Goal: Task Accomplishment & Management: Use online tool/utility

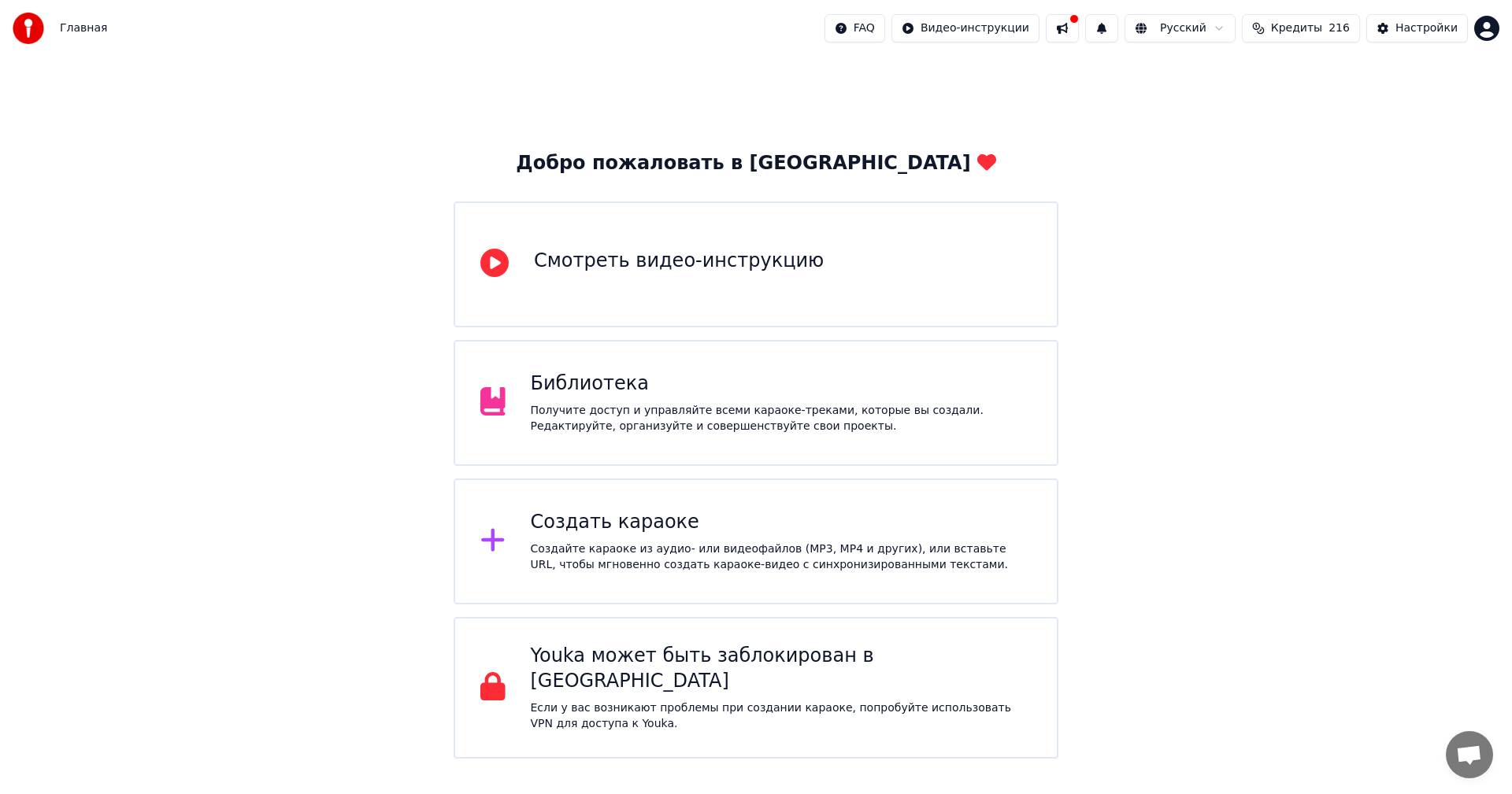
click at [719, 536] on div "Создать караоке Создайте караоке из аудио- или видеофайлов (MP3, MP4 и других),…" at bounding box center [781, 541] width 501 height 63
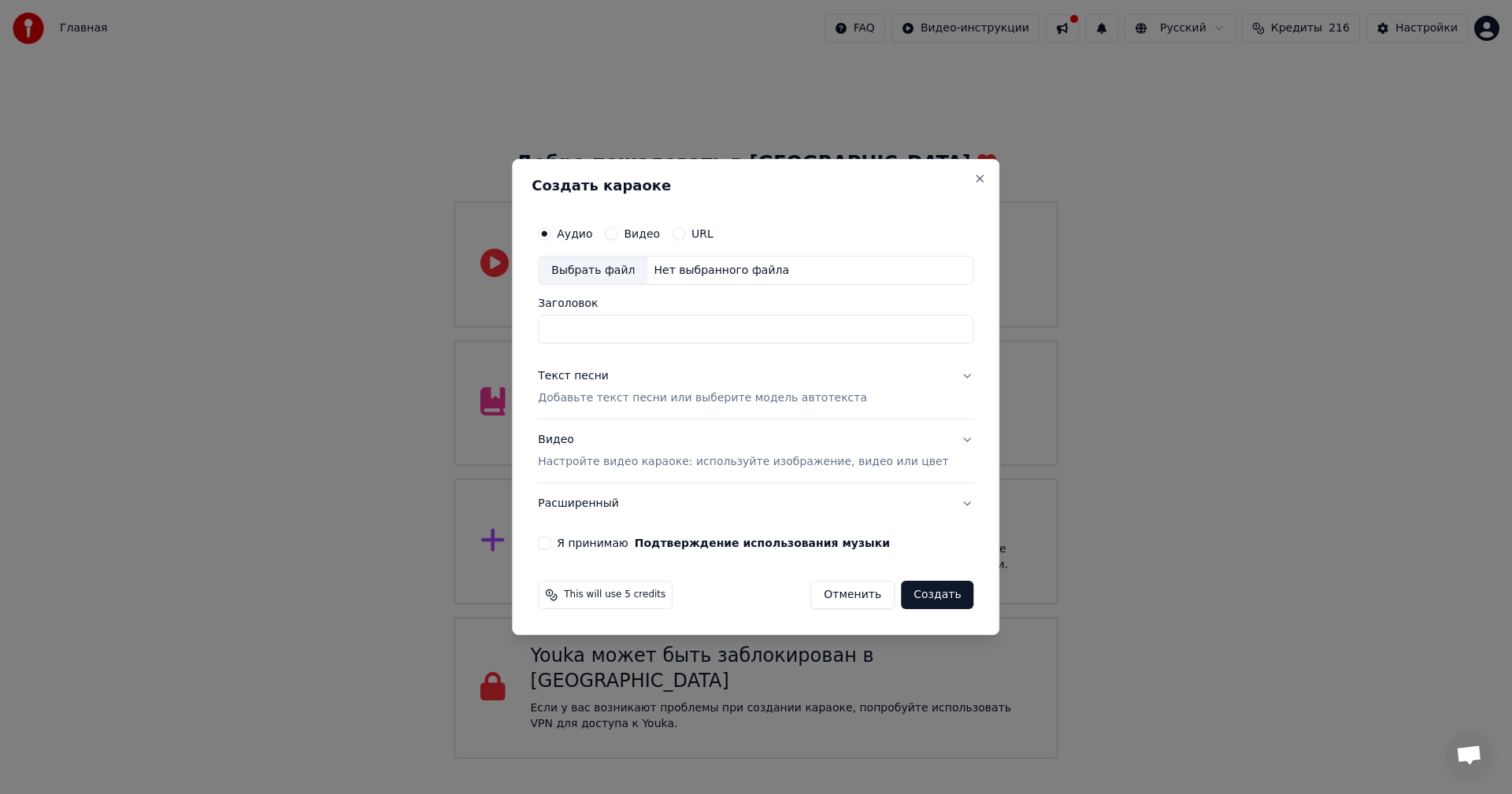
click at [605, 273] on div "Выбрать файл" at bounding box center [593, 270] width 109 height 28
drag, startPoint x: 763, startPoint y: 331, endPoint x: 369, endPoint y: 331, distance: 394.0
click at [369, 331] on body "Главная FAQ Видео-инструкции Русский Кредиты 216 Настройки Добро пожаловать в Y…" at bounding box center [756, 379] width 1512 height 759
type input "**********"
click at [616, 396] on p "Добавьте текст песни или выберите модель автотекста" at bounding box center [702, 399] width 330 height 15
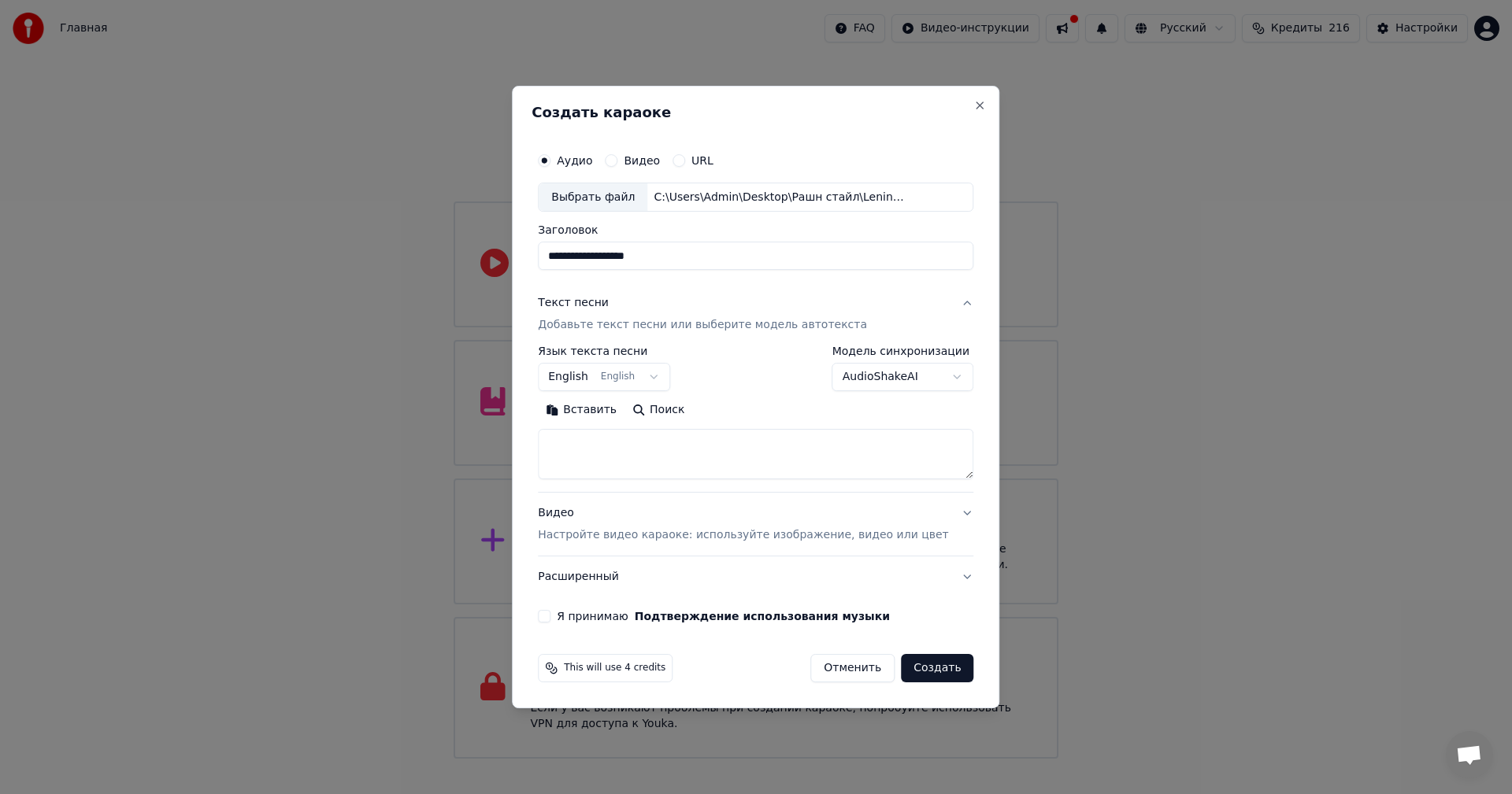
click at [657, 454] on textarea at bounding box center [755, 455] width 435 height 50
paste textarea "**********"
type textarea "**********"
click at [666, 530] on p "Настройте видео караоке: используйте изображение, видео или цвет" at bounding box center [743, 534] width 410 height 15
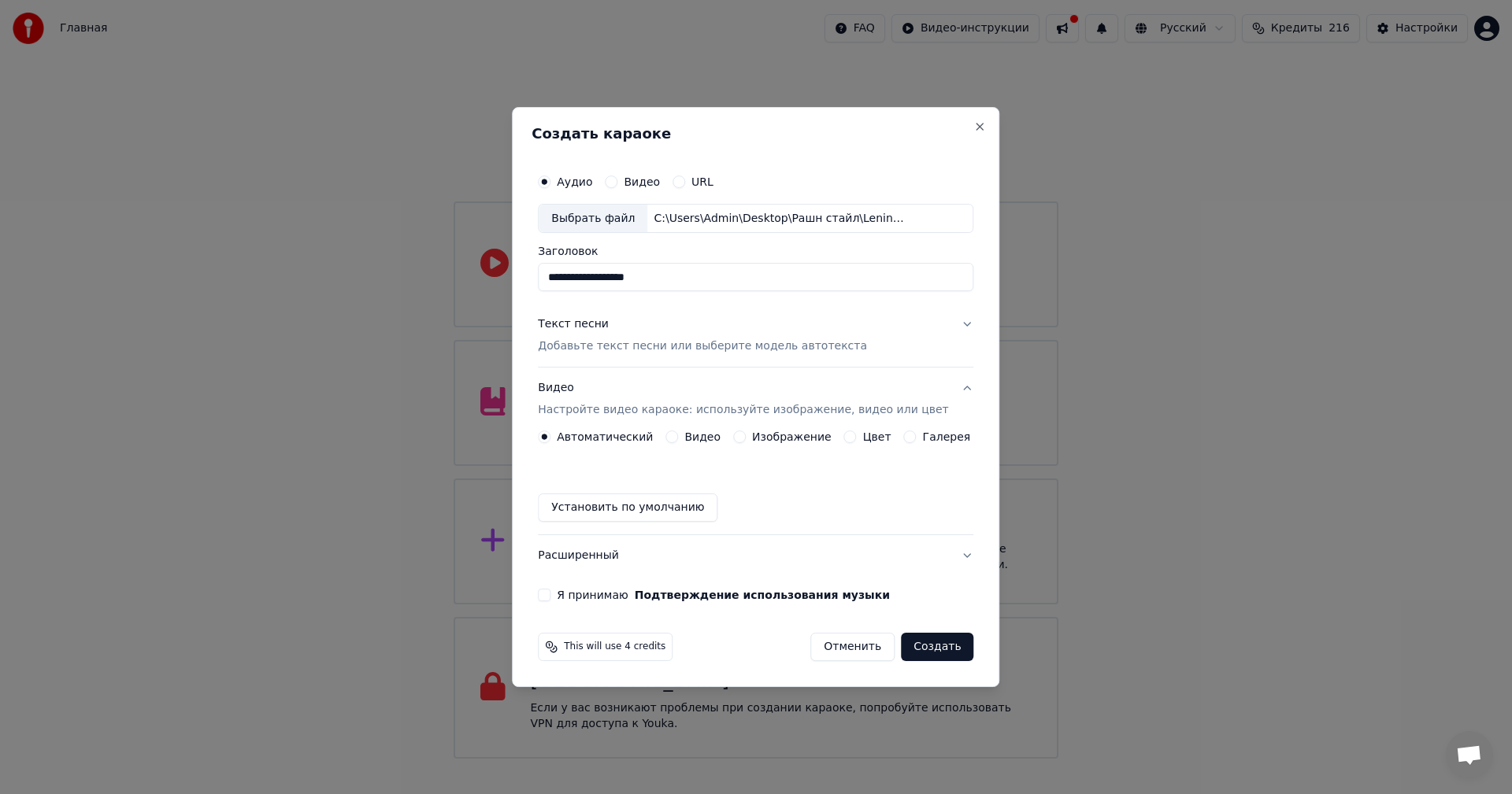
click at [745, 436] on button "Изображение" at bounding box center [739, 436] width 12 height 12
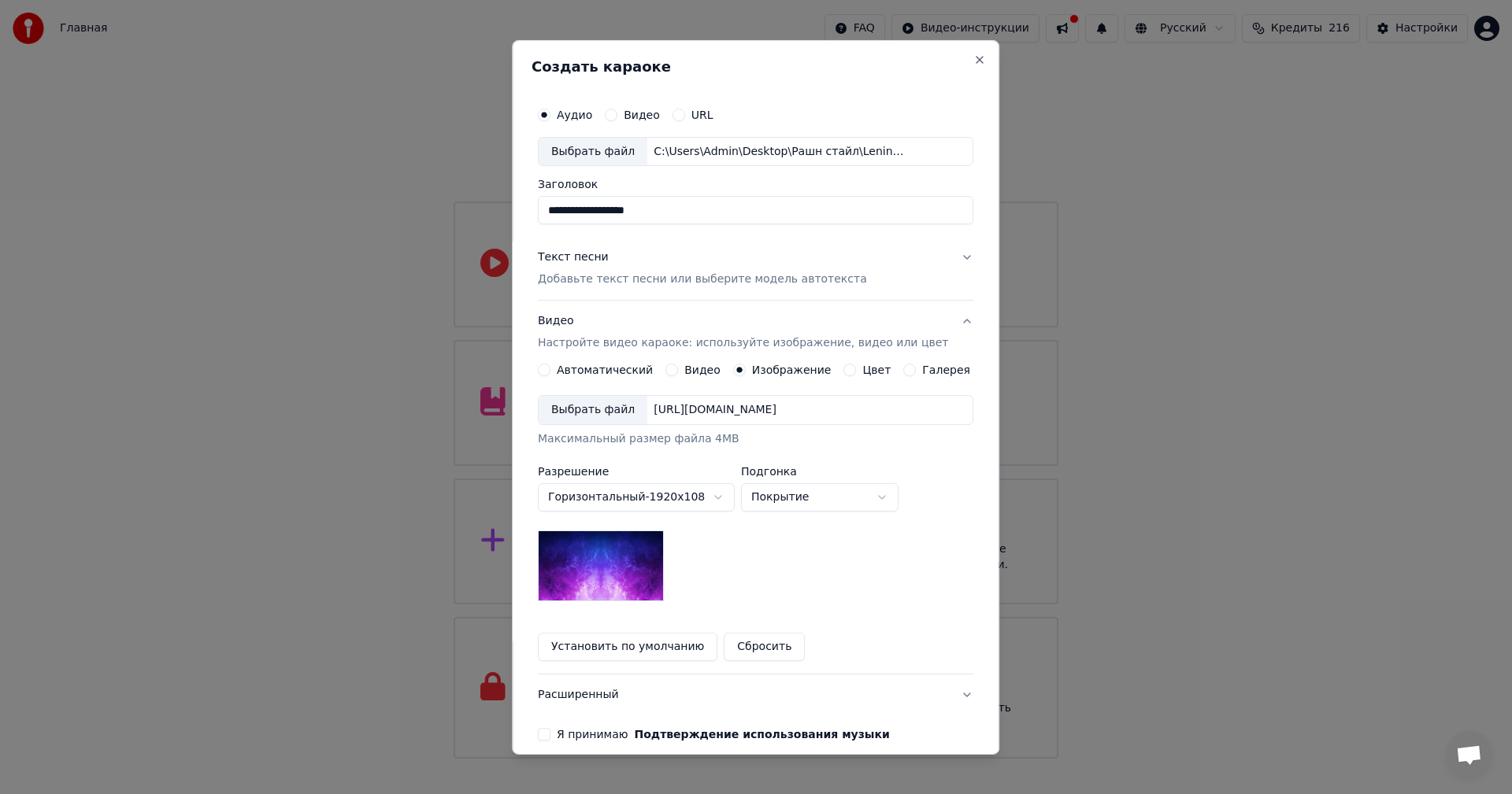
click at [592, 417] on div "Выбрать файл" at bounding box center [593, 410] width 109 height 28
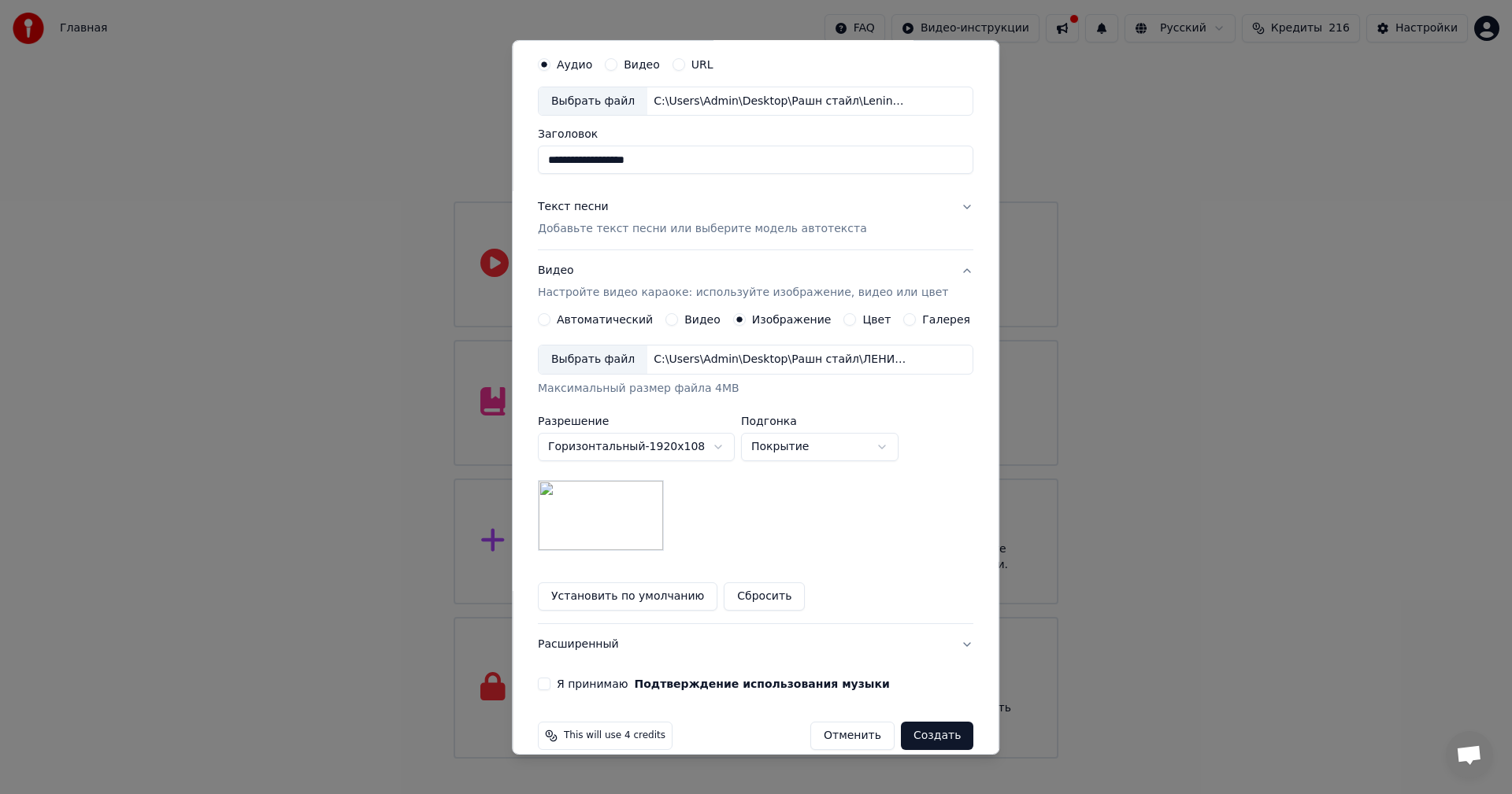
scroll to position [72, 0]
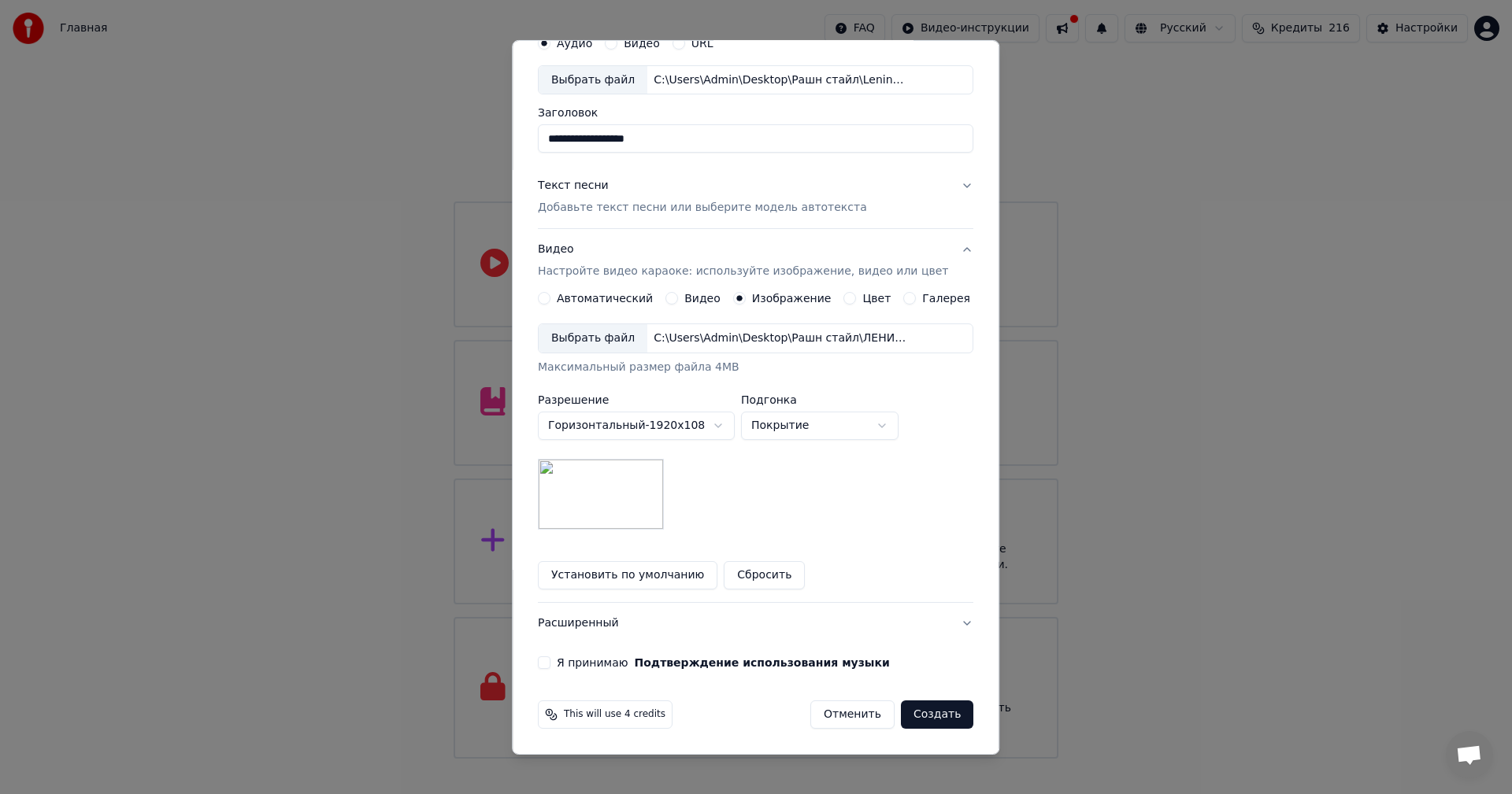
click at [550, 664] on button "Я принимаю Подтверждение использования музыки" at bounding box center [544, 662] width 12 height 12
click at [913, 718] on button "Создать" at bounding box center [937, 714] width 72 height 28
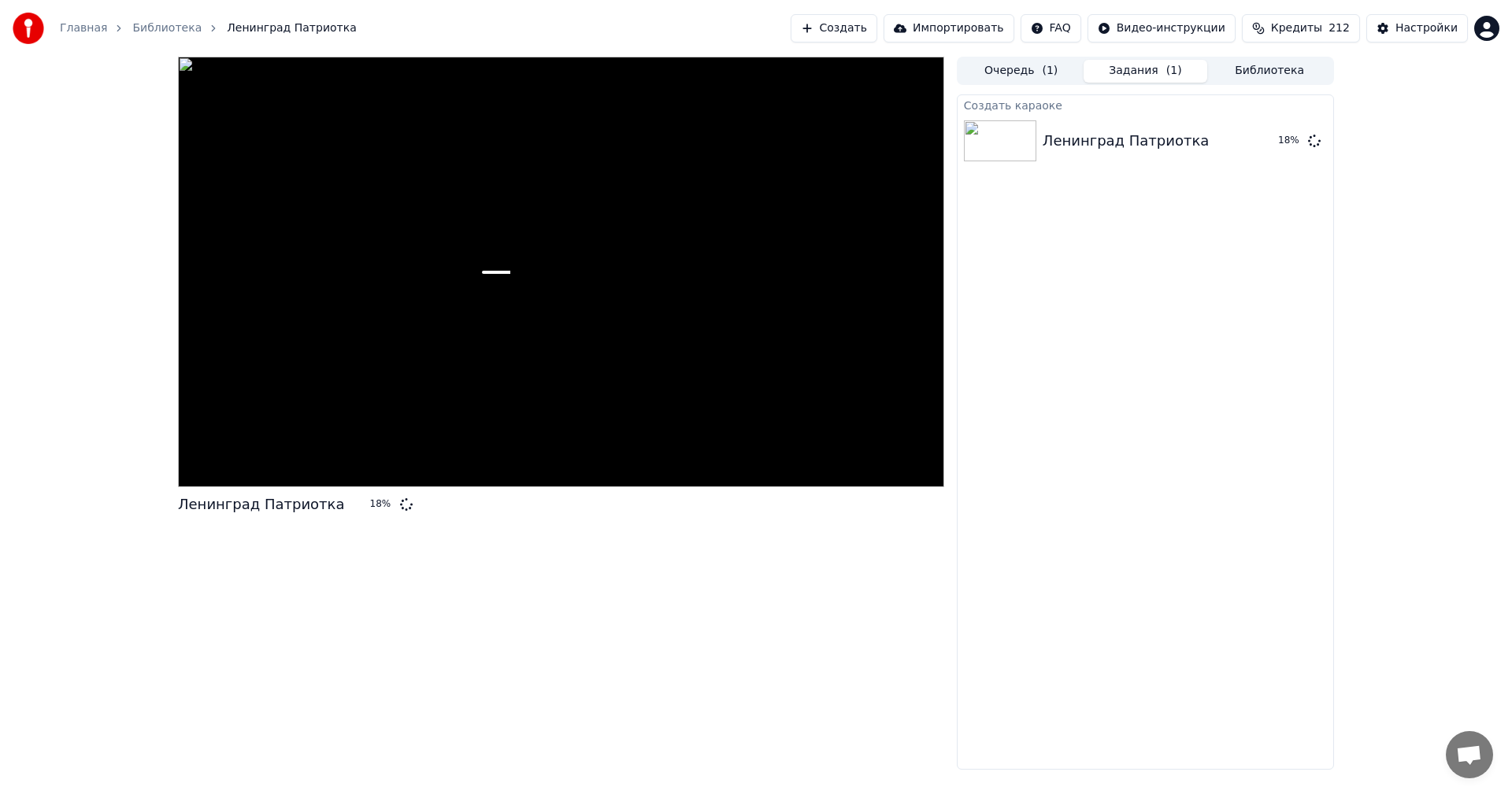
click at [877, 24] on button "Создать" at bounding box center [834, 28] width 86 height 28
click at [877, 25] on button "Создать" at bounding box center [834, 28] width 86 height 28
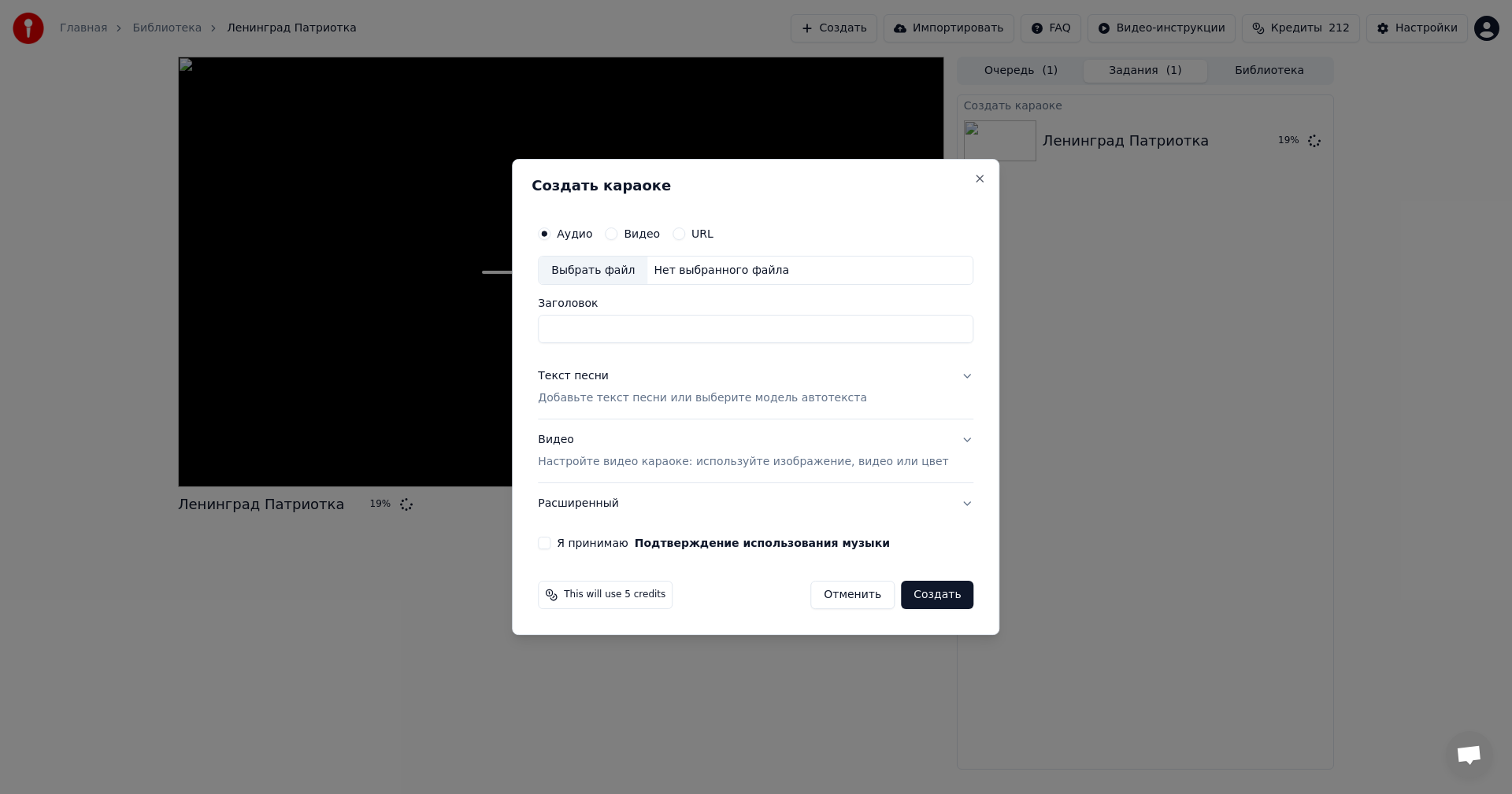
click at [634, 277] on div "Выбрать файл" at bounding box center [593, 270] width 109 height 28
drag, startPoint x: 799, startPoint y: 329, endPoint x: 293, endPoint y: 356, distance: 506.7
click at [293, 356] on body "**********" at bounding box center [756, 397] width 1512 height 794
type input "**********"
click at [682, 407] on button "Текст песни Добавьте текст песни или выберите модель автотекста" at bounding box center [755, 387] width 435 height 63
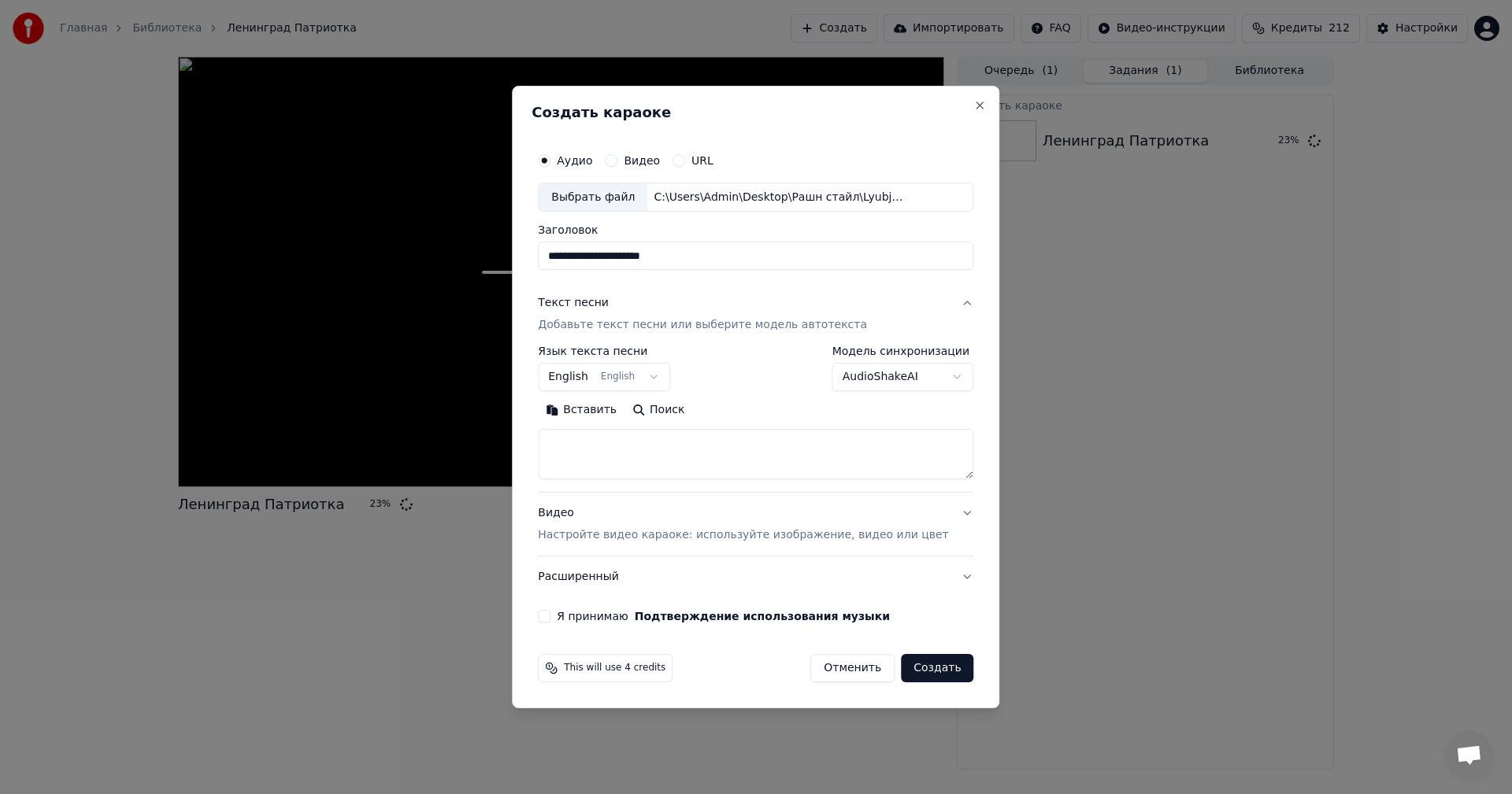
click at [741, 444] on textarea at bounding box center [755, 455] width 435 height 50
paste textarea "**********"
type textarea "**********"
click at [712, 528] on p "Настройте видео караоке: используйте изображение, видео или цвет" at bounding box center [743, 534] width 410 height 15
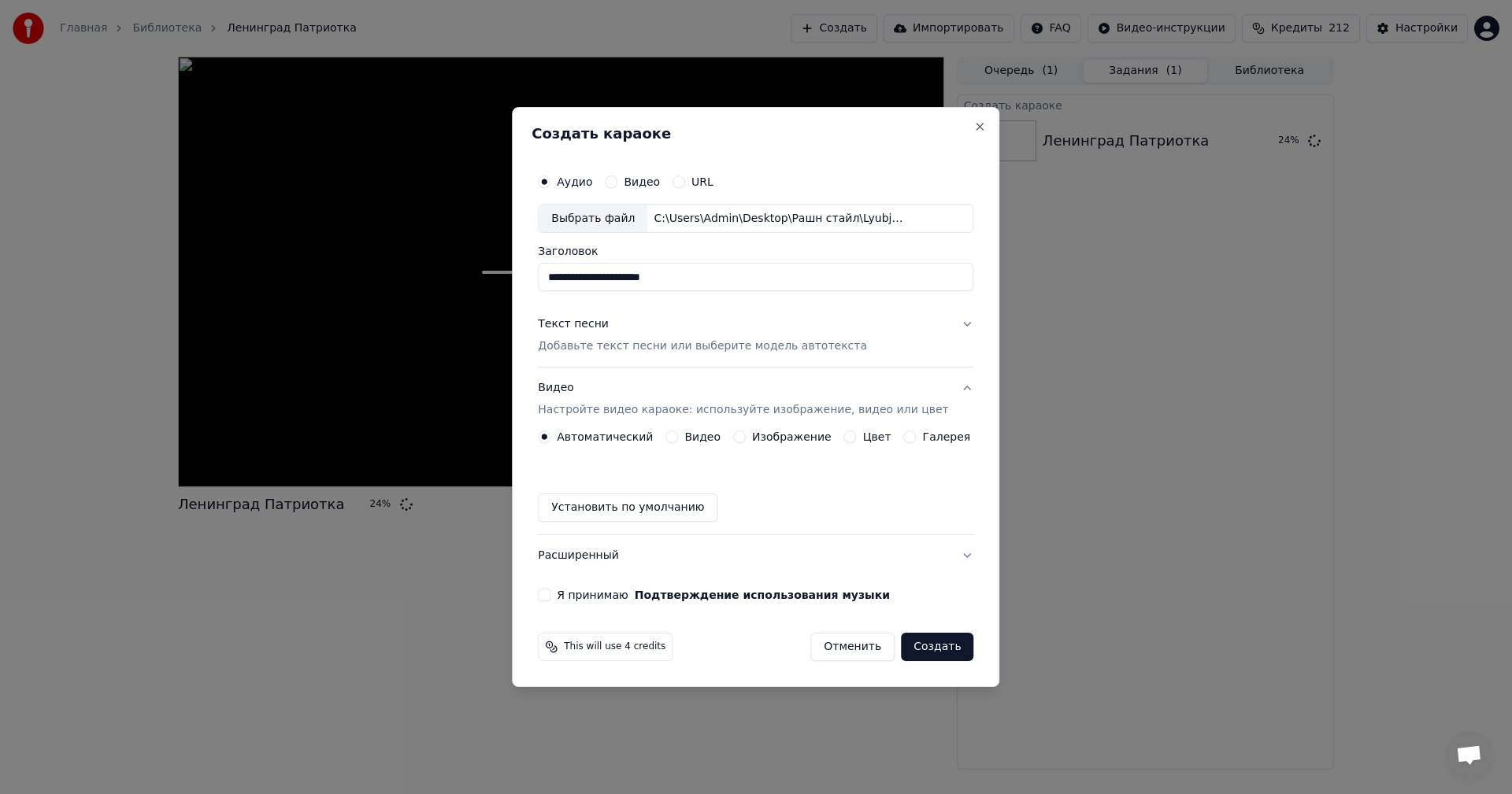
click at [745, 437] on button "Изображение" at bounding box center [739, 436] width 12 height 12
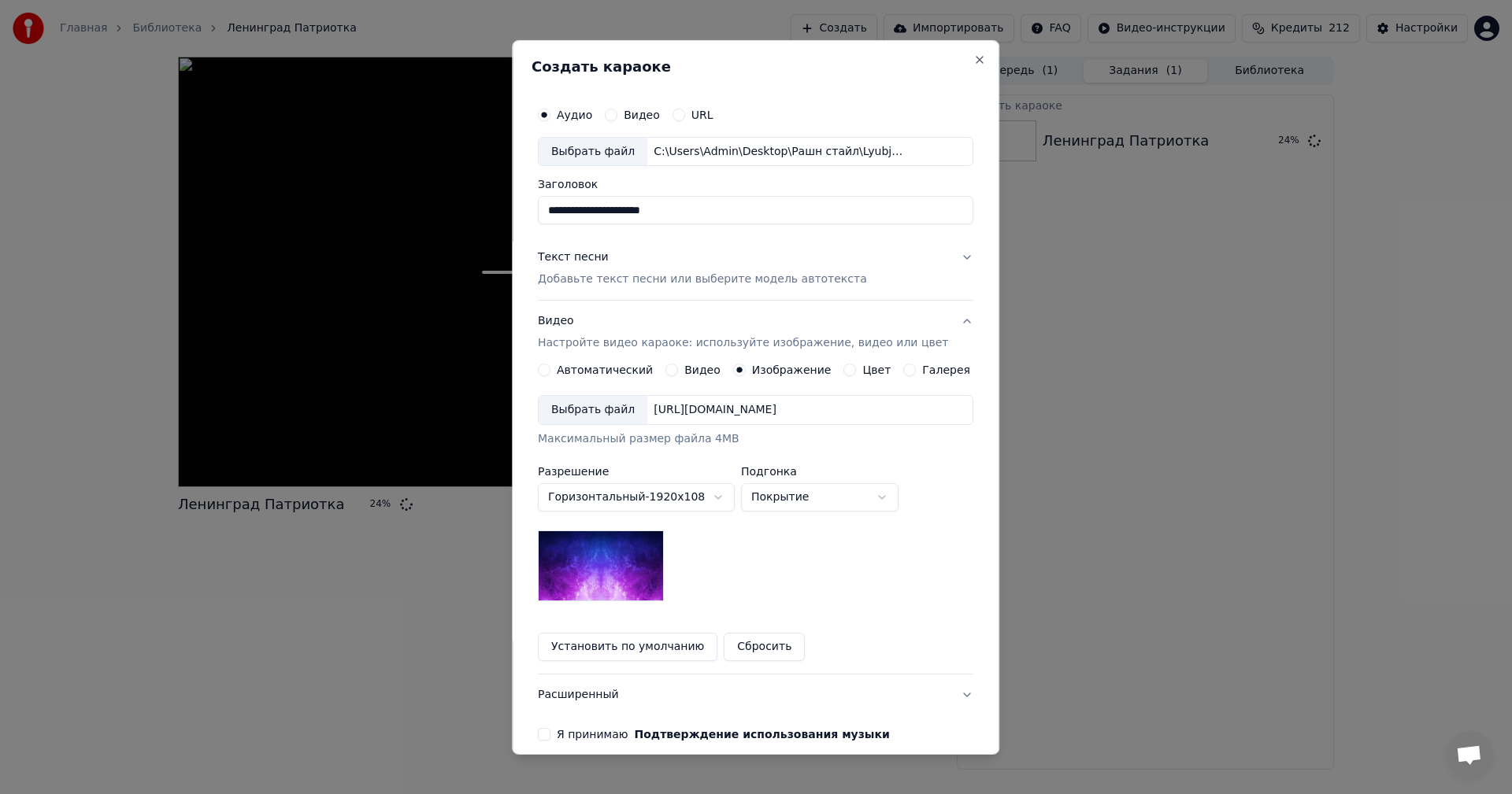
click at [593, 408] on div "Выбрать файл" at bounding box center [593, 410] width 109 height 28
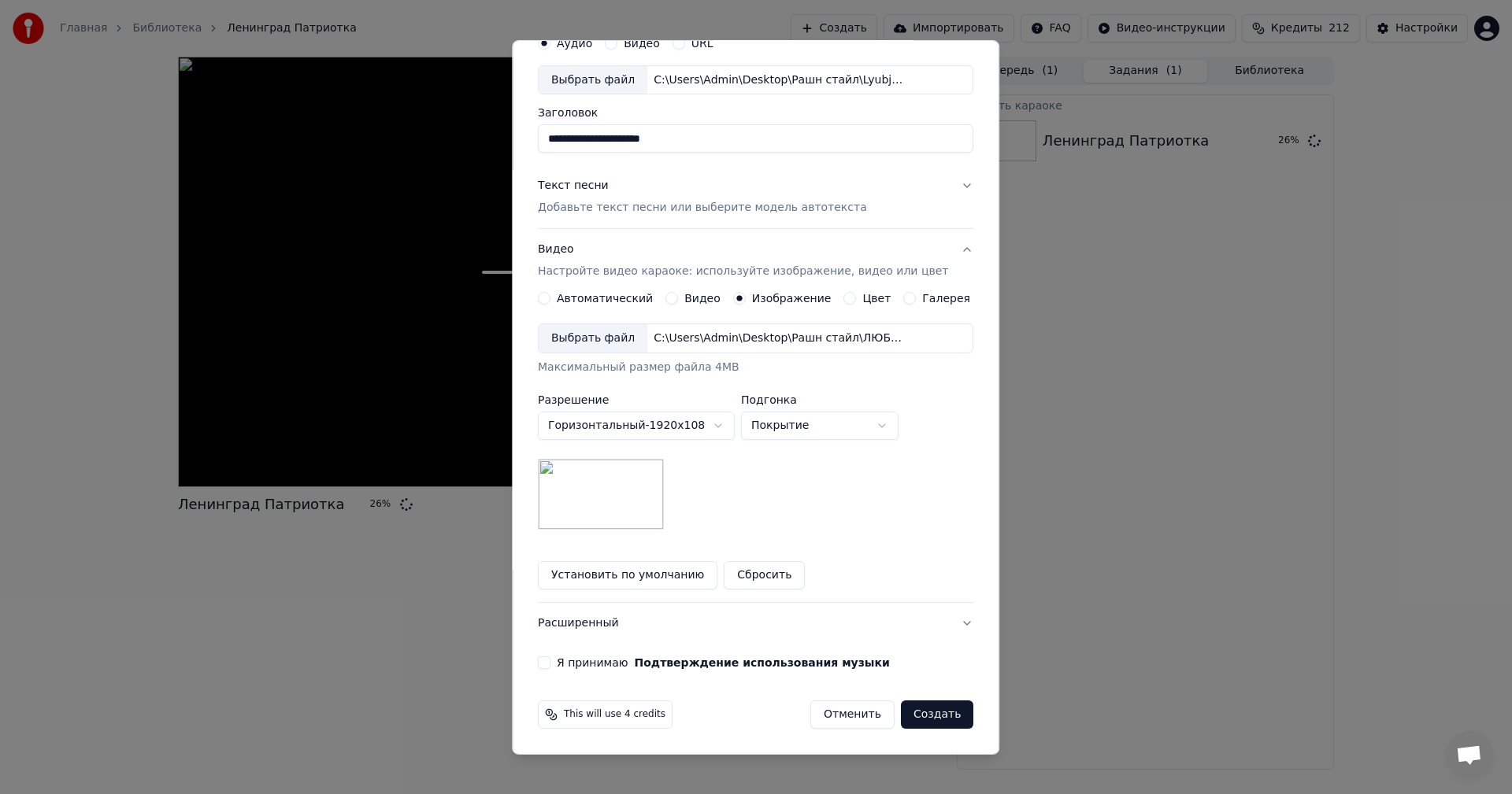
click at [548, 665] on button "Я принимаю Подтверждение использования музыки" at bounding box center [544, 662] width 12 height 12
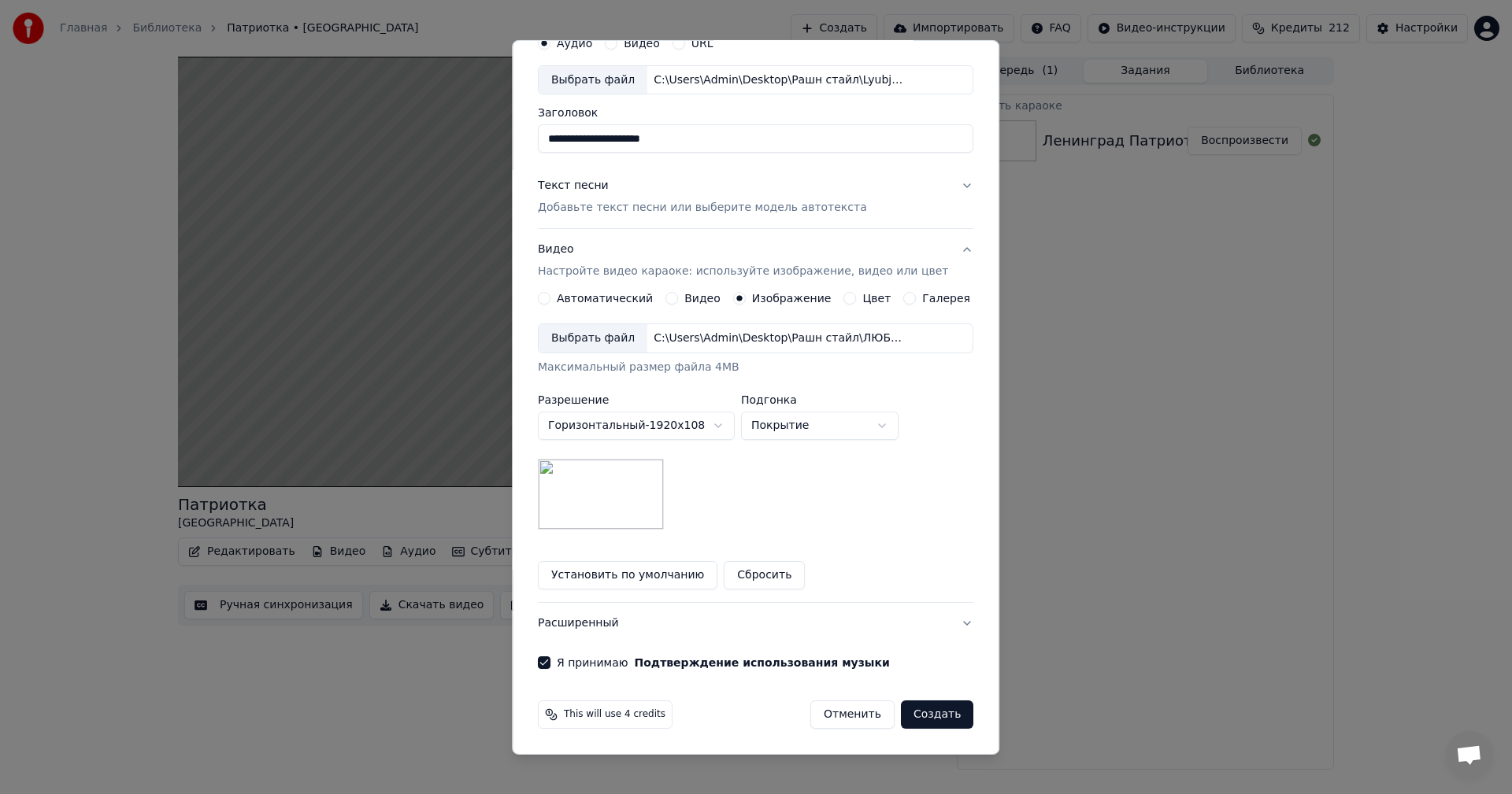
click at [919, 715] on button "Создать" at bounding box center [937, 714] width 72 height 28
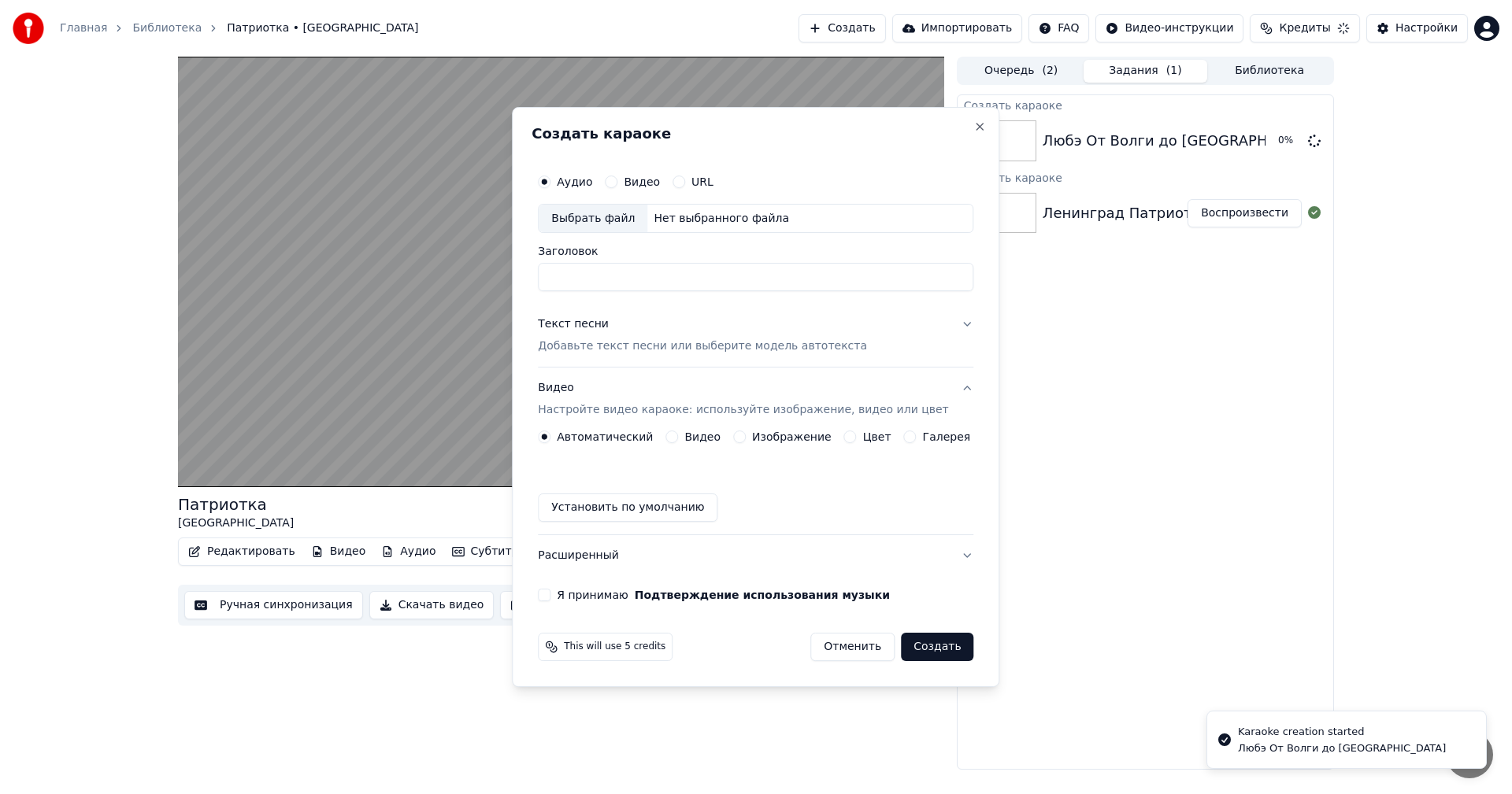
scroll to position [0, 0]
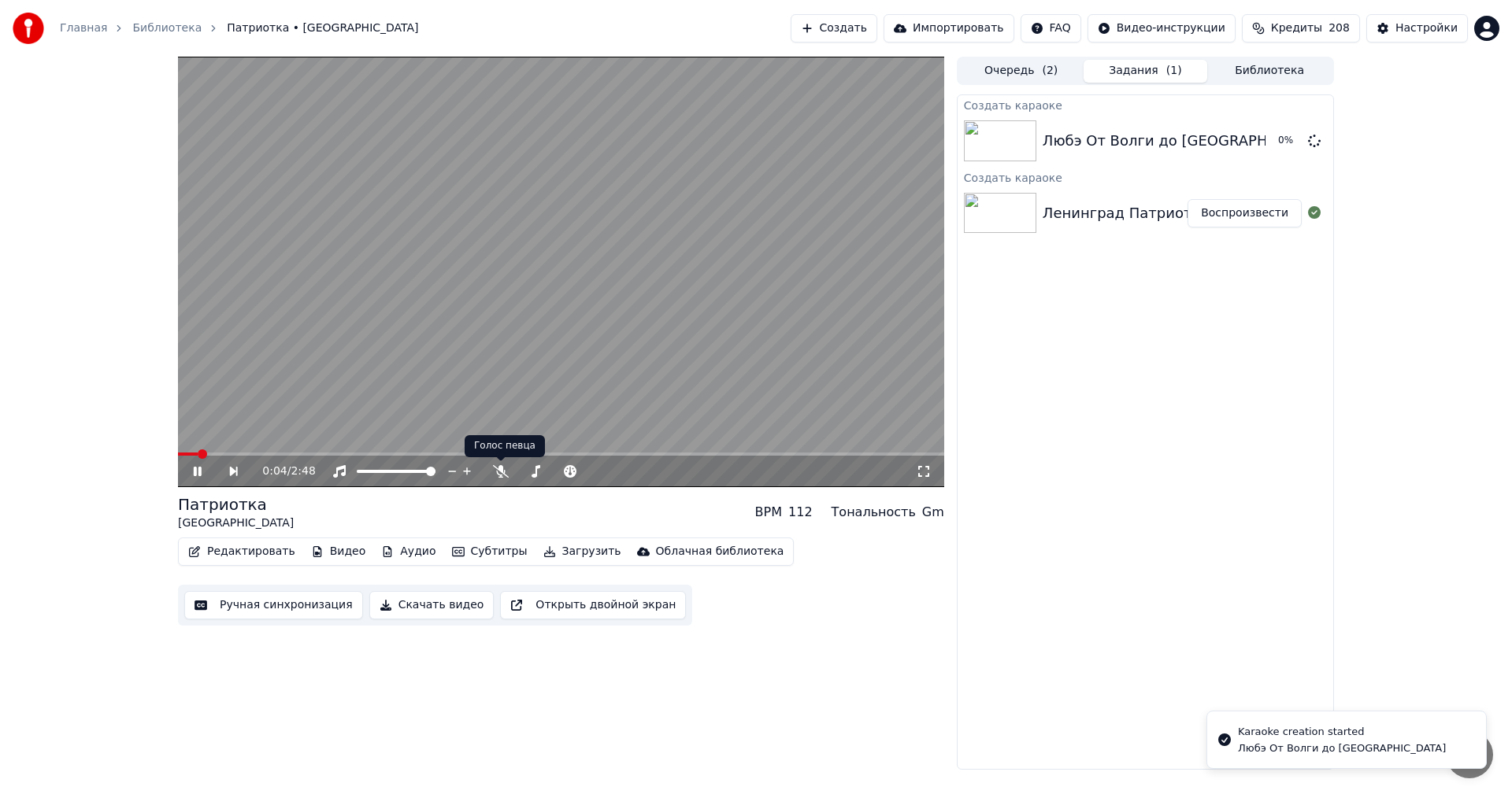
click at [666, 377] on video at bounding box center [562, 272] width 767 height 430
click at [615, 408] on video at bounding box center [562, 272] width 767 height 430
click at [509, 470] on div at bounding box center [572, 471] width 127 height 15
click at [499, 473] on icon at bounding box center [500, 471] width 15 height 12
click at [784, 331] on video at bounding box center [562, 272] width 767 height 430
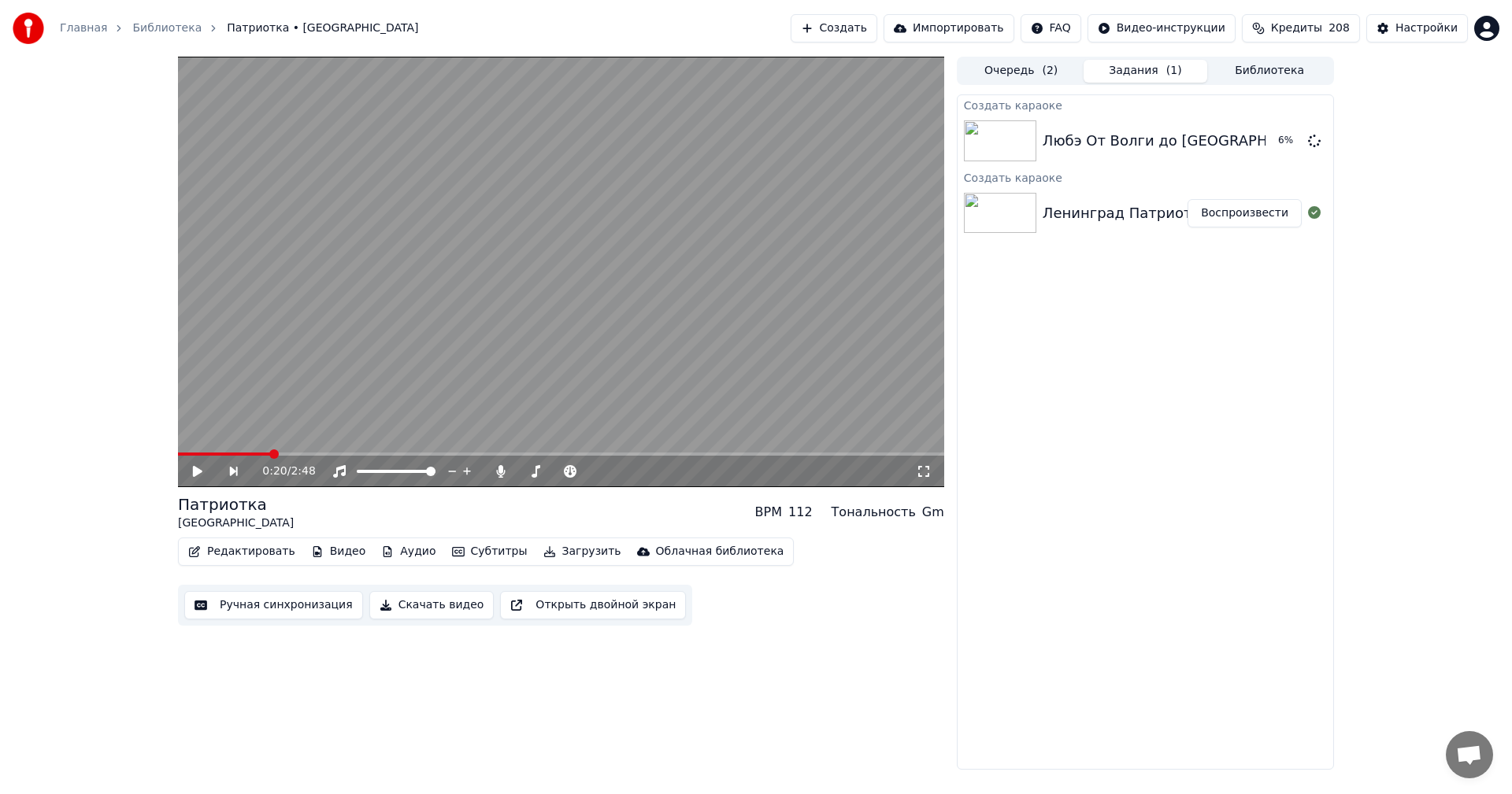
click at [877, 20] on button "Создать" at bounding box center [834, 28] width 86 height 28
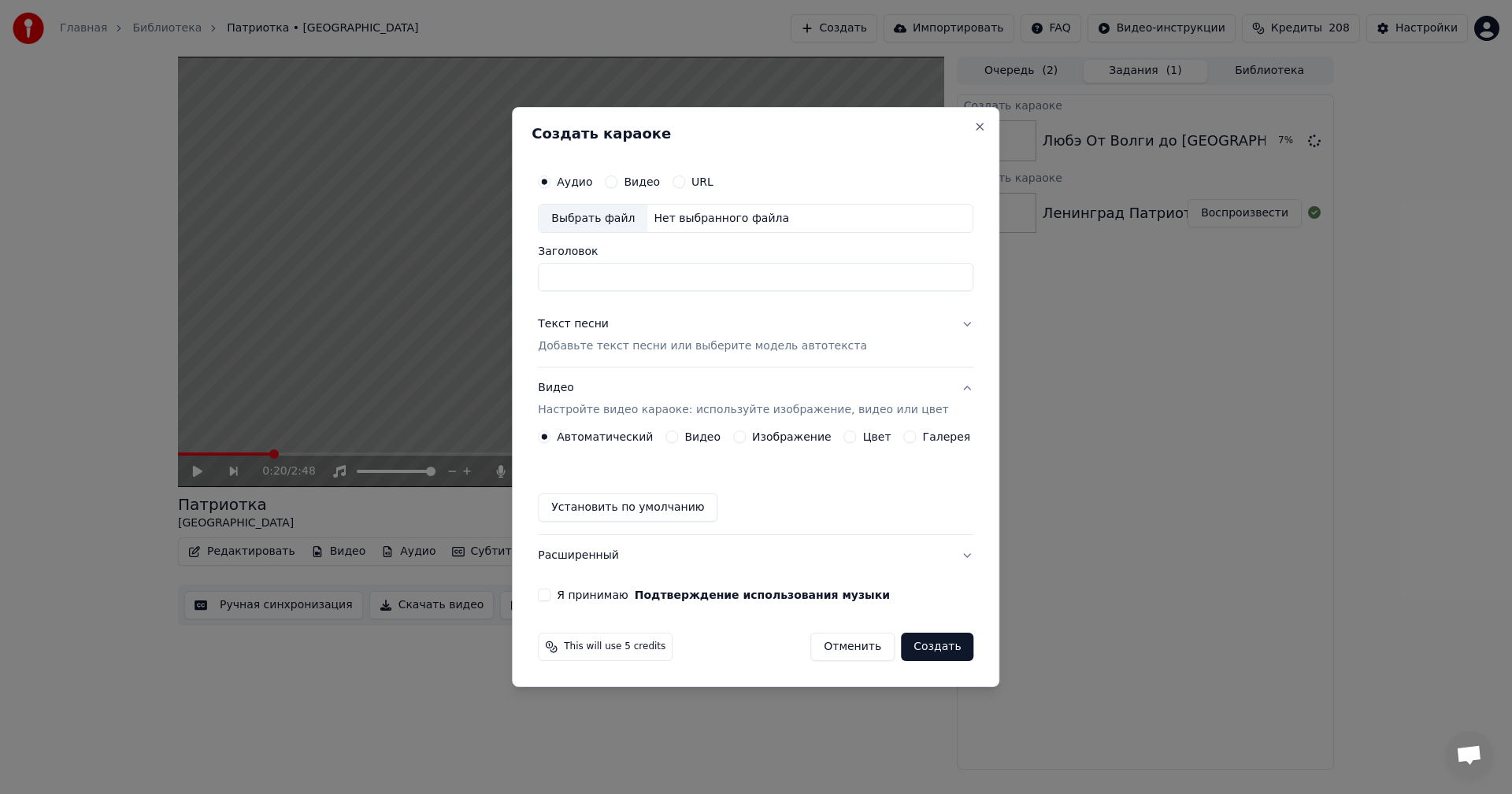
click at [611, 228] on div "Выбрать файл" at bounding box center [593, 219] width 109 height 28
click at [681, 268] on input "**********" at bounding box center [755, 277] width 435 height 28
paste input
type input "**********"
click at [737, 345] on p "Добавьте текст песни или выберите модель автотекста" at bounding box center [702, 347] width 330 height 15
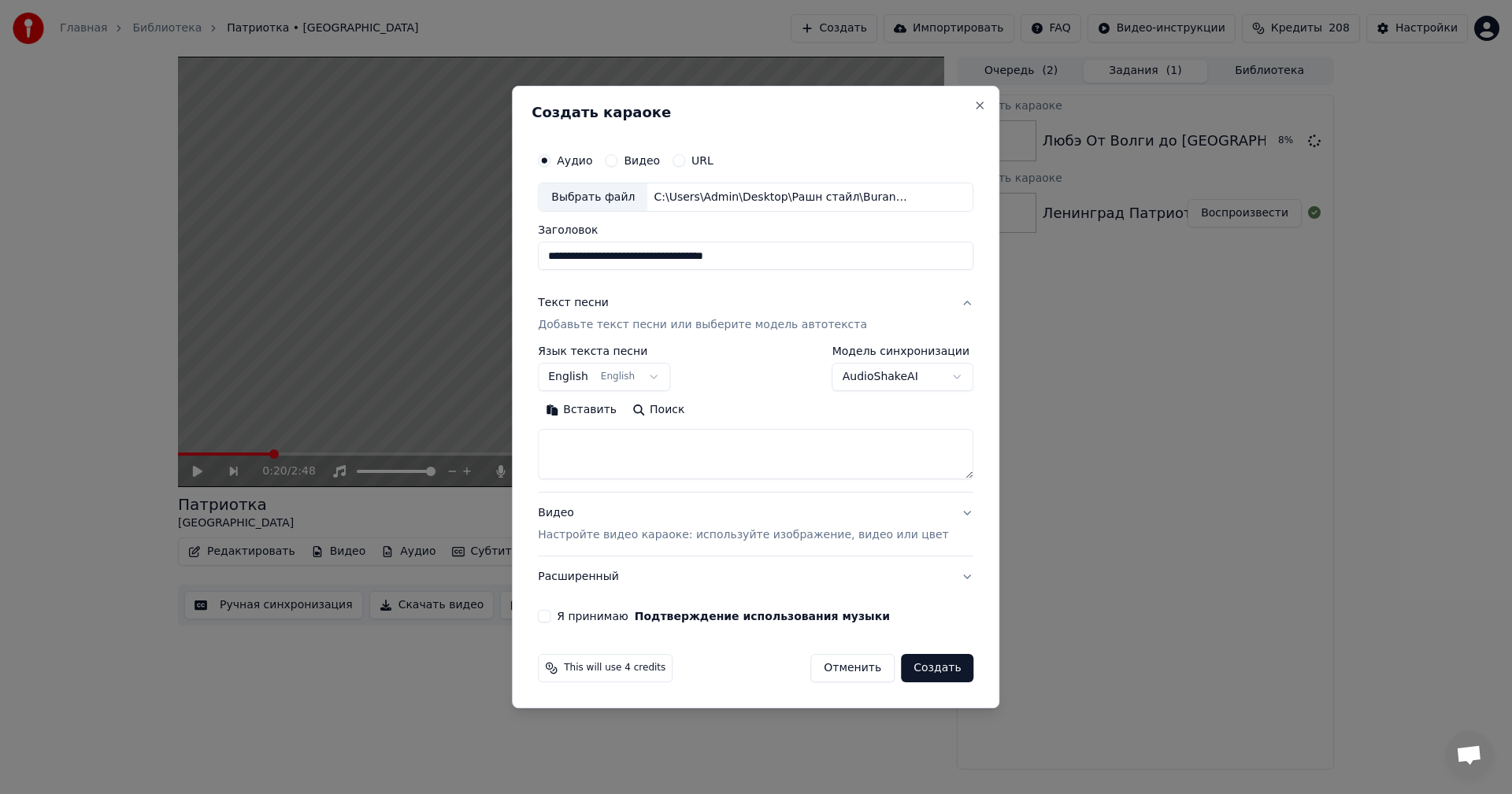
click at [677, 534] on p "Настройте видео караоке: используйте изображение, видео или цвет" at bounding box center [743, 534] width 410 height 15
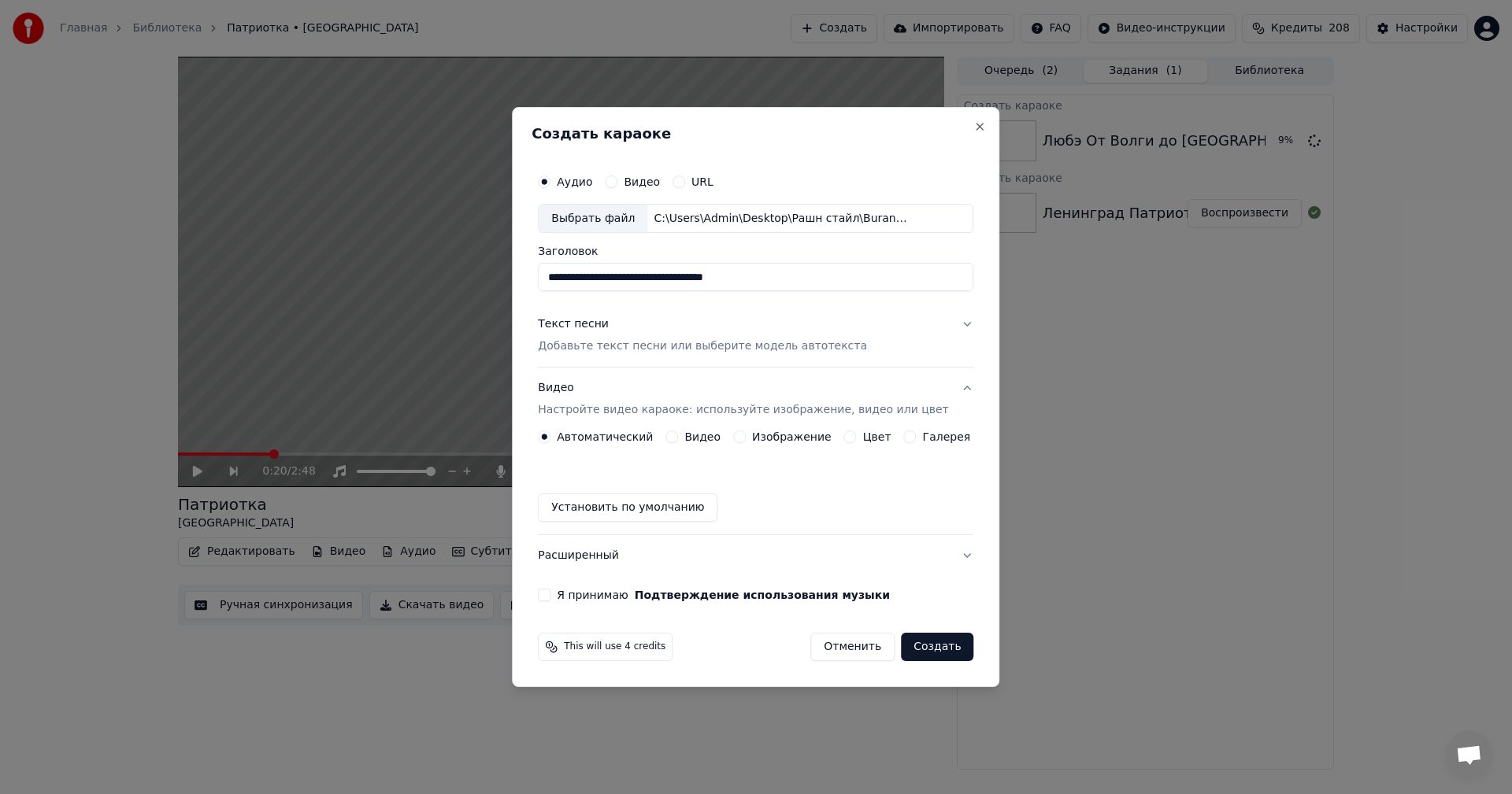
click at [745, 434] on button "Изображение" at bounding box center [739, 436] width 12 height 12
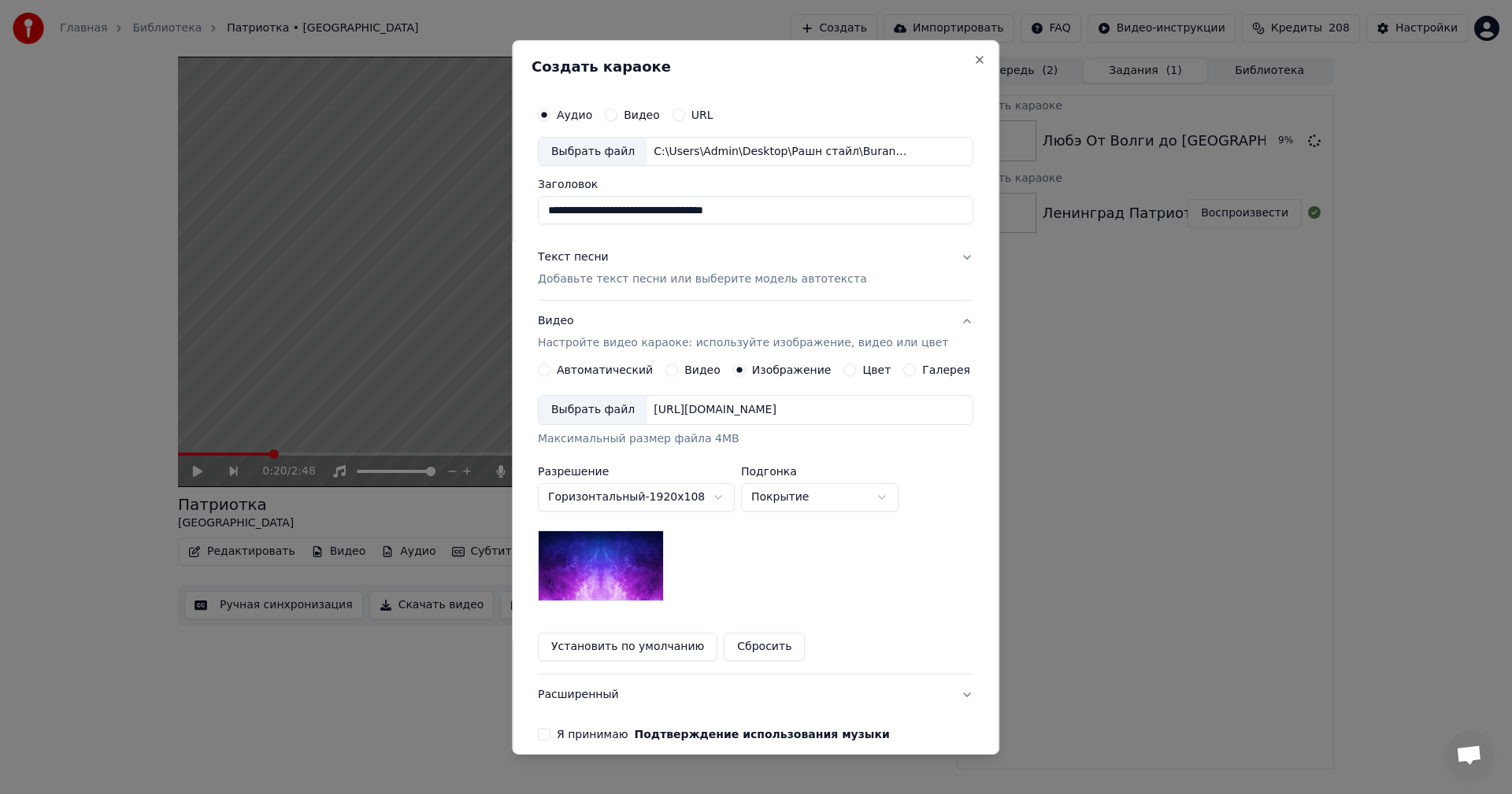
click at [622, 412] on div "Выбрать файл" at bounding box center [593, 410] width 109 height 28
click at [658, 268] on div "Текст песни Добавьте текст песни или выберите модель автотекста" at bounding box center [702, 268] width 330 height 37
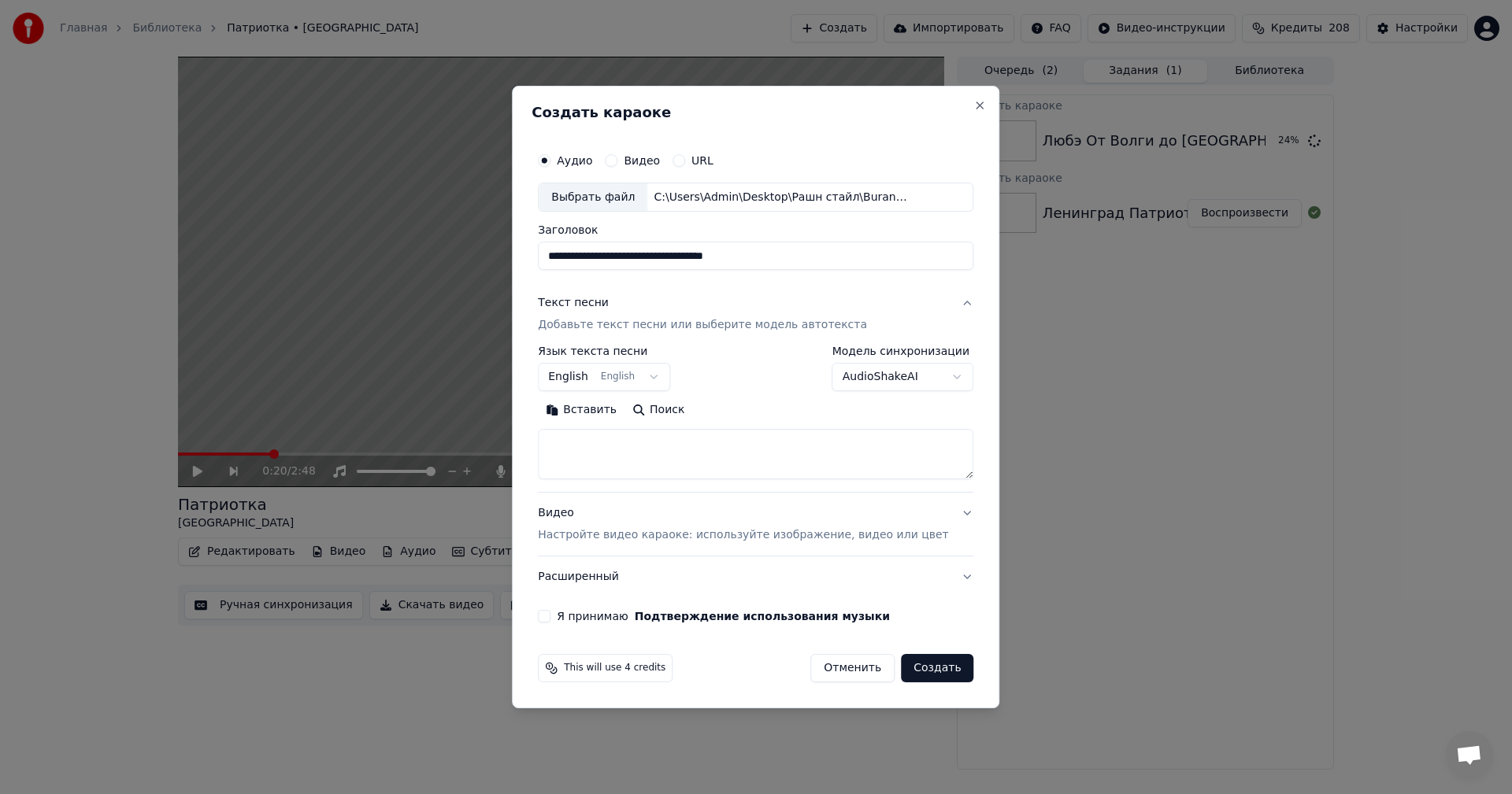
click at [689, 451] on textarea at bounding box center [755, 455] width 435 height 50
paste textarea "**********"
type textarea "**********"
click at [550, 617] on button "Я принимаю Подтверждение использования музыки" at bounding box center [544, 616] width 12 height 12
click at [688, 544] on button "Видео Настройте видео караоке: используйте изображение, видео или цвет" at bounding box center [755, 525] width 435 height 63
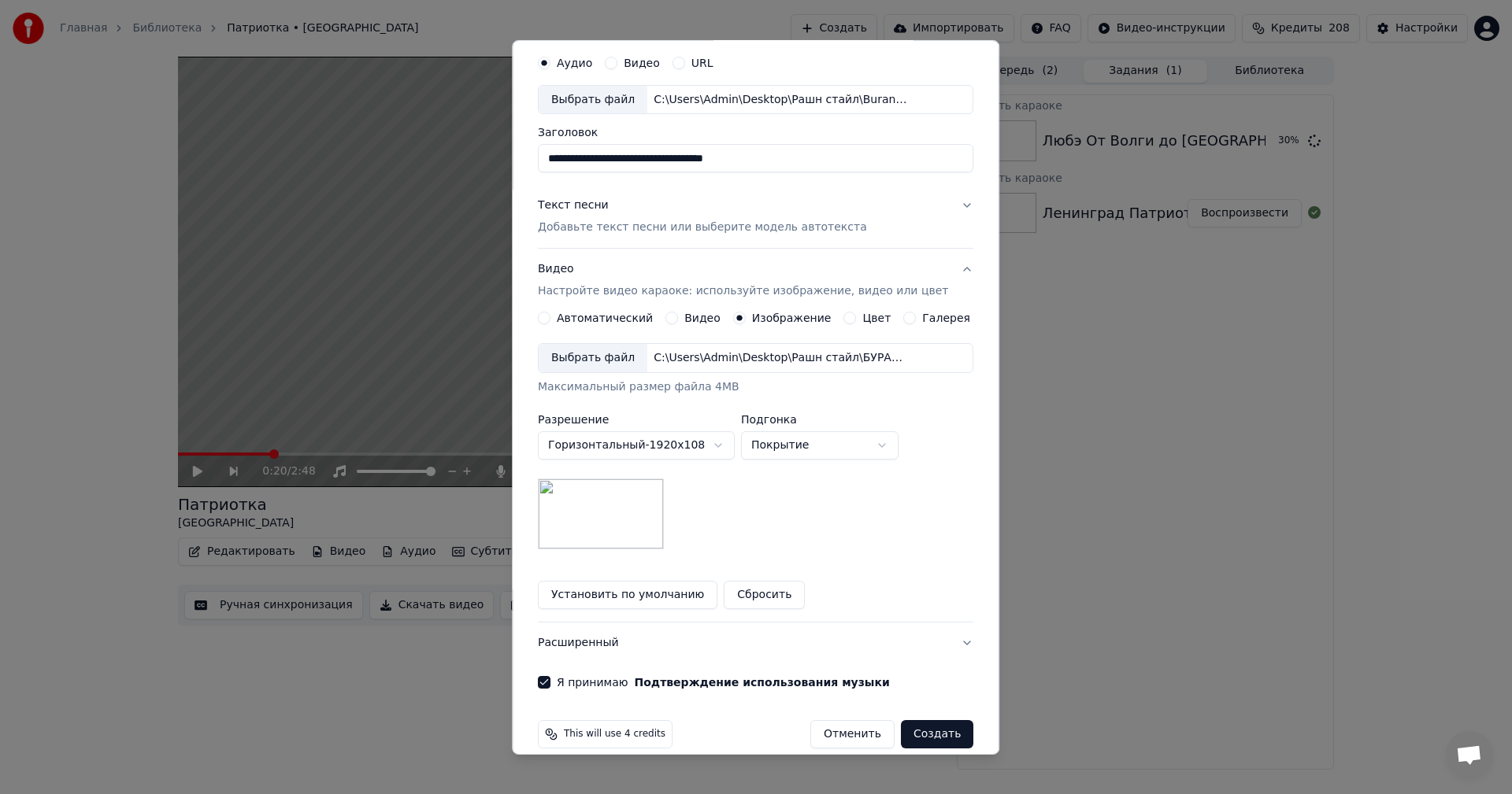
scroll to position [72, 0]
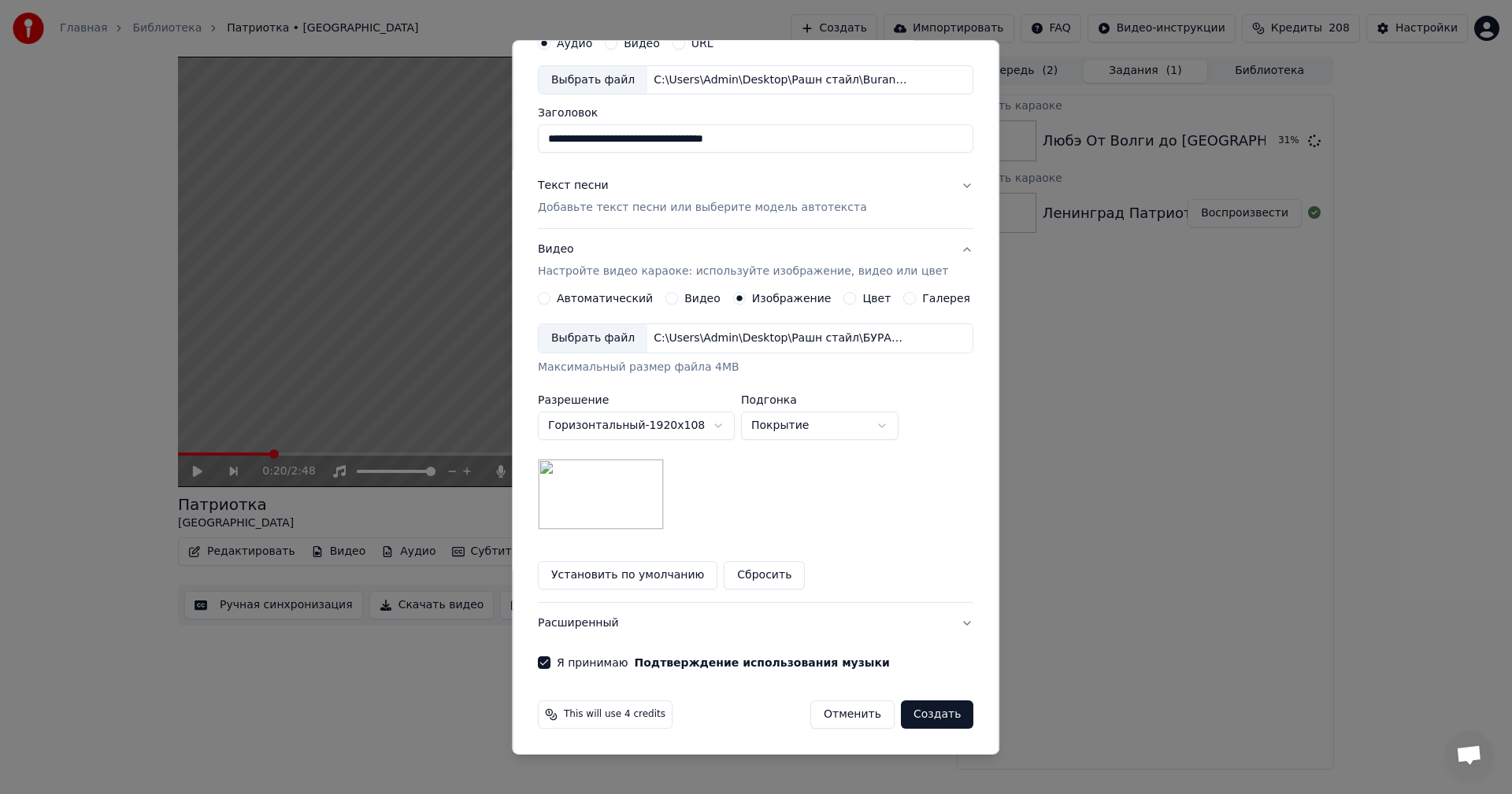
click at [630, 198] on div "Текст песни Добавьте текст песни или выберите модель автотекста" at bounding box center [702, 197] width 330 height 37
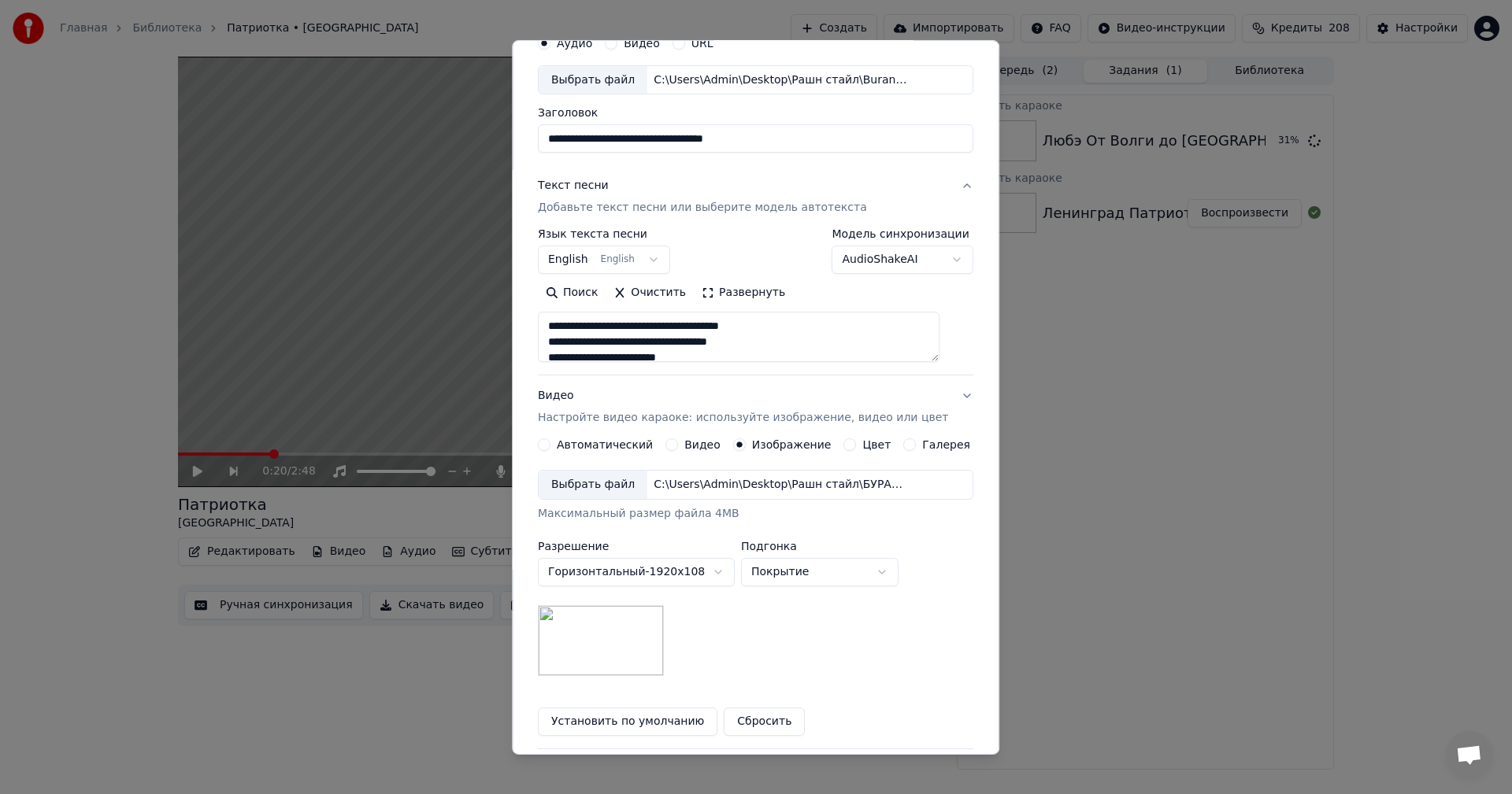
scroll to position [0, 0]
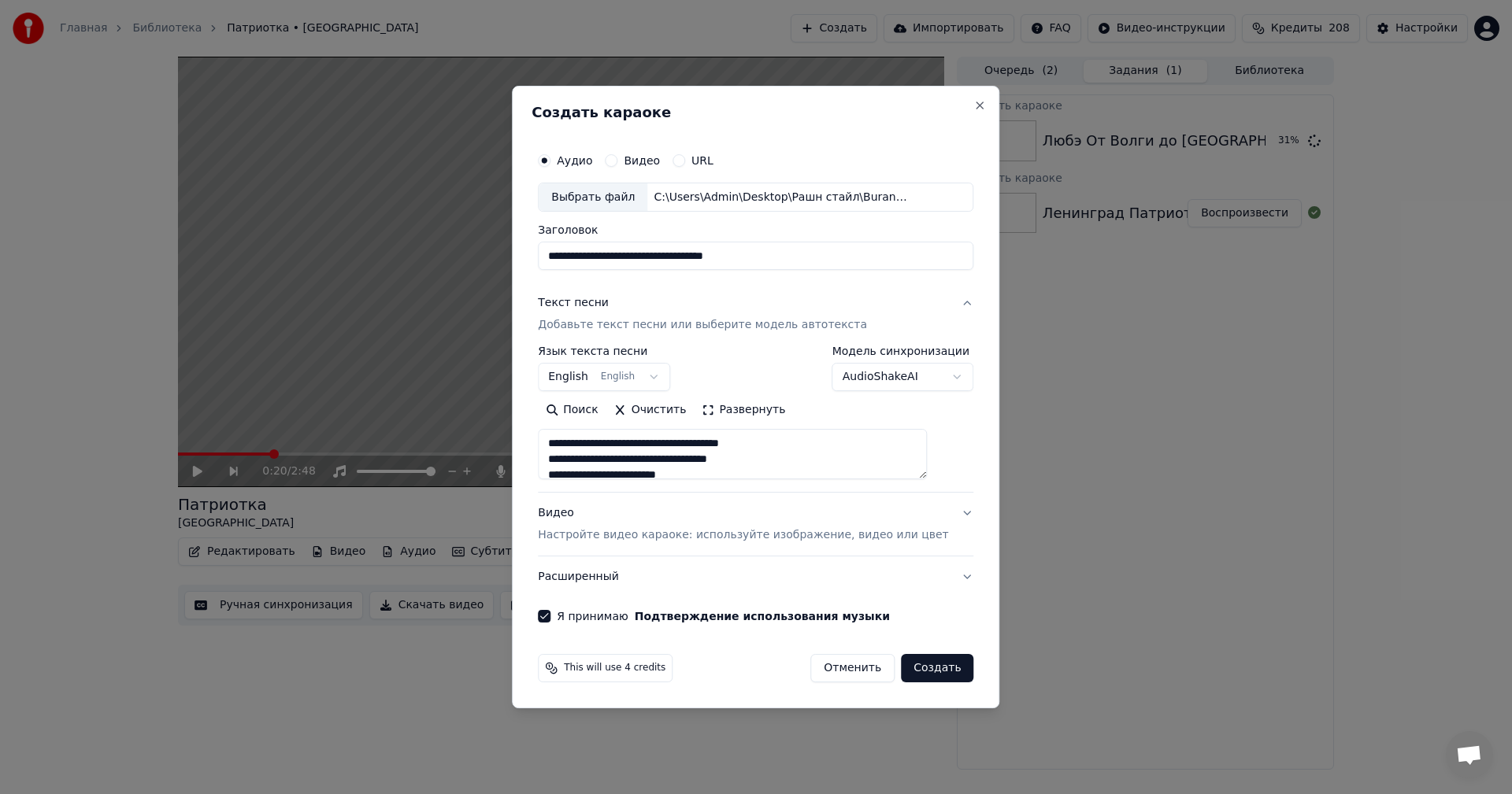
click at [666, 375] on button "English English" at bounding box center [604, 377] width 133 height 28
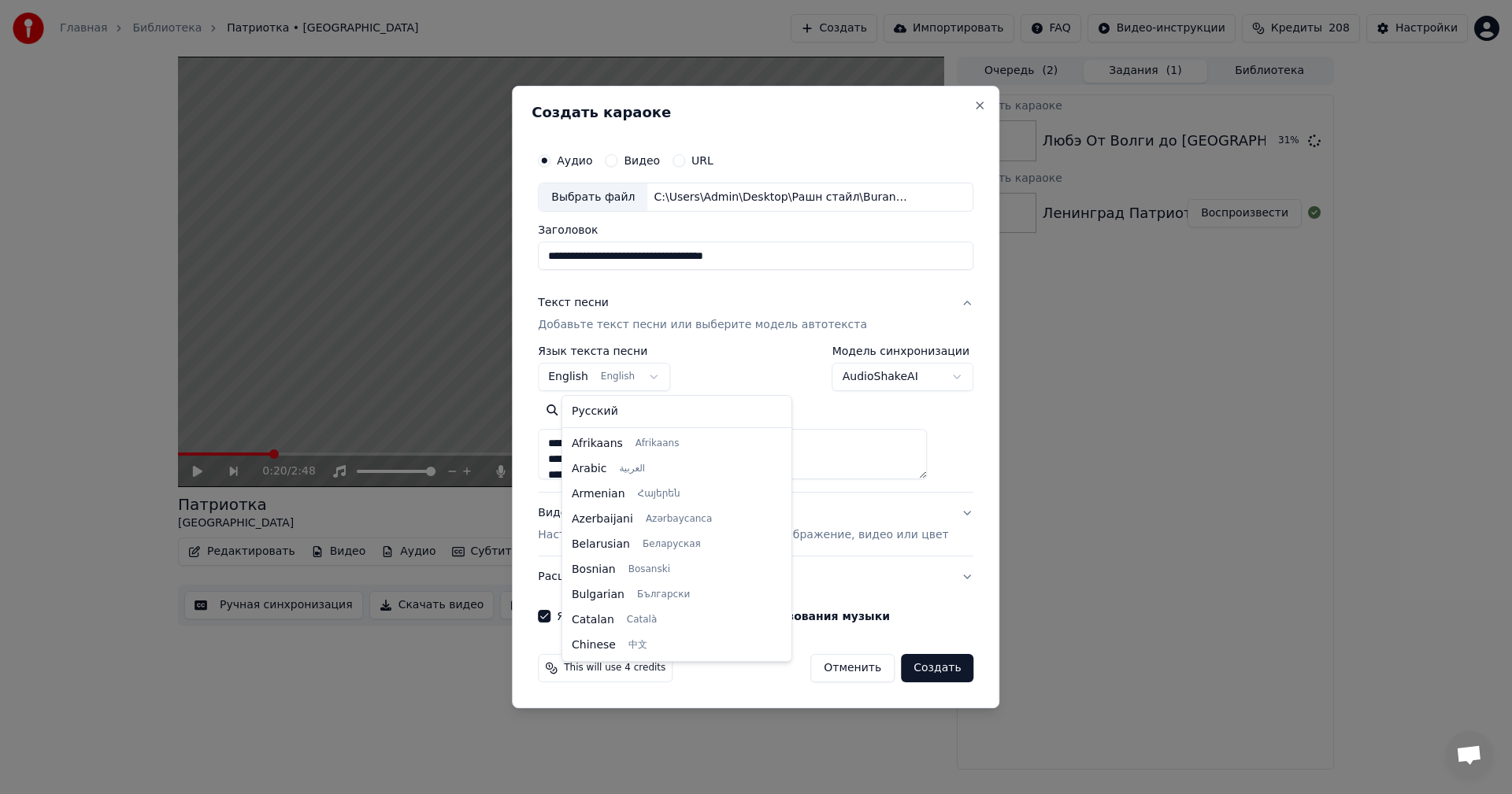
scroll to position [126, 0]
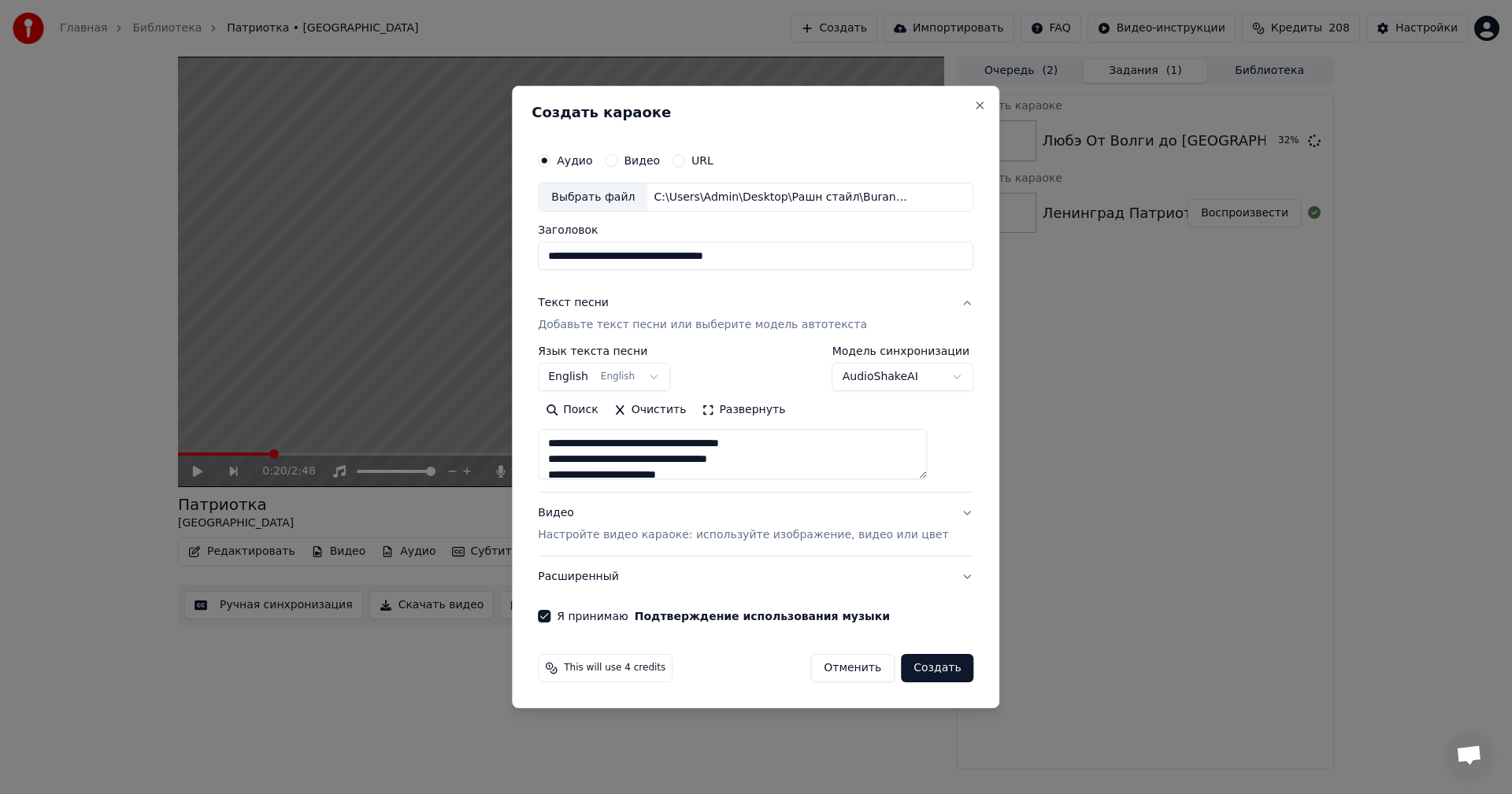
click at [666, 375] on body "**********" at bounding box center [756, 397] width 1512 height 794
click at [939, 669] on button "Создать" at bounding box center [937, 668] width 72 height 28
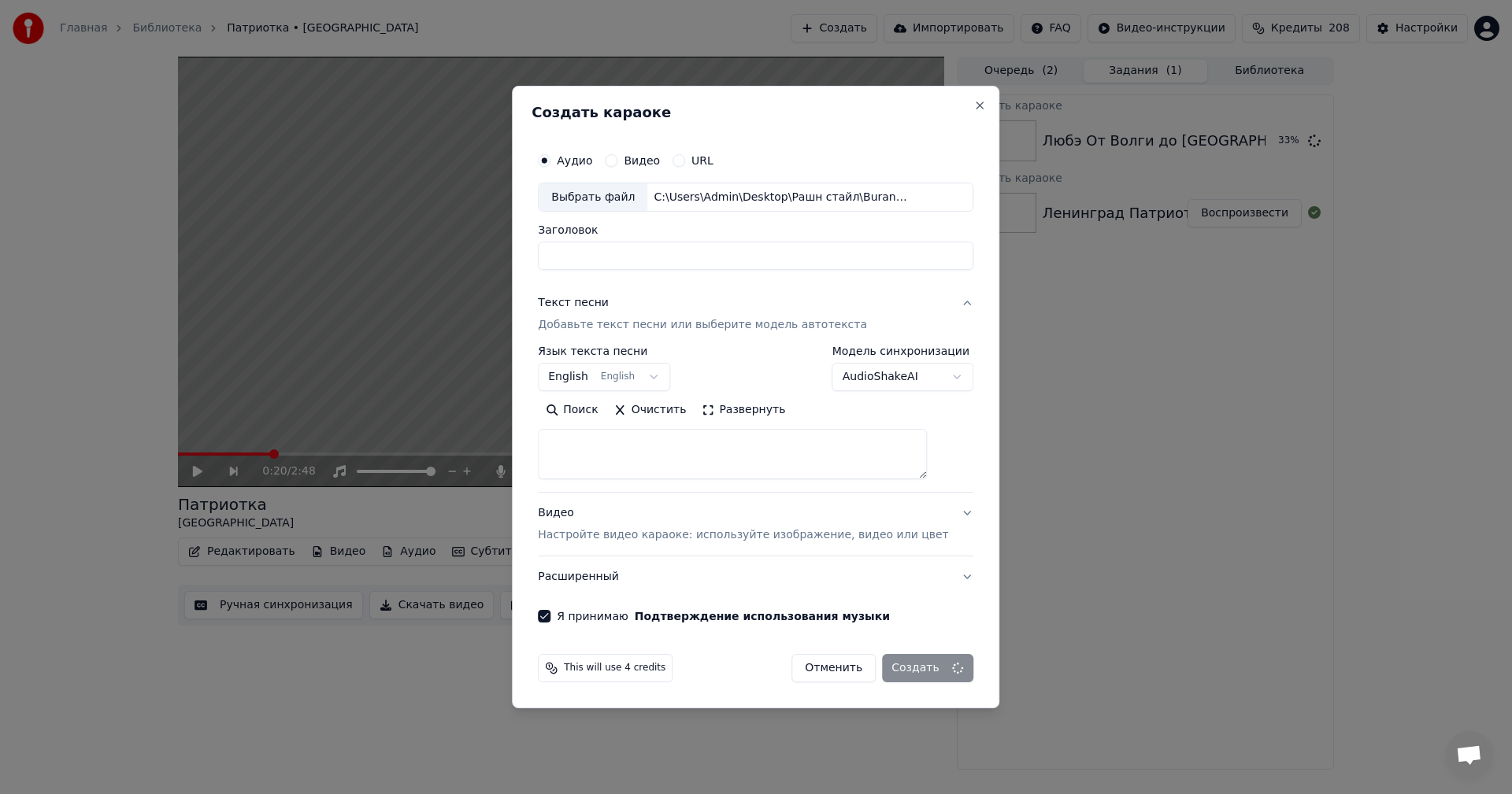
select select
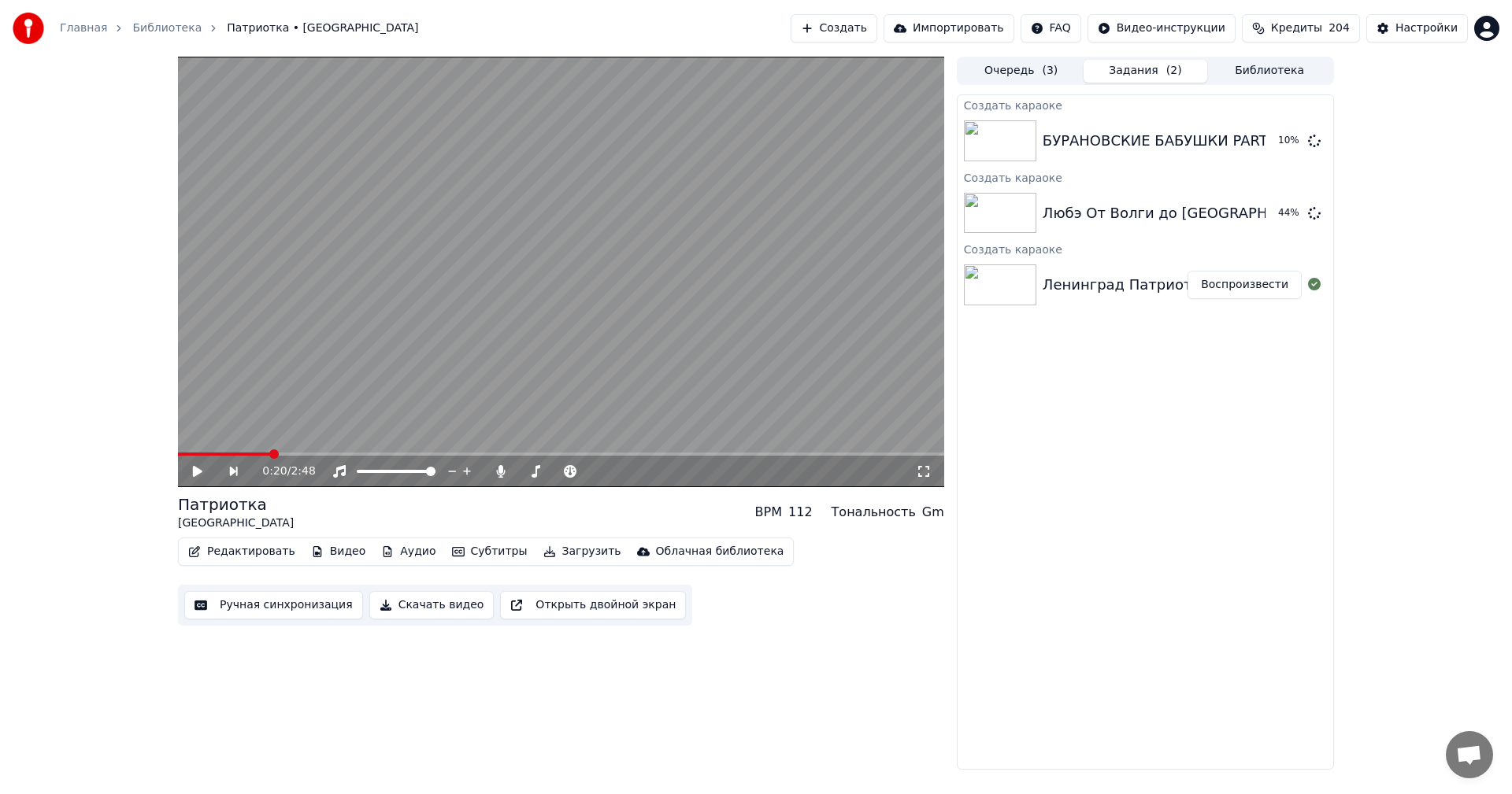
click at [865, 29] on button "Создать" at bounding box center [834, 28] width 86 height 28
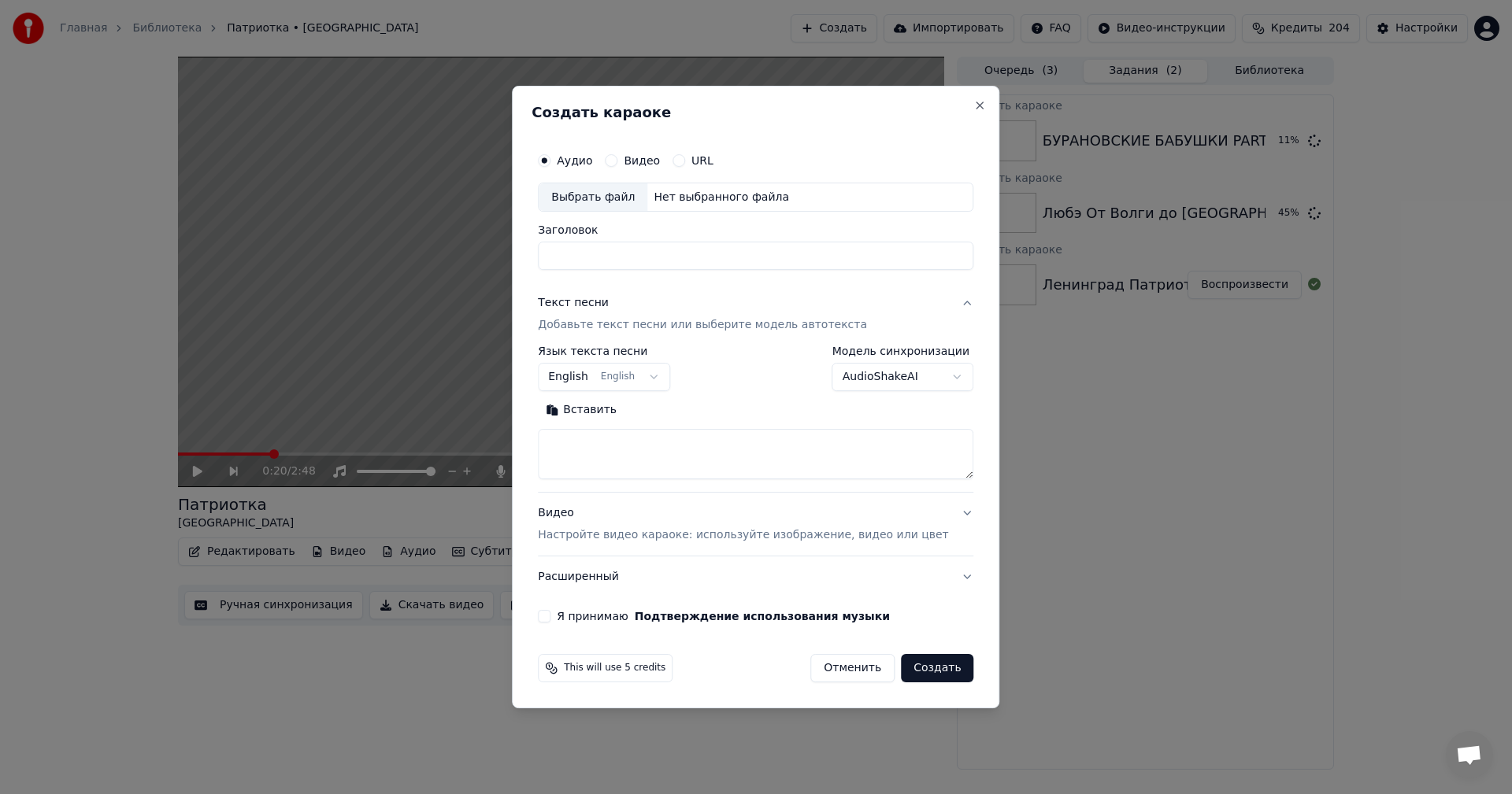
click at [592, 198] on div "Выбрать файл" at bounding box center [593, 197] width 109 height 28
click at [697, 452] on textarea at bounding box center [755, 455] width 435 height 50
drag, startPoint x: 814, startPoint y: 256, endPoint x: 723, endPoint y: 256, distance: 91.0
click at [755, 252] on input "**********" at bounding box center [755, 256] width 435 height 28
click at [805, 258] on input "**********" at bounding box center [755, 256] width 435 height 28
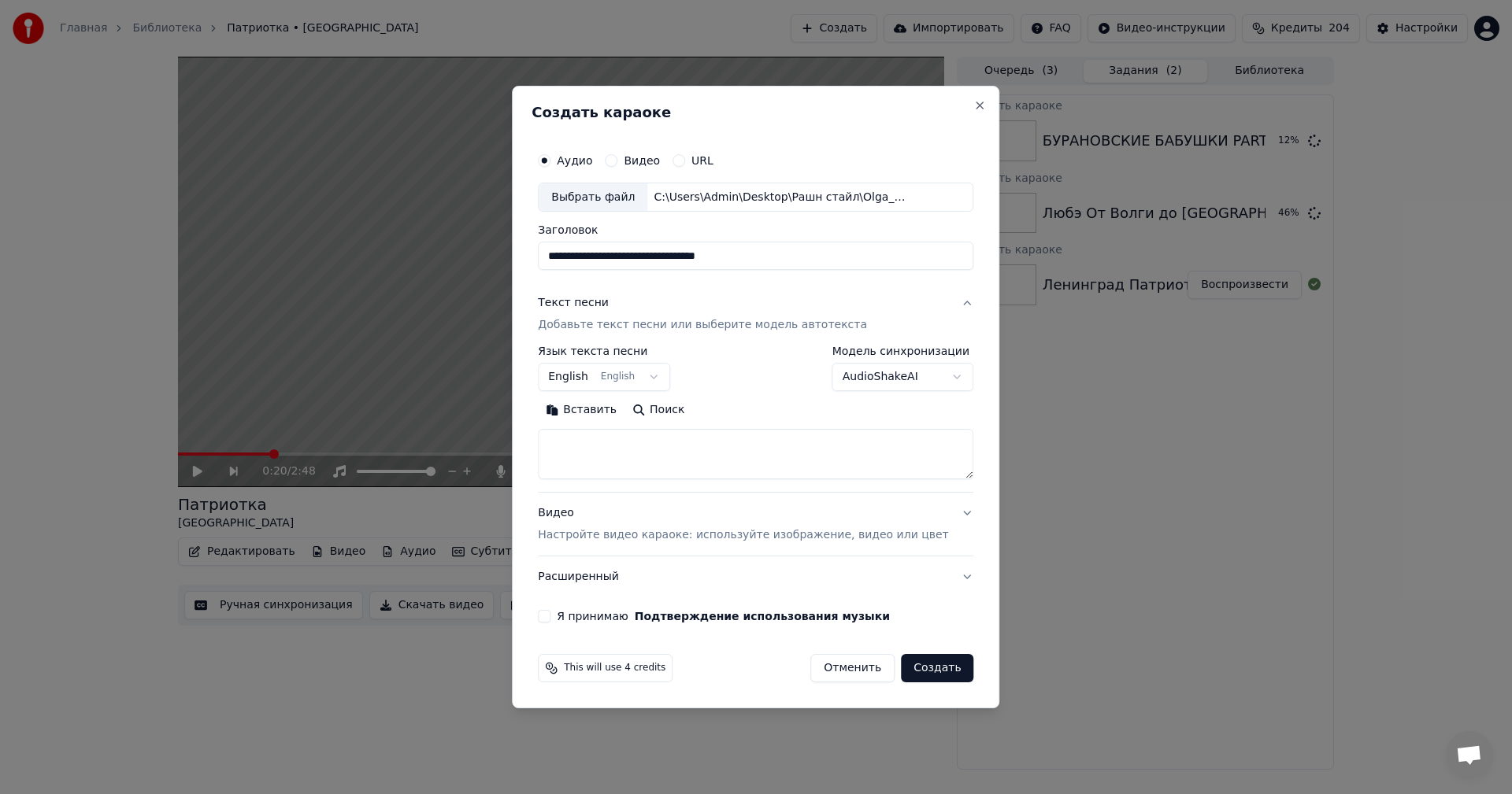
drag, startPoint x: 801, startPoint y: 256, endPoint x: 723, endPoint y: 264, distance: 78.4
click at [723, 264] on input "**********" at bounding box center [755, 256] width 435 height 28
drag, startPoint x: 648, startPoint y: 255, endPoint x: 425, endPoint y: 264, distance: 223.2
click at [425, 264] on body "Главная Библиотека Патриотка • Ленинград Создать Импортировать FAQ Видео-инстру…" at bounding box center [756, 397] width 1512 height 794
click at [583, 251] on input "**********" at bounding box center [755, 256] width 435 height 28
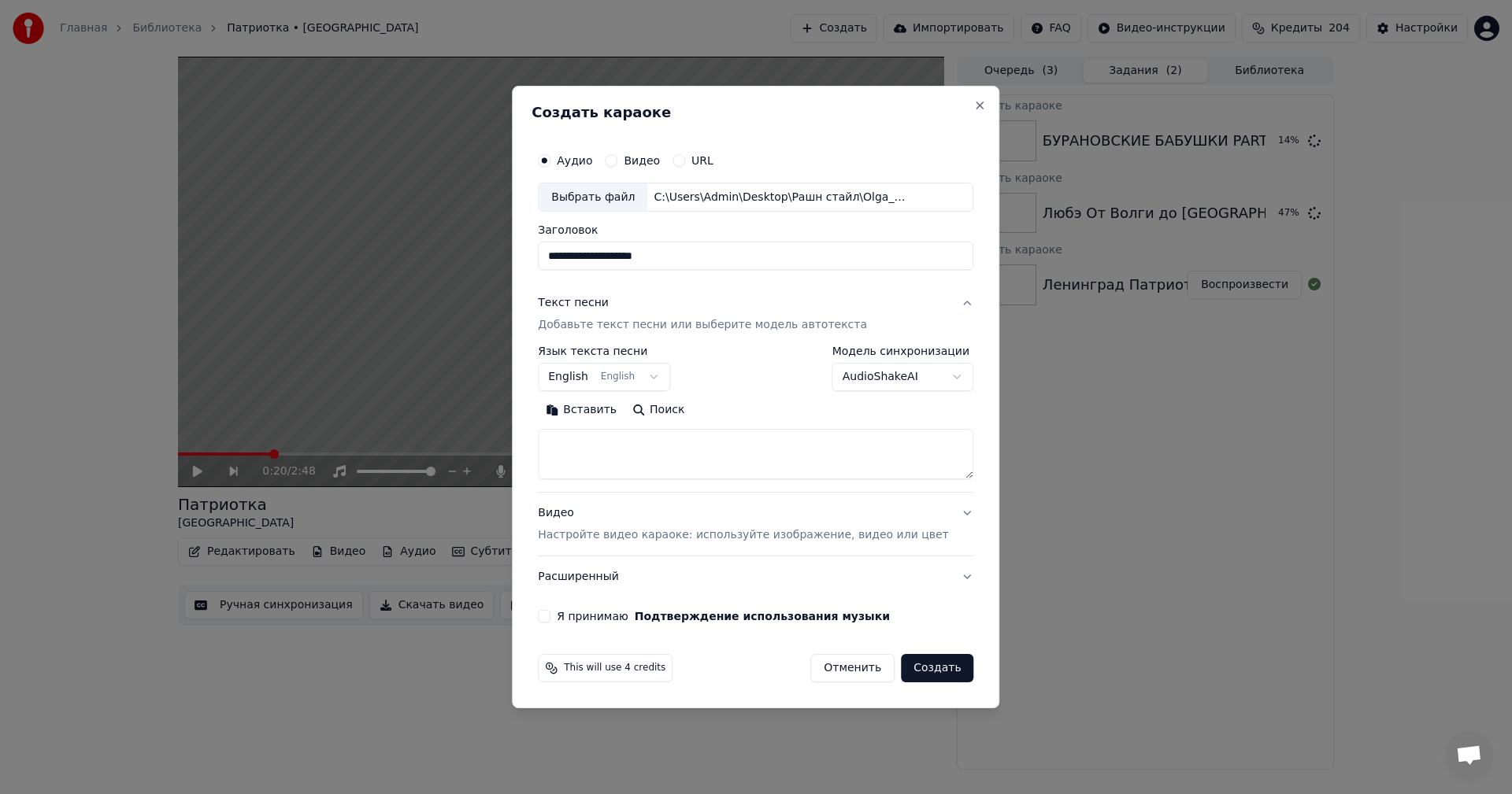
click at [579, 259] on input "**********" at bounding box center [755, 256] width 435 height 28
click at [581, 259] on input "**********" at bounding box center [755, 256] width 435 height 28
click at [582, 262] on input "**********" at bounding box center [755, 256] width 435 height 28
type input "**********"
click at [675, 443] on textarea at bounding box center [755, 455] width 435 height 50
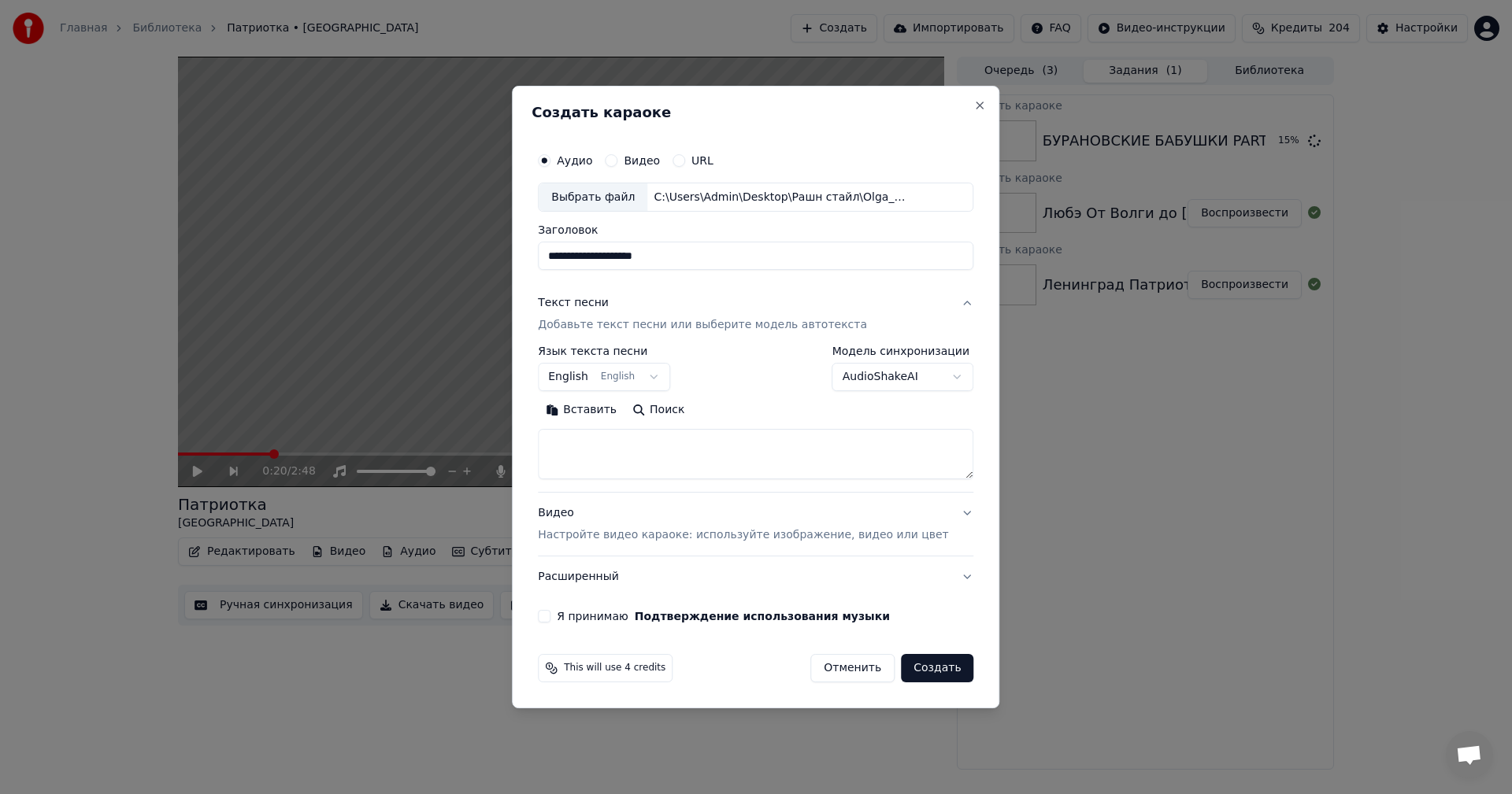
paste textarea "**********"
type textarea "**********"
click at [708, 521] on div "Видео Настройте видео караоке: используйте изображение, видео или цвет" at bounding box center [743, 525] width 410 height 37
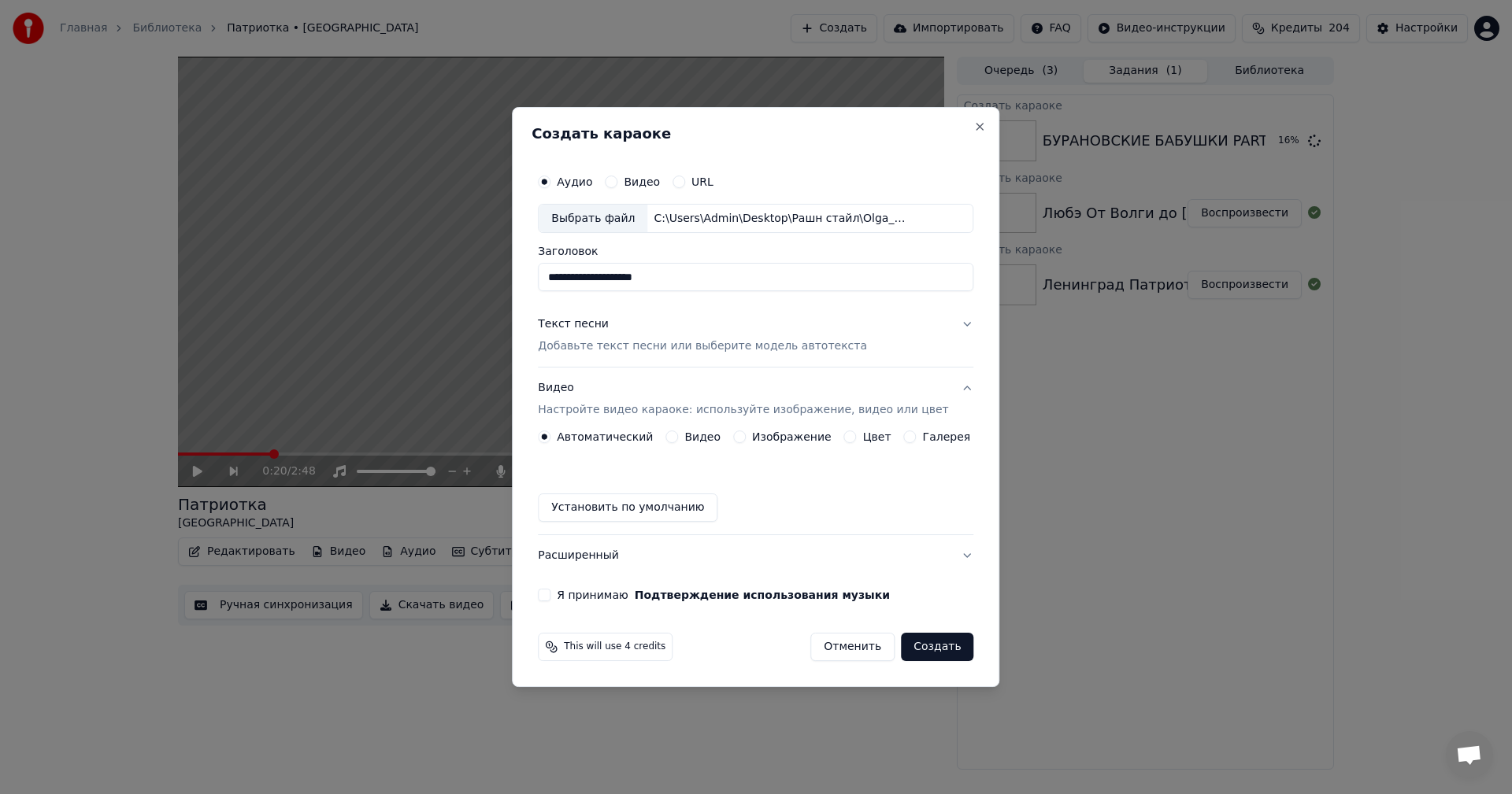
click at [737, 435] on button "Изображение" at bounding box center [739, 436] width 12 height 12
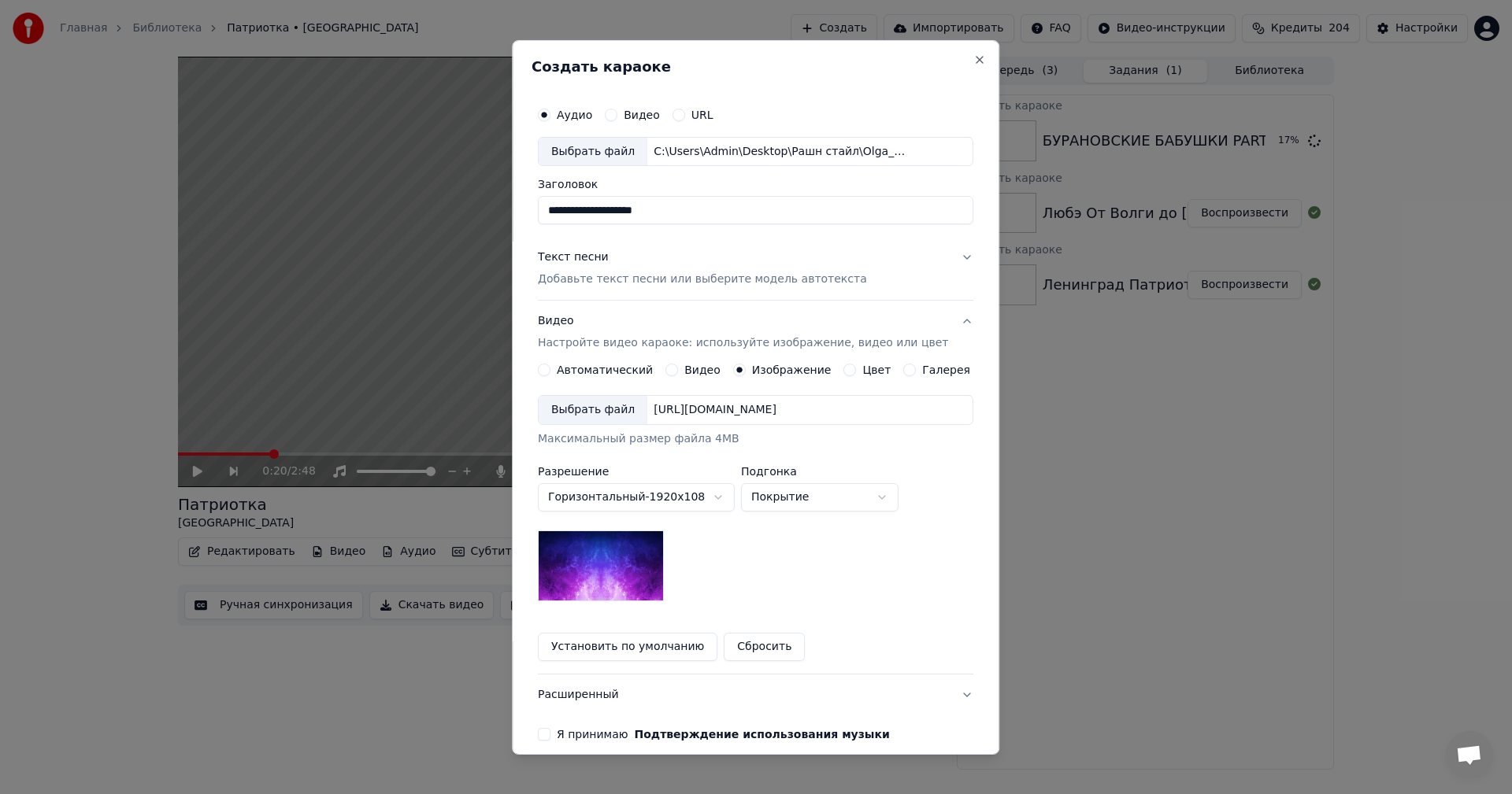
click at [607, 410] on div "Выбрать файл" at bounding box center [593, 410] width 109 height 28
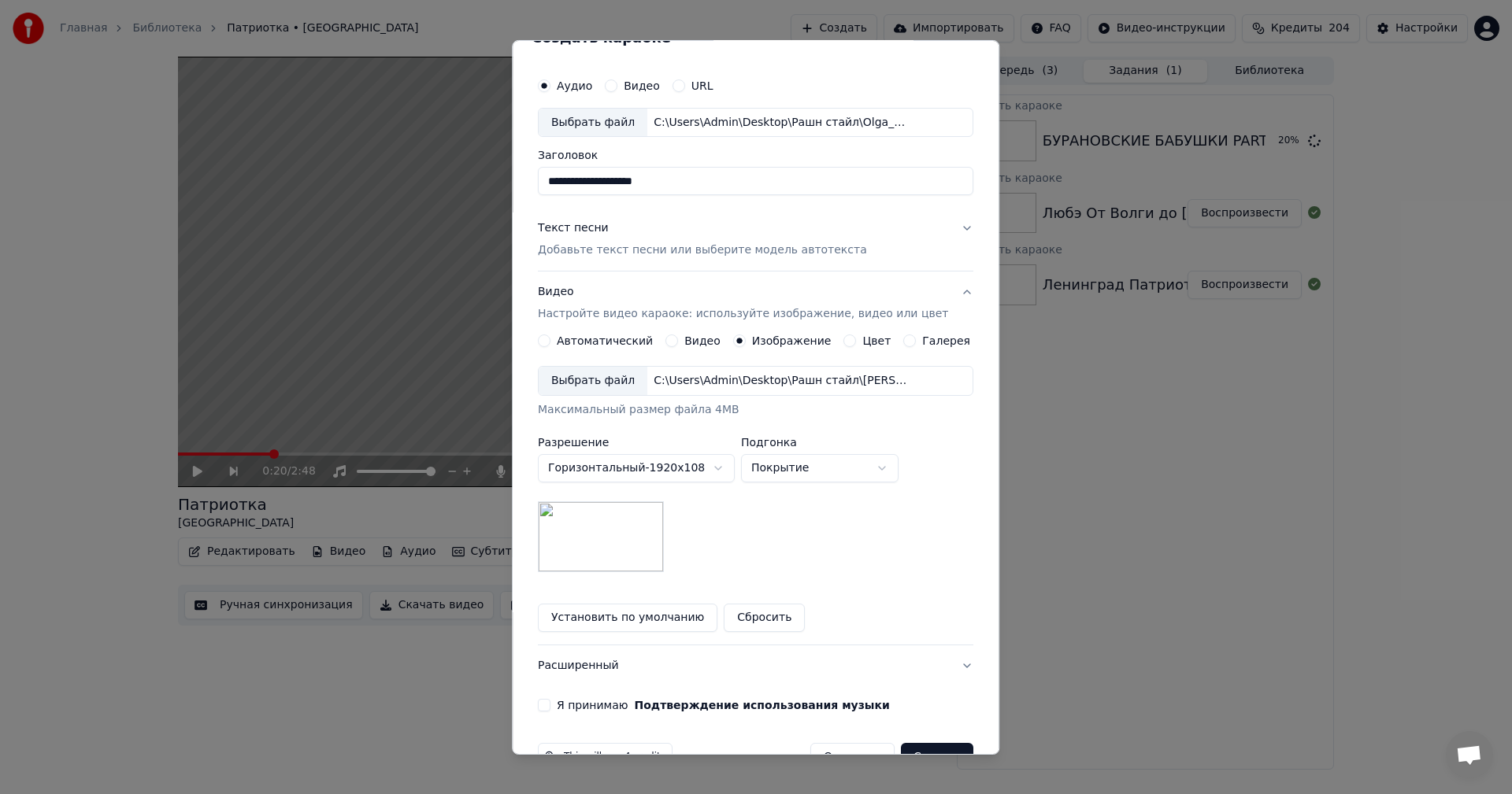
scroll to position [72, 0]
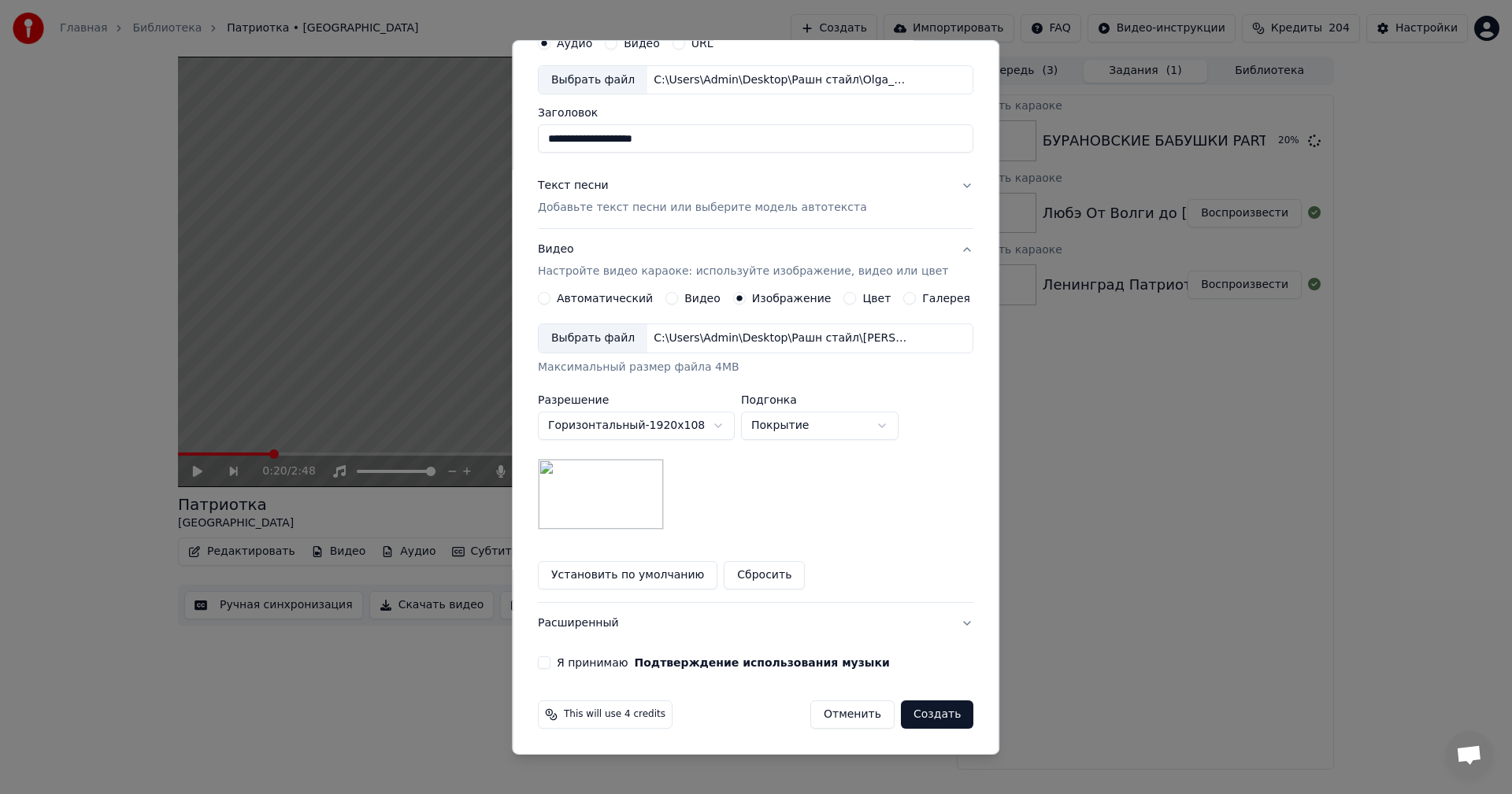
click at [550, 659] on button "Я принимаю Подтверждение использования музыки" at bounding box center [544, 662] width 12 height 12
click at [911, 709] on button "Создать" at bounding box center [937, 714] width 72 height 28
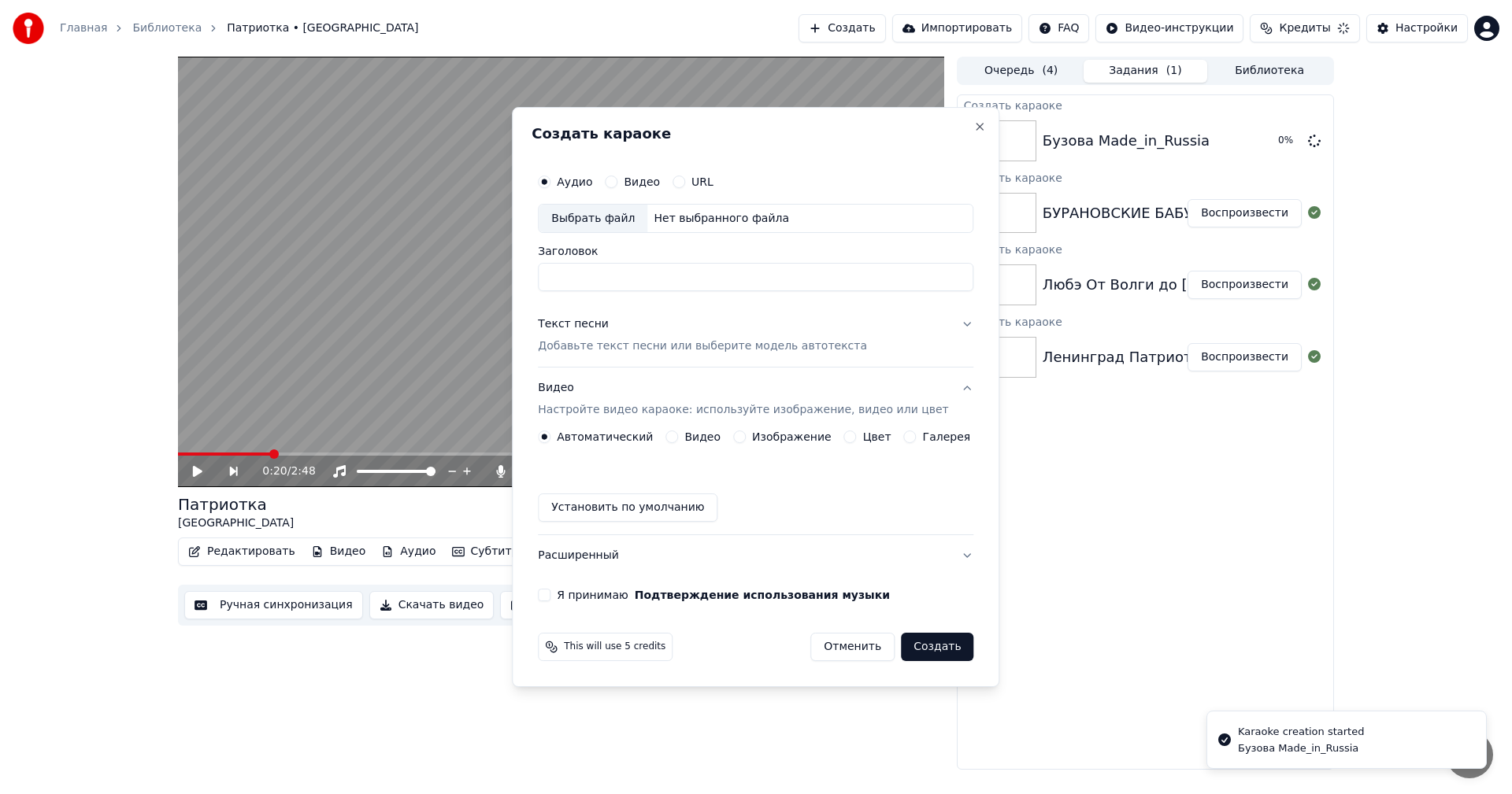
scroll to position [0, 0]
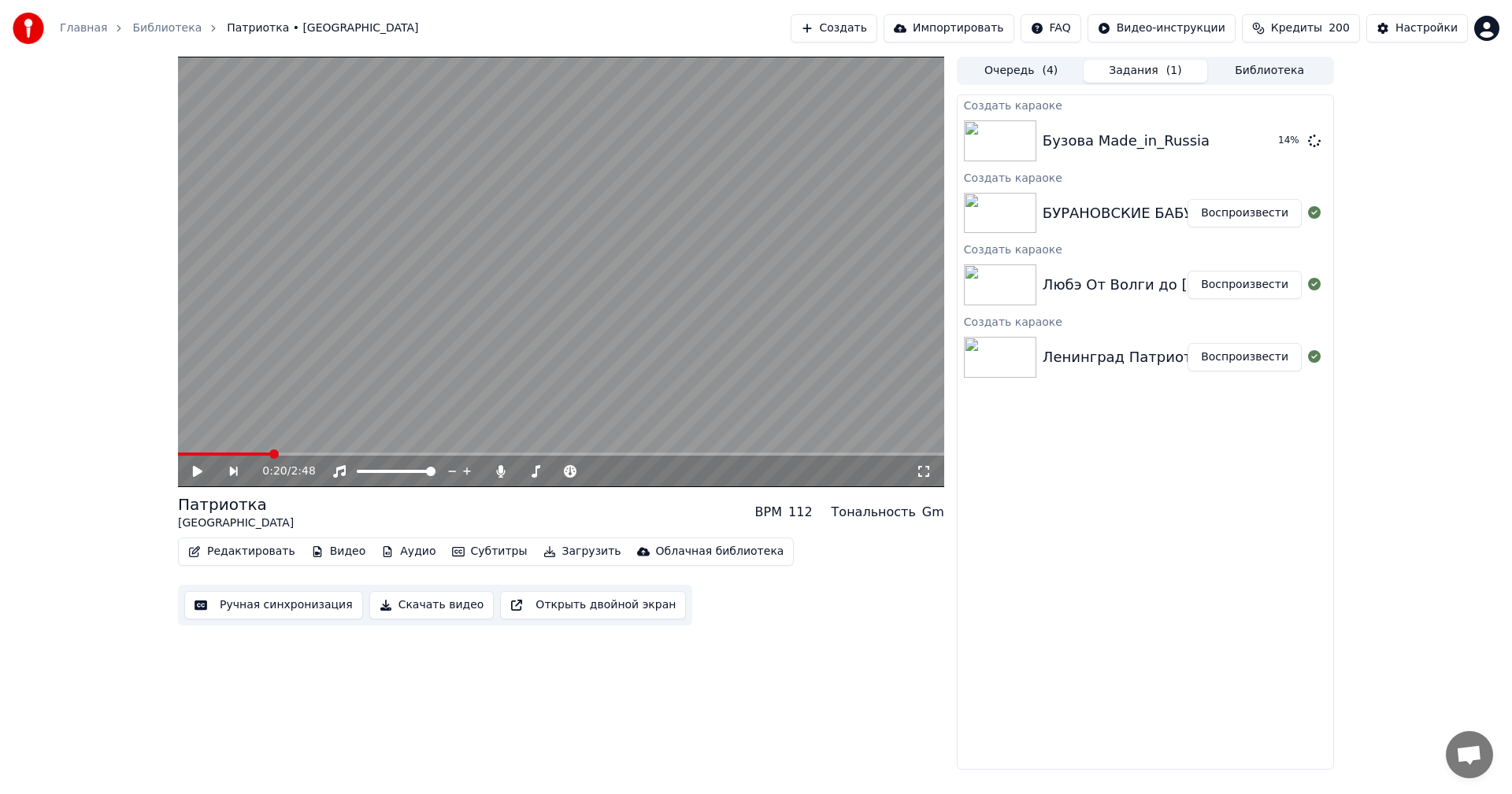
click at [871, 19] on button "Создать" at bounding box center [834, 28] width 86 height 28
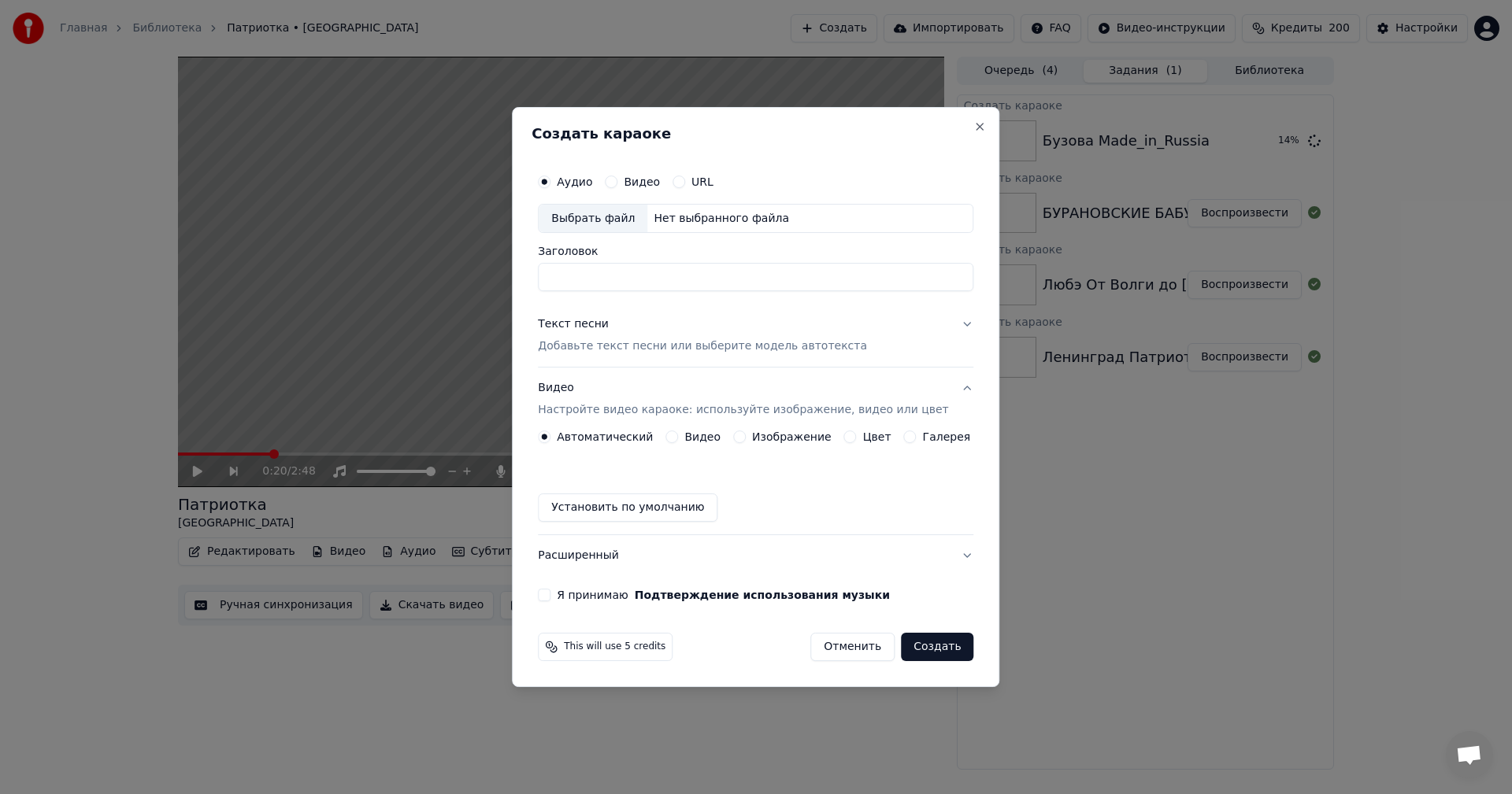
click at [601, 227] on div "Выбрать файл" at bounding box center [593, 219] width 109 height 28
type input "**********"
click at [648, 351] on p "Добавьте текст песни или выберите модель автотекста" at bounding box center [702, 347] width 330 height 15
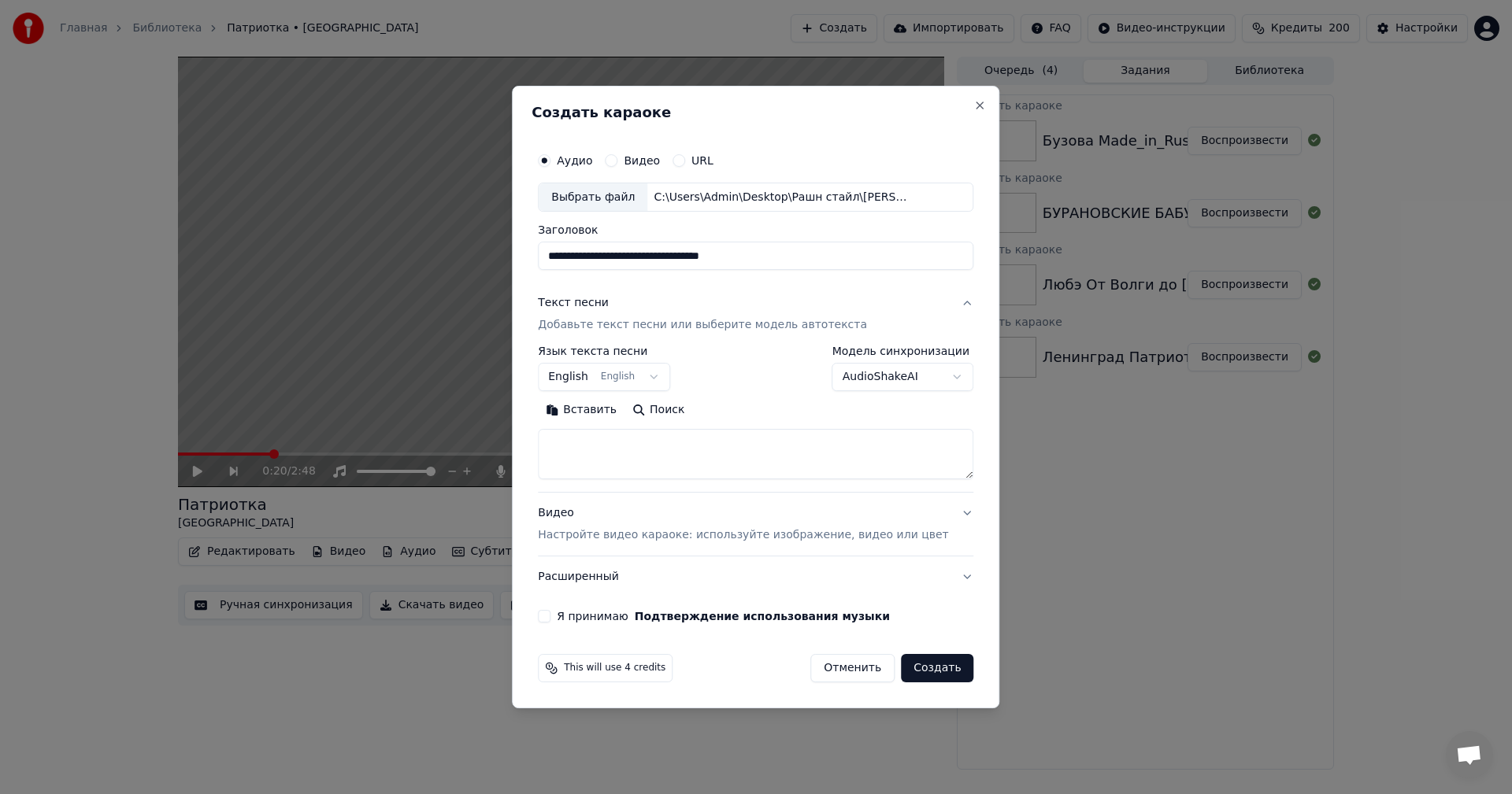
click at [690, 459] on textarea at bounding box center [755, 455] width 435 height 50
paste textarea "**********"
type textarea "**********"
drag, startPoint x: 799, startPoint y: 256, endPoint x: 256, endPoint y: 254, distance: 543.0
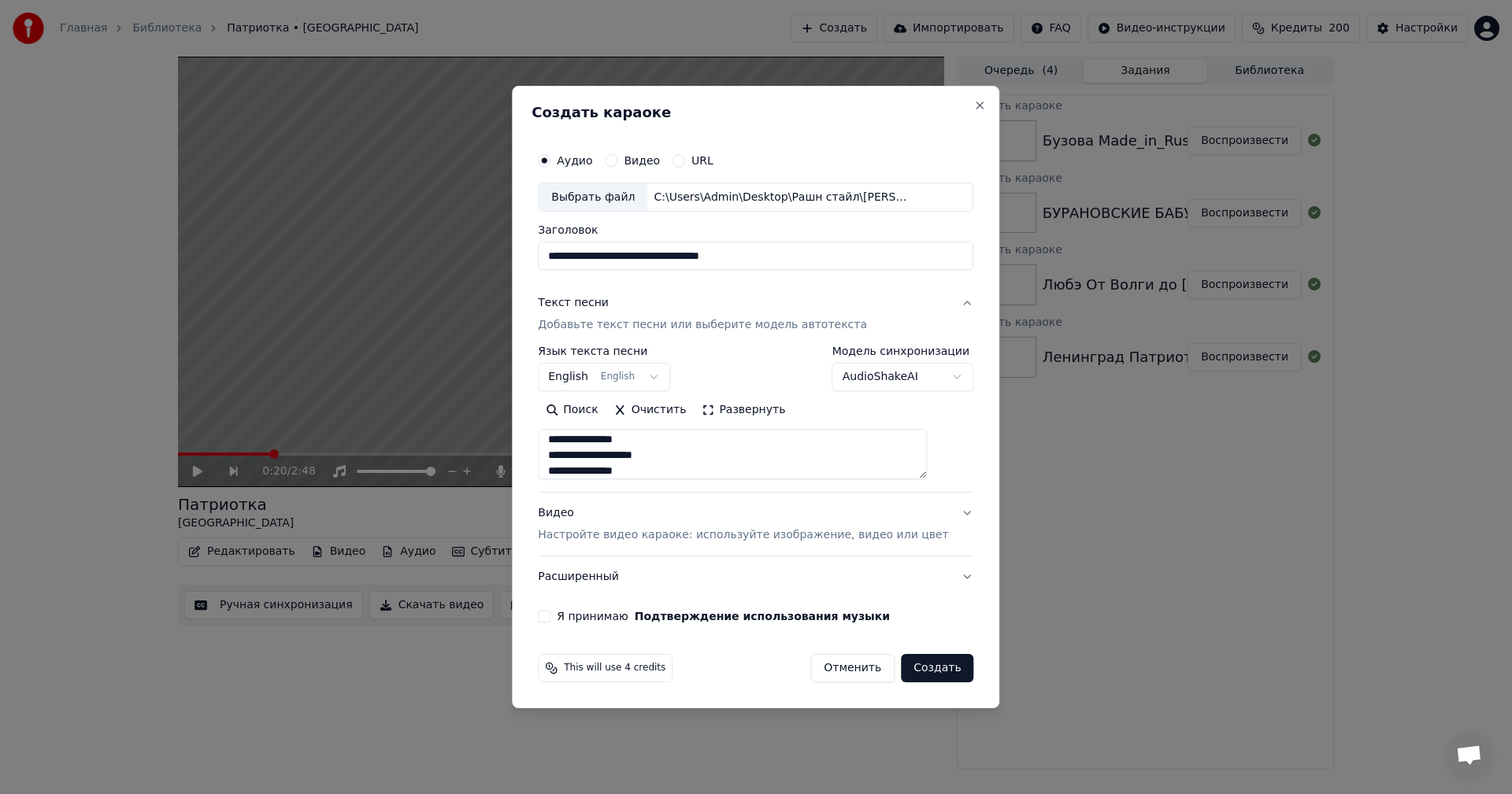
click at [259, 252] on body "Главная Библиотека Патриотка • Ленинград Создать Импортировать FAQ Видео-инстру…" at bounding box center [756, 397] width 1512 height 794
type input "**********"
click at [665, 518] on div "Видео Настройте видео караоке: используйте изображение, видео или цвет" at bounding box center [743, 525] width 410 height 37
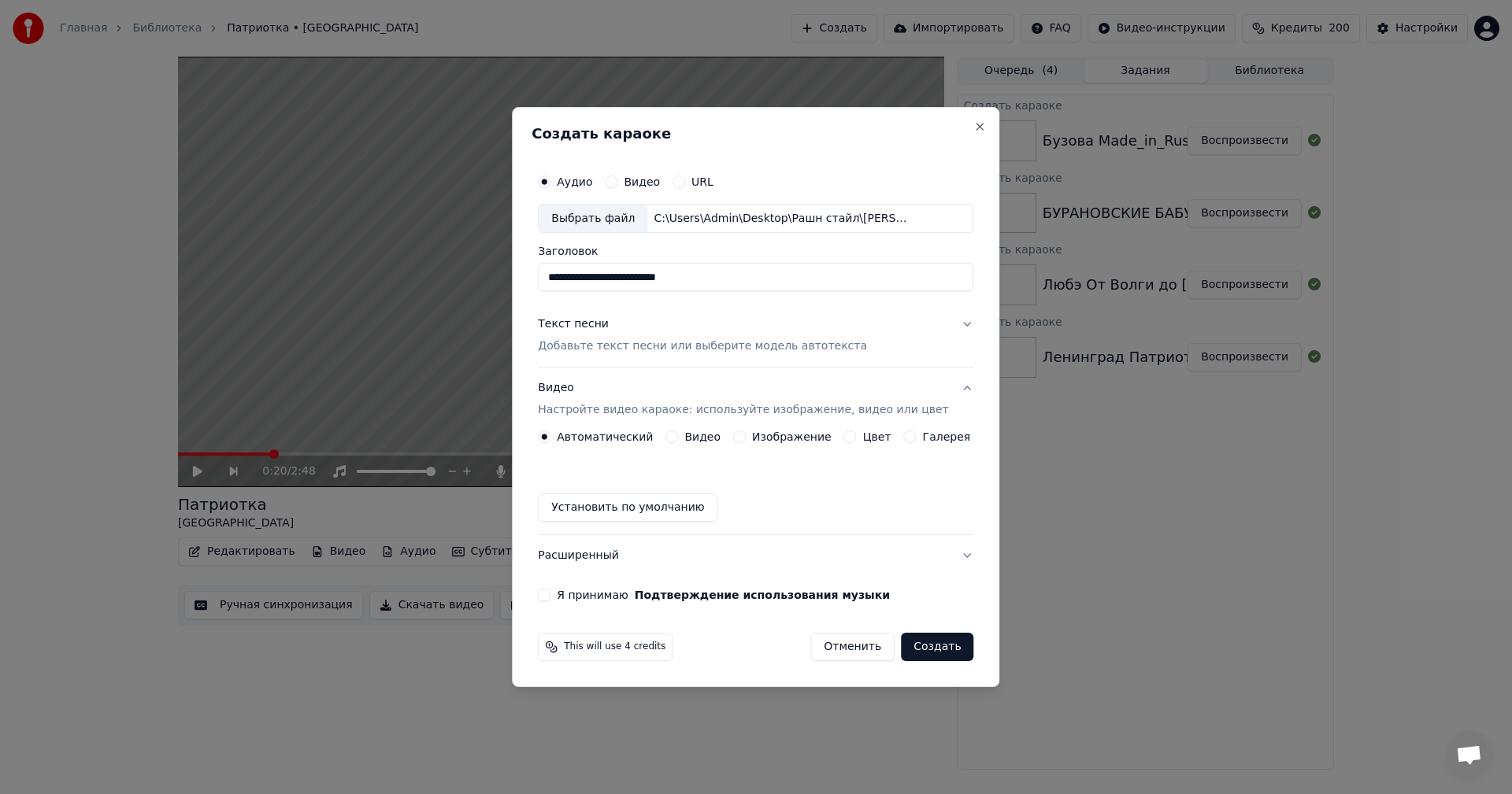
click at [740, 438] on button "Изображение" at bounding box center [739, 436] width 12 height 12
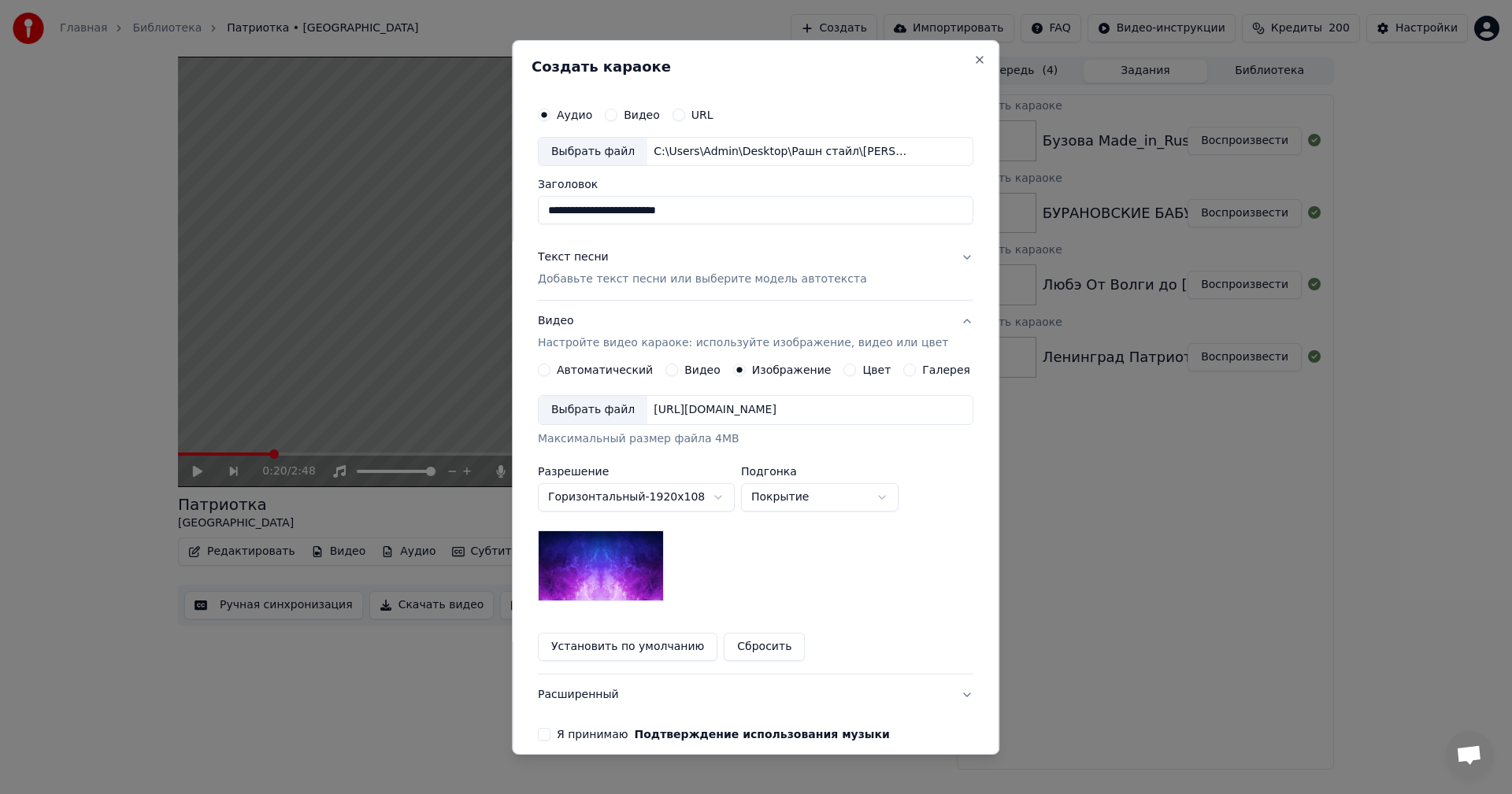
click at [572, 417] on div "Выбрать файл" at bounding box center [593, 410] width 109 height 28
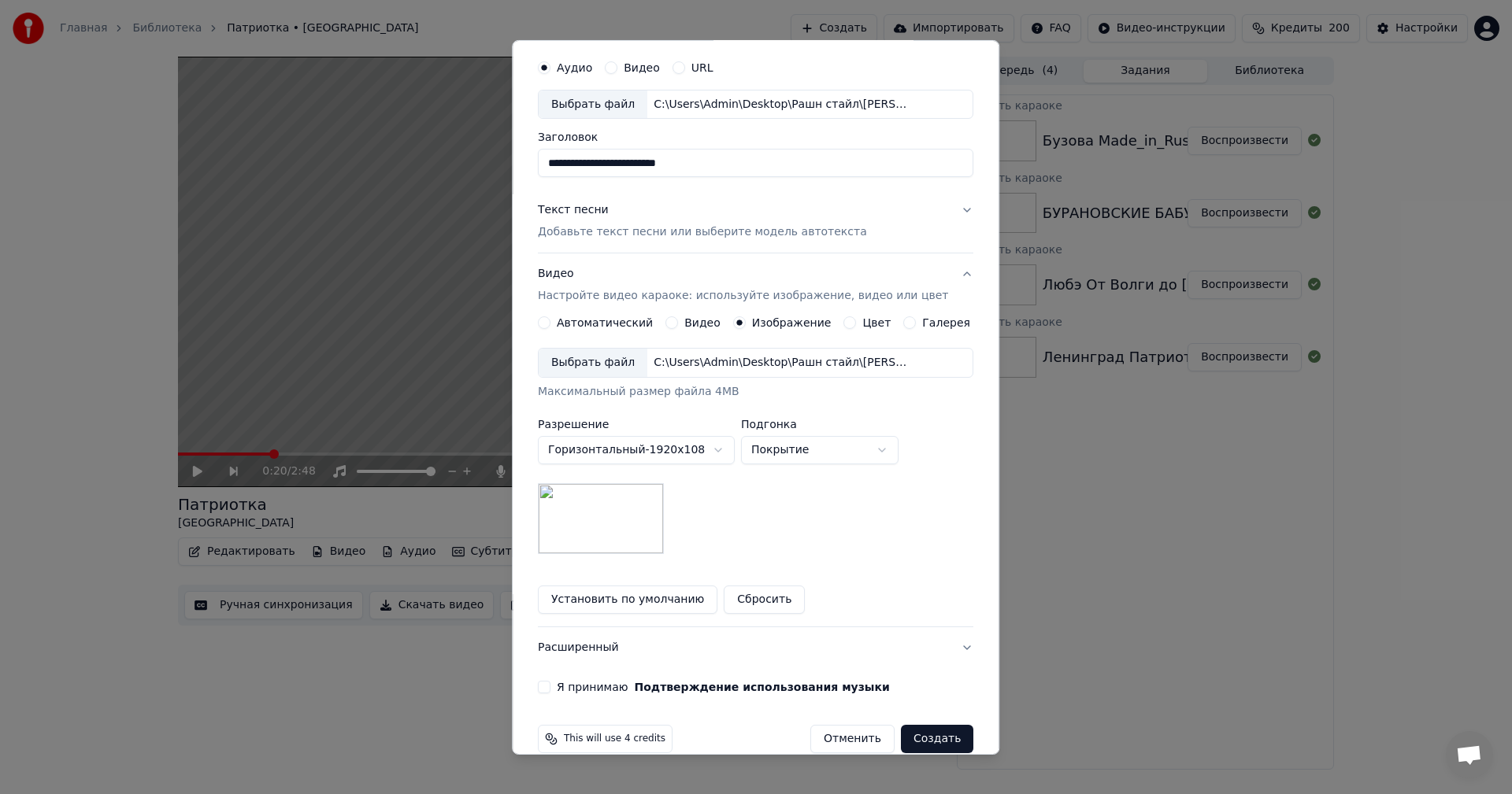
scroll to position [72, 0]
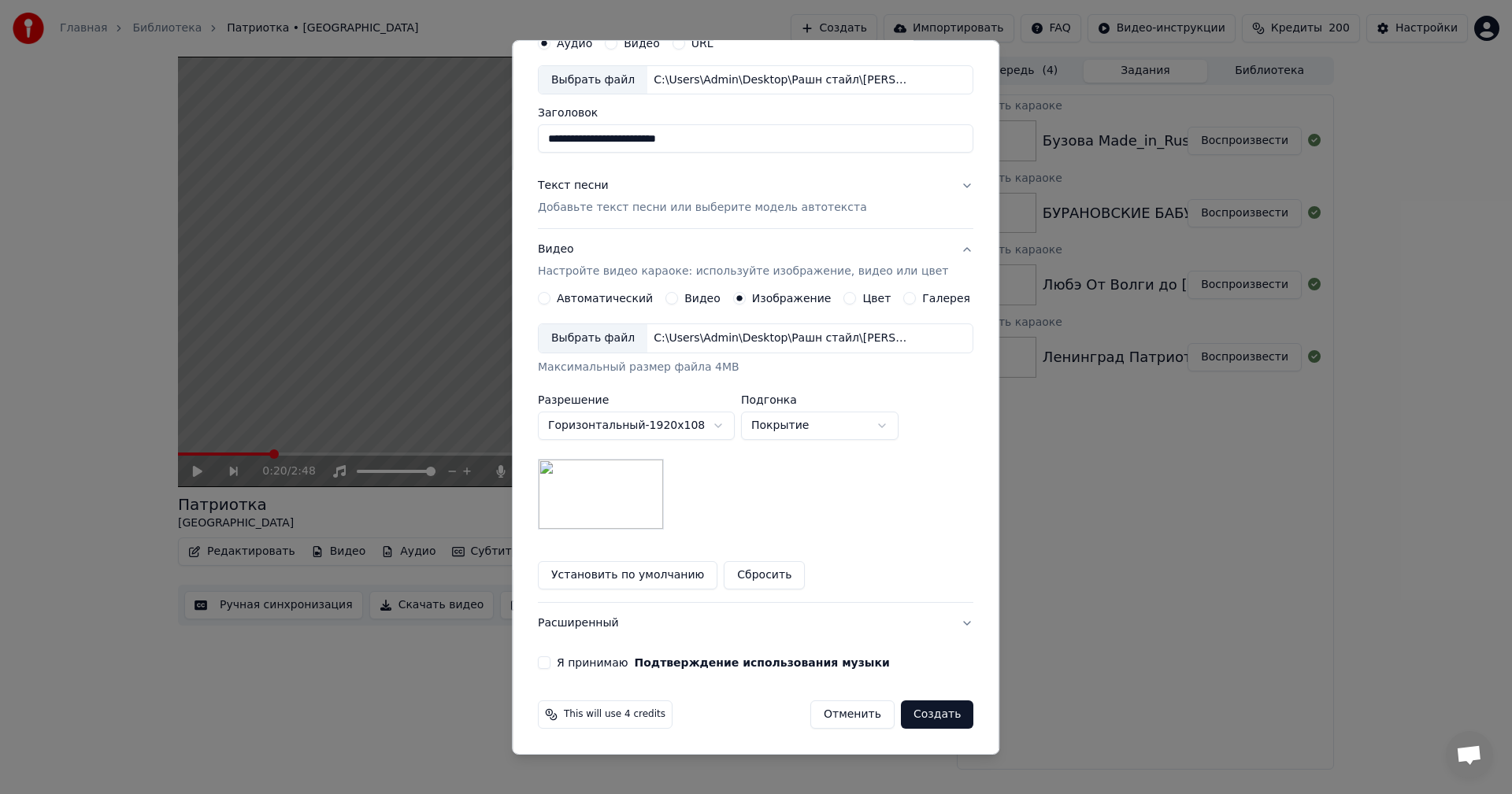
click at [550, 657] on button "Я принимаю Подтверждение использования музыки" at bounding box center [544, 662] width 12 height 12
click at [901, 709] on button "Создать" at bounding box center [937, 714] width 72 height 28
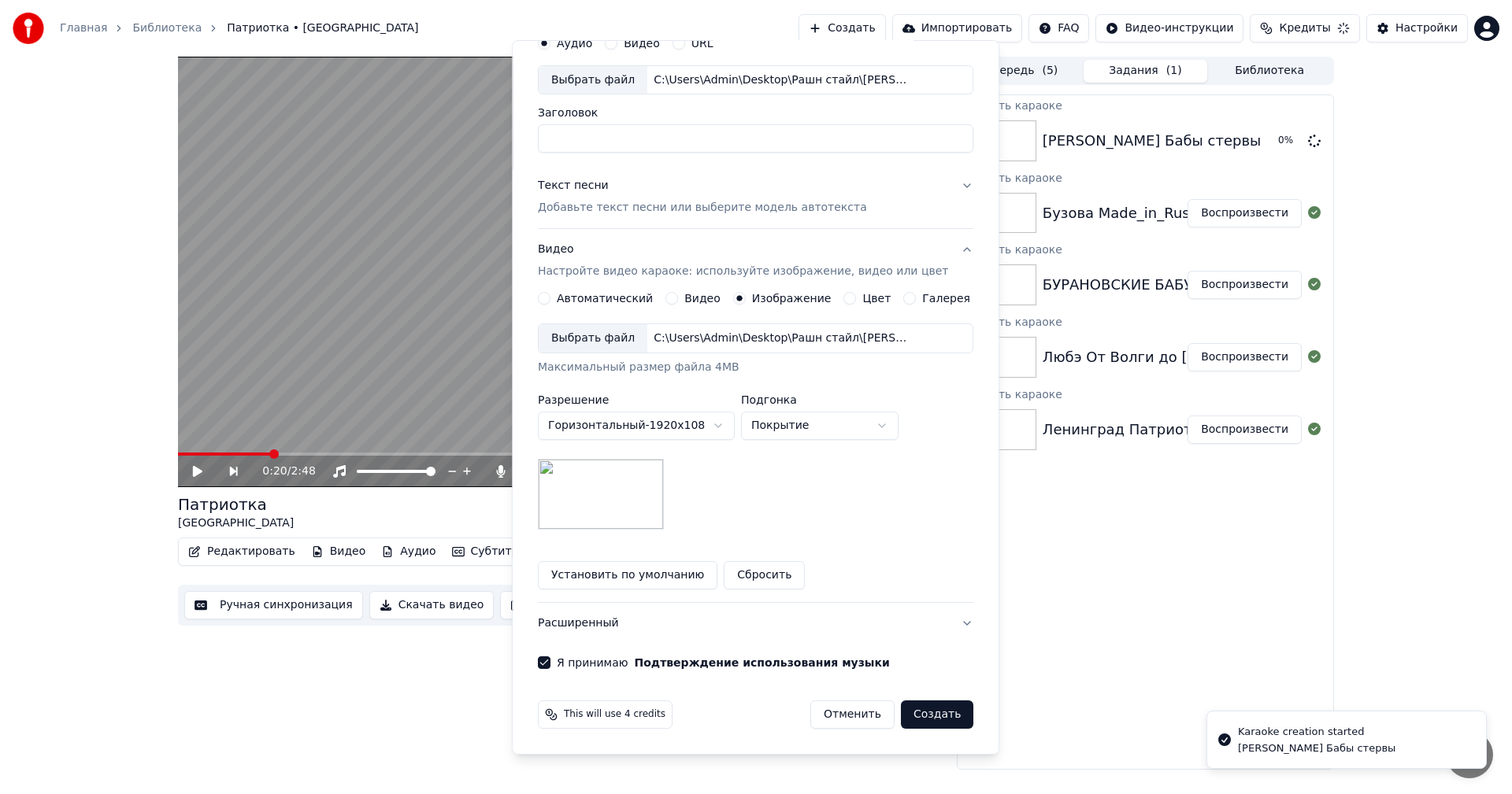
scroll to position [0, 0]
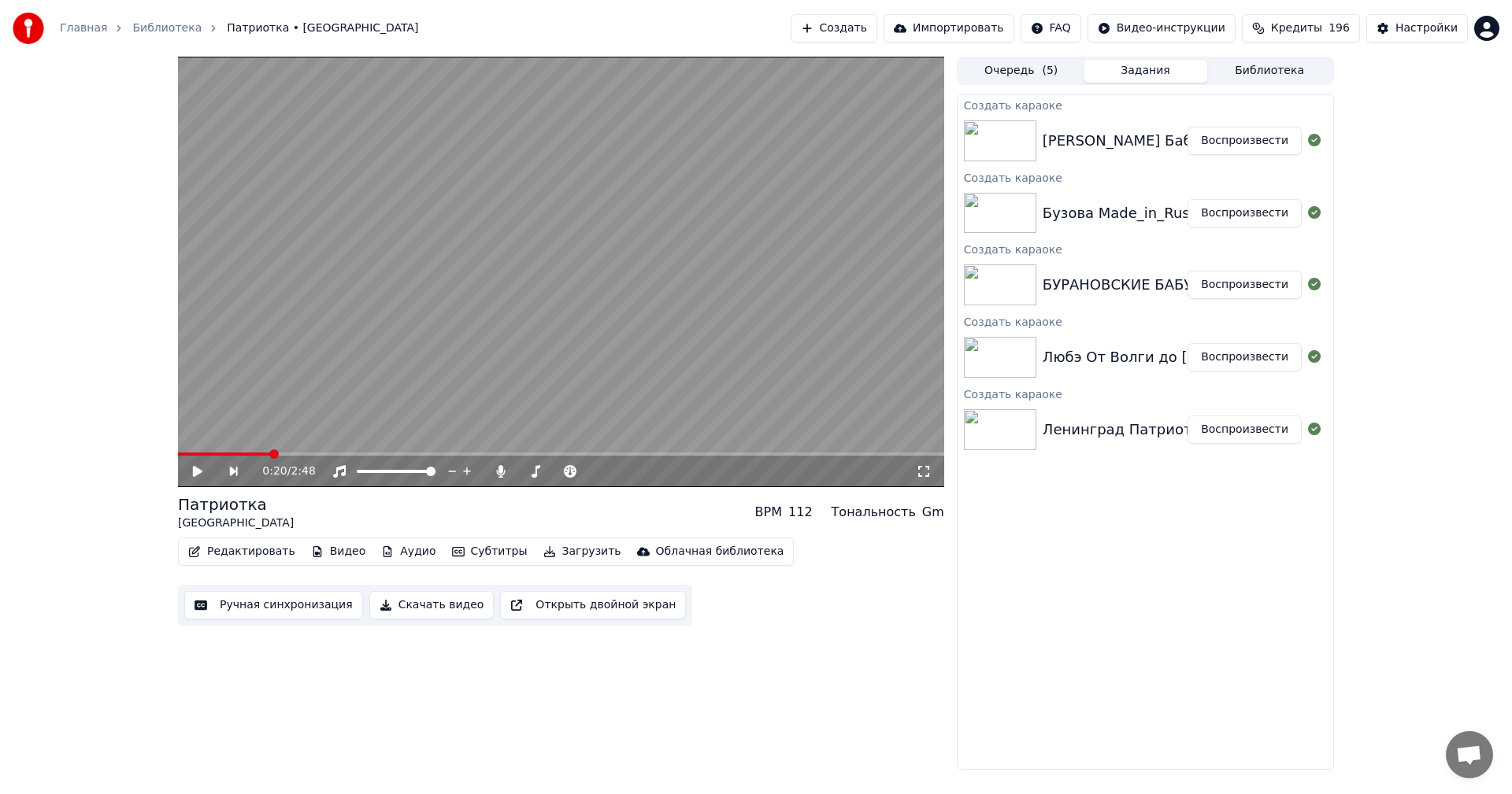
click at [877, 24] on button "Создать" at bounding box center [834, 28] width 86 height 28
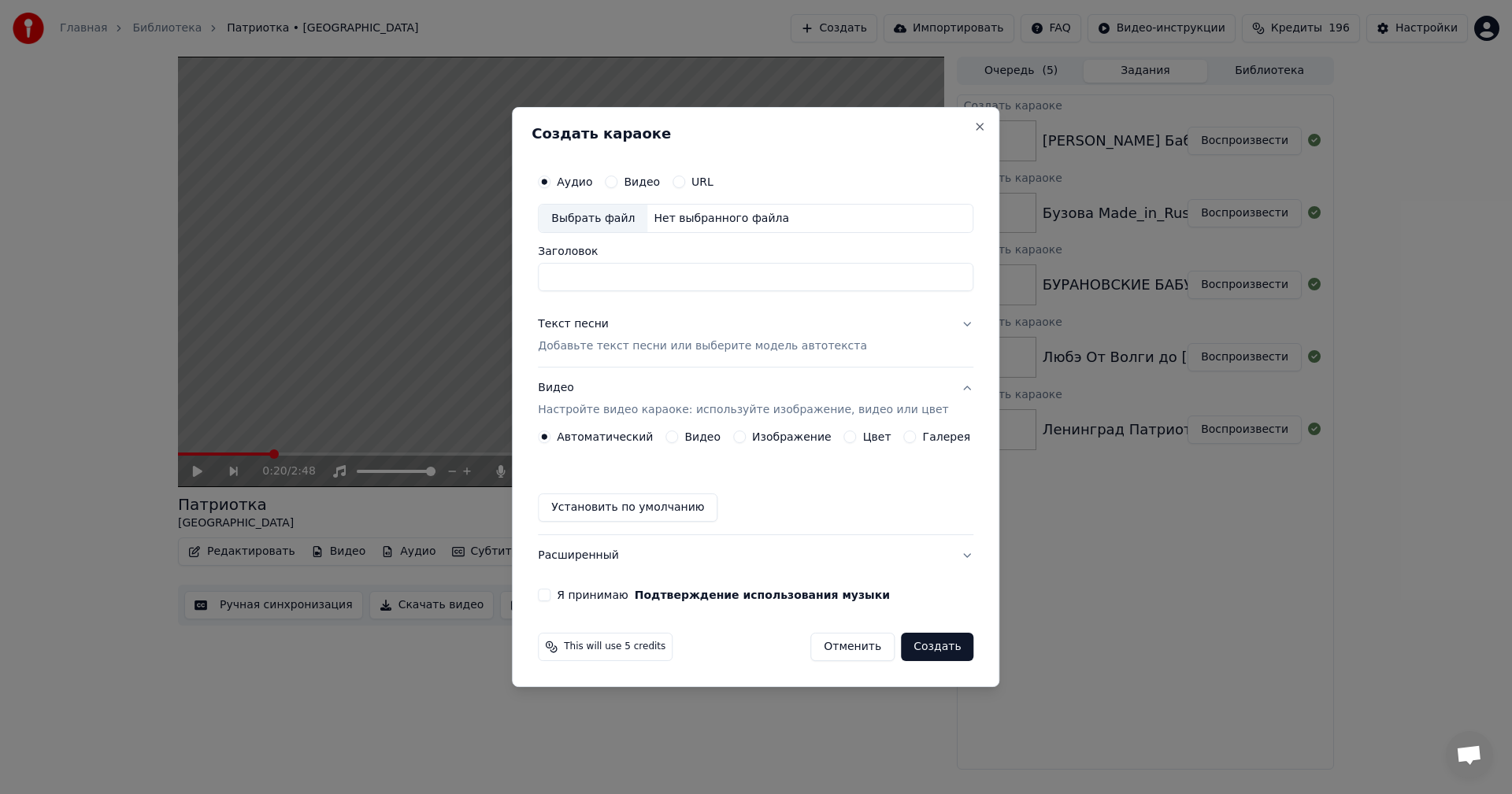
click at [544, 212] on div "Создать караоке Аудио Видео URL Выбрать файл Нет выбранного файла Заголовок Тек…" at bounding box center [755, 398] width 487 height 581
click at [561, 213] on div "Выбрать файл" at bounding box center [593, 219] width 109 height 28
type input "**********"
click at [658, 336] on div "Текст песни Добавьте текст песни или выберите модель автотекста" at bounding box center [702, 336] width 330 height 37
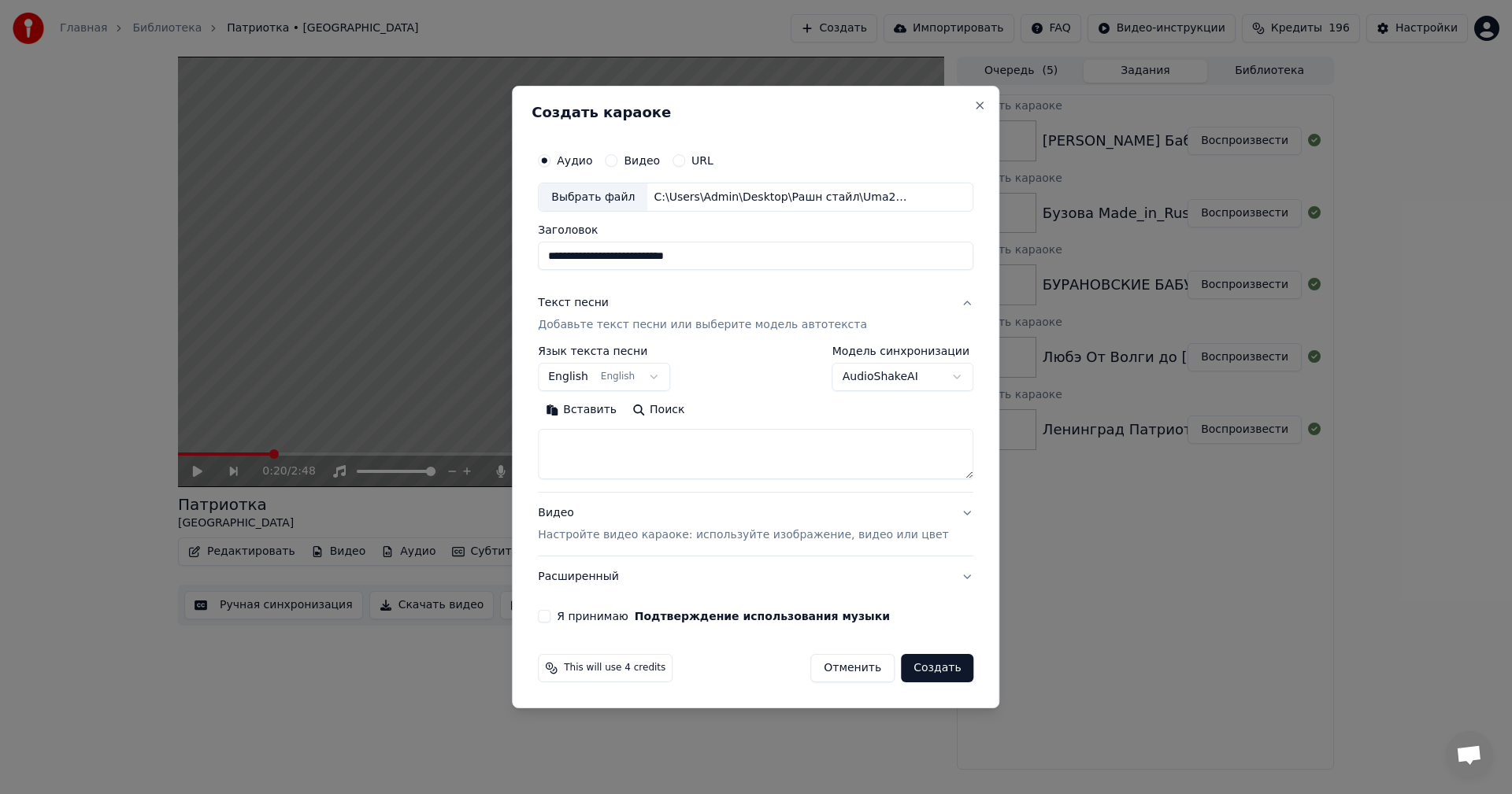
click at [670, 450] on textarea at bounding box center [755, 455] width 435 height 50
paste textarea "**********"
type textarea "**********"
drag, startPoint x: 747, startPoint y: 254, endPoint x: 649, endPoint y: 260, distance: 98.2
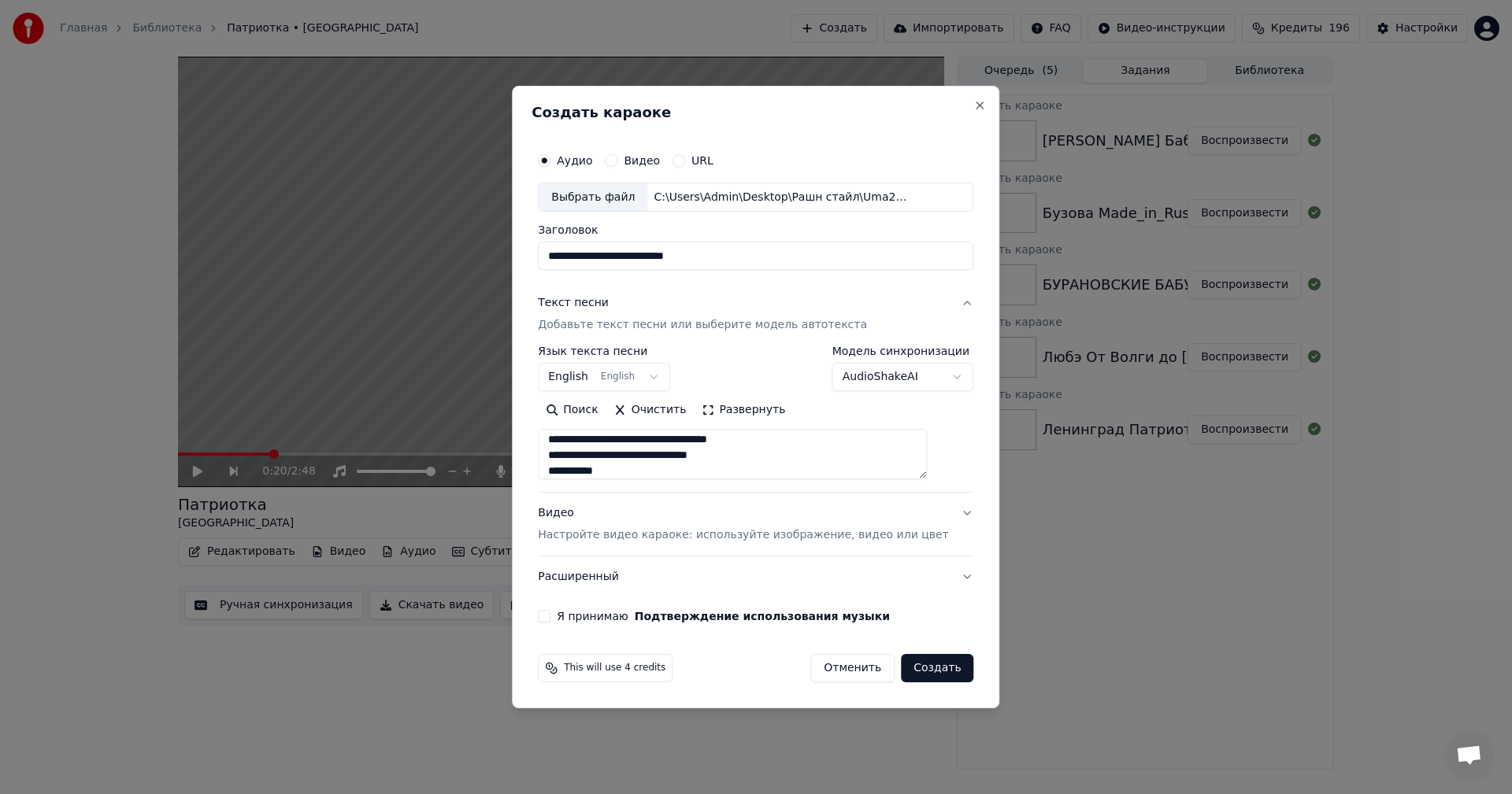
click at [641, 259] on input "**********" at bounding box center [755, 256] width 435 height 28
click at [786, 260] on input "**********" at bounding box center [755, 256] width 435 height 28
drag, startPoint x: 754, startPoint y: 255, endPoint x: 688, endPoint y: 260, distance: 66.2
click at [688, 260] on input "**********" at bounding box center [755, 256] width 435 height 28
type input "**********"
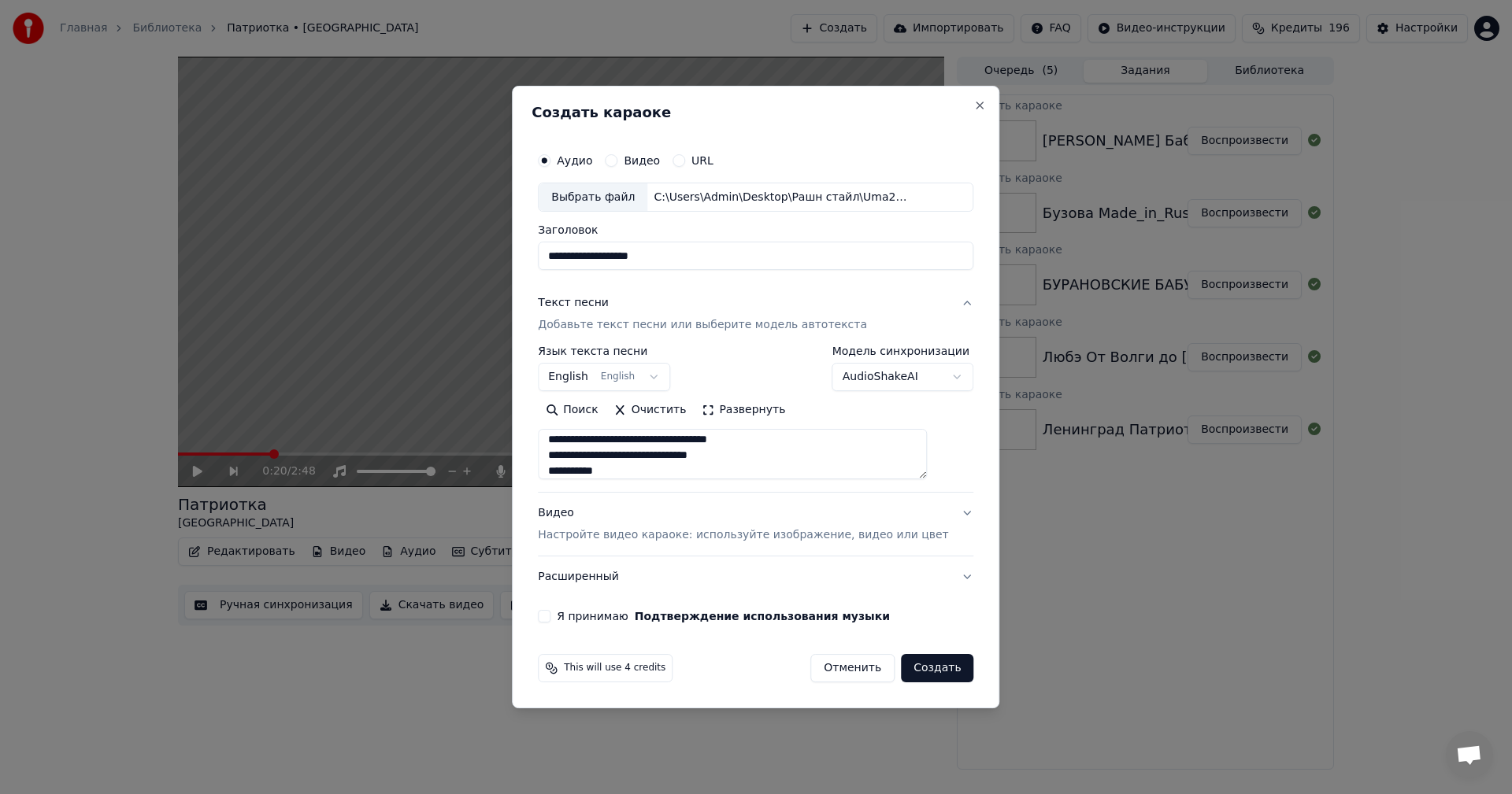
click at [701, 526] on div "Видео Настройте видео караоке: используйте изображение, видео или цвет" at bounding box center [743, 525] width 410 height 37
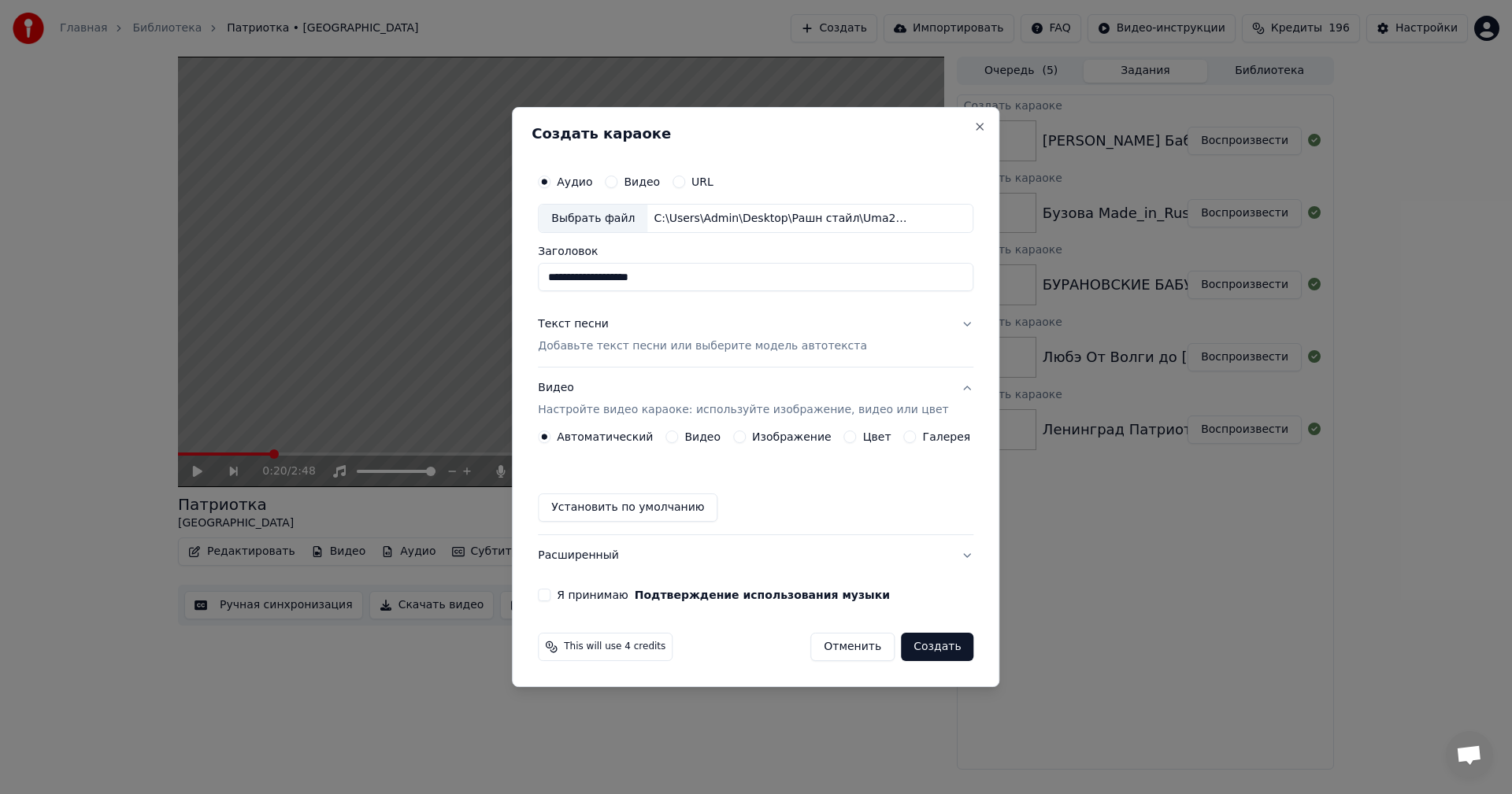
click at [741, 433] on button "Изображение" at bounding box center [739, 436] width 12 height 12
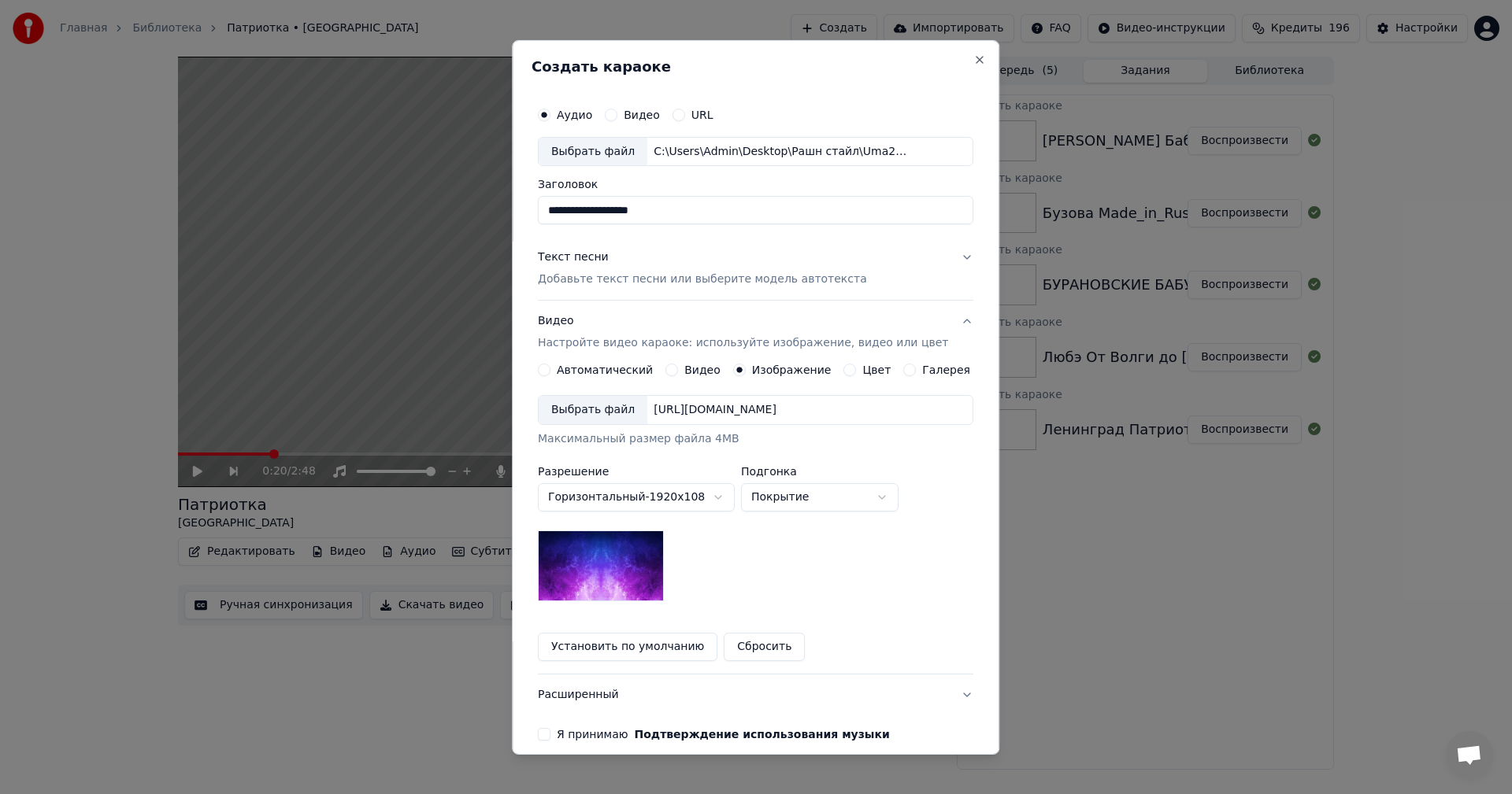
click at [631, 403] on div "Выбрать файл" at bounding box center [593, 410] width 109 height 28
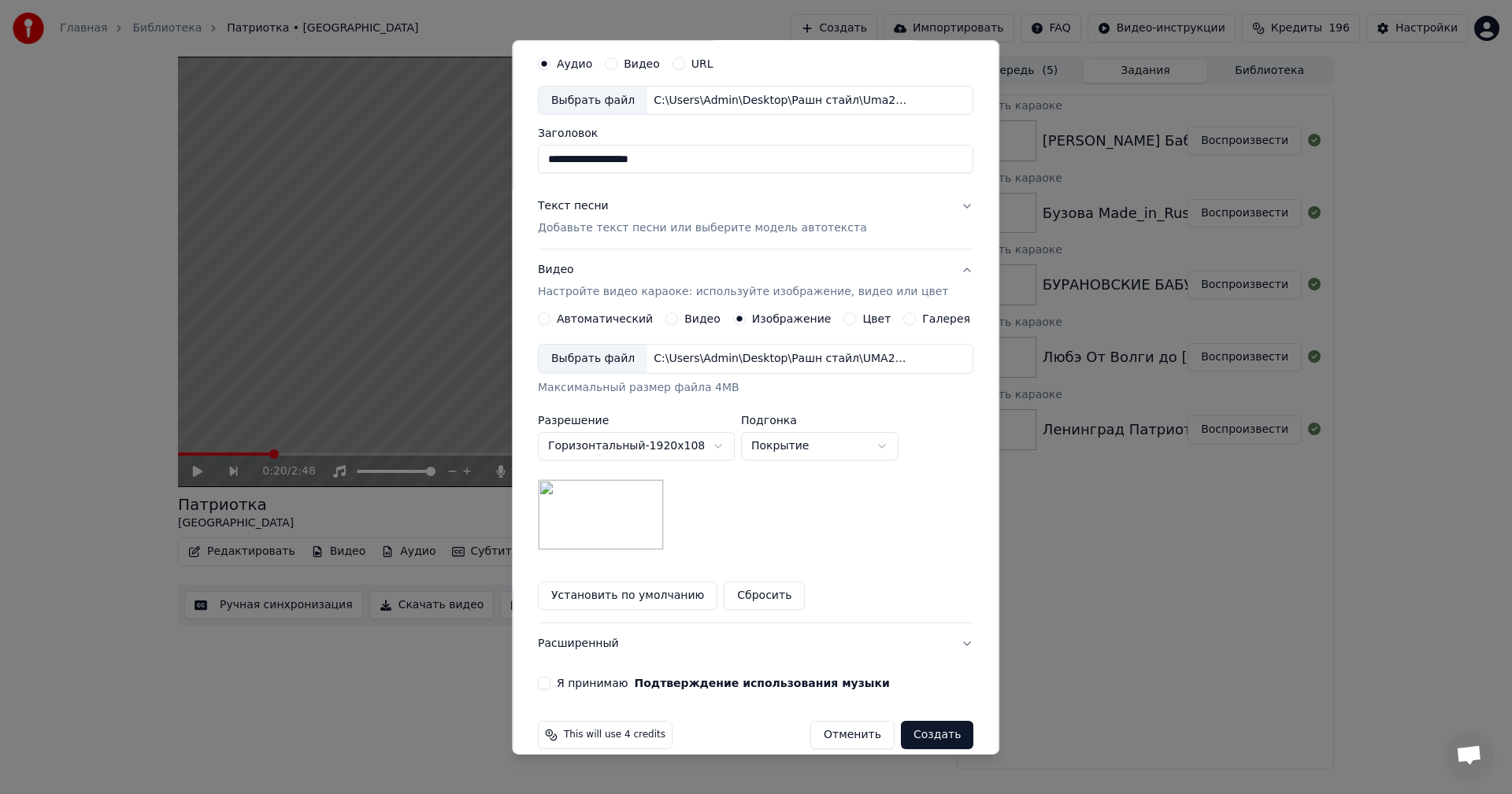
scroll to position [72, 0]
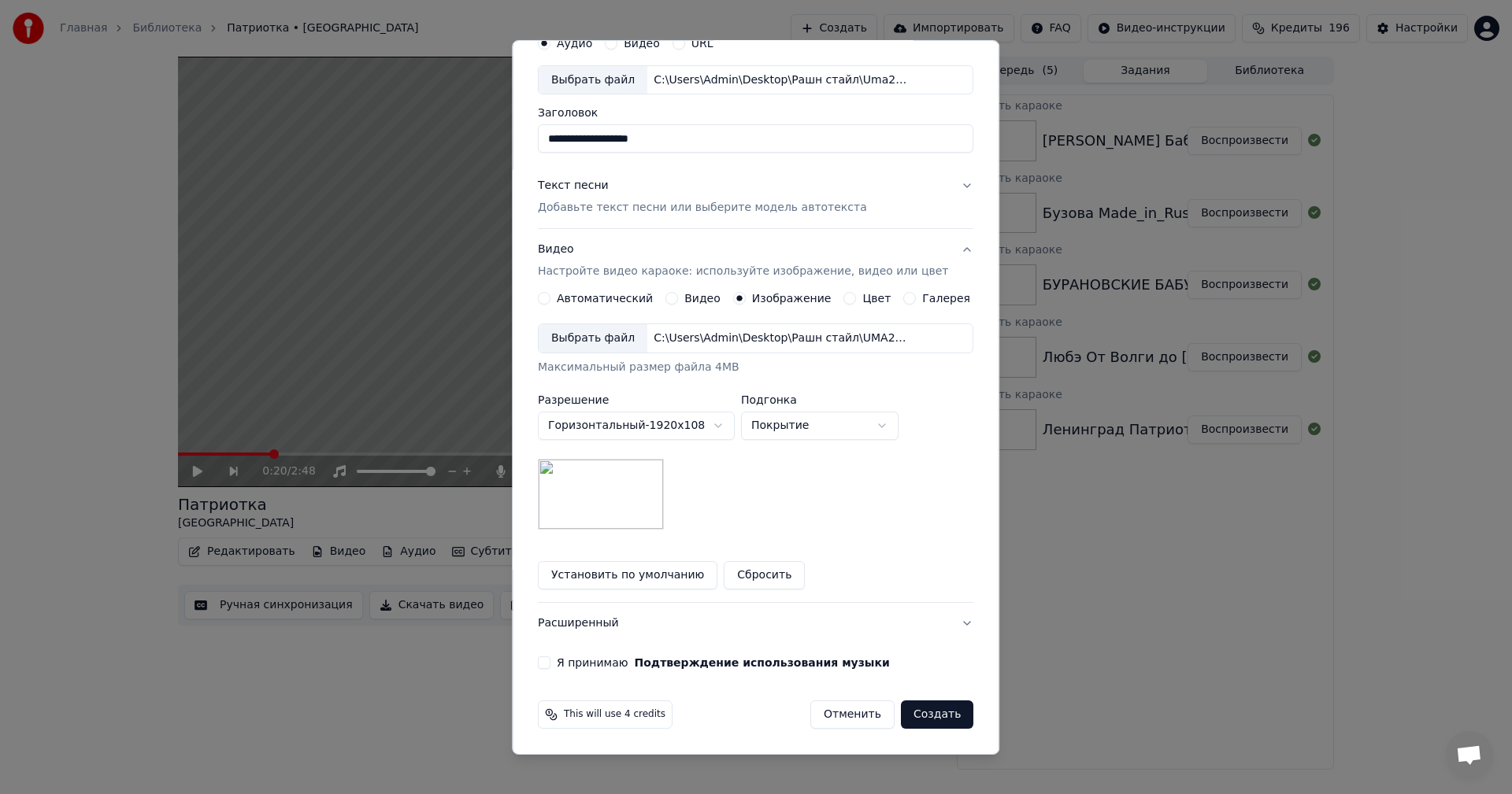
click at [550, 654] on div "**********" at bounding box center [755, 347] width 448 height 655
click at [550, 658] on button "Я принимаю Подтверждение использования музыки" at bounding box center [544, 662] width 12 height 12
click at [916, 717] on button "Создать" at bounding box center [937, 714] width 72 height 28
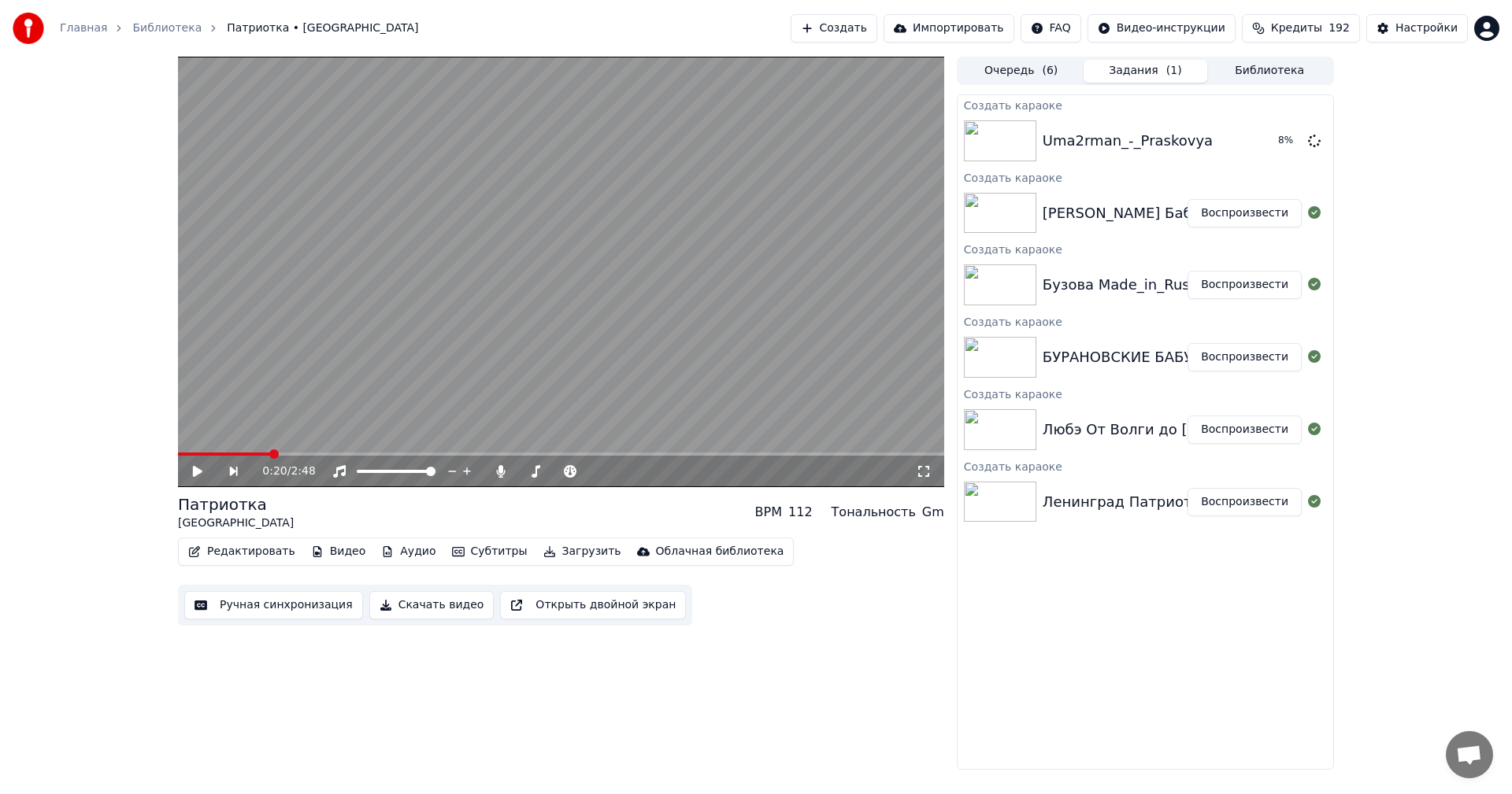
click at [877, 24] on button "Создать" at bounding box center [834, 28] width 86 height 28
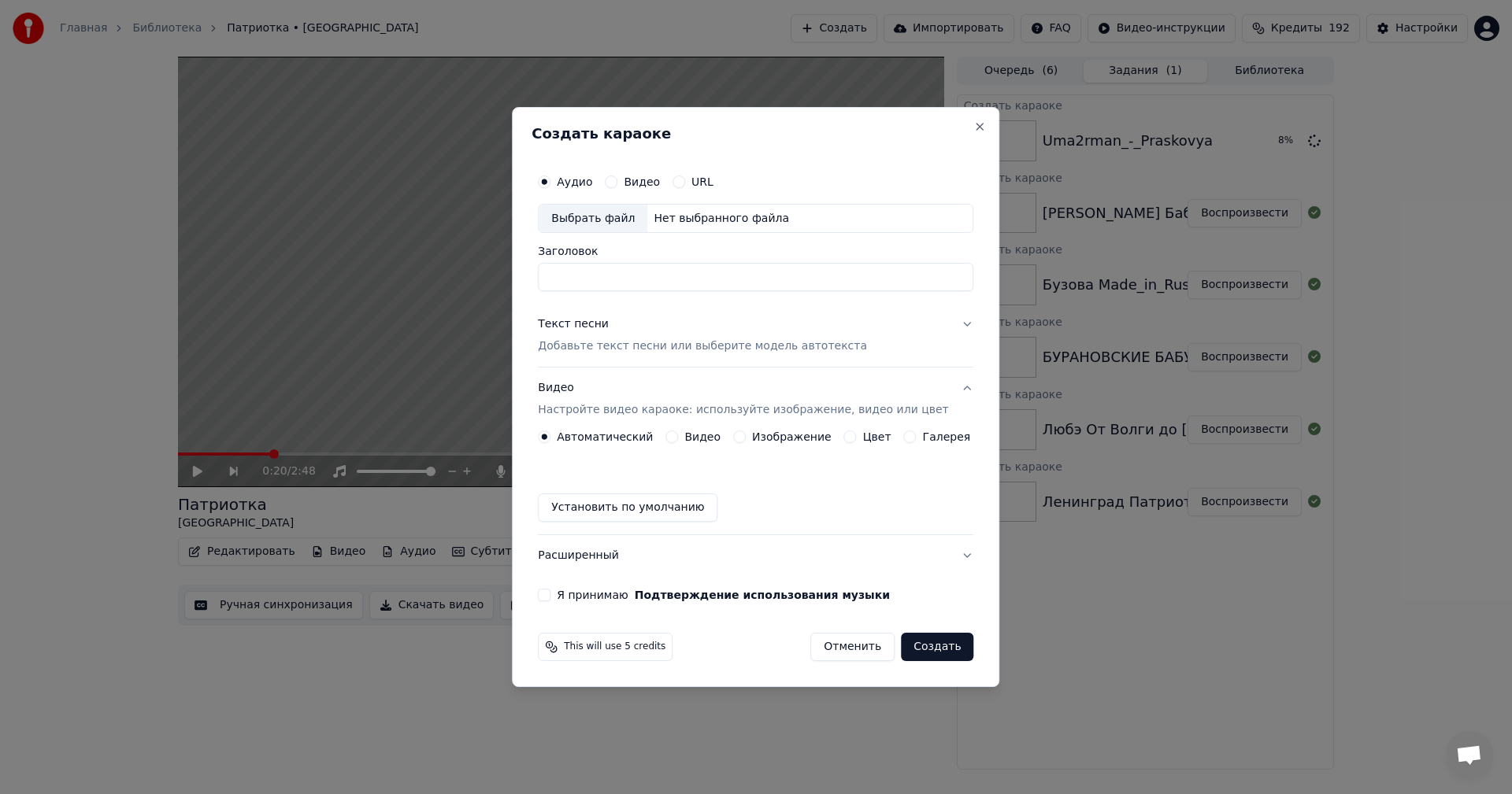
click at [602, 223] on div "Выбрать файл" at bounding box center [593, 219] width 109 height 28
type input "**********"
click at [749, 351] on p "Добавьте текст песни или выберите модель автотекста" at bounding box center [702, 347] width 330 height 15
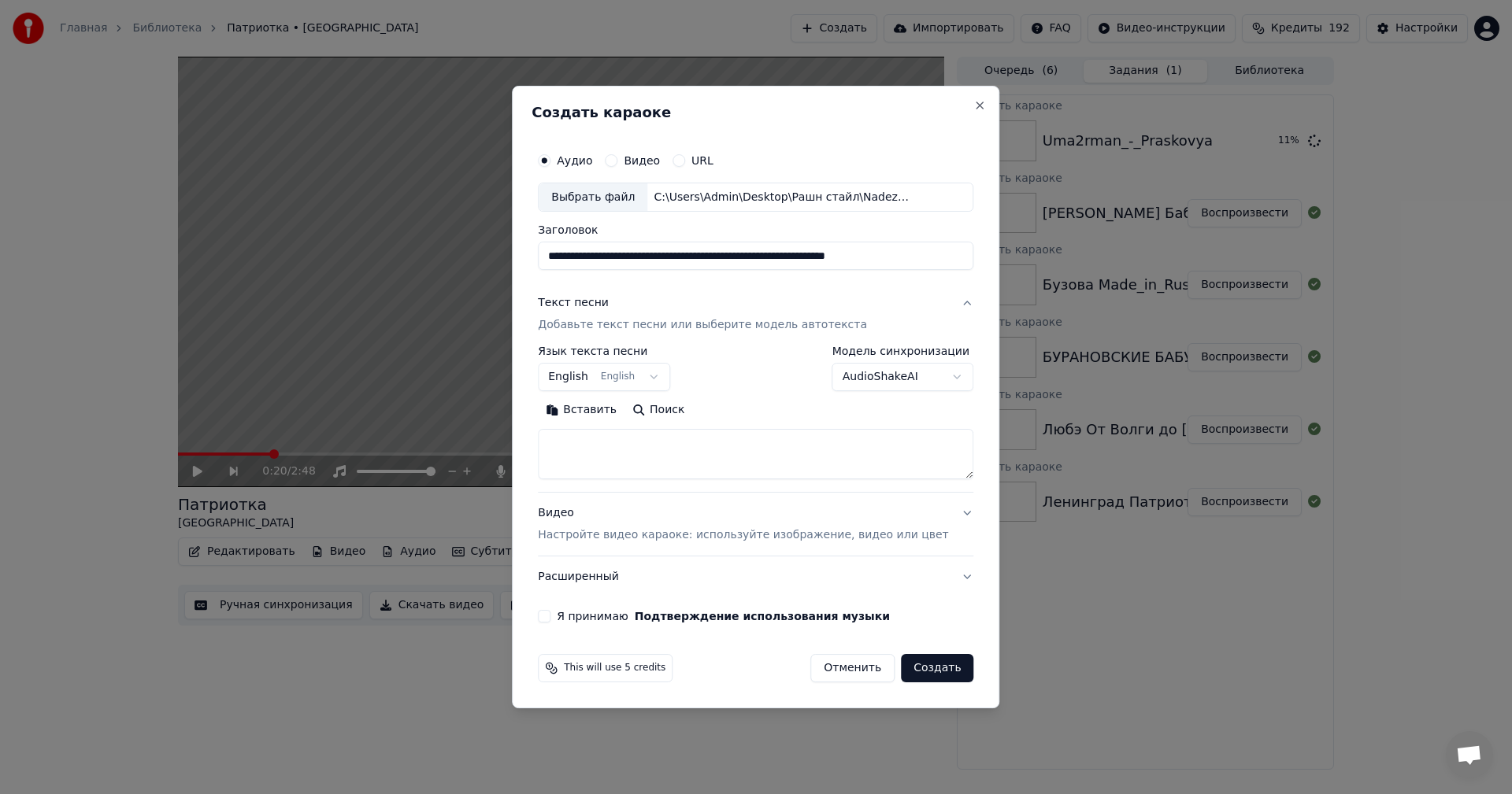
click at [663, 434] on textarea at bounding box center [755, 455] width 435 height 50
paste textarea "**********"
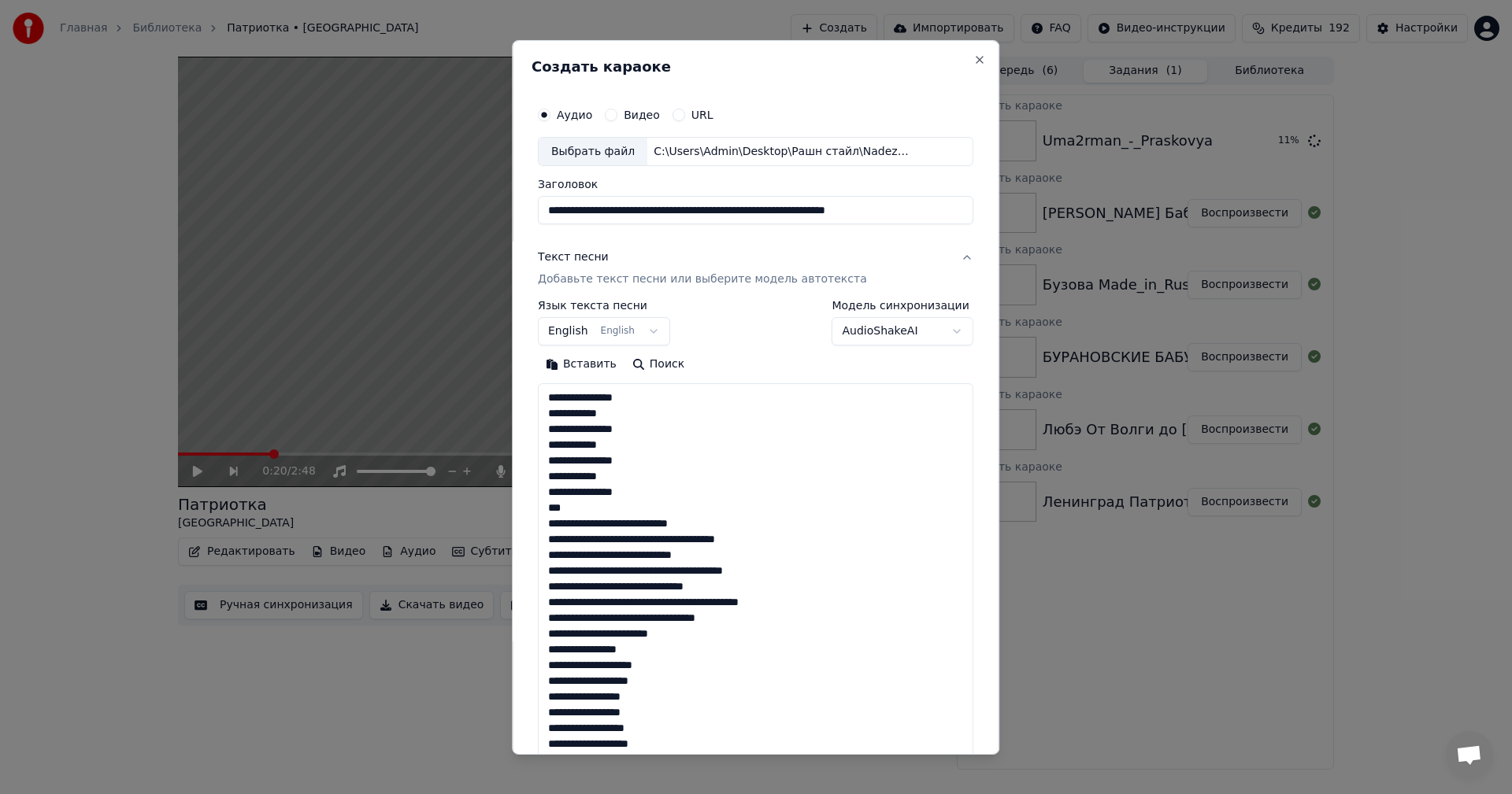
scroll to position [1483, 0]
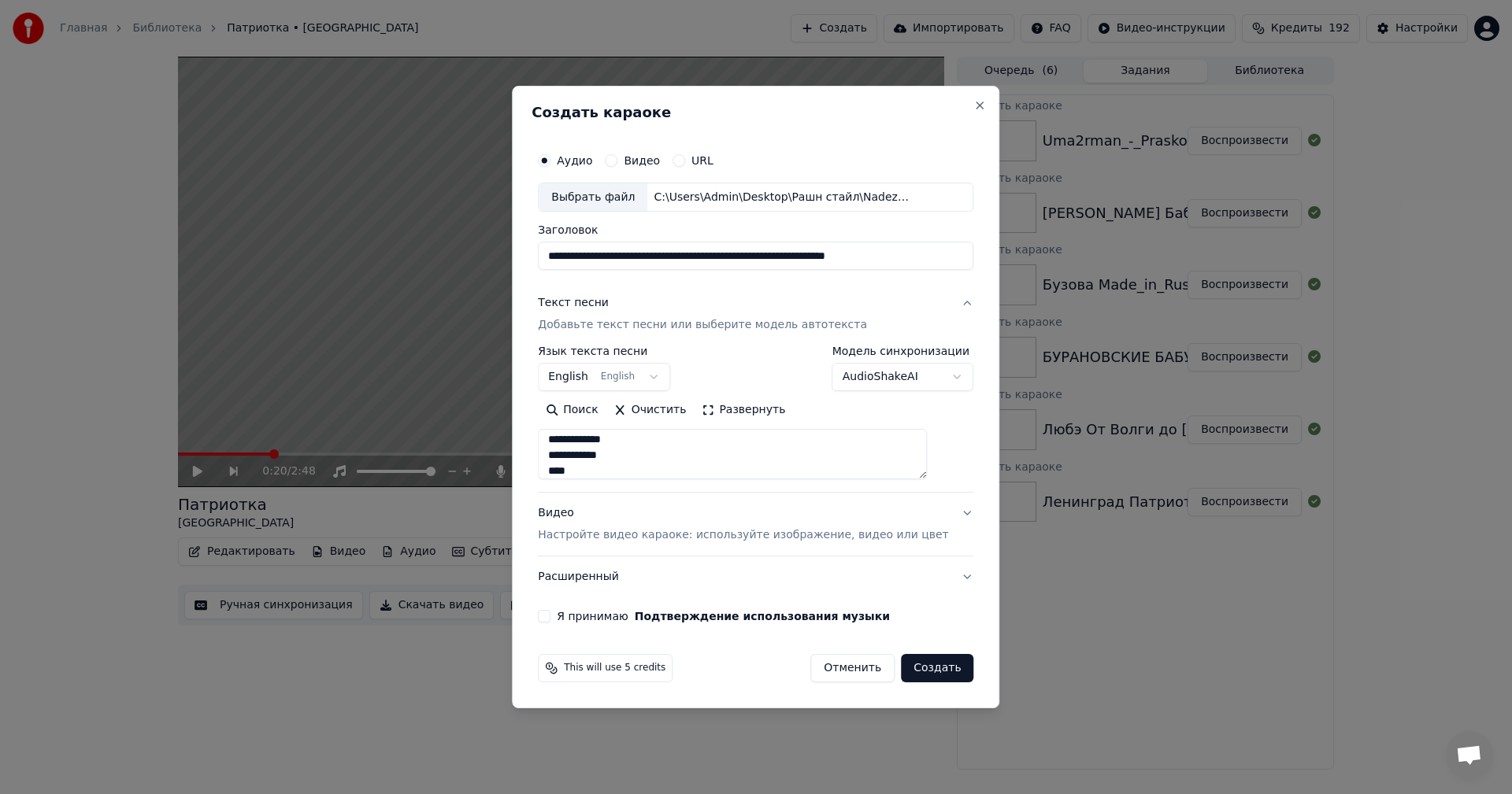
type textarea "**********"
click at [646, 536] on p "Настройте видео караоке: используйте изображение, видео или цвет" at bounding box center [743, 534] width 410 height 15
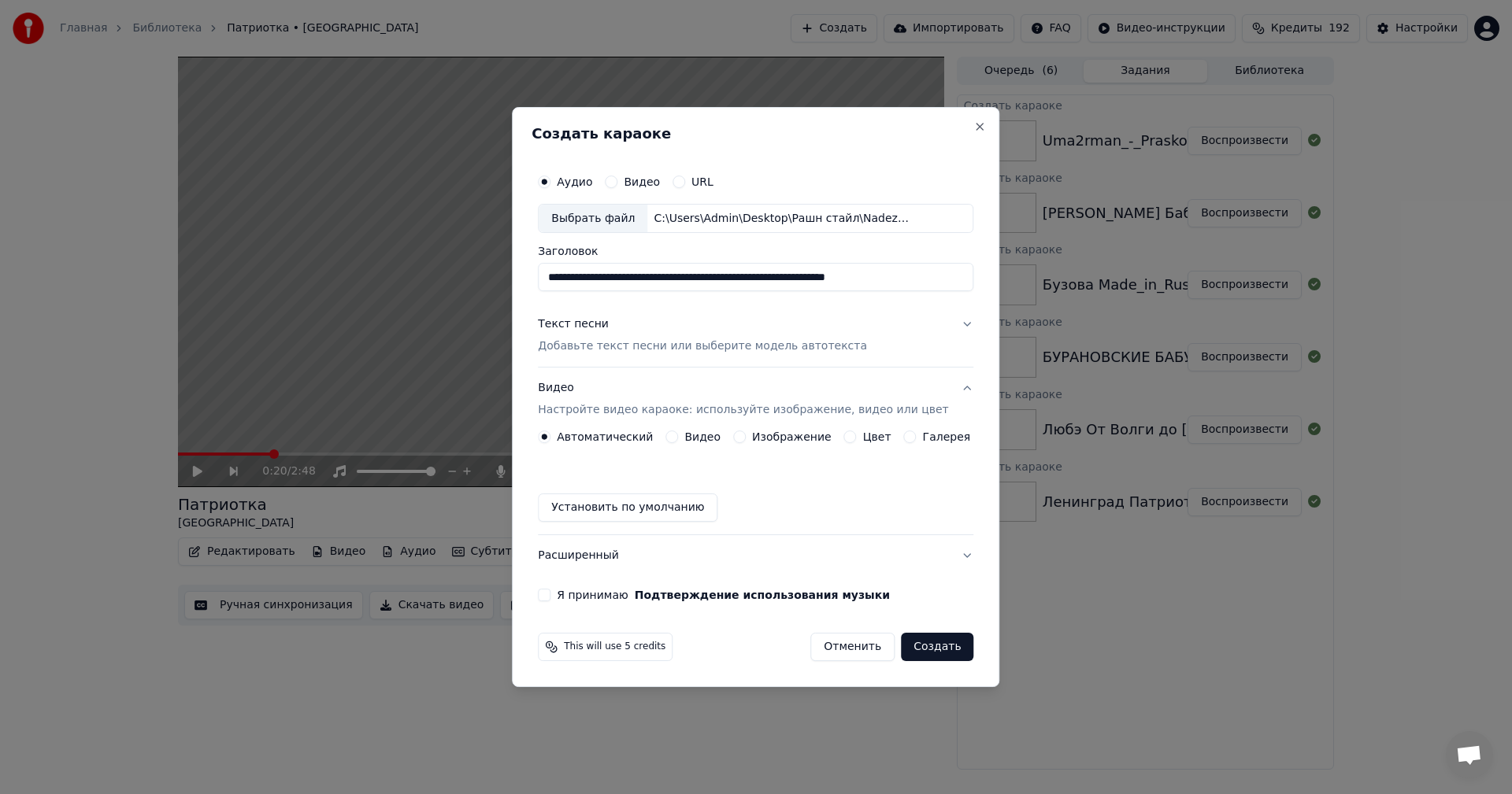
click at [741, 434] on button "Изображение" at bounding box center [739, 436] width 12 height 12
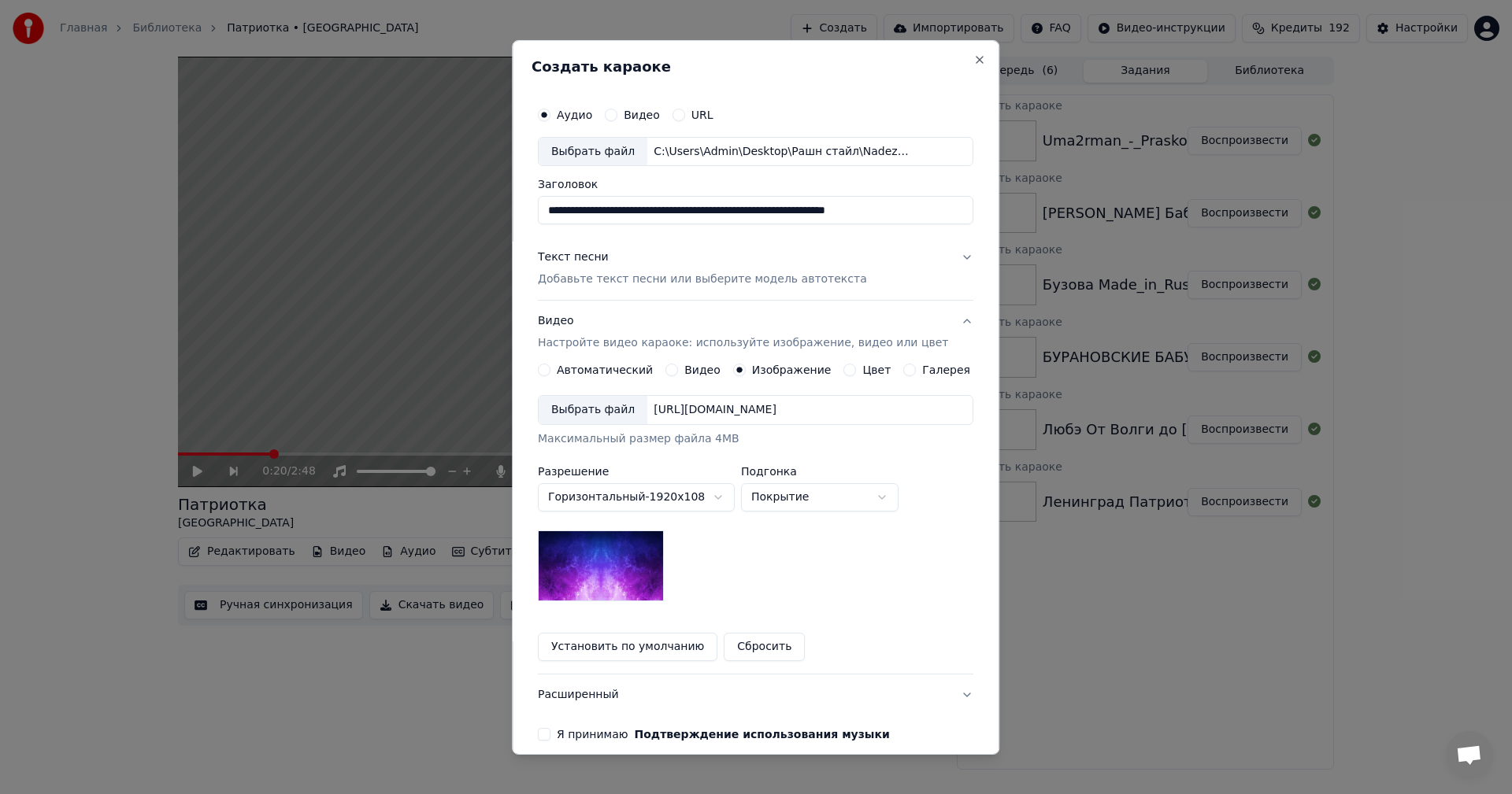
click at [586, 413] on div "Выбрать файл" at bounding box center [593, 410] width 109 height 28
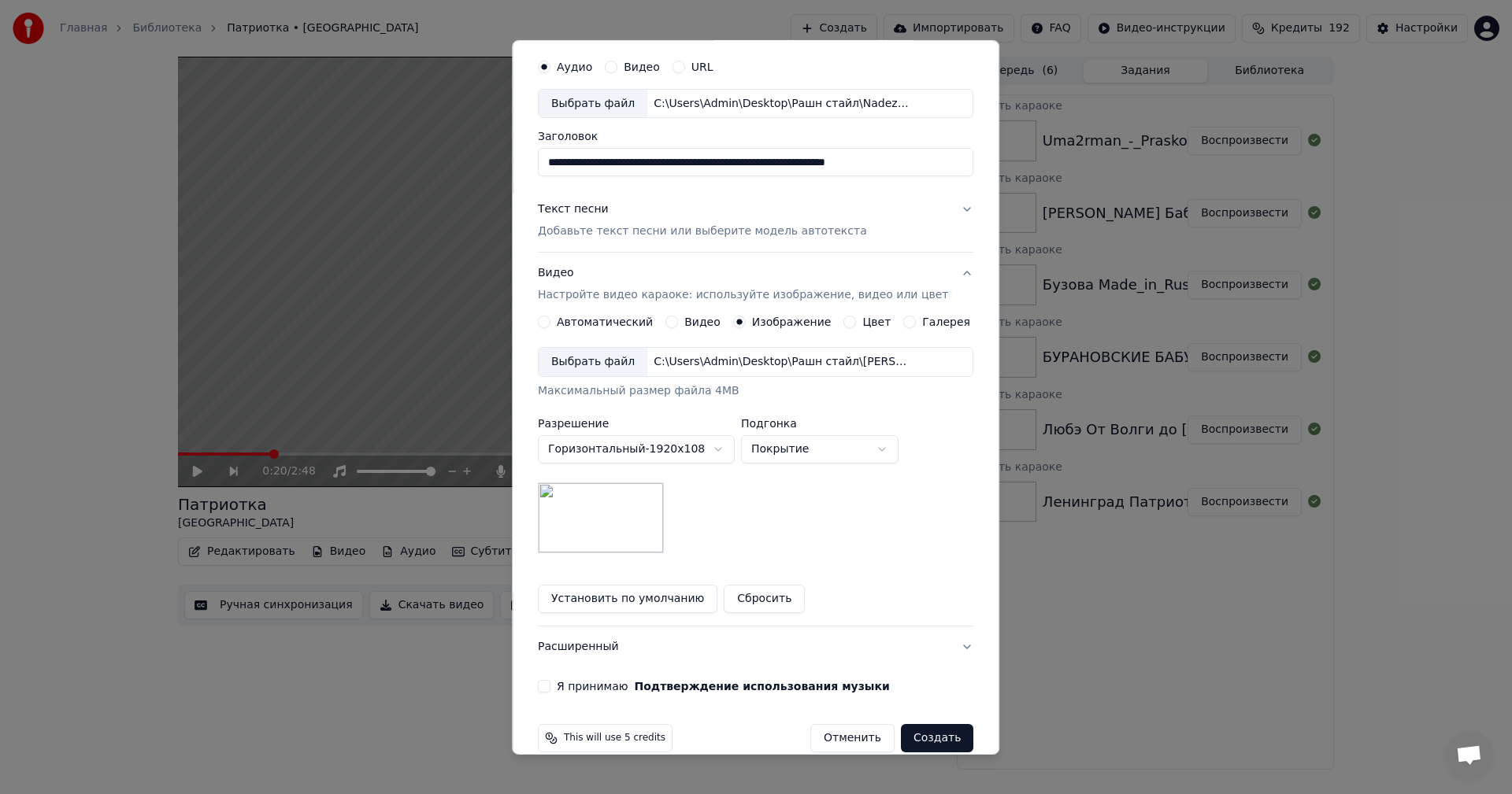
scroll to position [72, 0]
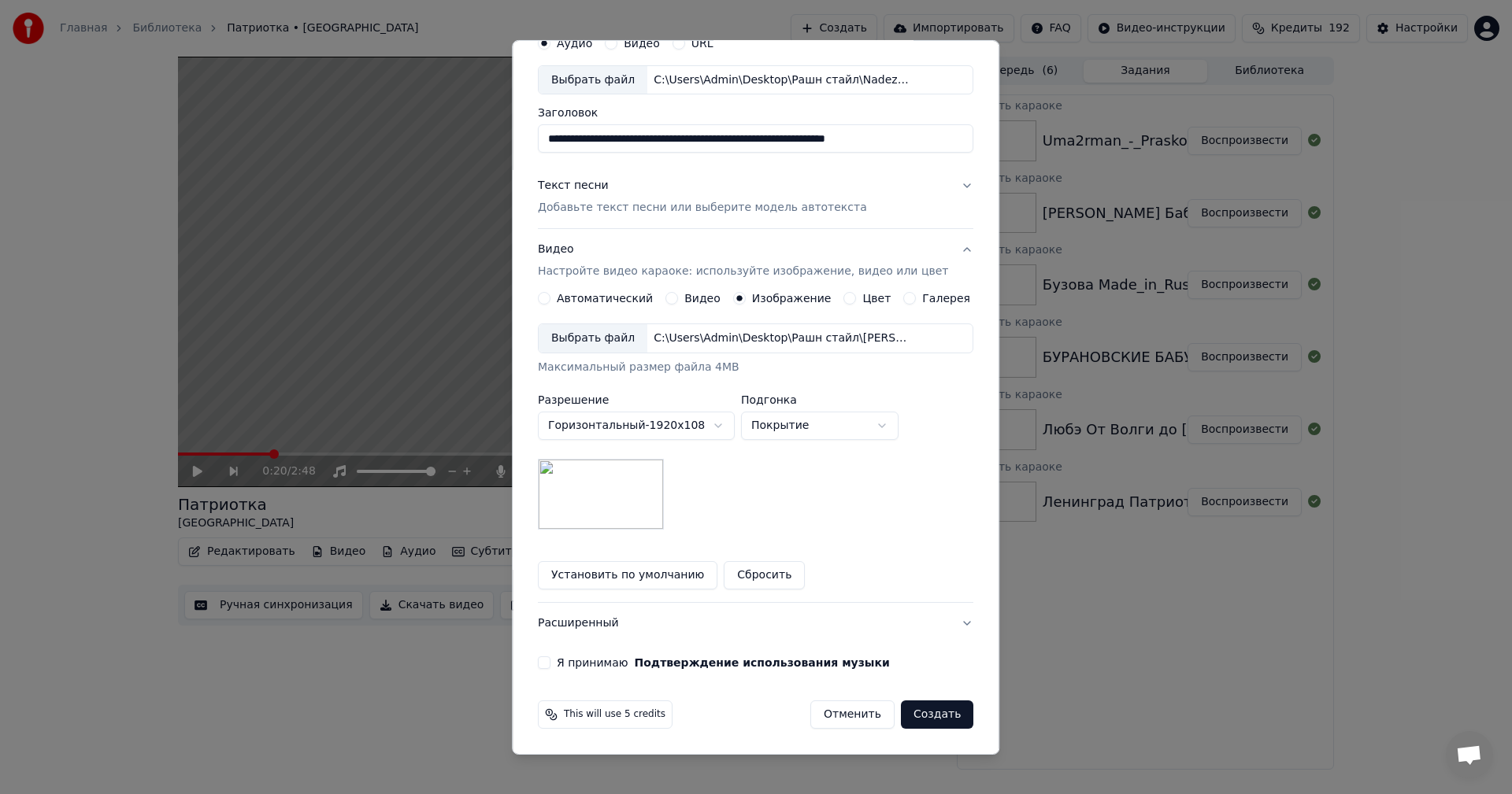
click at [550, 661] on button "Я принимаю Подтверждение использования музыки" at bounding box center [544, 662] width 12 height 12
click at [924, 719] on button "Создать" at bounding box center [937, 714] width 72 height 28
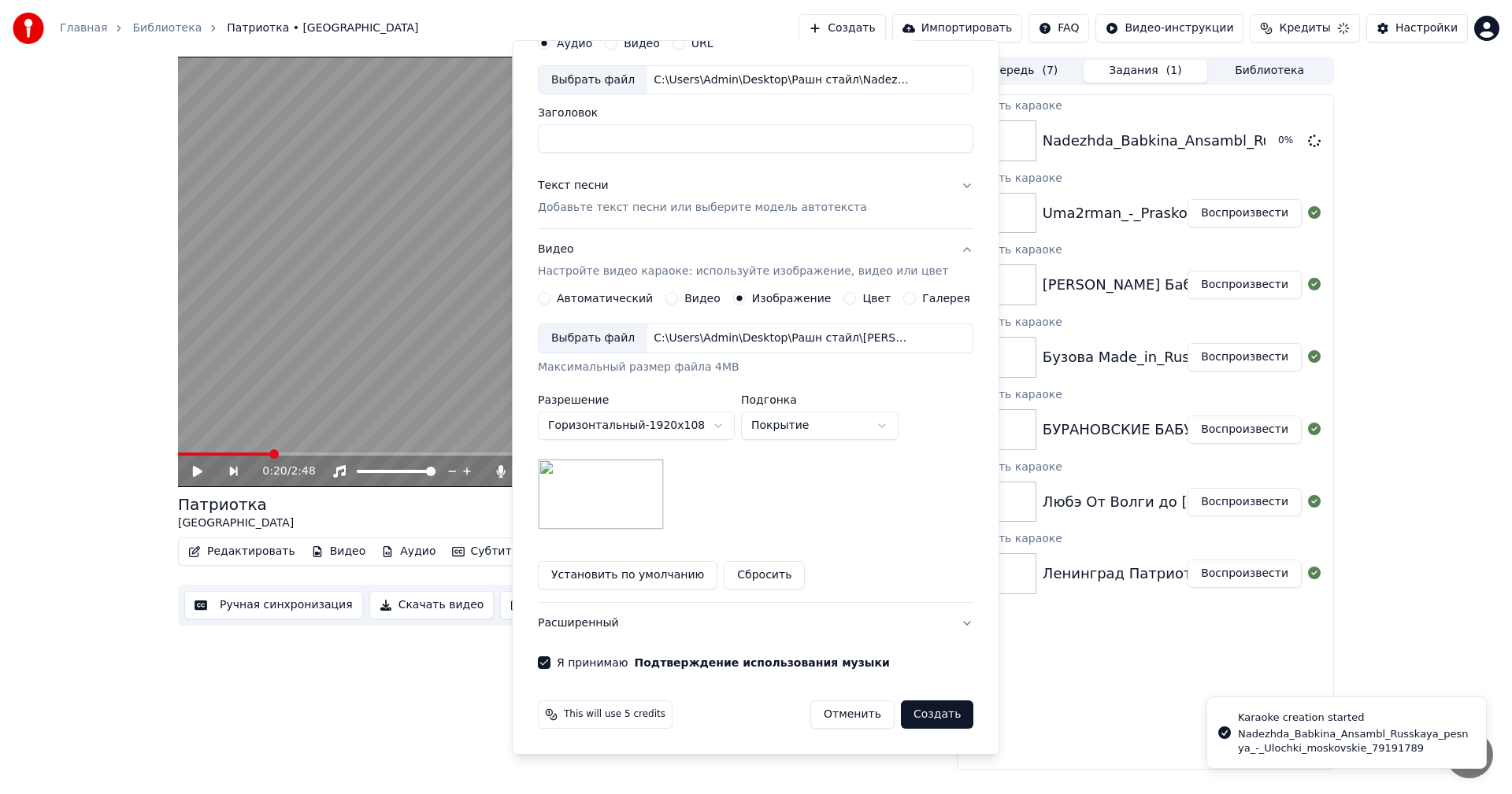
scroll to position [0, 0]
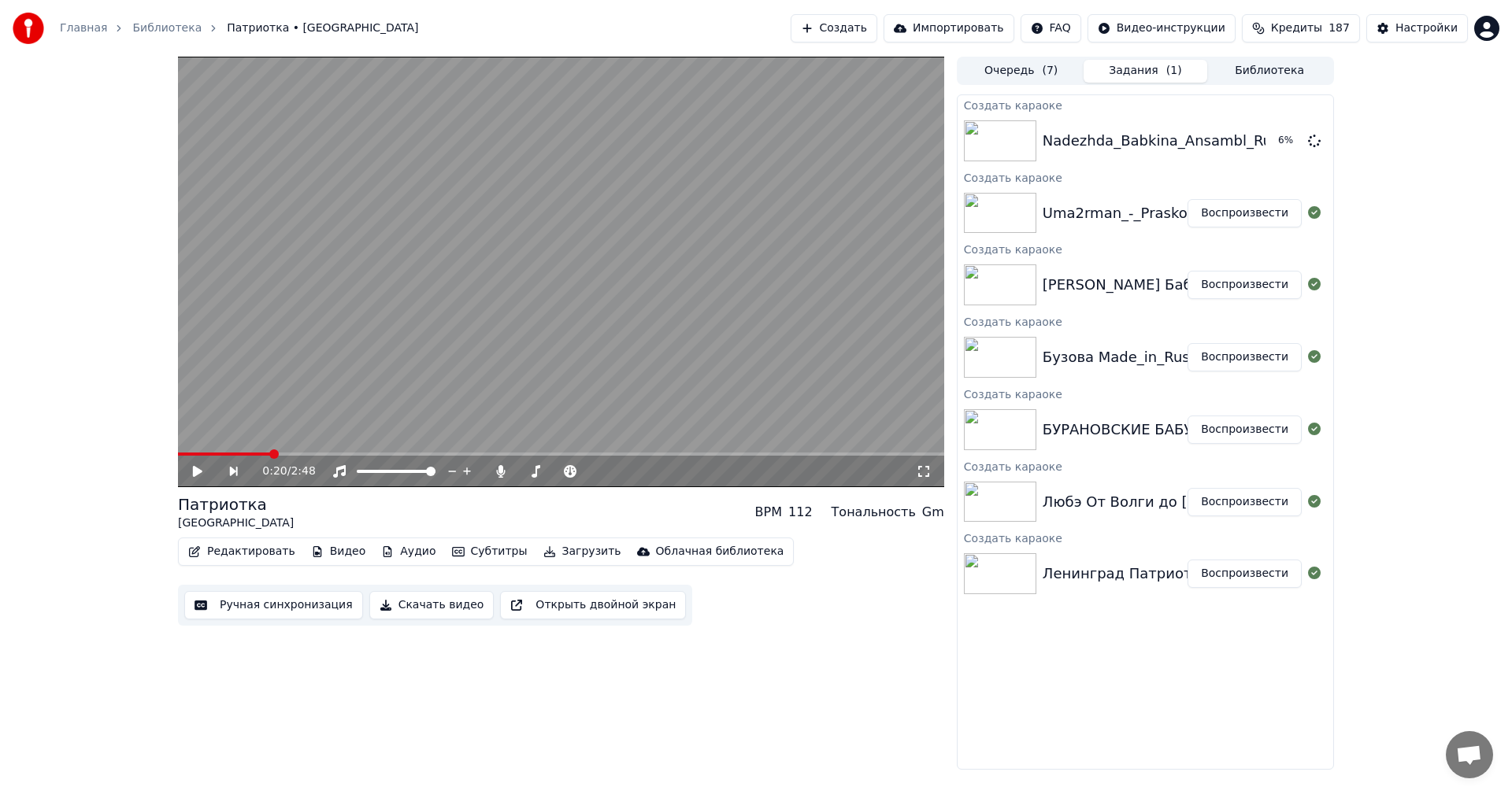
click at [879, 12] on div "Главная Библиотека Патриотка • Ленинград Создать Импортировать FAQ Видео-инстру…" at bounding box center [756, 28] width 1512 height 57
click at [877, 18] on button "Создать" at bounding box center [834, 28] width 86 height 28
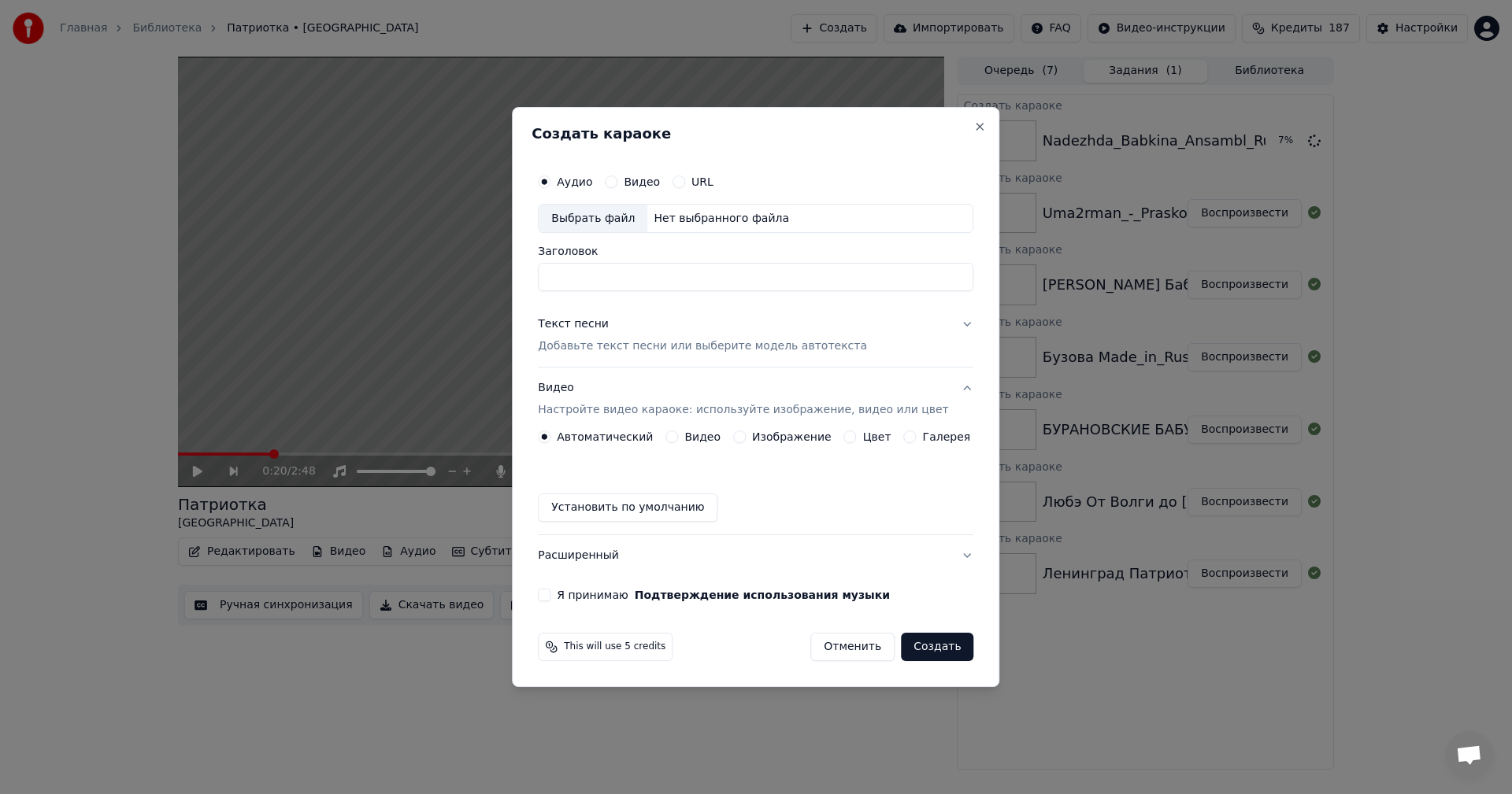
click at [614, 227] on div "Выбрать файл" at bounding box center [593, 219] width 109 height 28
type input "**********"
click at [659, 347] on p "Добавьте текст песни или выберите модель автотекста" at bounding box center [702, 347] width 330 height 15
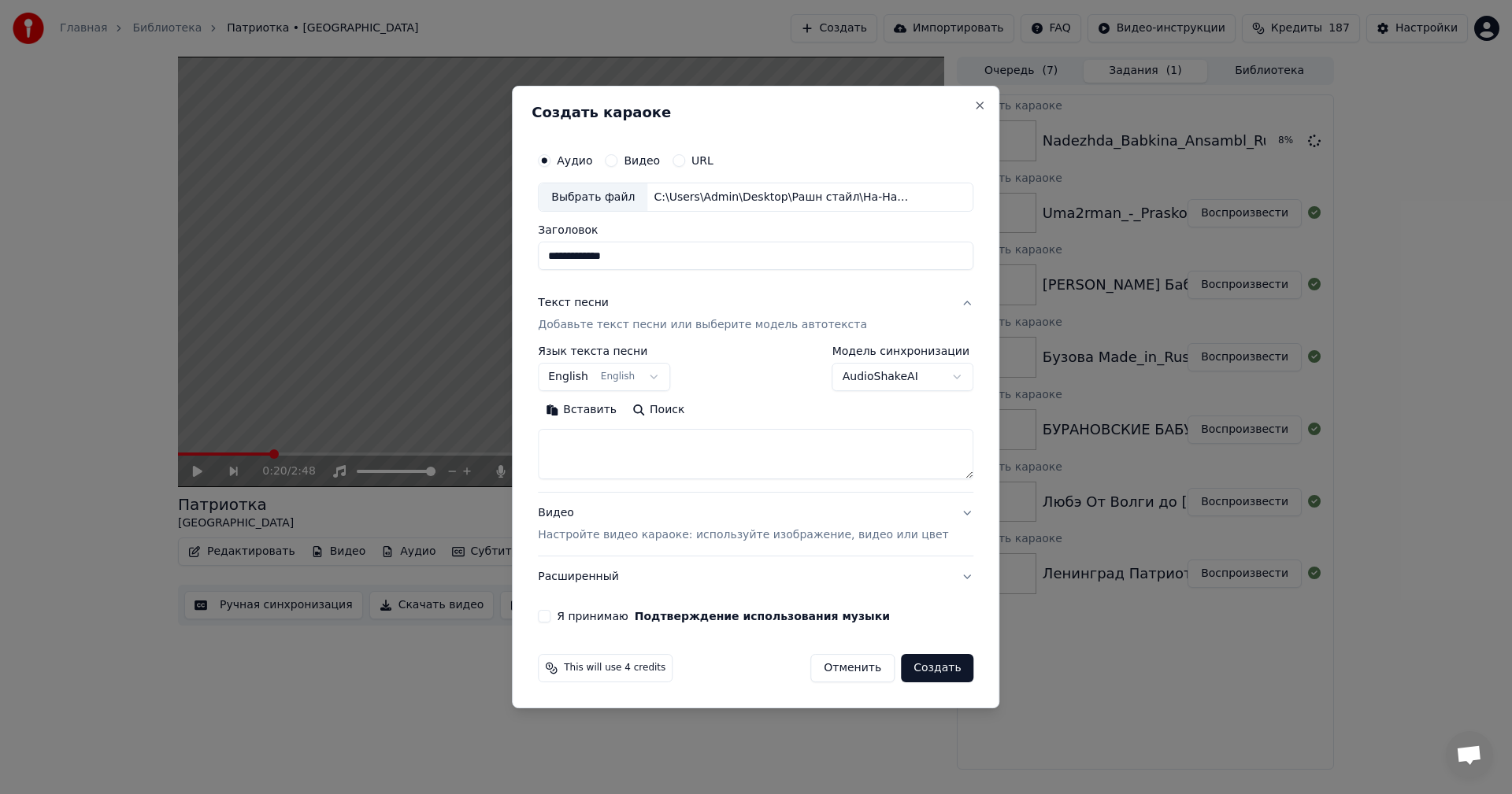
click at [676, 460] on textarea at bounding box center [755, 455] width 435 height 50
paste textarea "**********"
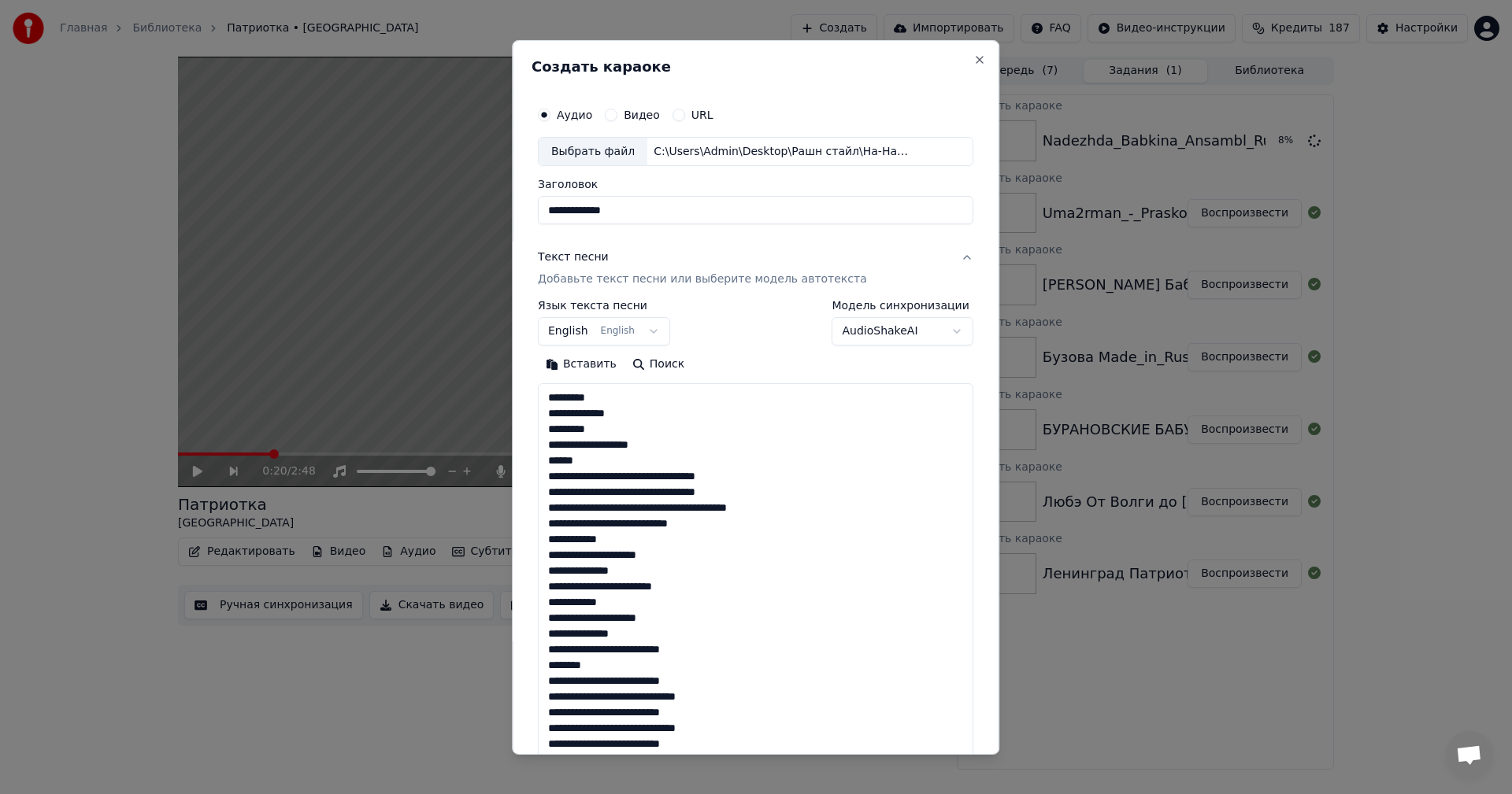
scroll to position [1530, 0]
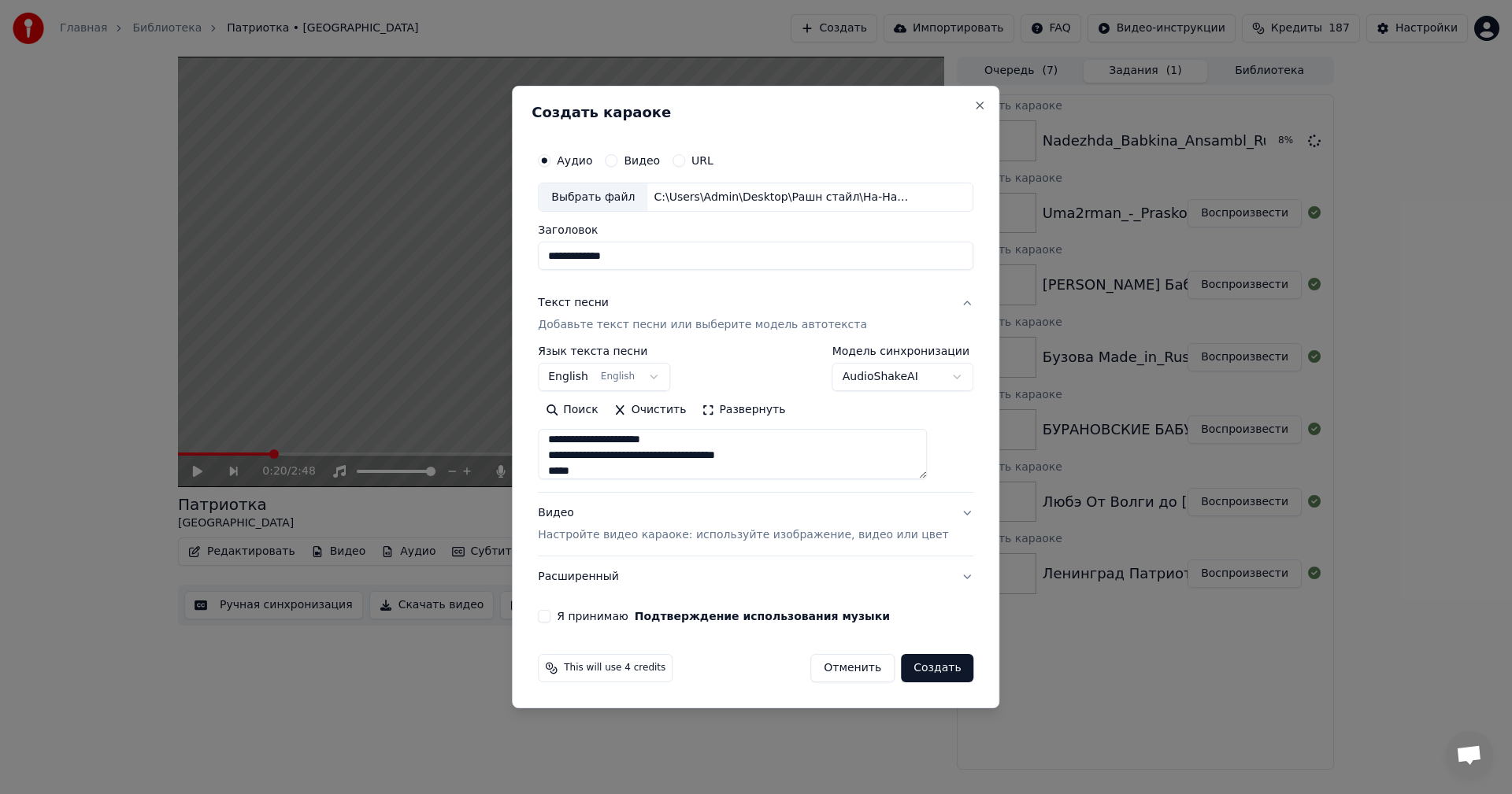
type textarea "**********"
click at [672, 542] on p "Настройте видео караоке: используйте изображение, видео или цвет" at bounding box center [743, 534] width 410 height 15
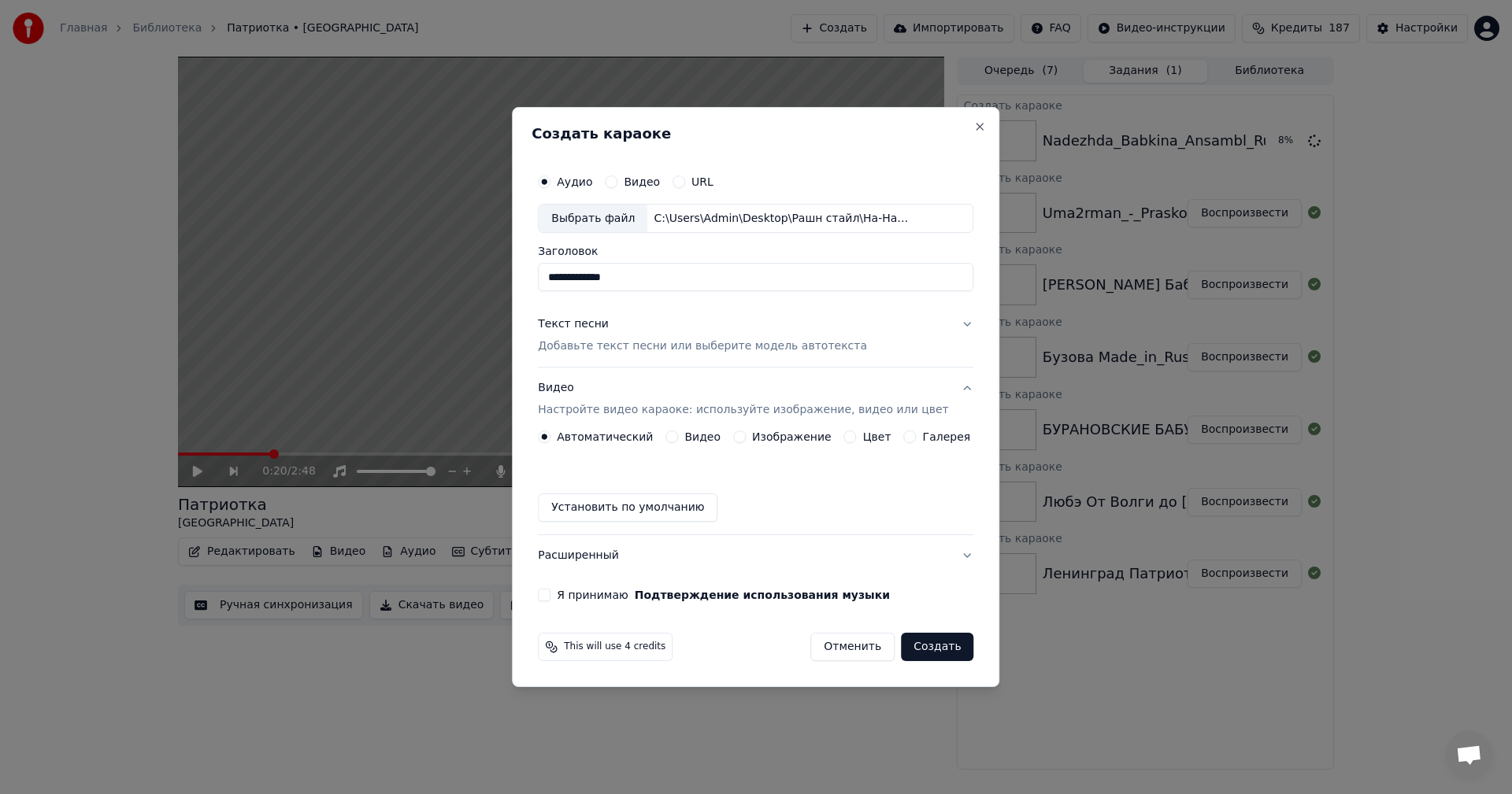
click at [743, 434] on button "Изображение" at bounding box center [739, 436] width 12 height 12
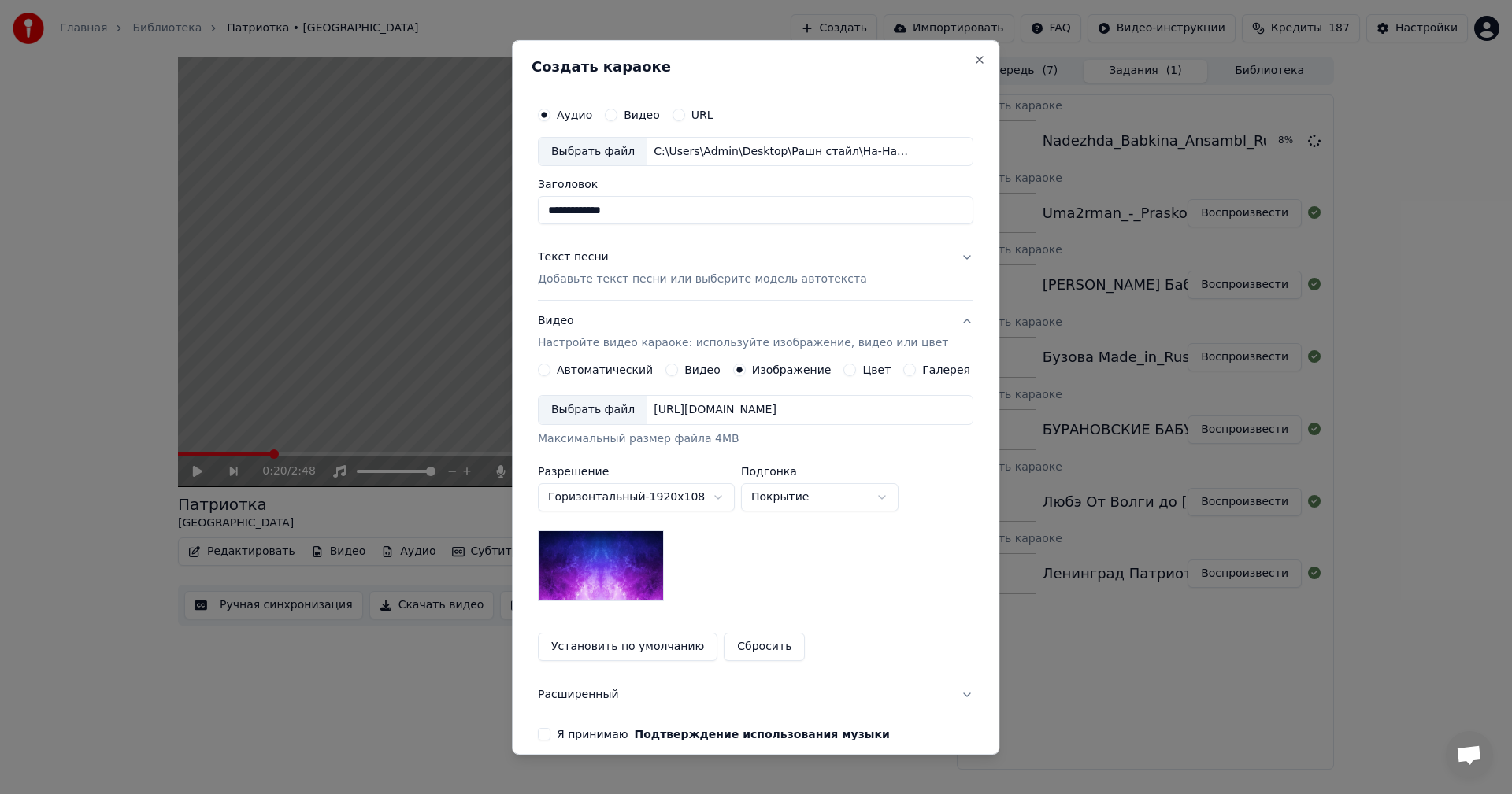
click at [597, 408] on div "Выбрать файл" at bounding box center [593, 410] width 109 height 28
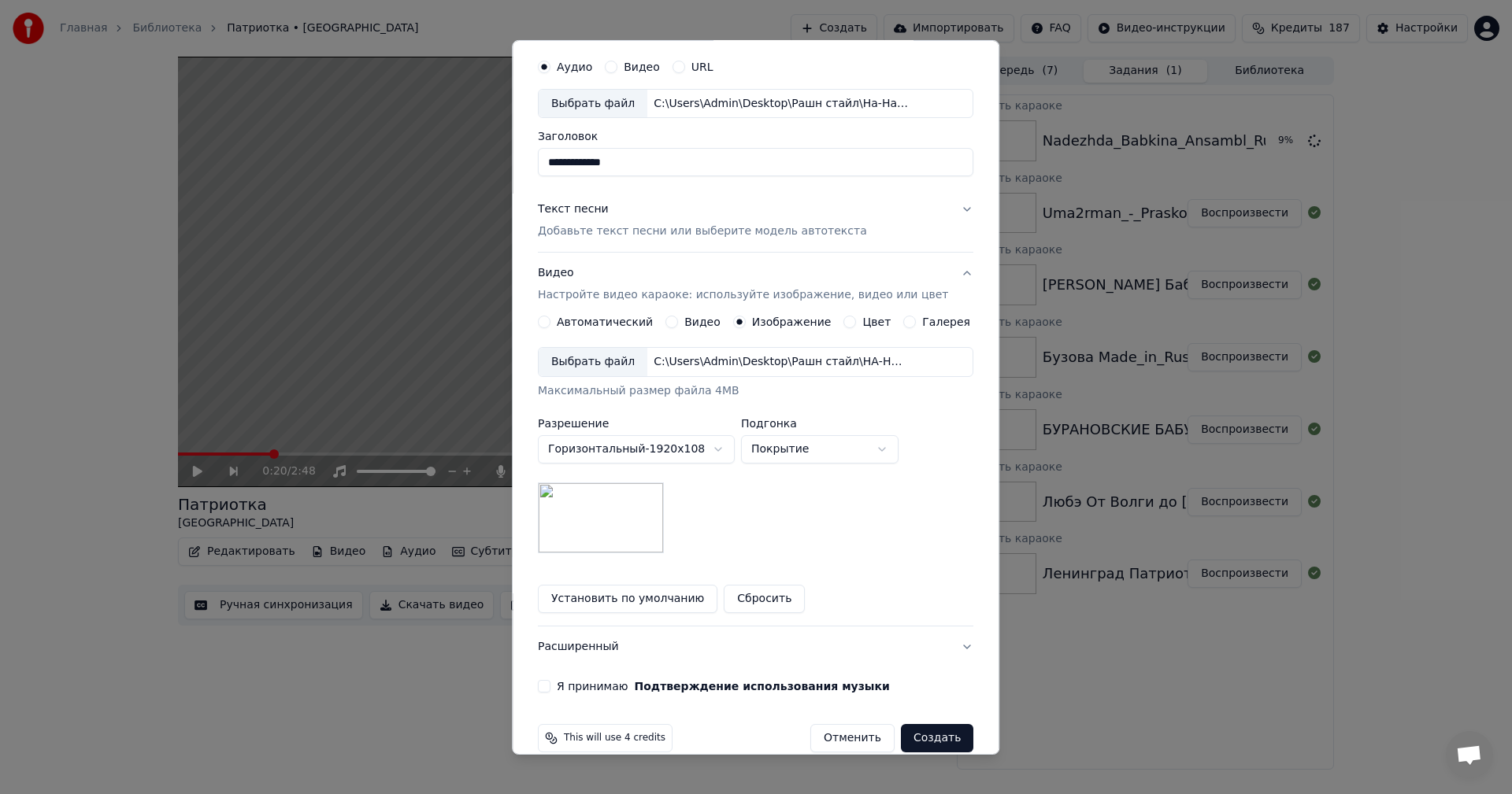
scroll to position [72, 0]
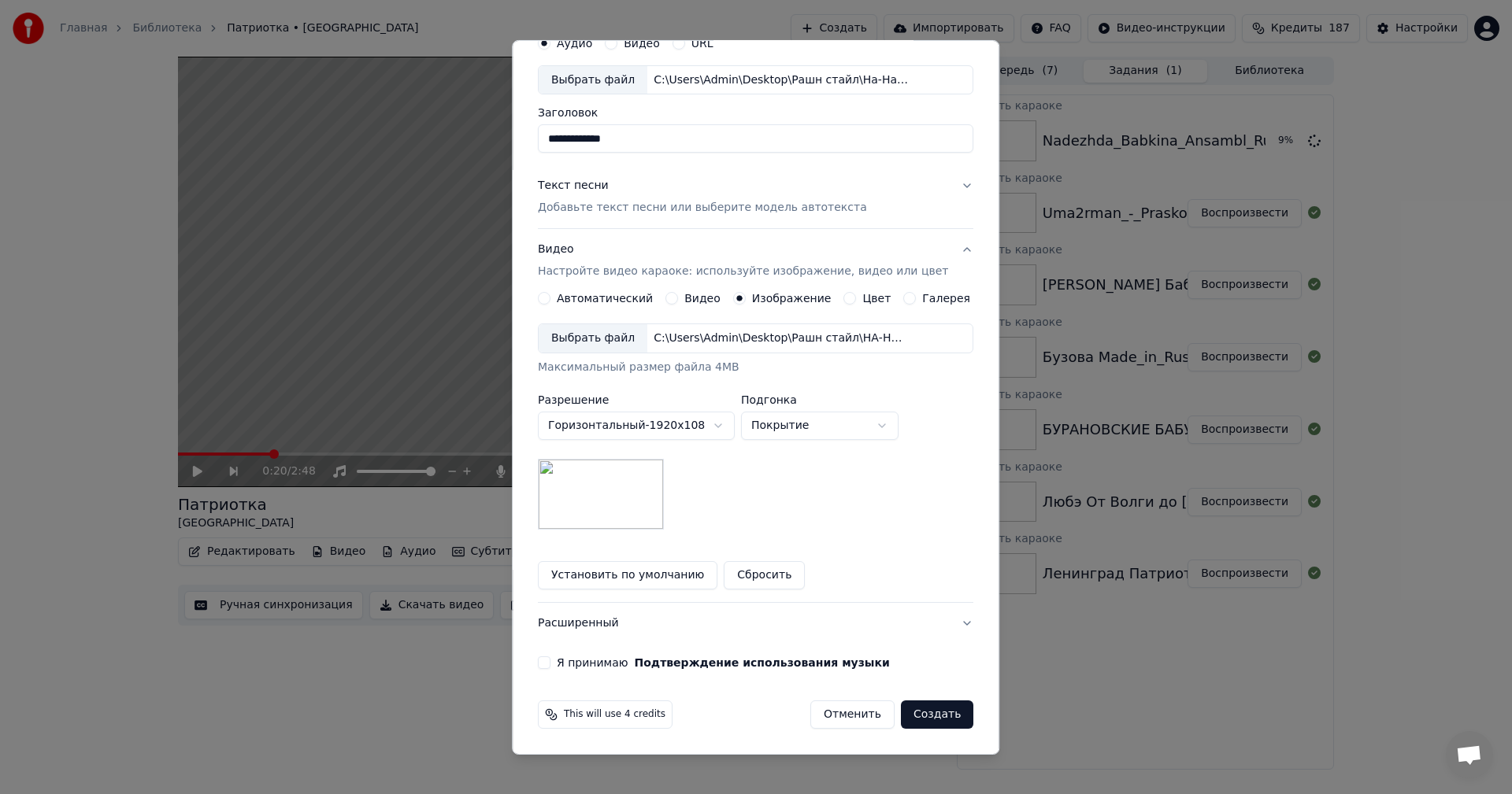
click at [550, 665] on button "Я принимаю Подтверждение использования музыки" at bounding box center [544, 662] width 12 height 12
click at [918, 714] on button "Создать" at bounding box center [937, 714] width 72 height 28
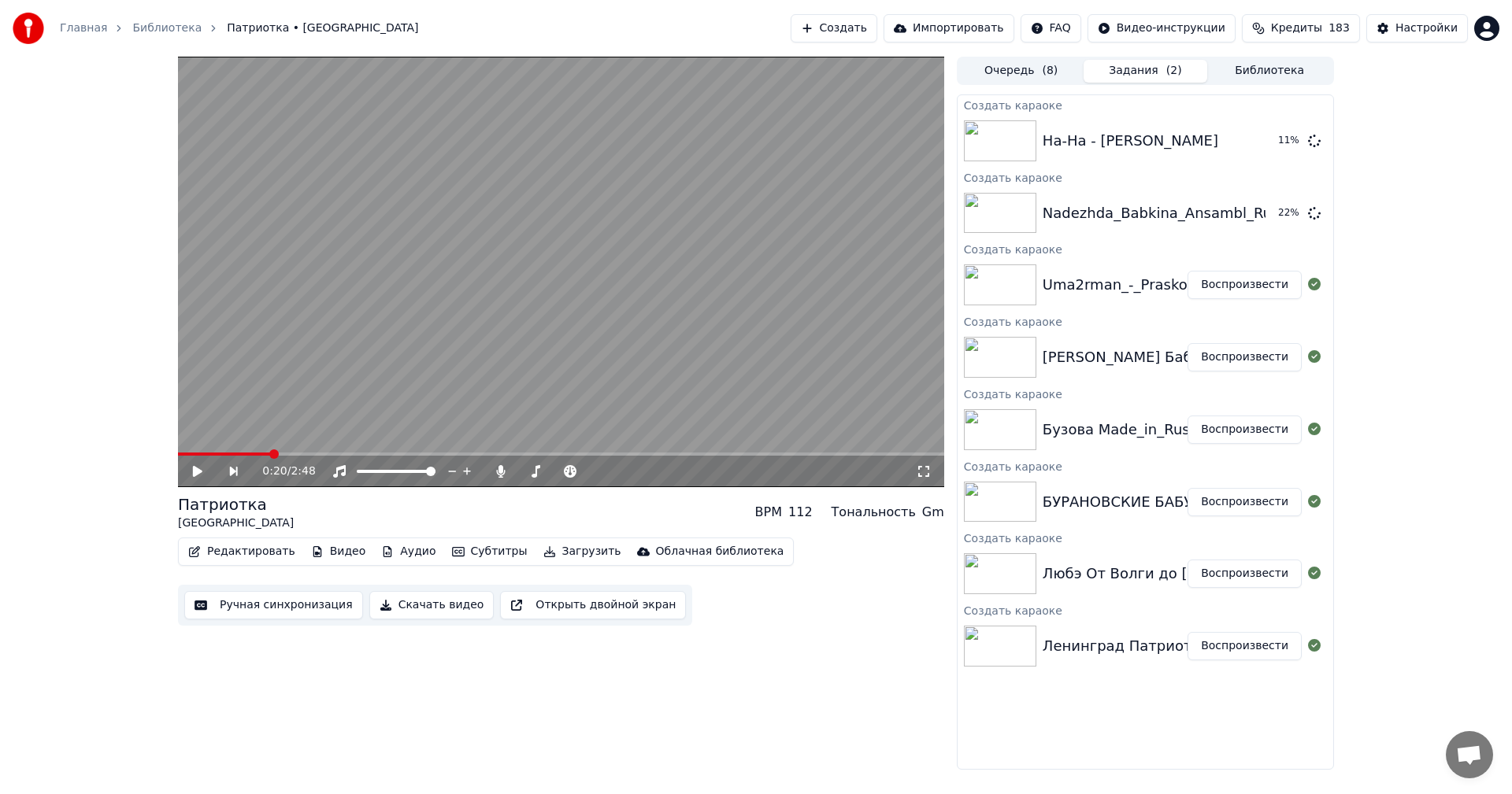
click at [854, 24] on button "Создать" at bounding box center [834, 28] width 86 height 28
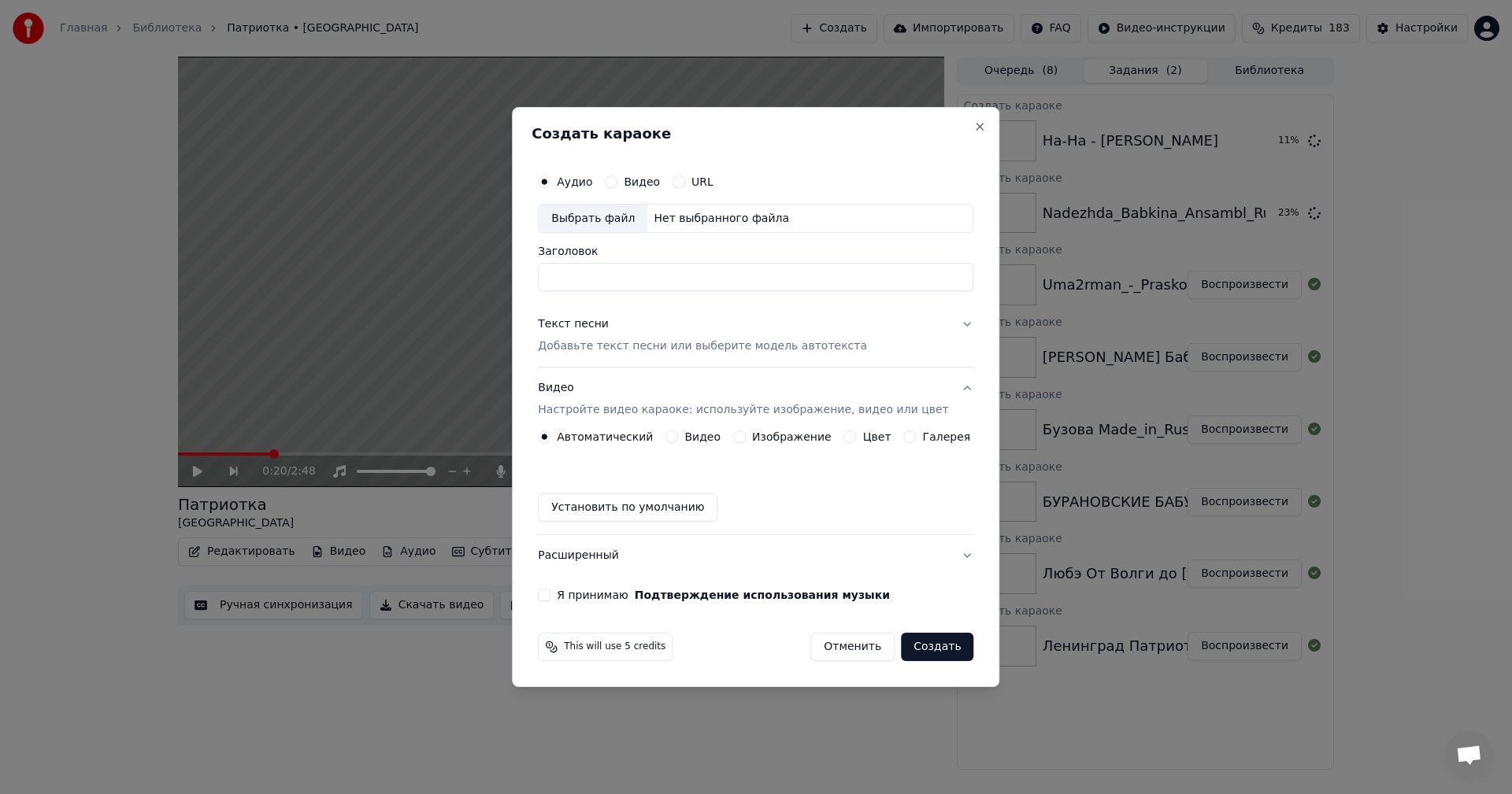
click at [595, 224] on div "Выбрать файл" at bounding box center [593, 219] width 109 height 28
type input "**********"
click at [725, 351] on p "Добавьте текст песни или выберите модель автотекста" at bounding box center [702, 347] width 330 height 15
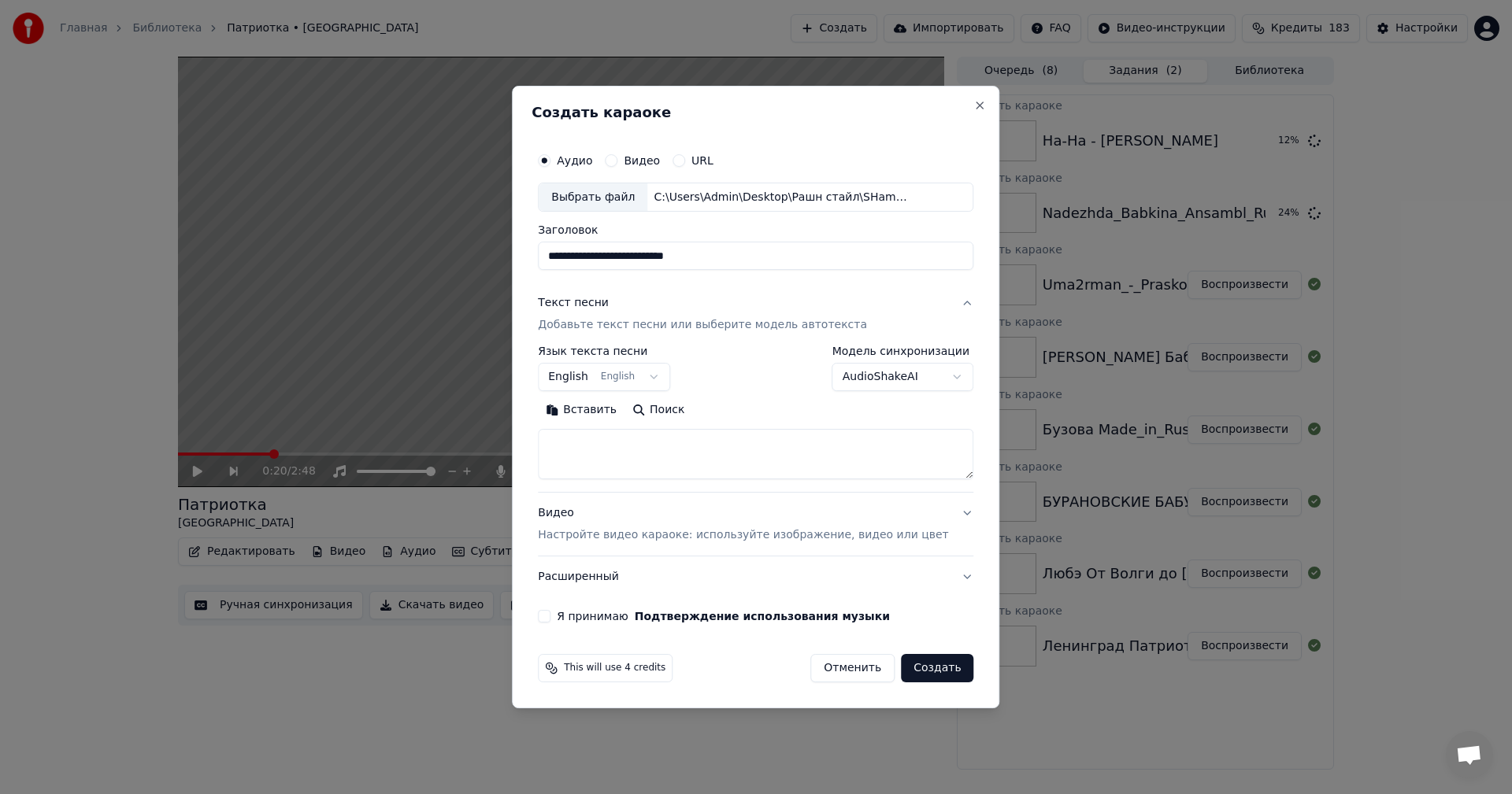
click at [727, 435] on textarea at bounding box center [755, 455] width 435 height 50
paste textarea "**********"
type textarea "**********"
click at [733, 524] on div "Видео Настройте видео караоке: используйте изображение, видео или цвет" at bounding box center [743, 525] width 410 height 37
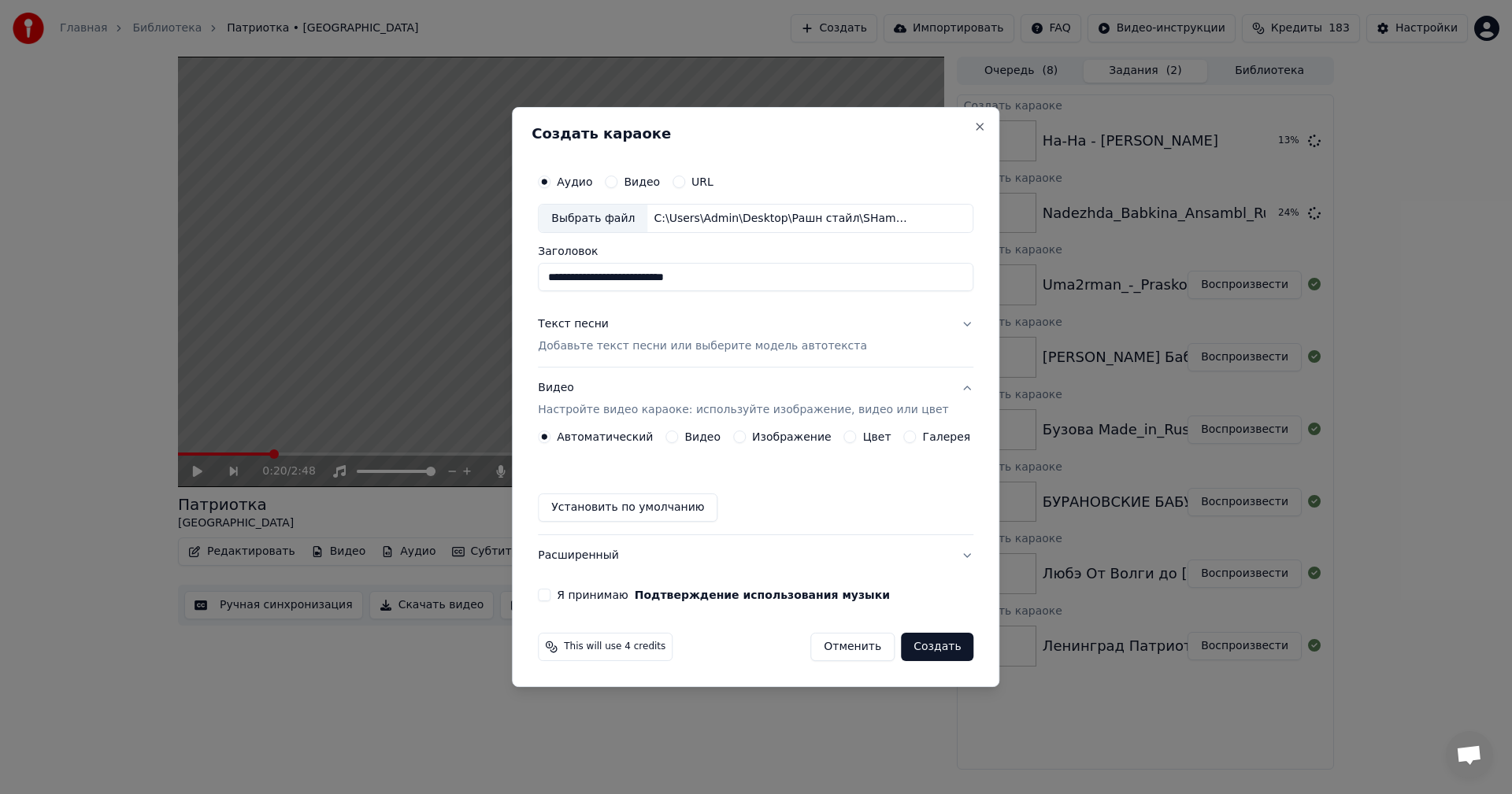
click at [744, 439] on button "Изображение" at bounding box center [739, 436] width 12 height 12
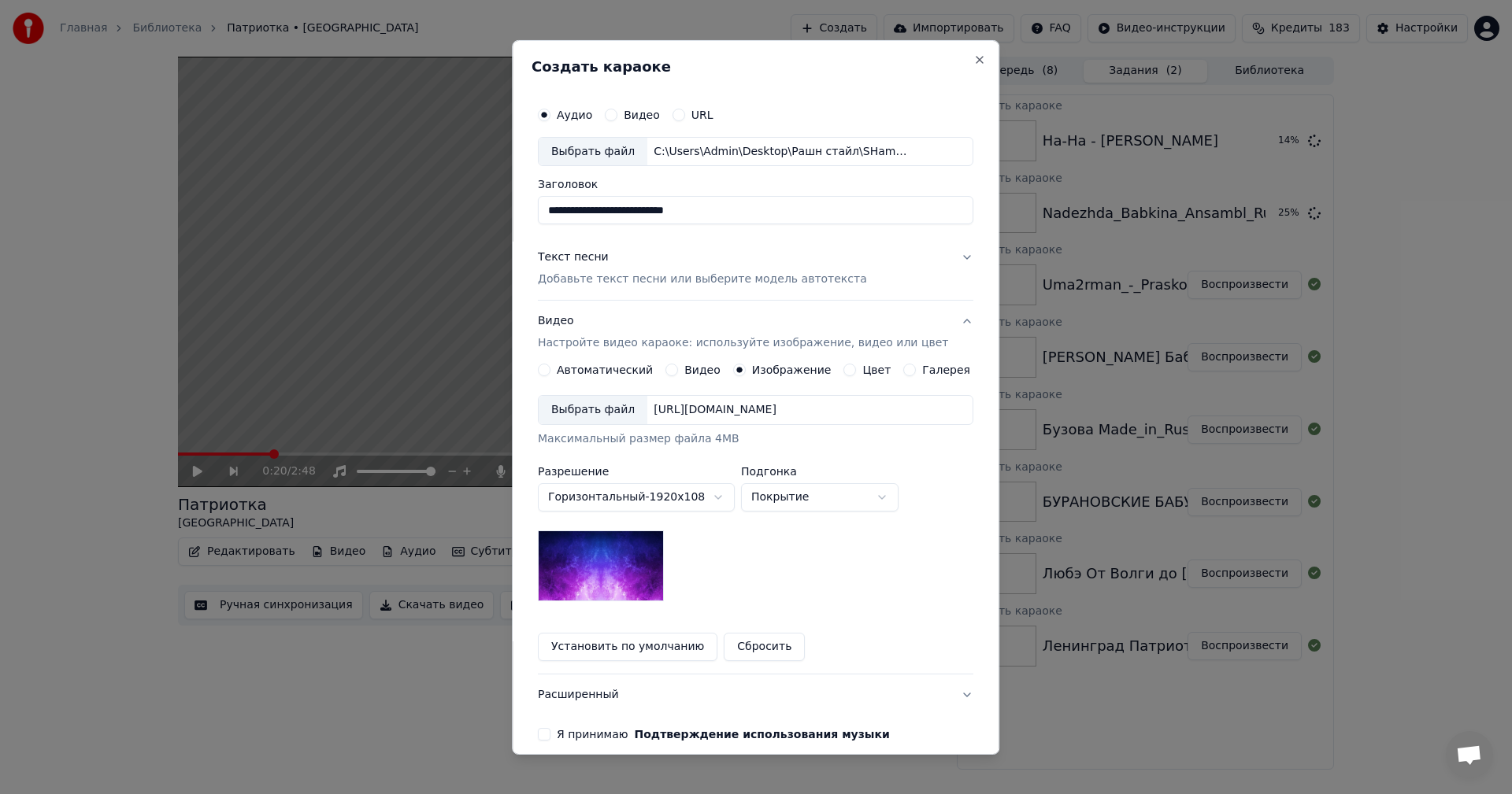
click at [603, 409] on div "Выбрать файл" at bounding box center [593, 410] width 109 height 28
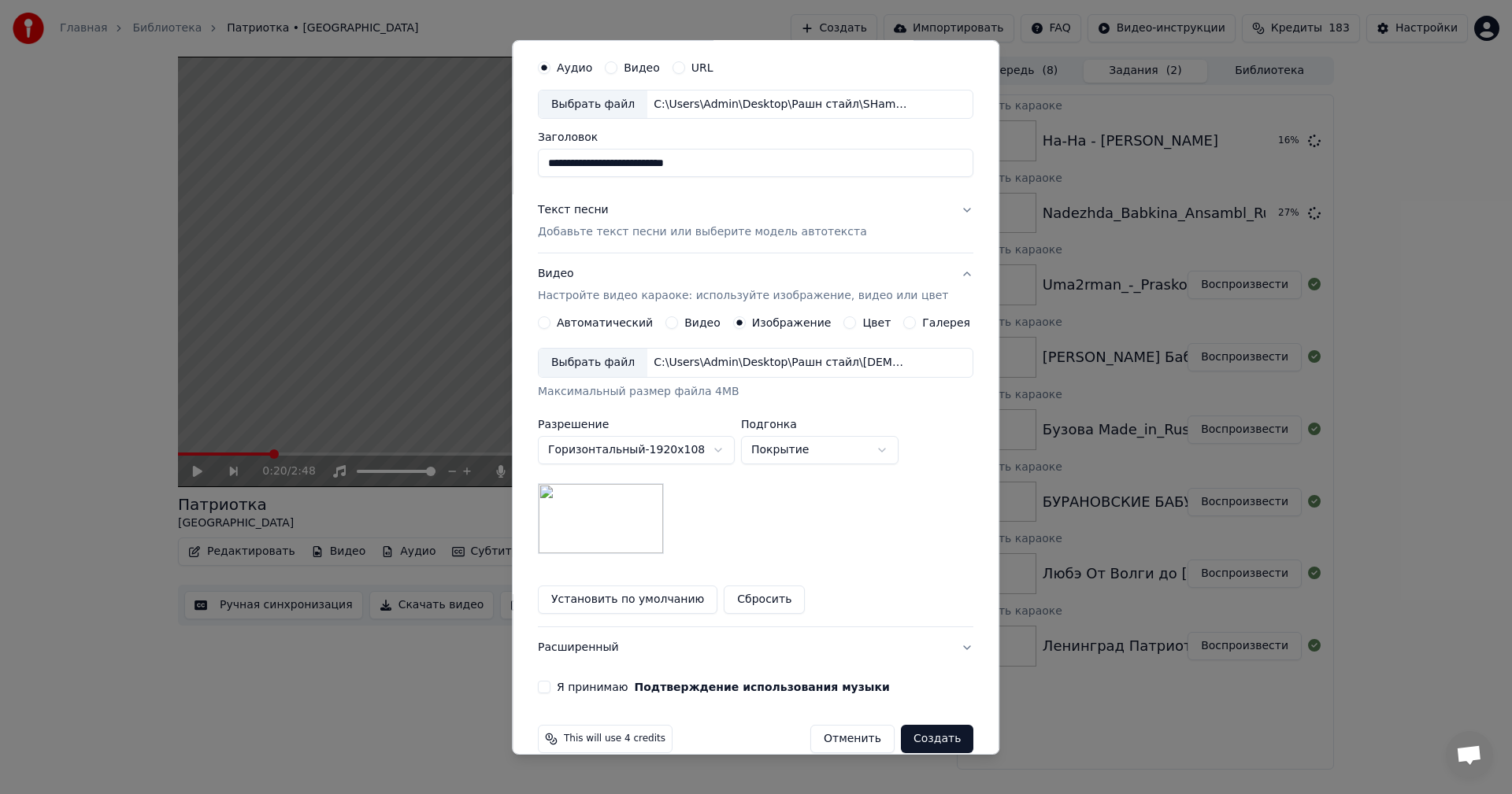
scroll to position [72, 0]
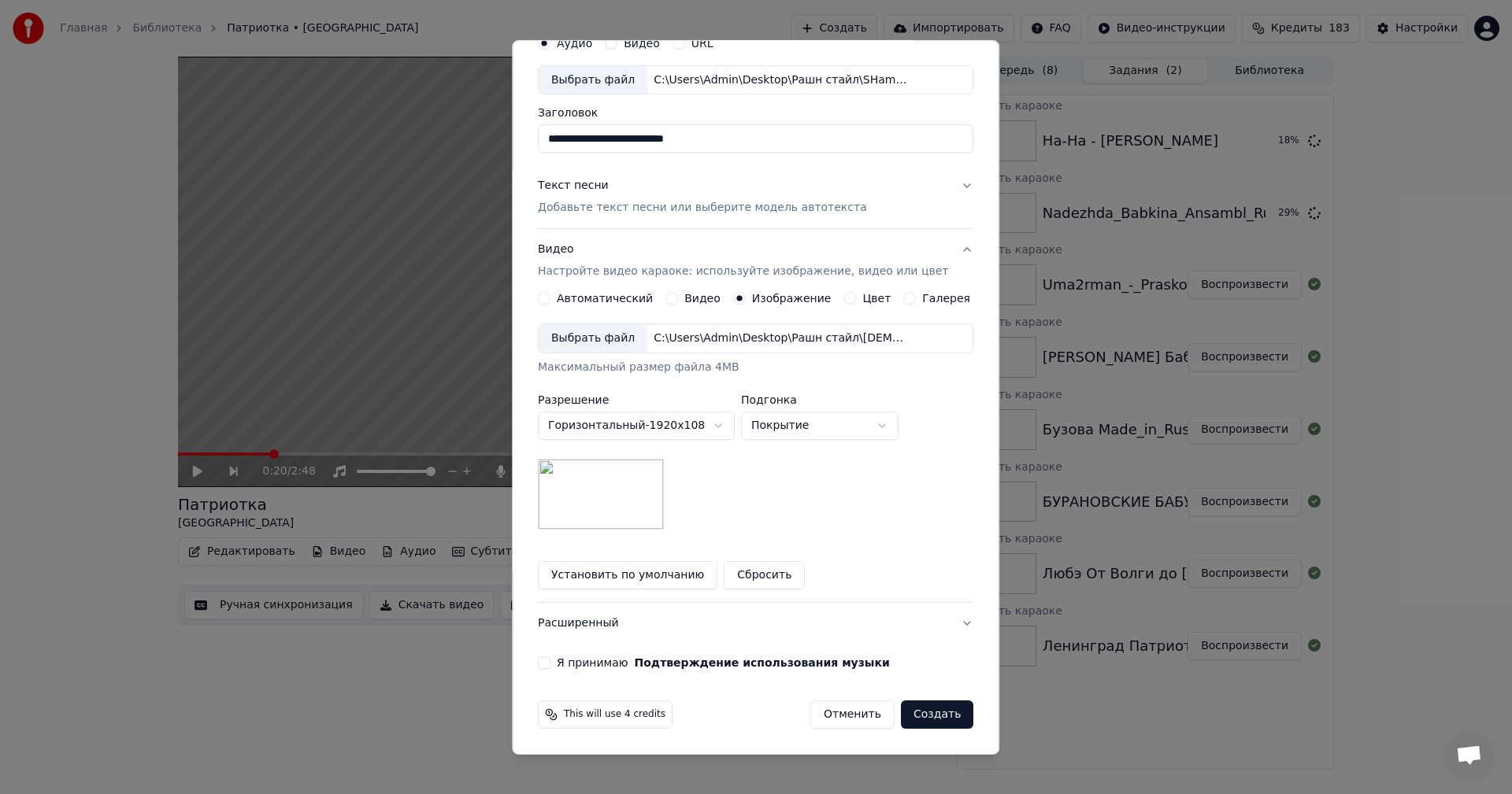
click at [550, 658] on button "Я принимаю Подтверждение использования музыки" at bounding box center [544, 662] width 12 height 12
click at [915, 707] on button "Создать" at bounding box center [937, 714] width 72 height 28
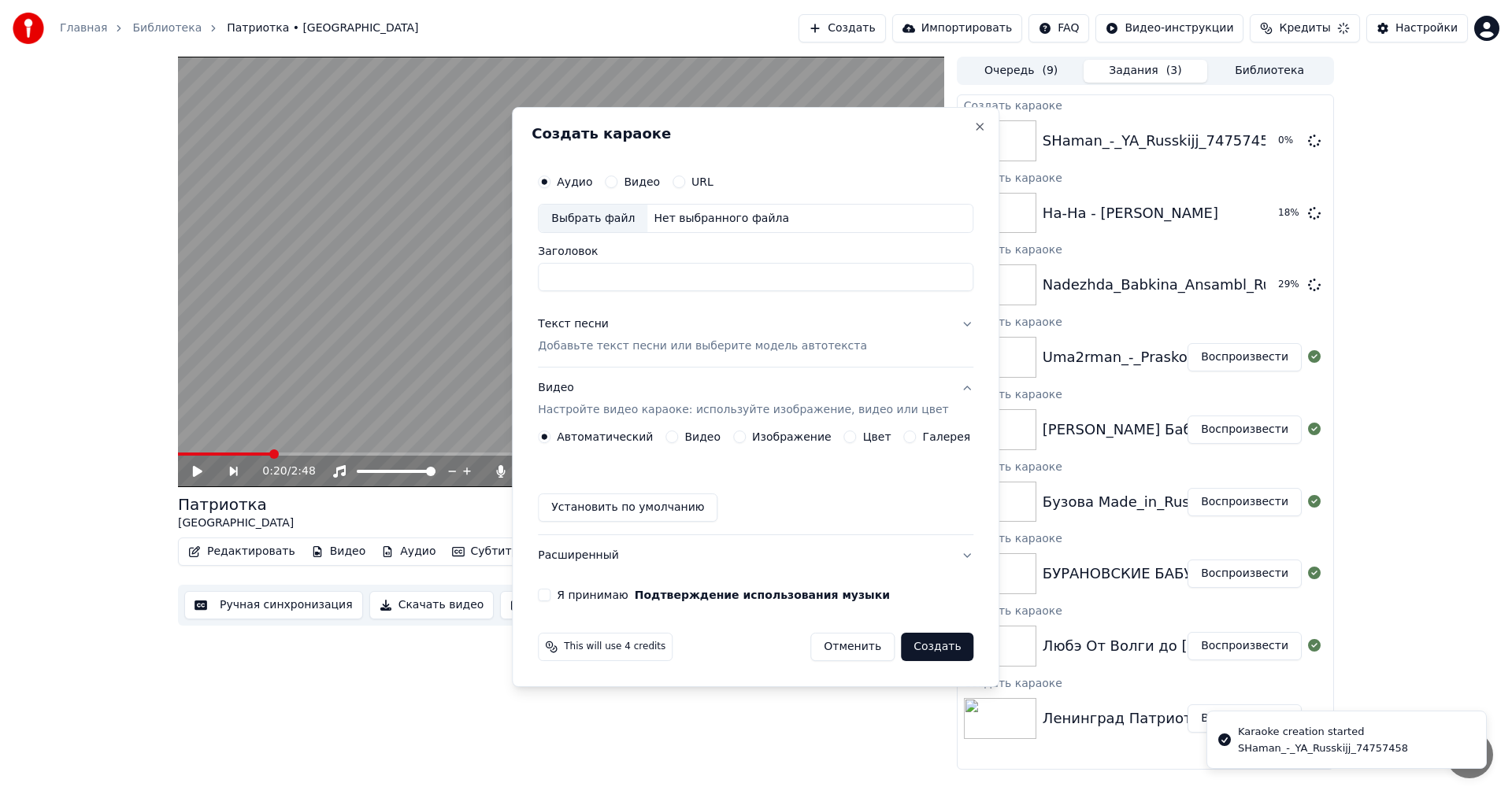
scroll to position [0, 0]
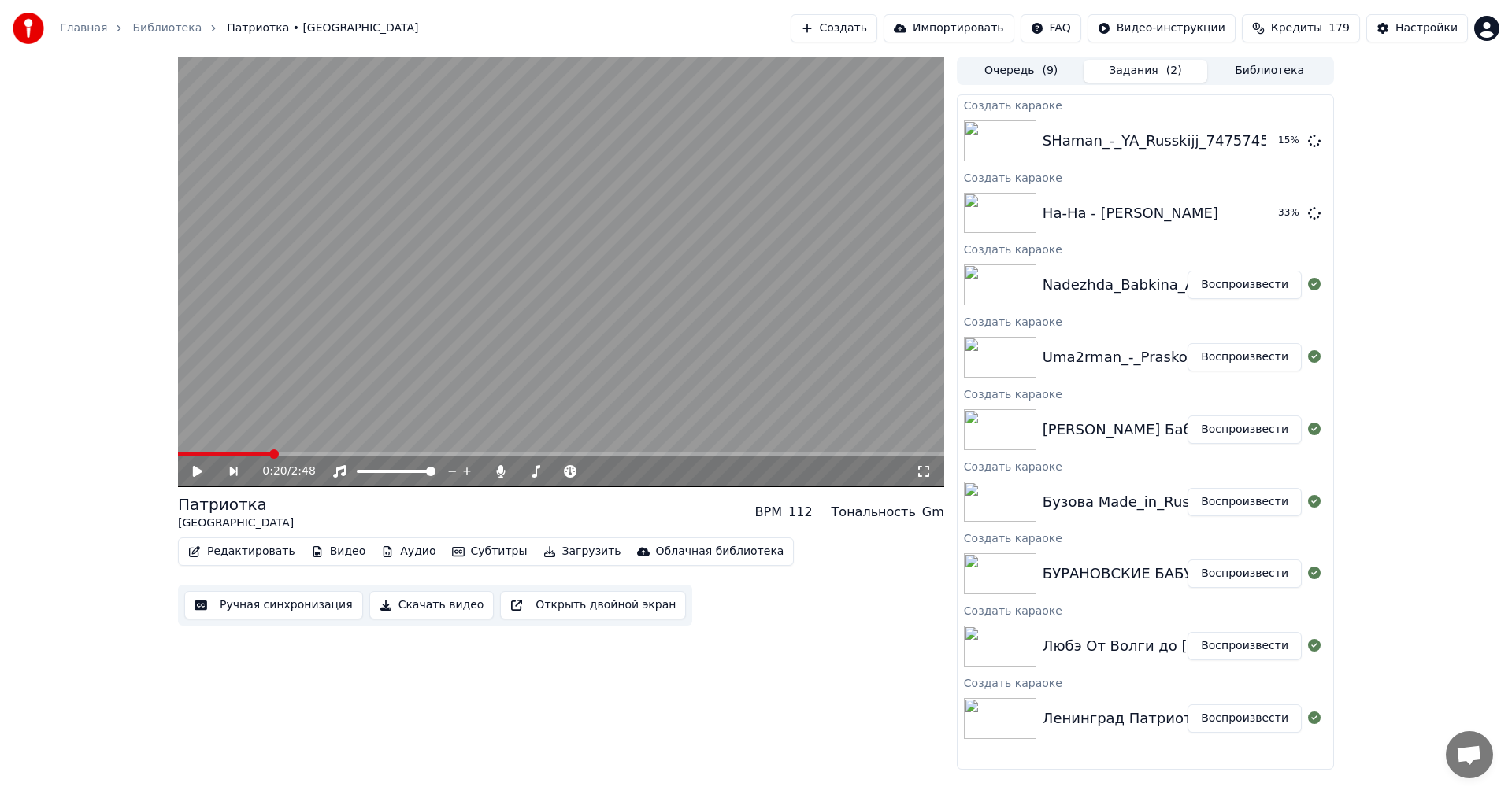
click at [877, 22] on button "Создать" at bounding box center [834, 28] width 86 height 28
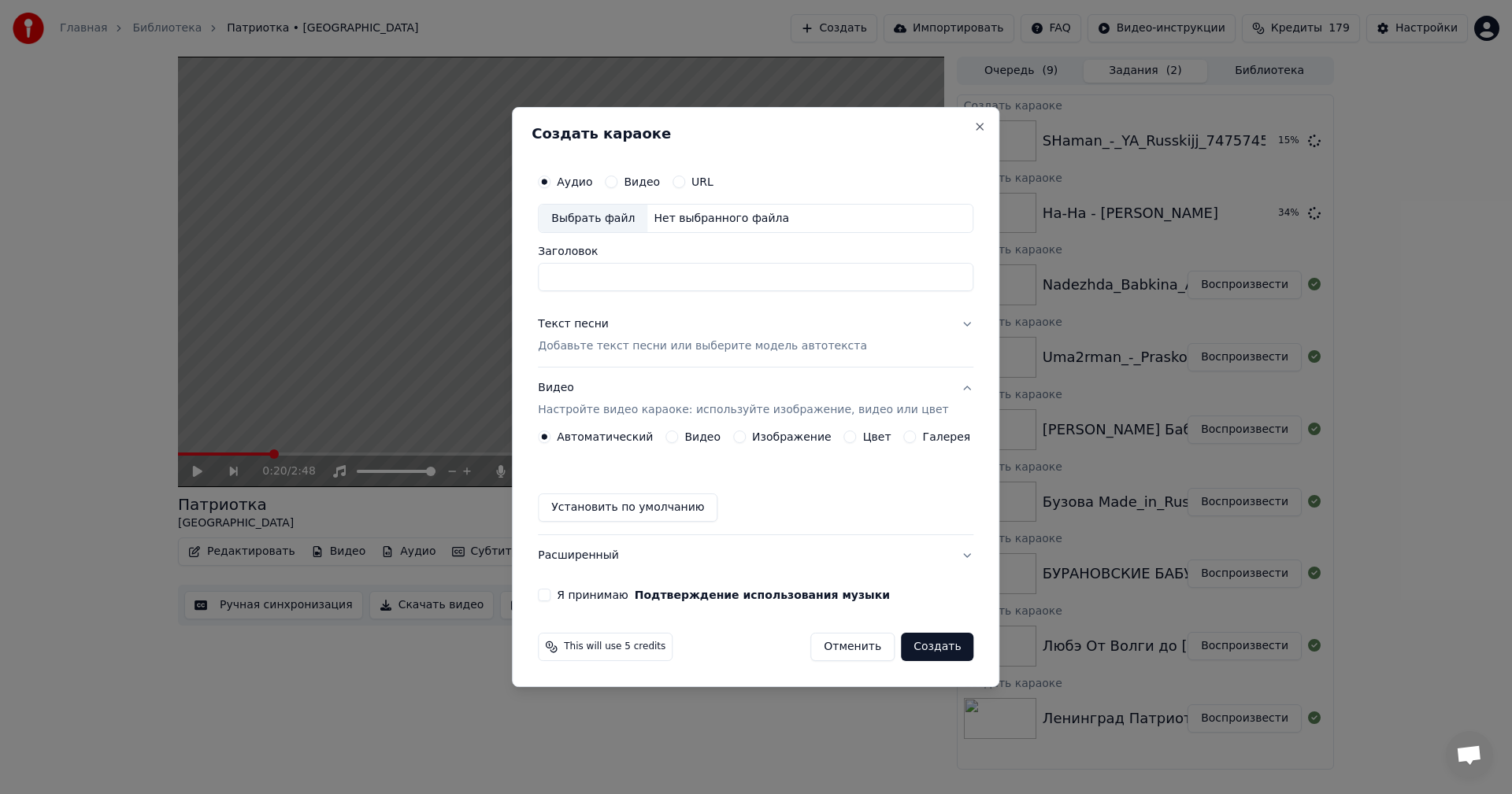
click at [593, 215] on div "Выбрать файл" at bounding box center [593, 219] width 109 height 28
type input "**********"
click at [682, 341] on p "Добавьте текст песни или выберите модель автотекста" at bounding box center [702, 347] width 330 height 15
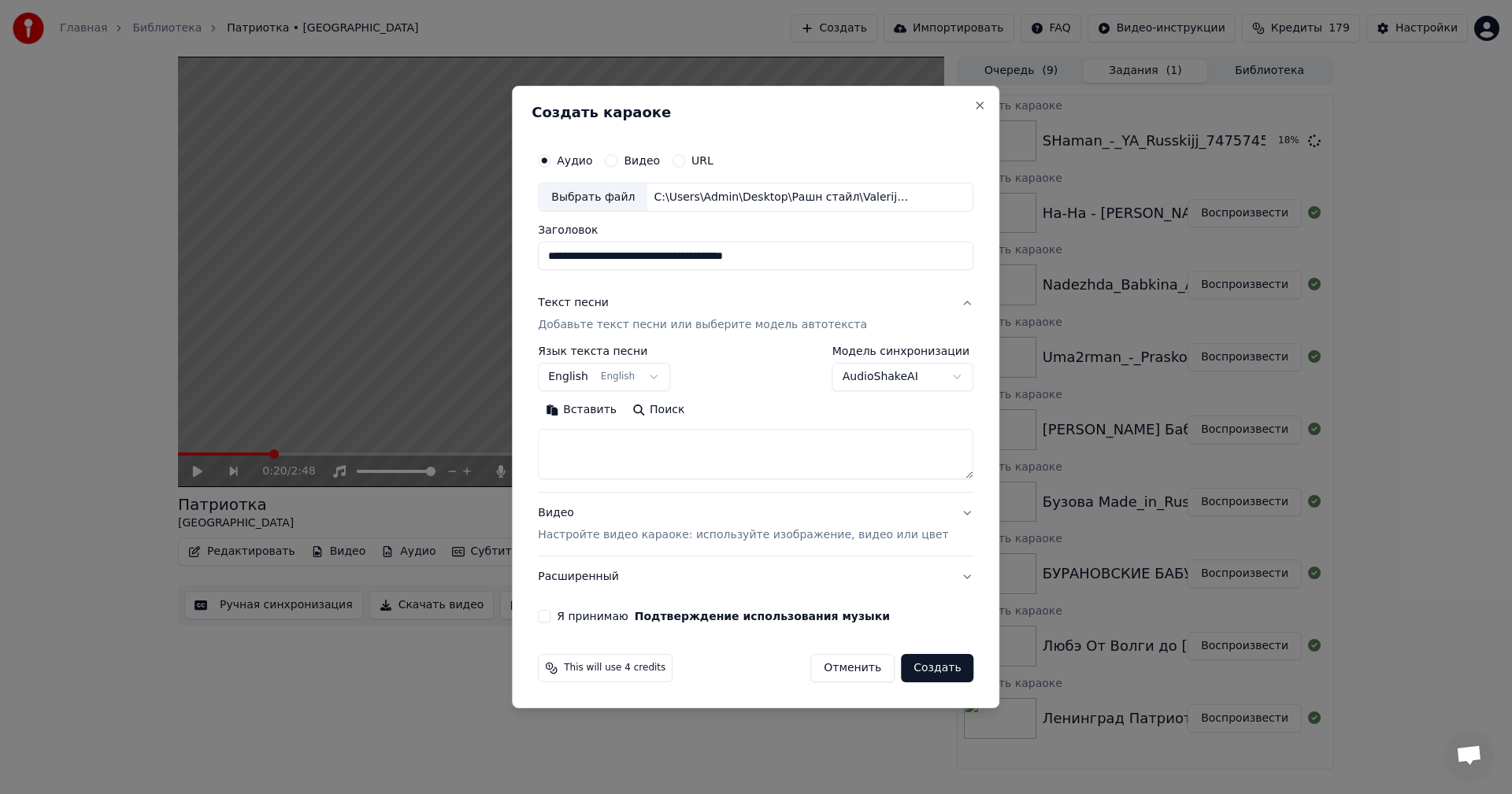
click at [724, 464] on textarea at bounding box center [755, 455] width 435 height 50
paste textarea "**********"
type textarea "**********"
click at [745, 518] on div "Видео Настройте видео караоке: используйте изображение, видео или цвет" at bounding box center [743, 525] width 410 height 37
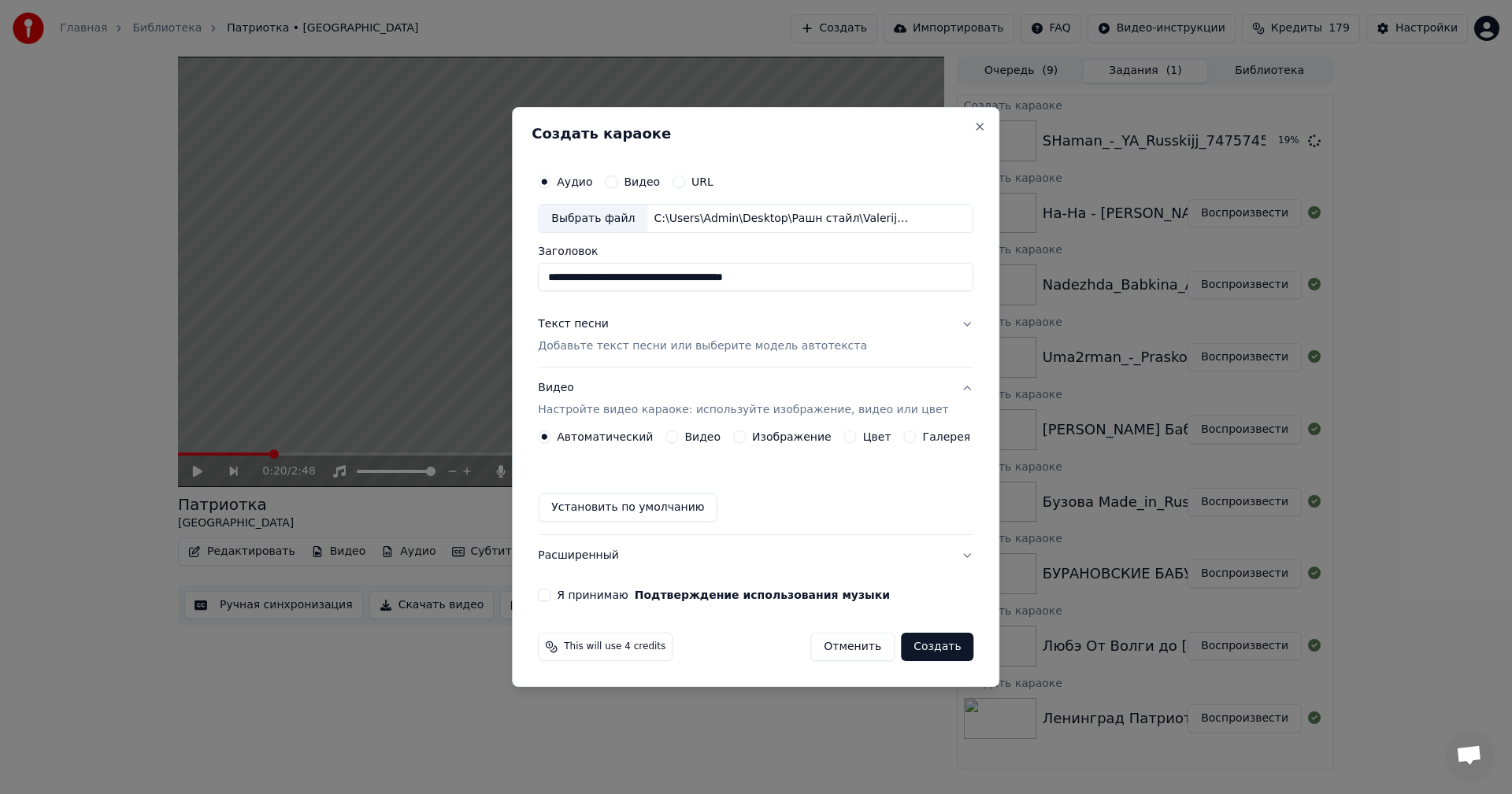
click at [744, 434] on button "Изображение" at bounding box center [739, 436] width 12 height 12
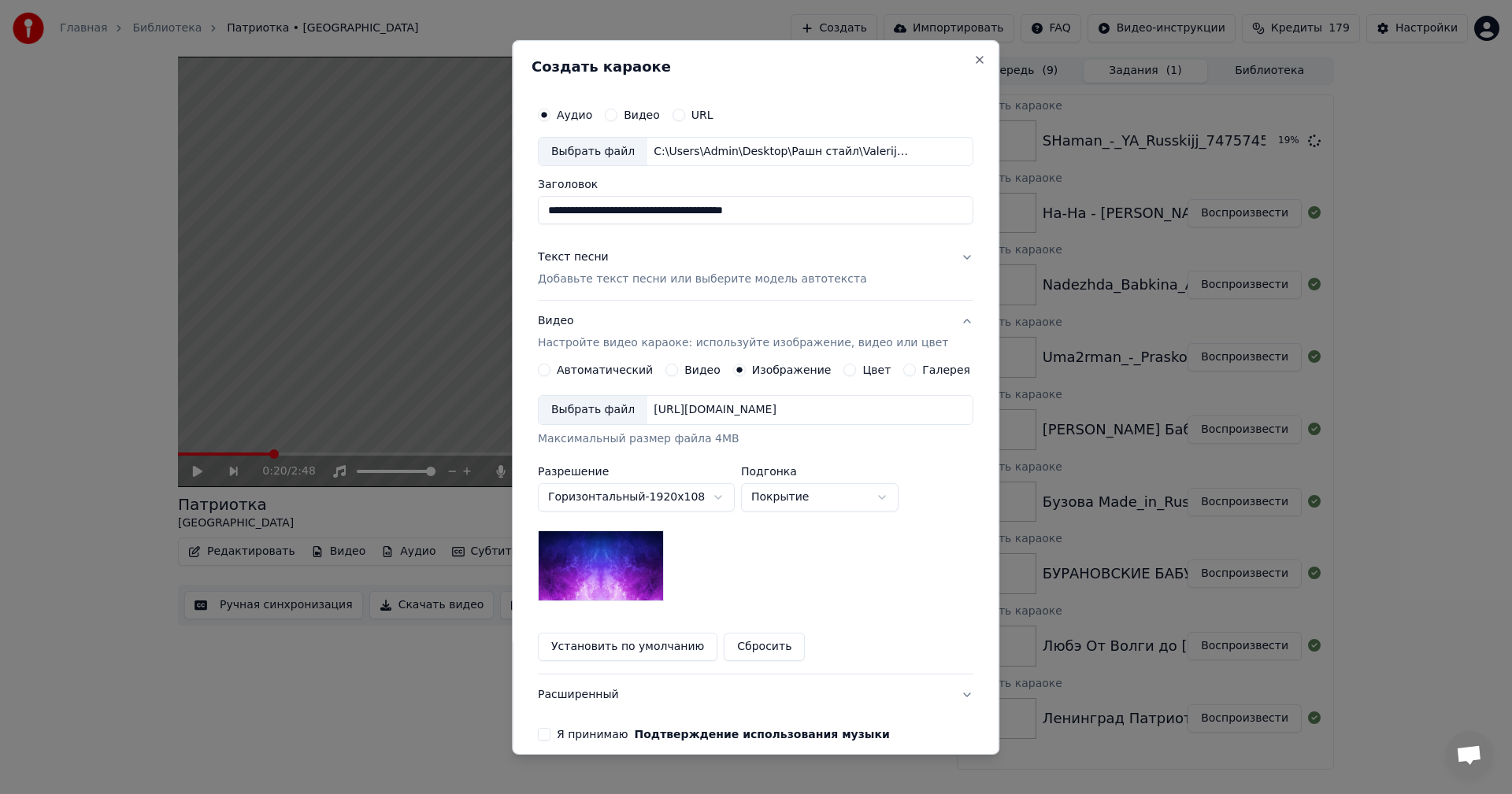
click at [585, 403] on div "Выбрать файл" at bounding box center [593, 410] width 109 height 28
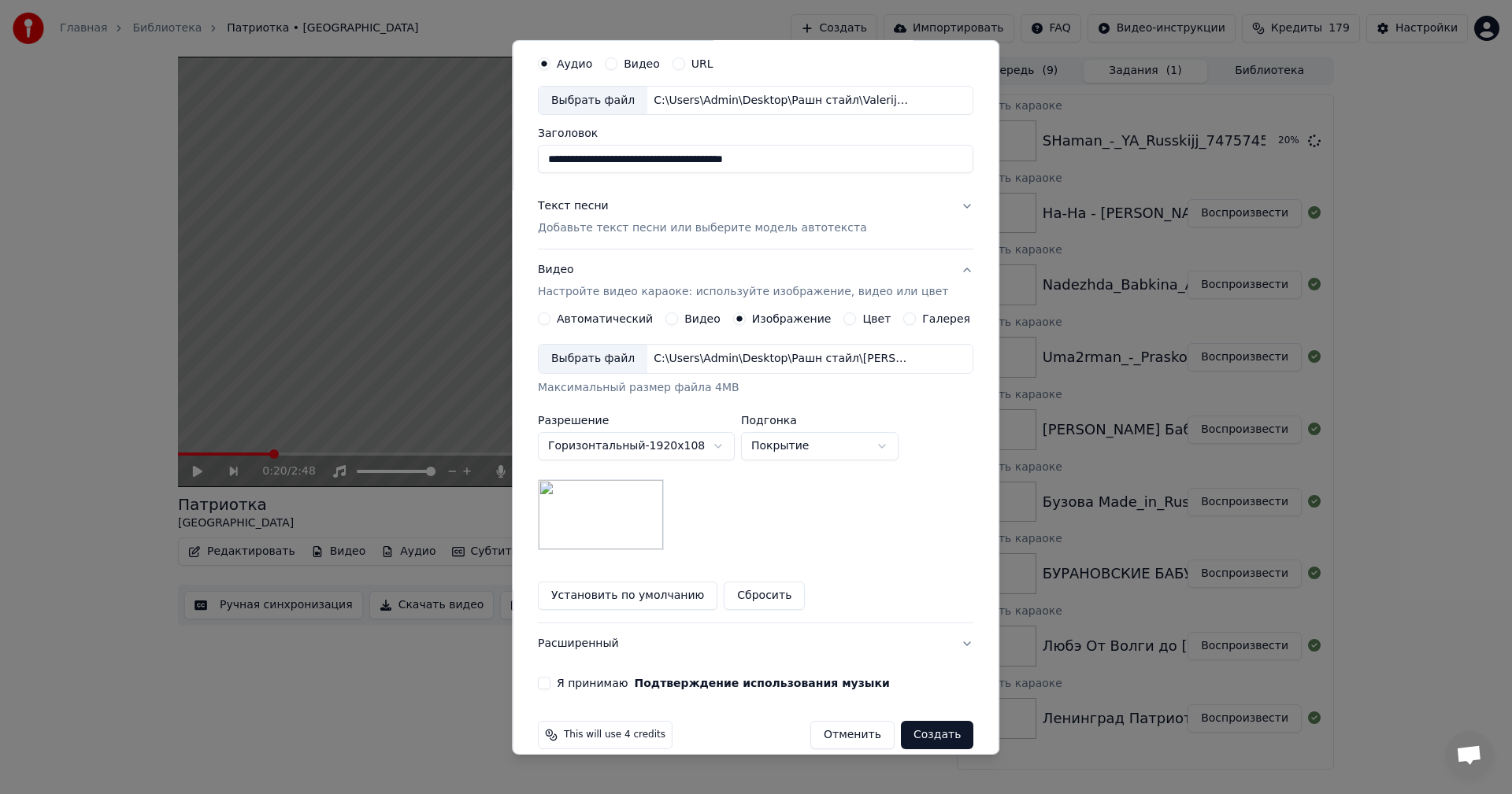
scroll to position [72, 0]
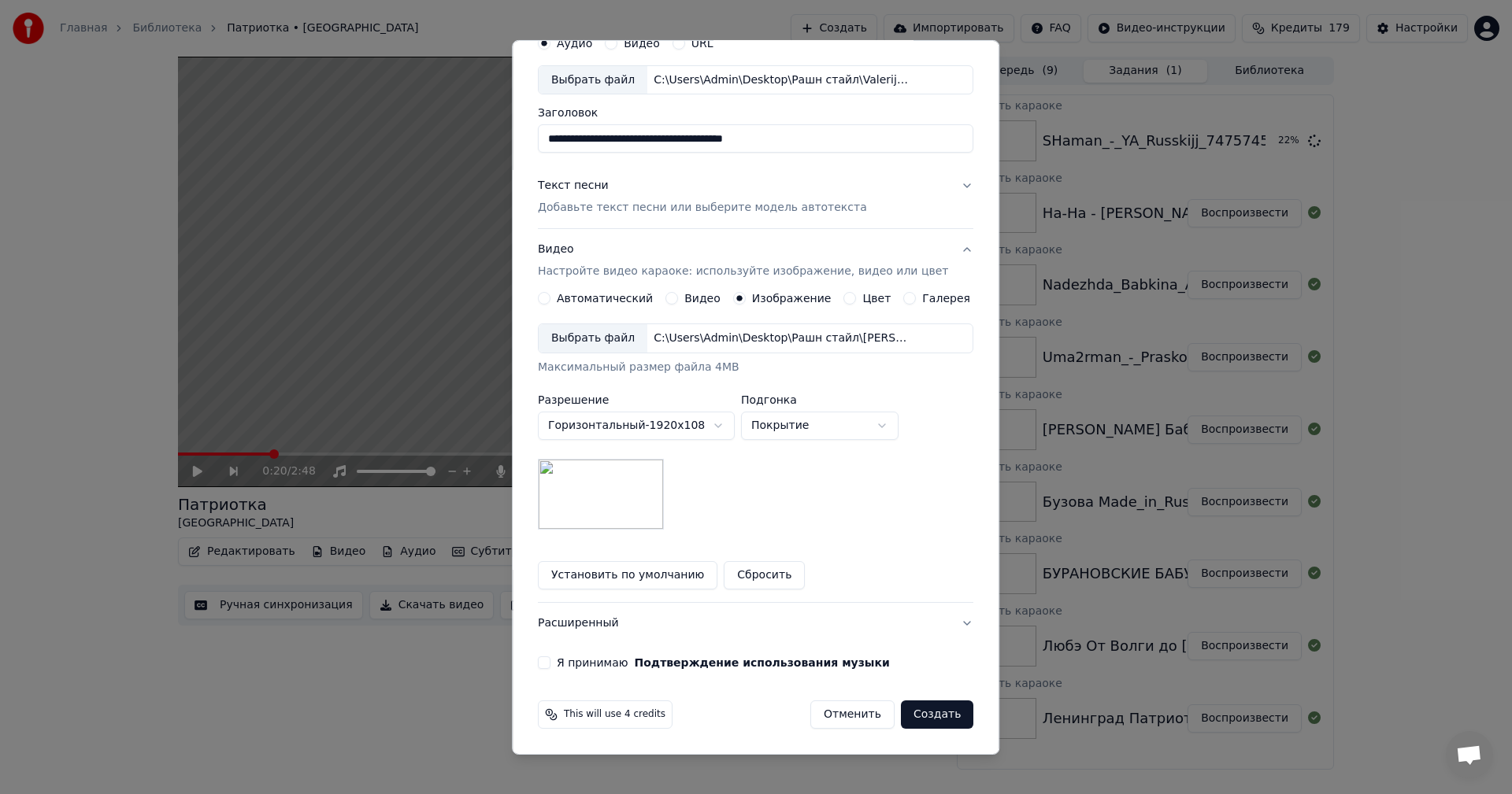
click at [812, 721] on button "Отменить" at bounding box center [853, 714] width 85 height 28
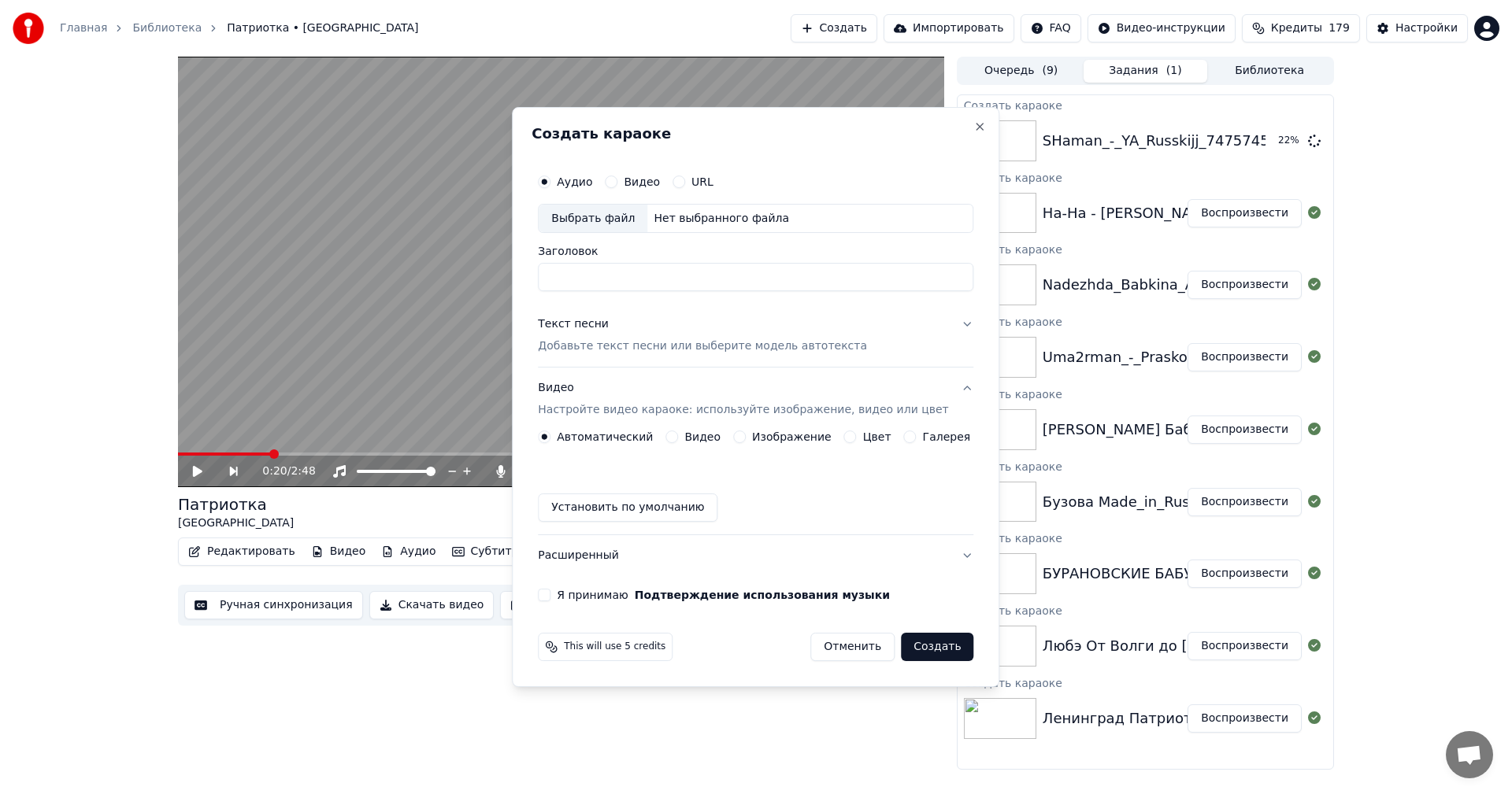
scroll to position [0, 0]
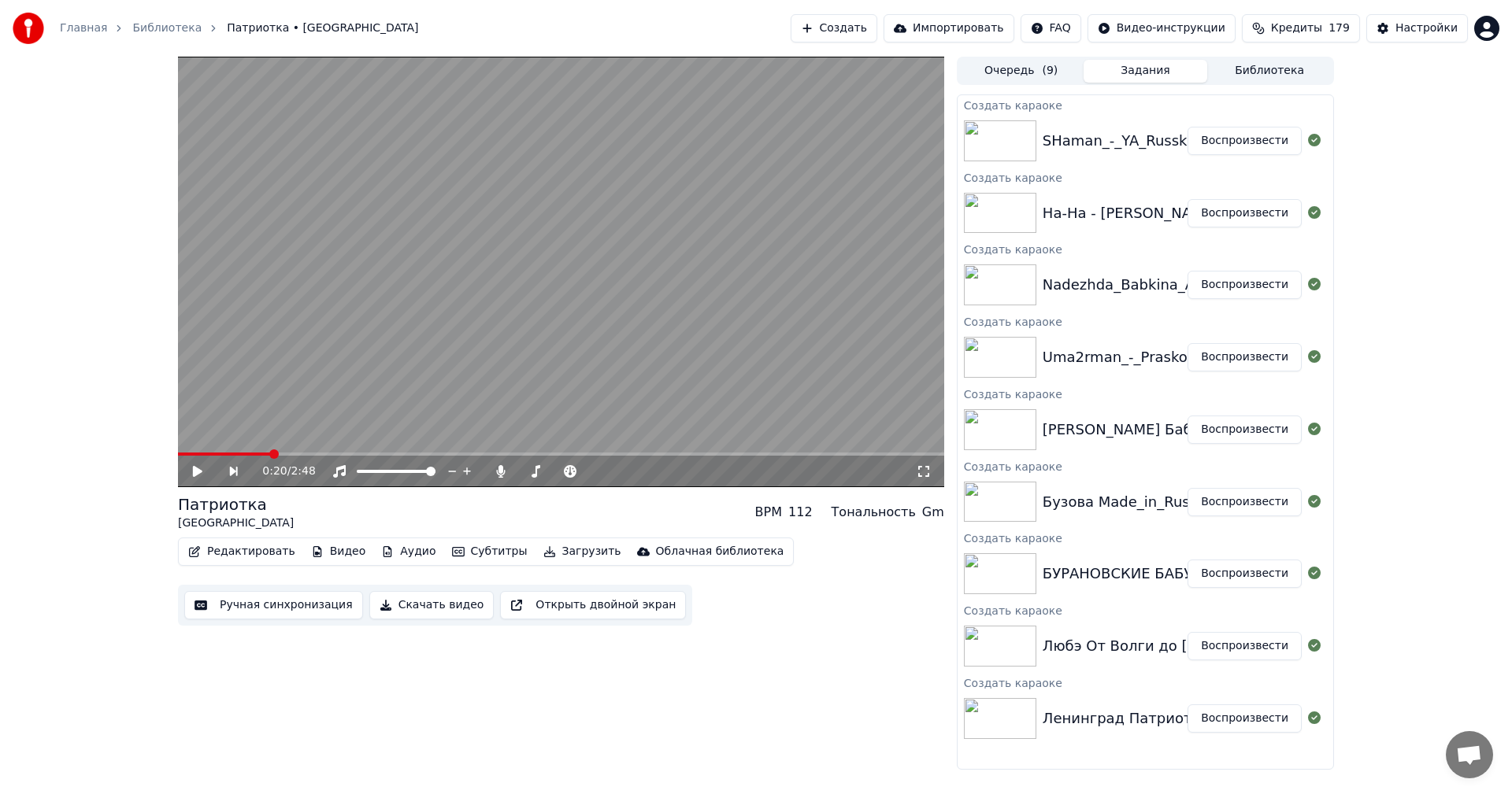
click at [867, 25] on button "Создать" at bounding box center [834, 28] width 86 height 28
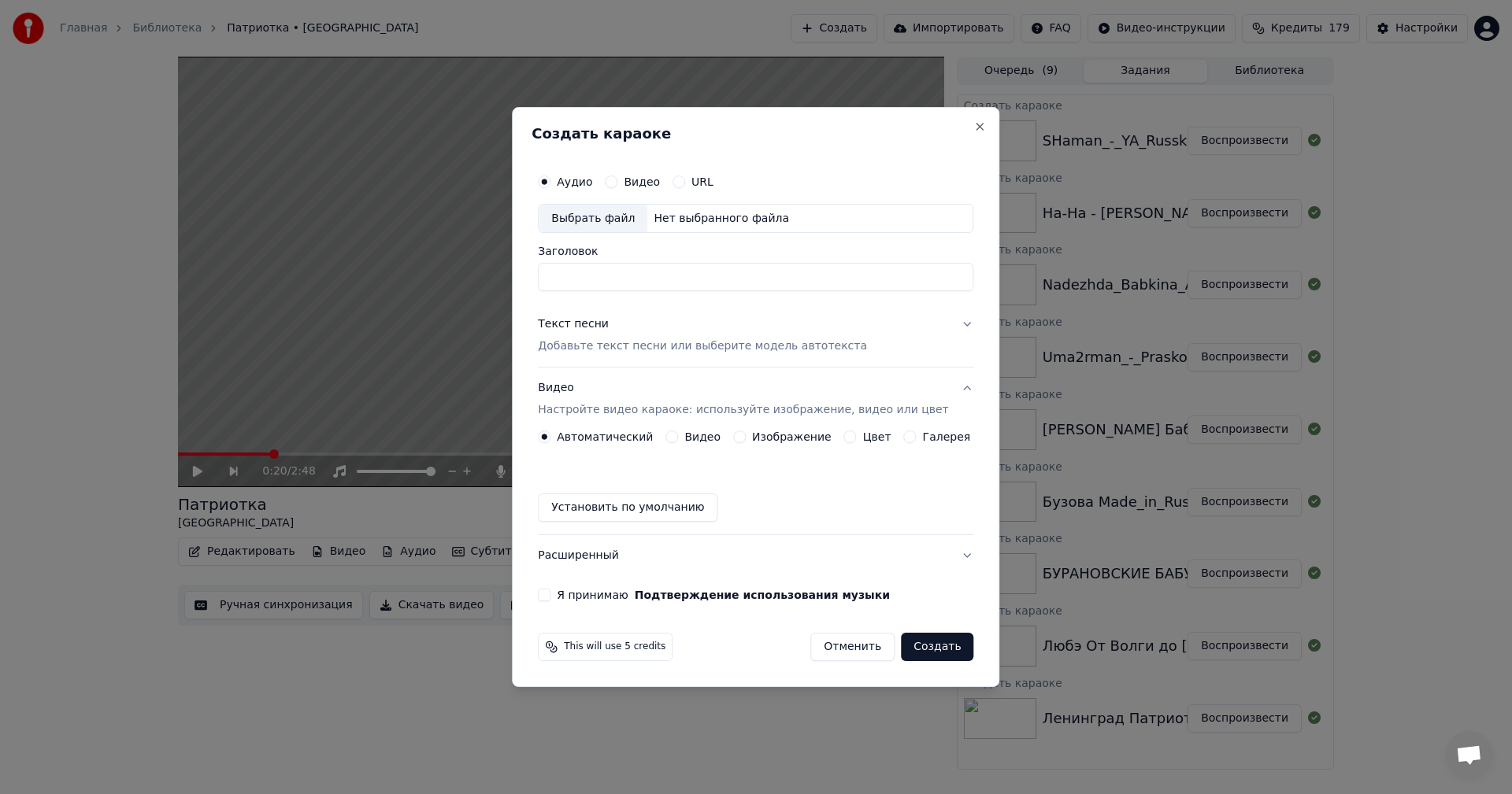
click at [579, 216] on div "Выбрать файл" at bounding box center [593, 219] width 109 height 28
type input "**********"
click at [617, 336] on div "Текст песни Добавьте текст песни или выберите модель автотекста" at bounding box center [702, 336] width 330 height 37
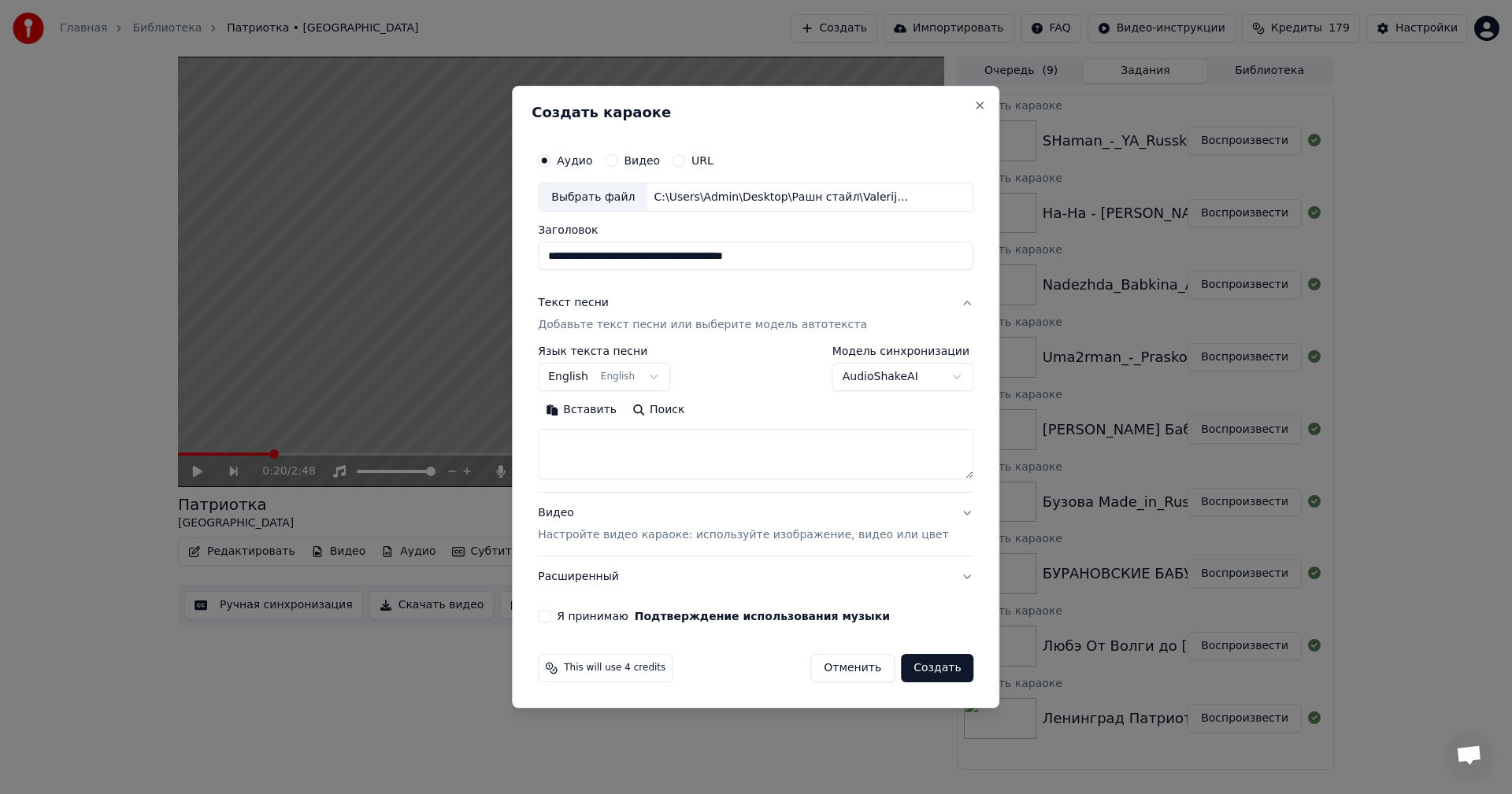
click at [719, 437] on textarea at bounding box center [755, 455] width 435 height 50
paste textarea "**********"
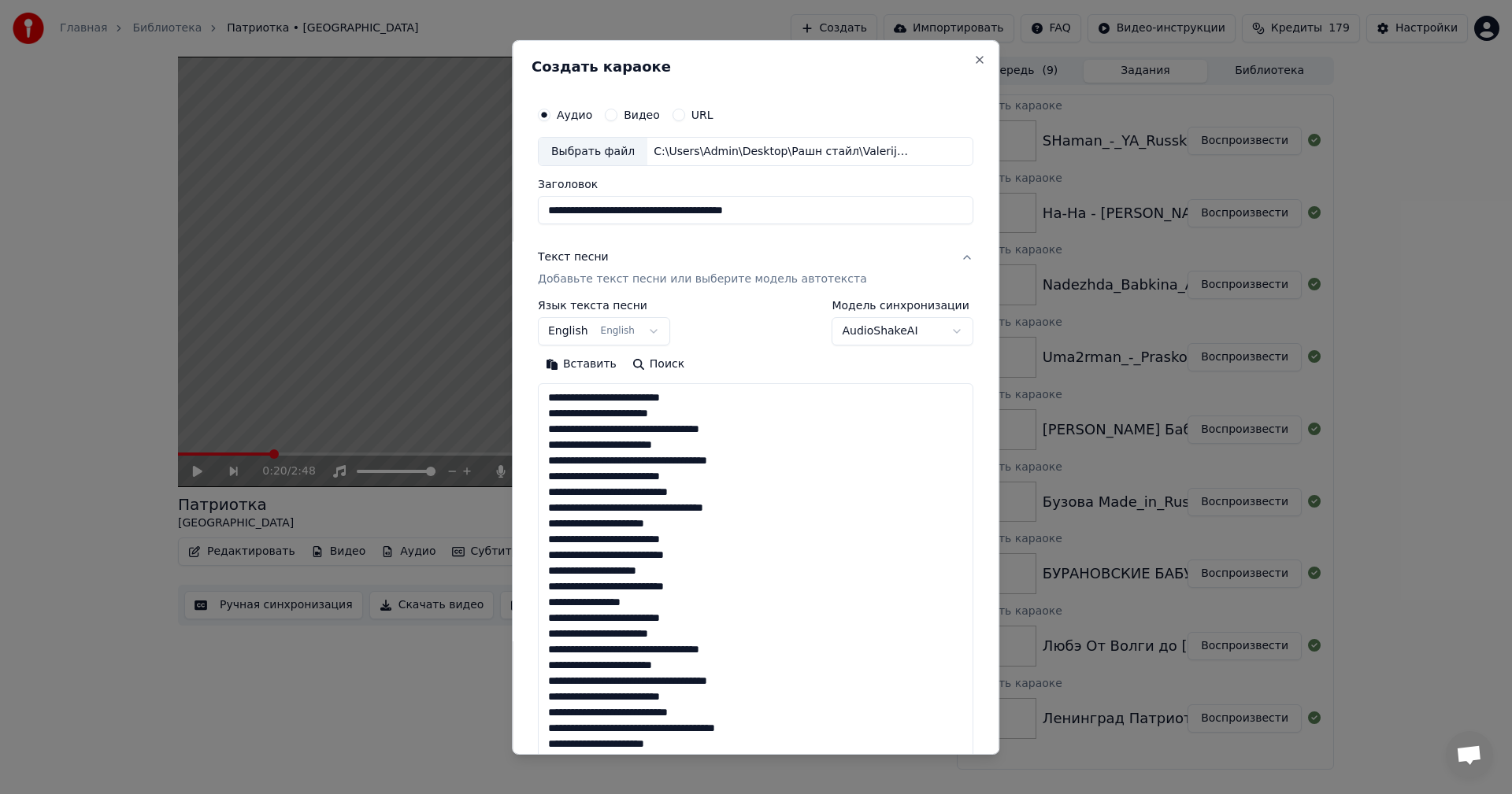
scroll to position [524, 0]
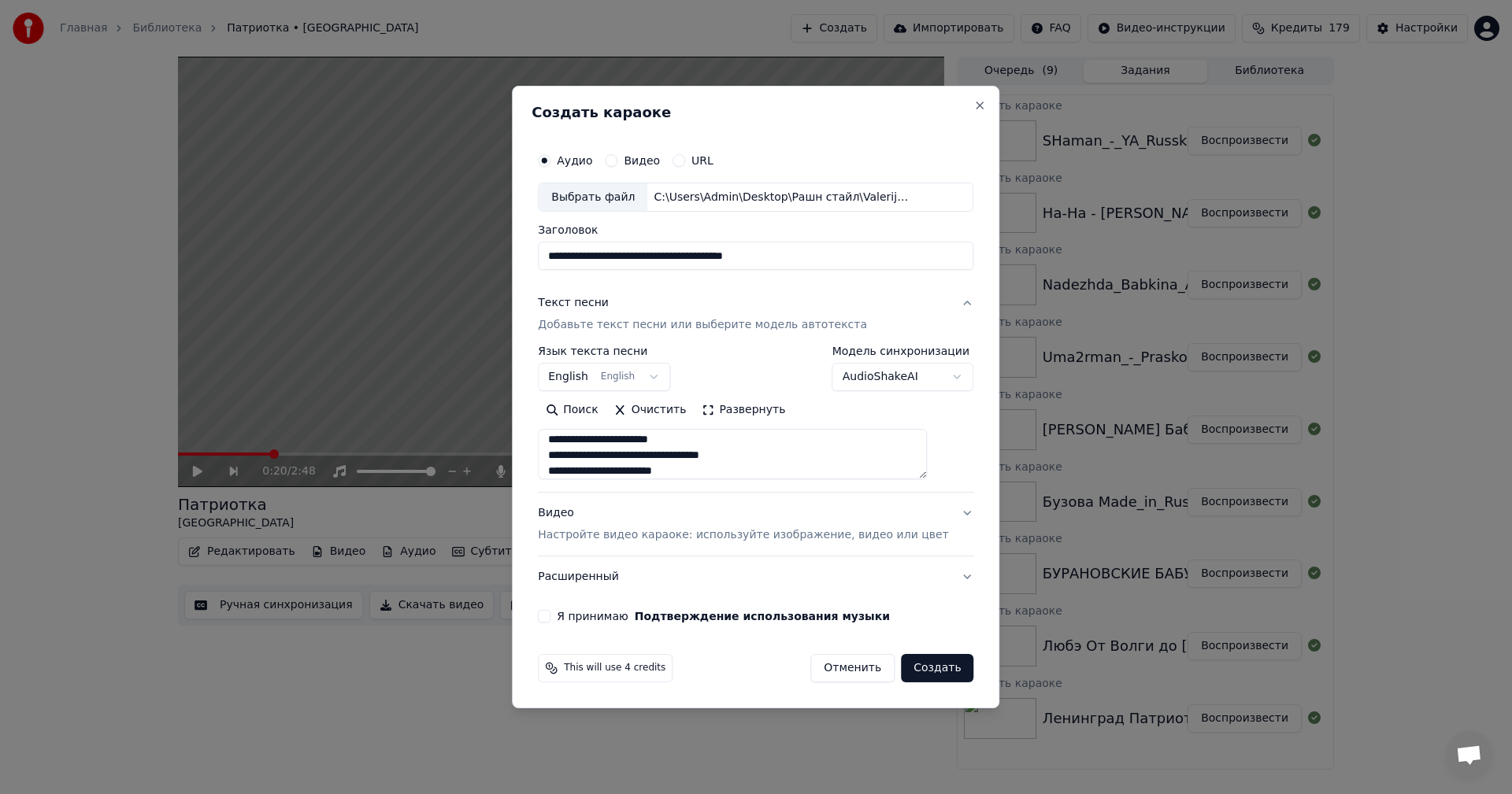
type textarea "**********"
click at [703, 543] on p "Настройте видео караоке: используйте изображение, видео или цвет" at bounding box center [743, 534] width 410 height 15
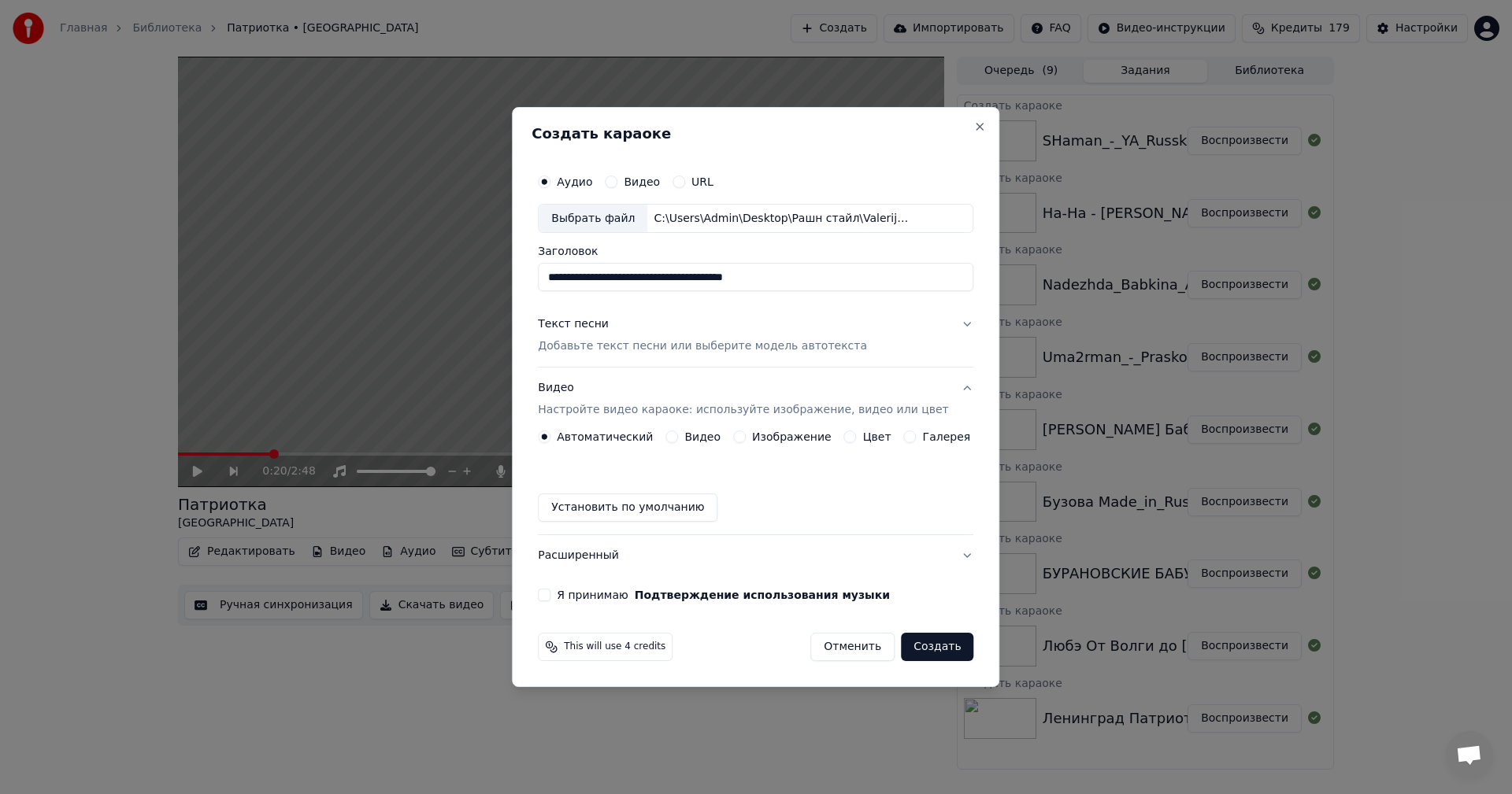
click at [741, 433] on button "Изображение" at bounding box center [739, 436] width 12 height 12
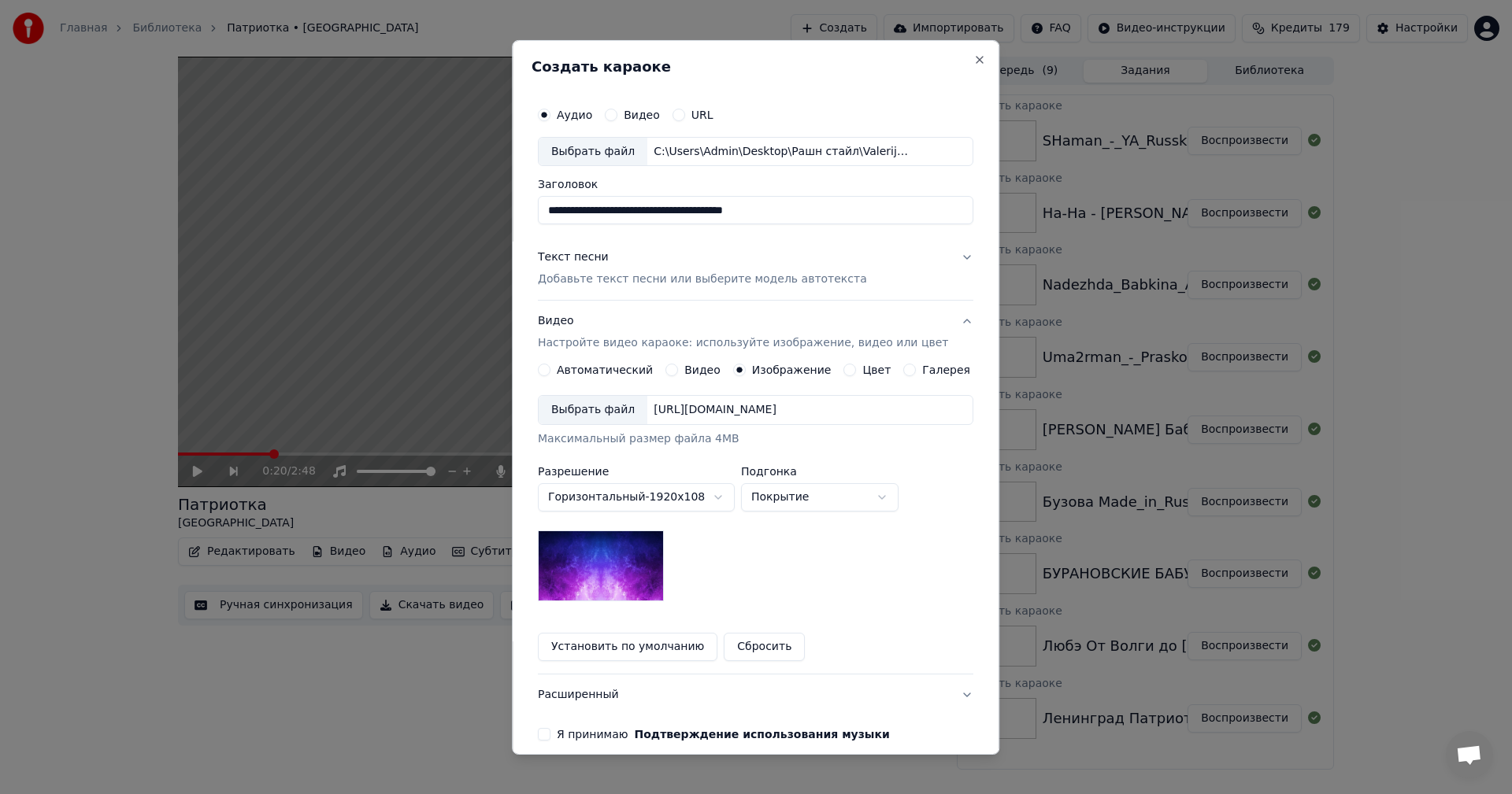
click at [596, 415] on div "Выбрать файл" at bounding box center [593, 410] width 109 height 28
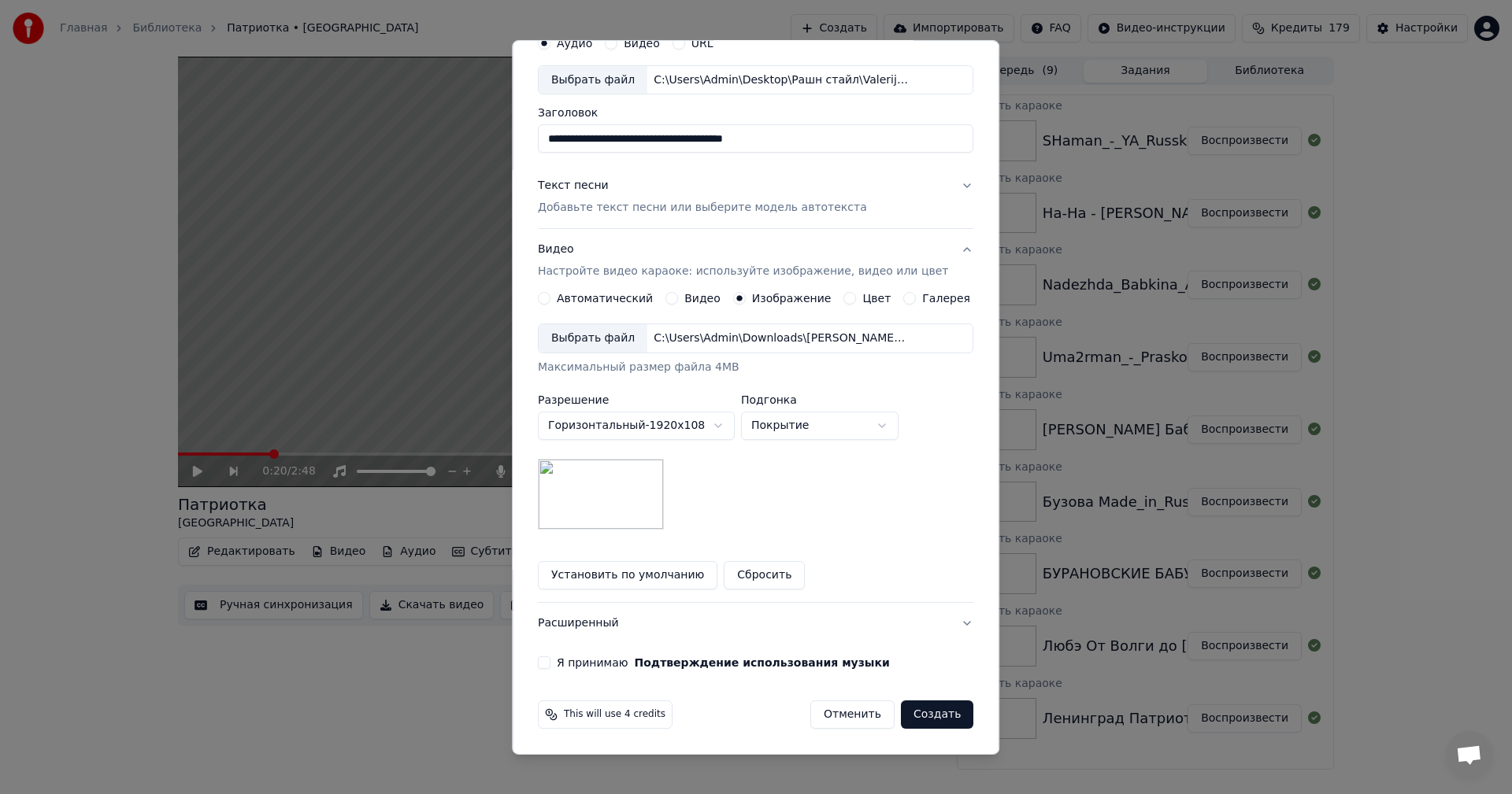
click at [550, 665] on button "Я принимаю Подтверждение использования музыки" at bounding box center [544, 662] width 12 height 12
click at [921, 711] on button "Создать" at bounding box center [937, 714] width 72 height 28
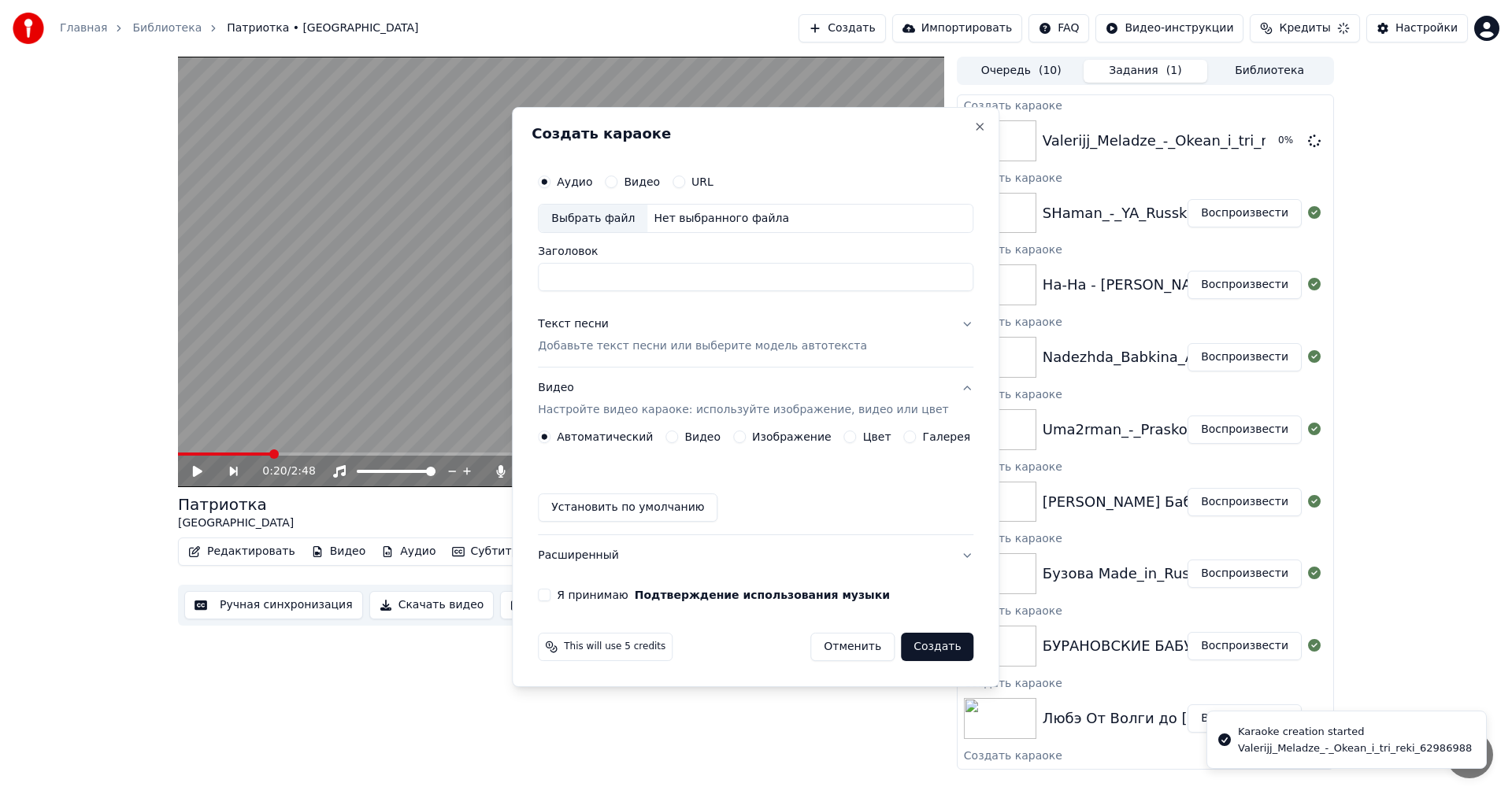
scroll to position [0, 0]
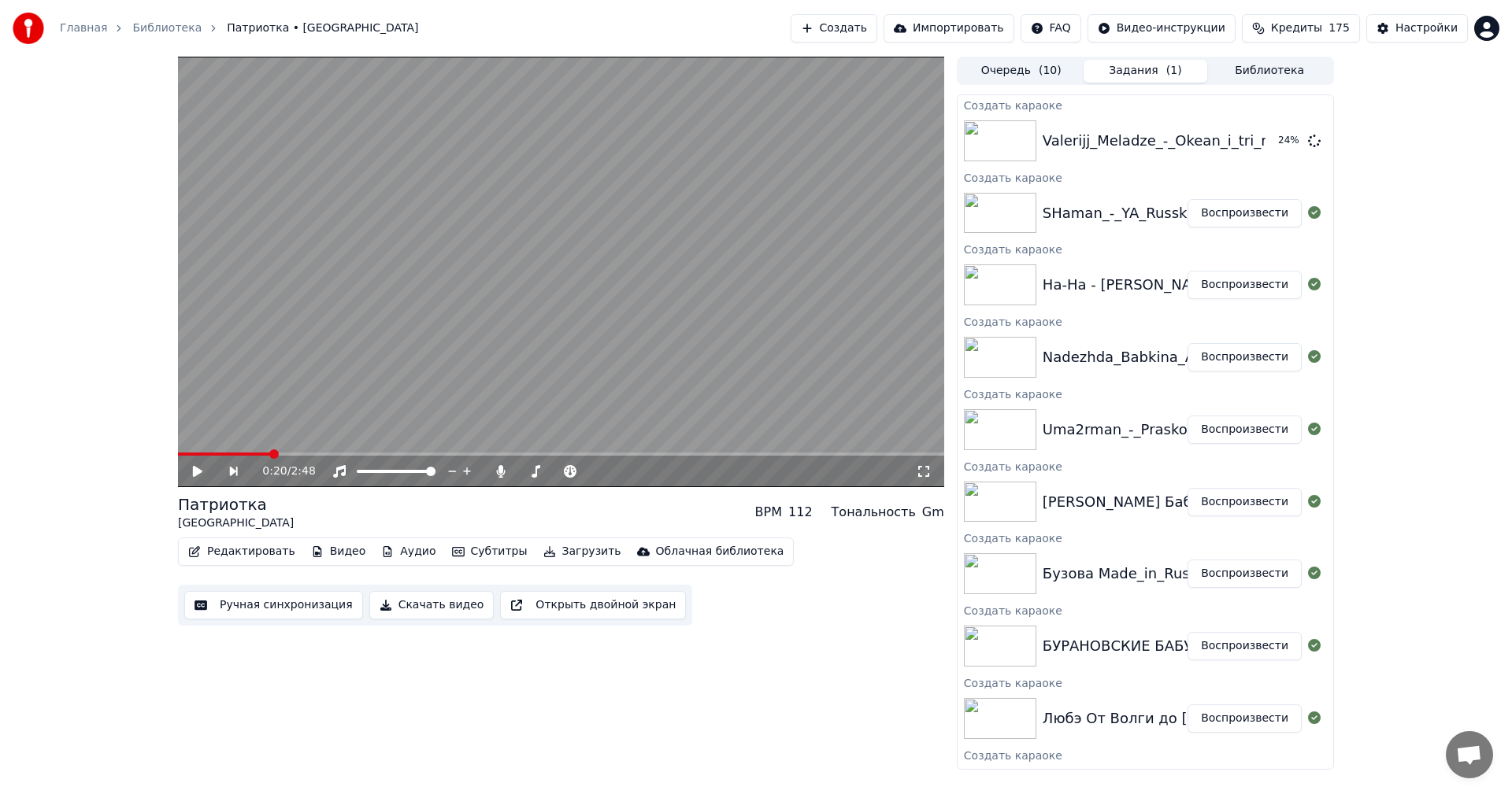
click at [868, 31] on button "Создать" at bounding box center [834, 28] width 86 height 28
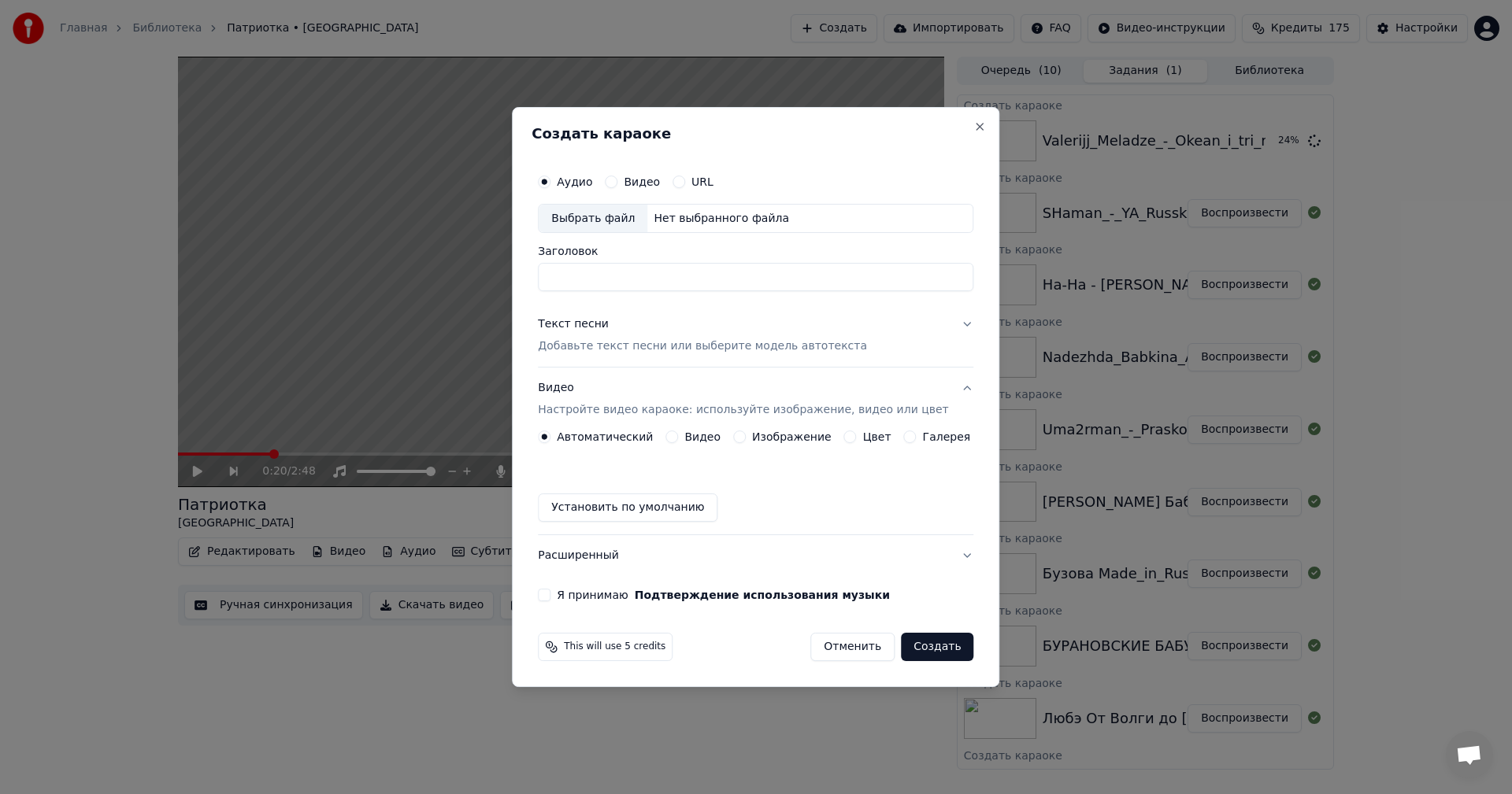
click at [610, 213] on div "Выбрать файл" at bounding box center [593, 219] width 109 height 28
type input "**********"
click at [681, 337] on div "Текст песни Добавьте текст песни или выберите модель автотекста" at bounding box center [702, 336] width 330 height 37
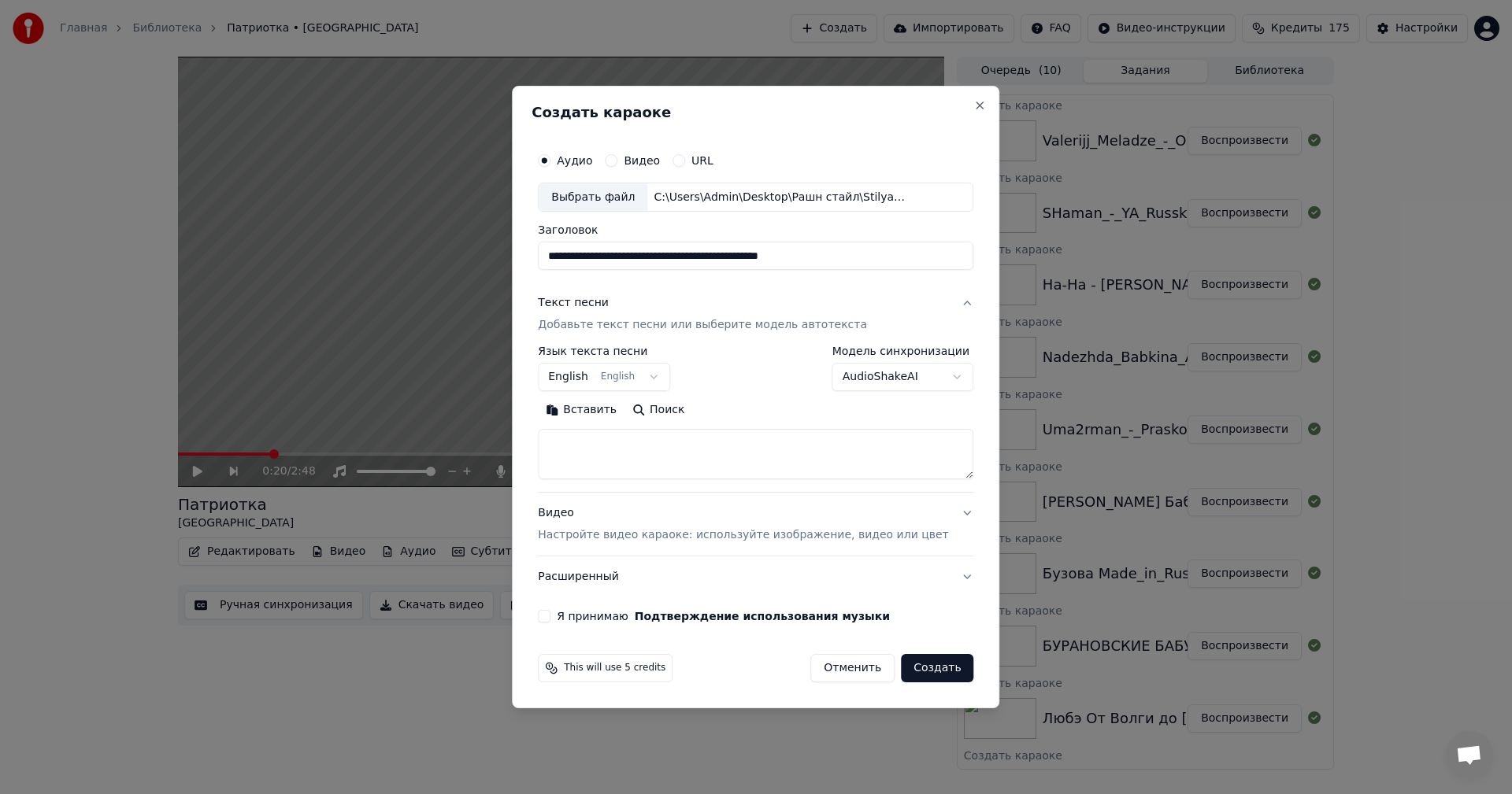
click at [683, 450] on textarea at bounding box center [755, 455] width 435 height 50
paste textarea "**********"
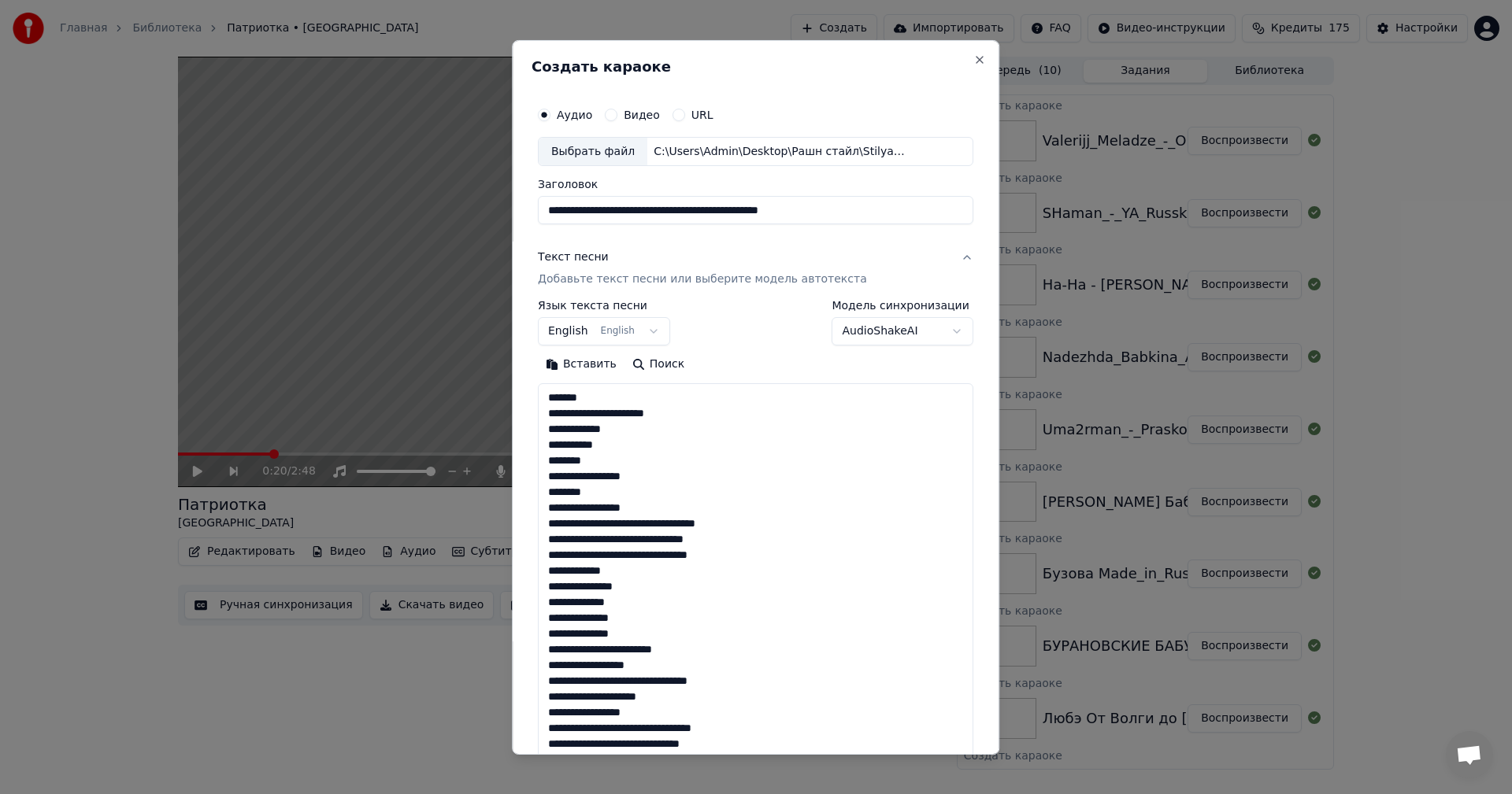
scroll to position [665, 0]
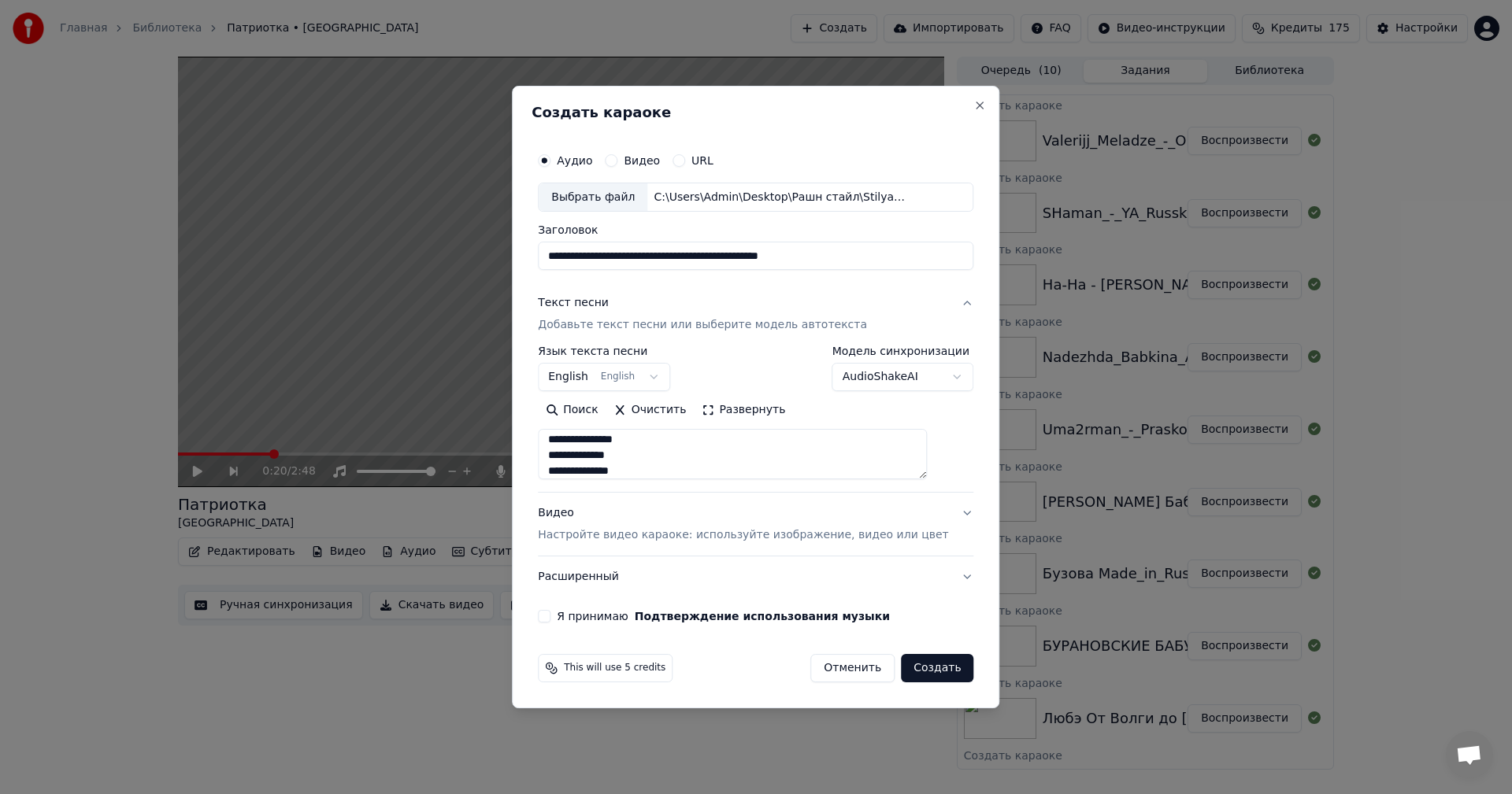
type textarea "**********"
click at [689, 531] on p "Настройте видео караоке: используйте изображение, видео или цвет" at bounding box center [743, 534] width 410 height 15
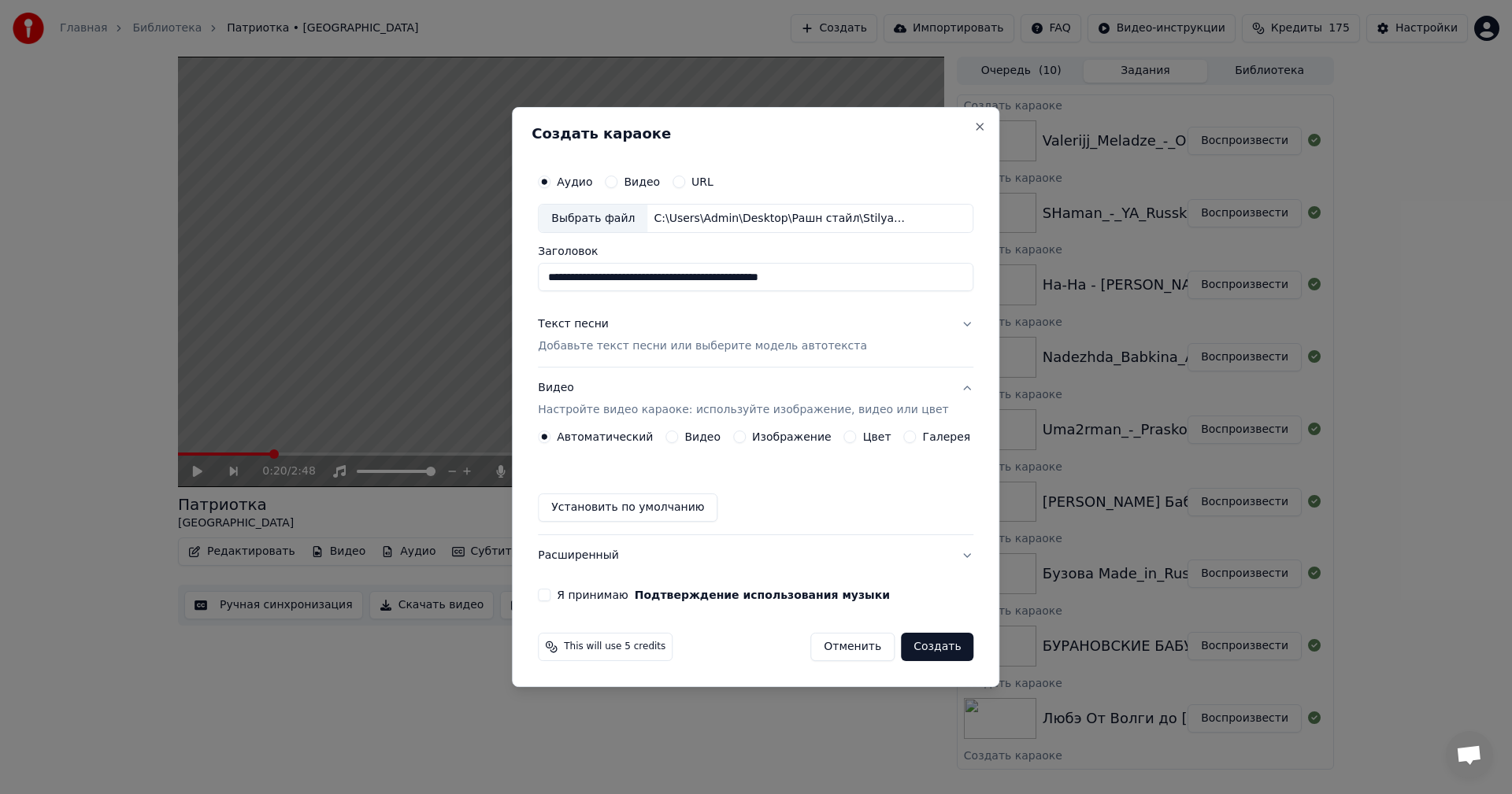
click at [744, 437] on button "Изображение" at bounding box center [739, 436] width 12 height 12
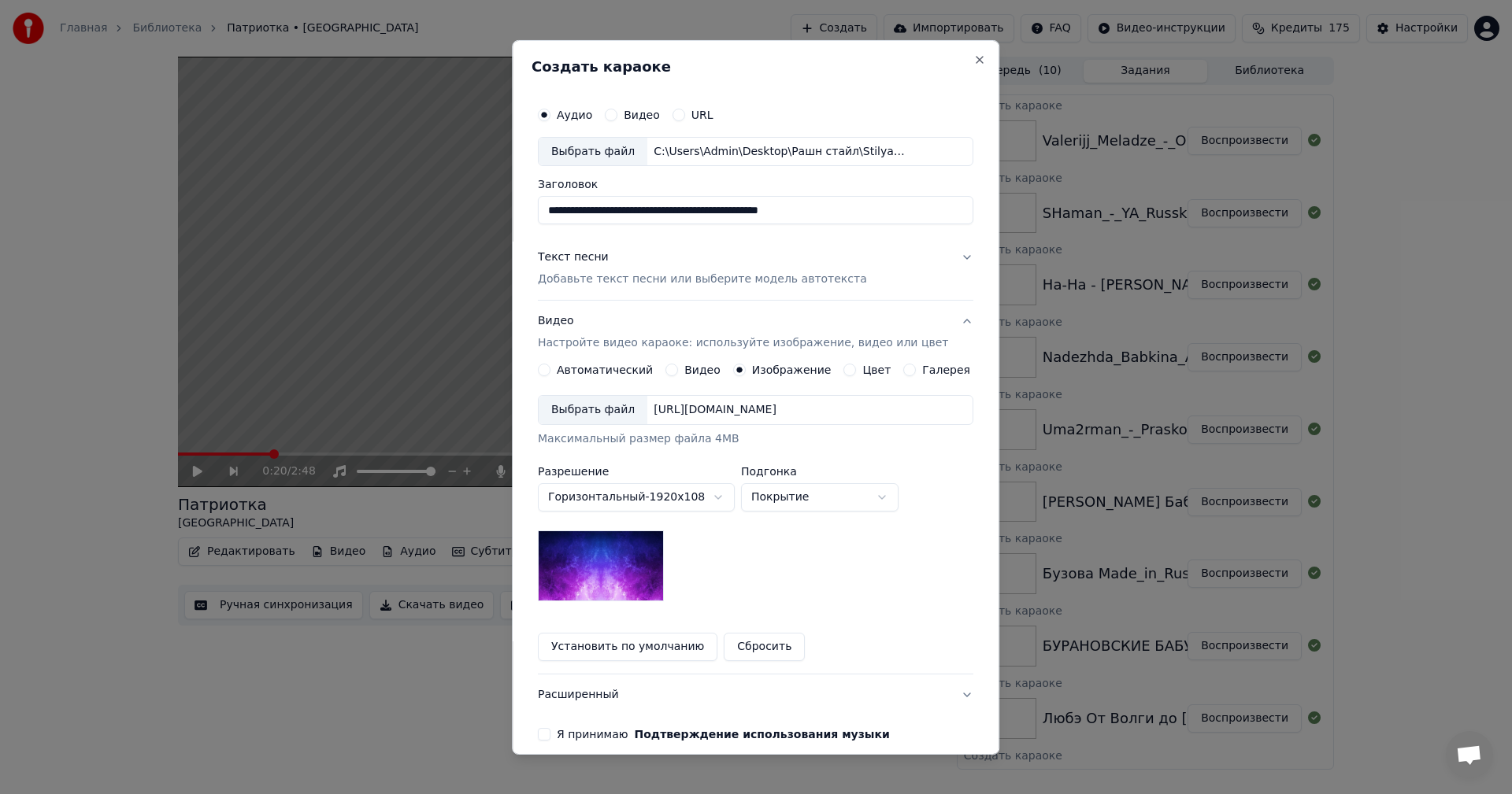
click at [569, 403] on div "Выбрать файл" at bounding box center [593, 410] width 109 height 28
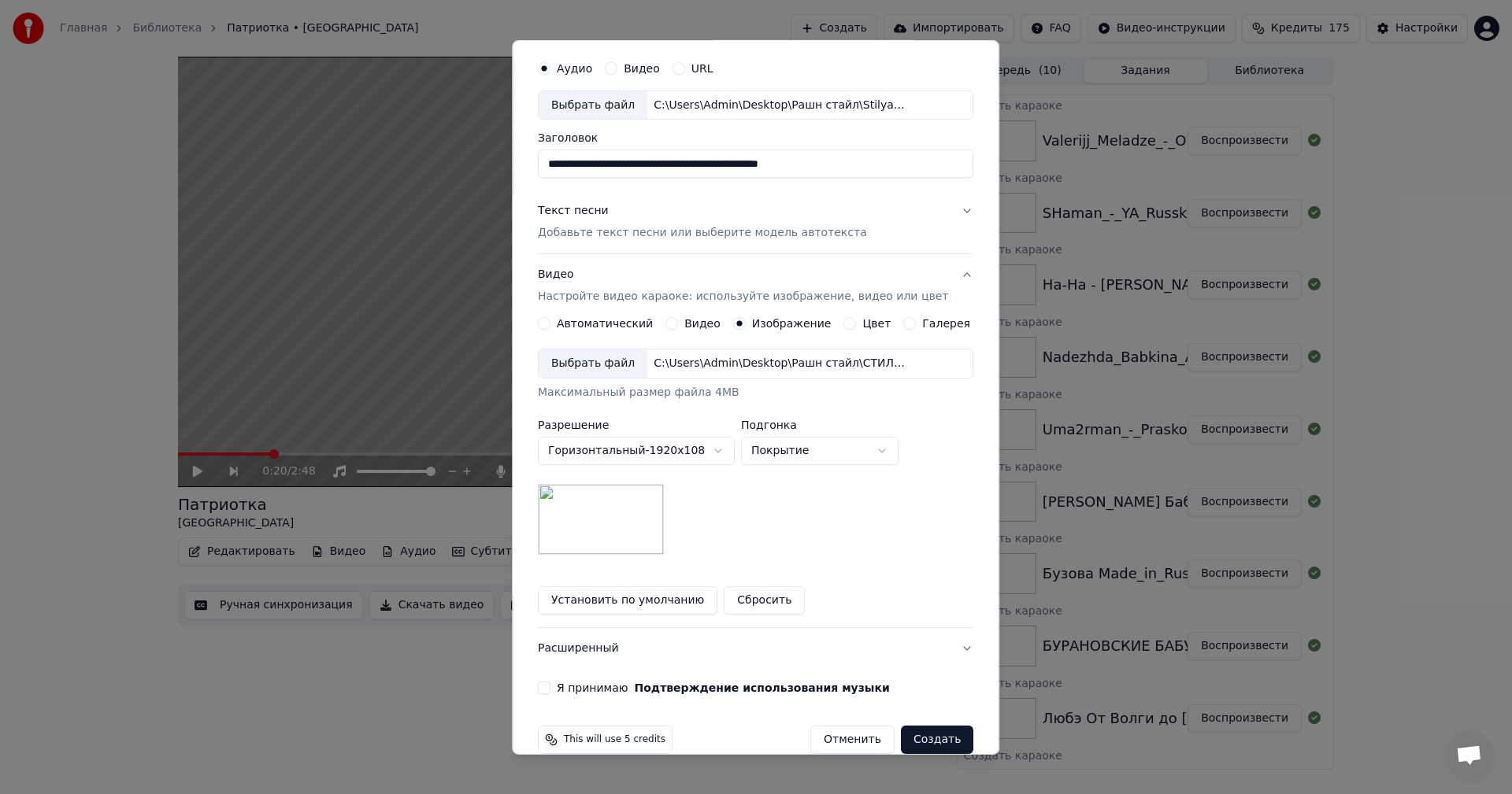
scroll to position [72, 0]
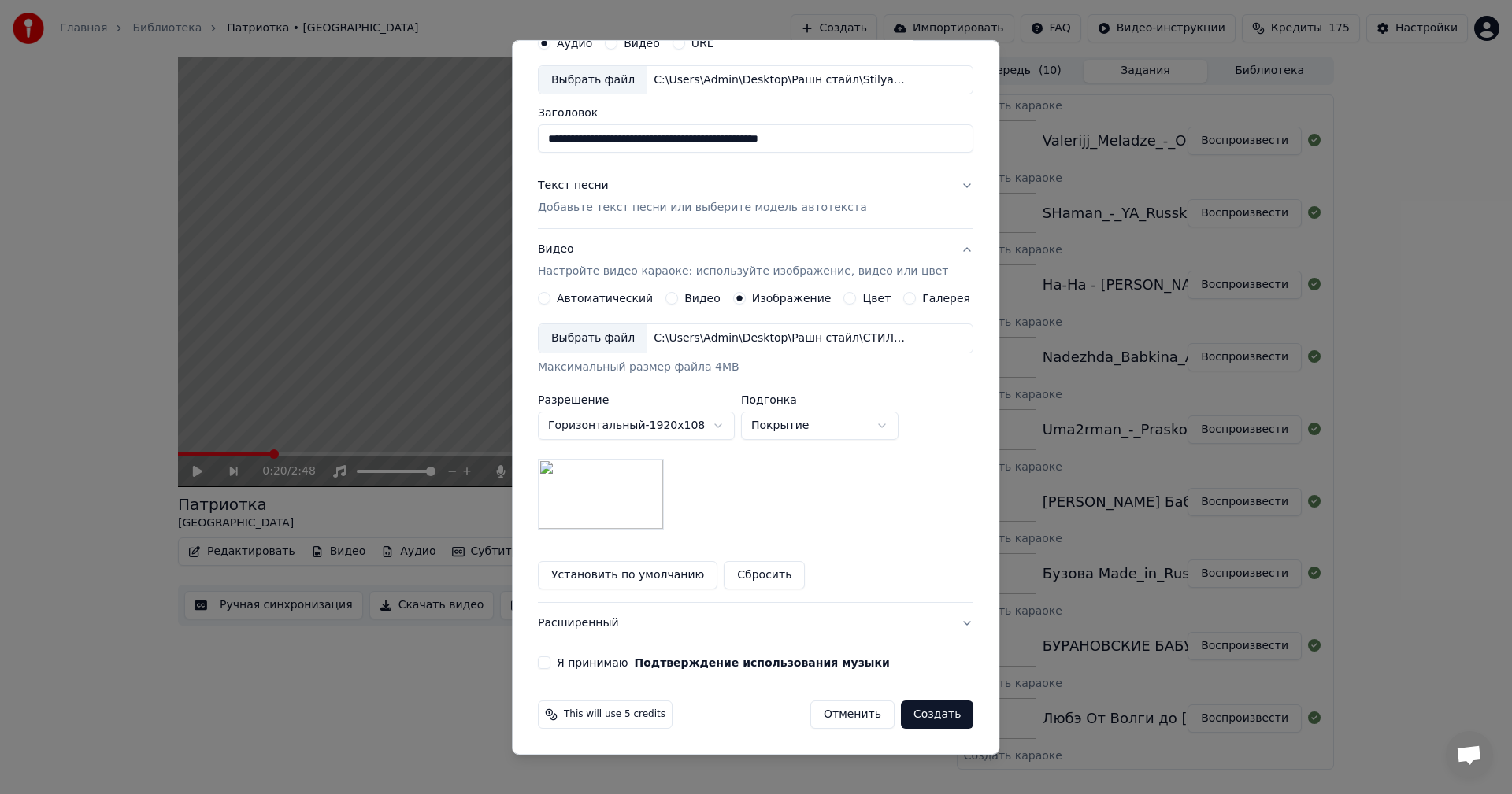
click at [550, 663] on button "Я принимаю Подтверждение использования музыки" at bounding box center [544, 662] width 12 height 12
click at [924, 709] on button "Создать" at bounding box center [937, 714] width 72 height 28
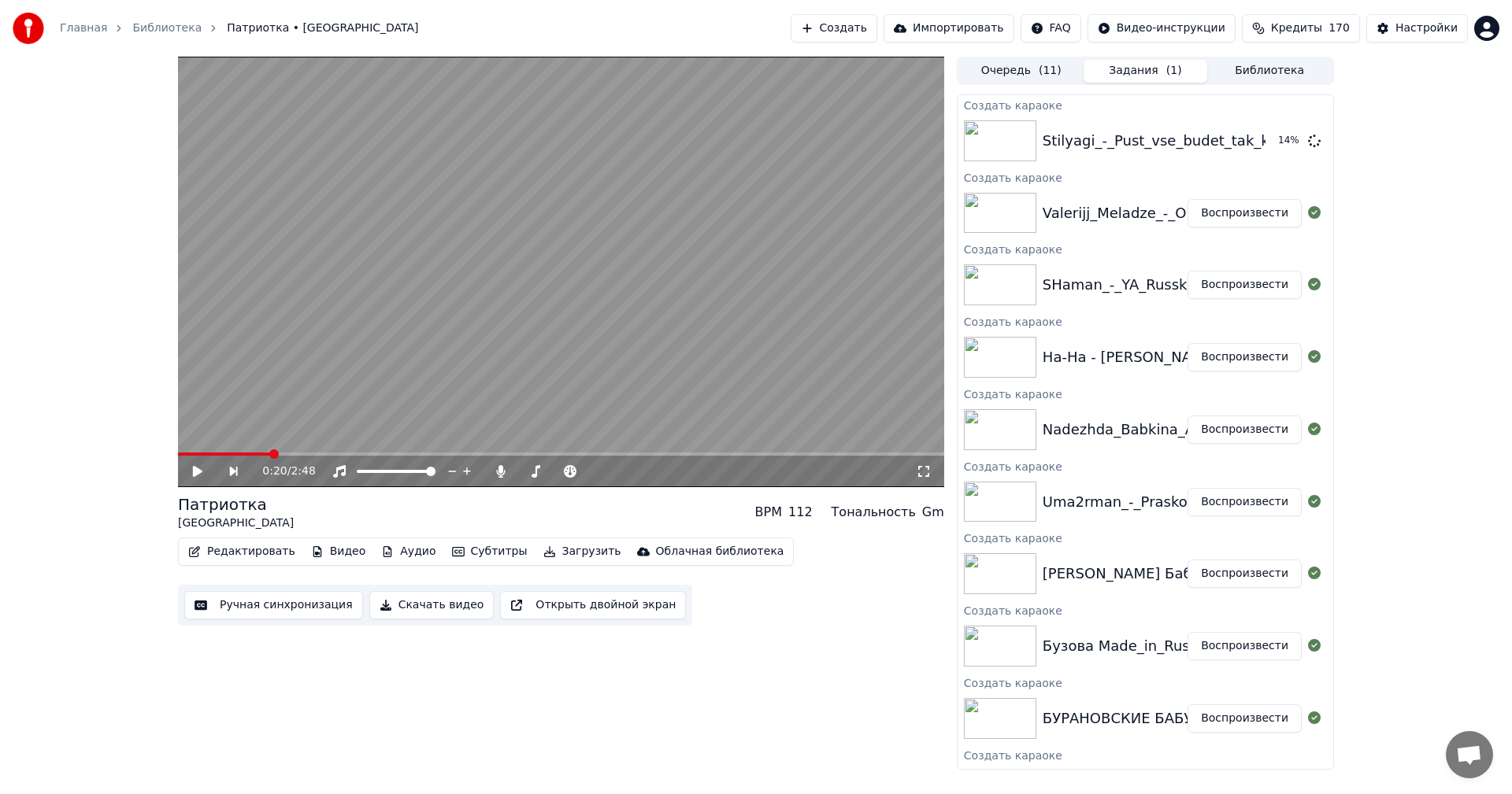
click at [872, 28] on button "Создать" at bounding box center [834, 28] width 86 height 28
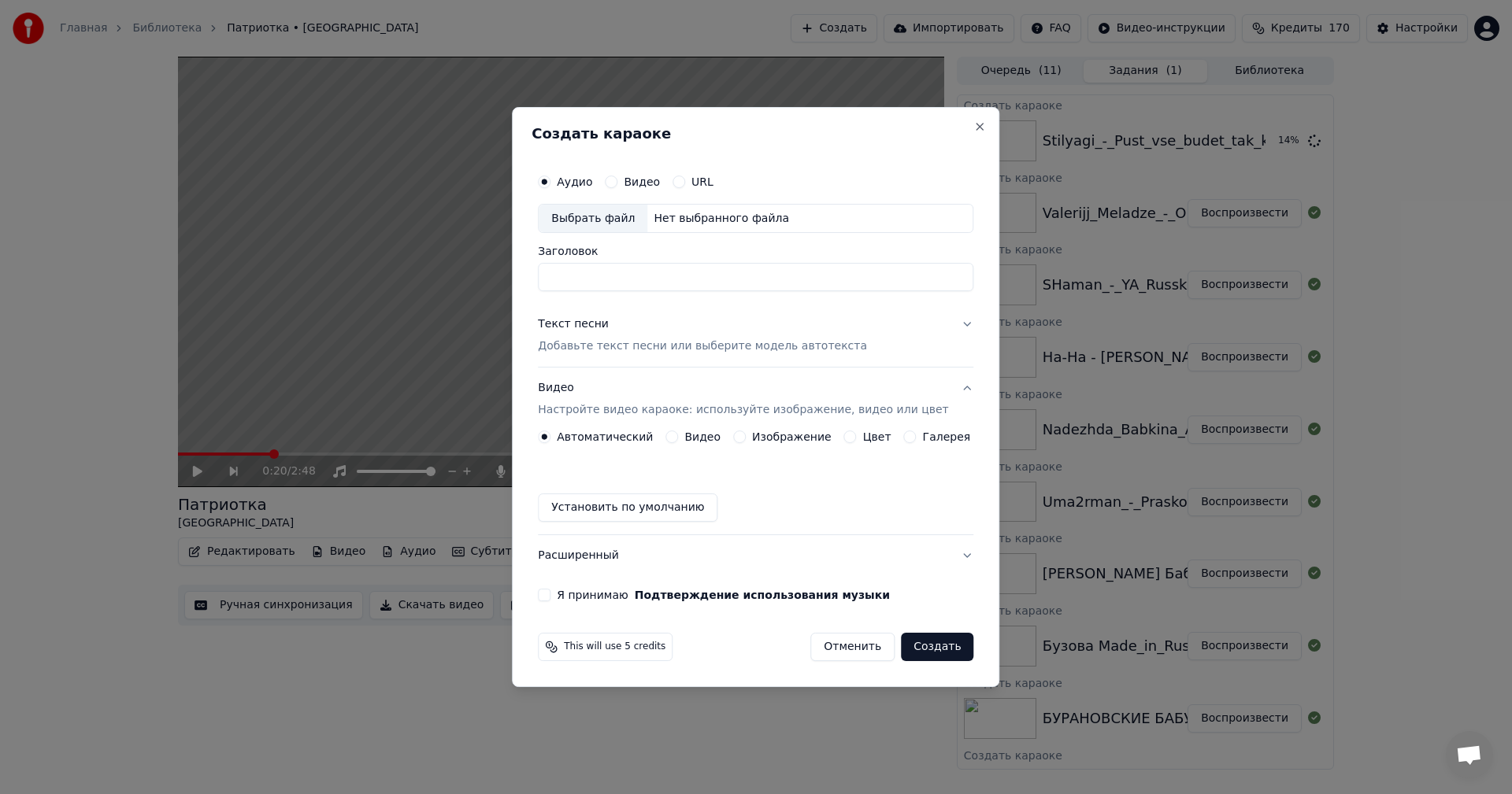
click at [611, 214] on div "Выбрать файл" at bounding box center [593, 219] width 109 height 28
type input "**********"
click at [741, 342] on p "Добавьте текст песни или выберите модель автотекста" at bounding box center [702, 347] width 330 height 15
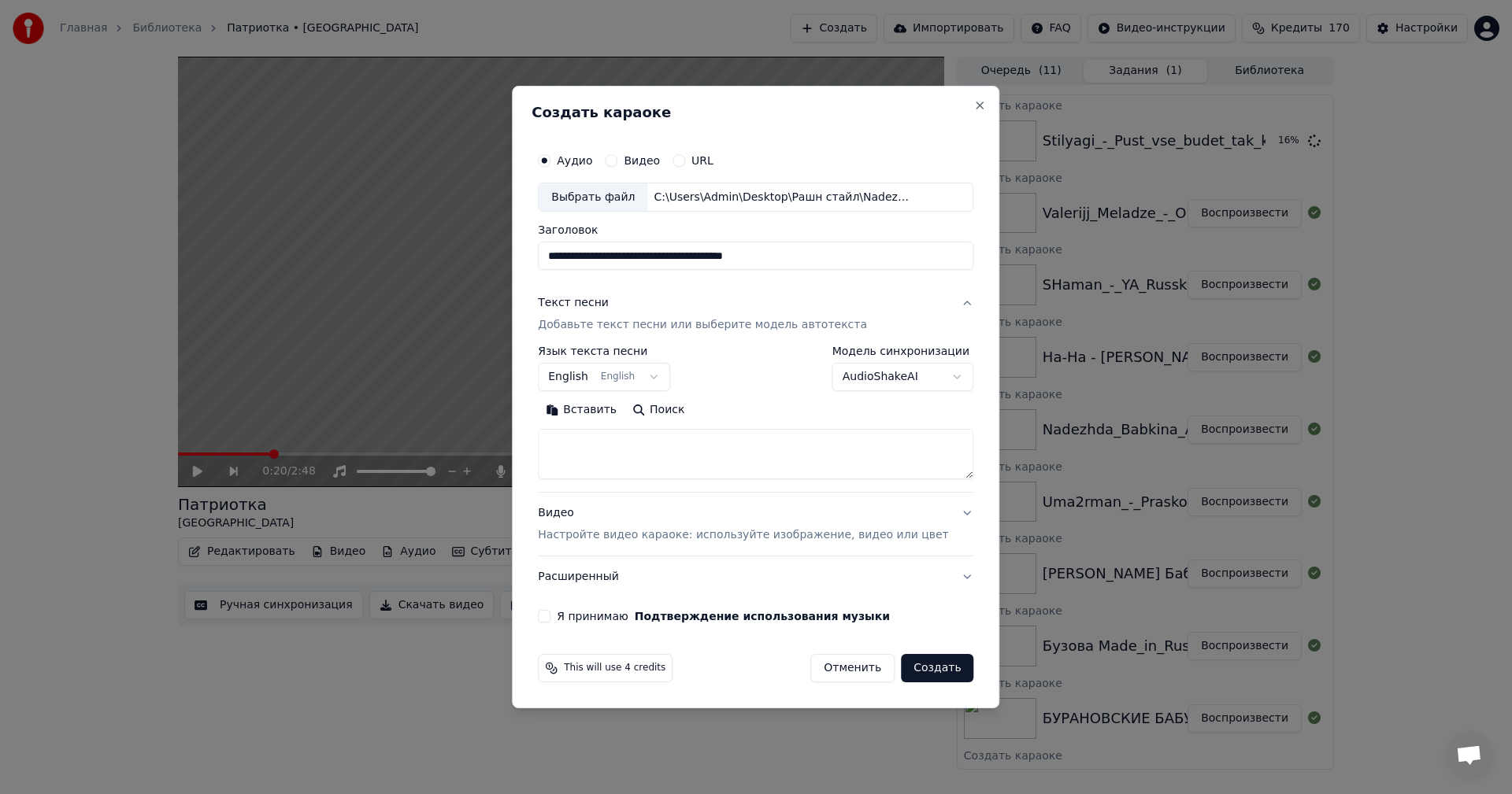
click at [694, 447] on textarea at bounding box center [755, 455] width 435 height 50
paste textarea "**********"
type textarea "**********"
click at [740, 529] on p "Настройте видео караоке: используйте изображение, видео или цвет" at bounding box center [743, 534] width 410 height 15
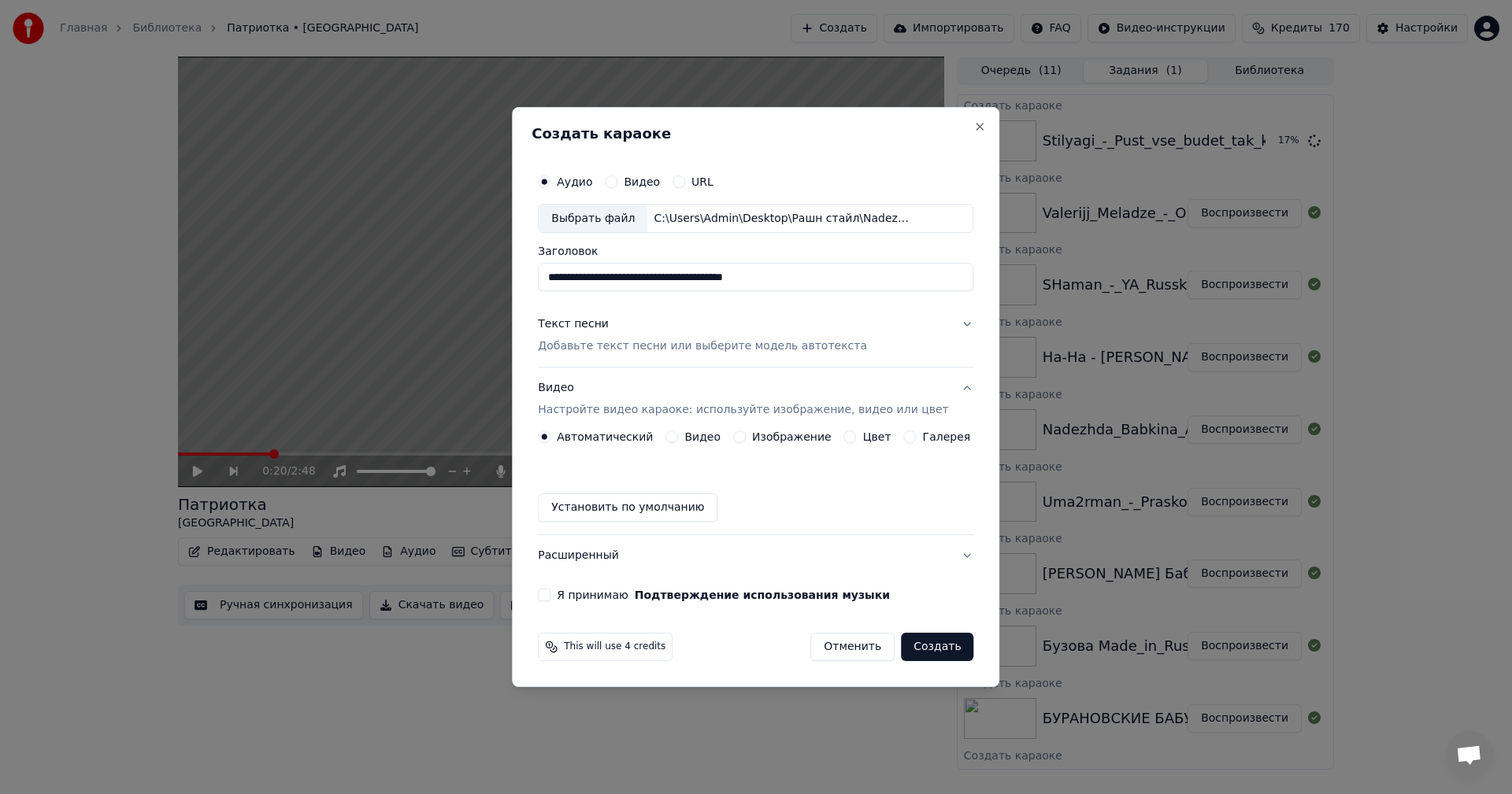
click at [745, 438] on button "Изображение" at bounding box center [739, 436] width 12 height 12
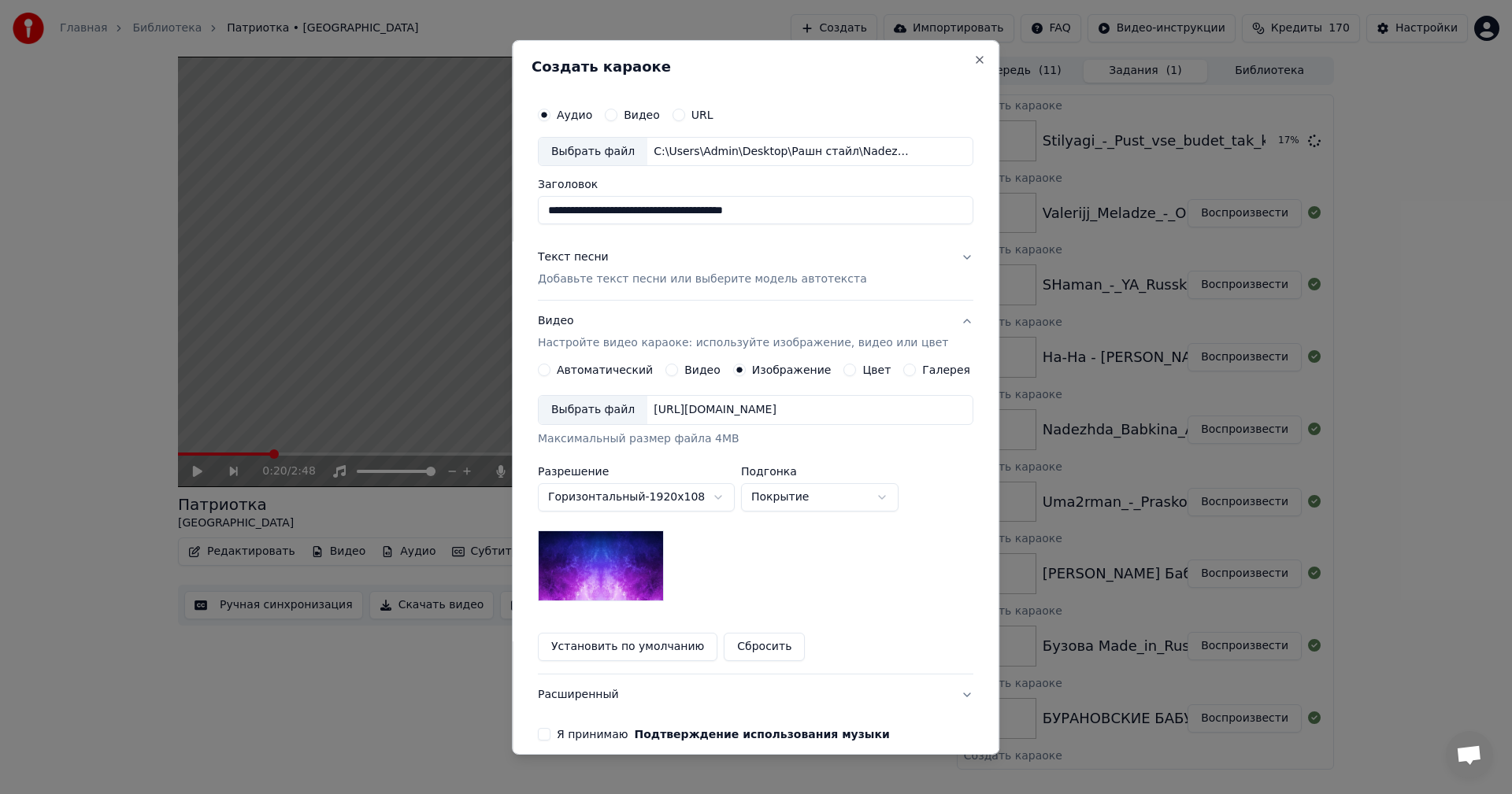
click at [624, 421] on div "Выбрать файл" at bounding box center [593, 410] width 109 height 28
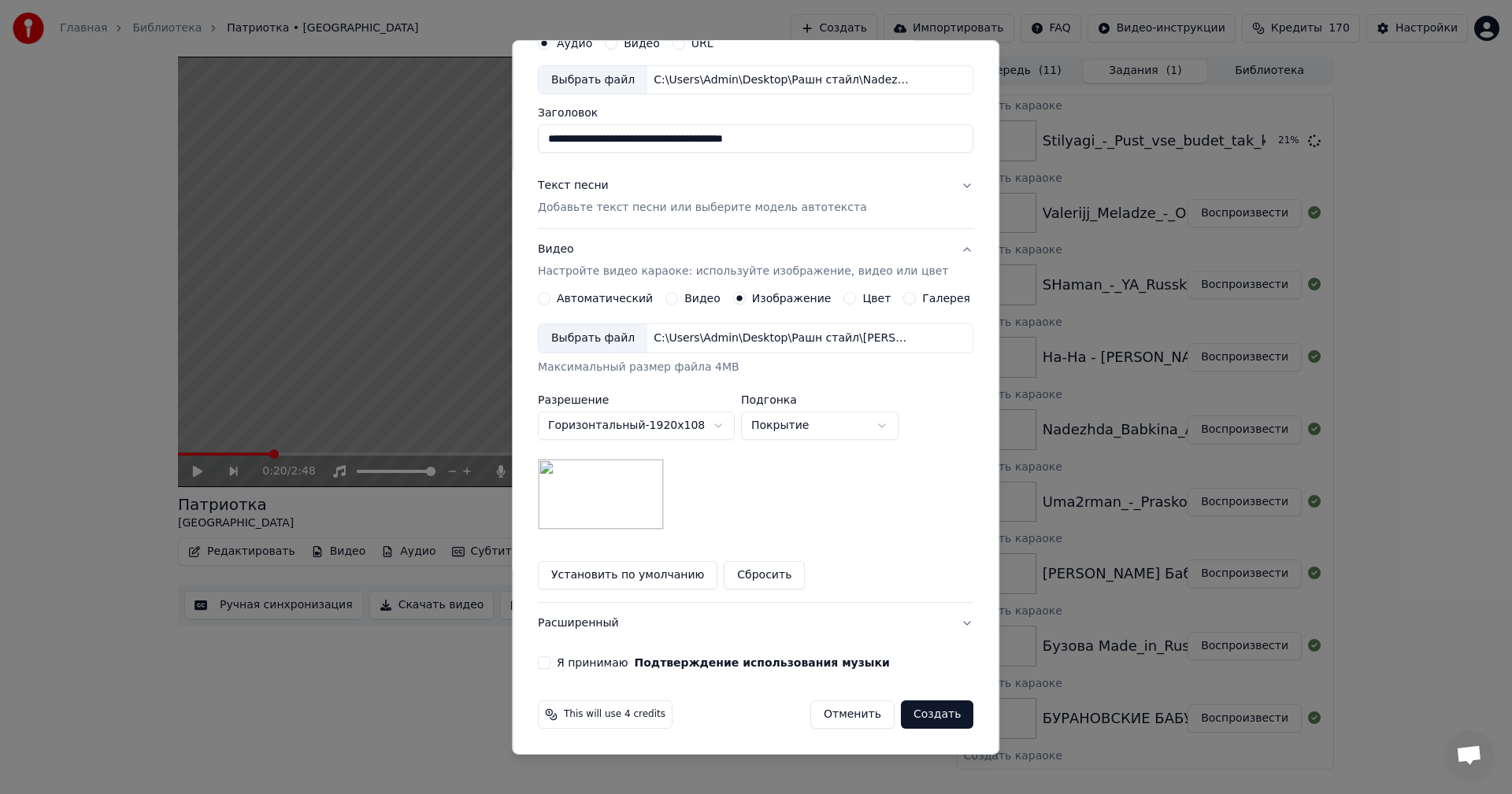
click at [550, 660] on button "Я принимаю Подтверждение использования музыки" at bounding box center [544, 662] width 12 height 12
click at [919, 711] on button "Создать" at bounding box center [937, 714] width 72 height 28
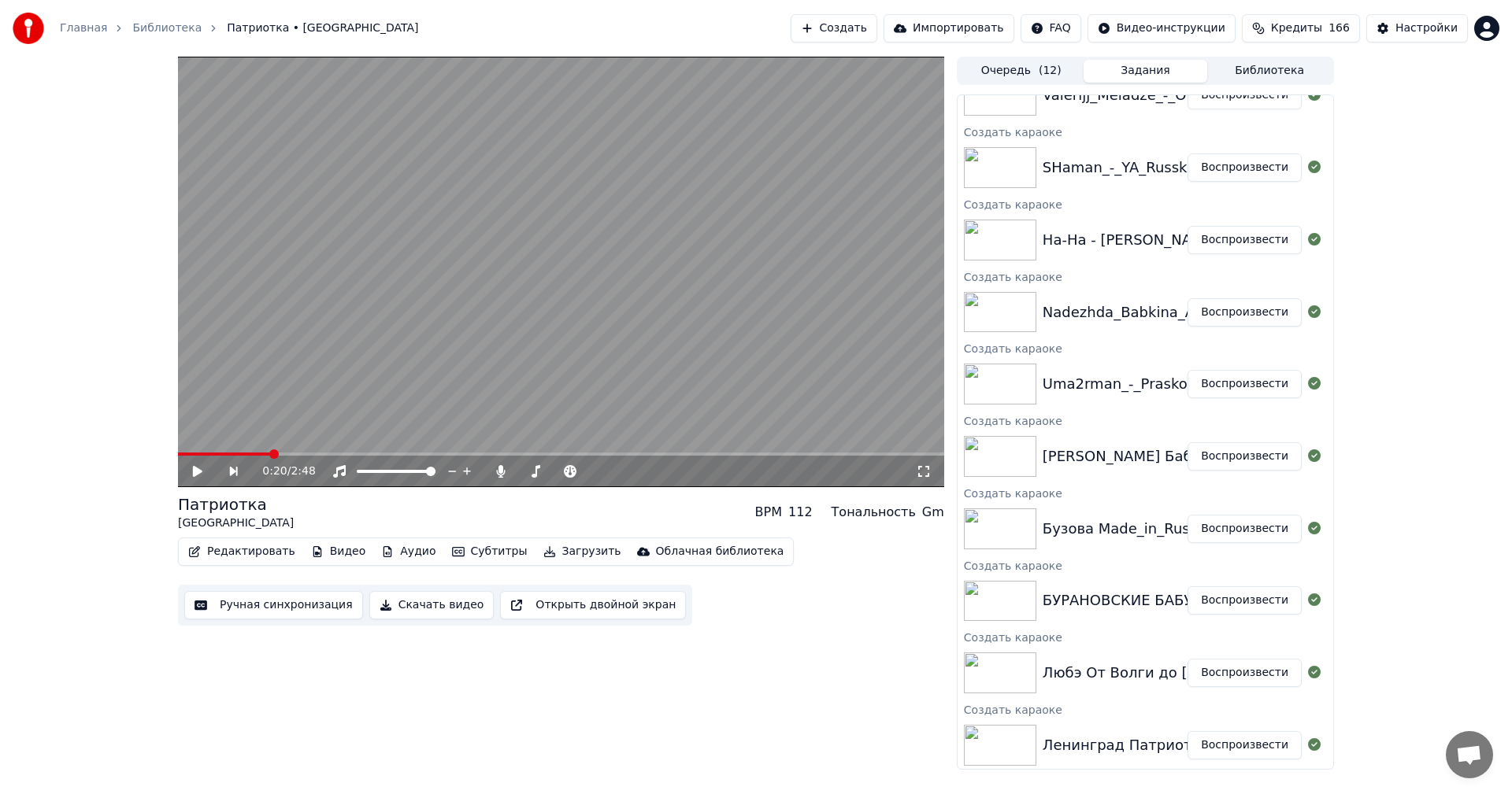
scroll to position [193, 0]
click at [244, 609] on button "Ручная синхронизация" at bounding box center [273, 605] width 179 height 28
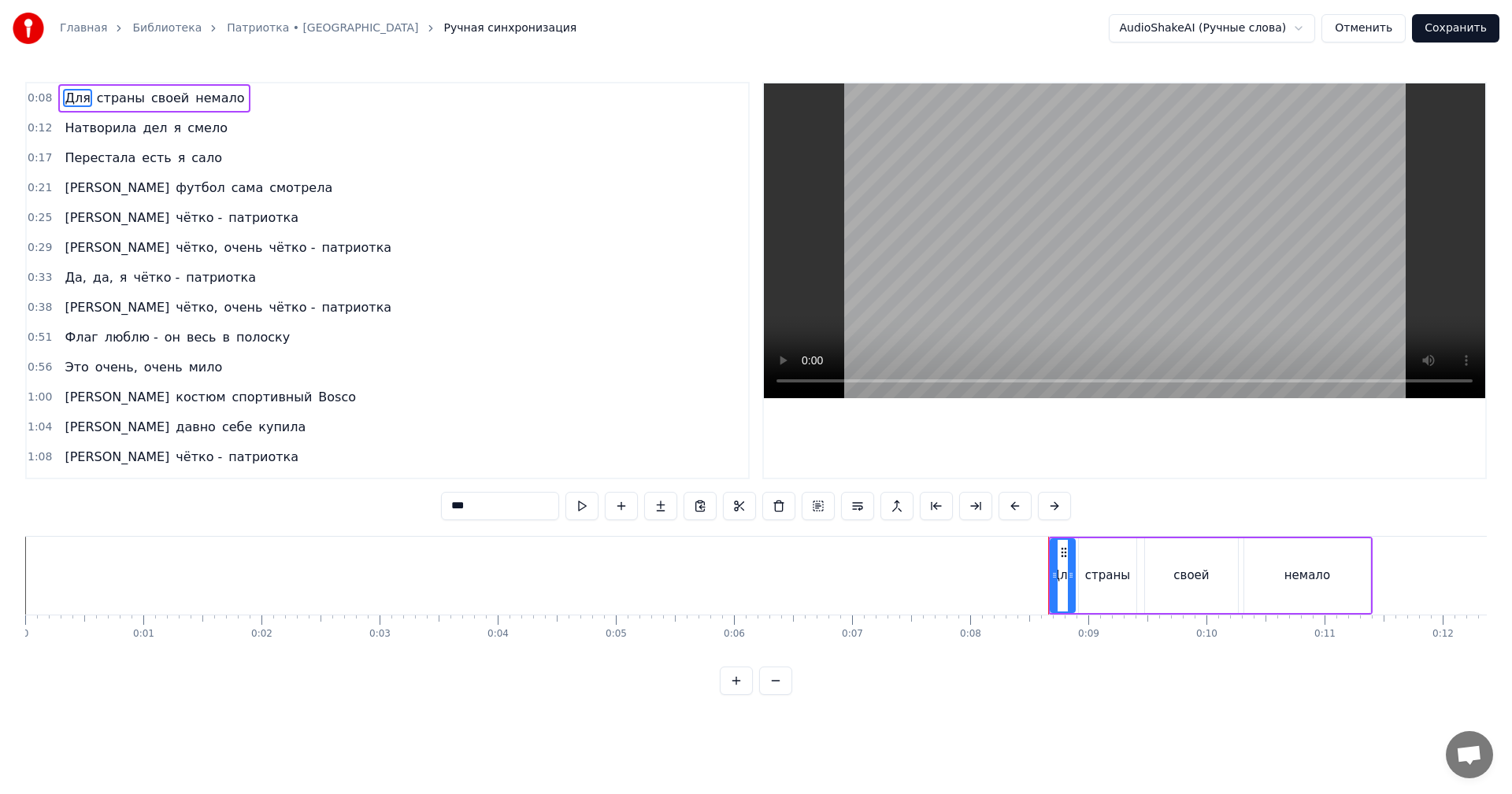
click at [1060, 292] on video at bounding box center [1125, 241] width 721 height 315
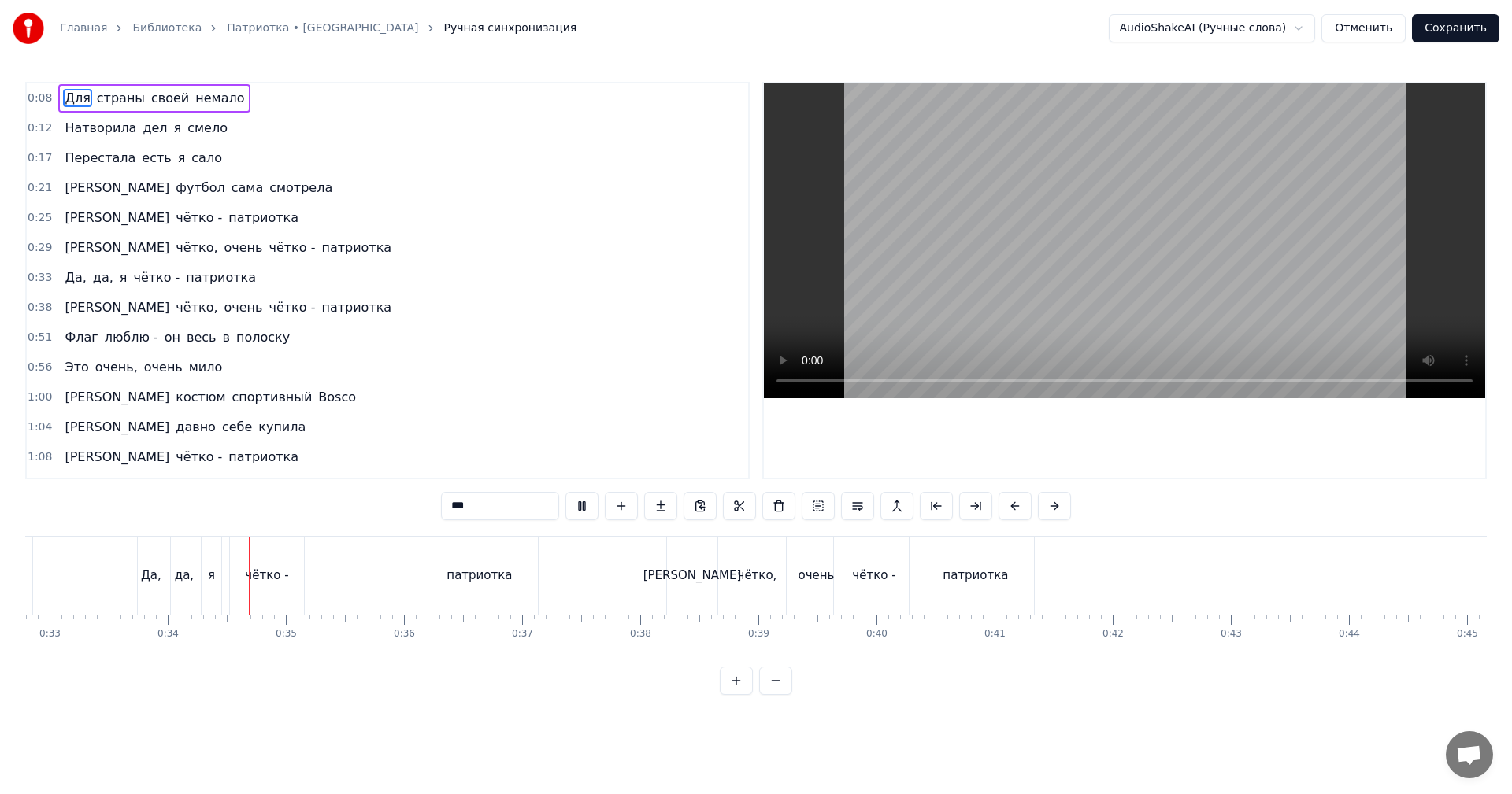
scroll to position [0, 3949]
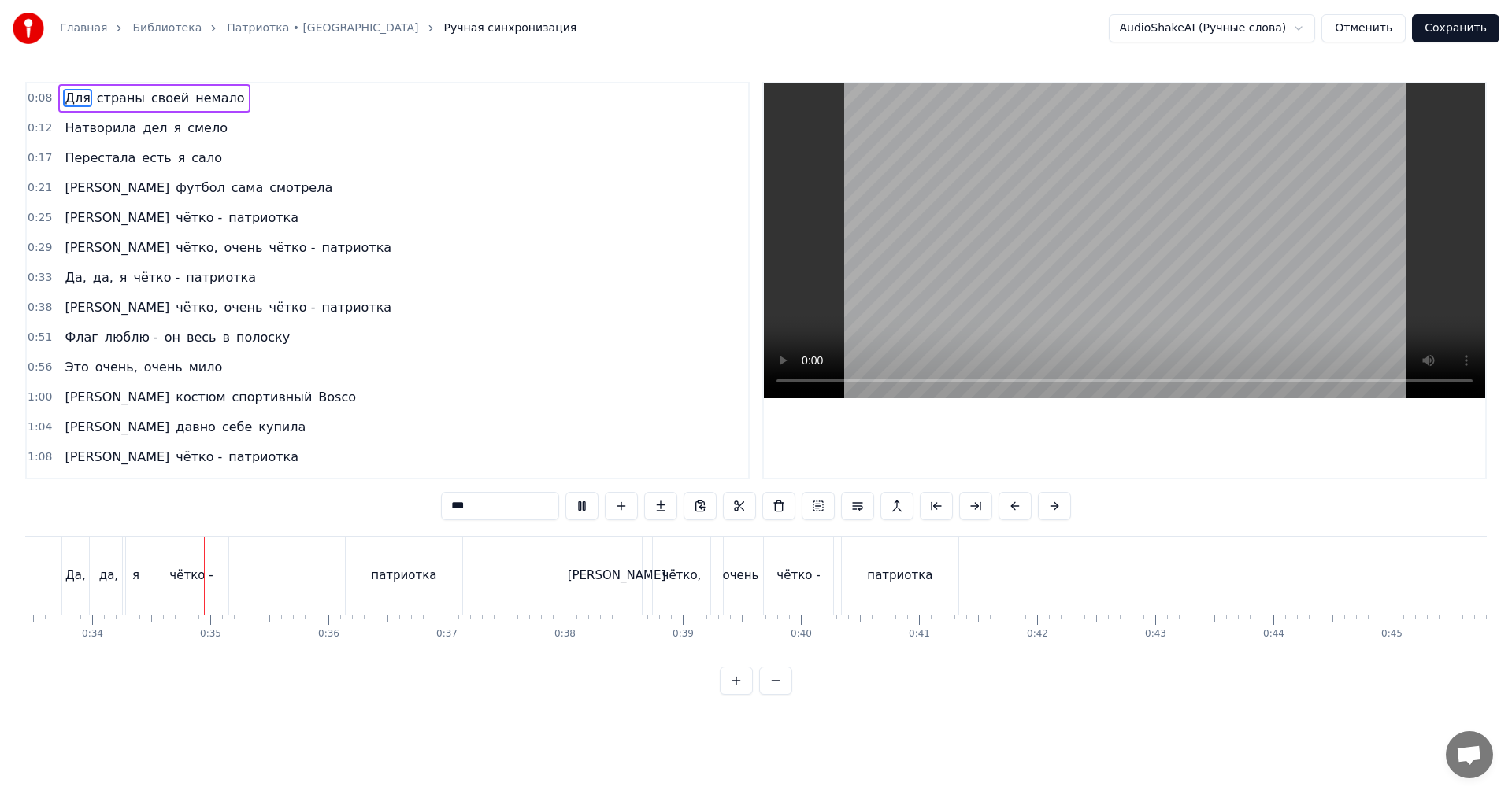
click at [1105, 306] on video at bounding box center [1125, 241] width 721 height 315
click at [404, 576] on div "патриотка" at bounding box center [404, 576] width 65 height 18
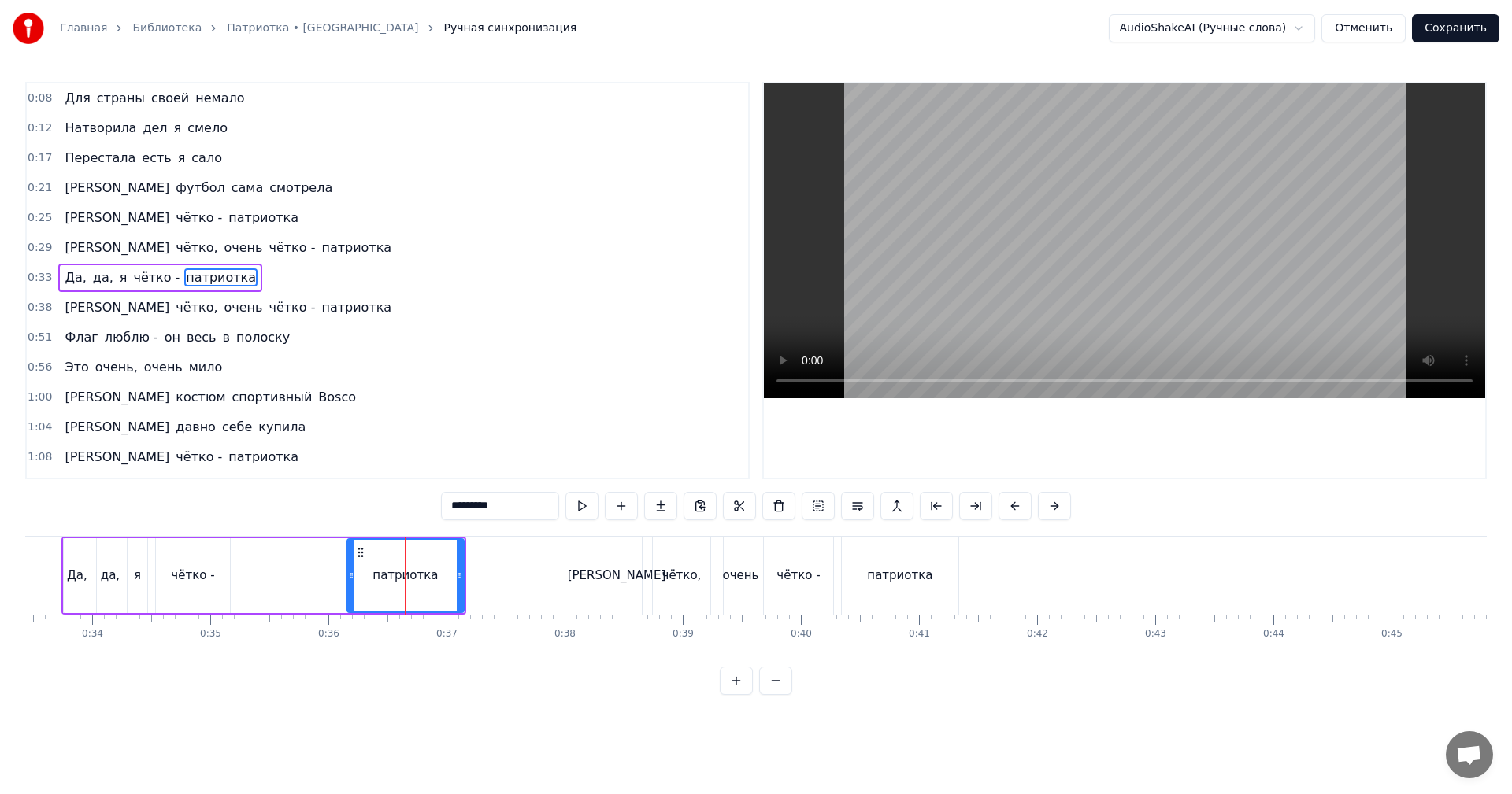
click at [447, 507] on input "*********" at bounding box center [500, 506] width 118 height 28
click at [122, 570] on div "да," at bounding box center [110, 576] width 27 height 75
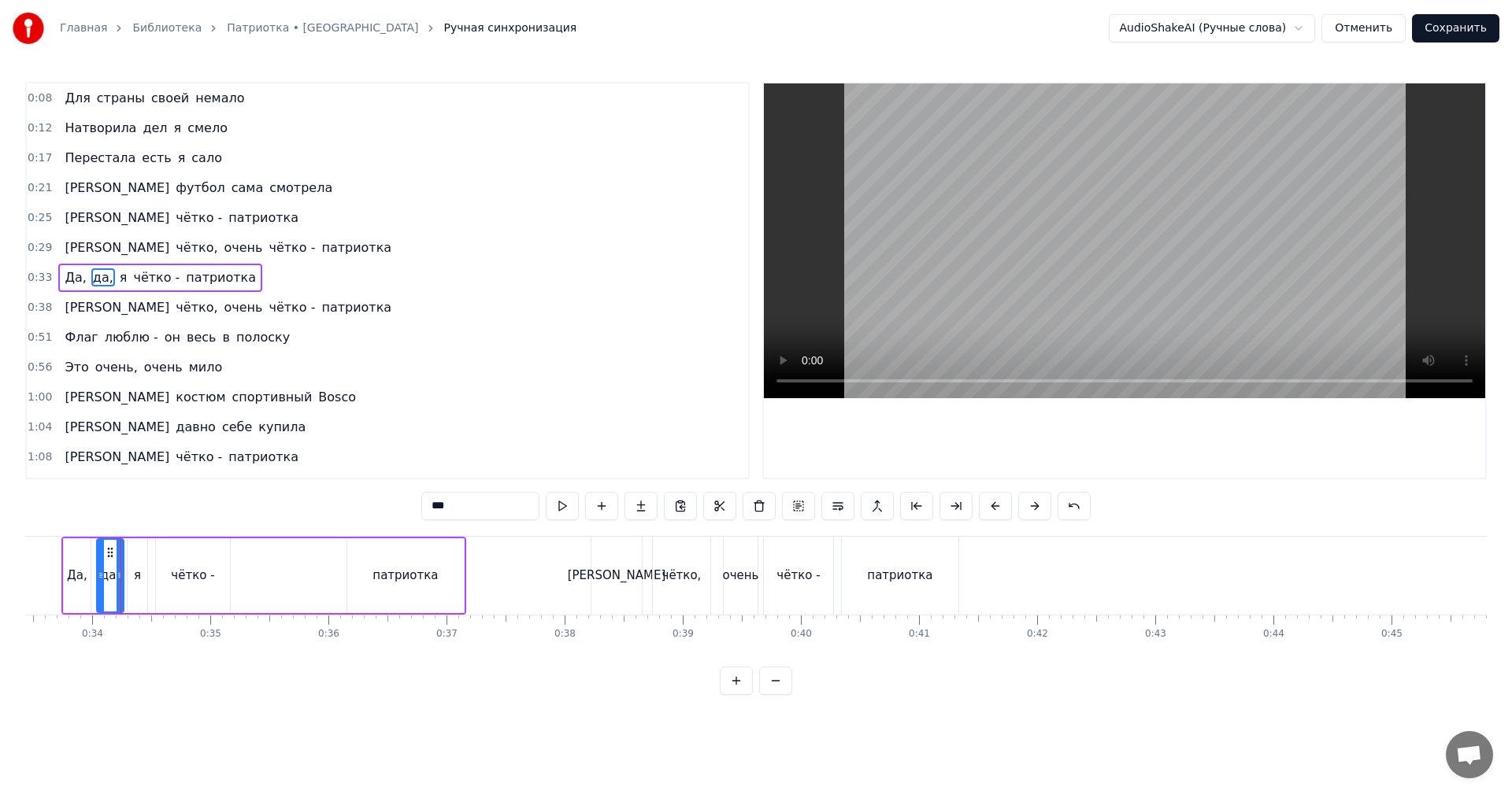
click at [1080, 288] on video at bounding box center [1125, 241] width 721 height 315
click at [868, 561] on div "патриотка" at bounding box center [900, 576] width 116 height 78
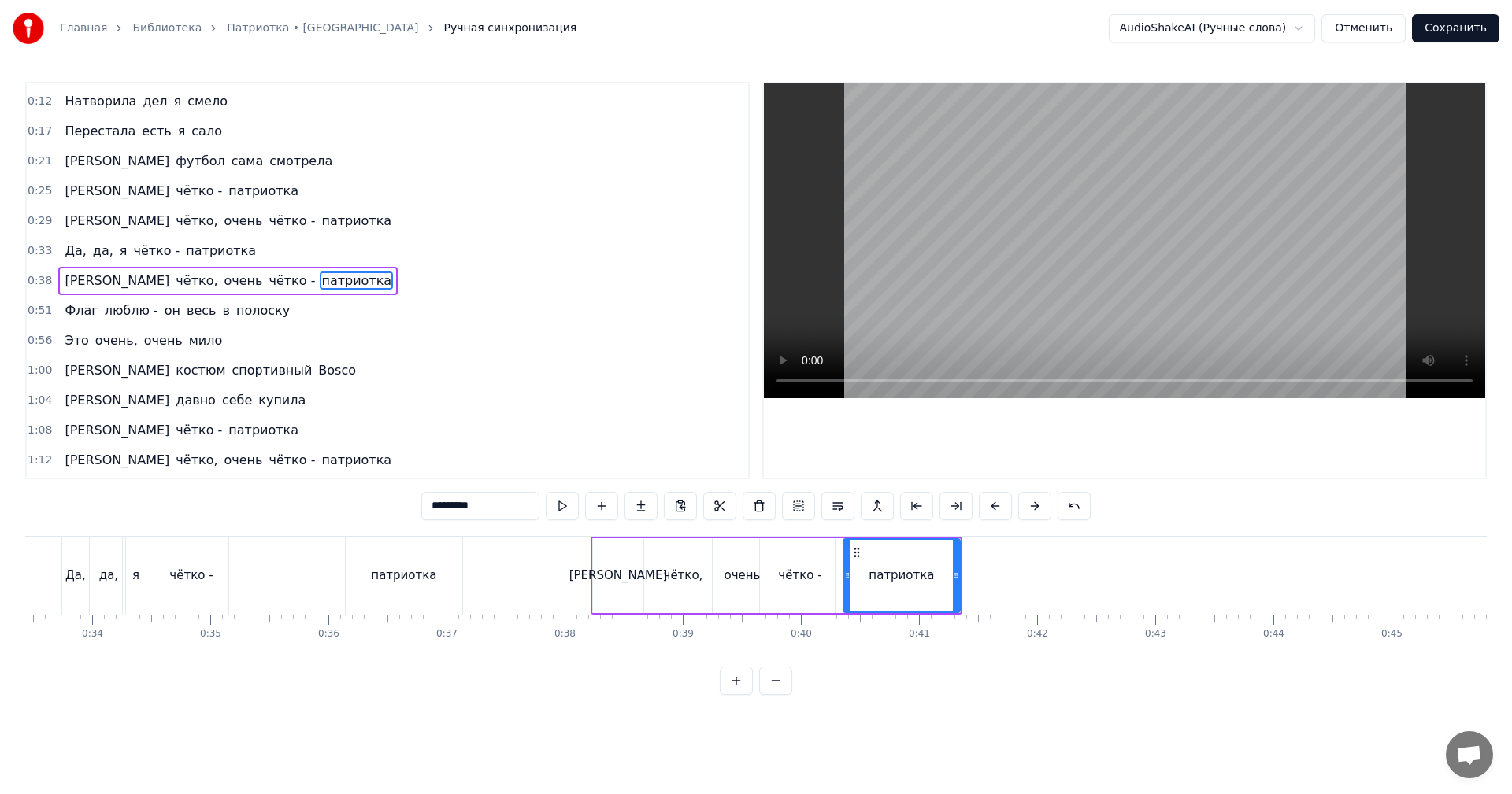
click at [430, 509] on input "*********" at bounding box center [480, 506] width 118 height 28
type input "*********"
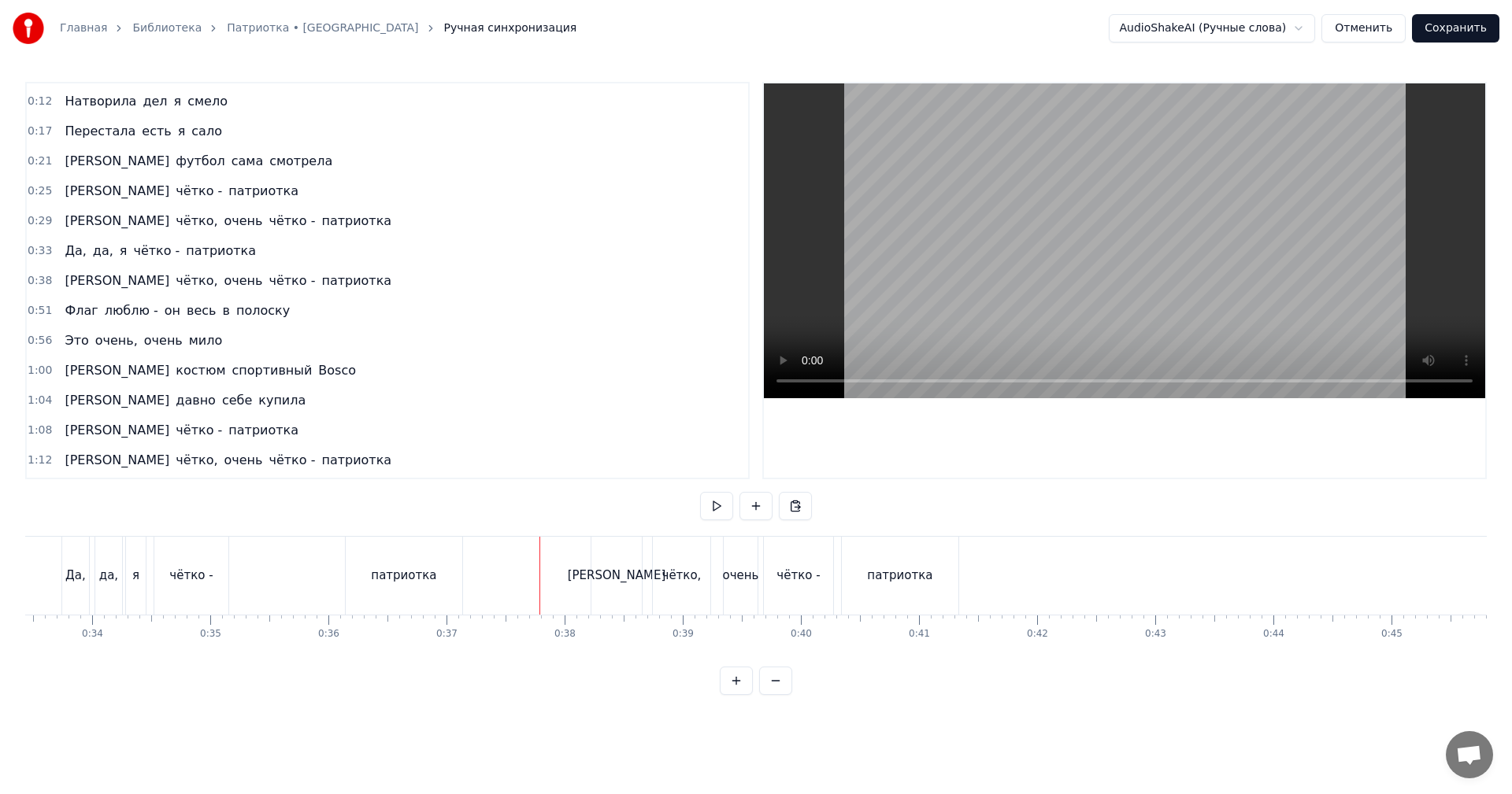
click at [1070, 232] on video at bounding box center [1125, 241] width 721 height 315
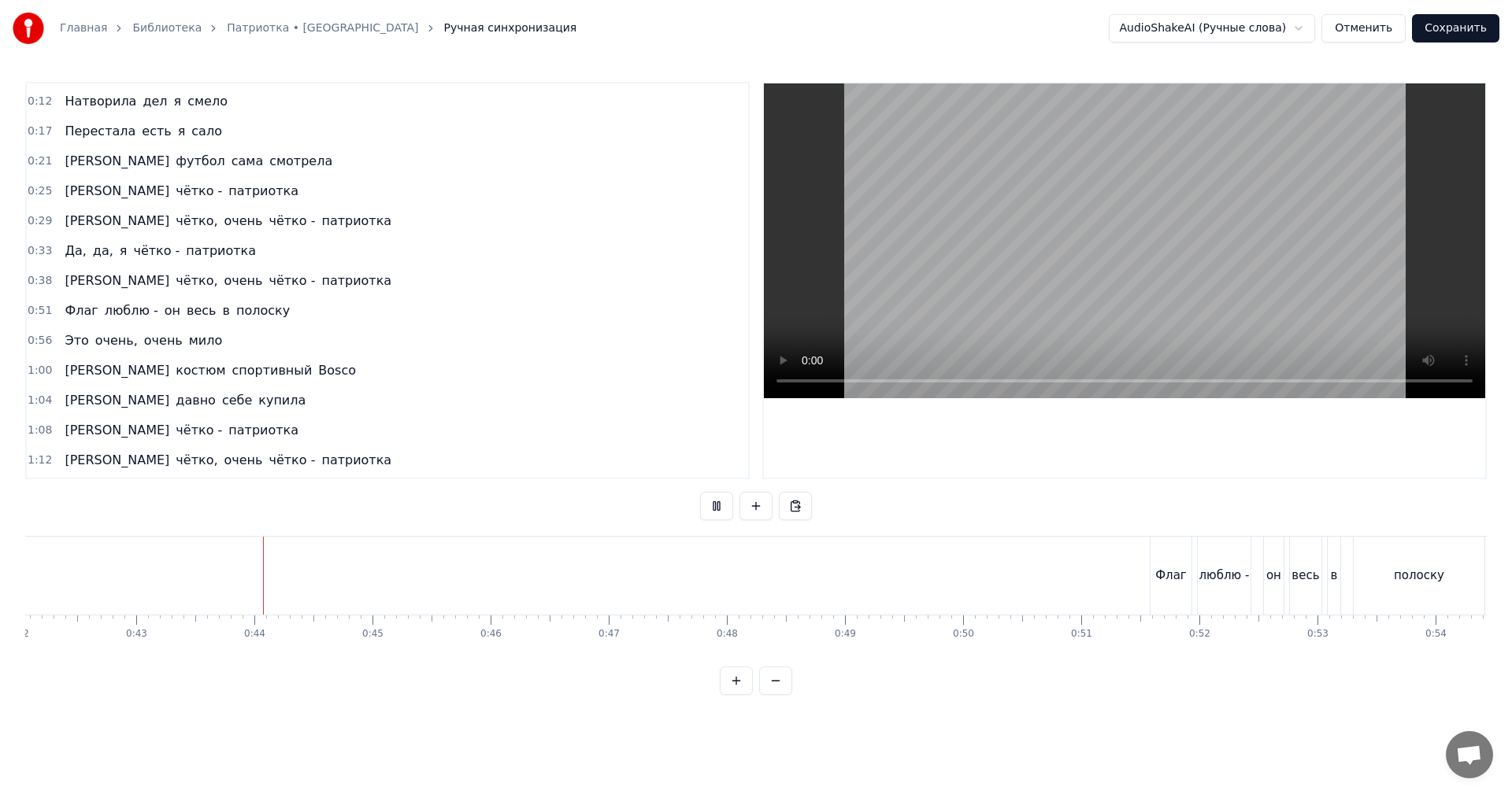
scroll to position [0, 4973]
click at [1113, 292] on video at bounding box center [1125, 241] width 721 height 315
drag, startPoint x: 1003, startPoint y: 263, endPoint x: 1004, endPoint y: 272, distance: 9.1
click at [1004, 263] on video at bounding box center [1125, 241] width 721 height 315
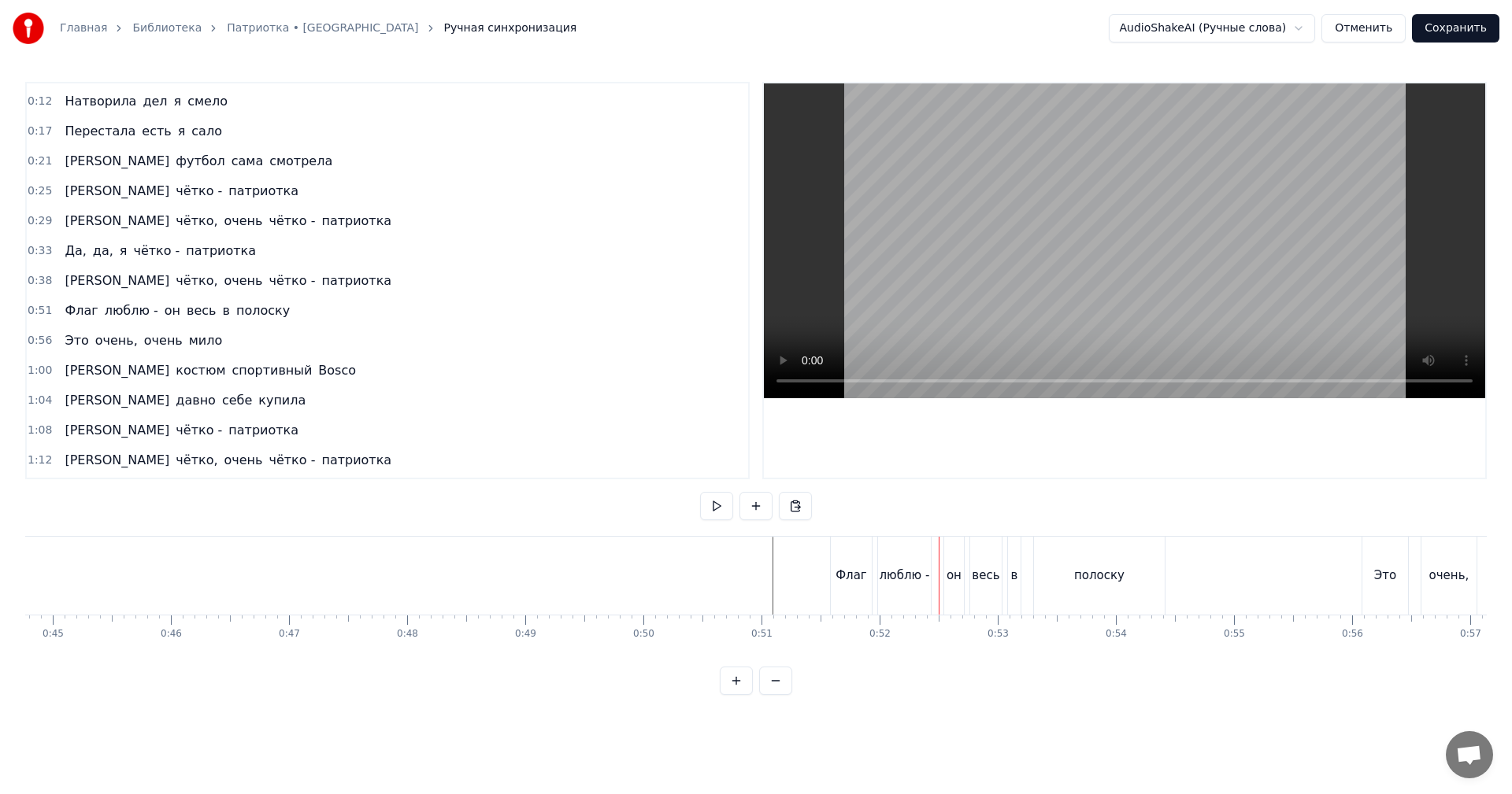
click at [949, 564] on div "он" at bounding box center [954, 576] width 20 height 78
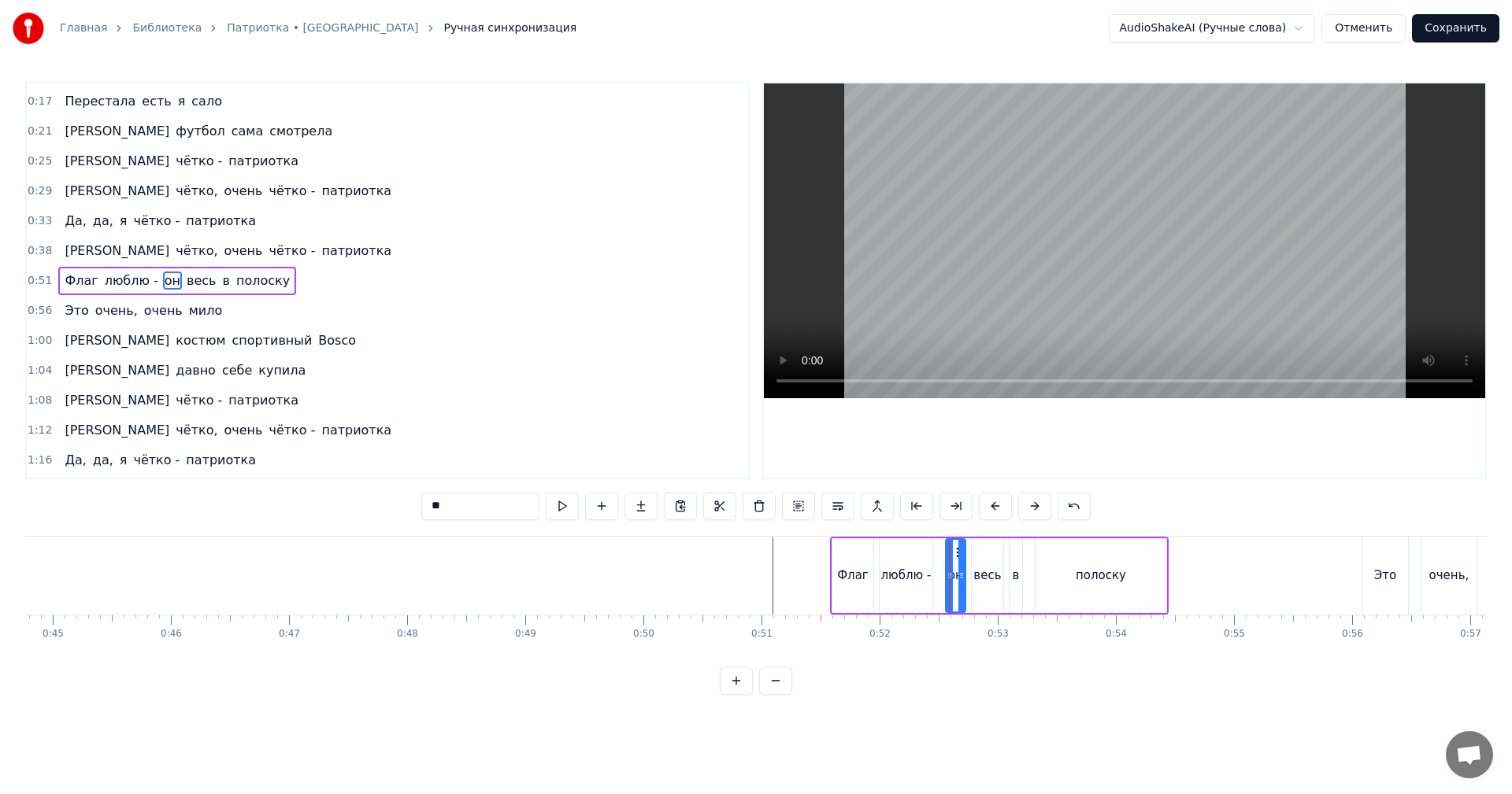
click at [429, 502] on input "**" at bounding box center [480, 506] width 118 height 28
type input "**"
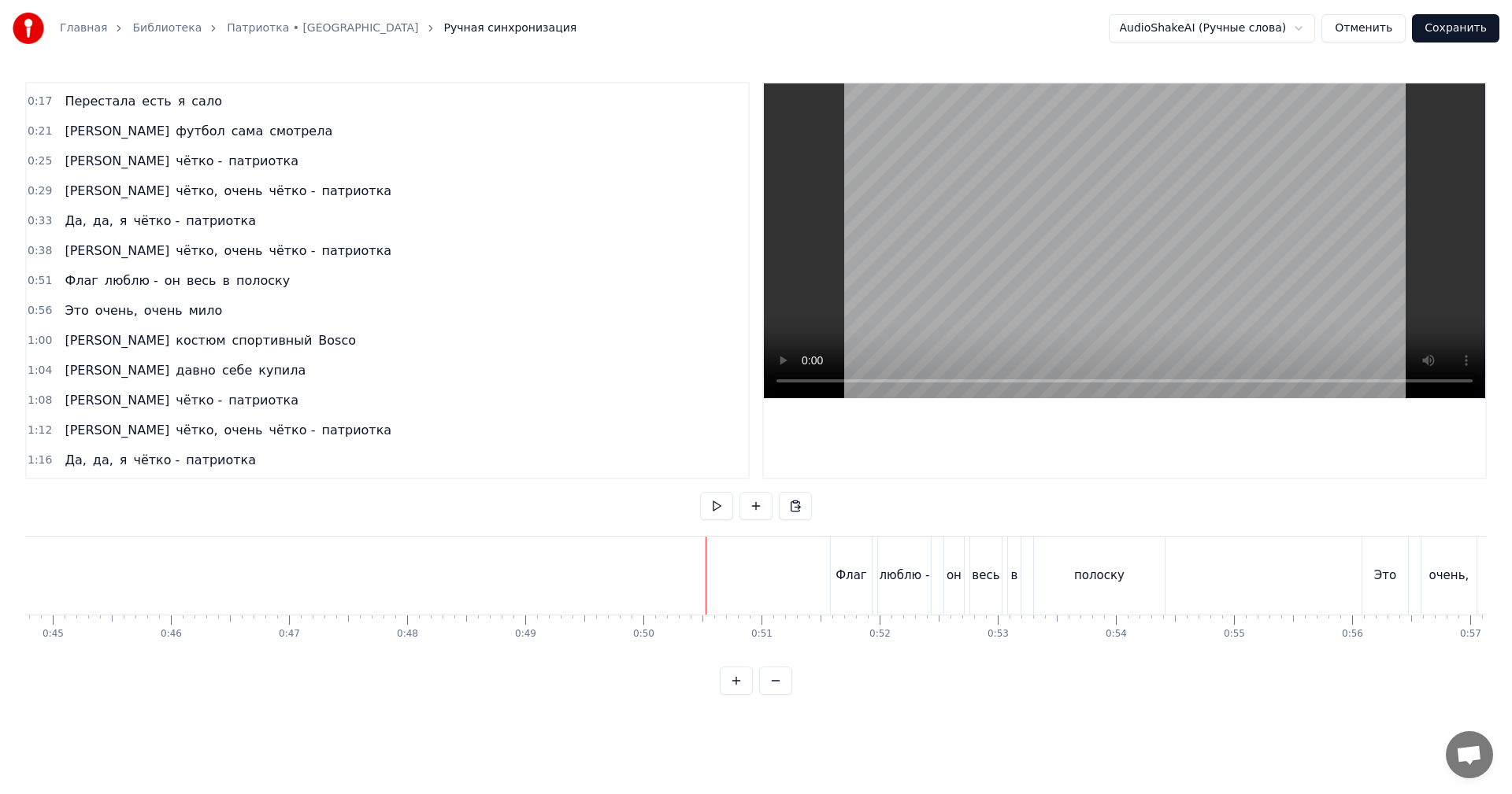
click at [1064, 262] on video at bounding box center [1125, 241] width 721 height 315
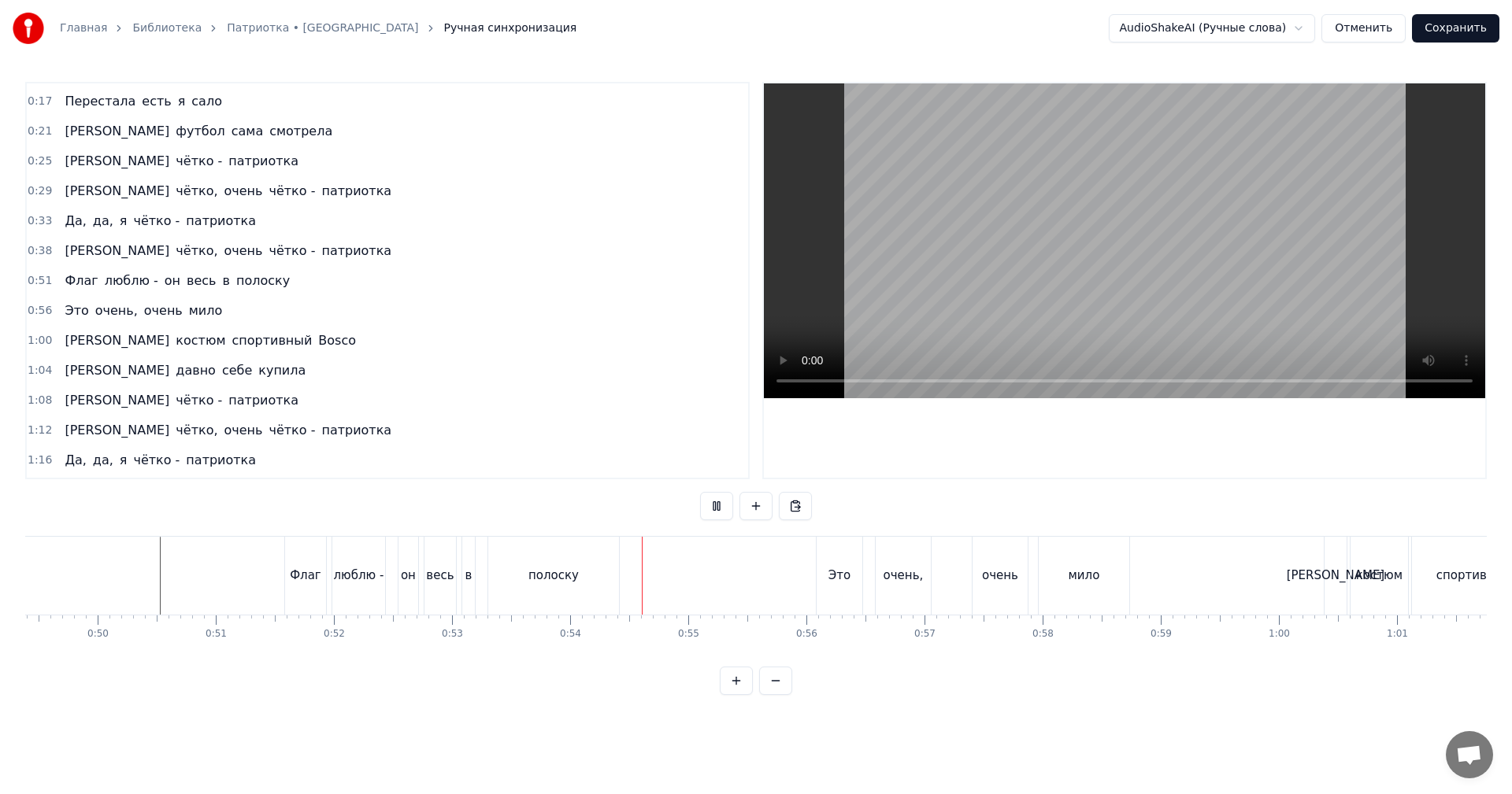
scroll to position [0, 5919]
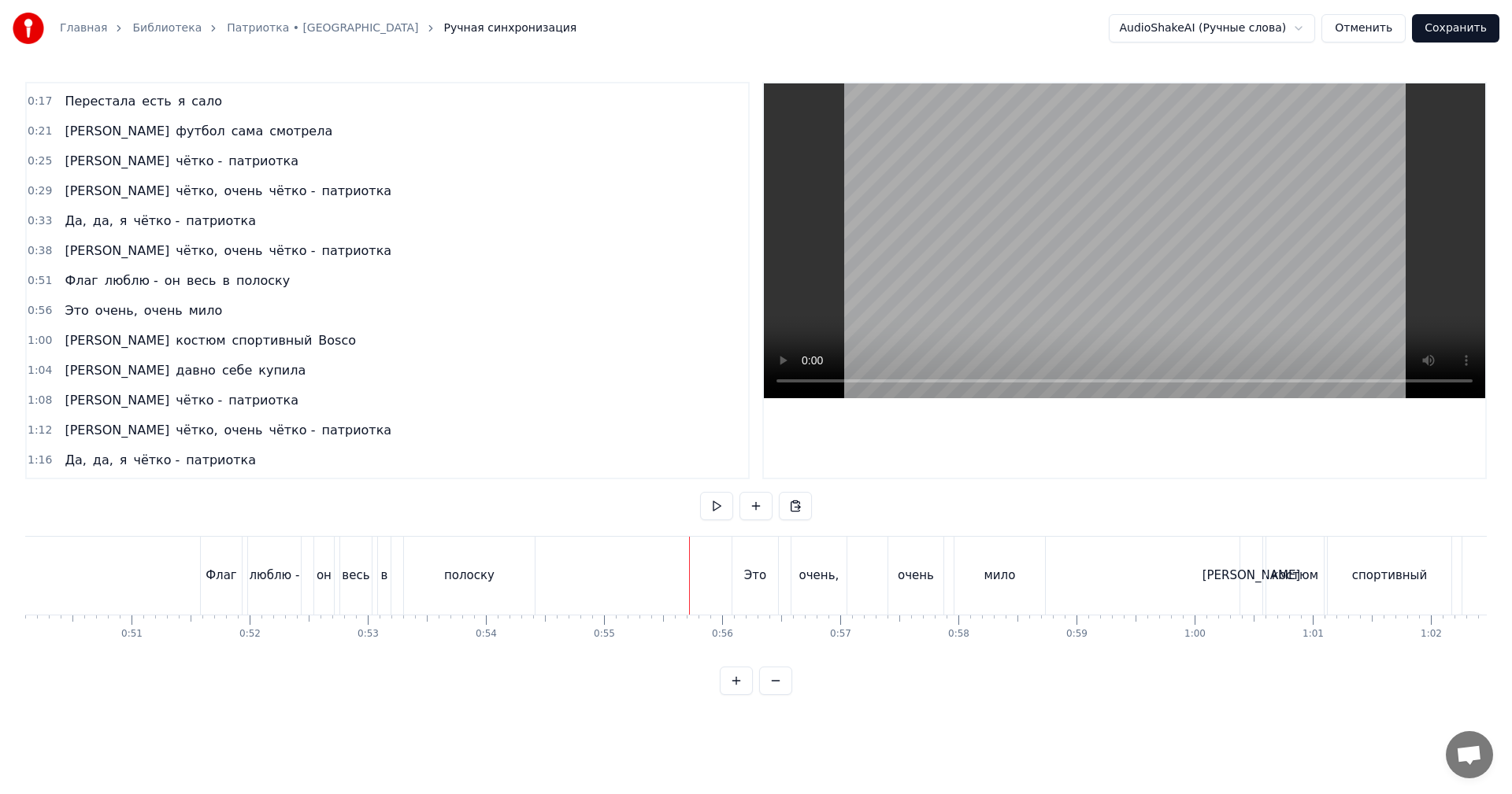
click at [1032, 315] on video at bounding box center [1125, 241] width 721 height 315
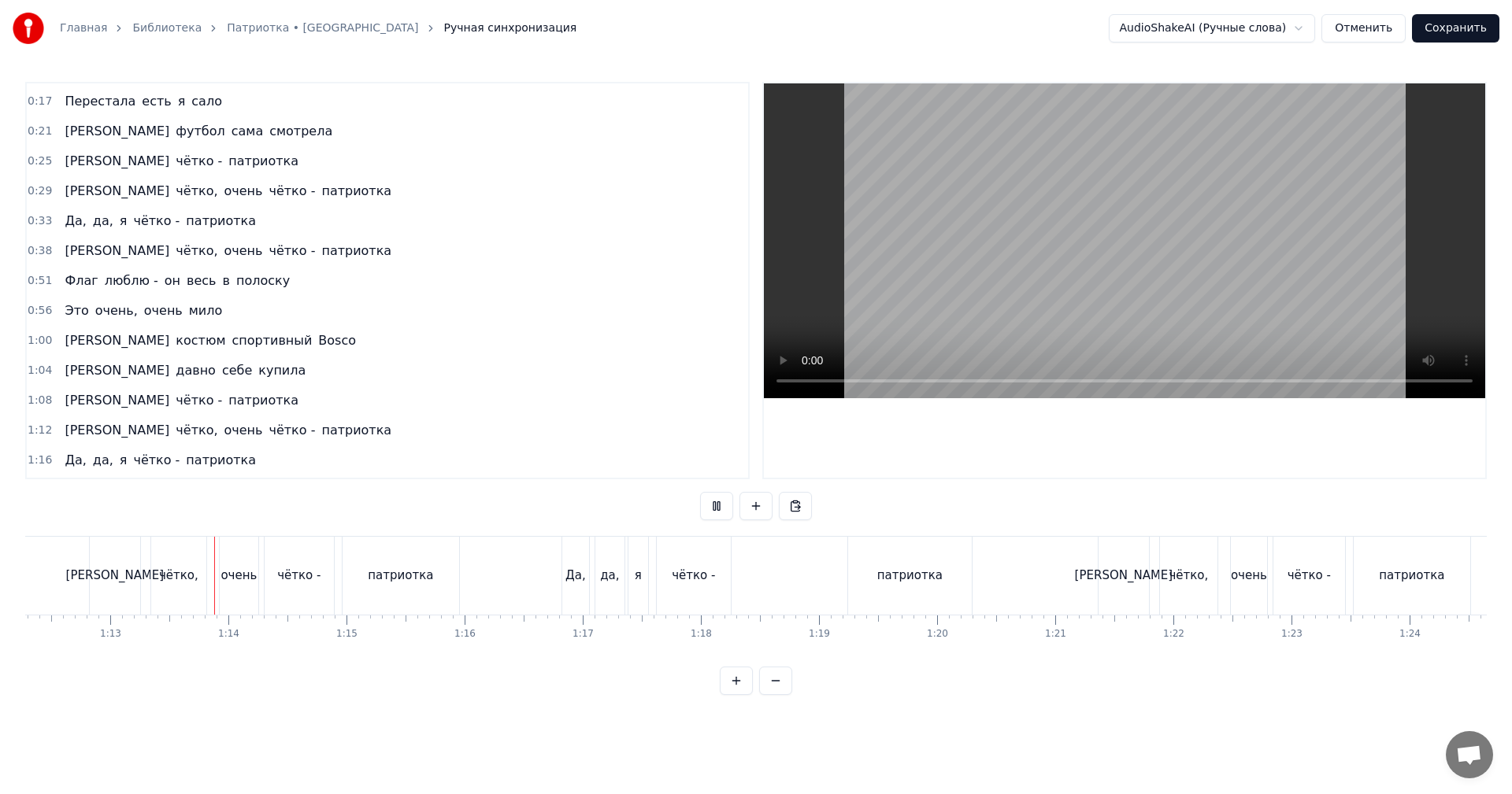
scroll to position [0, 8570]
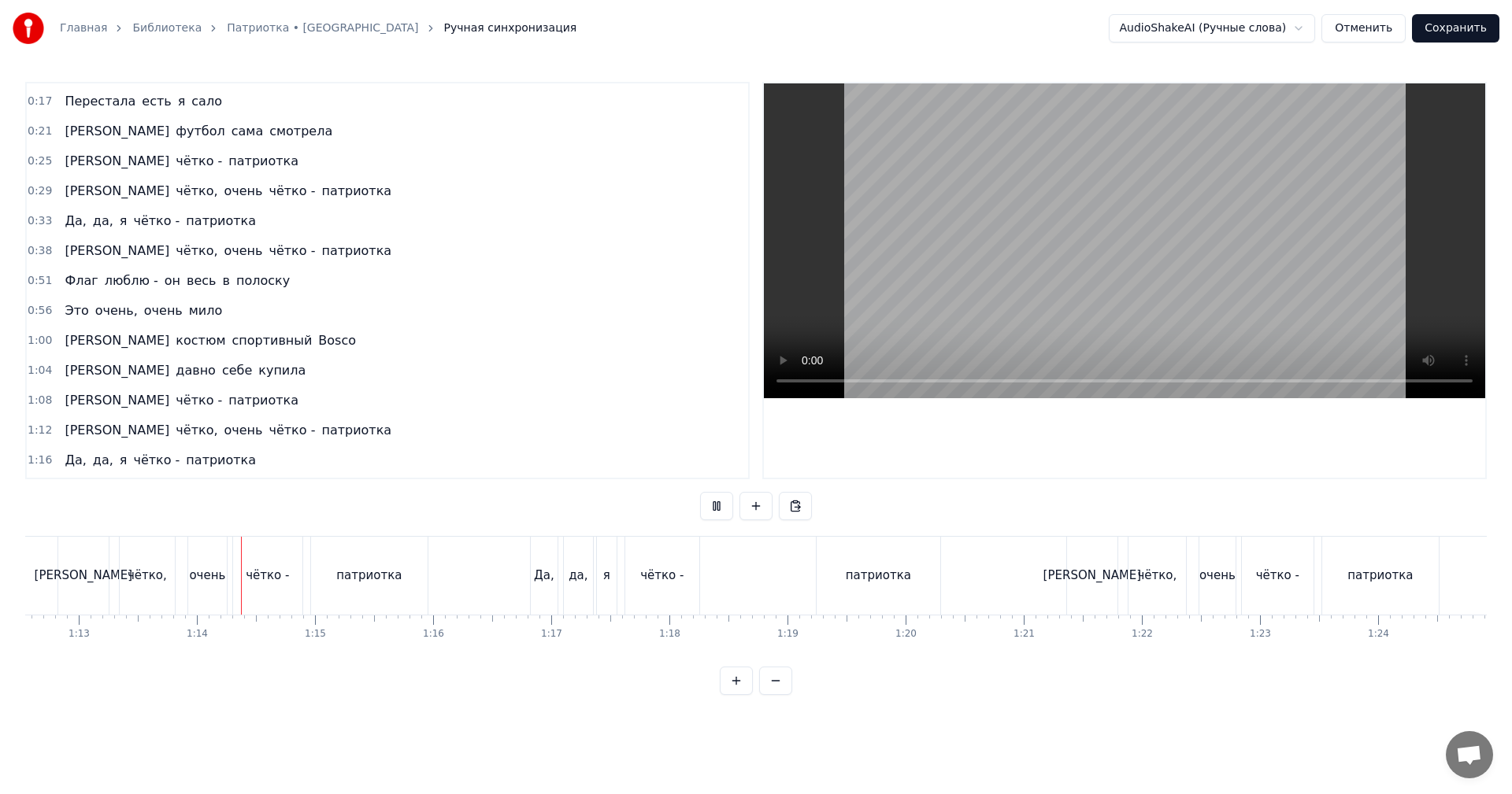
click at [996, 256] on video at bounding box center [1125, 241] width 721 height 315
click at [281, 577] on div "чётко -" at bounding box center [267, 576] width 43 height 18
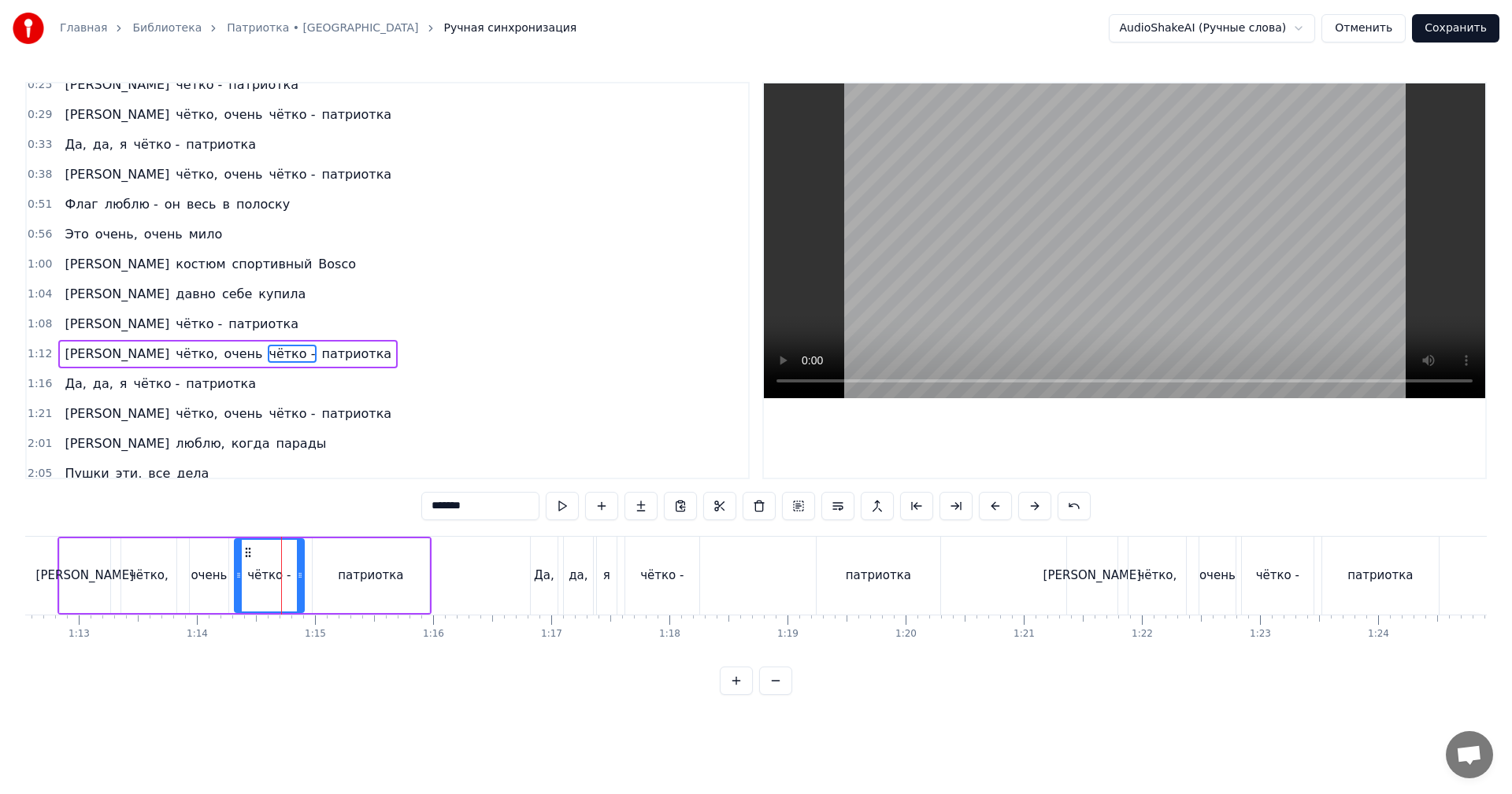
scroll to position [207, 0]
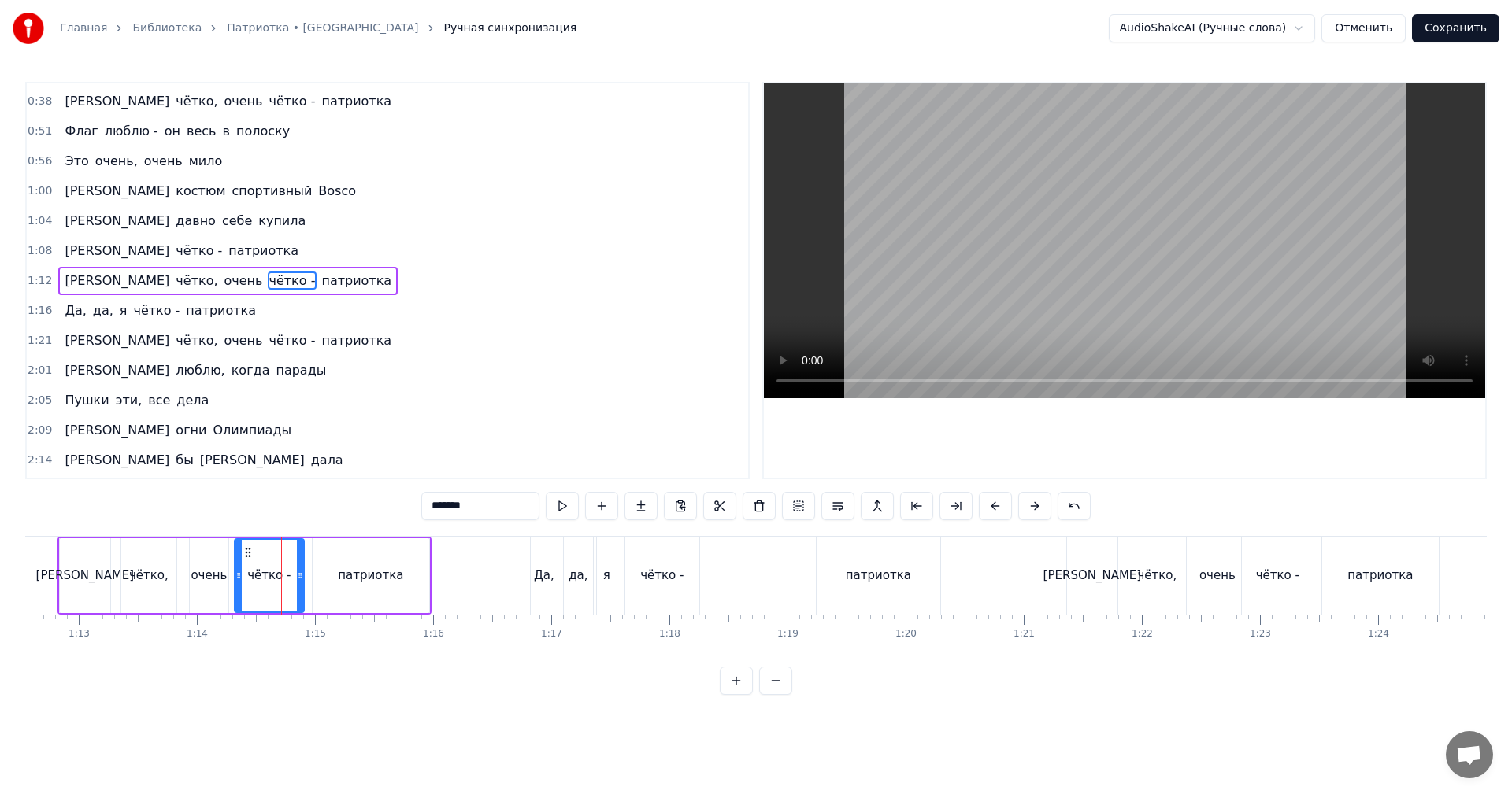
click at [341, 577] on div "патриотка" at bounding box center [370, 576] width 116 height 75
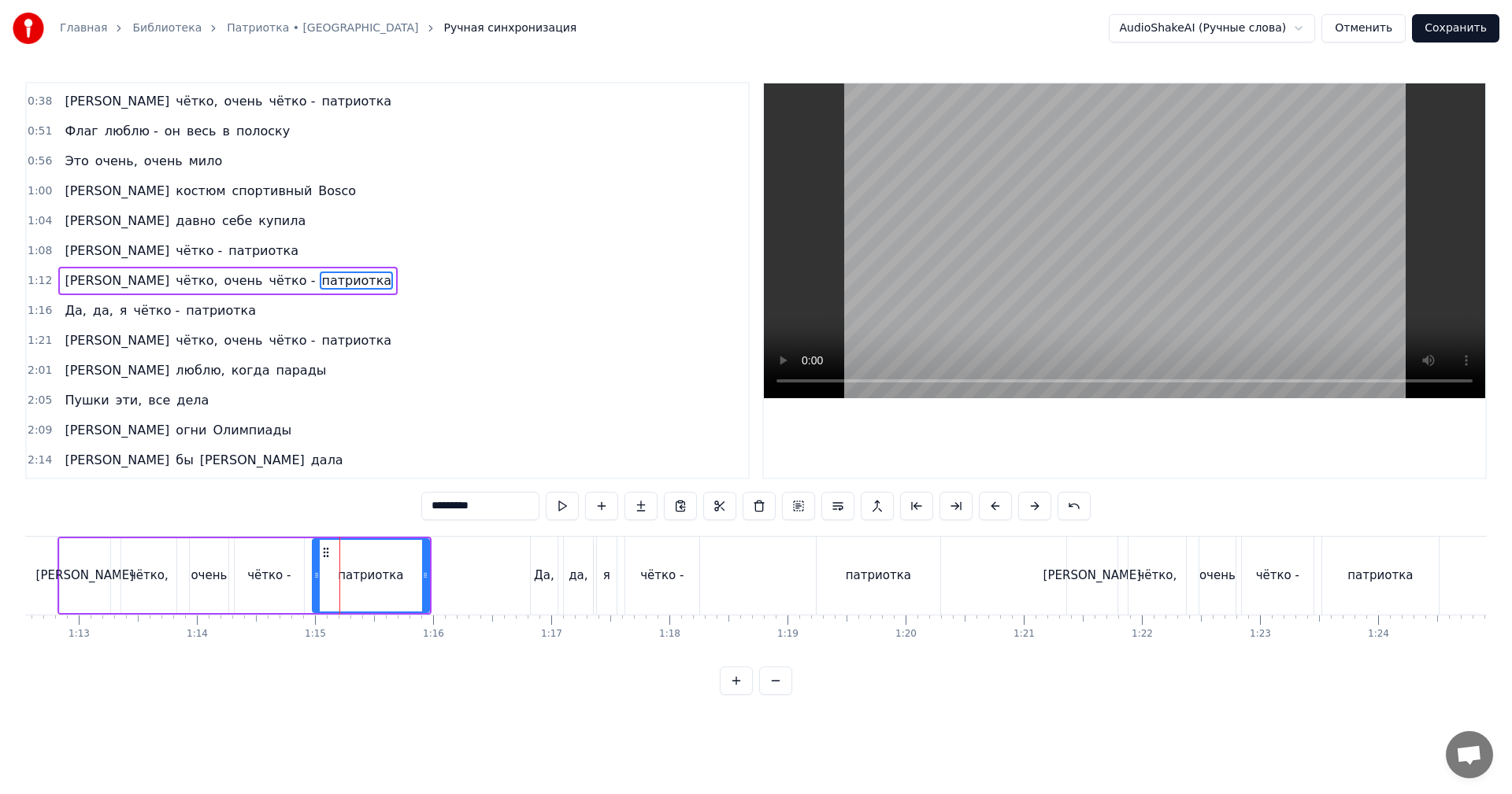
drag, startPoint x: 428, startPoint y: 510, endPoint x: 422, endPoint y: 519, distance: 10.8
click at [428, 510] on input "*********" at bounding box center [480, 506] width 118 height 28
click at [262, 559] on div "чётко -" at bounding box center [269, 576] width 69 height 75
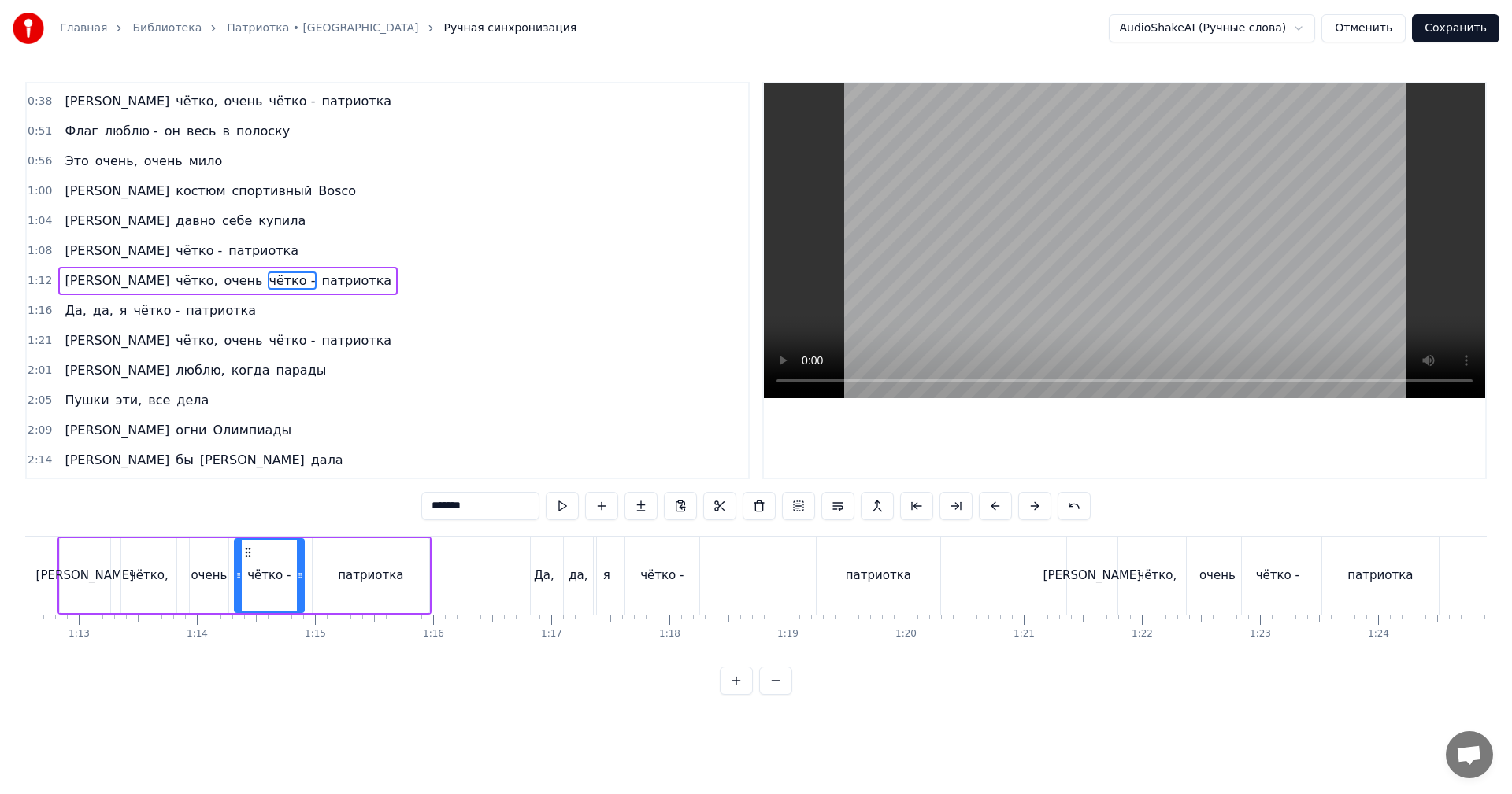
click at [1025, 293] on video at bounding box center [1125, 241] width 721 height 315
click at [1340, 569] on div "патриотка" at bounding box center [1380, 576] width 116 height 78
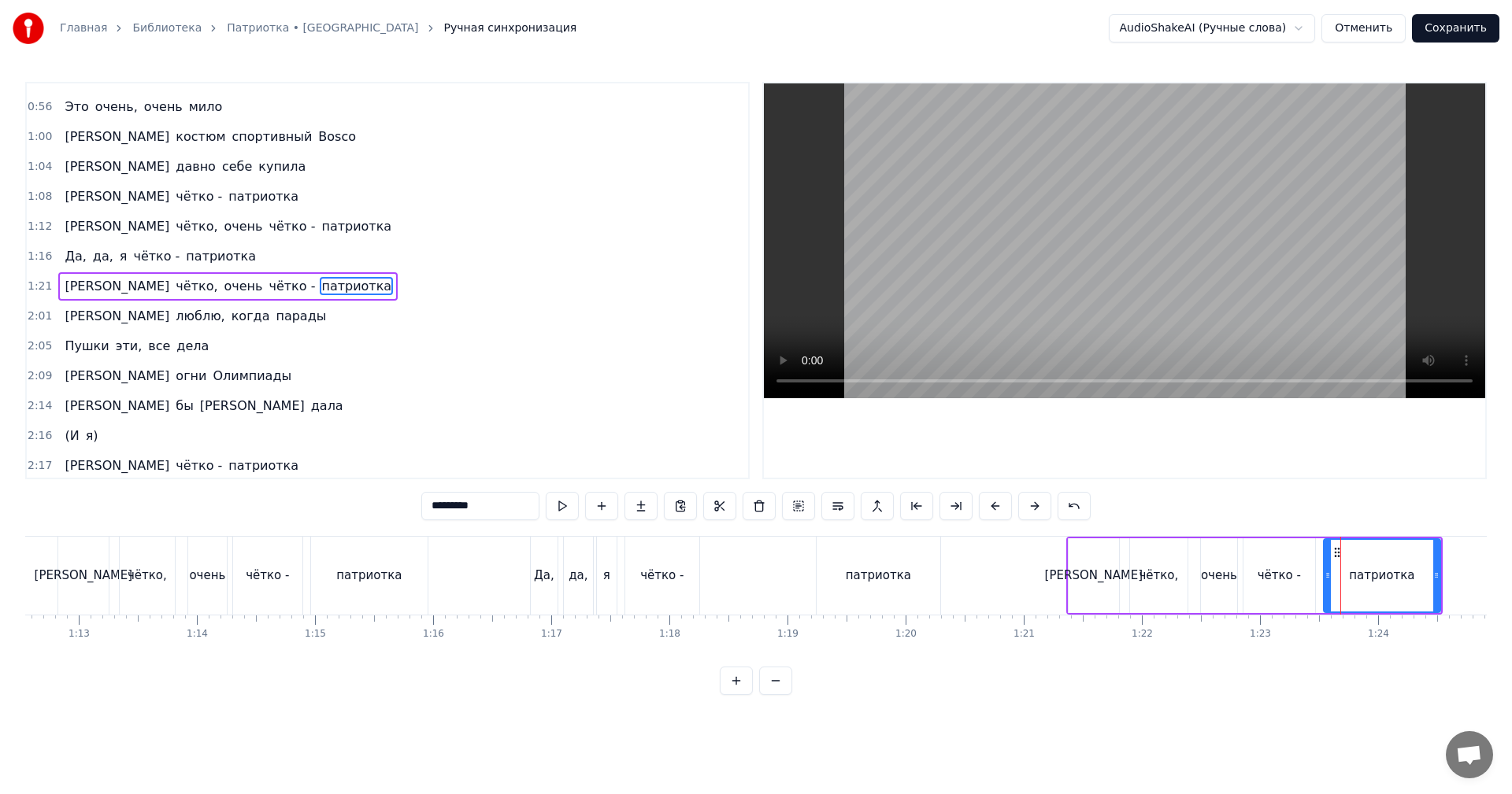
scroll to position [266, 0]
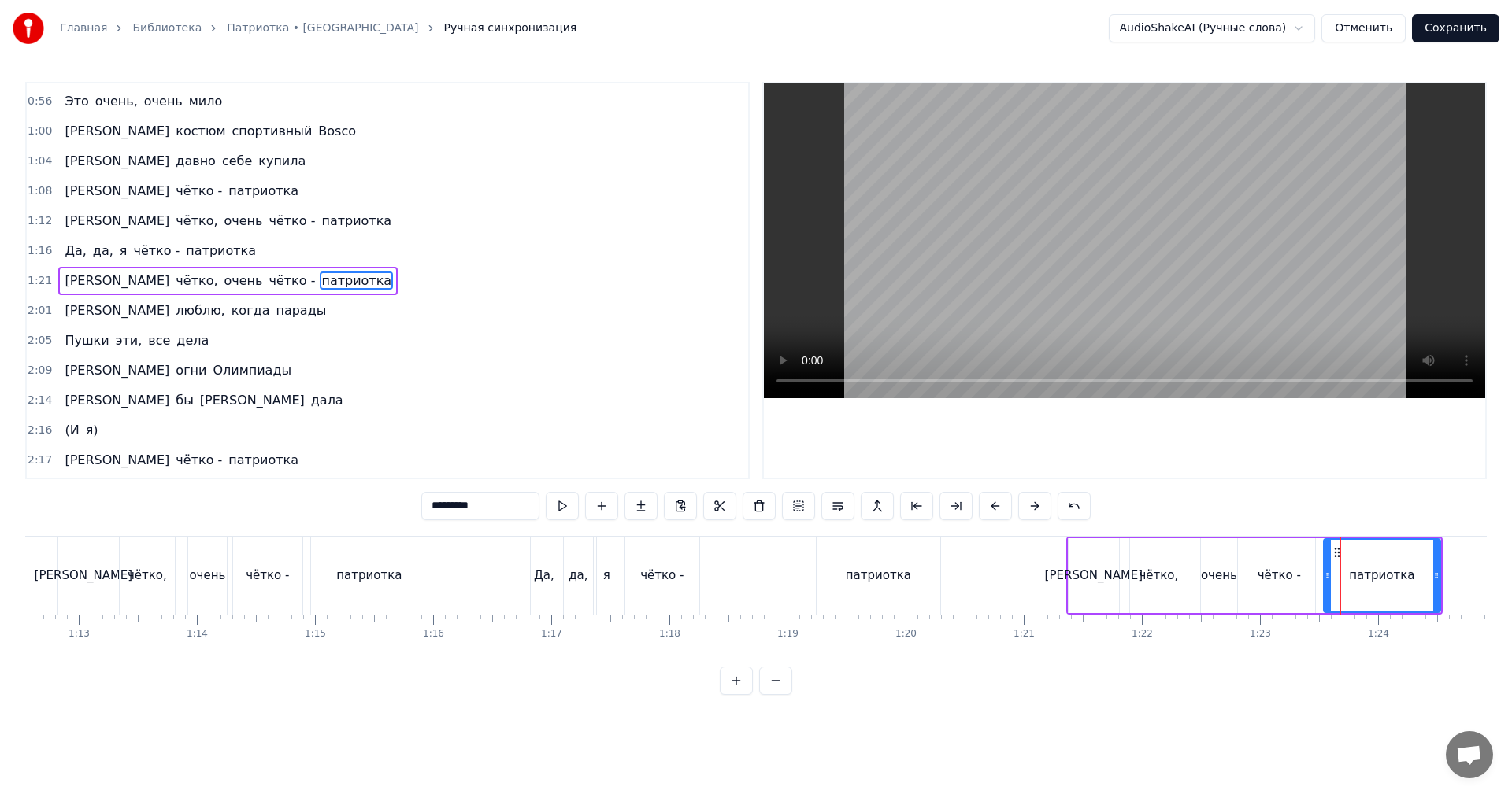
click at [431, 508] on input "*********" at bounding box center [480, 506] width 118 height 28
type input "*********"
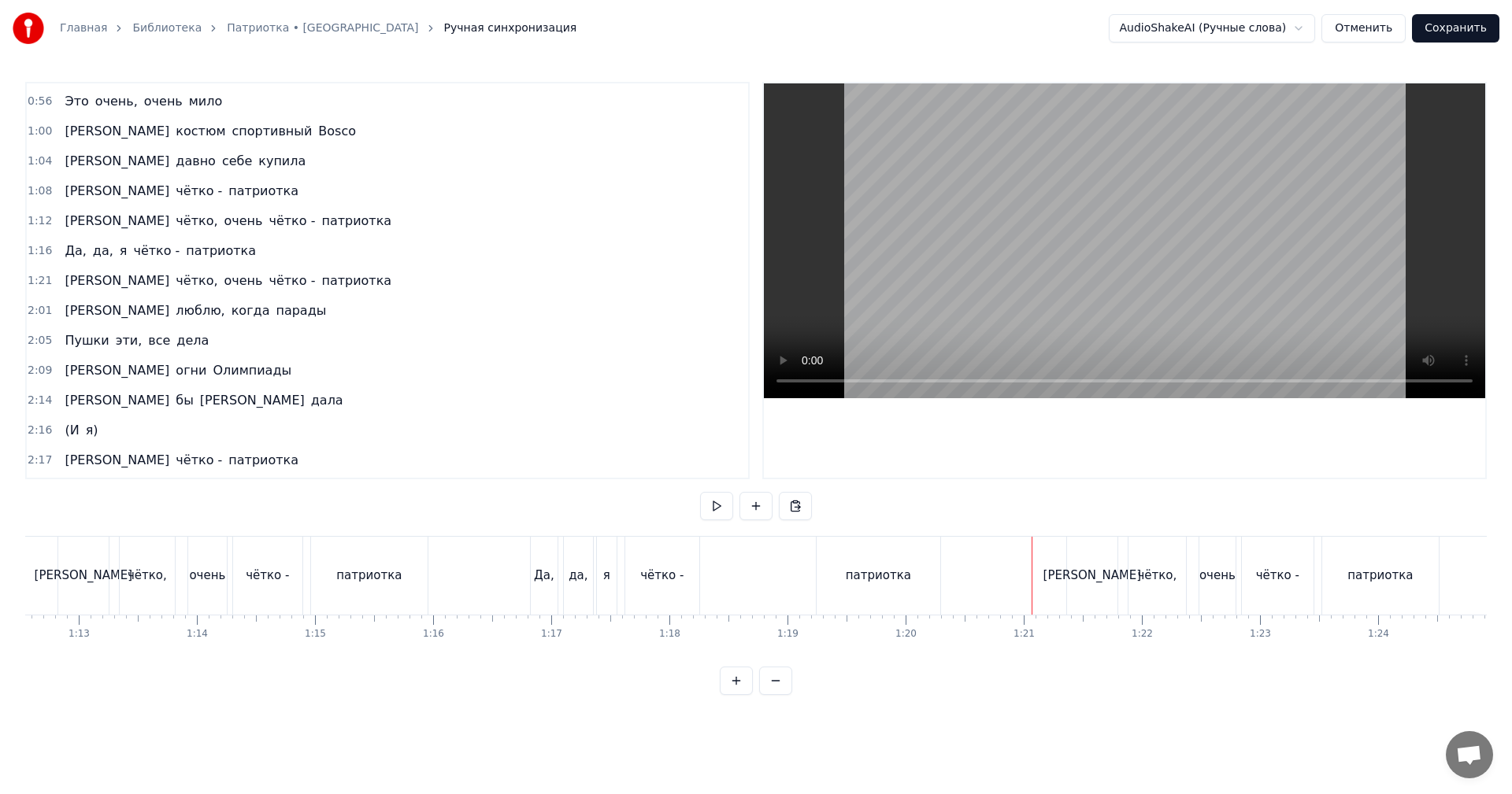
click at [1054, 284] on video at bounding box center [1125, 241] width 721 height 315
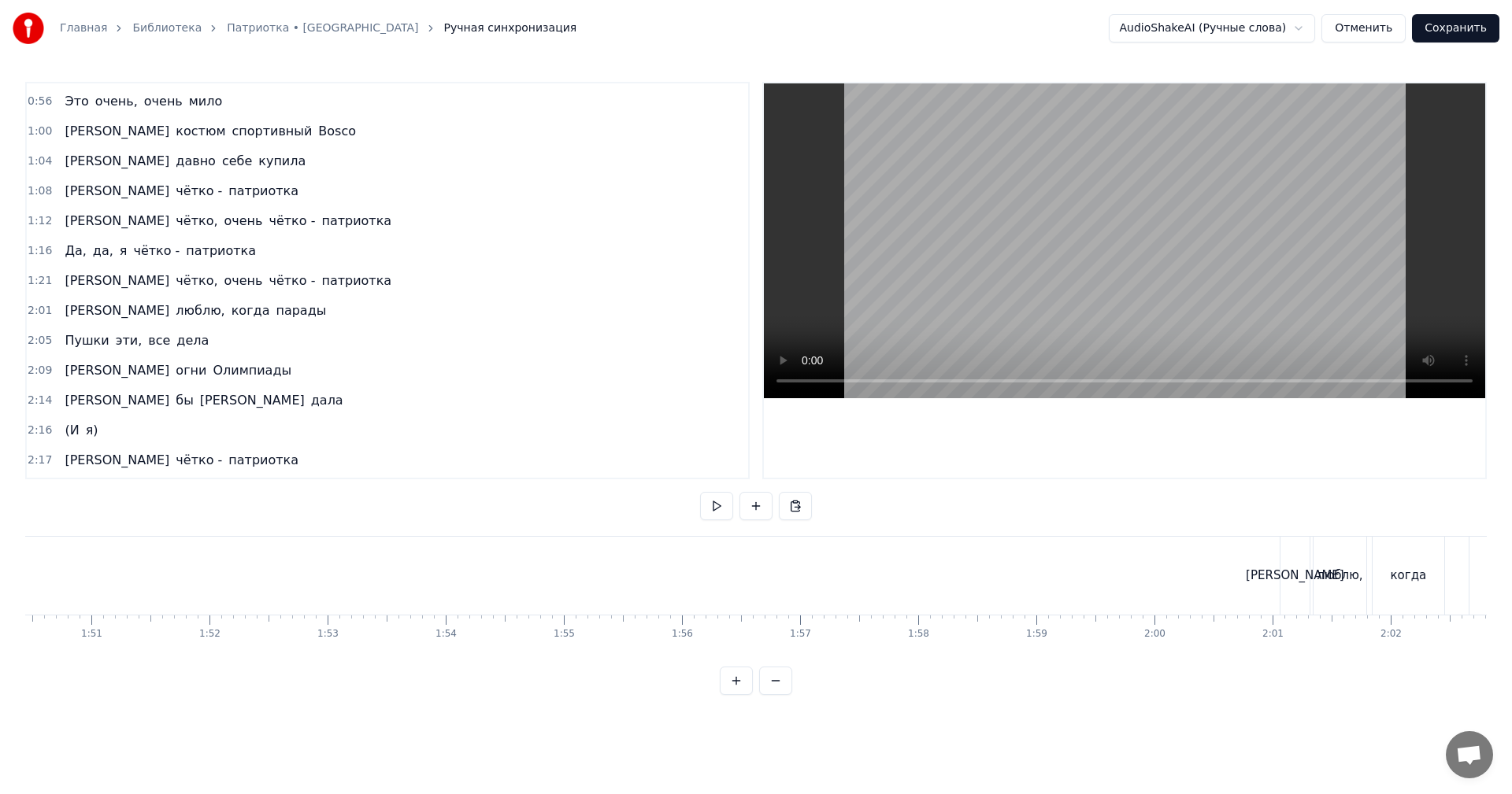
scroll to position [0, 13598]
click at [1084, 212] on video at bounding box center [1125, 241] width 721 height 315
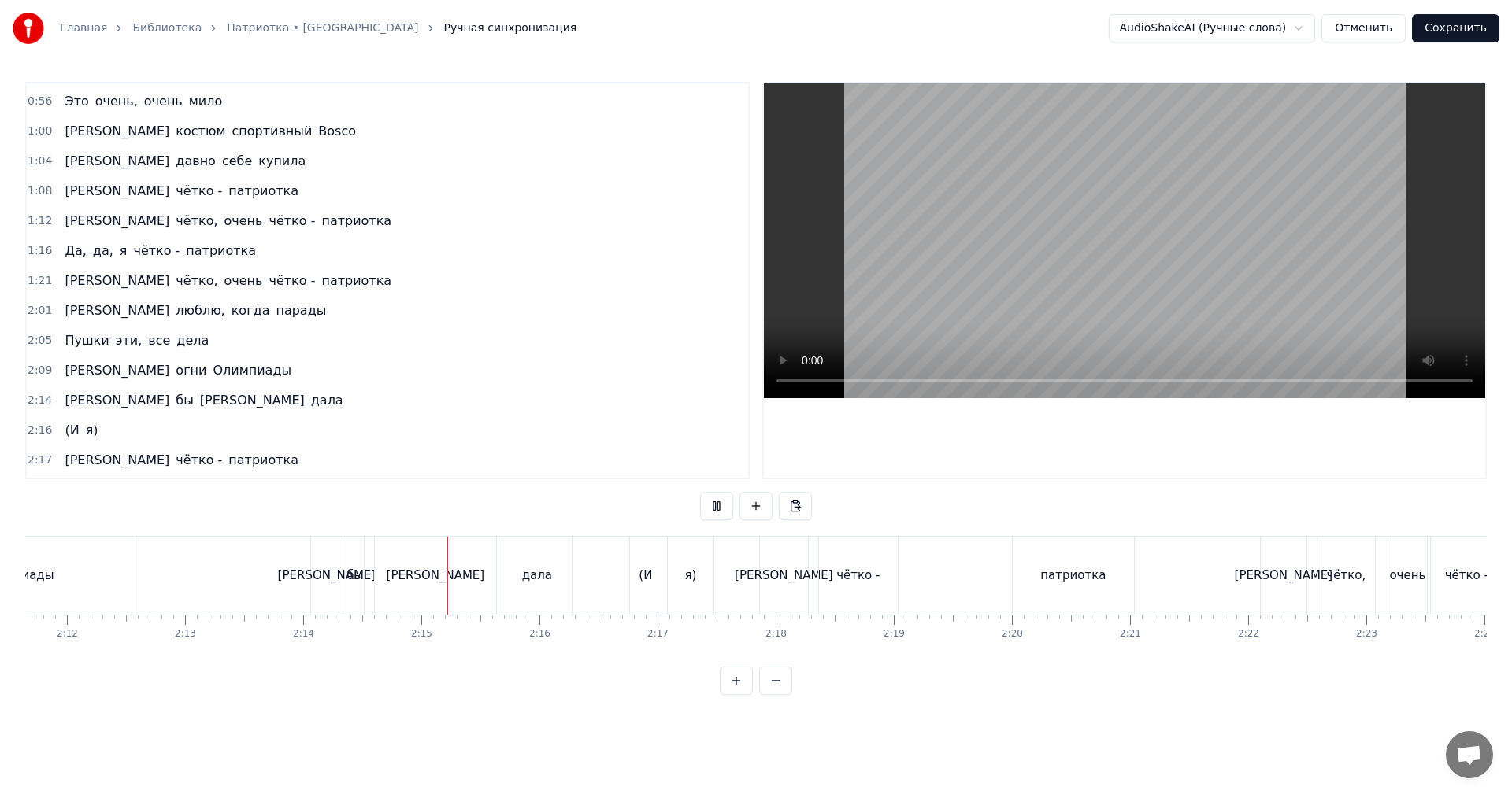
scroll to position [0, 15774]
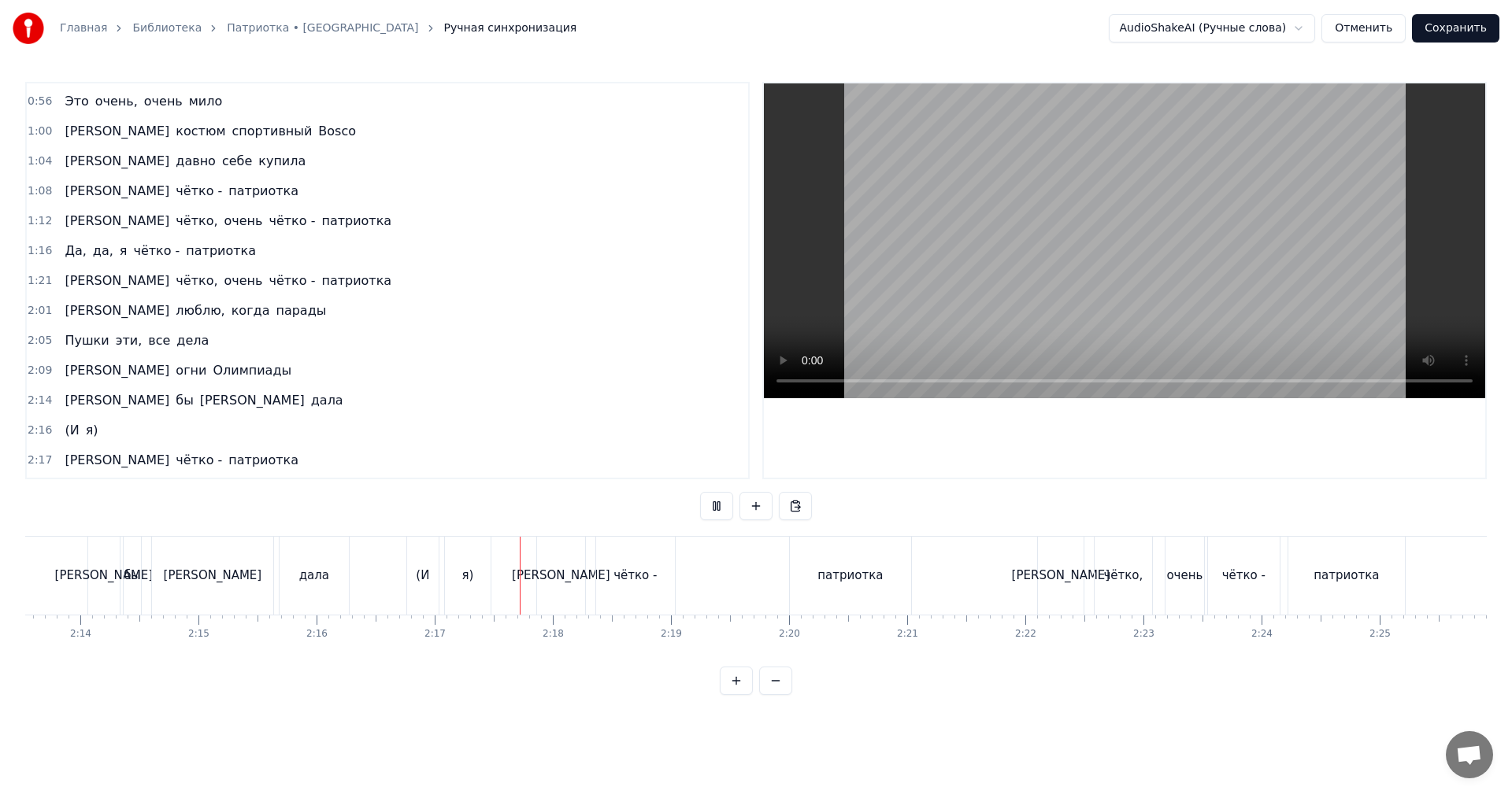
click at [1150, 251] on video at bounding box center [1125, 241] width 721 height 315
click at [1040, 216] on video at bounding box center [1125, 241] width 721 height 315
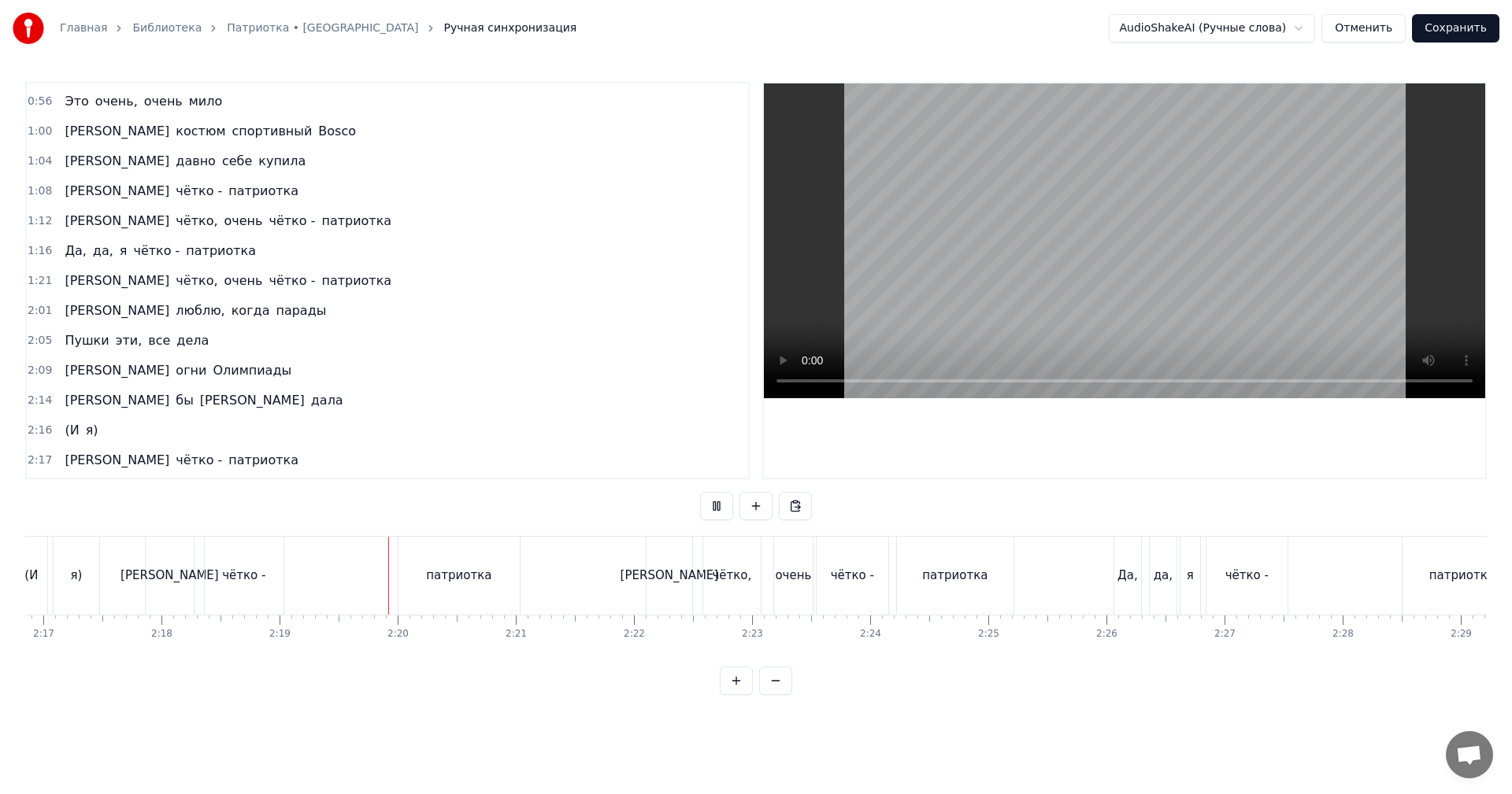
scroll to position [0, 16168]
drag, startPoint x: 995, startPoint y: 289, endPoint x: 952, endPoint y: 387, distance: 107.0
click at [993, 294] on video at bounding box center [1125, 241] width 721 height 315
click at [908, 604] on div "патриотка" at bounding box center [952, 576] width 116 height 78
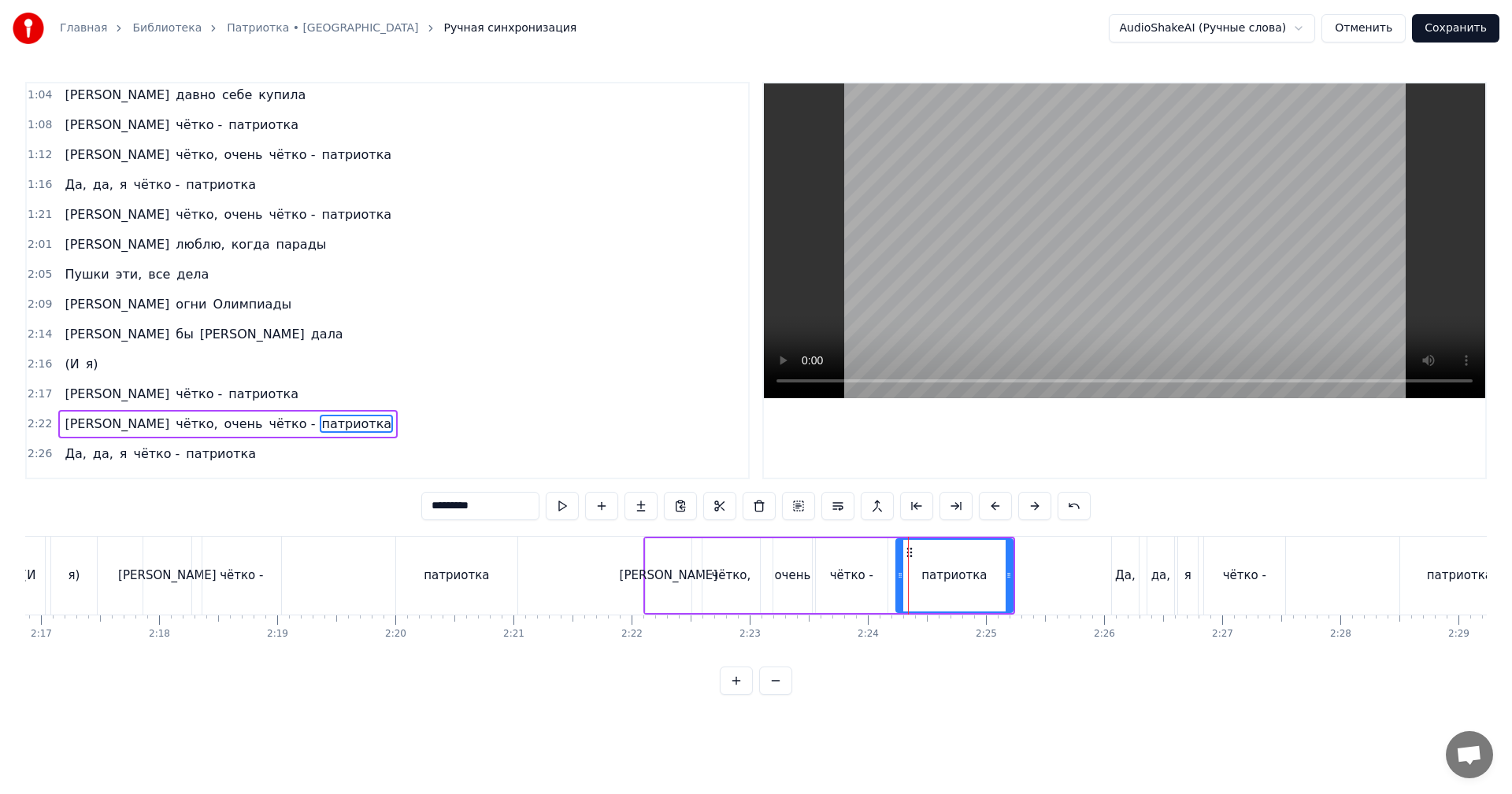
scroll to position [354, 0]
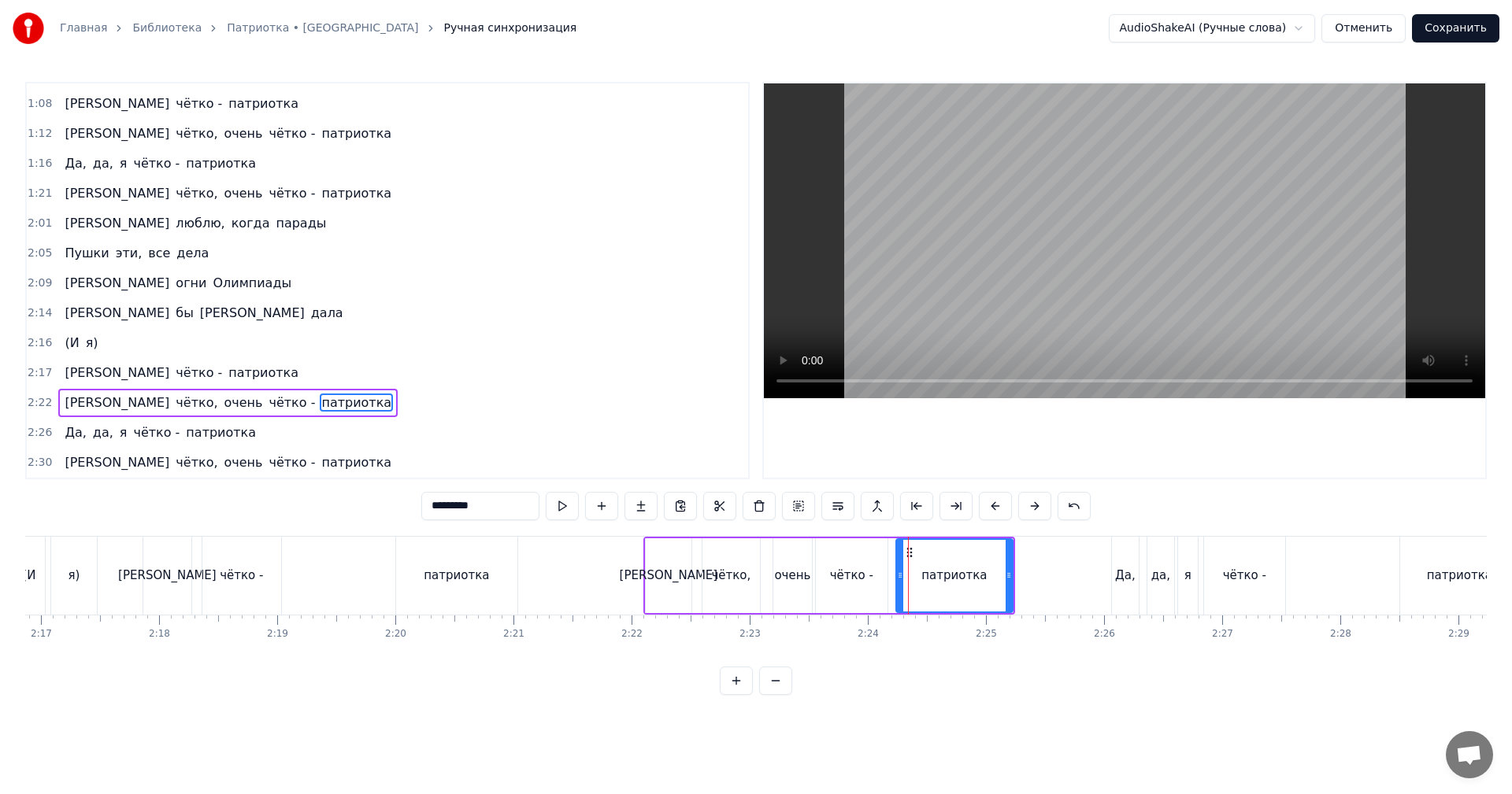
click at [430, 508] on input "*********" at bounding box center [480, 506] width 118 height 28
type input "*********"
click at [337, 561] on div "Я чётко - патриотка" at bounding box center [331, 576] width 378 height 78
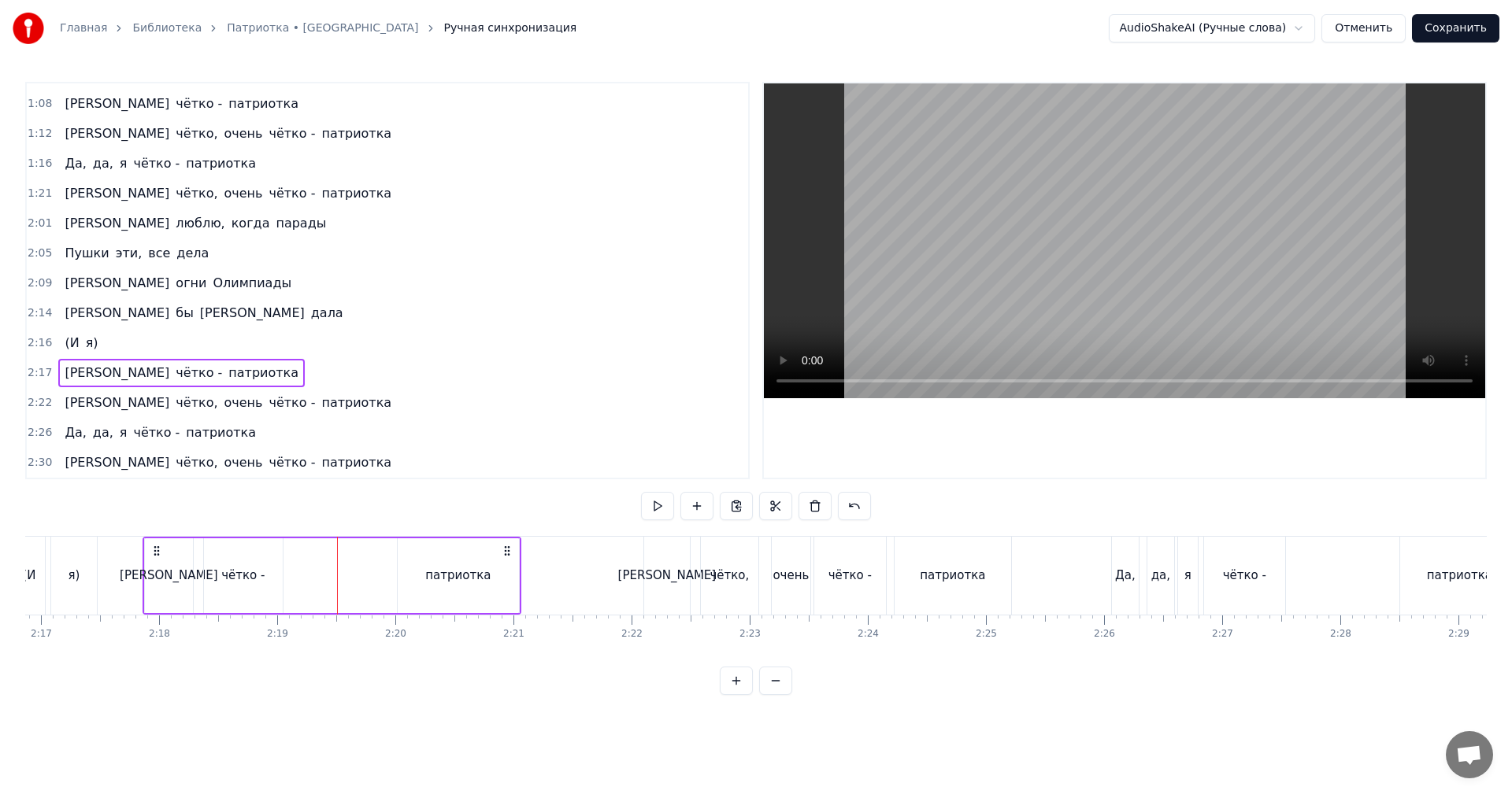
click at [1007, 247] on video at bounding box center [1125, 241] width 721 height 315
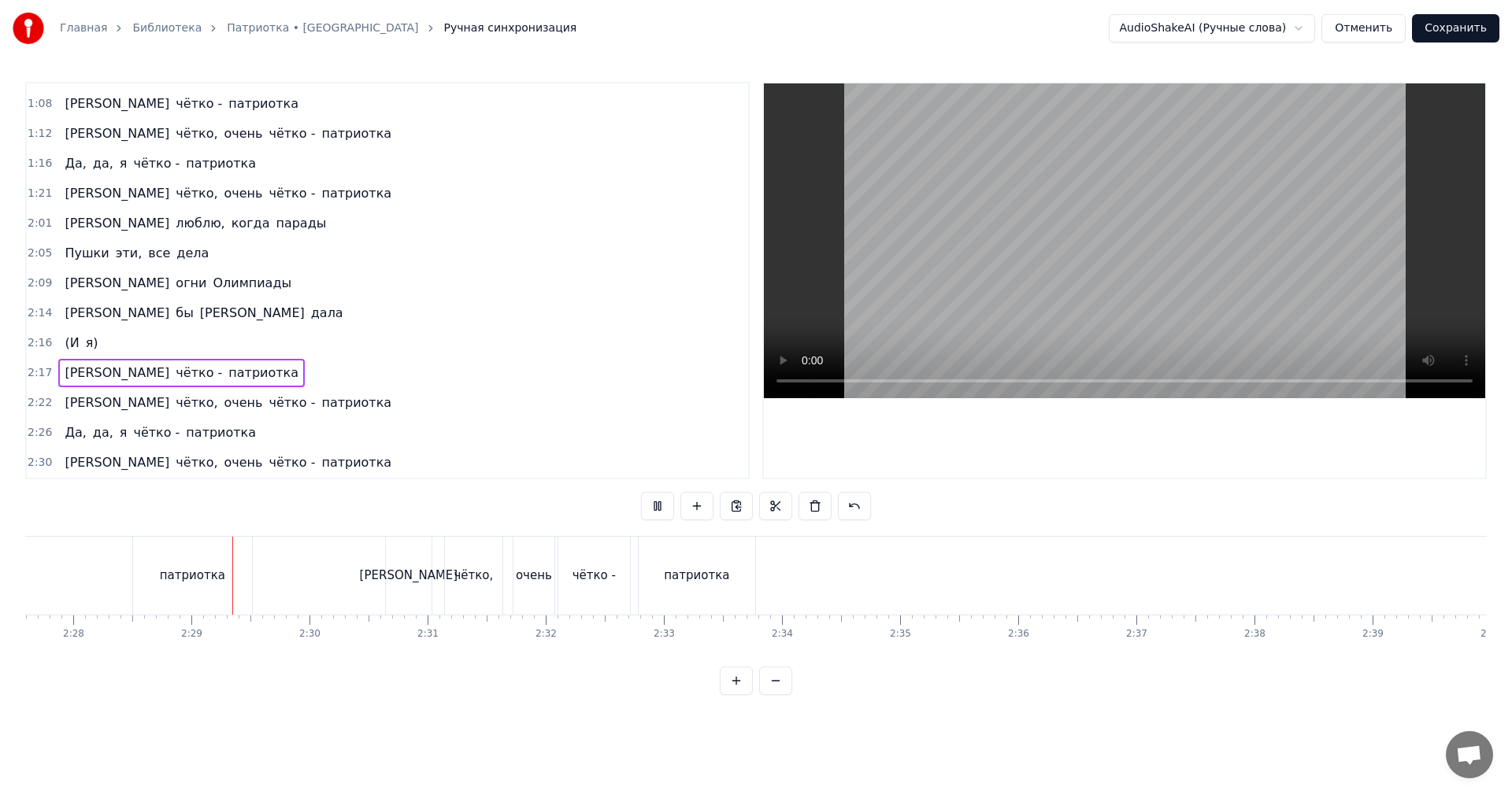
scroll to position [0, 17492]
click at [1103, 251] on video at bounding box center [1125, 241] width 721 height 315
click at [606, 579] on div "патриотка" at bounding box center [640, 576] width 116 height 78
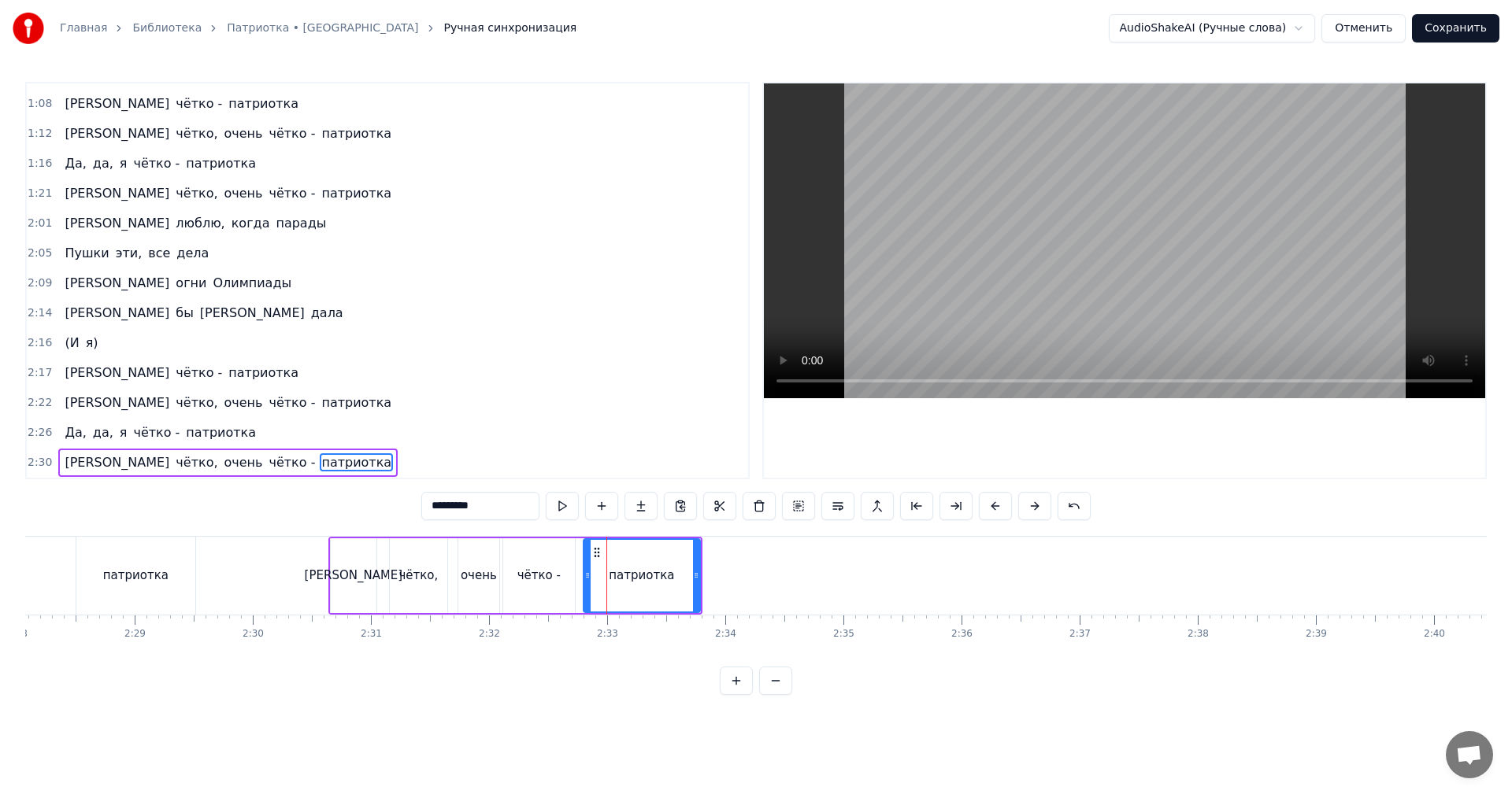
click at [430, 512] on input "*********" at bounding box center [480, 506] width 118 height 28
type input "*********"
click at [1055, 238] on video at bounding box center [1125, 241] width 721 height 315
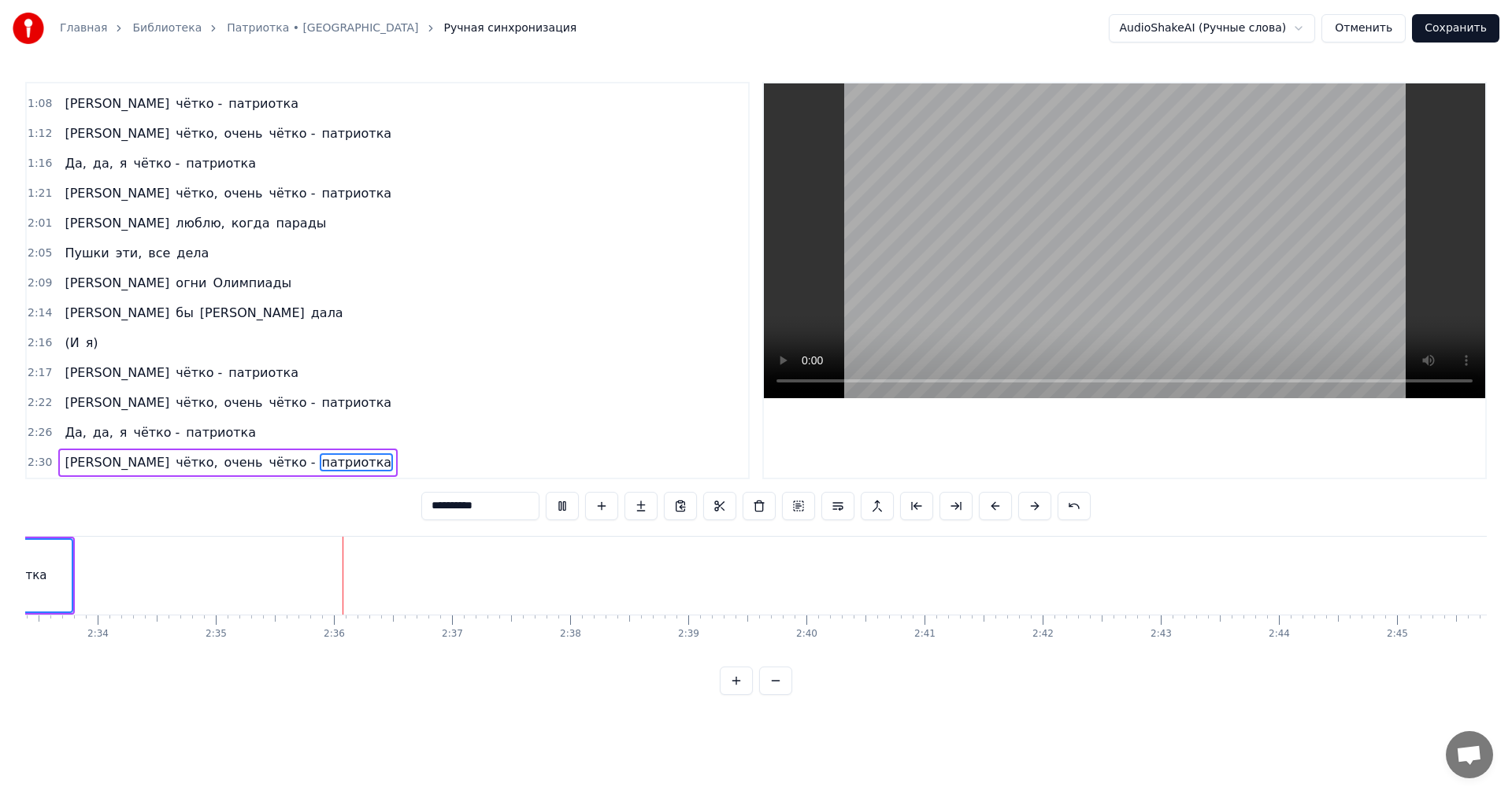
scroll to position [0, 18122]
click at [1456, 21] on button "Сохранить" at bounding box center [1455, 28] width 87 height 28
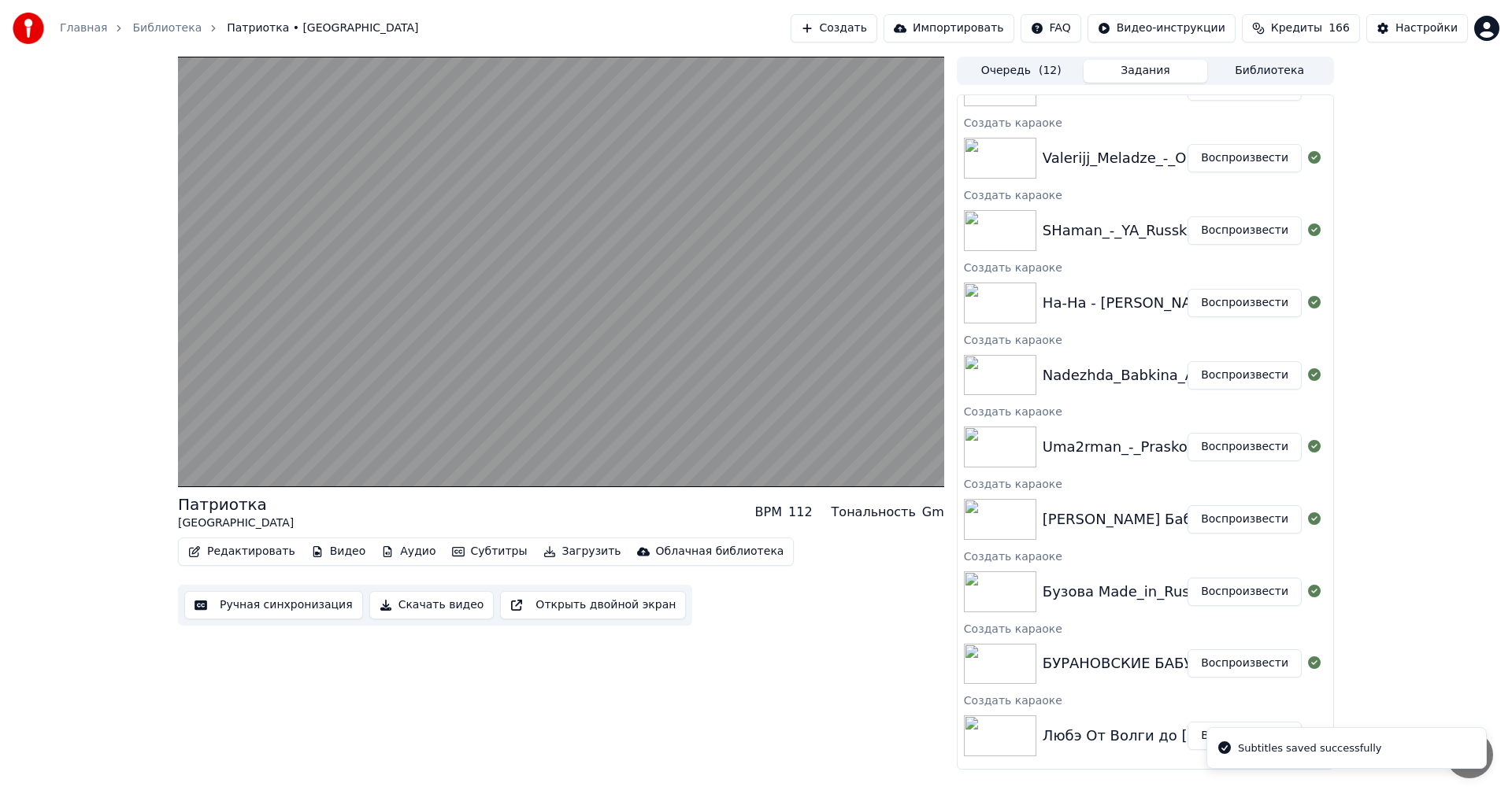
scroll to position [193, 0]
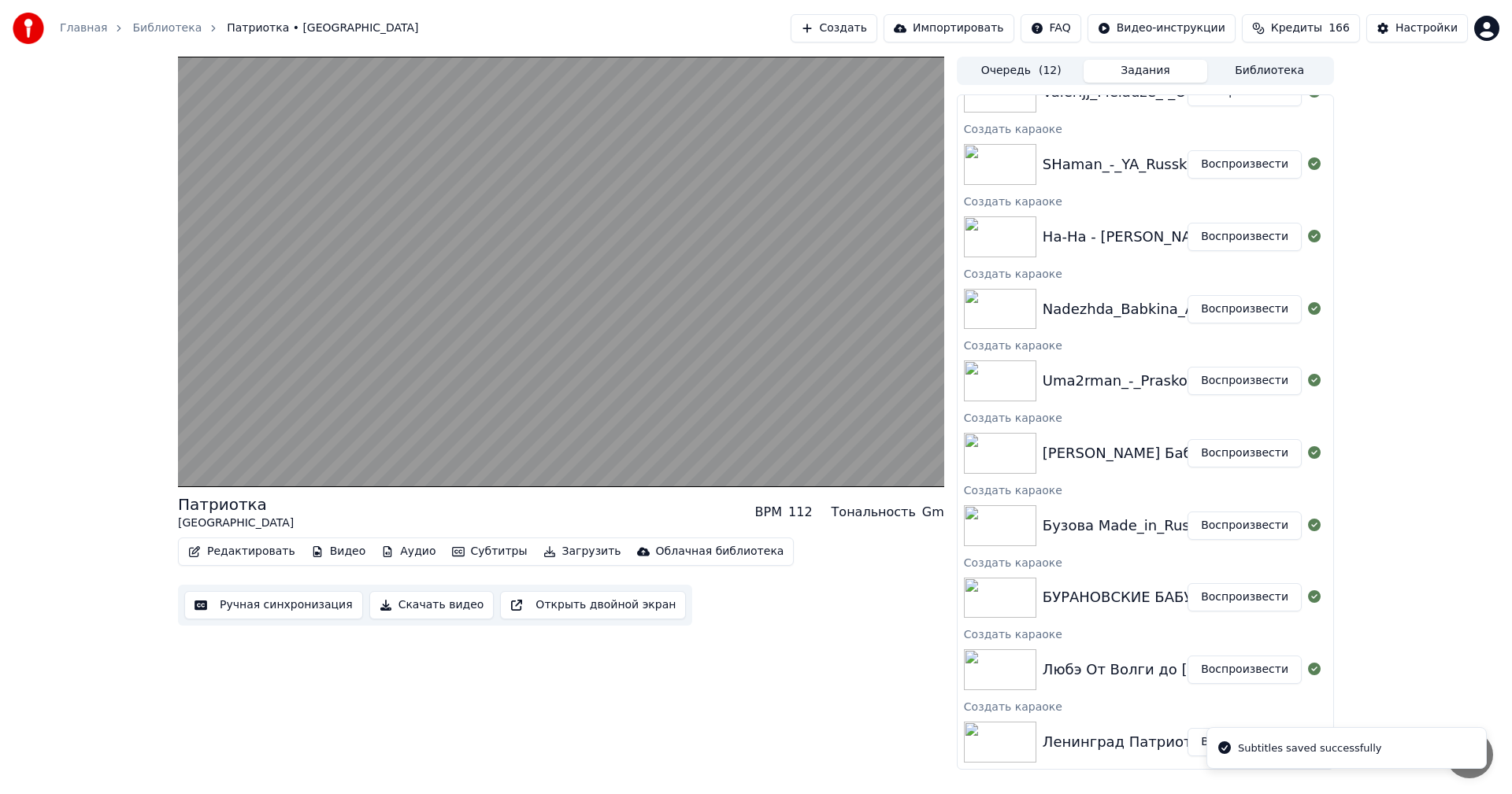
click at [1225, 672] on button "Воспроизвести" at bounding box center [1244, 670] width 114 height 28
click at [261, 606] on button "Ручная синхронизация" at bounding box center [273, 605] width 179 height 28
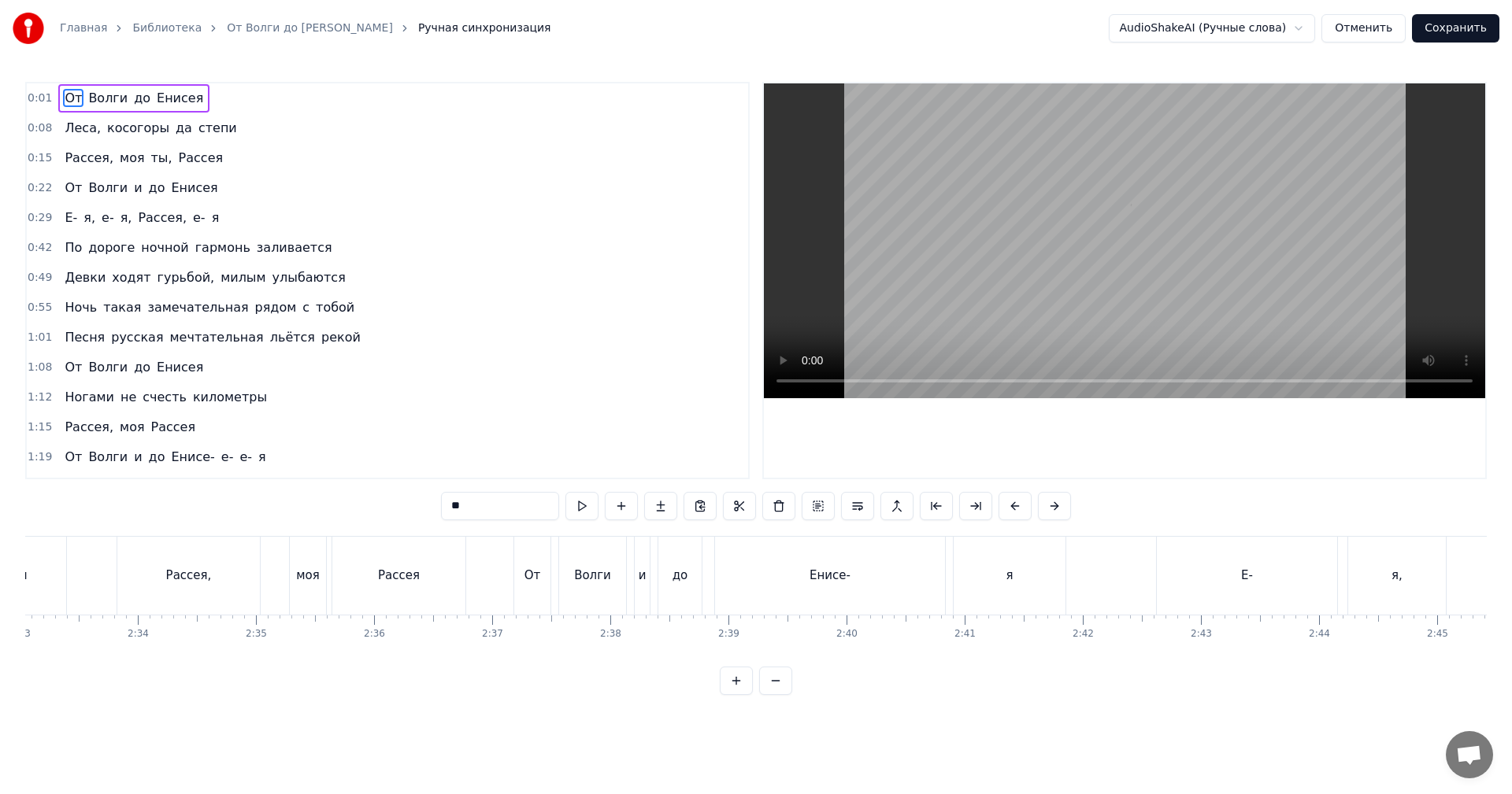
scroll to position [0, 18604]
click at [1283, 256] on video at bounding box center [1125, 241] width 721 height 315
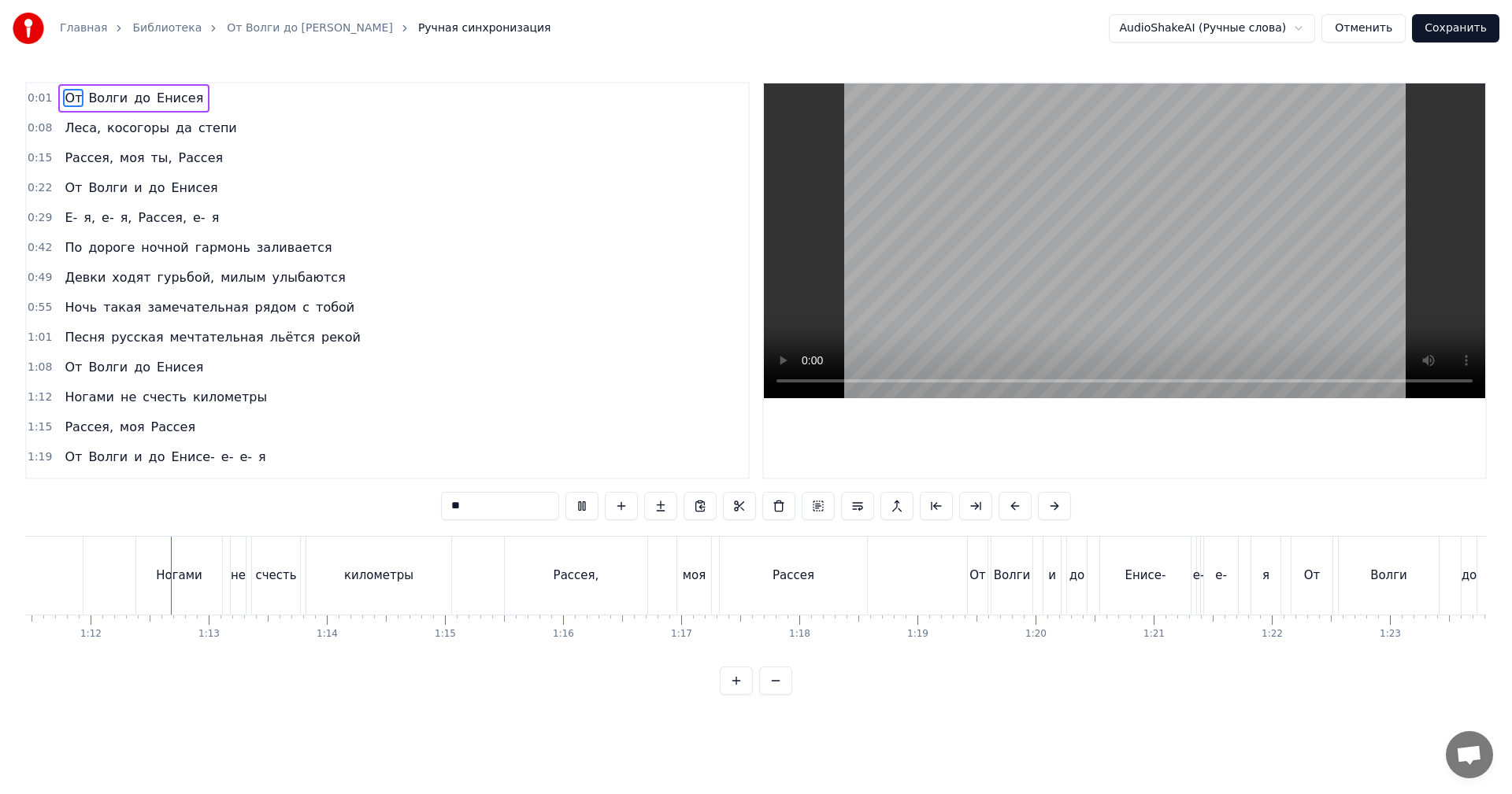
scroll to position [0, 8442]
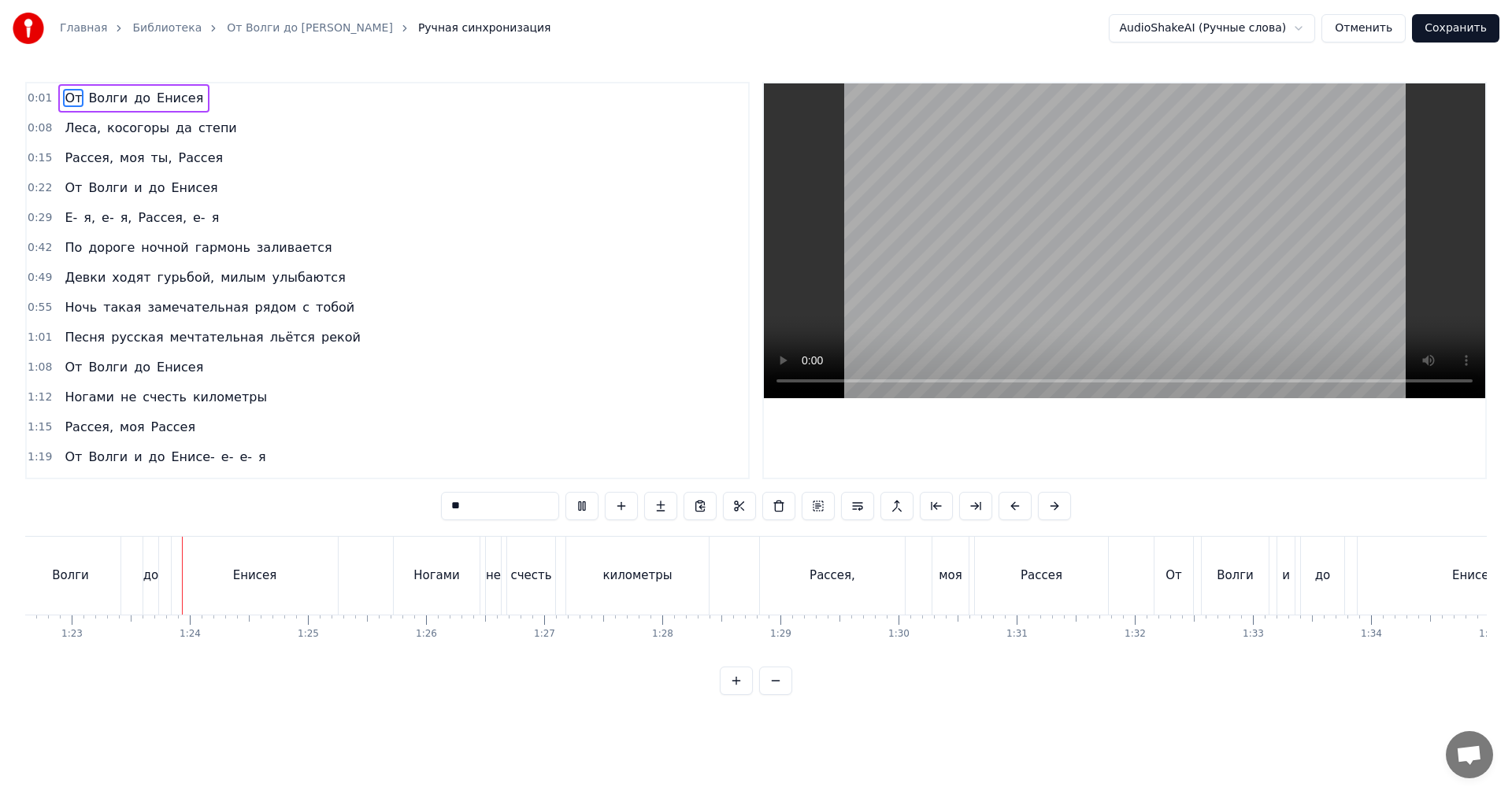
drag, startPoint x: 1221, startPoint y: 256, endPoint x: 1068, endPoint y: 352, distance: 180.6
click at [1220, 256] on video at bounding box center [1125, 241] width 721 height 315
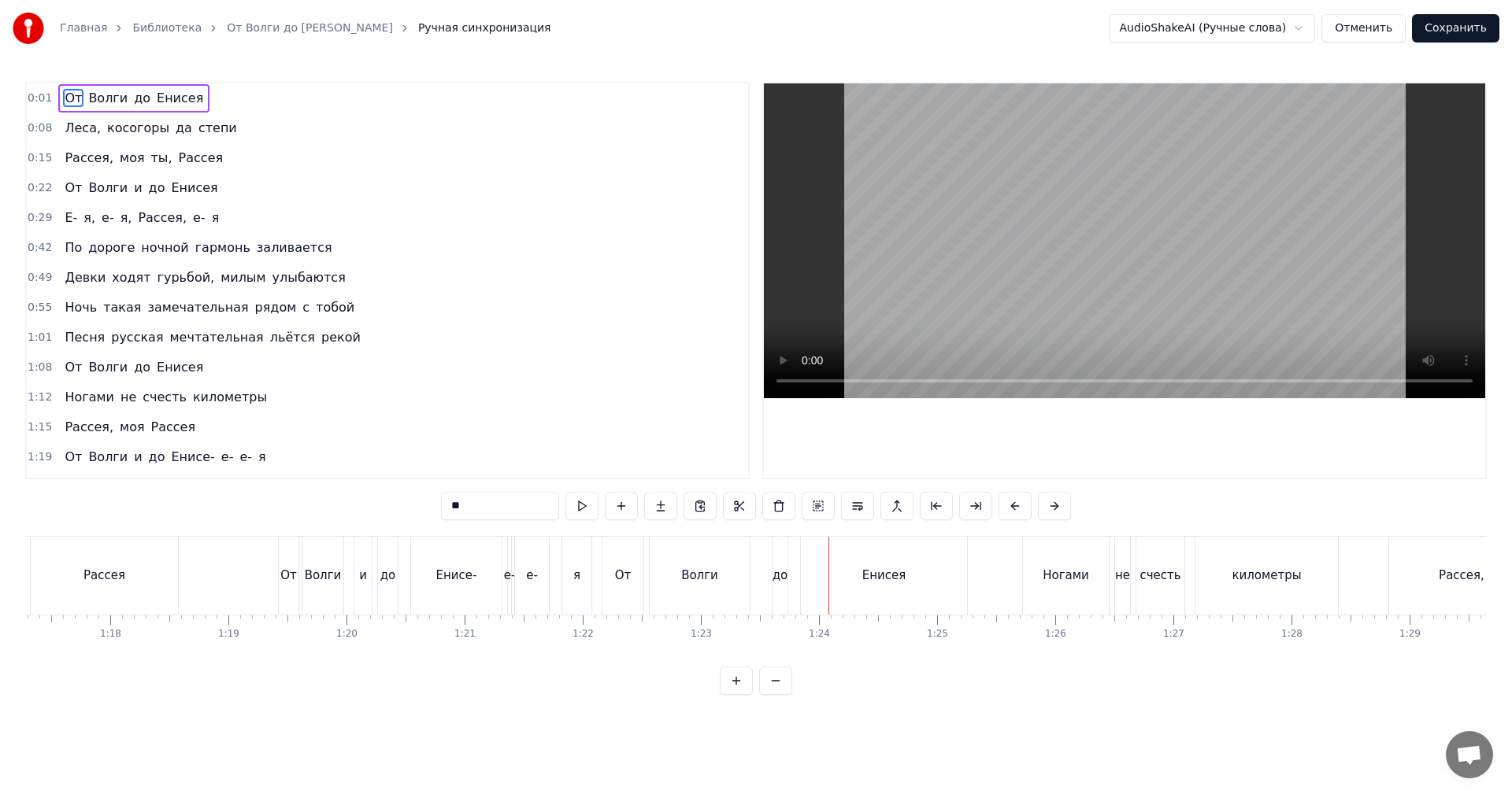
click at [378, 574] on div "до" at bounding box center [388, 576] width 21 height 78
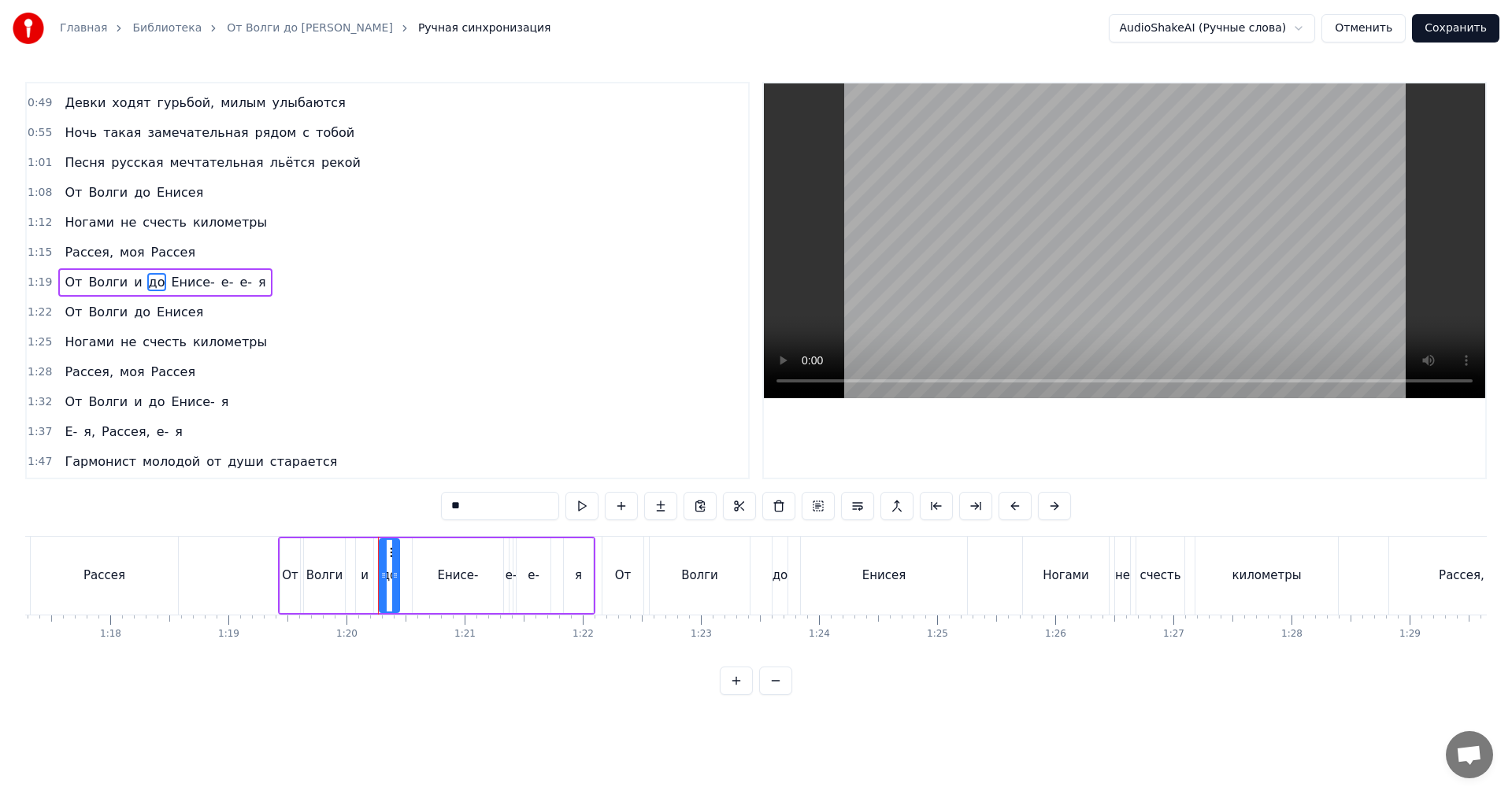
scroll to position [177, 0]
click at [988, 317] on video at bounding box center [1125, 241] width 721 height 315
click at [529, 573] on div "е-" at bounding box center [533, 576] width 12 height 18
drag, startPoint x: 520, startPoint y: 569, endPoint x: 530, endPoint y: 567, distance: 10.2
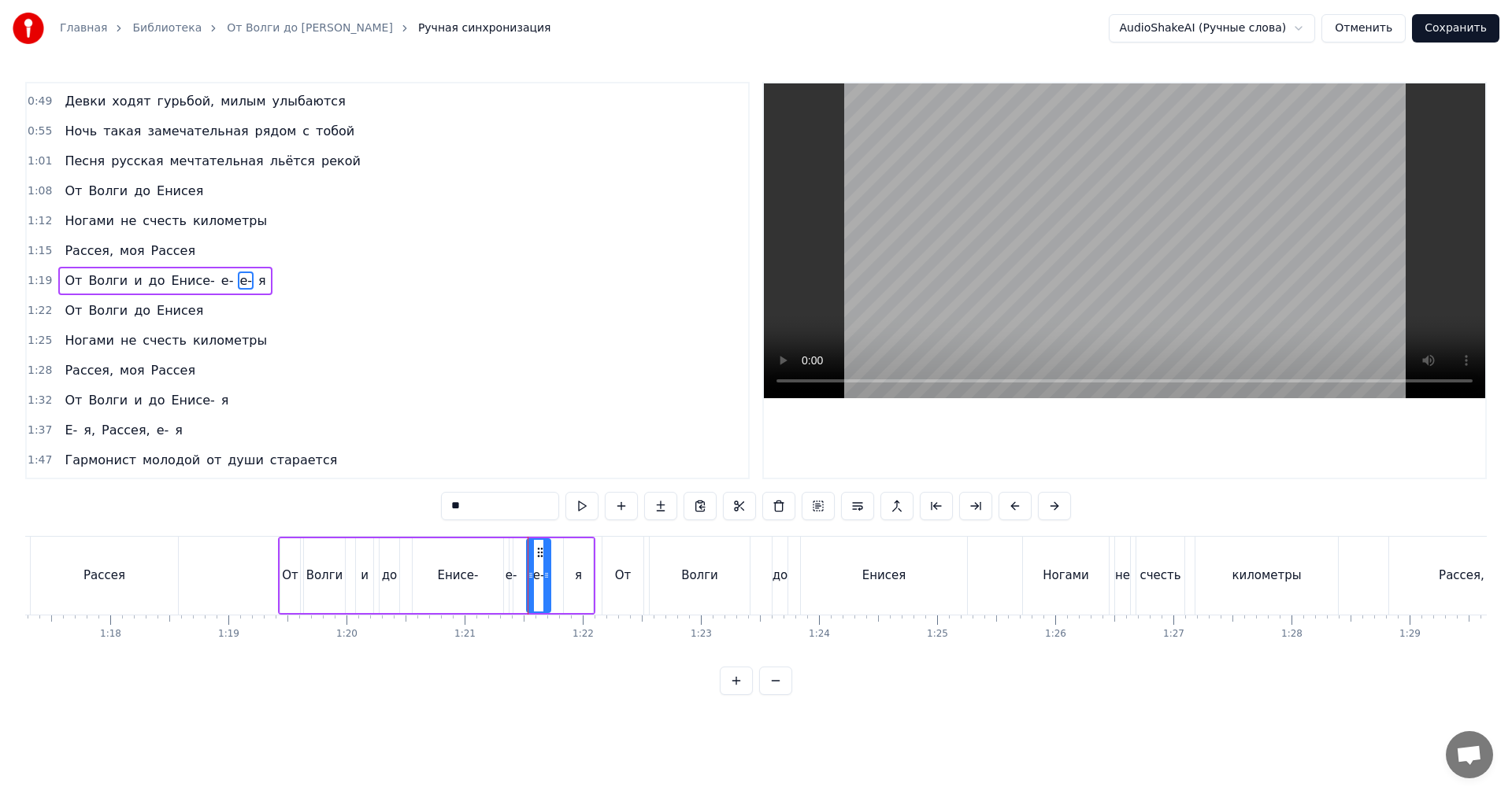
click at [530, 567] on div at bounding box center [531, 576] width 7 height 72
click at [509, 573] on div "е-" at bounding box center [511, 576] width 12 height 18
drag, startPoint x: 509, startPoint y: 573, endPoint x: 526, endPoint y: 569, distance: 17.5
click at [526, 569] on div at bounding box center [524, 576] width 7 height 72
click at [455, 570] on div "Енисе-" at bounding box center [458, 576] width 41 height 18
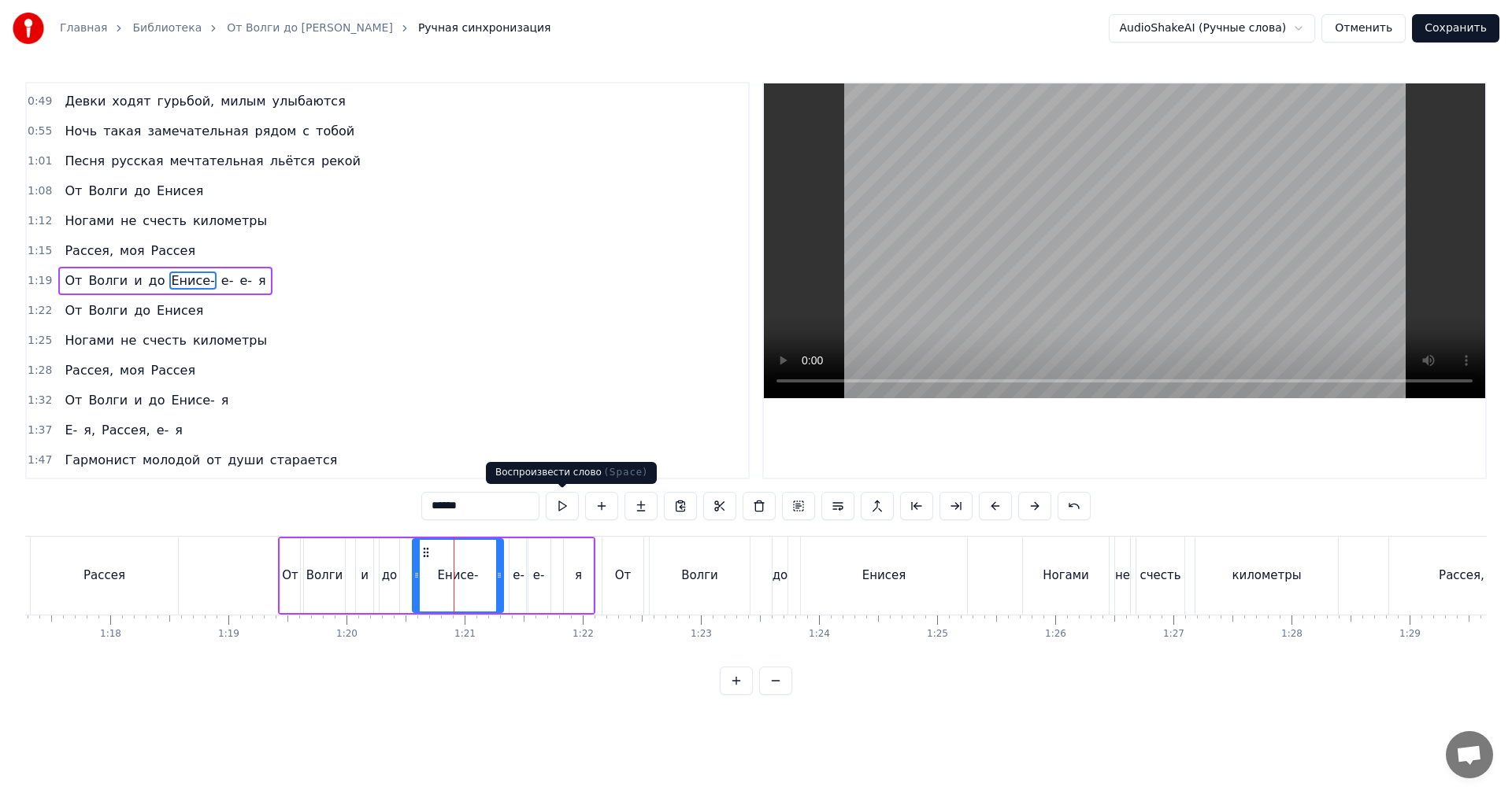
click at [983, 323] on video at bounding box center [1125, 241] width 721 height 315
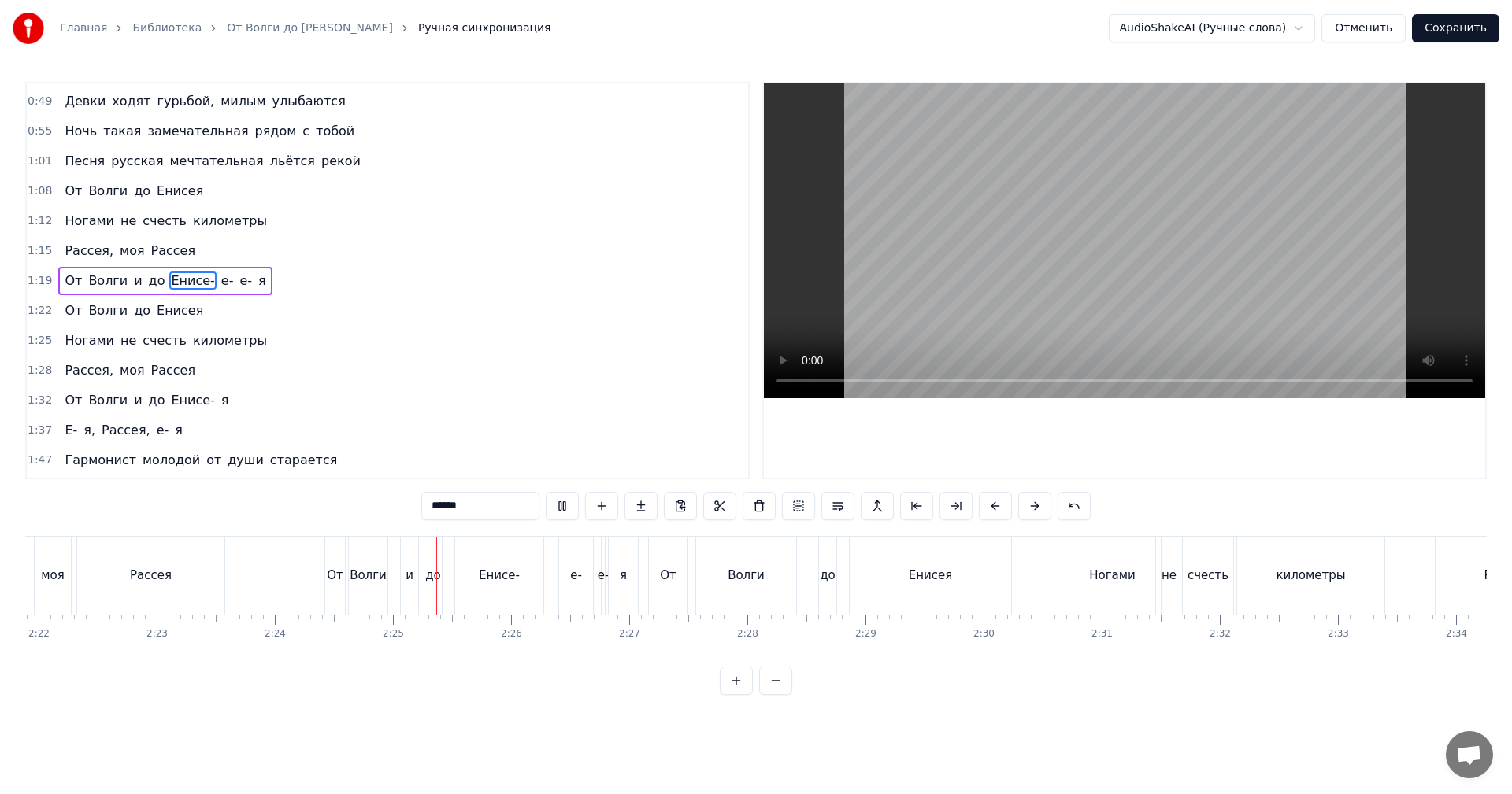
scroll to position [0, 17036]
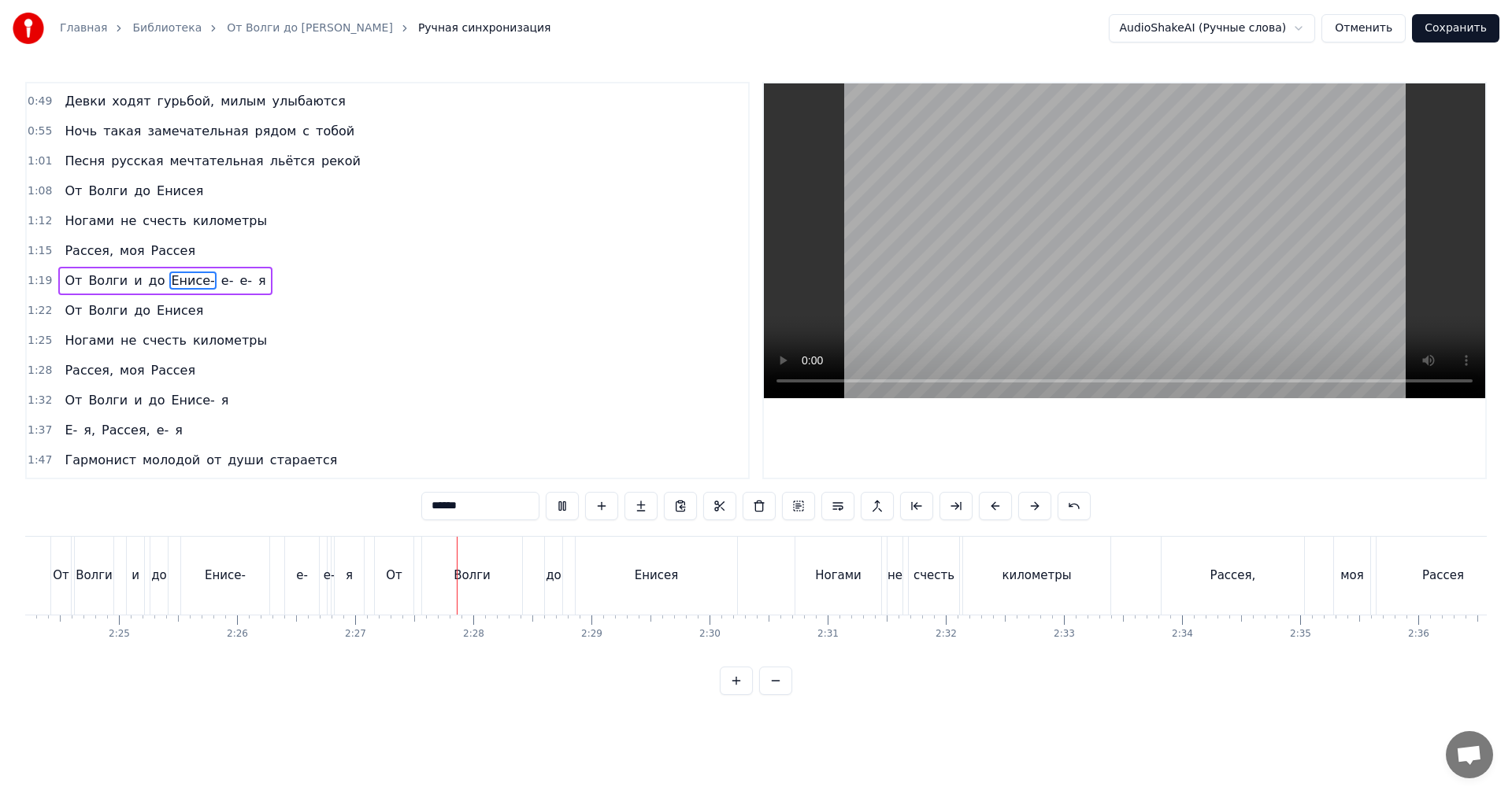
click at [1102, 303] on video at bounding box center [1125, 241] width 721 height 315
drag, startPoint x: 242, startPoint y: 591, endPoint x: 443, endPoint y: 504, distance: 219.0
click at [243, 591] on div "Енисе-" at bounding box center [225, 576] width 88 height 78
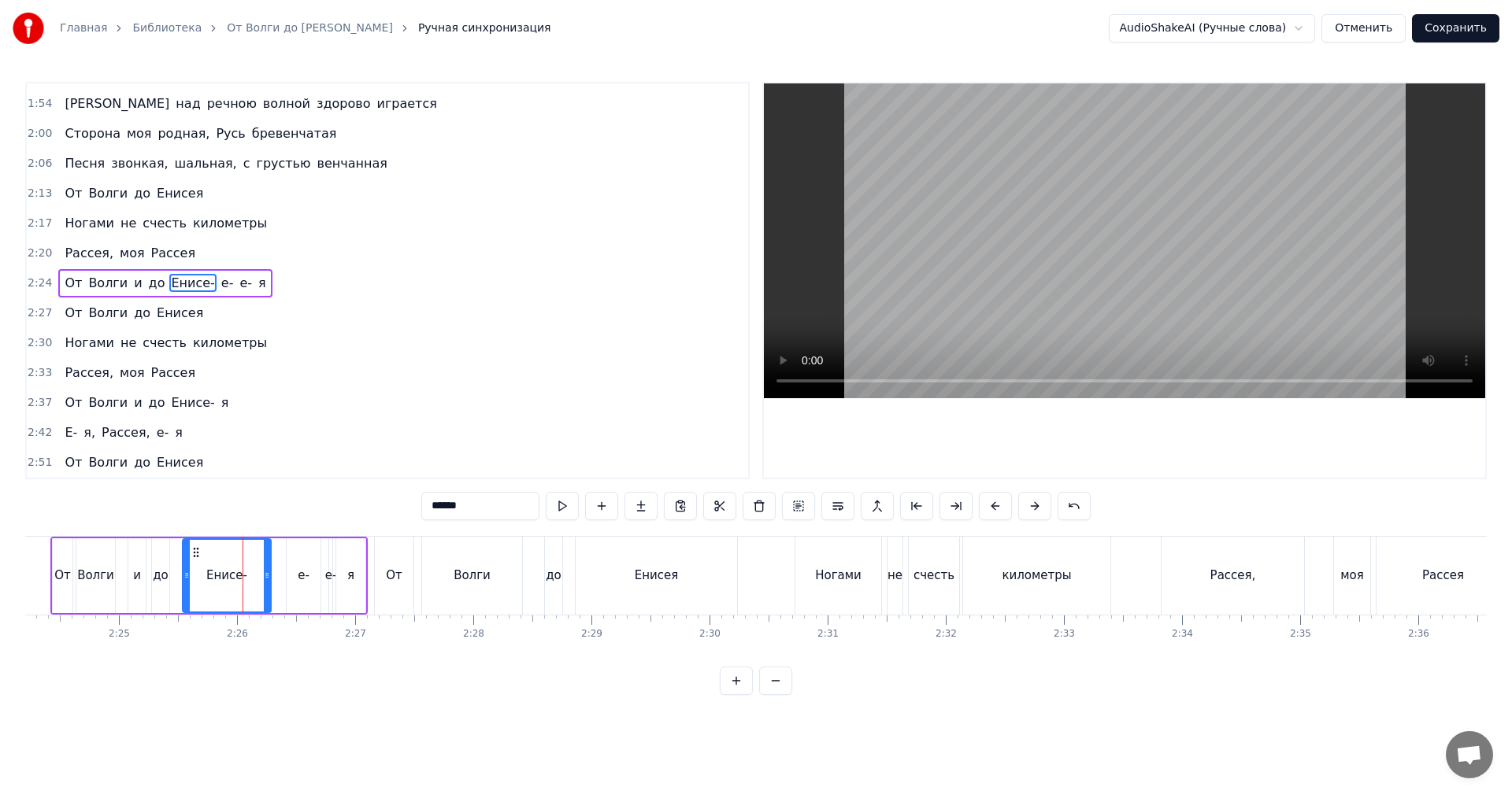
scroll to position [565, 0]
click at [305, 561] on div "е-" at bounding box center [304, 576] width 34 height 75
type input "**"
drag, startPoint x: 317, startPoint y: 559, endPoint x: 307, endPoint y: 561, distance: 10.2
click at [307, 561] on div at bounding box center [308, 576] width 7 height 72
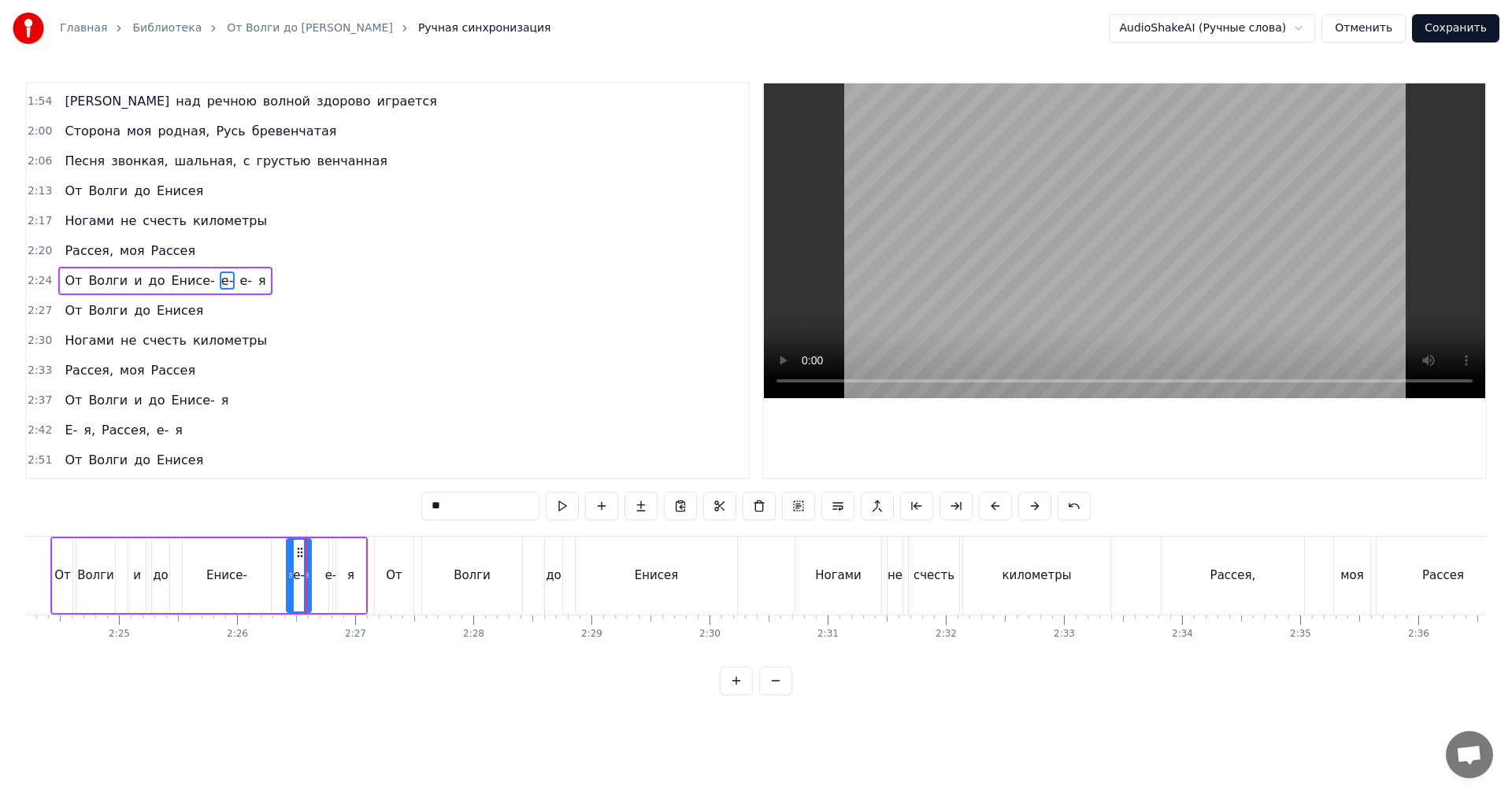
click at [331, 561] on div "е-" at bounding box center [331, 576] width 5 height 75
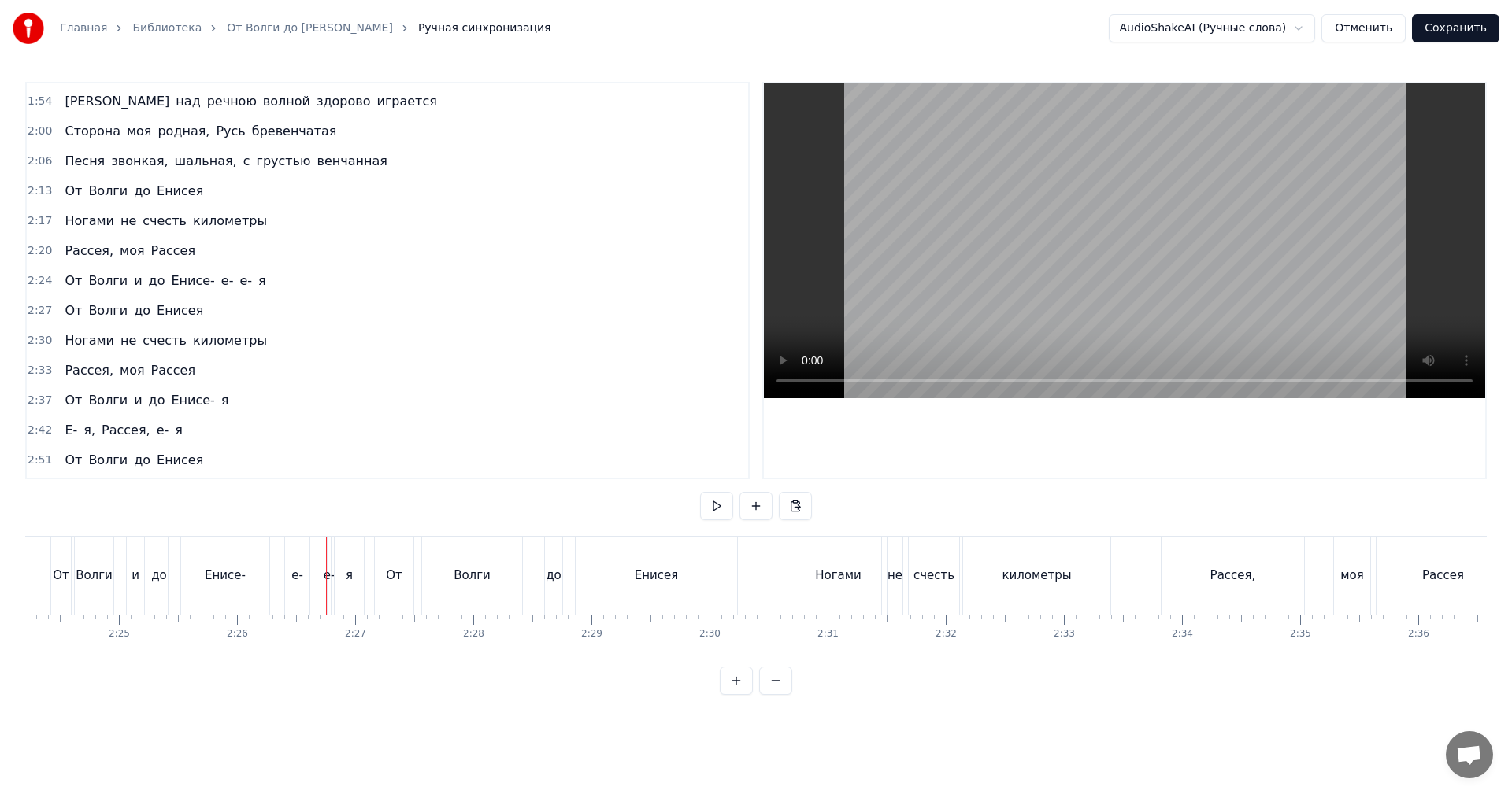
click at [330, 561] on div "е-" at bounding box center [330, 576] width 5 height 78
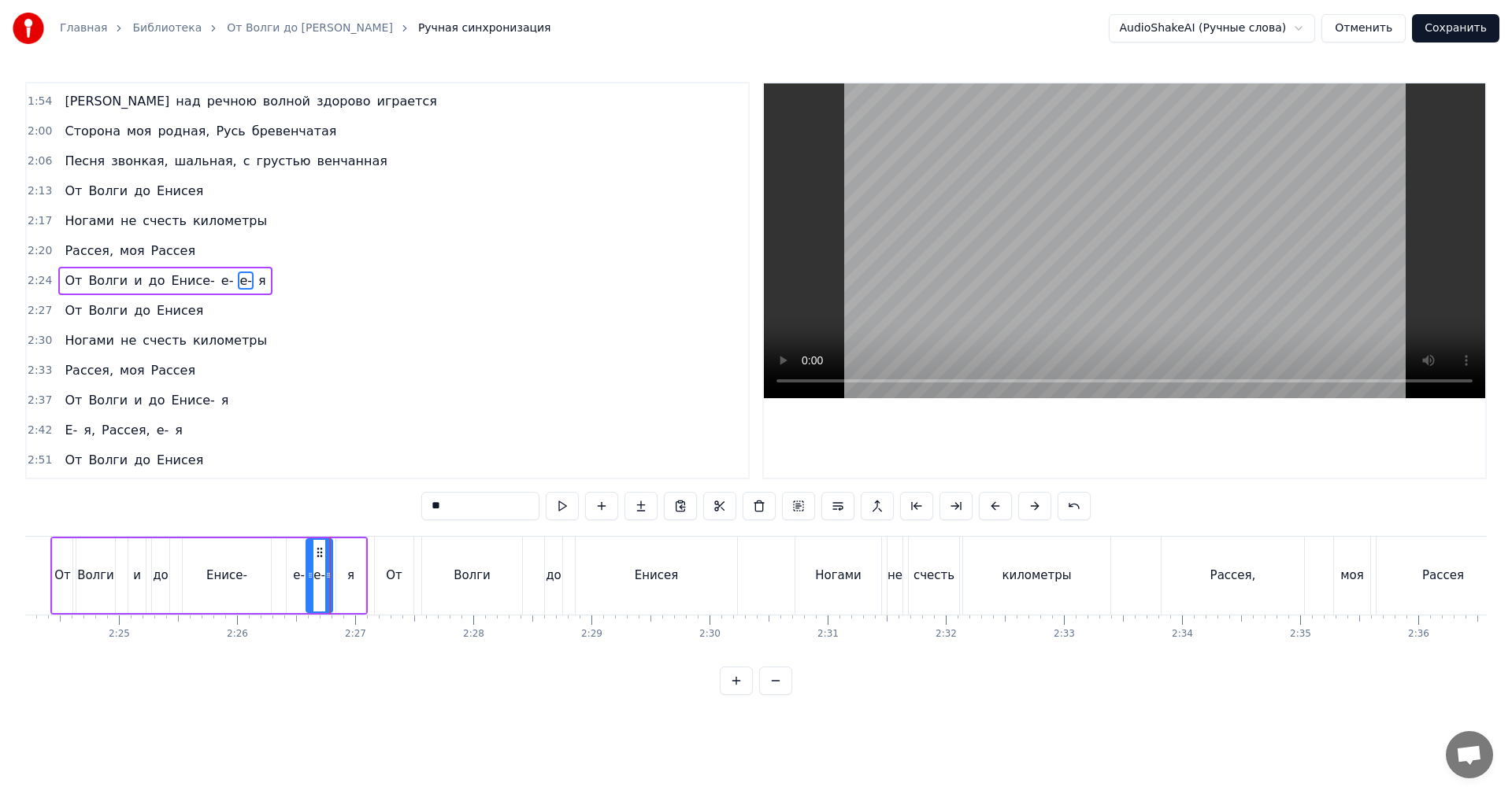
drag, startPoint x: 333, startPoint y: 560, endPoint x: 310, endPoint y: 561, distance: 23.0
click at [310, 561] on div at bounding box center [310, 576] width 7 height 72
drag, startPoint x: 247, startPoint y: 575, endPoint x: 465, endPoint y: 456, distance: 248.4
click at [254, 574] on div "Енисе-" at bounding box center [227, 576] width 88 height 75
type input "******"
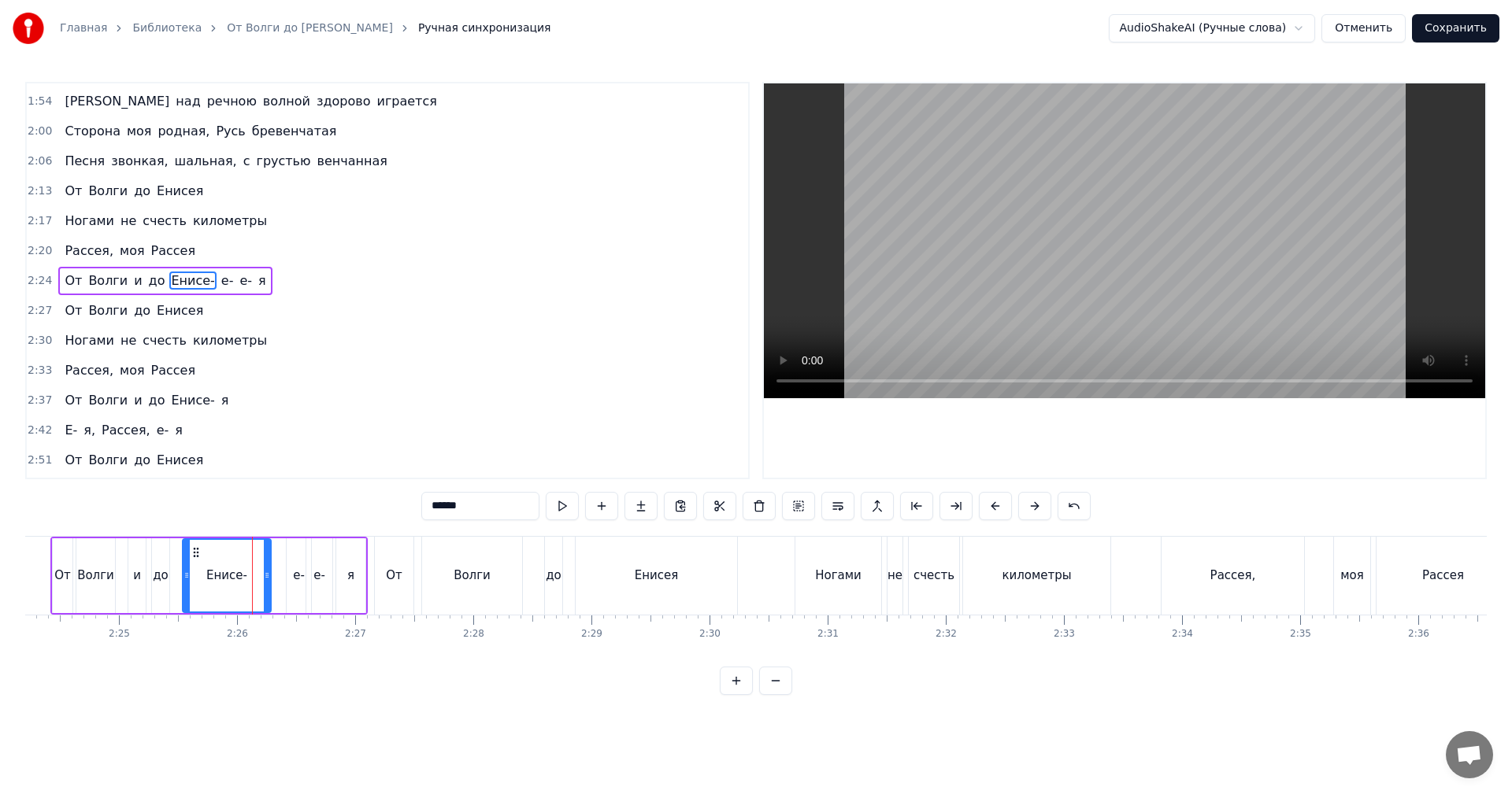
click at [959, 310] on video at bounding box center [1125, 241] width 721 height 315
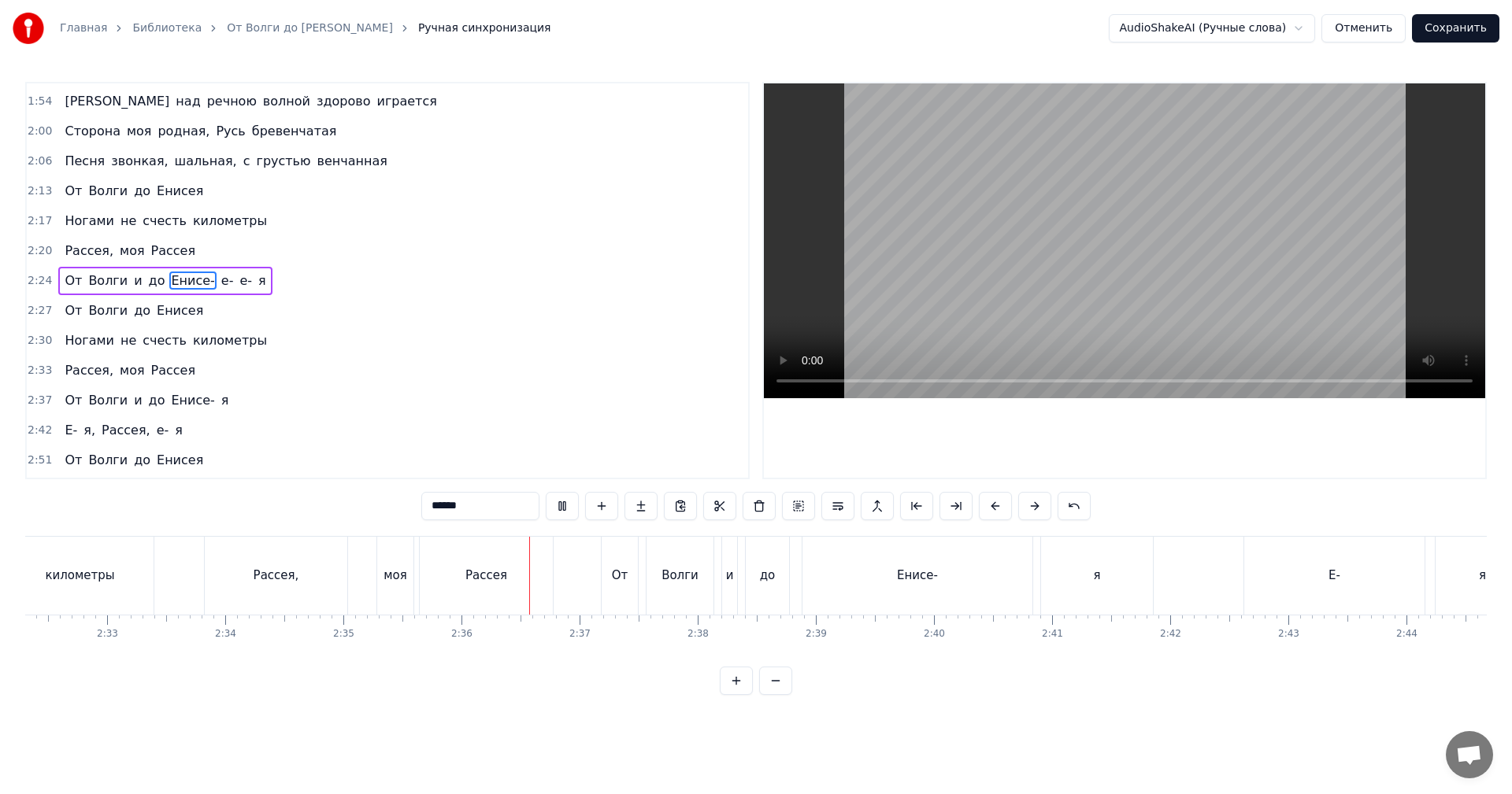
click at [1021, 281] on video at bounding box center [1125, 241] width 721 height 315
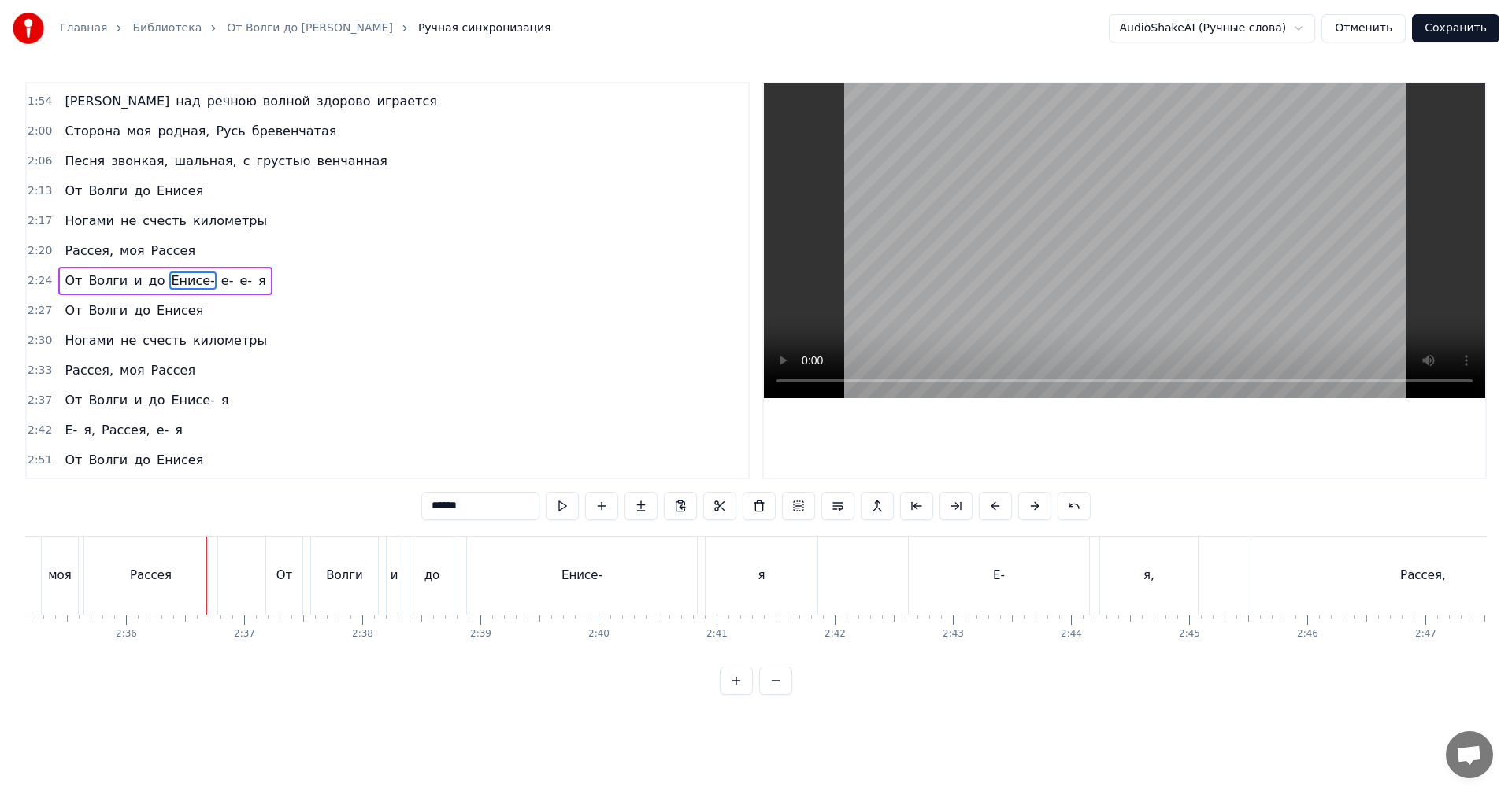
scroll to position [0, 18370]
click at [1021, 281] on video at bounding box center [1125, 241] width 721 height 315
click at [1479, 35] on button "Сохранить" at bounding box center [1455, 28] width 87 height 28
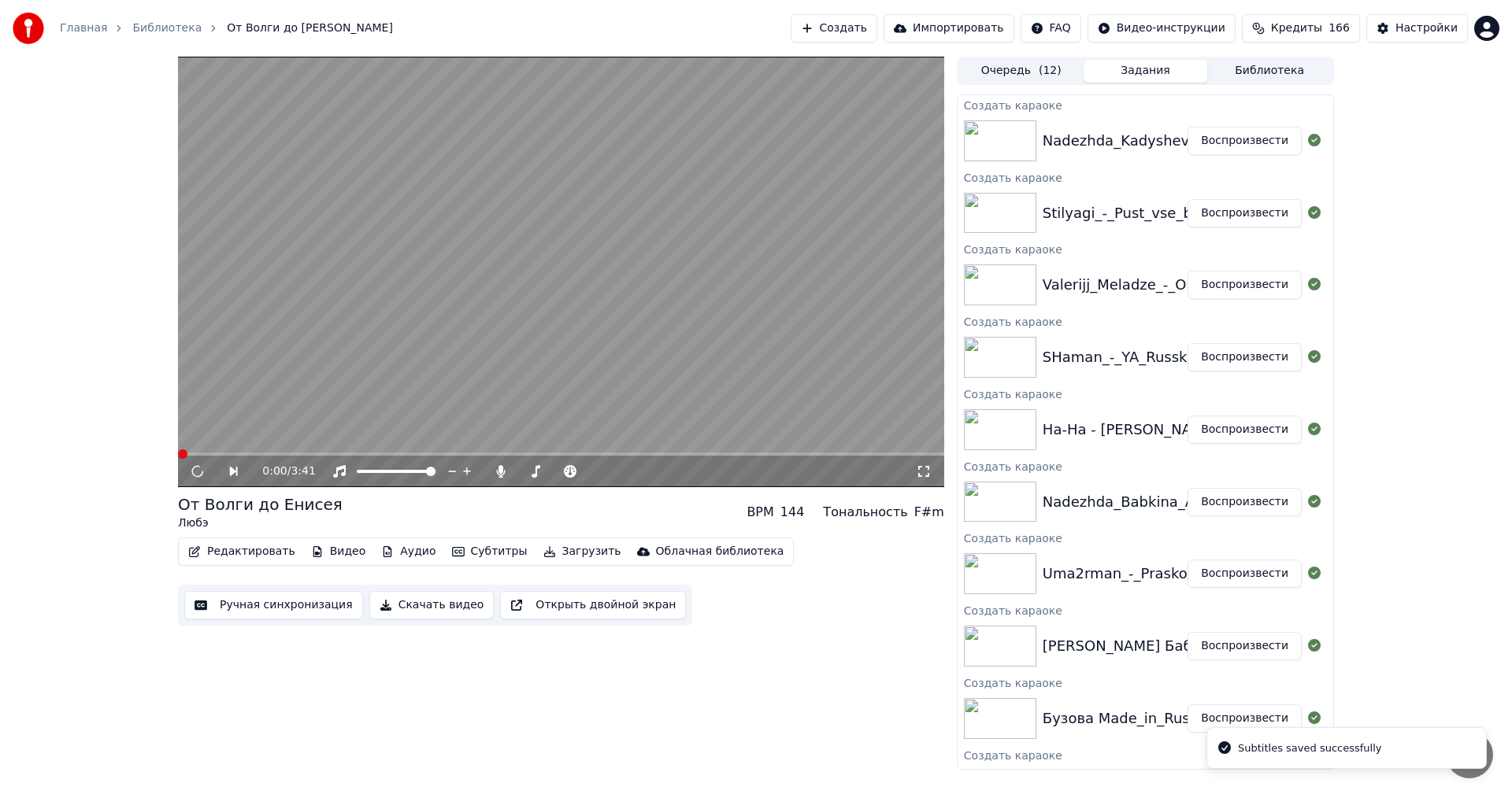
scroll to position [193, 0]
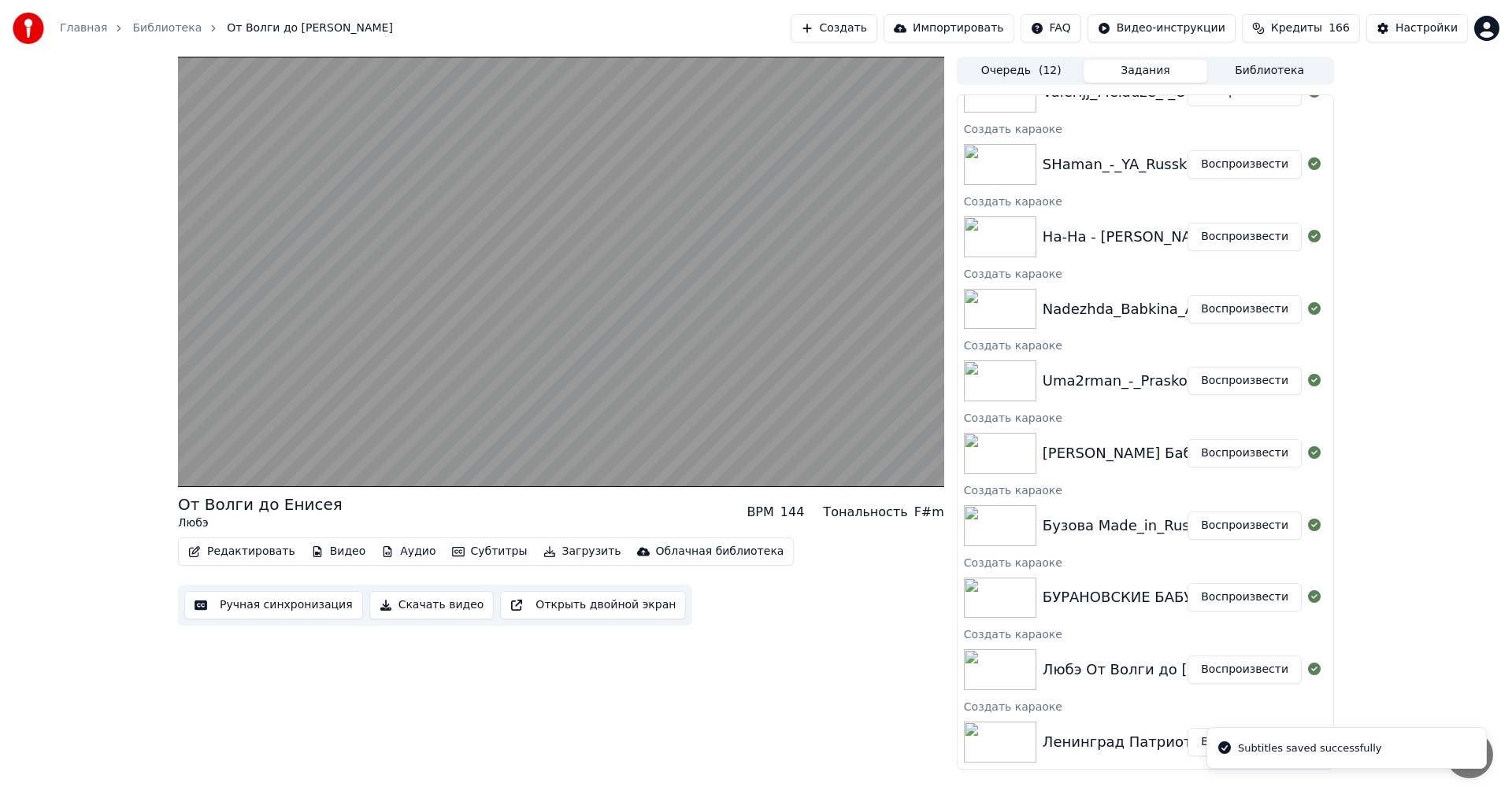
click at [1225, 596] on button "Воспроизвести" at bounding box center [1244, 597] width 114 height 28
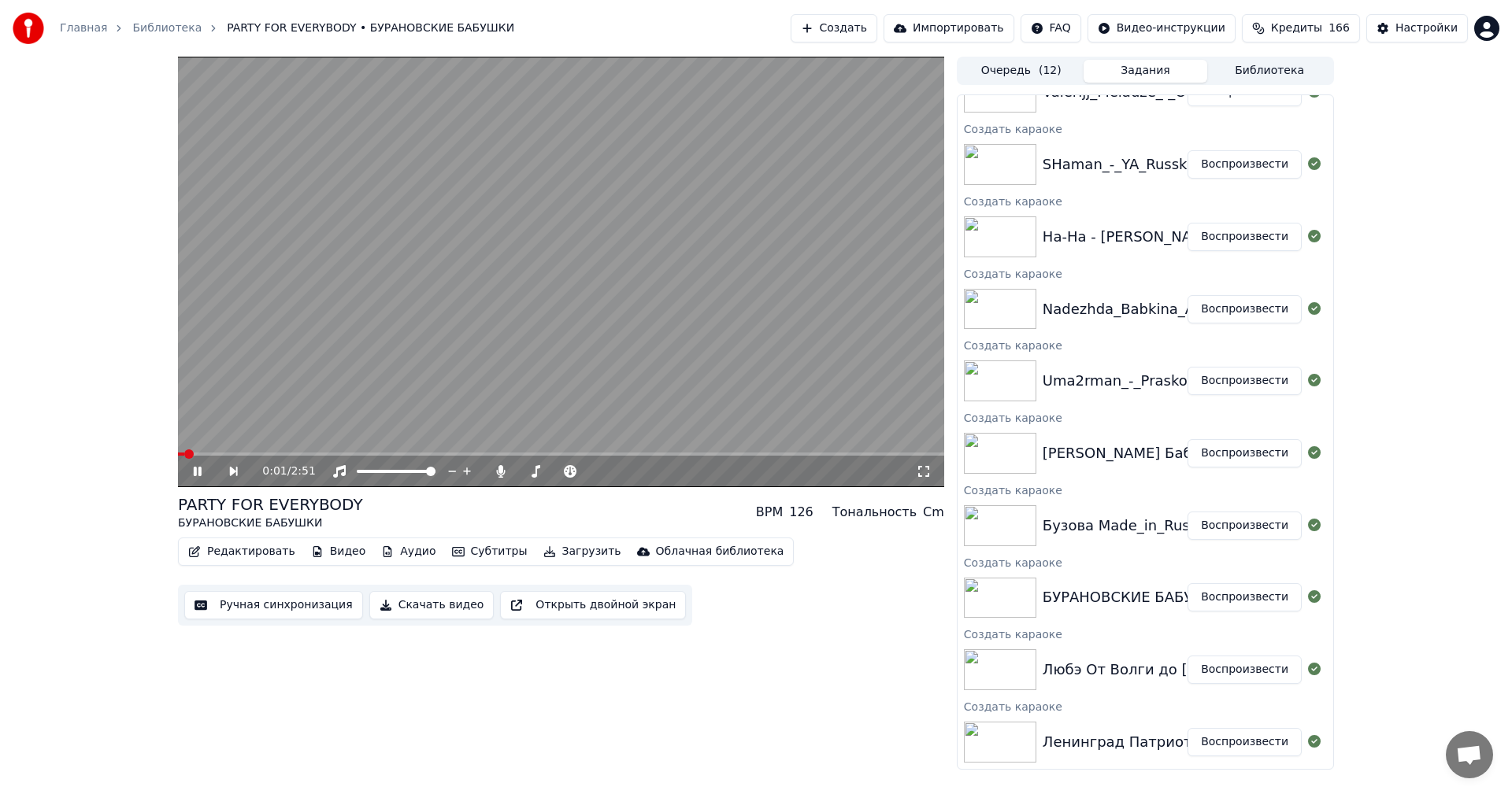
click at [261, 605] on button "Ручная синхронизация" at bounding box center [273, 605] width 179 height 28
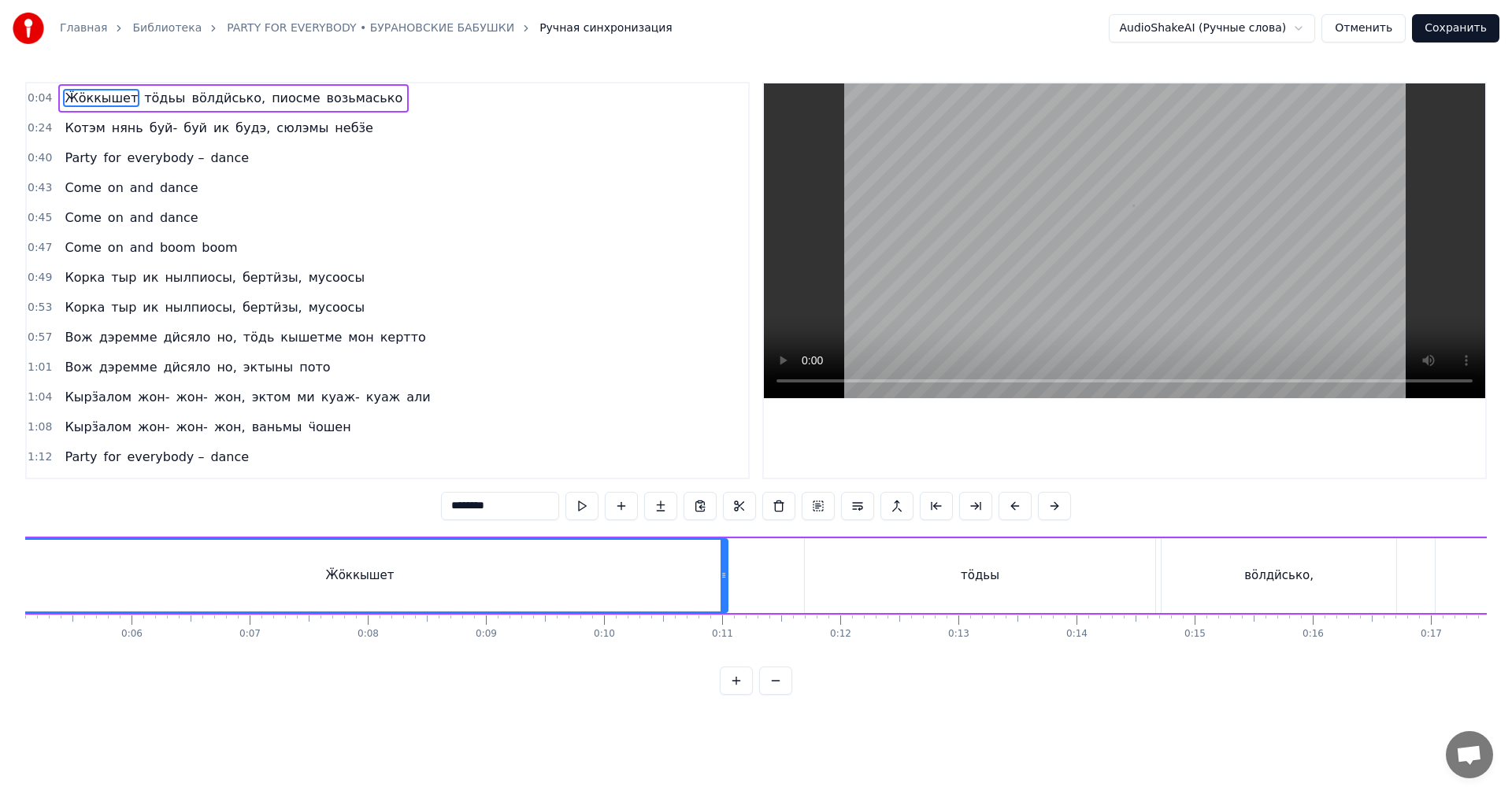
scroll to position [0, 488]
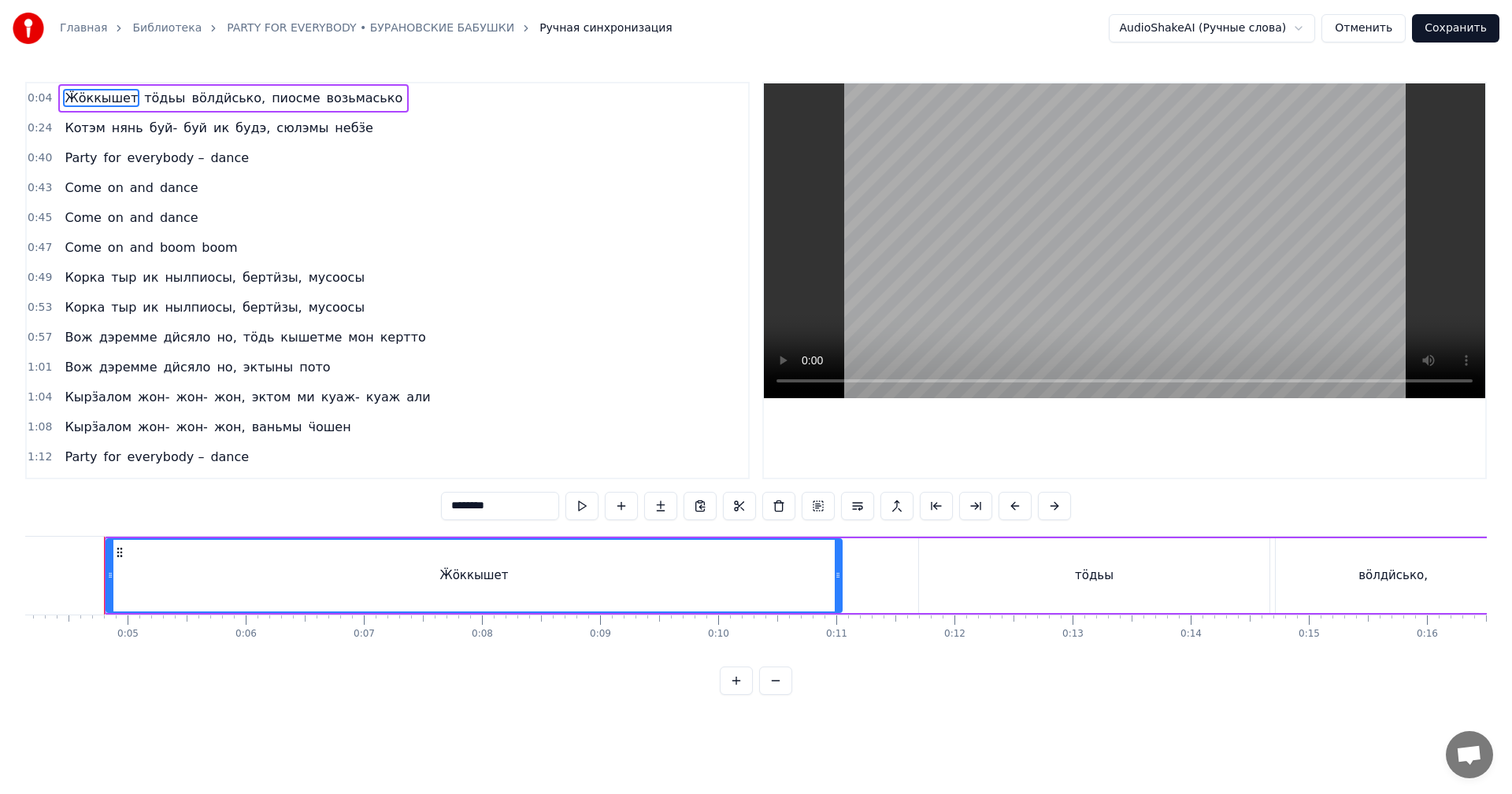
click at [1286, 293] on video at bounding box center [1125, 241] width 721 height 315
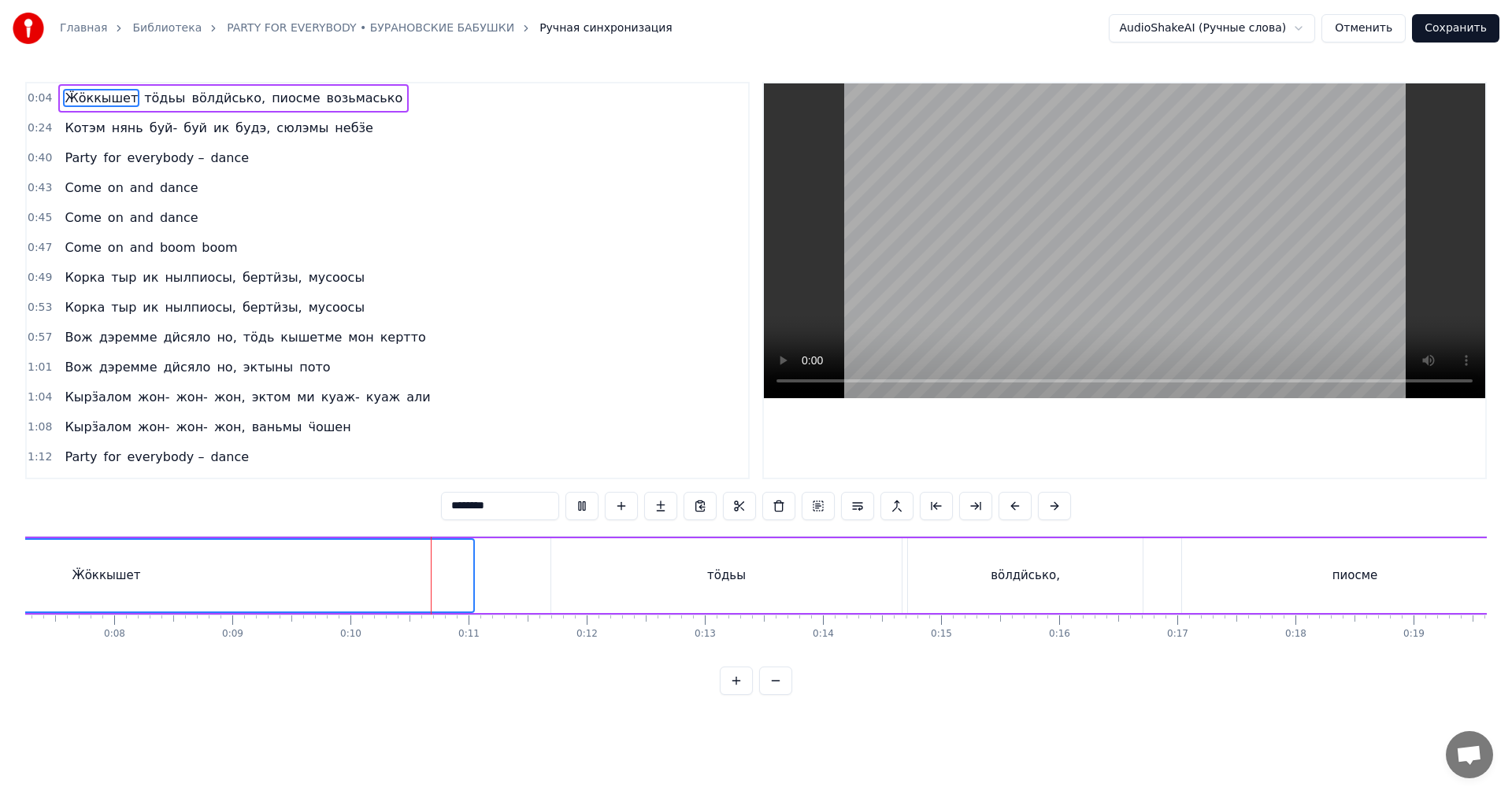
scroll to position [0, 882]
click at [984, 572] on div "вӧлдӥсько," at bounding box center [999, 576] width 69 height 18
type input "**********"
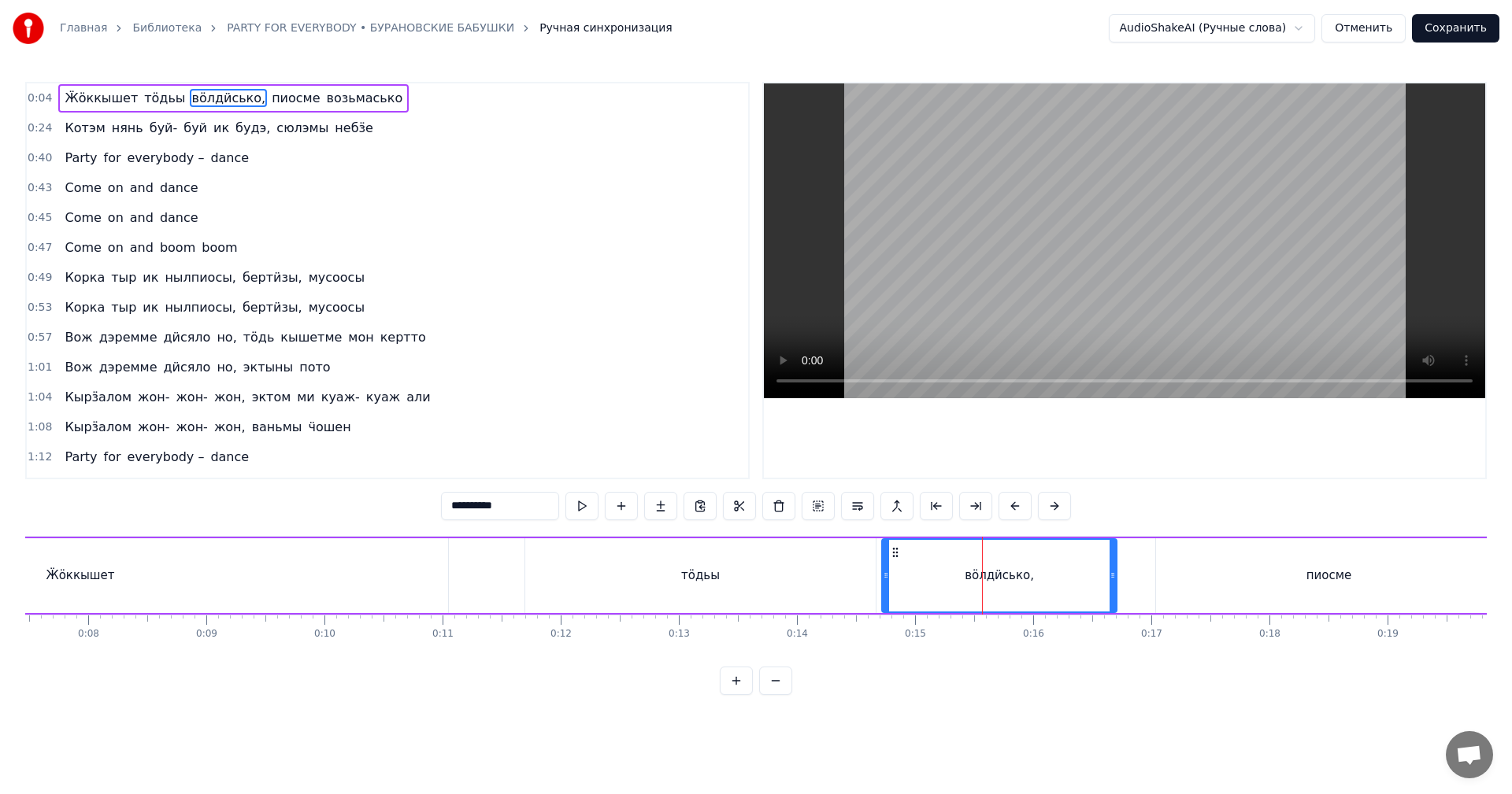
click at [1055, 301] on video at bounding box center [1125, 241] width 721 height 315
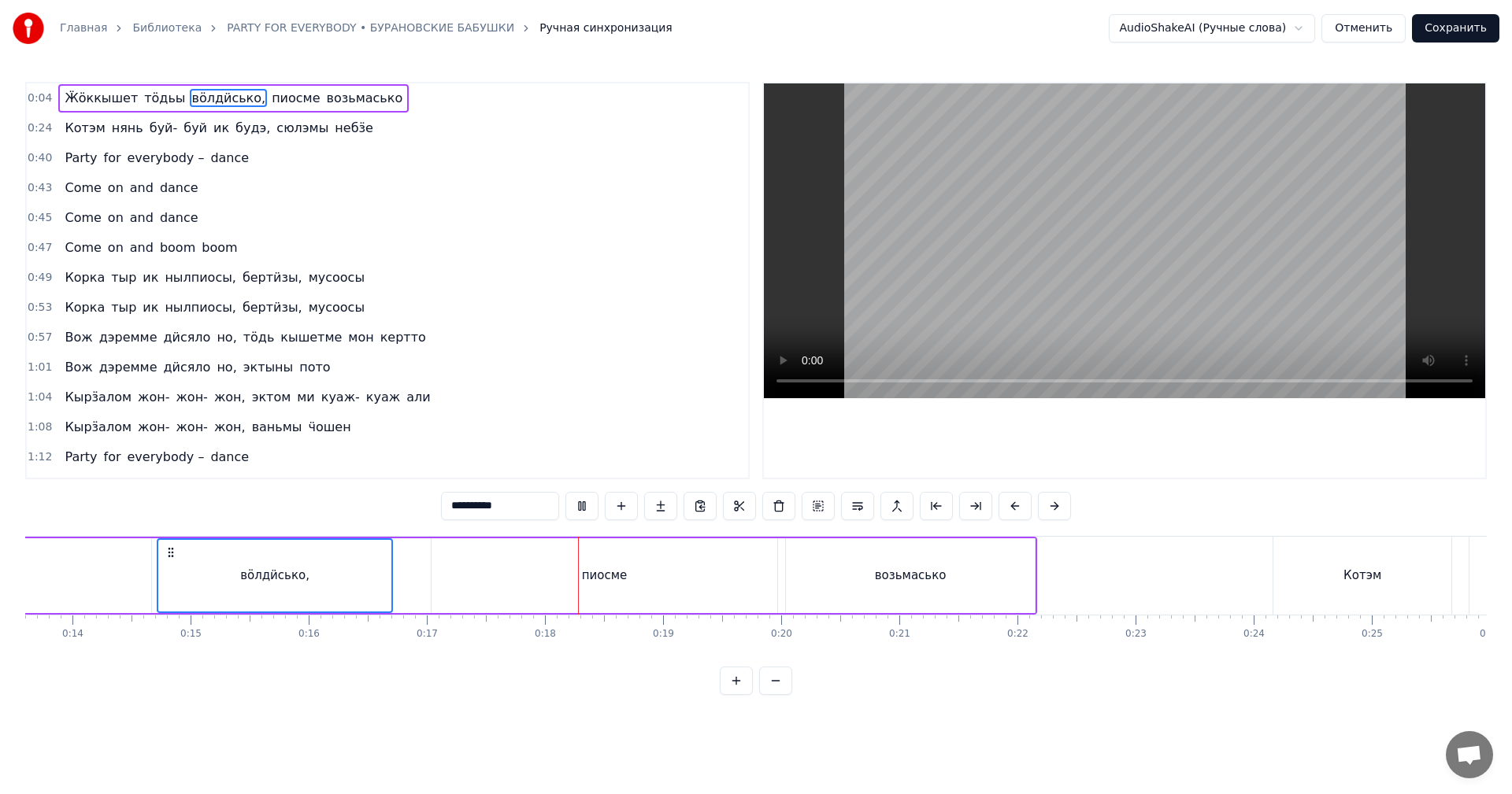
scroll to position [0, 1670]
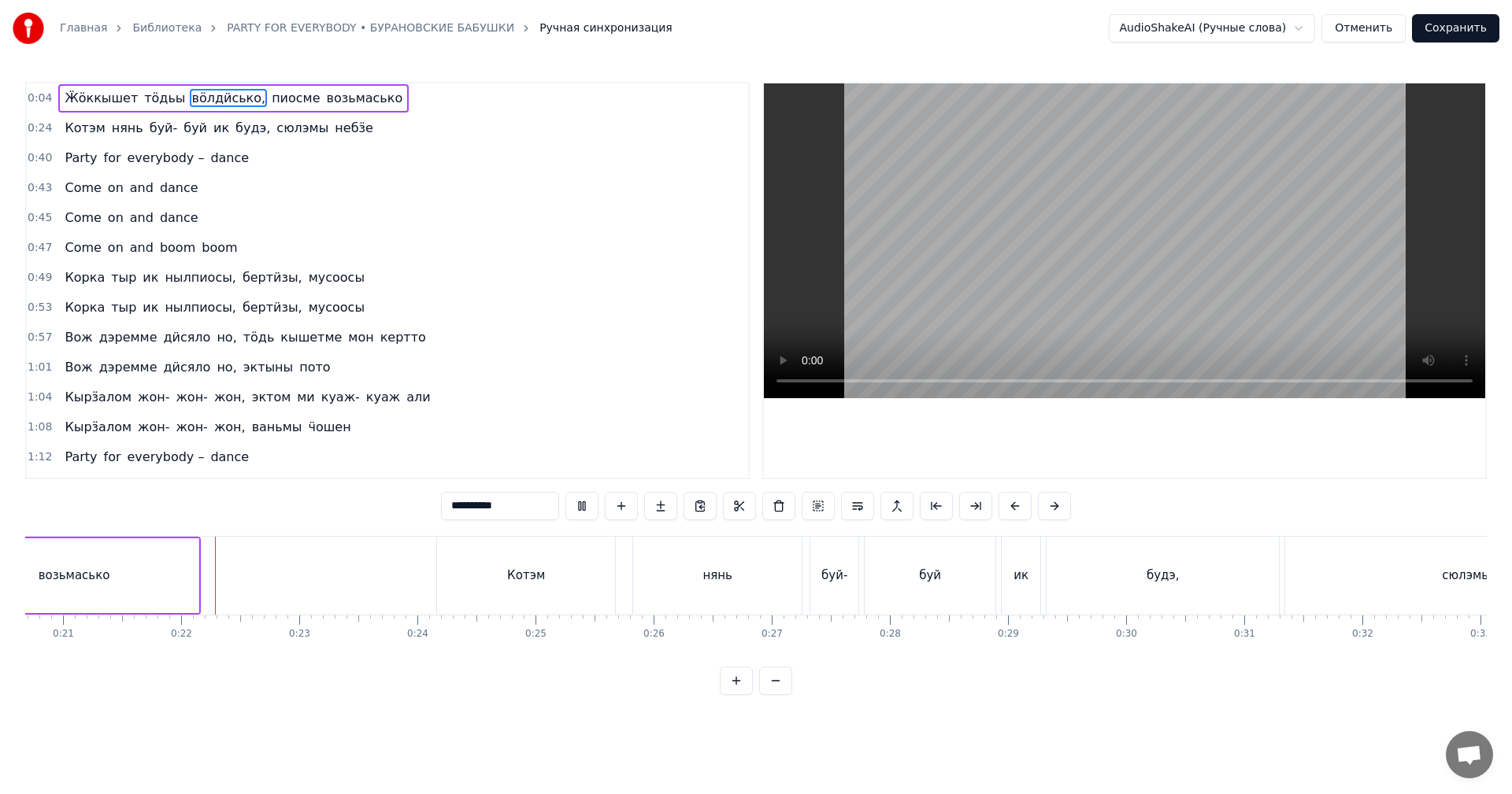
drag, startPoint x: 948, startPoint y: 256, endPoint x: 940, endPoint y: 277, distance: 22.5
click at [948, 257] on video at bounding box center [1125, 241] width 721 height 315
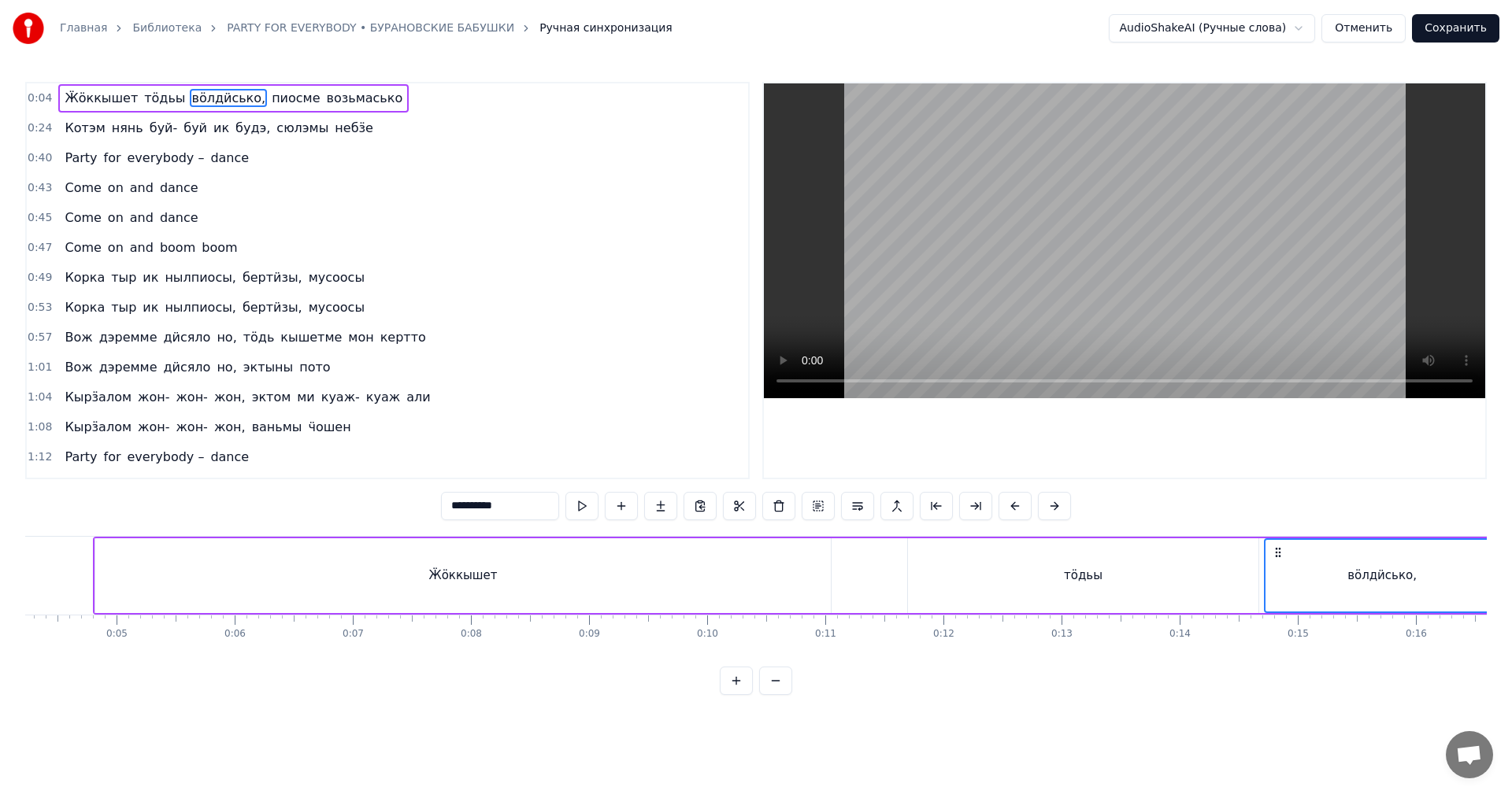
scroll to position [0, 317]
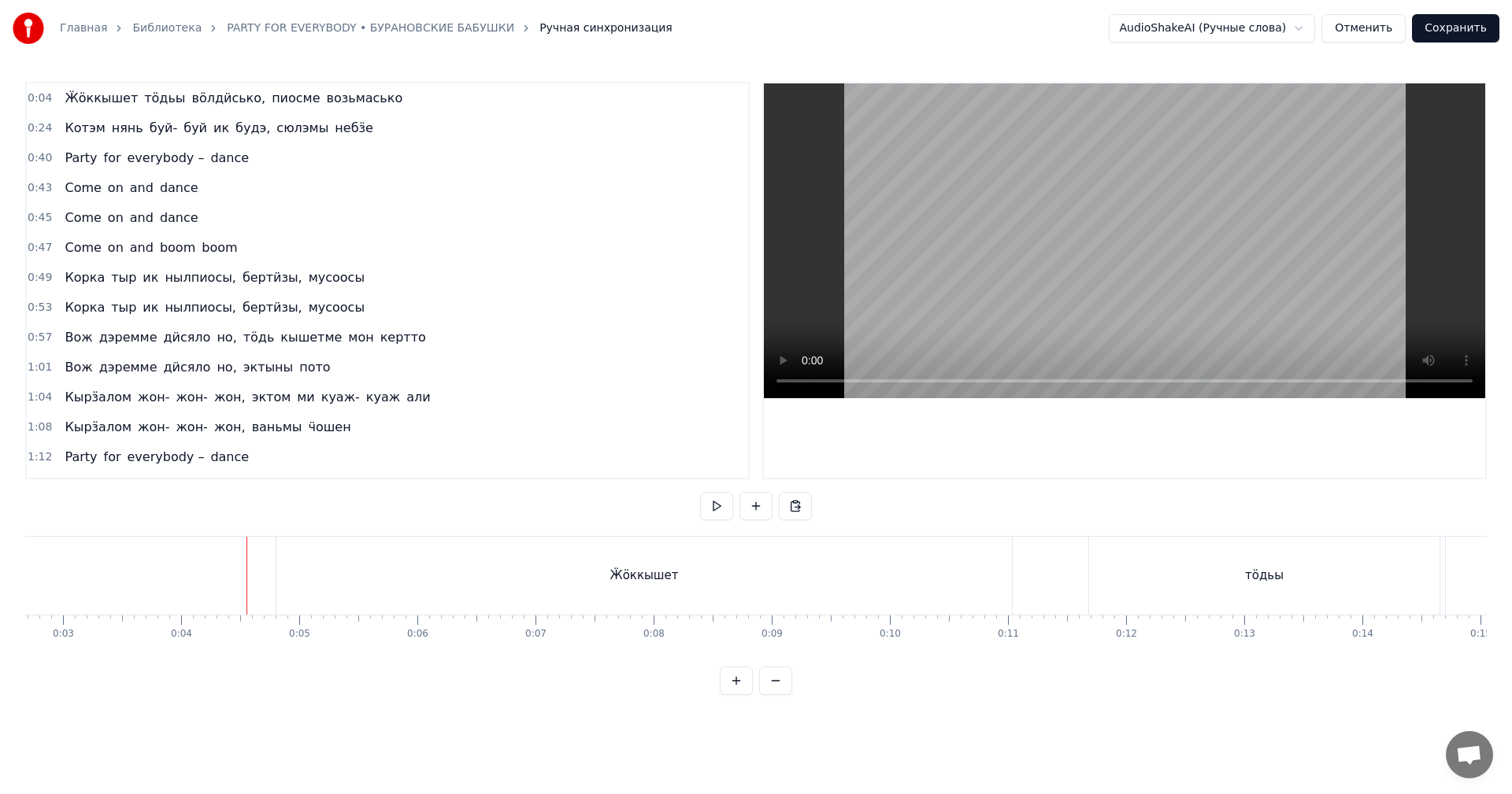
click at [1092, 273] on video at bounding box center [1125, 241] width 721 height 315
click at [1180, 286] on video at bounding box center [1125, 241] width 721 height 315
click at [969, 273] on video at bounding box center [1125, 241] width 721 height 315
click at [1067, 264] on video at bounding box center [1125, 241] width 721 height 315
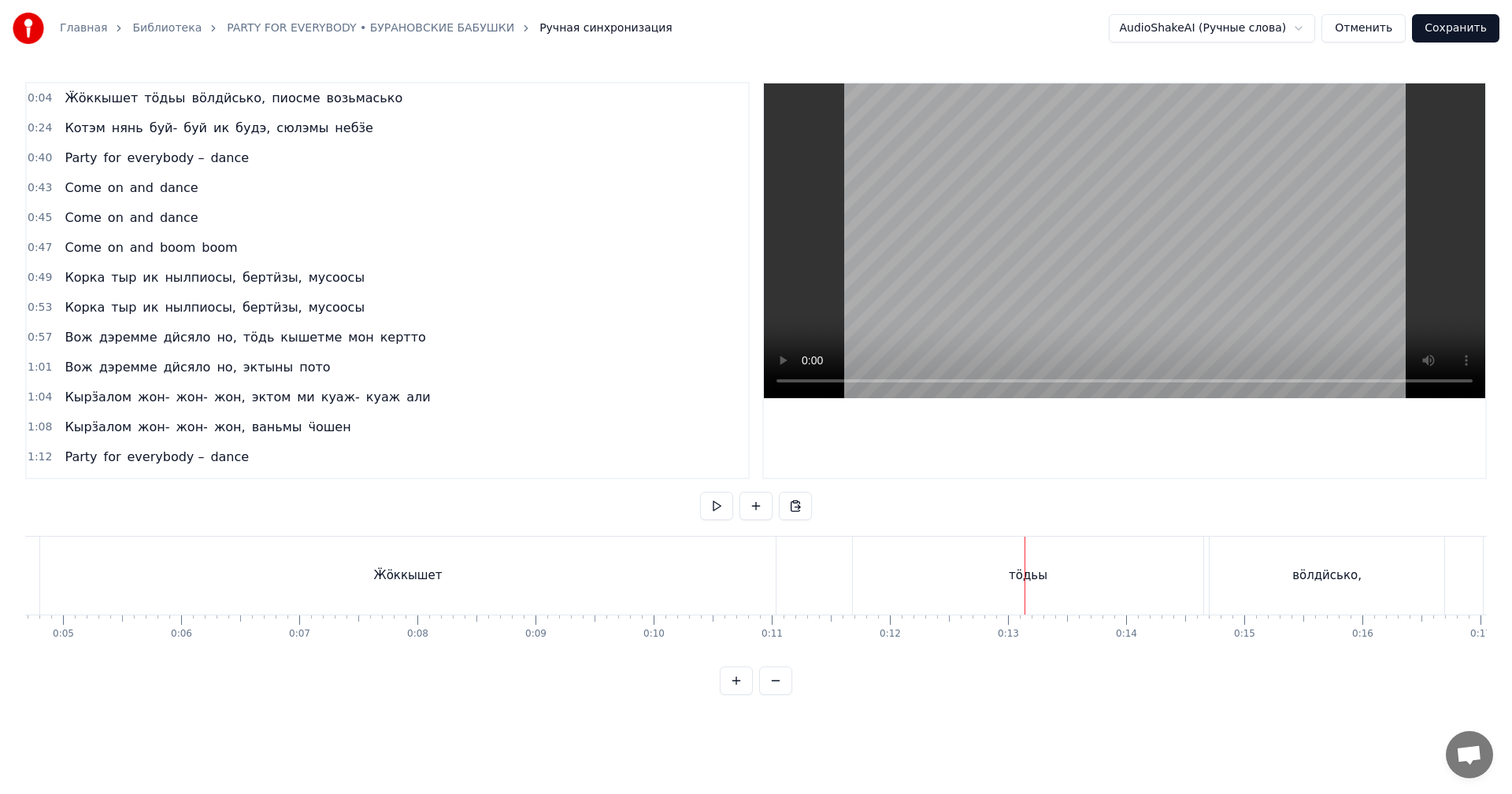
click at [878, 572] on div "тӧдьы" at bounding box center [1028, 576] width 351 height 78
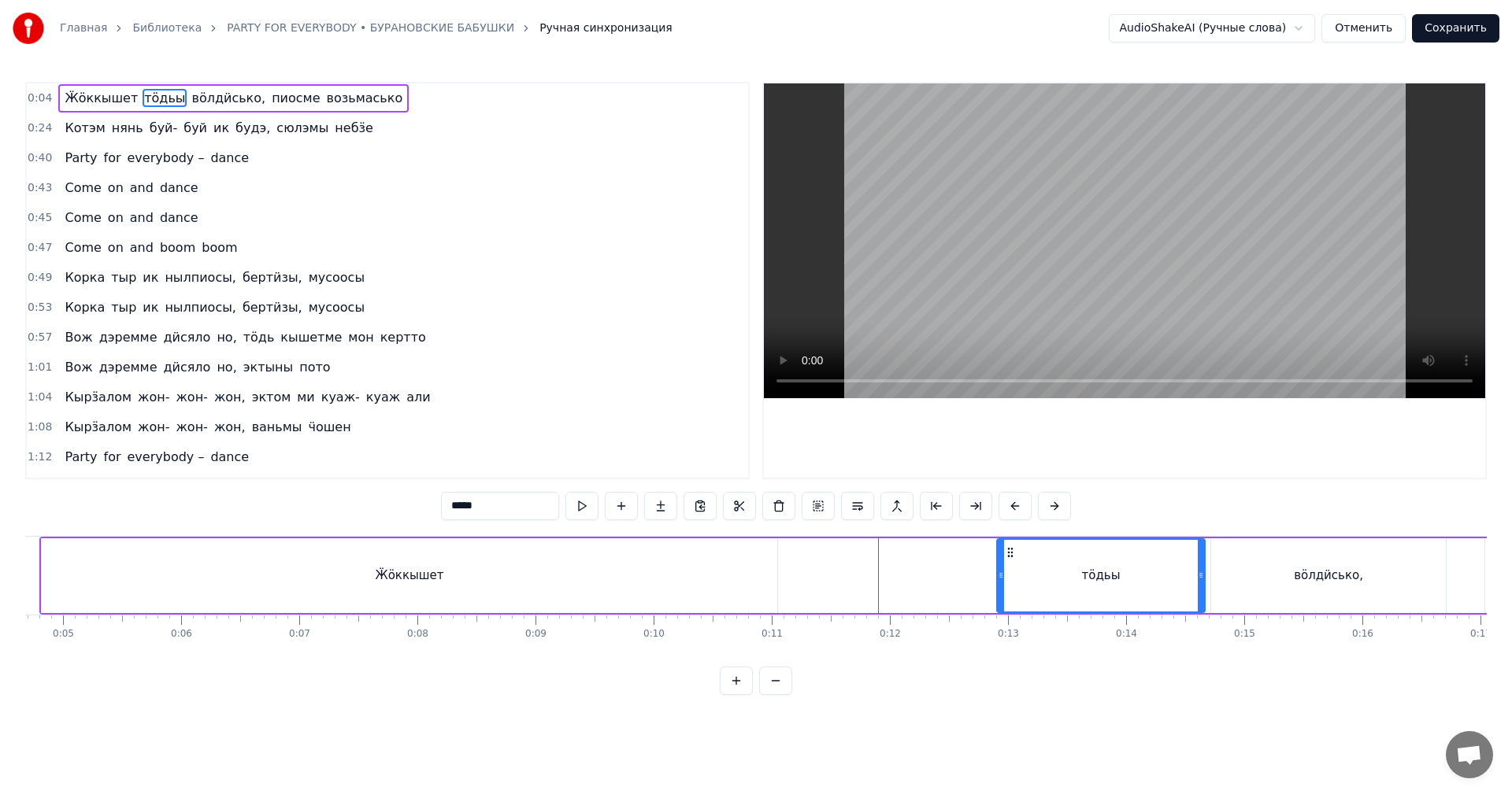
drag, startPoint x: 857, startPoint y: 572, endPoint x: 981, endPoint y: 573, distance: 124.0
click at [998, 570] on icon at bounding box center [1001, 575] width 7 height 12
drag, startPoint x: 759, startPoint y: 579, endPoint x: 780, endPoint y: 574, distance: 21.6
click at [761, 579] on div "Ӝӧккышет" at bounding box center [409, 576] width 736 height 75
type input "********"
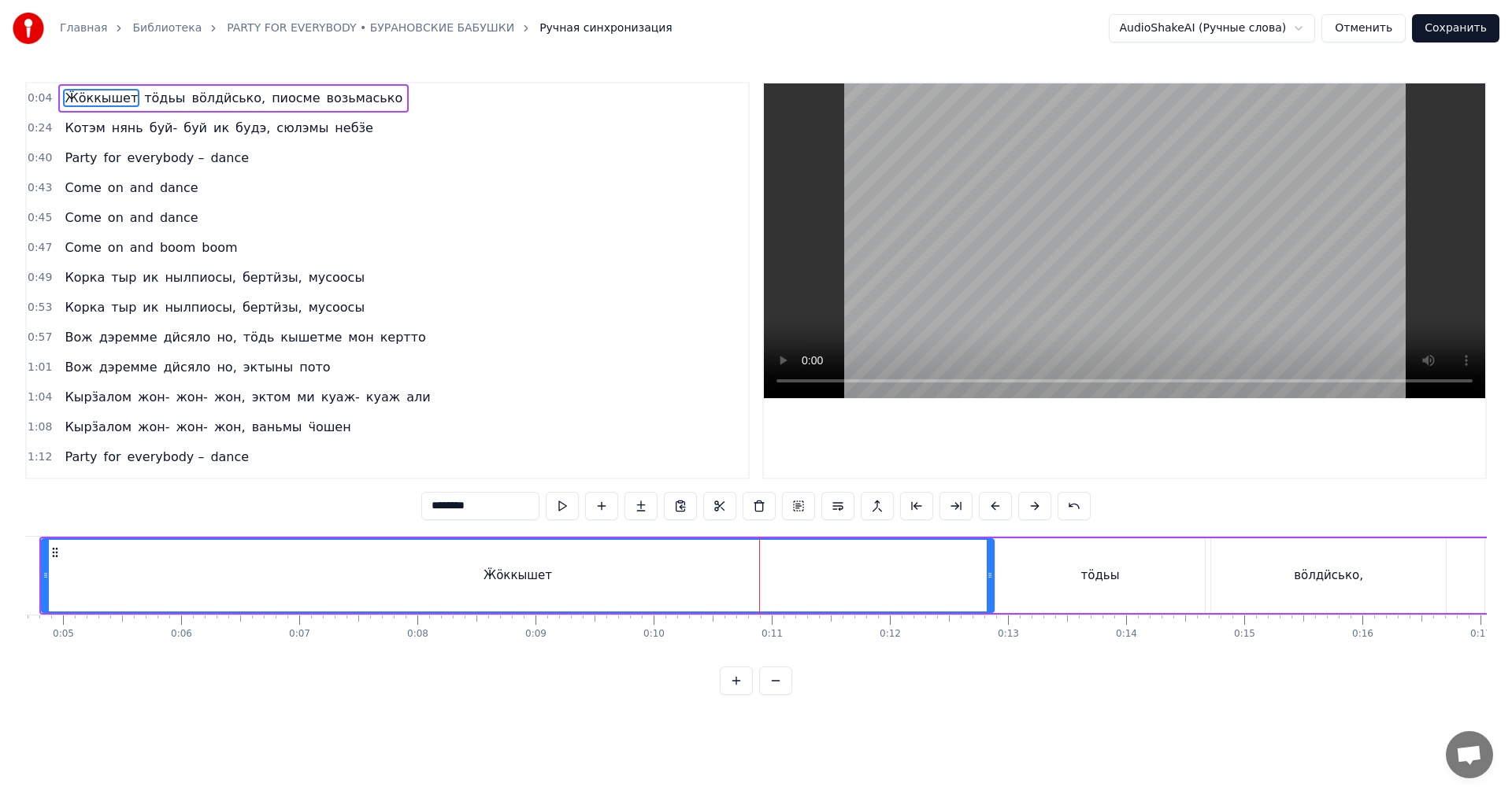
drag, startPoint x: 772, startPoint y: 569, endPoint x: 990, endPoint y: 572, distance: 218.0
click at [990, 572] on div at bounding box center [990, 576] width 7 height 72
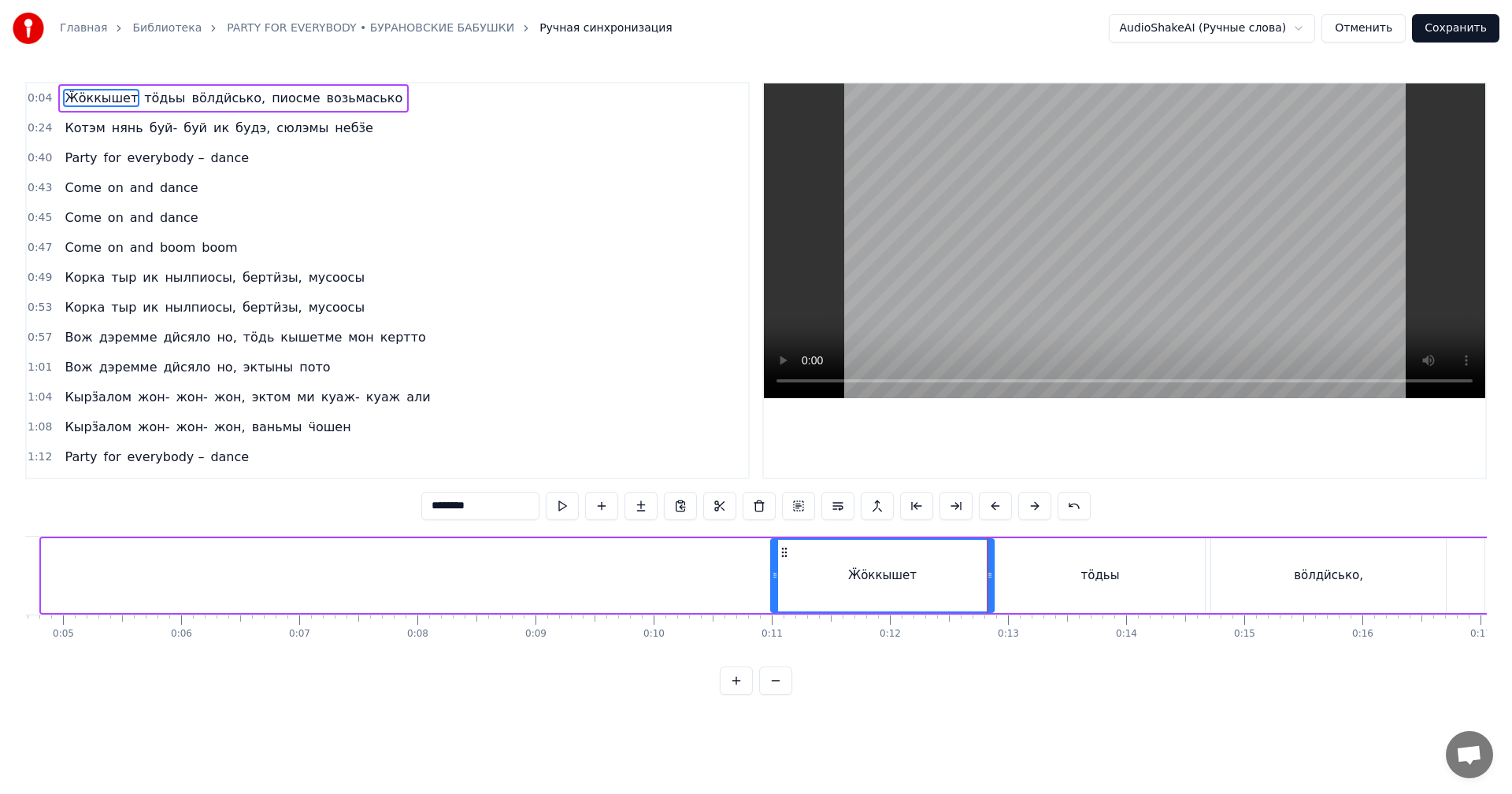
drag, startPoint x: 47, startPoint y: 581, endPoint x: 776, endPoint y: 574, distance: 729.0
click at [776, 574] on icon at bounding box center [775, 575] width 7 height 12
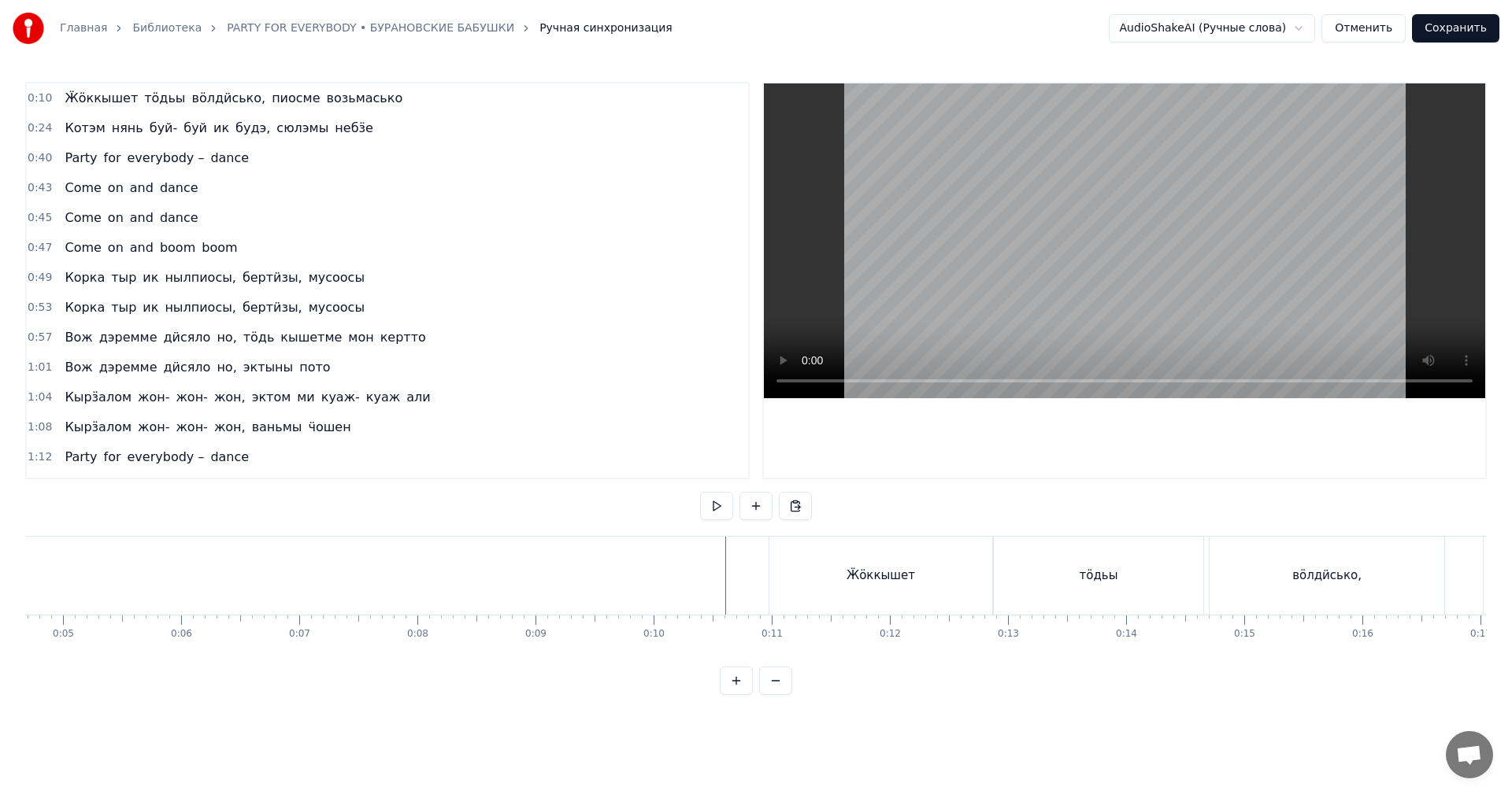
click at [1047, 212] on video at bounding box center [1125, 241] width 721 height 315
drag, startPoint x: 867, startPoint y: 565, endPoint x: 847, endPoint y: 565, distance: 20.0
click at [863, 565] on div "Ӝӧккышет" at bounding box center [881, 576] width 223 height 78
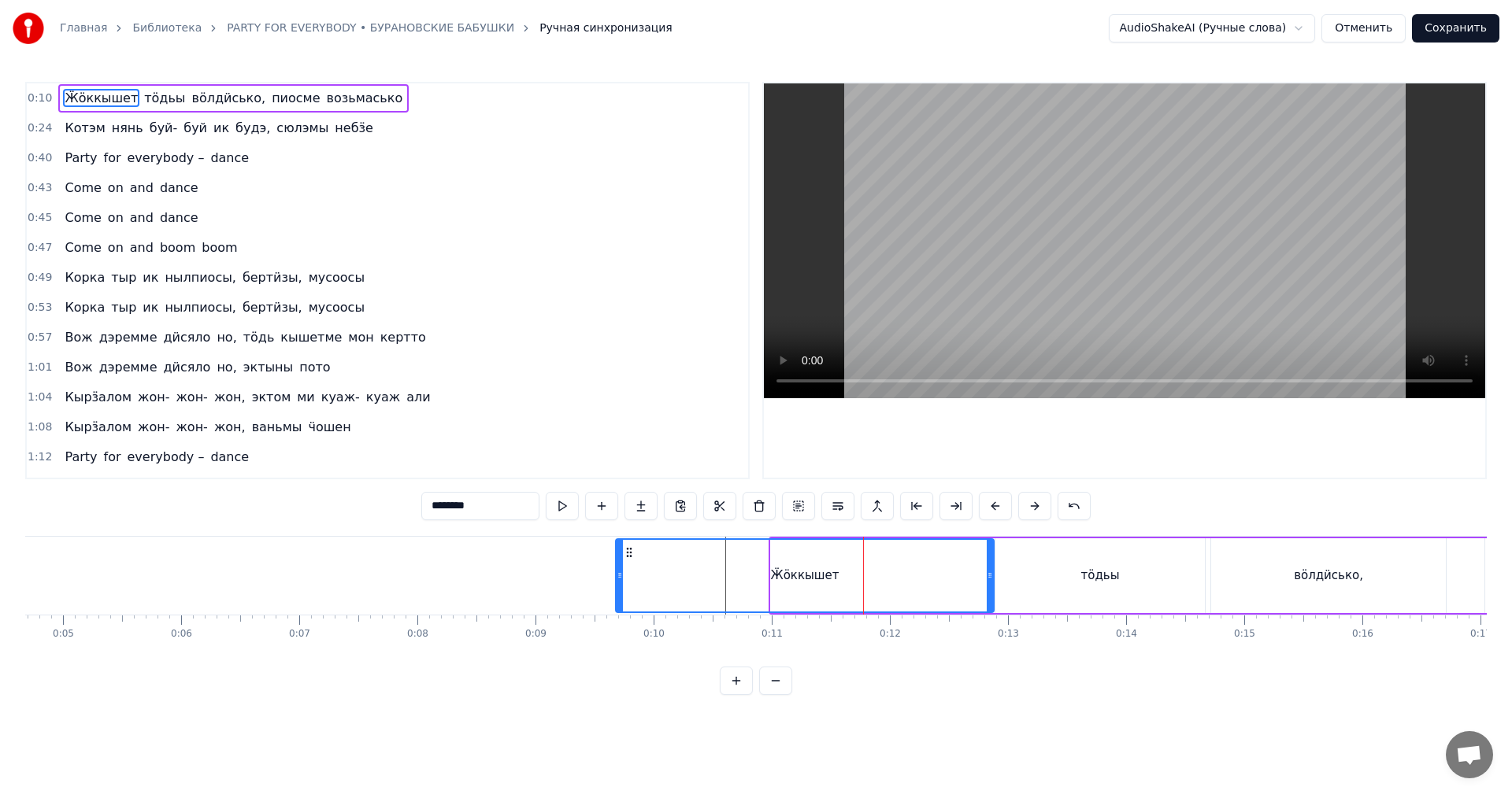
drag, startPoint x: 777, startPoint y: 575, endPoint x: 601, endPoint y: 581, distance: 176.1
click at [623, 578] on icon at bounding box center [620, 575] width 7 height 12
drag, startPoint x: 601, startPoint y: 581, endPoint x: 925, endPoint y: 393, distance: 374.6
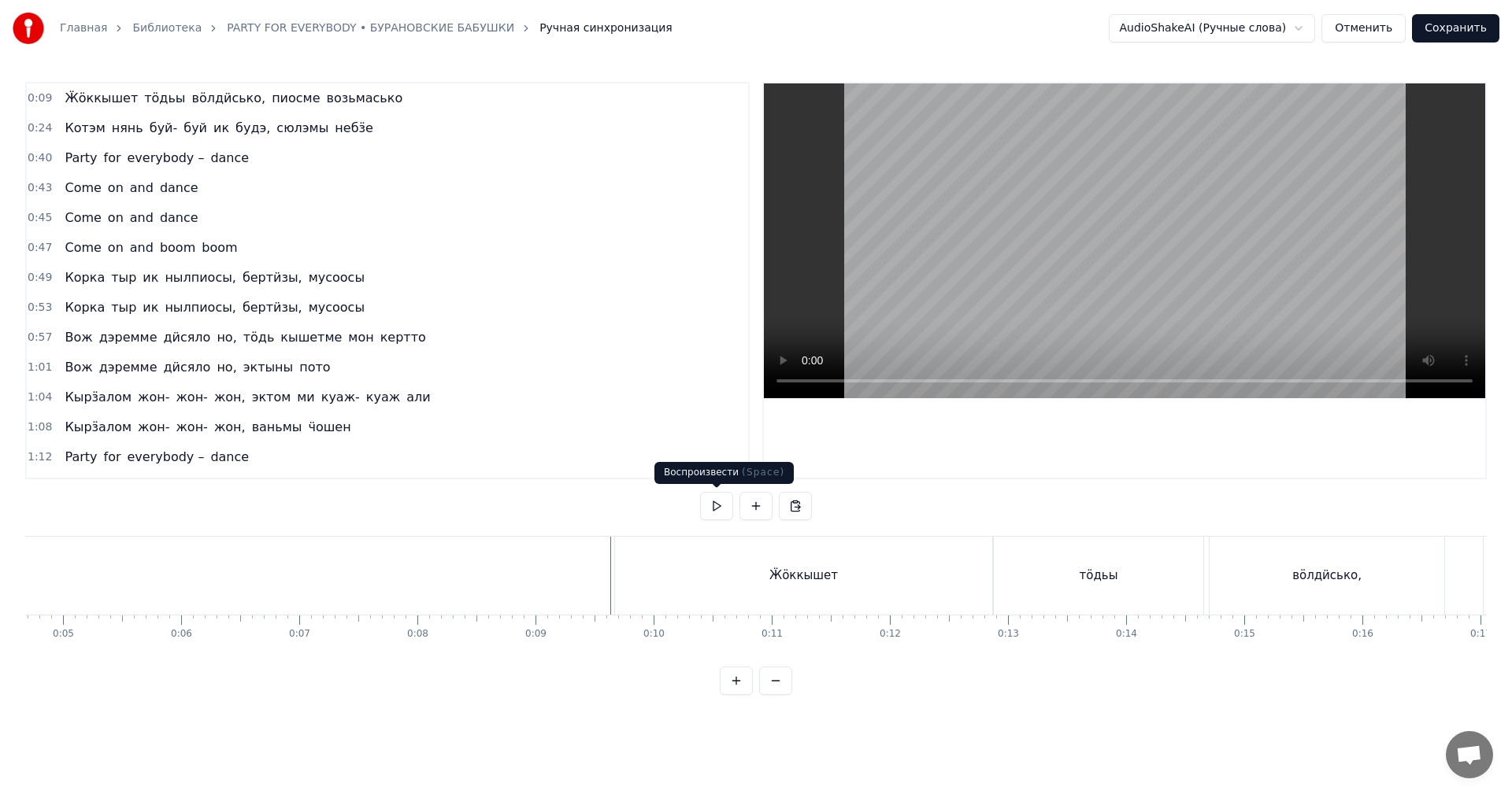
click at [1055, 270] on video at bounding box center [1125, 241] width 721 height 315
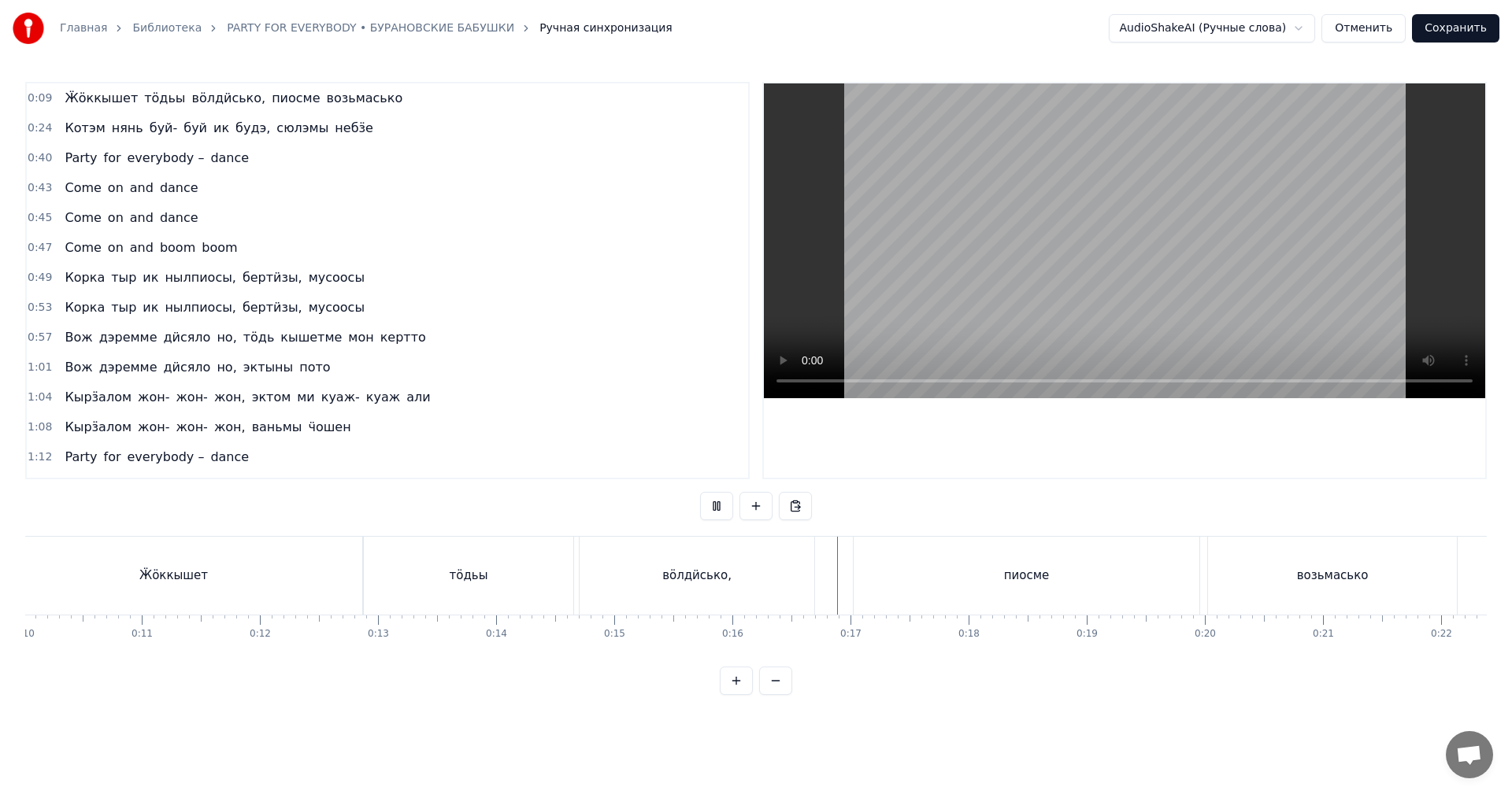
scroll to position [0, 1498]
click at [1206, 324] on video at bounding box center [1125, 241] width 721 height 315
drag, startPoint x: 1084, startPoint y: 591, endPoint x: 1136, endPoint y: 582, distance: 52.8
click at [1090, 588] on div "возьмасько" at bounding box center [1017, 576] width 249 height 78
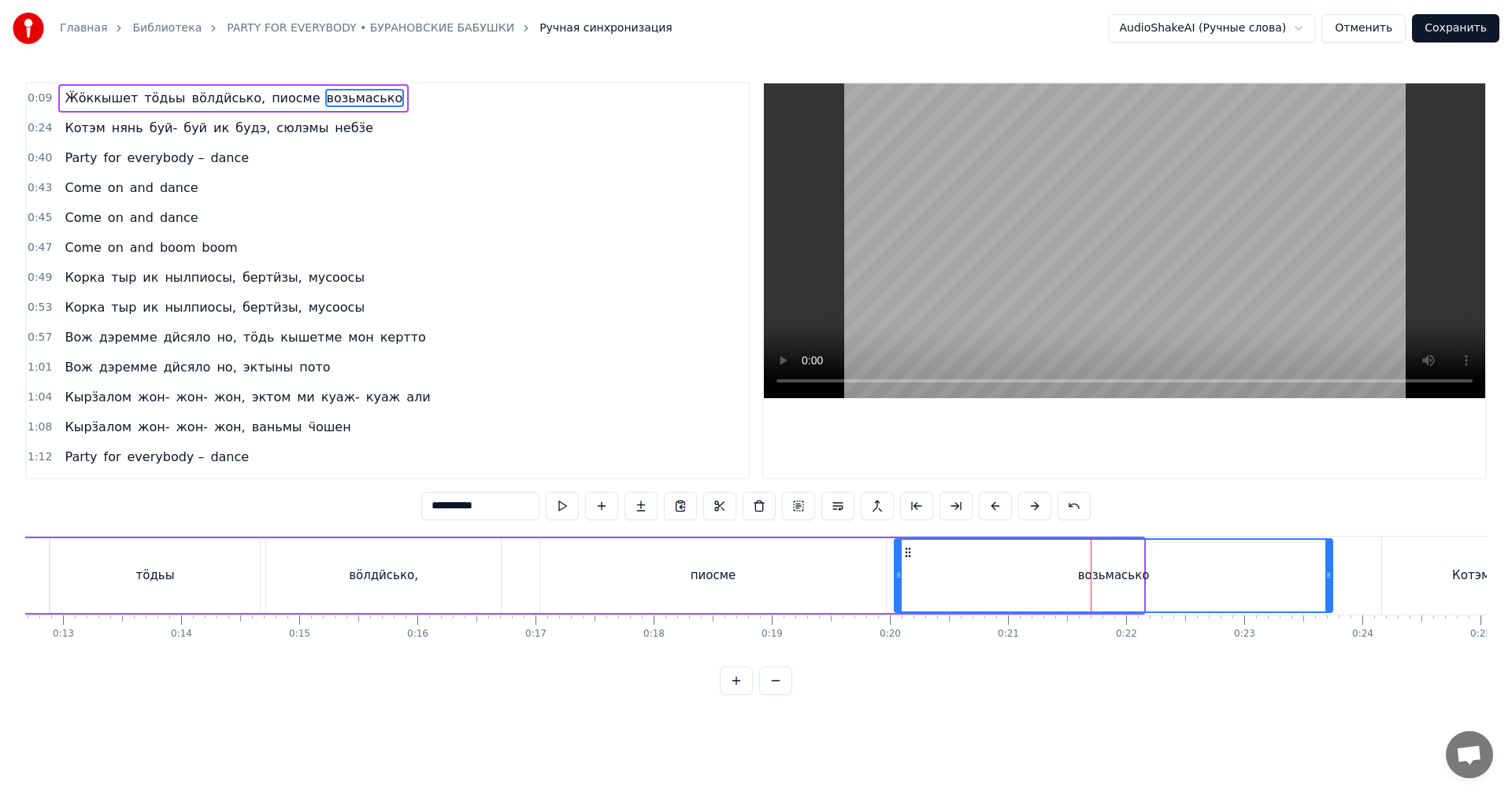
drag, startPoint x: 1142, startPoint y: 582, endPoint x: 1288, endPoint y: 581, distance: 146.0
click at [1327, 574] on div at bounding box center [1329, 576] width 7 height 72
click at [1279, 578] on div "возьмасько" at bounding box center [1112, 576] width 435 height 72
click at [1299, 293] on video at bounding box center [1125, 241] width 721 height 315
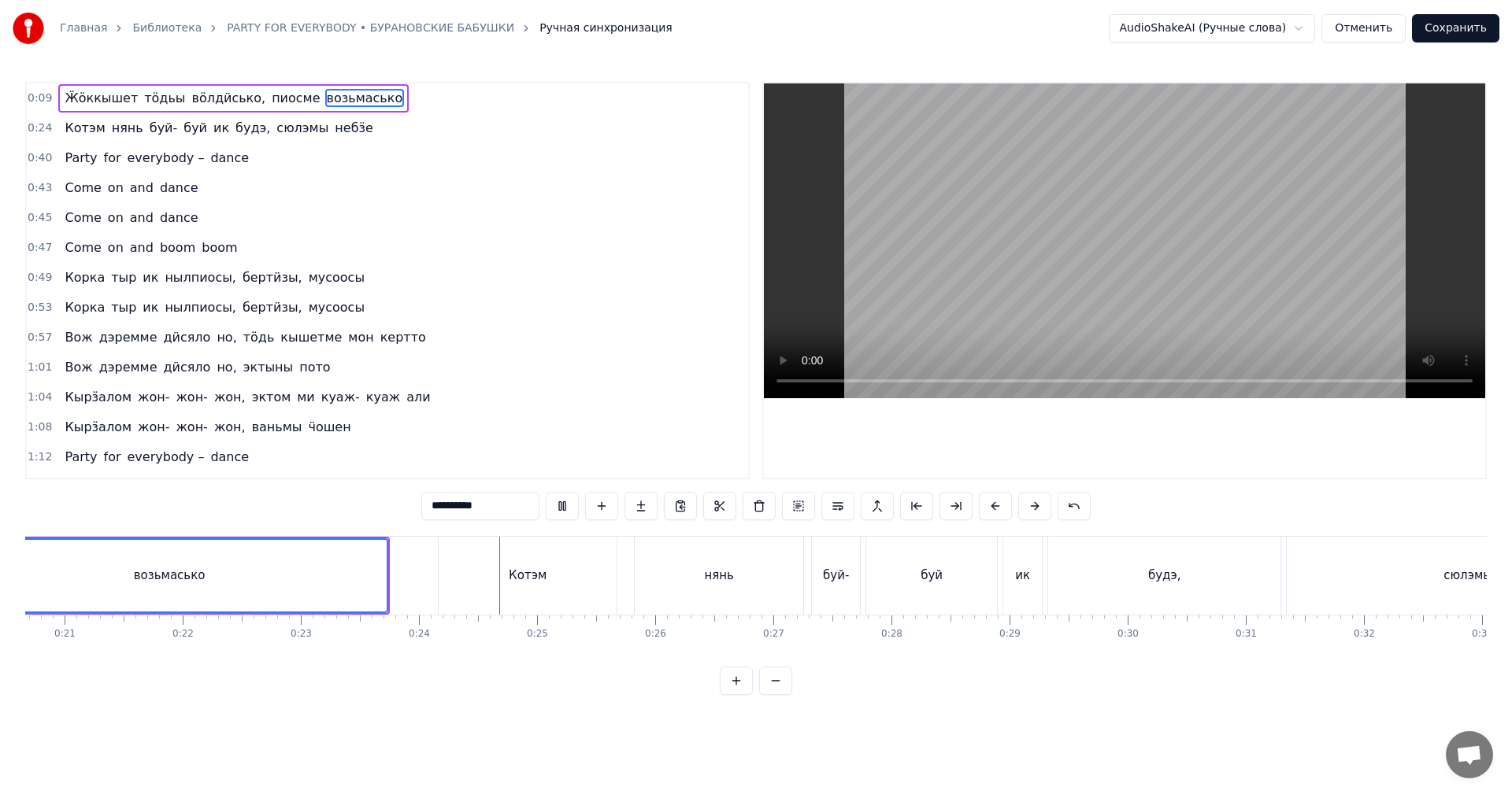
scroll to position [0, 2443]
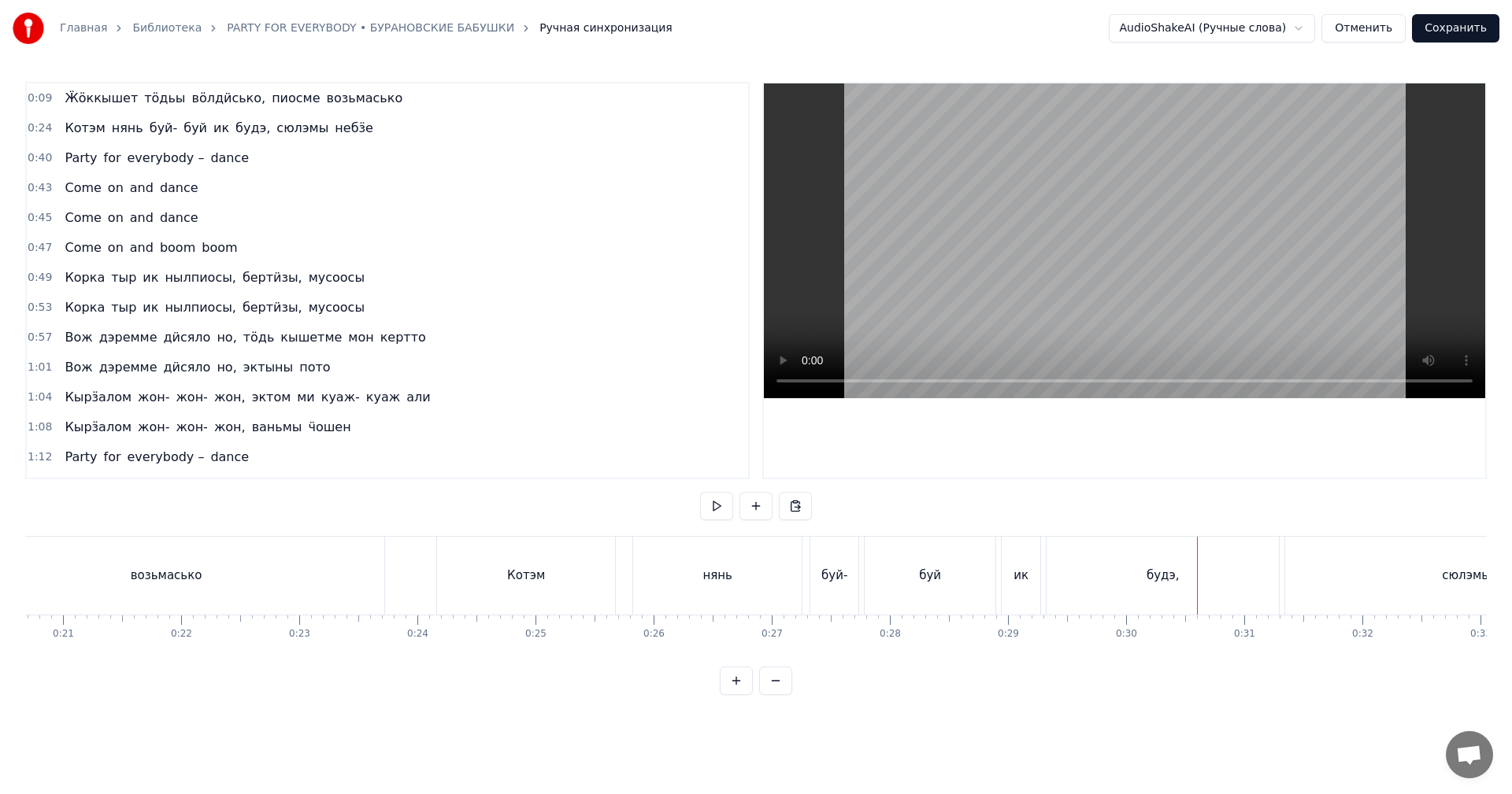
click at [1270, 571] on div "будэ," at bounding box center [1162, 576] width 232 height 78
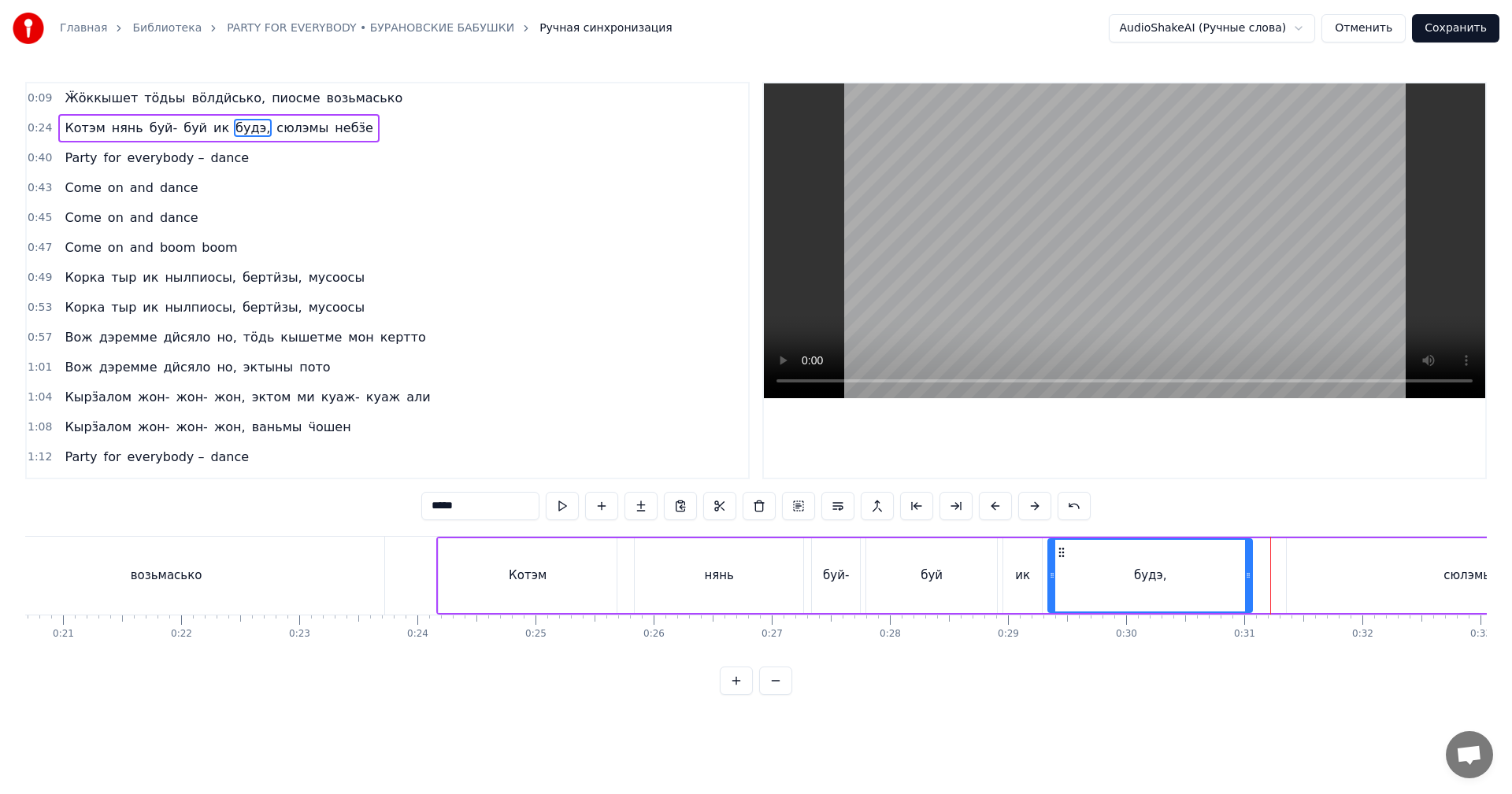
drag, startPoint x: 1273, startPoint y: 571, endPoint x: 1252, endPoint y: 569, distance: 21.1
click at [1252, 569] on div at bounding box center [1248, 576] width 7 height 72
click at [1152, 565] on div "будэ," at bounding box center [1151, 576] width 206 height 72
click at [1166, 248] on video at bounding box center [1125, 241] width 721 height 315
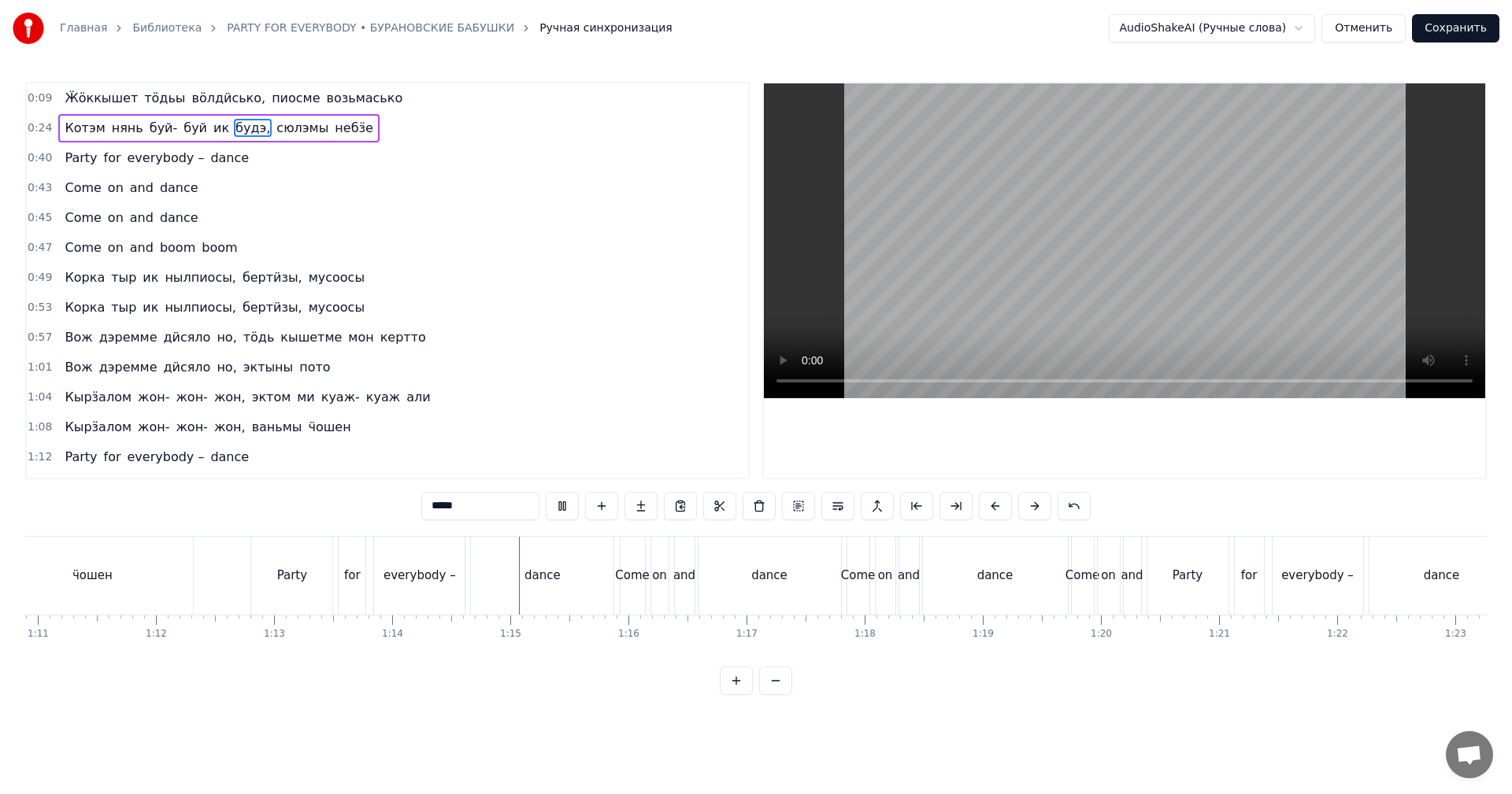
scroll to position [0, 8543]
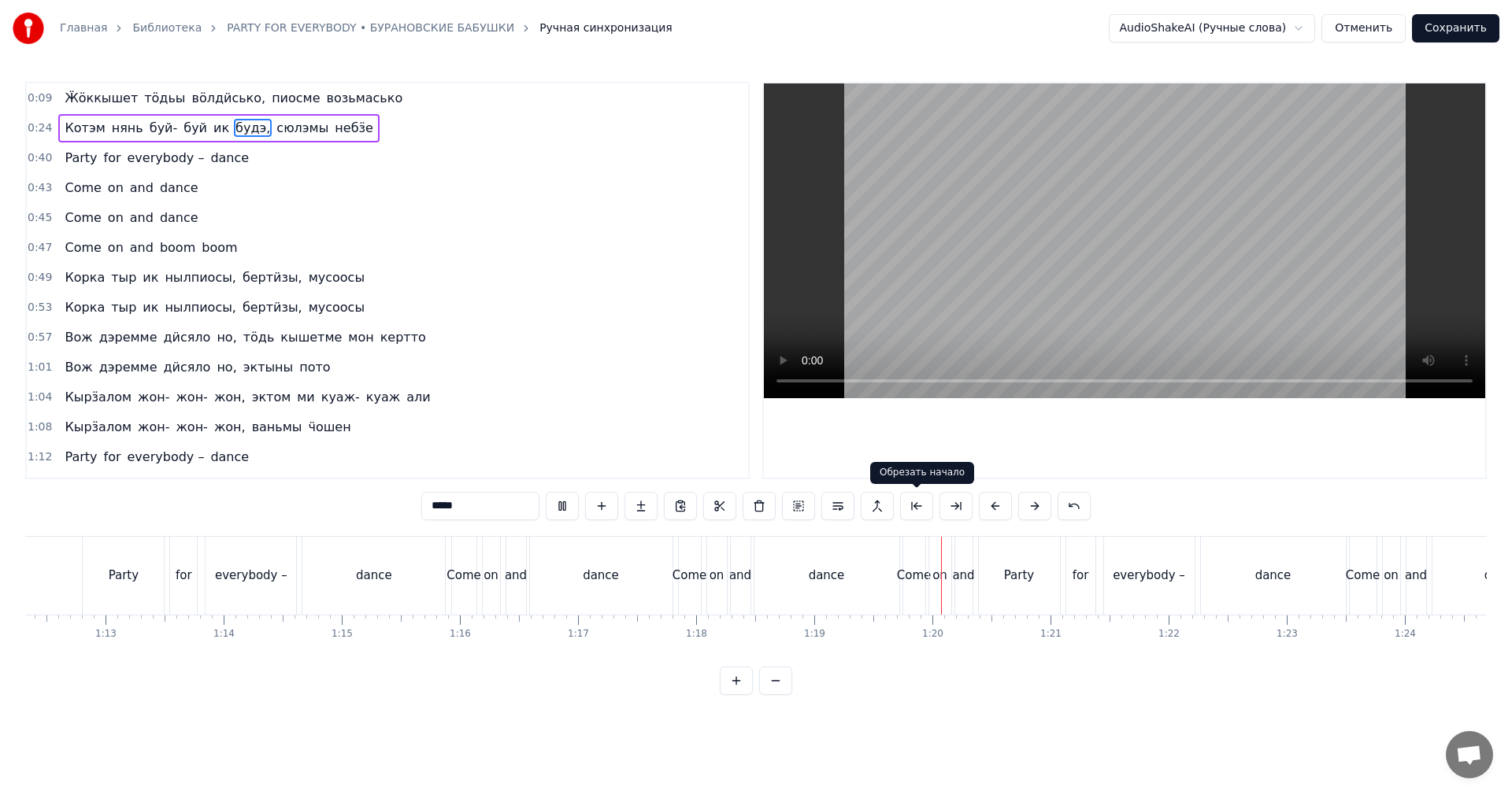
click at [970, 194] on video at bounding box center [1125, 241] width 721 height 315
drag, startPoint x: 801, startPoint y: 609, endPoint x: 828, endPoint y: 591, distance: 32.4
click at [801, 608] on div "dance" at bounding box center [827, 576] width 145 height 78
type input "*****"
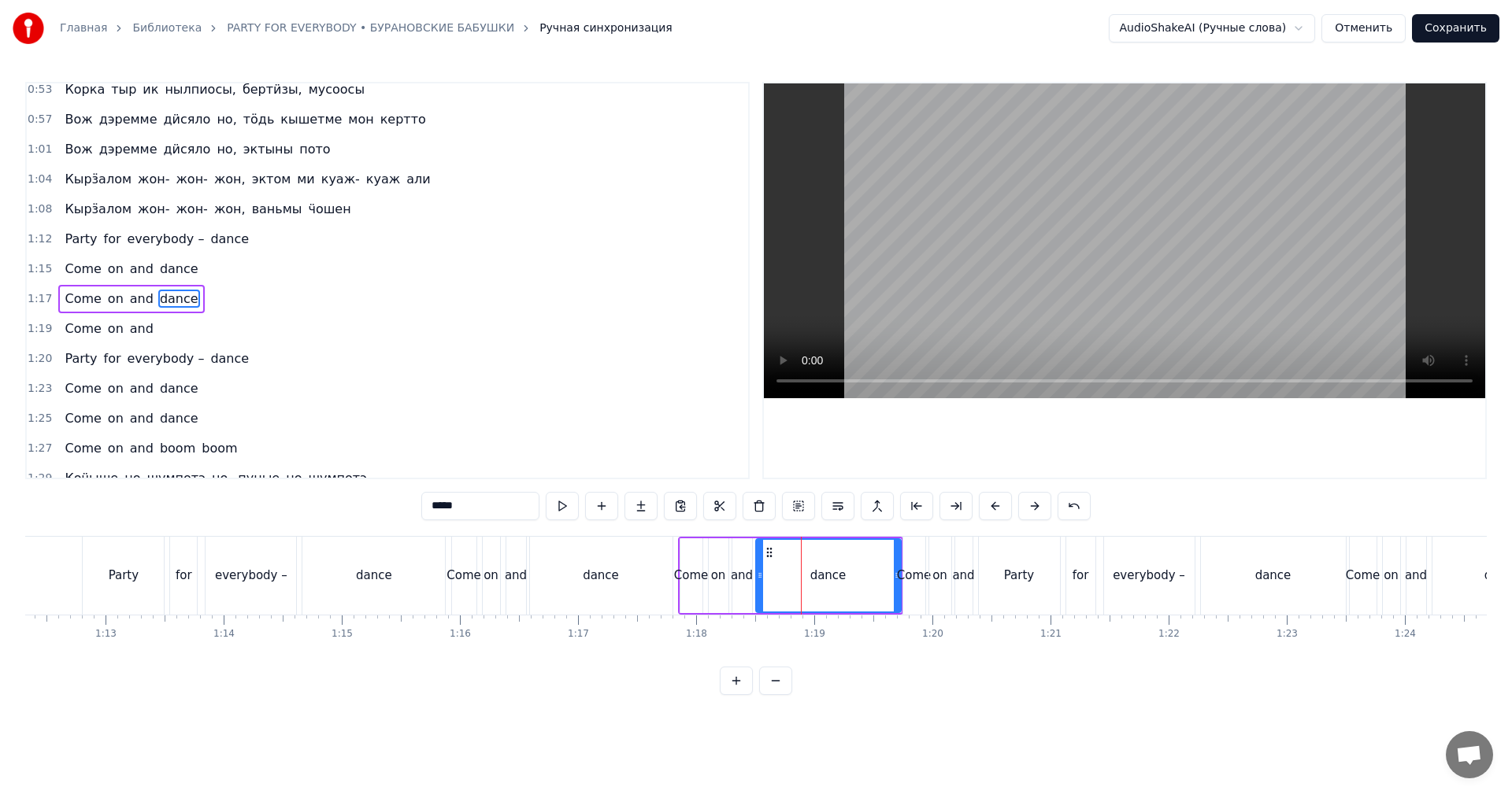
scroll to position [236, 0]
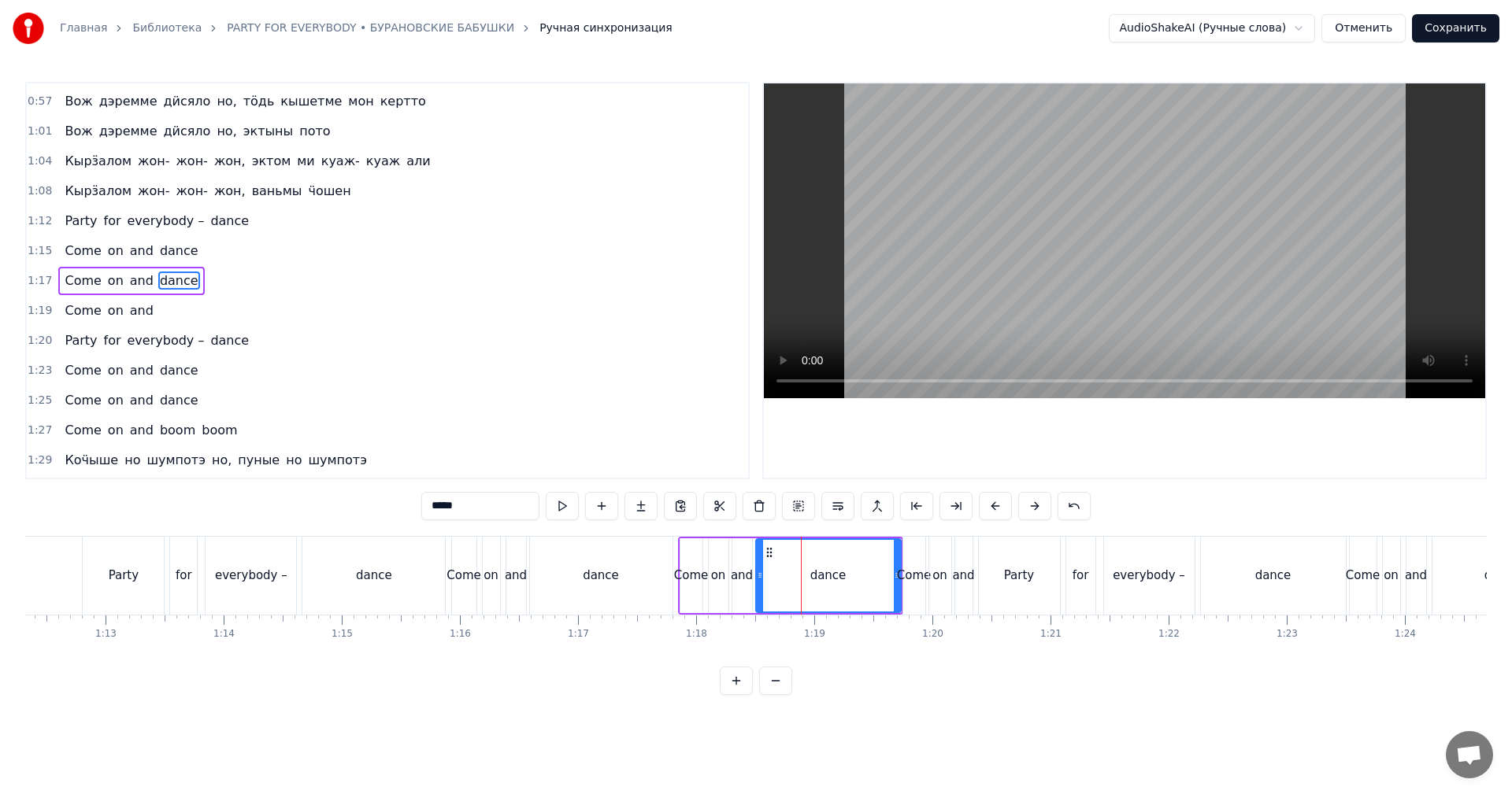
drag, startPoint x: 898, startPoint y: 568, endPoint x: 887, endPoint y: 569, distance: 11.0
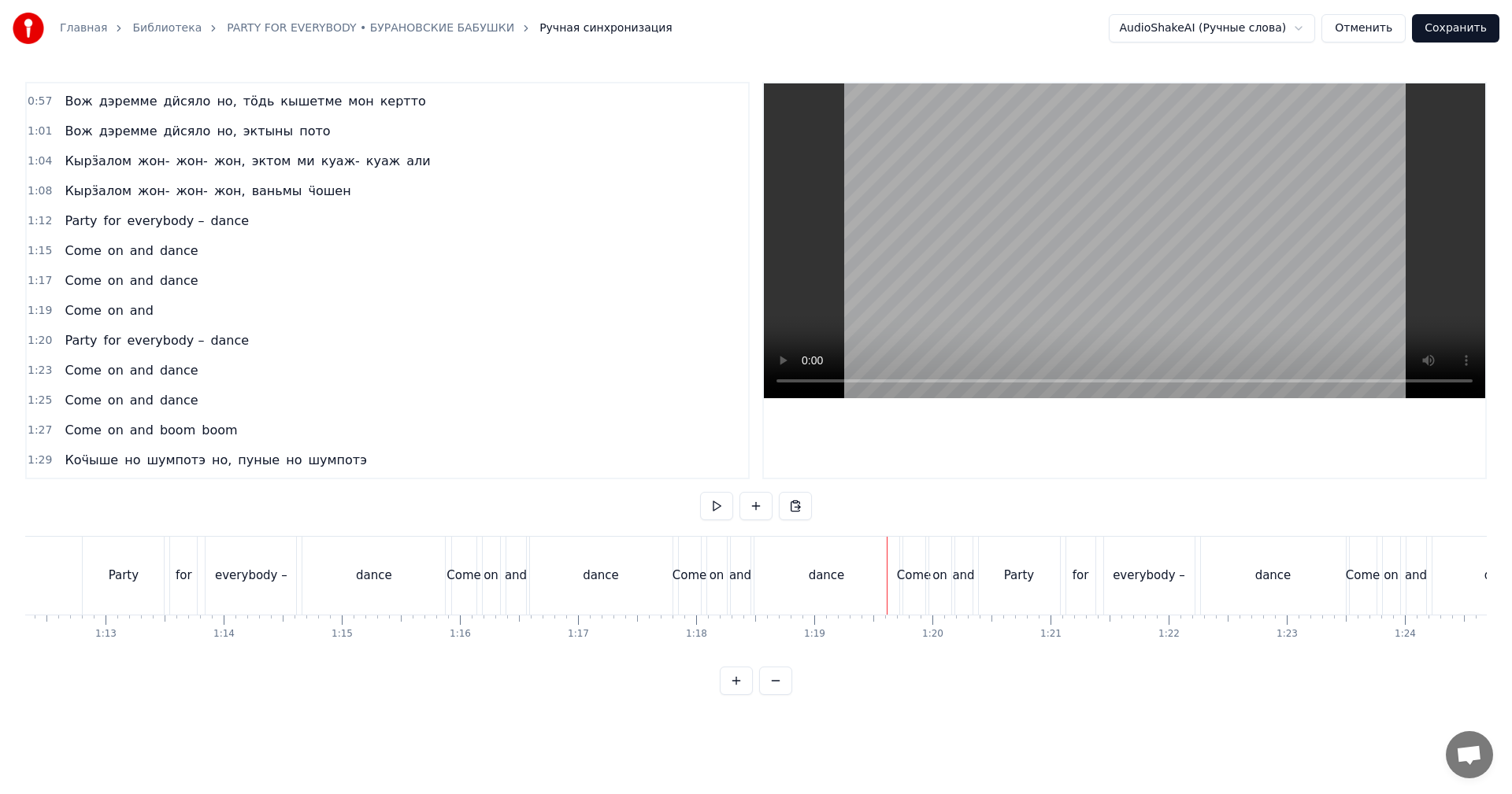
click at [871, 567] on div "dance" at bounding box center [827, 576] width 145 height 78
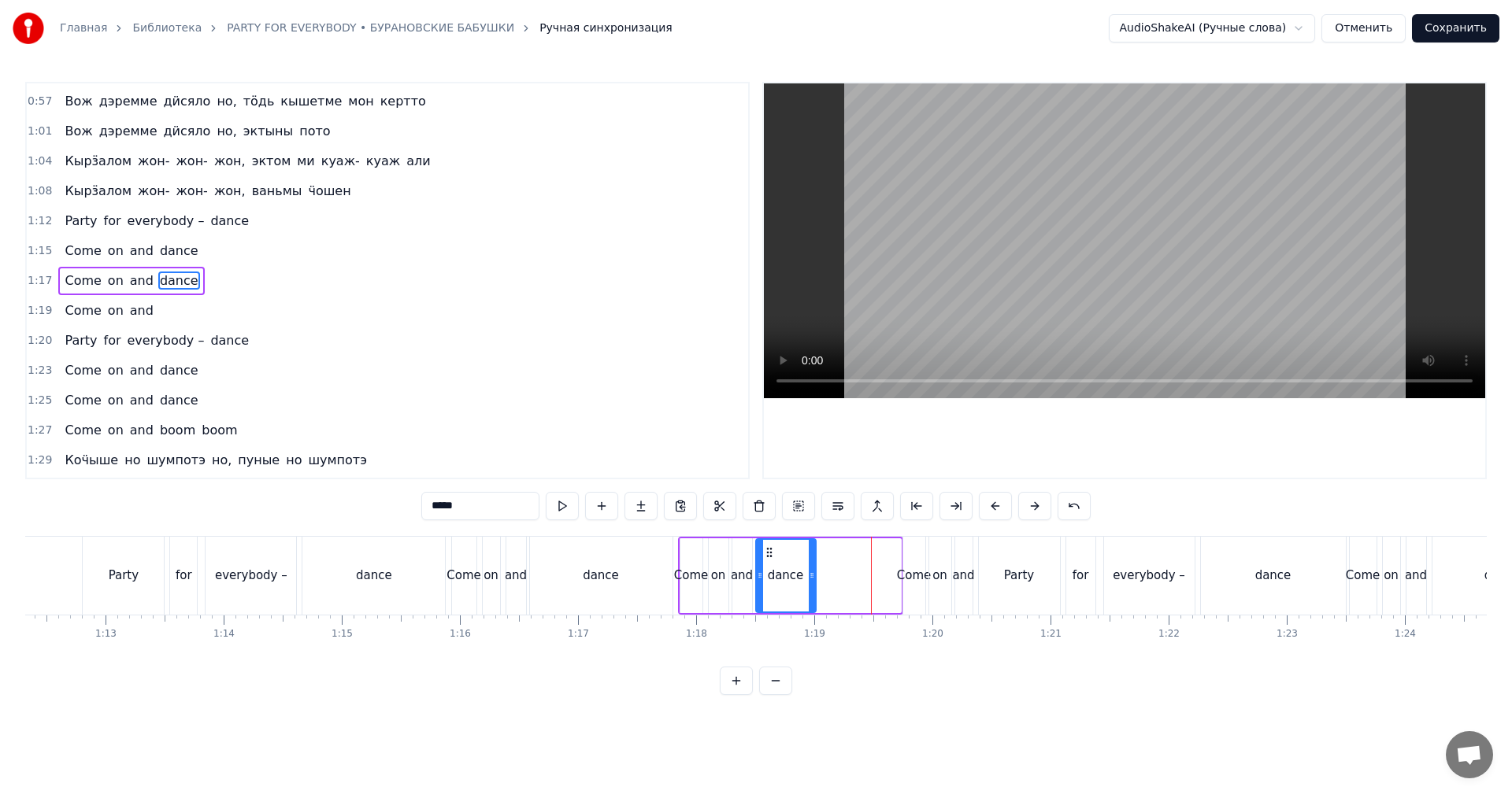
drag, startPoint x: 894, startPoint y: 565, endPoint x: 810, endPoint y: 574, distance: 84.5
click at [810, 574] on div at bounding box center [812, 576] width 7 height 72
drag, startPoint x: 356, startPoint y: 574, endPoint x: 623, endPoint y: 440, distance: 298.7
click at [356, 574] on div "dance" at bounding box center [374, 576] width 142 height 78
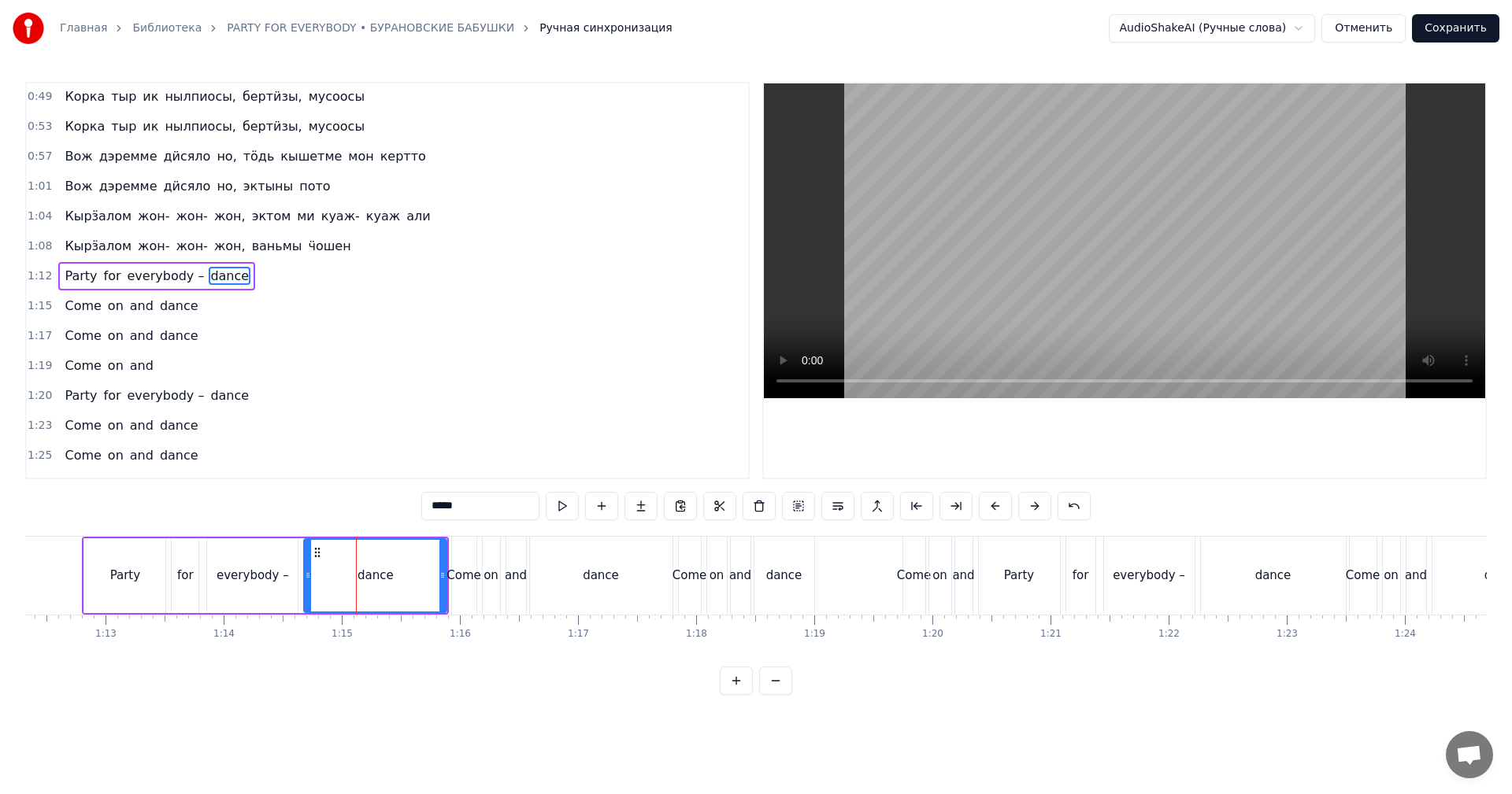
scroll to position [177, 0]
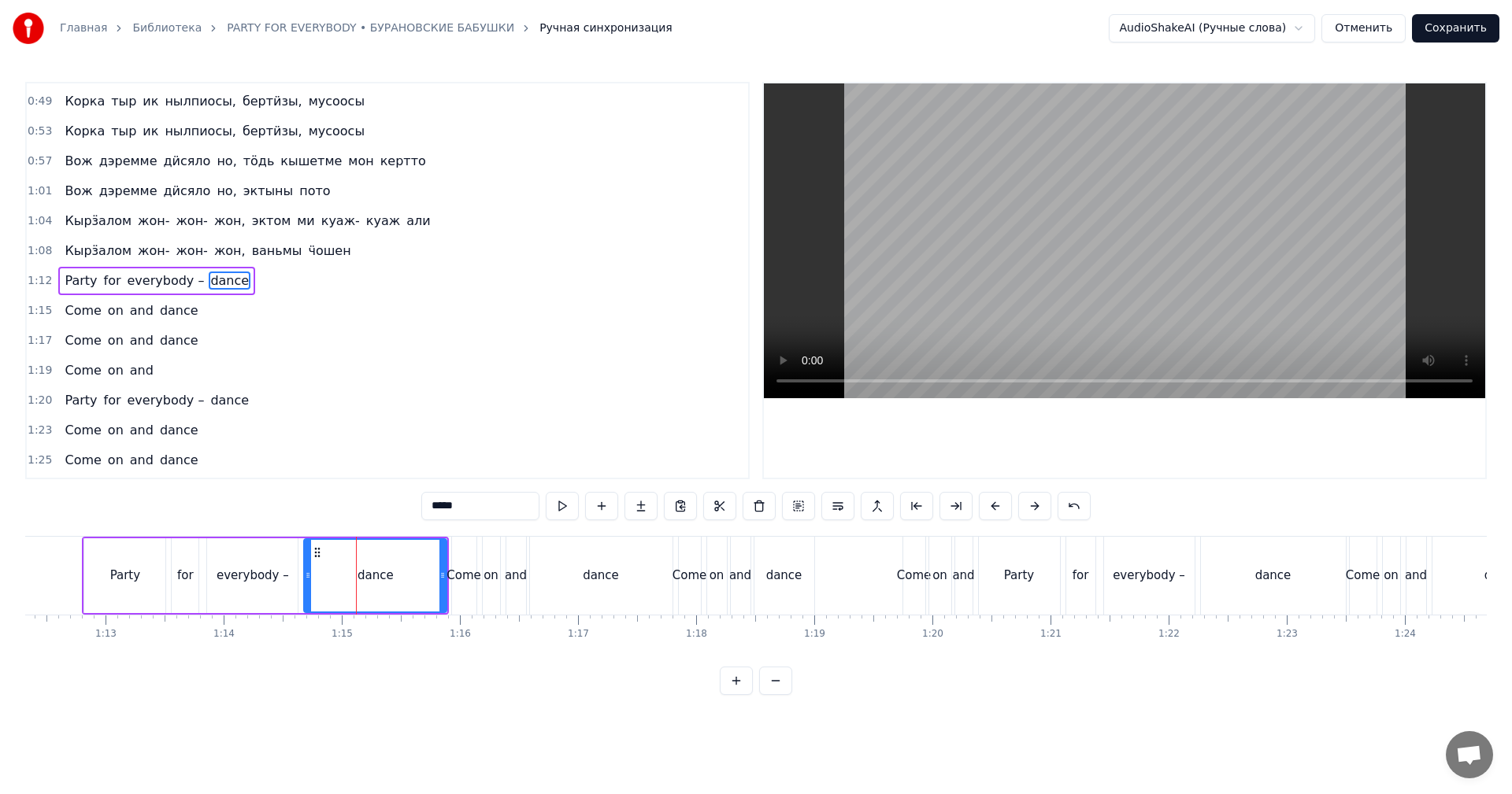
click at [1152, 268] on video at bounding box center [1125, 241] width 721 height 315
drag, startPoint x: 1152, startPoint y: 268, endPoint x: 966, endPoint y: 380, distance: 217.1
click at [1151, 268] on video at bounding box center [1125, 241] width 721 height 315
drag, startPoint x: 441, startPoint y: 566, endPoint x: 376, endPoint y: 569, distance: 65.1
click at [376, 569] on div at bounding box center [378, 576] width 7 height 72
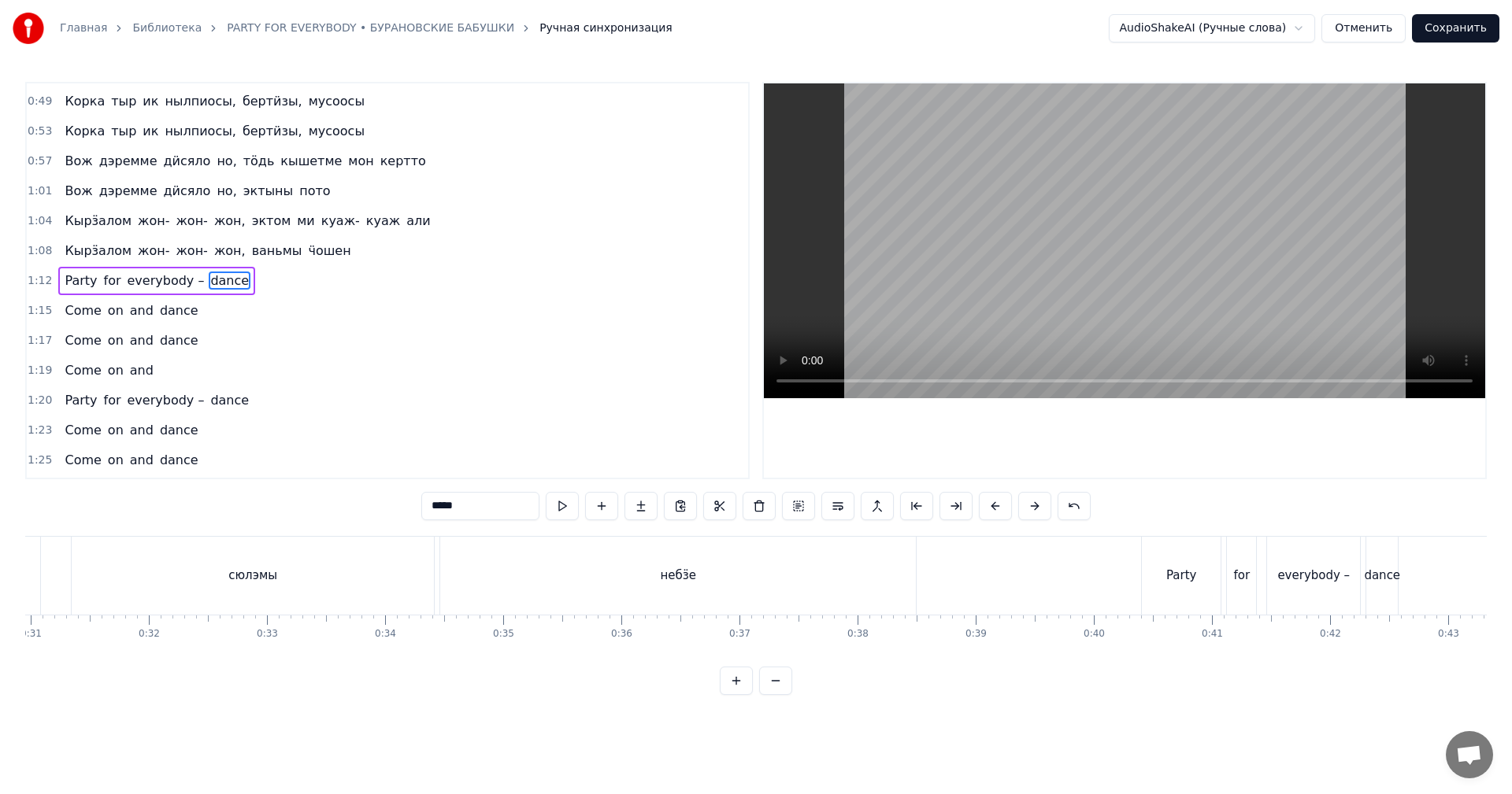
scroll to position [0, 3975]
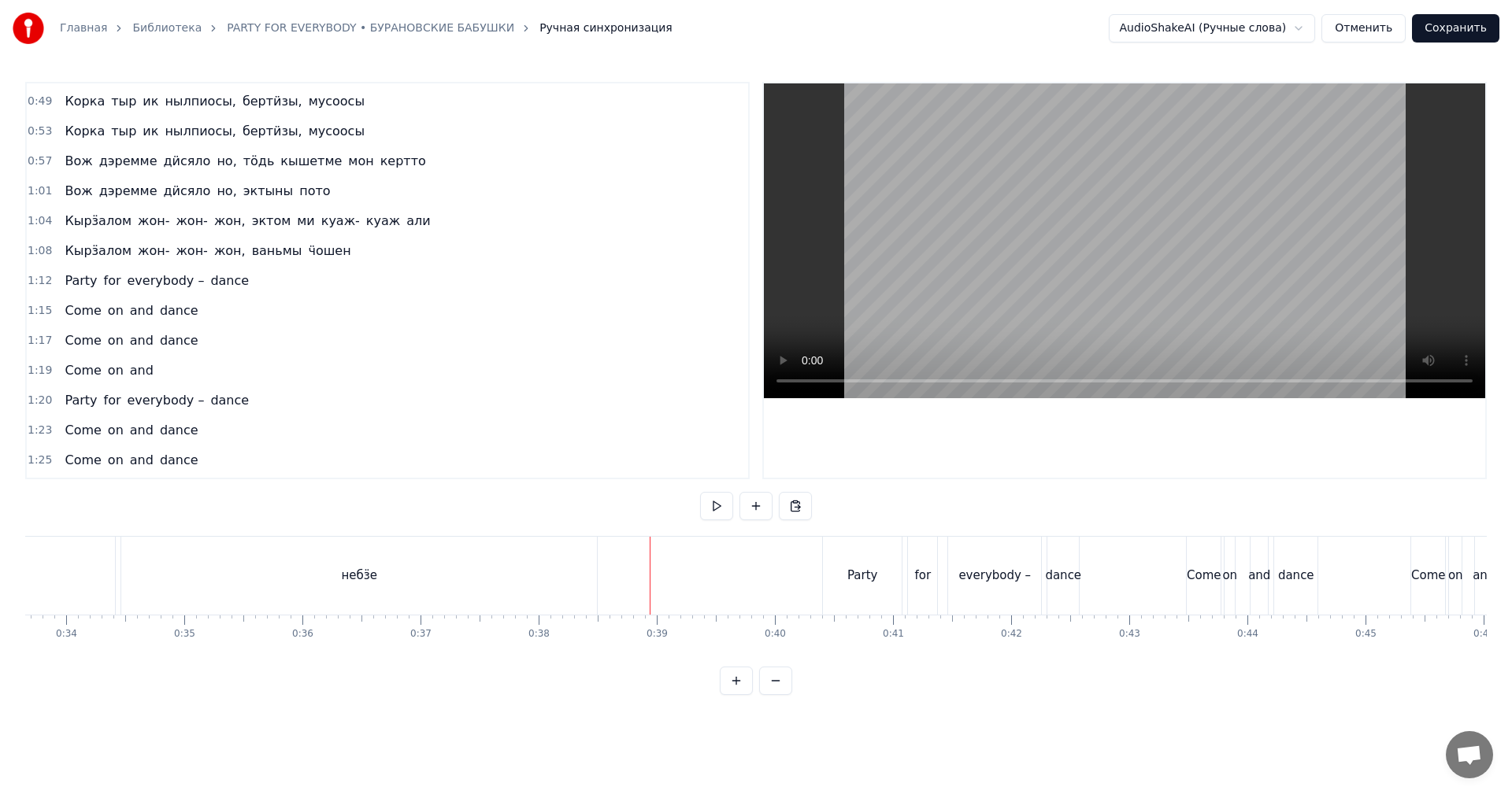
click at [1015, 289] on video at bounding box center [1125, 241] width 721 height 315
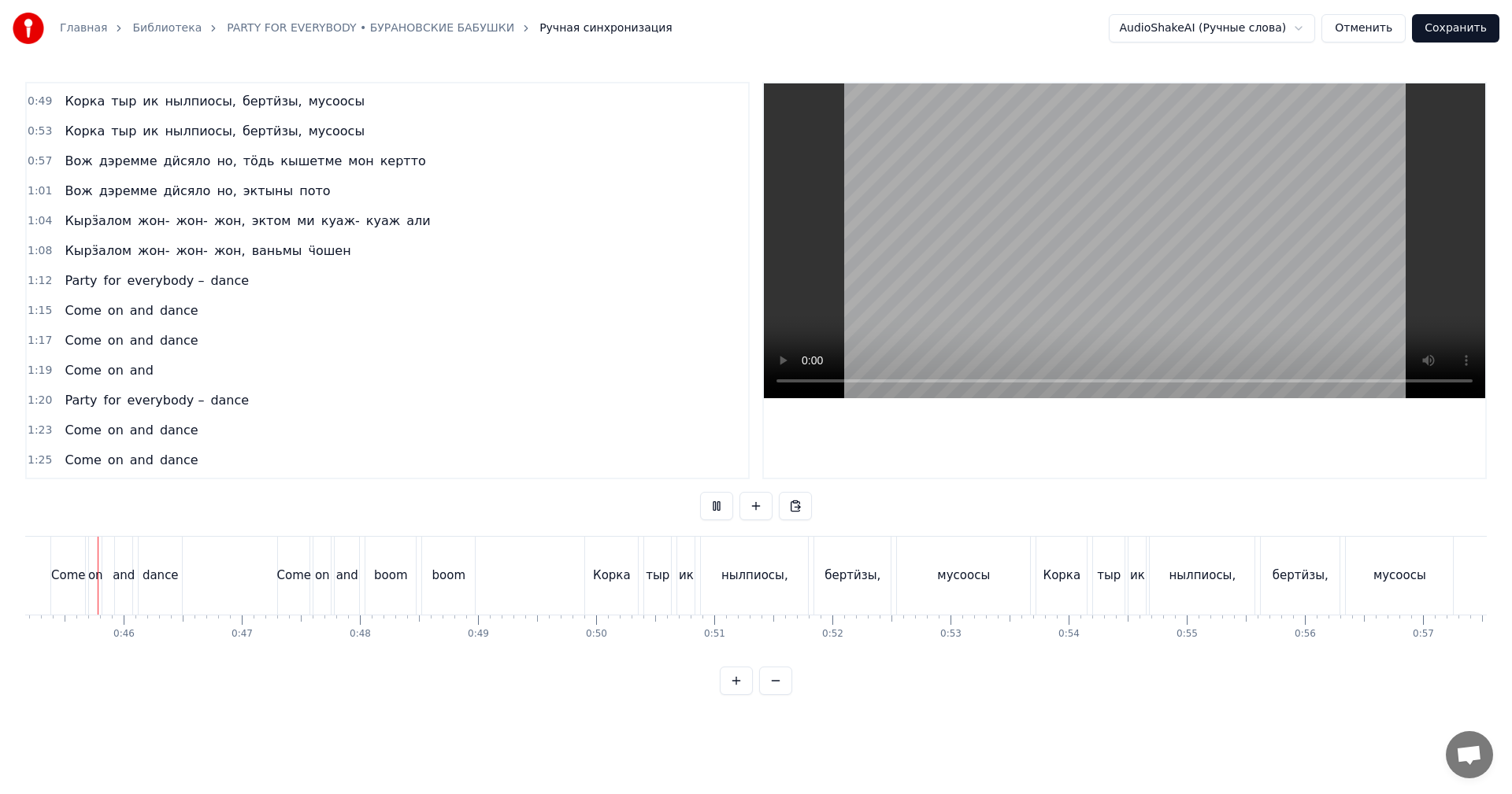
scroll to position [0, 5329]
click at [1265, 548] on div "Корка тыр ик нылпиосы, бертӥзы, мусоосы" at bounding box center [1253, 576] width 422 height 78
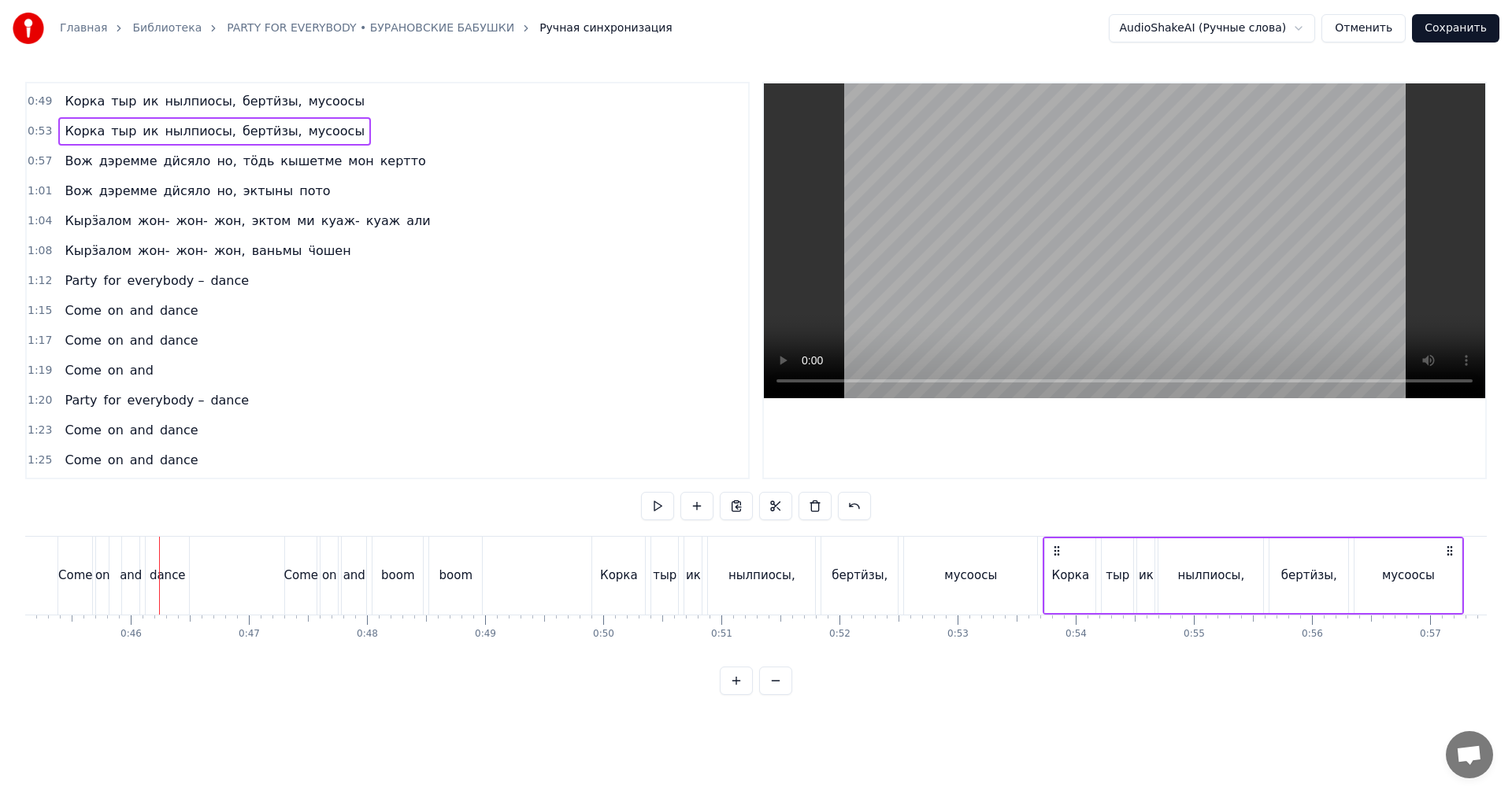
click at [921, 232] on video at bounding box center [1125, 241] width 721 height 315
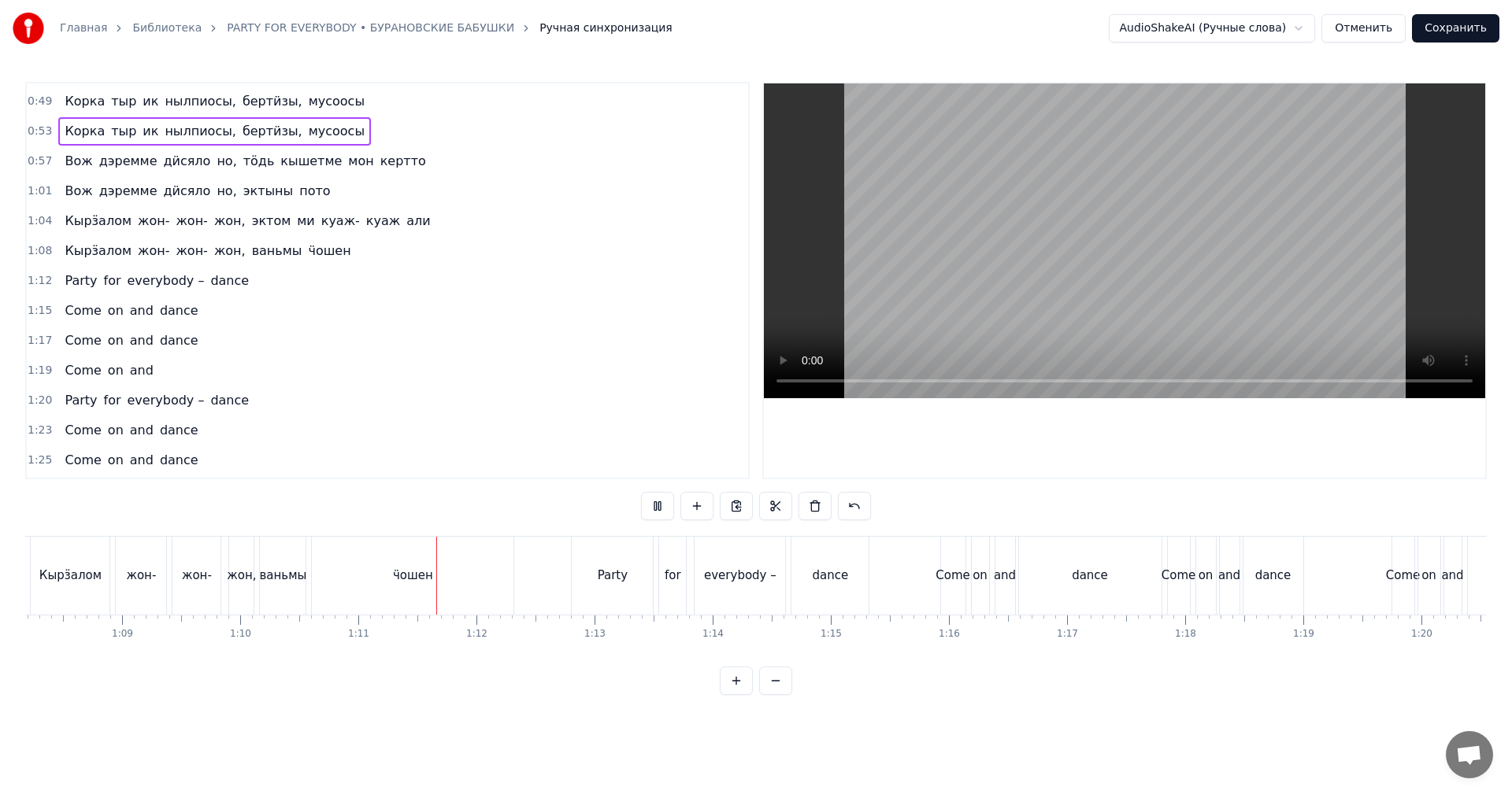
scroll to position [0, 8272]
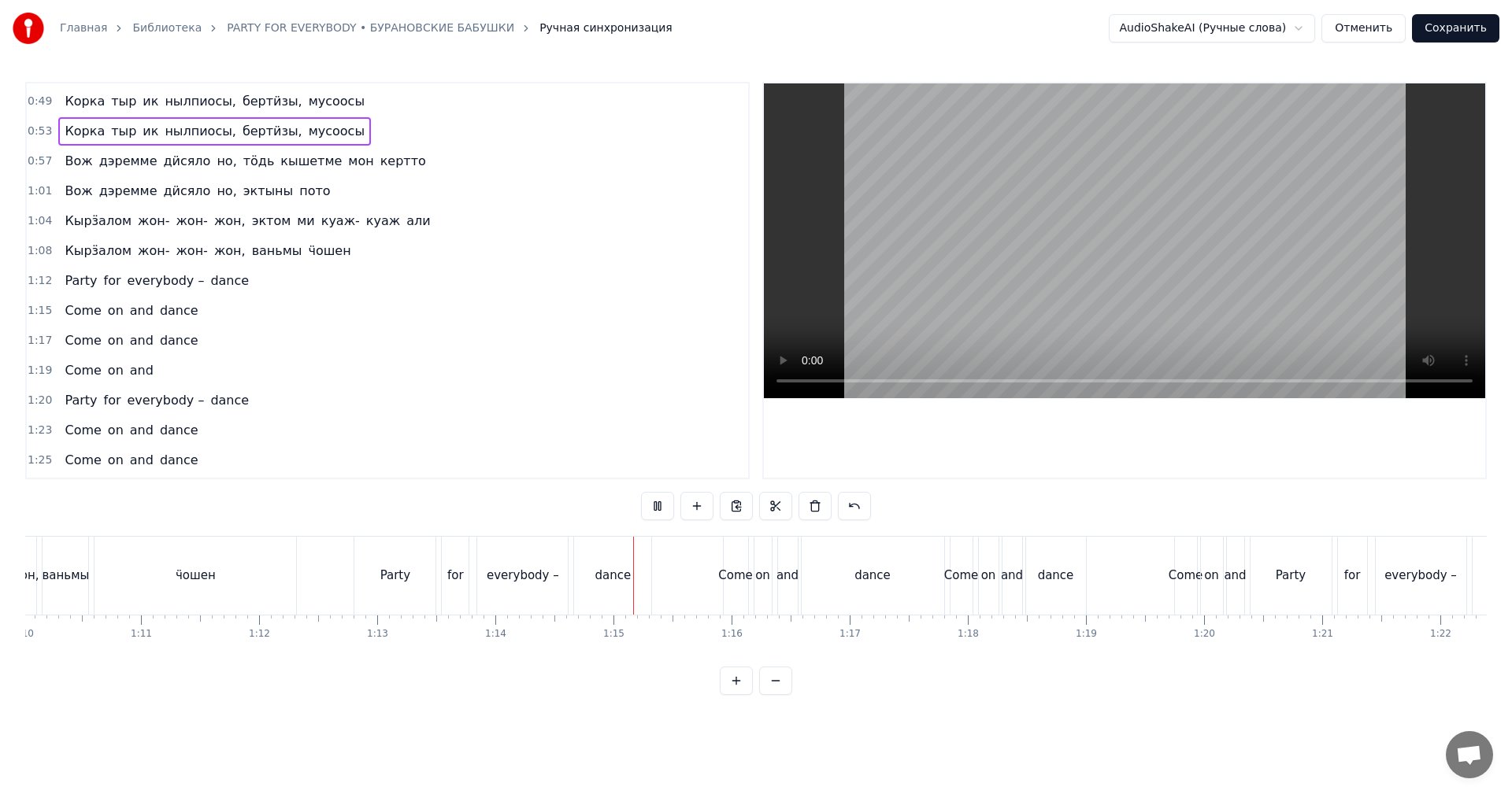
click at [1032, 290] on video at bounding box center [1125, 241] width 721 height 315
click at [650, 591] on div "dance" at bounding box center [613, 576] width 77 height 78
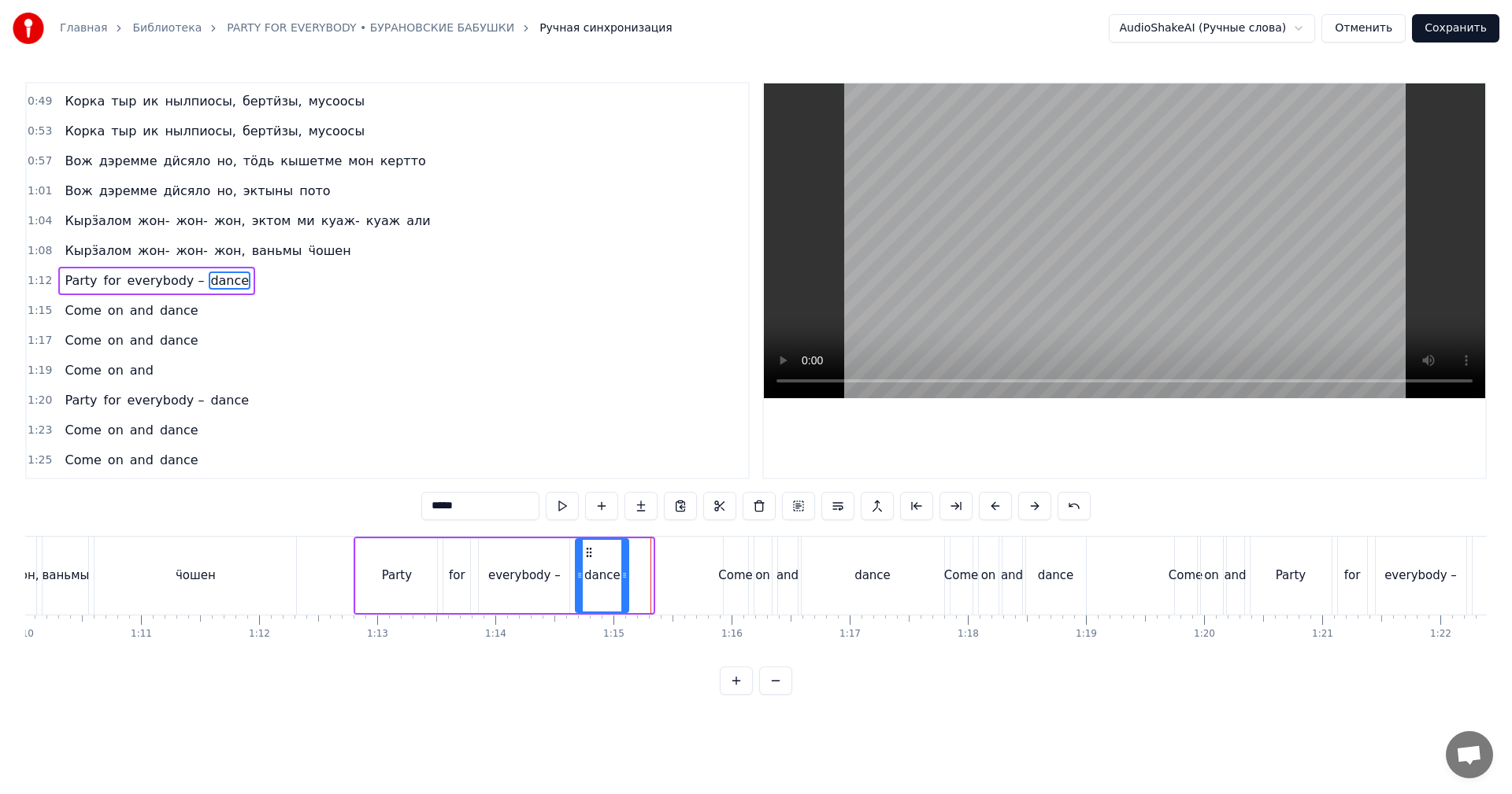
drag, startPoint x: 649, startPoint y: 583, endPoint x: 624, endPoint y: 590, distance: 26.0
click at [624, 590] on div at bounding box center [625, 576] width 7 height 72
click at [528, 584] on div "everybody –" at bounding box center [523, 576] width 90 height 75
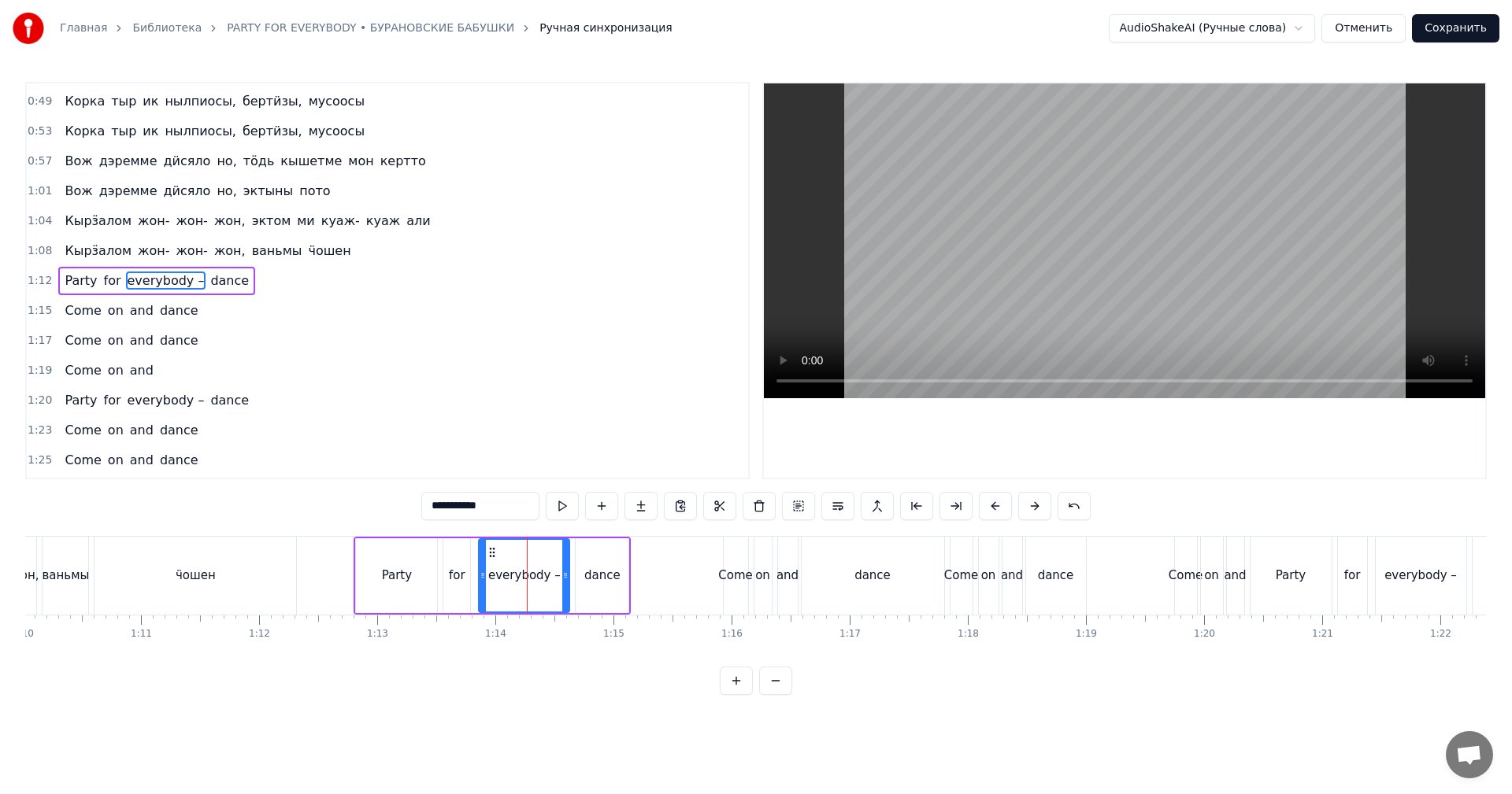
click at [1098, 226] on video at bounding box center [1125, 241] width 721 height 315
click at [1154, 302] on video at bounding box center [1125, 241] width 721 height 315
drag, startPoint x: 904, startPoint y: 563, endPoint x: 927, endPoint y: 561, distance: 23.1
click at [905, 563] on div "dance" at bounding box center [872, 576] width 142 height 78
type input "*****"
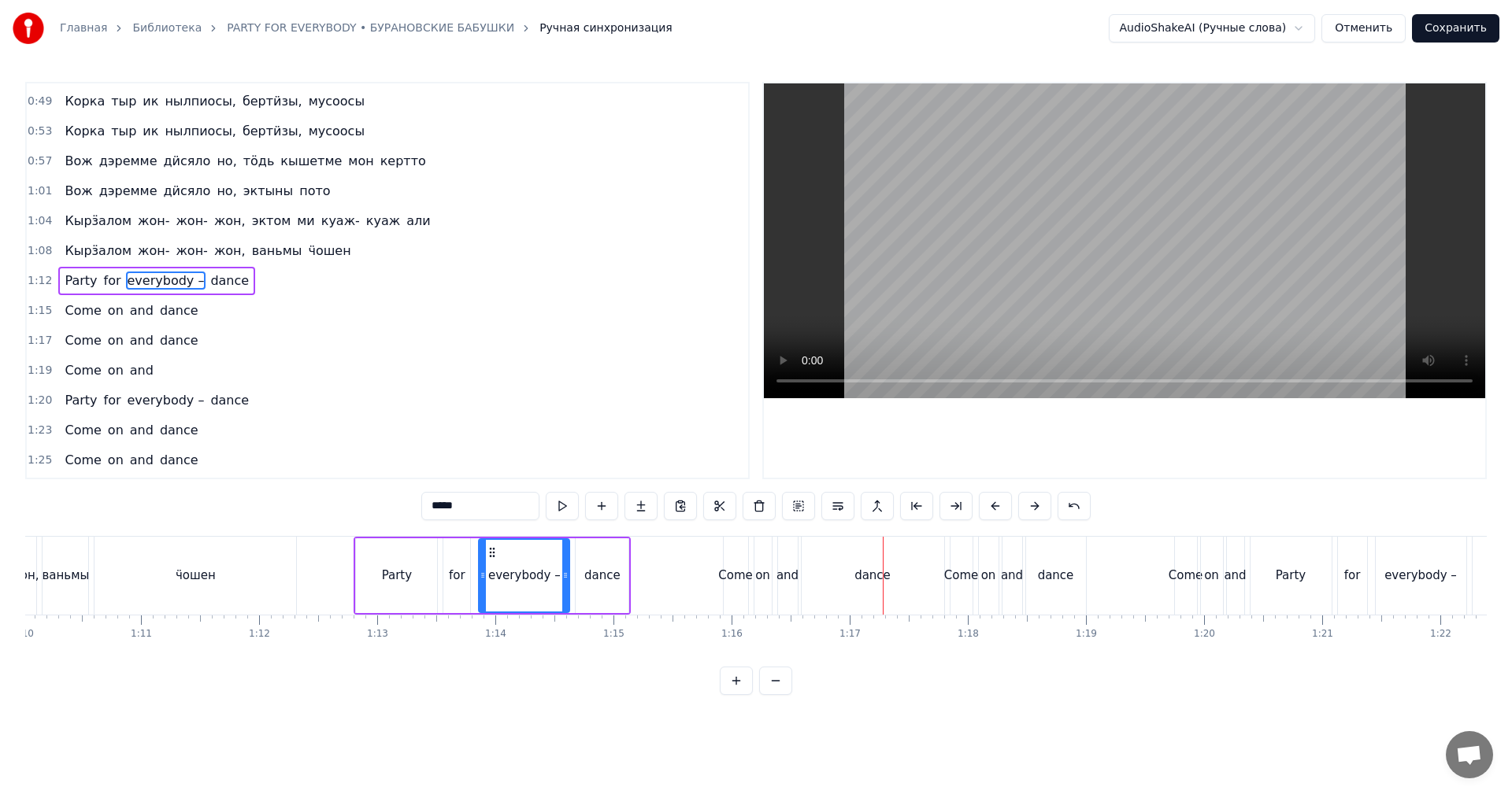
scroll to position [207, 0]
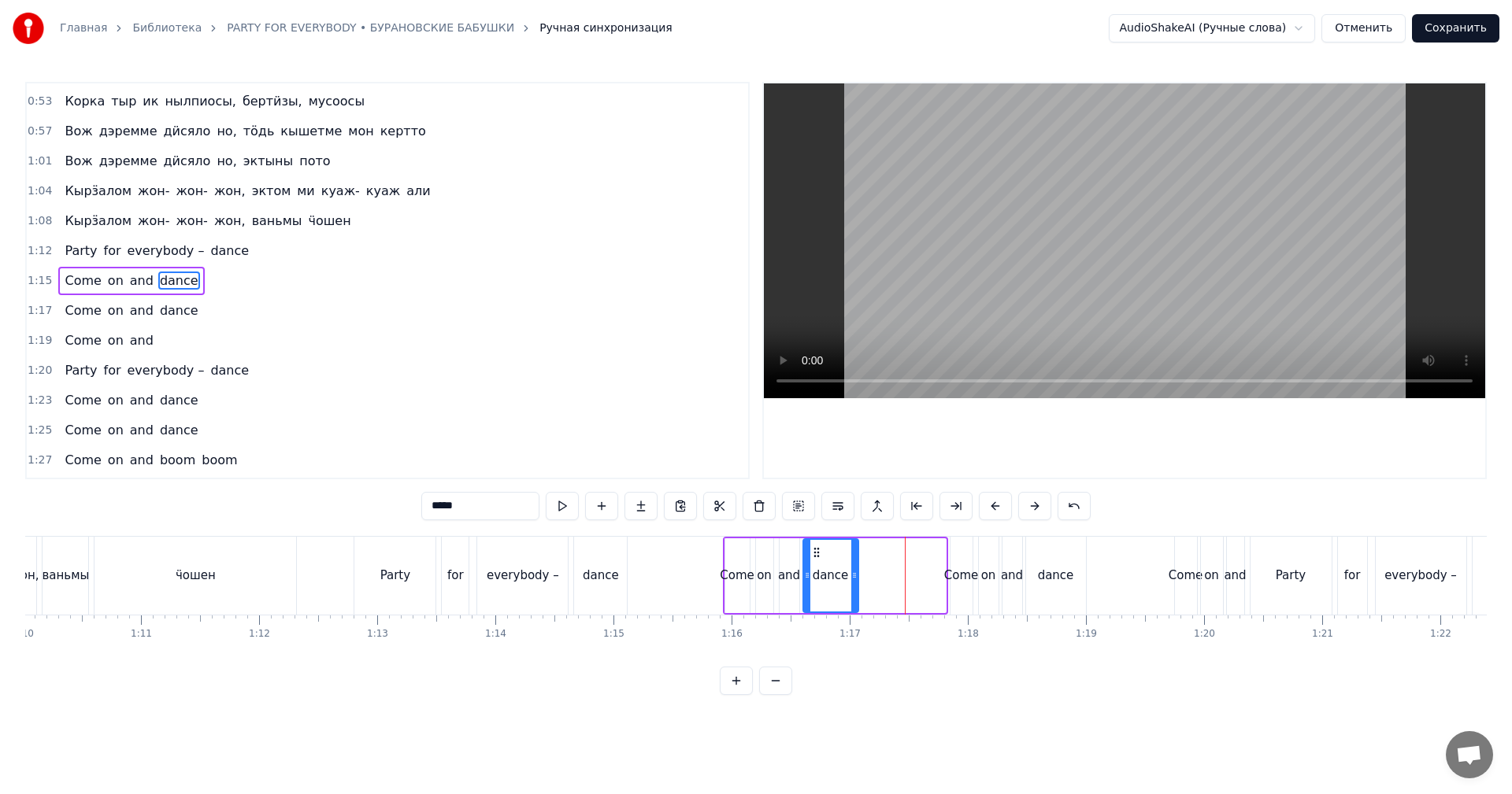
drag, startPoint x: 938, startPoint y: 556, endPoint x: 850, endPoint y: 563, distance: 88.3
click at [851, 563] on div at bounding box center [854, 576] width 7 height 72
click at [1069, 574] on div "dance" at bounding box center [1056, 576] width 37 height 18
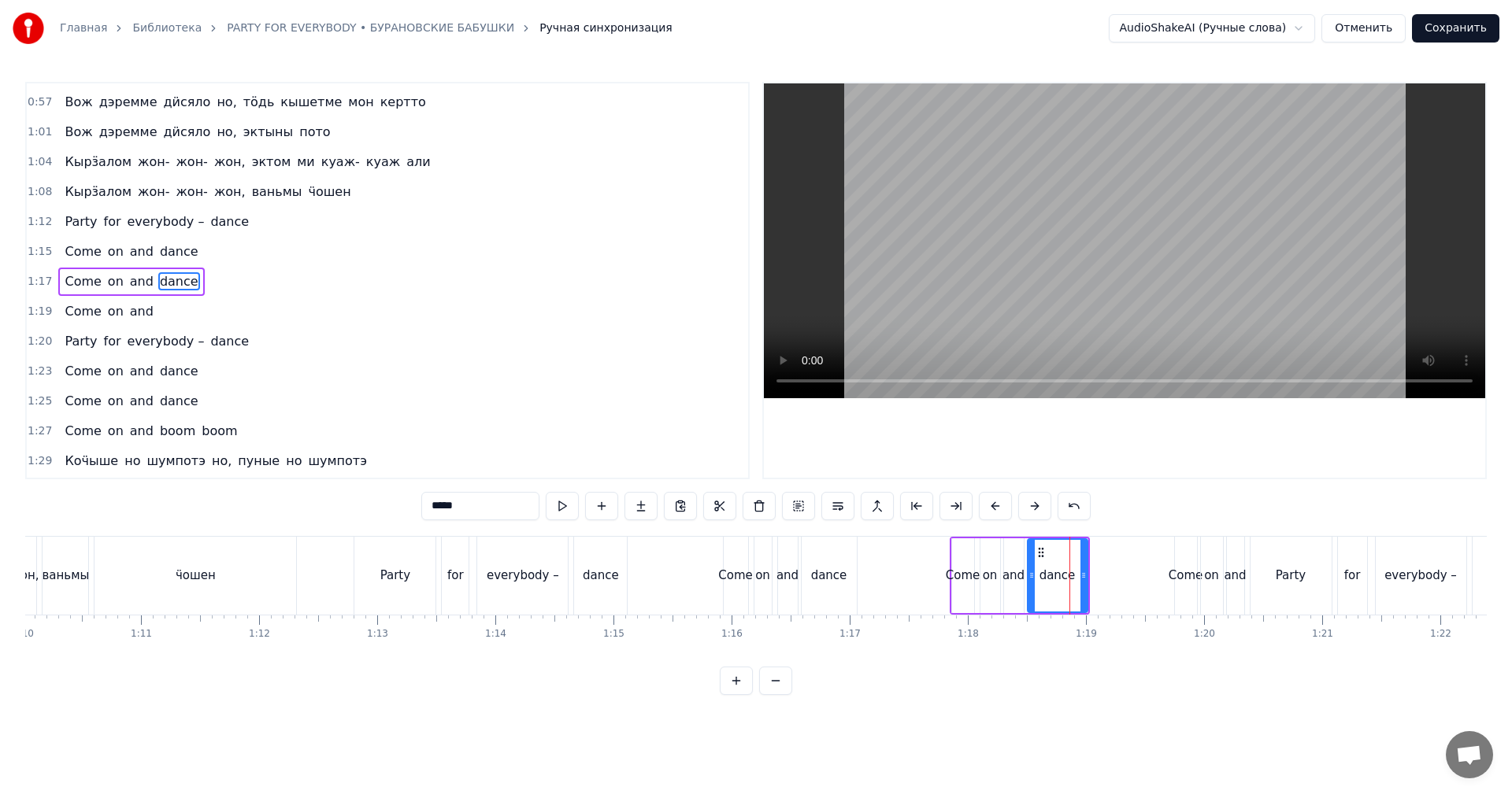
scroll to position [236, 0]
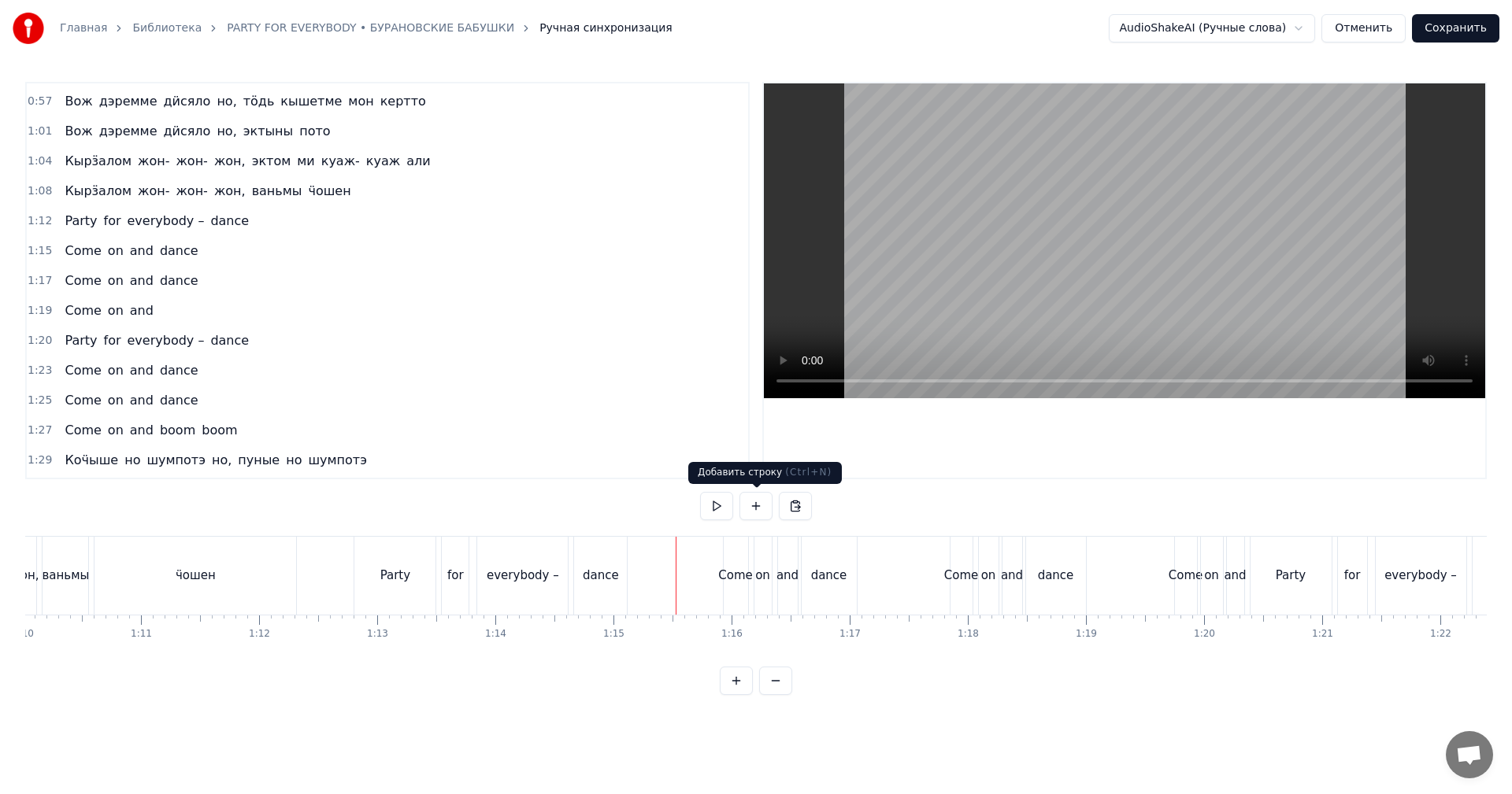
click at [1097, 268] on video at bounding box center [1125, 241] width 721 height 315
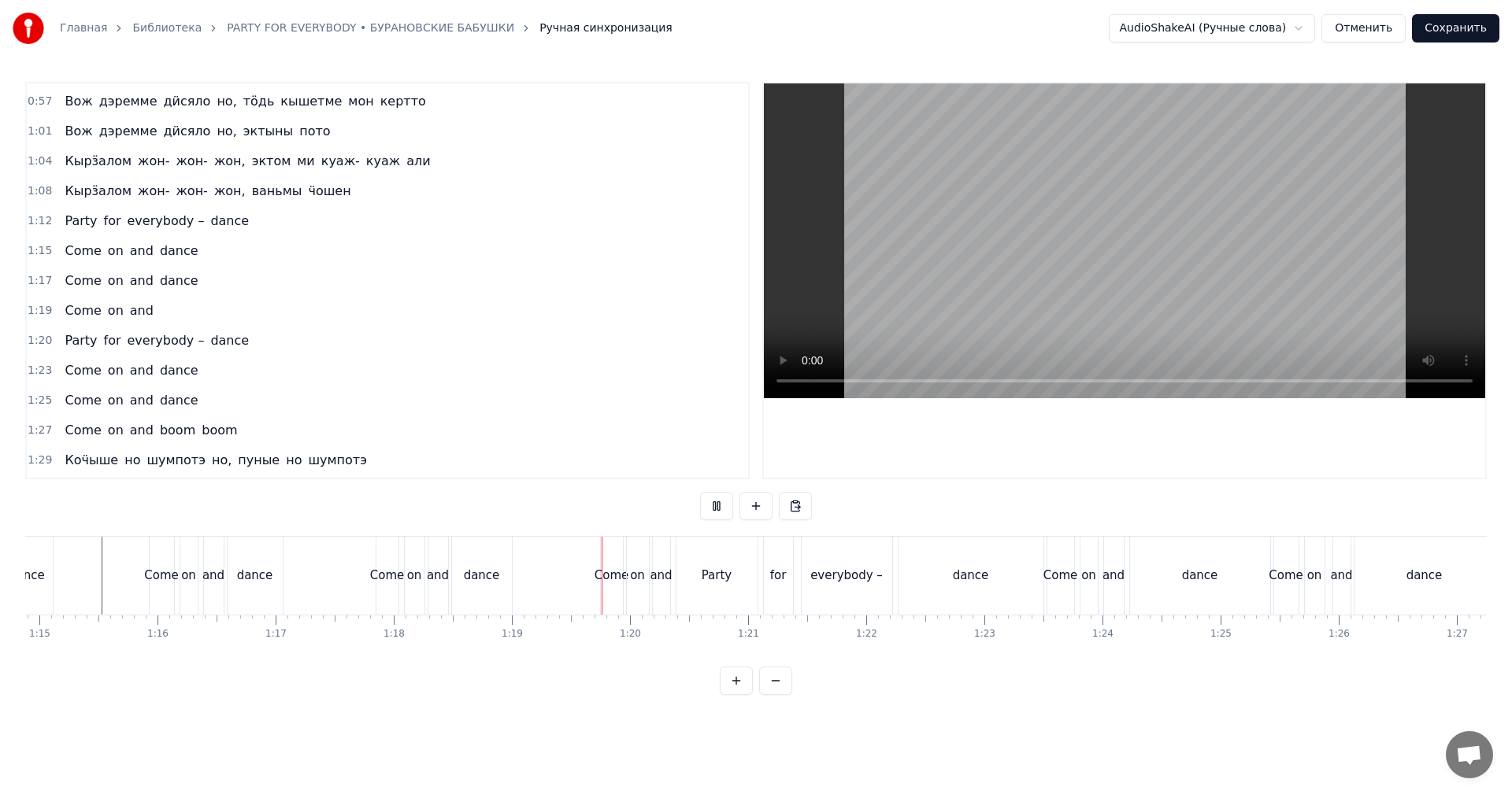
scroll to position [0, 8981]
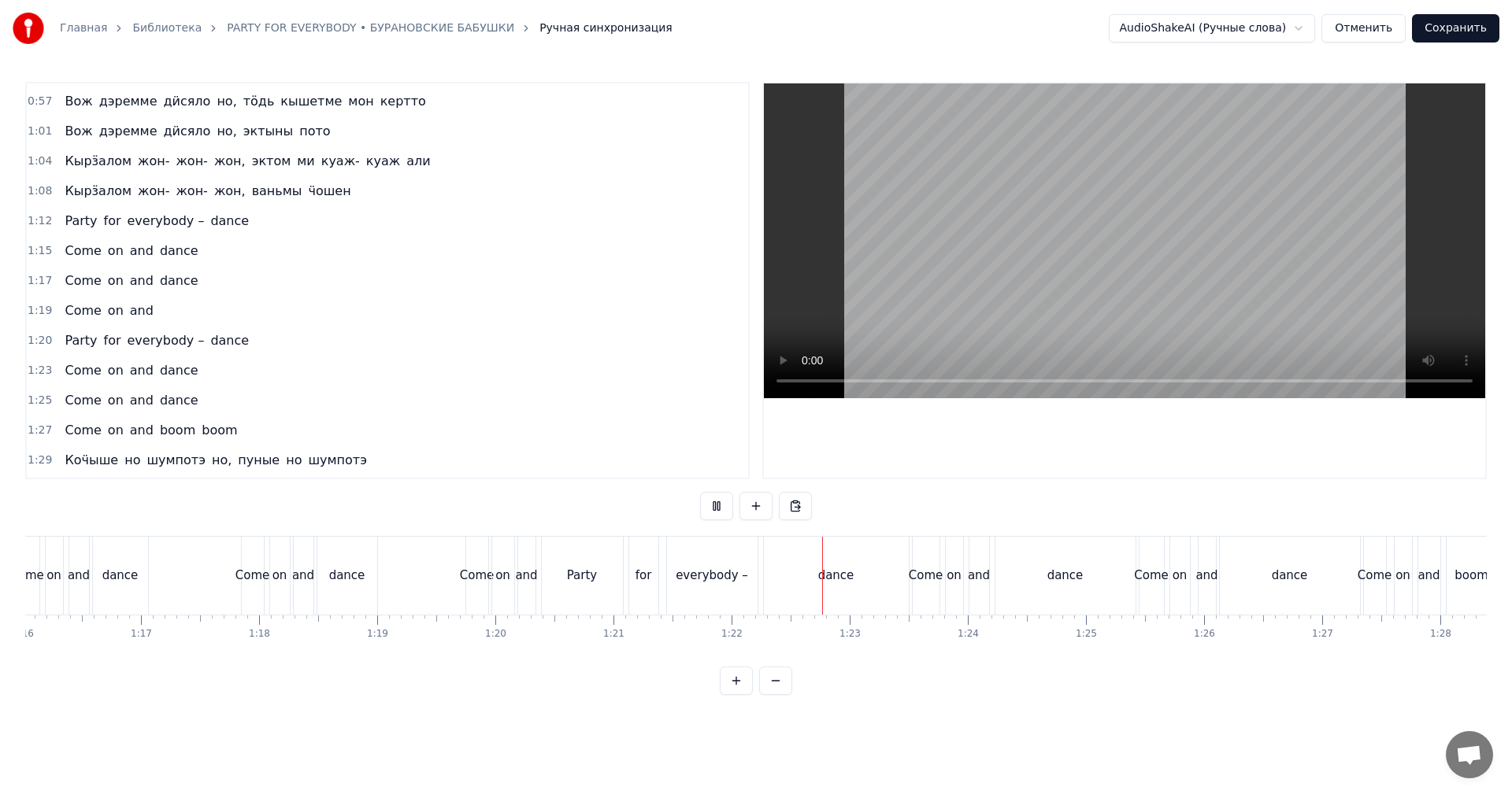
click at [1023, 283] on video at bounding box center [1125, 241] width 721 height 315
drag, startPoint x: 849, startPoint y: 619, endPoint x: 851, endPoint y: 607, distance: 12.2
click at [850, 614] on div "Ӝӧккышет тӧдьы вӧлдӥсько, пиосме возьмасько Котэм нянь буй- буй ик будэ, сюлэмы…" at bounding box center [756, 595] width 1462 height 118
click at [851, 589] on div "dance" at bounding box center [837, 576] width 145 height 78
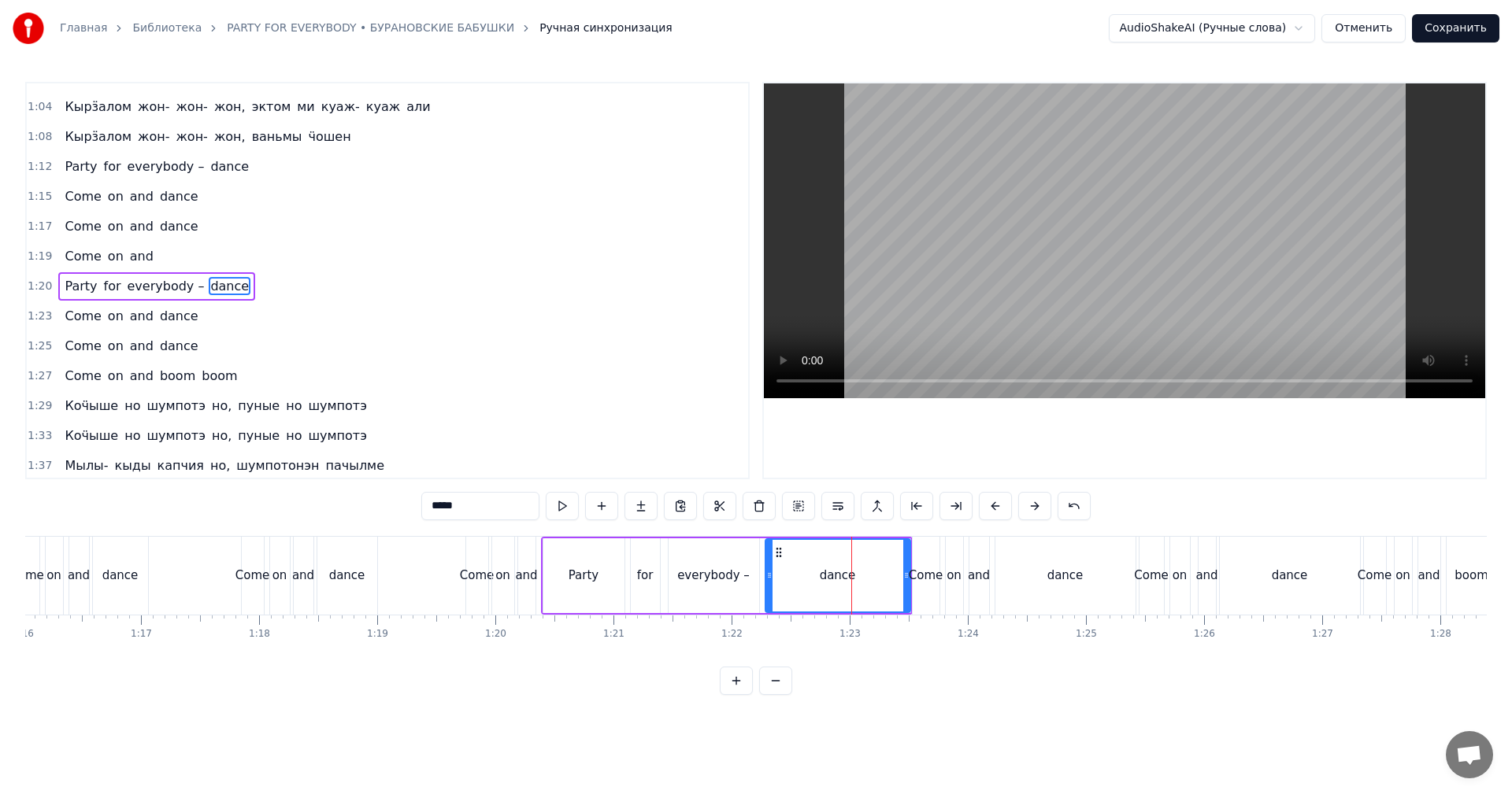
scroll to position [296, 0]
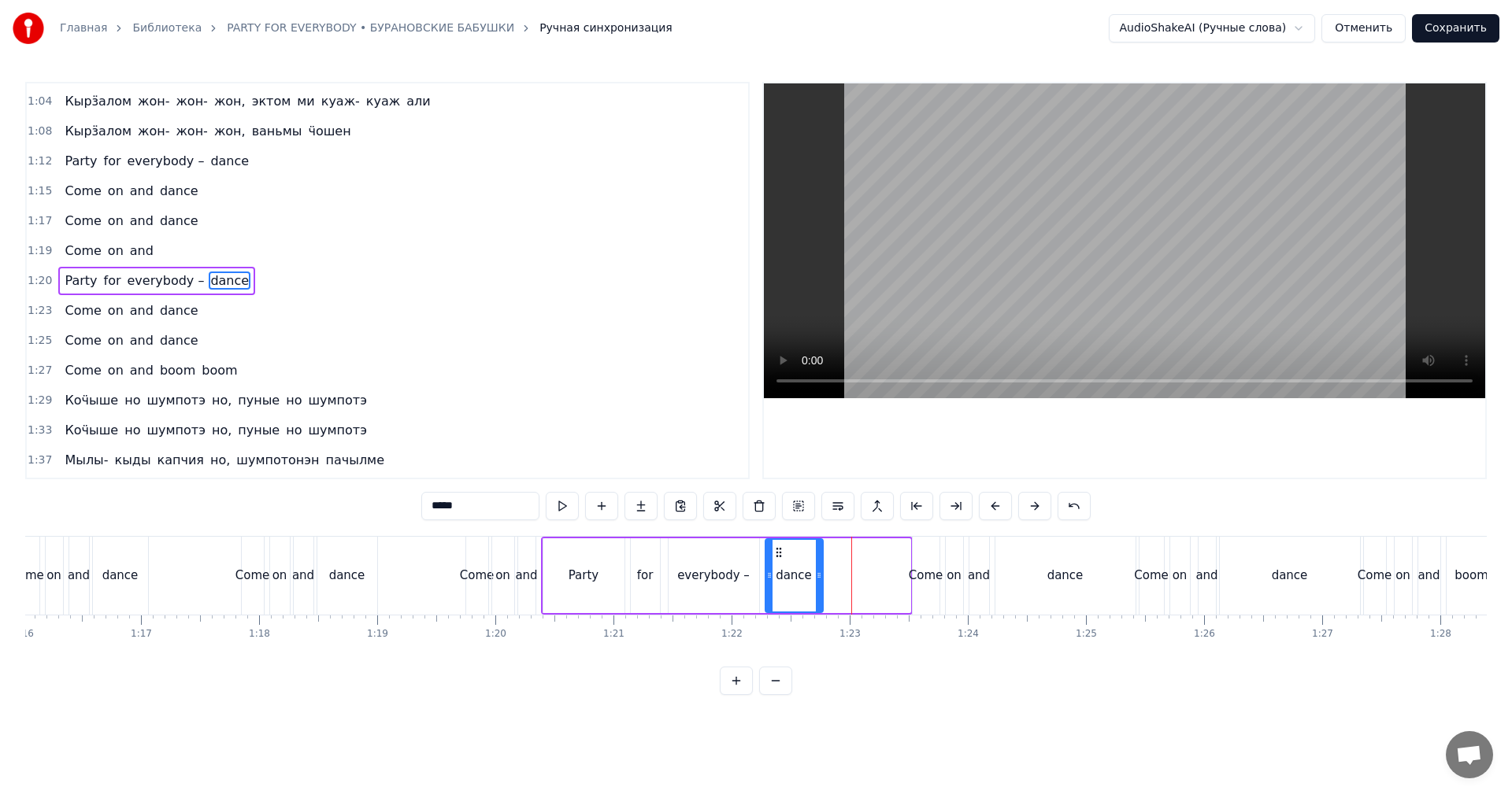
drag, startPoint x: 903, startPoint y: 579, endPoint x: 816, endPoint y: 586, distance: 87.3
click at [816, 586] on div at bounding box center [819, 576] width 7 height 72
drag, startPoint x: 1064, startPoint y: 563, endPoint x: 1073, endPoint y: 564, distance: 9.1
click at [1065, 563] on div "dance" at bounding box center [1065, 576] width 140 height 78
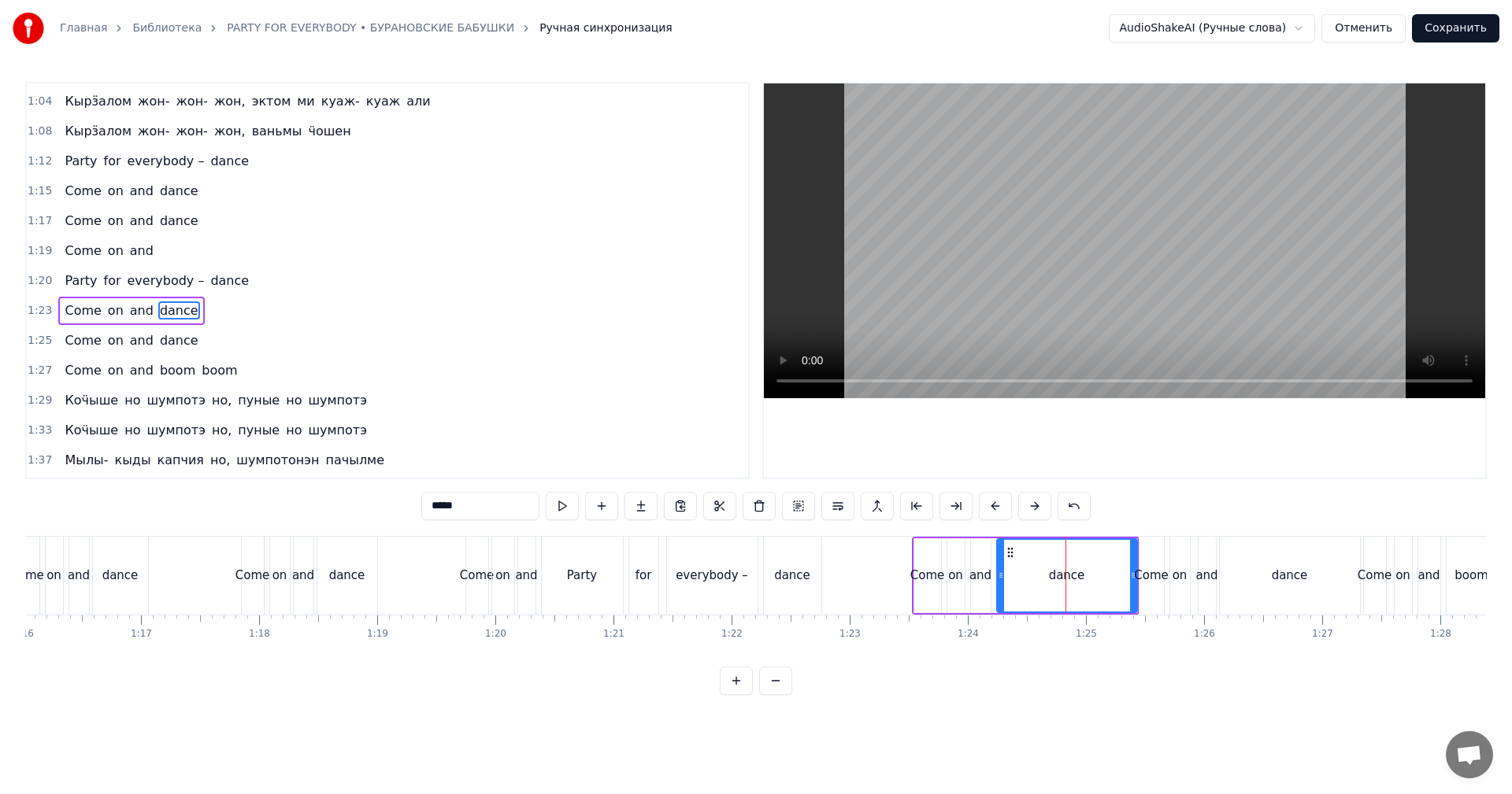
scroll to position [326, 0]
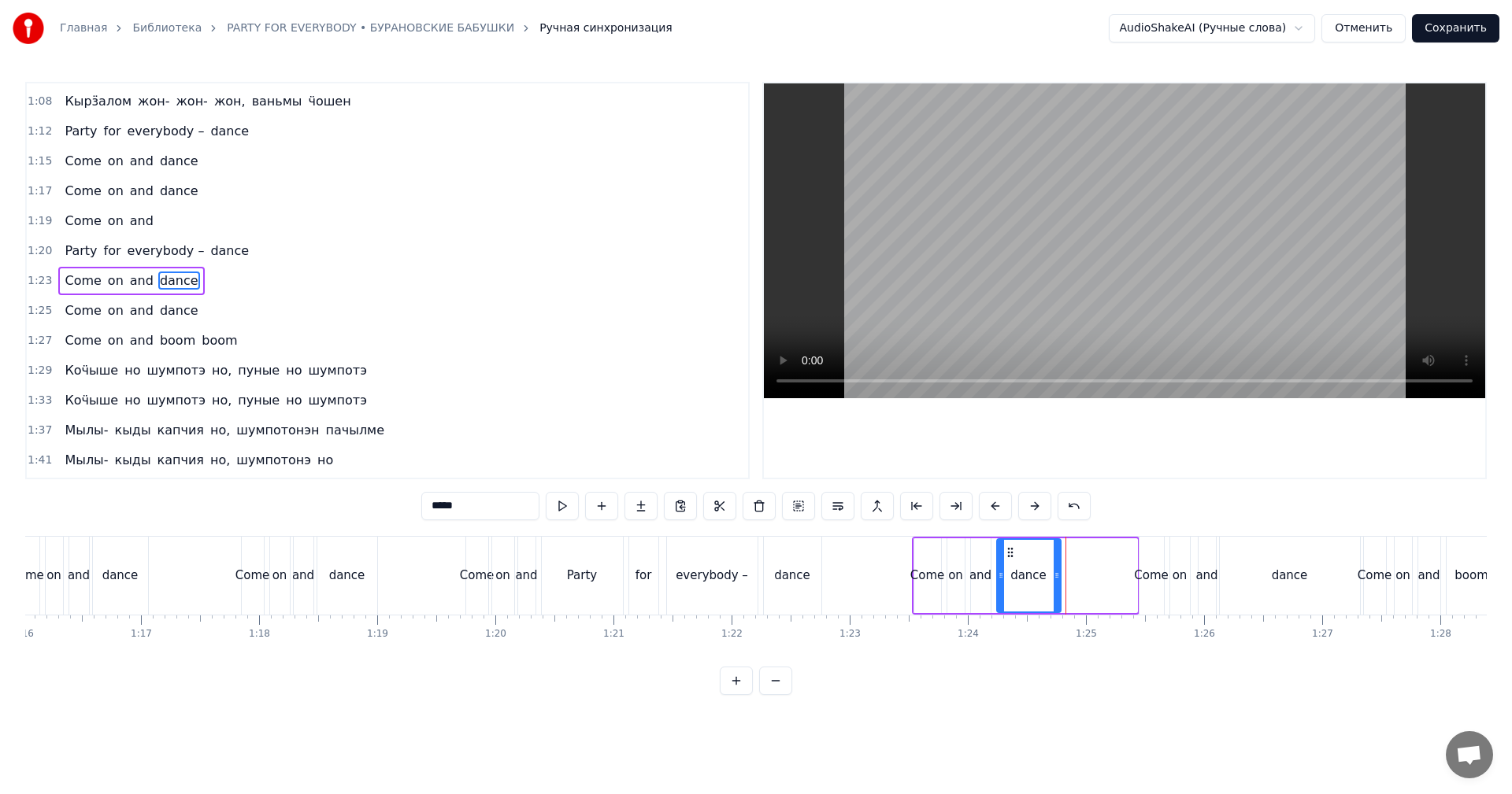
drag, startPoint x: 1130, startPoint y: 568, endPoint x: 1055, endPoint y: 574, distance: 75.2
click at [1055, 574] on div at bounding box center [1057, 576] width 7 height 72
click at [1305, 581] on div "dance" at bounding box center [1290, 576] width 140 height 78
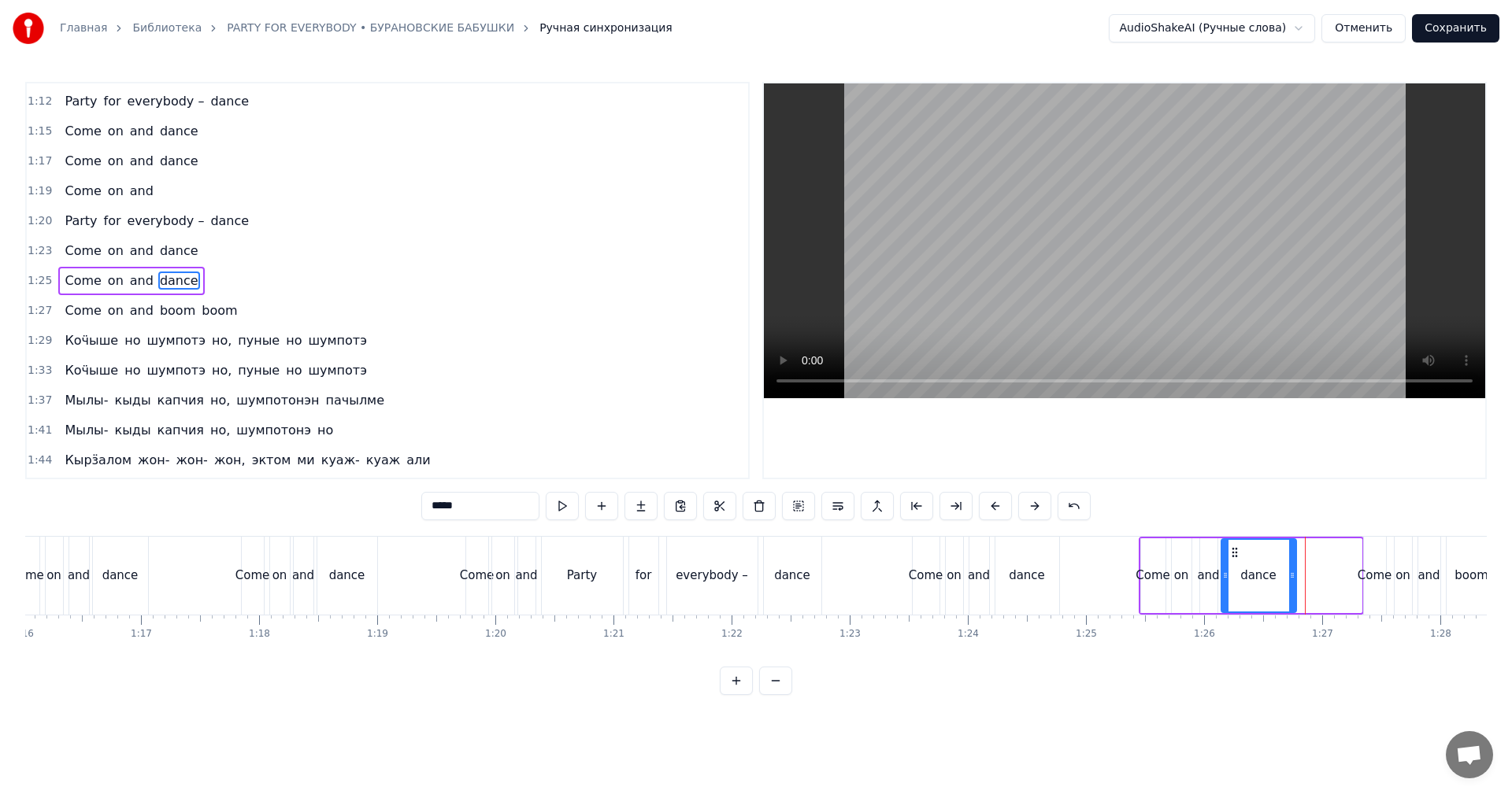
drag, startPoint x: 1352, startPoint y: 573, endPoint x: 1290, endPoint y: 574, distance: 62.0
click at [1290, 574] on icon at bounding box center [1292, 575] width 7 height 12
click at [618, 578] on div "Party" at bounding box center [583, 576] width 81 height 78
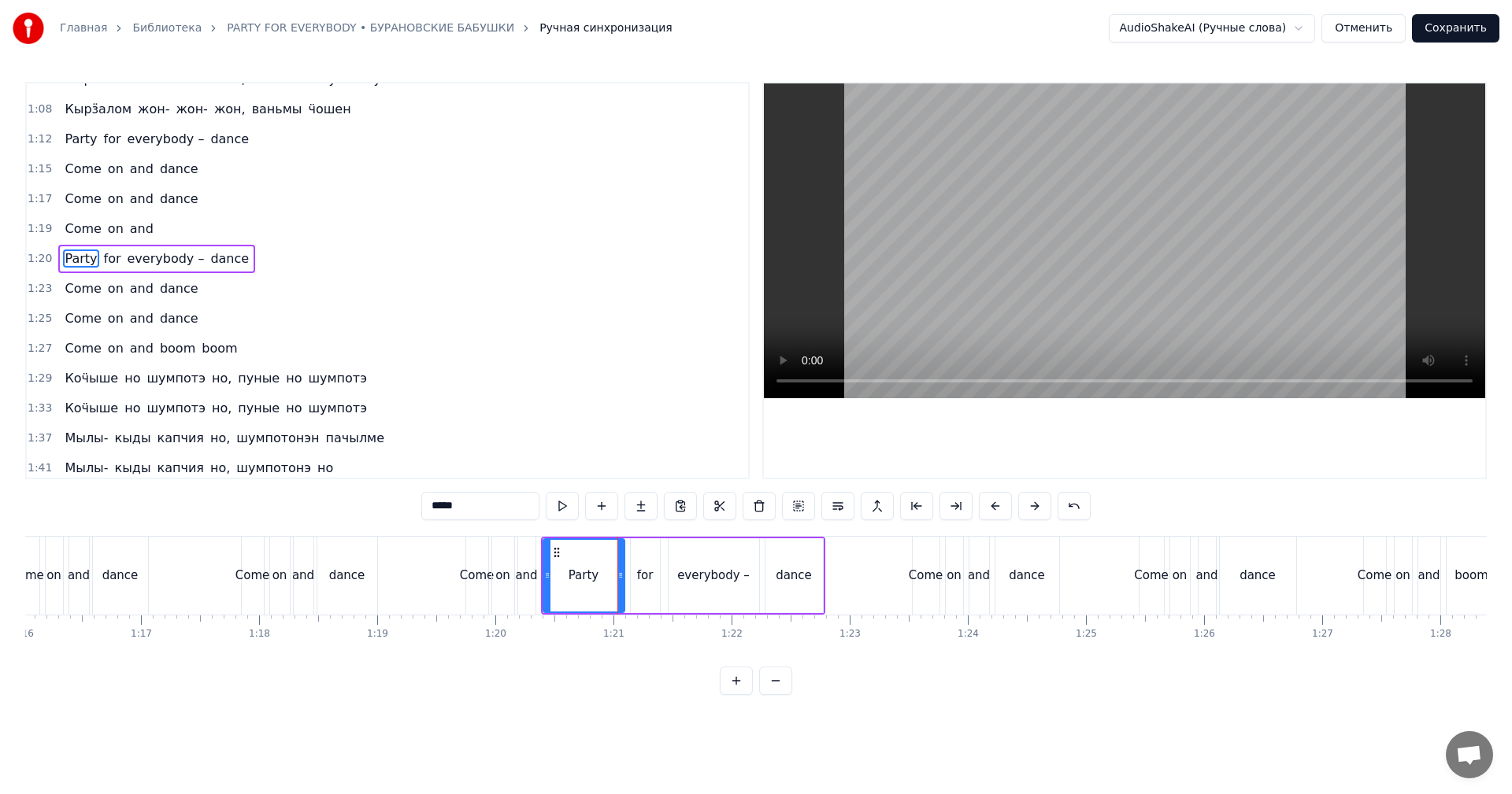
scroll to position [296, 0]
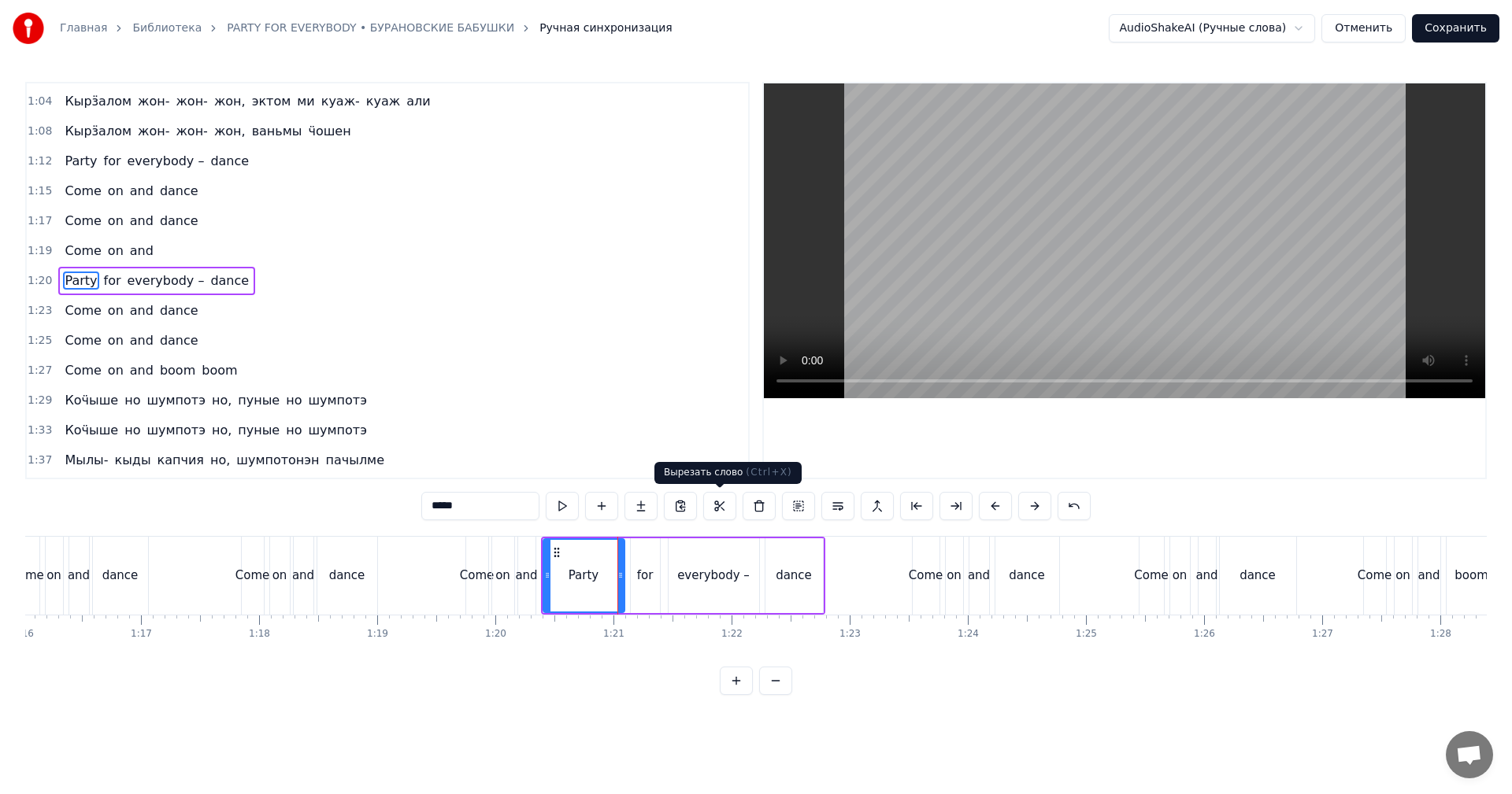
click at [1071, 278] on video at bounding box center [1125, 241] width 721 height 315
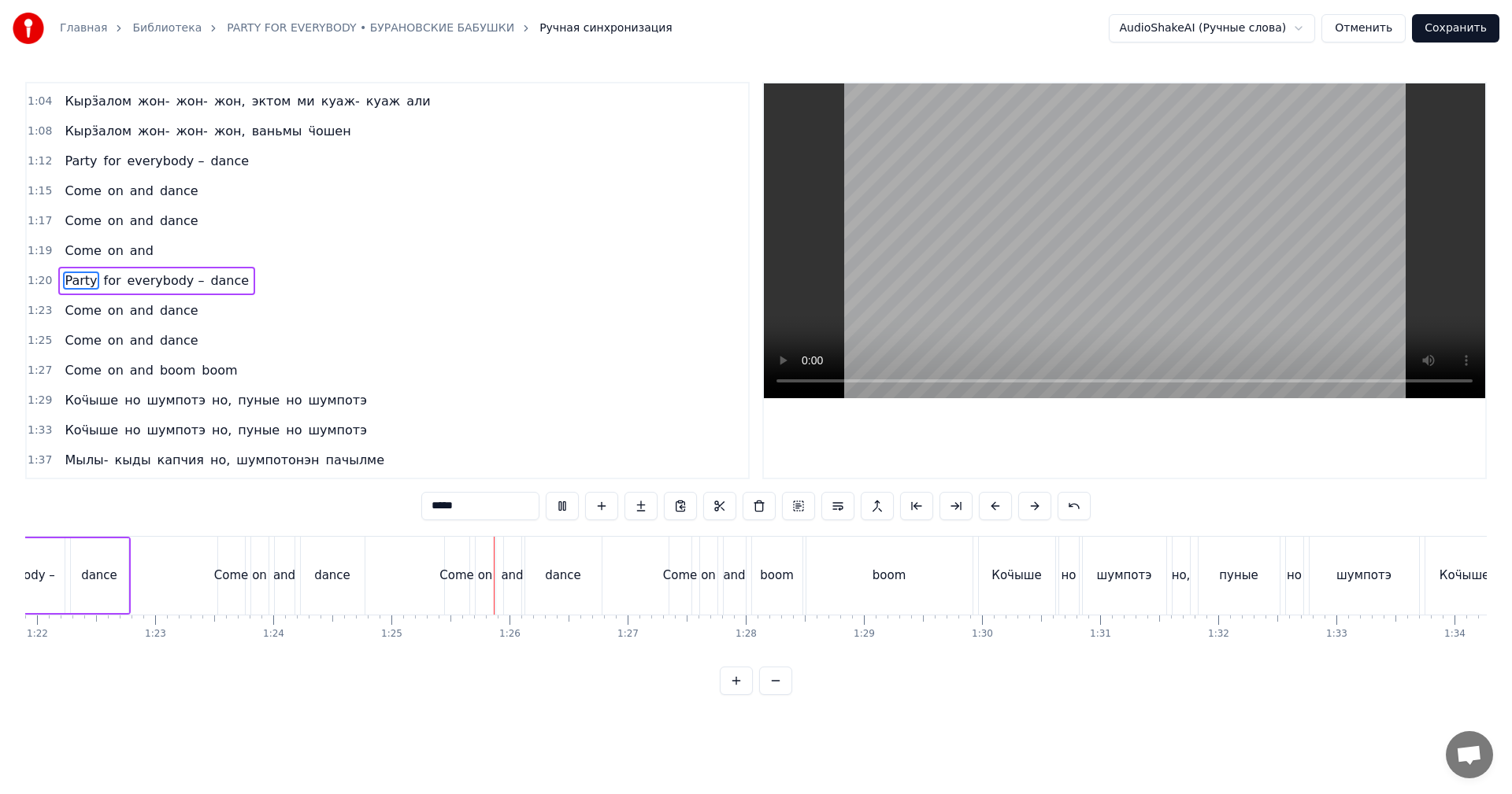
scroll to position [0, 9768]
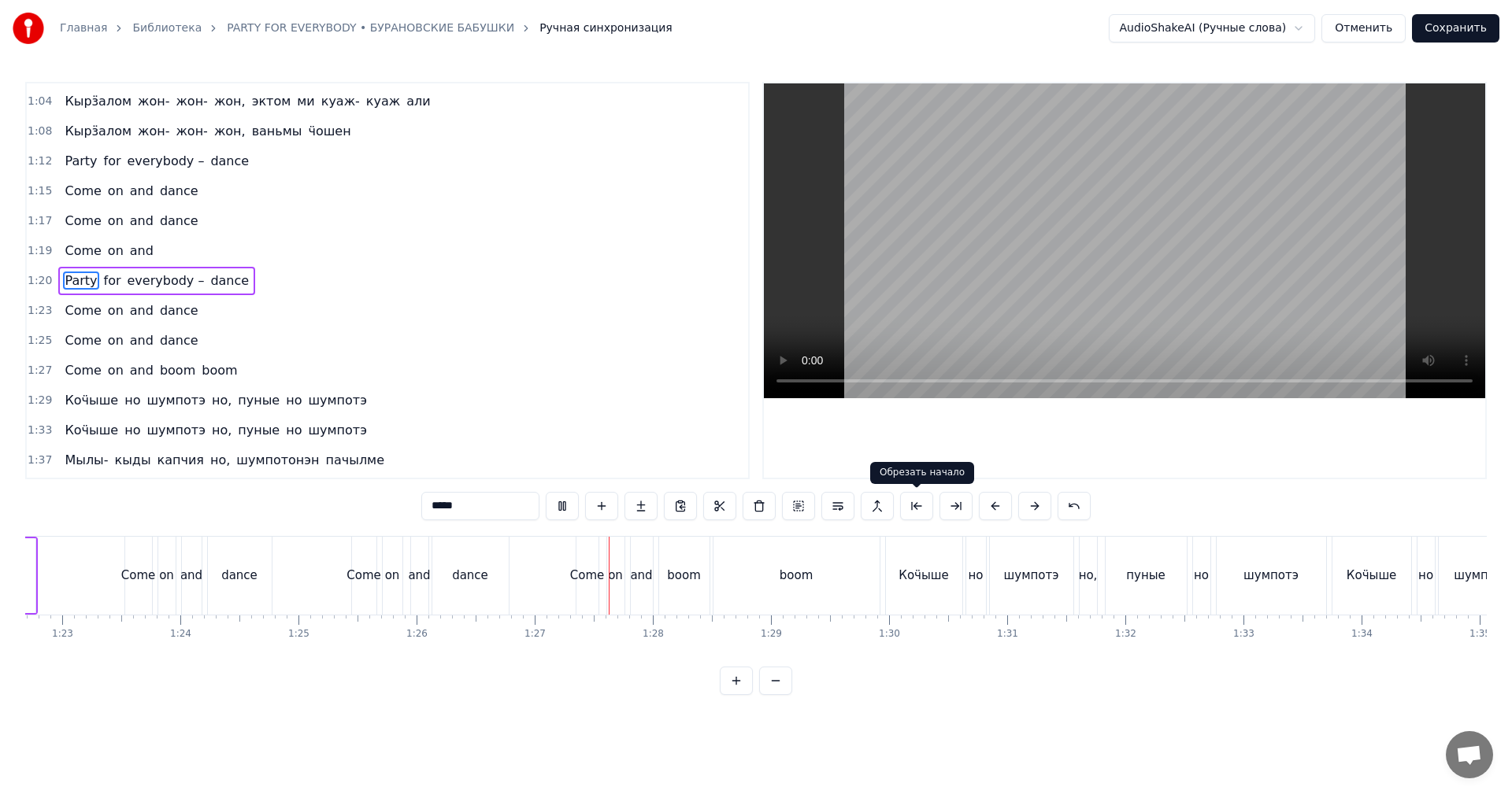
click at [1011, 318] on video at bounding box center [1125, 241] width 721 height 315
click at [477, 565] on div "dance" at bounding box center [470, 576] width 76 height 78
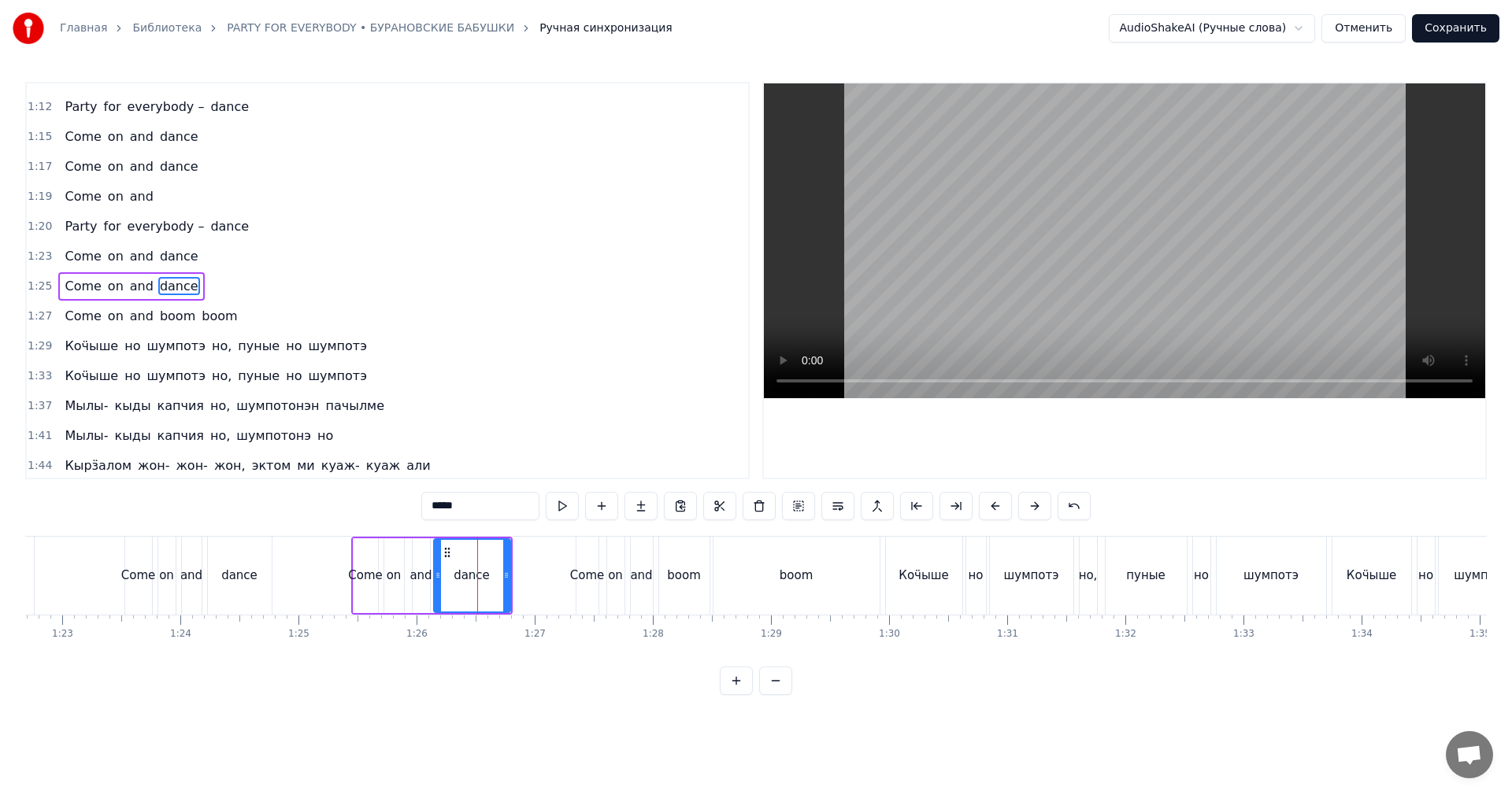
scroll to position [356, 0]
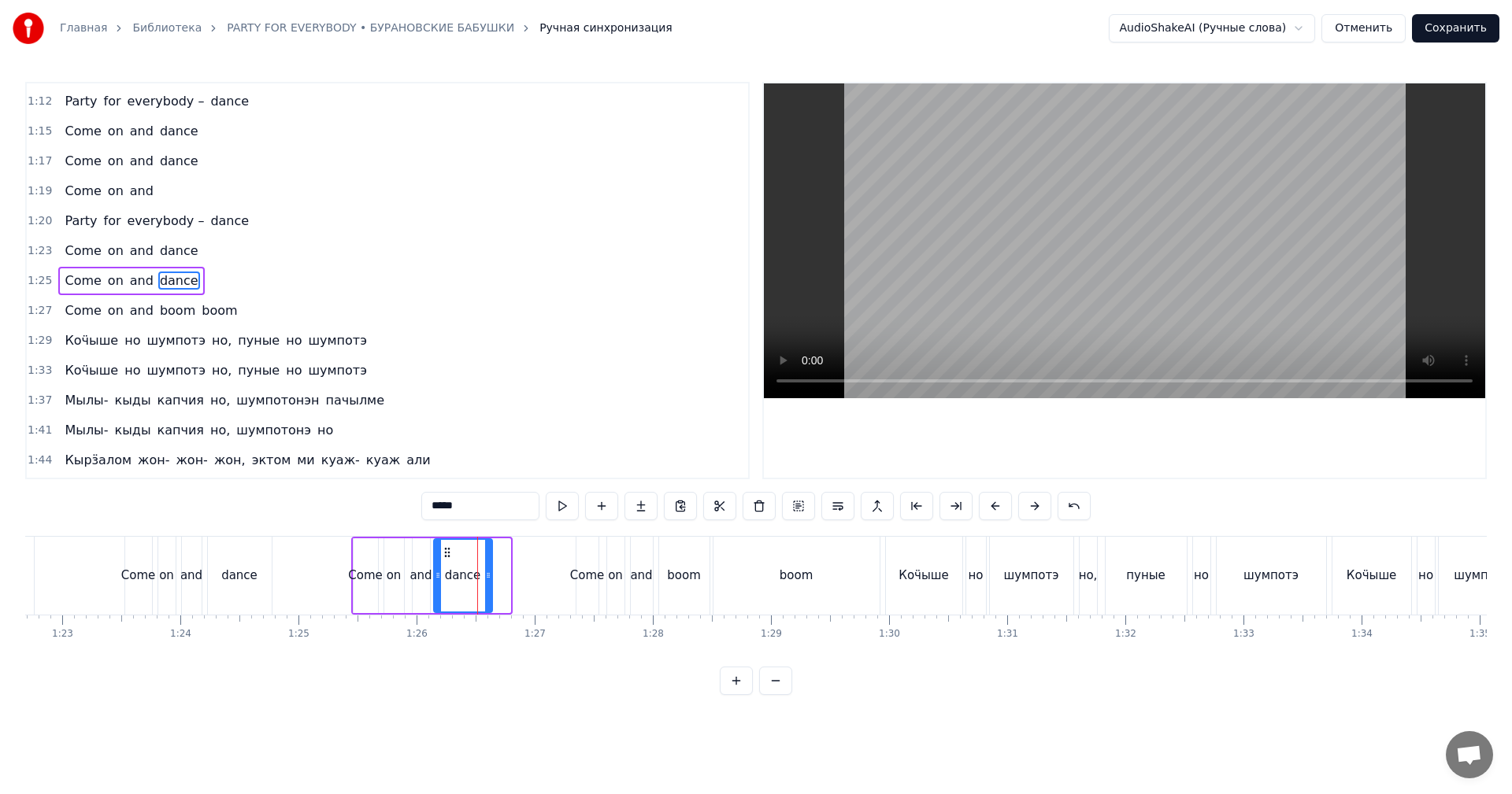
drag, startPoint x: 505, startPoint y: 561, endPoint x: 477, endPoint y: 564, distance: 28.2
click at [485, 563] on div at bounding box center [488, 576] width 7 height 72
drag, startPoint x: 442, startPoint y: 569, endPoint x: 566, endPoint y: 467, distance: 160.6
click at [445, 567] on div "dance" at bounding box center [461, 576] width 52 height 72
click at [968, 299] on video at bounding box center [1125, 241] width 721 height 315
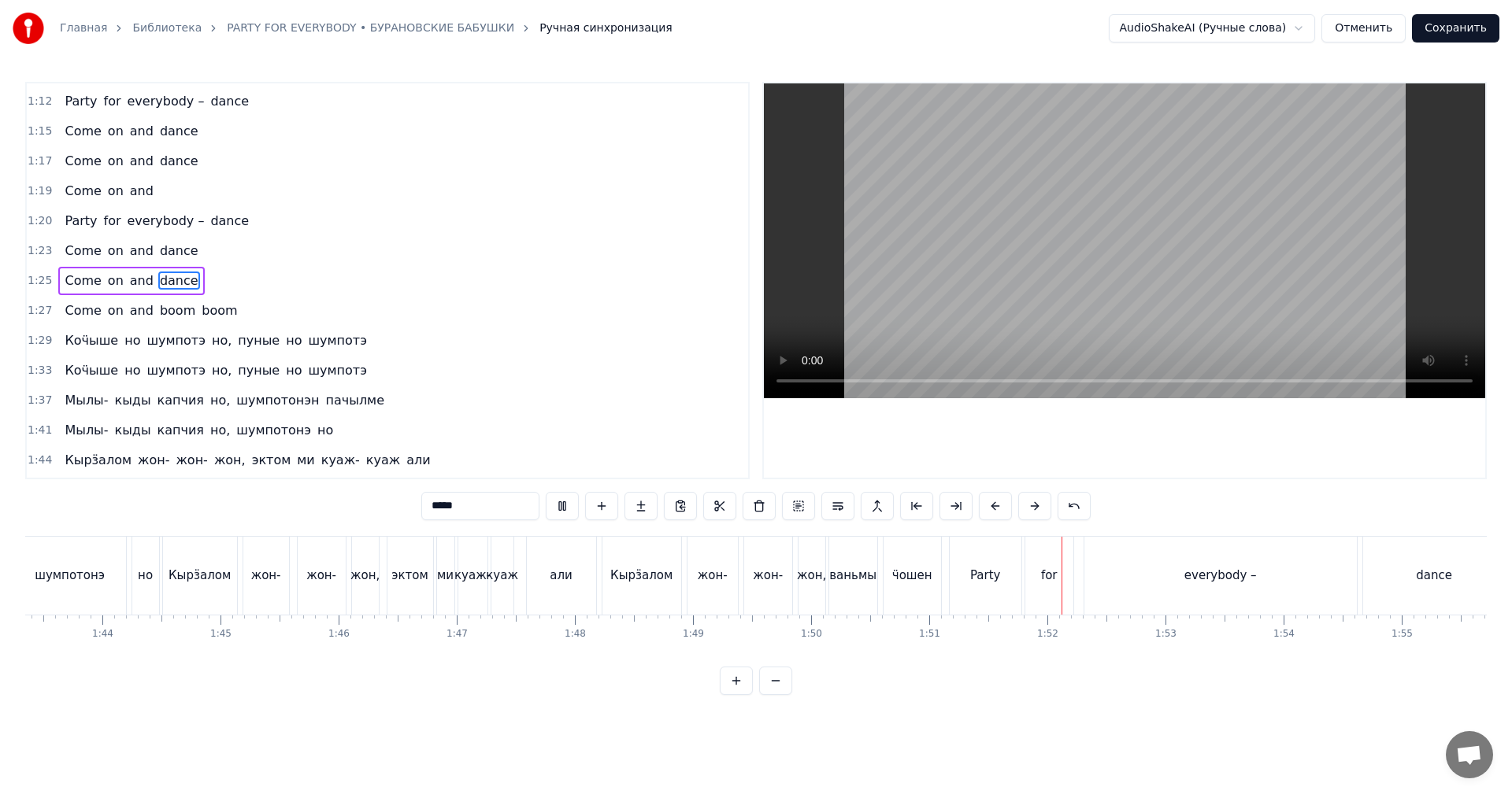
scroll to position [0, 12613]
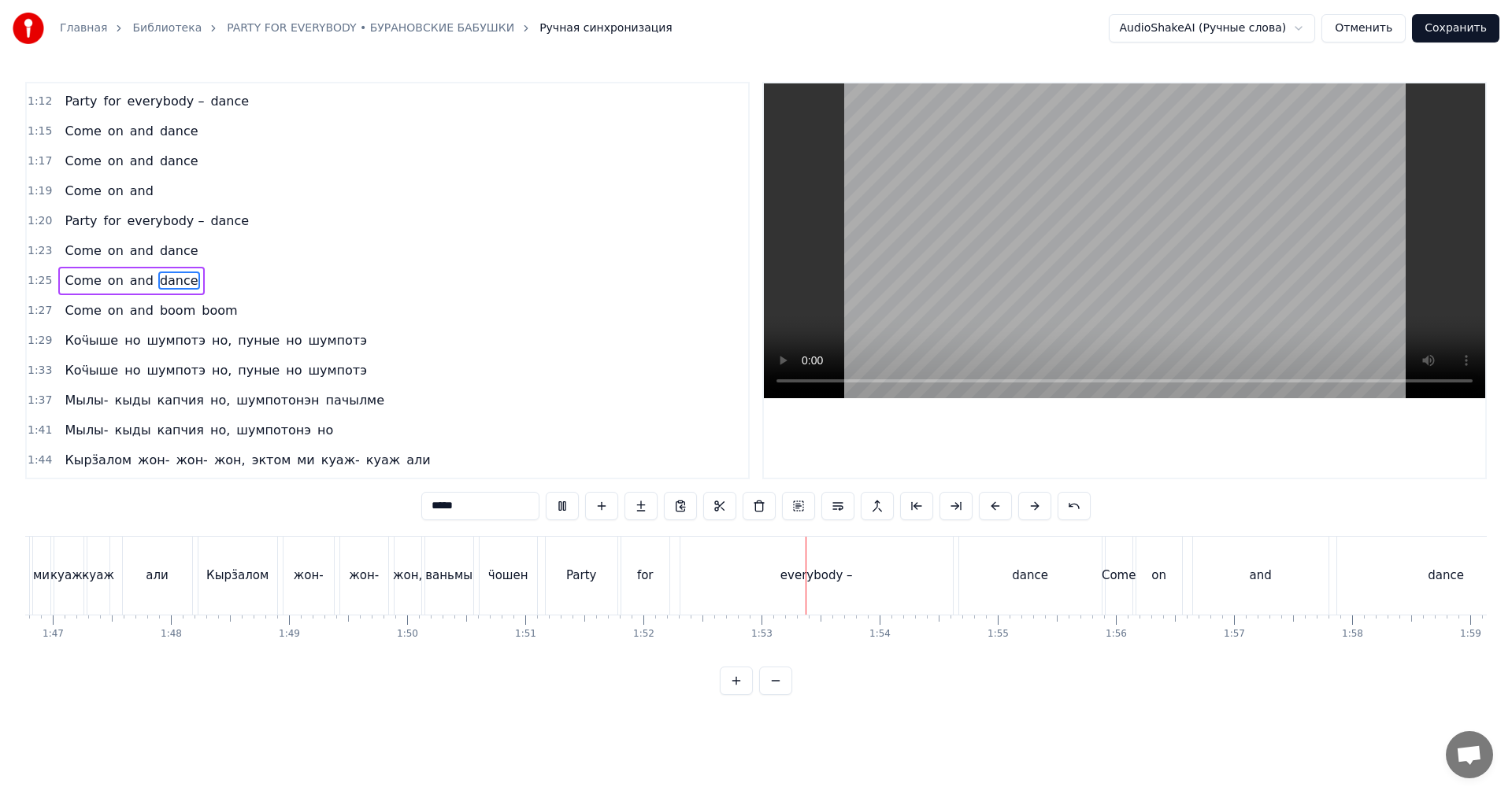
click at [982, 295] on video at bounding box center [1125, 241] width 721 height 315
click at [451, 578] on div "ваньмы" at bounding box center [449, 576] width 47 height 18
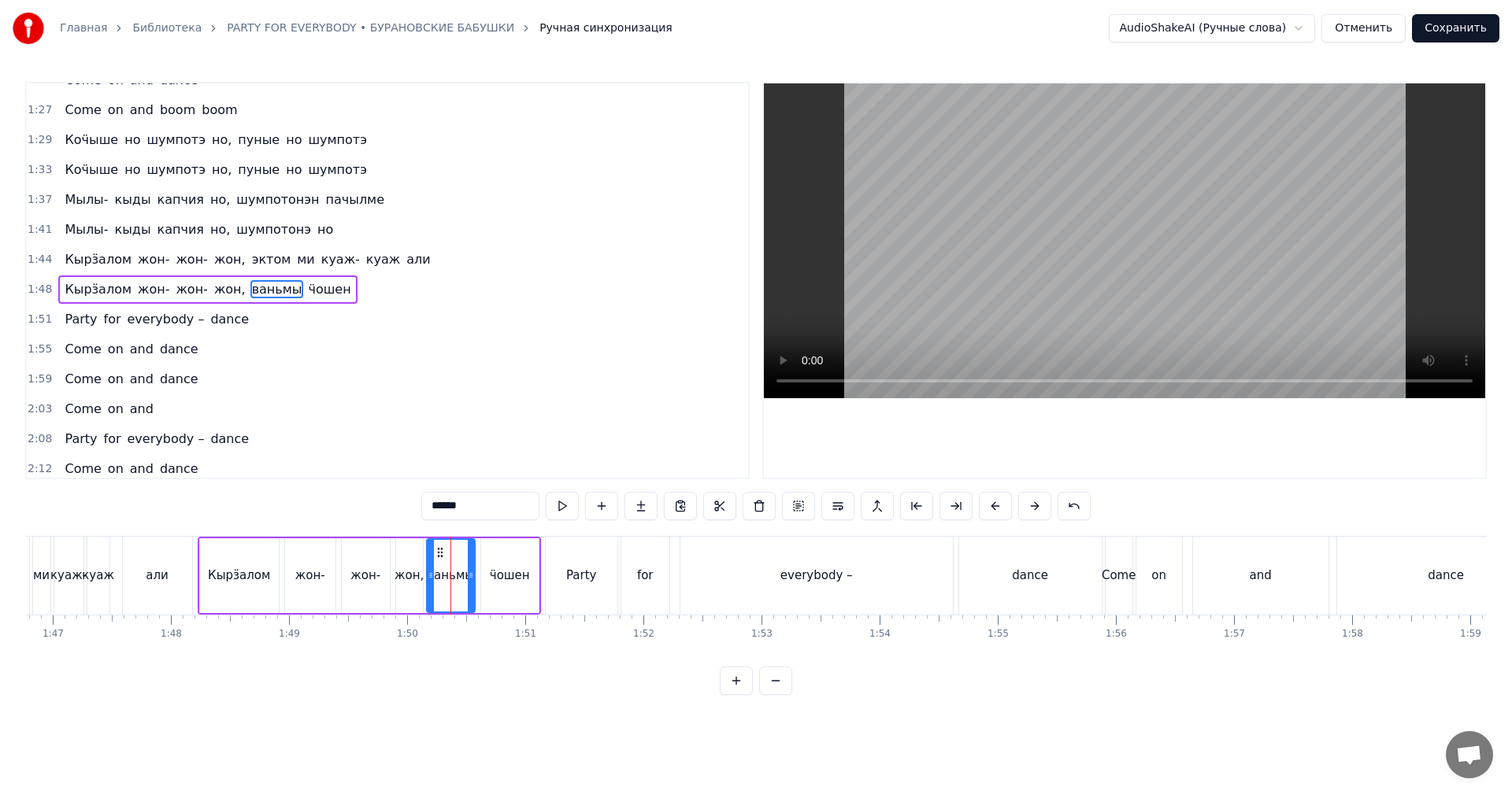
scroll to position [565, 0]
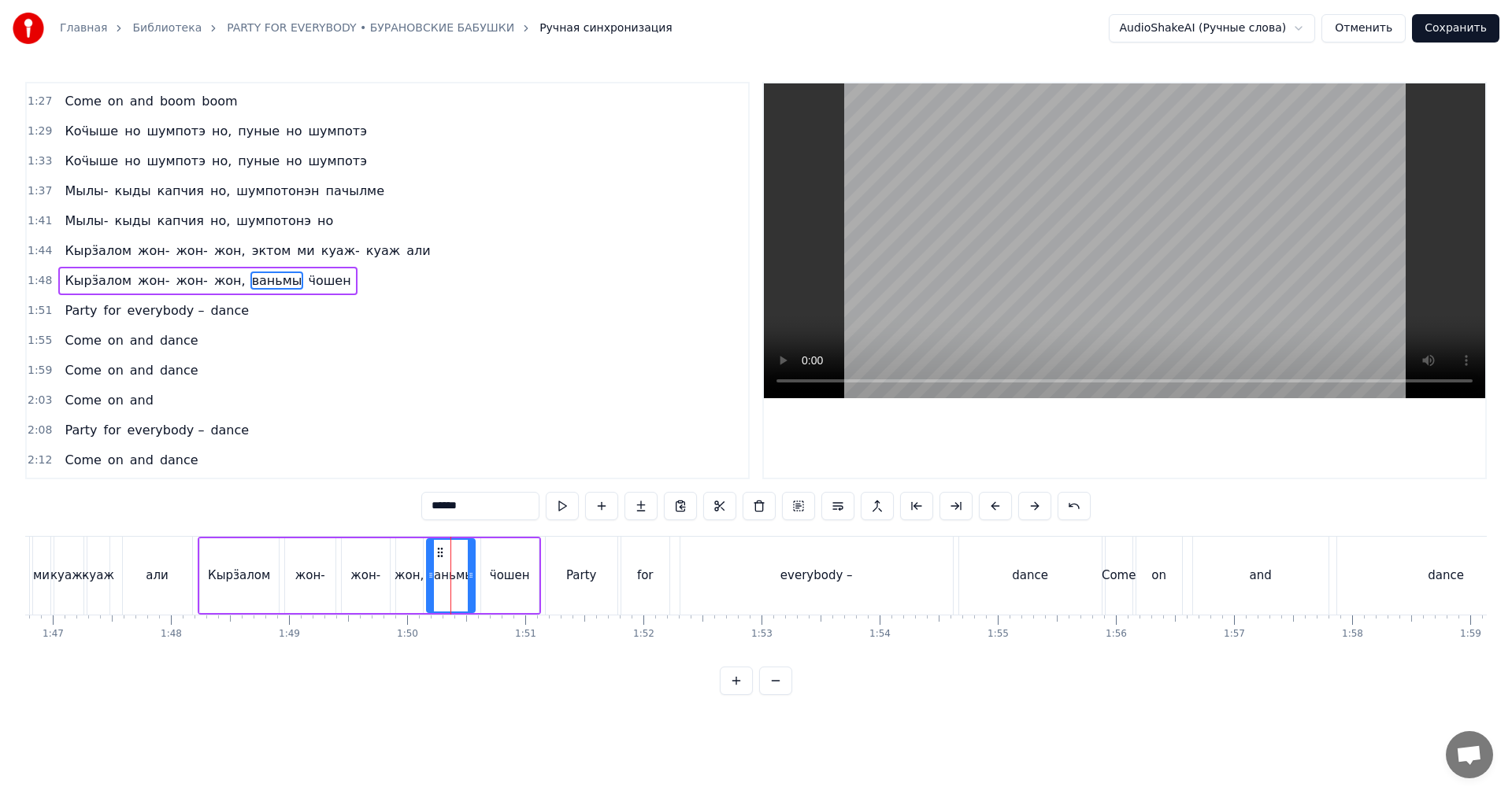
click at [1091, 260] on video at bounding box center [1125, 241] width 721 height 315
drag, startPoint x: 1104, startPoint y: 247, endPoint x: 1087, endPoint y: 258, distance: 20.2
click at [1103, 247] on video at bounding box center [1125, 241] width 721 height 315
click at [596, 574] on div "Party" at bounding box center [582, 576] width 72 height 78
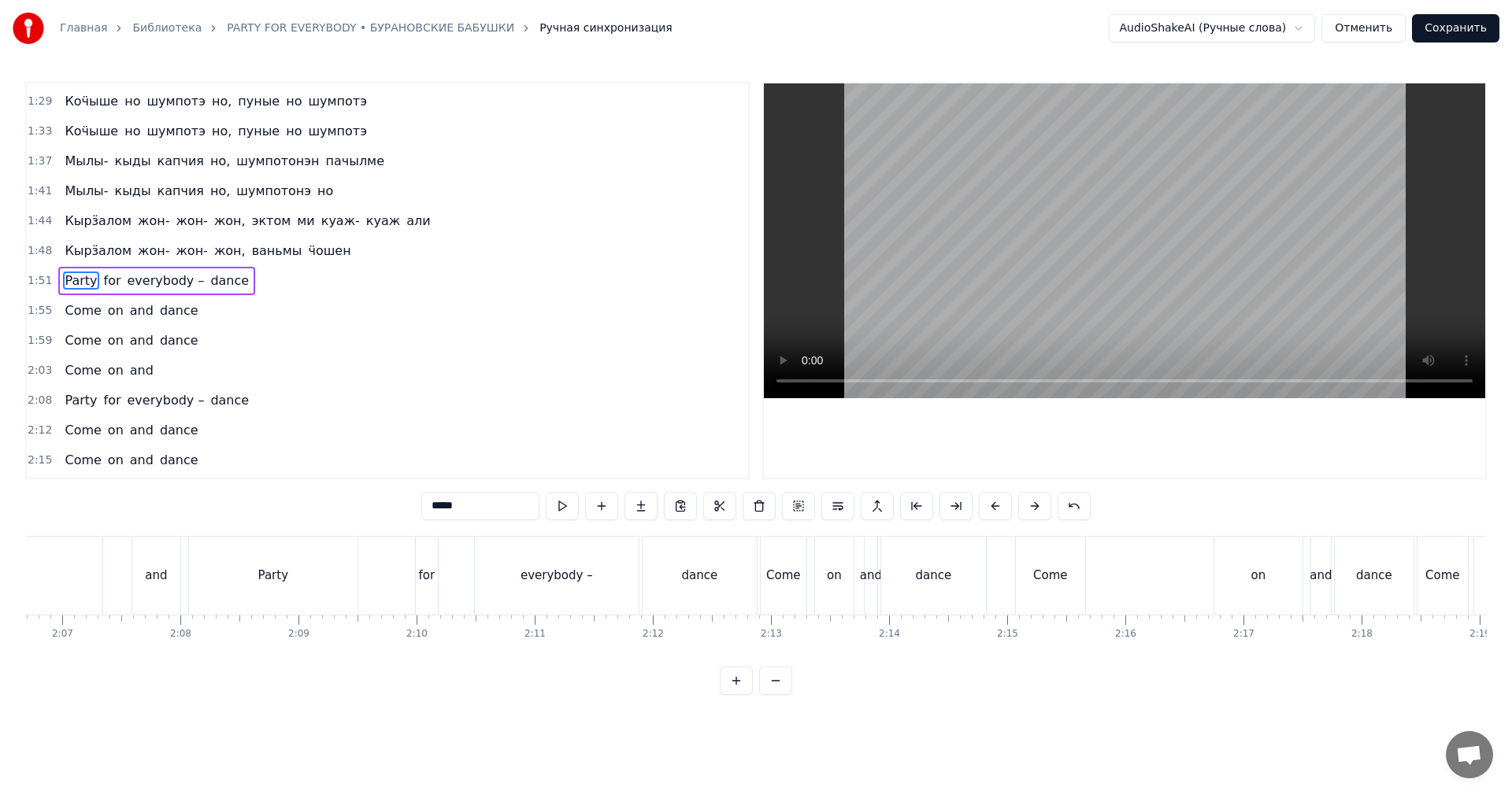
scroll to position [0, 14896]
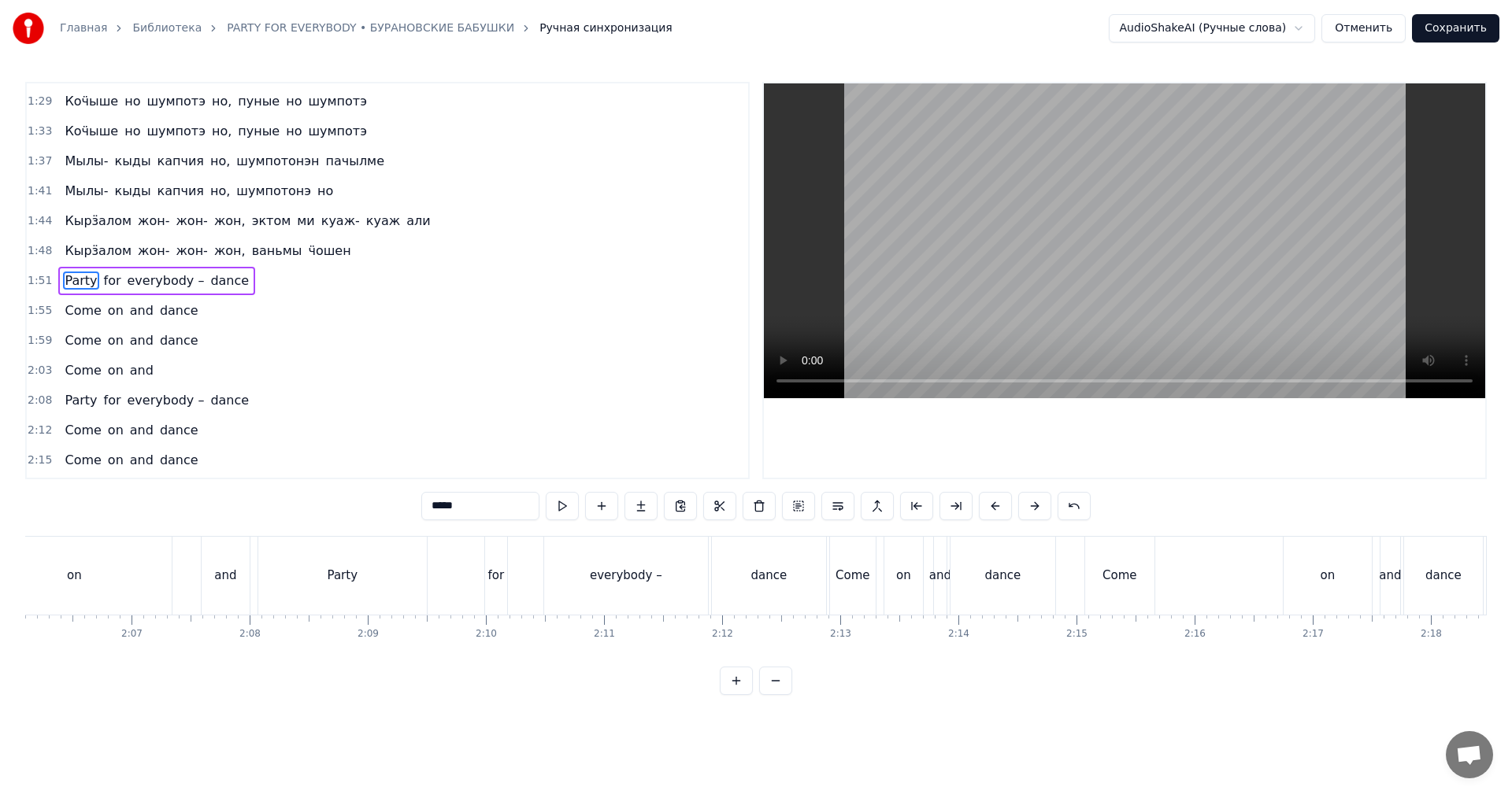
drag, startPoint x: 721, startPoint y: 560, endPoint x: 792, endPoint y: 496, distance: 95.6
click at [723, 559] on div "dance" at bounding box center [769, 576] width 114 height 78
type input "*****"
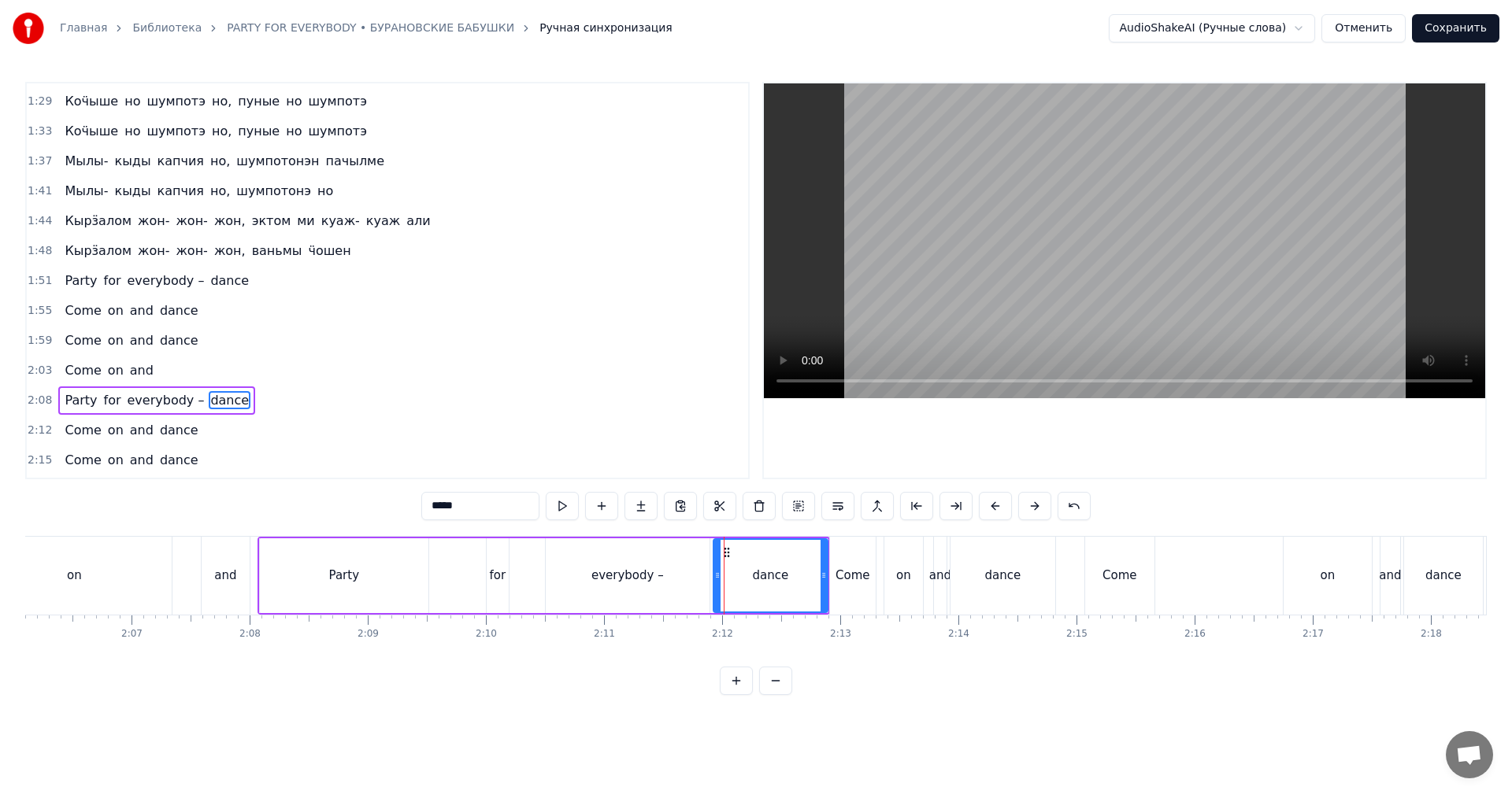
click at [1153, 232] on video at bounding box center [1125, 241] width 721 height 315
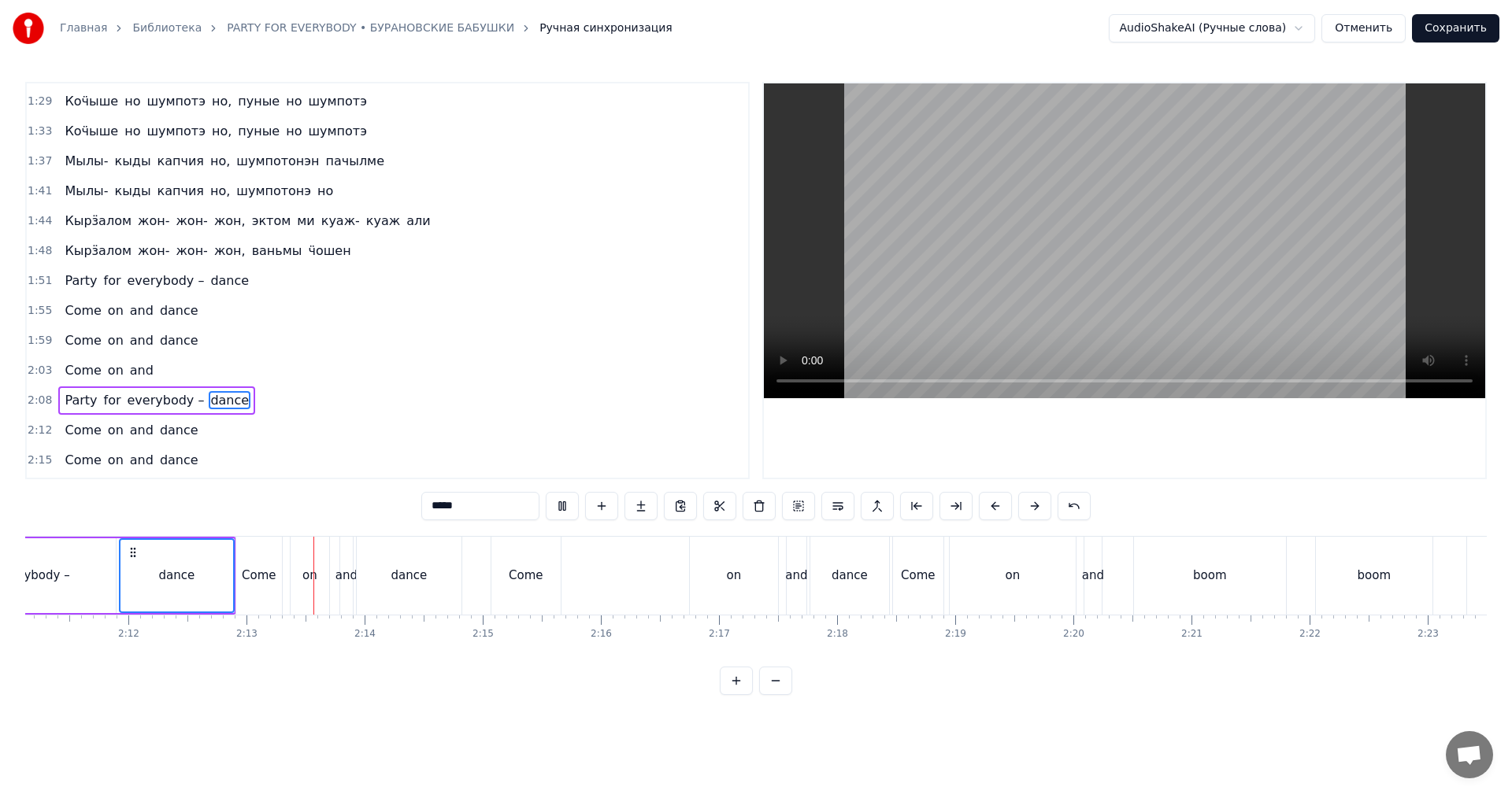
scroll to position [0, 15527]
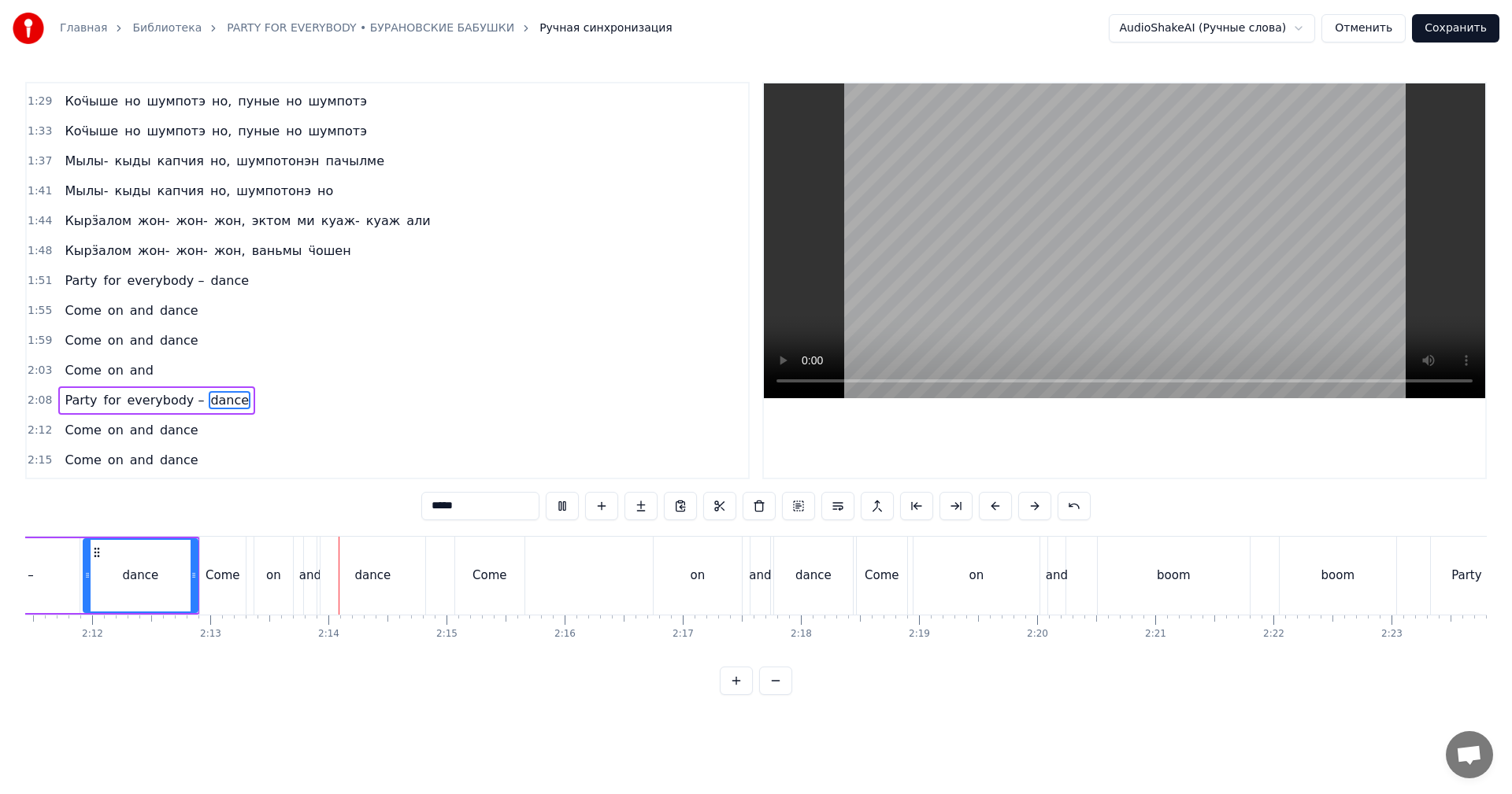
click at [780, 580] on div "dance" at bounding box center [813, 576] width 79 height 78
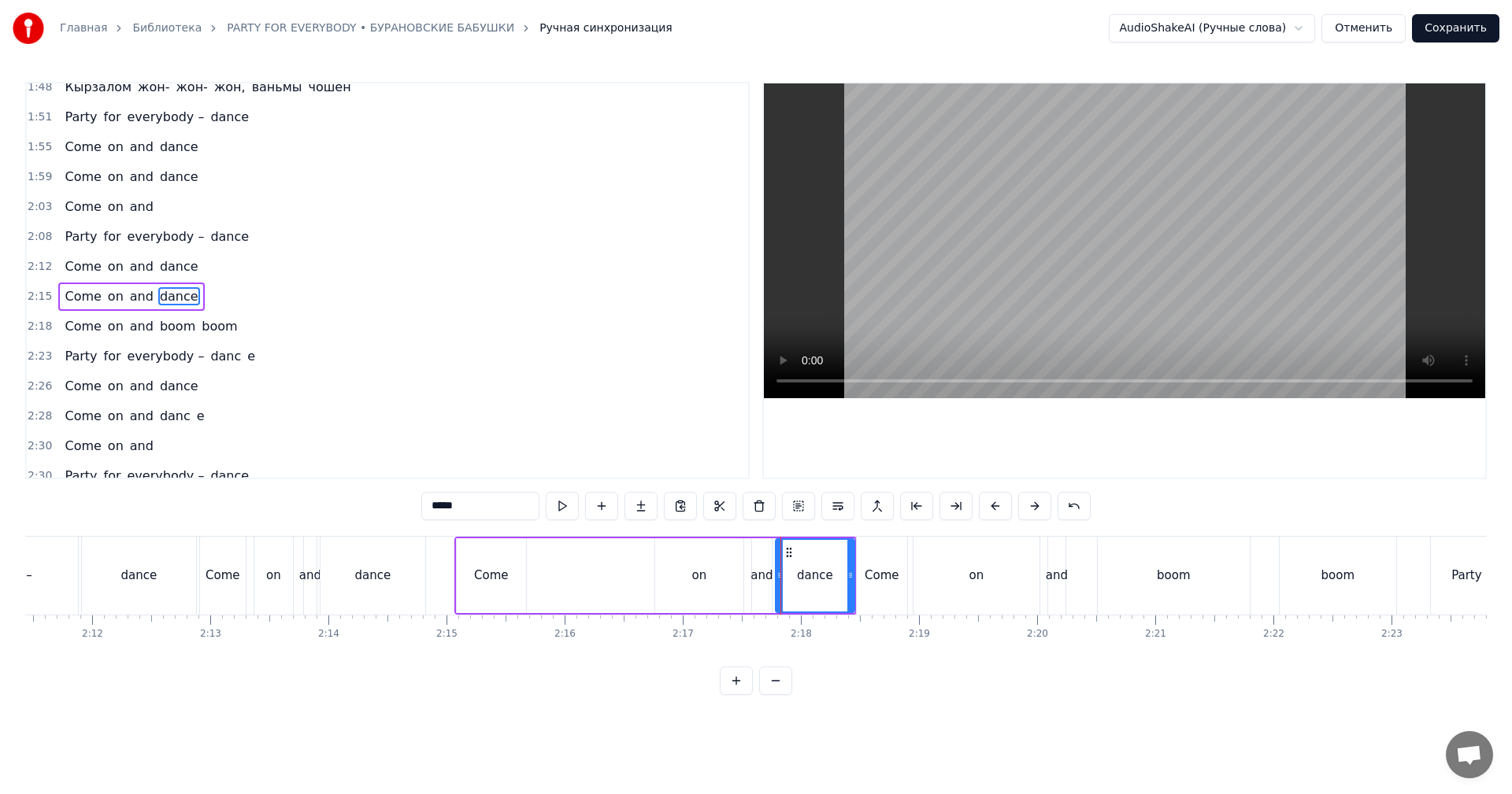
scroll to position [774, 0]
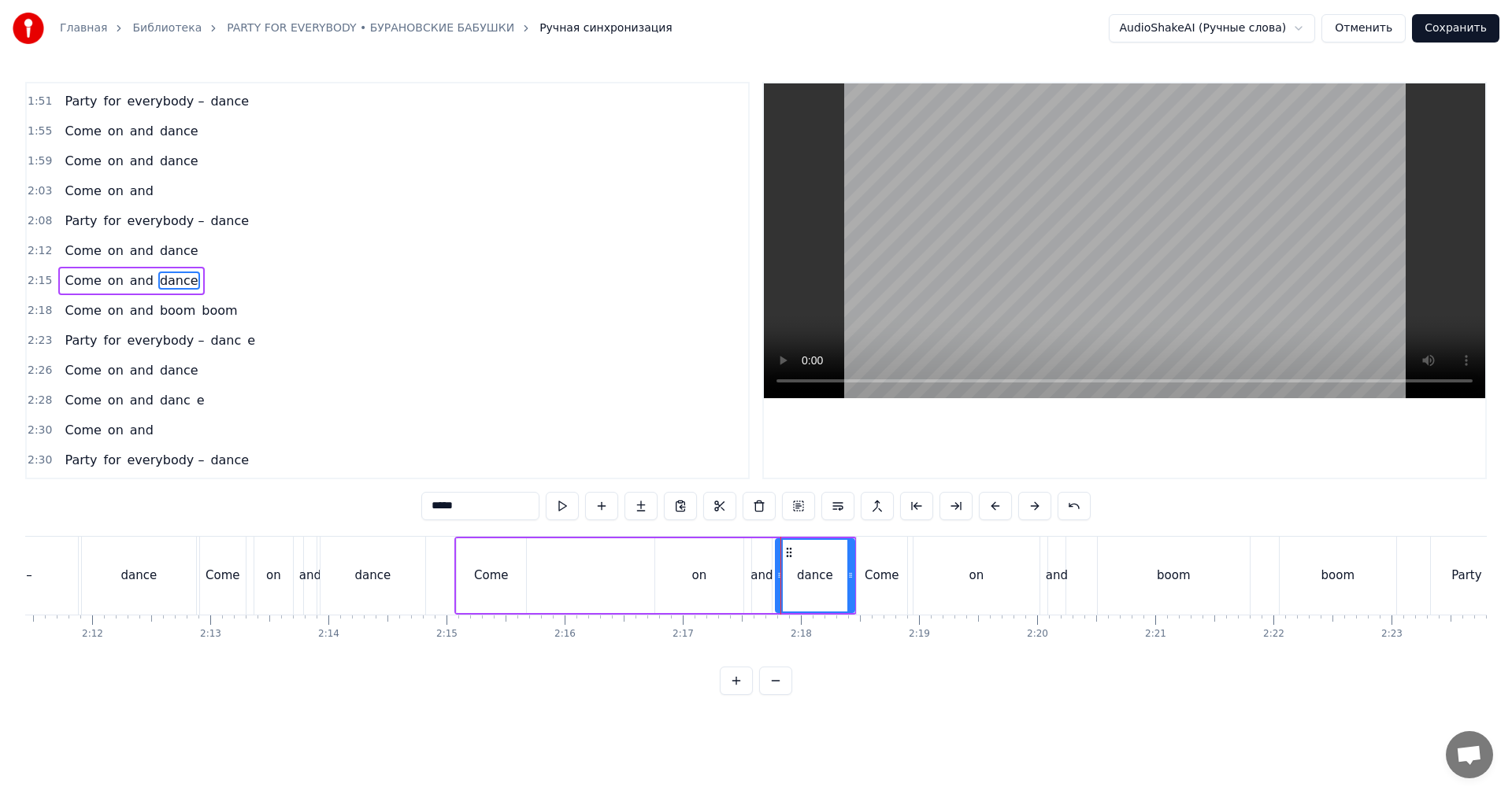
click at [1099, 248] on video at bounding box center [1125, 241] width 721 height 315
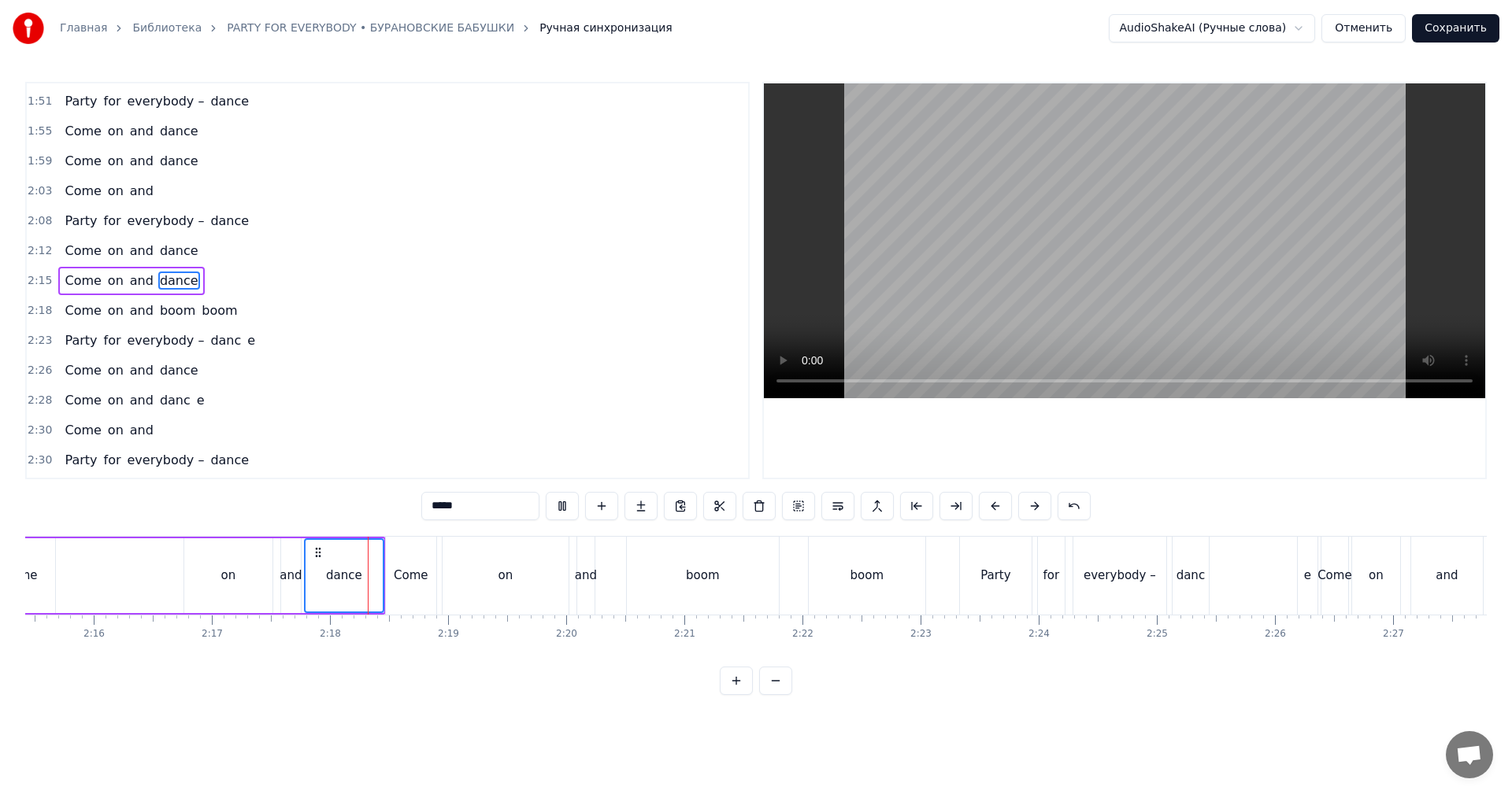
scroll to position [0, 16078]
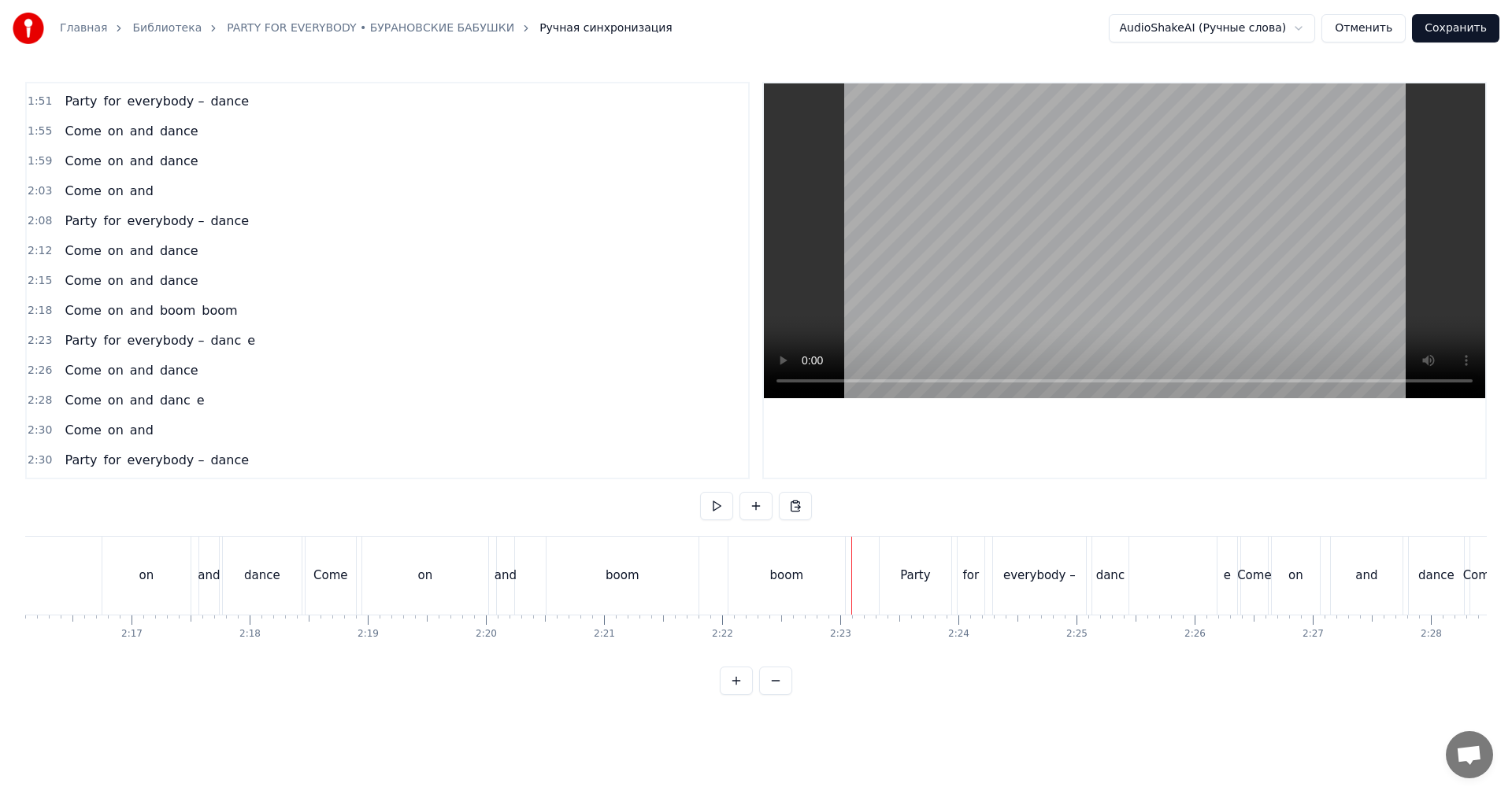
click at [1047, 257] on video at bounding box center [1125, 241] width 721 height 315
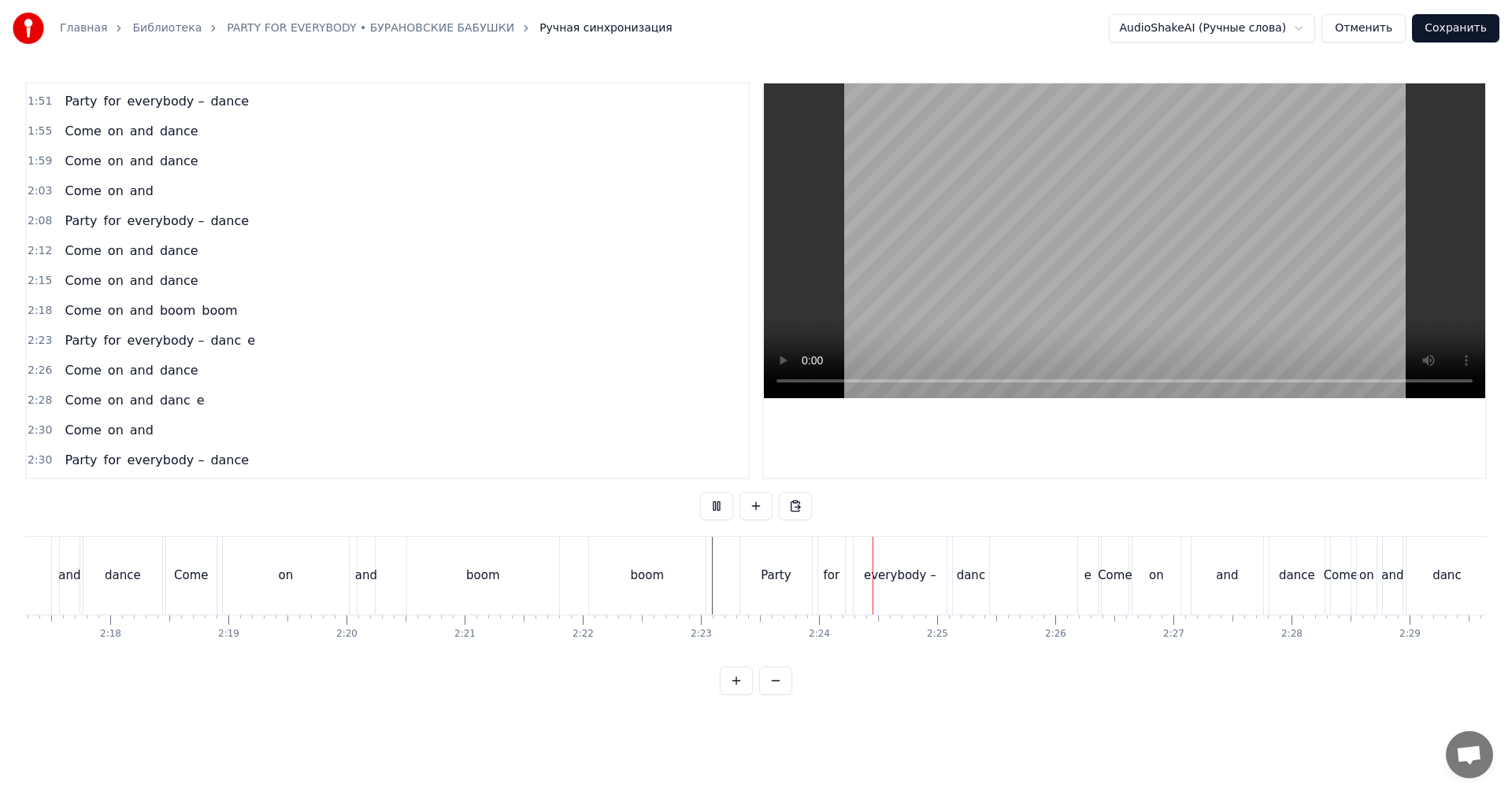
scroll to position [0, 16157]
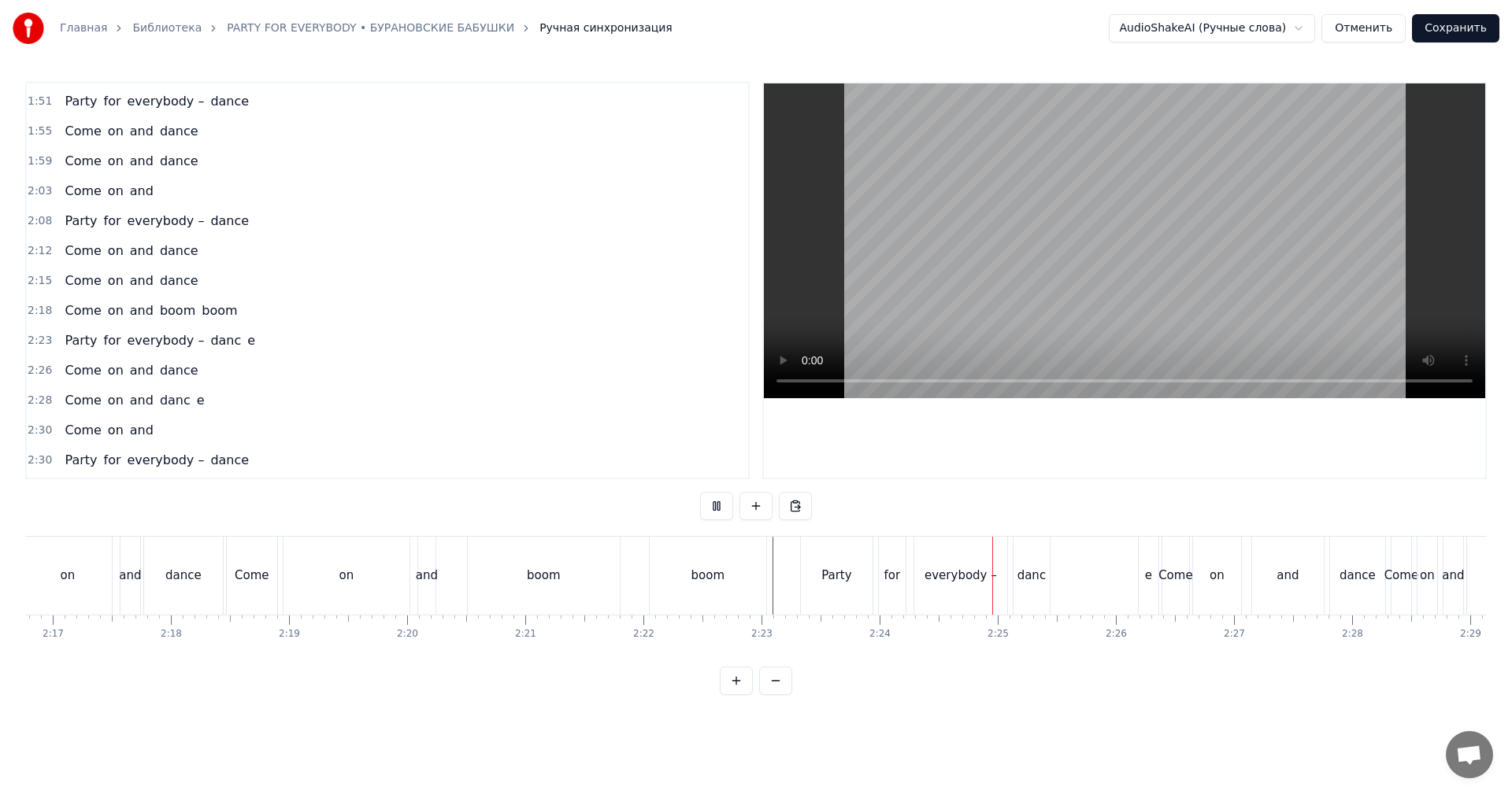
drag, startPoint x: 563, startPoint y: 557, endPoint x: 907, endPoint y: 356, distance: 398.4
click at [564, 556] on div "boom" at bounding box center [544, 576] width 152 height 78
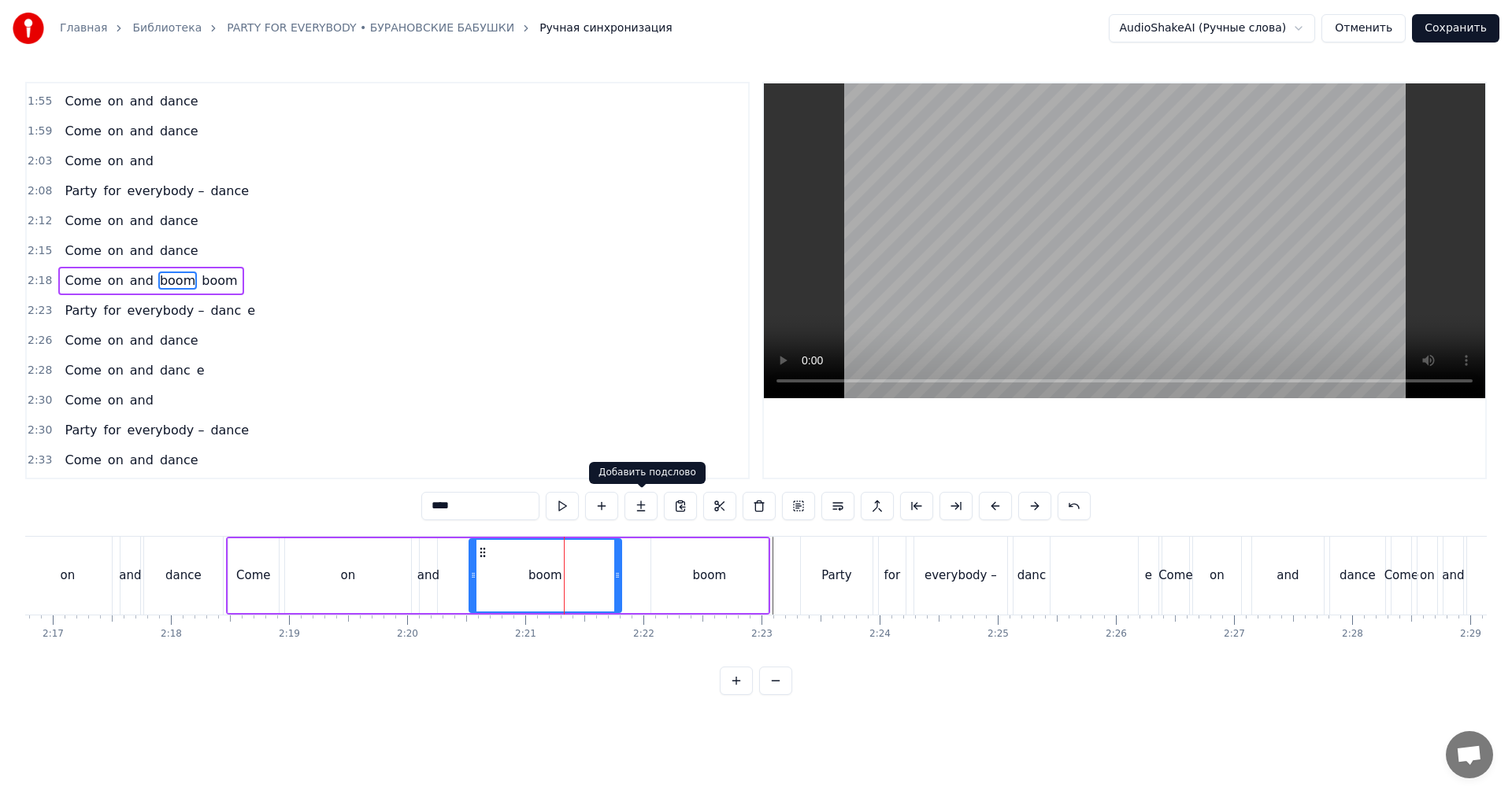
click at [1139, 202] on video at bounding box center [1125, 241] width 721 height 315
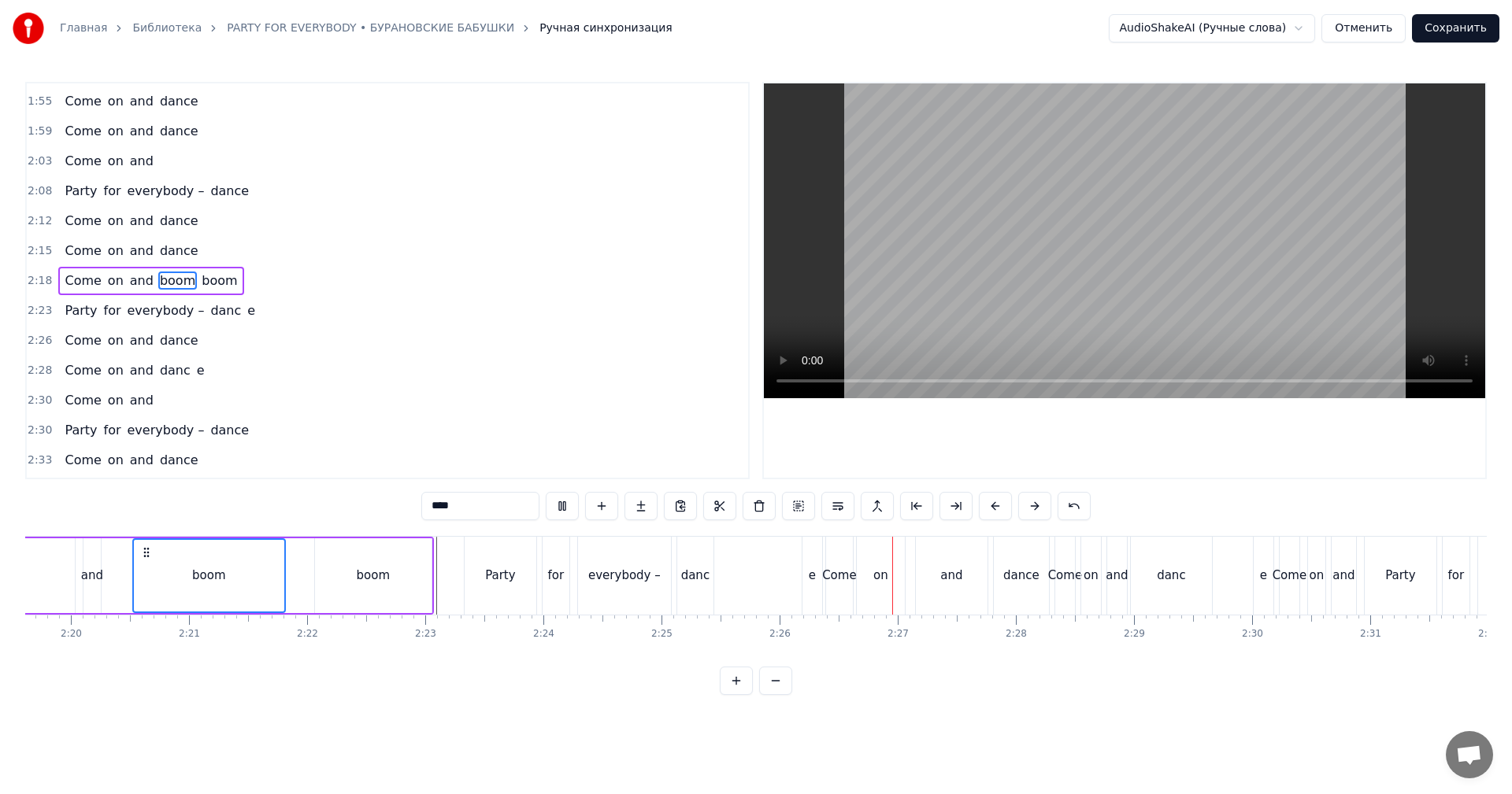
scroll to position [0, 16551]
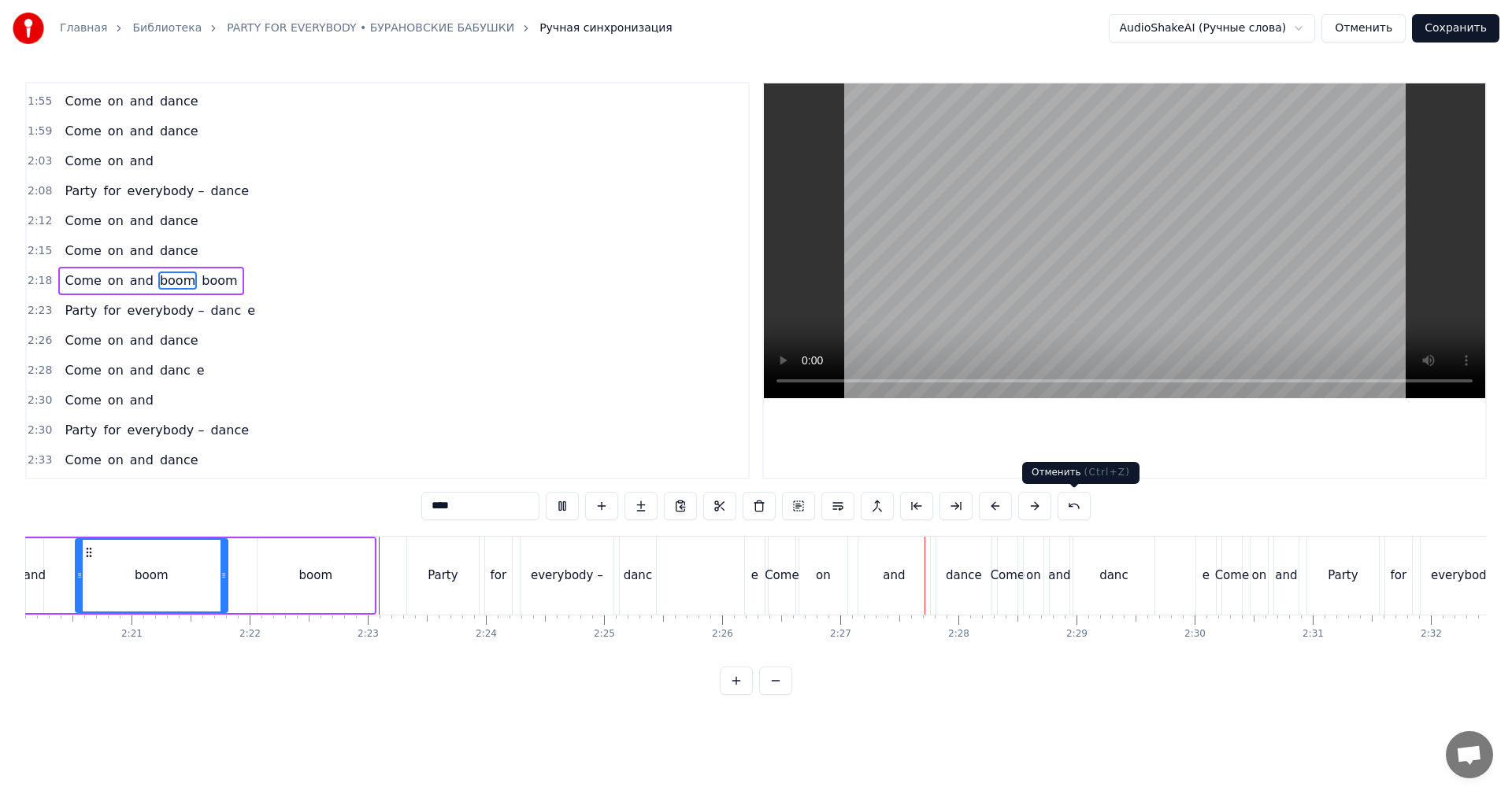
click at [1141, 312] on video at bounding box center [1125, 241] width 721 height 315
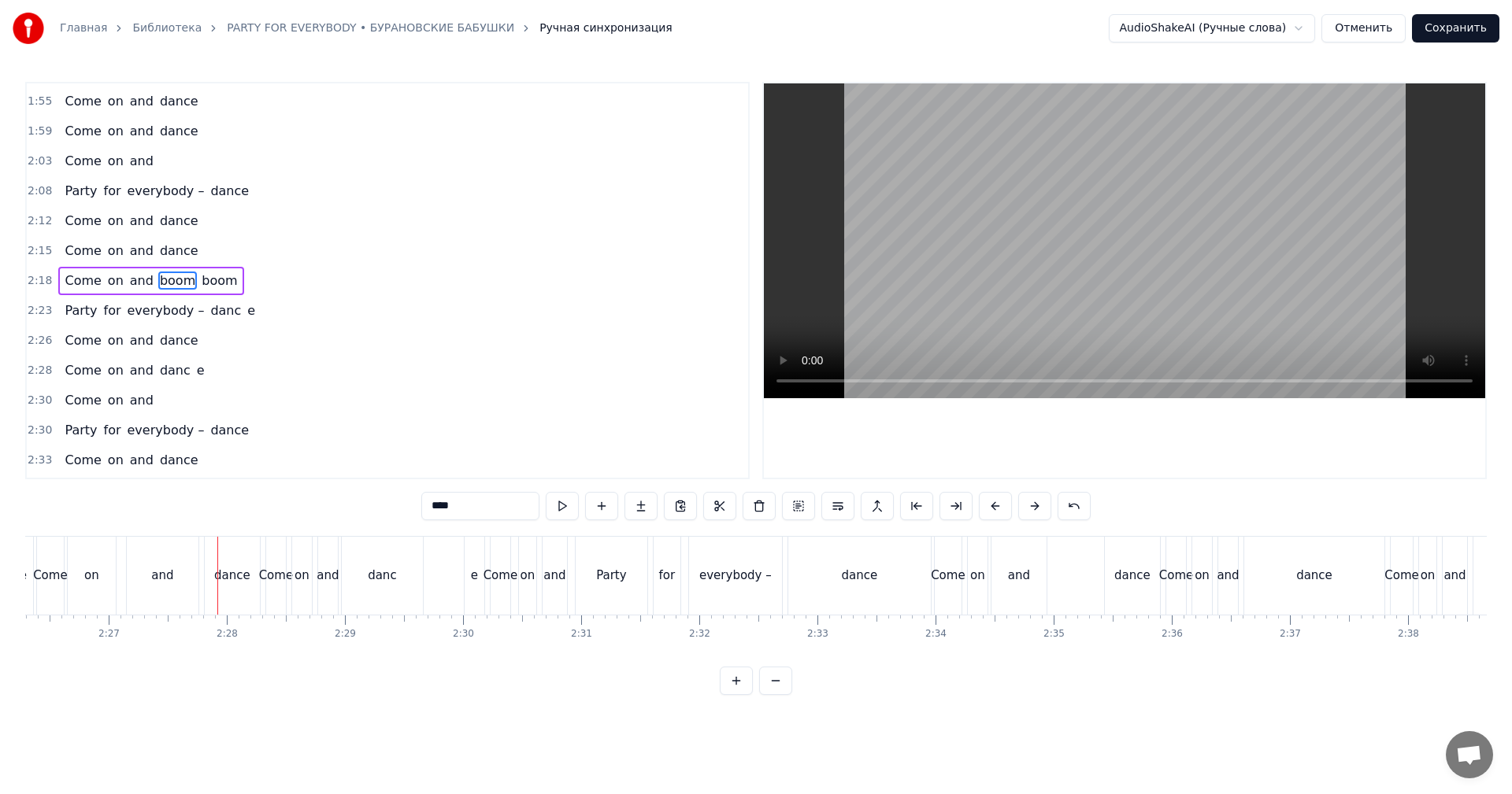
scroll to position [0, 17338]
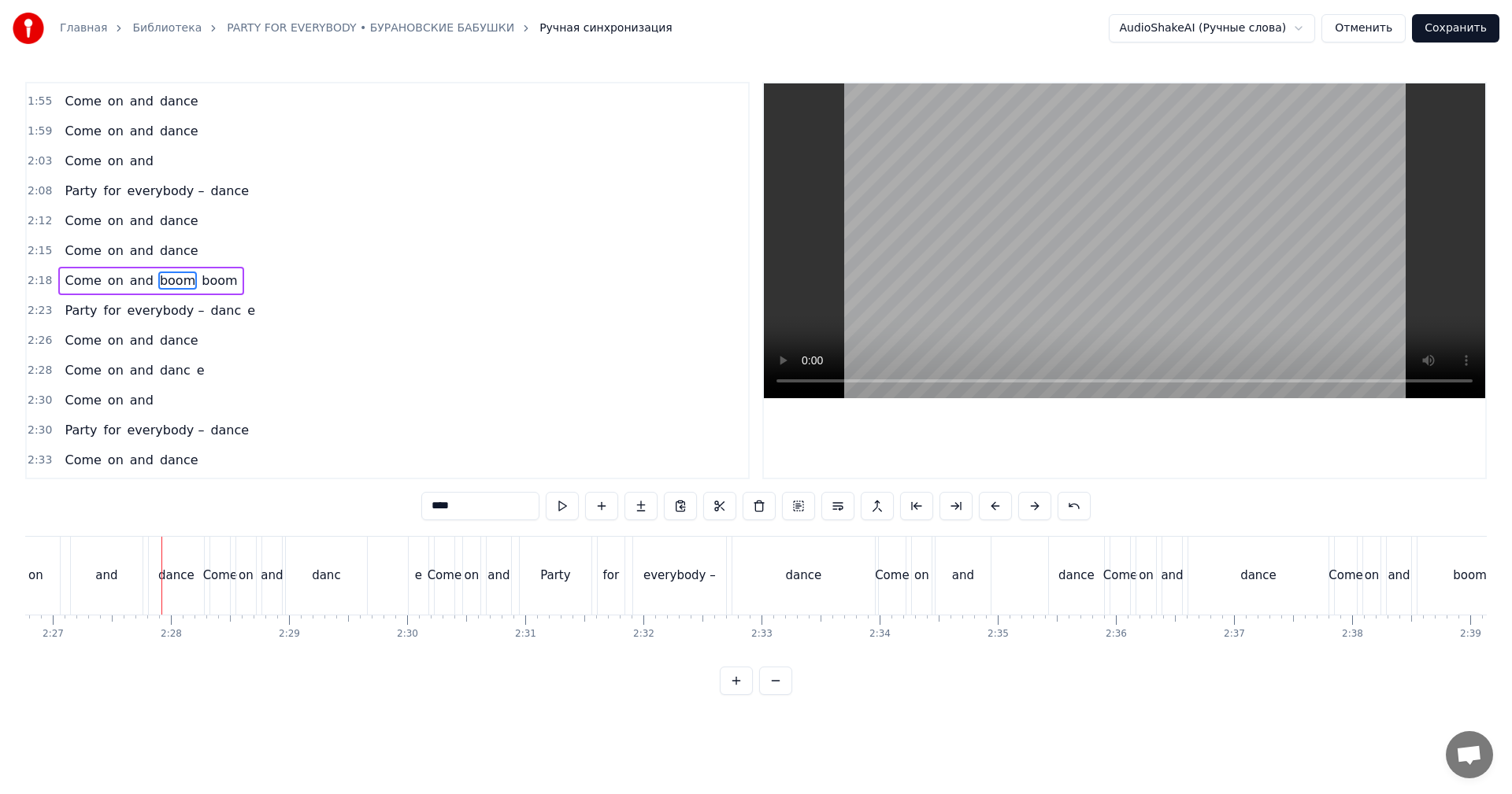
click at [1065, 561] on div "dance" at bounding box center [1077, 576] width 55 height 78
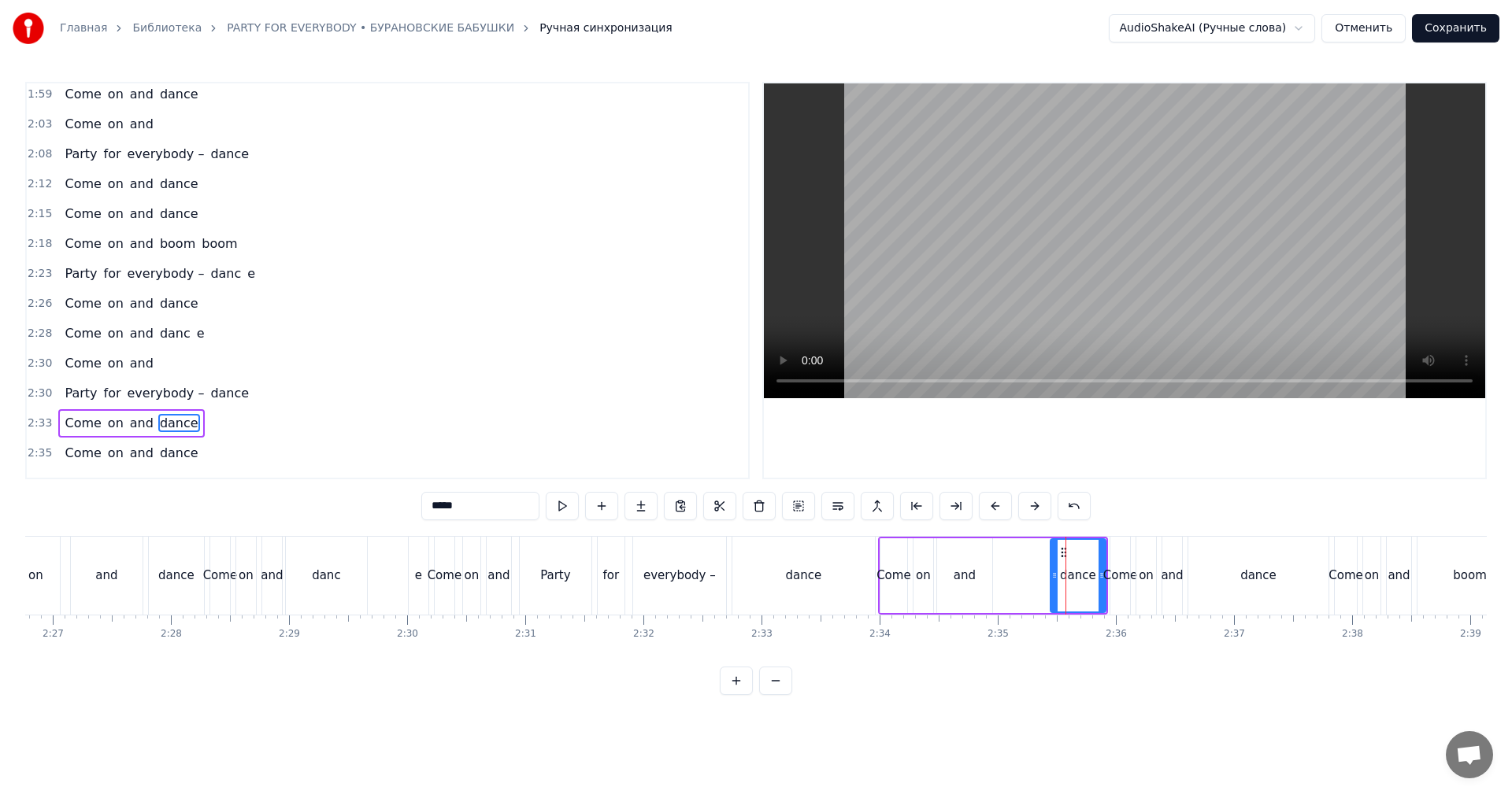
scroll to position [862, 0]
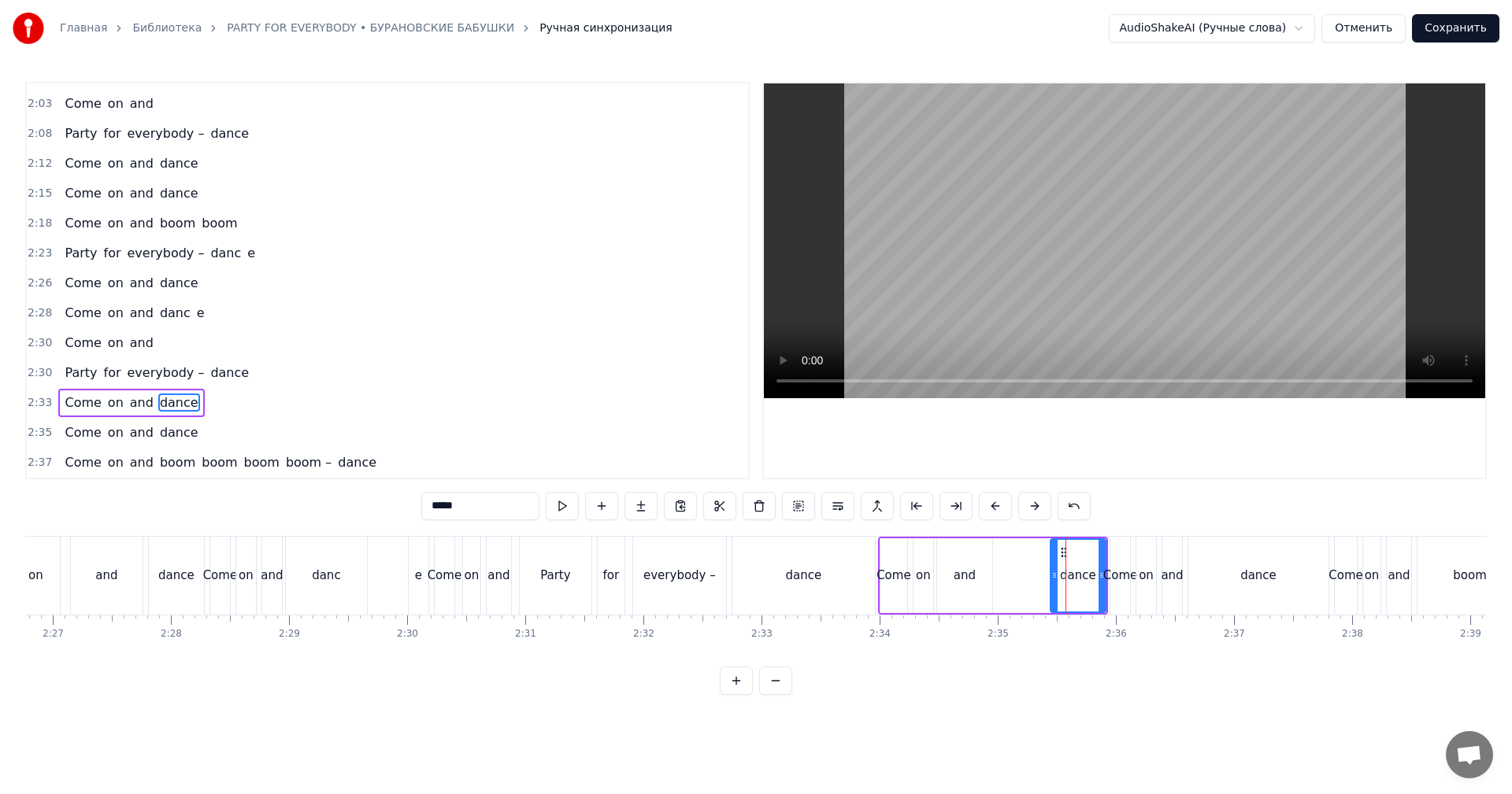
click at [1235, 239] on video at bounding box center [1125, 241] width 721 height 315
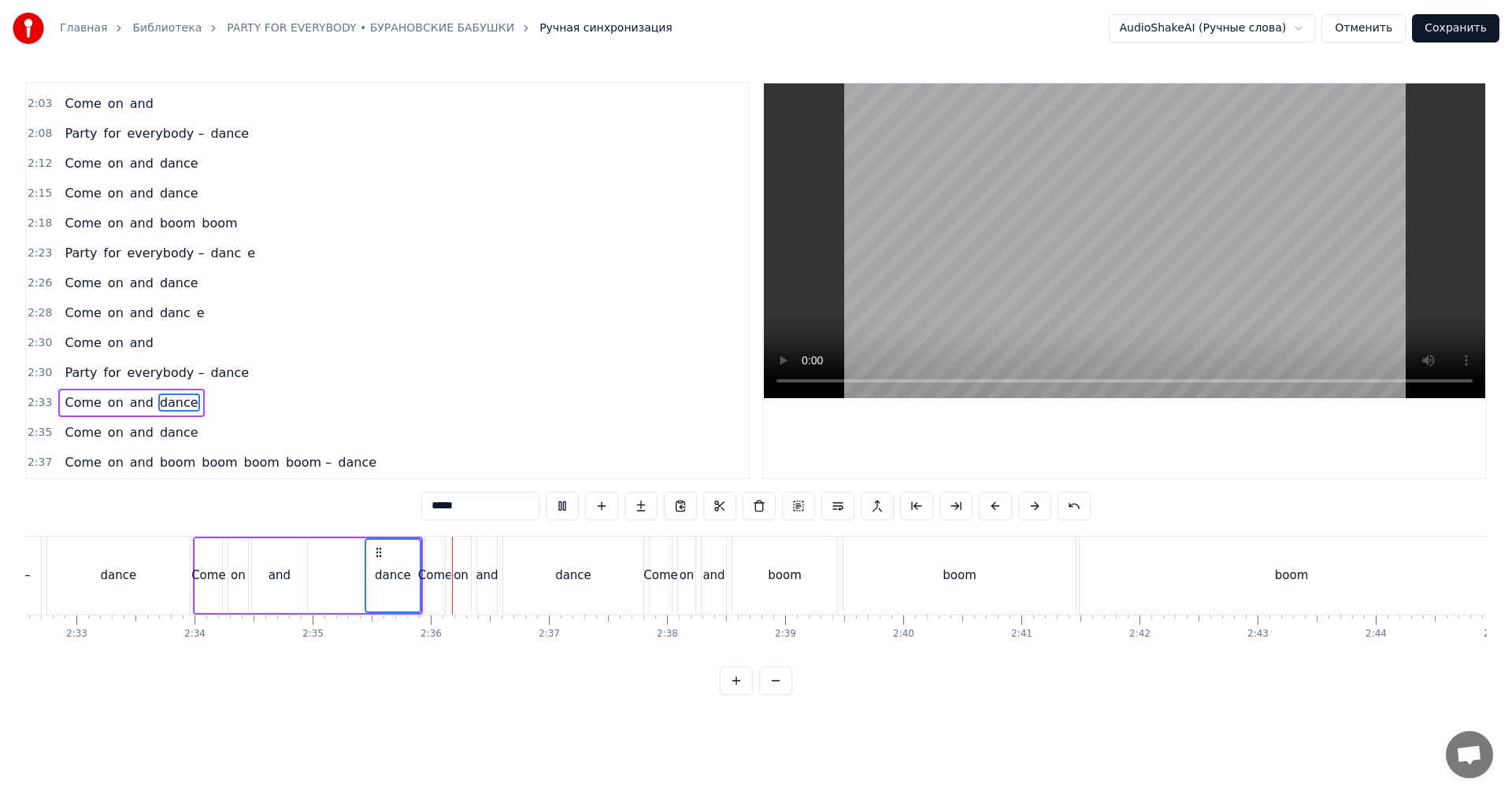
scroll to position [0, 18047]
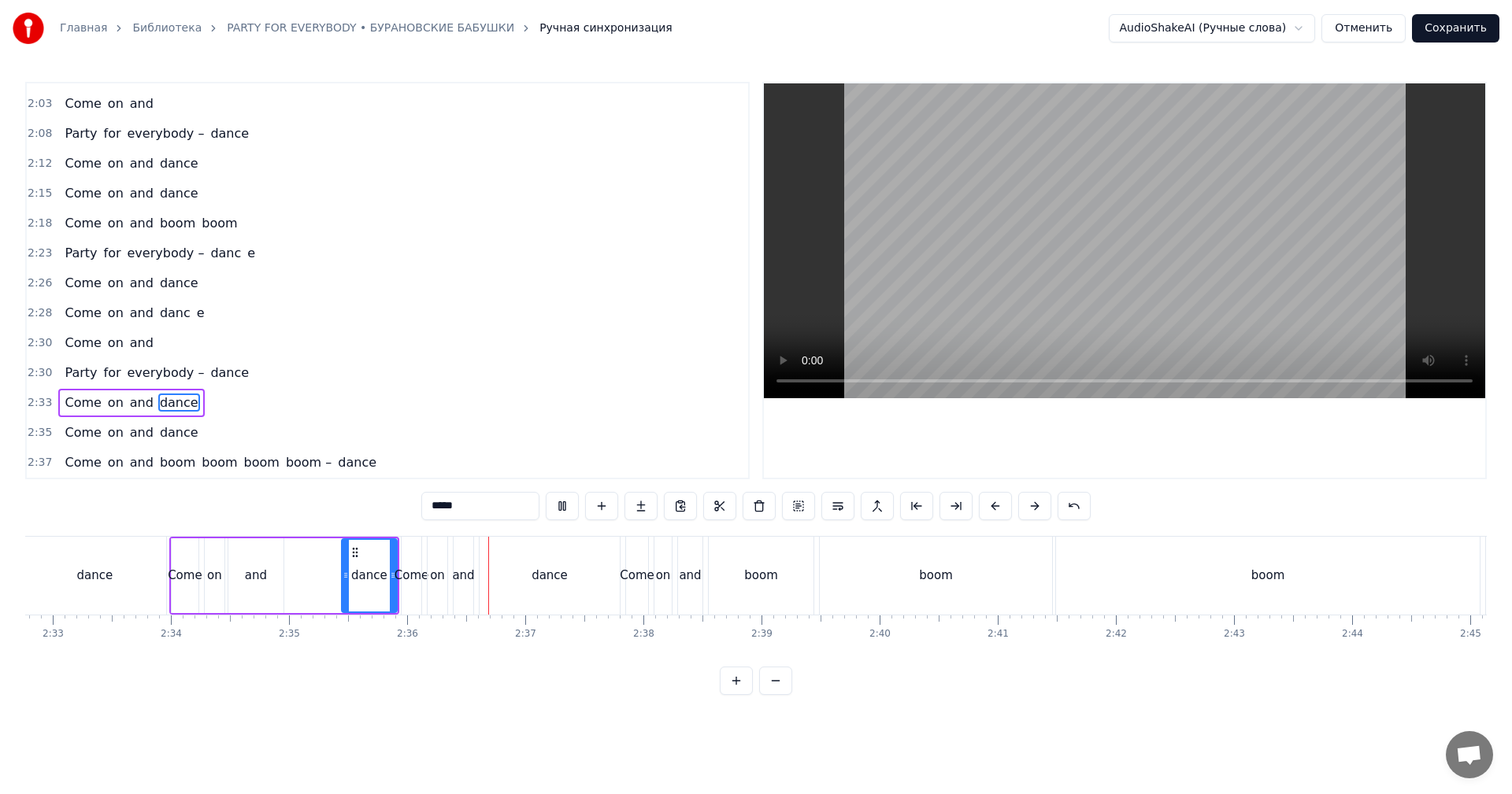
drag, startPoint x: 1135, startPoint y: 569, endPoint x: 1287, endPoint y: 252, distance: 351.6
click at [1135, 569] on div "boom" at bounding box center [1268, 576] width 424 height 78
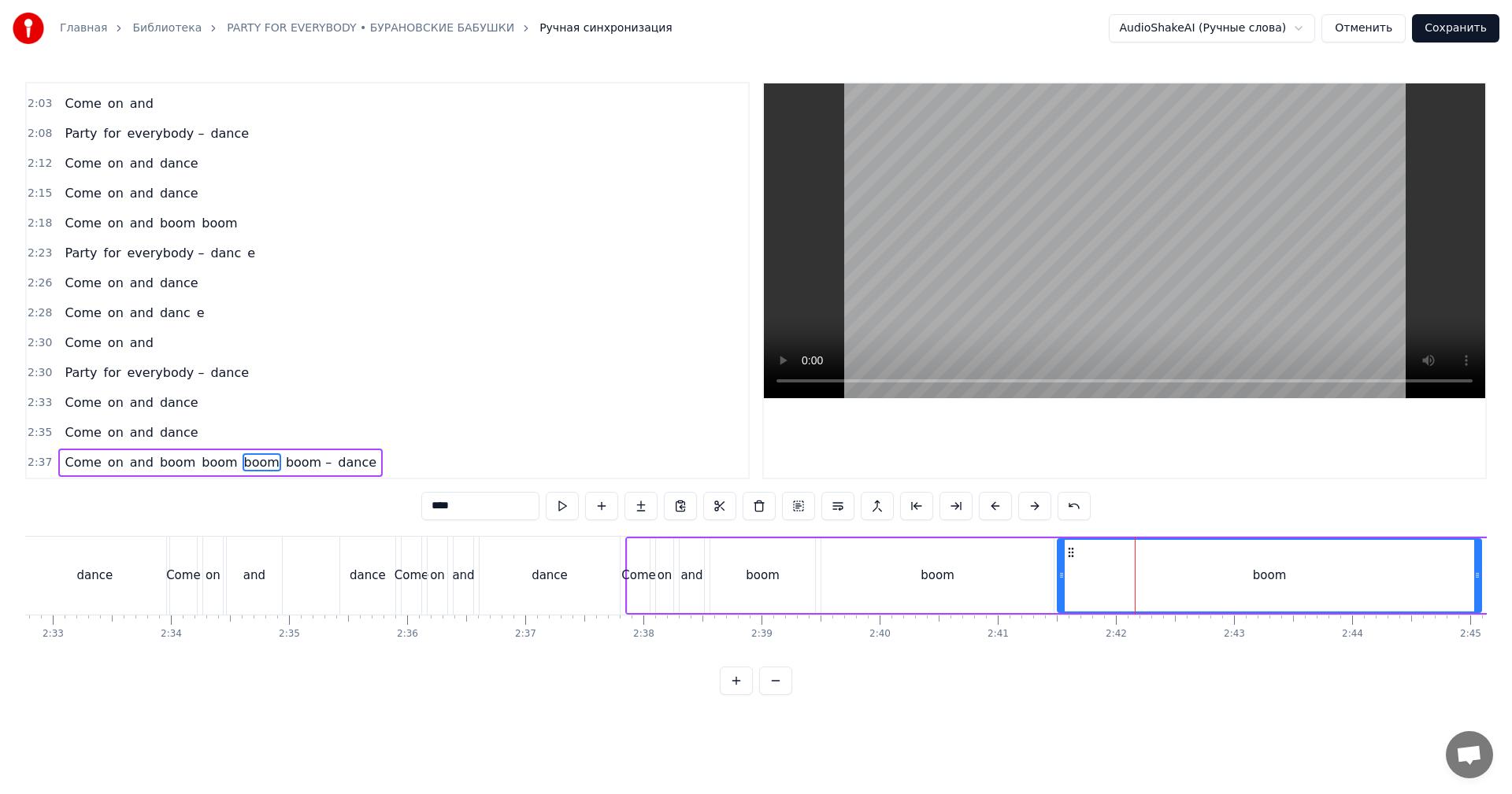
click at [1304, 205] on video at bounding box center [1125, 241] width 721 height 315
click at [903, 582] on div "boom" at bounding box center [937, 576] width 232 height 75
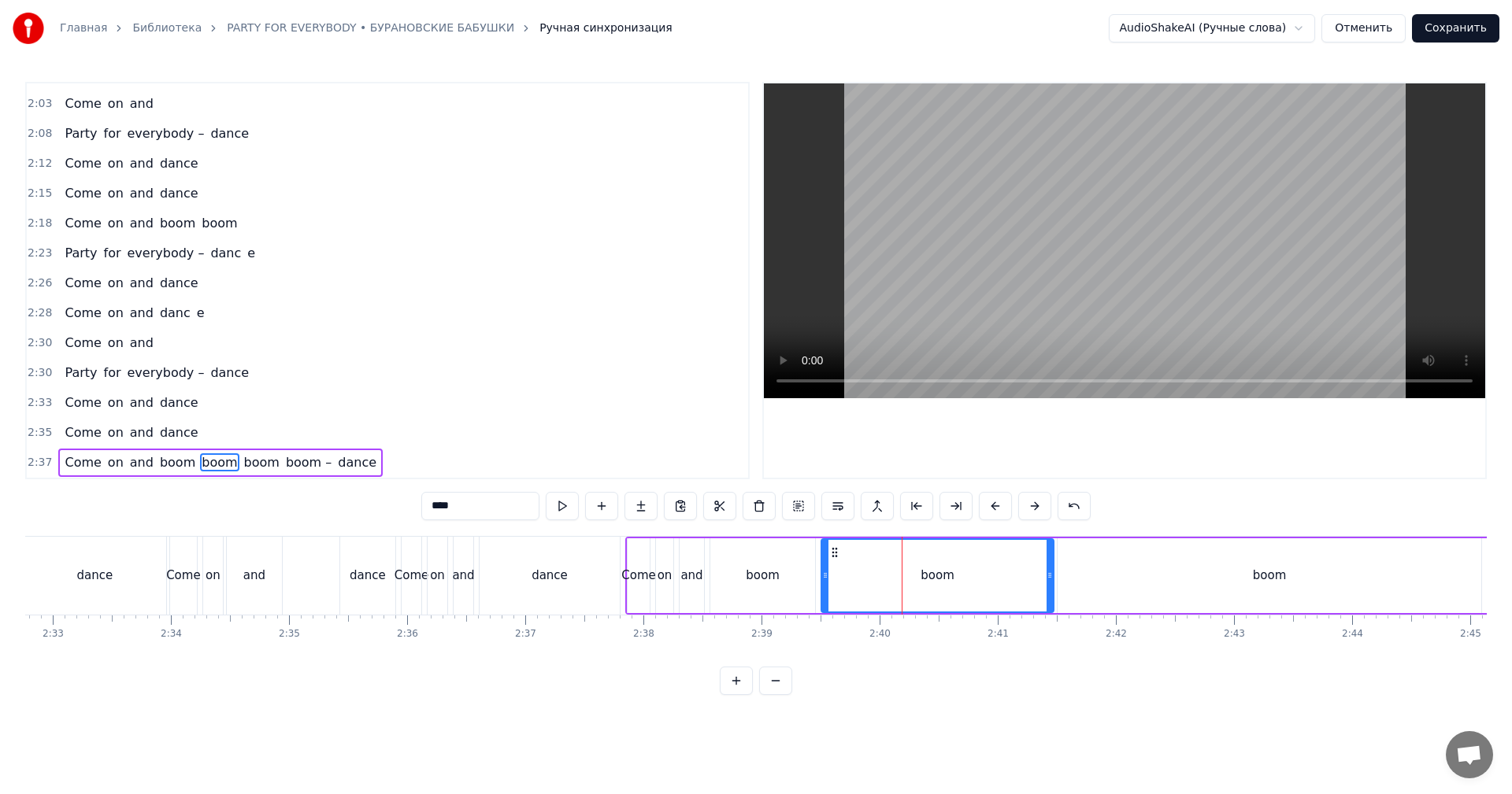
click at [1086, 240] on video at bounding box center [1125, 241] width 721 height 315
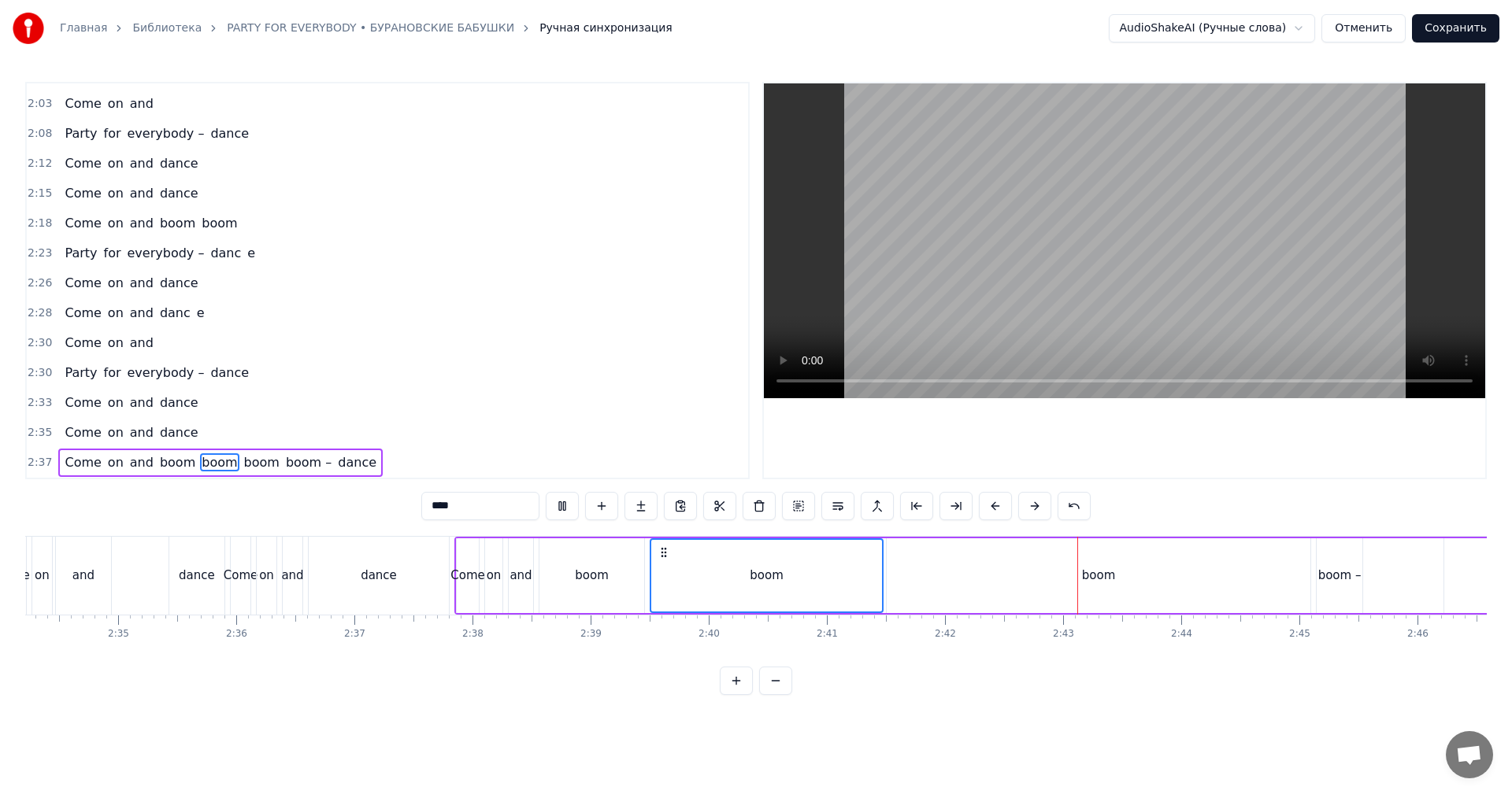
scroll to position [0, 18206]
click at [972, 270] on video at bounding box center [1125, 241] width 721 height 315
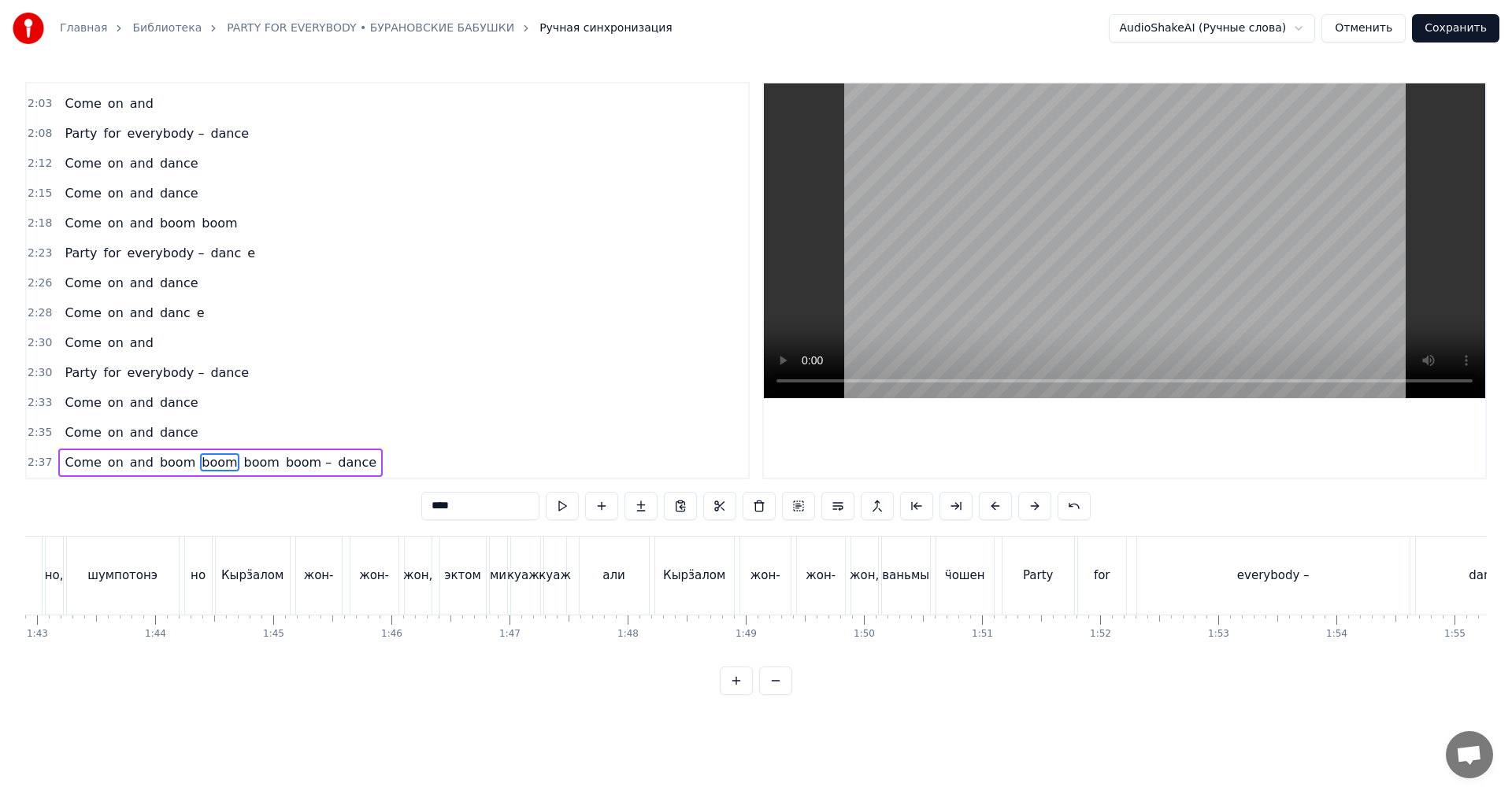
scroll to position [0, 12142]
click at [700, 570] on div "Кырӟалом" at bounding box center [708, 576] width 62 height 18
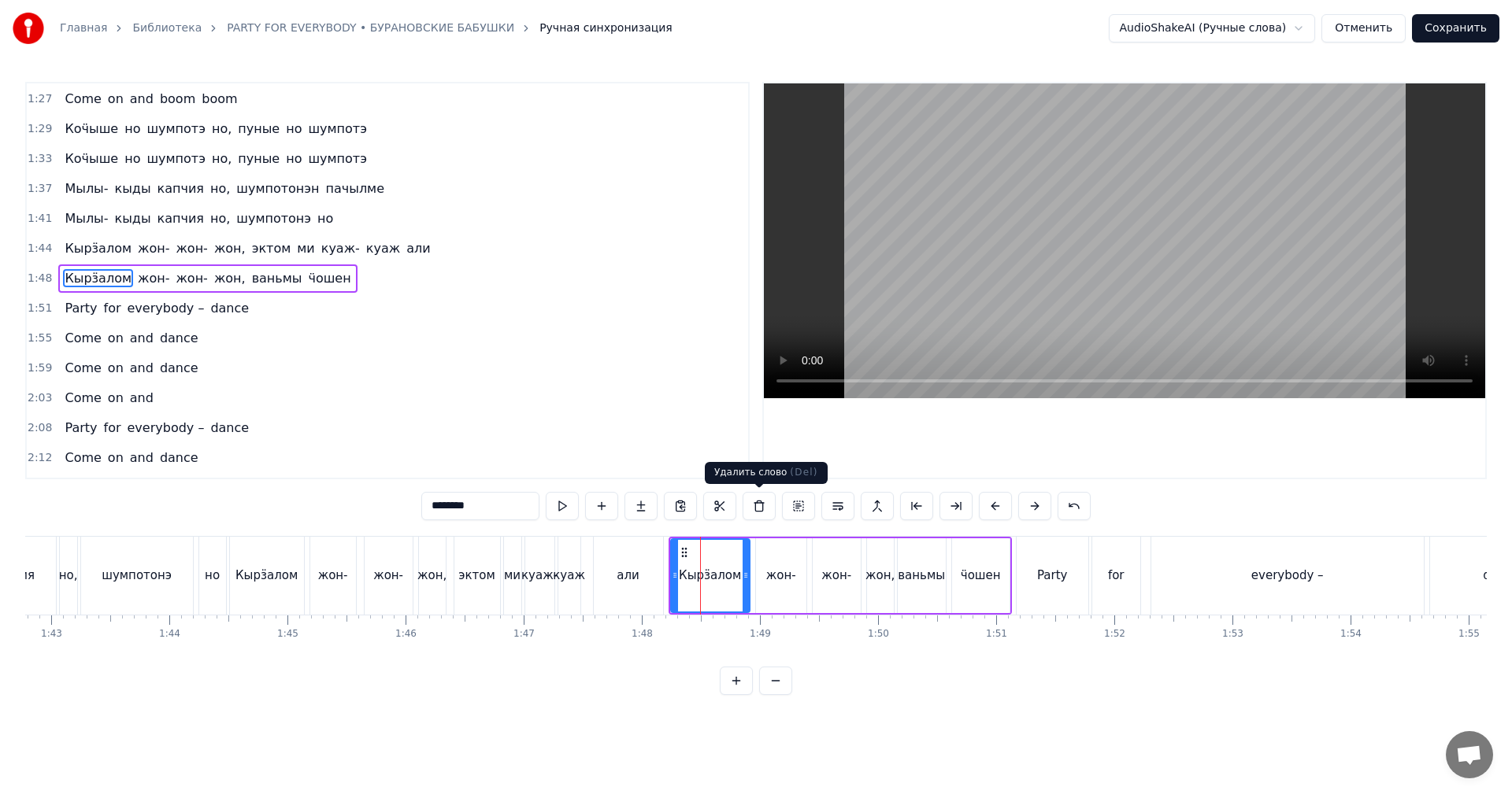
click at [1009, 262] on video at bounding box center [1125, 241] width 721 height 315
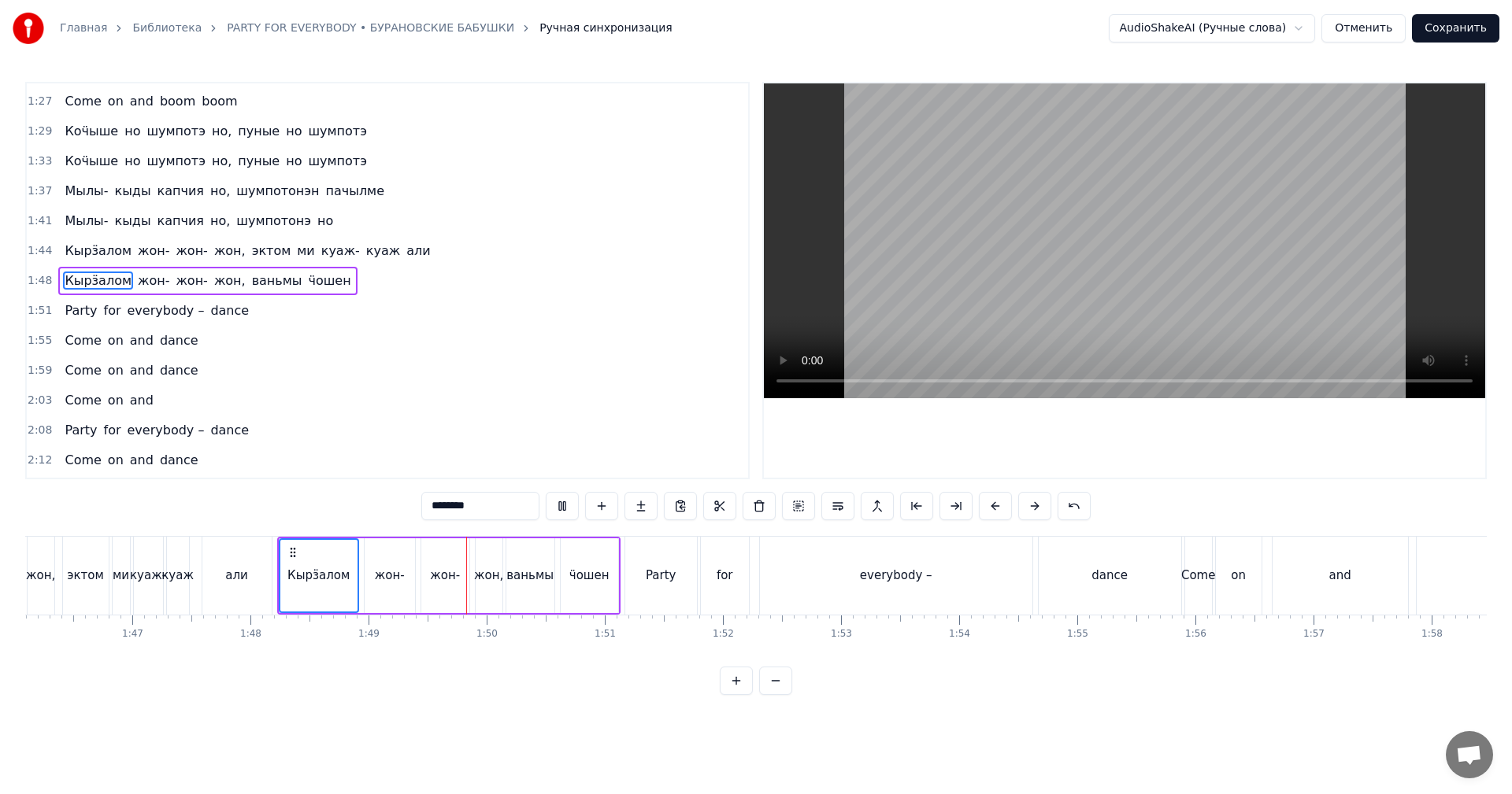
scroll to position [0, 12535]
click at [1160, 261] on video at bounding box center [1125, 241] width 721 height 315
click at [663, 574] on div "Party" at bounding box center [659, 576] width 31 height 18
type input "*****"
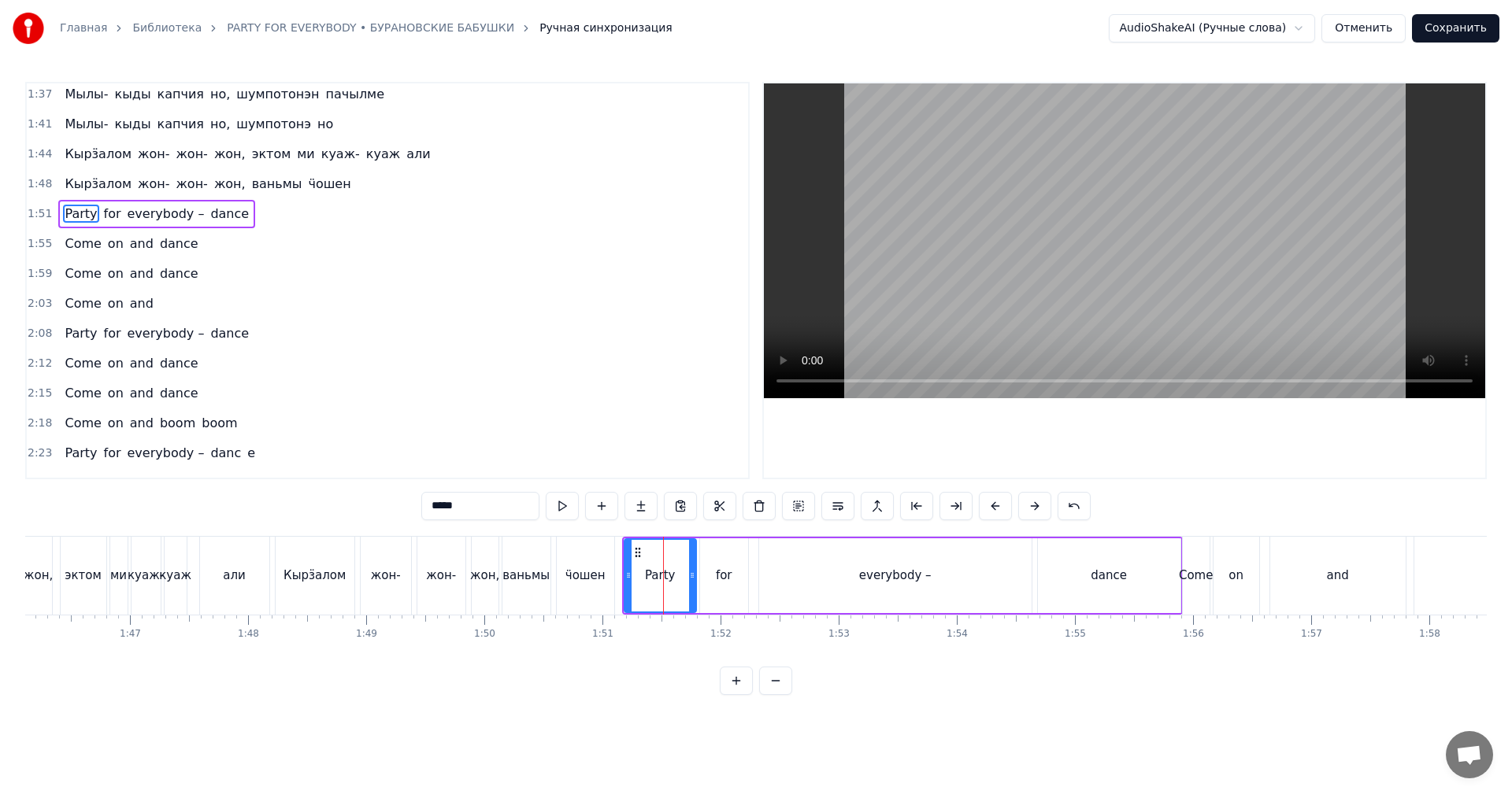
scroll to position [626, 0]
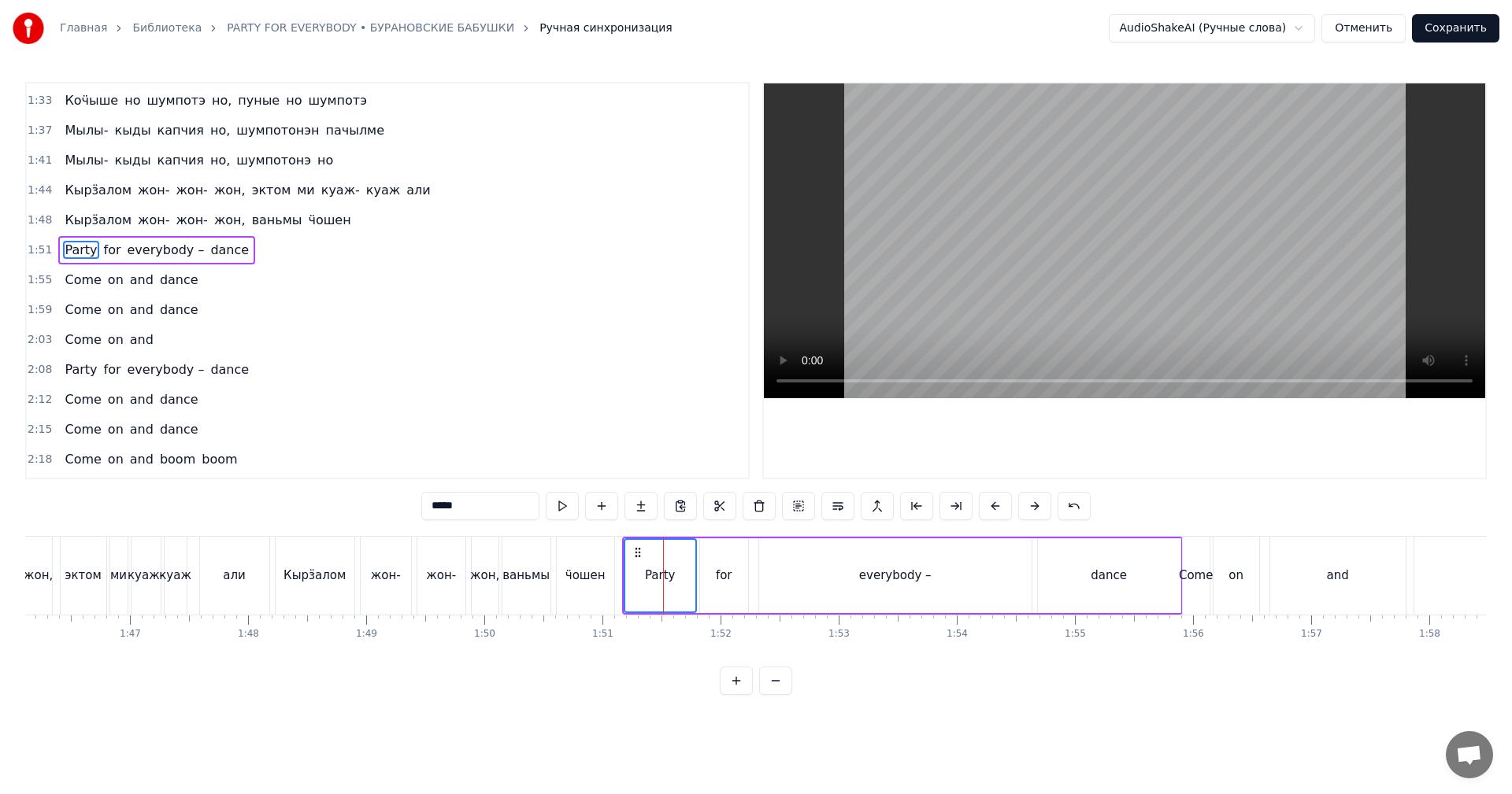
click at [37, 276] on span "1:55" at bounding box center [40, 280] width 24 height 15
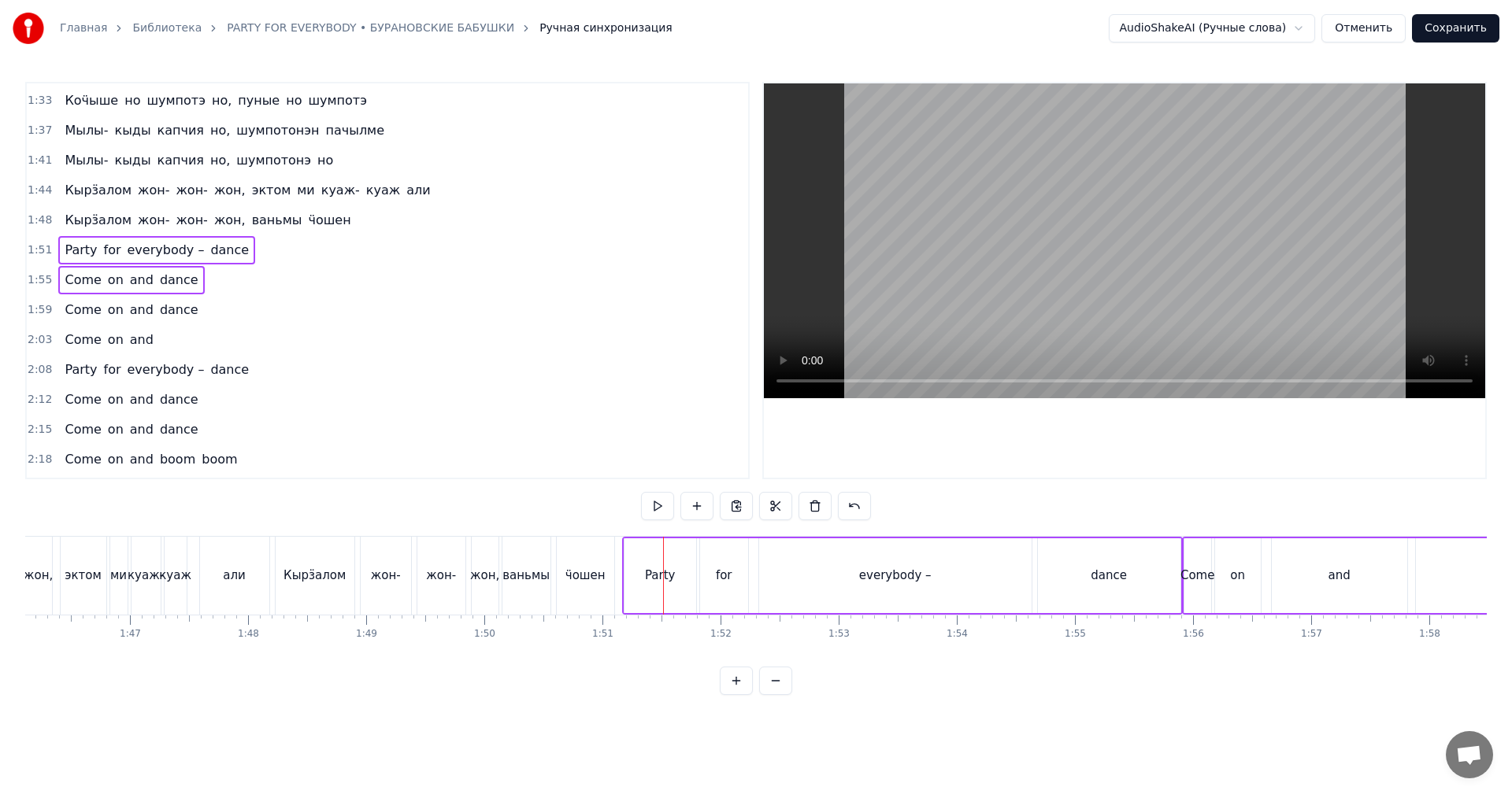
click at [45, 309] on span "1:59" at bounding box center [40, 310] width 24 height 15
click at [43, 334] on span "2:03" at bounding box center [40, 339] width 24 height 15
click at [42, 370] on span "2:08" at bounding box center [40, 369] width 24 height 15
click at [30, 397] on span "2:12" at bounding box center [40, 399] width 24 height 15
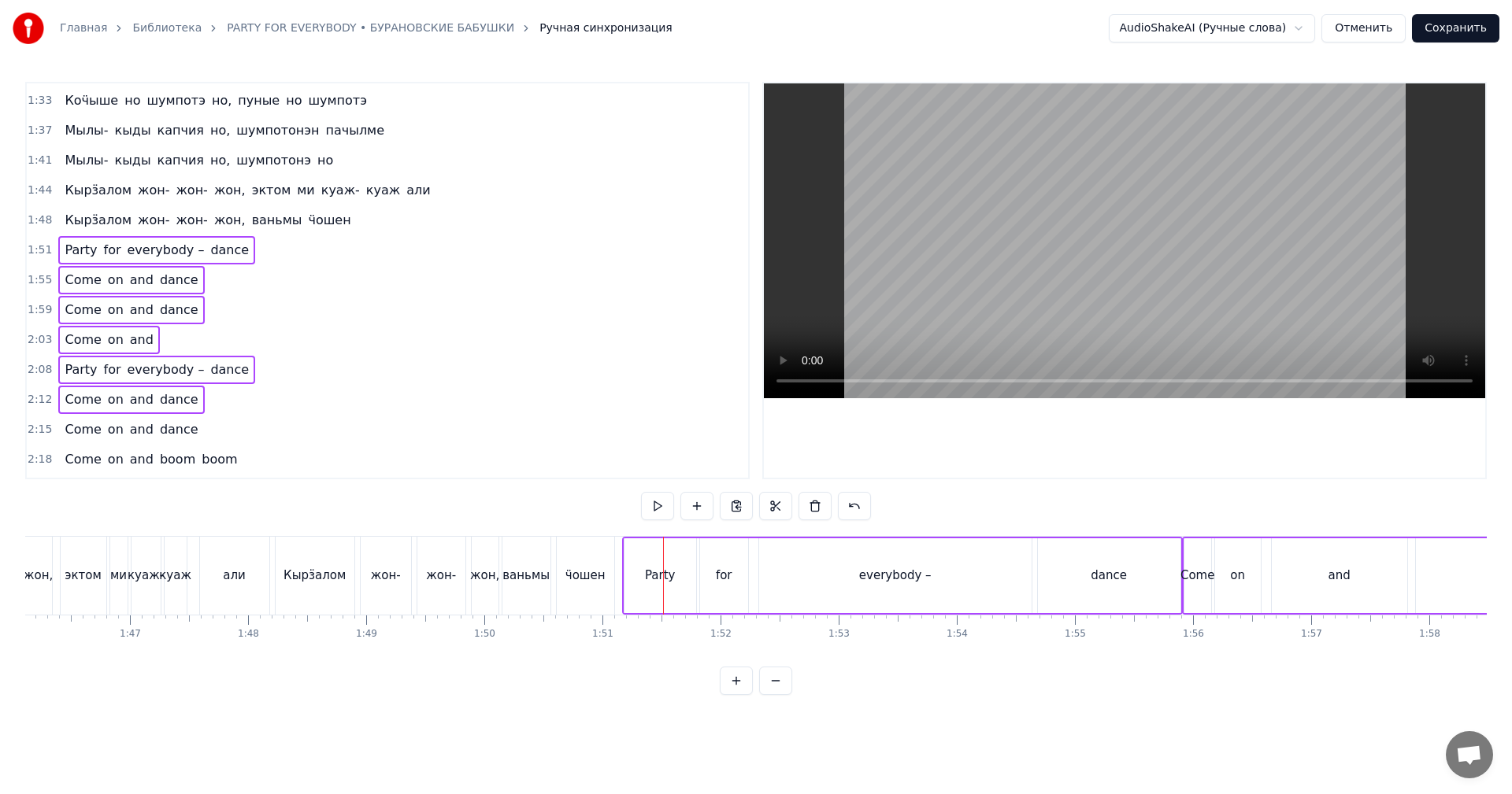
drag, startPoint x: 42, startPoint y: 426, endPoint x: 39, endPoint y: 452, distance: 26.2
click at [42, 428] on span "2:15" at bounding box center [40, 430] width 24 height 15
click at [39, 457] on span "2:18" at bounding box center [40, 460] width 24 height 15
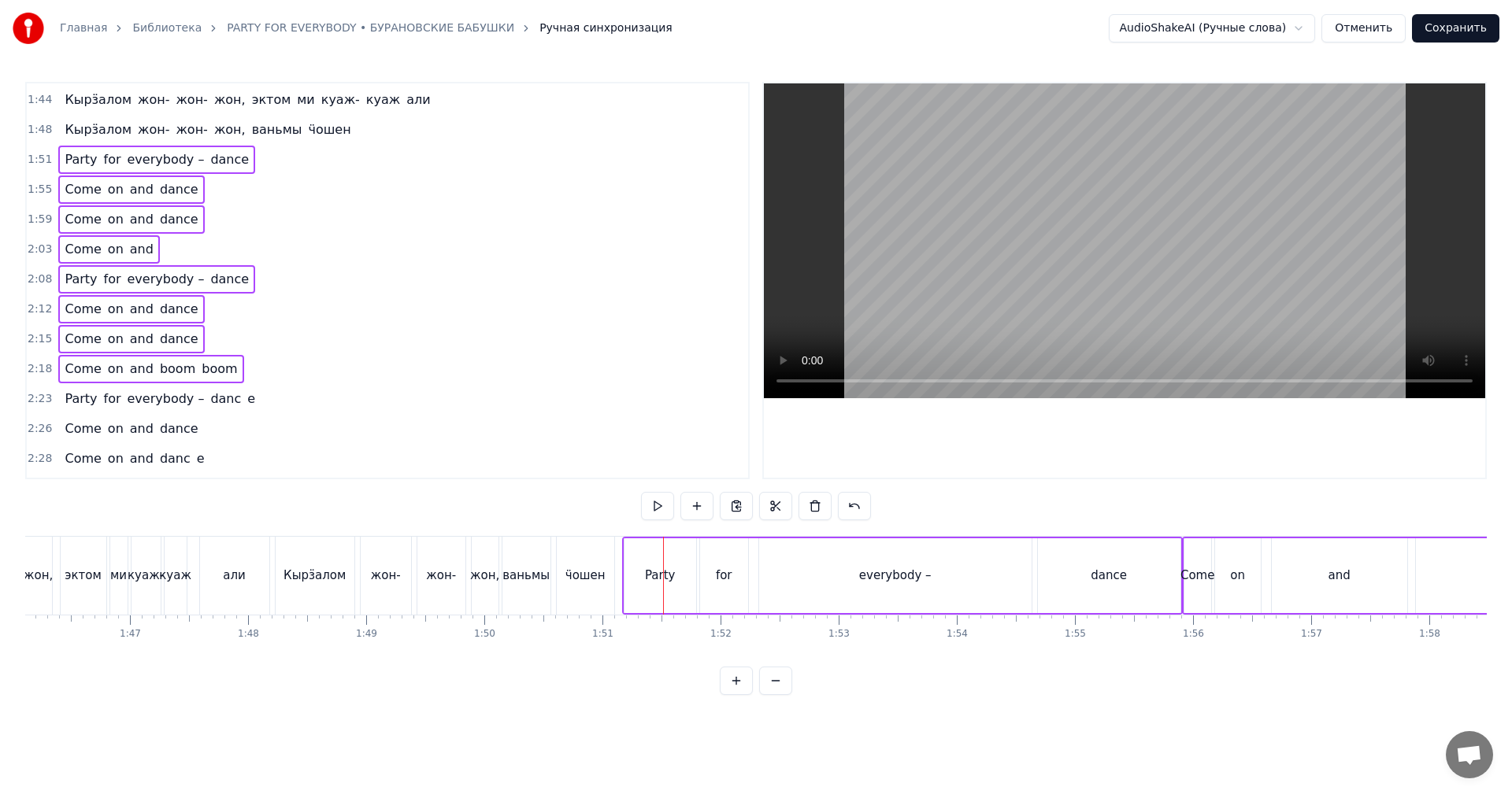
scroll to position [862, 0]
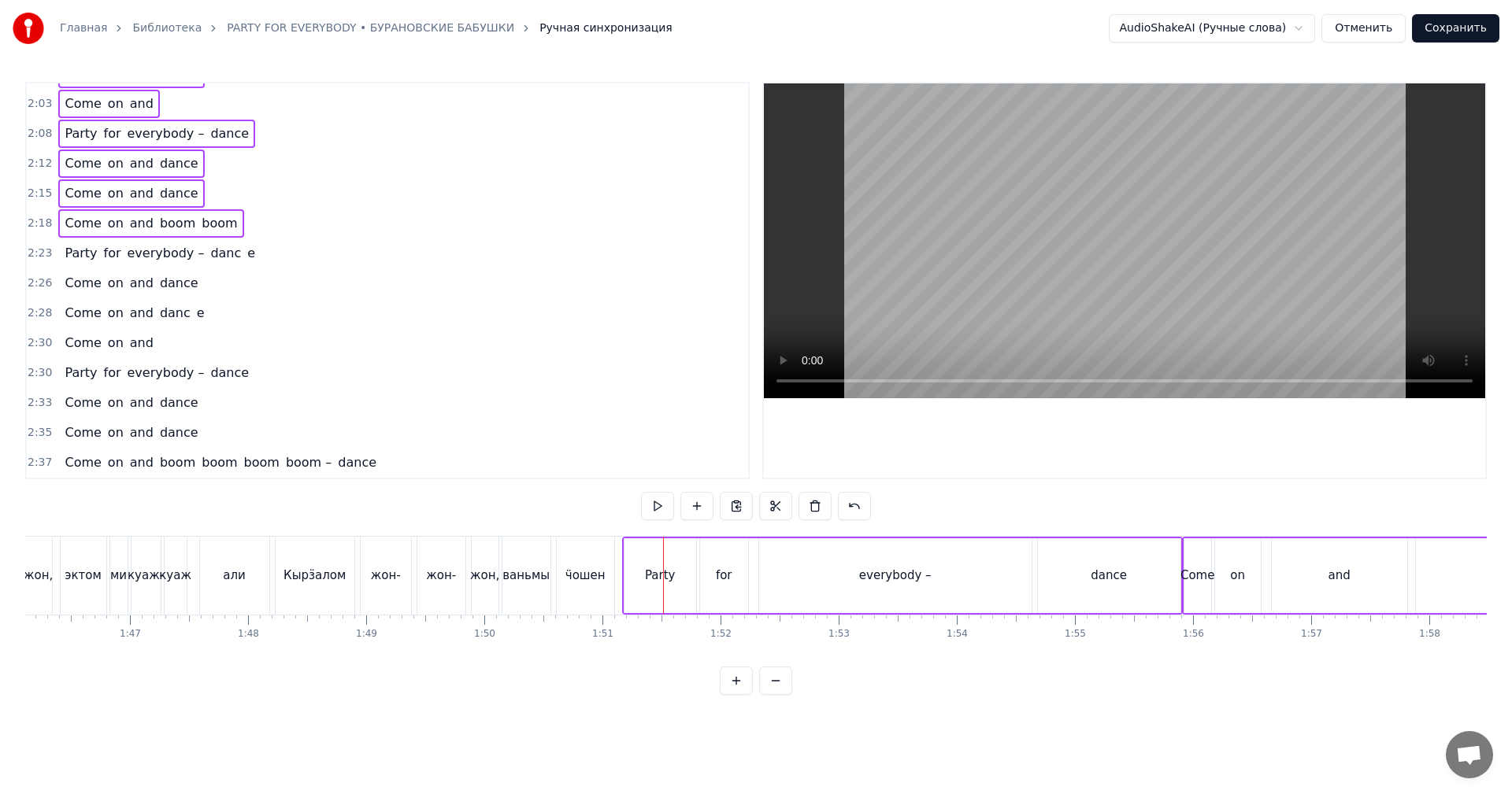
drag, startPoint x: 33, startPoint y: 250, endPoint x: 33, endPoint y: 286, distance: 36.0
click at [33, 251] on span "2:23" at bounding box center [40, 253] width 24 height 15
click at [34, 291] on div "2:26 Come on and dance" at bounding box center [387, 283] width 721 height 30
click at [34, 318] on span "2:28" at bounding box center [40, 312] width 24 height 15
click at [33, 338] on span "2:30" at bounding box center [40, 342] width 24 height 15
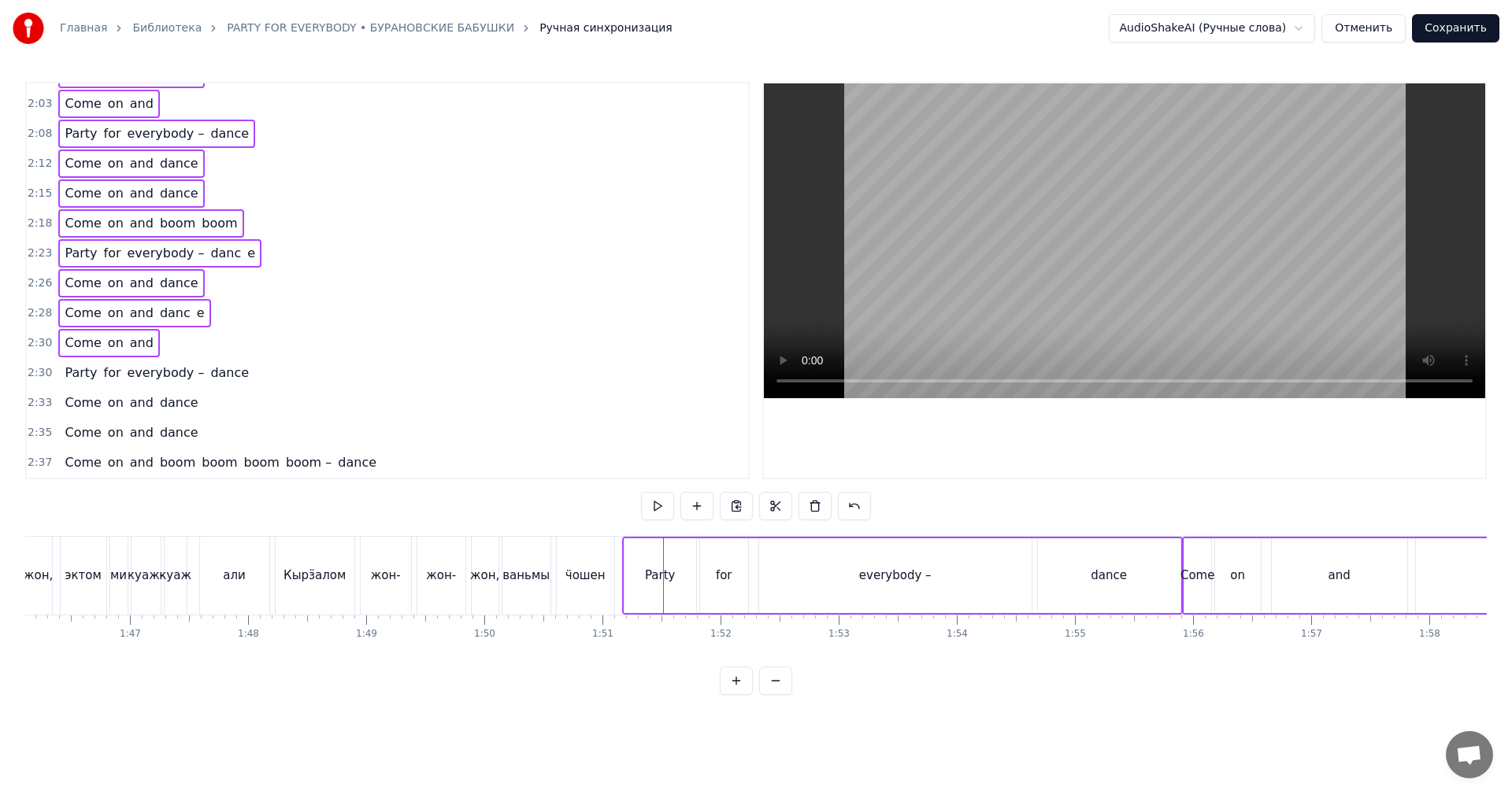
drag, startPoint x: 35, startPoint y: 361, endPoint x: 38, endPoint y: 395, distance: 34.1
click at [35, 363] on div "2:30 Party for everybody – dance" at bounding box center [387, 373] width 721 height 30
click at [39, 403] on span "2:33" at bounding box center [40, 403] width 24 height 15
drag, startPoint x: 38, startPoint y: 429, endPoint x: 42, endPoint y: 438, distance: 9.8
click at [39, 430] on span "2:35" at bounding box center [40, 433] width 24 height 15
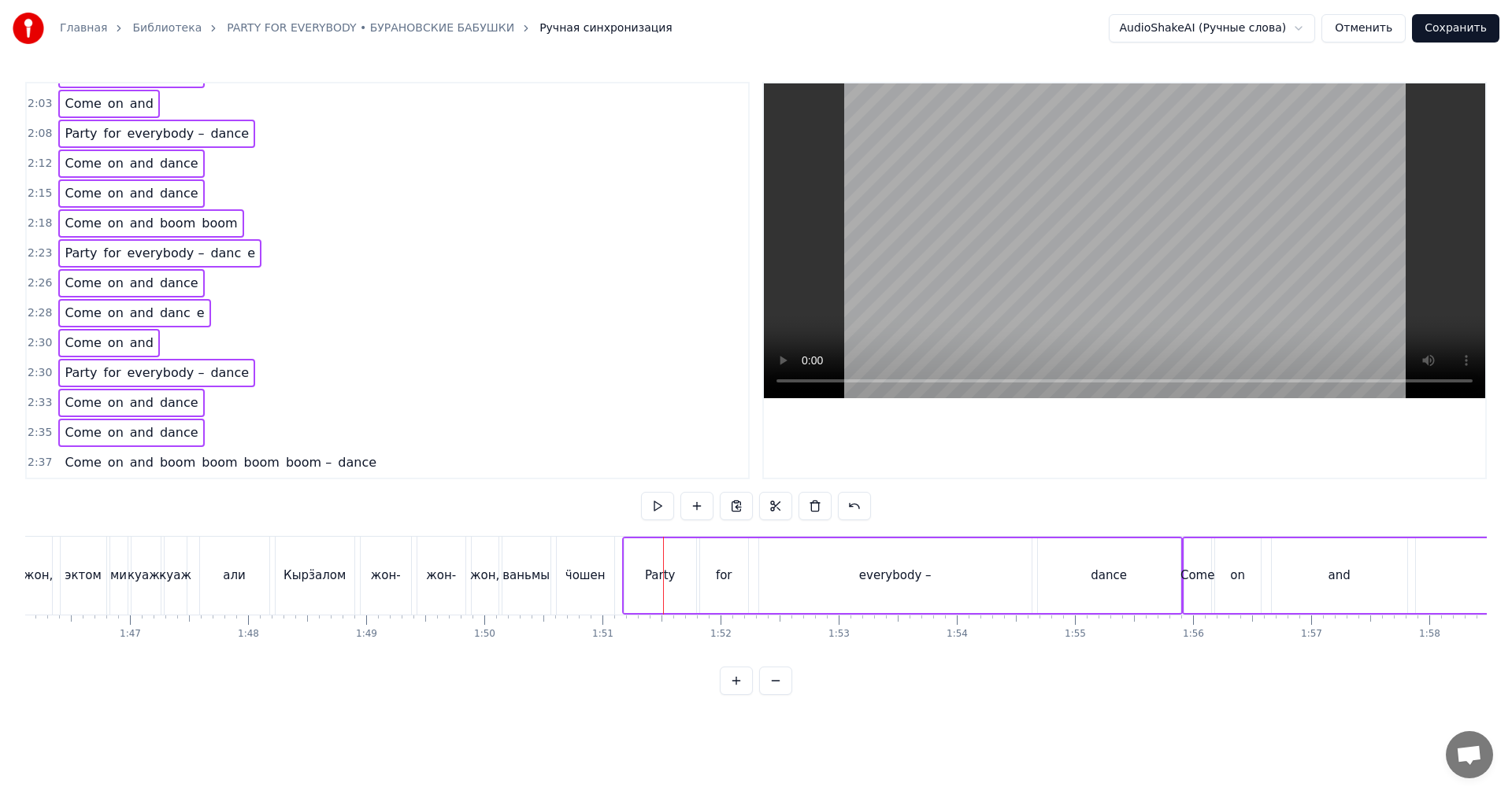
click at [40, 464] on span "2:37" at bounding box center [40, 462] width 24 height 15
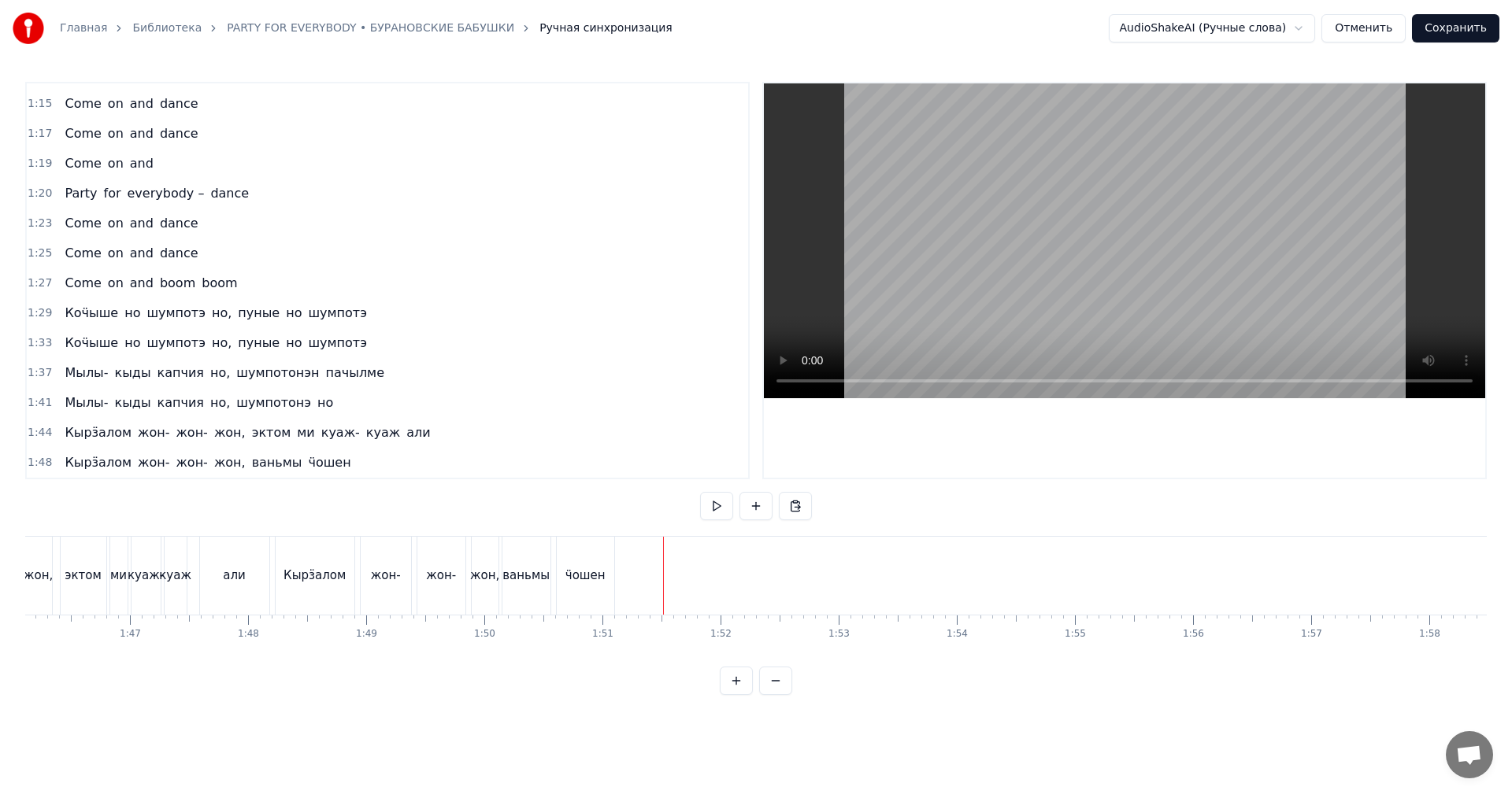
scroll to position [383, 0]
click at [42, 465] on span "1:48" at bounding box center [40, 462] width 24 height 15
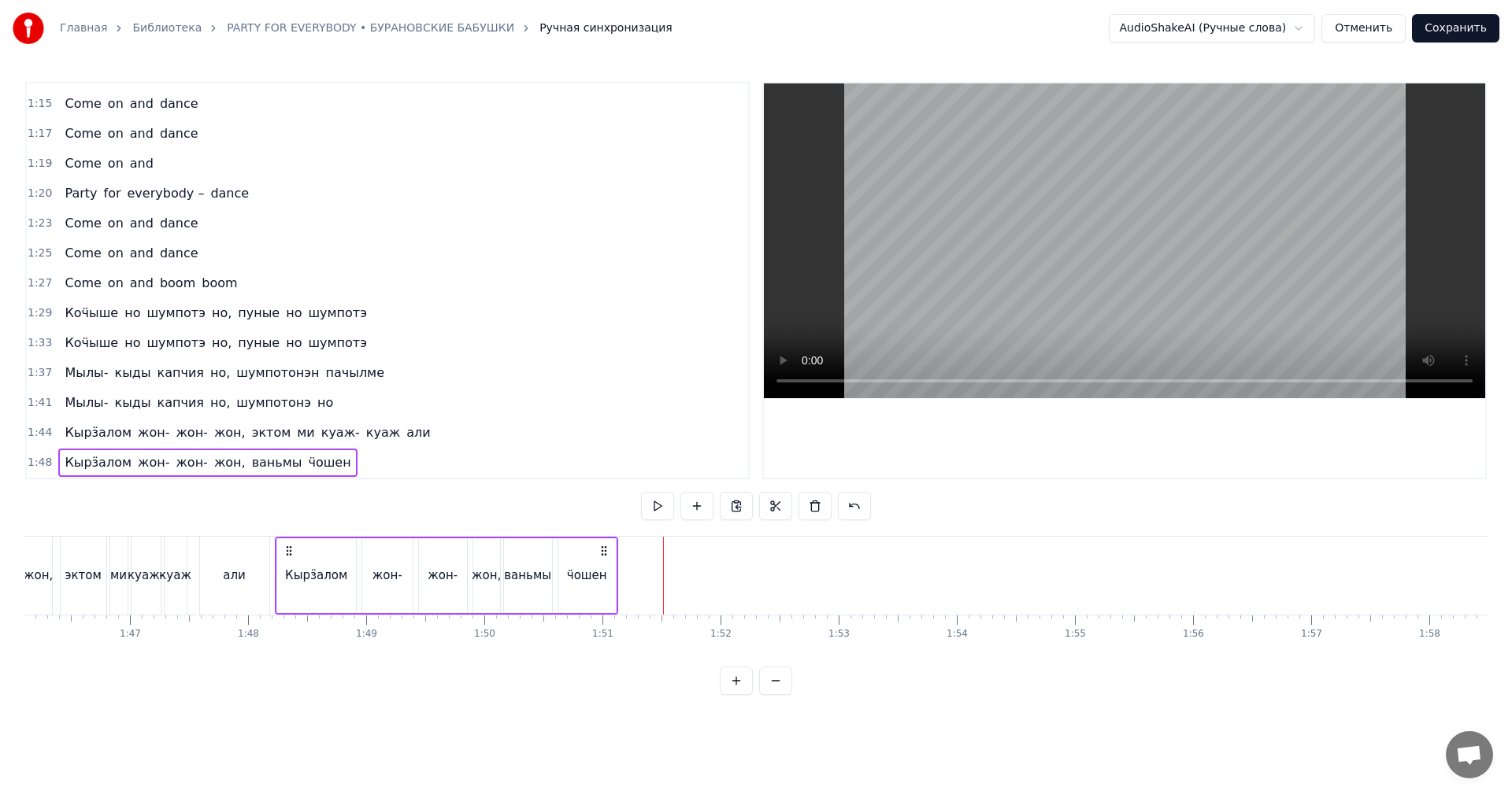
click at [574, 585] on div "ӵошен" at bounding box center [587, 576] width 58 height 75
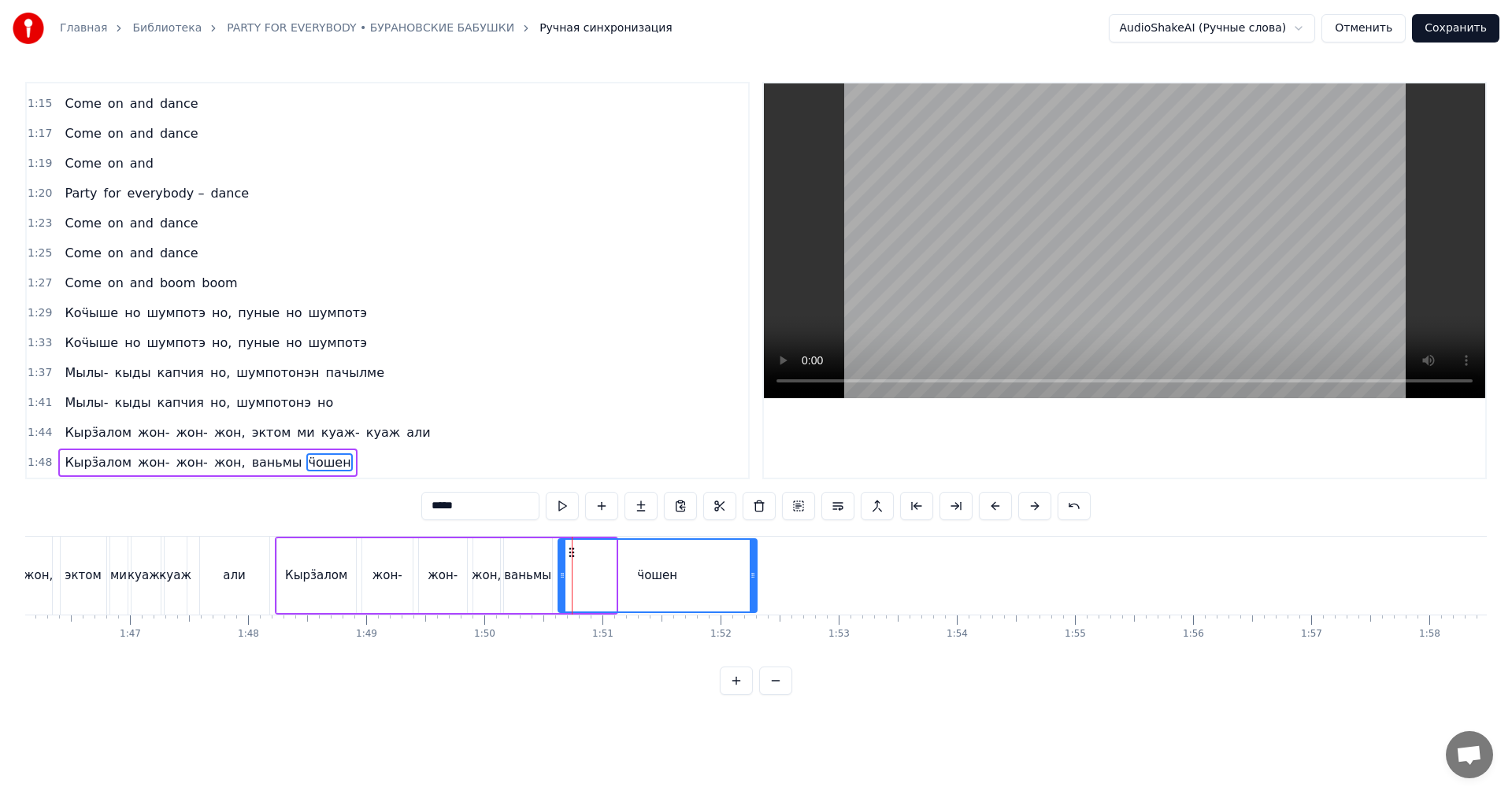
drag, startPoint x: 610, startPoint y: 579, endPoint x: 749, endPoint y: 582, distance: 139.0
click at [749, 582] on div at bounding box center [753, 576] width 7 height 72
click at [518, 580] on div "ваньмы" at bounding box center [527, 576] width 47 height 18
type input "******"
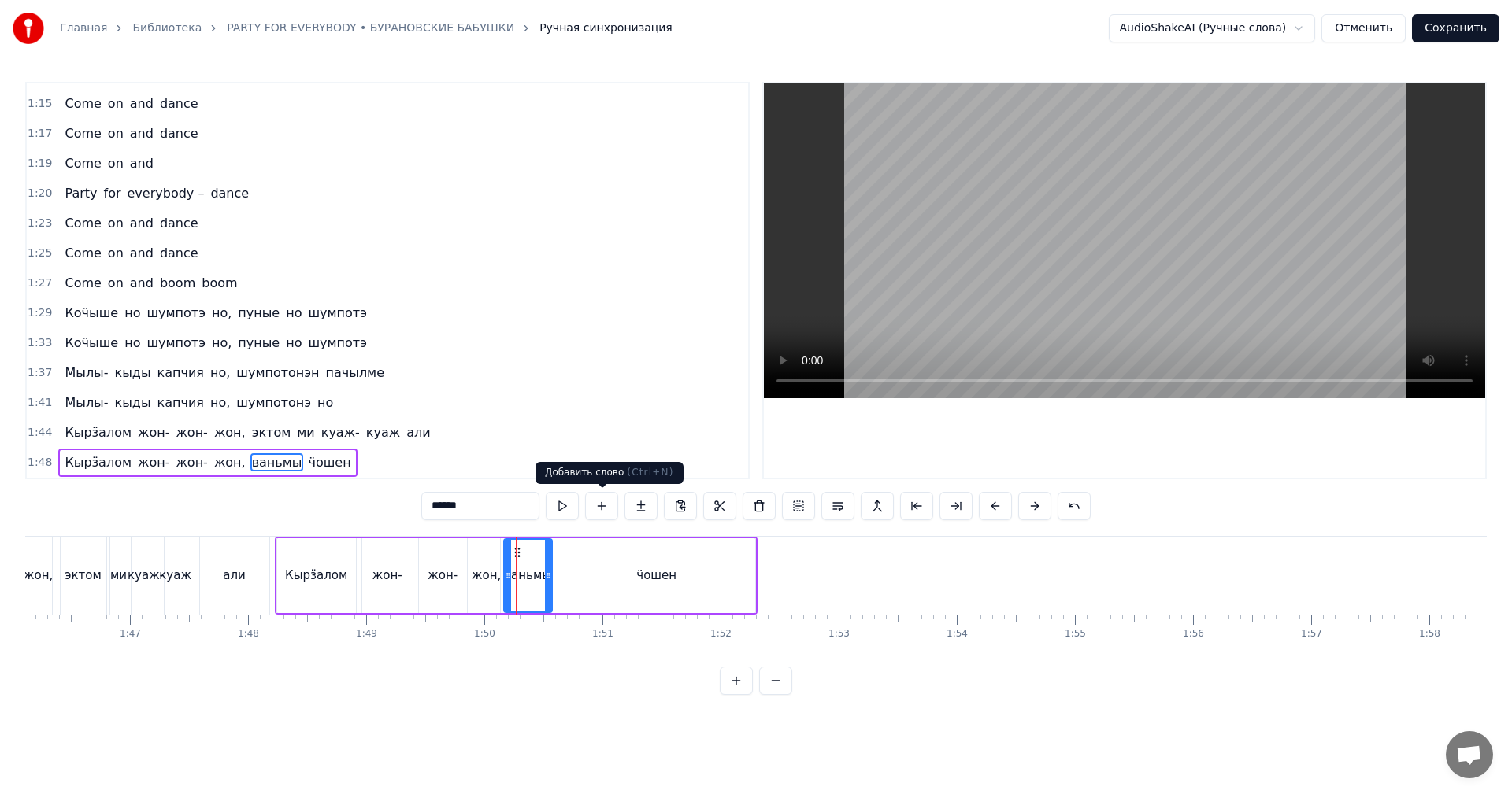
click at [1016, 229] on video at bounding box center [1125, 241] width 721 height 315
click at [1016, 233] on video at bounding box center [1125, 241] width 721 height 315
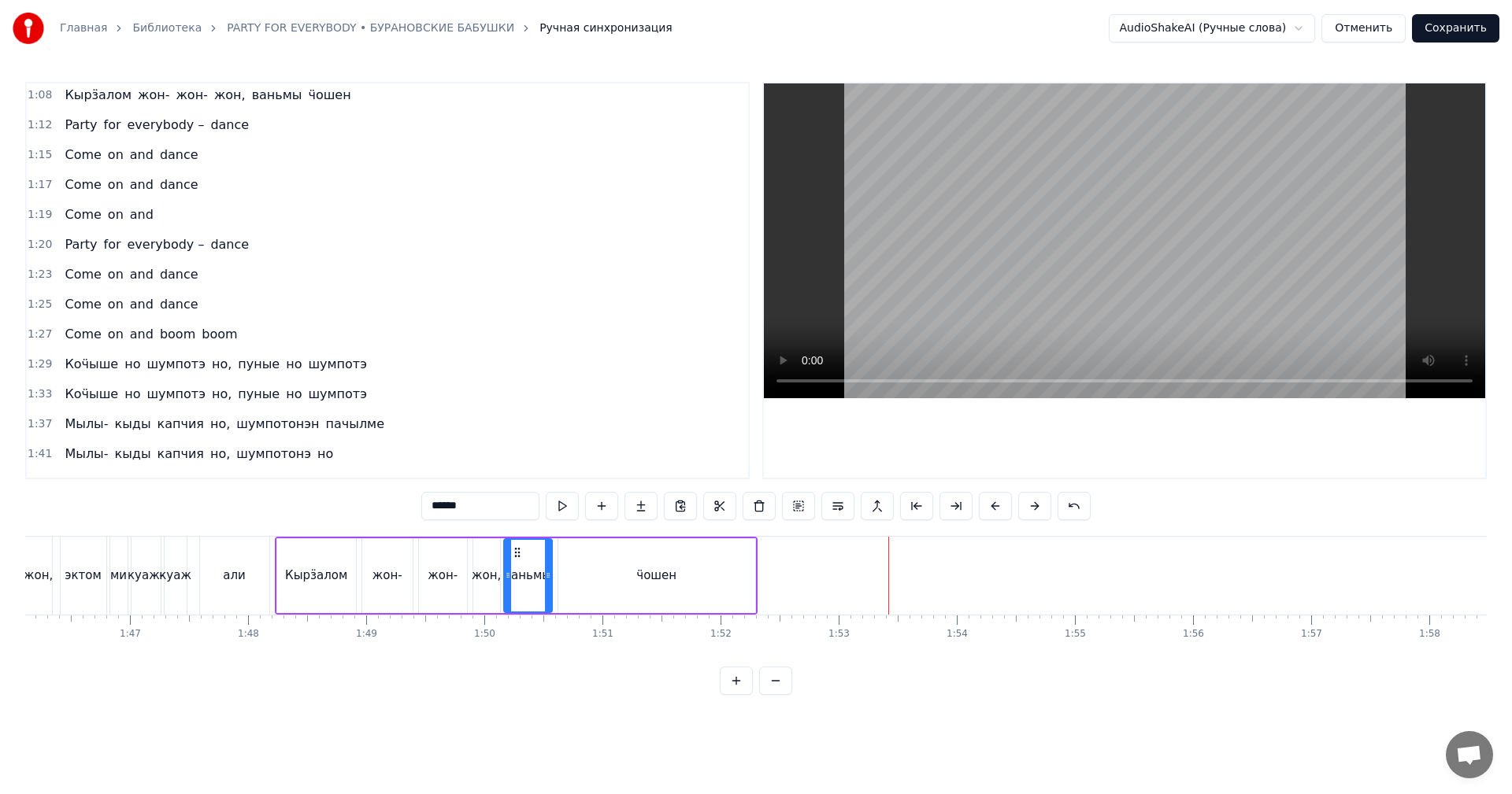
scroll to position [305, 0]
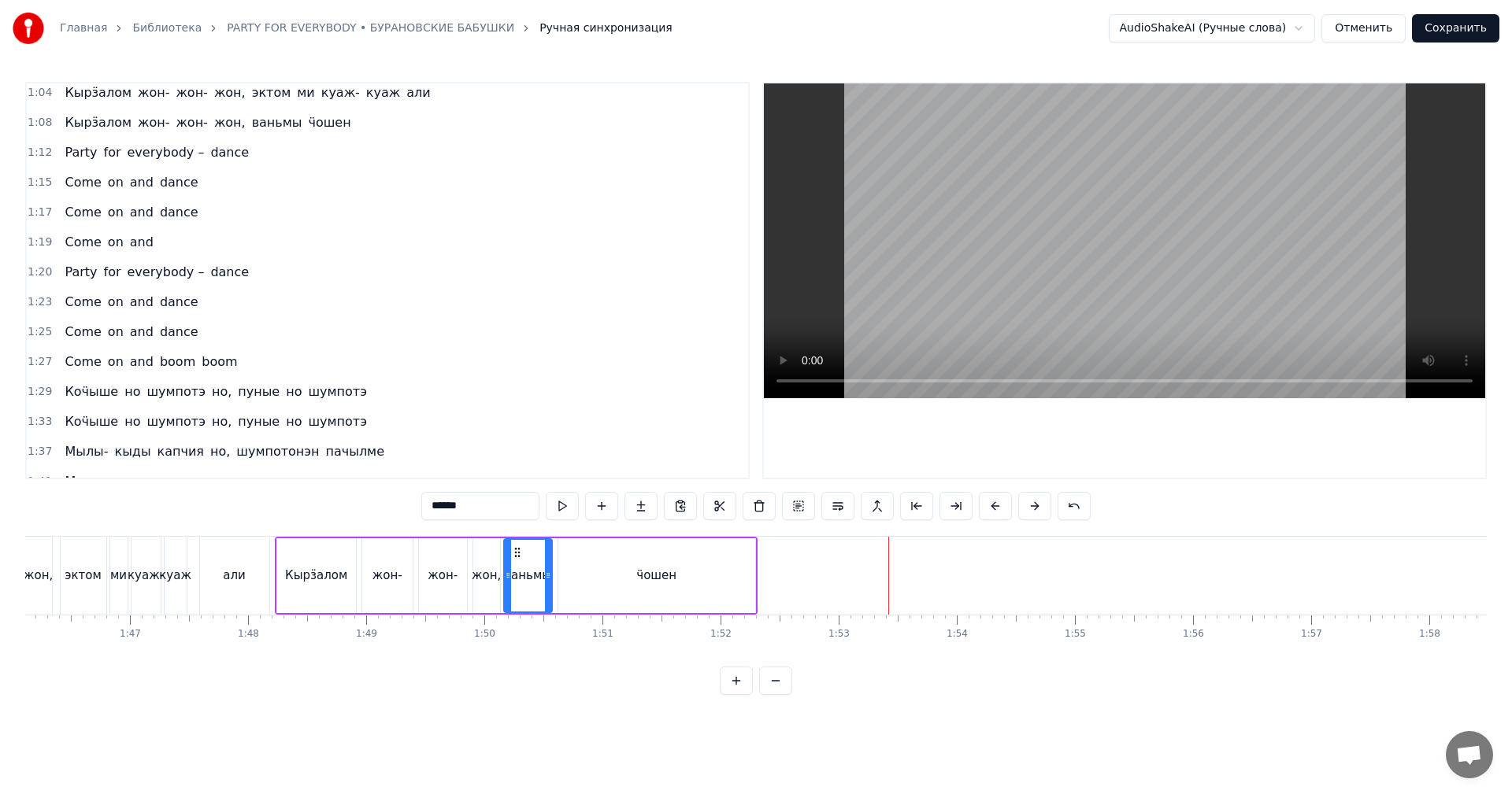
click at [33, 267] on span "1:20" at bounding box center [40, 272] width 24 height 15
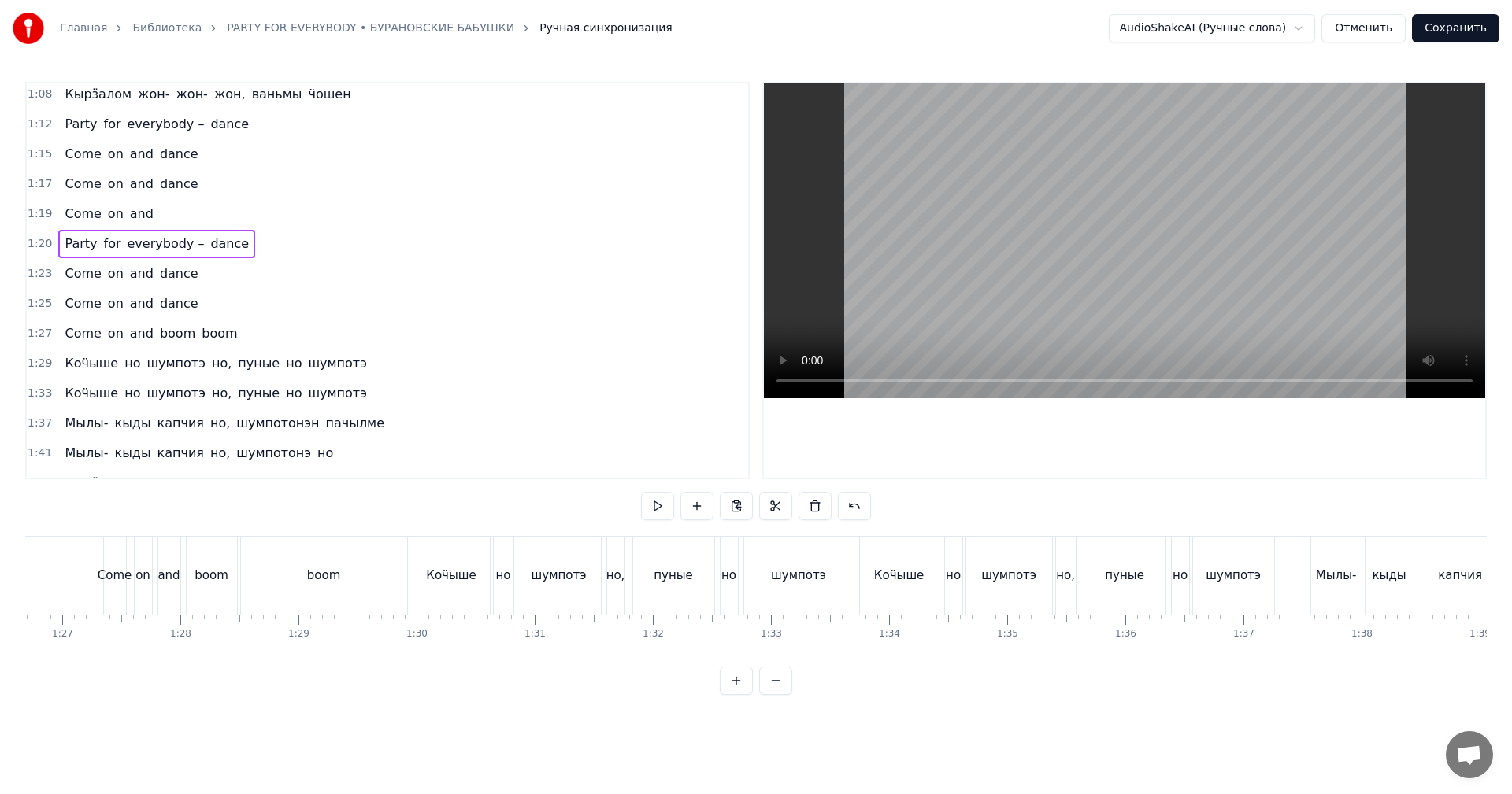
scroll to position [383, 0]
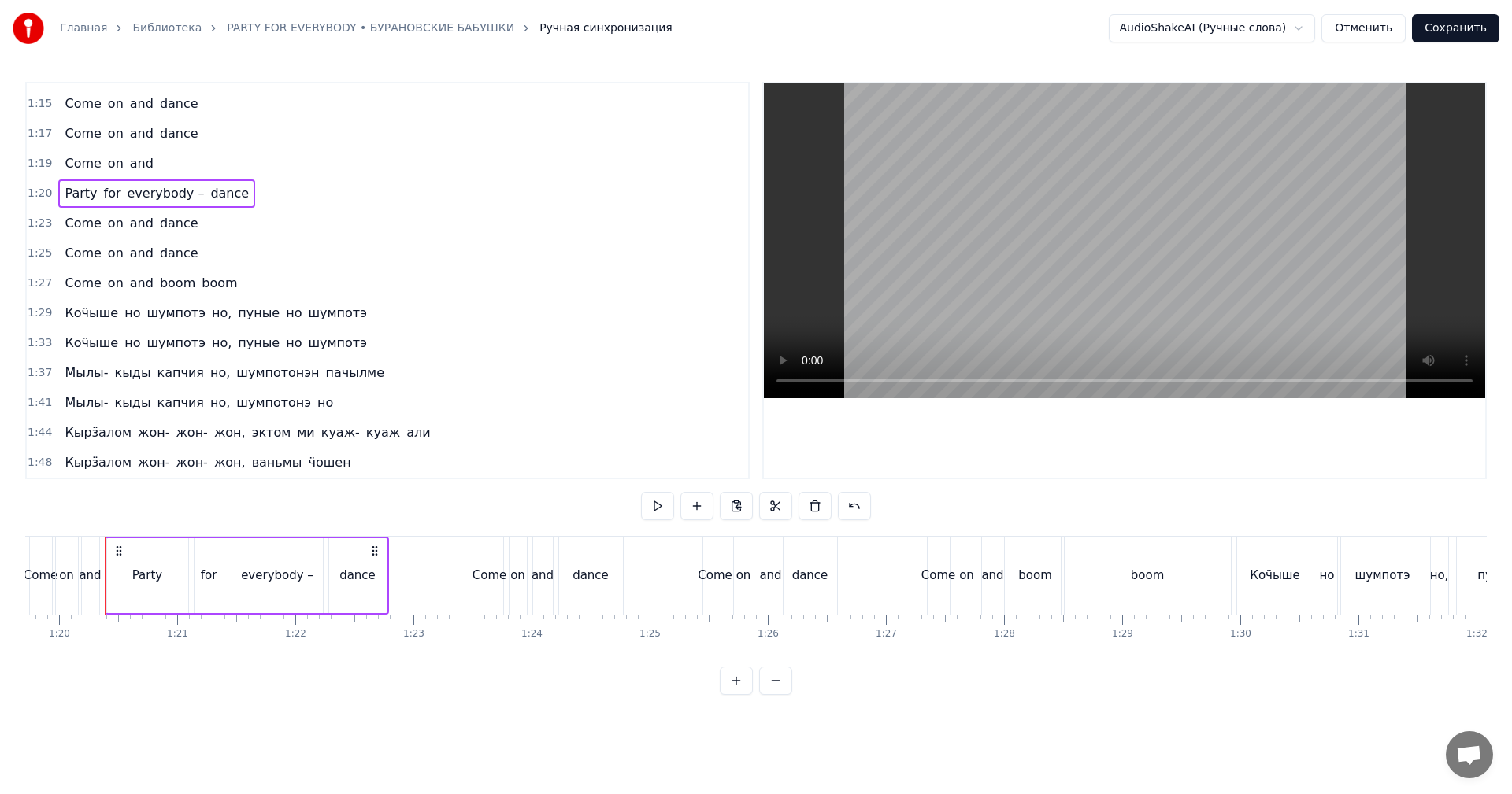
click at [38, 458] on span "1:48" at bounding box center [40, 462] width 24 height 15
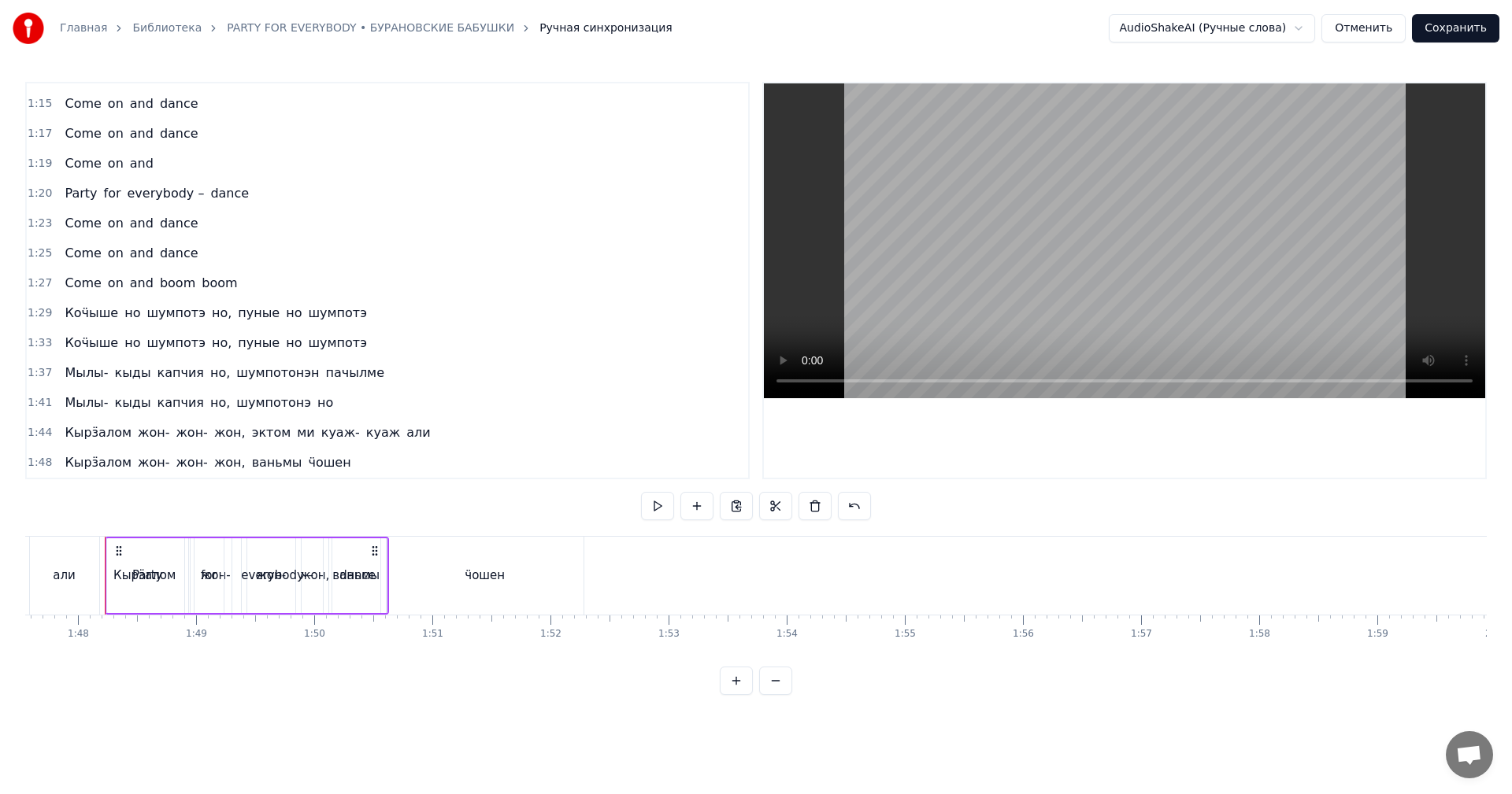
scroll to position [413, 0]
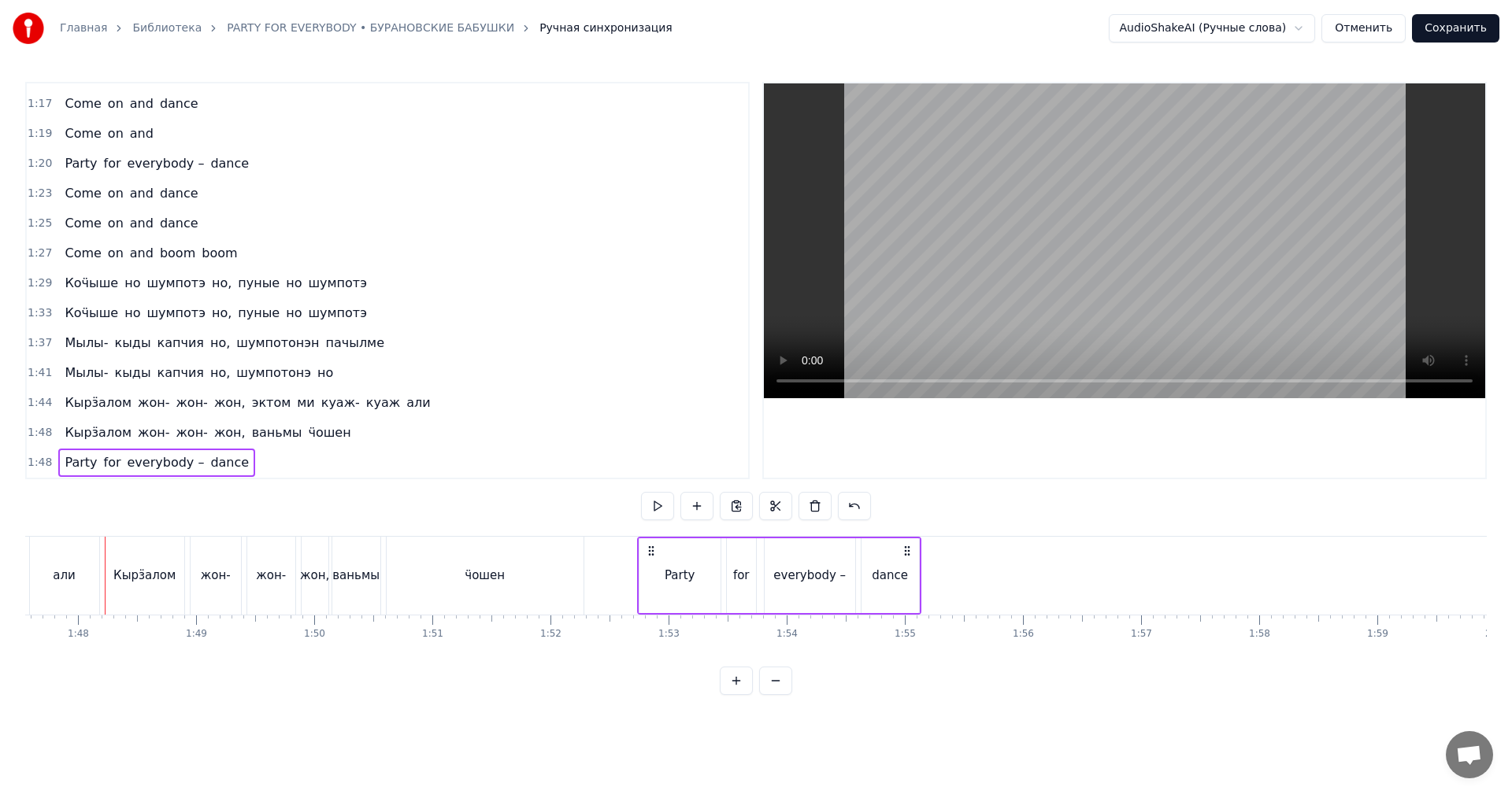
drag, startPoint x: 118, startPoint y: 547, endPoint x: 608, endPoint y: 555, distance: 490.1
click at [650, 541] on div "Party for everybody – dance" at bounding box center [779, 576] width 284 height 78
click at [571, 578] on div "ӵошен" at bounding box center [485, 576] width 197 height 78
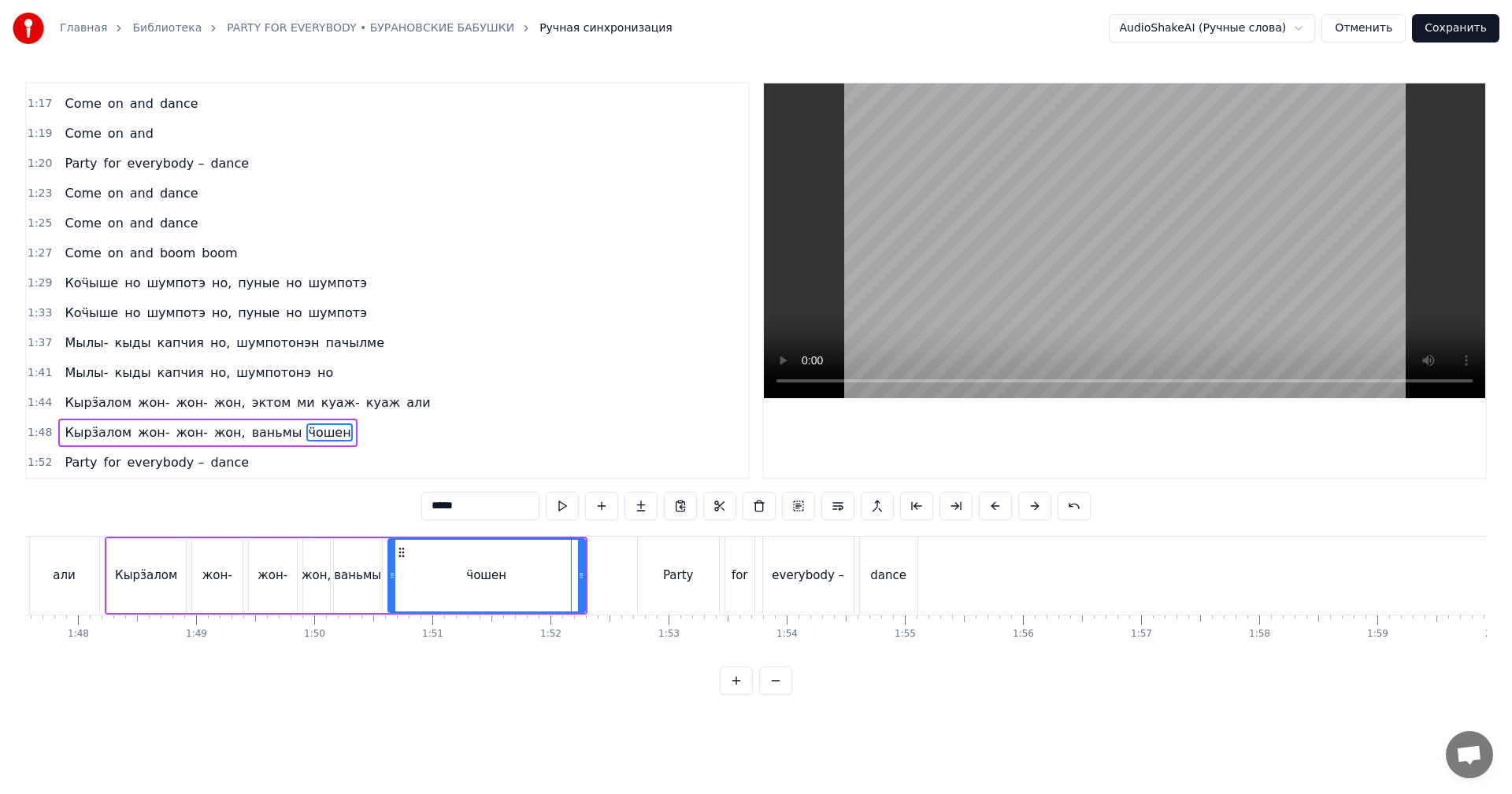
click at [960, 280] on video at bounding box center [1125, 241] width 721 height 315
drag, startPoint x: 1028, startPoint y: 270, endPoint x: 865, endPoint y: 285, distance: 163.7
click at [1025, 270] on video at bounding box center [1125, 241] width 721 height 315
click at [38, 191] on span "1:23" at bounding box center [40, 193] width 24 height 15
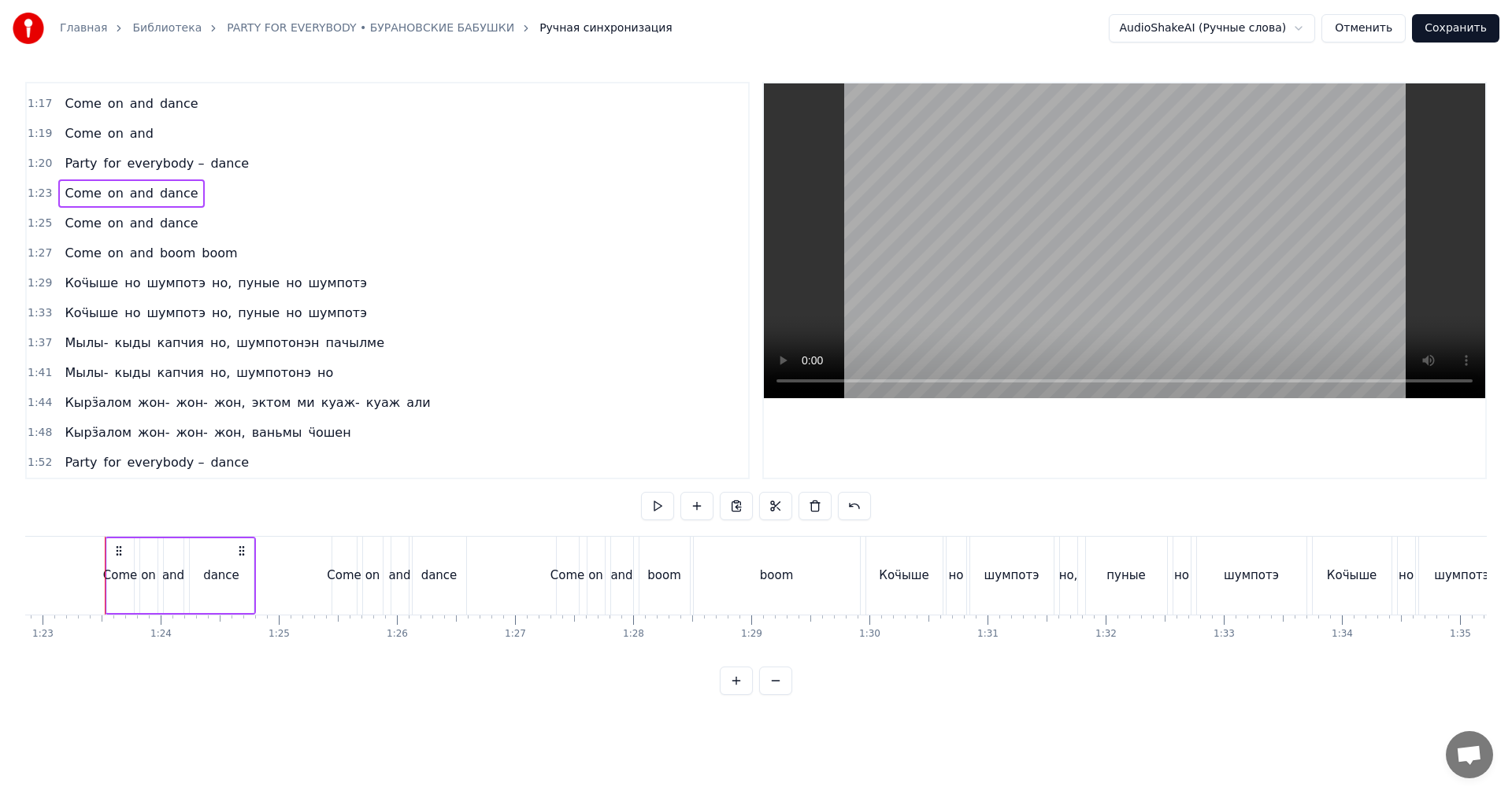
click at [39, 456] on span "1:52" at bounding box center [40, 462] width 24 height 15
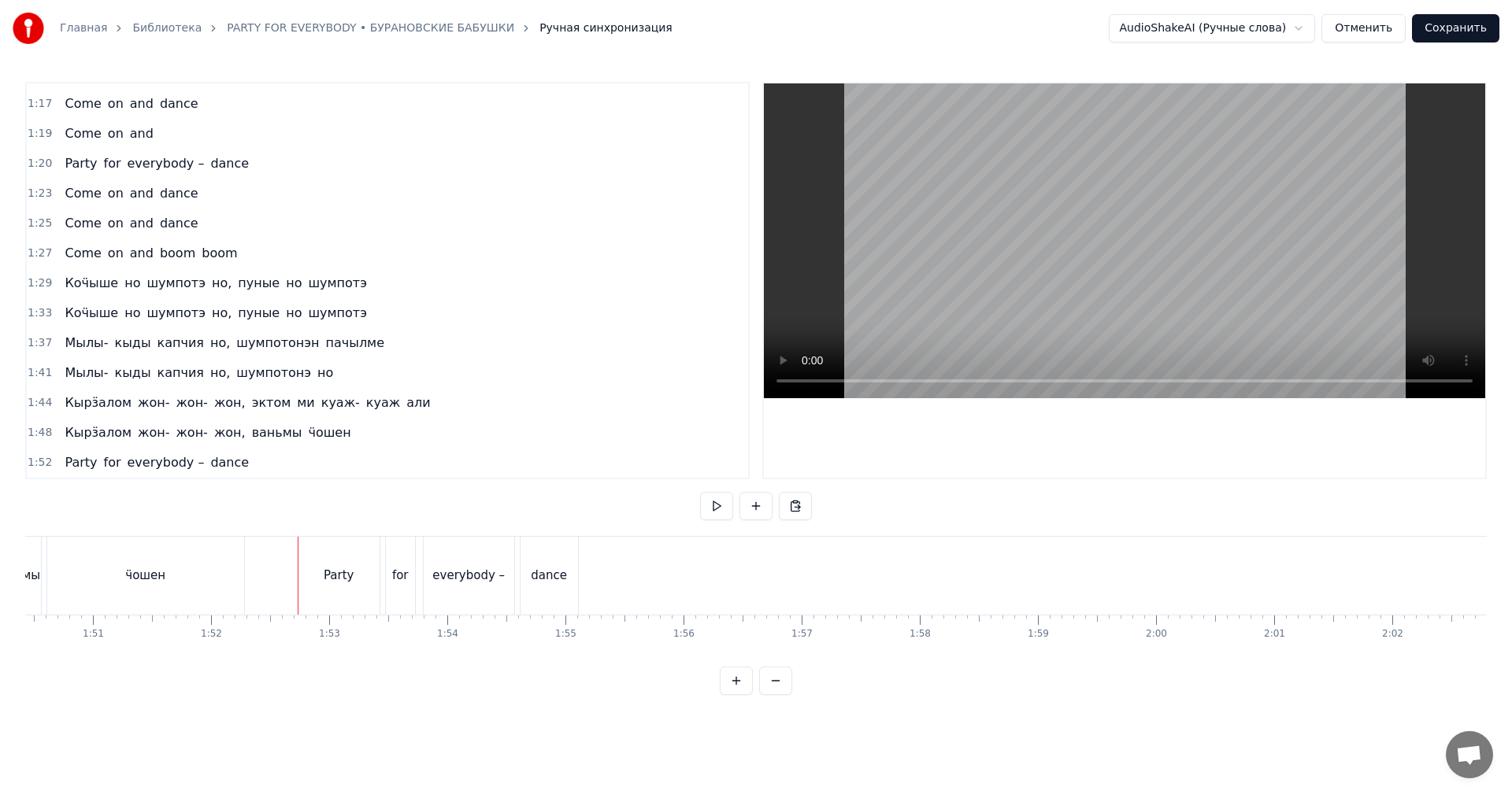
scroll to position [0, 13238]
click at [34, 456] on span "1:52" at bounding box center [40, 462] width 24 height 15
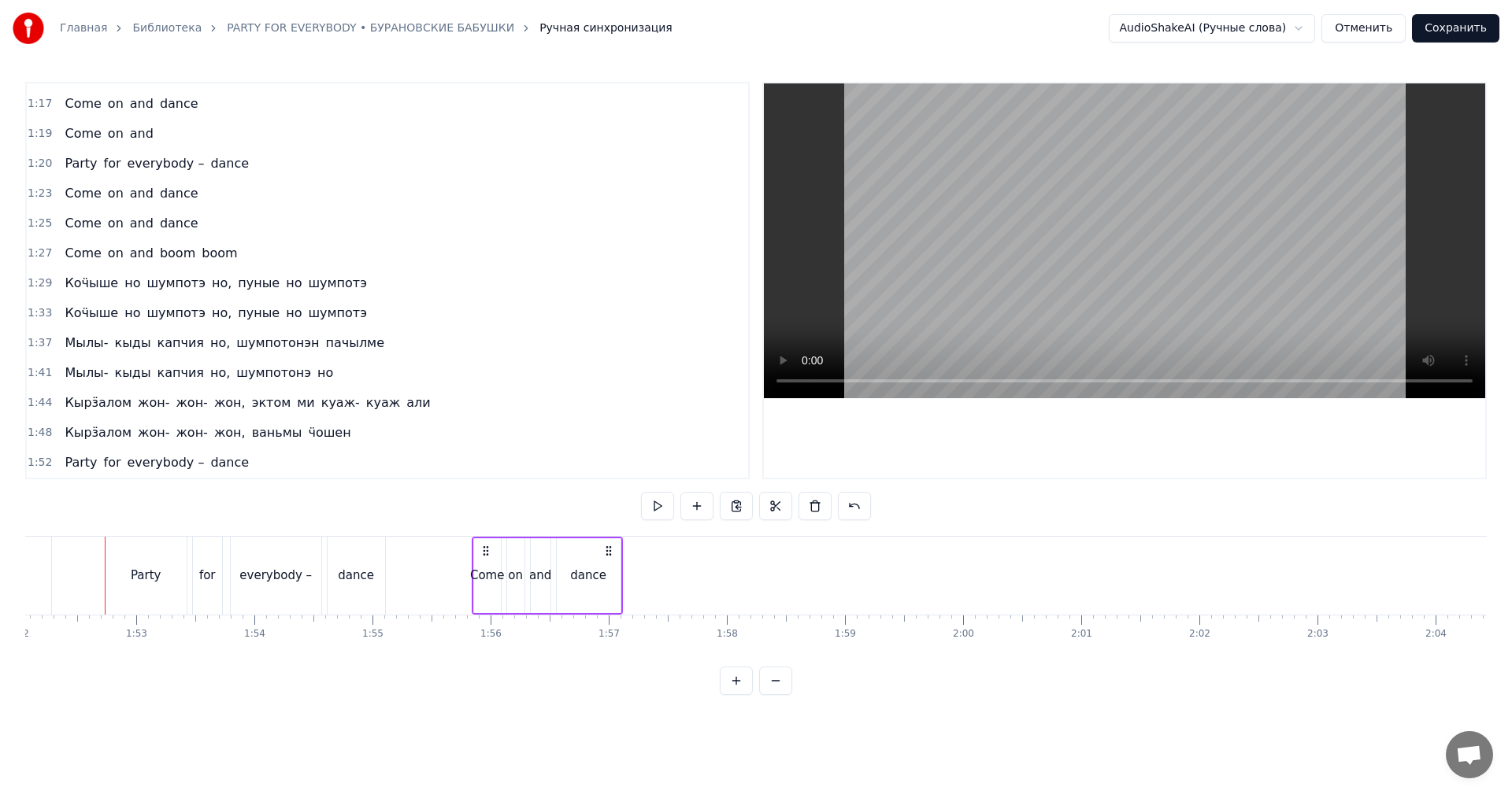
drag, startPoint x: 120, startPoint y: 549, endPoint x: 450, endPoint y: 565, distance: 330.4
click at [487, 550] on icon at bounding box center [485, 551] width 12 height 12
click at [1013, 275] on video at bounding box center [1125, 241] width 721 height 315
drag, startPoint x: 1017, startPoint y: 278, endPoint x: 721, endPoint y: 363, distance: 308.0
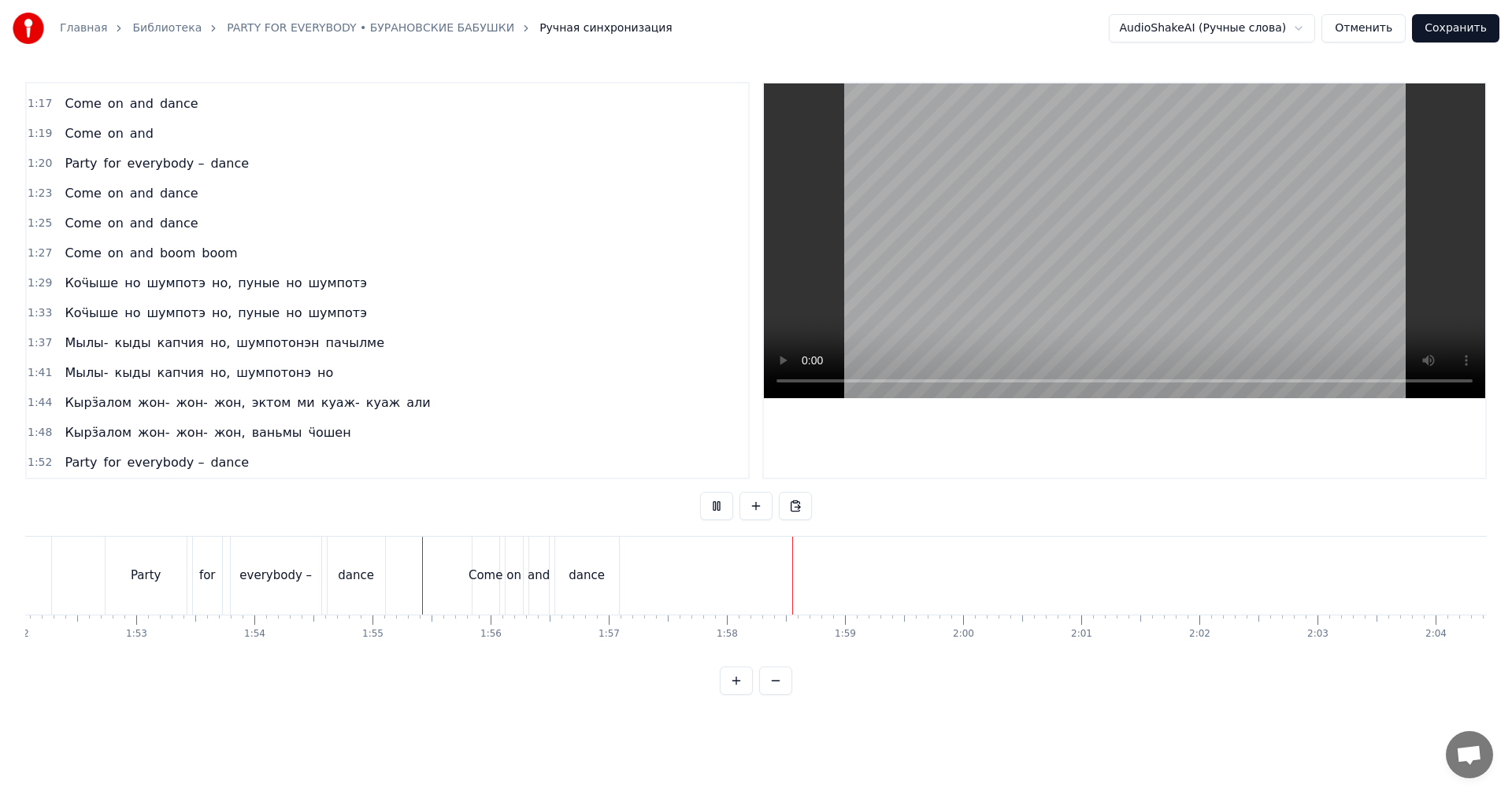
click at [1016, 278] on video at bounding box center [1125, 241] width 721 height 315
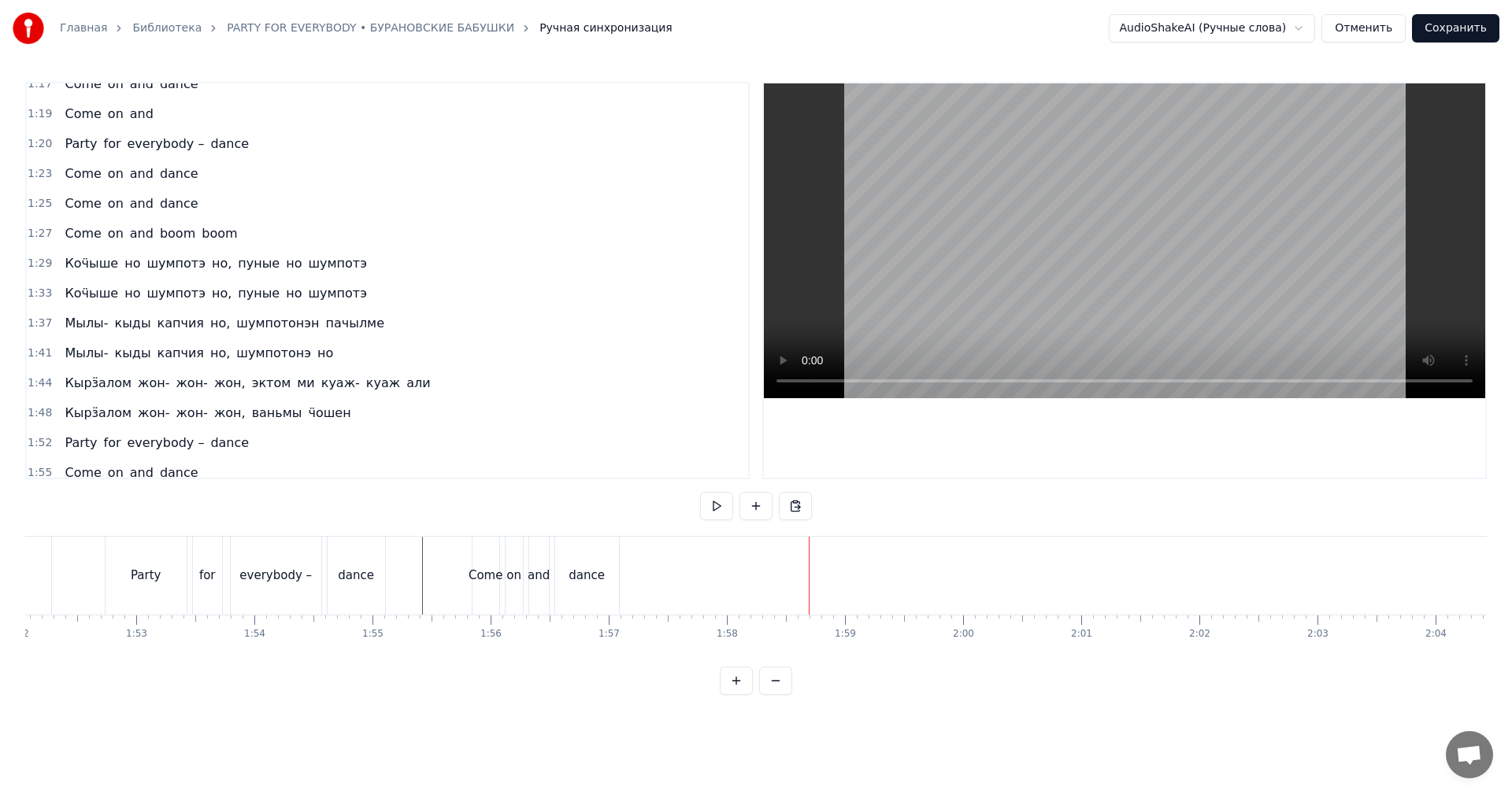
scroll to position [443, 0]
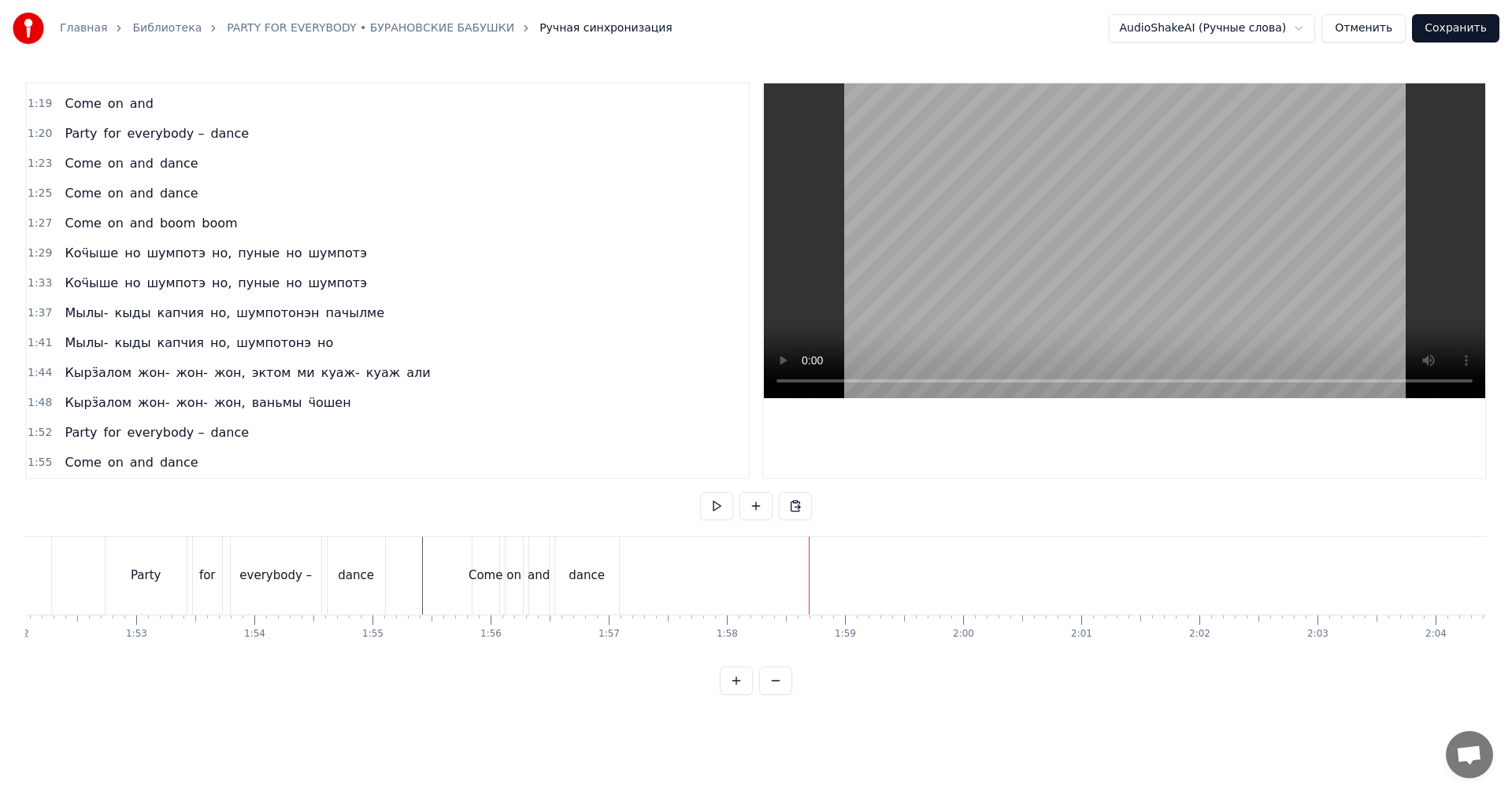
click at [43, 460] on span "1:55" at bounding box center [40, 462] width 24 height 15
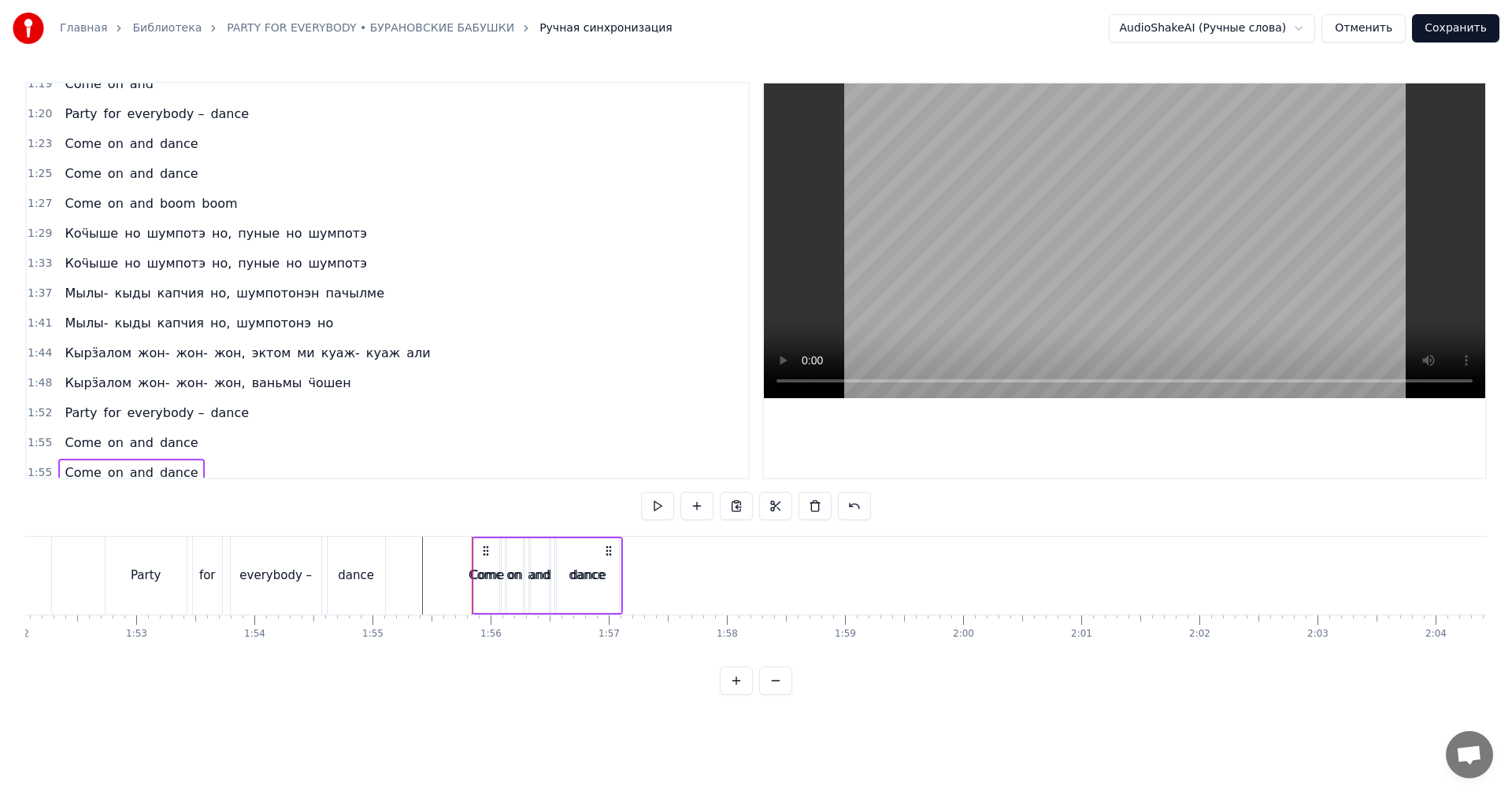
scroll to position [473, 0]
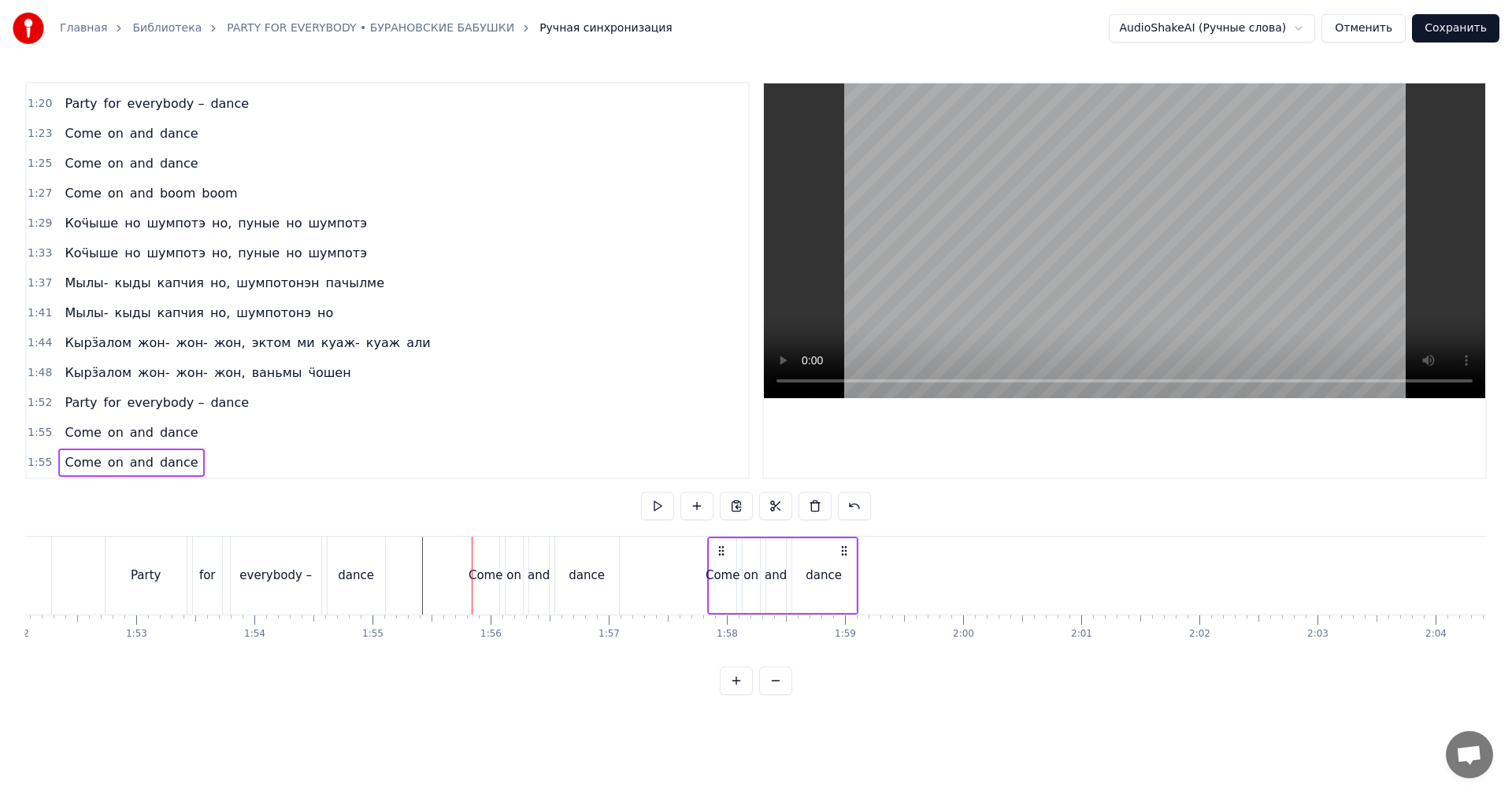
drag, startPoint x: 486, startPoint y: 548, endPoint x: 721, endPoint y: 549, distance: 235.0
click at [721, 549] on icon at bounding box center [721, 551] width 12 height 12
click at [1036, 291] on video at bounding box center [1125, 241] width 721 height 315
click at [1043, 295] on video at bounding box center [1125, 241] width 721 height 315
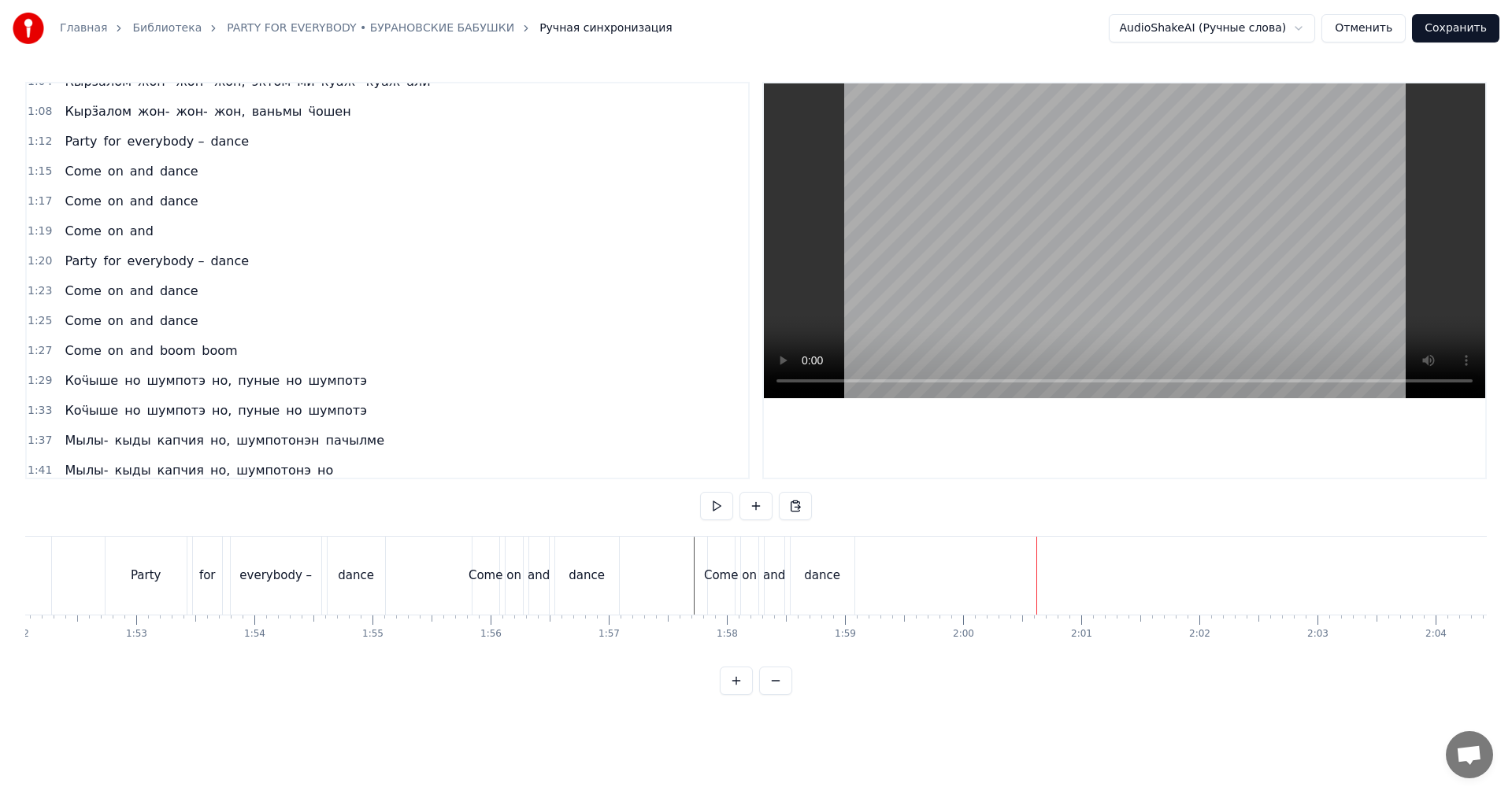
scroll to position [237, 0]
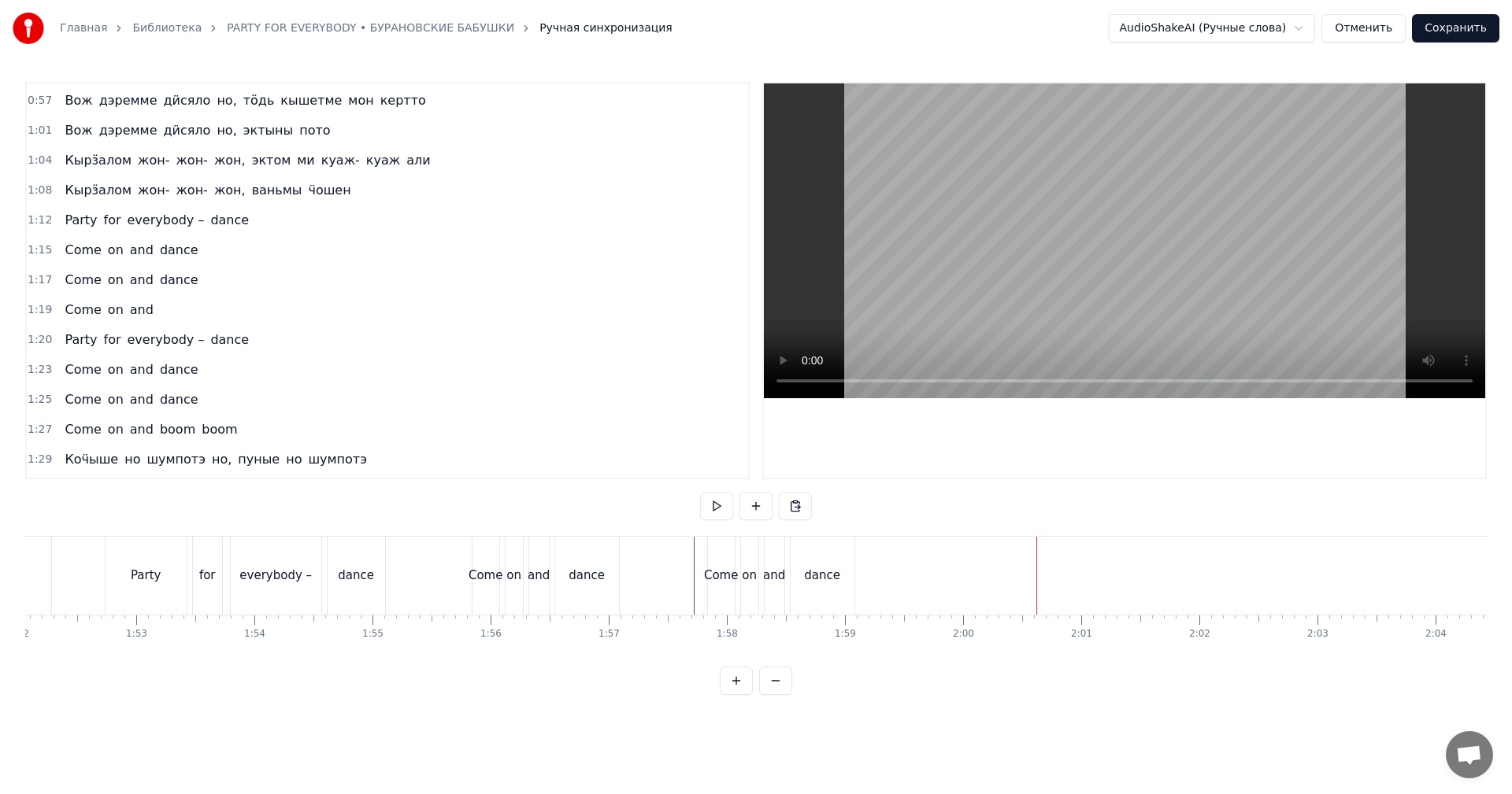
click at [30, 308] on span "1:19" at bounding box center [40, 310] width 24 height 15
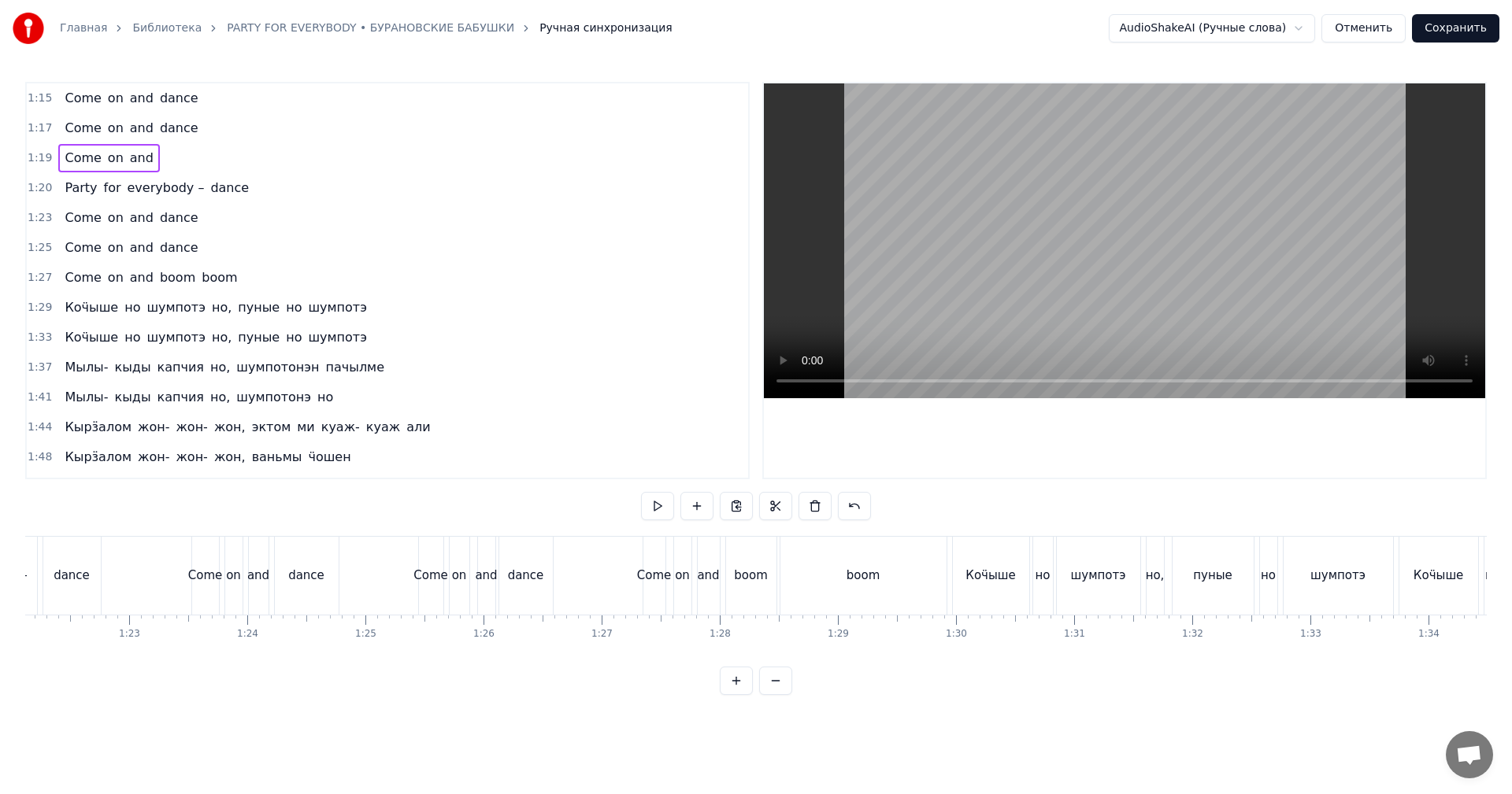
scroll to position [473, 0]
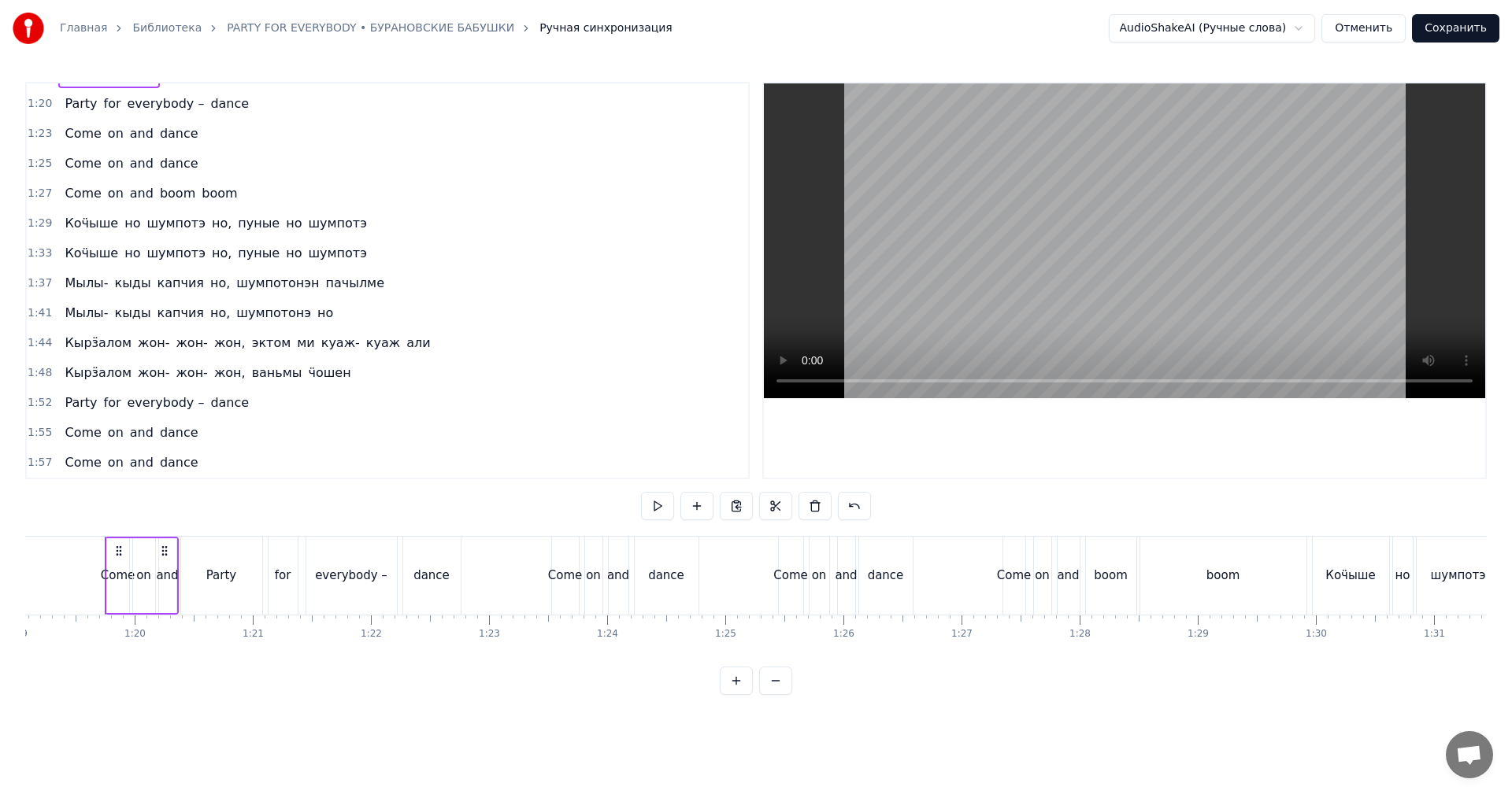
click at [43, 460] on span "1:57" at bounding box center [40, 462] width 24 height 15
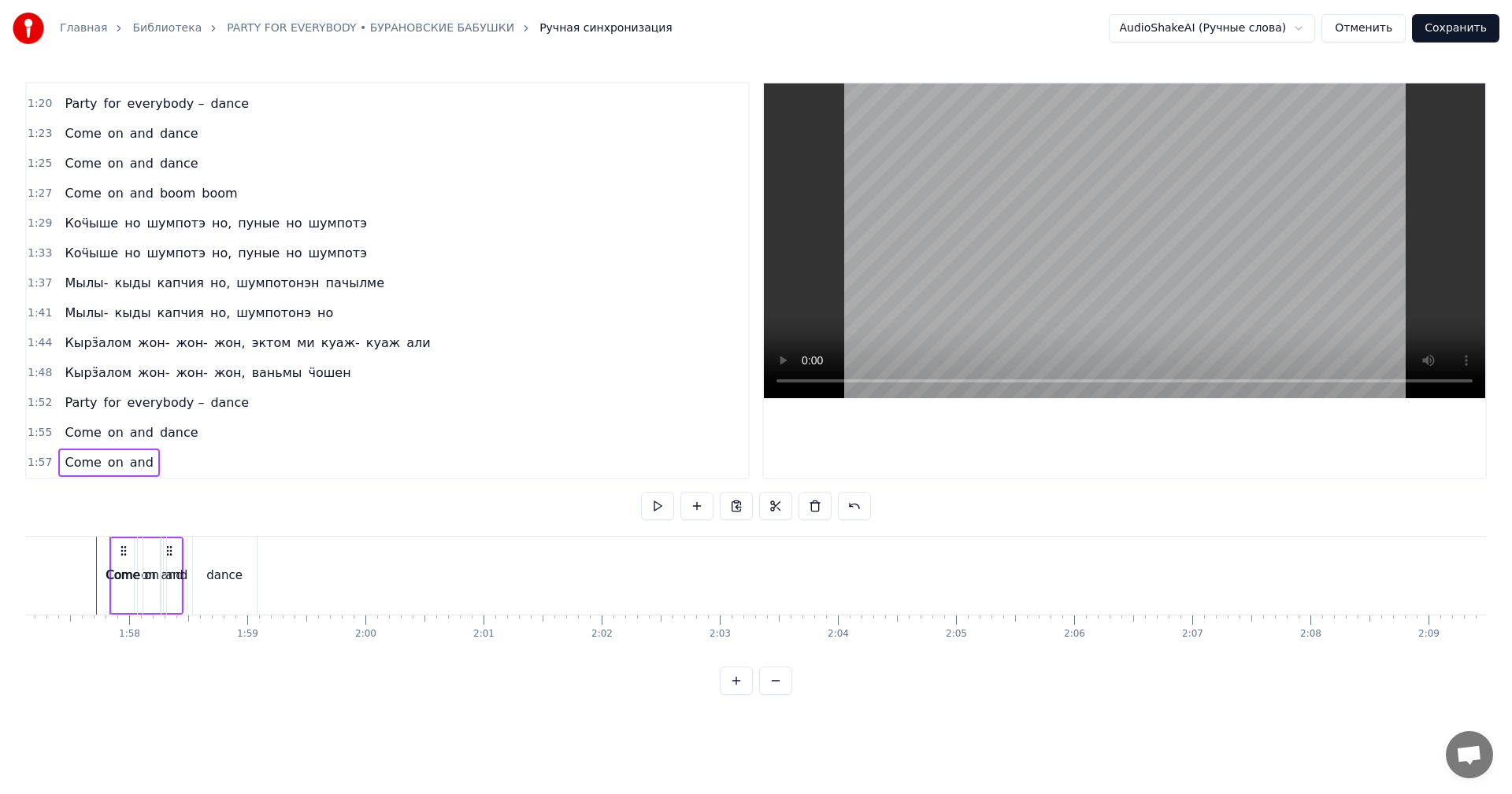
scroll to position [0, 13841]
click at [37, 458] on span "1:57" at bounding box center [40, 462] width 24 height 15
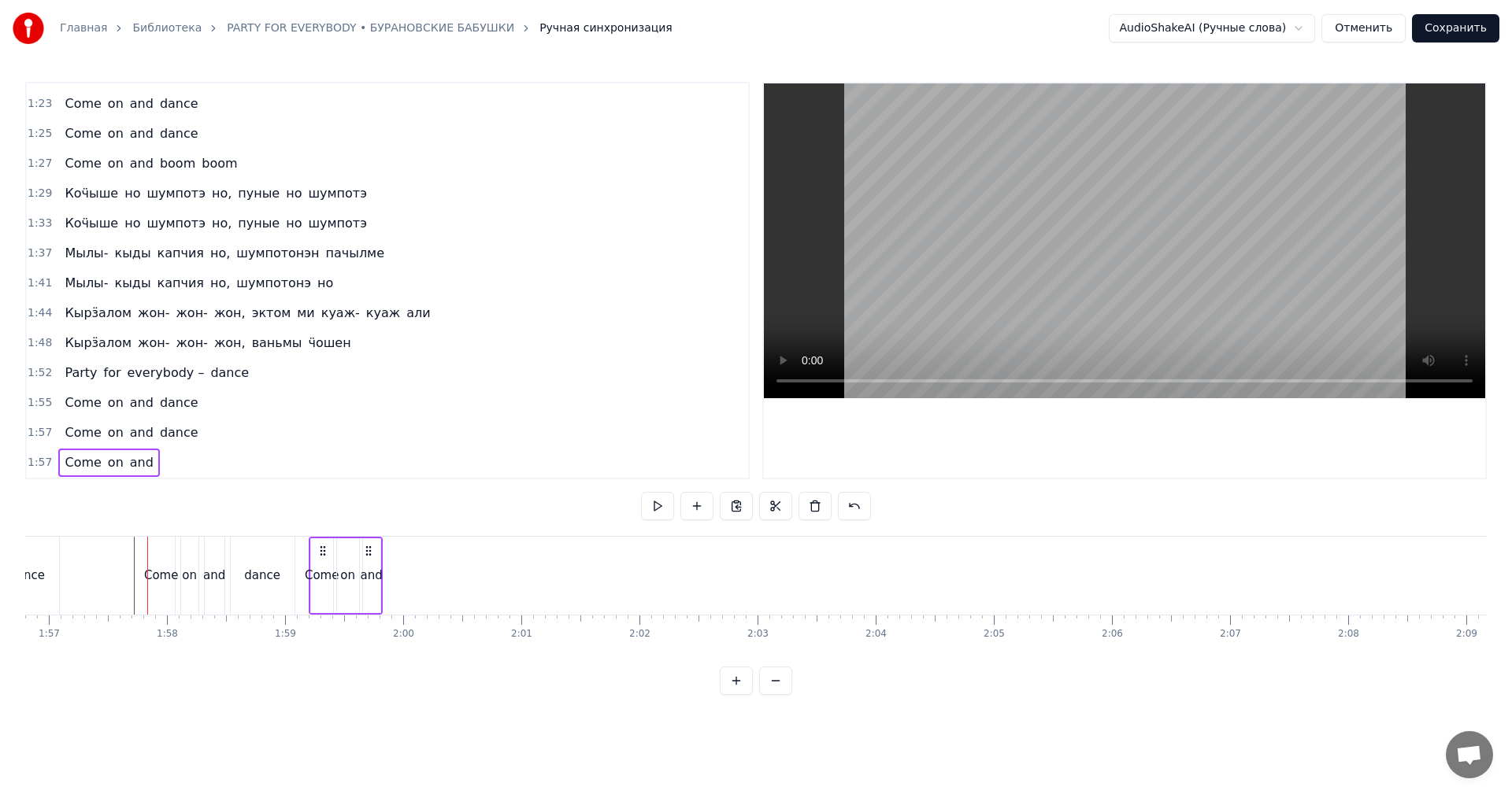
scroll to position [0, 13797]
drag, startPoint x: 116, startPoint y: 546, endPoint x: 356, endPoint y: 559, distance: 240.4
click at [356, 559] on div "Come on and" at bounding box center [382, 576] width 74 height 78
click at [42, 372] on span "1:52" at bounding box center [40, 373] width 24 height 15
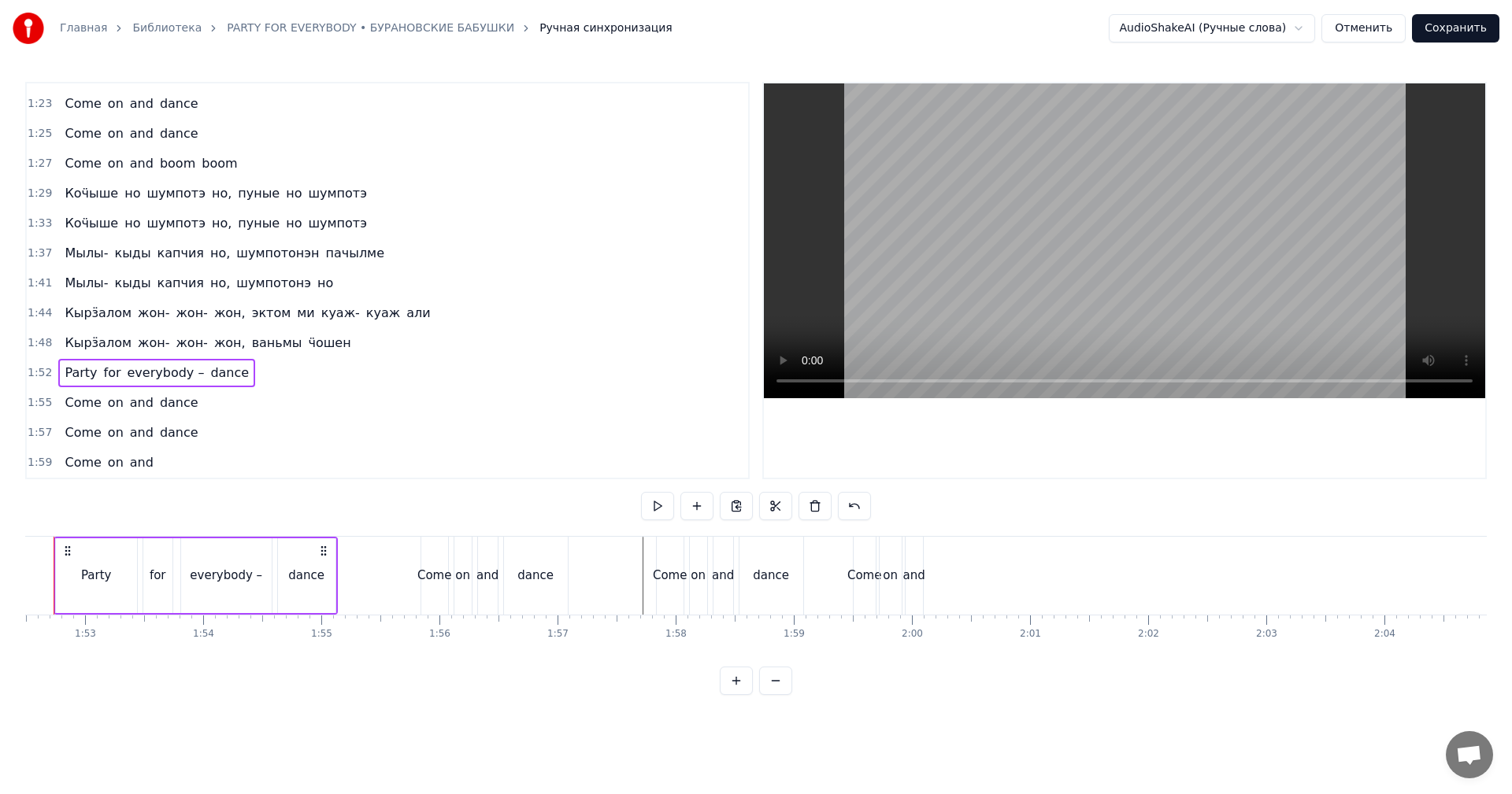
scroll to position [0, 13238]
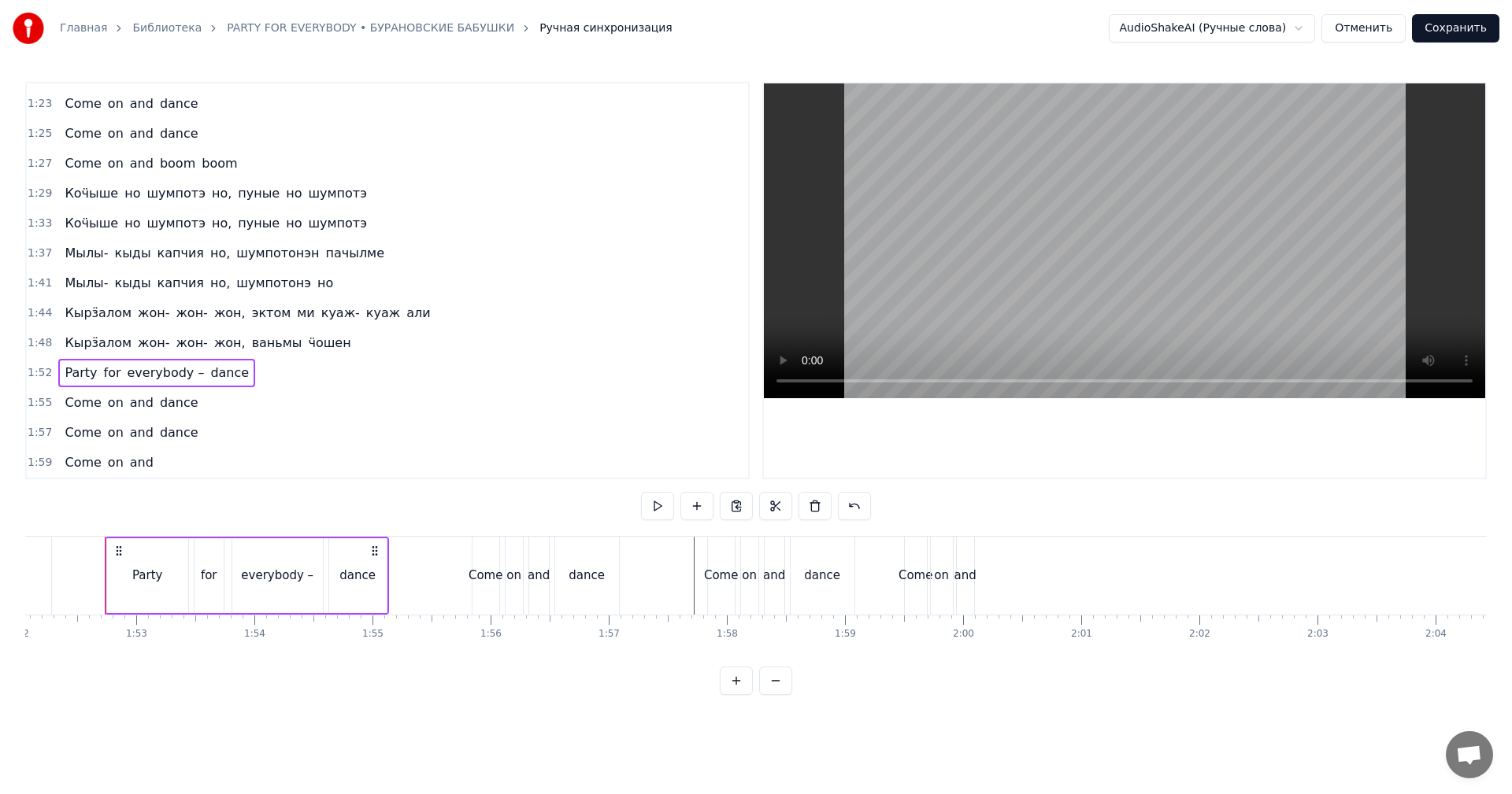
click at [919, 574] on div "Come" at bounding box center [916, 576] width 35 height 18
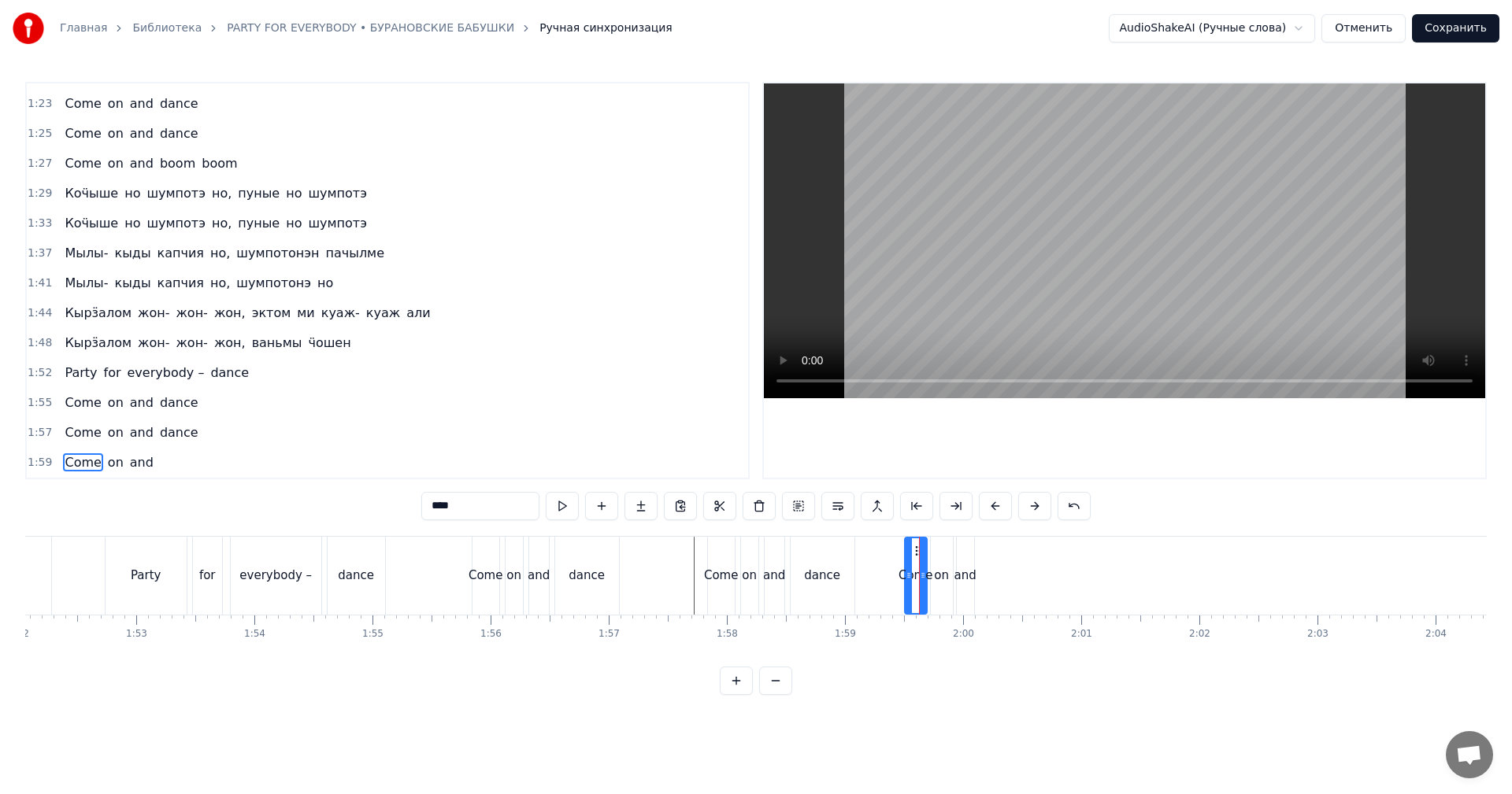
click at [941, 270] on video at bounding box center [1125, 241] width 721 height 315
click at [946, 268] on video at bounding box center [1125, 241] width 721 height 315
click at [37, 373] on span "1:52" at bounding box center [40, 373] width 24 height 15
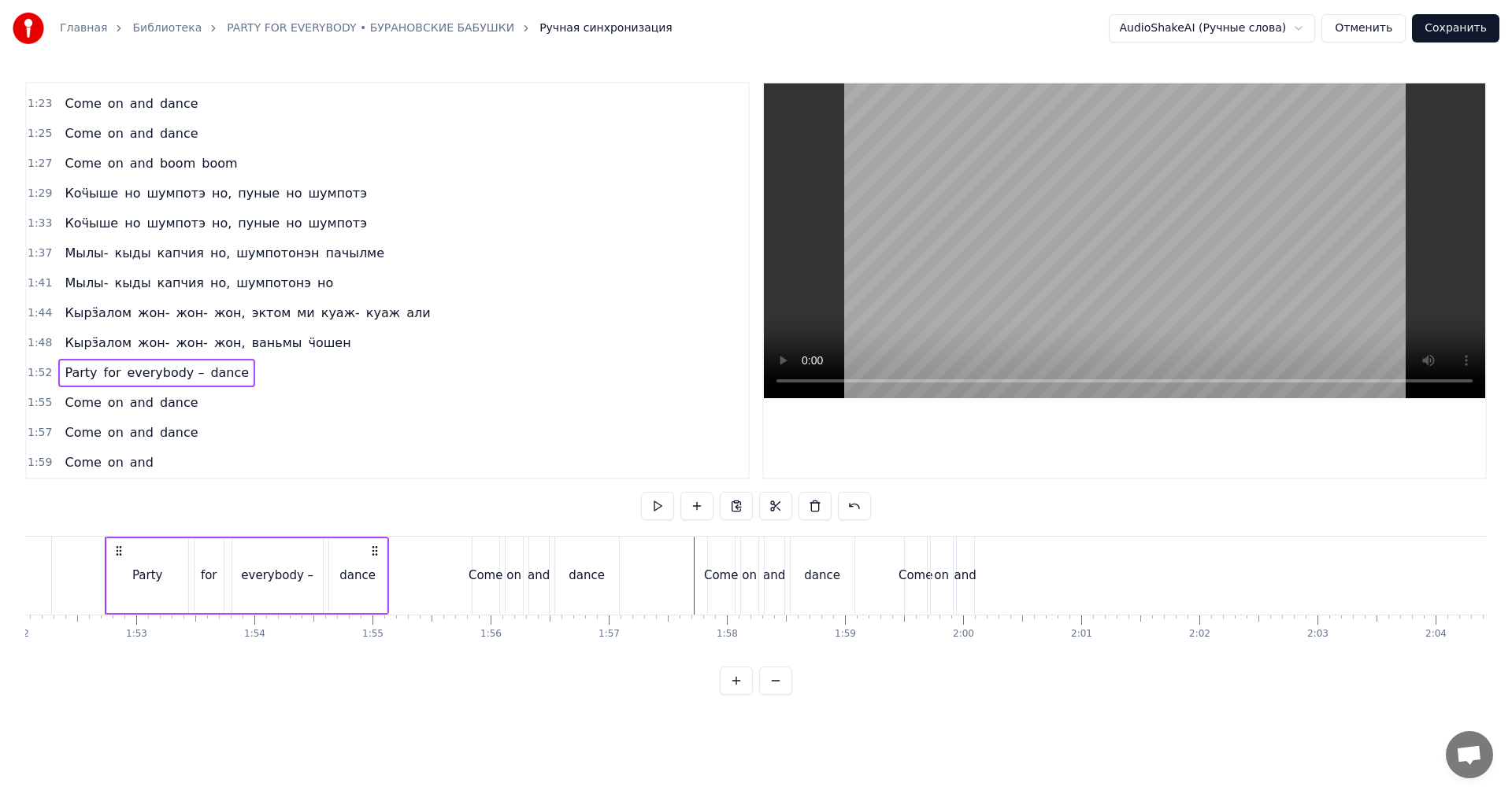
click at [33, 464] on span "1:59" at bounding box center [40, 462] width 24 height 15
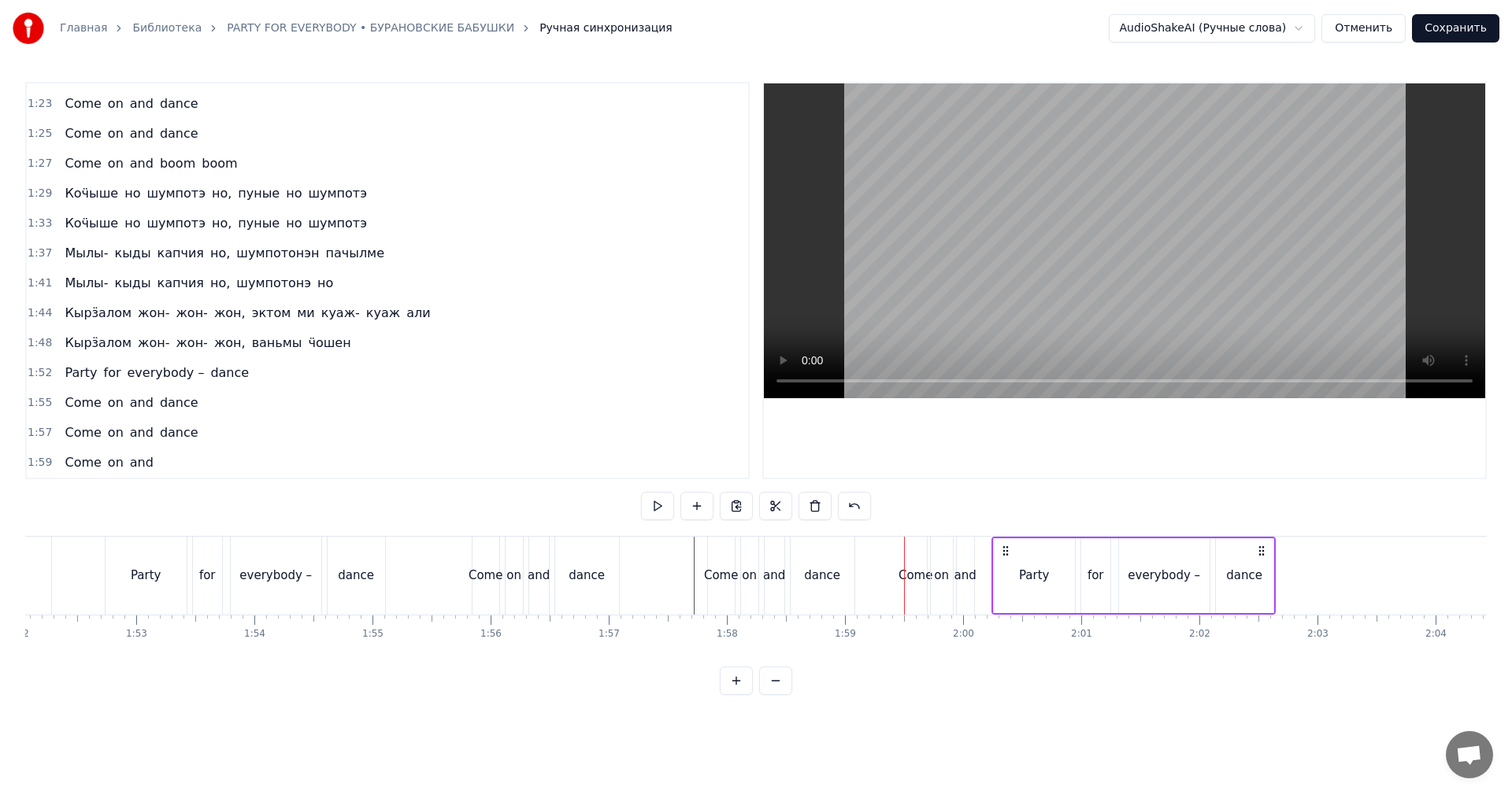
drag, startPoint x: 919, startPoint y: 549, endPoint x: 1009, endPoint y: 550, distance: 90.0
click at [1007, 553] on icon at bounding box center [1005, 551] width 12 height 12
drag, startPoint x: 771, startPoint y: 553, endPoint x: 792, endPoint y: 550, distance: 21.2
click at [778, 555] on div "and" at bounding box center [775, 576] width 20 height 78
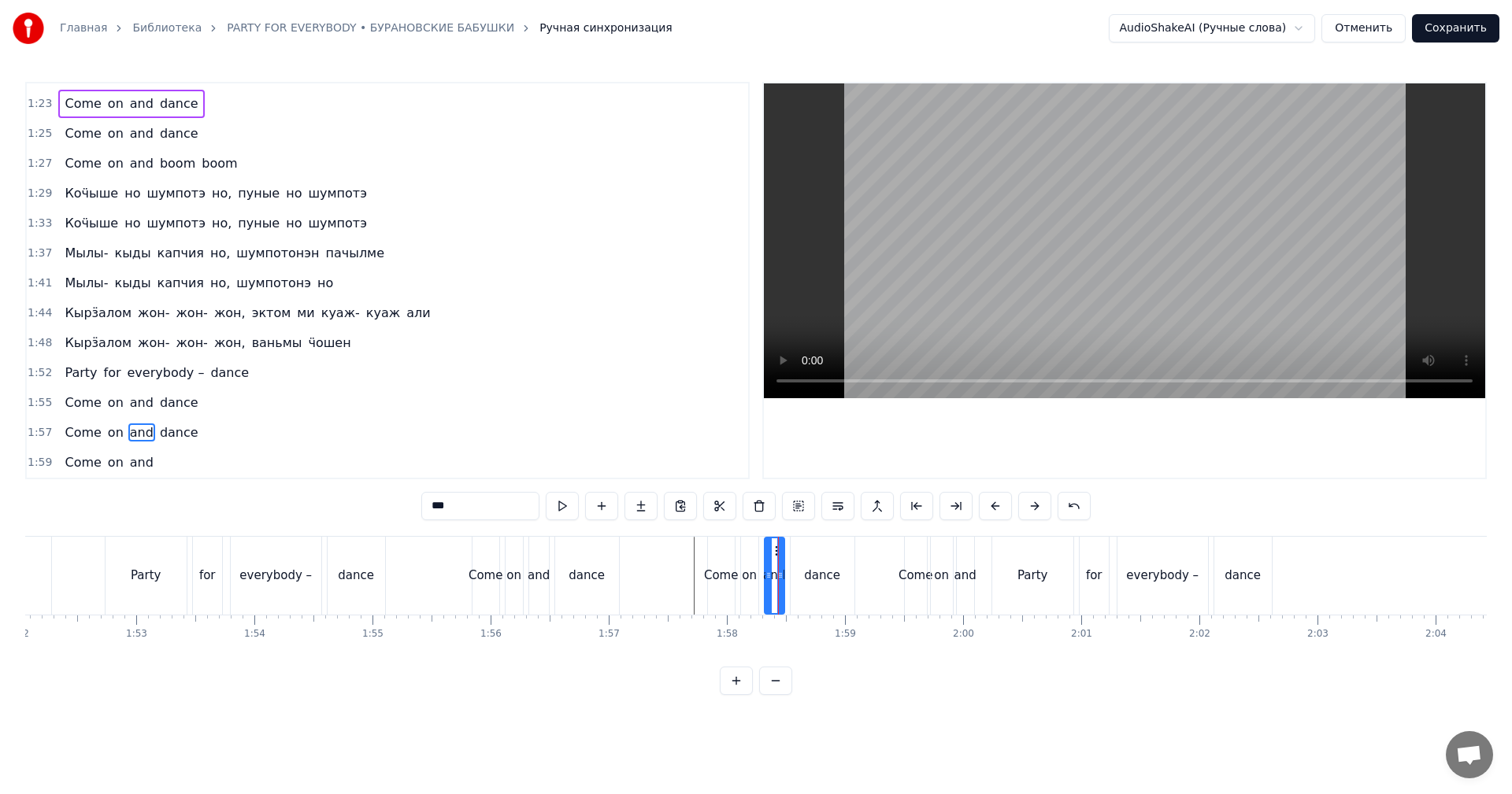
scroll to position [533, 0]
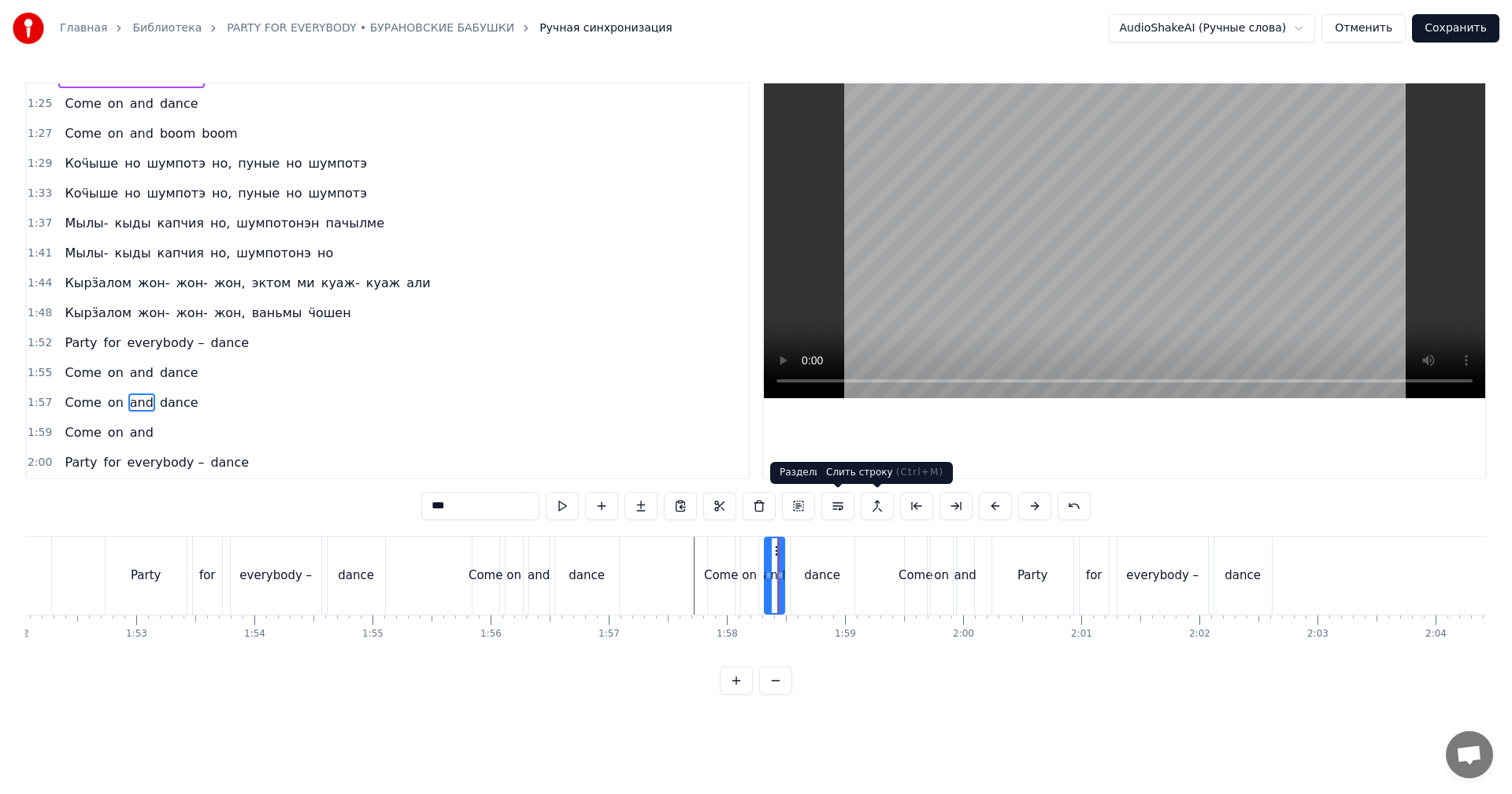
click at [1215, 294] on video at bounding box center [1125, 241] width 721 height 315
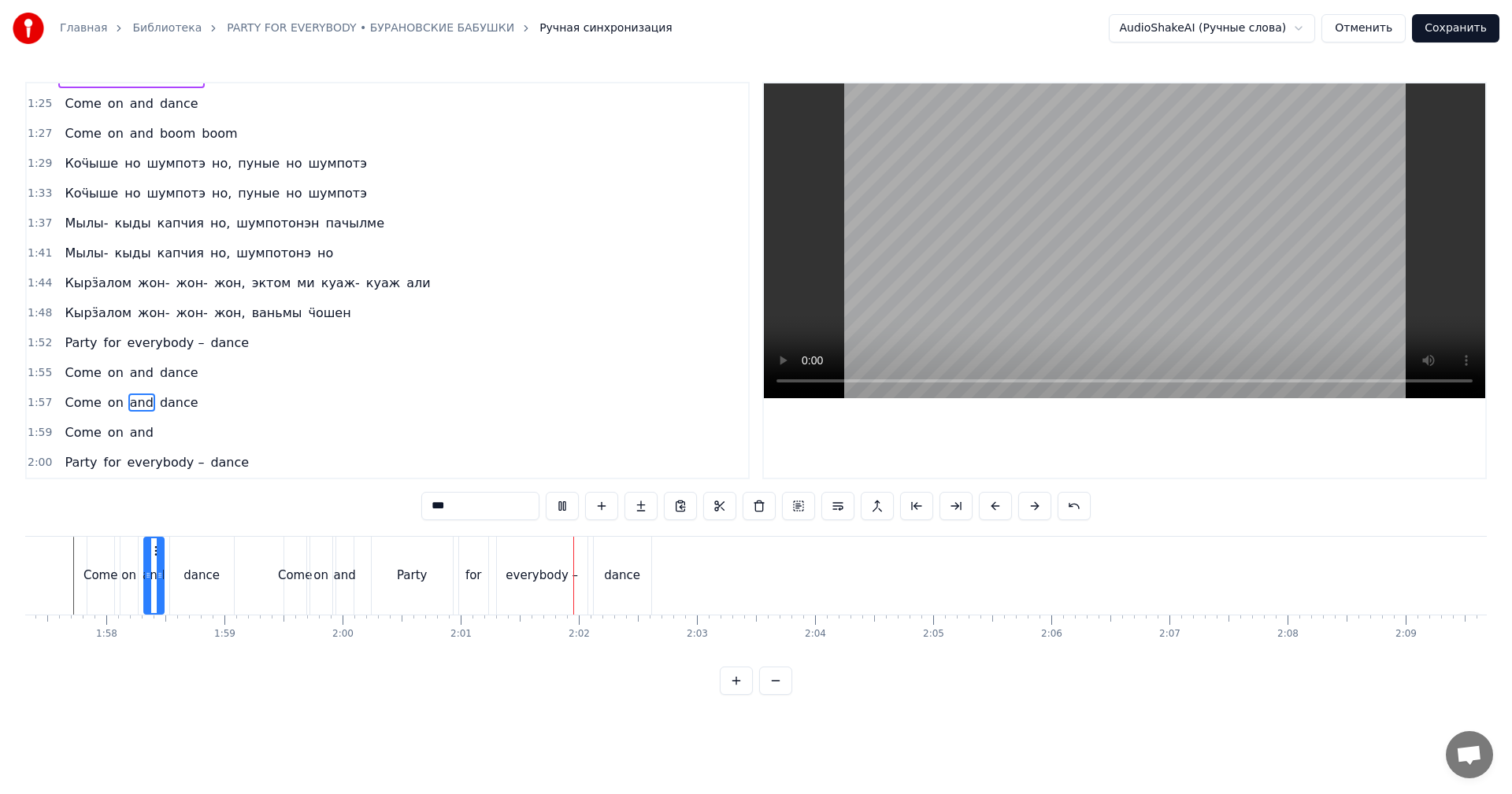
scroll to position [0, 13868]
drag, startPoint x: 1019, startPoint y: 303, endPoint x: 775, endPoint y: 351, distance: 248.7
click at [1012, 304] on video at bounding box center [1125, 241] width 721 height 315
click at [33, 425] on div "1:59 Come on and" at bounding box center [387, 433] width 721 height 30
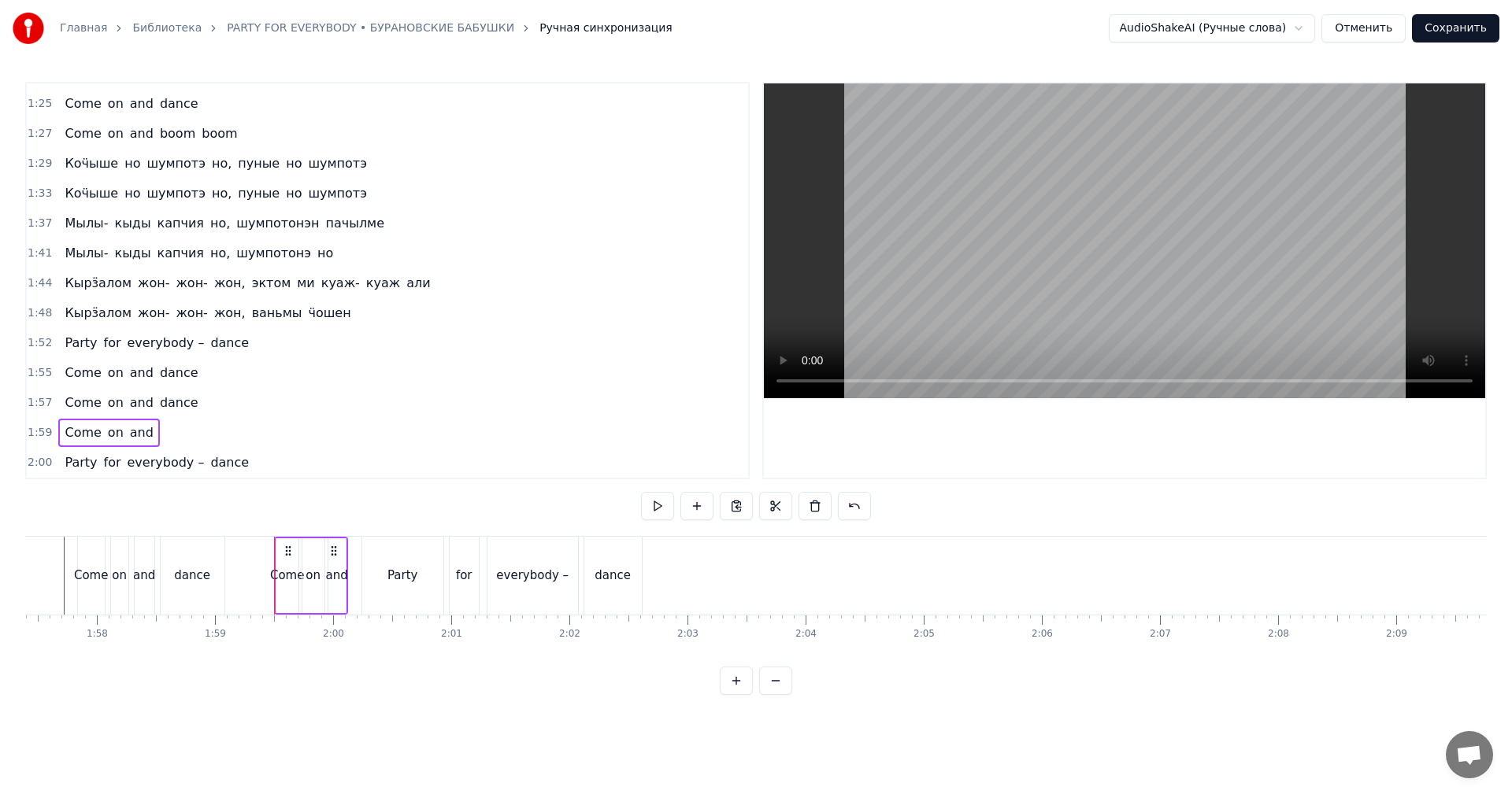
click at [26, 465] on div "0:09 Ӝӧккышет тӧдьы вӧлдӥсько, пиосме возьмасько 0:24 Котэм нянь буй- буй ик бу…" at bounding box center [387, 281] width 724 height 398
click at [36, 399] on span "1:57" at bounding box center [40, 403] width 24 height 15
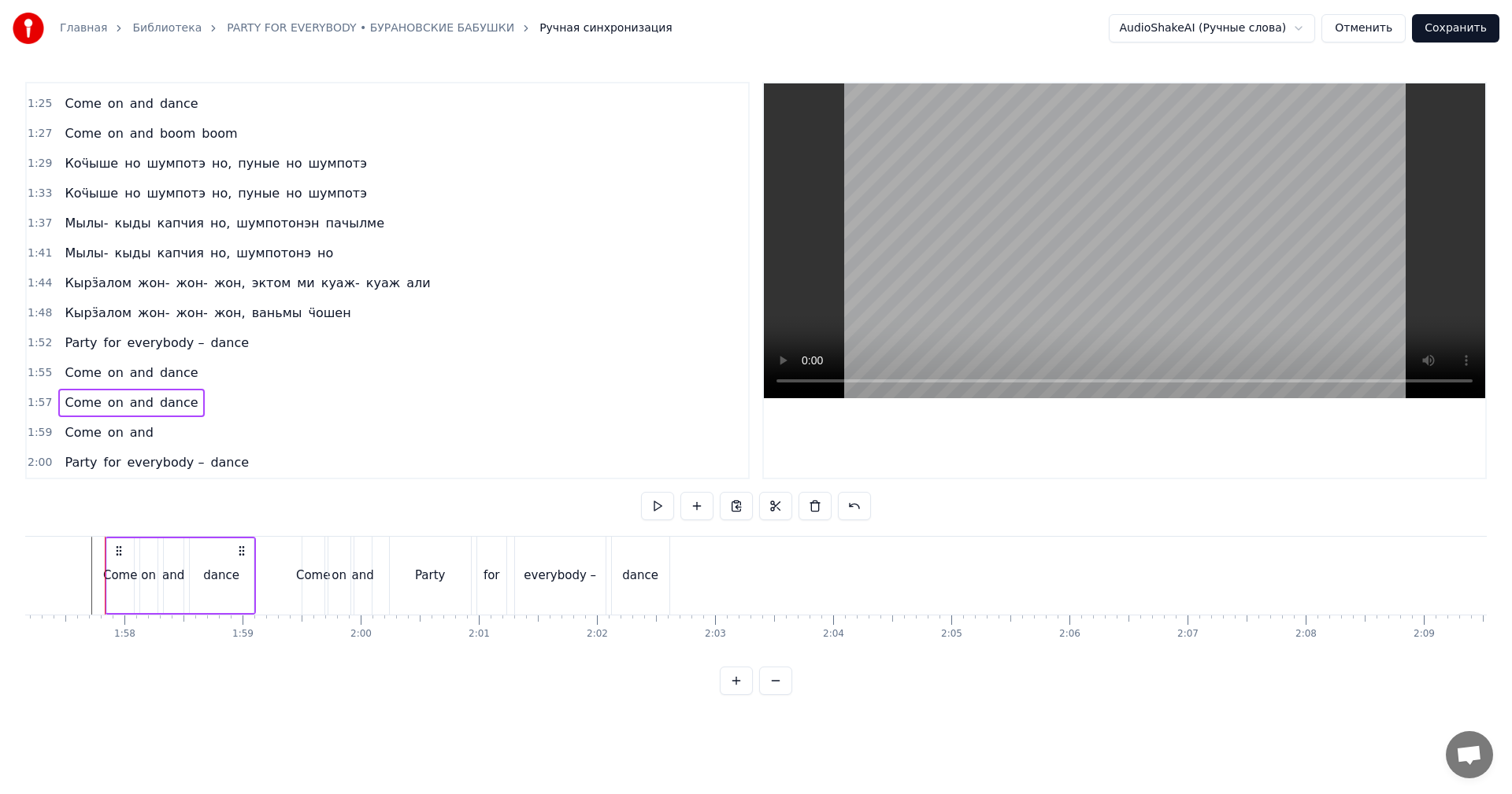
click at [34, 459] on span "2:00" at bounding box center [40, 462] width 24 height 15
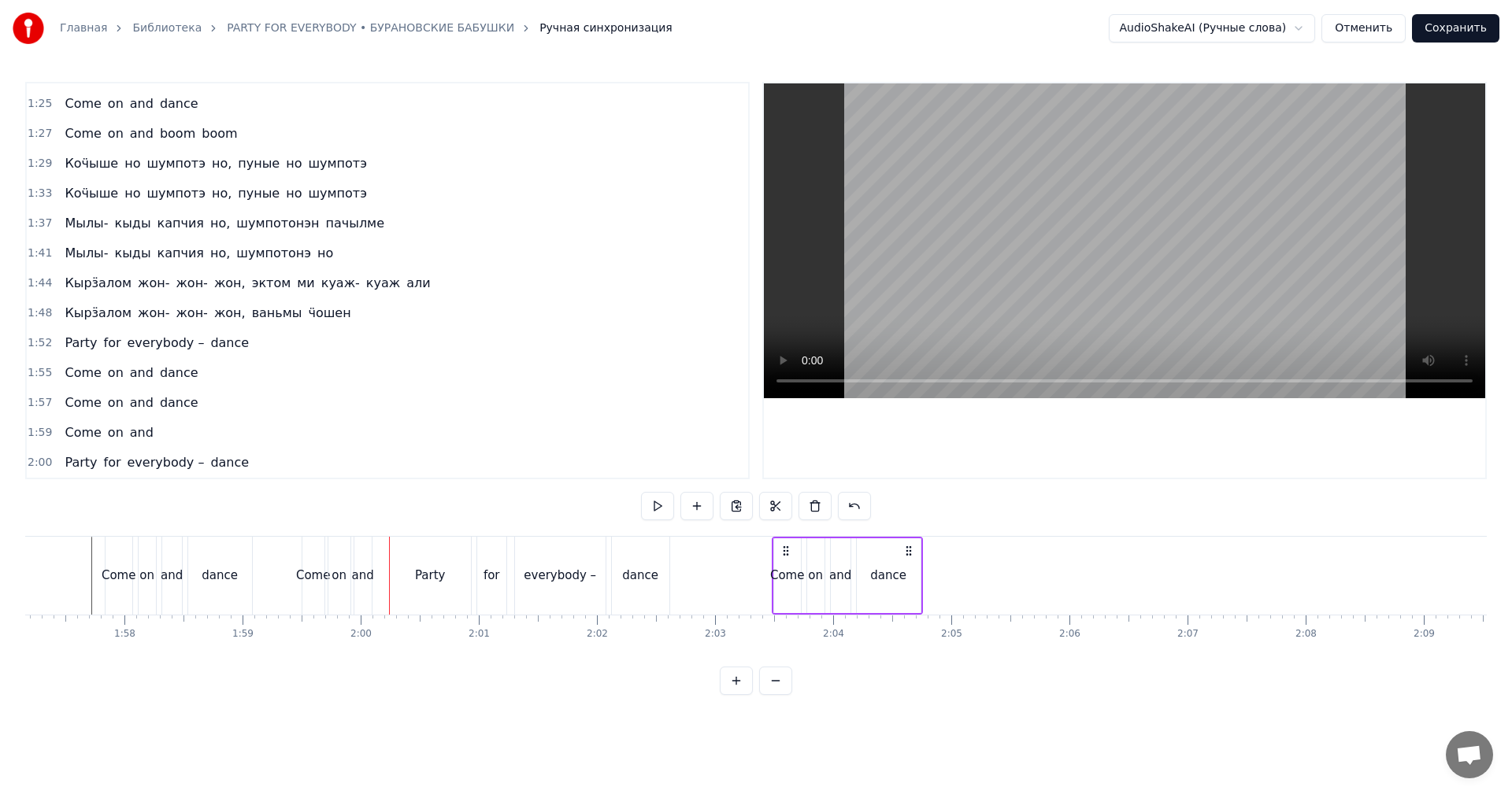
drag, startPoint x: 403, startPoint y: 550, endPoint x: 786, endPoint y: 539, distance: 383.2
click at [786, 539] on div "Come on and dance" at bounding box center [847, 576] width 151 height 78
click at [1011, 336] on video at bounding box center [1125, 241] width 721 height 315
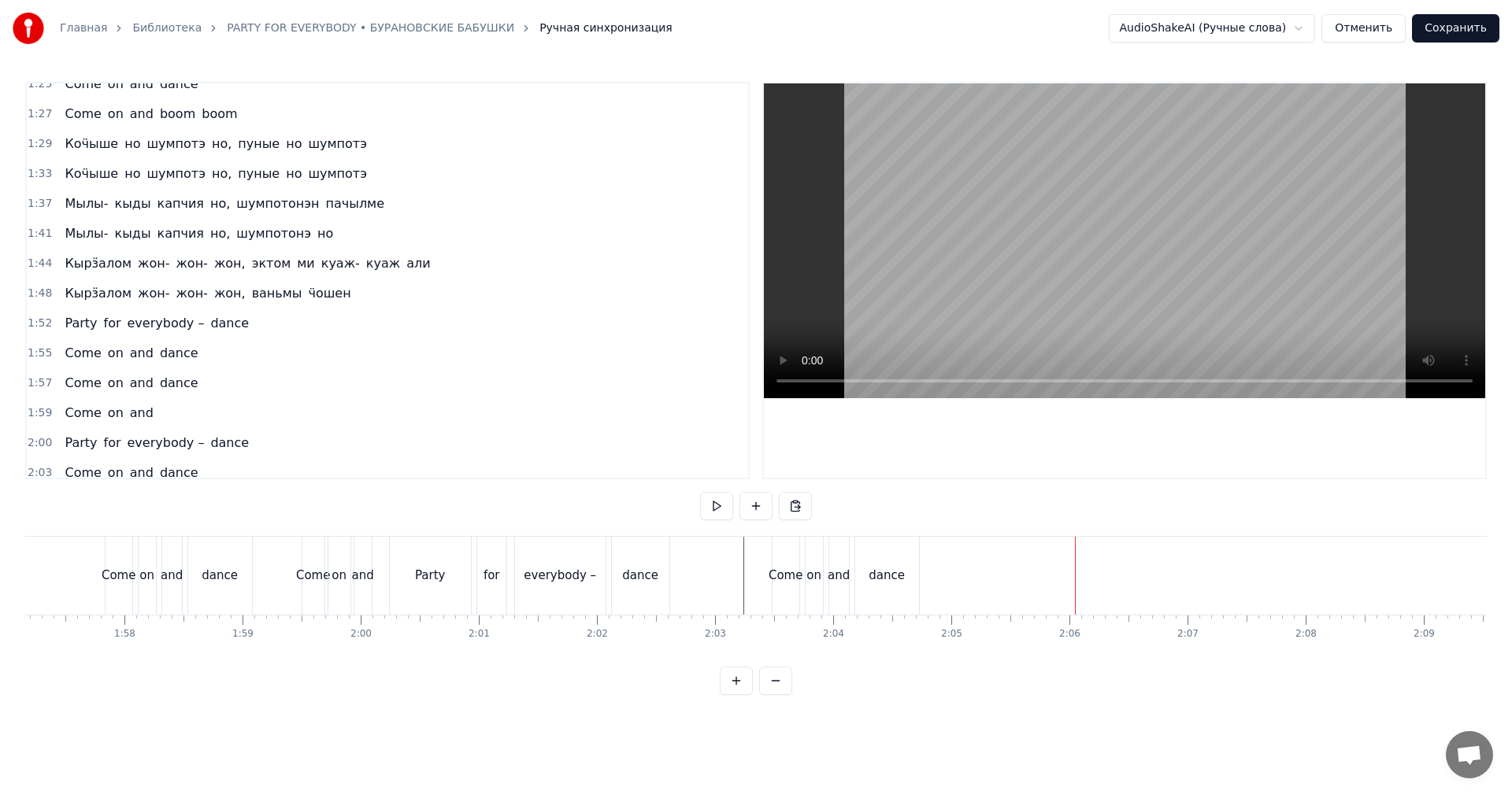
scroll to position [563, 0]
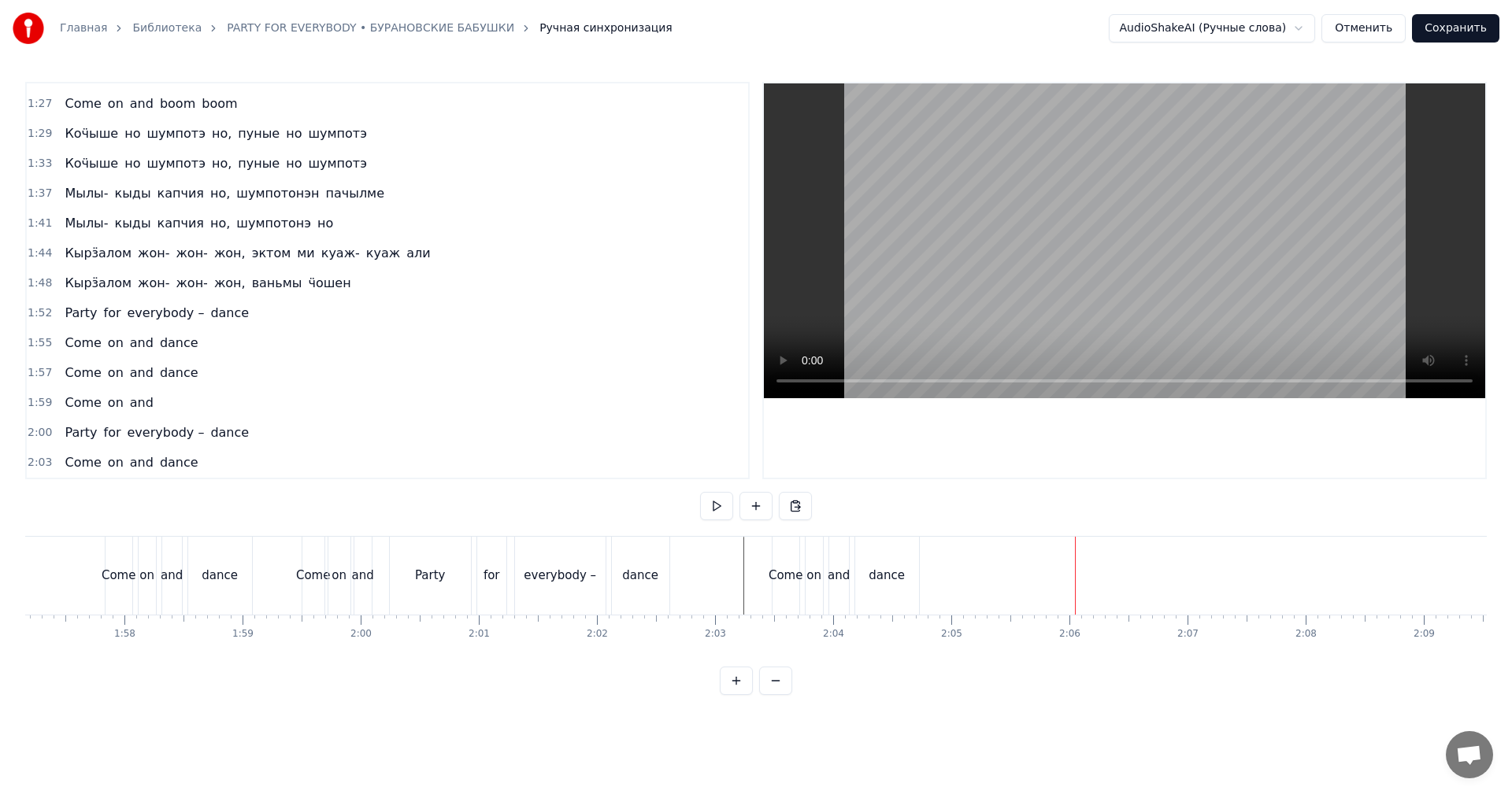
click at [39, 459] on span "2:03" at bounding box center [40, 462] width 24 height 15
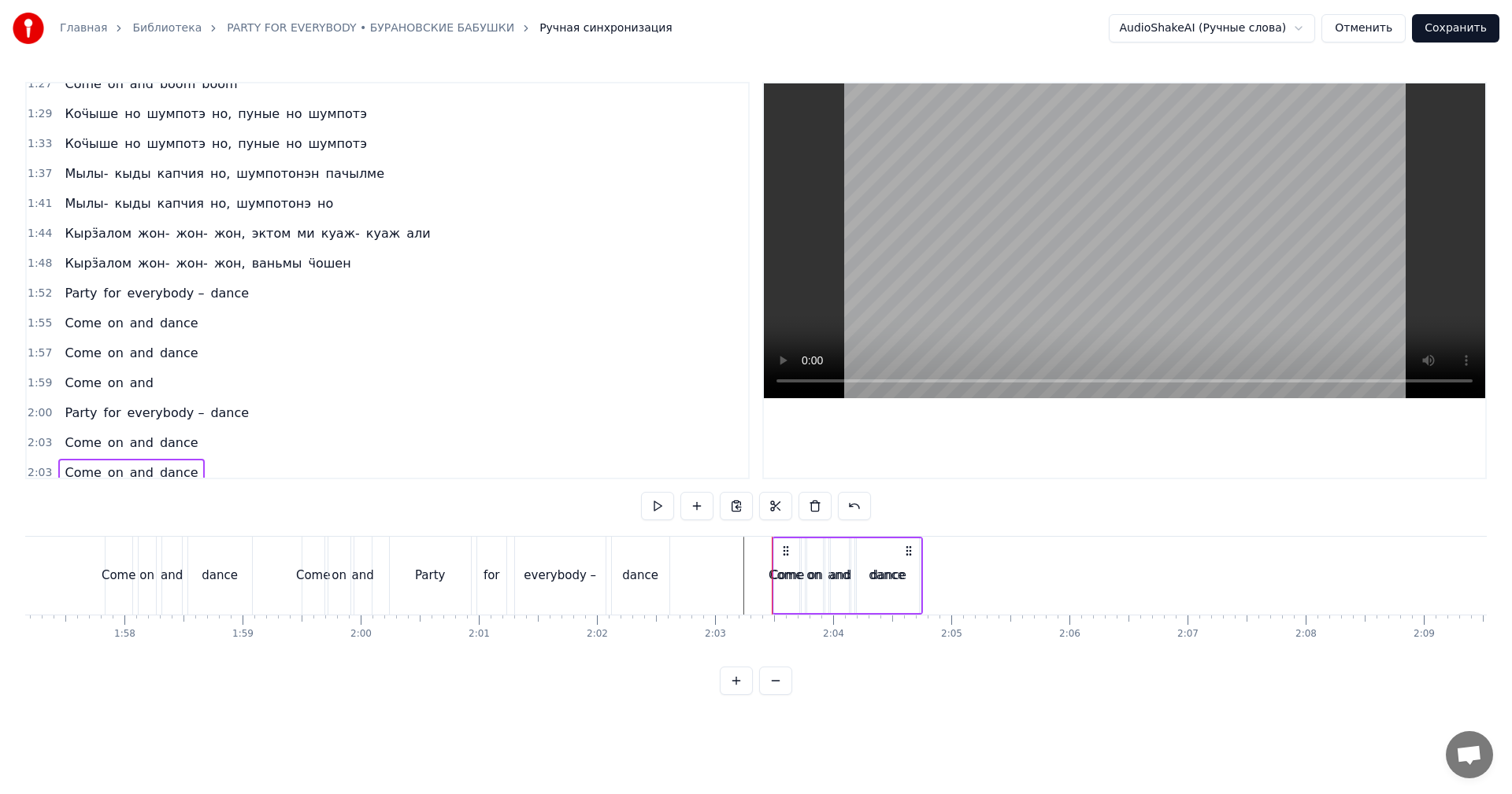
scroll to position [593, 0]
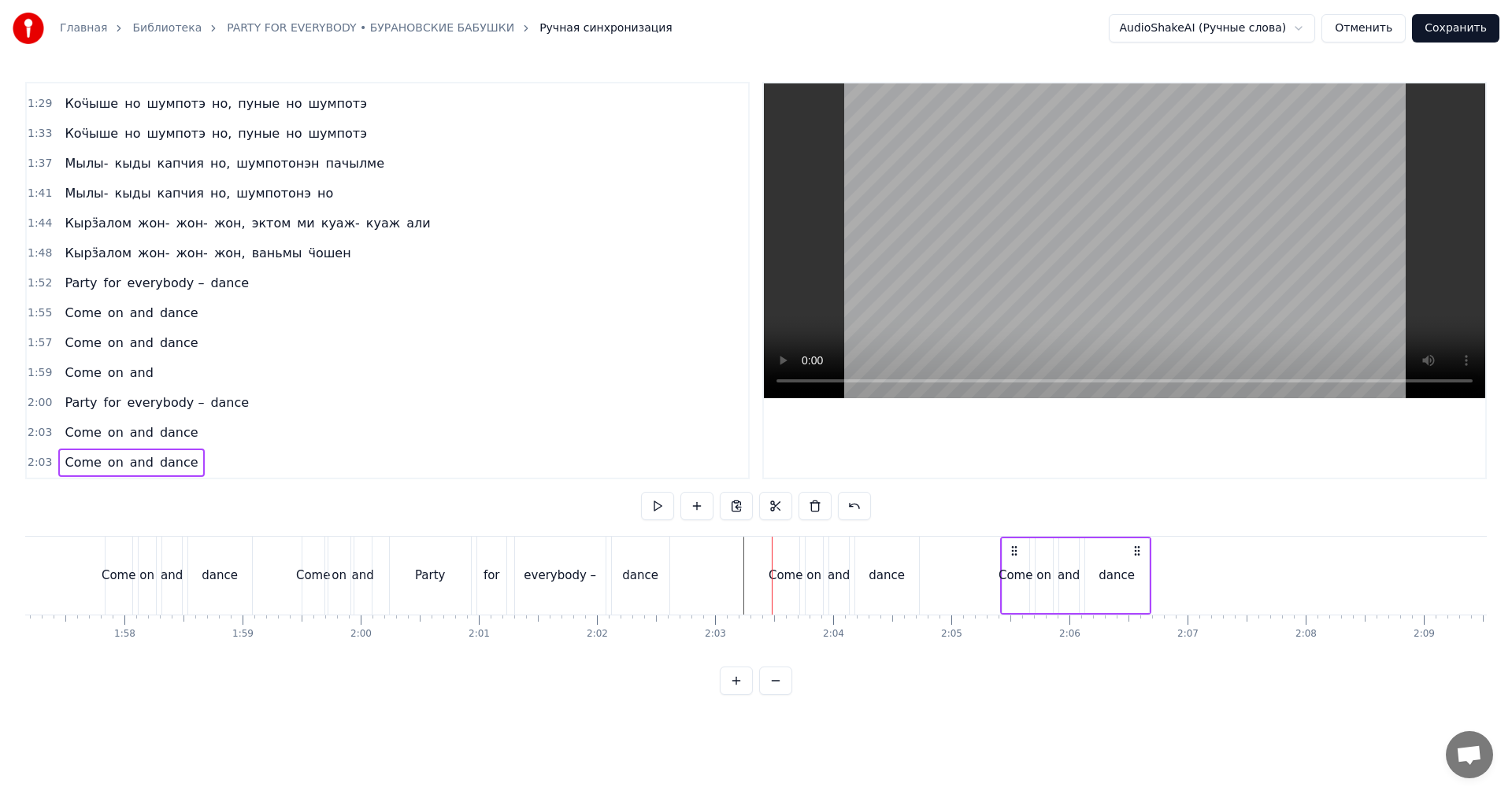
drag, startPoint x: 785, startPoint y: 549, endPoint x: 1014, endPoint y: 546, distance: 229.0
click at [1014, 546] on icon at bounding box center [1014, 551] width 12 height 12
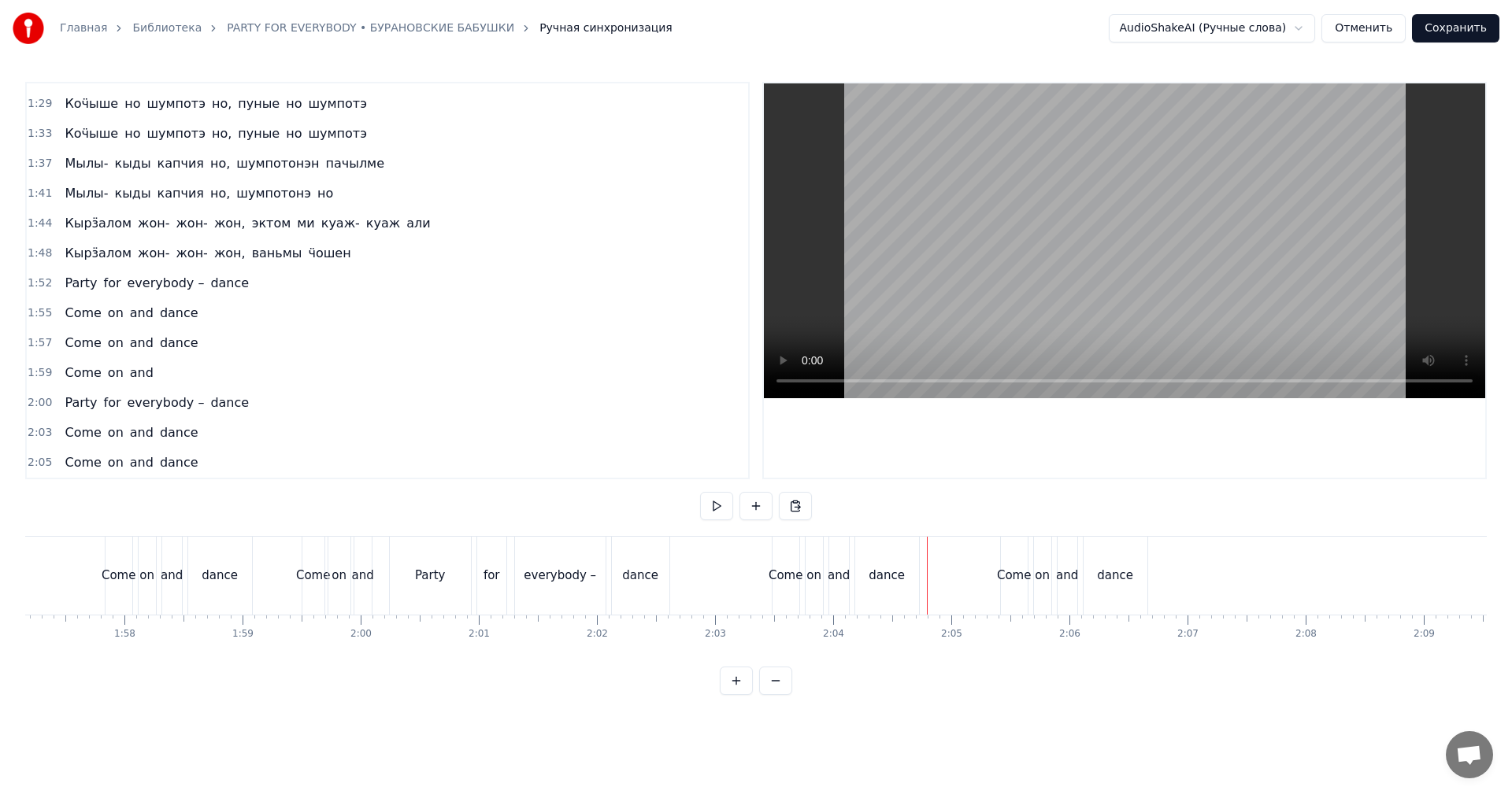
click at [1128, 285] on video at bounding box center [1125, 241] width 721 height 315
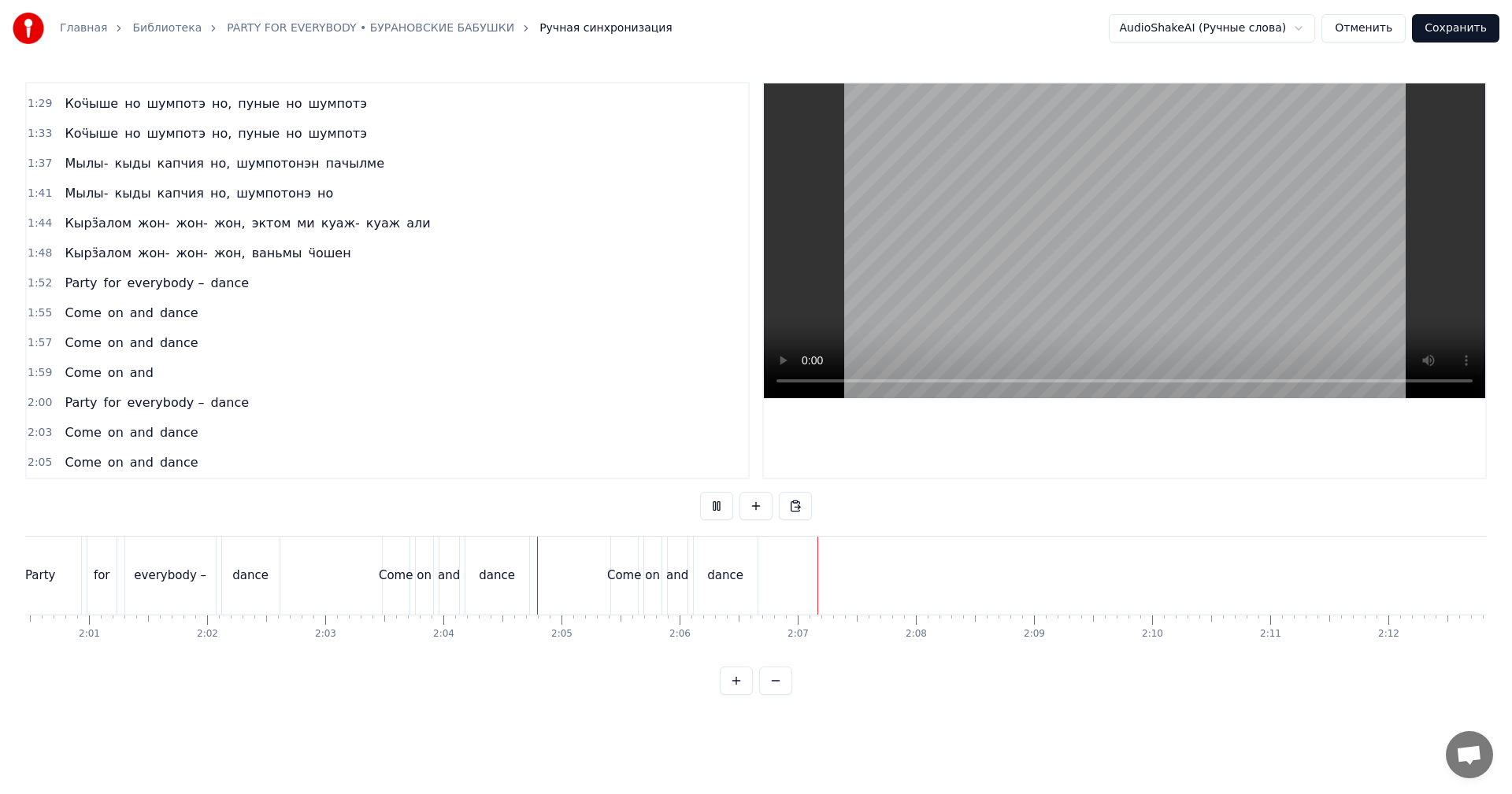
scroll to position [0, 14235]
drag, startPoint x: 1055, startPoint y: 311, endPoint x: 963, endPoint y: 313, distance: 92.0
click at [1054, 311] on video at bounding box center [1125, 241] width 721 height 315
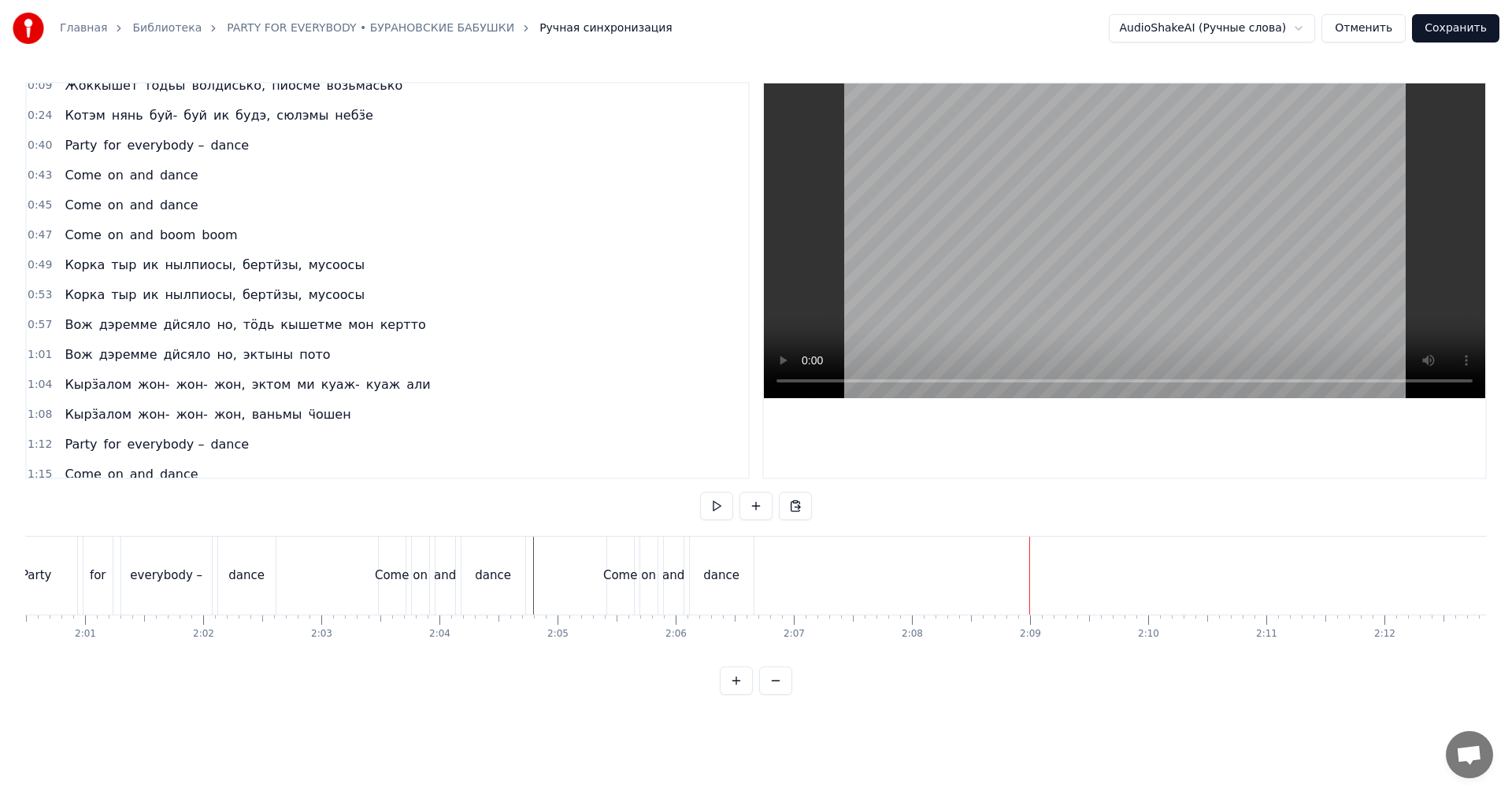
scroll to position [0, 0]
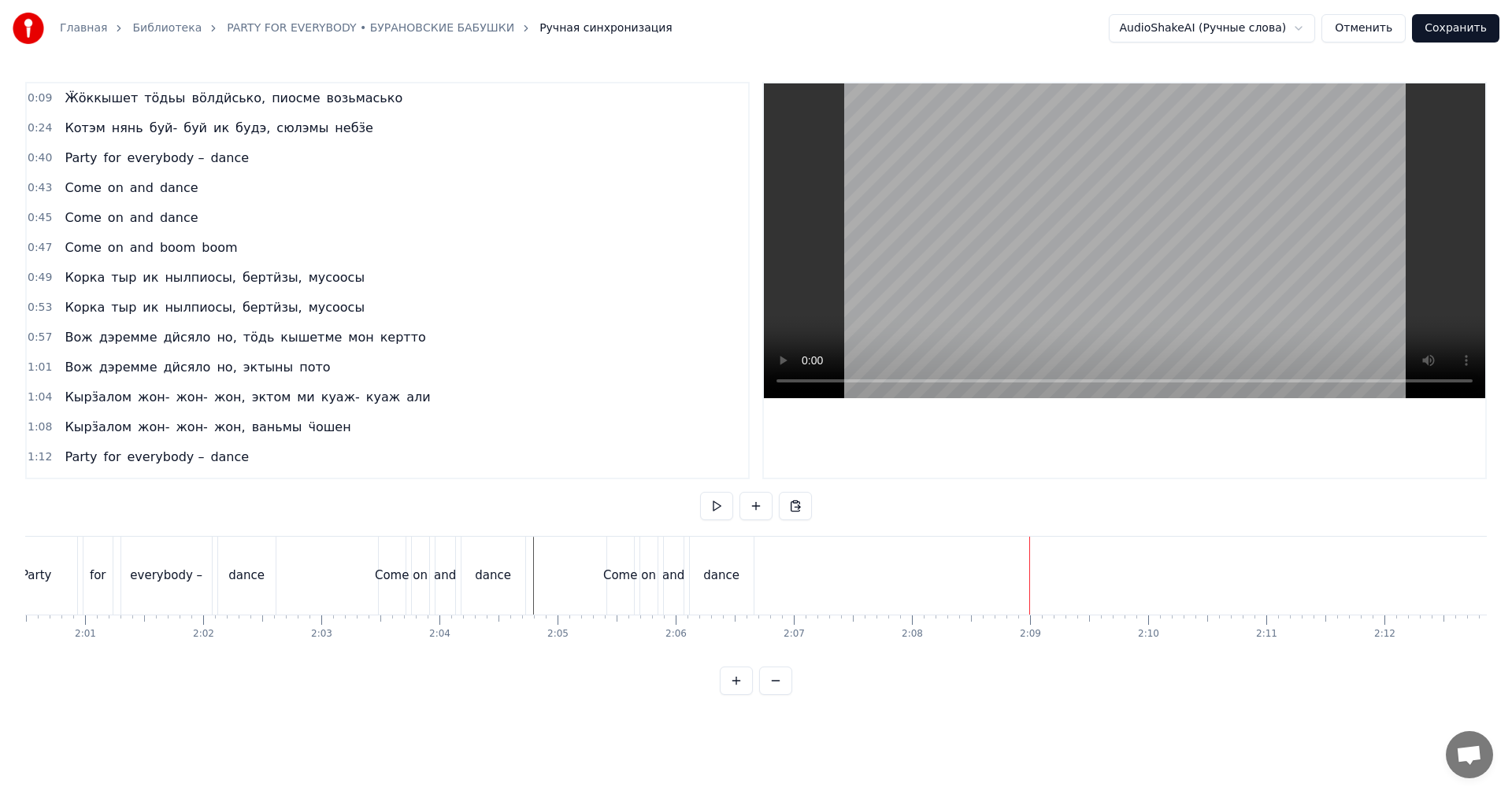
click at [37, 245] on span "0:47" at bounding box center [40, 247] width 24 height 15
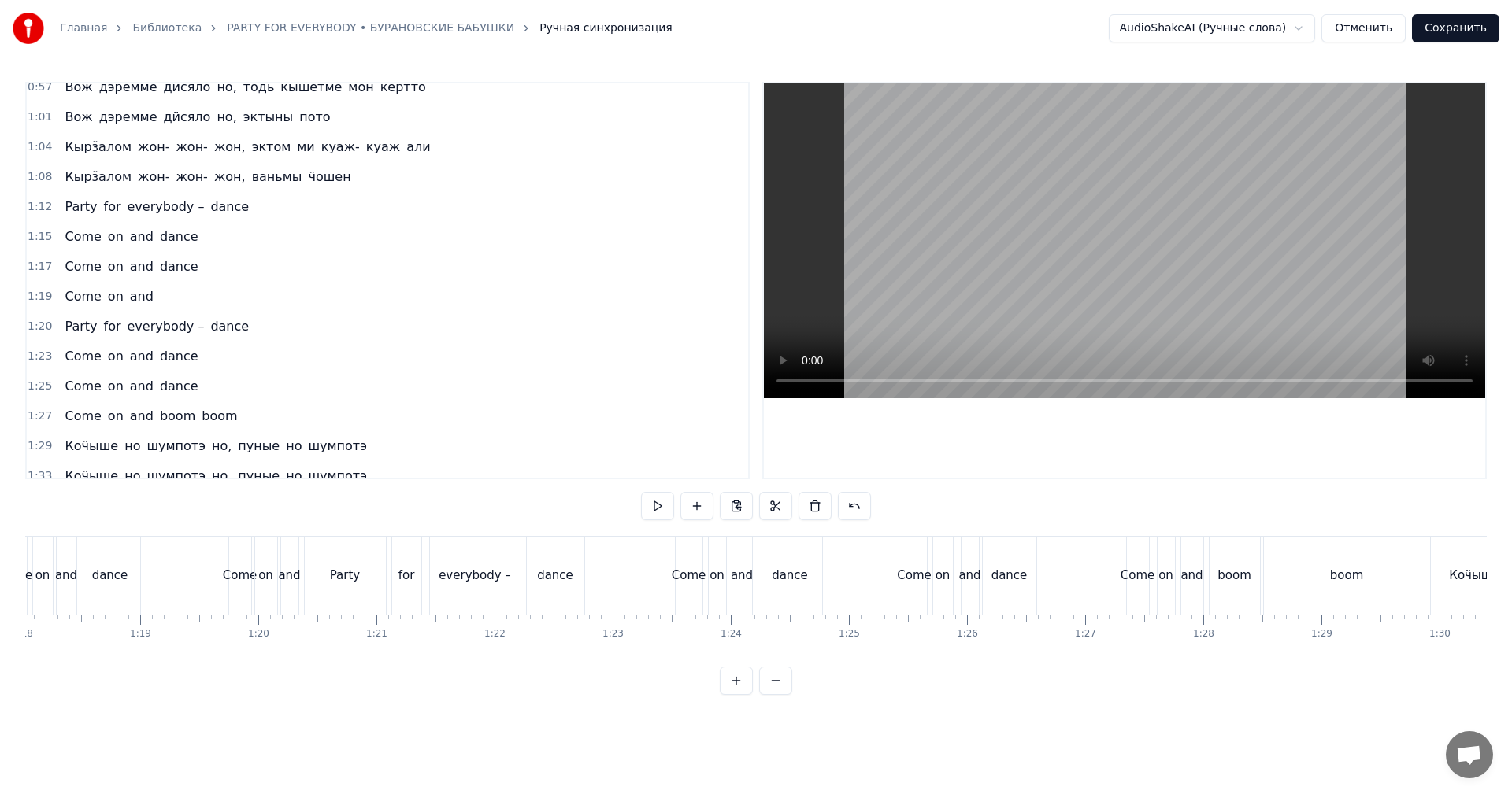
scroll to position [593, 0]
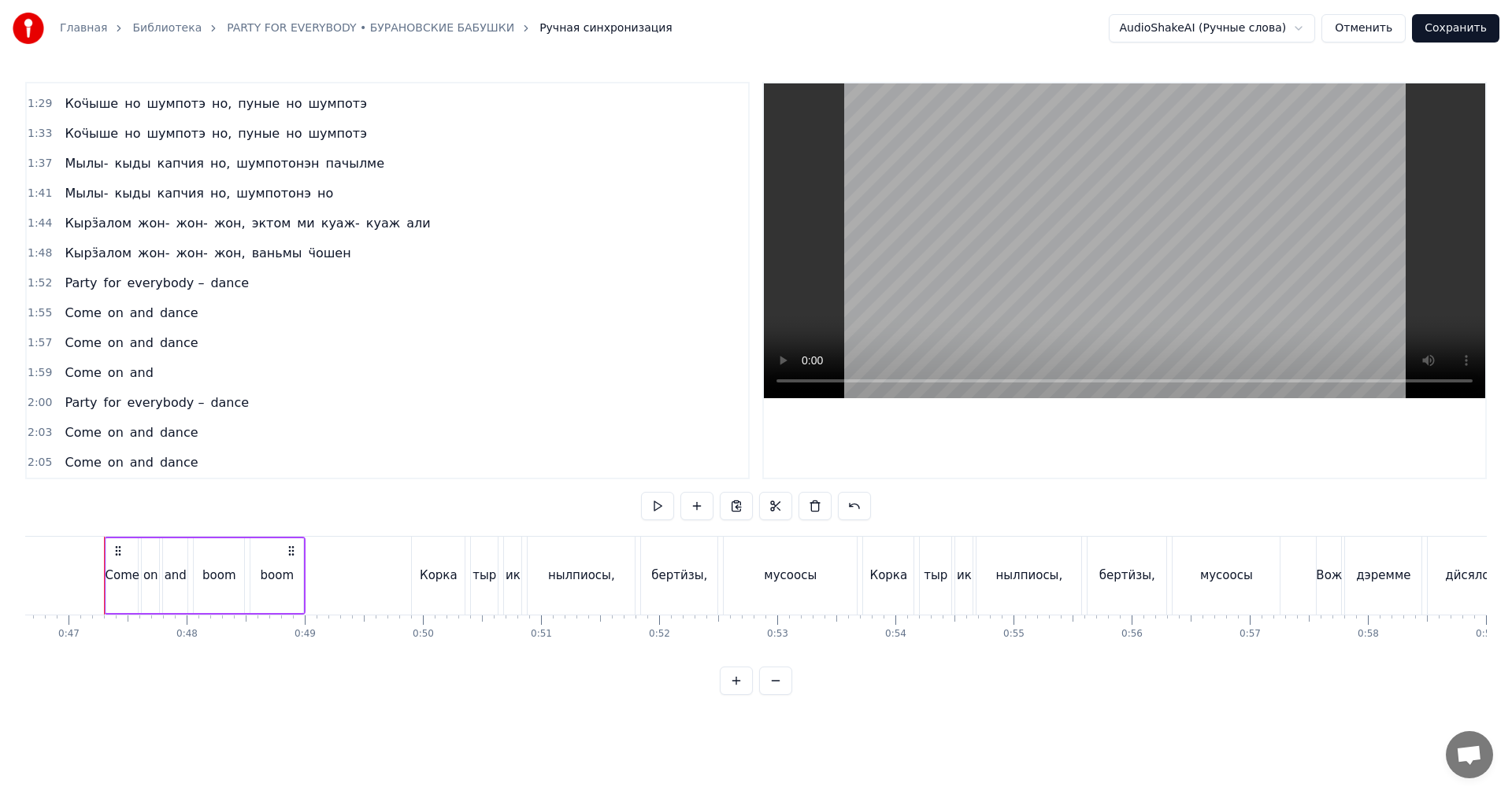
click at [40, 464] on span "2:05" at bounding box center [40, 462] width 24 height 15
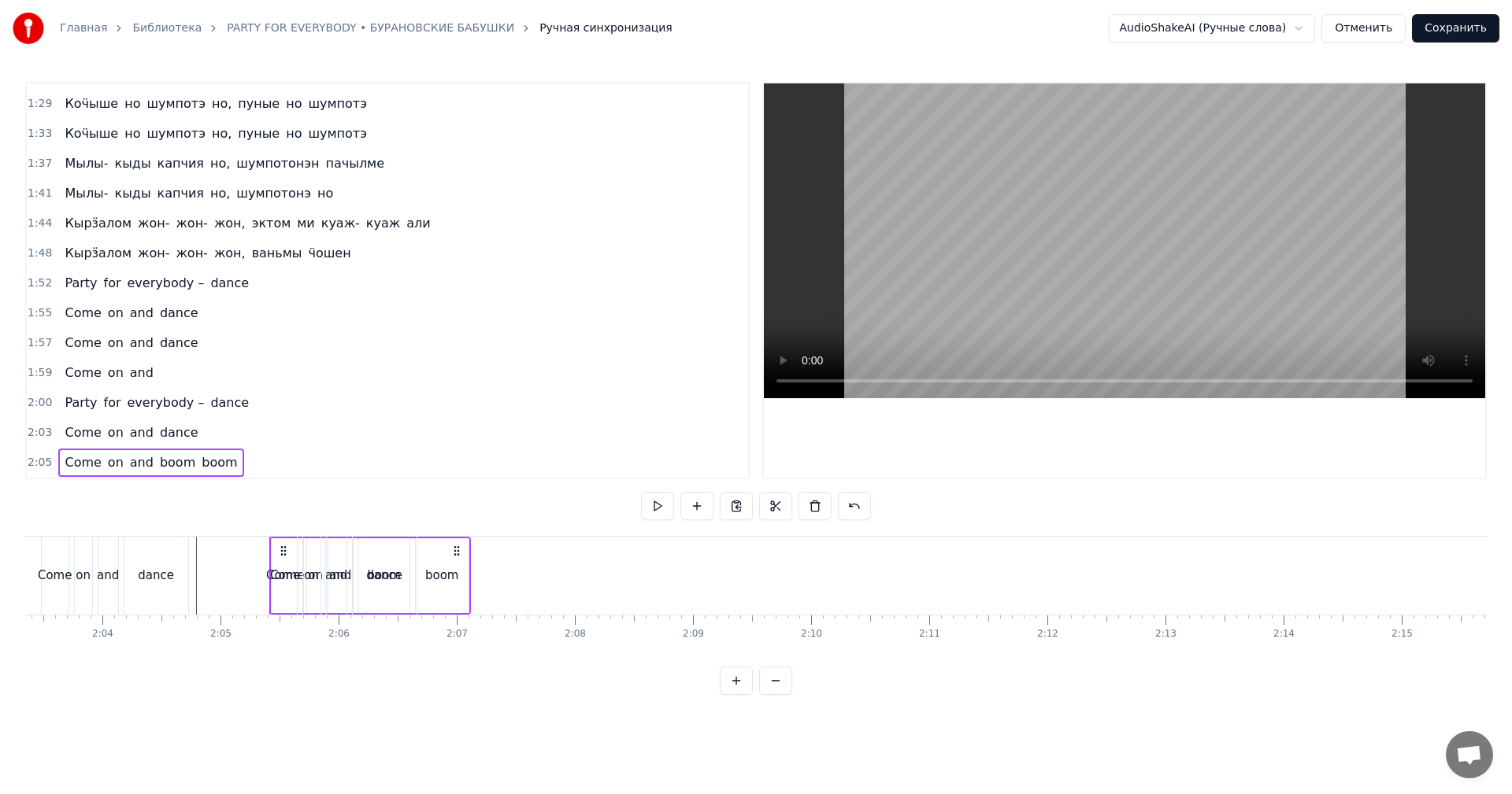
scroll to position [0, 14736]
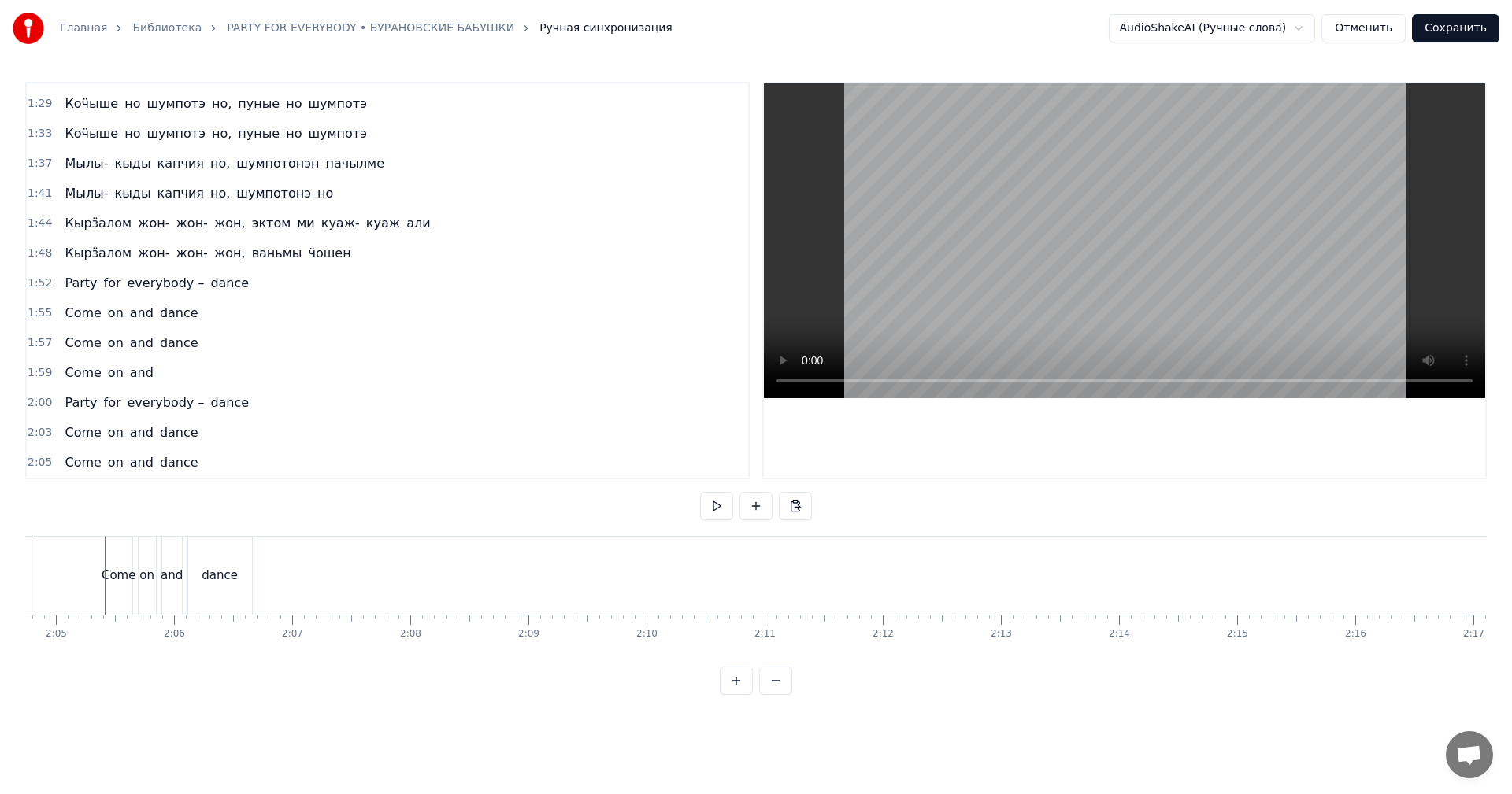
click at [29, 464] on span "2:05" at bounding box center [40, 462] width 24 height 15
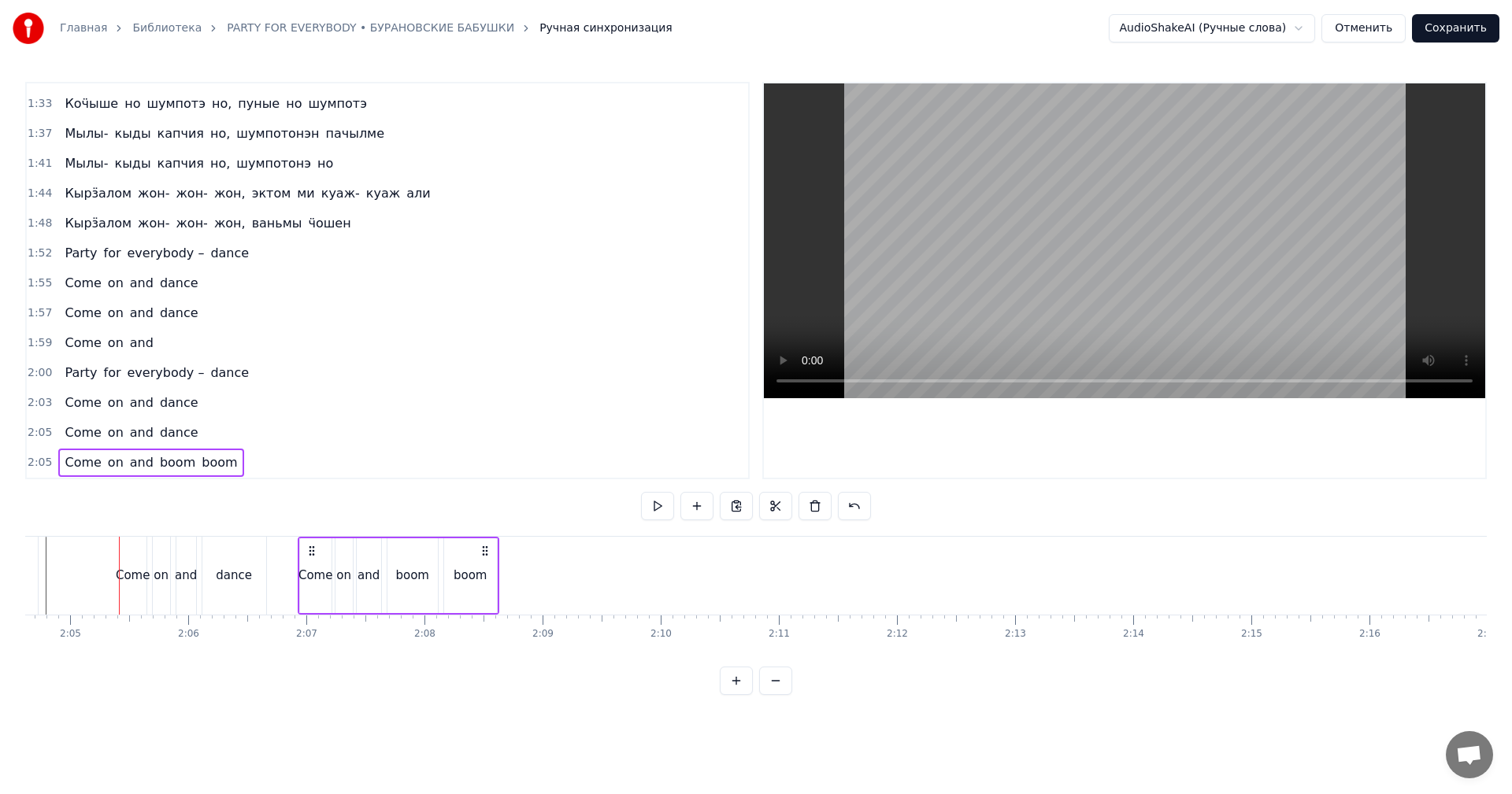
scroll to position [0, 14716]
drag, startPoint x: 120, startPoint y: 548, endPoint x: 363, endPoint y: 562, distance: 243.4
click at [363, 562] on div "Come on and boom boom" at bounding box center [449, 576] width 202 height 78
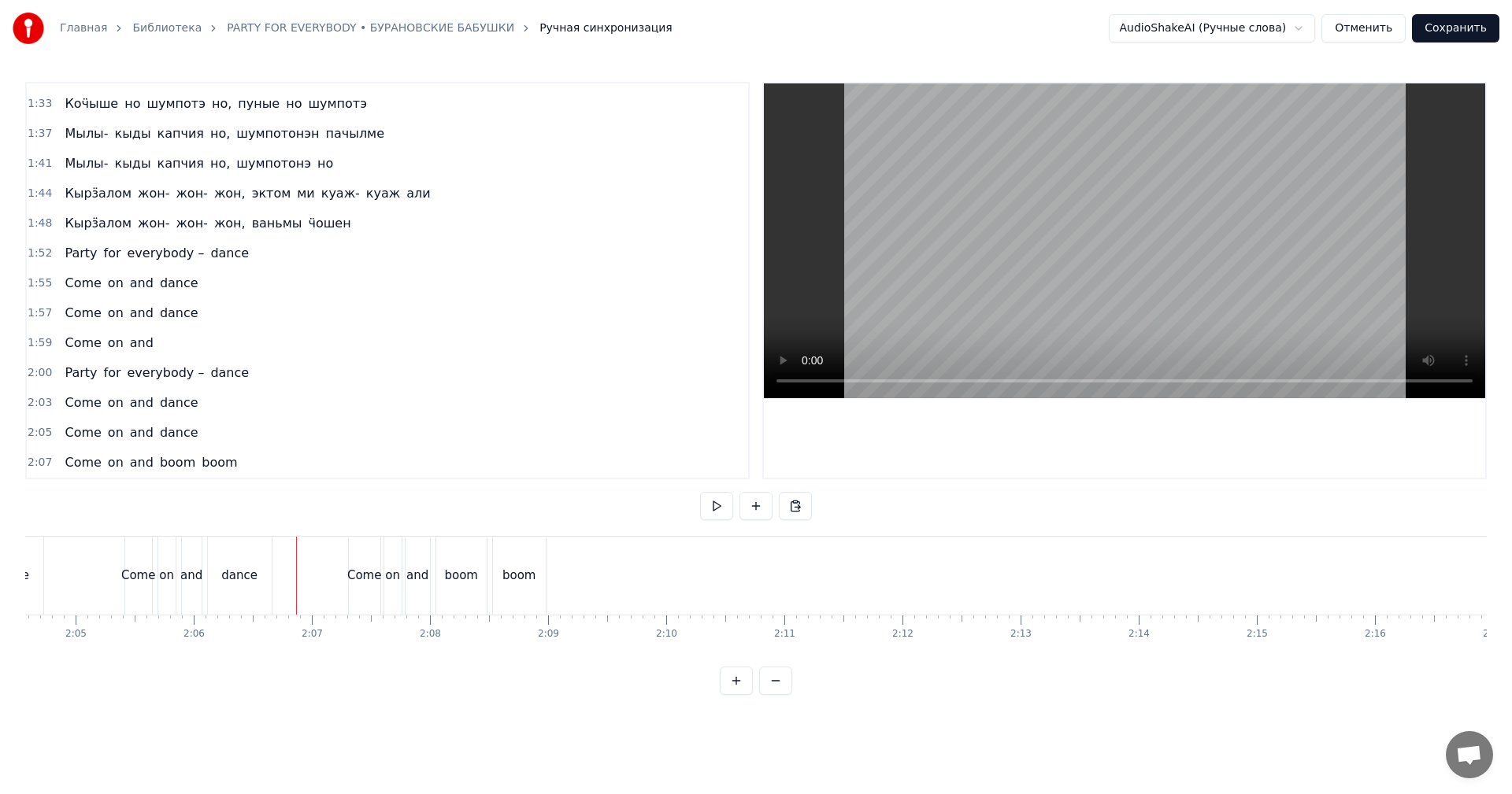
click at [941, 253] on video at bounding box center [1125, 241] width 721 height 315
click at [1073, 274] on video at bounding box center [1125, 241] width 721 height 315
drag, startPoint x: 247, startPoint y: 565, endPoint x: 620, endPoint y: 434, distance: 395.3
click at [252, 565] on div "dance" at bounding box center [239, 576] width 63 height 78
click at [1118, 283] on video at bounding box center [1125, 241] width 721 height 315
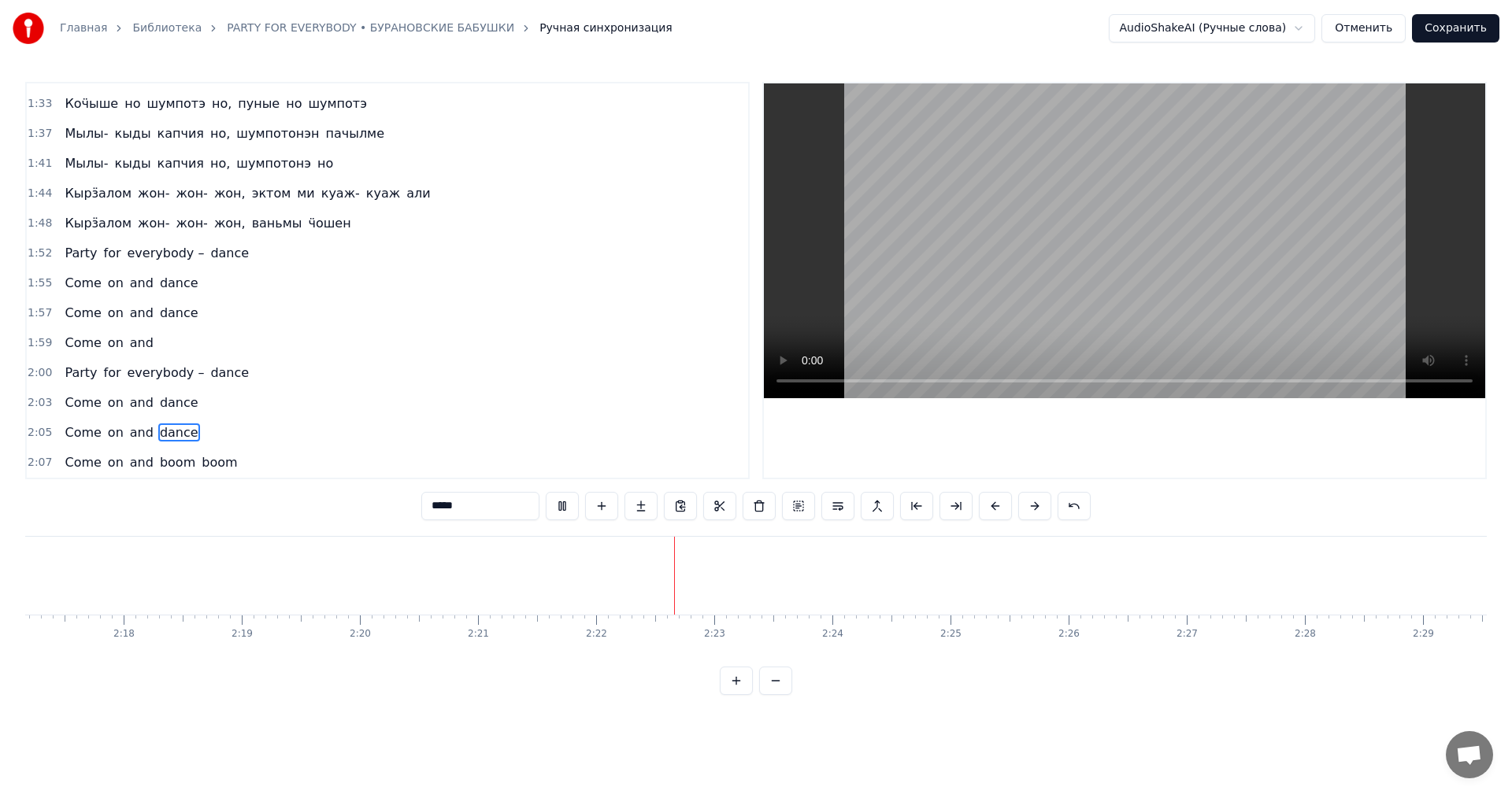
scroll to position [0, 16364]
click at [1053, 281] on video at bounding box center [1125, 241] width 721 height 315
click at [34, 371] on span "2:00" at bounding box center [40, 373] width 24 height 15
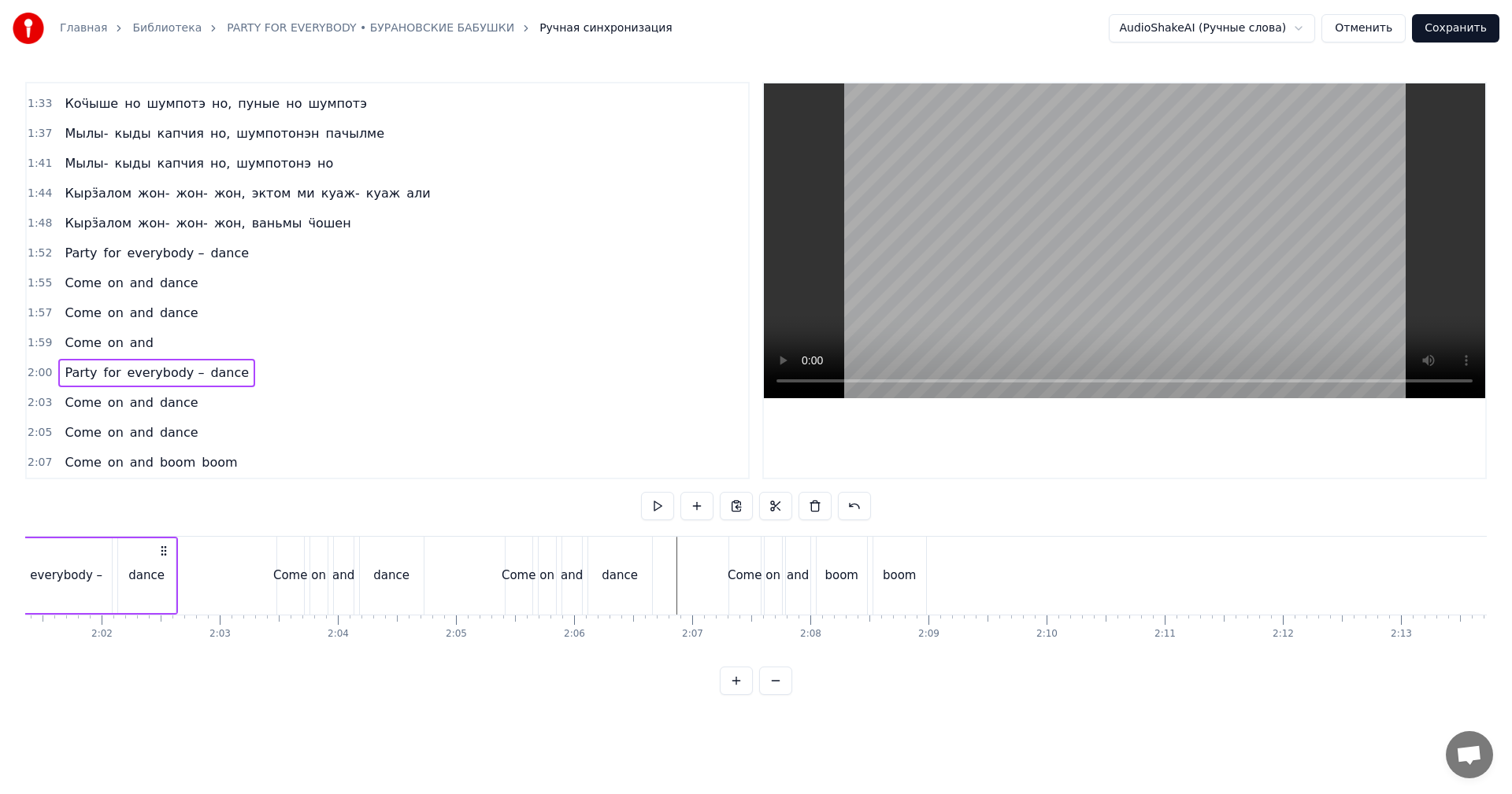
scroll to position [0, 14125]
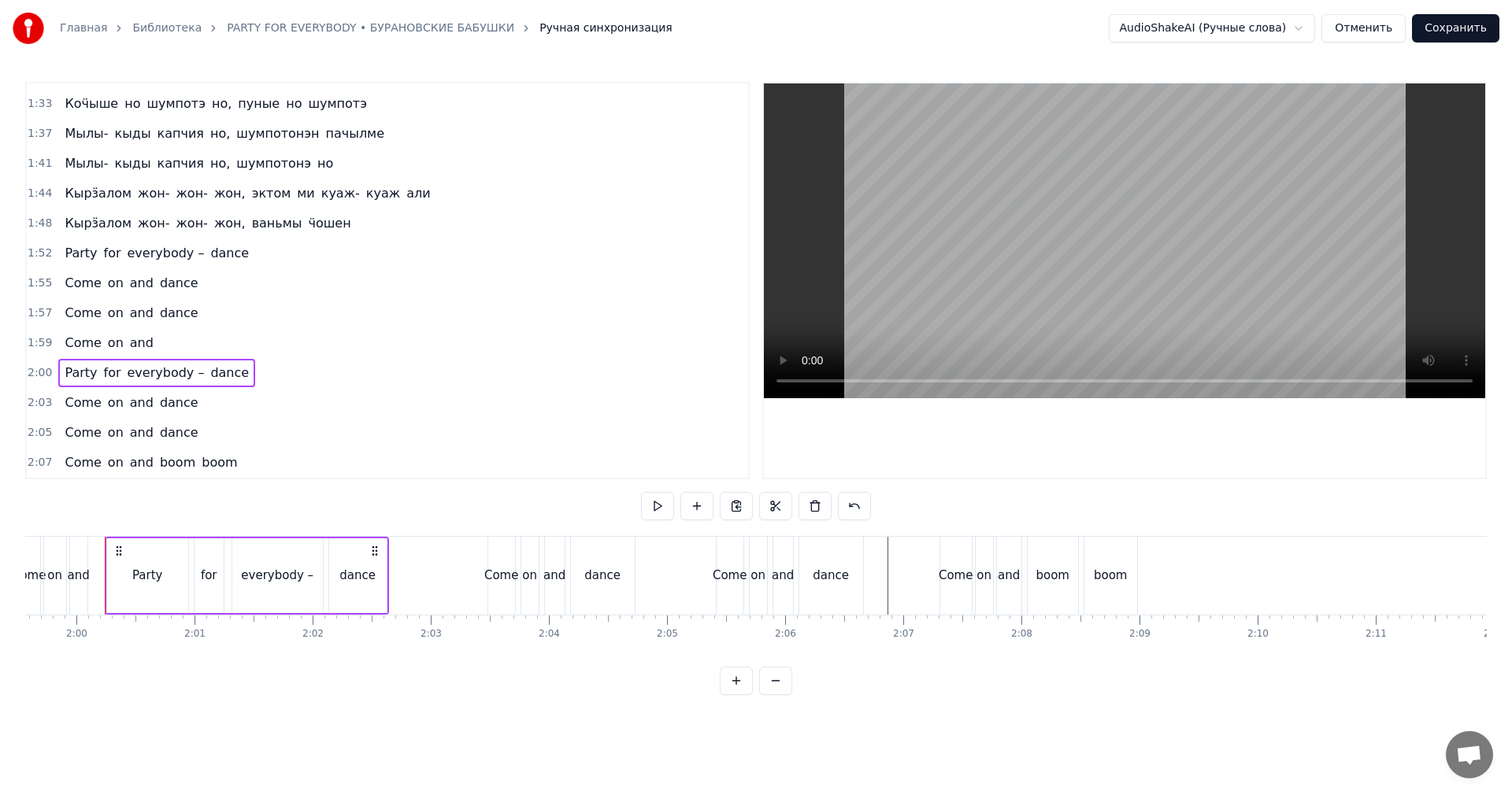
click at [41, 464] on span "2:07" at bounding box center [40, 462] width 24 height 15
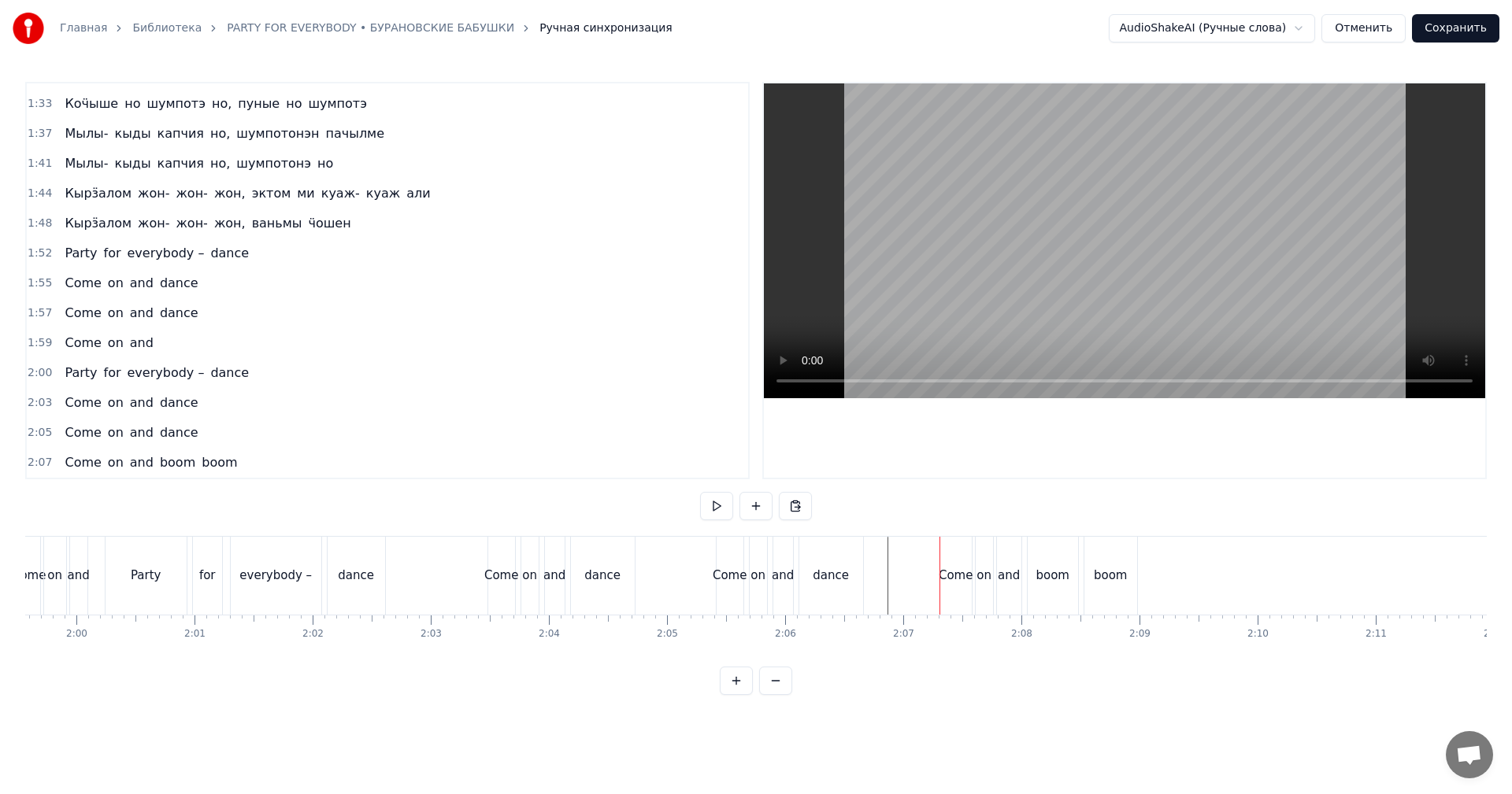
click at [39, 463] on span "2:07" at bounding box center [40, 462] width 24 height 15
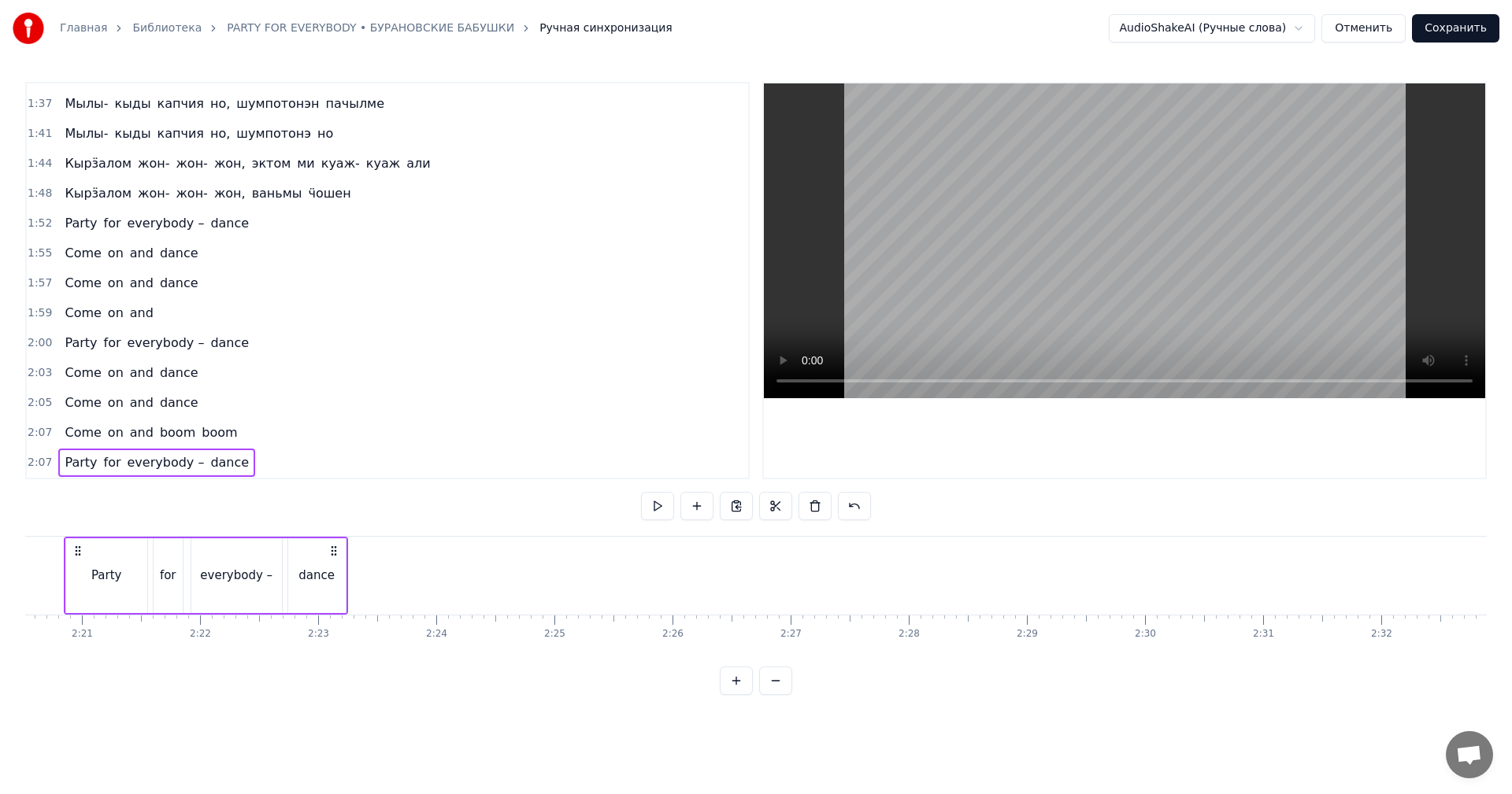
scroll to position [0, 16559]
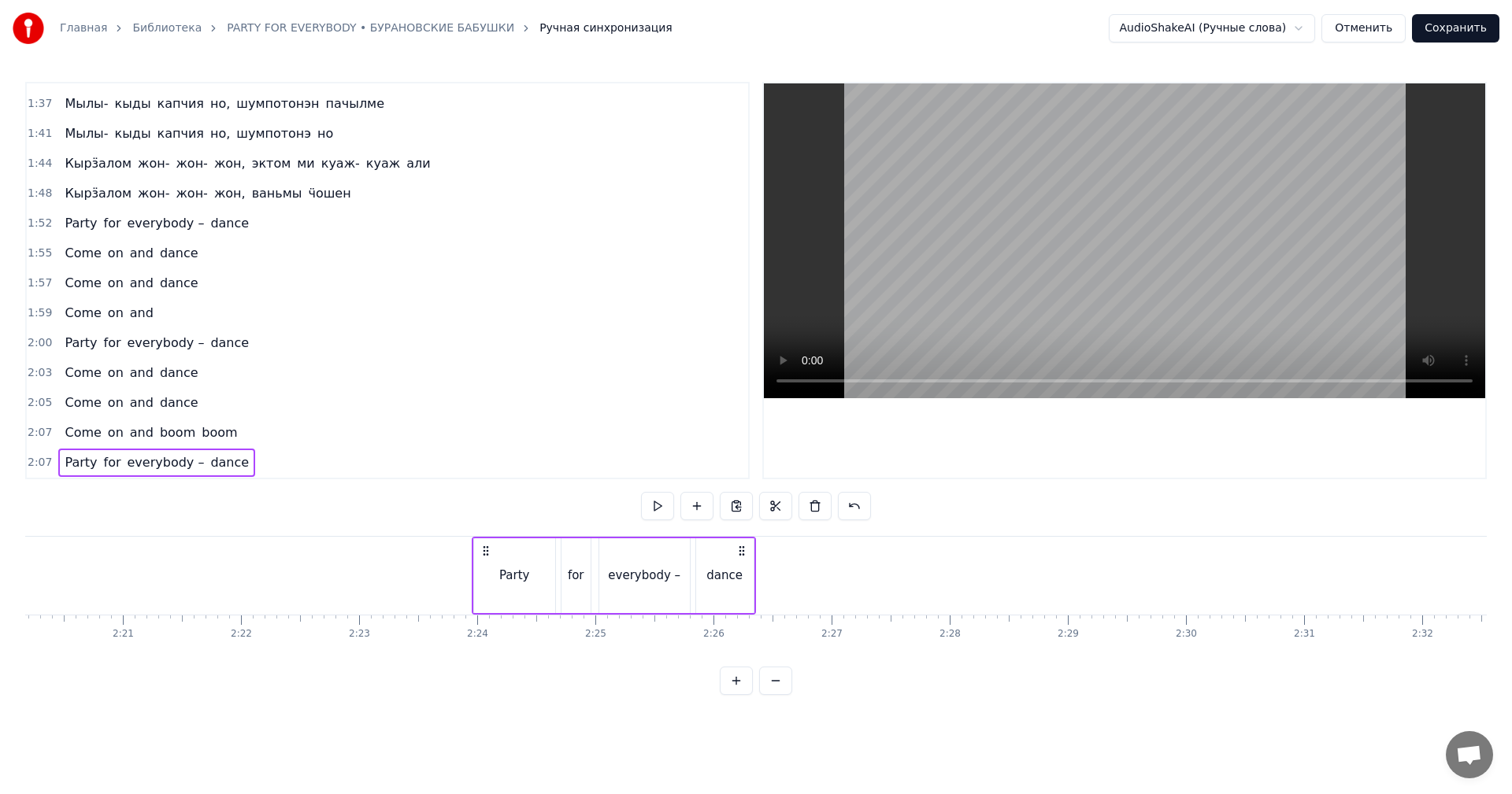
drag, startPoint x: 952, startPoint y: 544, endPoint x: 484, endPoint y: 583, distance: 469.6
click at [484, 583] on div "Party for everybody – dance" at bounding box center [614, 576] width 284 height 78
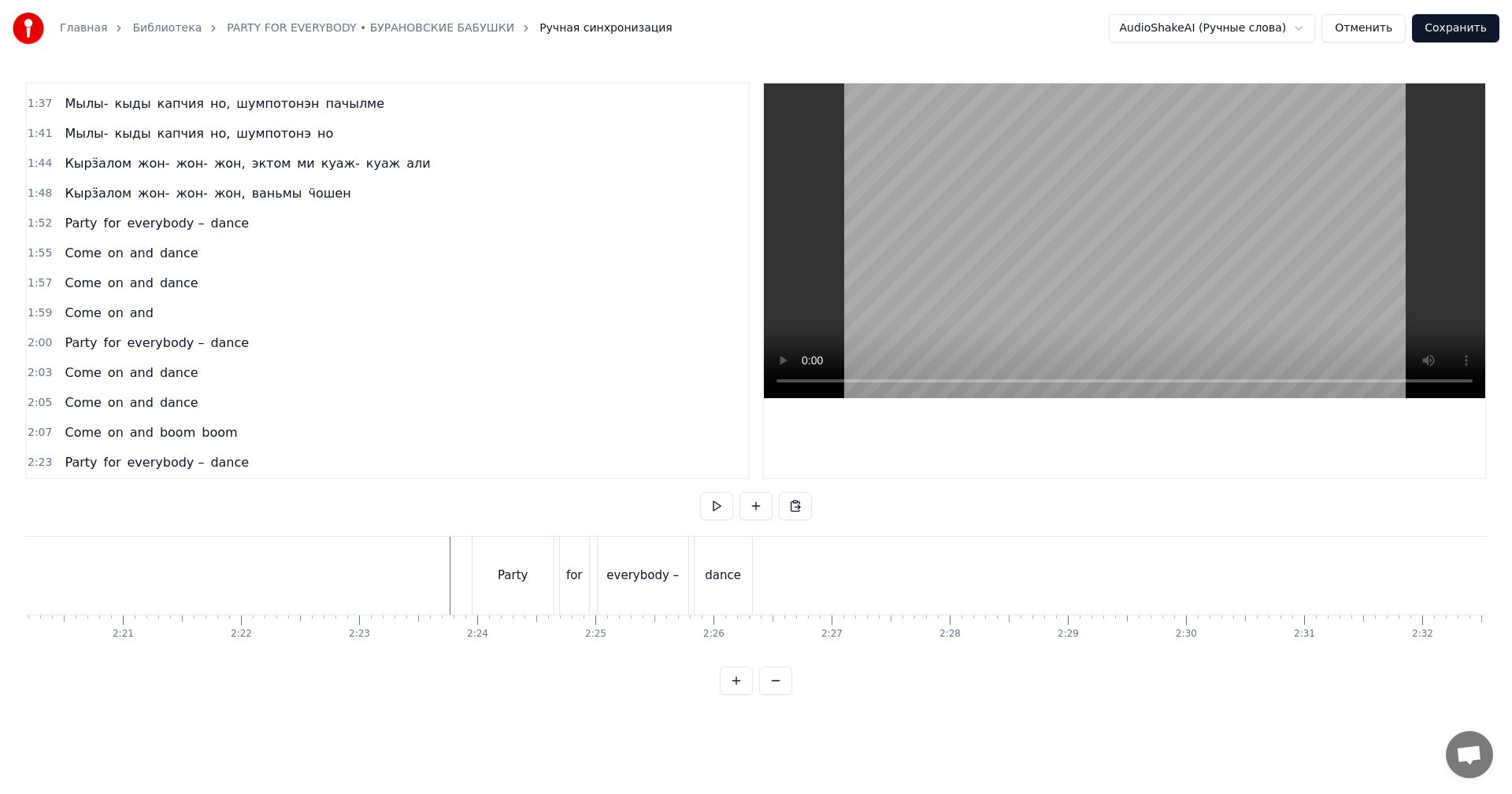
click at [985, 247] on video at bounding box center [1125, 241] width 721 height 315
click at [474, 575] on div "Party" at bounding box center [513, 576] width 81 height 78
click at [36, 462] on span "2:23" at bounding box center [40, 462] width 24 height 15
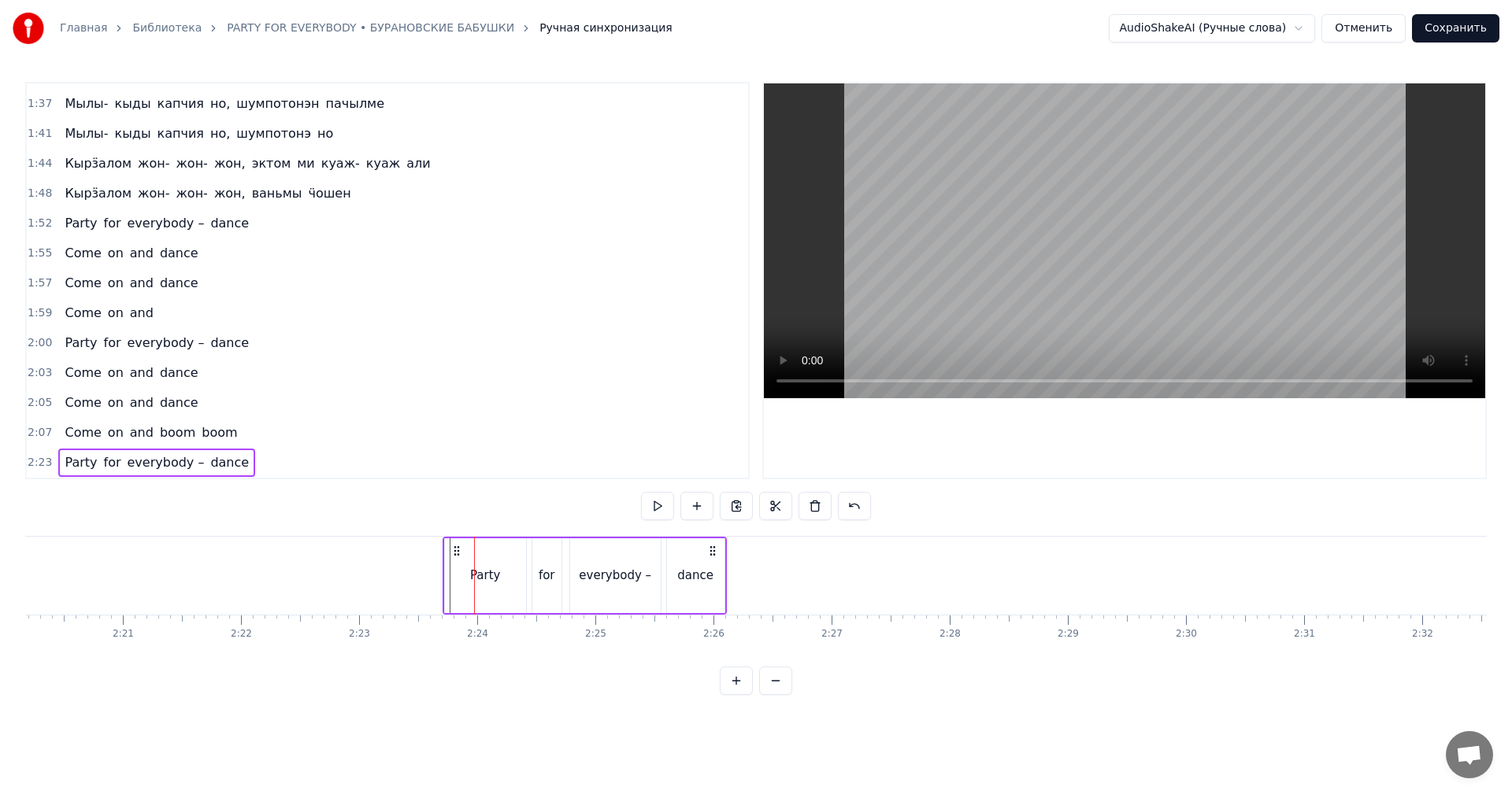
drag, startPoint x: 487, startPoint y: 550, endPoint x: 457, endPoint y: 556, distance: 30.6
click at [457, 556] on icon at bounding box center [457, 551] width 12 height 12
drag, startPoint x: 426, startPoint y: 568, endPoint x: 587, endPoint y: 443, distance: 203.8
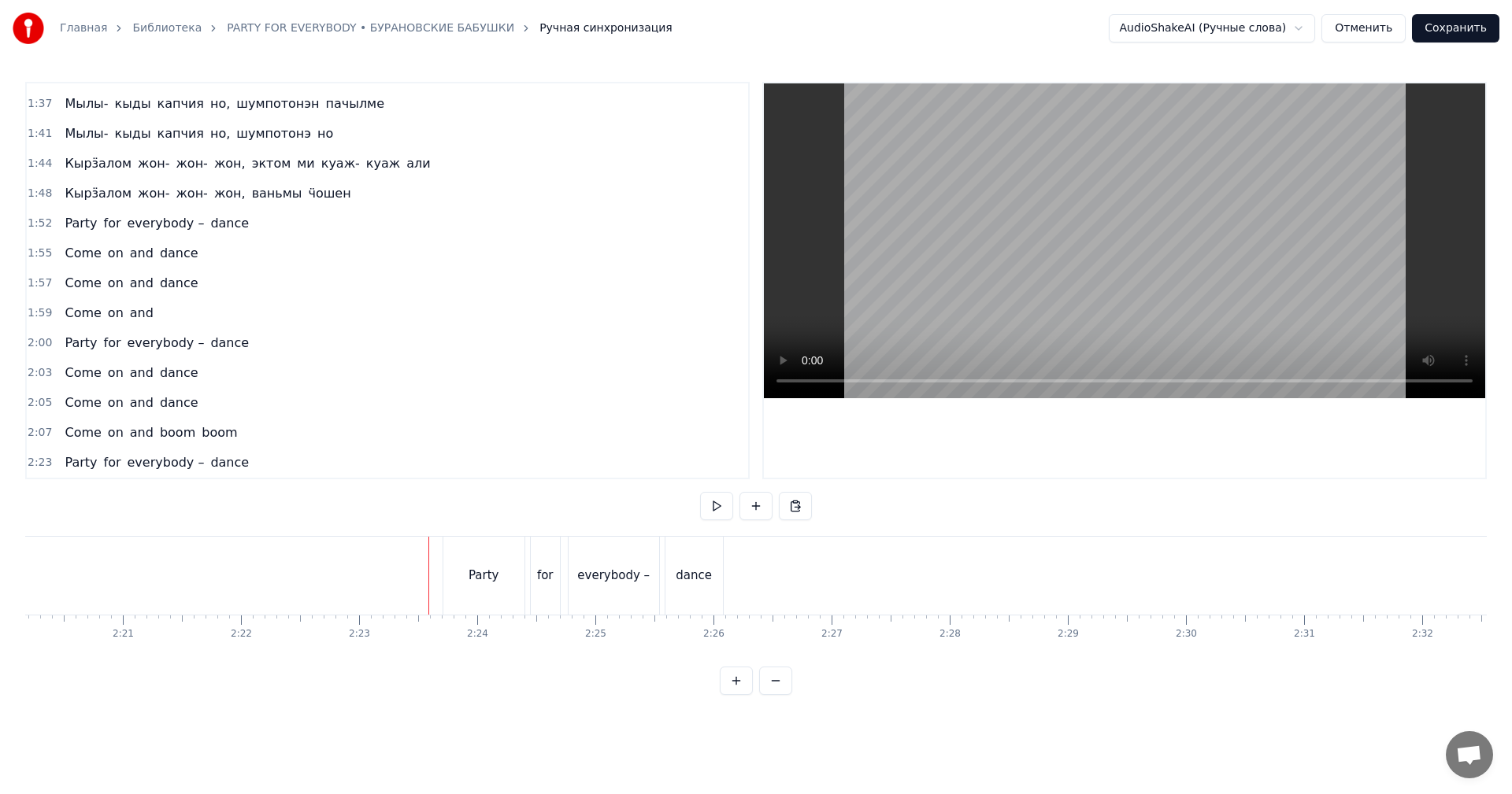
click at [1022, 276] on video at bounding box center [1125, 241] width 721 height 315
drag, startPoint x: 1022, startPoint y: 276, endPoint x: 846, endPoint y: 368, distance: 198.6
click at [1010, 280] on video at bounding box center [1125, 241] width 721 height 315
drag, startPoint x: 357, startPoint y: 581, endPoint x: 609, endPoint y: 431, distance: 293.3
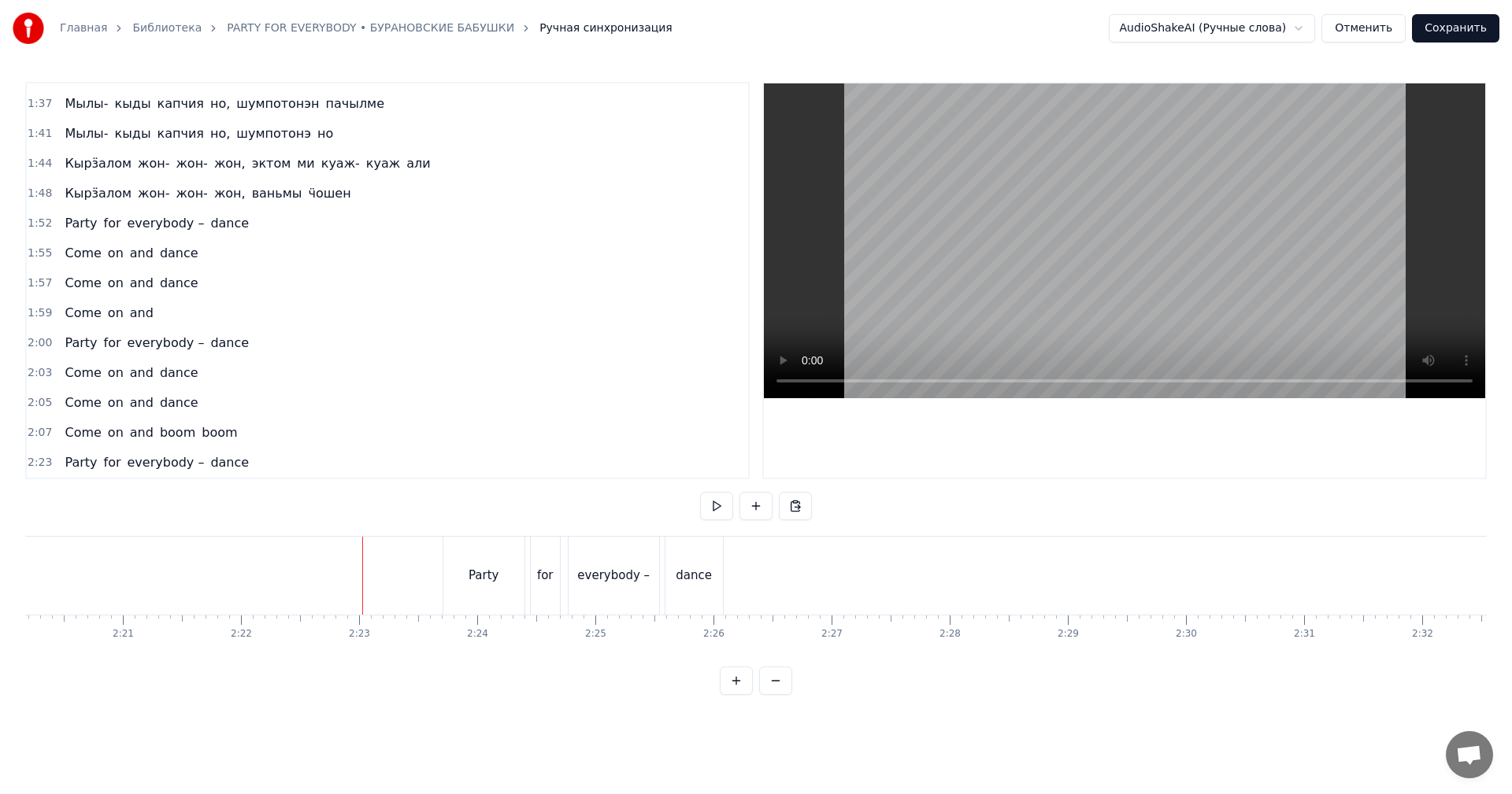
click at [1074, 271] on video at bounding box center [1125, 241] width 721 height 315
drag, startPoint x: 35, startPoint y: 469, endPoint x: 167, endPoint y: 502, distance: 136.1
click at [45, 471] on div "2:23 Party for everybody – dance" at bounding box center [387, 463] width 721 height 30
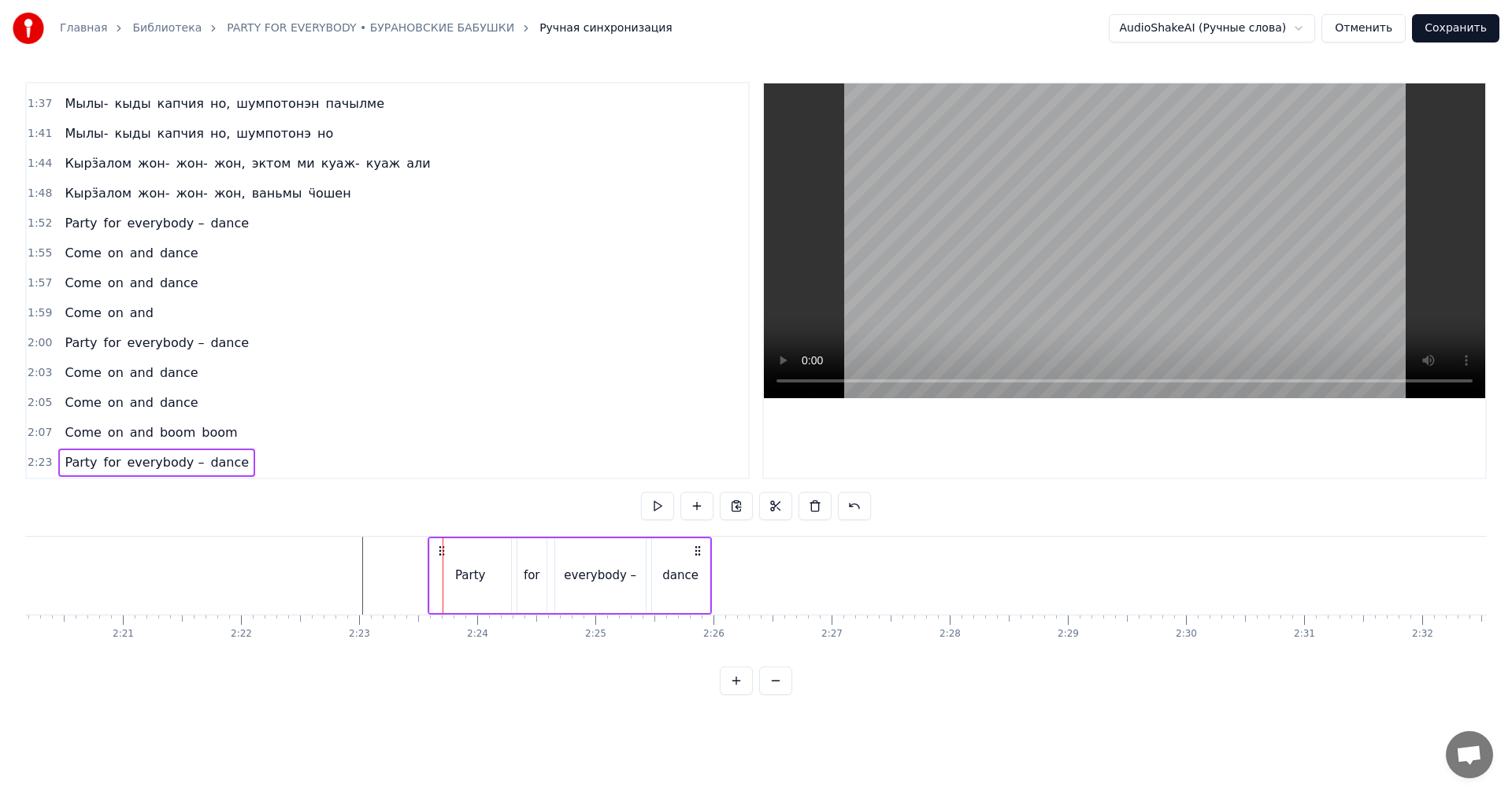
drag, startPoint x: 452, startPoint y: 545, endPoint x: 432, endPoint y: 550, distance: 20.6
click at [435, 549] on icon at bounding box center [441, 551] width 12 height 12
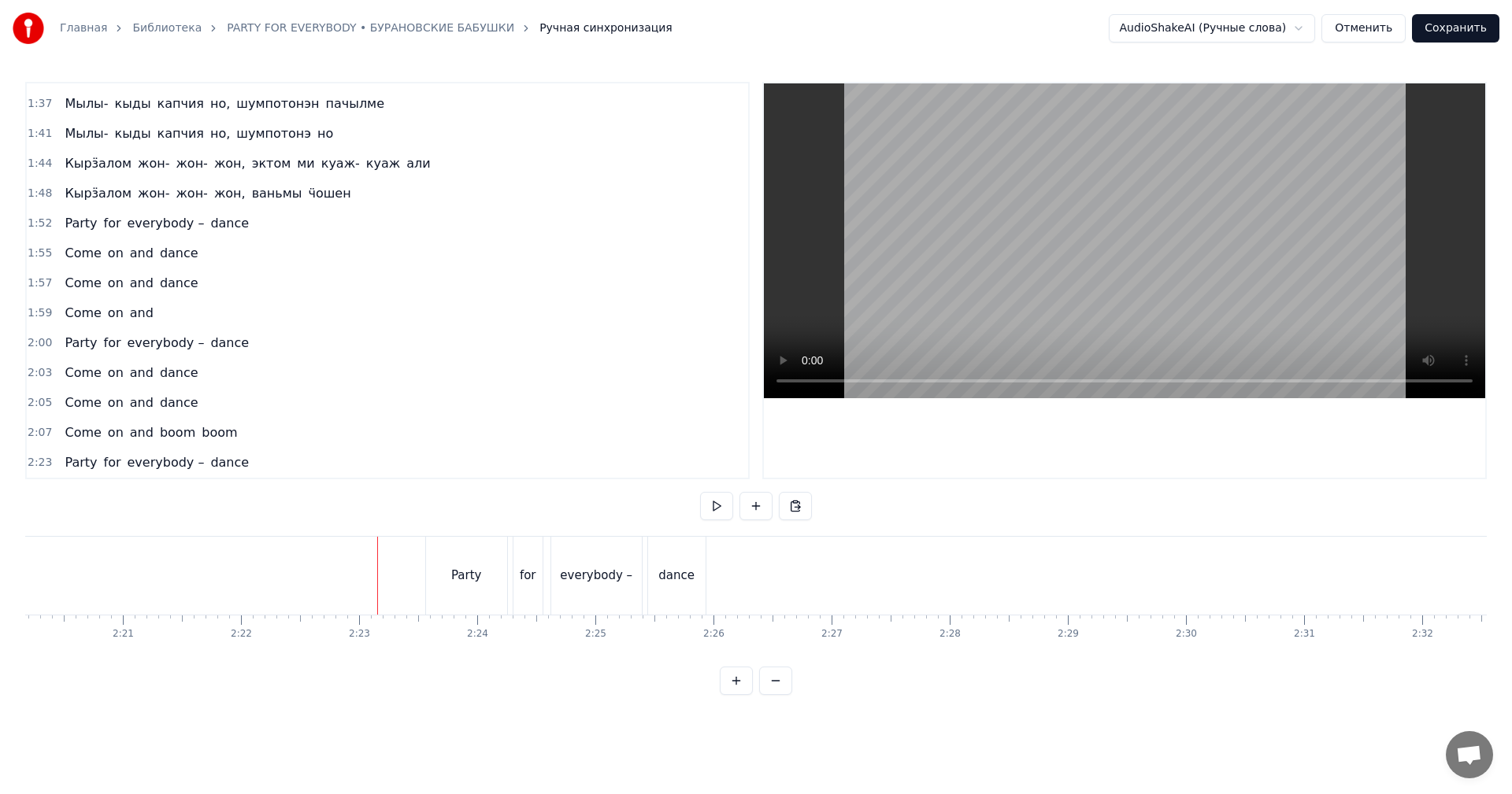
click at [1000, 335] on video at bounding box center [1125, 241] width 721 height 315
click at [37, 460] on span "2:23" at bounding box center [40, 462] width 24 height 15
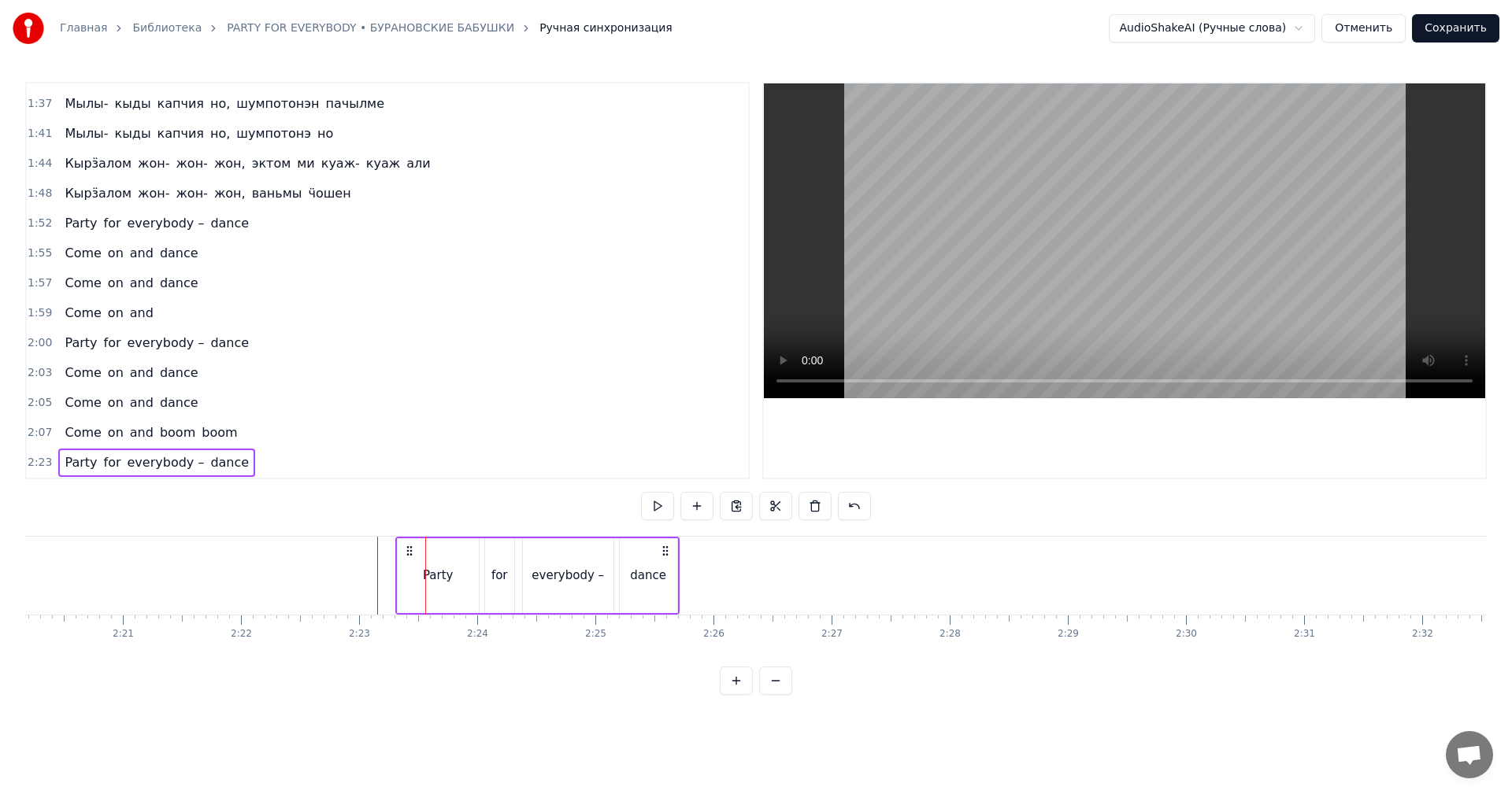
drag, startPoint x: 439, startPoint y: 548, endPoint x: 409, endPoint y: 551, distance: 30.1
click at [409, 551] on icon at bounding box center [409, 551] width 12 height 12
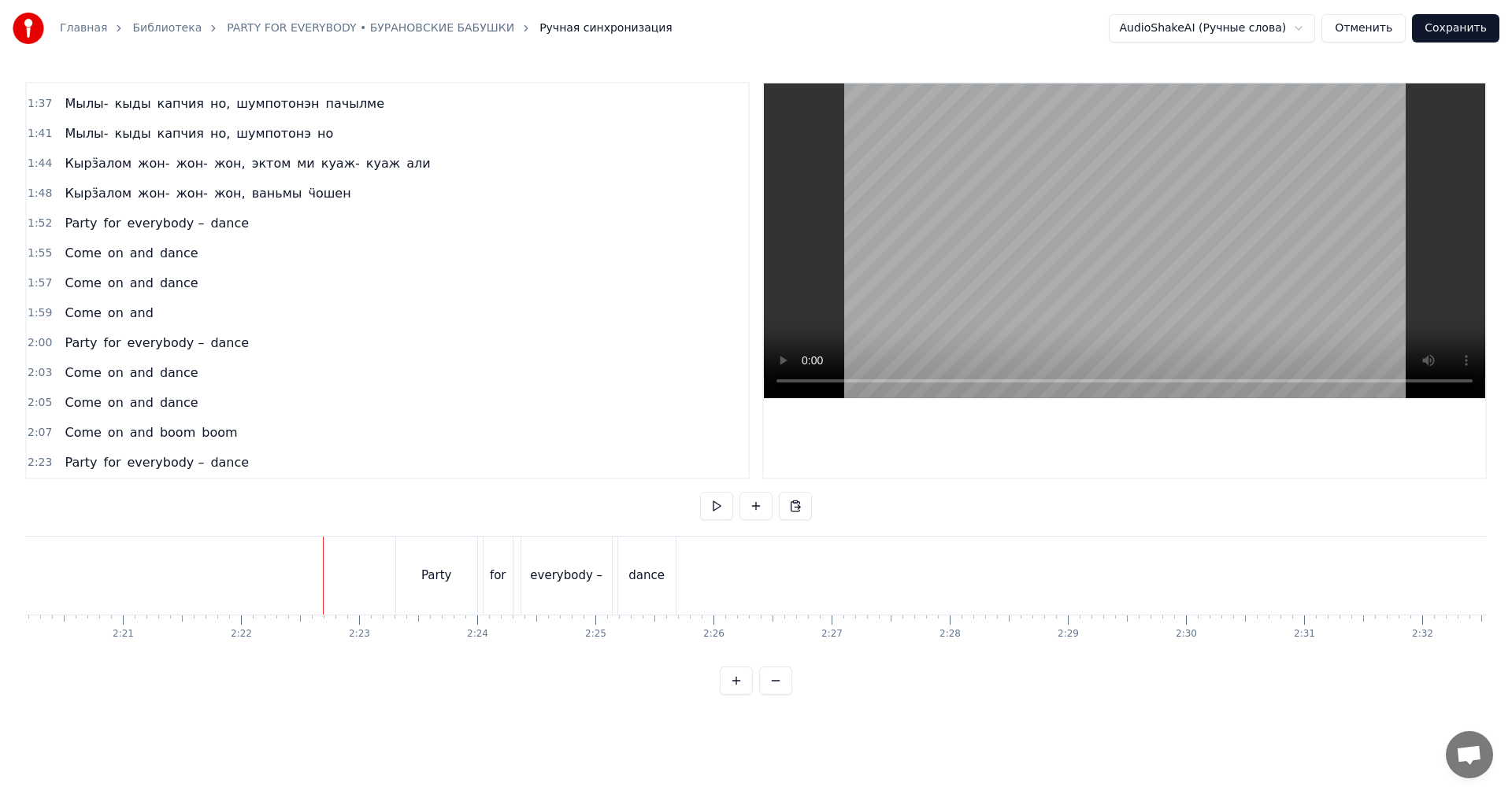
click at [979, 301] on video at bounding box center [1125, 241] width 721 height 315
click at [1150, 264] on video at bounding box center [1125, 241] width 721 height 315
click at [31, 372] on span "2:03" at bounding box center [40, 373] width 24 height 15
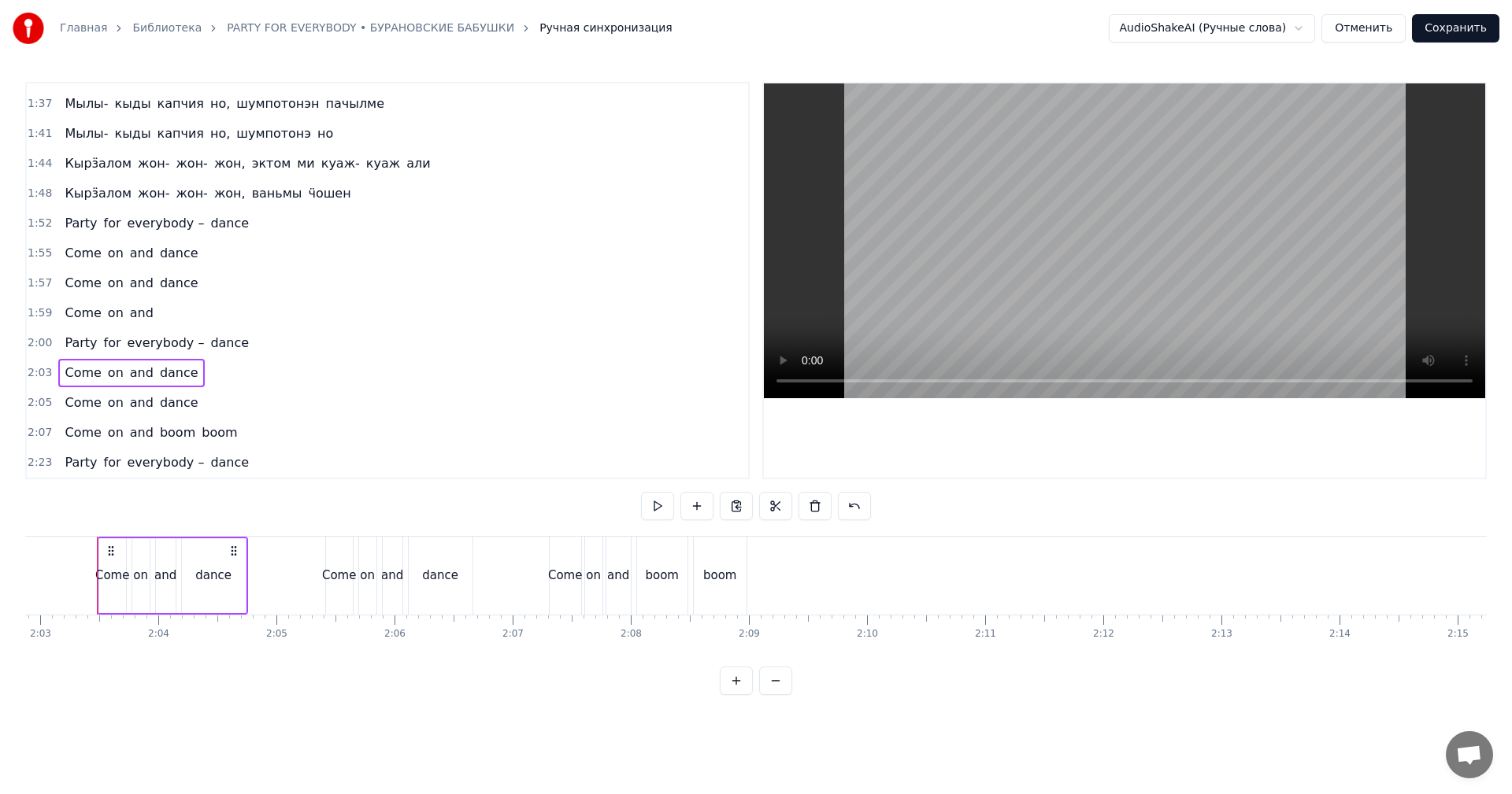
click at [37, 465] on span "2:23" at bounding box center [40, 462] width 24 height 15
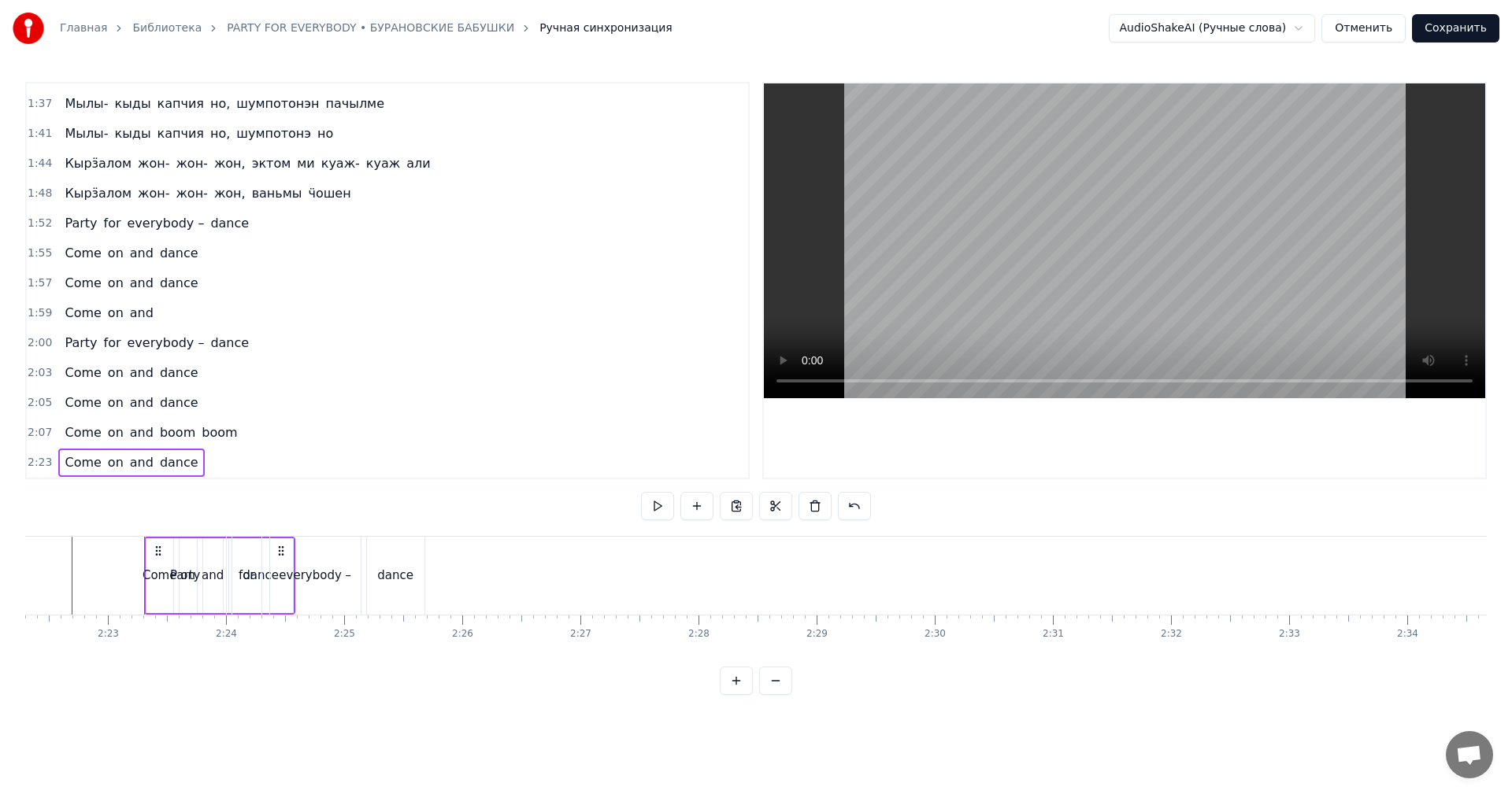
scroll to position [0, 16850]
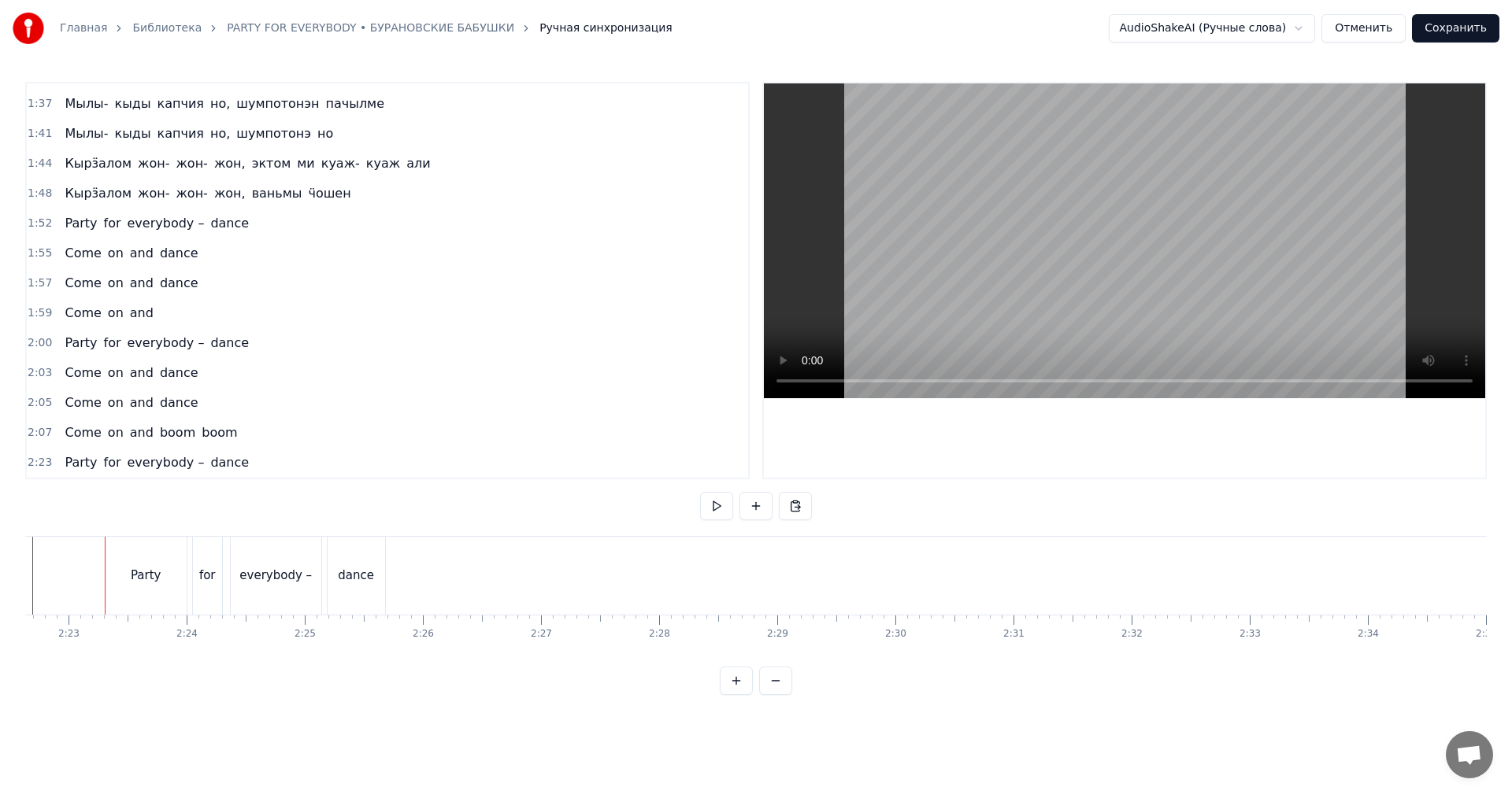
click at [37, 465] on span "2:23" at bounding box center [40, 462] width 24 height 15
drag, startPoint x: 116, startPoint y: 545, endPoint x: 481, endPoint y: 556, distance: 365.2
click at [481, 556] on icon at bounding box center [483, 551] width 12 height 12
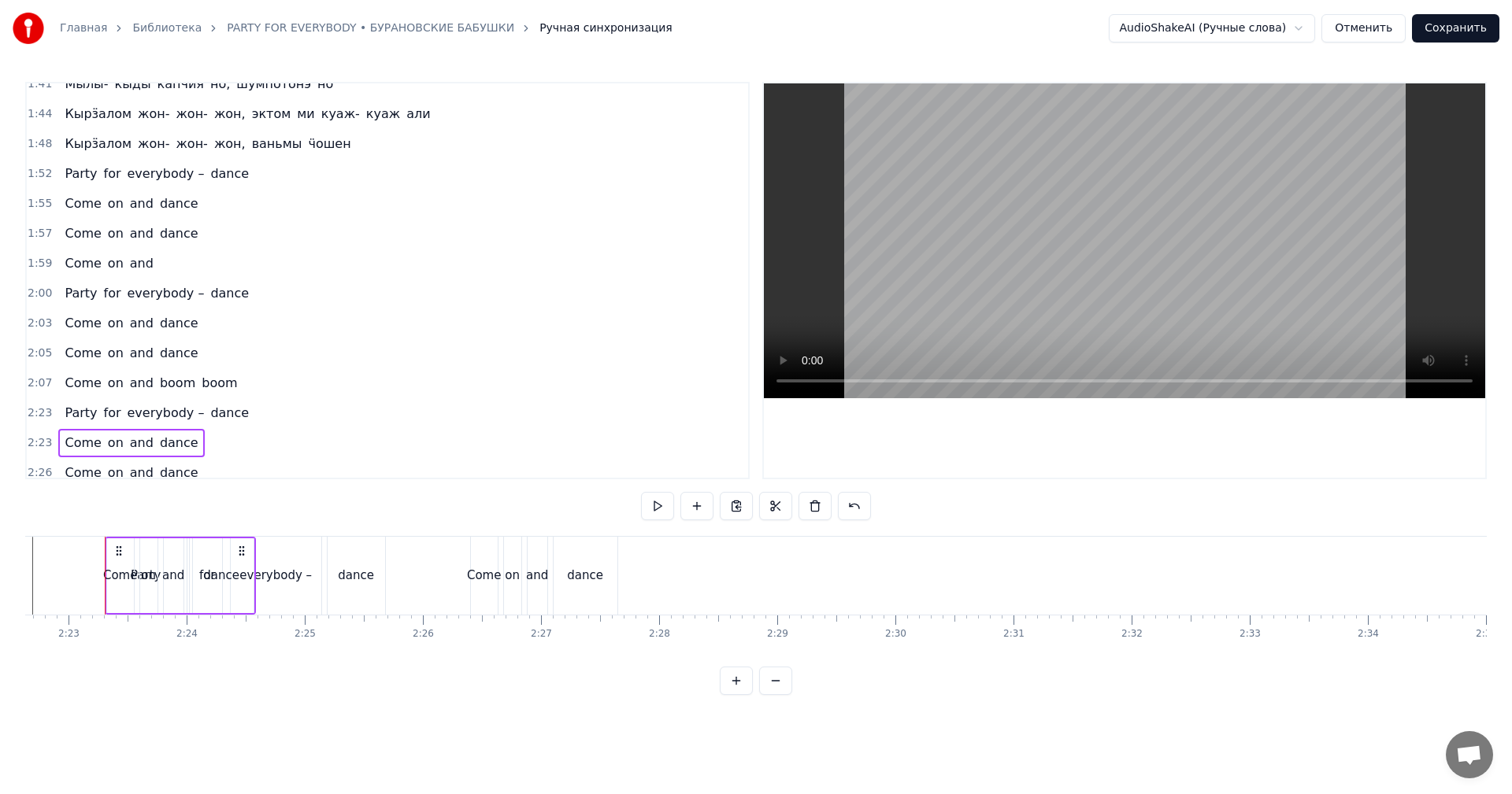
scroll to position [713, 0]
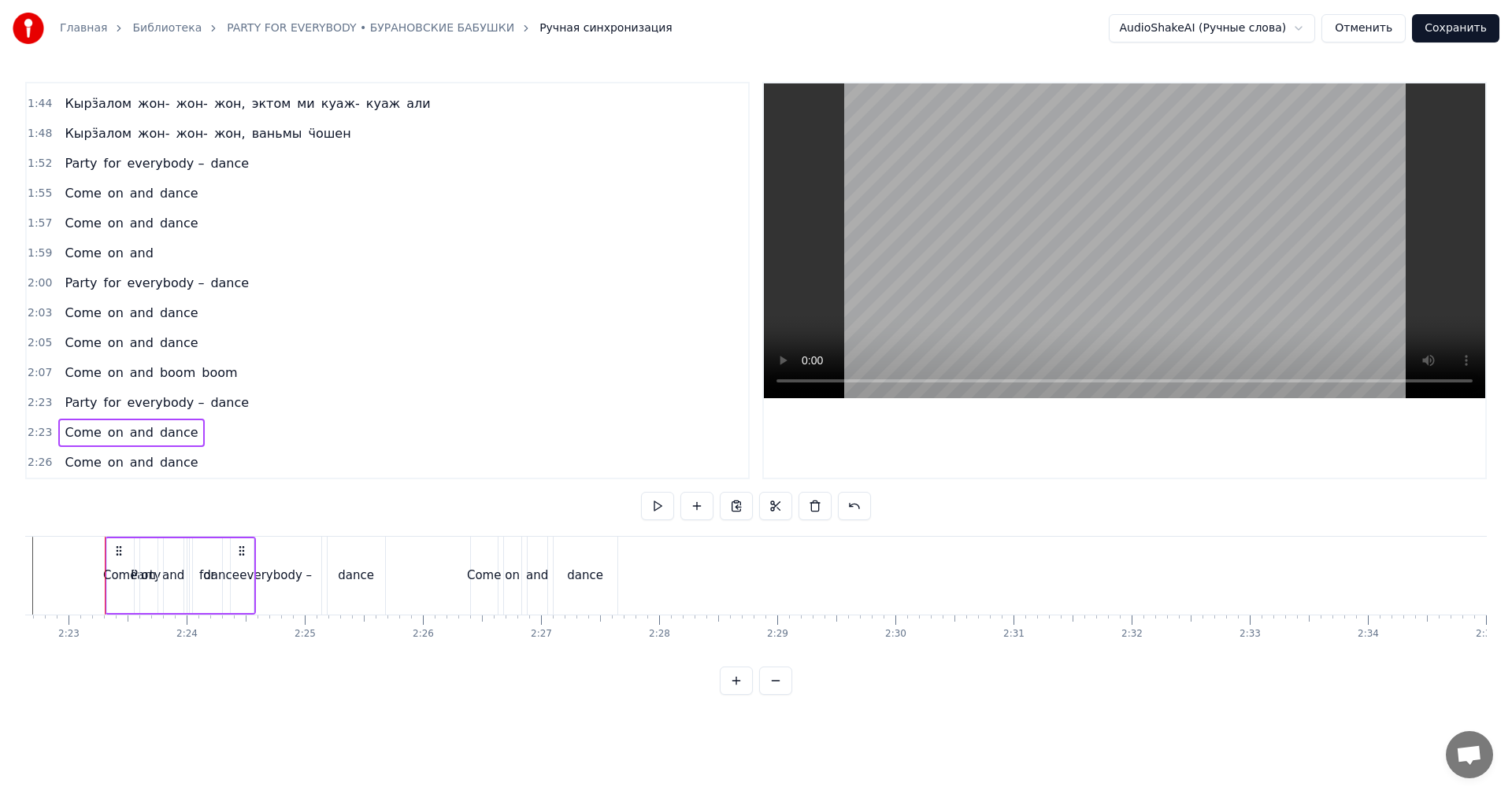
drag, startPoint x: 37, startPoint y: 464, endPoint x: 58, endPoint y: 473, distance: 22.8
click at [38, 465] on span "2:26" at bounding box center [40, 462] width 24 height 15
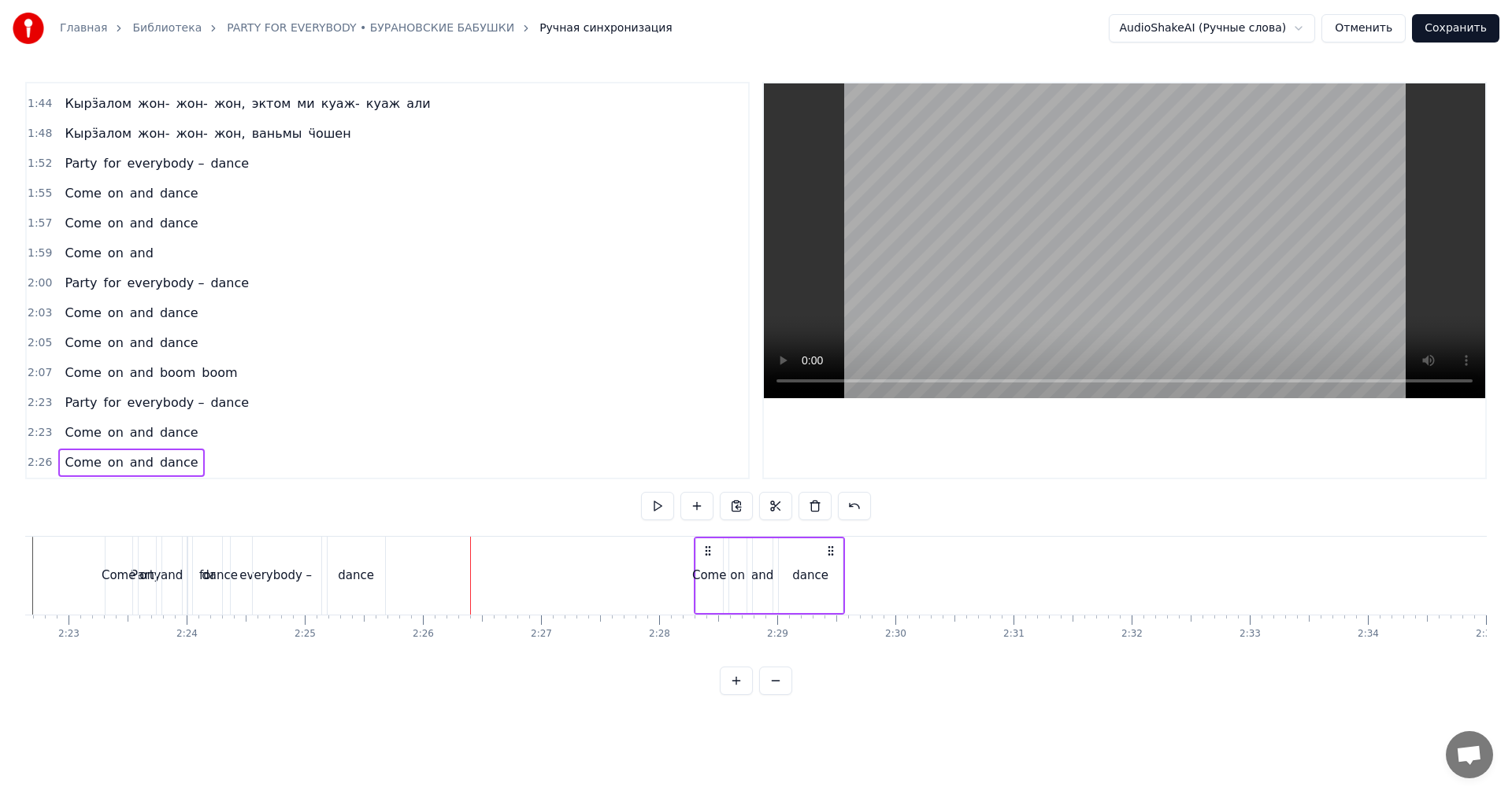
drag, startPoint x: 485, startPoint y: 546, endPoint x: 709, endPoint y: 556, distance: 224.2
click at [709, 556] on icon at bounding box center [707, 551] width 12 height 12
drag, startPoint x: 790, startPoint y: 561, endPoint x: 815, endPoint y: 543, distance: 30.8
click at [791, 561] on div "dance" at bounding box center [811, 576] width 63 height 75
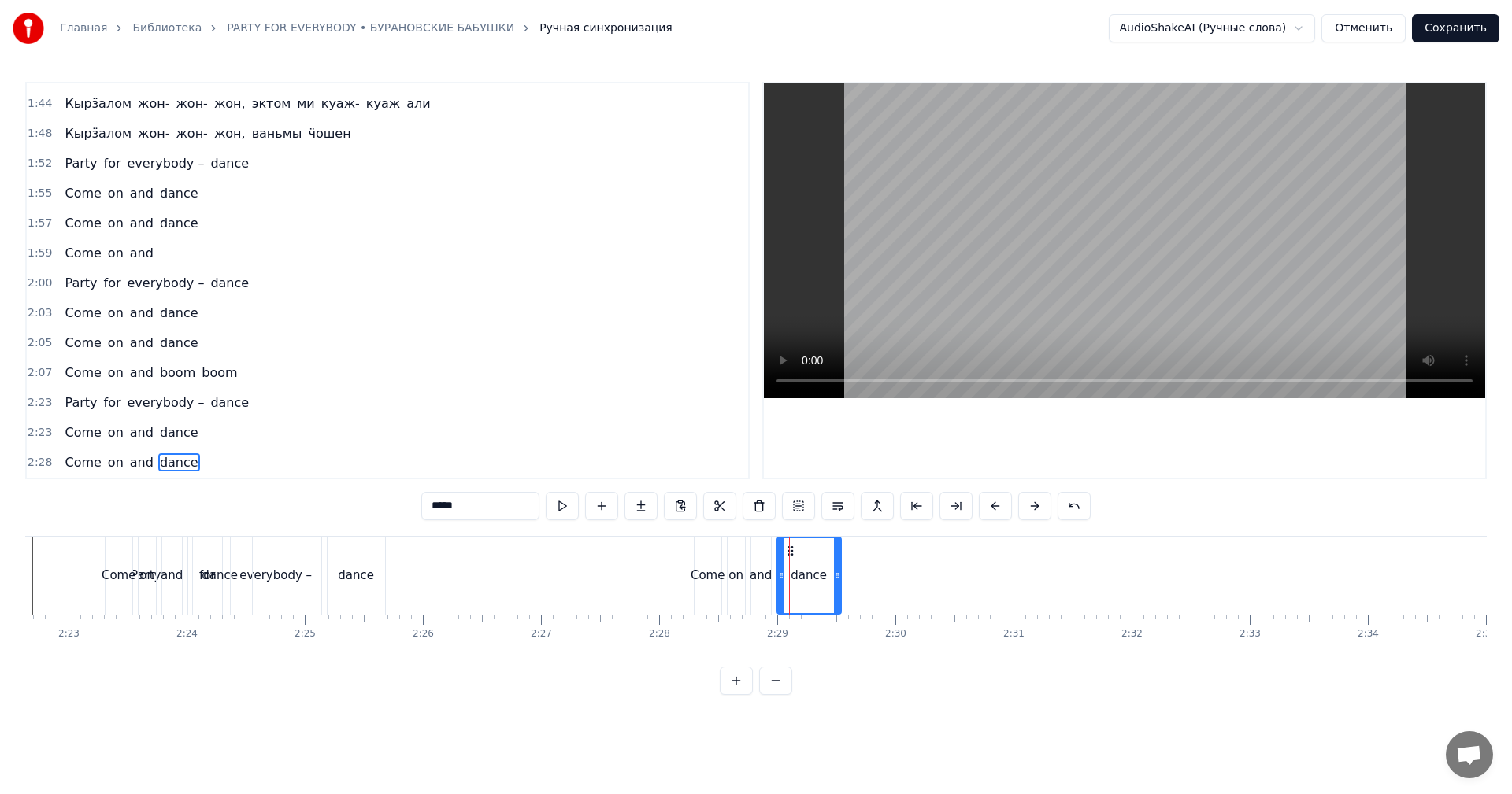
click at [1087, 290] on video at bounding box center [1125, 241] width 721 height 315
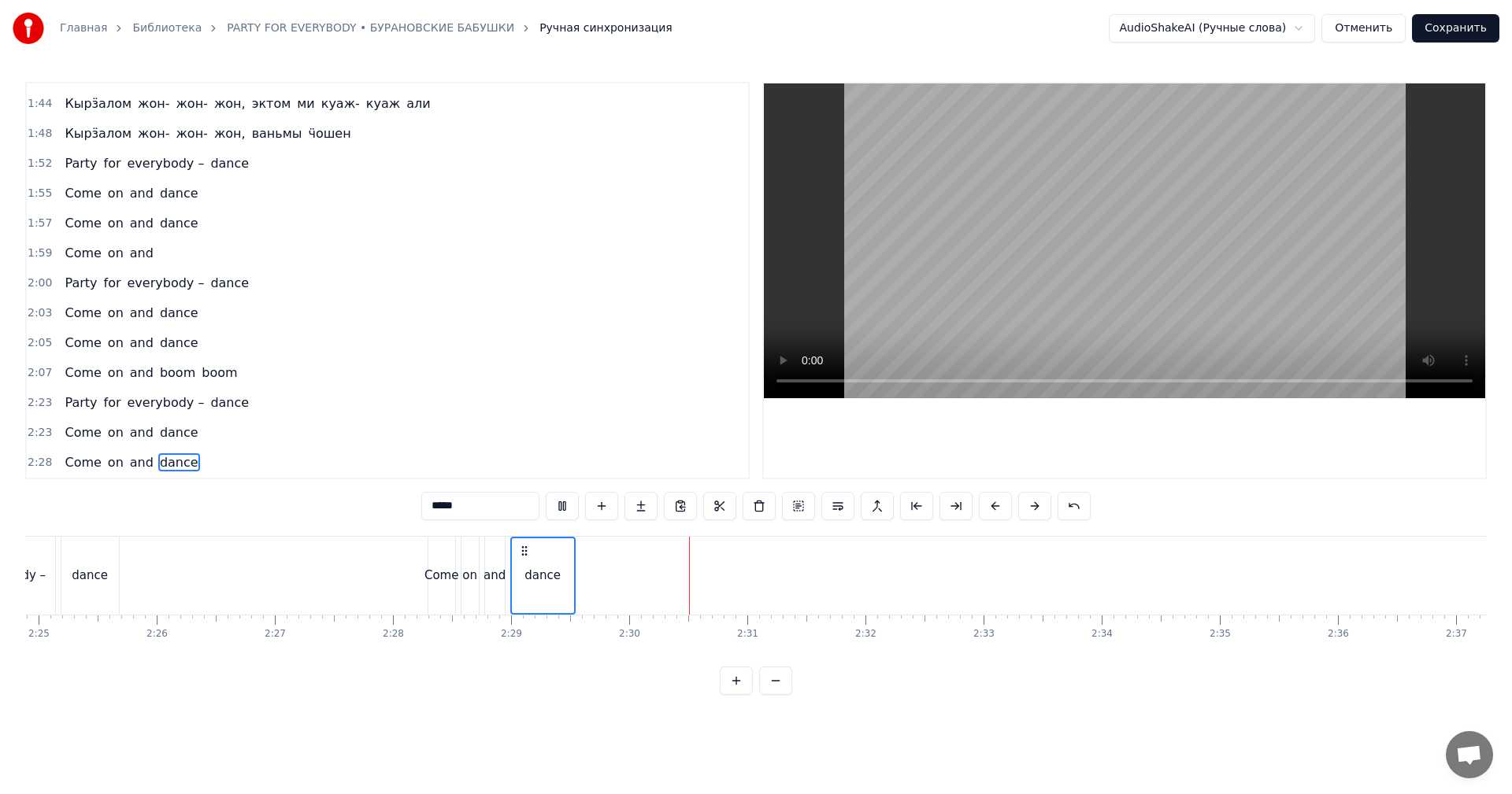
scroll to position [0, 17243]
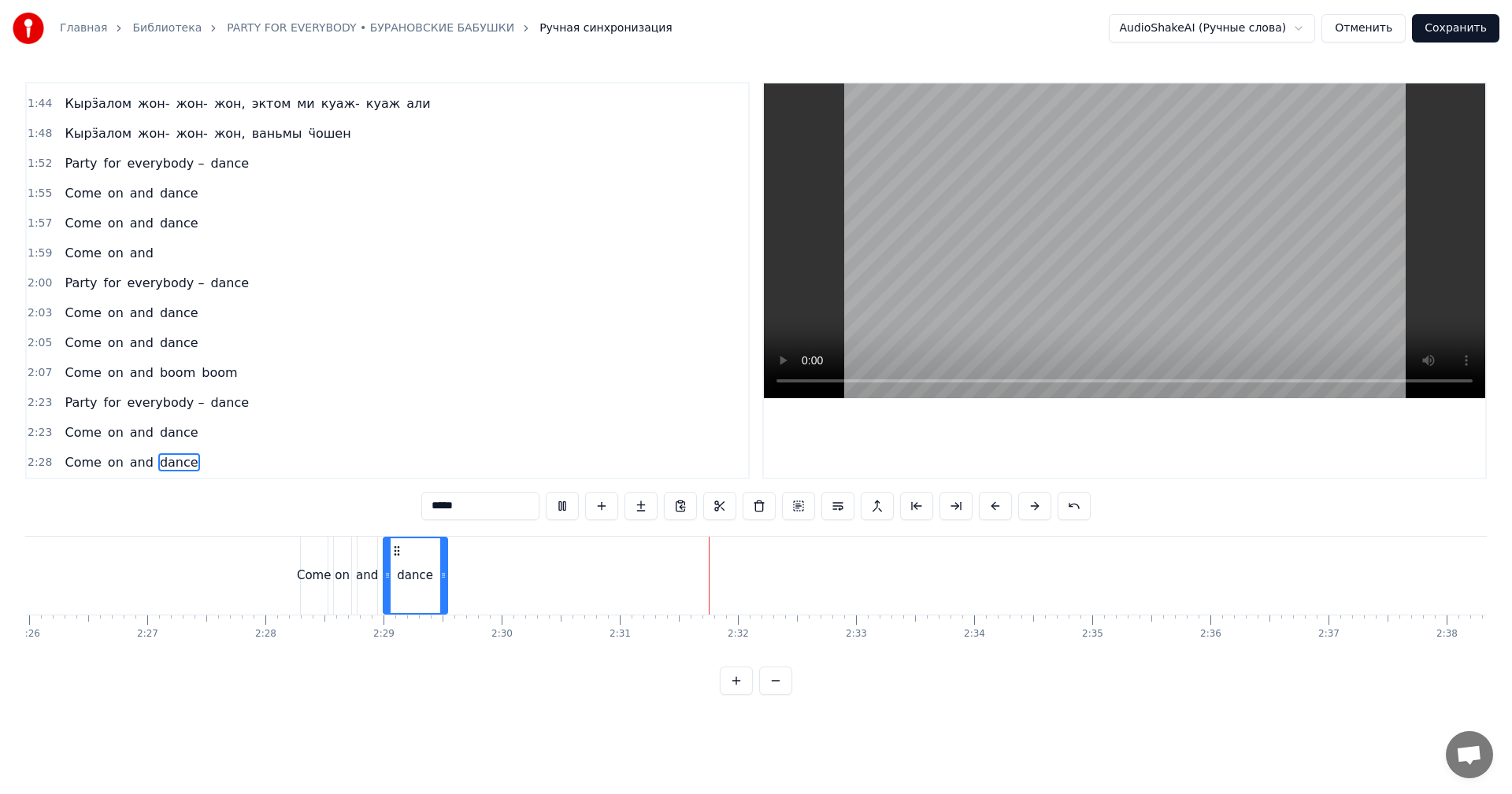
click at [943, 279] on video at bounding box center [1125, 241] width 721 height 315
click at [44, 254] on span "1:59" at bounding box center [40, 253] width 24 height 15
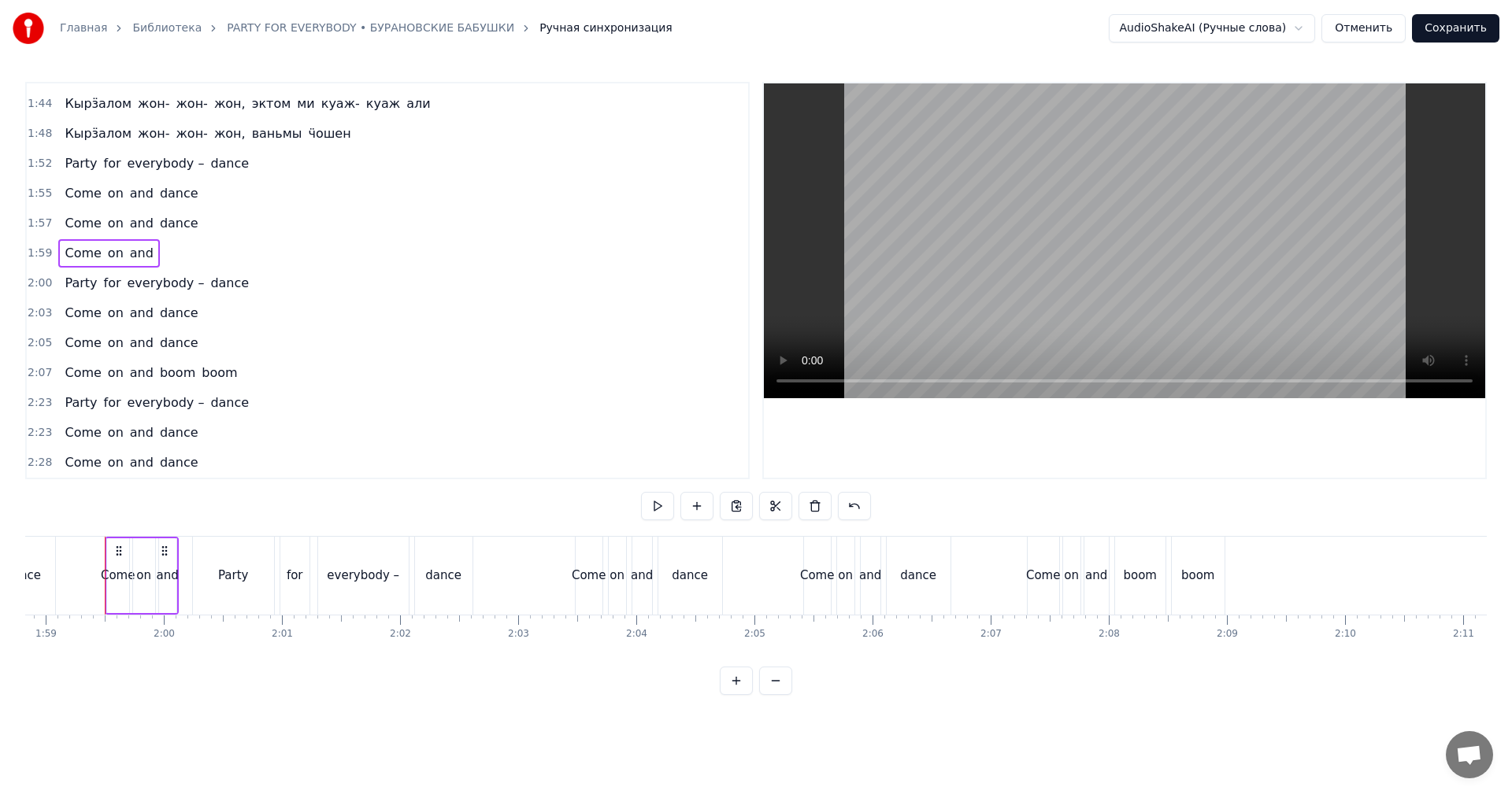
click at [30, 469] on span "2:28" at bounding box center [40, 462] width 24 height 15
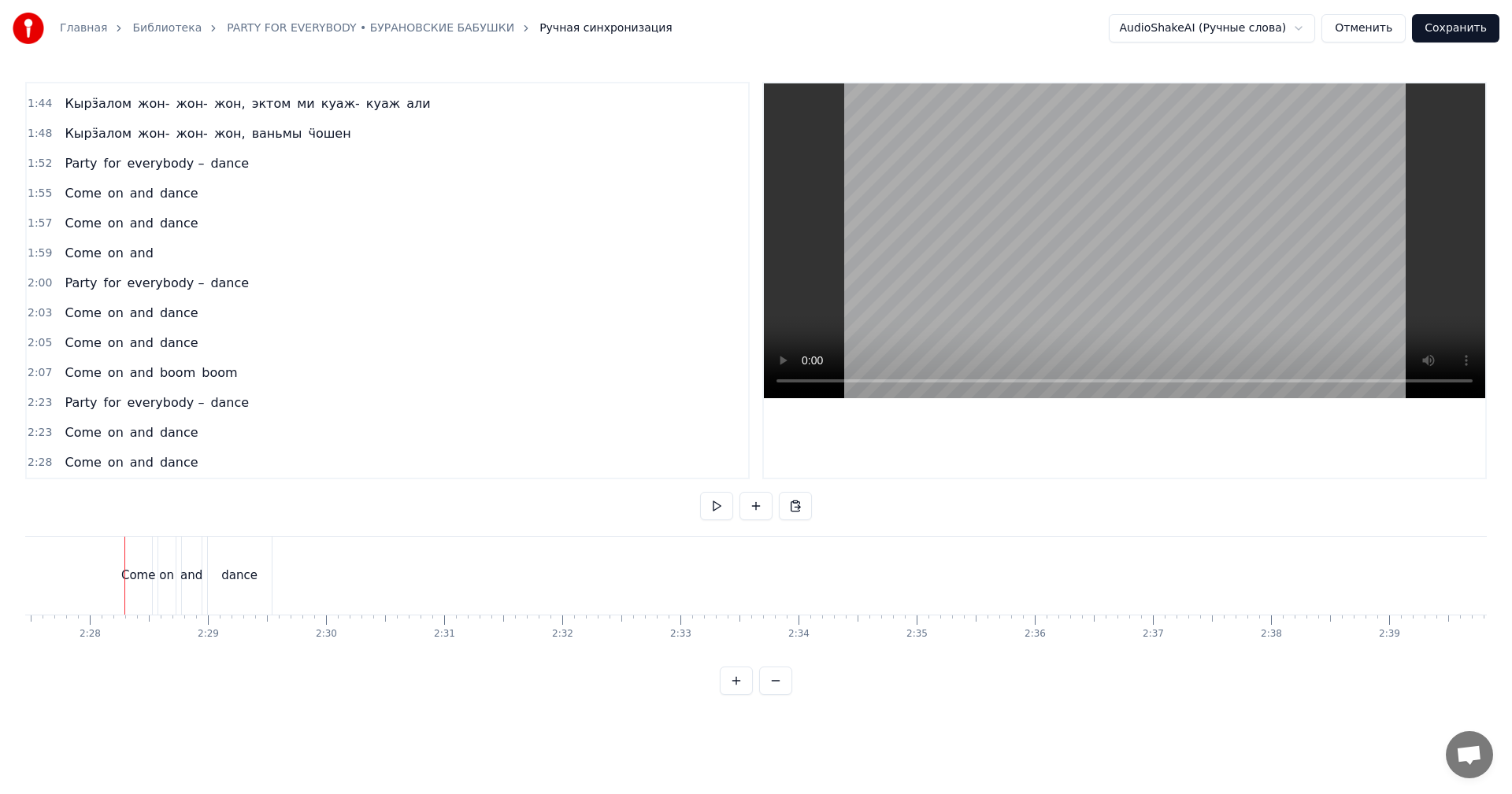
scroll to position [0, 17438]
click at [32, 467] on span "2:28" at bounding box center [40, 462] width 24 height 15
drag, startPoint x: 118, startPoint y: 548, endPoint x: 330, endPoint y: 554, distance: 212.1
click at [343, 552] on icon at bounding box center [344, 551] width 12 height 12
click at [1101, 300] on video at bounding box center [1125, 241] width 721 height 315
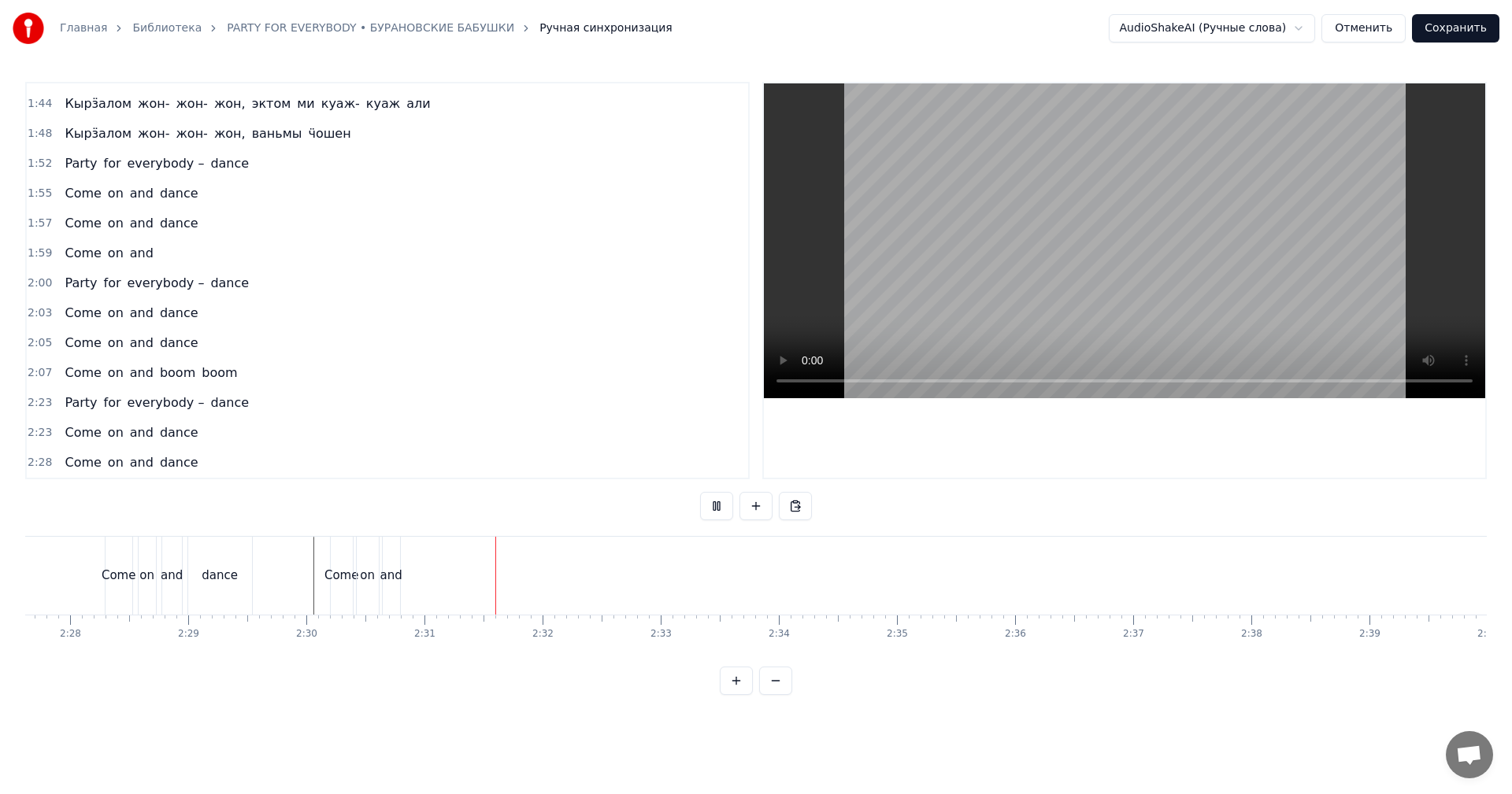
drag, startPoint x: 1101, startPoint y: 300, endPoint x: 809, endPoint y: 370, distance: 300.3
click at [1099, 300] on video at bounding box center [1125, 241] width 721 height 315
click at [33, 402] on span "2:23" at bounding box center [40, 403] width 24 height 15
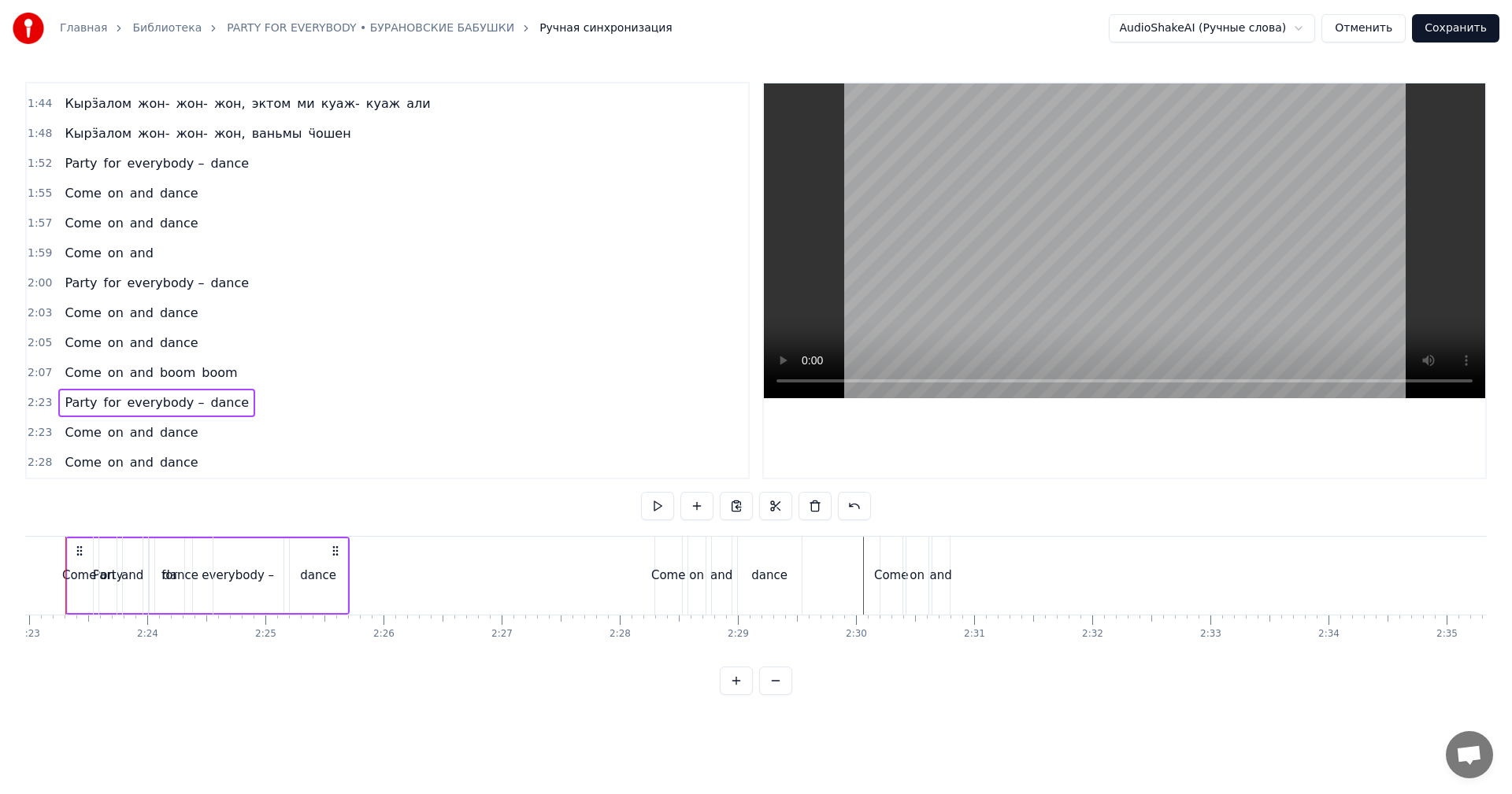
scroll to position [0, 16850]
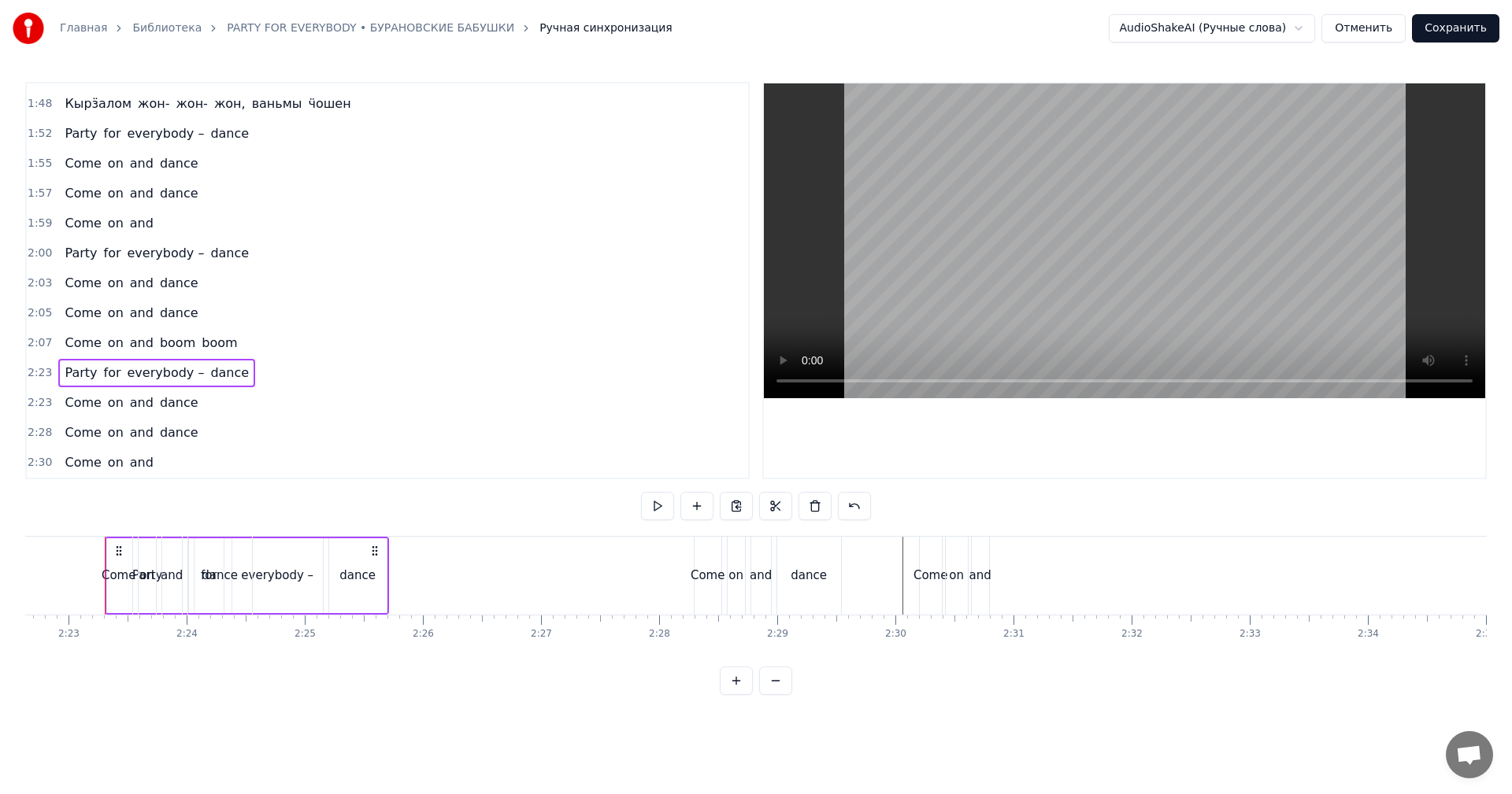
click at [30, 469] on span "2:30" at bounding box center [40, 462] width 24 height 15
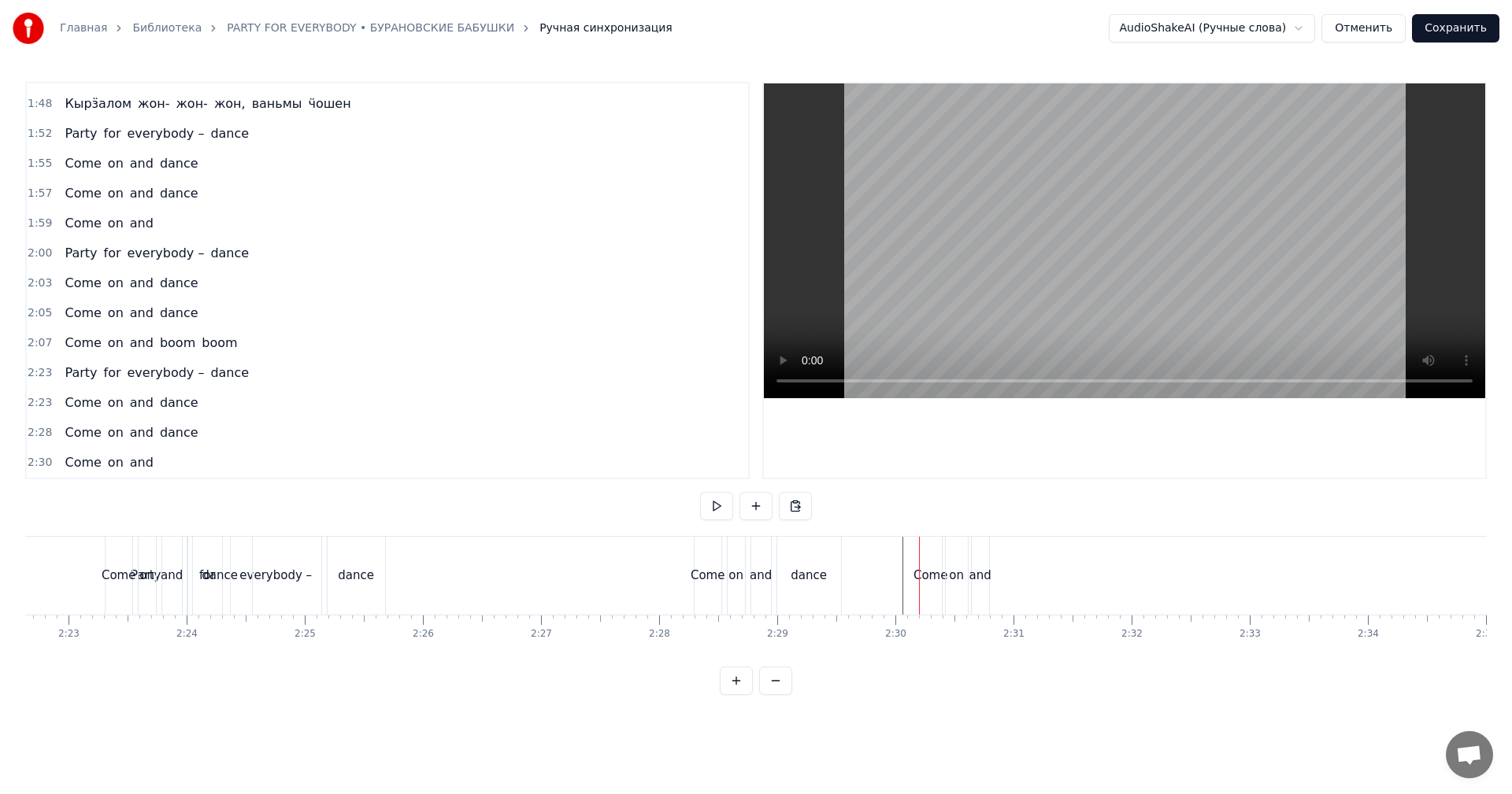
click at [32, 468] on span "2:30" at bounding box center [40, 462] width 24 height 15
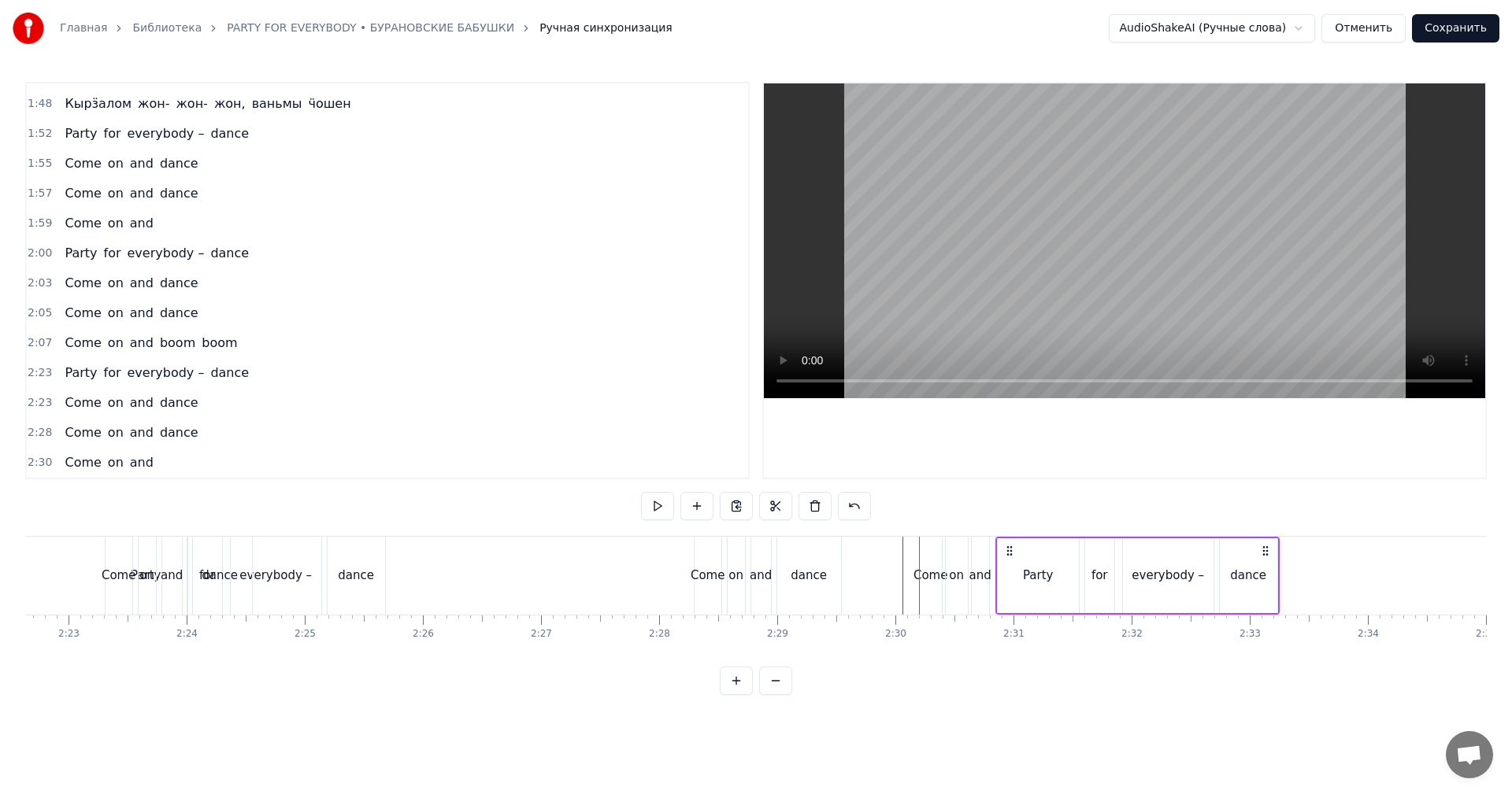
drag, startPoint x: 929, startPoint y: 545, endPoint x: 997, endPoint y: 550, distance: 68.2
click at [1004, 546] on icon at bounding box center [1009, 551] width 12 height 12
click at [972, 564] on div "and" at bounding box center [980, 576] width 19 height 78
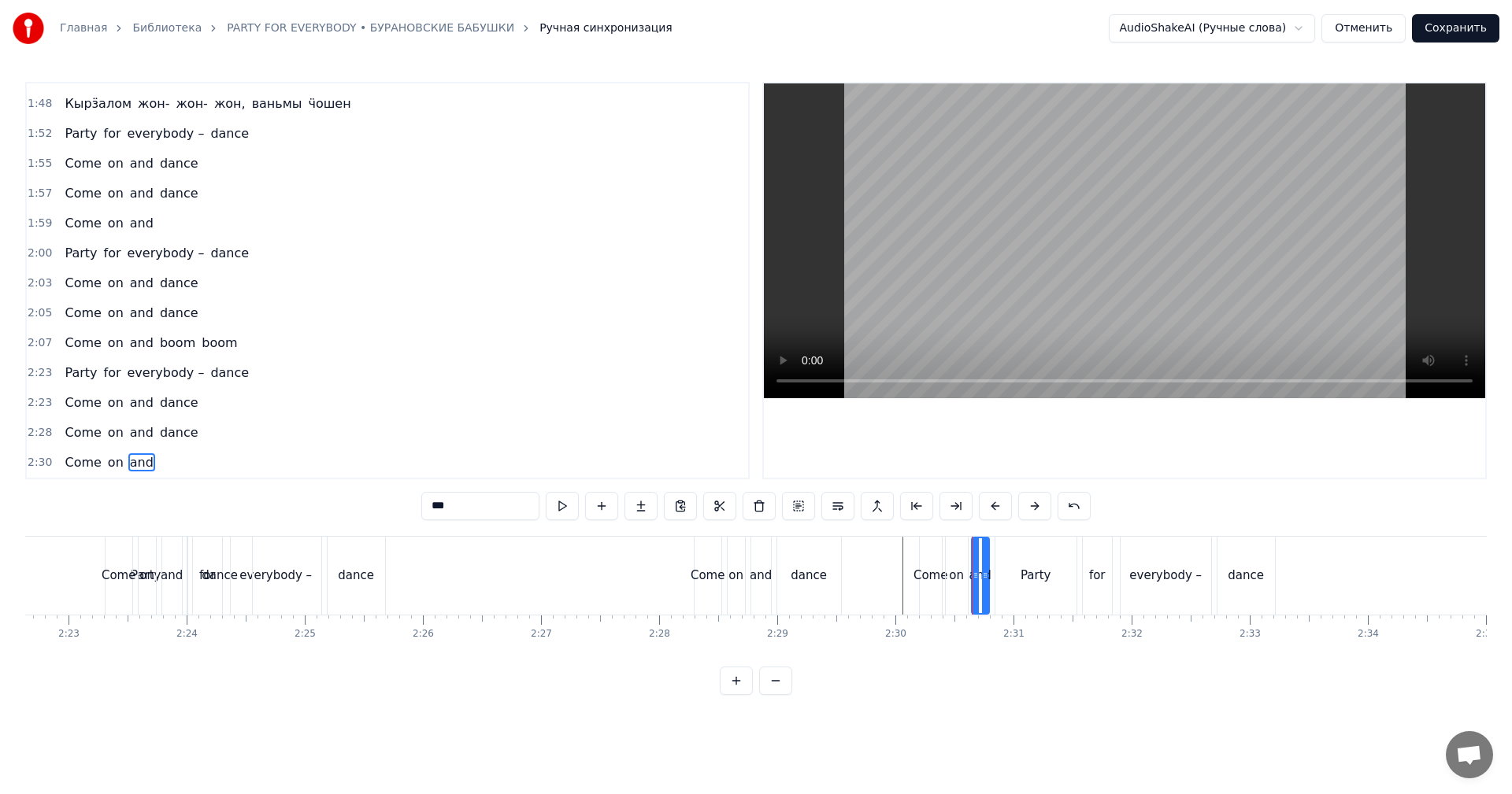
scroll to position [772, 0]
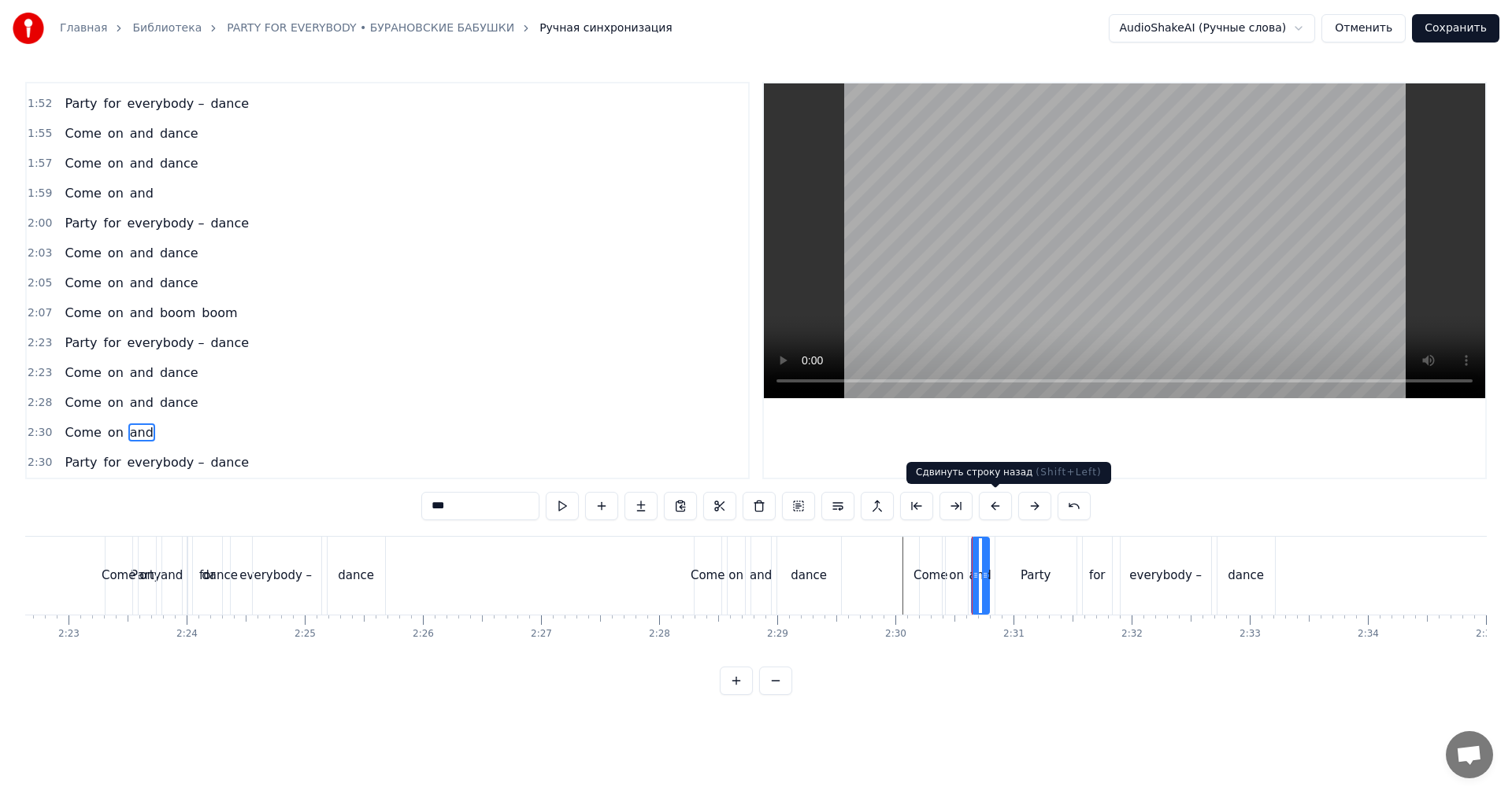
click at [1112, 243] on video at bounding box center [1125, 241] width 721 height 315
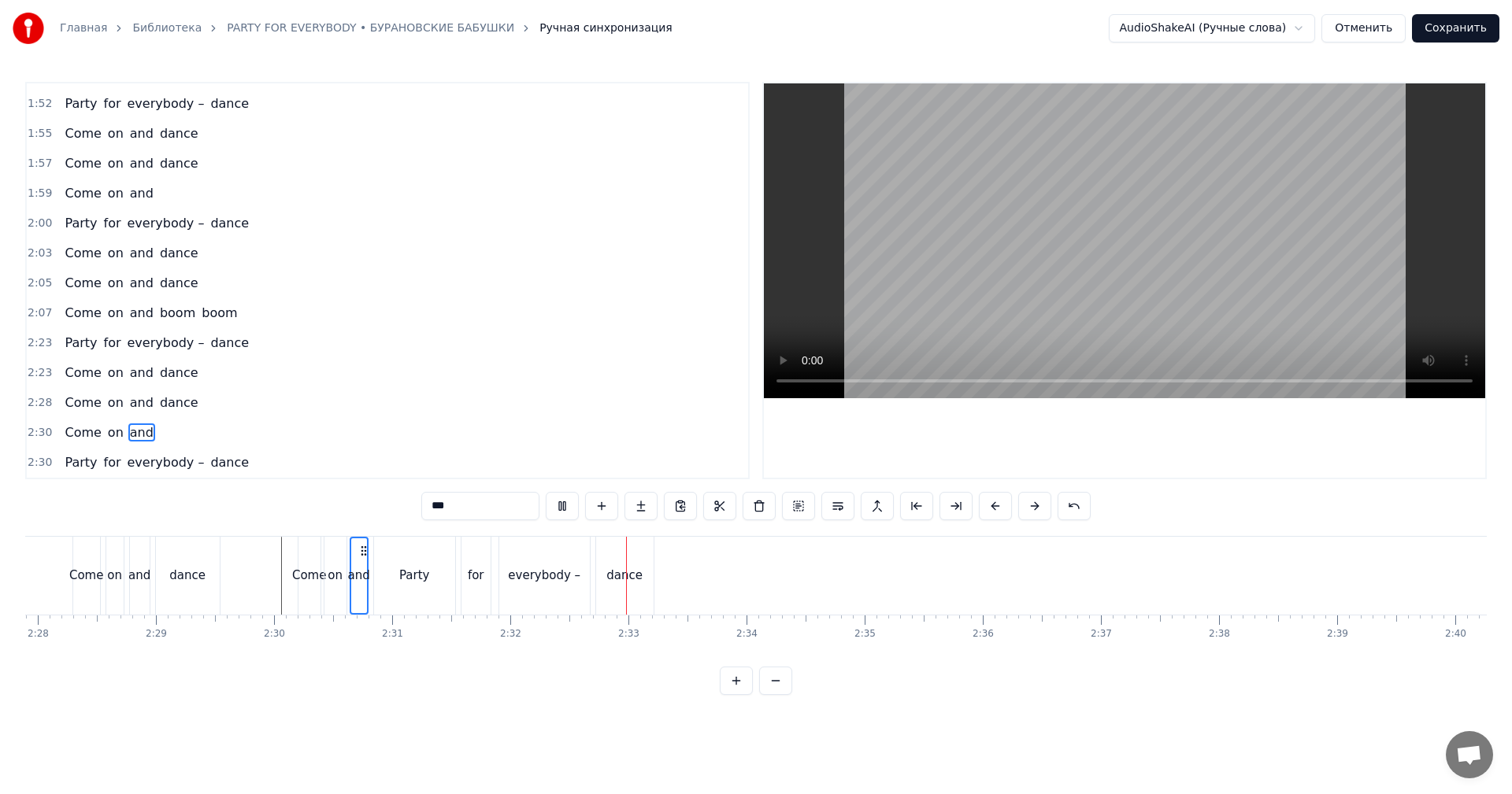
scroll to position [0, 17480]
drag, startPoint x: 965, startPoint y: 325, endPoint x: 809, endPoint y: 386, distance: 167.5
click at [963, 325] on video at bounding box center [1125, 241] width 721 height 315
click at [38, 404] on span "2:28" at bounding box center [40, 403] width 24 height 15
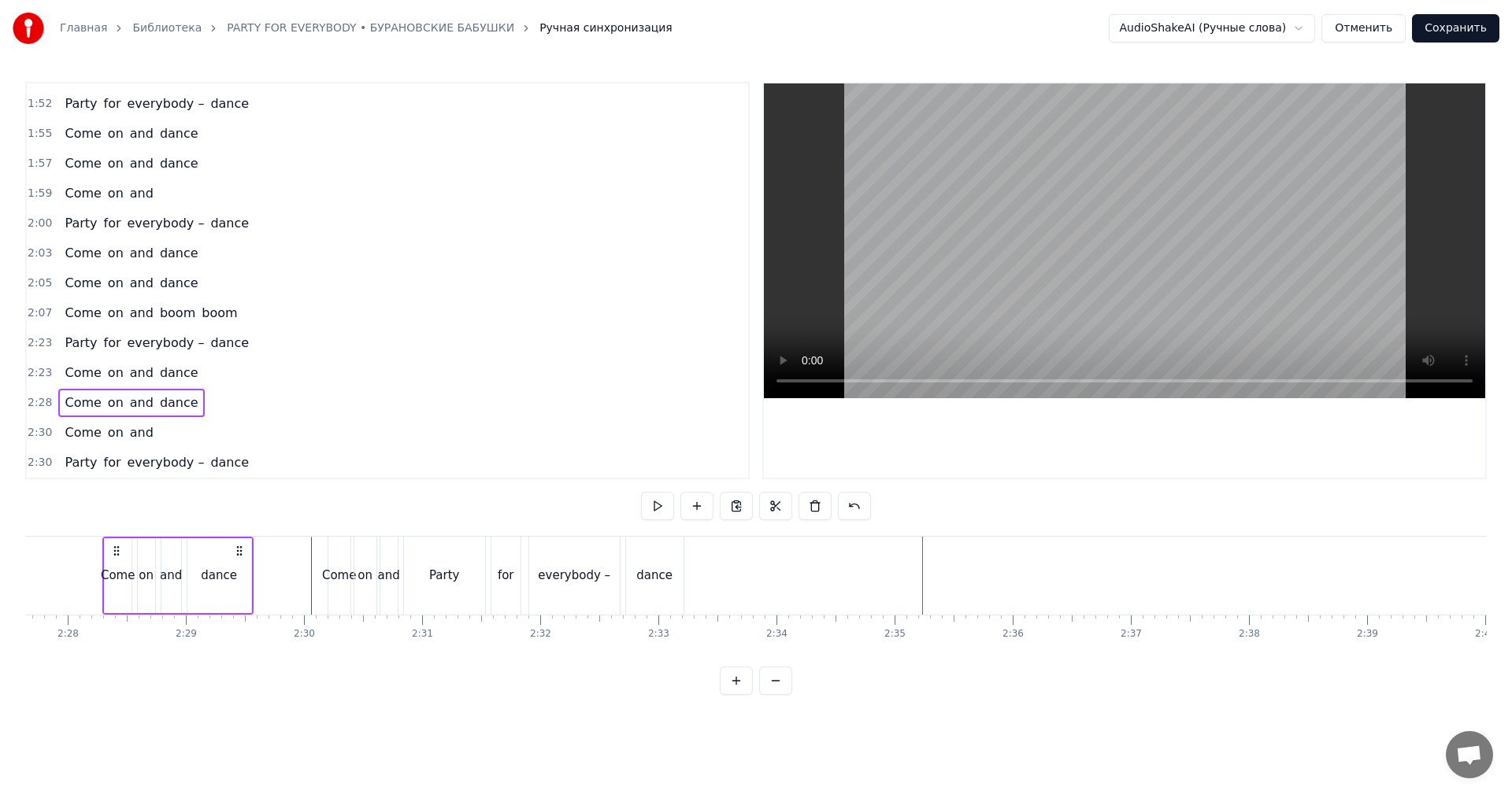
scroll to position [0, 17438]
click at [30, 466] on span "2:30" at bounding box center [40, 462] width 24 height 15
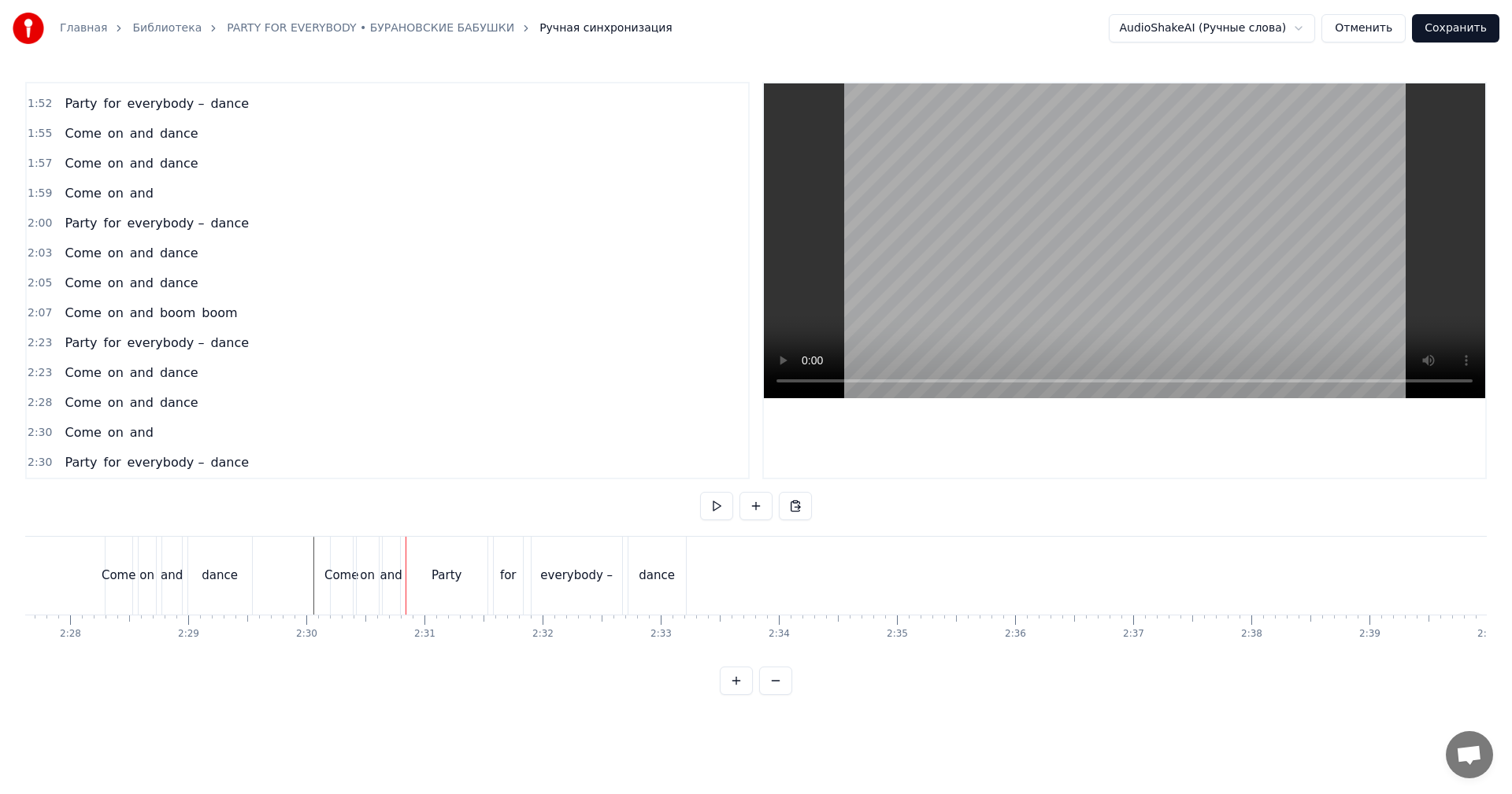
click at [37, 470] on span "2:30" at bounding box center [40, 462] width 24 height 15
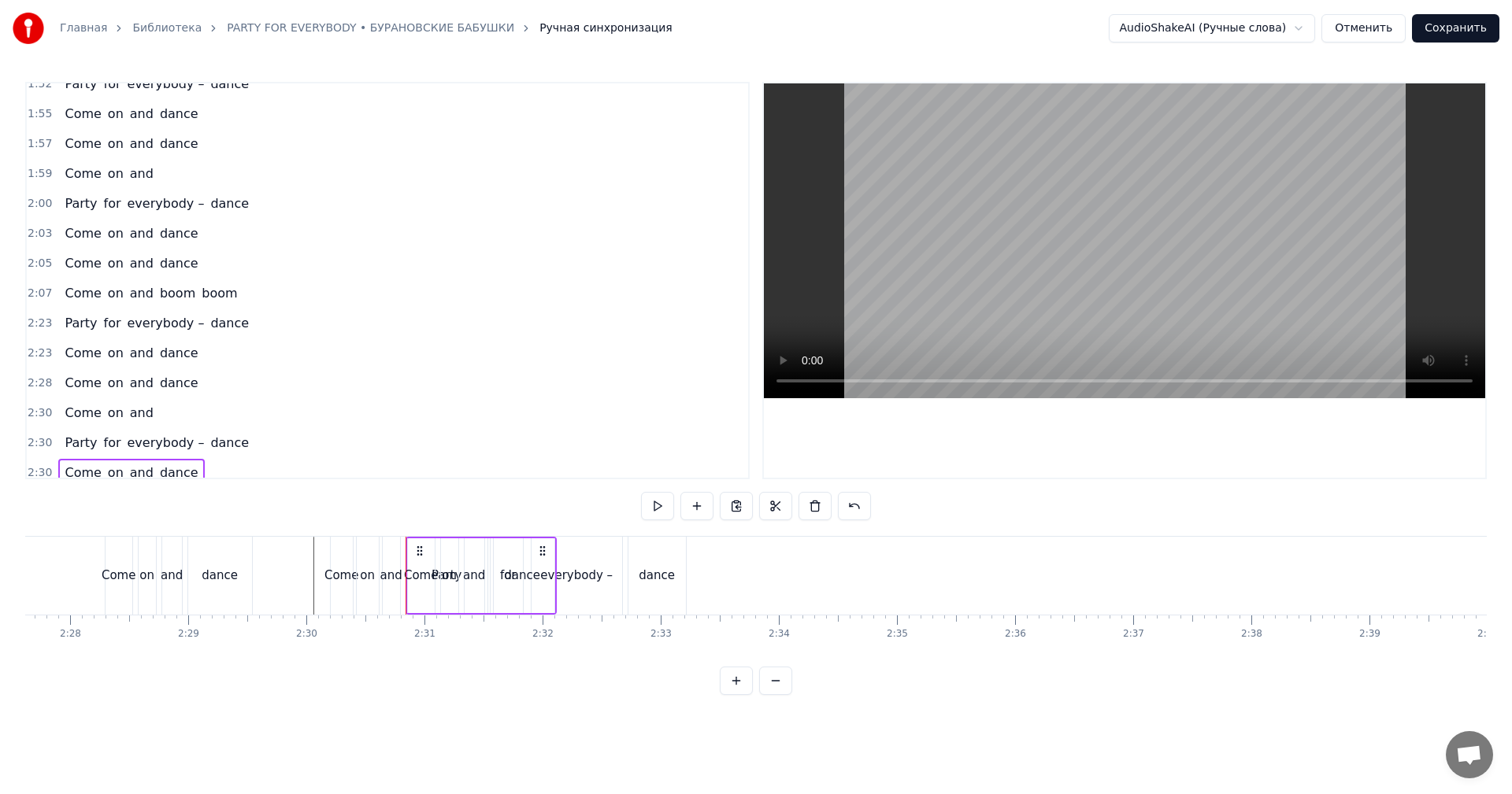
scroll to position [802, 0]
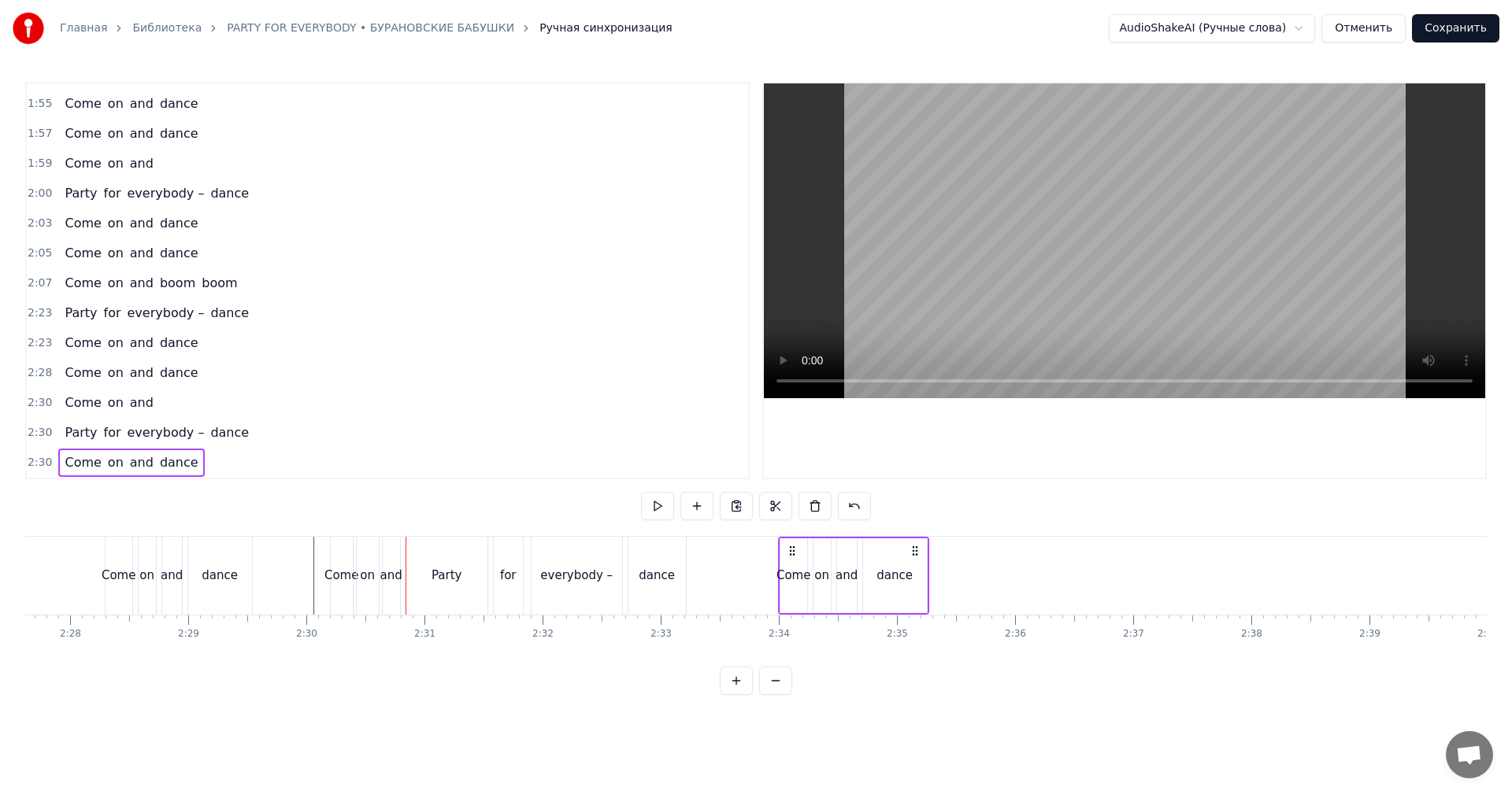
drag, startPoint x: 419, startPoint y: 549, endPoint x: 792, endPoint y: 554, distance: 373.0
click at [792, 554] on icon at bounding box center [792, 551] width 12 height 12
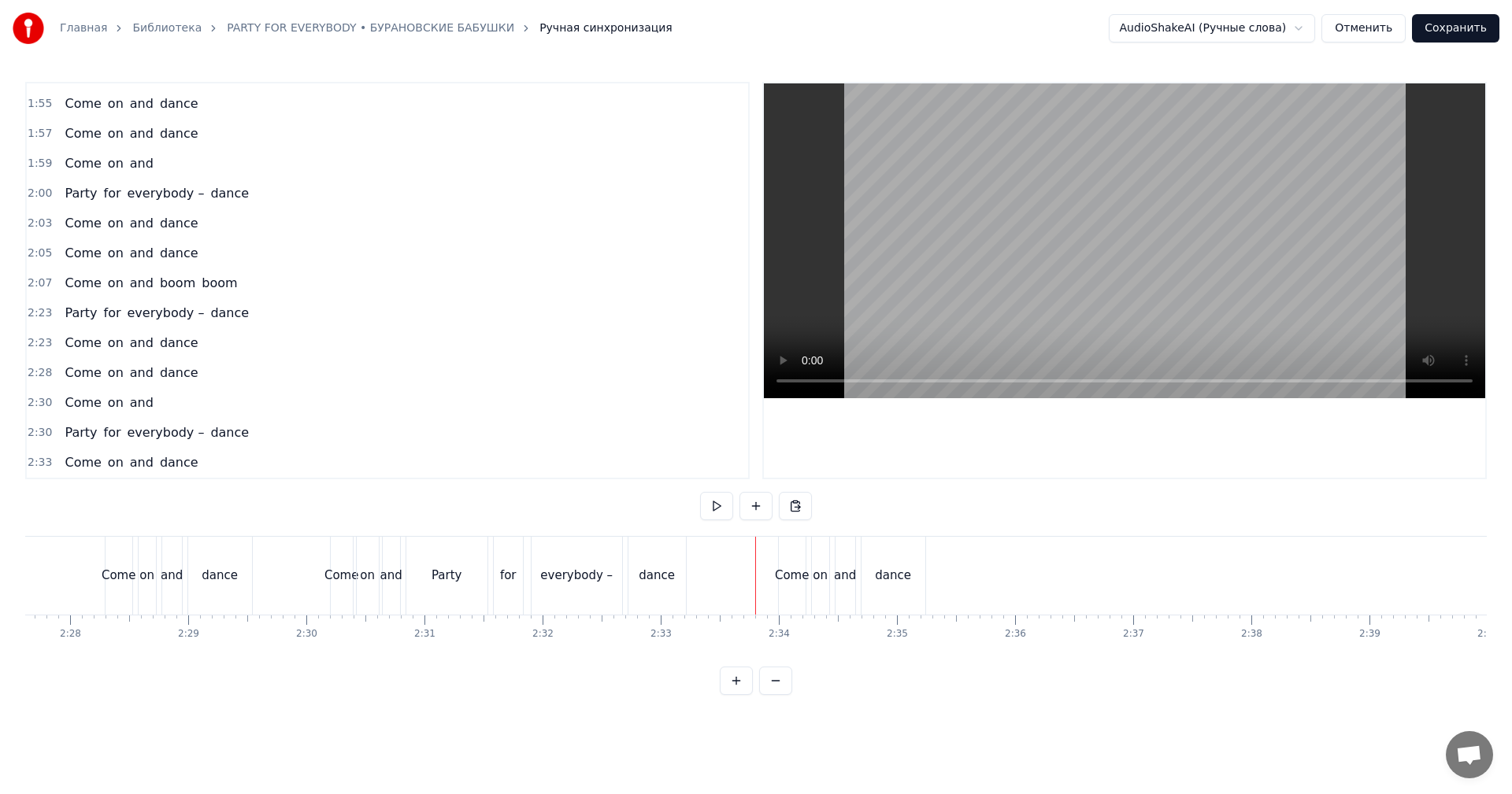
click at [1009, 322] on video at bounding box center [1125, 241] width 721 height 315
click at [1014, 321] on video at bounding box center [1125, 241] width 721 height 315
click at [43, 463] on span "2:33" at bounding box center [40, 462] width 24 height 15
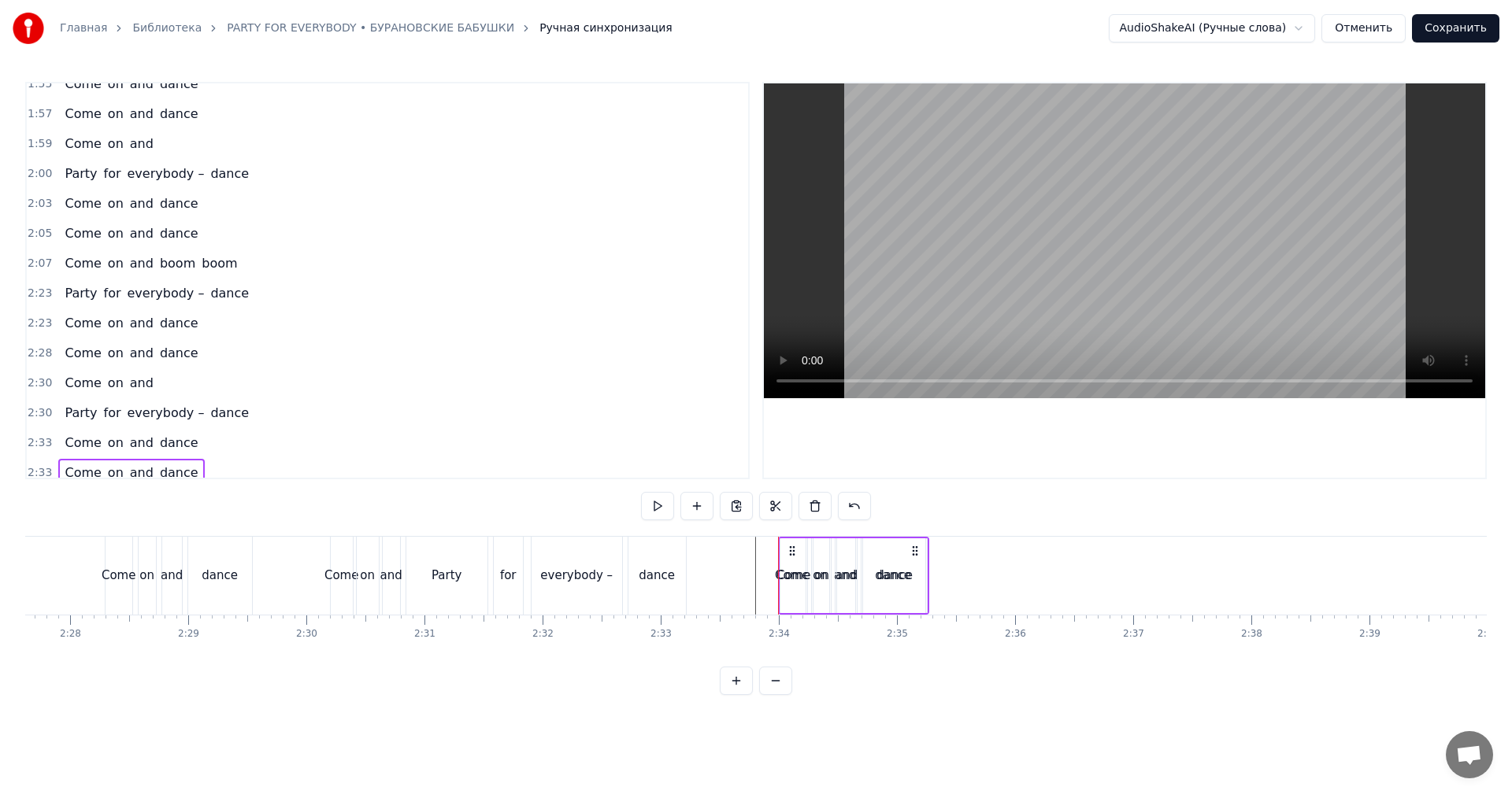
scroll to position [832, 0]
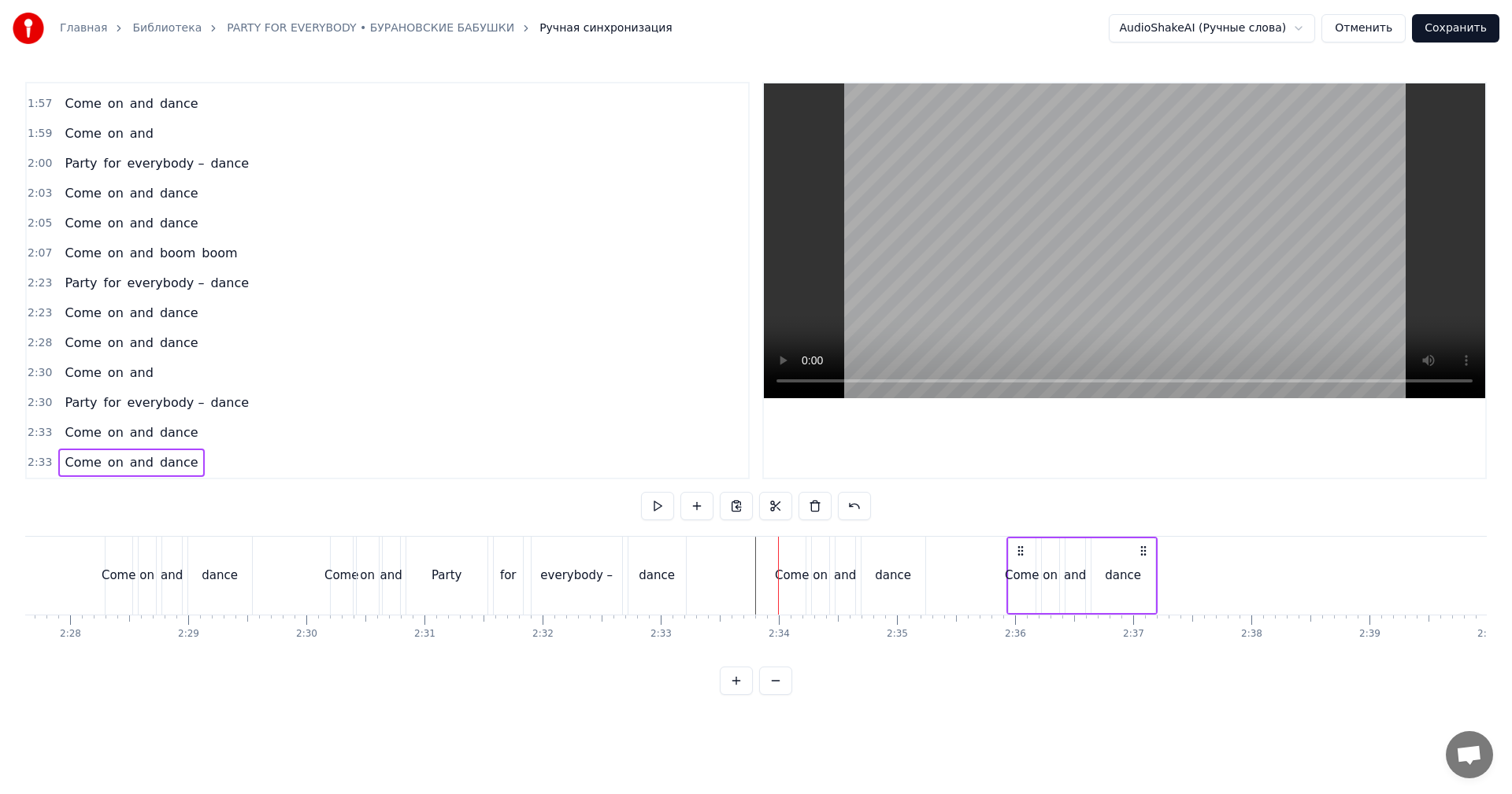
drag, startPoint x: 791, startPoint y: 545, endPoint x: 1019, endPoint y: 548, distance: 228.0
click at [1019, 548] on icon at bounding box center [1020, 551] width 12 height 12
click at [1112, 300] on video at bounding box center [1125, 241] width 721 height 315
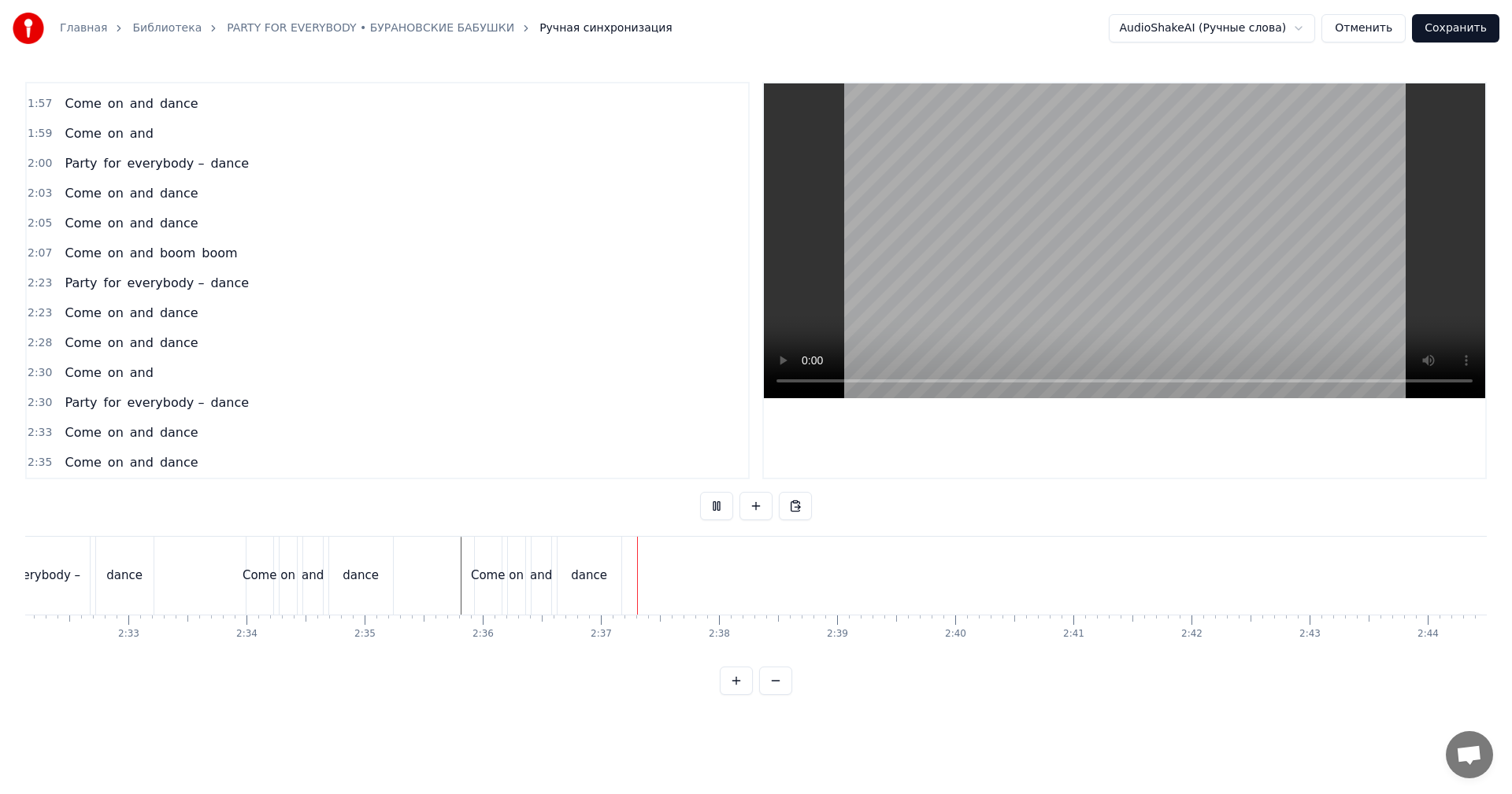
scroll to position [0, 17990]
click at [928, 300] on video at bounding box center [1125, 241] width 721 height 315
click at [40, 252] on span "2:07" at bounding box center [40, 253] width 24 height 15
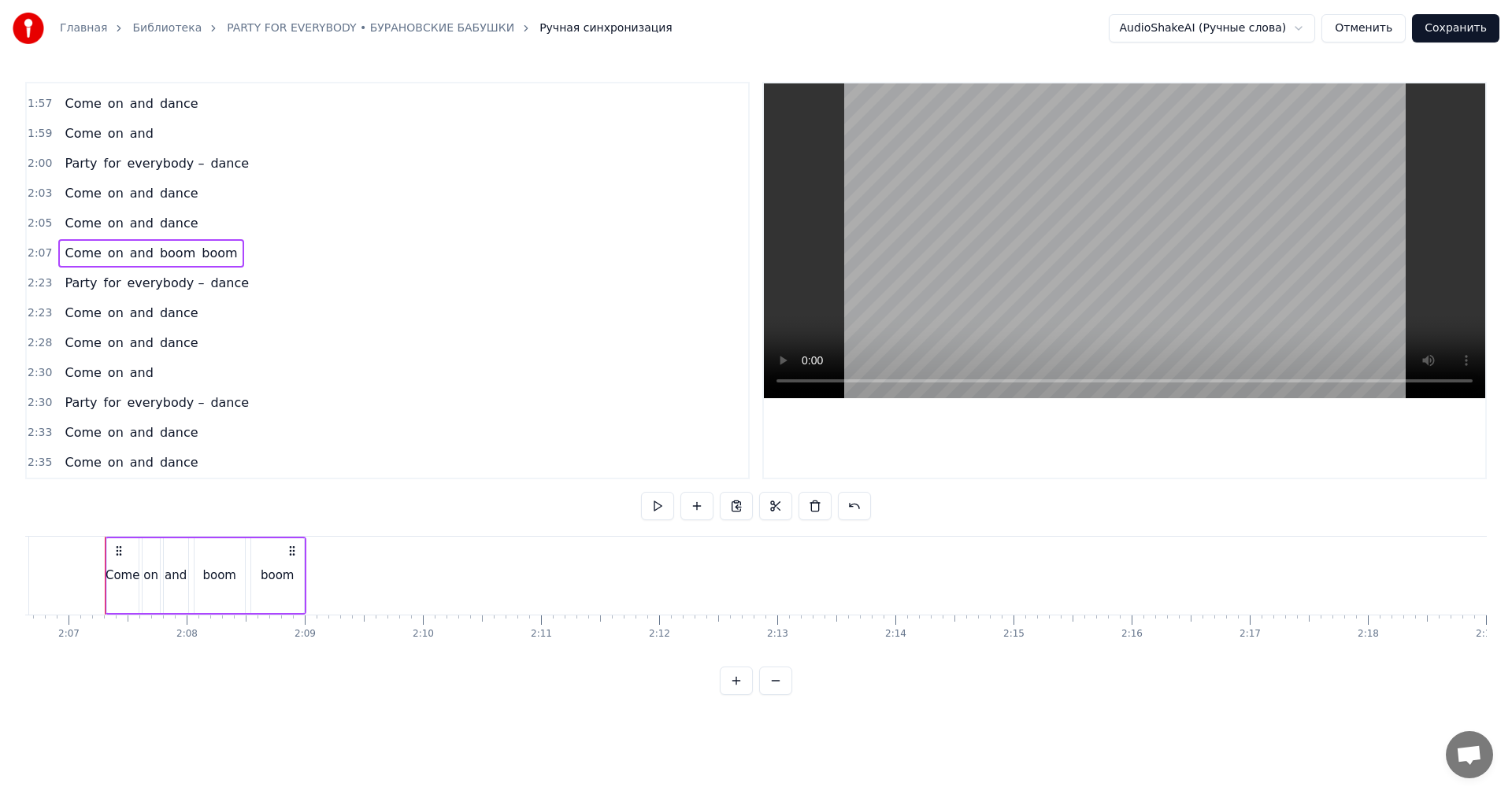
click at [36, 464] on span "2:35" at bounding box center [40, 462] width 24 height 15
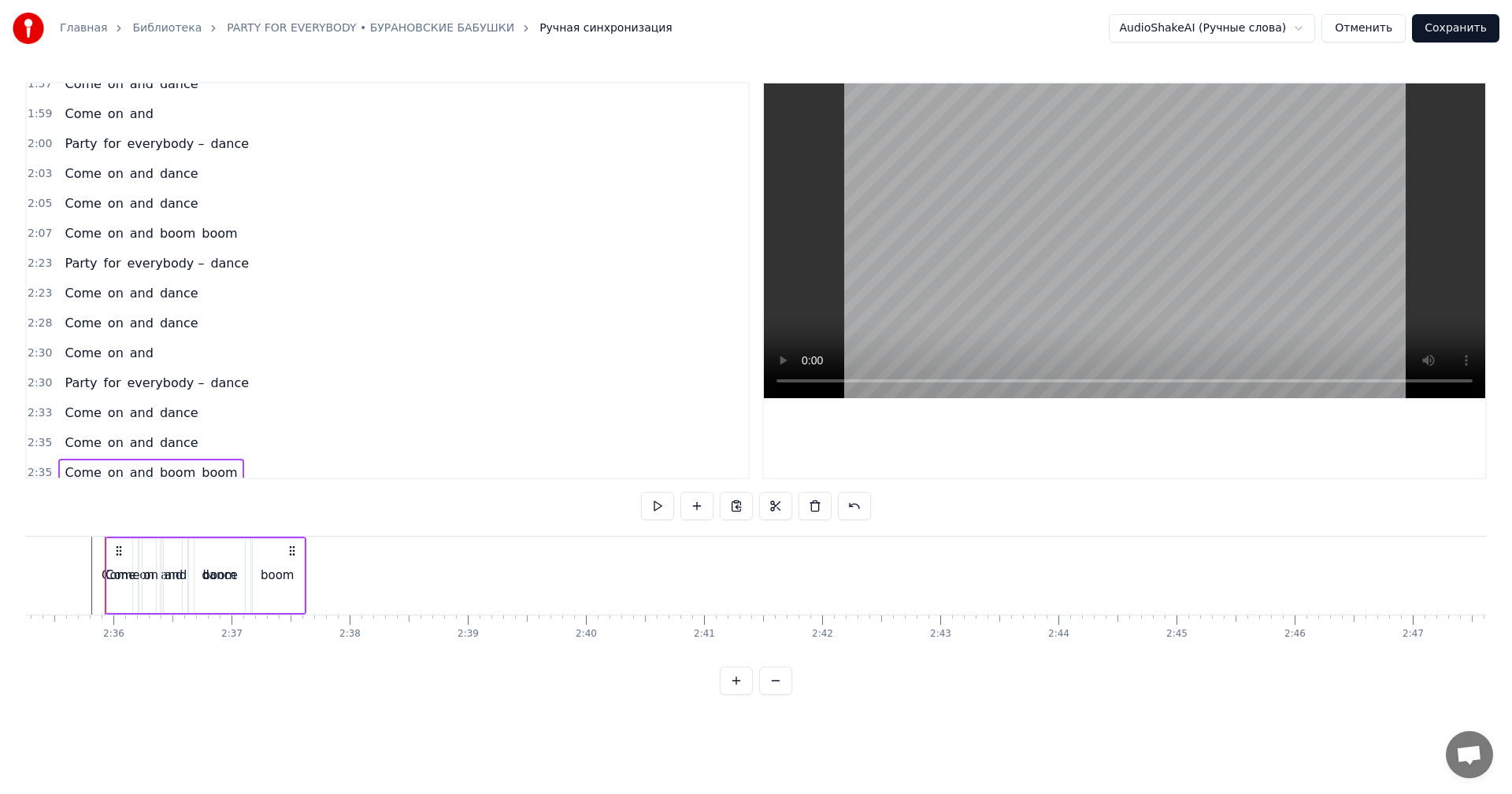
scroll to position [862, 0]
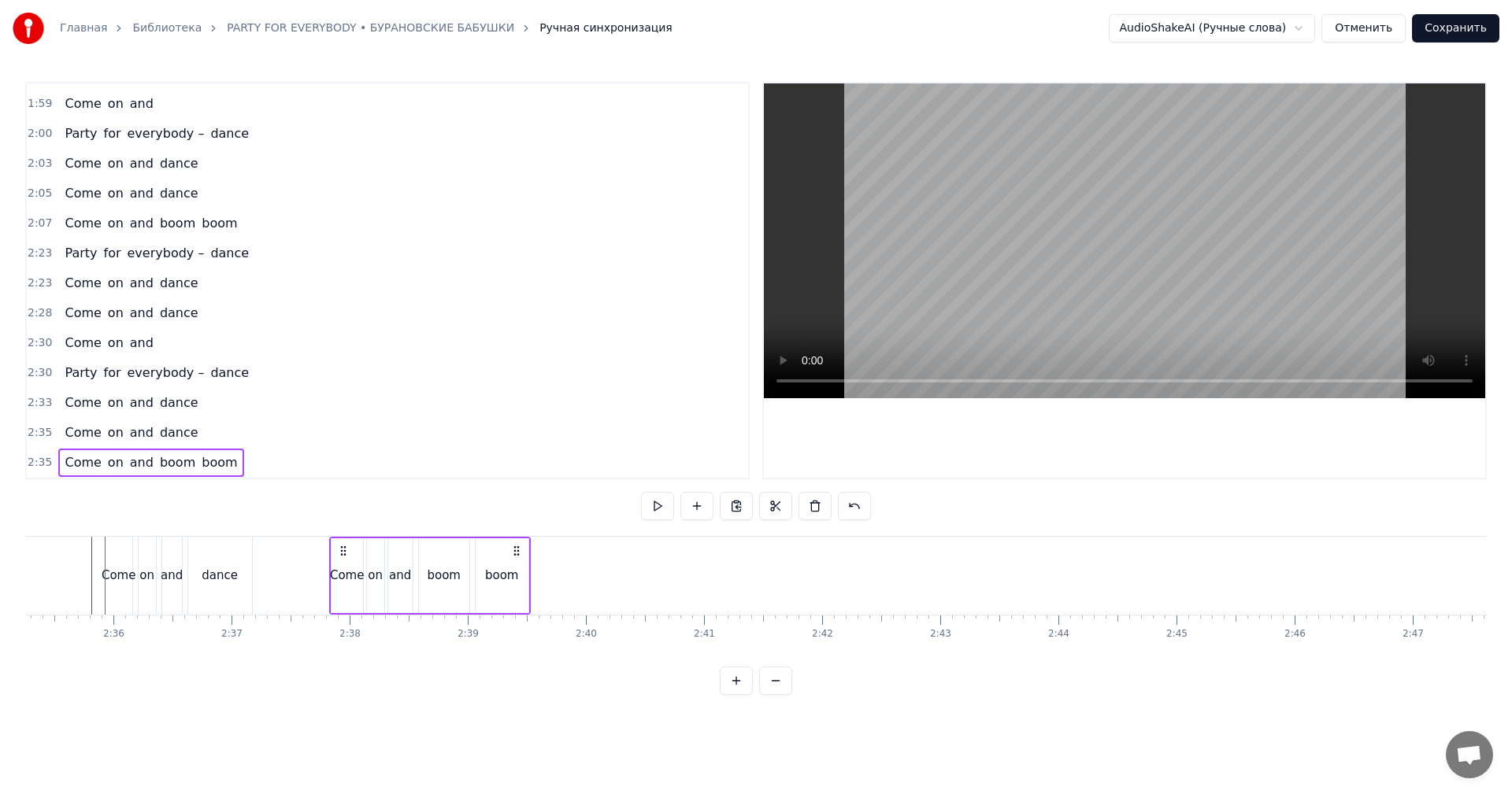
drag, startPoint x: 119, startPoint y: 546, endPoint x: 333, endPoint y: 558, distance: 214.3
click at [342, 554] on icon at bounding box center [343, 551] width 12 height 12
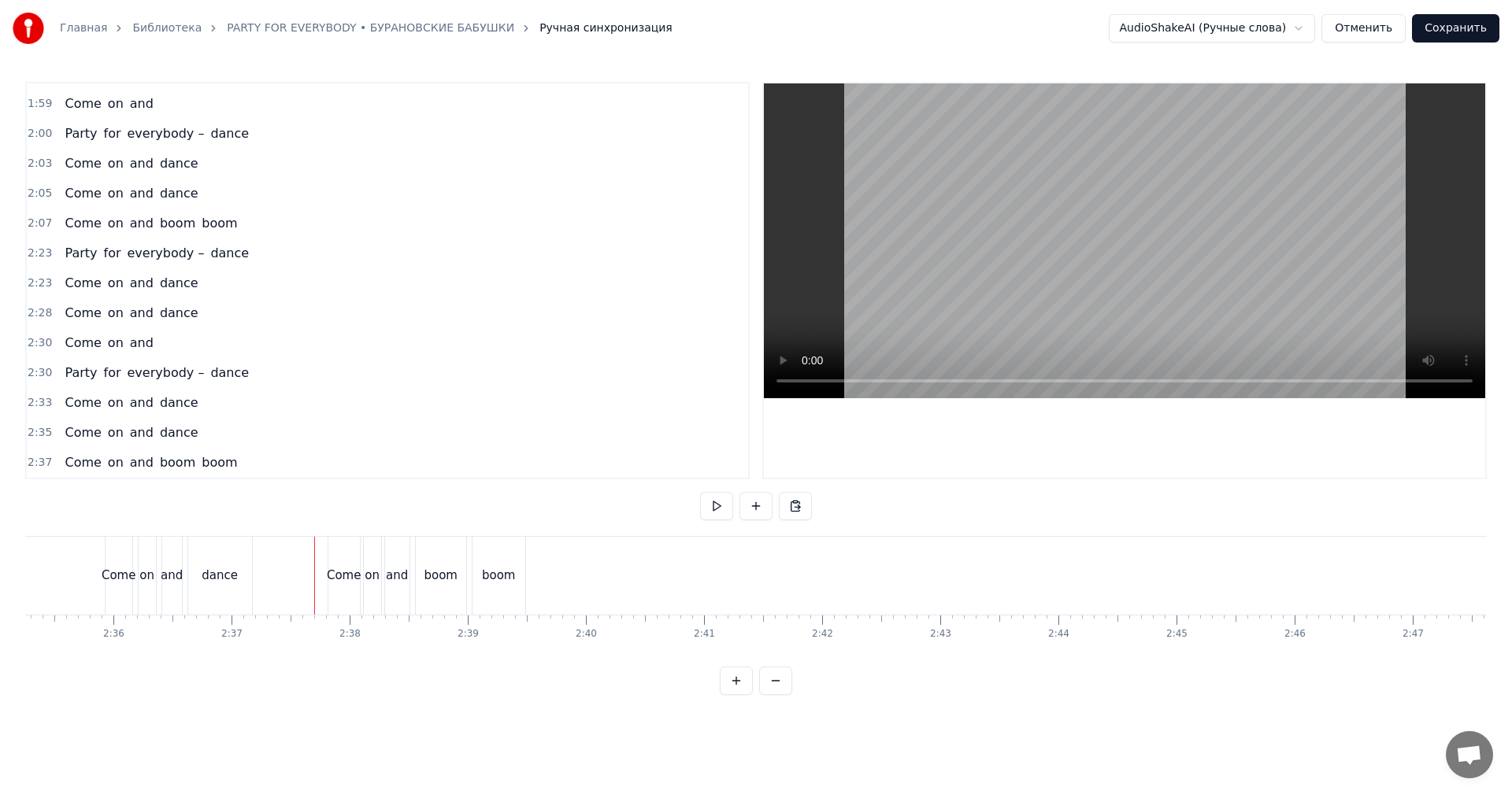
click at [1181, 243] on video at bounding box center [1125, 241] width 721 height 315
click at [496, 567] on div "boom" at bounding box center [499, 576] width 34 height 18
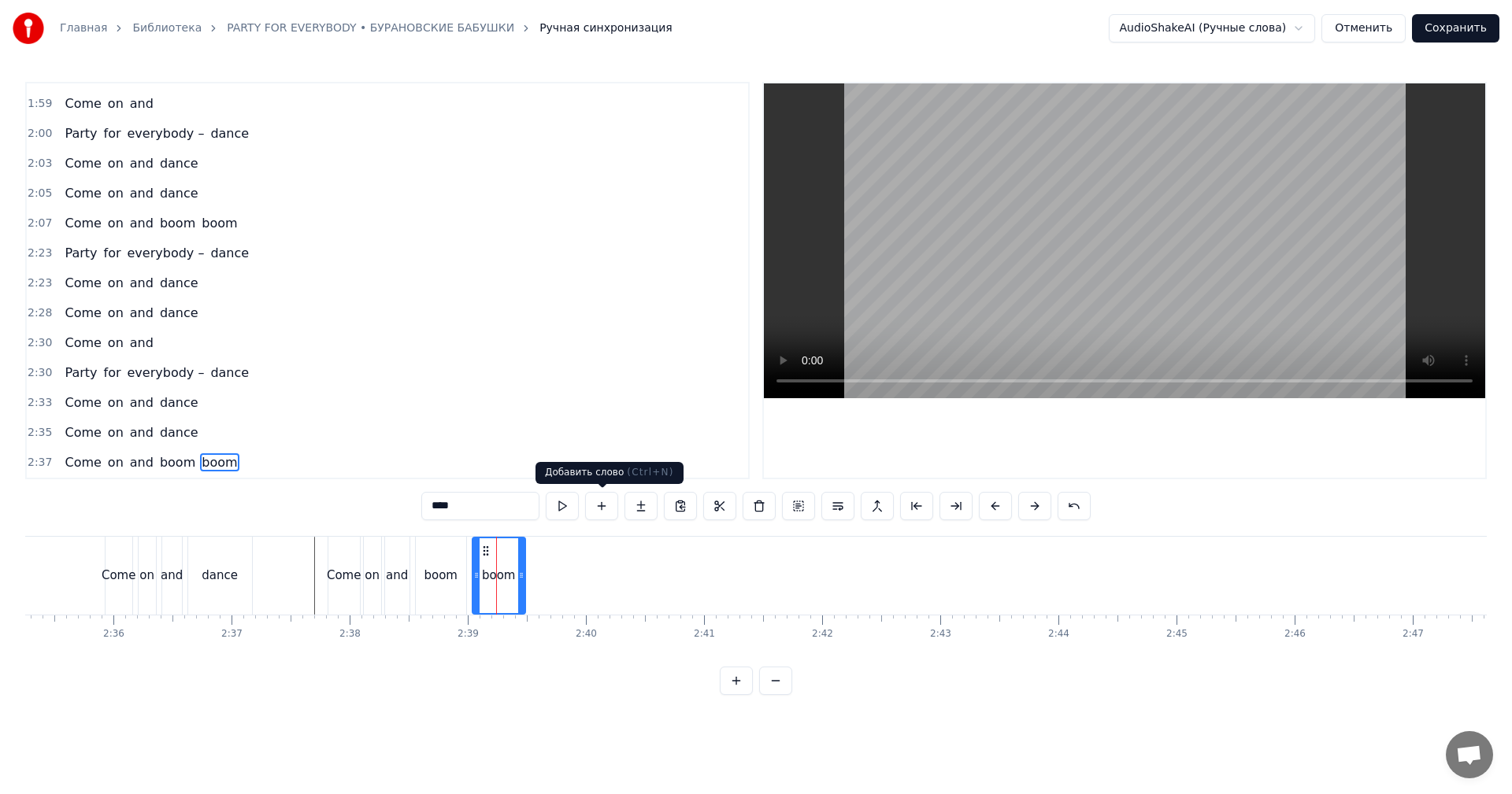
click at [605, 506] on button at bounding box center [601, 506] width 33 height 28
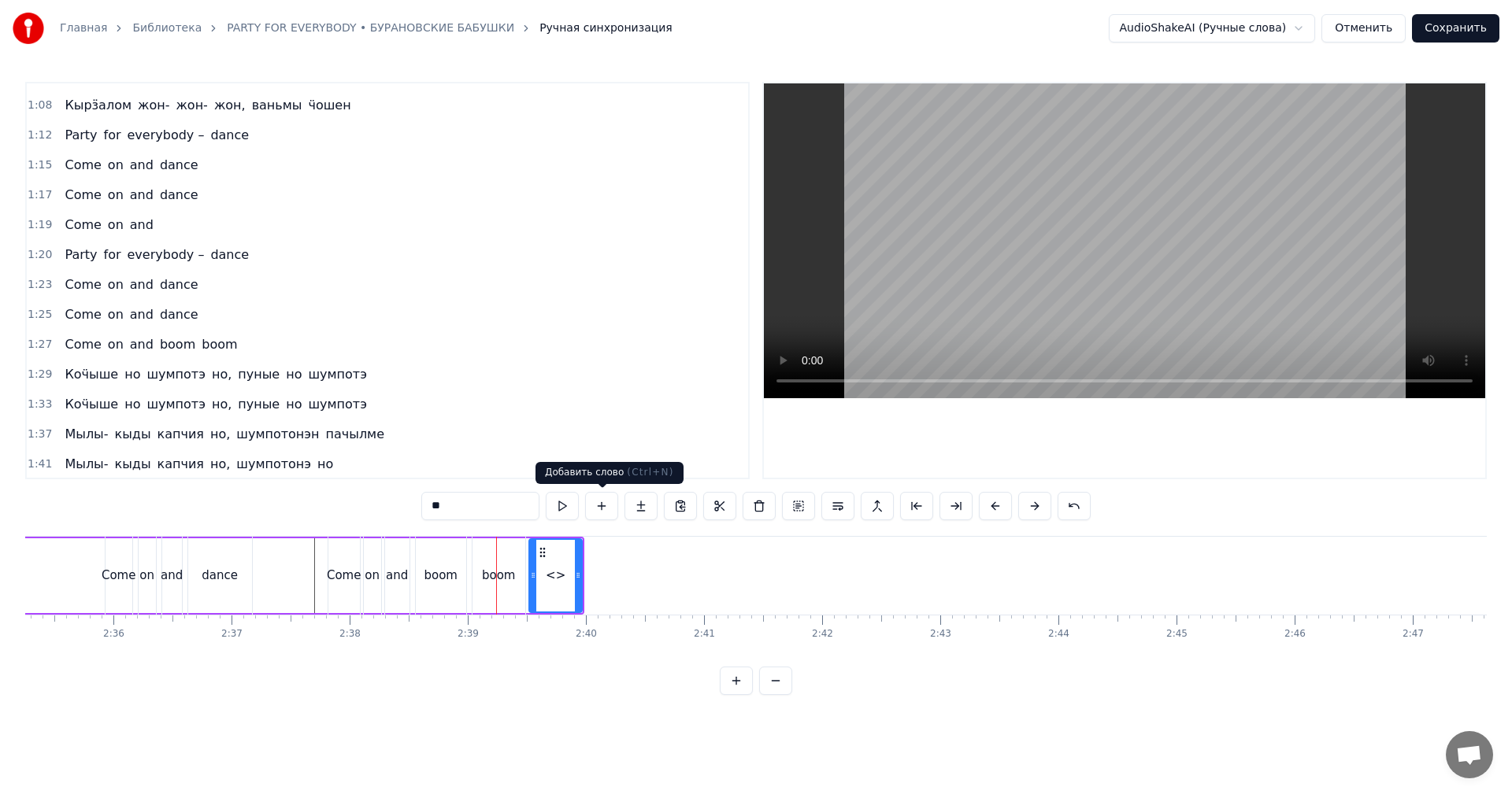
scroll to position [0, 0]
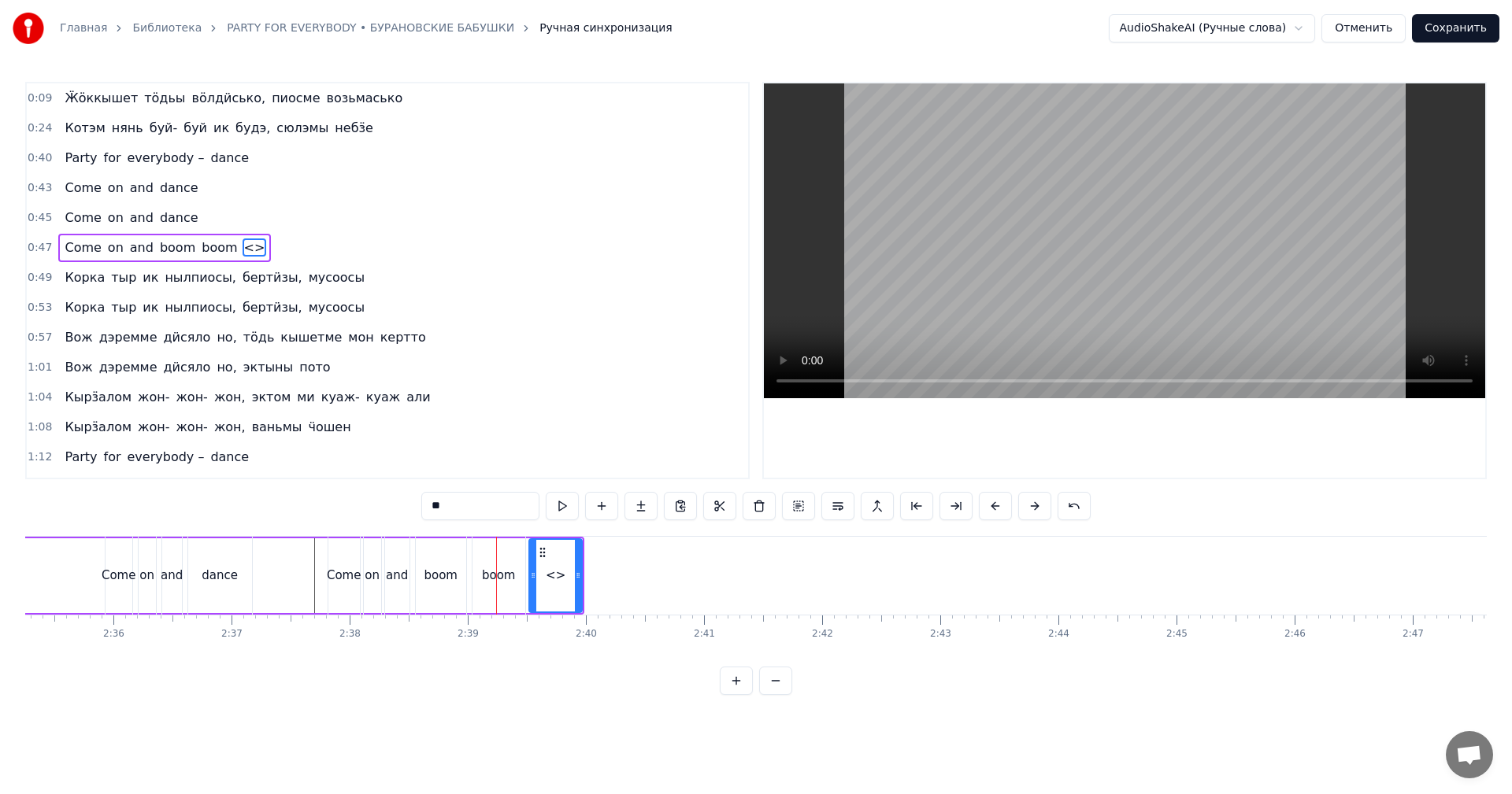
click at [496, 572] on div "boom" at bounding box center [499, 576] width 34 height 18
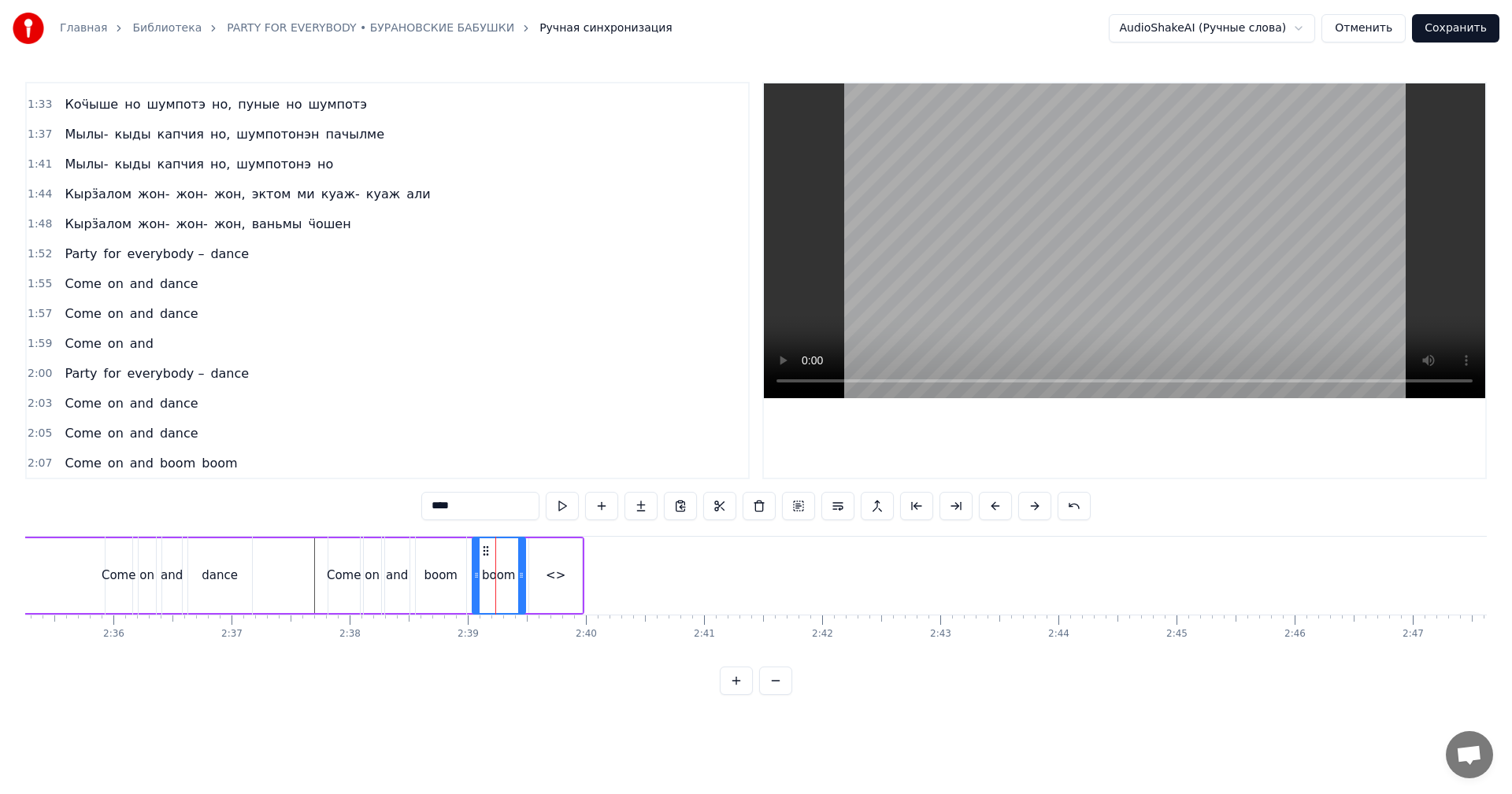
click at [487, 507] on input "****" at bounding box center [480, 506] width 118 height 28
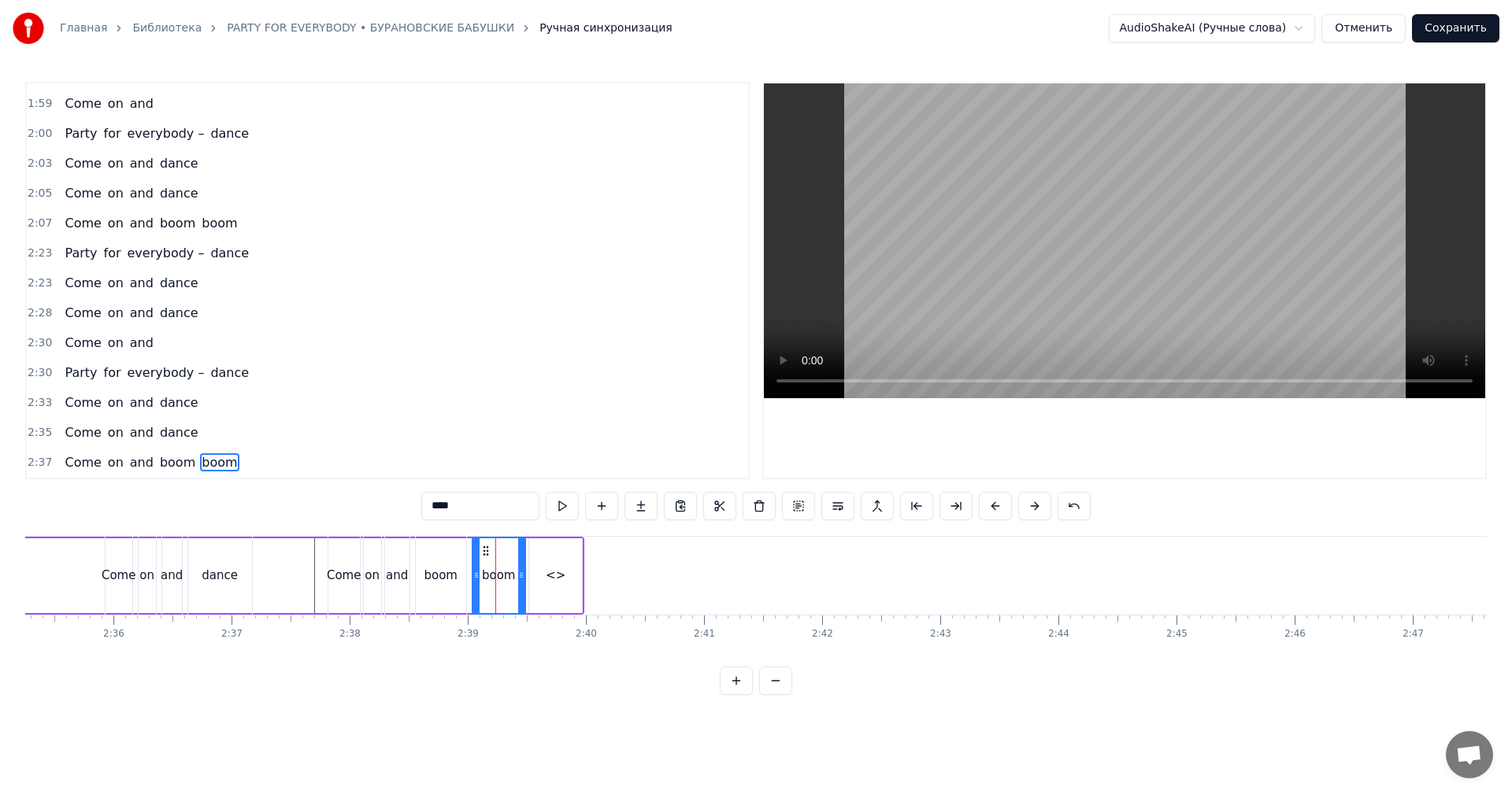
click at [550, 575] on div "<>" at bounding box center [556, 576] width 20 height 18
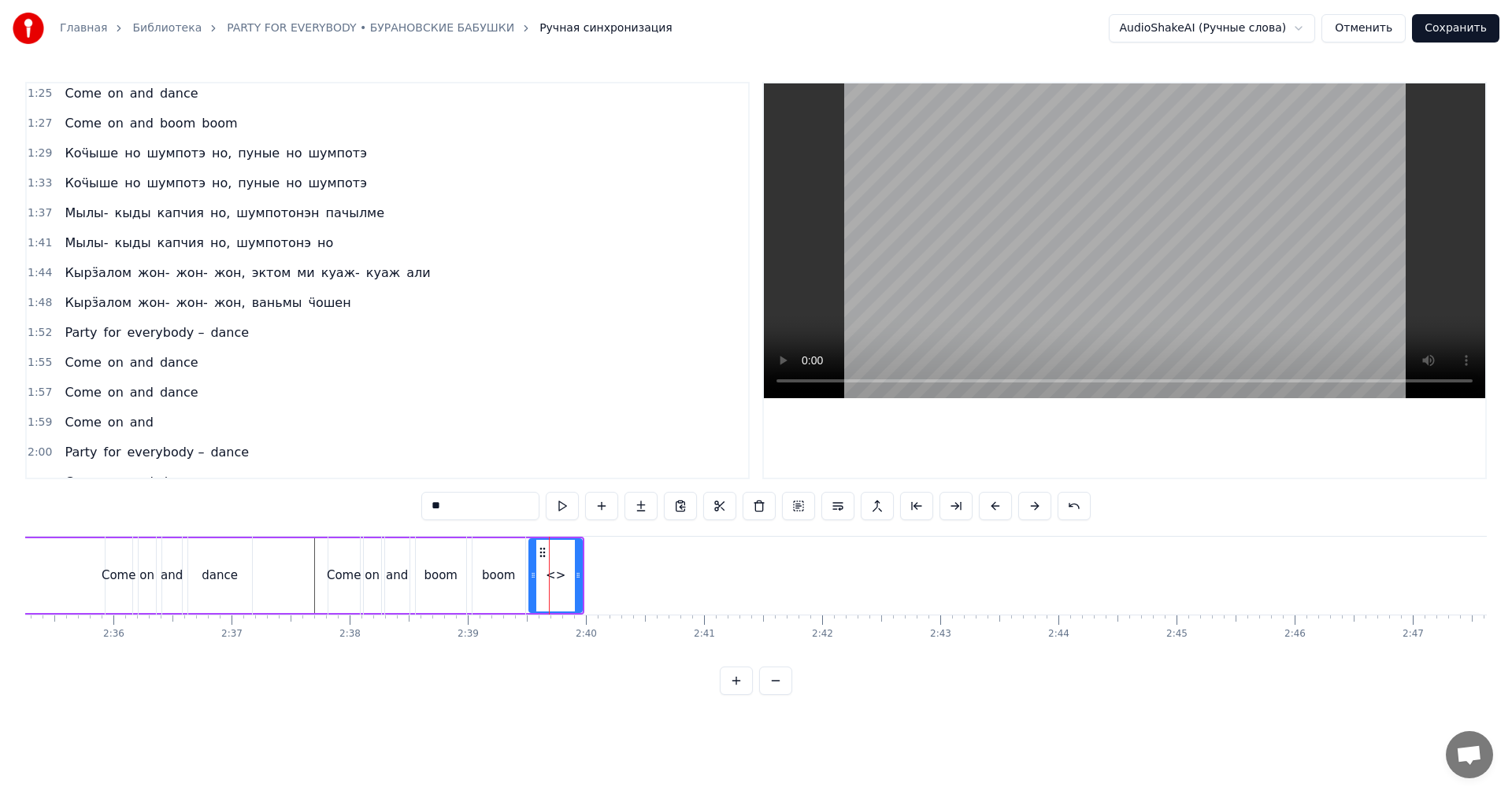
scroll to position [41, 0]
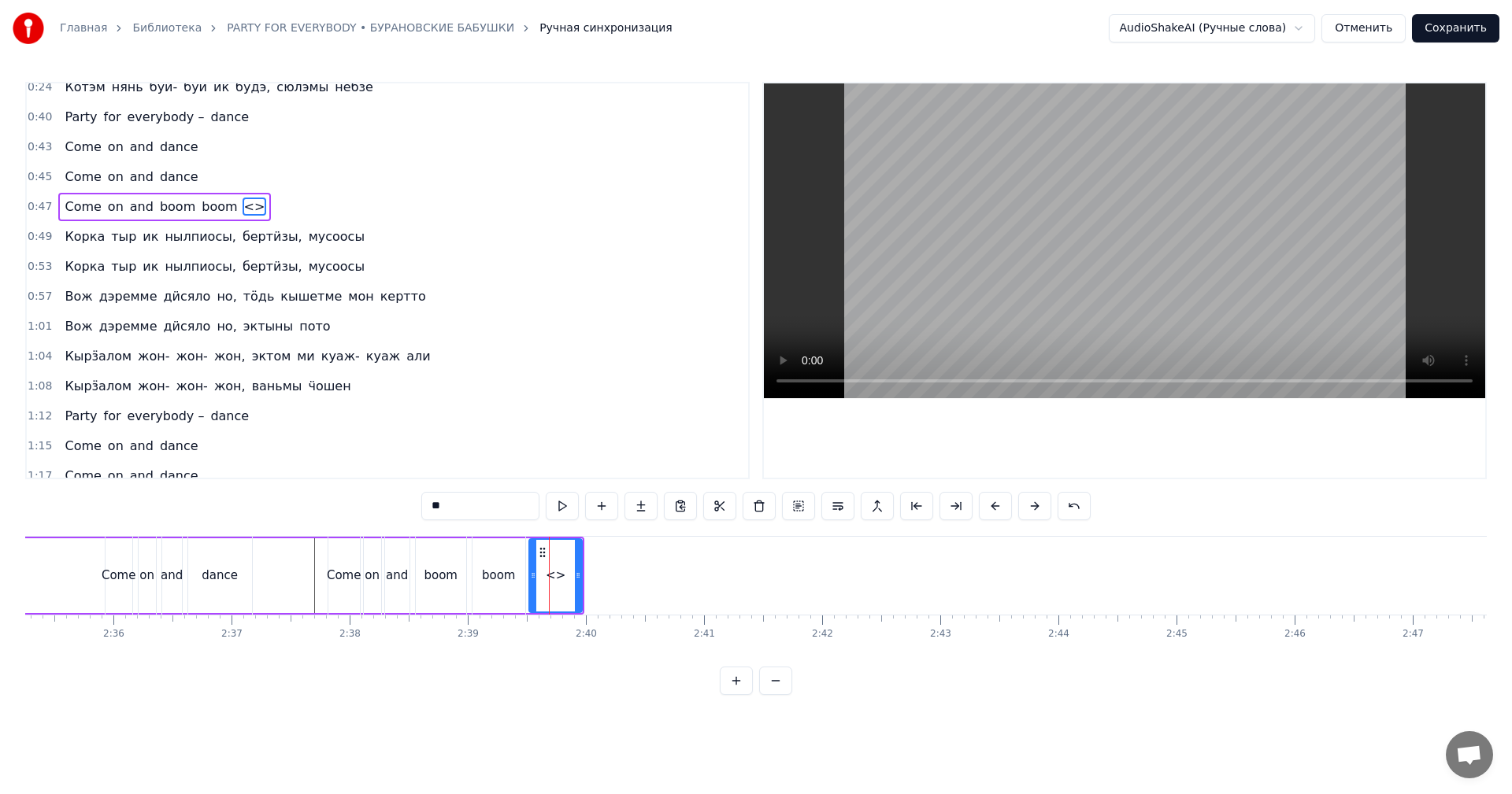
click at [486, 509] on input "**" at bounding box center [480, 506] width 118 height 28
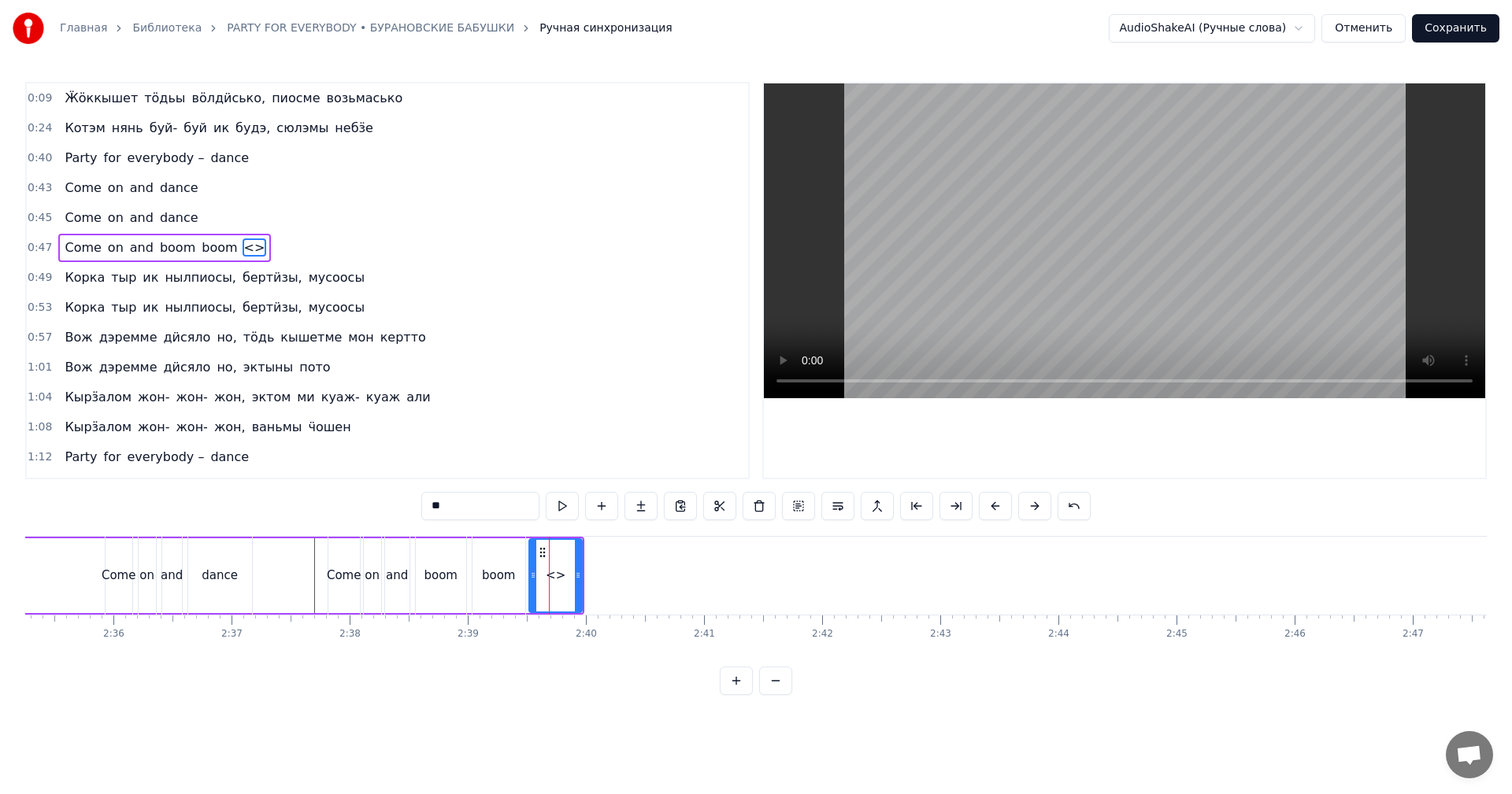
paste input "**"
type input "****"
click at [604, 508] on button at bounding box center [601, 506] width 33 height 28
click at [495, 499] on input "**" at bounding box center [480, 506] width 118 height 28
paste input "**"
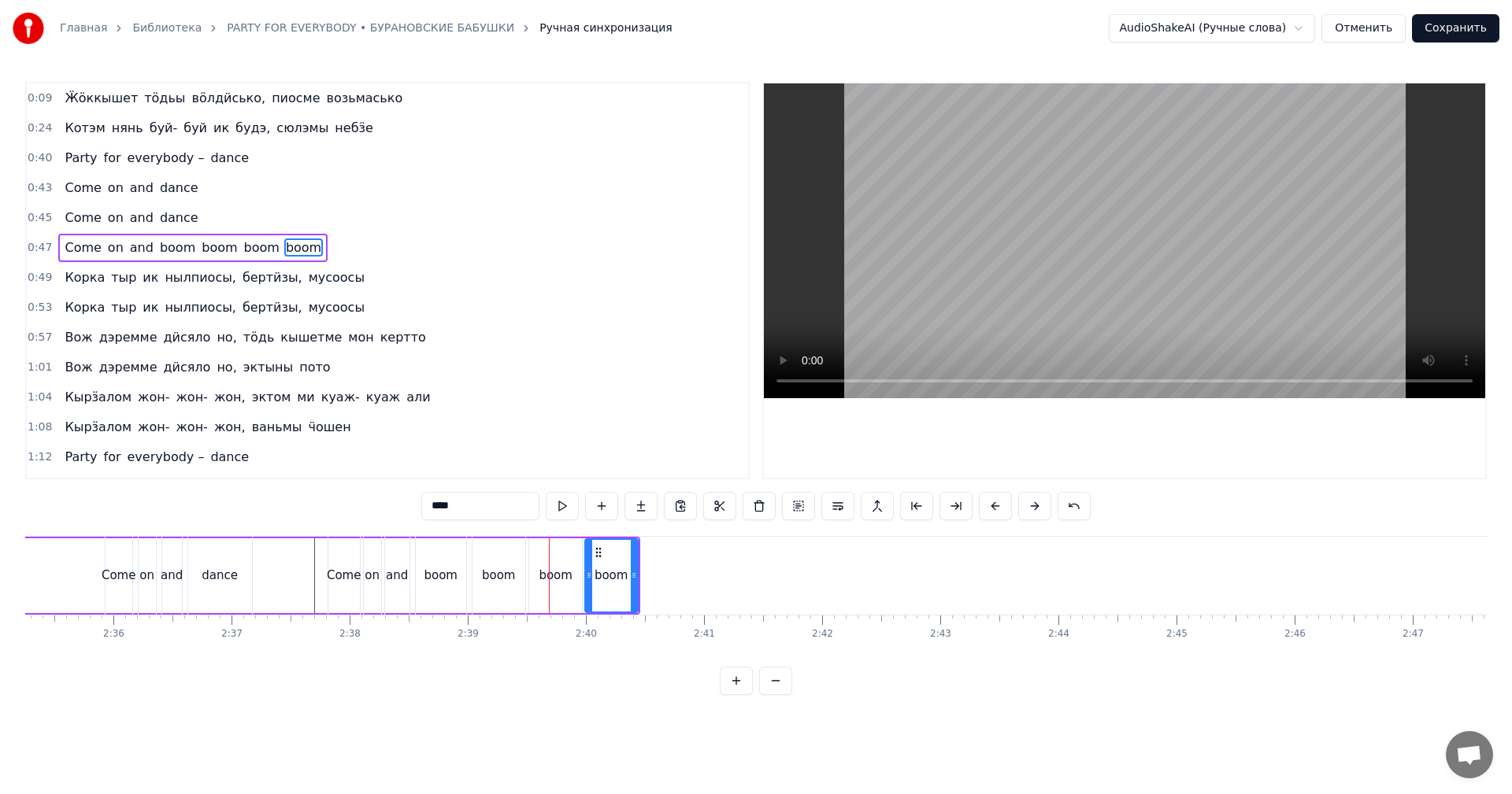
click at [208, 461] on span "dance" at bounding box center [229, 457] width 42 height 18
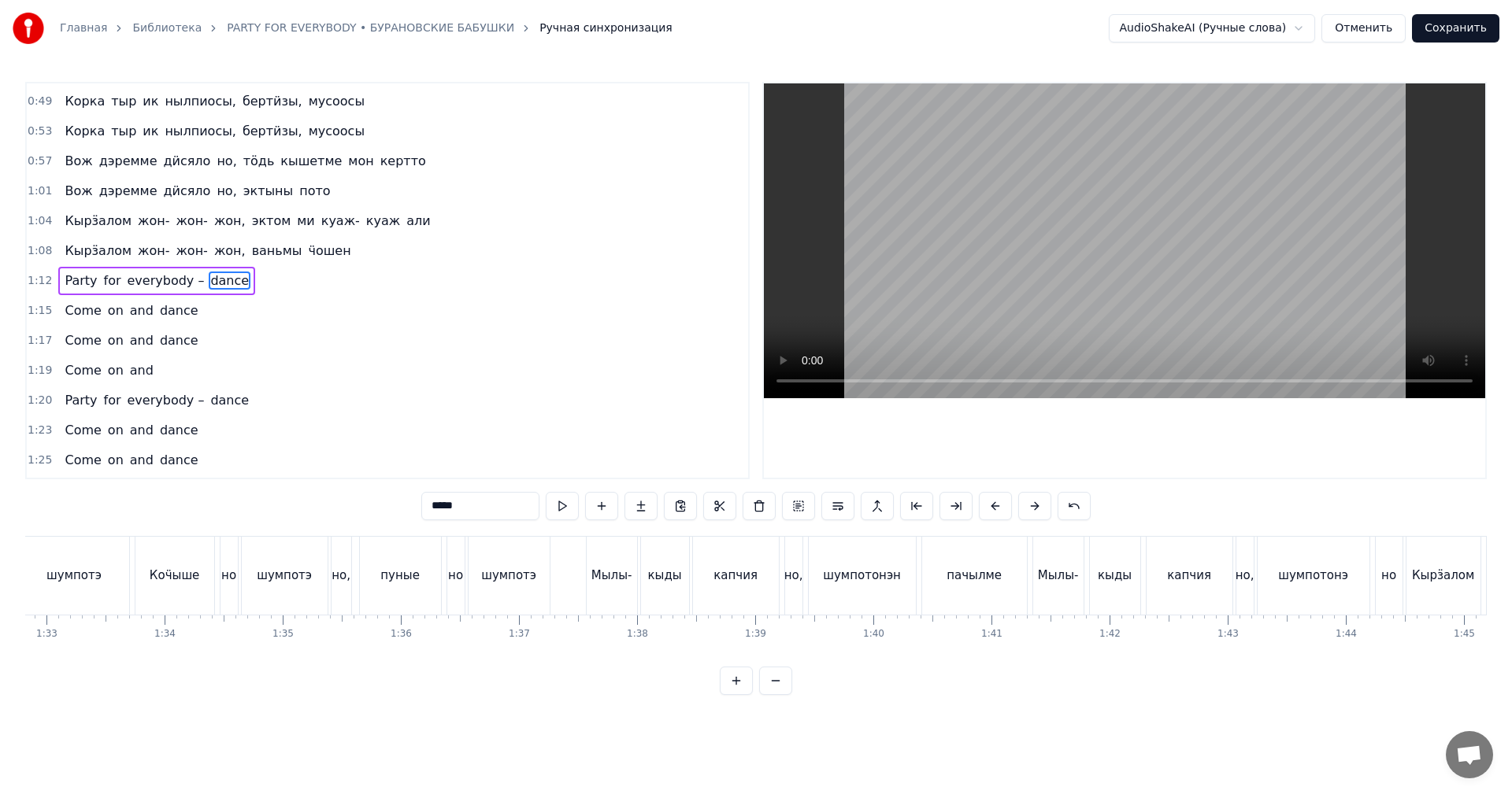
scroll to position [0, 8741]
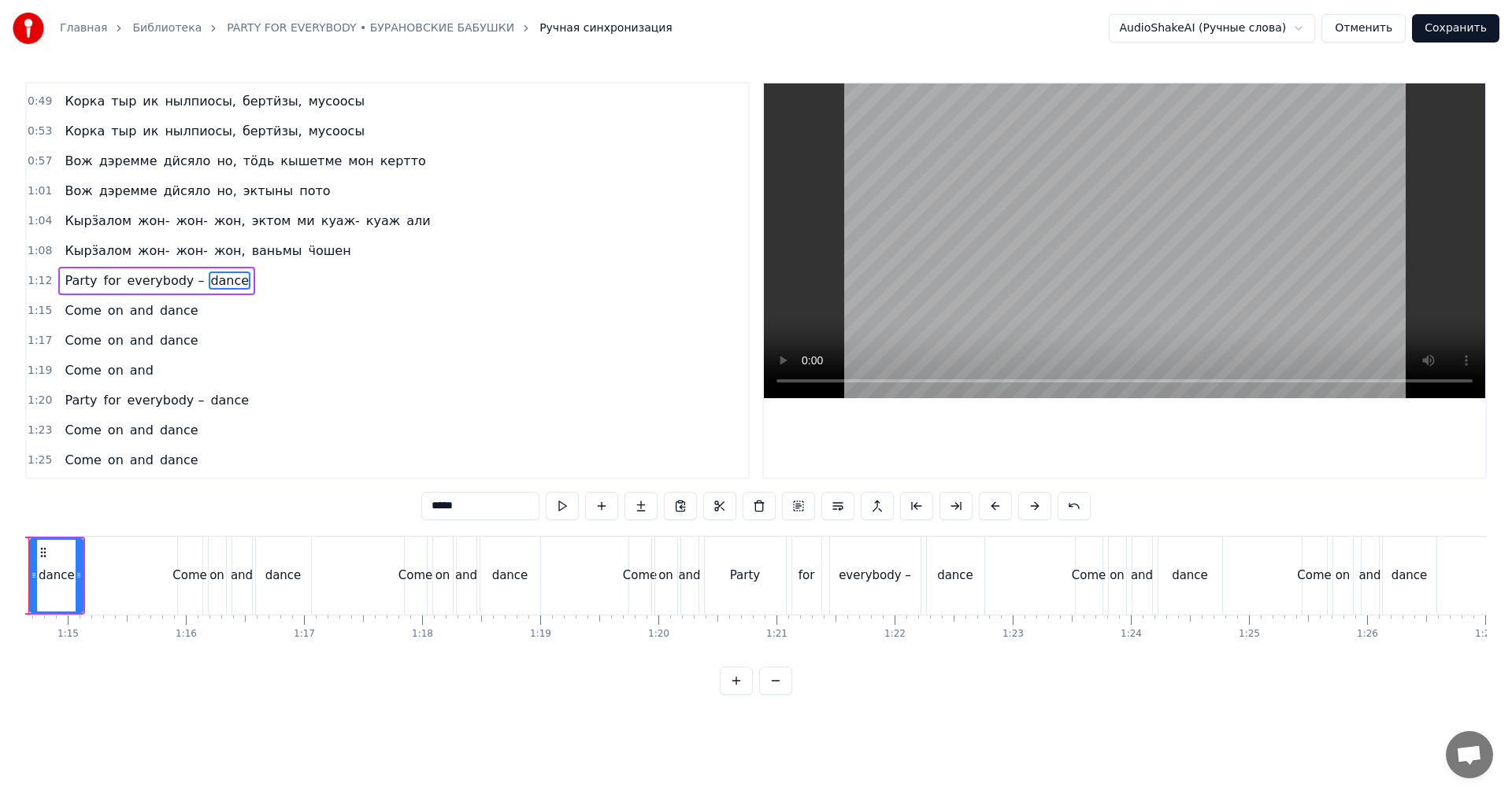
click at [462, 506] on input "*****" at bounding box center [480, 506] width 118 height 28
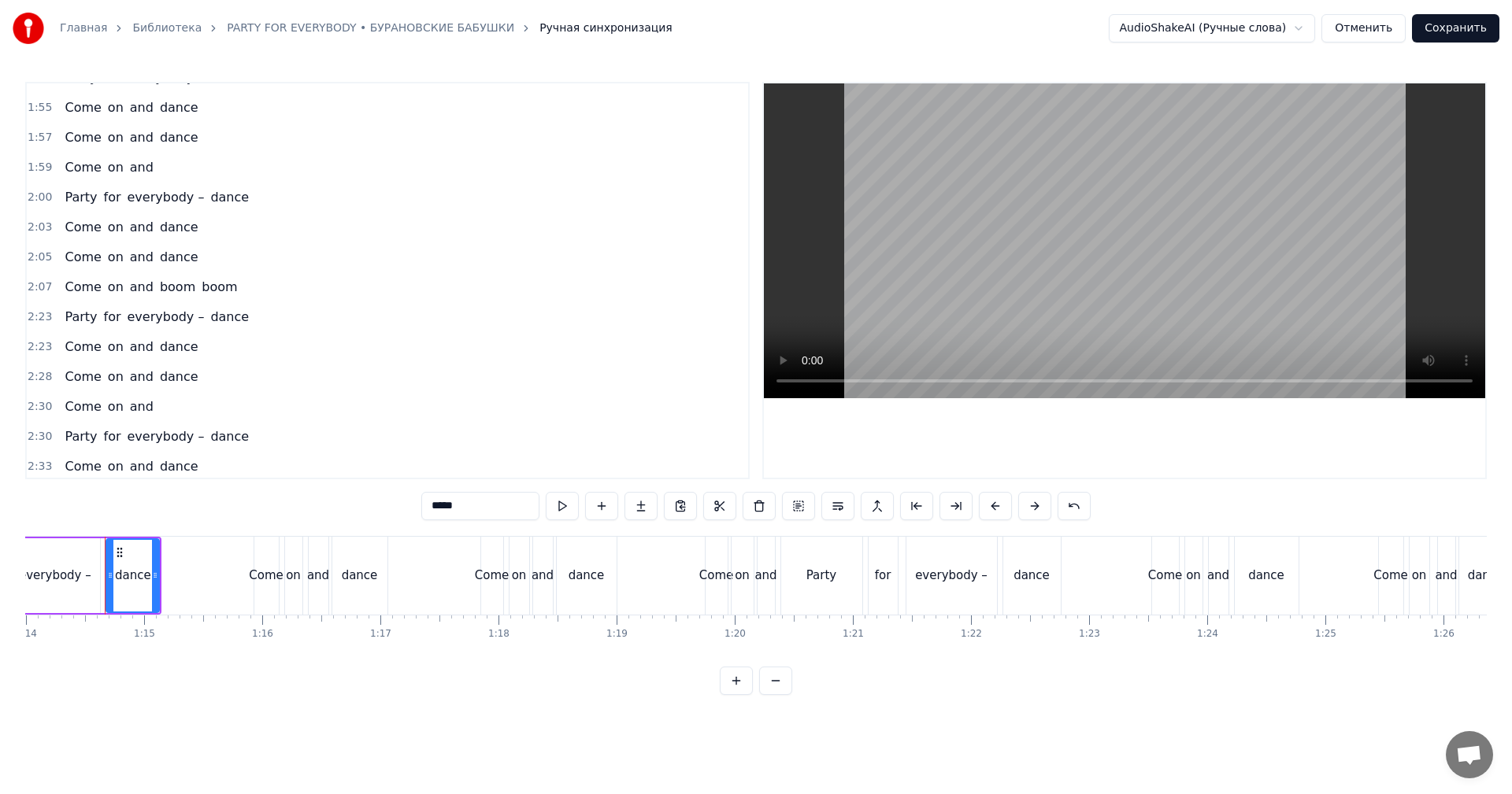
scroll to position [862, 0]
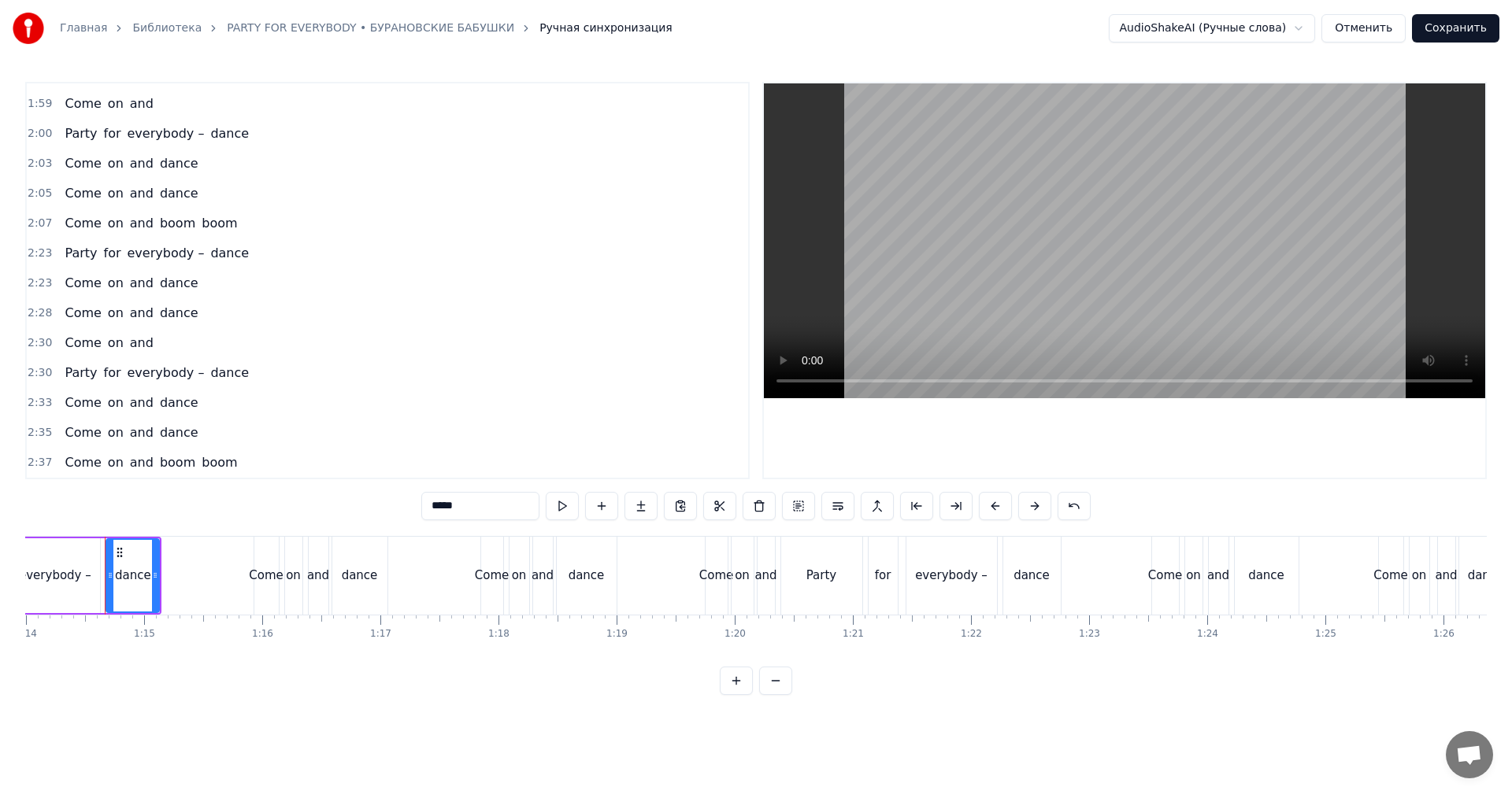
click at [215, 464] on span "boom" at bounding box center [219, 462] width 38 height 18
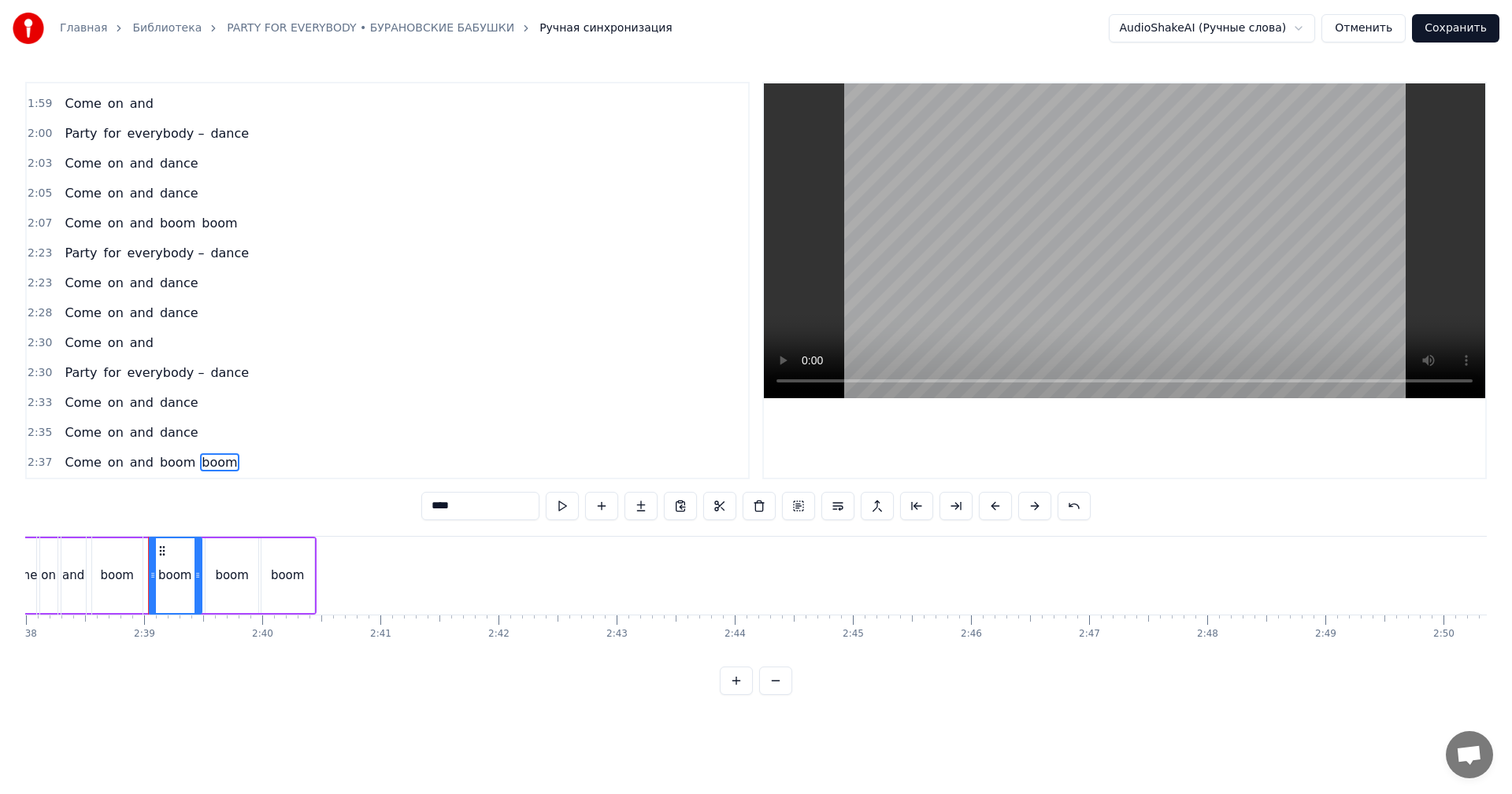
scroll to position [0, 18707]
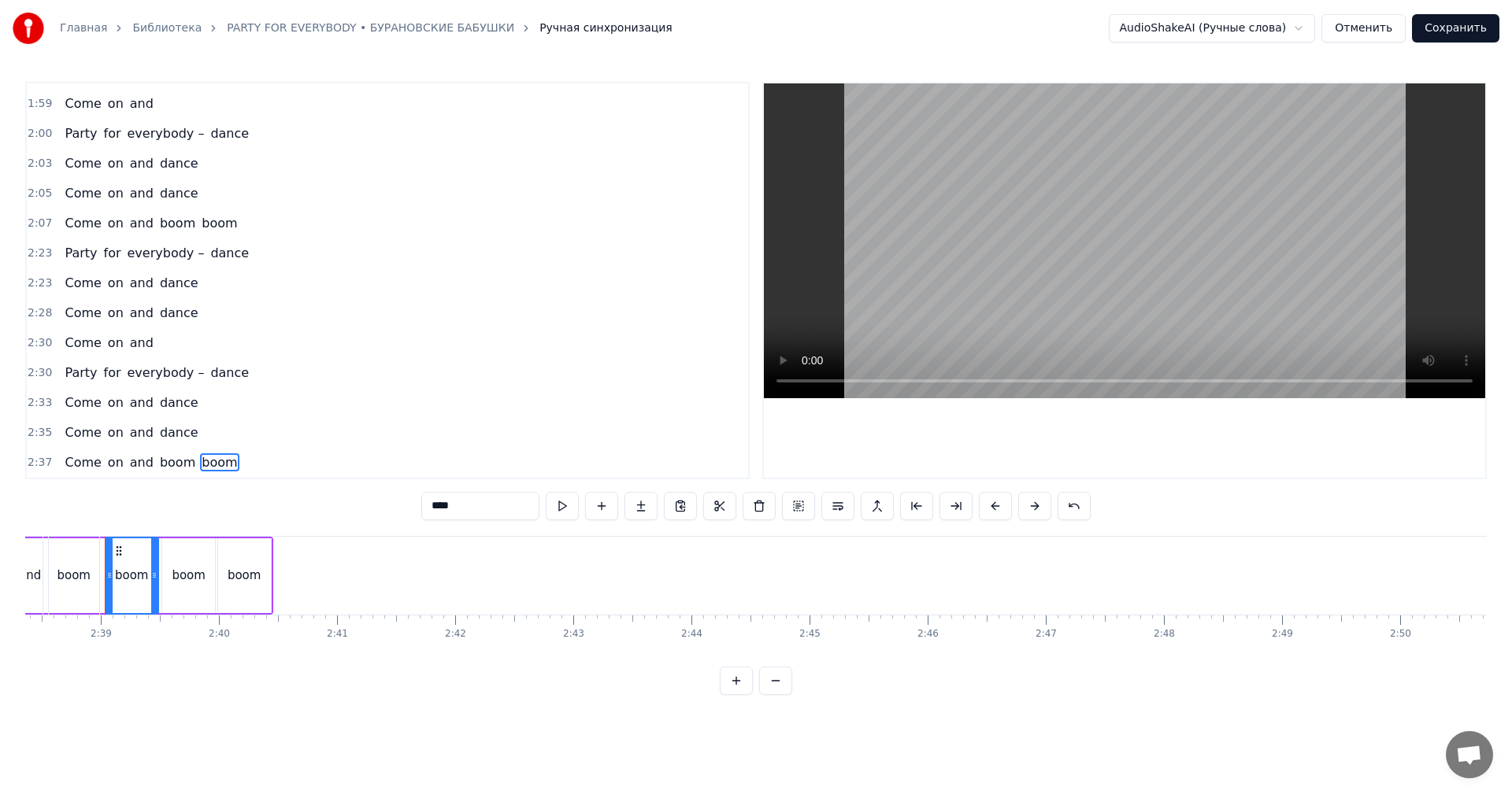
click at [222, 569] on div "boom" at bounding box center [244, 576] width 53 height 75
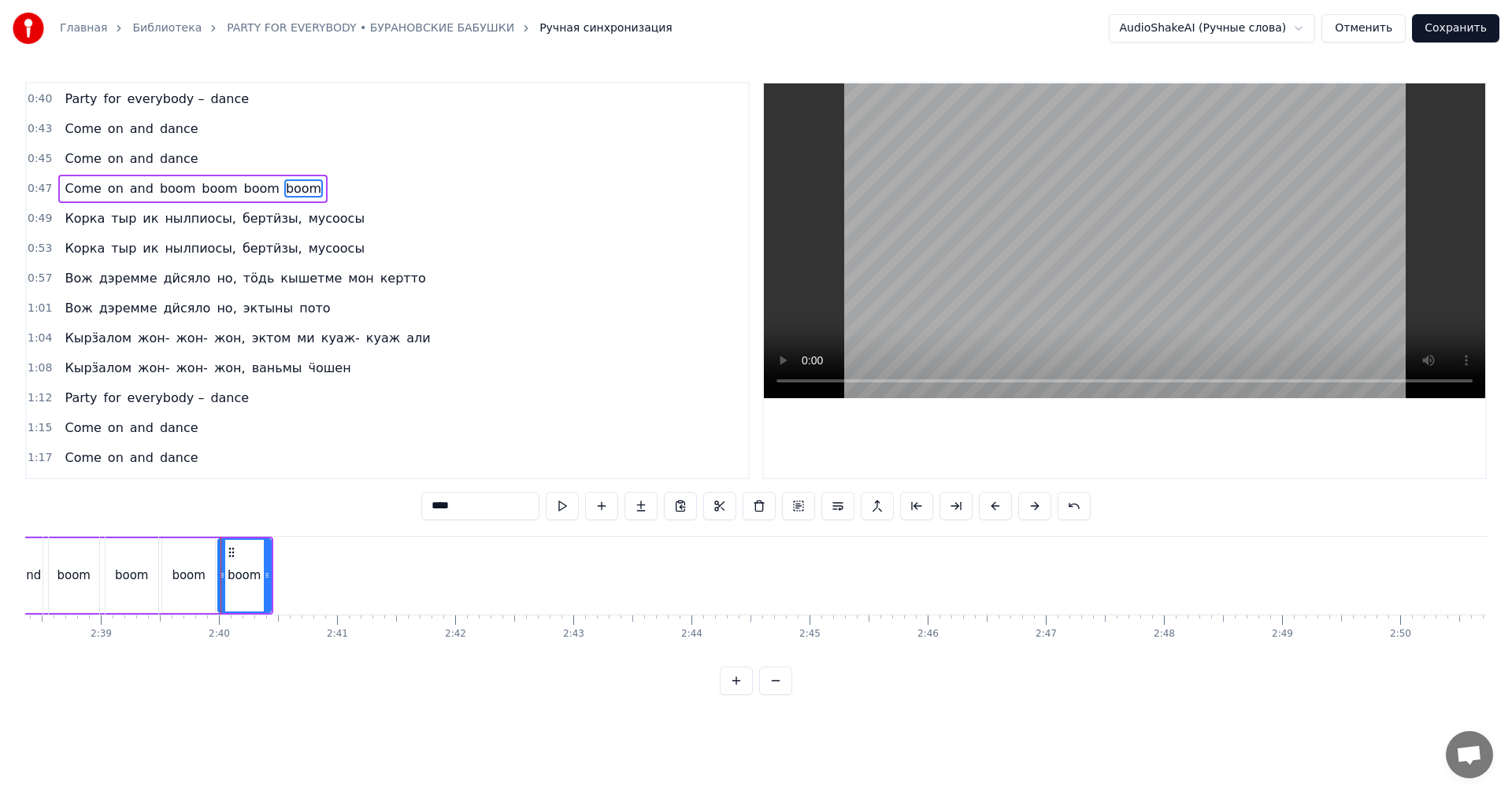
scroll to position [0, 0]
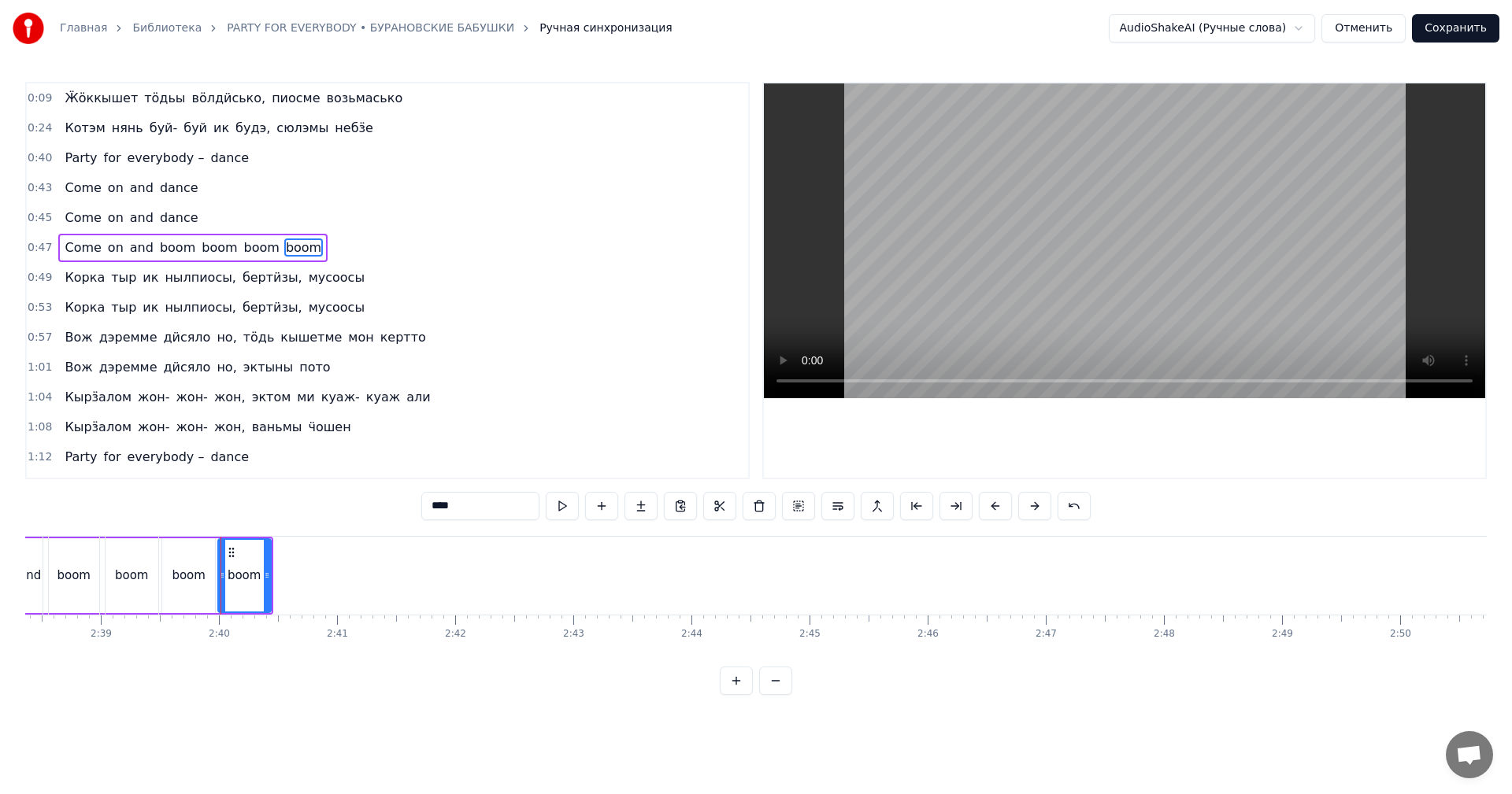
type input "**"
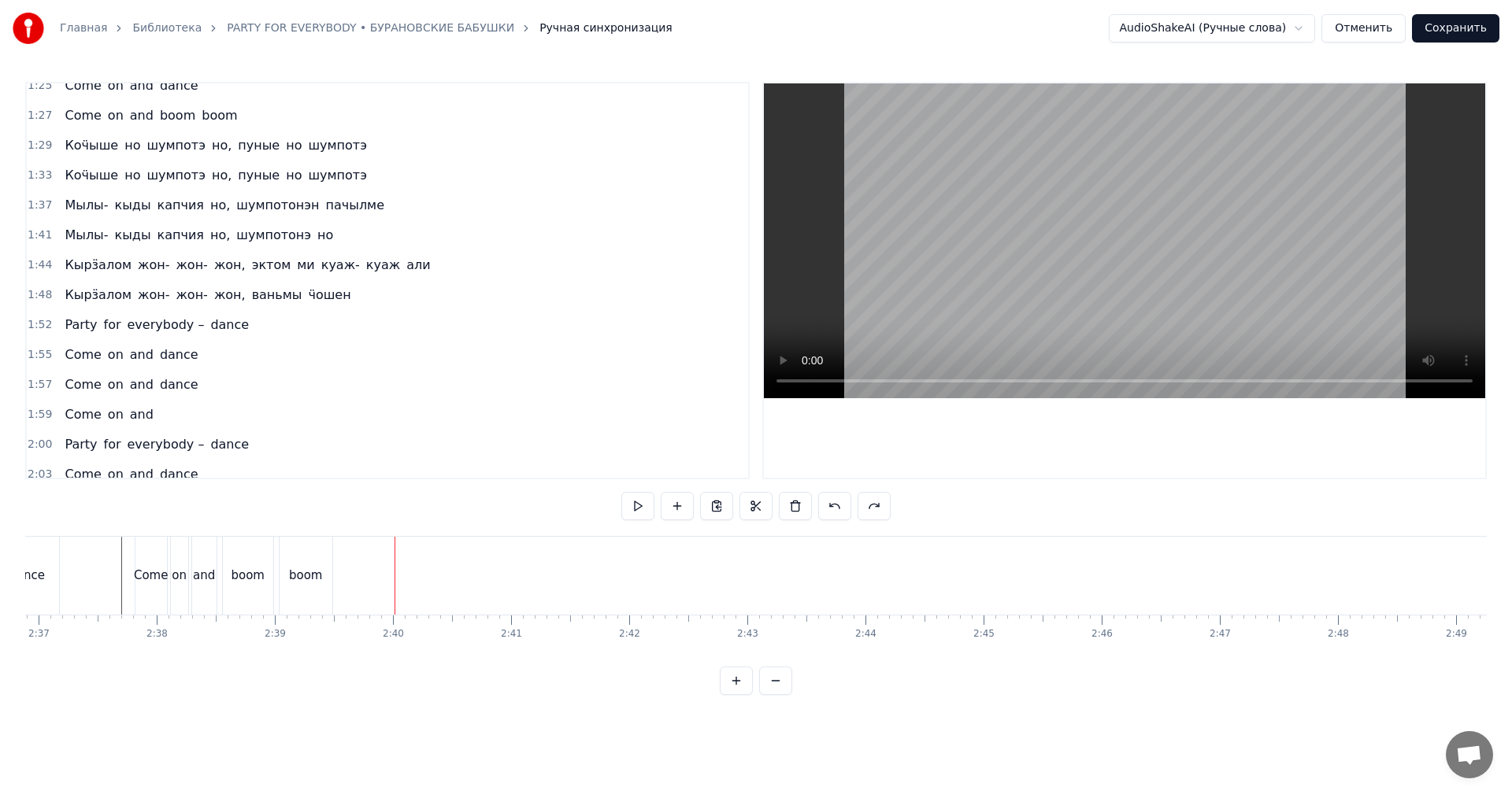
scroll to position [0, 18235]
click at [440, 563] on div "Come" at bounding box center [449, 576] width 32 height 78
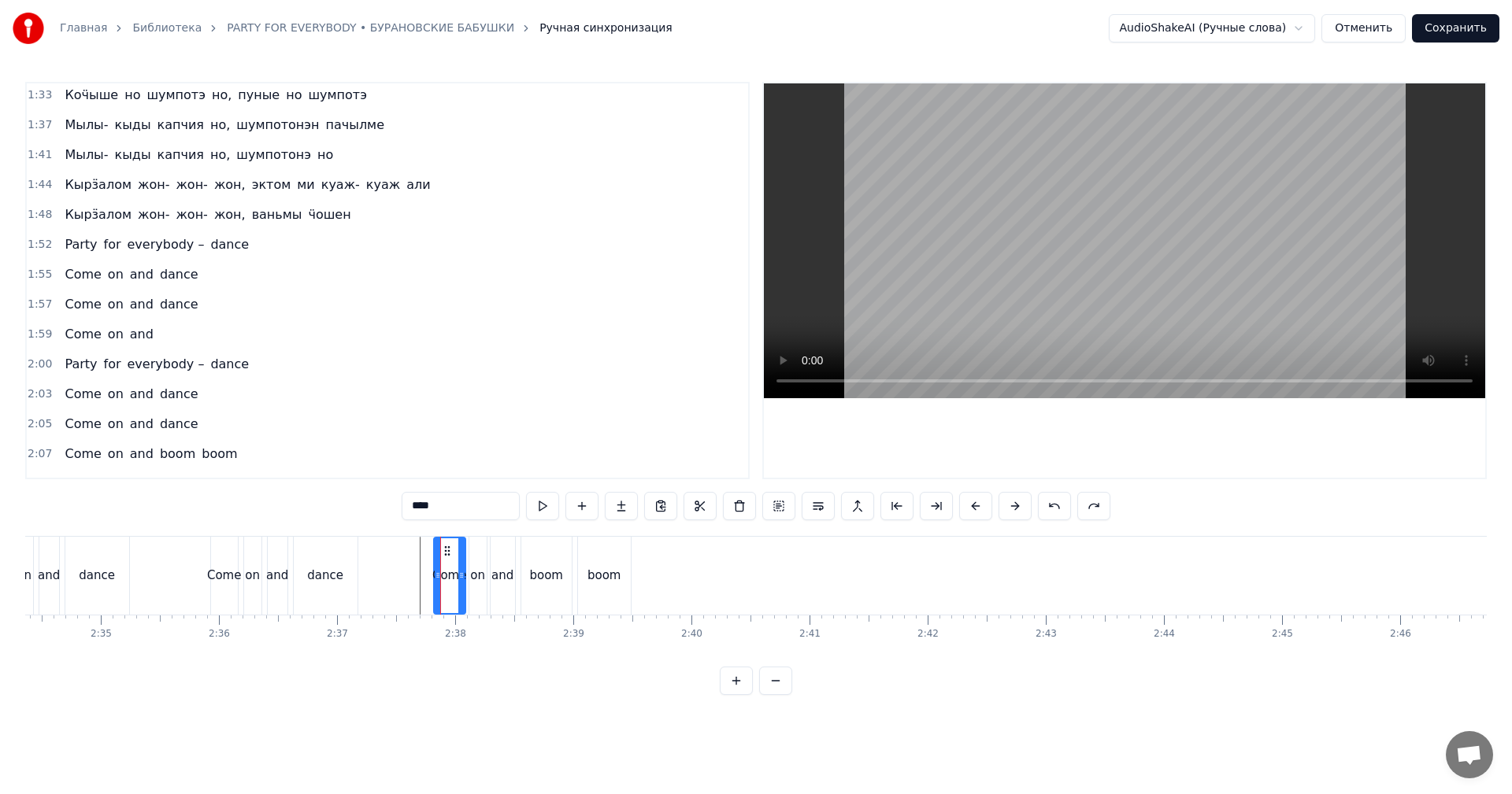
scroll to position [862, 0]
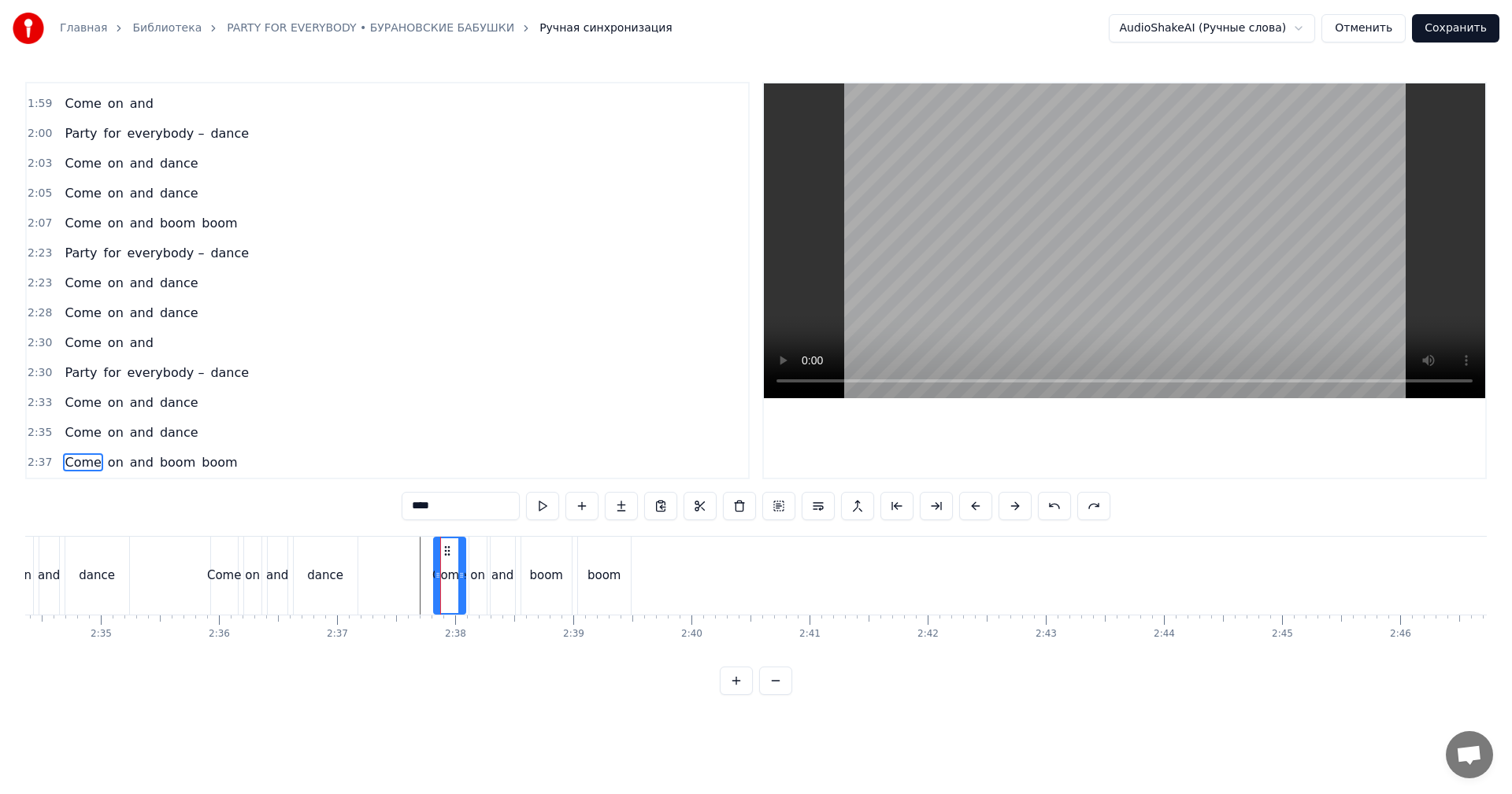
click at [40, 464] on span "2:37" at bounding box center [40, 462] width 24 height 15
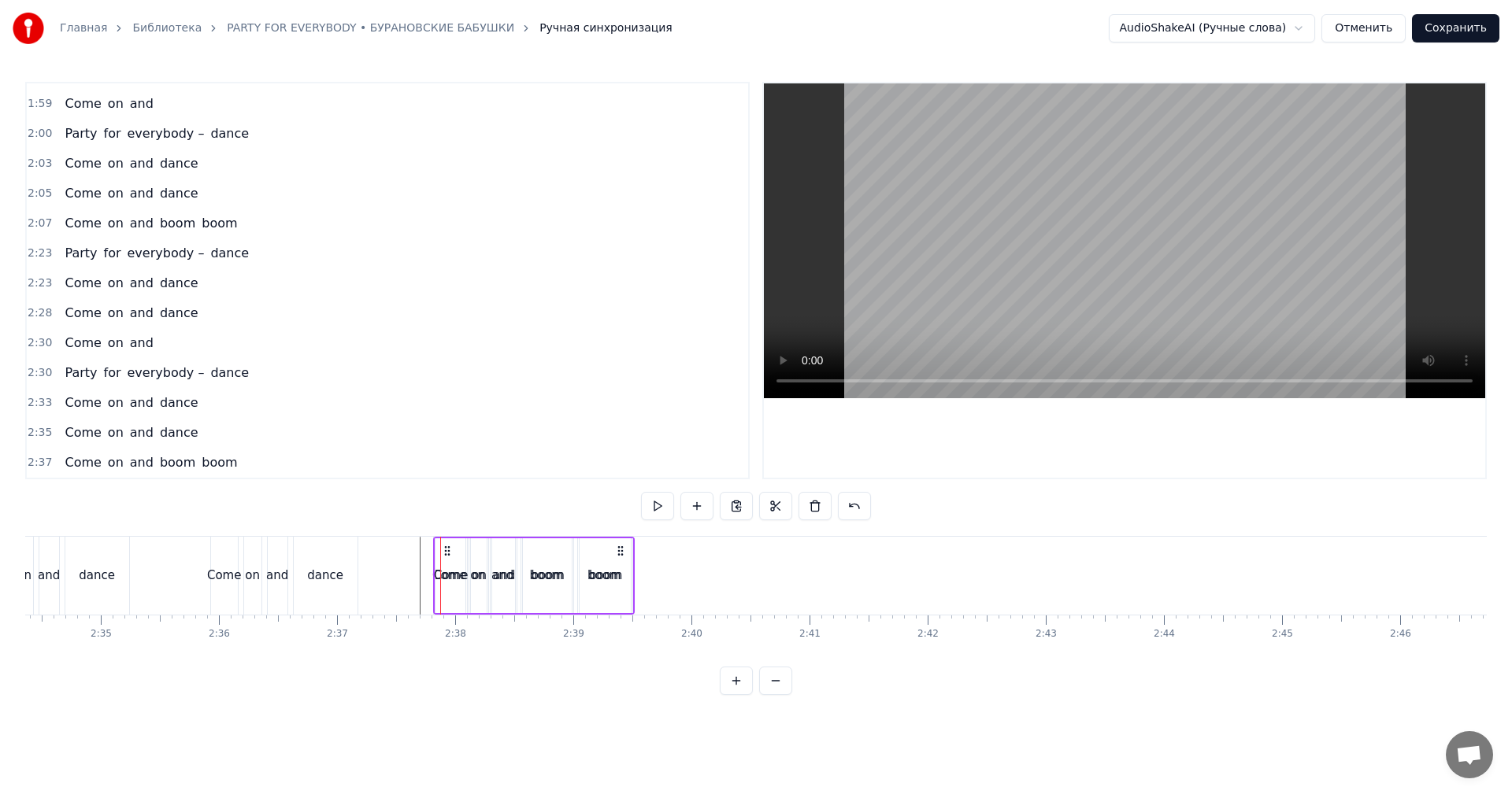
scroll to position [892, 0]
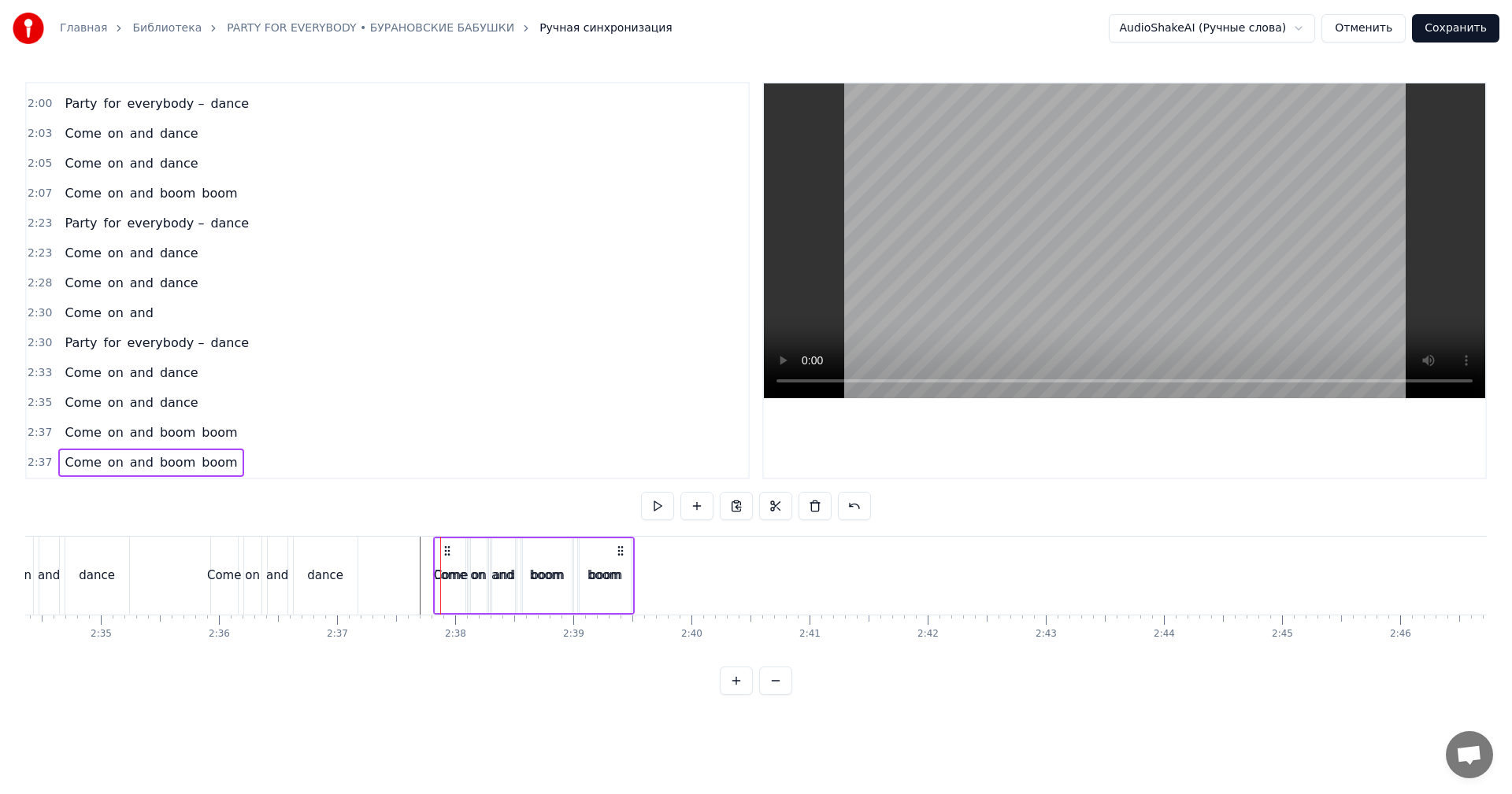
click at [129, 465] on span "and" at bounding box center [142, 462] width 27 height 18
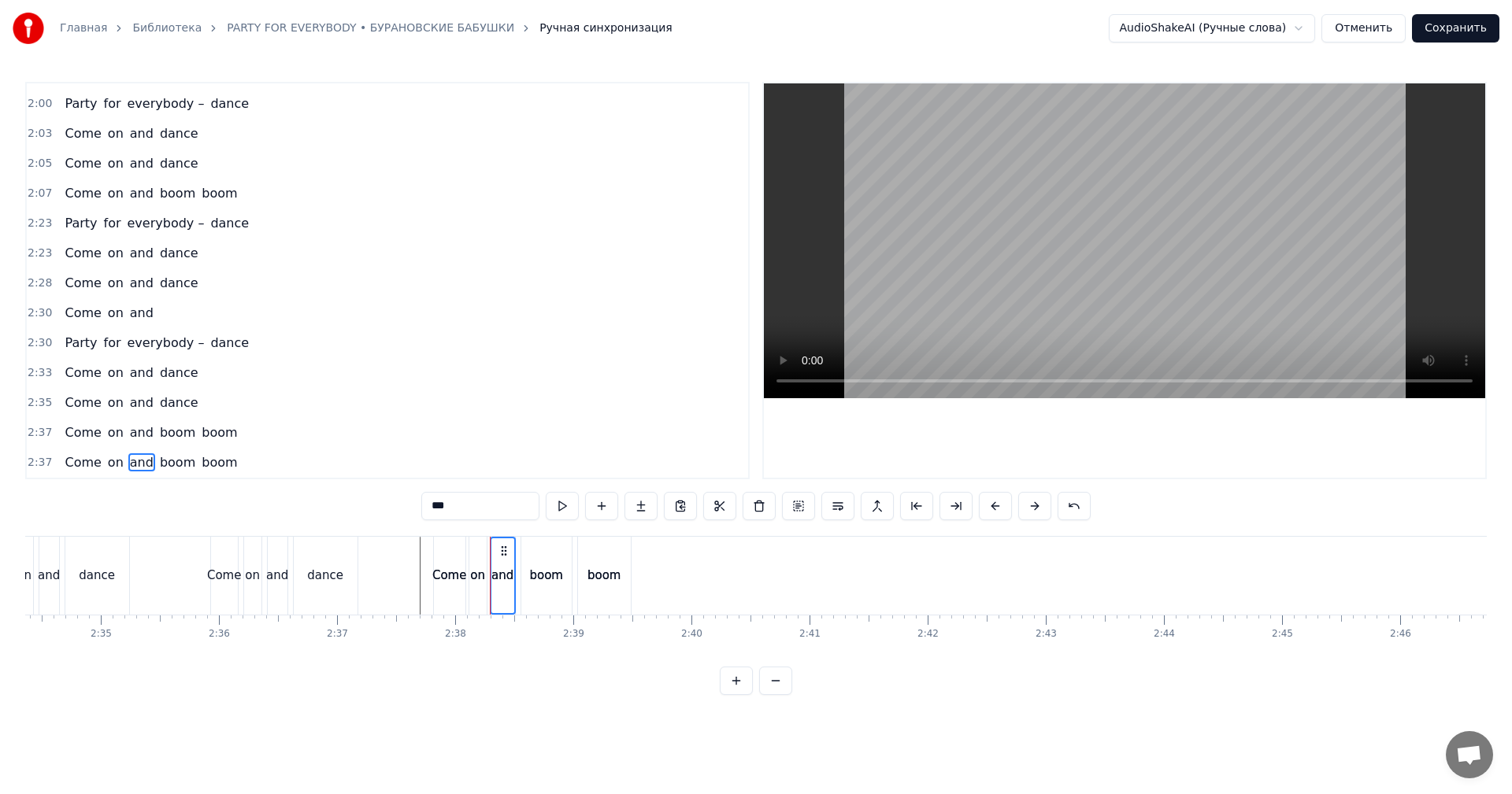
drag, startPoint x: 106, startPoint y: 466, endPoint x: 81, endPoint y: 466, distance: 25.0
click at [107, 466] on span "on" at bounding box center [116, 462] width 19 height 18
click at [78, 466] on span "Come" at bounding box center [82, 462] width 39 height 18
click at [70, 466] on span "Come" at bounding box center [82, 462] width 39 height 18
click at [107, 459] on span "on" at bounding box center [116, 462] width 19 height 18
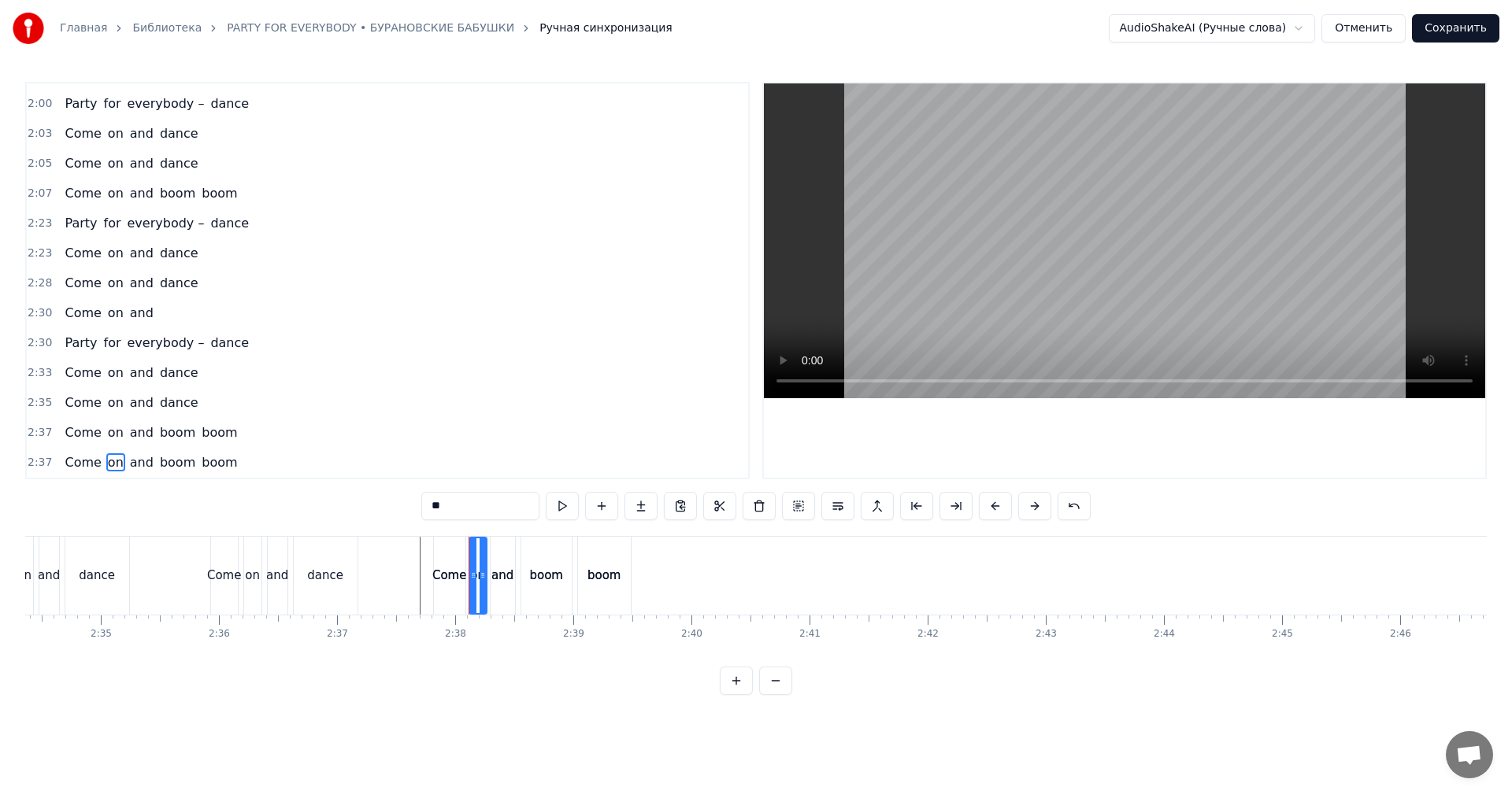
click at [131, 464] on span "and" at bounding box center [142, 462] width 27 height 18
type input "***"
drag, startPoint x: 472, startPoint y: 504, endPoint x: 426, endPoint y: 504, distance: 46.0
click at [426, 504] on input "***" at bounding box center [480, 506] width 118 height 28
click at [23, 462] on div "Главная Библиотека PARTY FOR EVERYBODY • БУРАНОВСКИЕ БАБУШКИ Ручная синхронизац…" at bounding box center [756, 347] width 1512 height 696
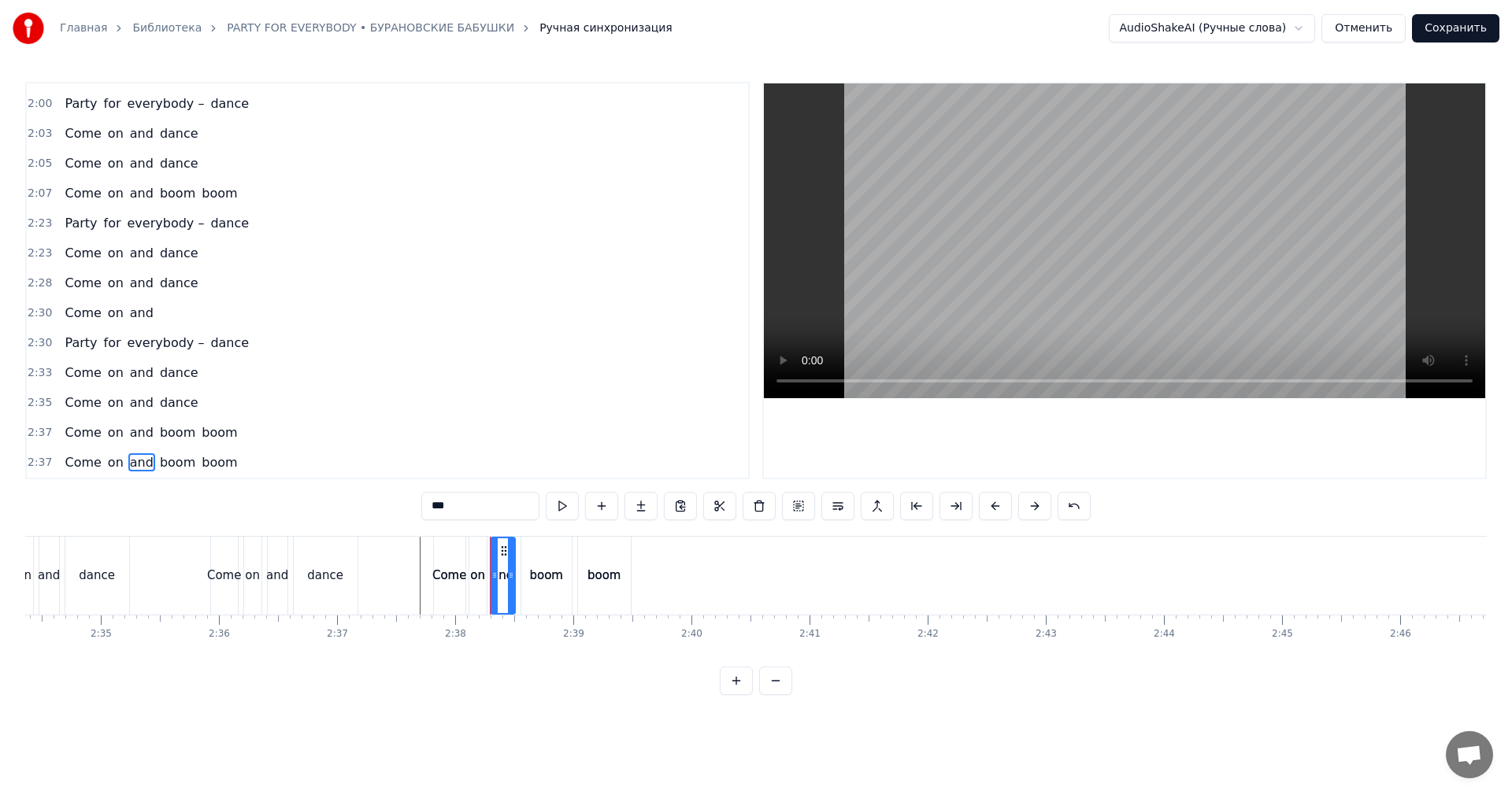
click at [44, 463] on span "2:37" at bounding box center [40, 462] width 24 height 15
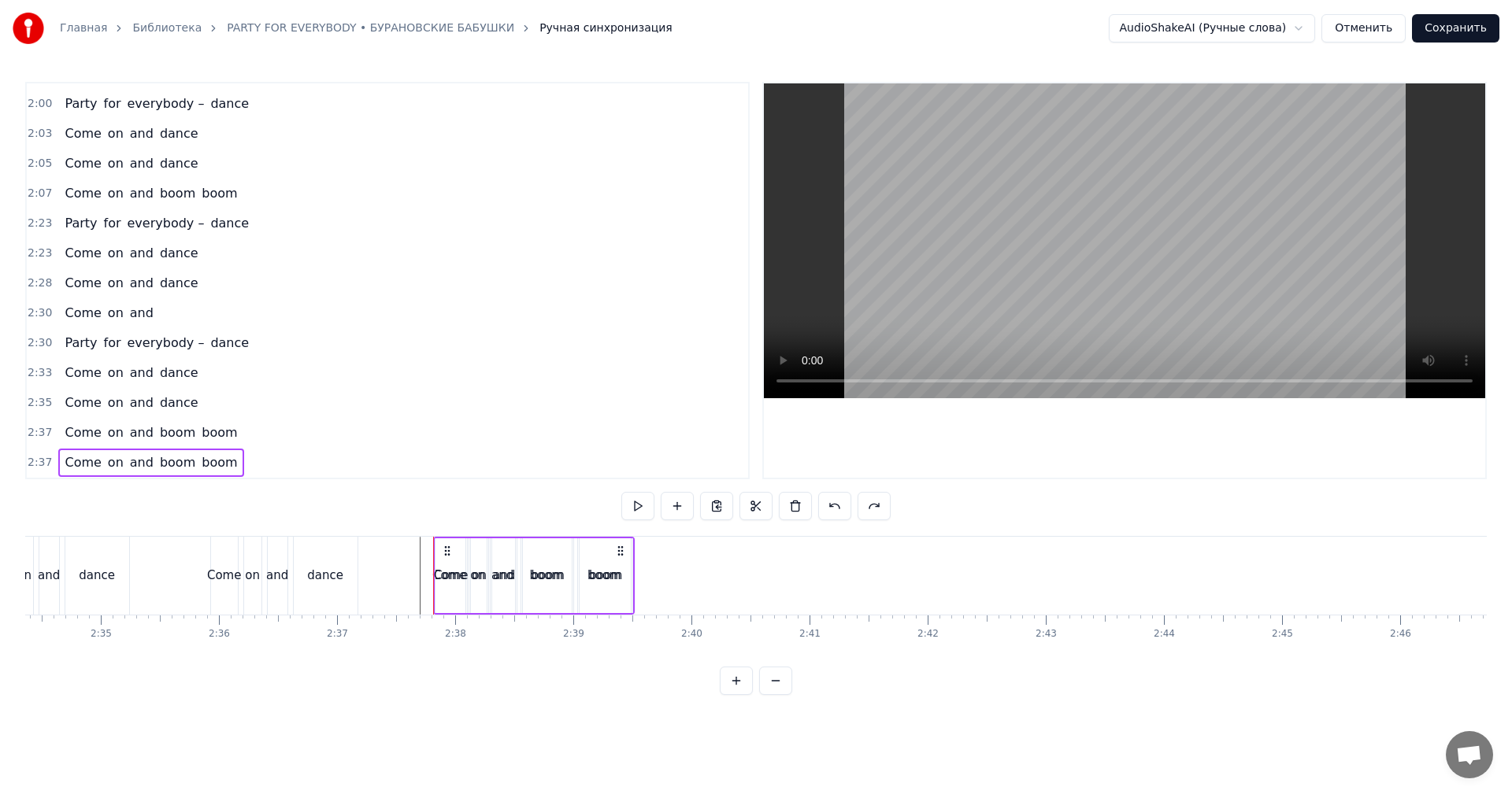
scroll to position [862, 0]
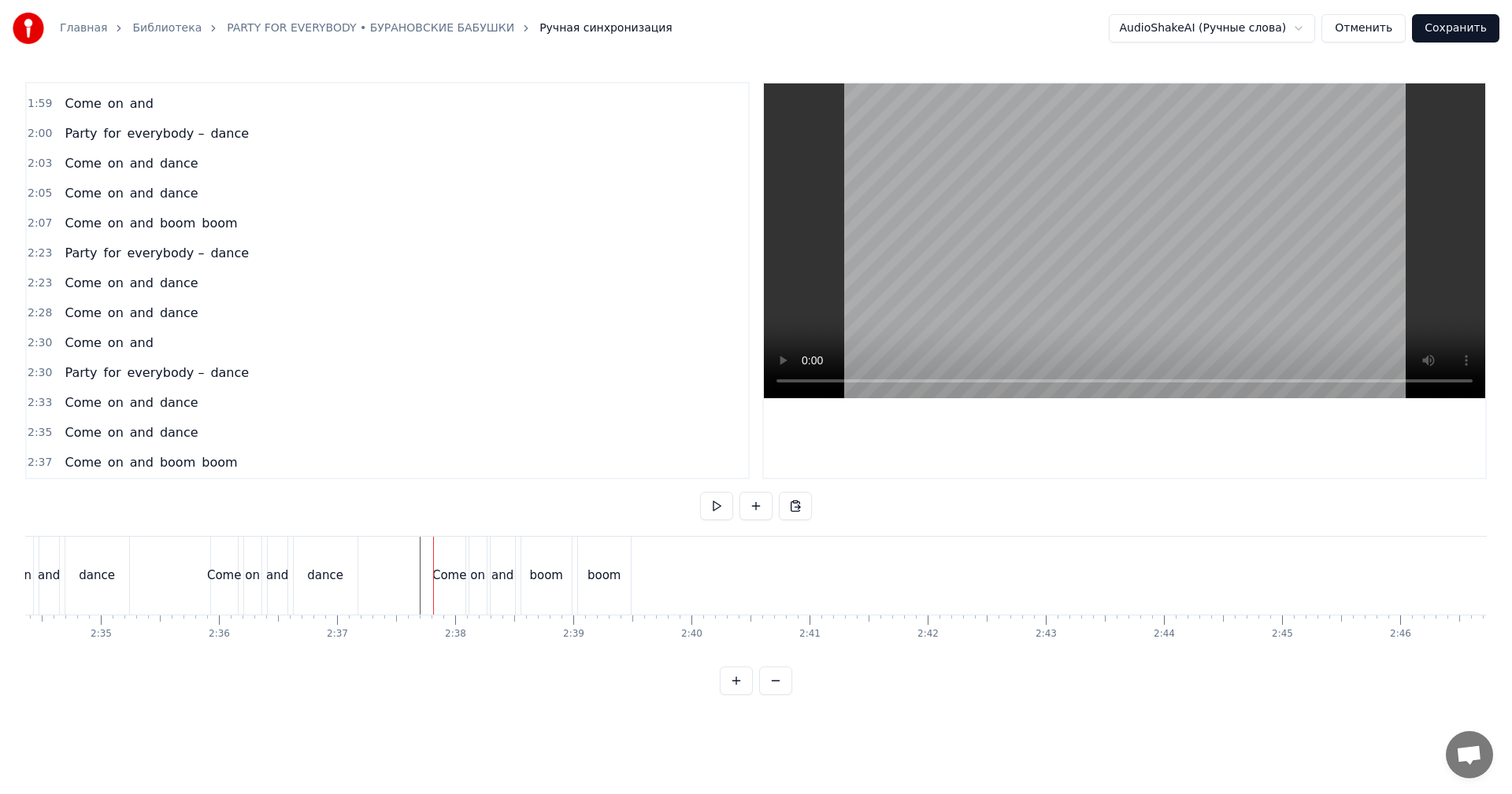
click at [42, 466] on span "2:37" at bounding box center [40, 462] width 24 height 15
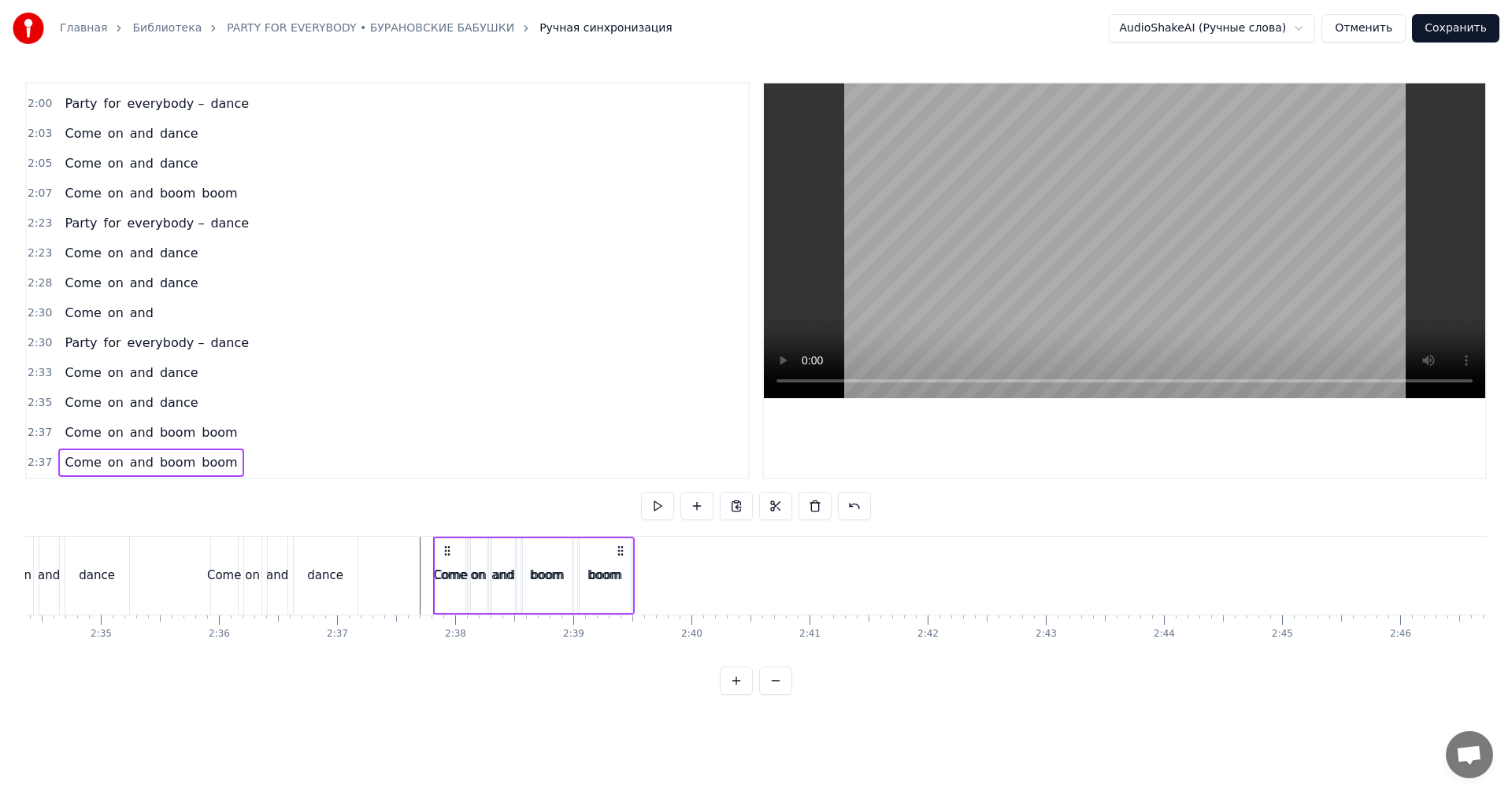
drag, startPoint x: 446, startPoint y: 542, endPoint x: 477, endPoint y: 544, distance: 31.1
click at [573, 544] on div "Come on and boom boom" at bounding box center [534, 576] width 202 height 78
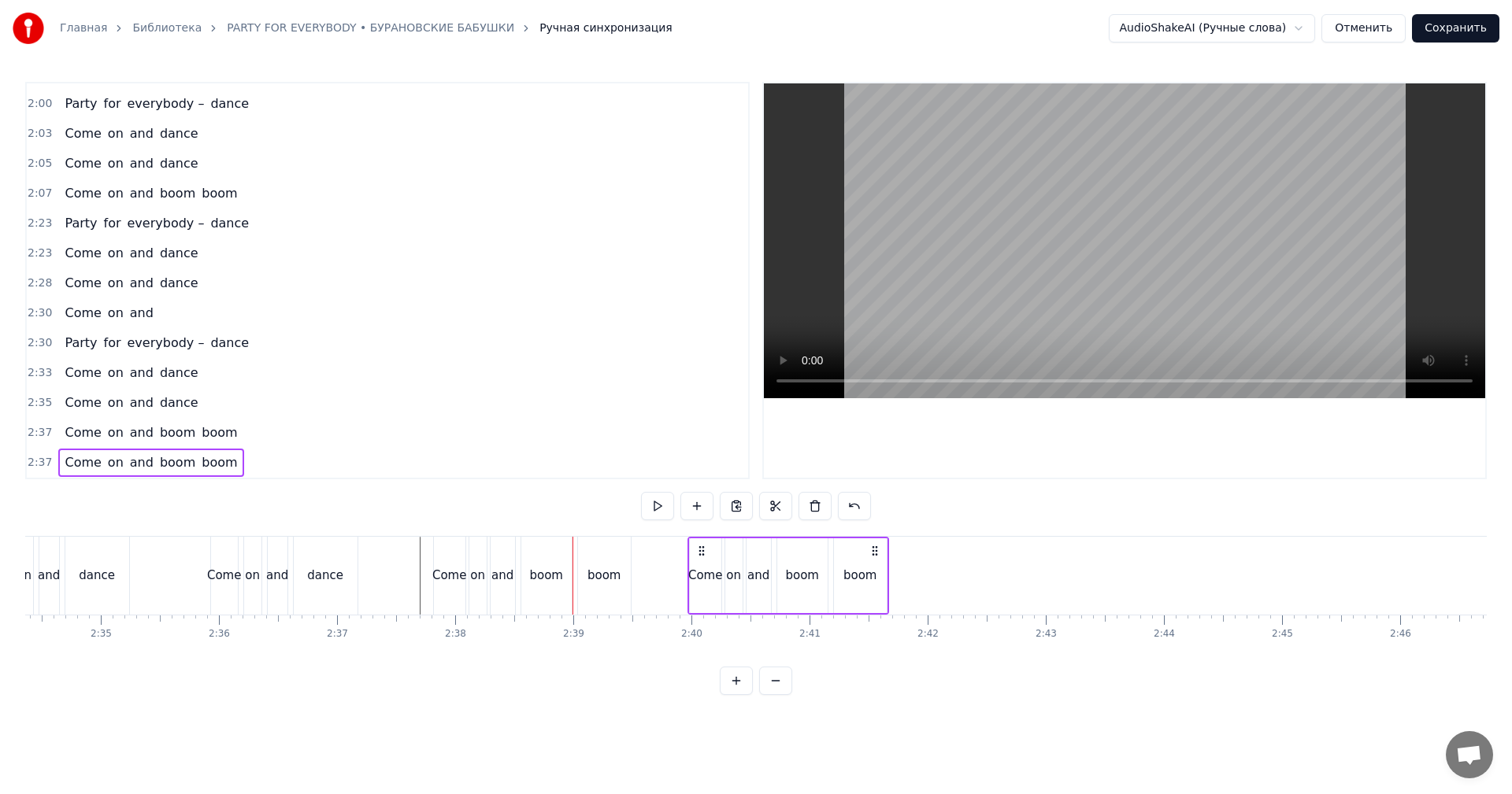
drag, startPoint x: 451, startPoint y: 548, endPoint x: 705, endPoint y: 556, distance: 254.1
click at [705, 556] on icon at bounding box center [701, 551] width 12 height 12
click at [137, 466] on span "and" at bounding box center [142, 462] width 27 height 18
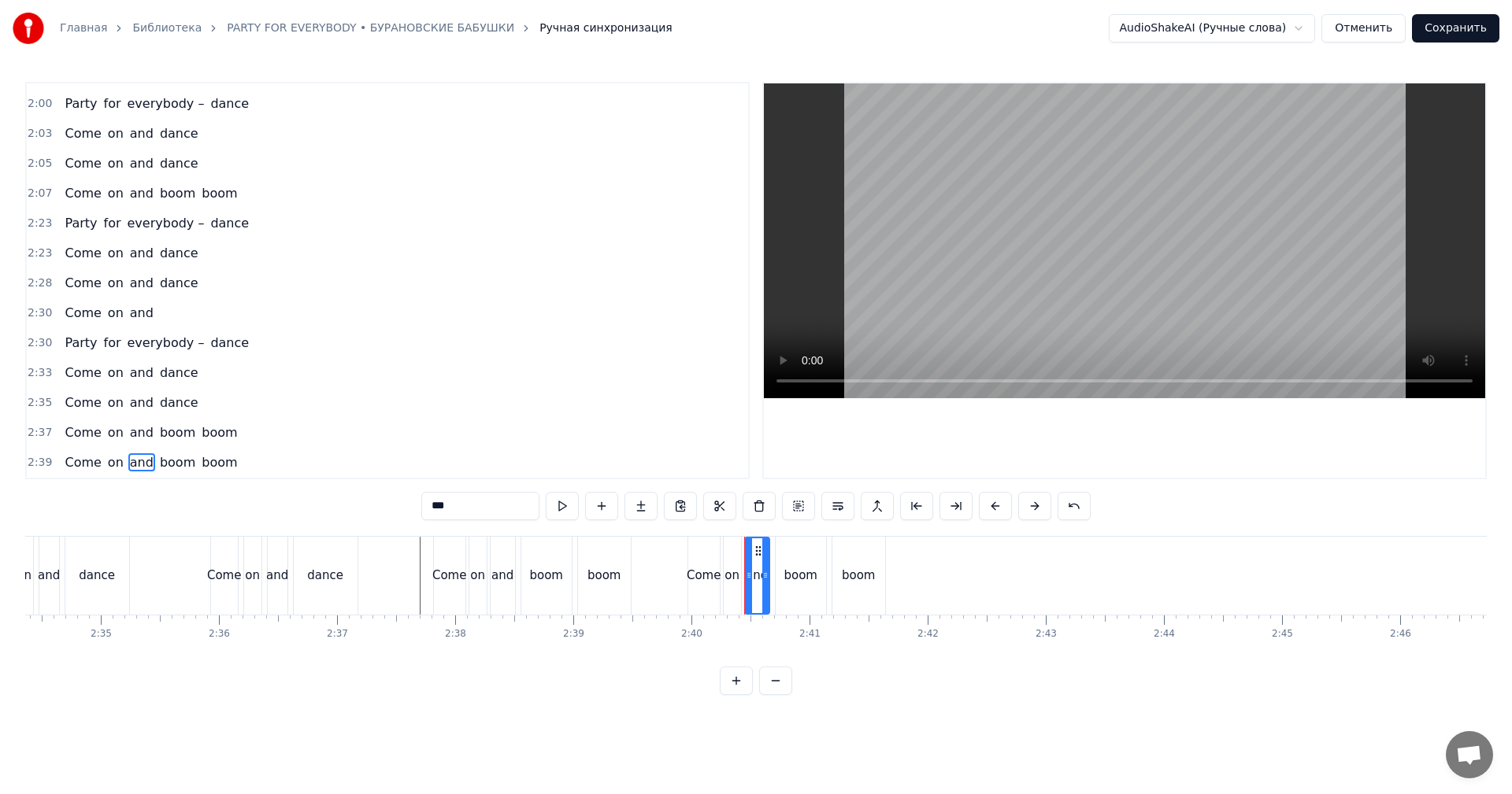
drag, startPoint x: 496, startPoint y: 508, endPoint x: 281, endPoint y: 507, distance: 215.0
click at [285, 500] on div "0:09 Ӝӧккышет тӧдьы вӧлдӥсько, пиосме возьмасько 0:24 Котэм нянь буй- буй ик бу…" at bounding box center [756, 389] width 1462 height 613
click at [108, 465] on span "on" at bounding box center [116, 462] width 19 height 18
type input "**"
drag, startPoint x: 465, startPoint y: 511, endPoint x: 235, endPoint y: 511, distance: 230.0
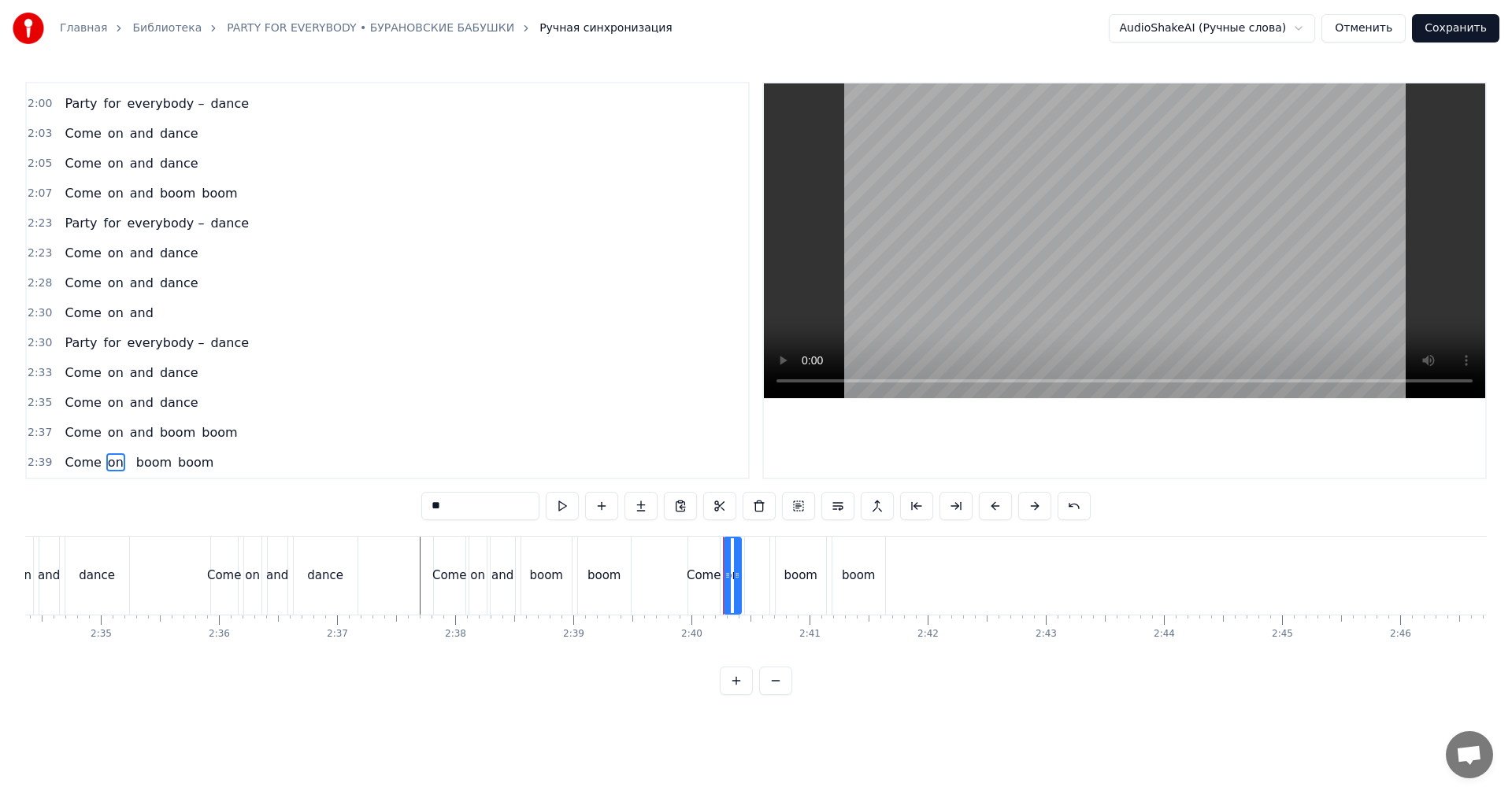
click at [265, 512] on div "0:09 Ӝӧккышет тӧдьы вӧлдӥсько, пиосме возьмасько 0:24 Котэм нянь буй- буй ик бу…" at bounding box center [756, 389] width 1462 height 613
drag, startPoint x: 87, startPoint y: 469, endPoint x: 312, endPoint y: 496, distance: 226.6
click at [90, 469] on span "Come" at bounding box center [82, 462] width 39 height 18
type input "****"
drag, startPoint x: 496, startPoint y: 511, endPoint x: 328, endPoint y: 515, distance: 168.0
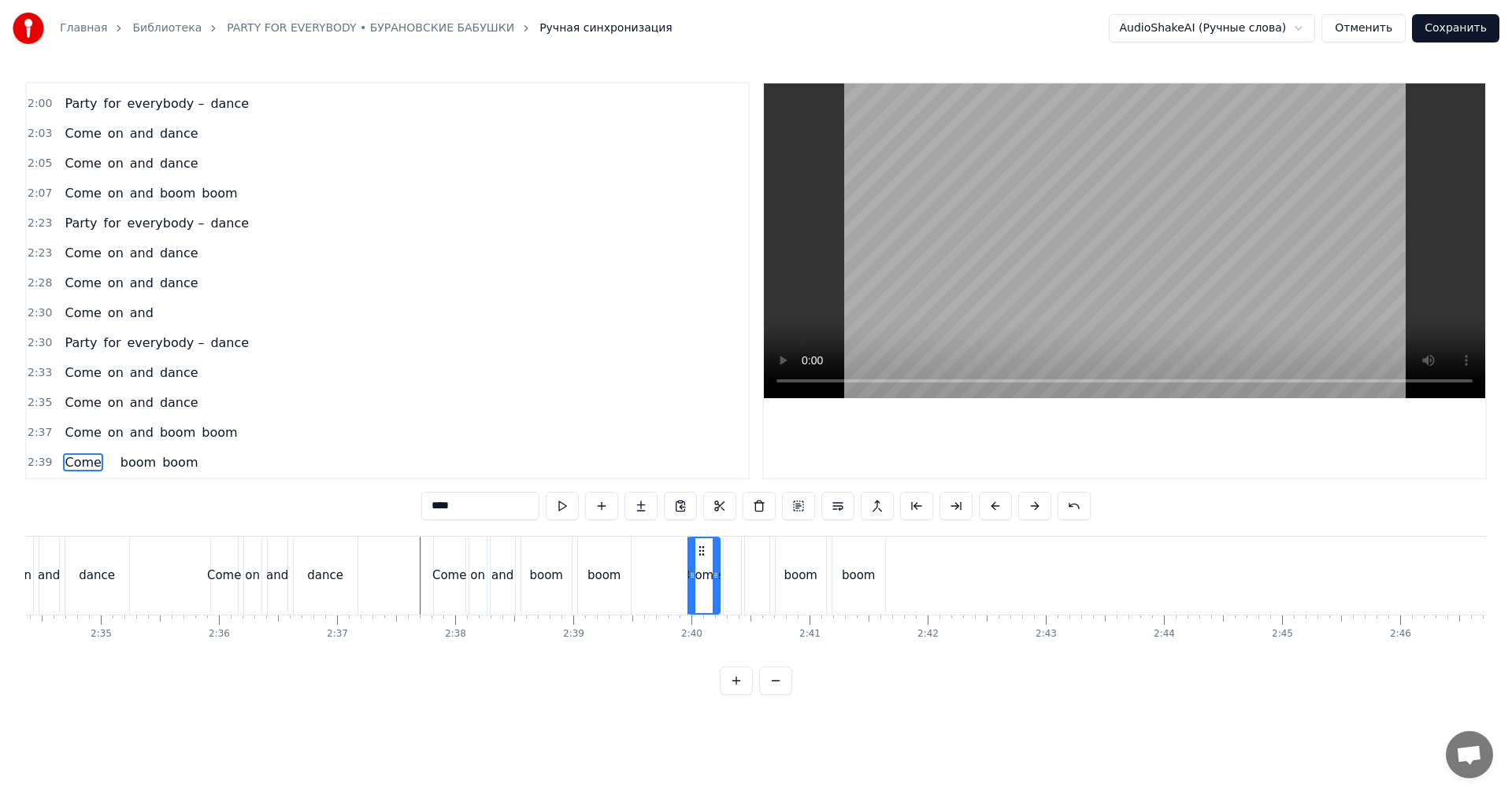
click at [317, 510] on div "0:09 Ӝӧккышет тӧдьы вӧлдӥсько, пиосме возьмасько 0:24 Котэм нянь буй- буй ик бу…" at bounding box center [756, 389] width 1462 height 613
click at [97, 465] on span "boom" at bounding box center [101, 462] width 38 height 18
type input "****"
drag, startPoint x: 786, startPoint y: 549, endPoint x: 669, endPoint y: 554, distance: 117.1
click at [641, 552] on icon at bounding box center [643, 551] width 12 height 12
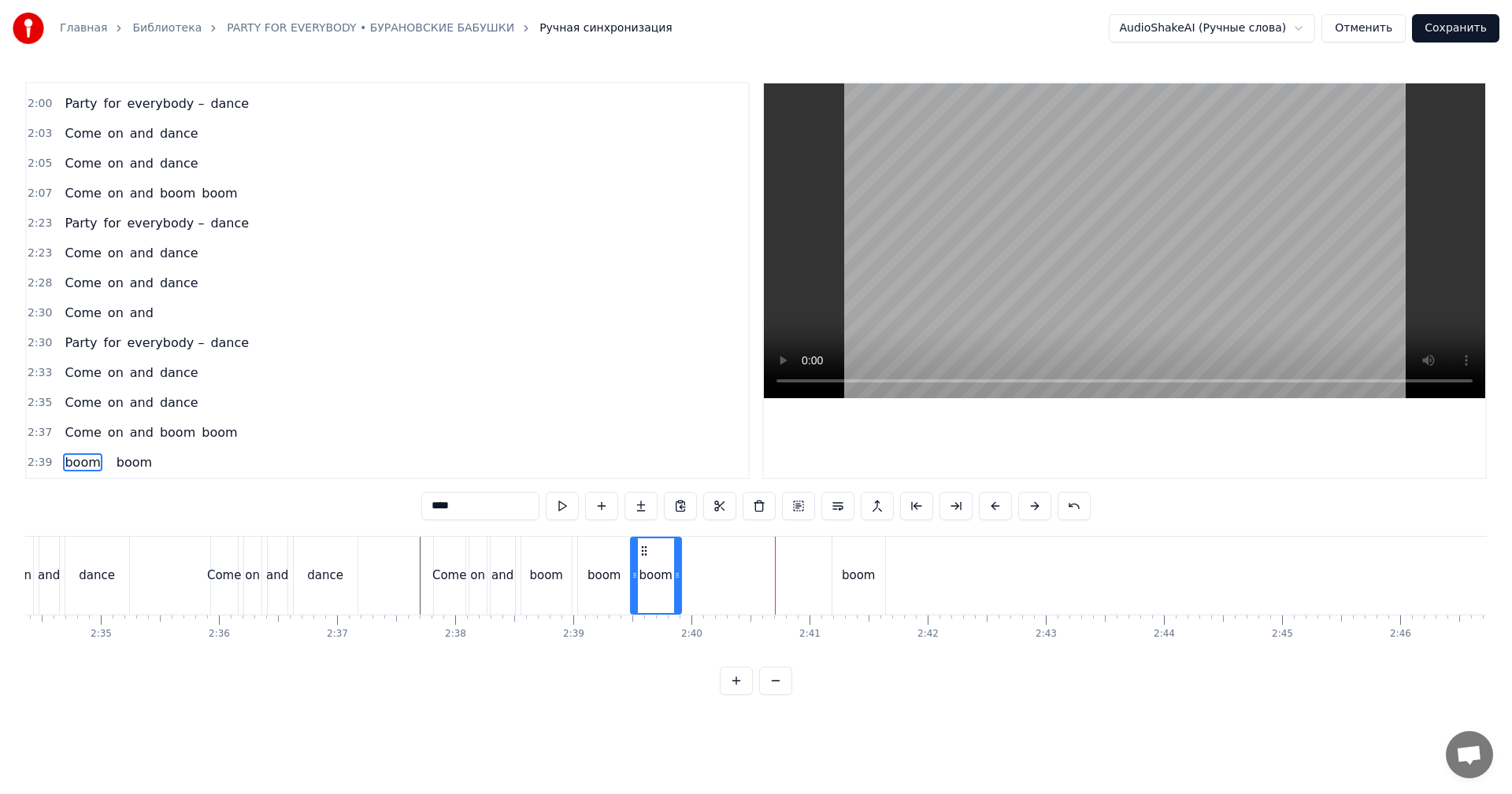
click at [846, 548] on div "boom" at bounding box center [859, 576] width 53 height 78
drag, startPoint x: 845, startPoint y: 546, endPoint x: 803, endPoint y: 548, distance: 42.0
click at [846, 548] on div "boom" at bounding box center [859, 576] width 53 height 78
drag, startPoint x: 848, startPoint y: 546, endPoint x: 706, endPoint y: 552, distance: 142.1
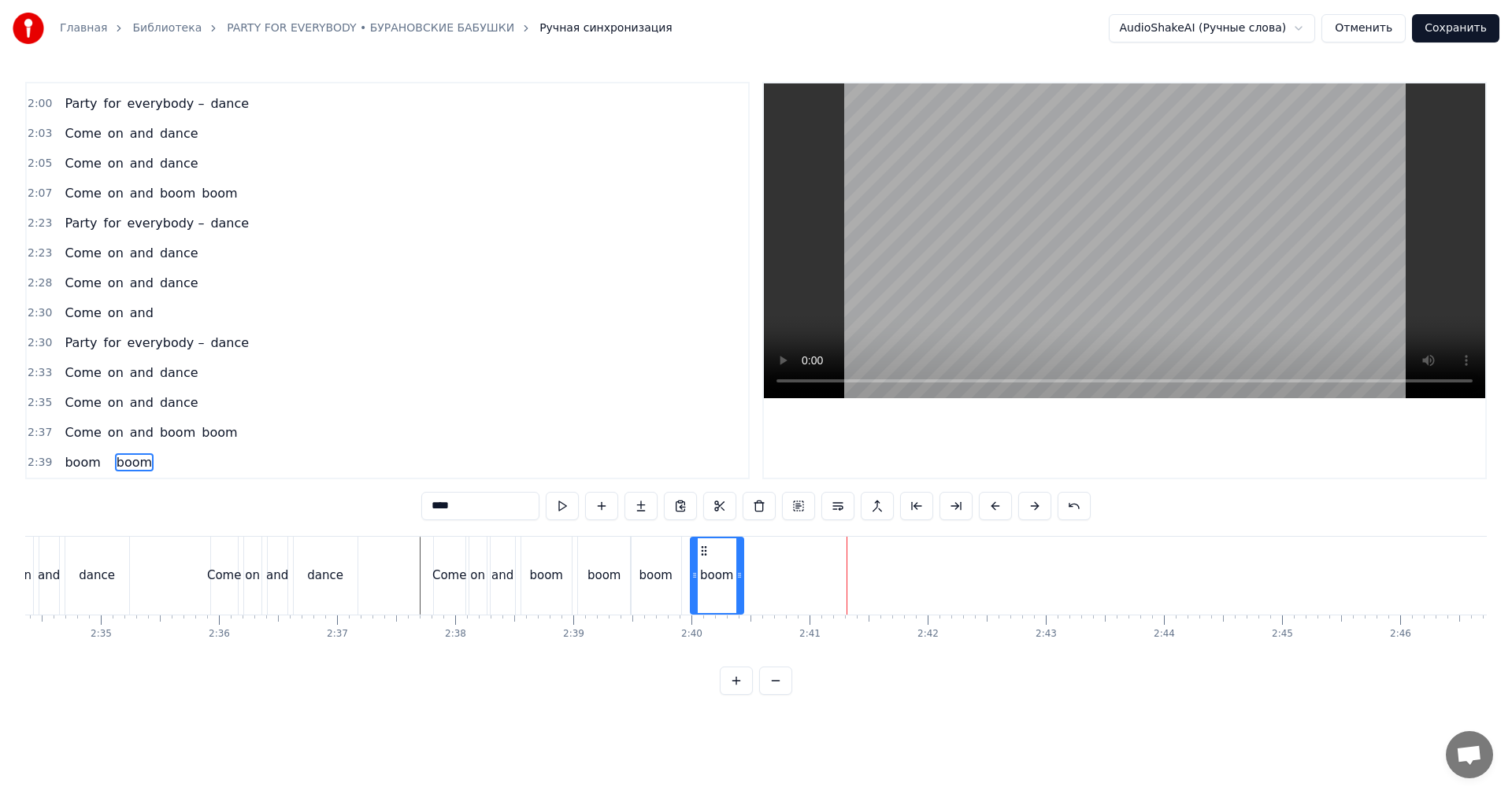
click at [706, 552] on icon at bounding box center [703, 551] width 12 height 12
drag, startPoint x: 385, startPoint y: 574, endPoint x: 729, endPoint y: 437, distance: 370.3
click at [1021, 310] on video at bounding box center [1125, 241] width 721 height 315
drag, startPoint x: 1061, startPoint y: 318, endPoint x: 1028, endPoint y: 332, distance: 35.8
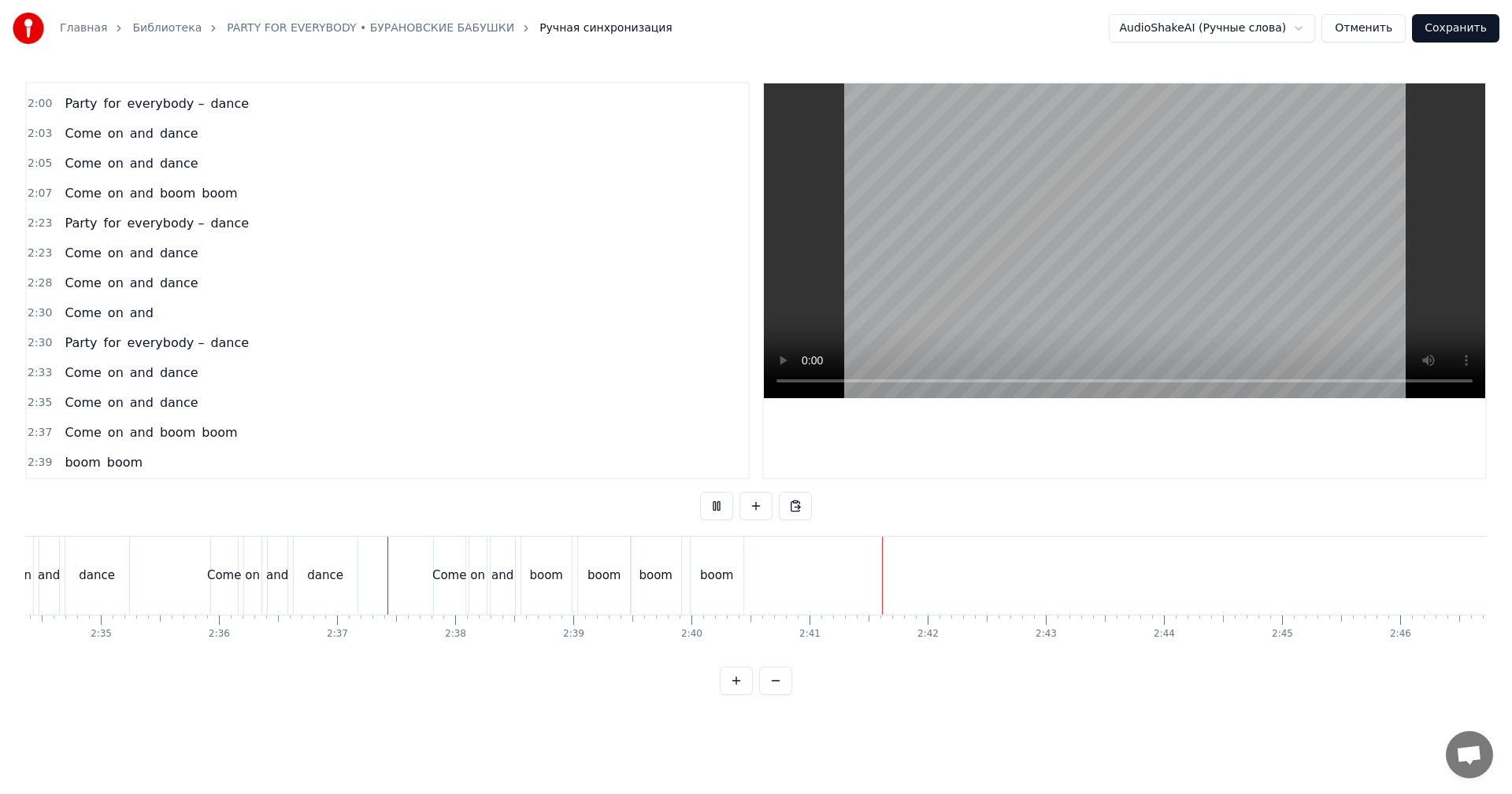
click at [1060, 318] on video at bounding box center [1125, 241] width 721 height 315
click at [701, 584] on div "boom" at bounding box center [717, 576] width 34 height 18
click at [37, 464] on span "2:39" at bounding box center [40, 462] width 24 height 15
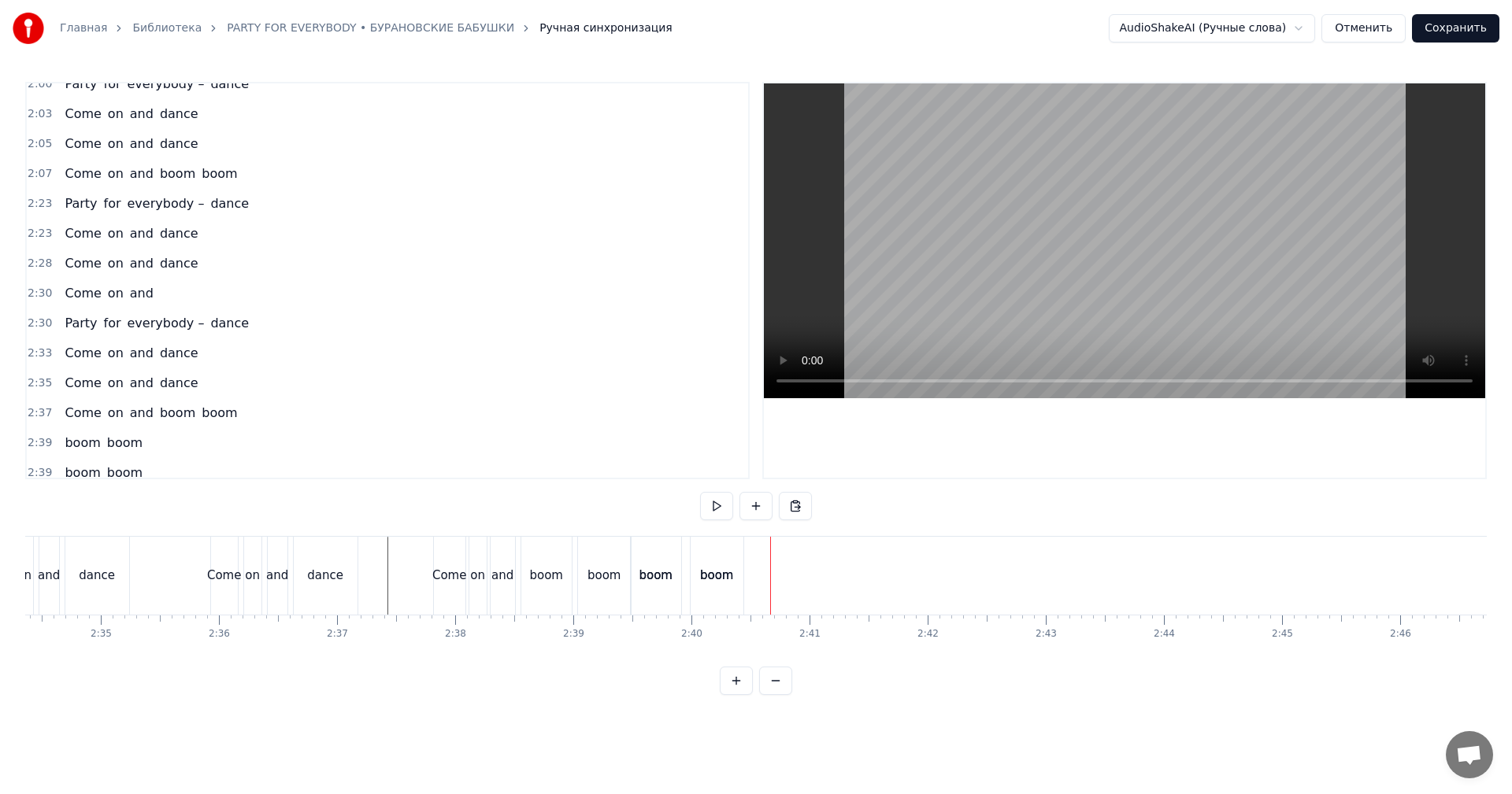
scroll to position [922, 0]
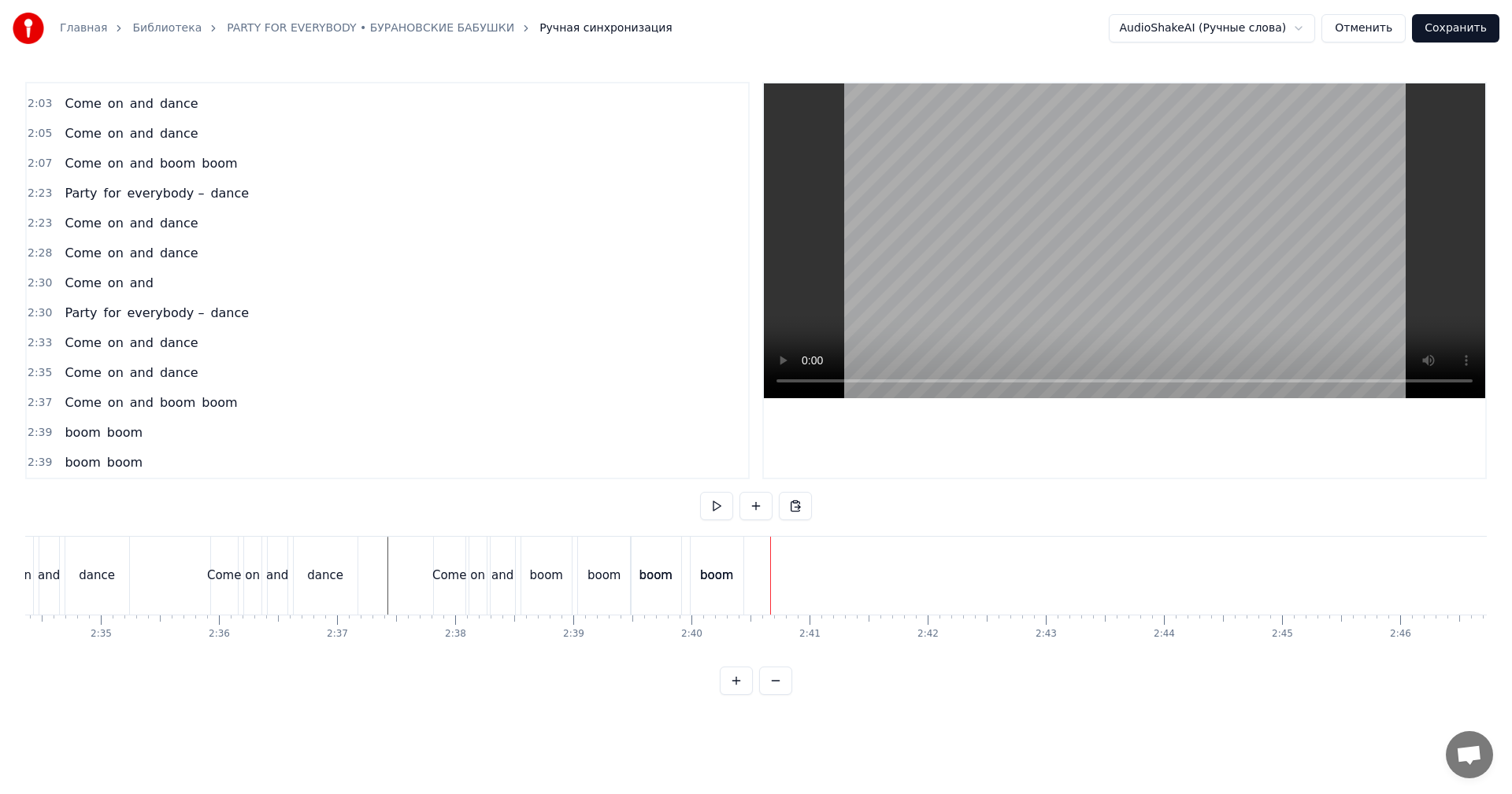
click at [42, 463] on span "2:39" at bounding box center [40, 462] width 24 height 15
drag, startPoint x: 641, startPoint y: 548, endPoint x: 759, endPoint y: 561, distance: 118.7
click at [759, 561] on div "boom boom" at bounding box center [806, 576] width 117 height 78
click at [330, 578] on div "dance" at bounding box center [325, 576] width 37 height 18
click at [513, 507] on input "*****" at bounding box center [480, 506] width 118 height 28
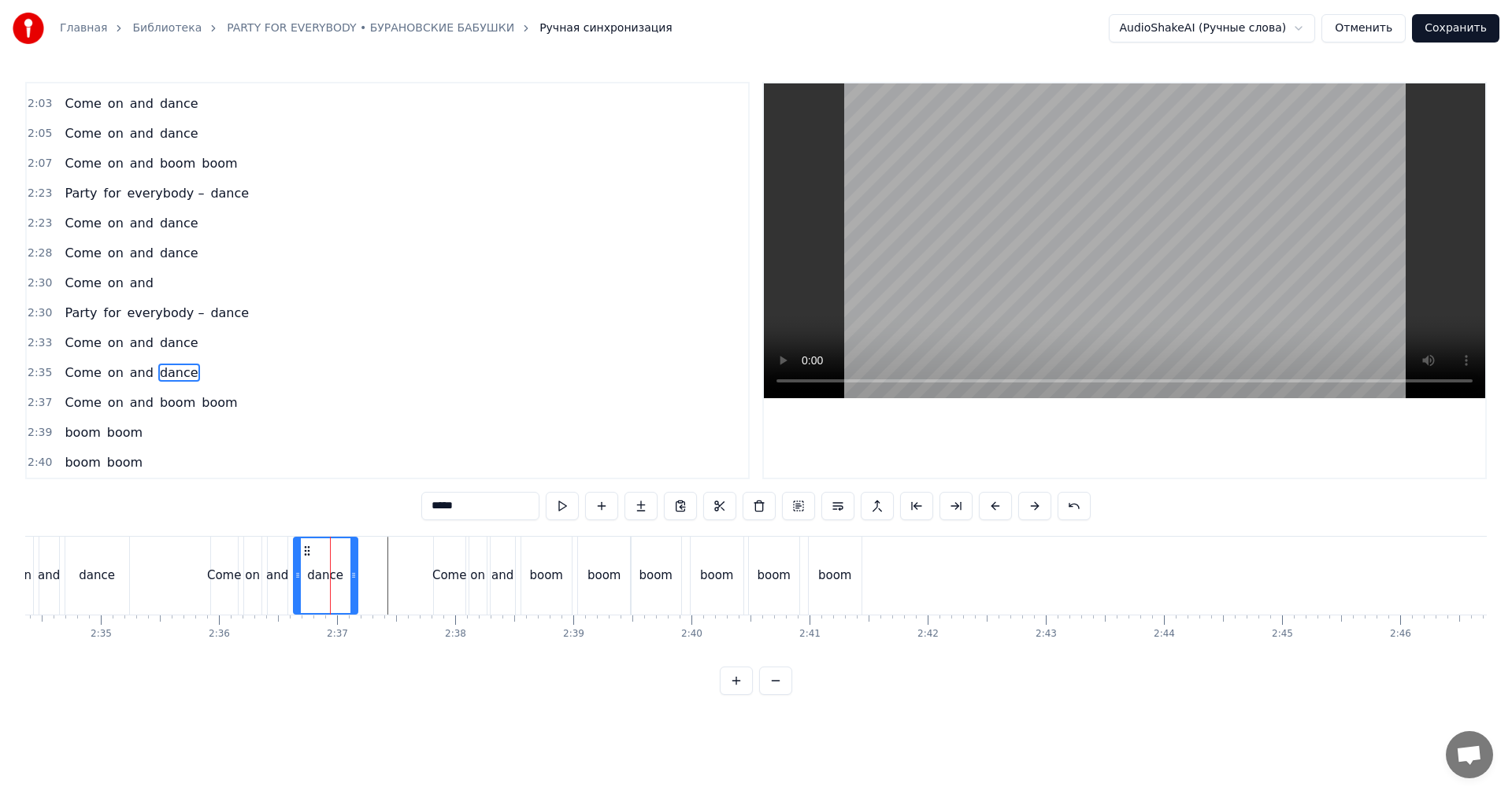
click at [774, 578] on div "boom" at bounding box center [774, 576] width 34 height 18
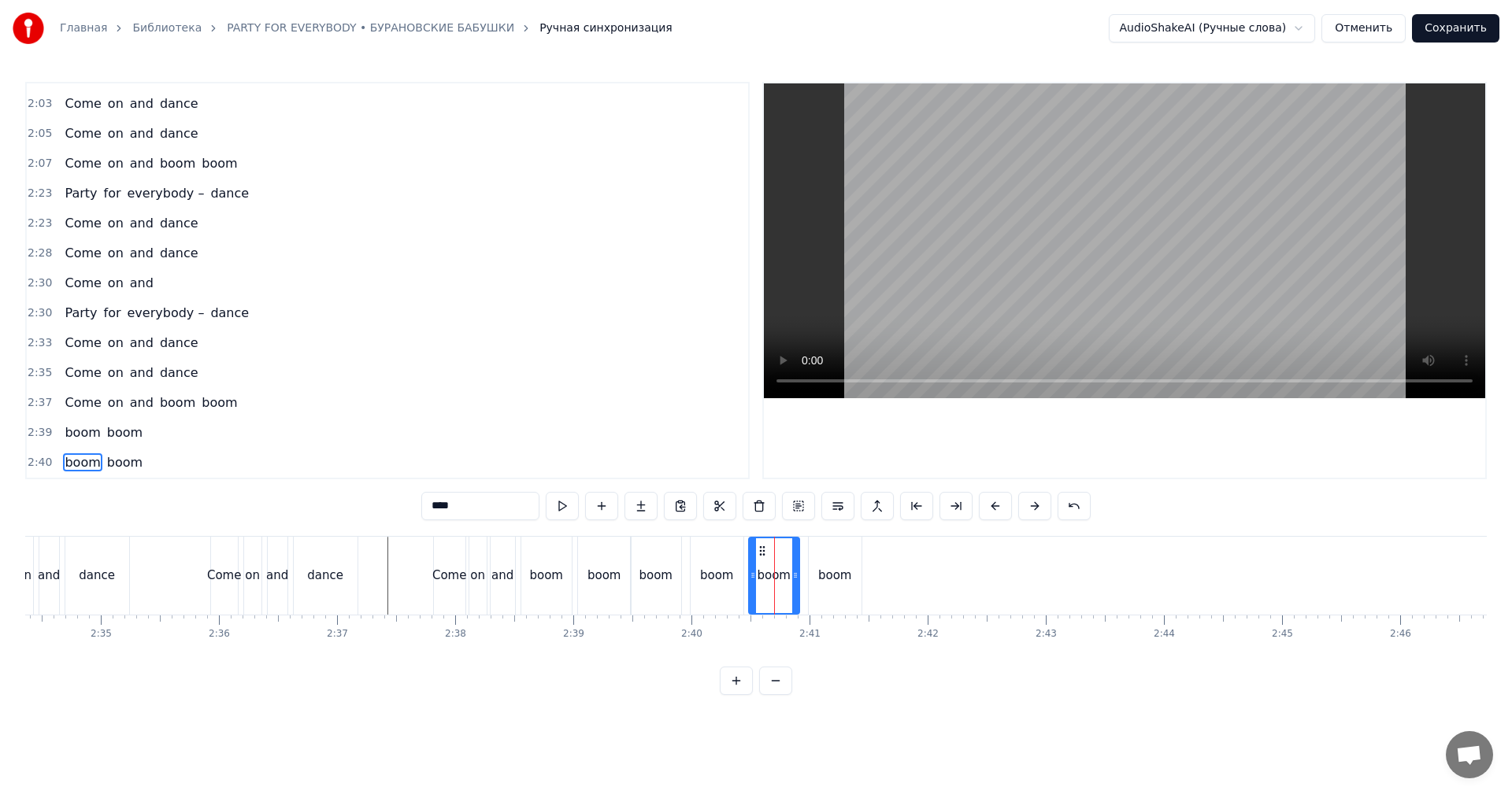
click at [510, 501] on input "****" at bounding box center [480, 506] width 118 height 28
paste input "*"
click at [827, 569] on div "boom" at bounding box center [836, 576] width 34 height 18
type input "****"
click at [125, 464] on span "boom" at bounding box center [127, 462] width 38 height 18
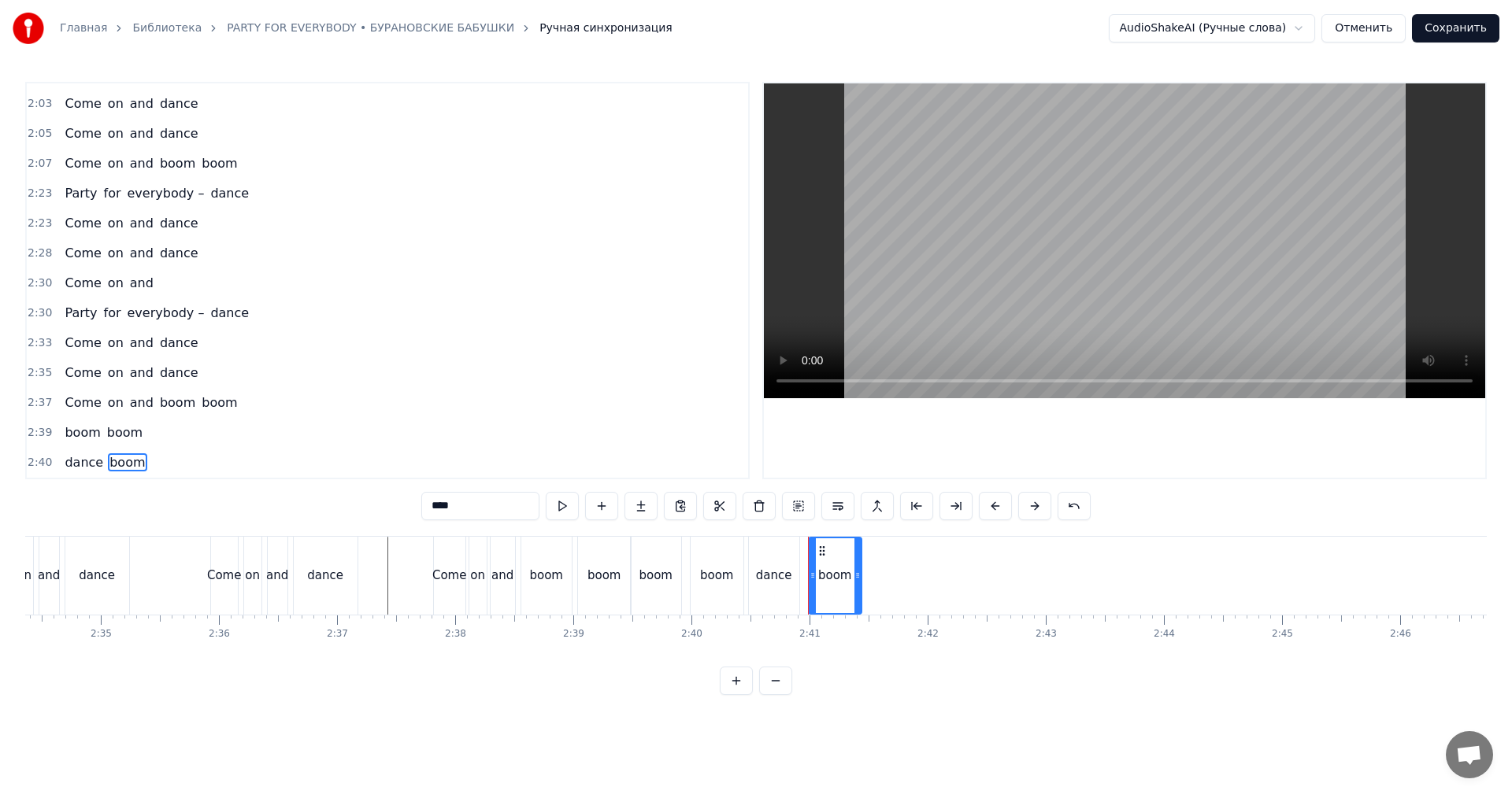
drag, startPoint x: 483, startPoint y: 513, endPoint x: 199, endPoint y: 527, distance: 284.3
click at [210, 527] on div "0:09 Ӝӧккышет тӧдьы вӧлдӥсько, пиосме возьмасько 0:24 Котэм нянь буй- буй ик бу…" at bounding box center [756, 389] width 1462 height 613
click at [624, 578] on div "boom" at bounding box center [604, 576] width 53 height 78
type input "****"
click at [1090, 283] on video at bounding box center [1125, 241] width 721 height 315
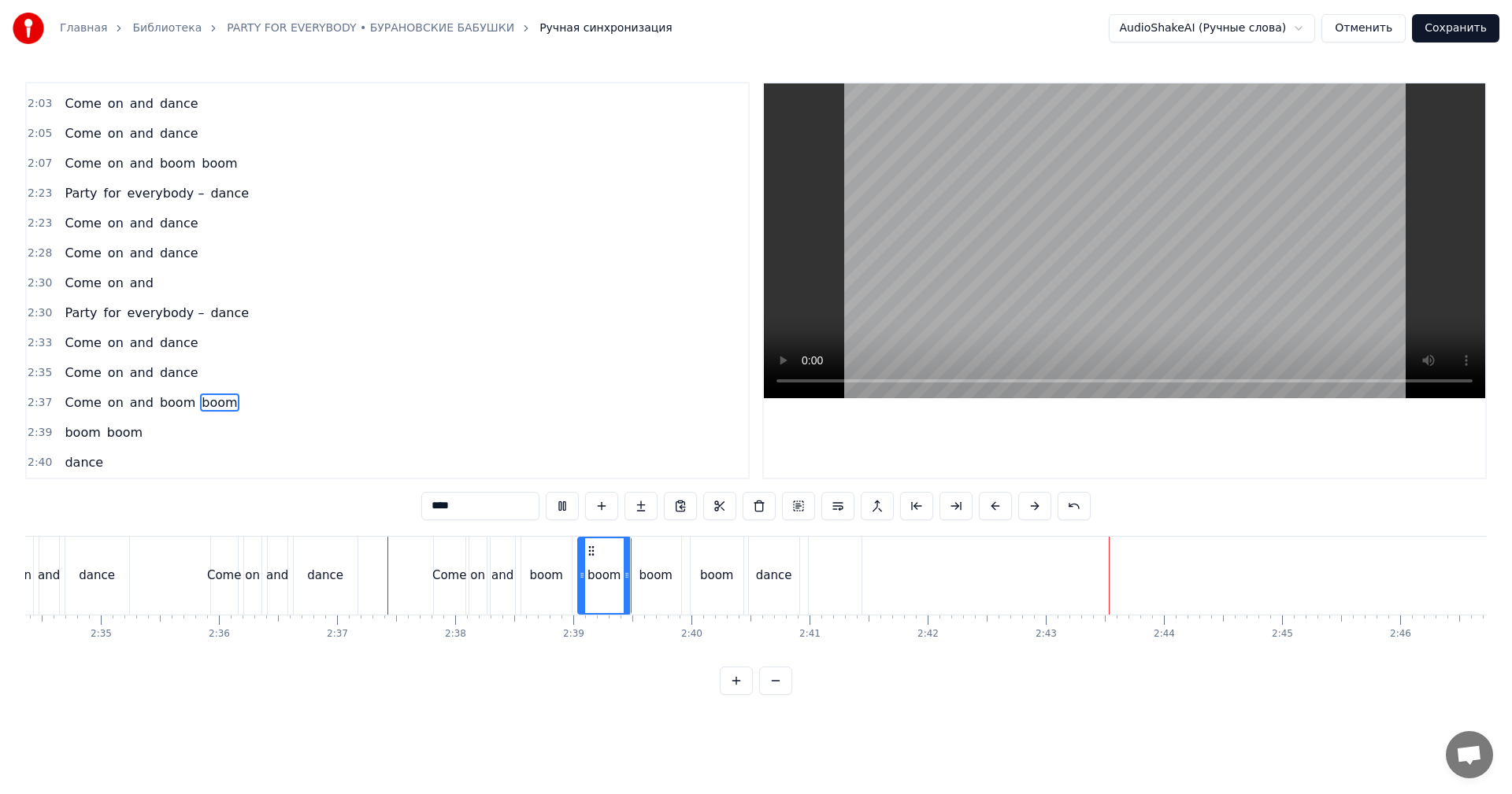
click at [1463, 36] on button "Сохранить" at bounding box center [1455, 28] width 87 height 28
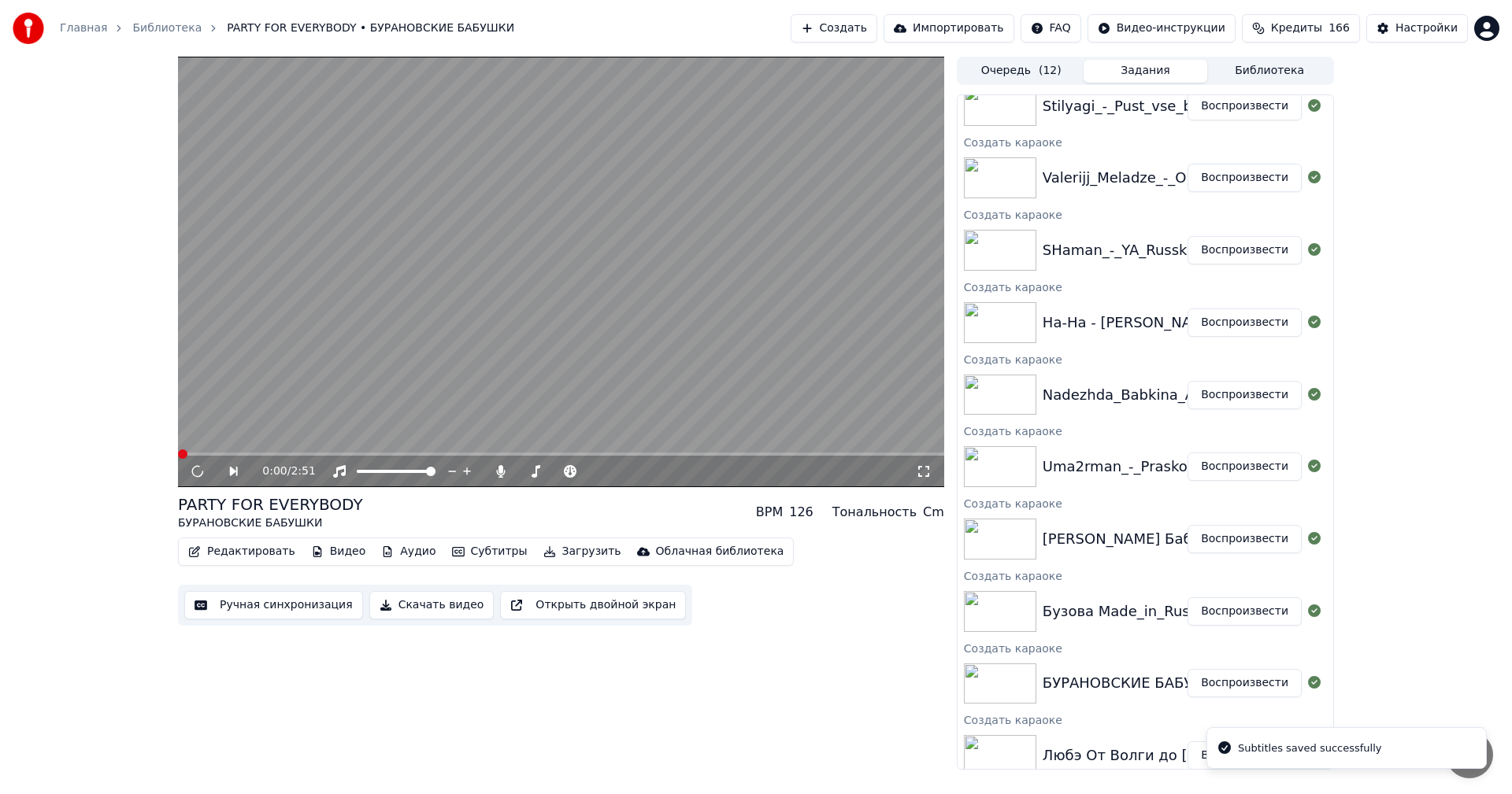
scroll to position [193, 0]
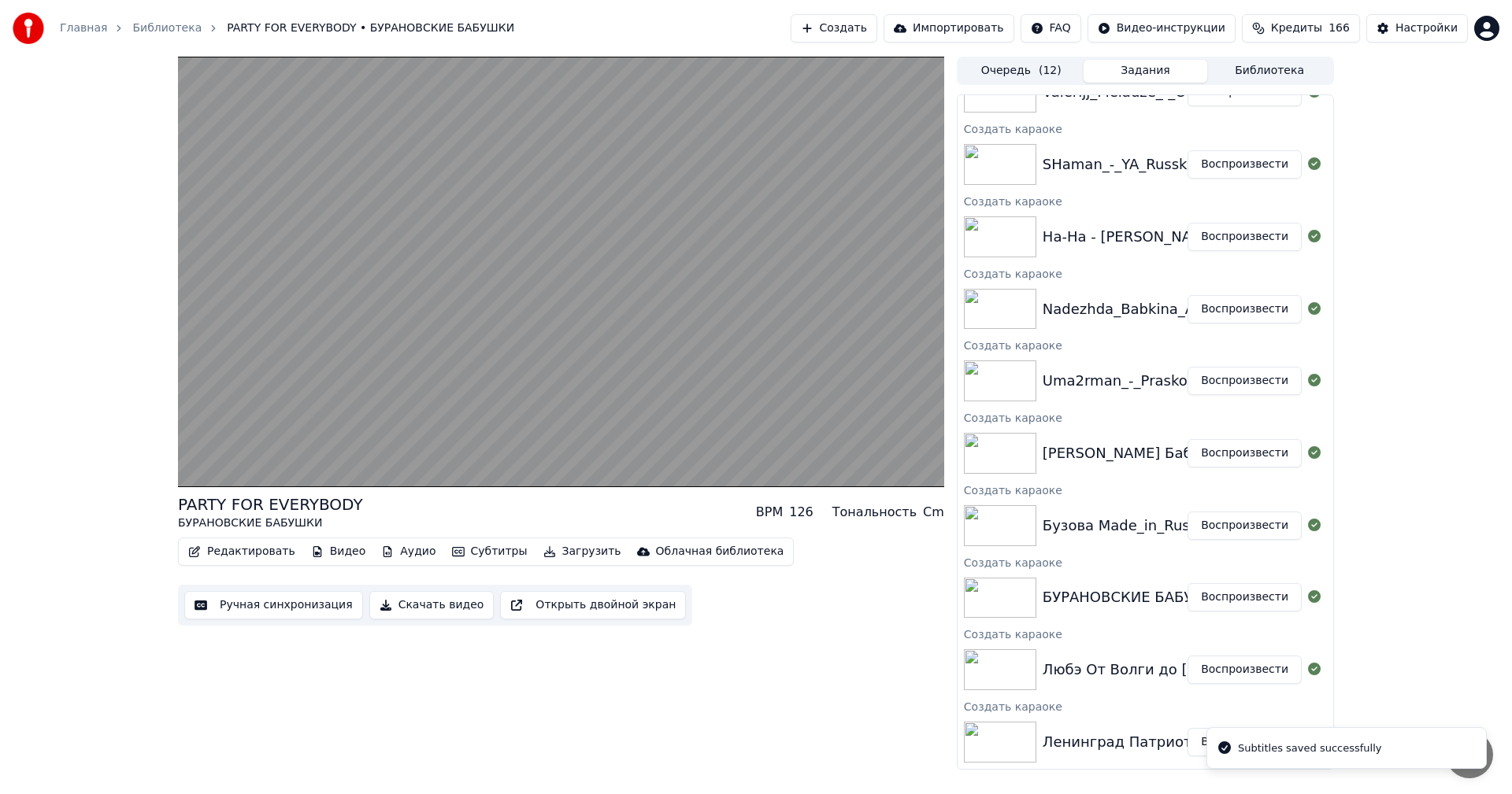
click at [1225, 530] on button "Воспроизвести" at bounding box center [1244, 526] width 114 height 28
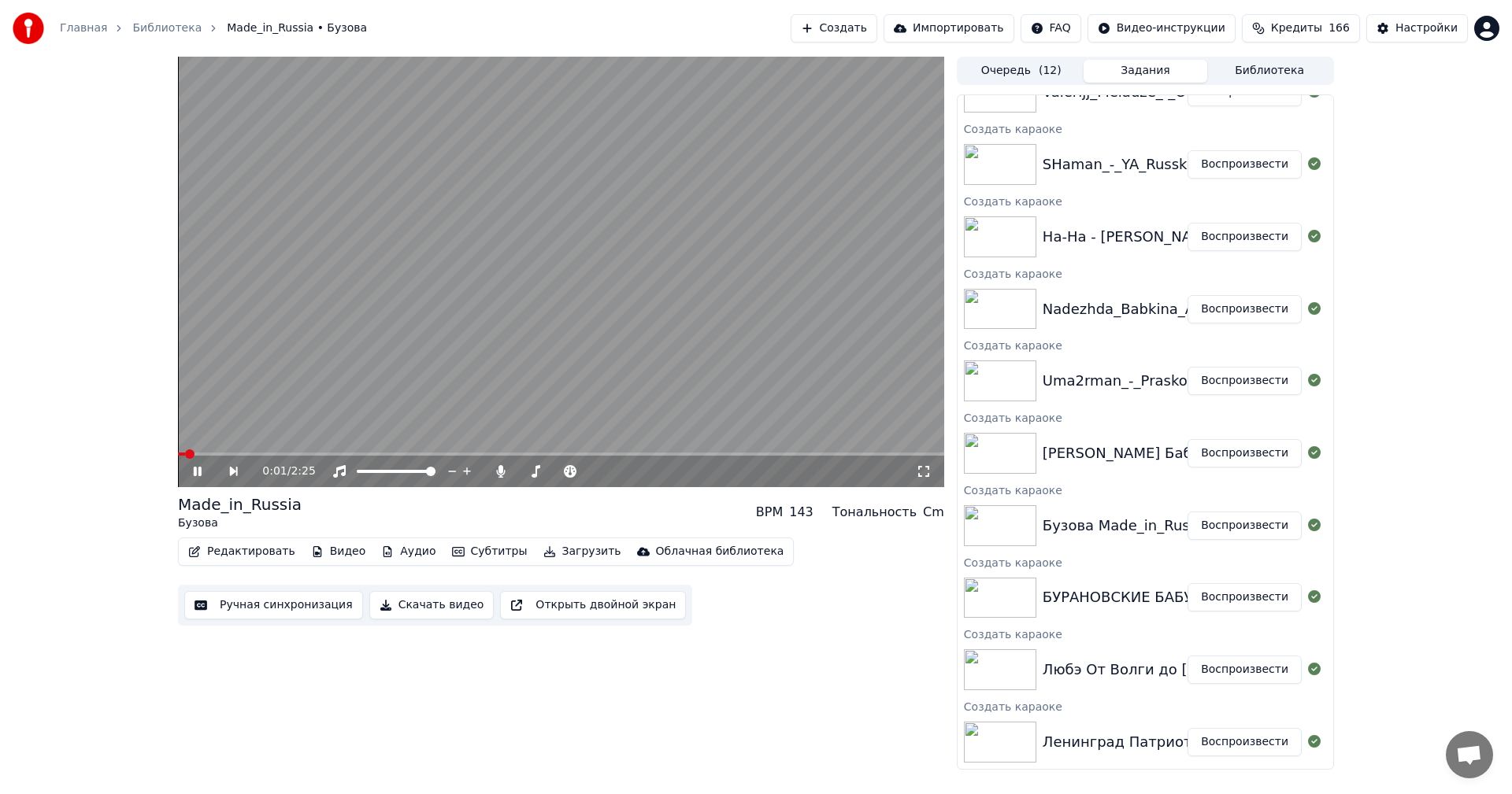
click at [258, 611] on button "Ручная синхронизация" at bounding box center [273, 605] width 179 height 28
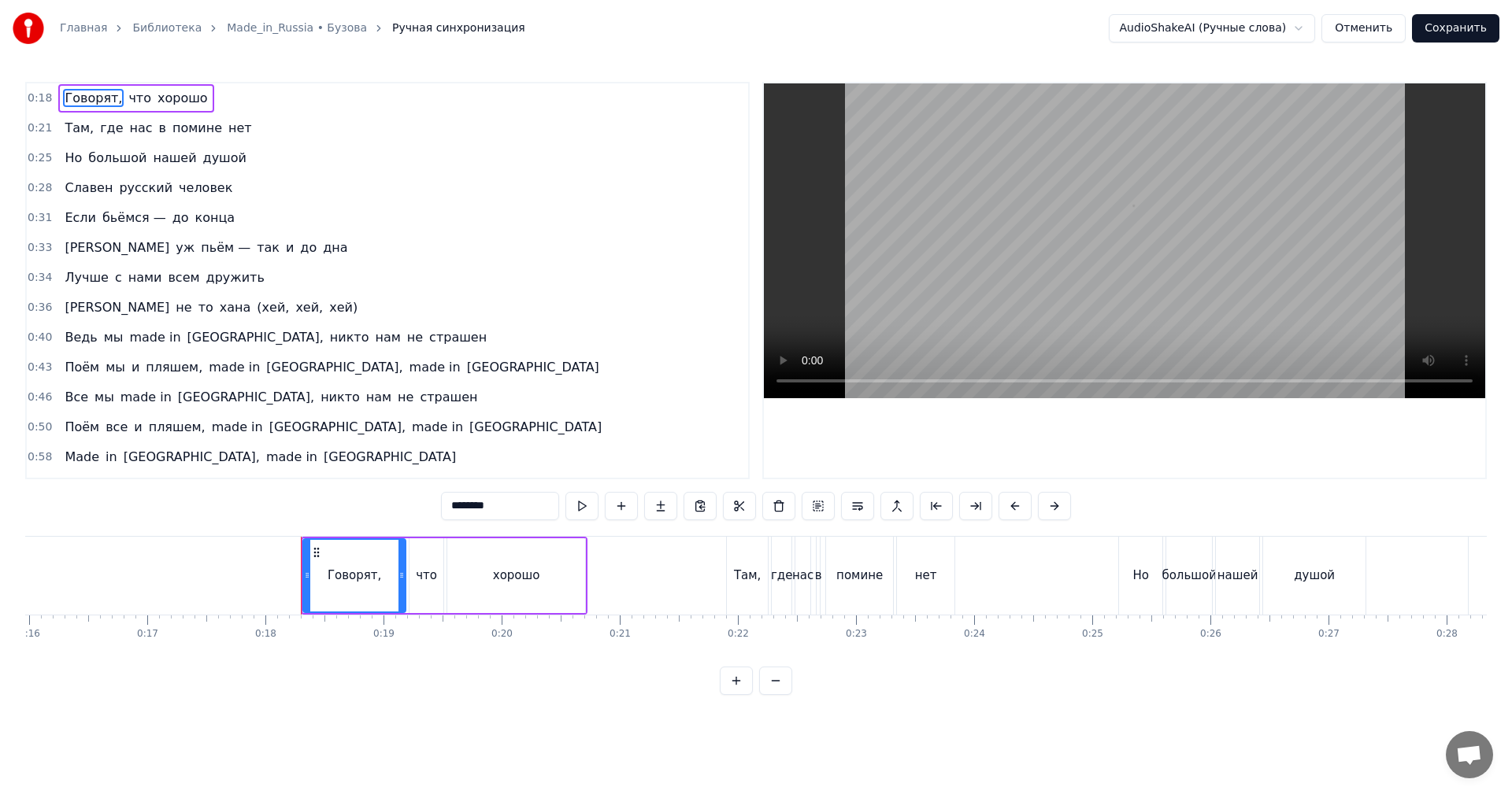
scroll to position [0, 2083]
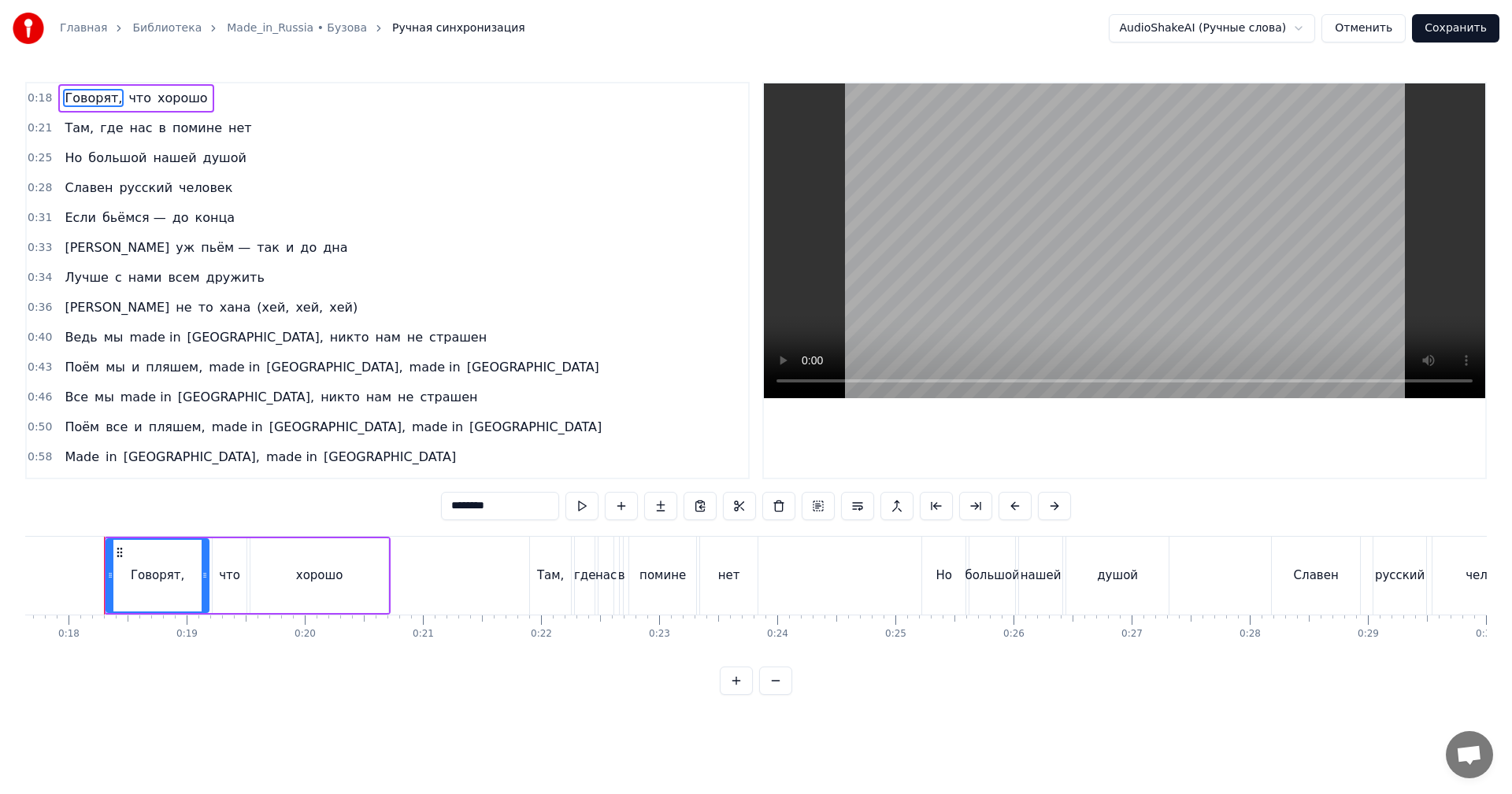
click at [1204, 254] on video at bounding box center [1125, 241] width 721 height 315
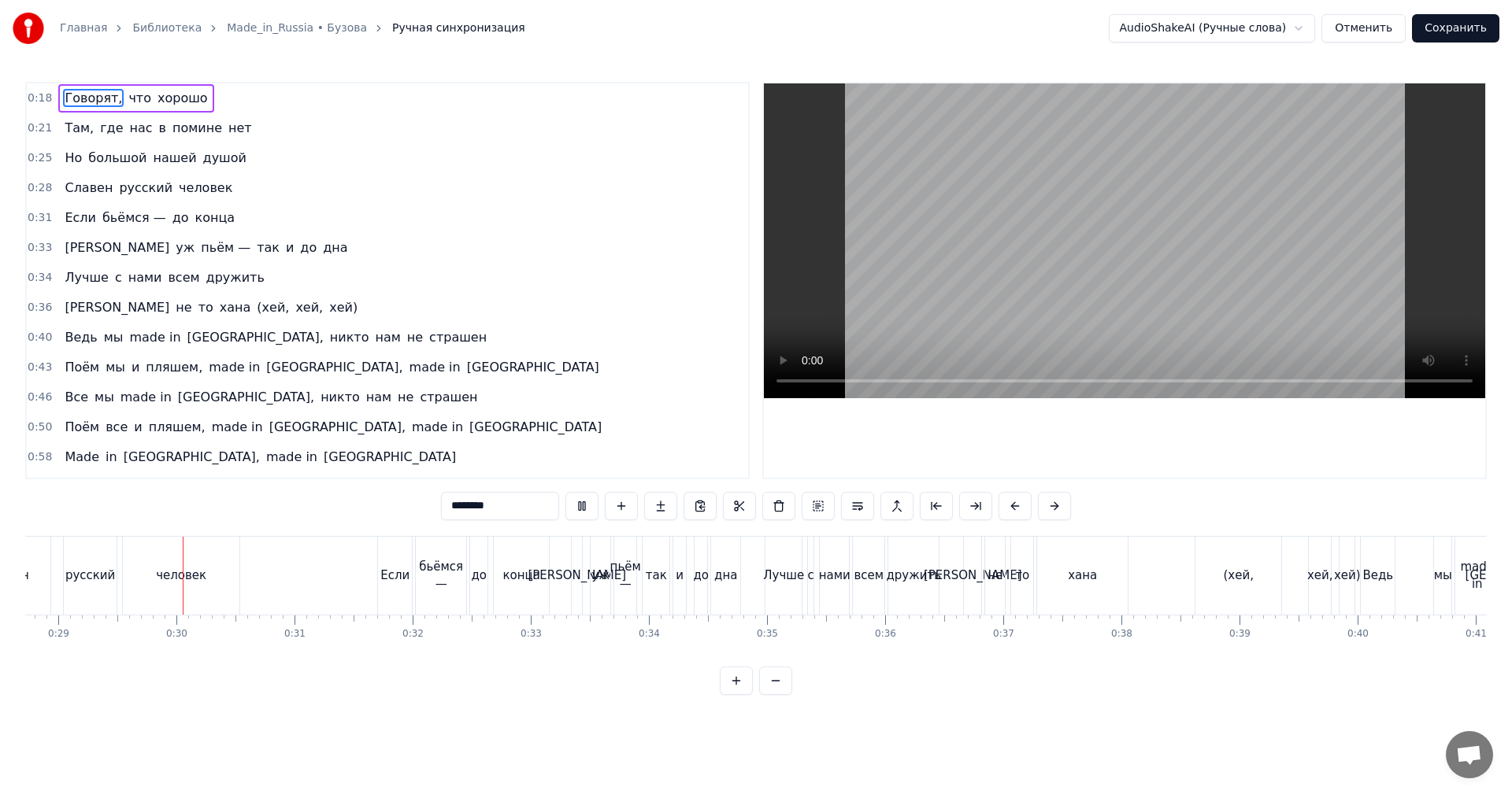
scroll to position [0, 3393]
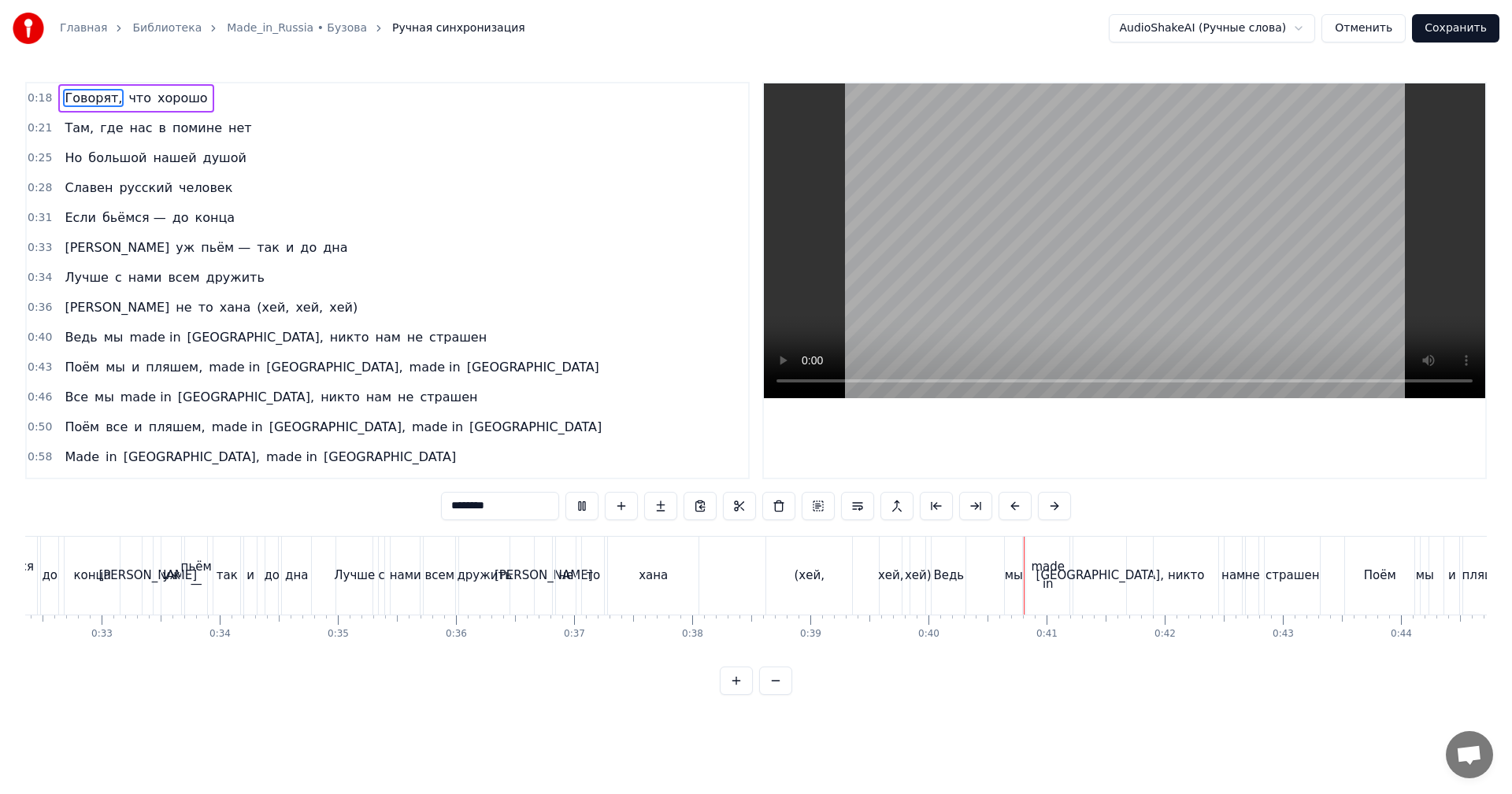
click at [1217, 233] on video at bounding box center [1125, 241] width 721 height 315
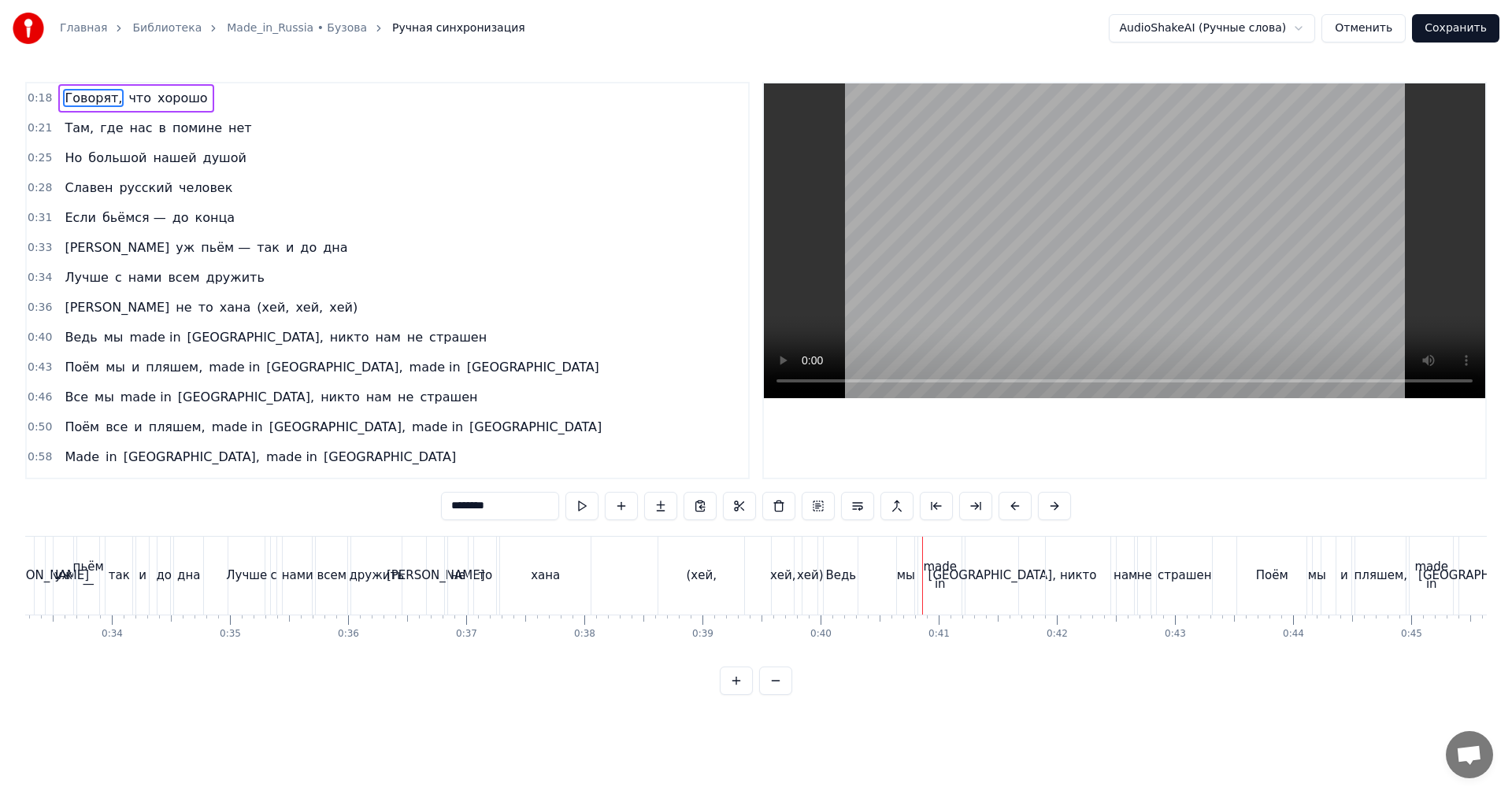
scroll to position [0, 3925]
click at [707, 584] on div "(хей," at bounding box center [706, 576] width 30 height 18
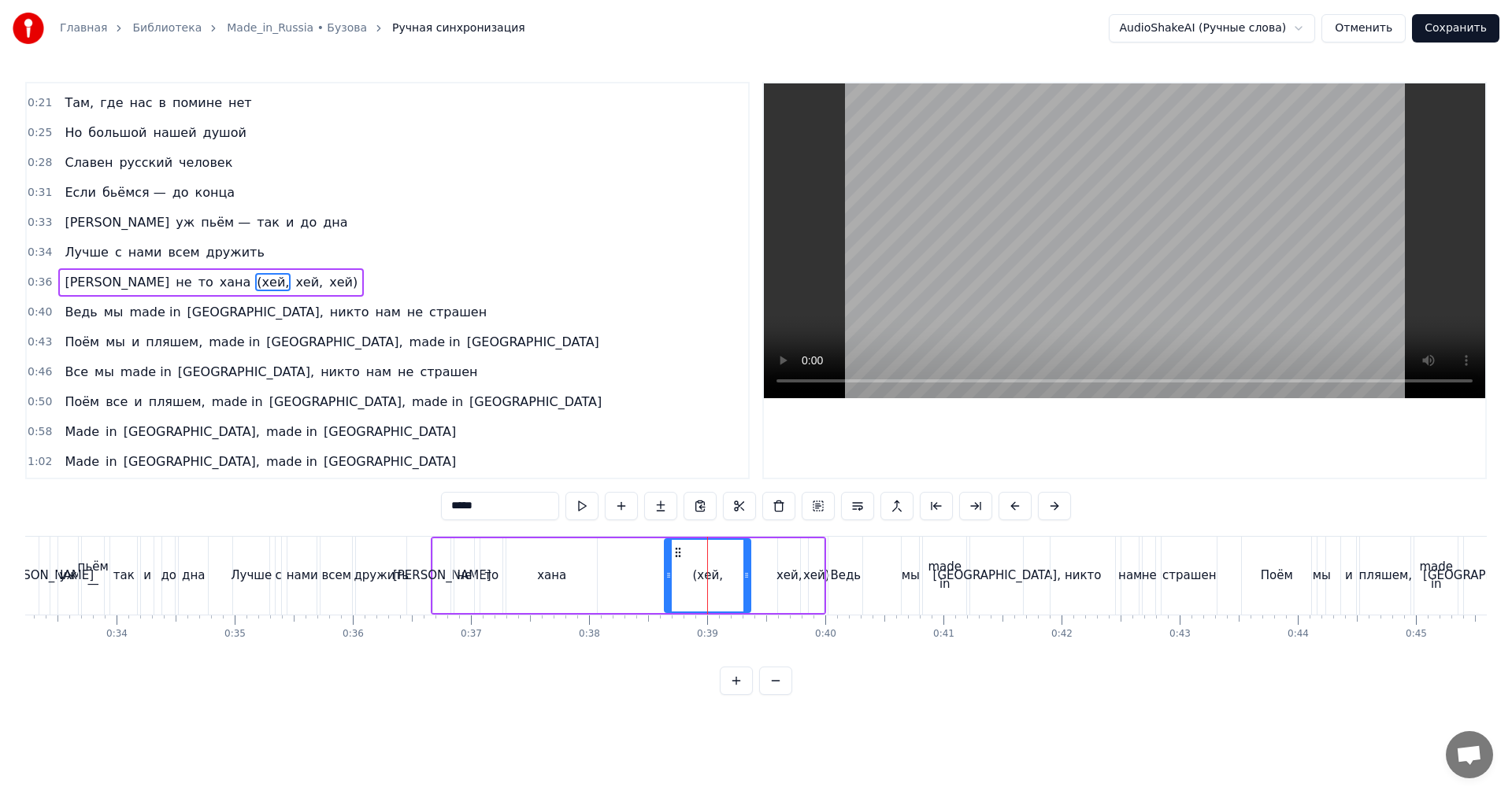
scroll to position [27, 0]
drag, startPoint x: 749, startPoint y: 568, endPoint x: 744, endPoint y: 576, distance: 9.4
click at [699, 574] on div at bounding box center [697, 576] width 7 height 72
click at [790, 580] on div "хей," at bounding box center [789, 576] width 26 height 18
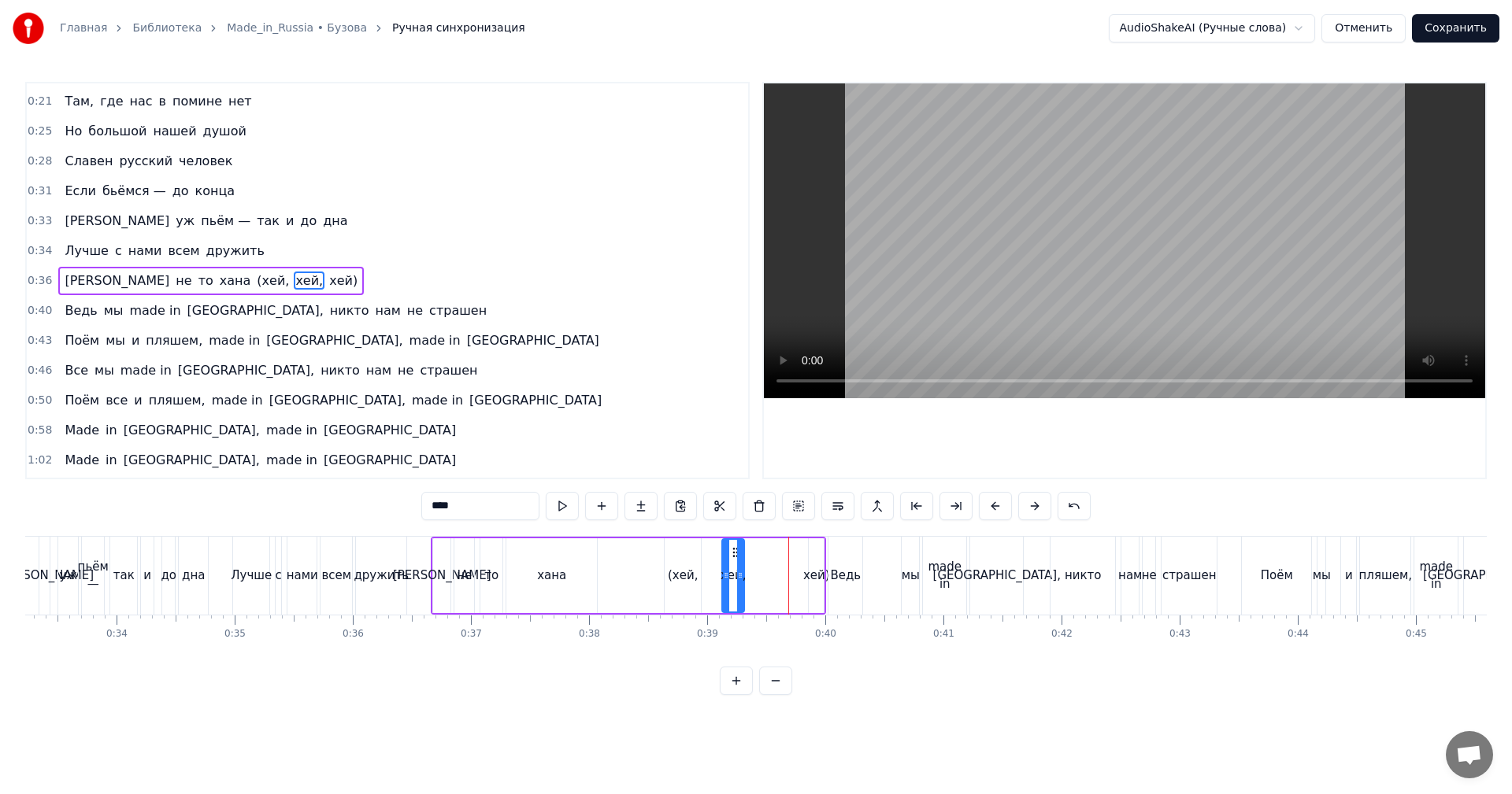
drag, startPoint x: 791, startPoint y: 549, endPoint x: 701, endPoint y: 560, distance: 90.7
click at [734, 553] on icon at bounding box center [735, 552] width 12 height 12
click at [566, 586] on div "хана" at bounding box center [551, 576] width 90 height 75
click at [1020, 316] on video at bounding box center [1125, 241] width 721 height 315
click at [1020, 316] on video at bounding box center [1125, 241] width 721 height 315
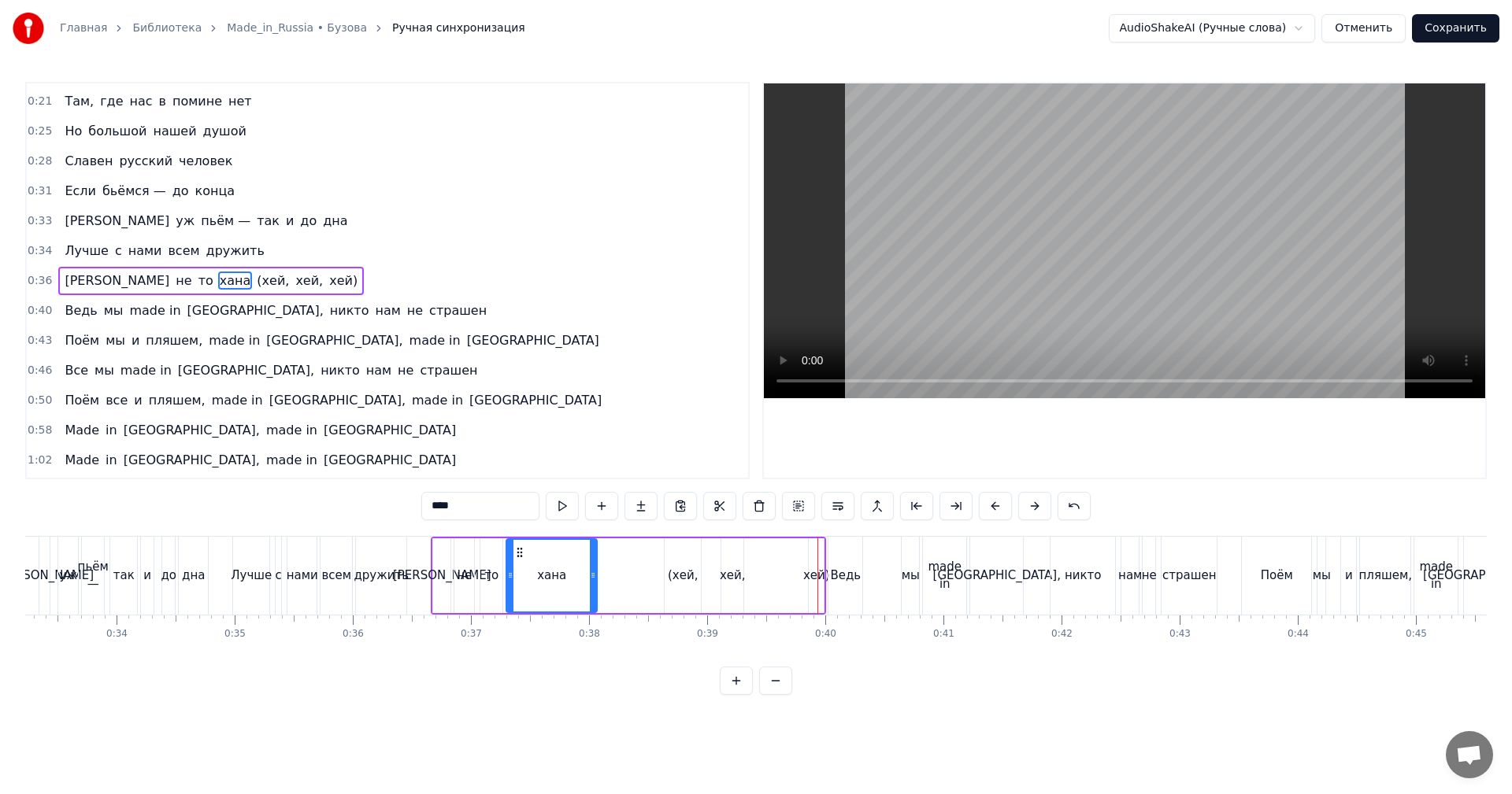
click at [810, 552] on div "хей)" at bounding box center [816, 576] width 15 height 75
type input "****"
click at [809, 549] on div at bounding box center [808, 576] width 7 height 72
drag, startPoint x: 815, startPoint y: 545, endPoint x: 791, endPoint y: 550, distance: 24.5
click at [780, 551] on div "А не то хана (хей, [PERSON_NAME], хей)" at bounding box center [628, 576] width 395 height 78
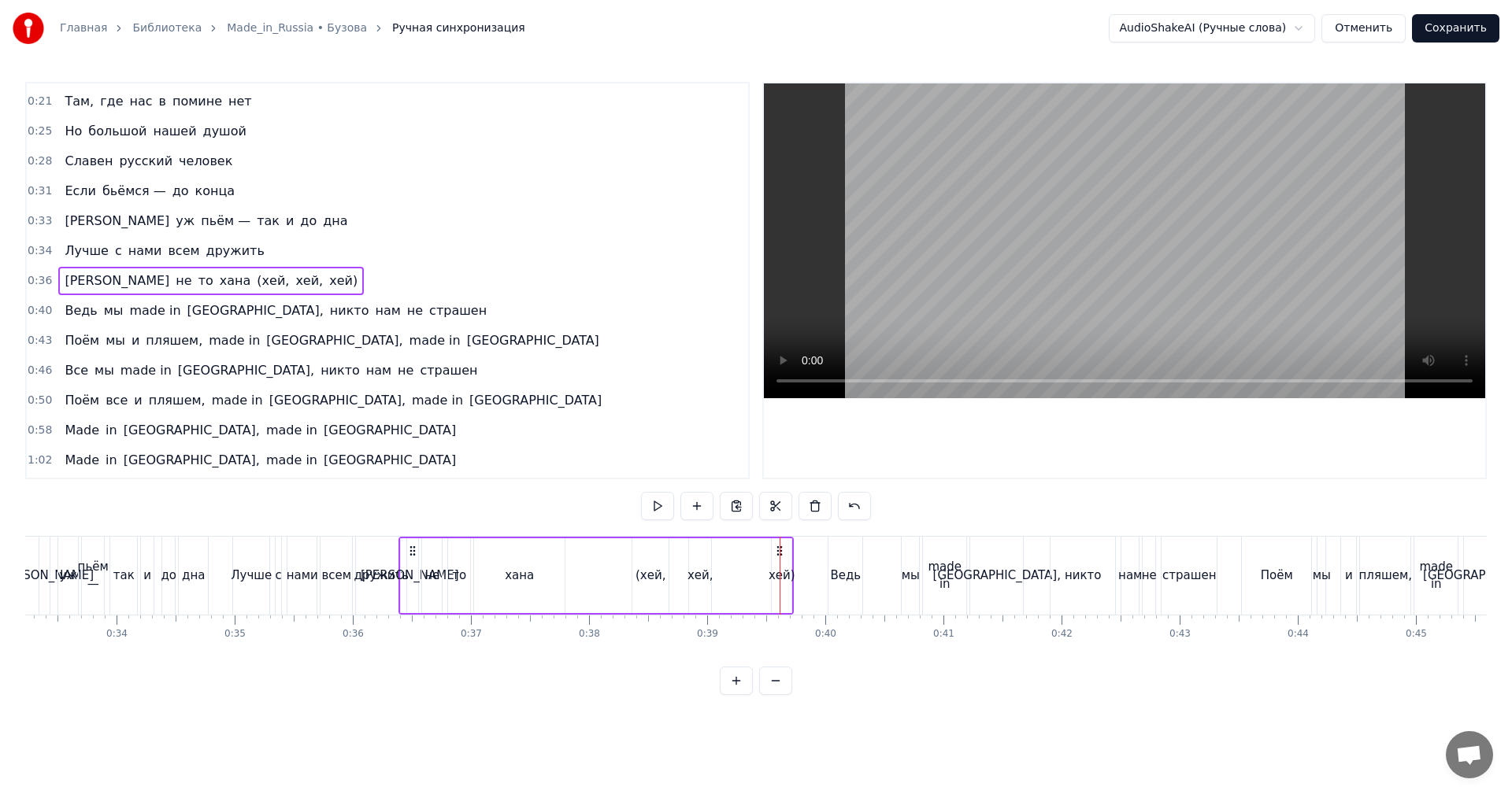
drag, startPoint x: 810, startPoint y: 548, endPoint x: 777, endPoint y: 552, distance: 33.2
click at [777, 552] on icon at bounding box center [779, 551] width 12 height 12
click at [810, 561] on div "хей)" at bounding box center [814, 576] width 20 height 75
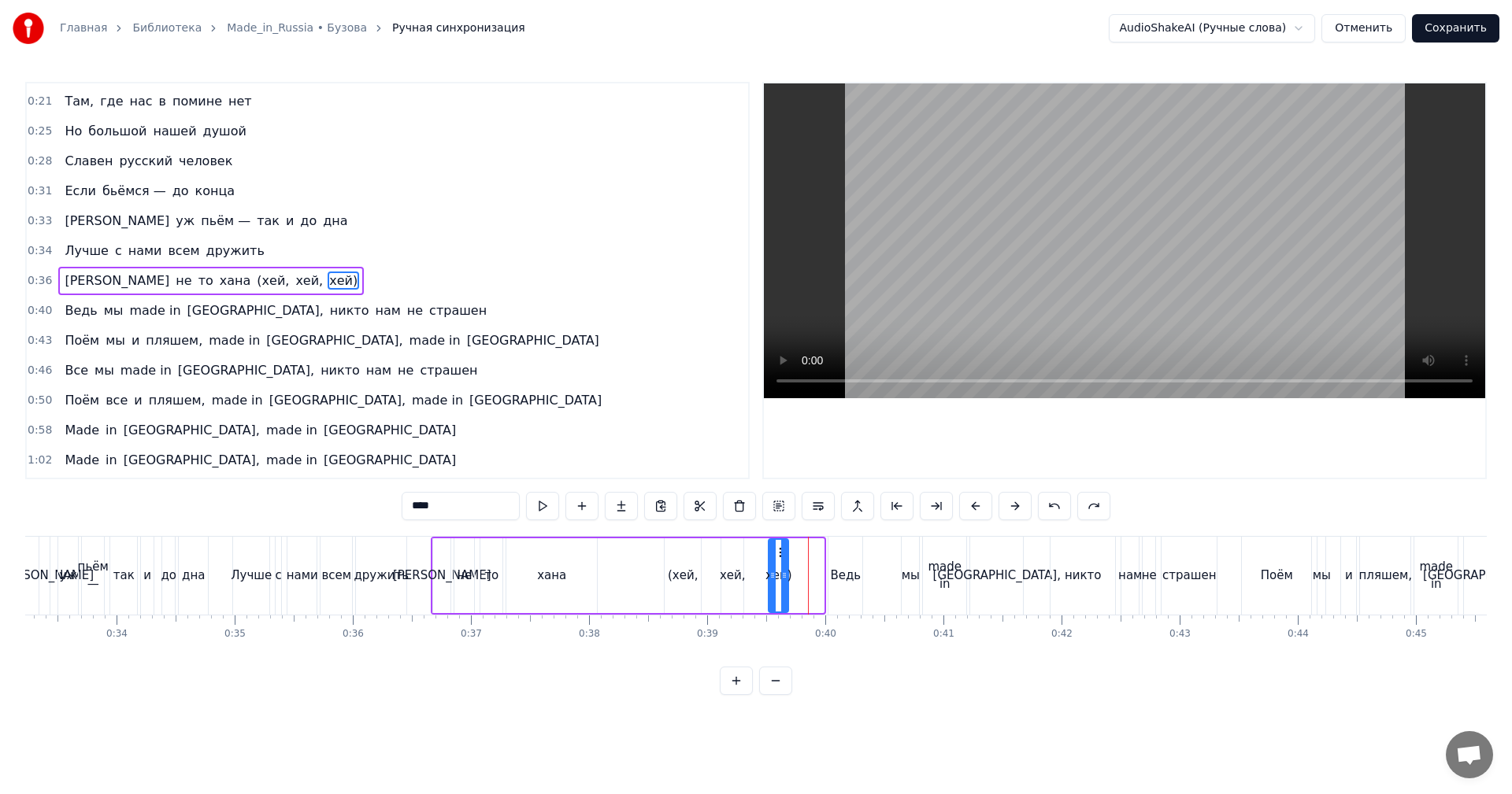
drag, startPoint x: 814, startPoint y: 548, endPoint x: 778, endPoint y: 557, distance: 37.1
click at [778, 557] on icon at bounding box center [781, 552] width 12 height 12
drag, startPoint x: 848, startPoint y: 566, endPoint x: 836, endPoint y: 555, distance: 16.3
click at [846, 567] on div "Ведь" at bounding box center [846, 576] width 31 height 18
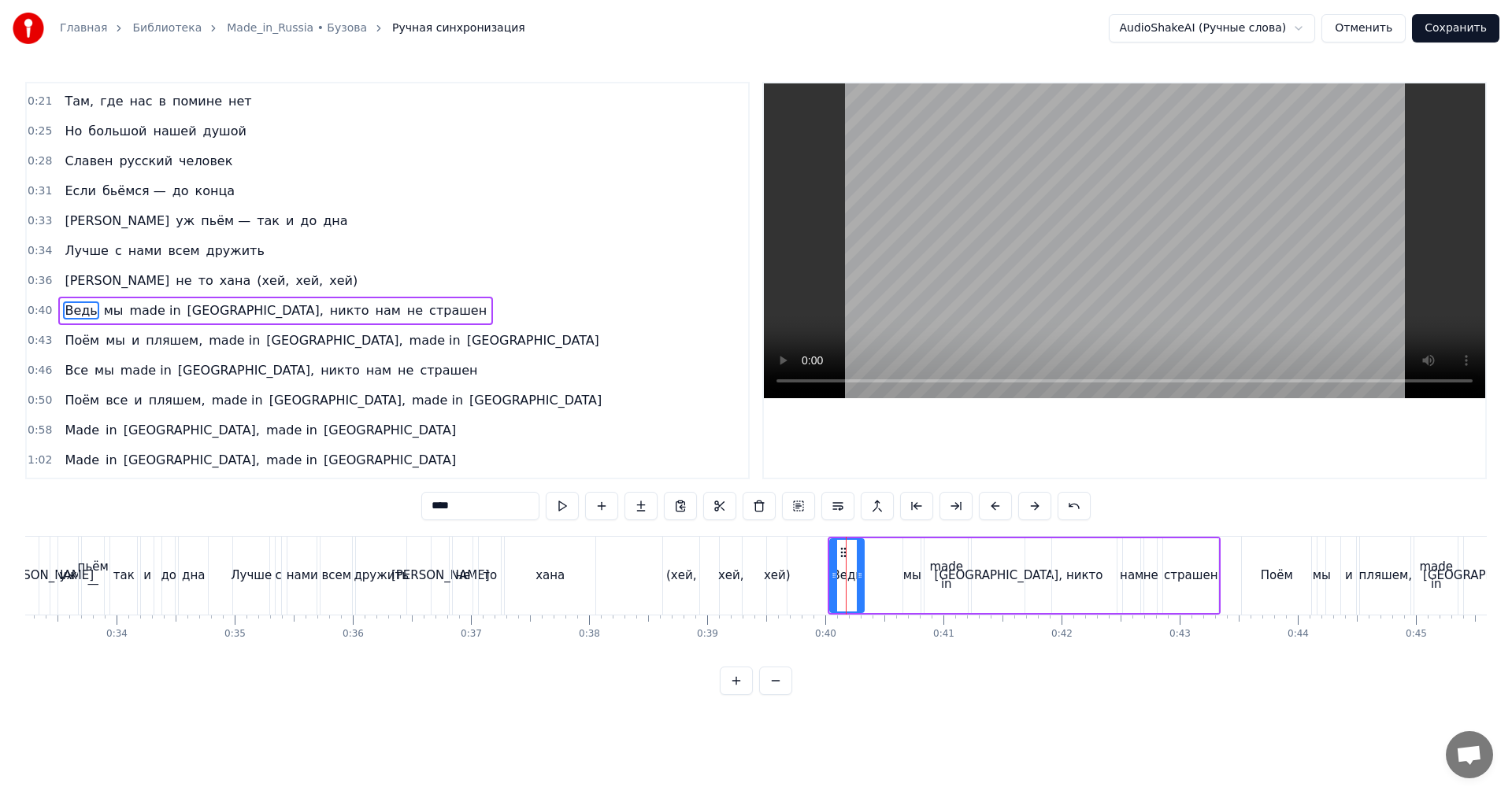
scroll to position [57, 0]
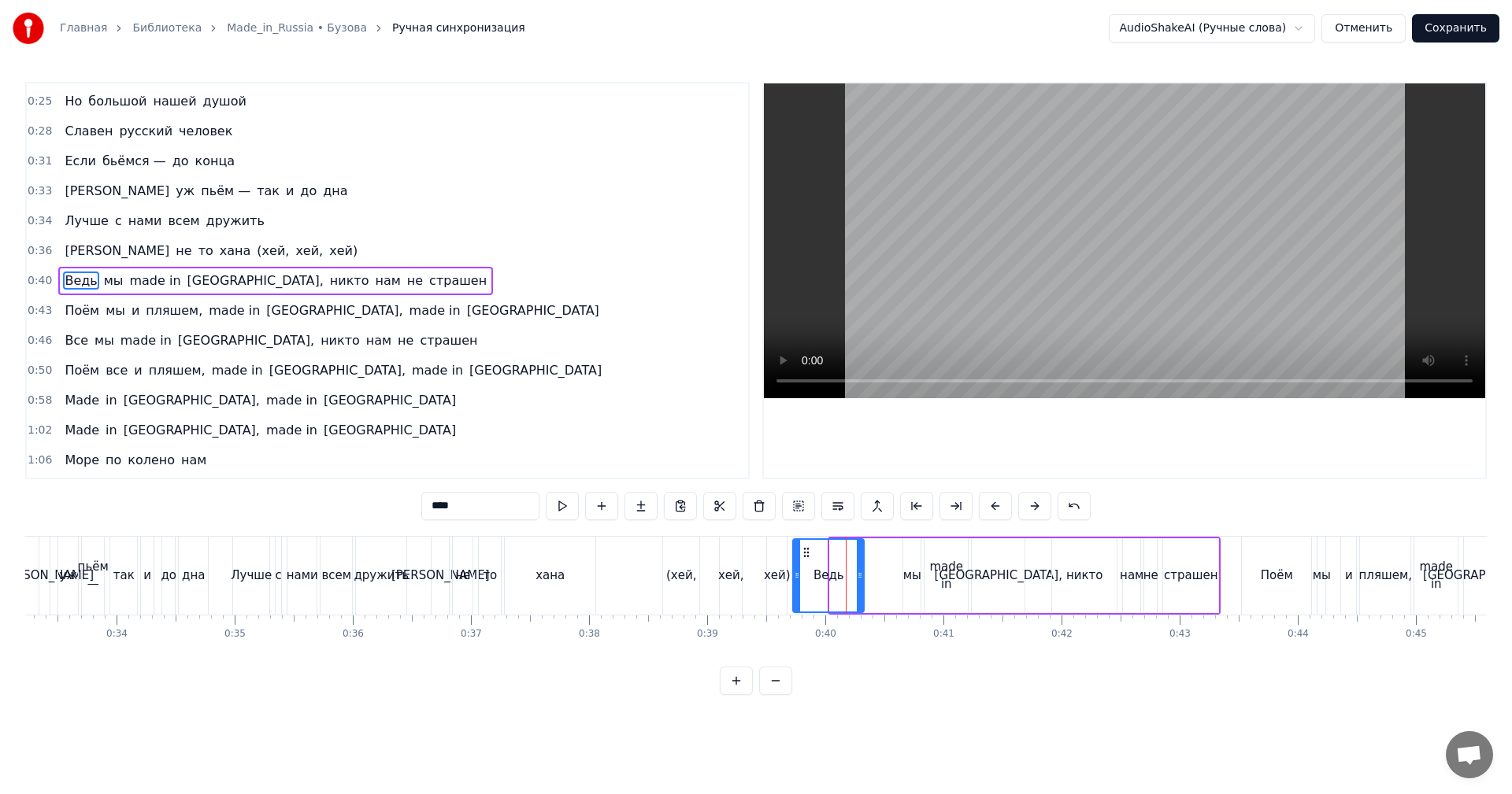
drag, startPoint x: 831, startPoint y: 552, endPoint x: 820, endPoint y: 561, distance: 14.2
click at [794, 562] on div at bounding box center [798, 576] width 7 height 72
drag, startPoint x: 859, startPoint y: 568, endPoint x: 838, endPoint y: 571, distance: 21.2
click at [838, 571] on div at bounding box center [839, 576] width 7 height 72
click at [911, 574] on div "мы" at bounding box center [912, 576] width 18 height 18
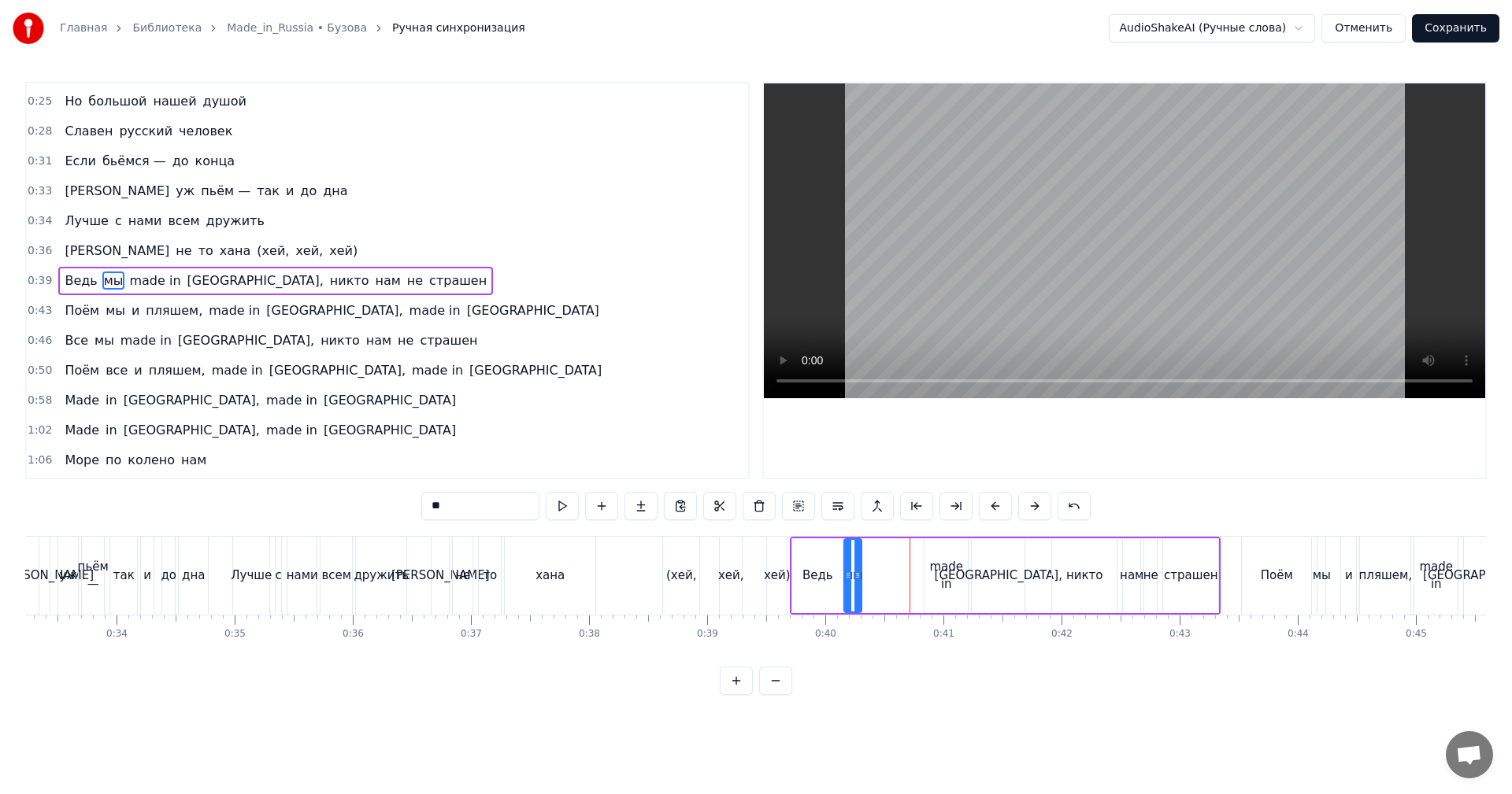
drag, startPoint x: 911, startPoint y: 550, endPoint x: 852, endPoint y: 554, distance: 59.1
click at [852, 554] on icon at bounding box center [857, 552] width 12 height 12
click at [929, 568] on div "made in" at bounding box center [946, 576] width 43 height 36
type input "*******"
drag, startPoint x: 924, startPoint y: 569, endPoint x: 916, endPoint y: 571, distance: 8.2
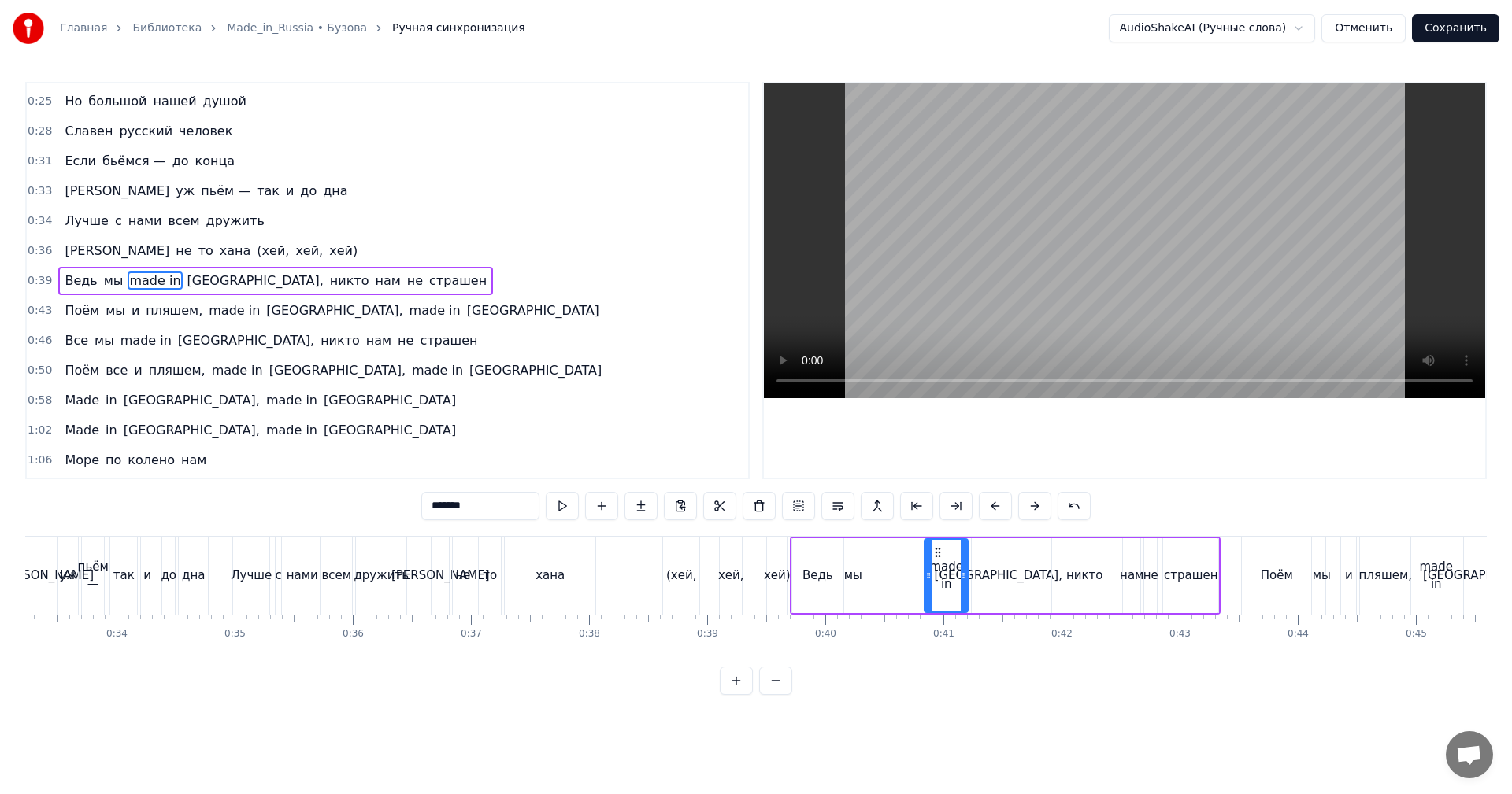
click at [916, 572] on div "Ведь мы made in [GEOGRAPHIC_DATA], никто нам не страшен" at bounding box center [1005, 576] width 430 height 78
click at [926, 569] on div "made in" at bounding box center [946, 576] width 43 height 36
drag, startPoint x: 929, startPoint y: 568, endPoint x: 878, endPoint y: 576, distance: 51.6
click at [905, 572] on div at bounding box center [906, 576] width 7 height 72
drag, startPoint x: 689, startPoint y: 573, endPoint x: 919, endPoint y: 442, distance: 264.7
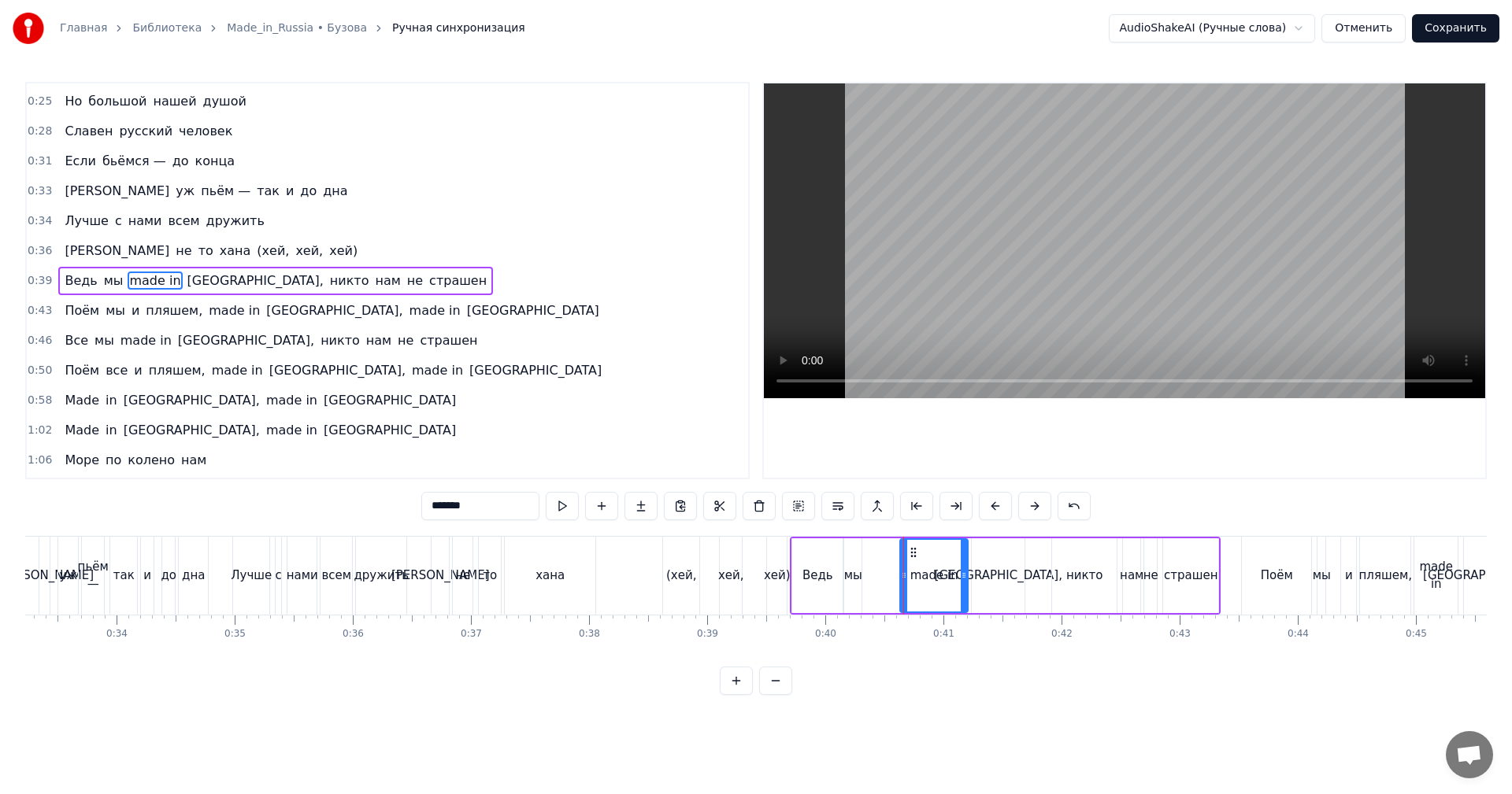
click at [690, 573] on div "(хей," at bounding box center [681, 576] width 30 height 18
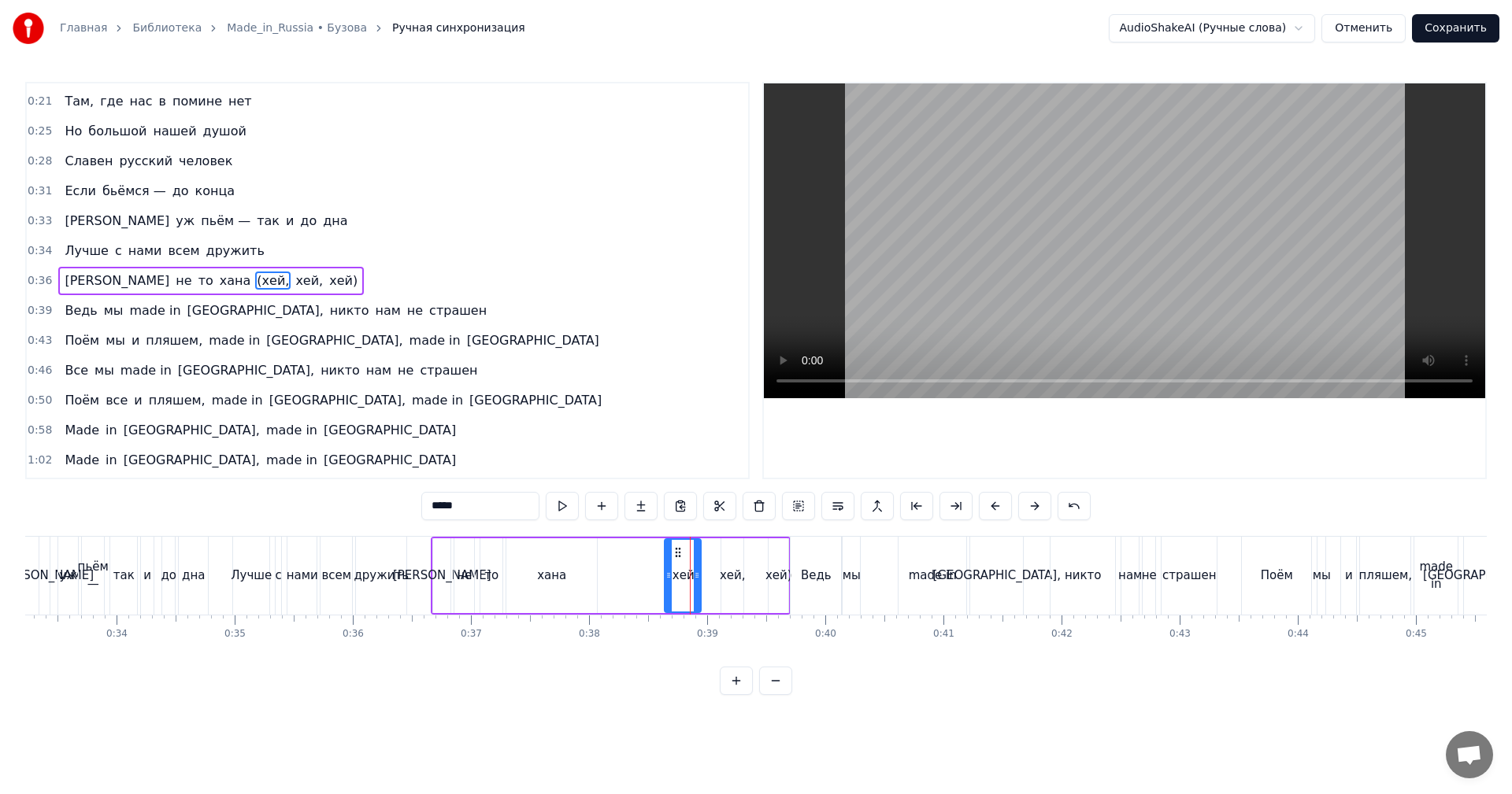
click at [1102, 296] on video at bounding box center [1125, 241] width 721 height 315
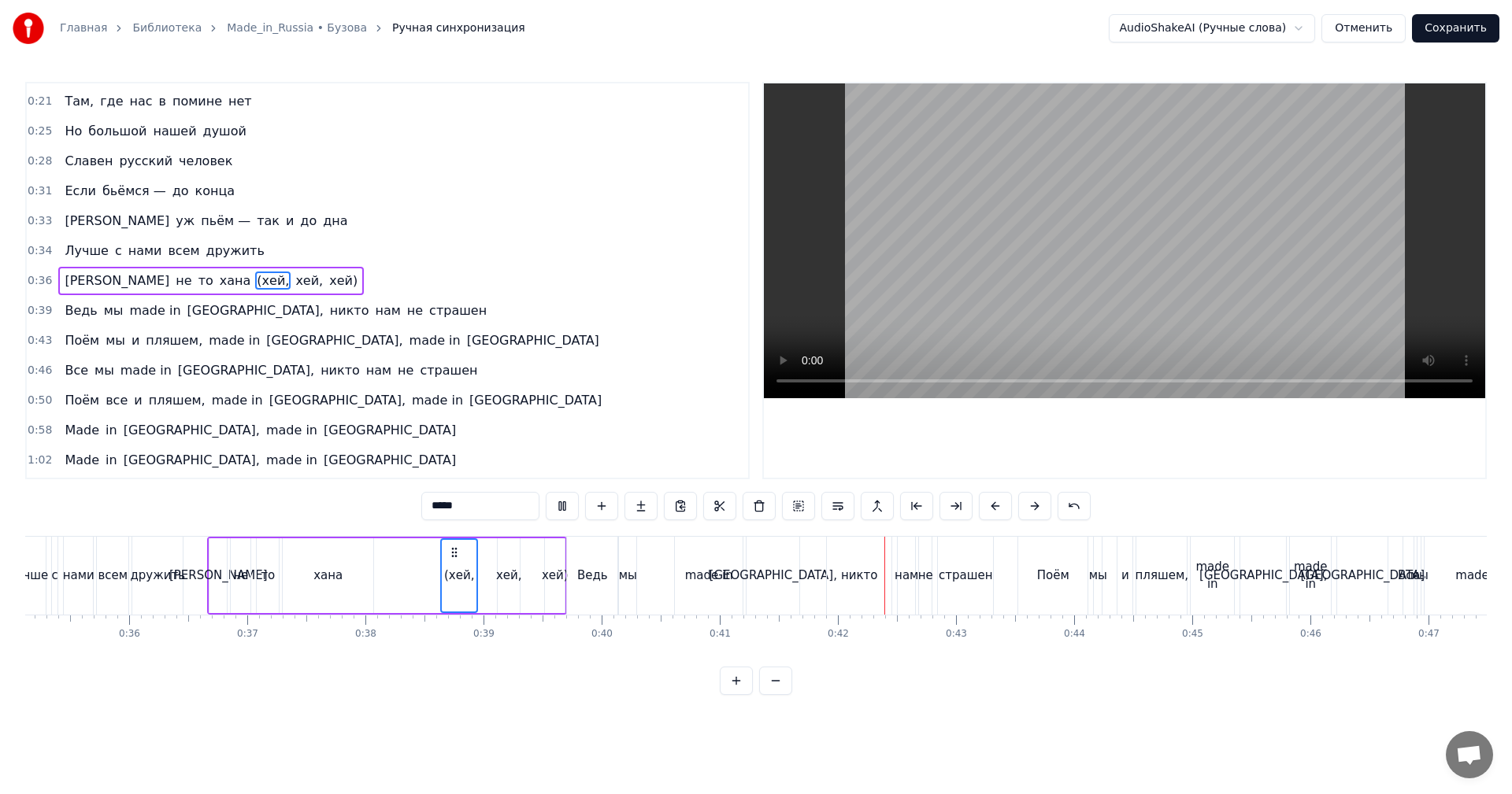
scroll to position [0, 4319]
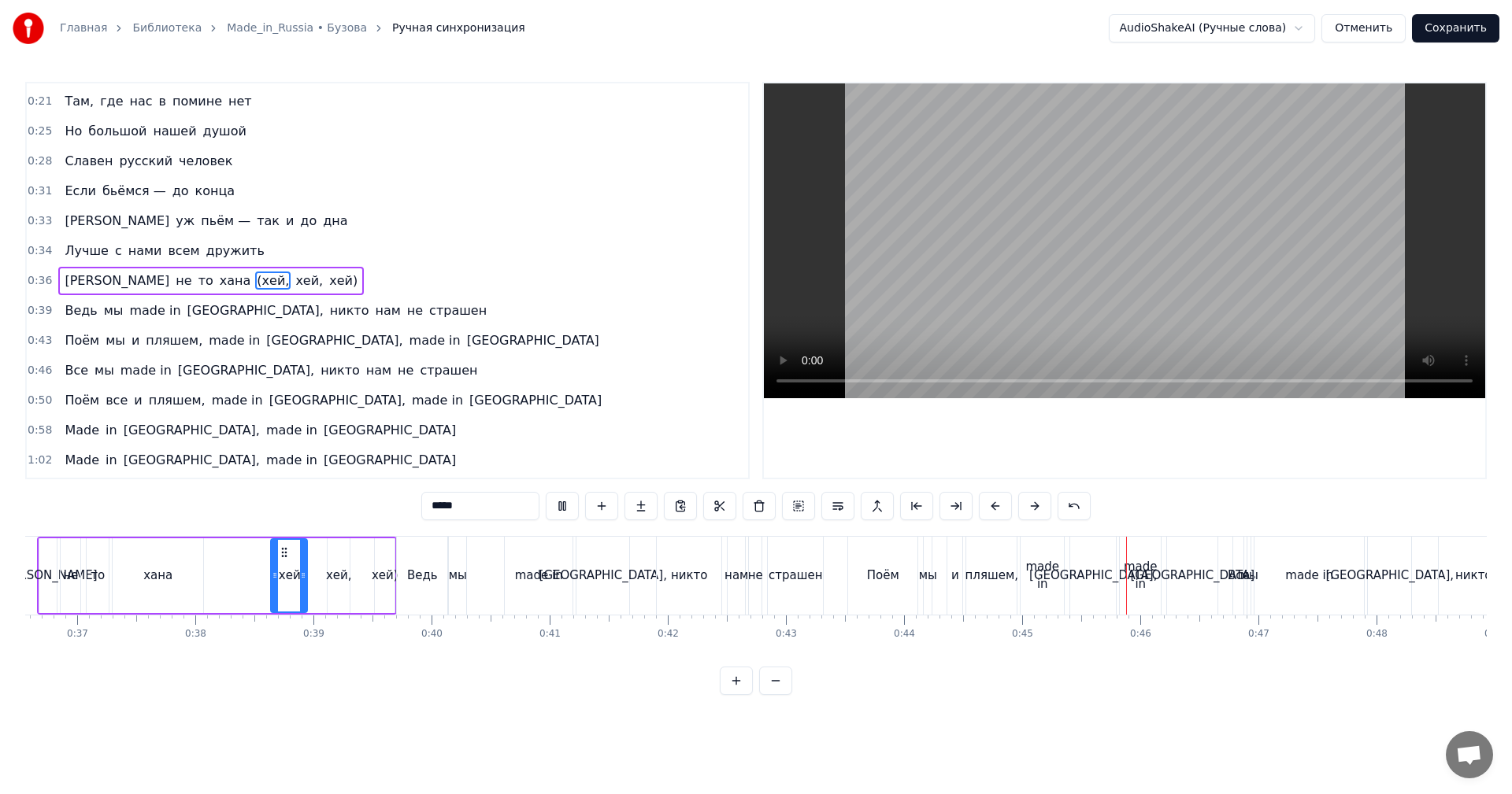
click at [946, 225] on video at bounding box center [1125, 241] width 721 height 315
click at [465, 569] on div "мы" at bounding box center [458, 576] width 18 height 18
type input "**"
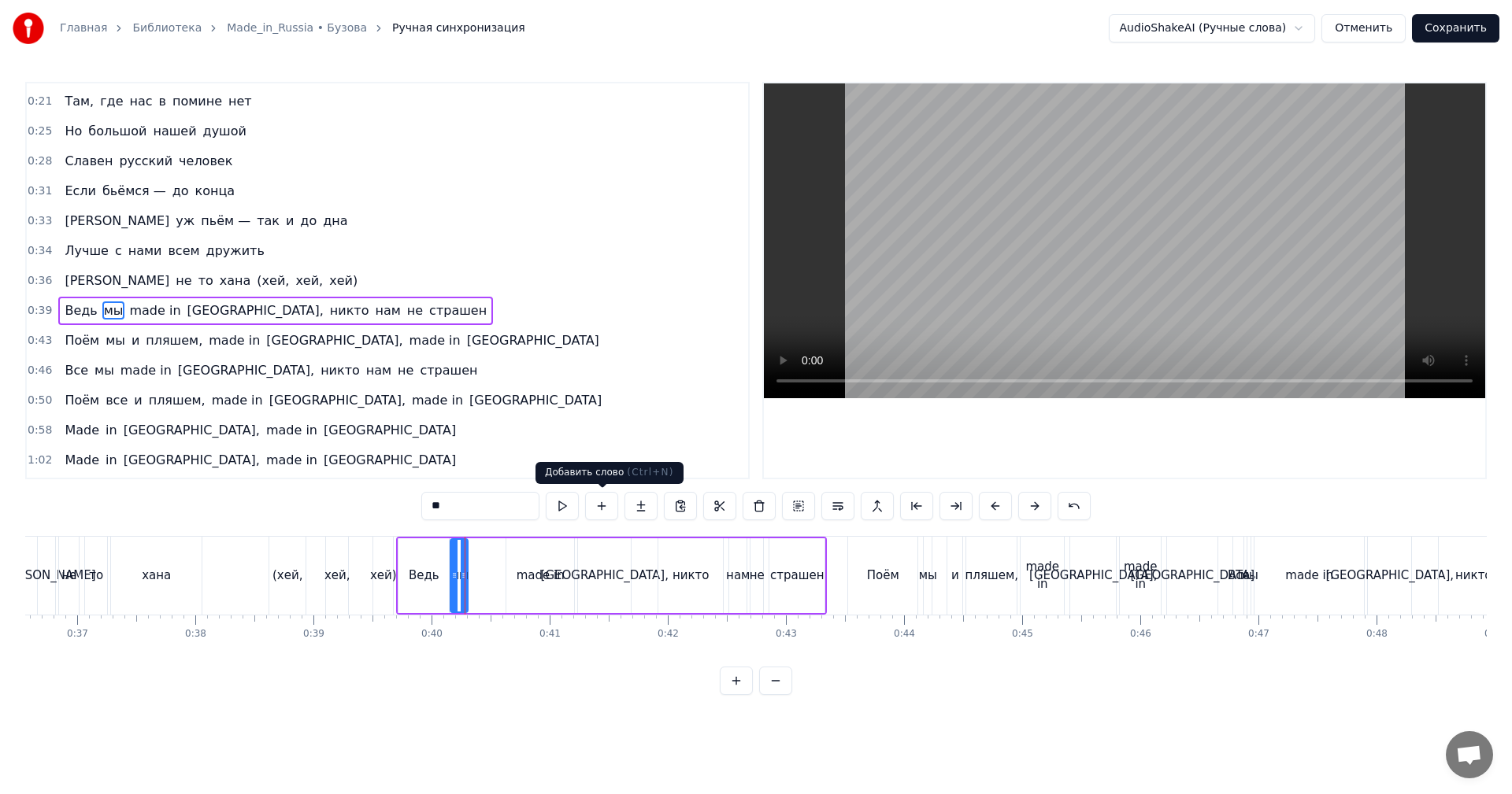
scroll to position [57, 0]
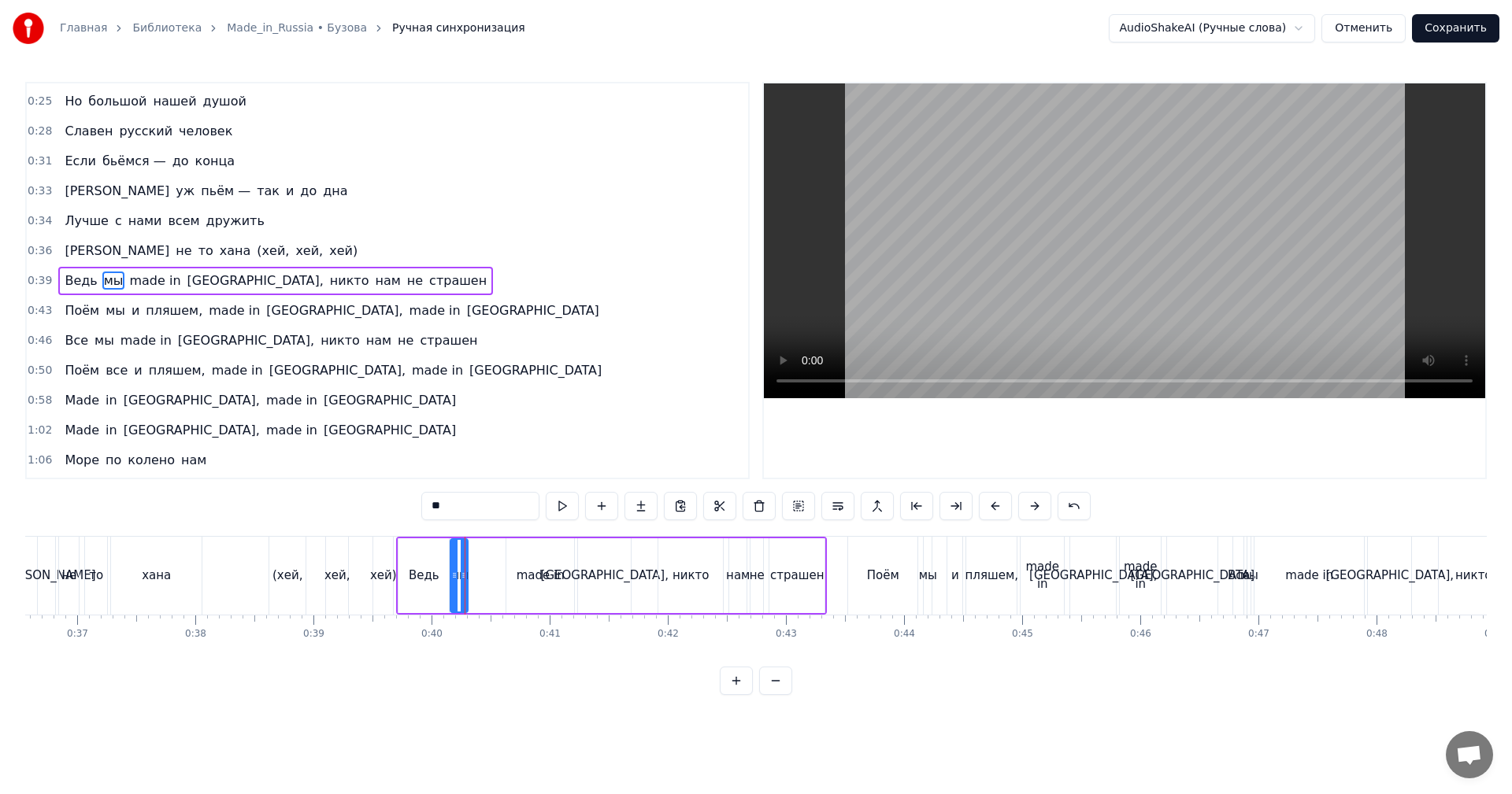
click at [1151, 238] on video at bounding box center [1125, 241] width 721 height 315
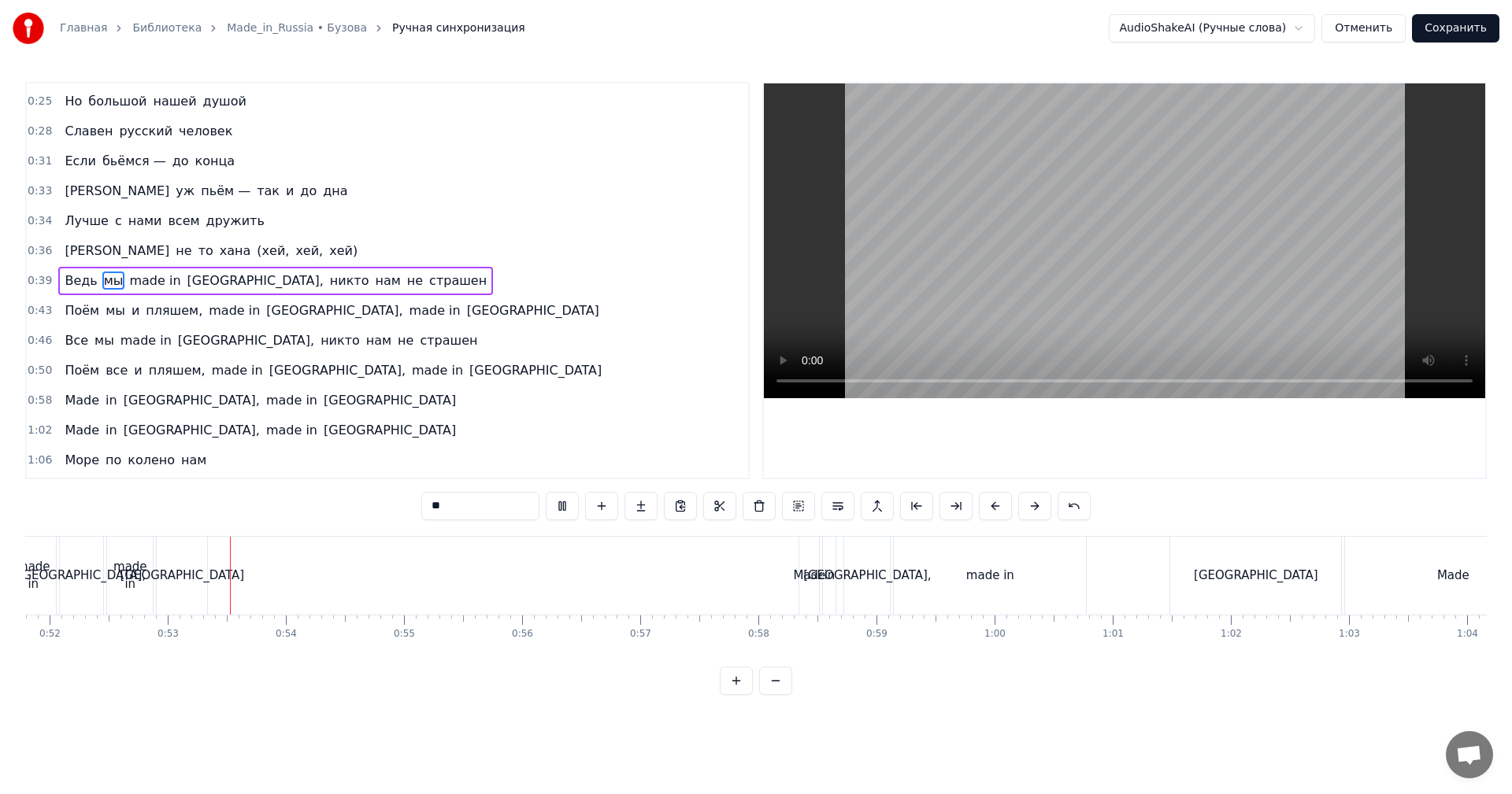
scroll to position [0, 6209]
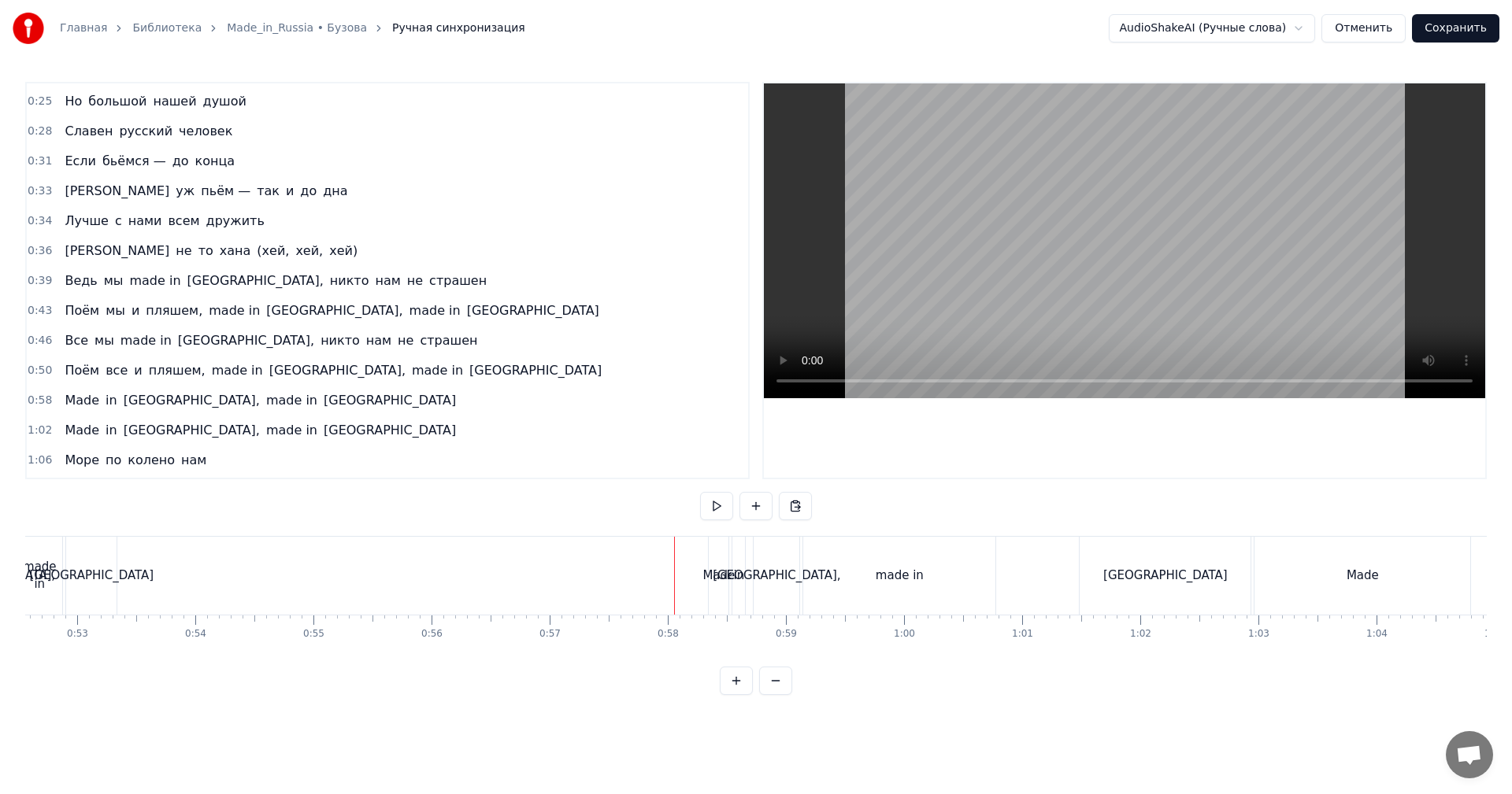
click at [938, 252] on video at bounding box center [1125, 241] width 721 height 315
click at [1025, 278] on video at bounding box center [1125, 241] width 721 height 315
click at [881, 594] on div "made in" at bounding box center [899, 576] width 192 height 78
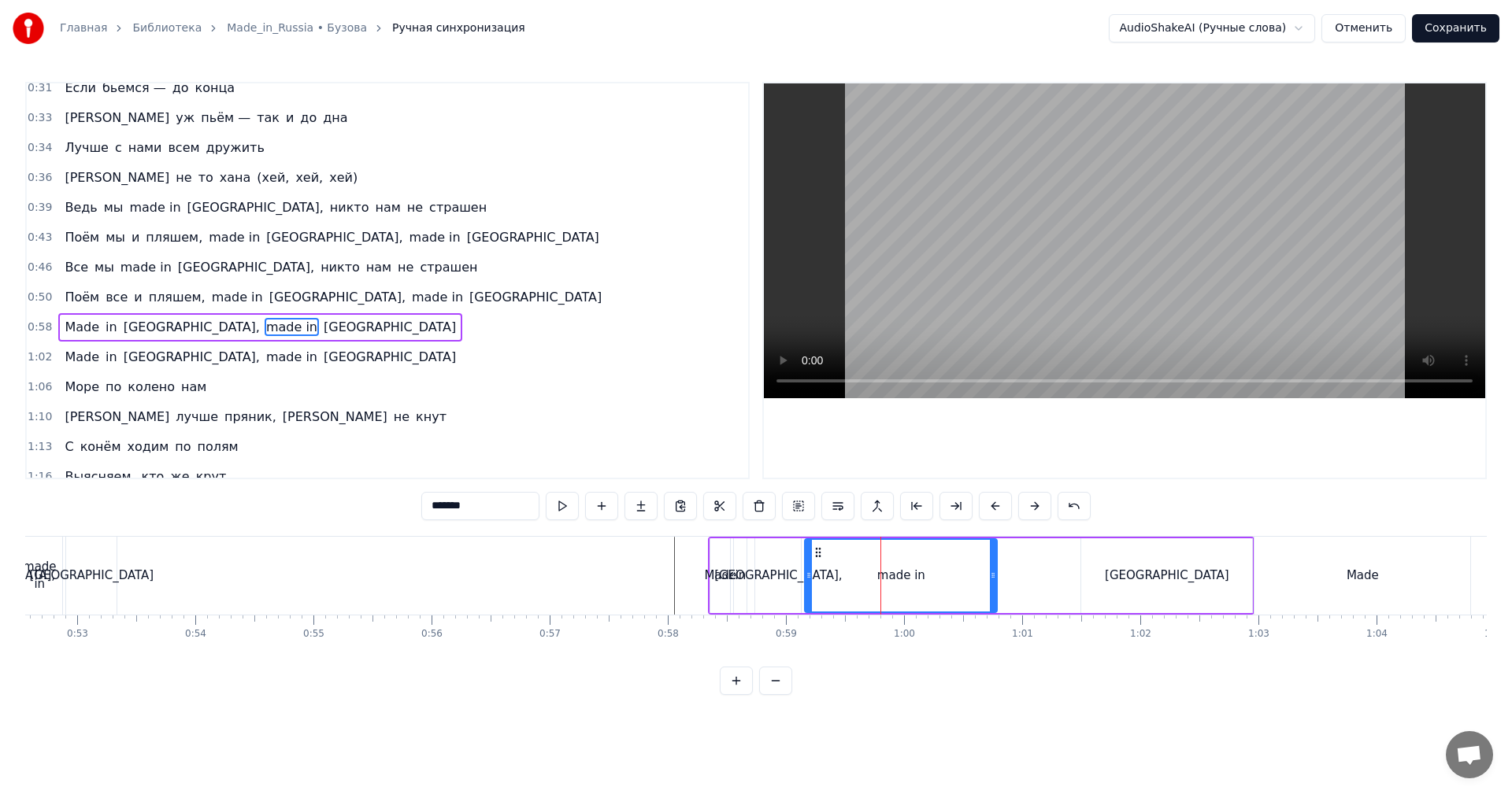
scroll to position [177, 0]
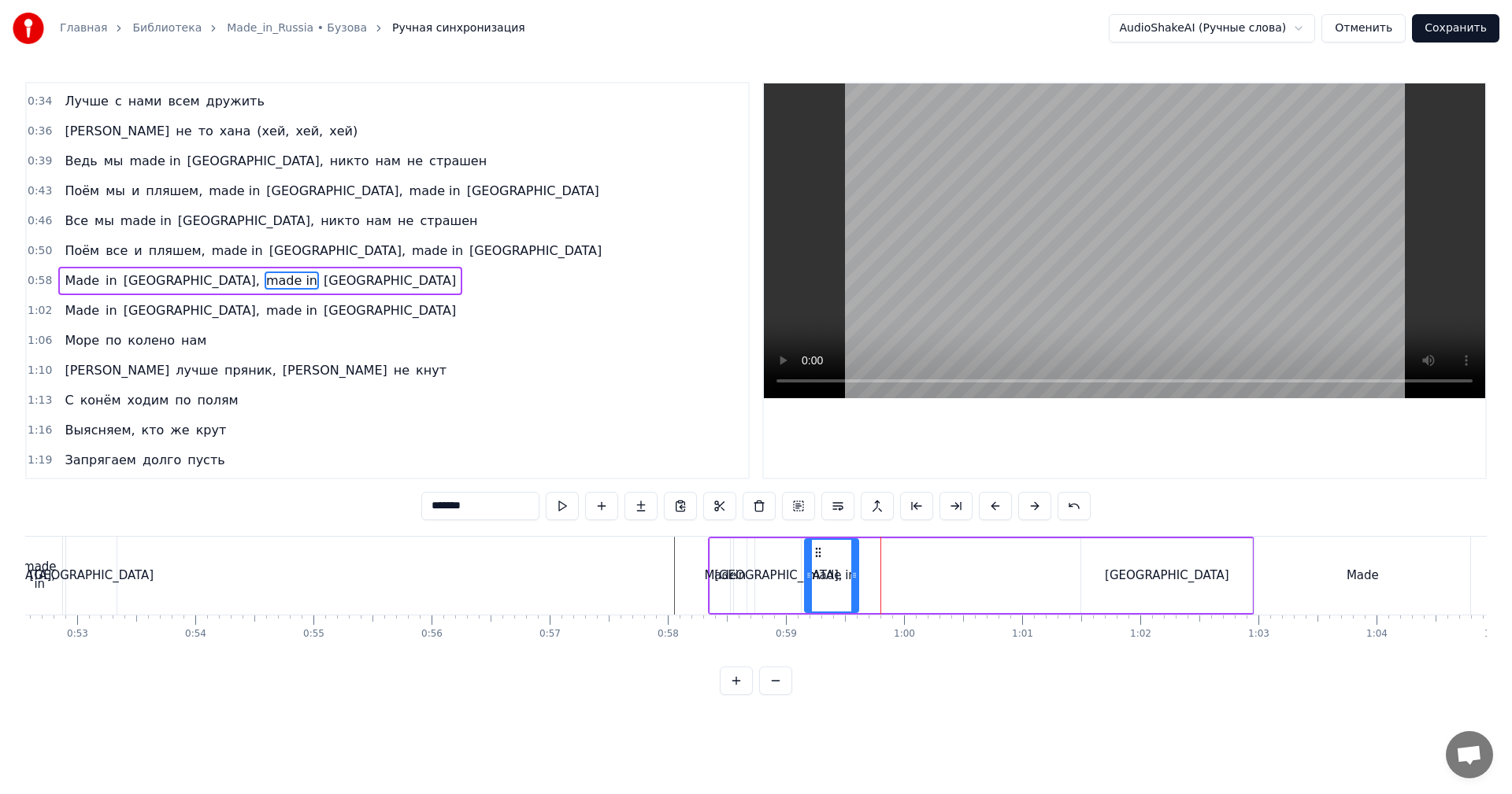
drag, startPoint x: 992, startPoint y: 566, endPoint x: 854, endPoint y: 576, distance: 138.4
click at [854, 576] on div at bounding box center [854, 576] width 7 height 72
drag, startPoint x: 1189, startPoint y: 569, endPoint x: 1120, endPoint y: 556, distance: 70.2
click at [1185, 568] on div "[GEOGRAPHIC_DATA]" at bounding box center [1167, 576] width 171 height 75
type input "******"
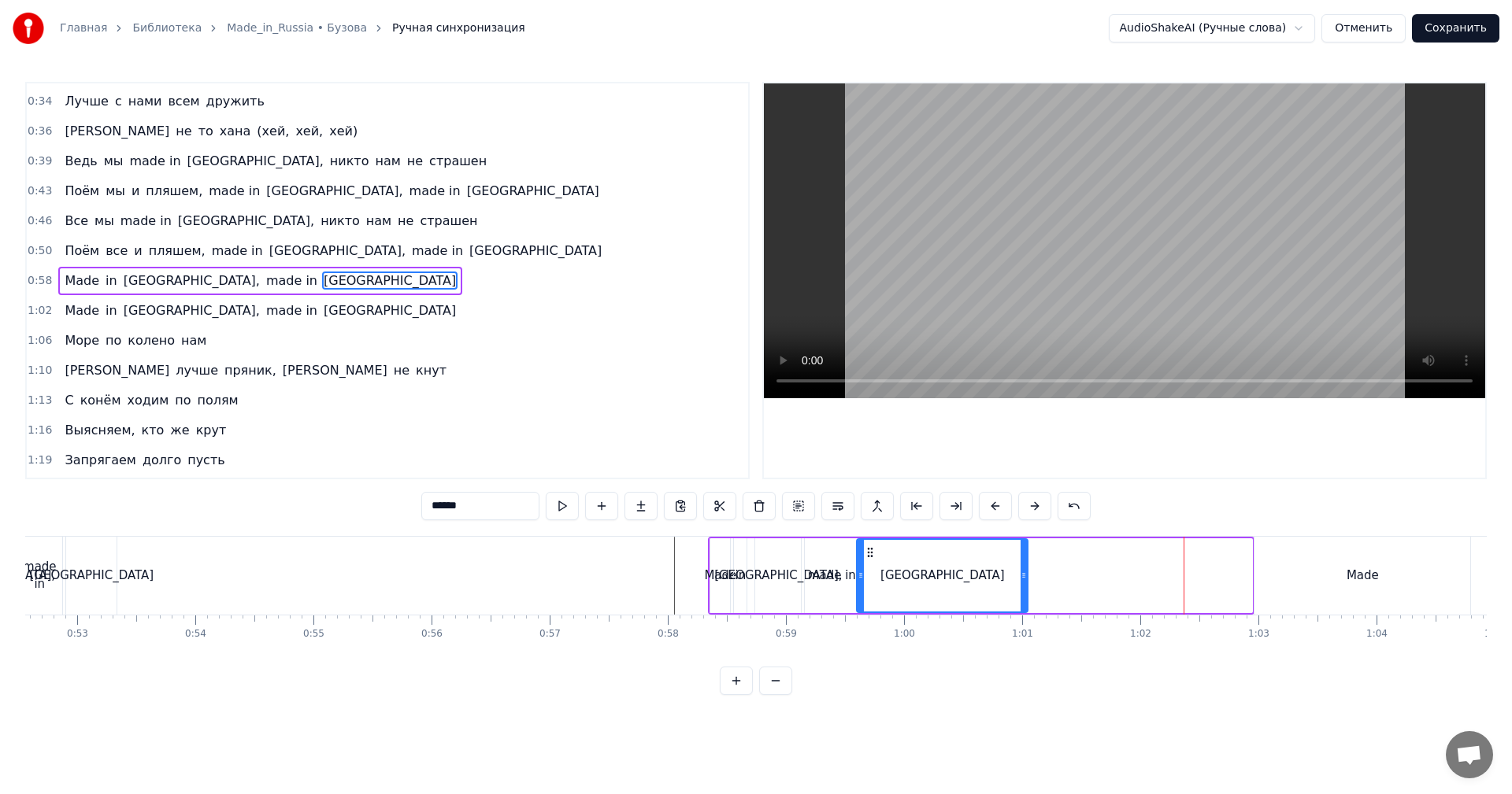
drag, startPoint x: 1091, startPoint y: 550, endPoint x: 870, endPoint y: 561, distance: 221.3
click at [870, 561] on div "[GEOGRAPHIC_DATA]" at bounding box center [942, 576] width 169 height 72
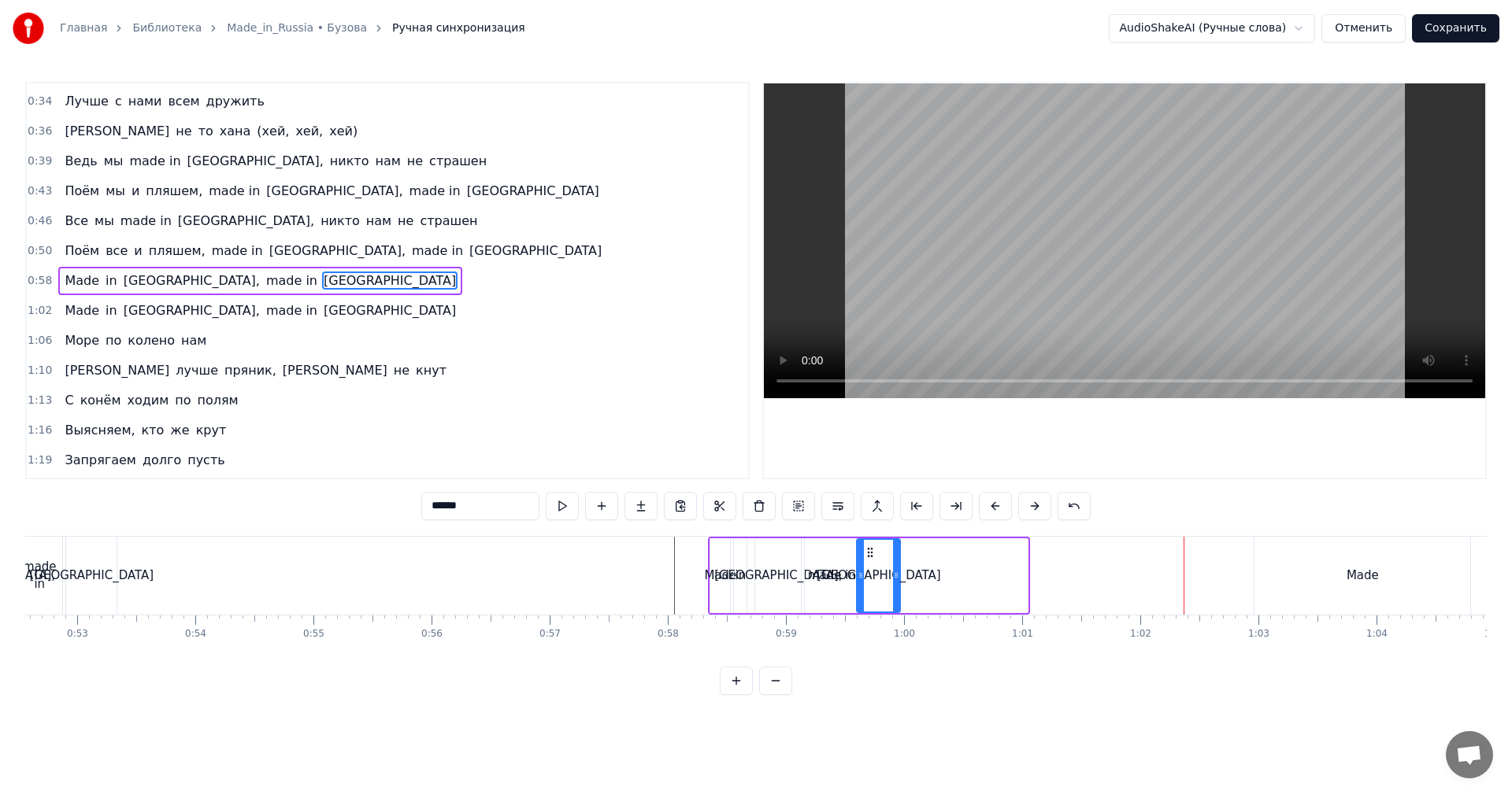
drag, startPoint x: 1026, startPoint y: 565, endPoint x: 892, endPoint y: 575, distance: 134.4
click at [893, 575] on div at bounding box center [896, 576] width 7 height 72
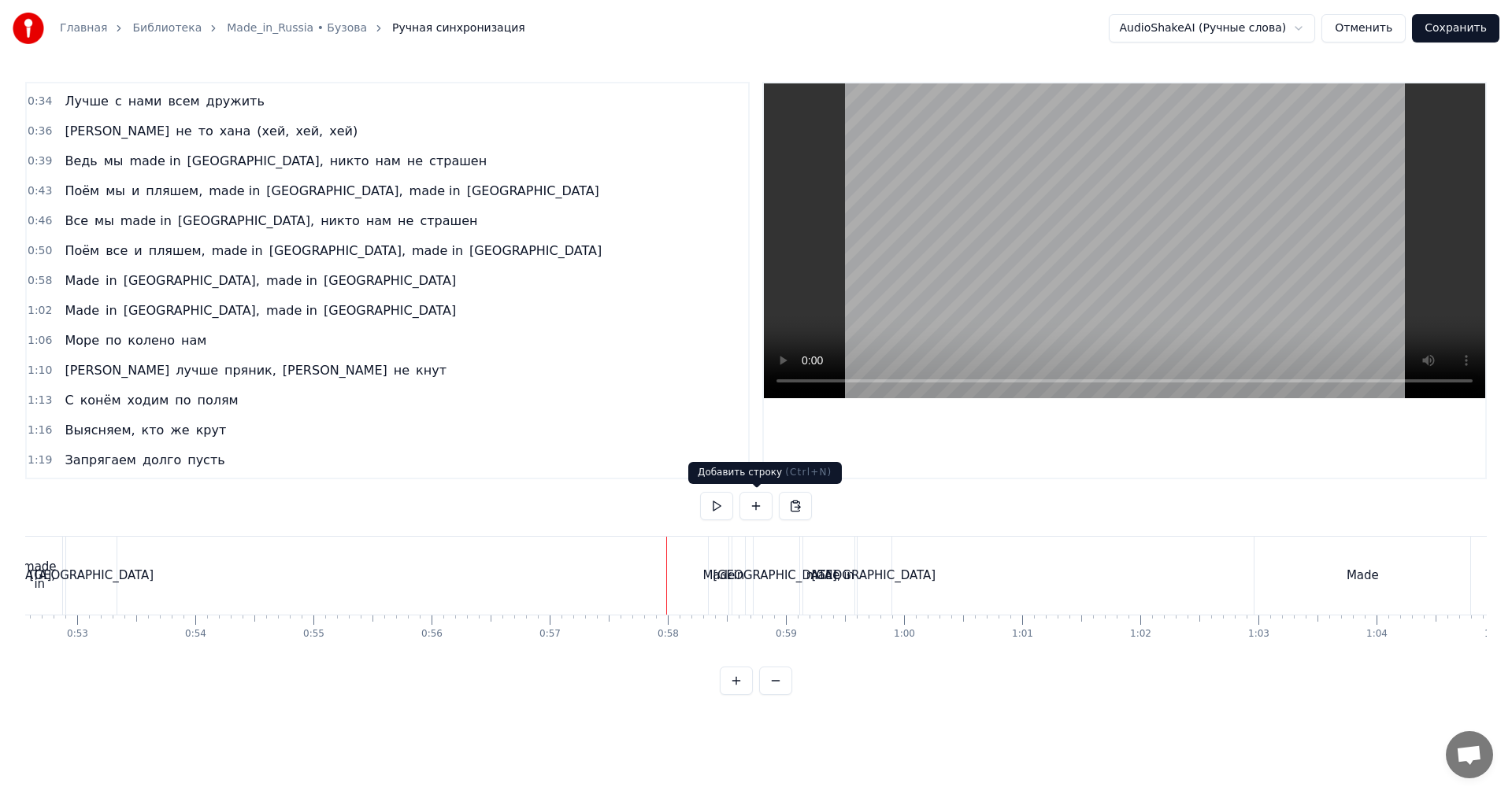
click at [1091, 312] on video at bounding box center [1125, 241] width 721 height 315
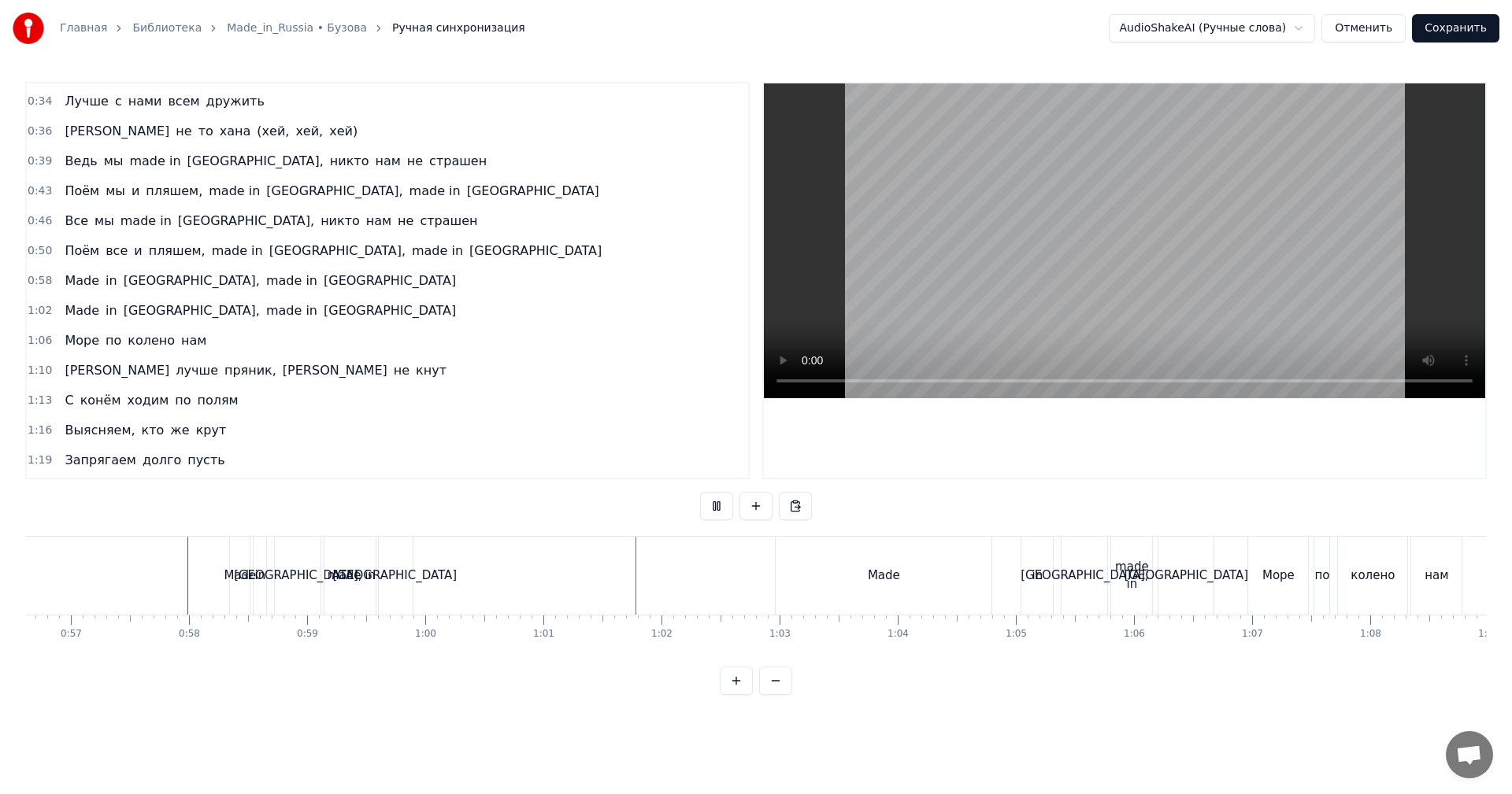
scroll to position [0, 6760]
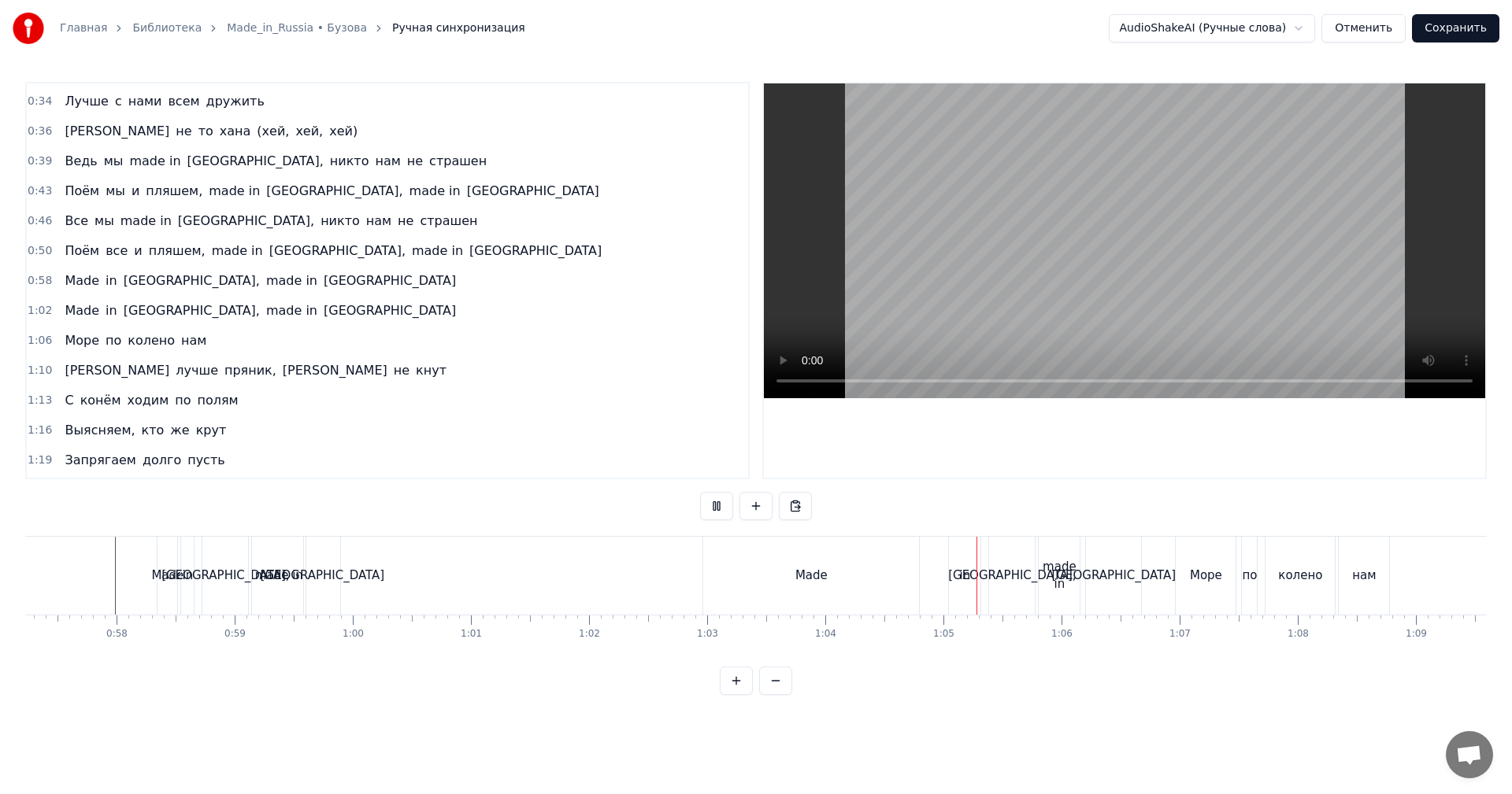
click at [960, 574] on div "in" at bounding box center [964, 576] width 32 height 78
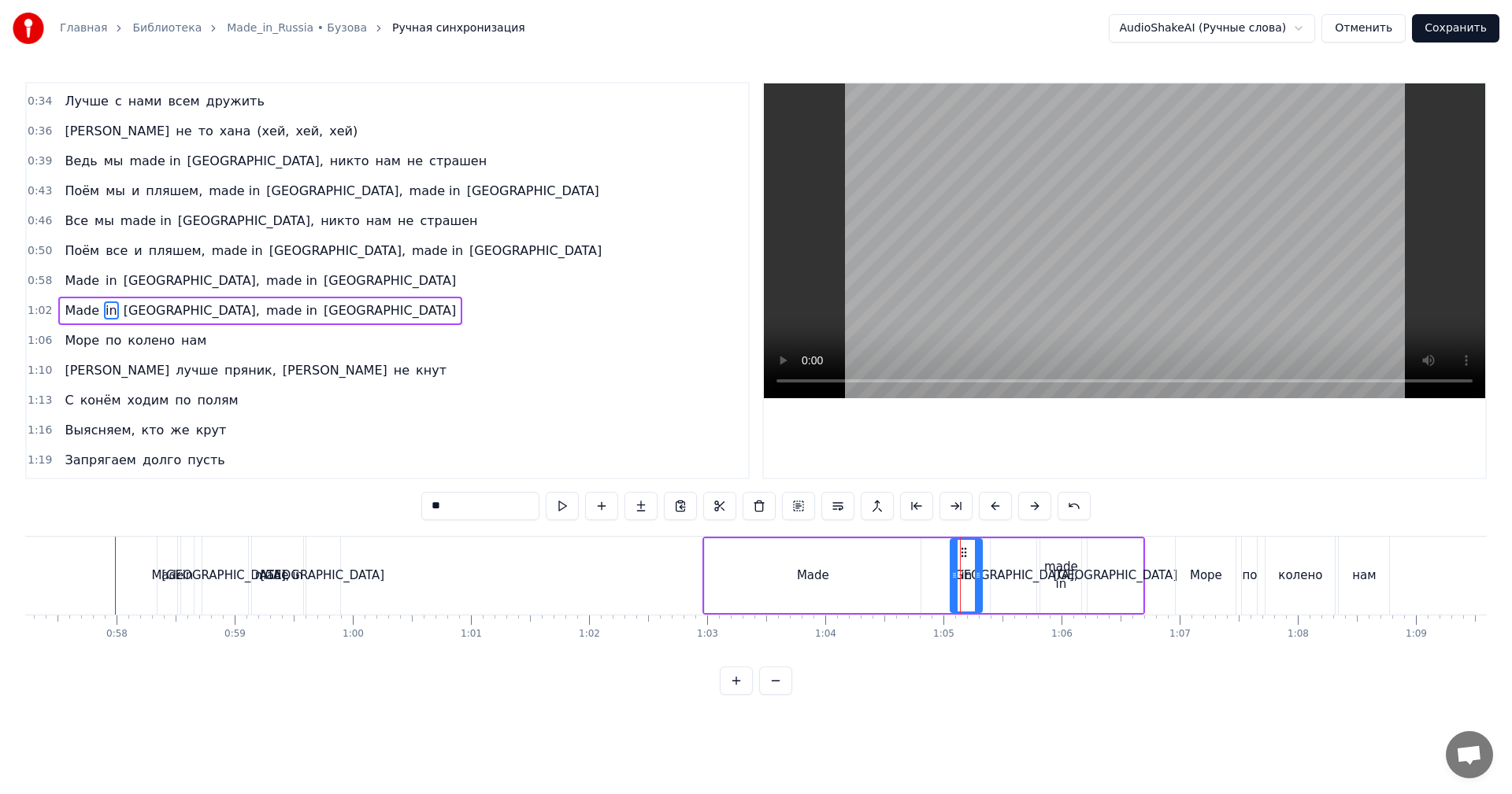
scroll to position [207, 0]
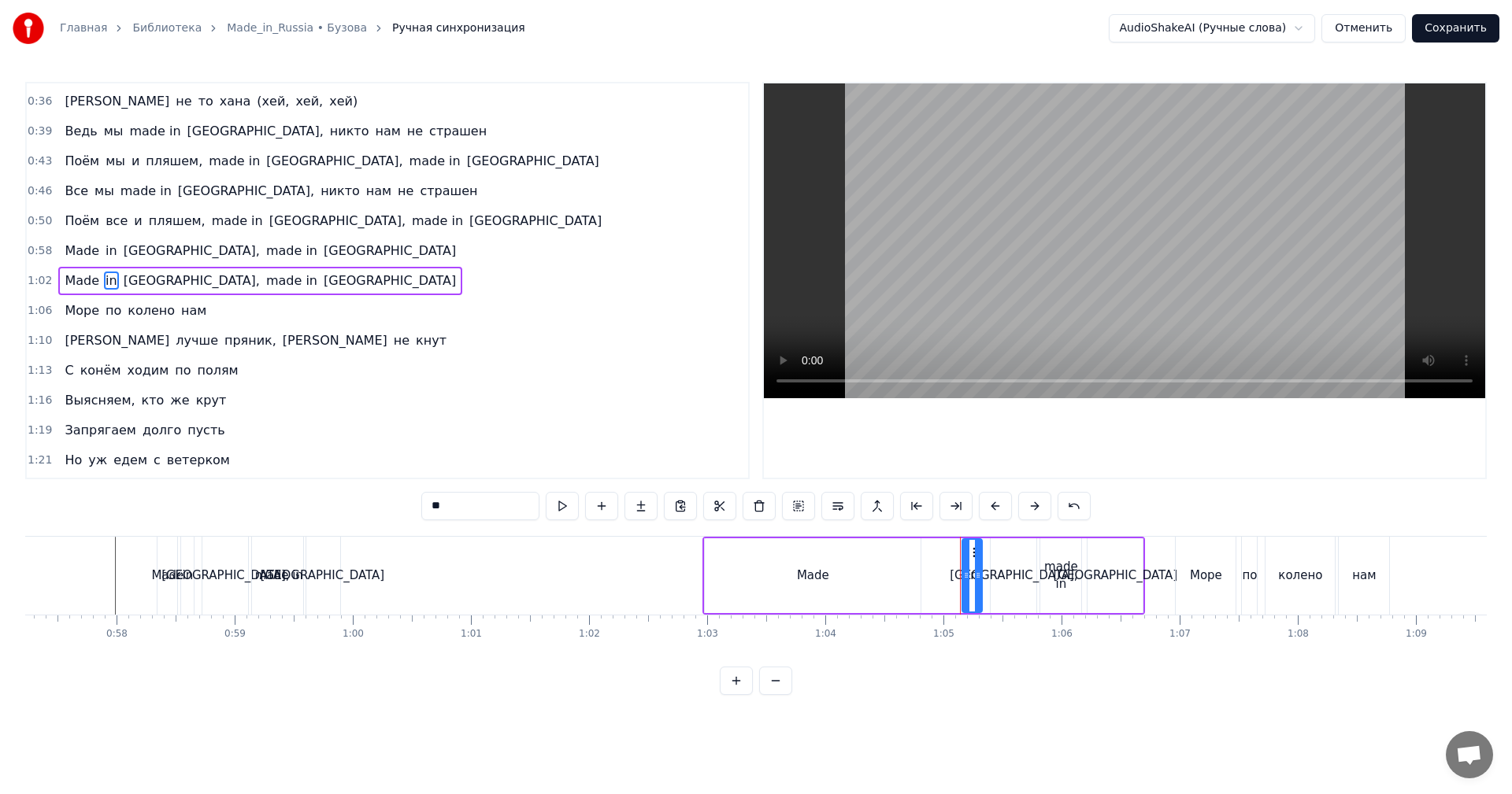
drag, startPoint x: 952, startPoint y: 578, endPoint x: 964, endPoint y: 580, distance: 12.2
click at [964, 580] on icon at bounding box center [967, 575] width 7 height 12
click at [846, 585] on div "Made" at bounding box center [812, 576] width 216 height 75
type input "****"
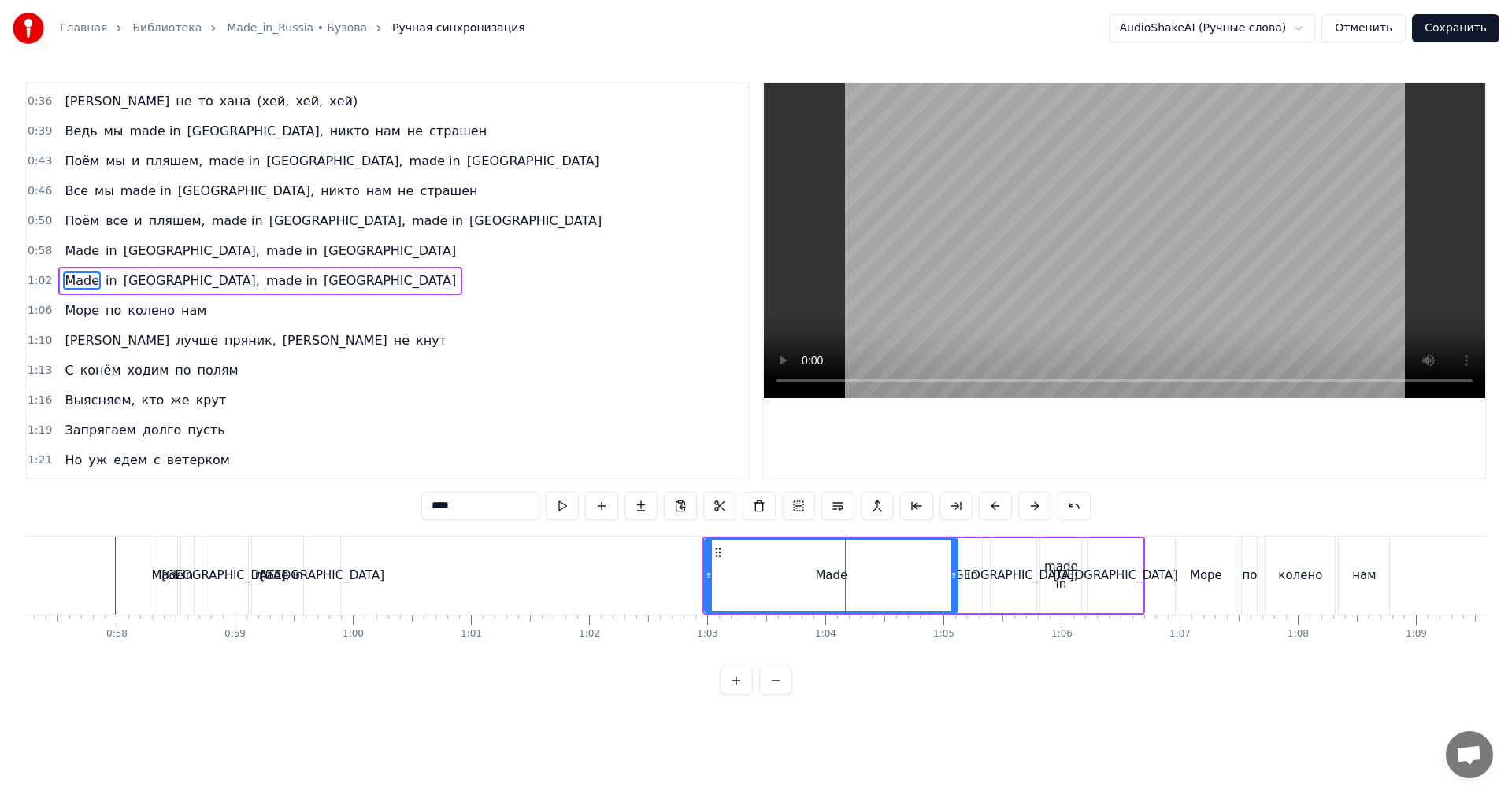
drag, startPoint x: 920, startPoint y: 576, endPoint x: 959, endPoint y: 576, distance: 39.0
click at [957, 576] on icon at bounding box center [954, 575] width 7 height 12
drag, startPoint x: 723, startPoint y: 583, endPoint x: 903, endPoint y: 586, distance: 180.0
click at [902, 586] on div at bounding box center [899, 576] width 7 height 72
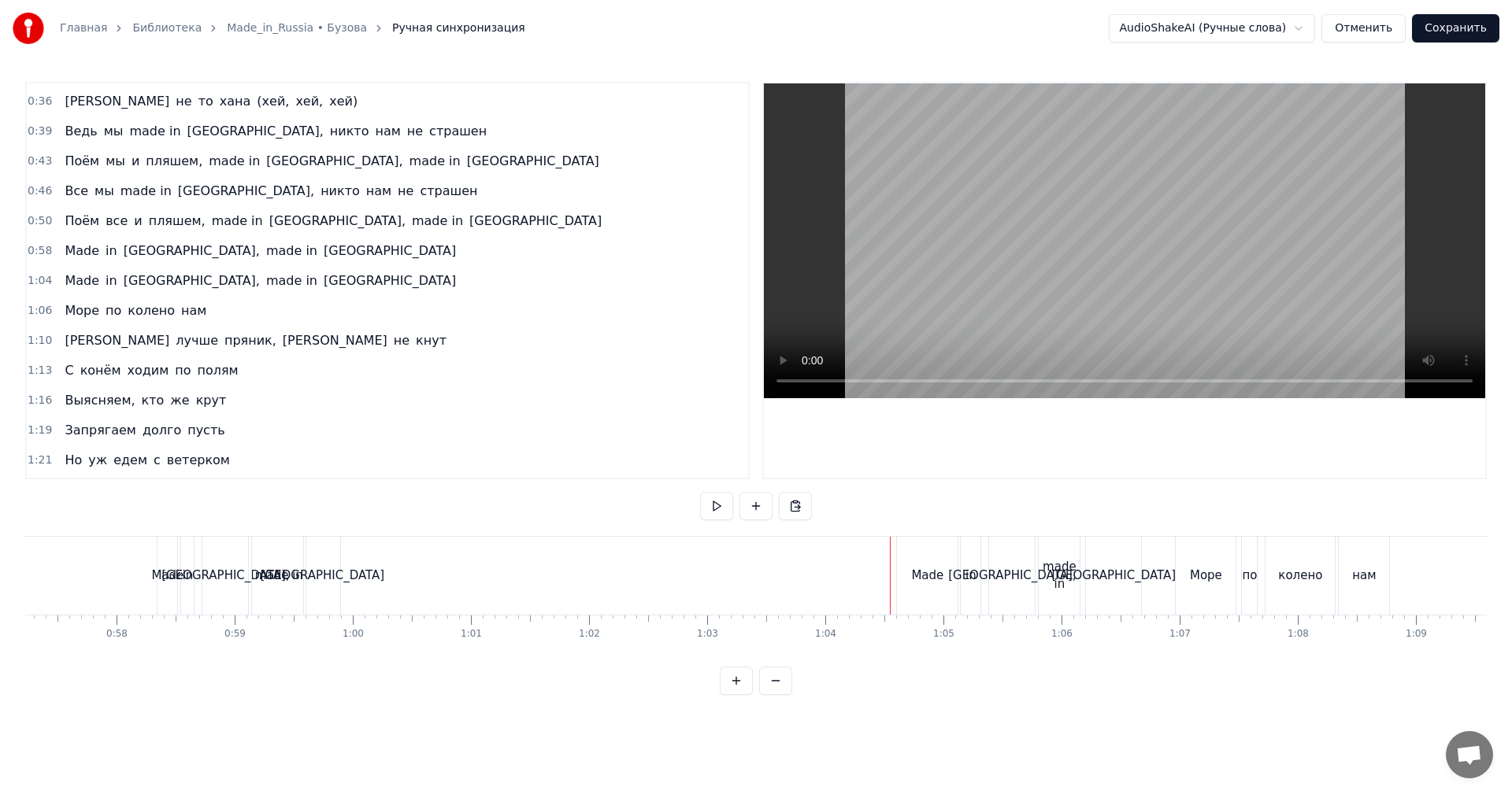
click at [1060, 294] on video at bounding box center [1125, 241] width 721 height 315
click at [1020, 305] on video at bounding box center [1125, 241] width 721 height 315
click at [929, 561] on div "Made" at bounding box center [927, 576] width 61 height 78
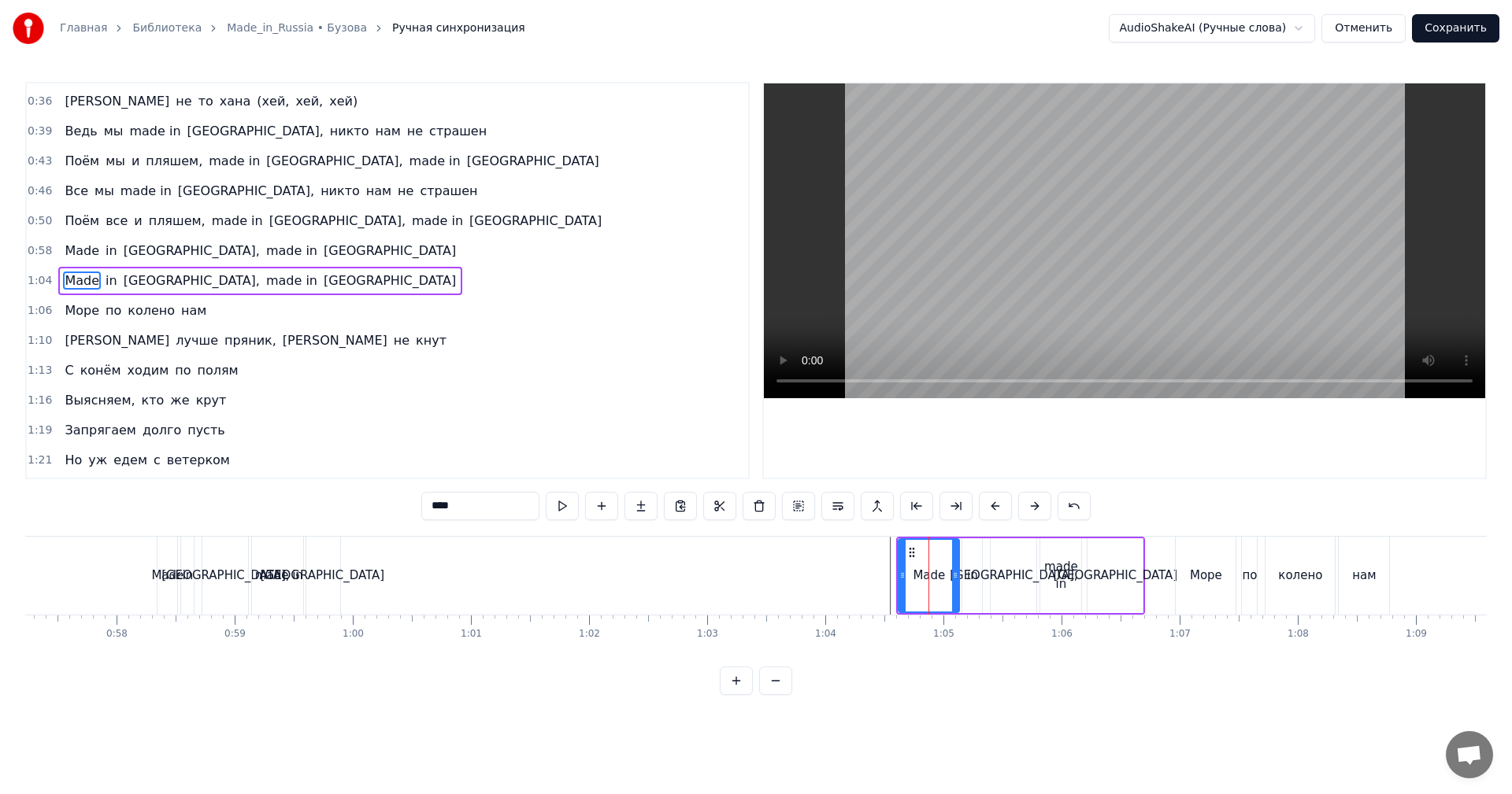
drag, startPoint x: 898, startPoint y: 572, endPoint x: 920, endPoint y: 566, distance: 22.8
click at [920, 566] on div "Made" at bounding box center [929, 576] width 62 height 75
drag, startPoint x: 900, startPoint y: 574, endPoint x: 928, endPoint y: 569, distance: 28.4
click at [928, 569] on div at bounding box center [930, 576] width 7 height 72
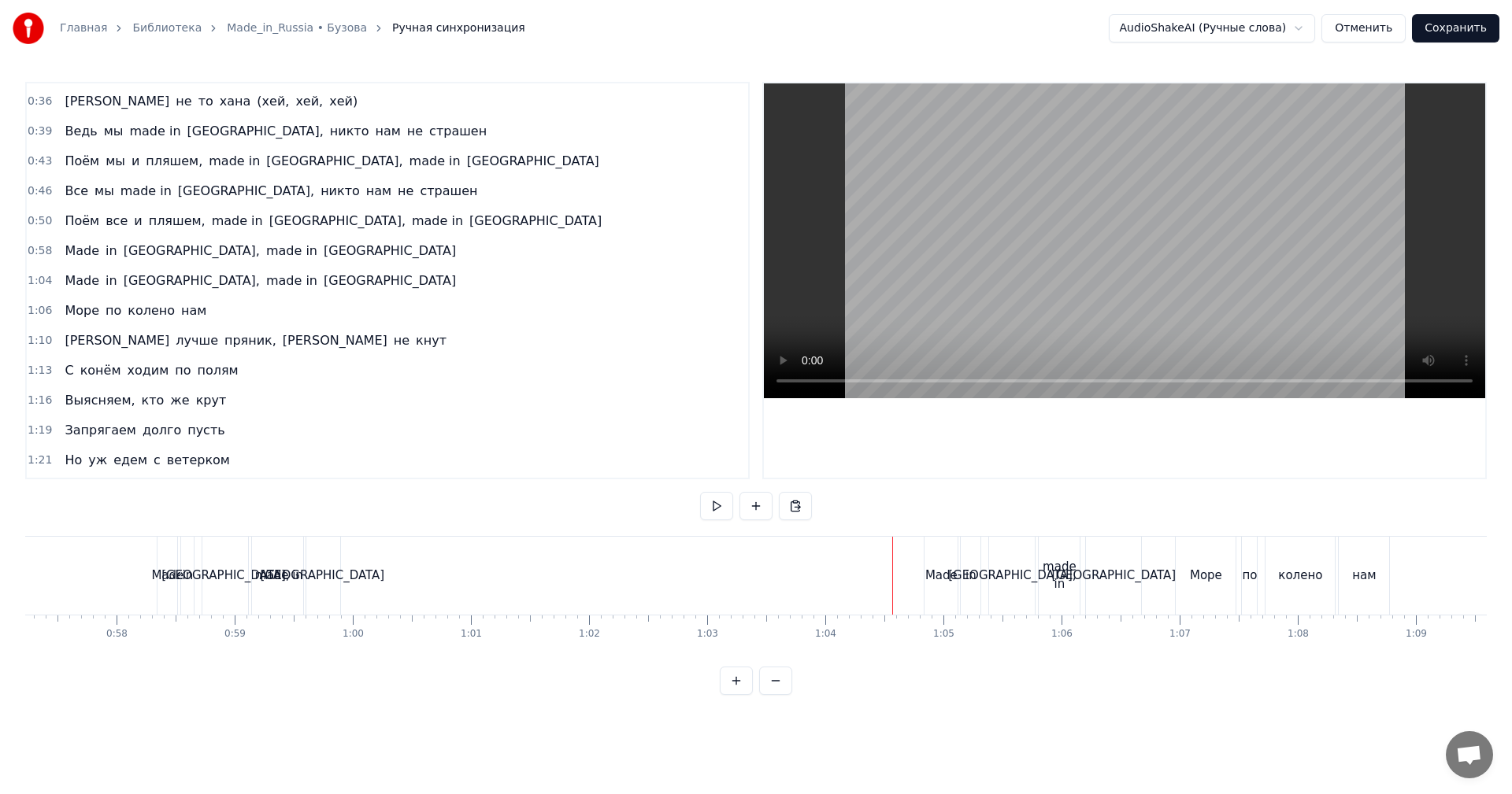
click at [1068, 233] on video at bounding box center [1125, 241] width 721 height 315
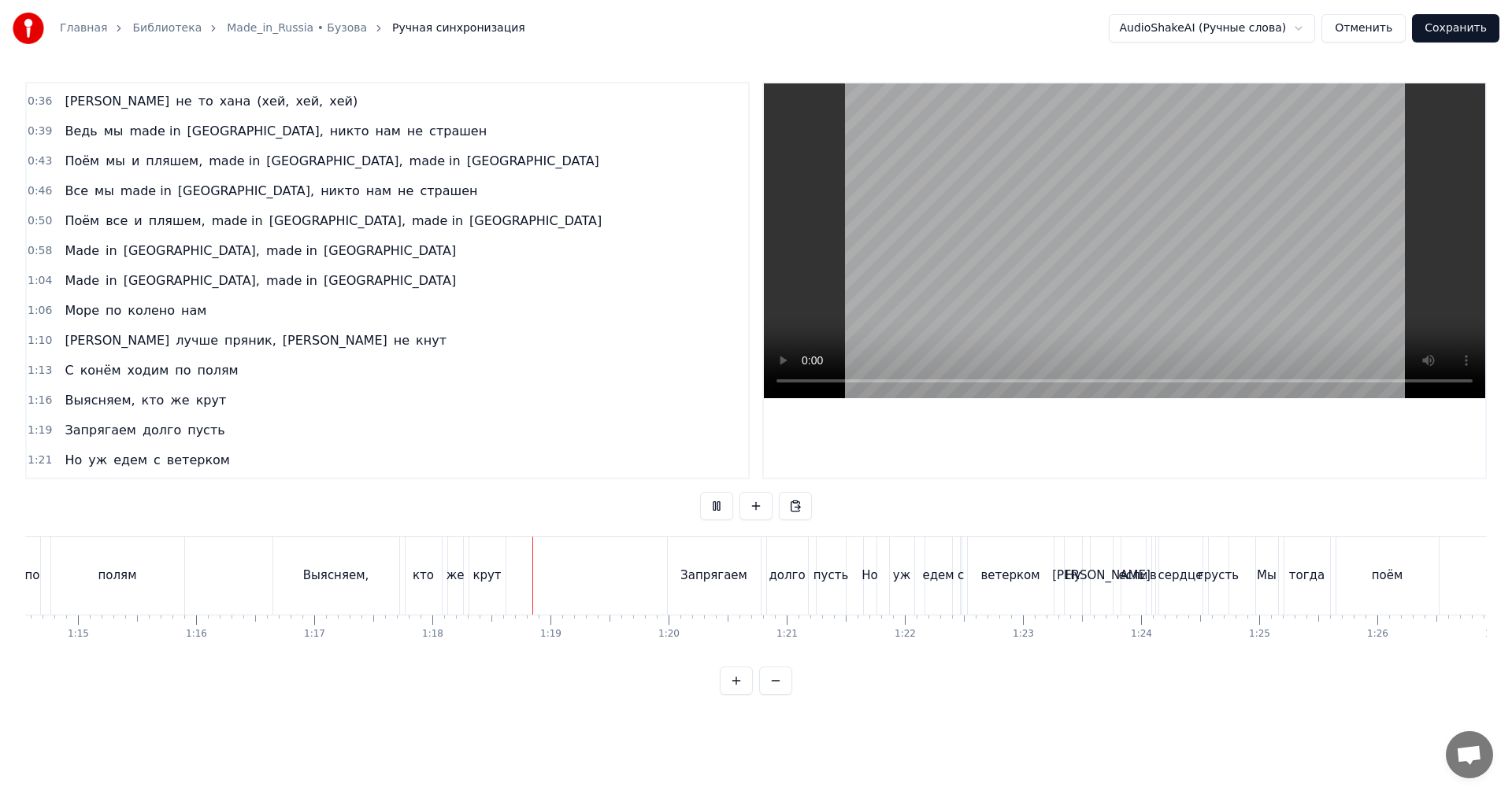
scroll to position [0, 8808]
click at [1042, 264] on video at bounding box center [1125, 241] width 721 height 315
click at [1153, 290] on video at bounding box center [1125, 241] width 721 height 315
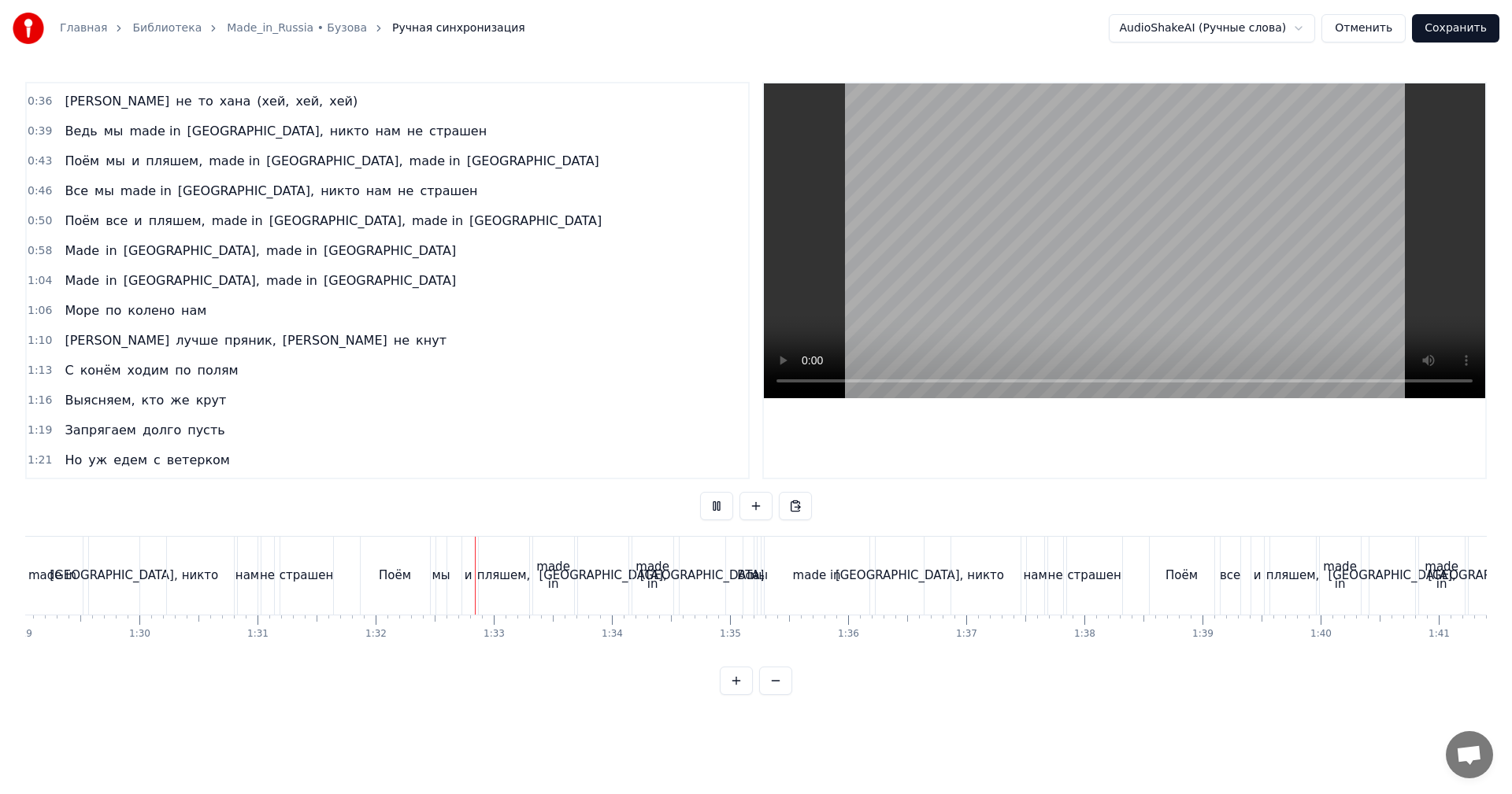
scroll to position [0, 10520]
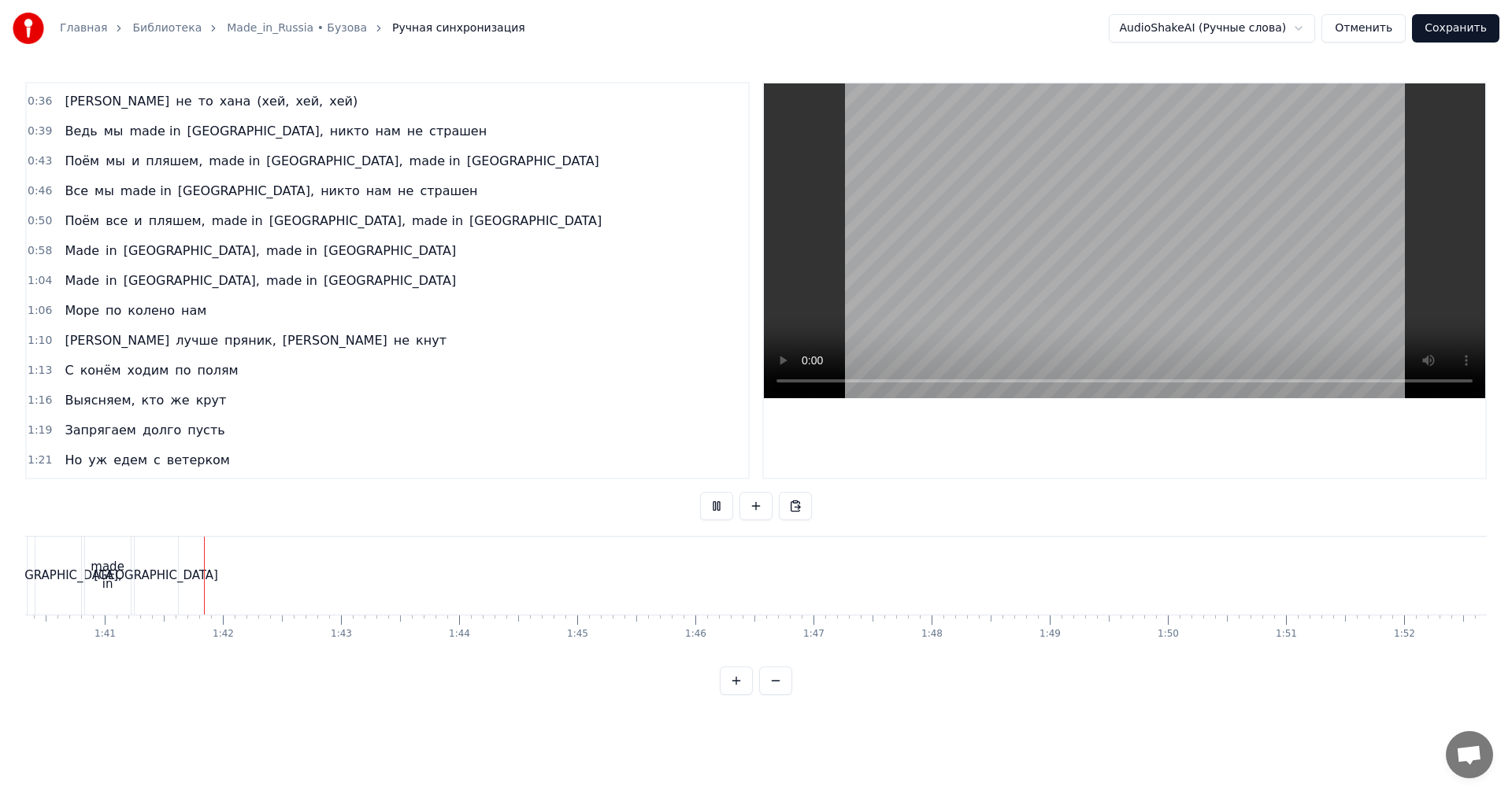
click at [1074, 234] on video at bounding box center [1125, 241] width 721 height 315
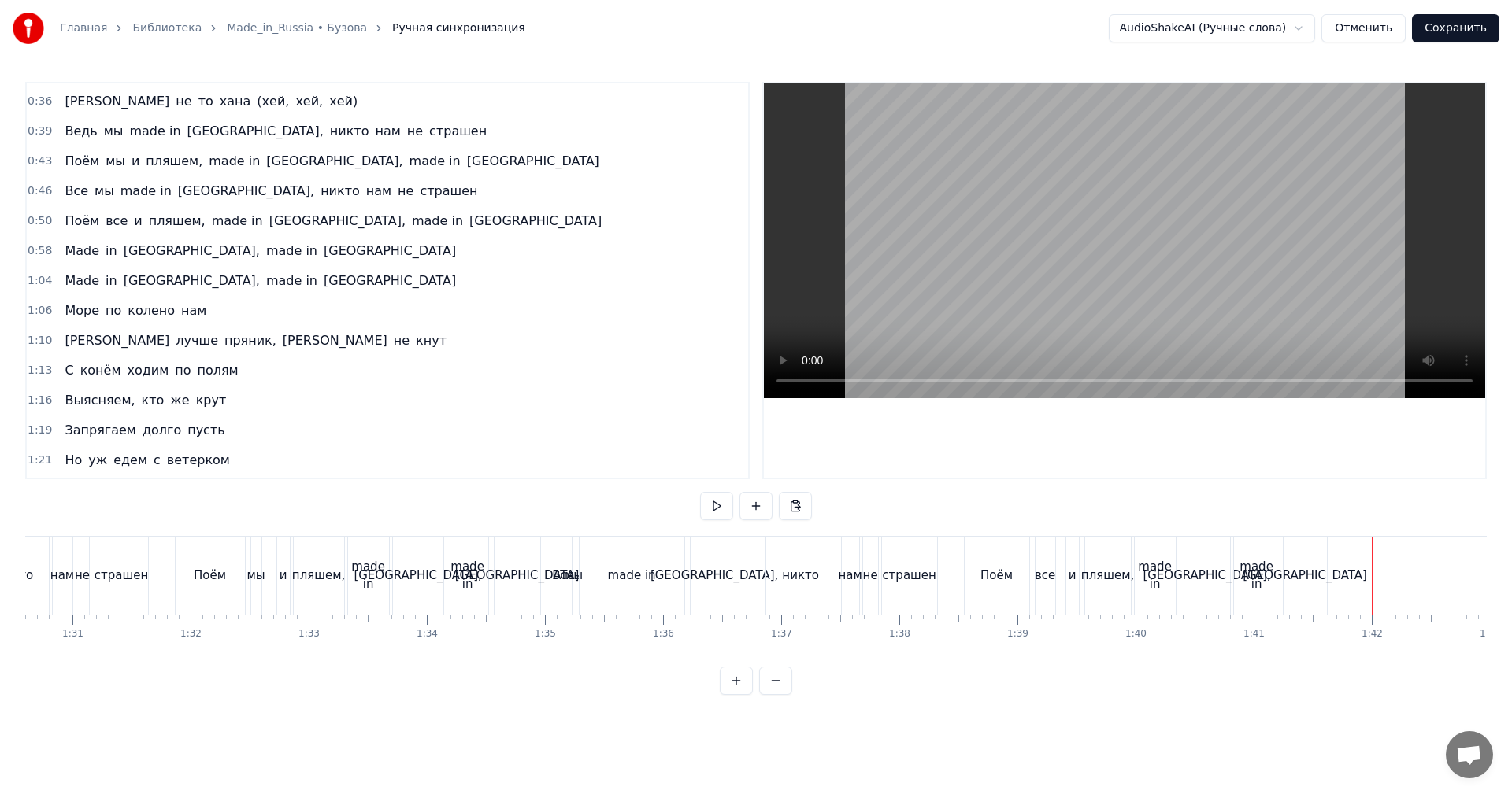
scroll to position [0, 10828]
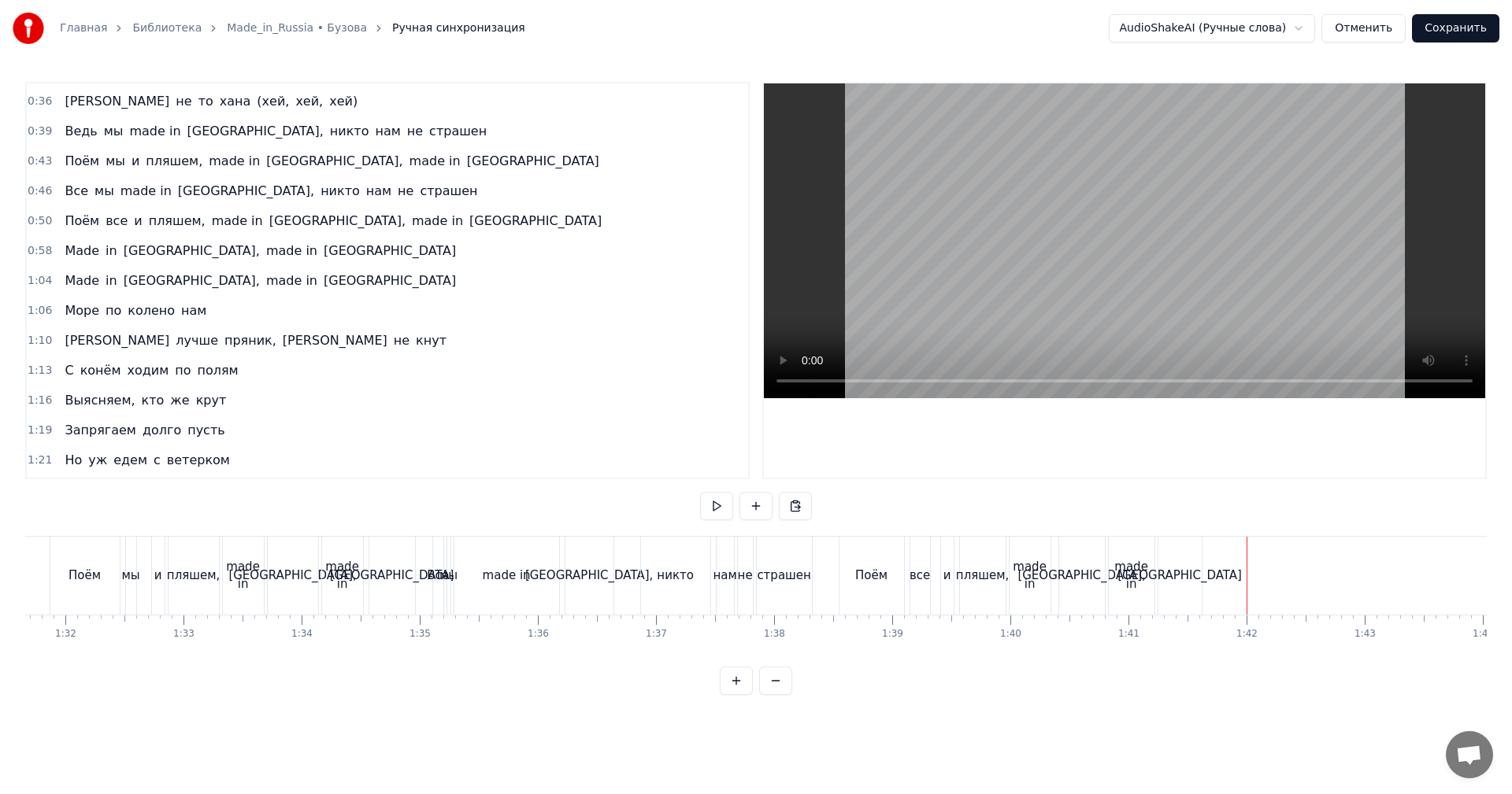
click at [1143, 582] on div "made in" at bounding box center [1132, 576] width 46 height 36
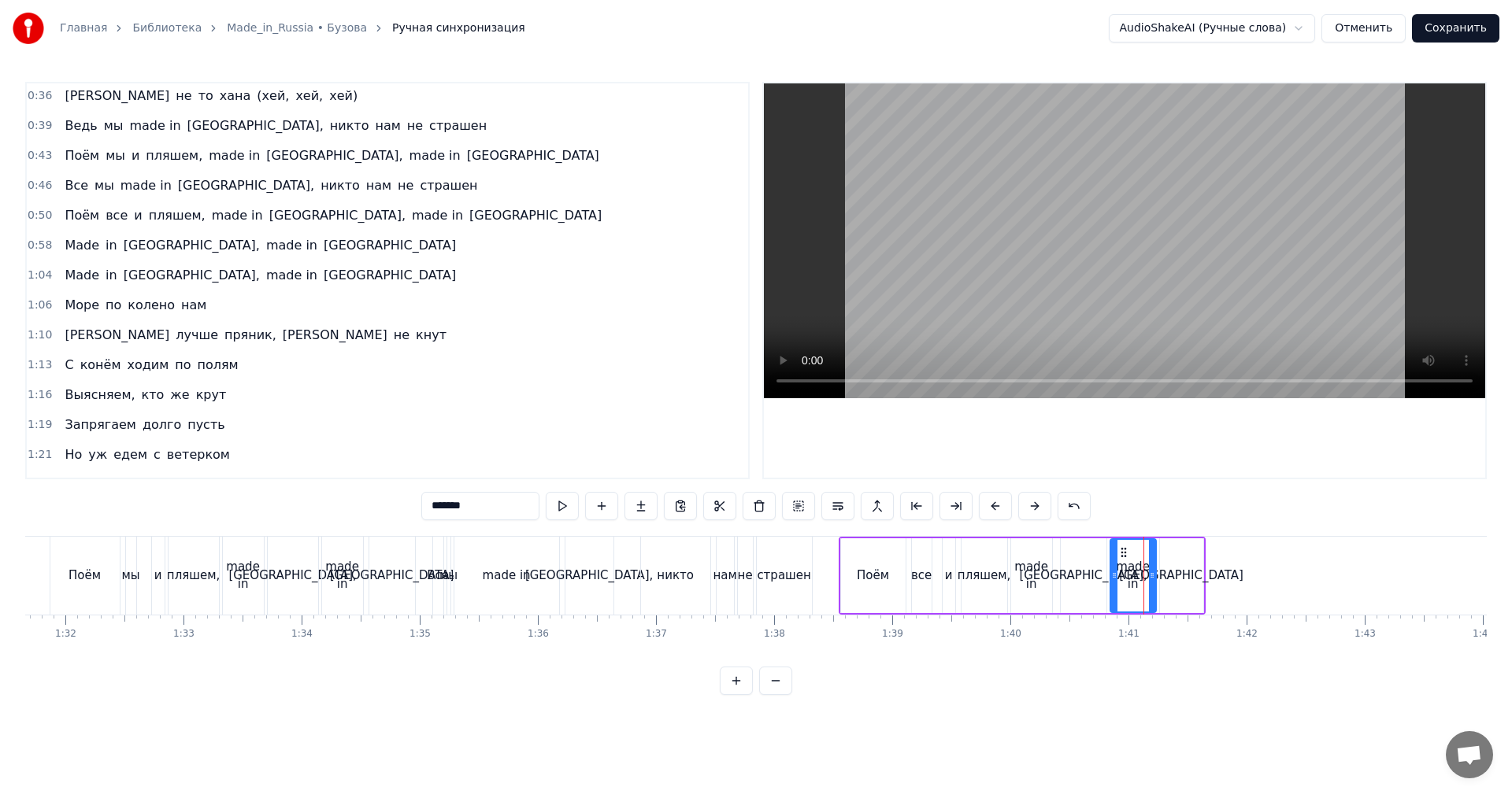
click at [1209, 252] on video at bounding box center [1125, 241] width 721 height 315
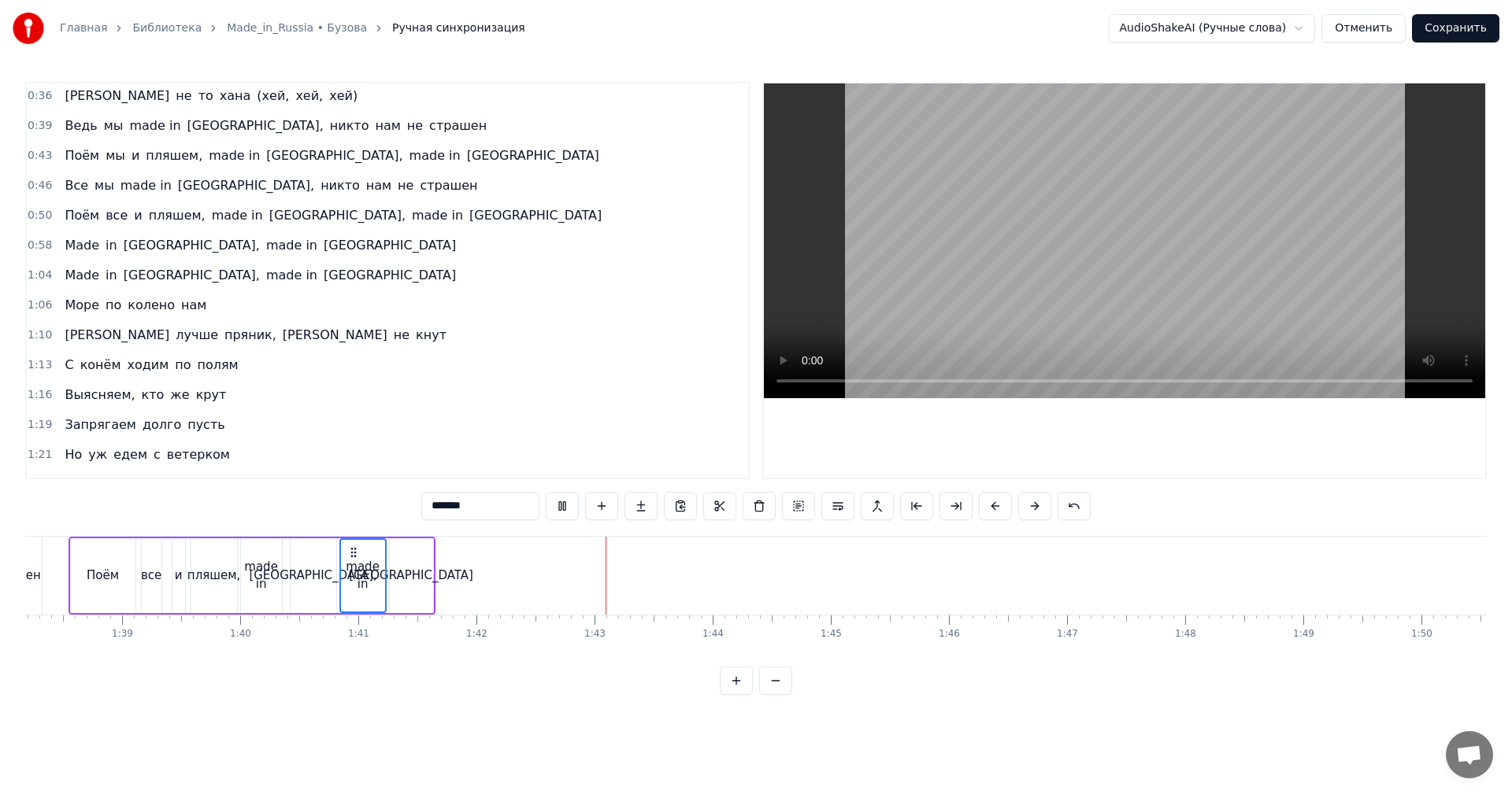
scroll to position [0, 11773]
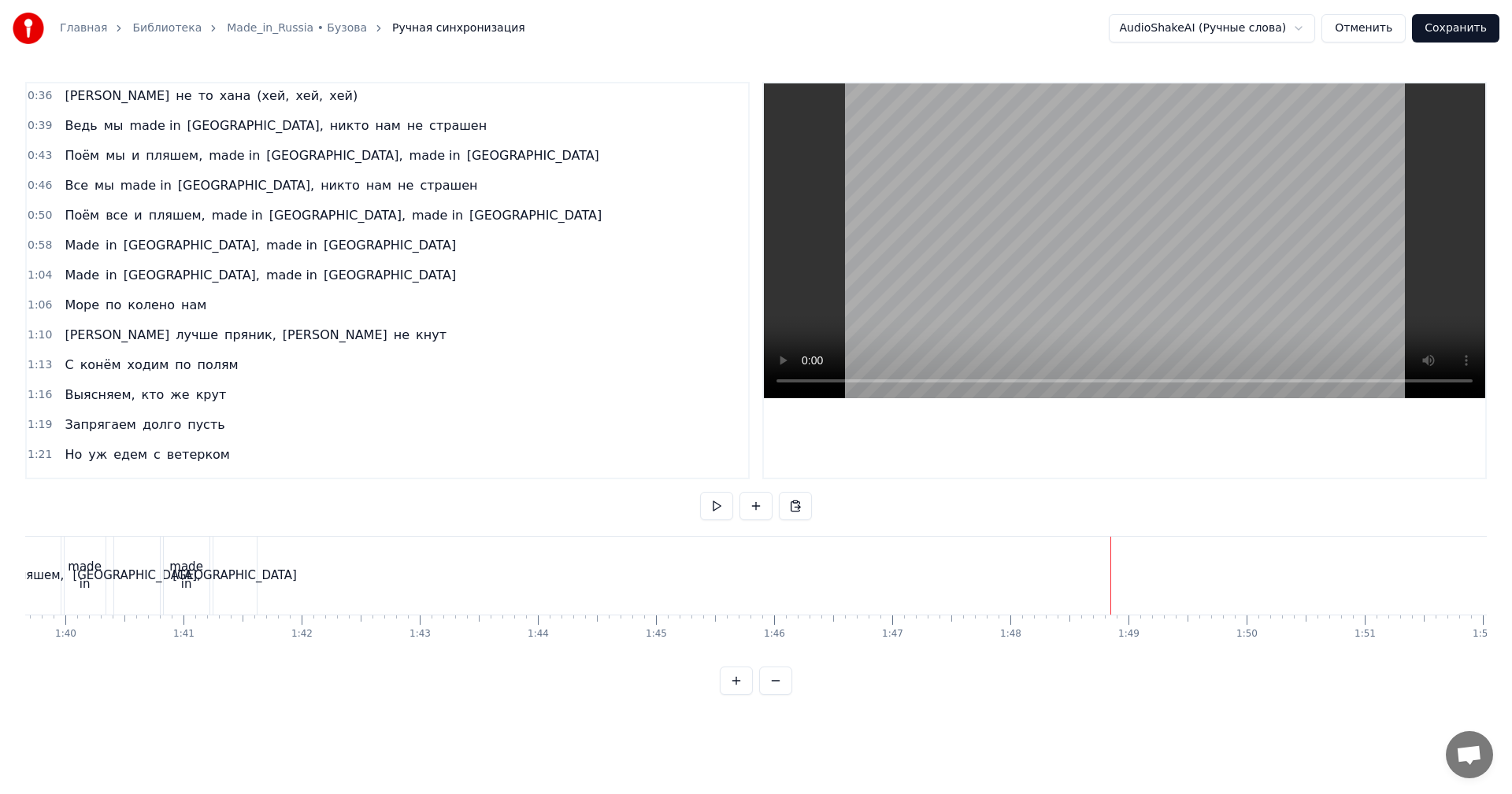
click at [1226, 241] on video at bounding box center [1125, 241] width 721 height 315
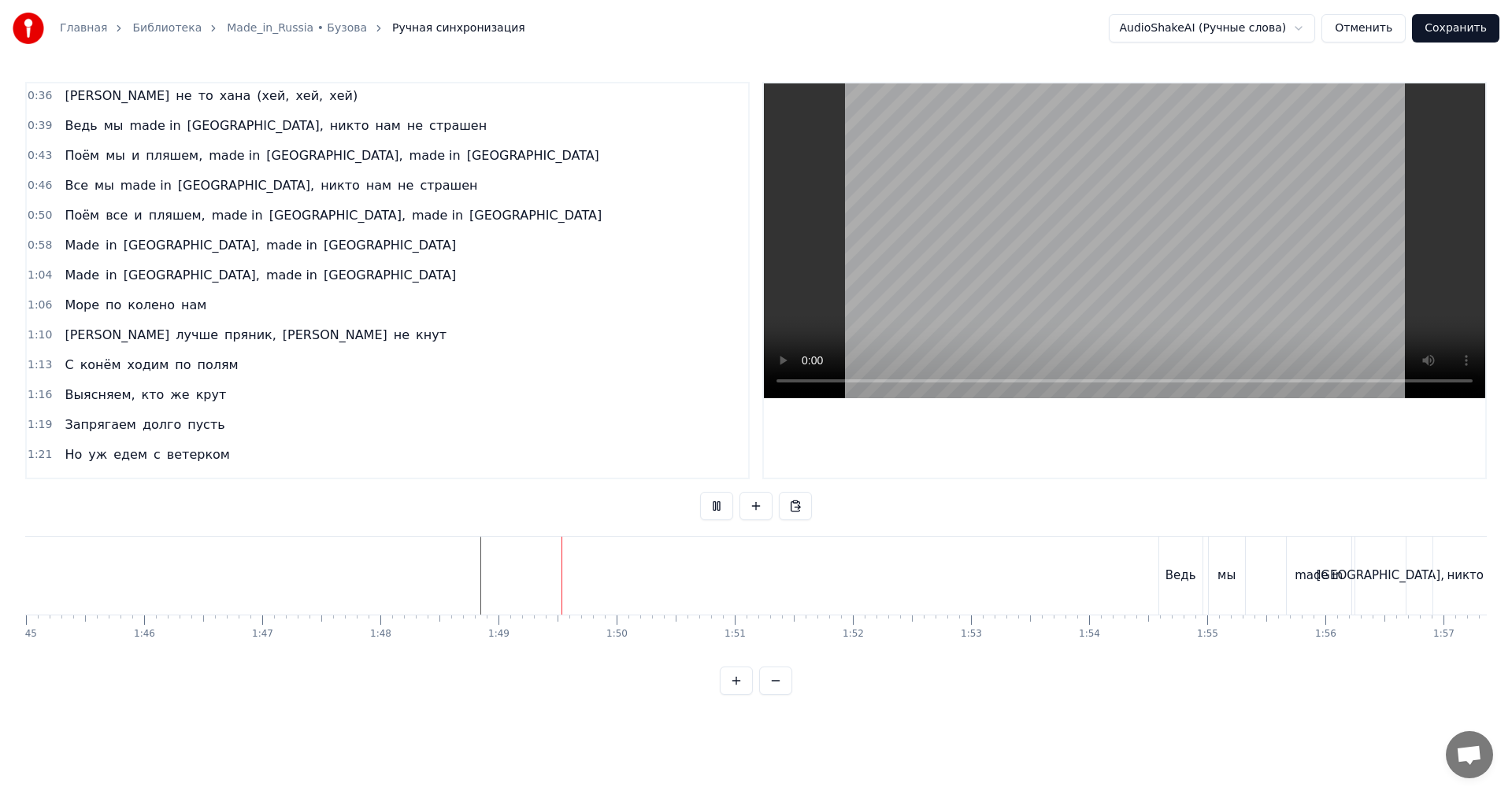
scroll to position [0, 12482]
click at [1113, 305] on video at bounding box center [1125, 241] width 721 height 315
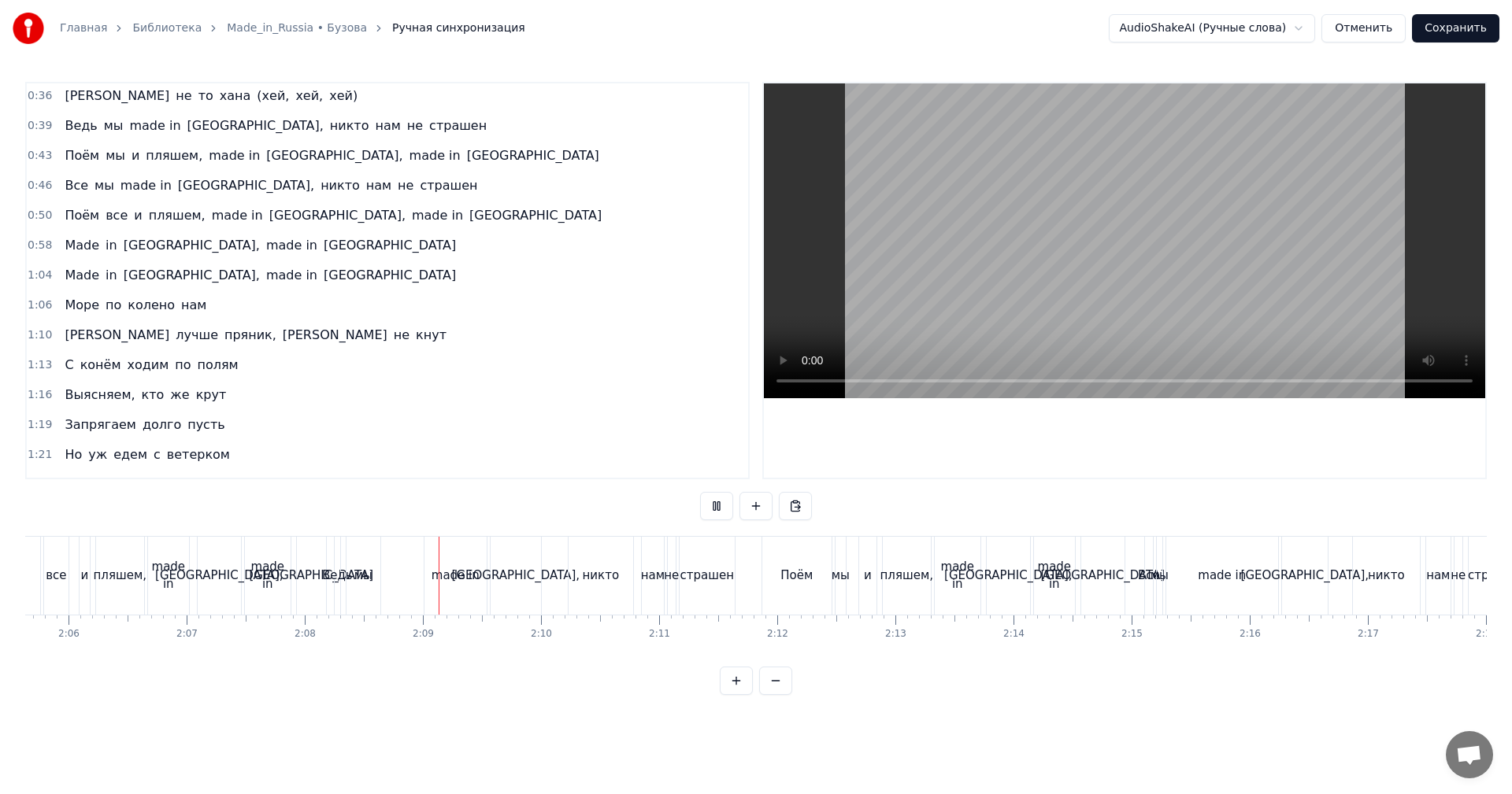
scroll to position [0, 15115]
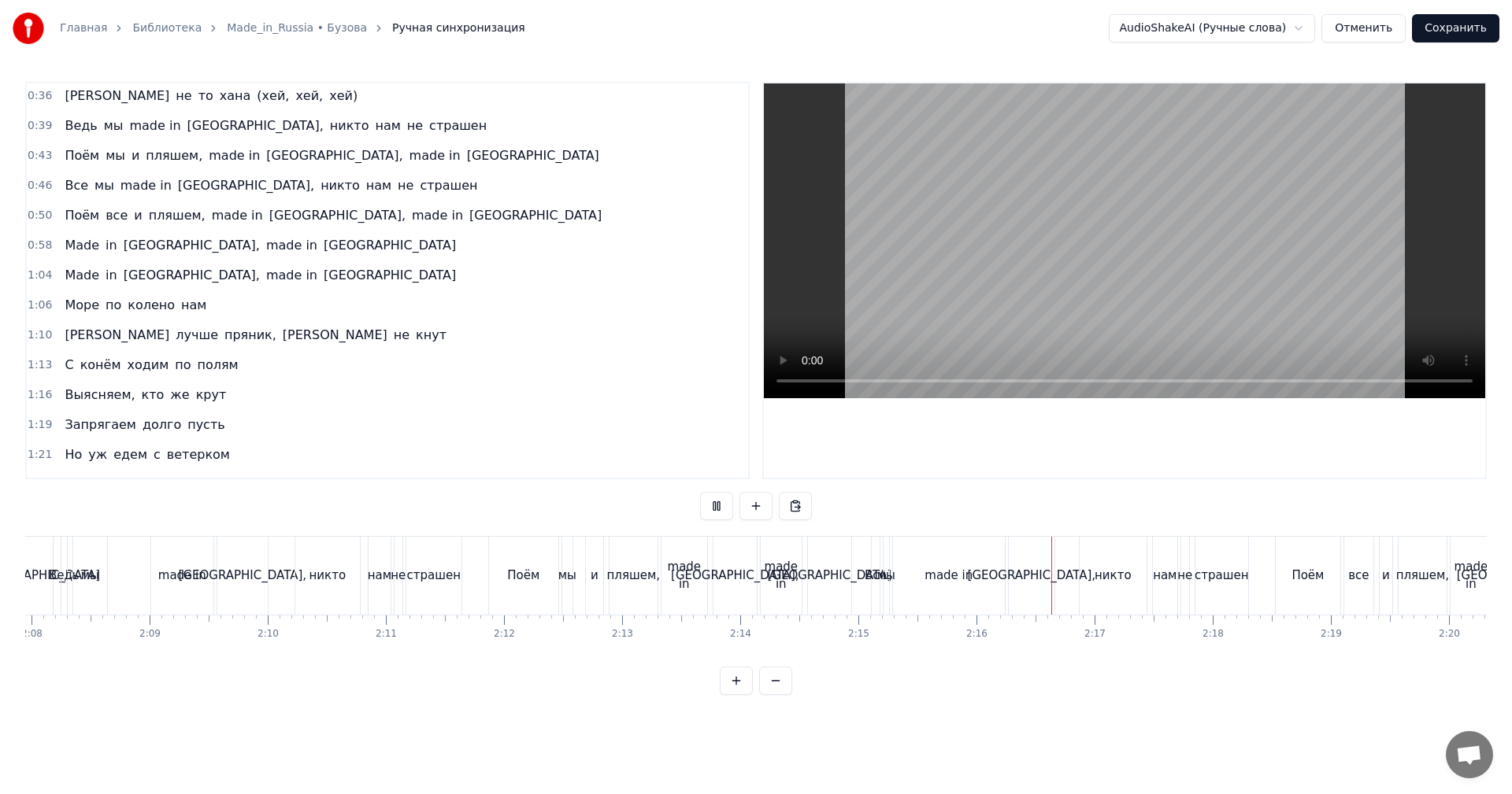
click at [1047, 206] on video at bounding box center [1125, 241] width 721 height 315
click at [902, 571] on div "made in" at bounding box center [948, 576] width 111 height 78
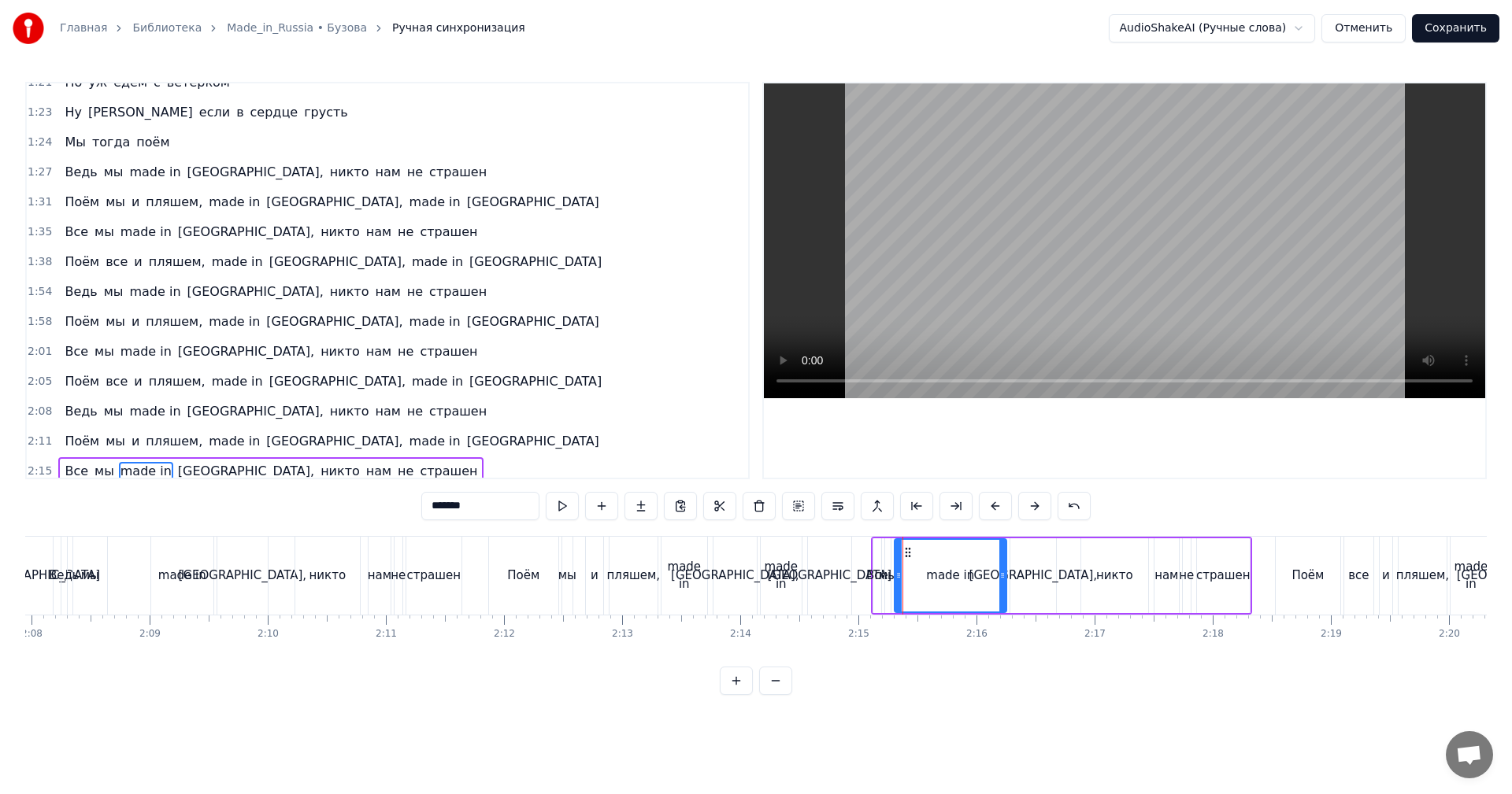
scroll to position [623, 0]
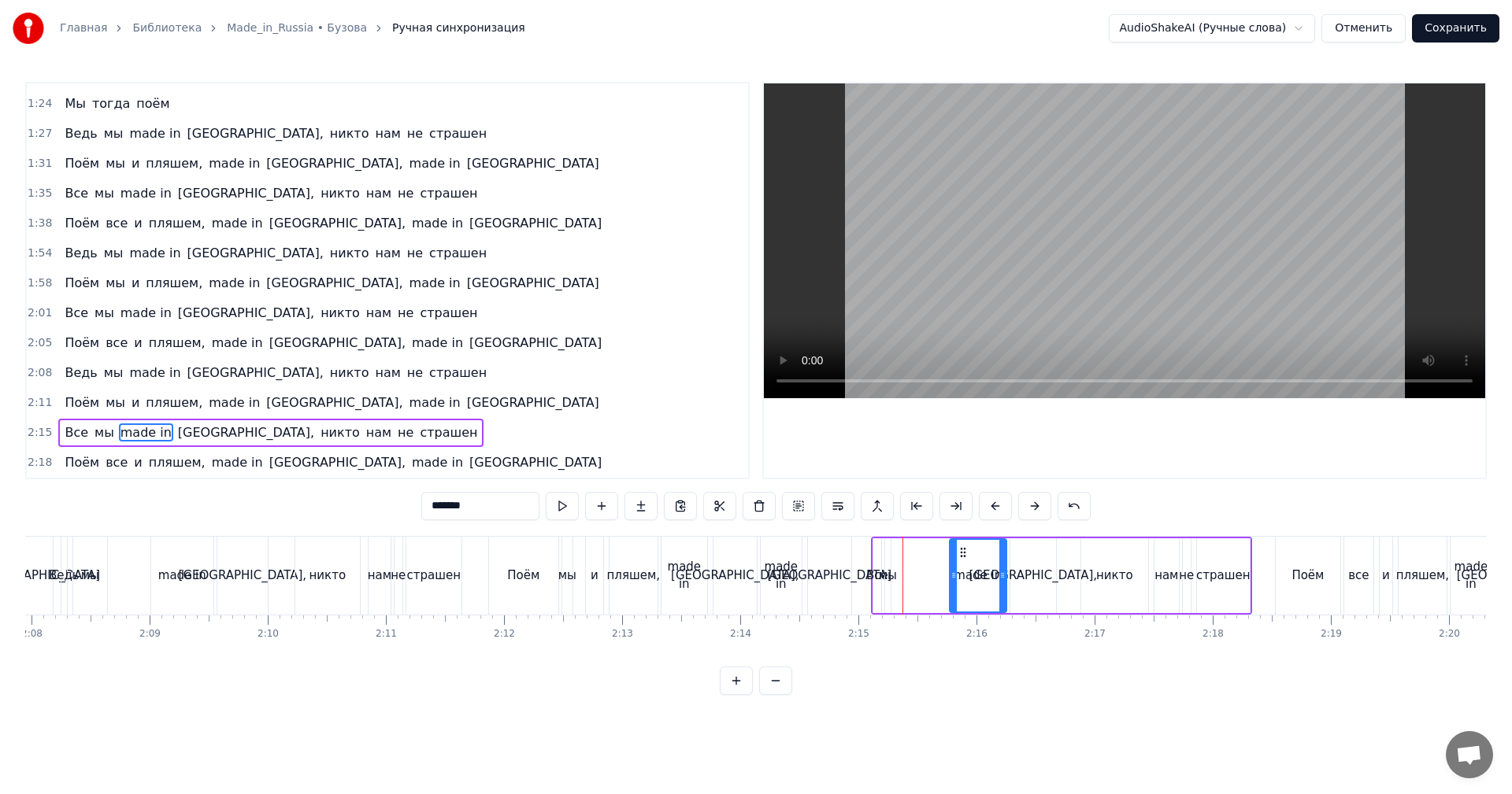
drag, startPoint x: 898, startPoint y: 572, endPoint x: 954, endPoint y: 572, distance: 56.0
click at [955, 572] on icon at bounding box center [954, 575] width 7 height 12
click at [891, 576] on div "мы" at bounding box center [888, 576] width 18 height 18
type input "**"
drag, startPoint x: 892, startPoint y: 559, endPoint x: 907, endPoint y: 555, distance: 15.5
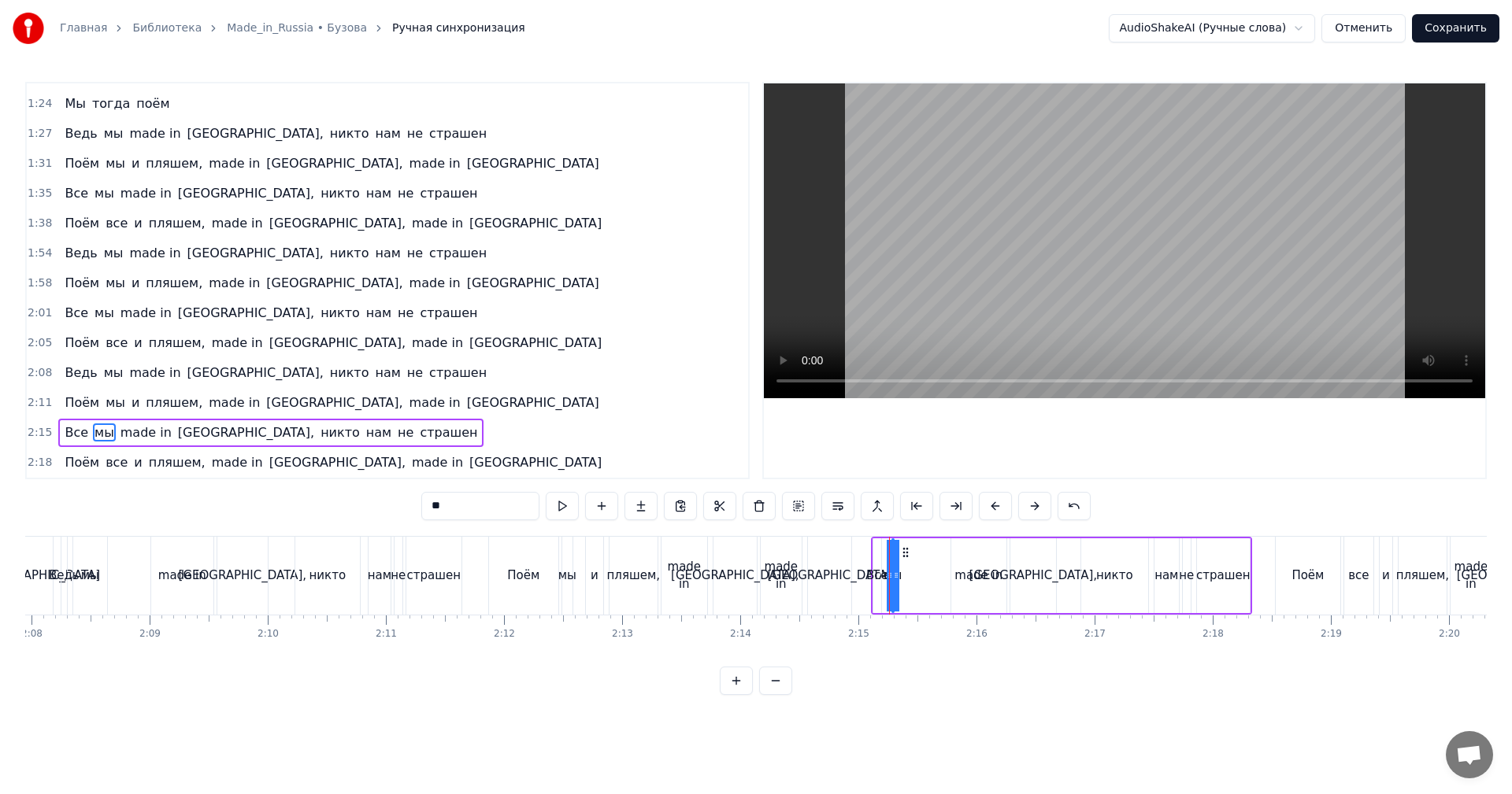
click at [893, 555] on div "мы" at bounding box center [893, 576] width 0 height 72
drag, startPoint x: 892, startPoint y: 557, endPoint x: 917, endPoint y: 558, distance: 25.0
click at [917, 558] on div "Все мы made in [GEOGRAPHIC_DATA], никто нам не страшен" at bounding box center [1061, 576] width 381 height 78
click at [906, 550] on div at bounding box center [906, 576] width 1 height 78
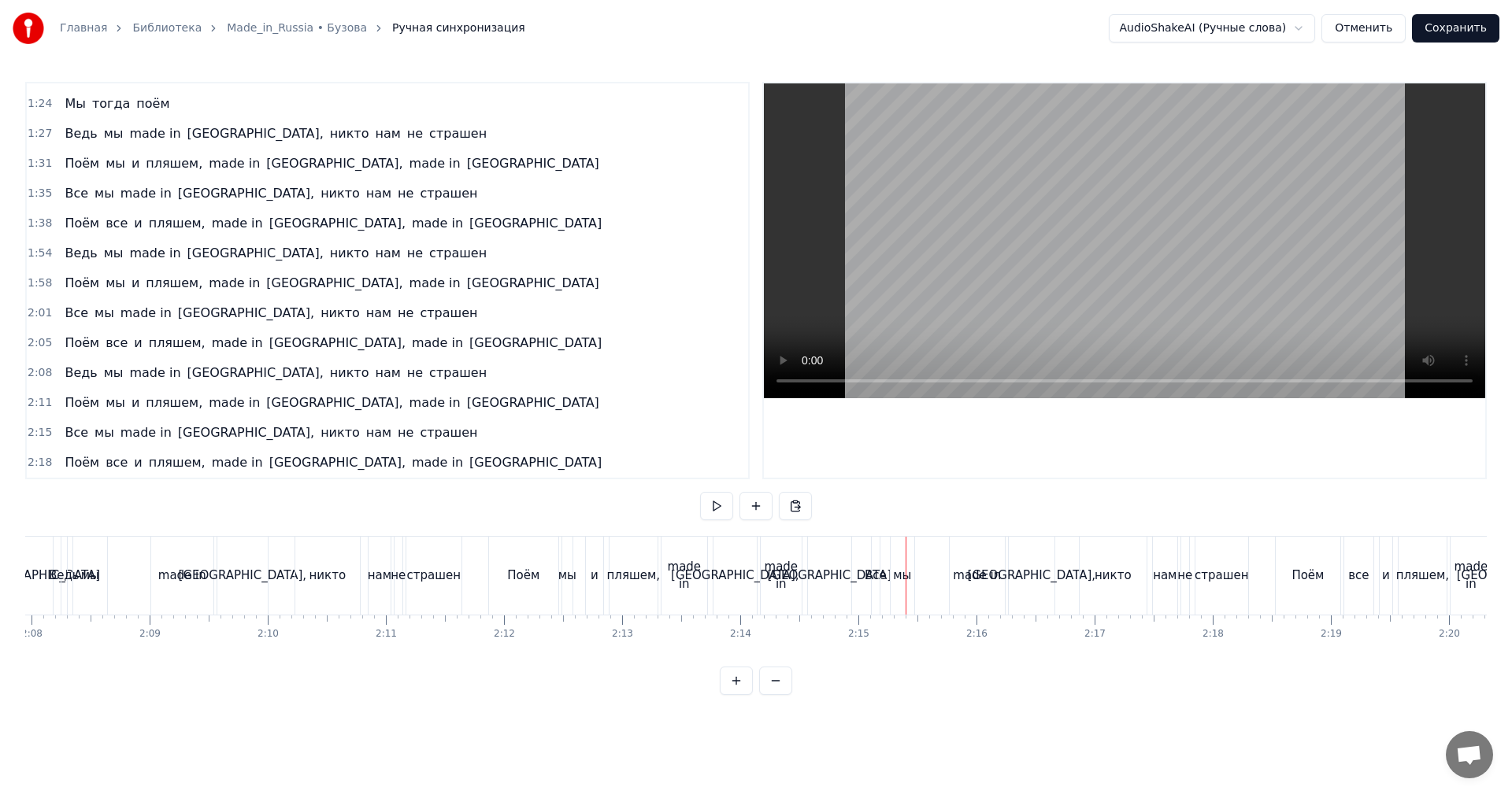
click at [904, 551] on div "мы" at bounding box center [902, 576] width 24 height 78
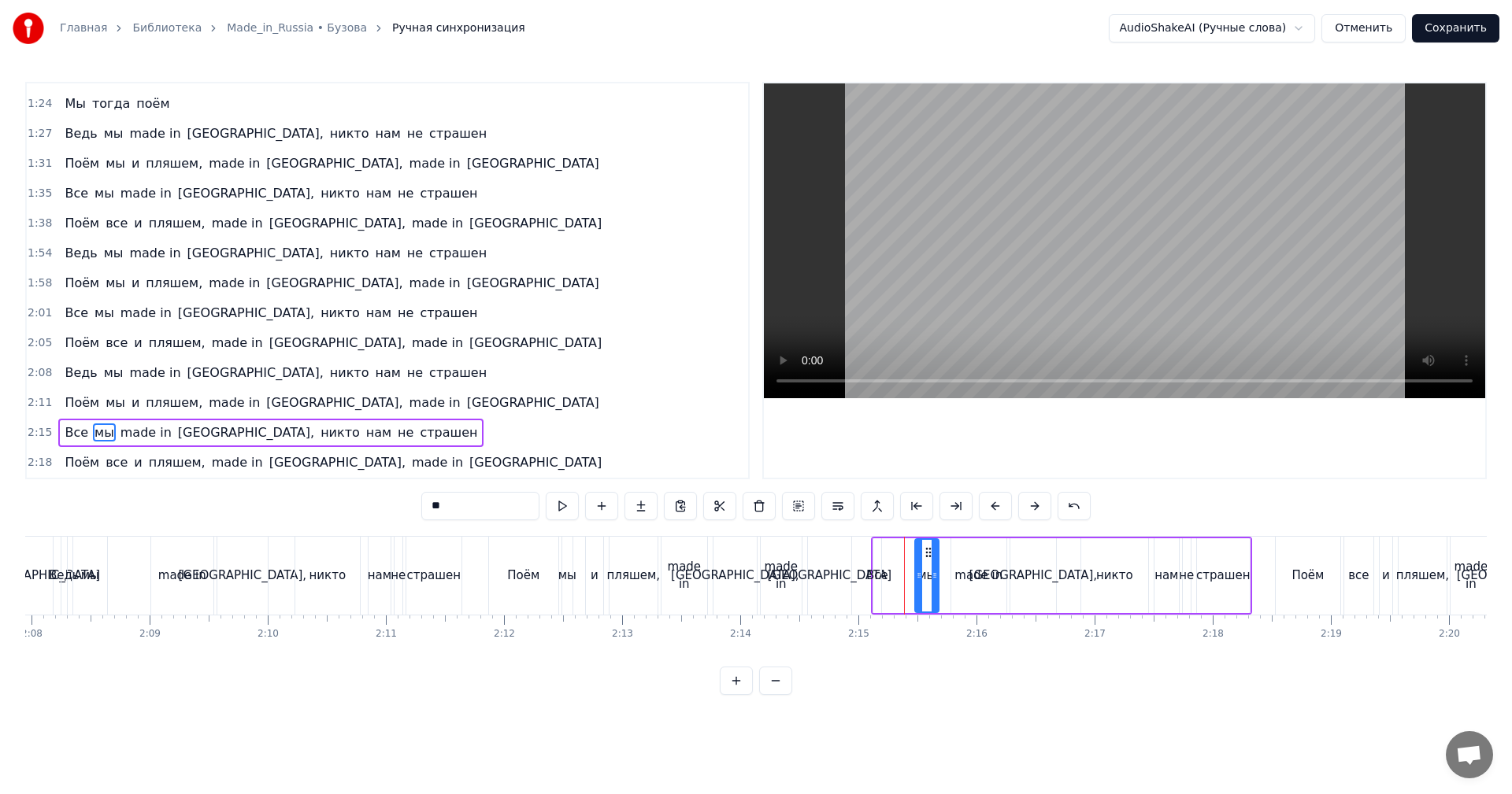
drag, startPoint x: 903, startPoint y: 551, endPoint x: 926, endPoint y: 549, distance: 23.1
click at [926, 549] on icon at bounding box center [928, 552] width 12 height 12
click at [875, 561] on div "Все" at bounding box center [877, 576] width 8 height 75
type input "***"
drag, startPoint x: 880, startPoint y: 558, endPoint x: 905, endPoint y: 556, distance: 25.1
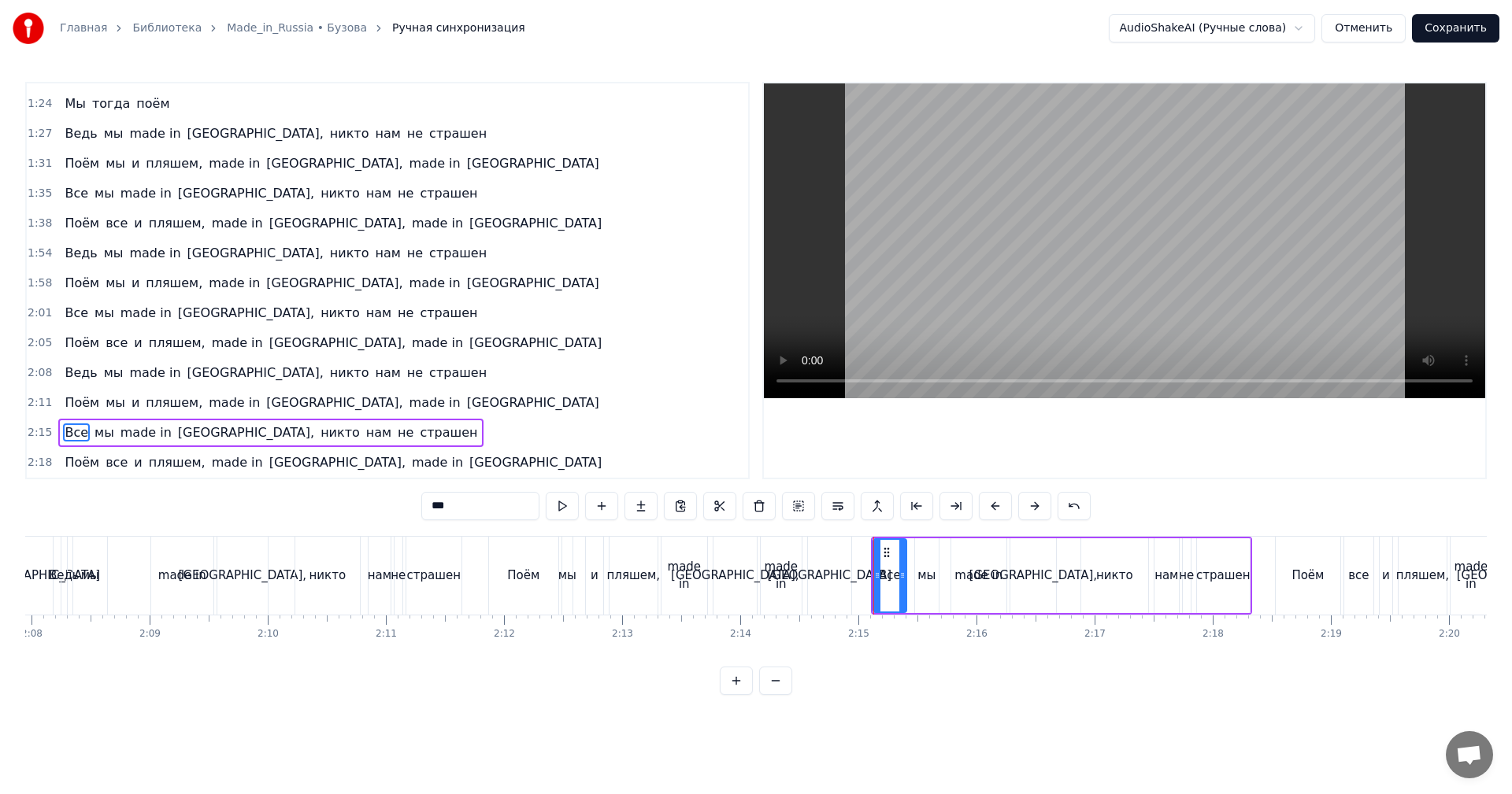
click at [905, 556] on div at bounding box center [902, 576] width 7 height 72
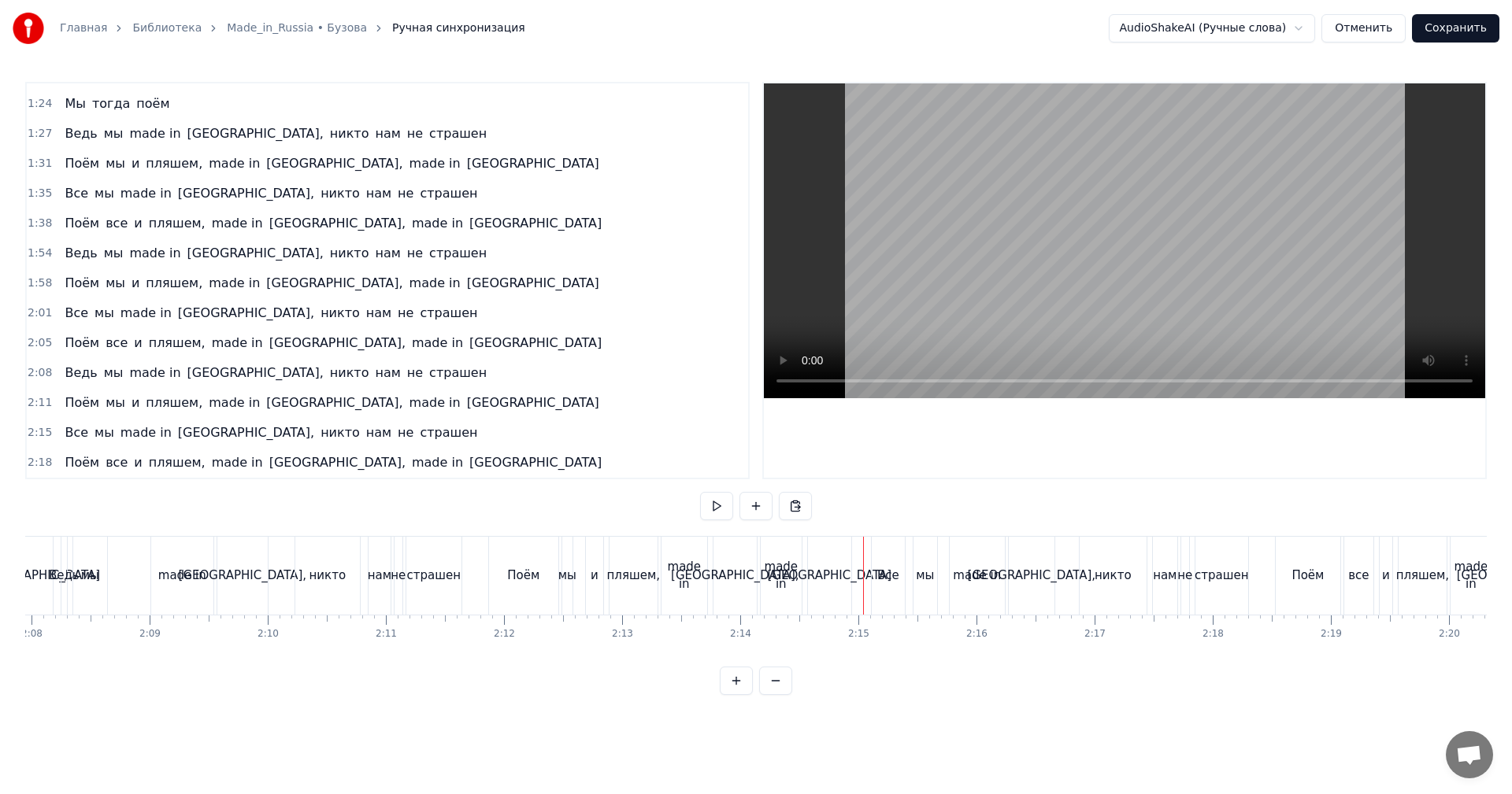
click at [1162, 288] on video at bounding box center [1125, 241] width 721 height 315
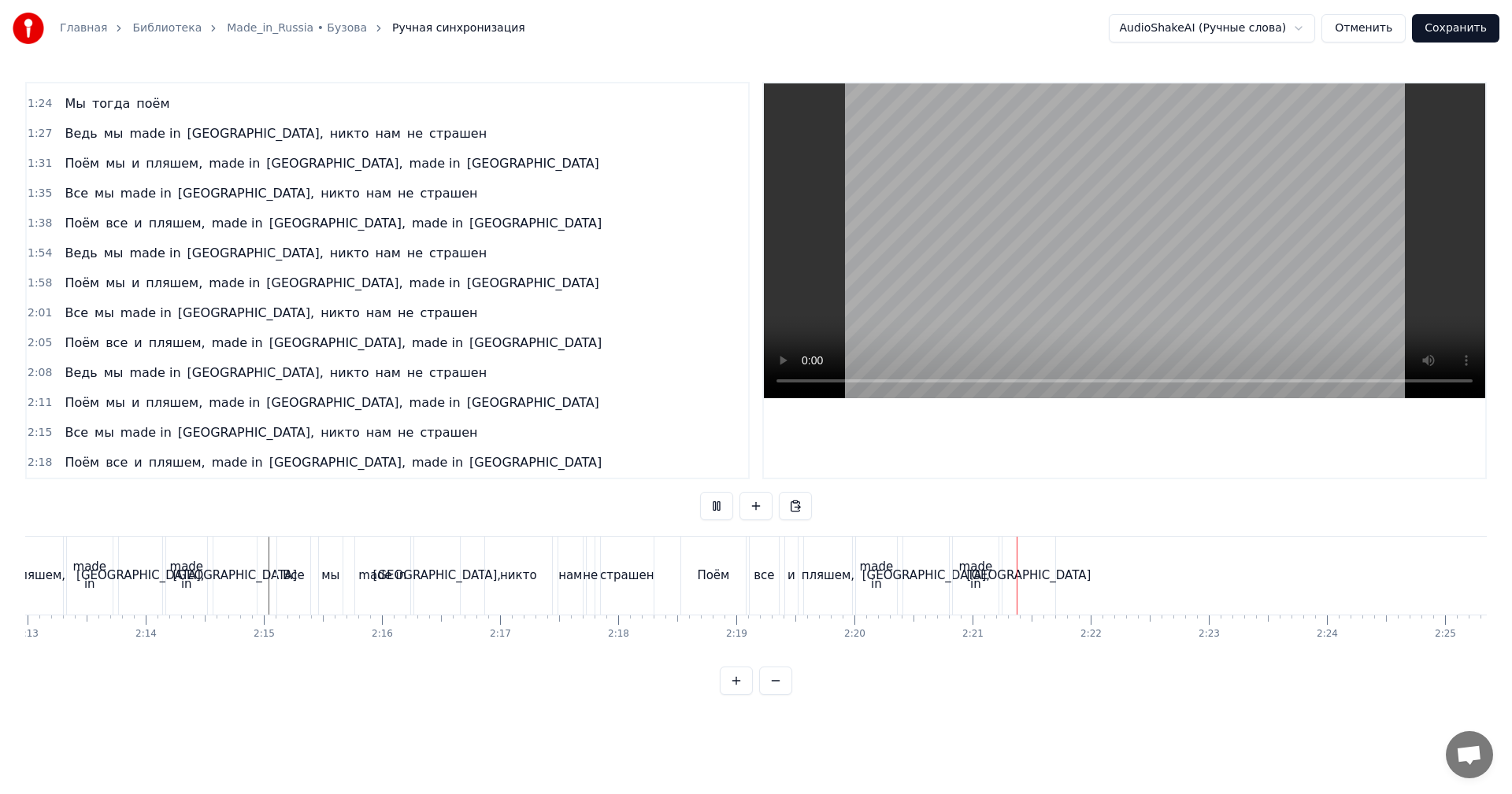
scroll to position [0, 15749]
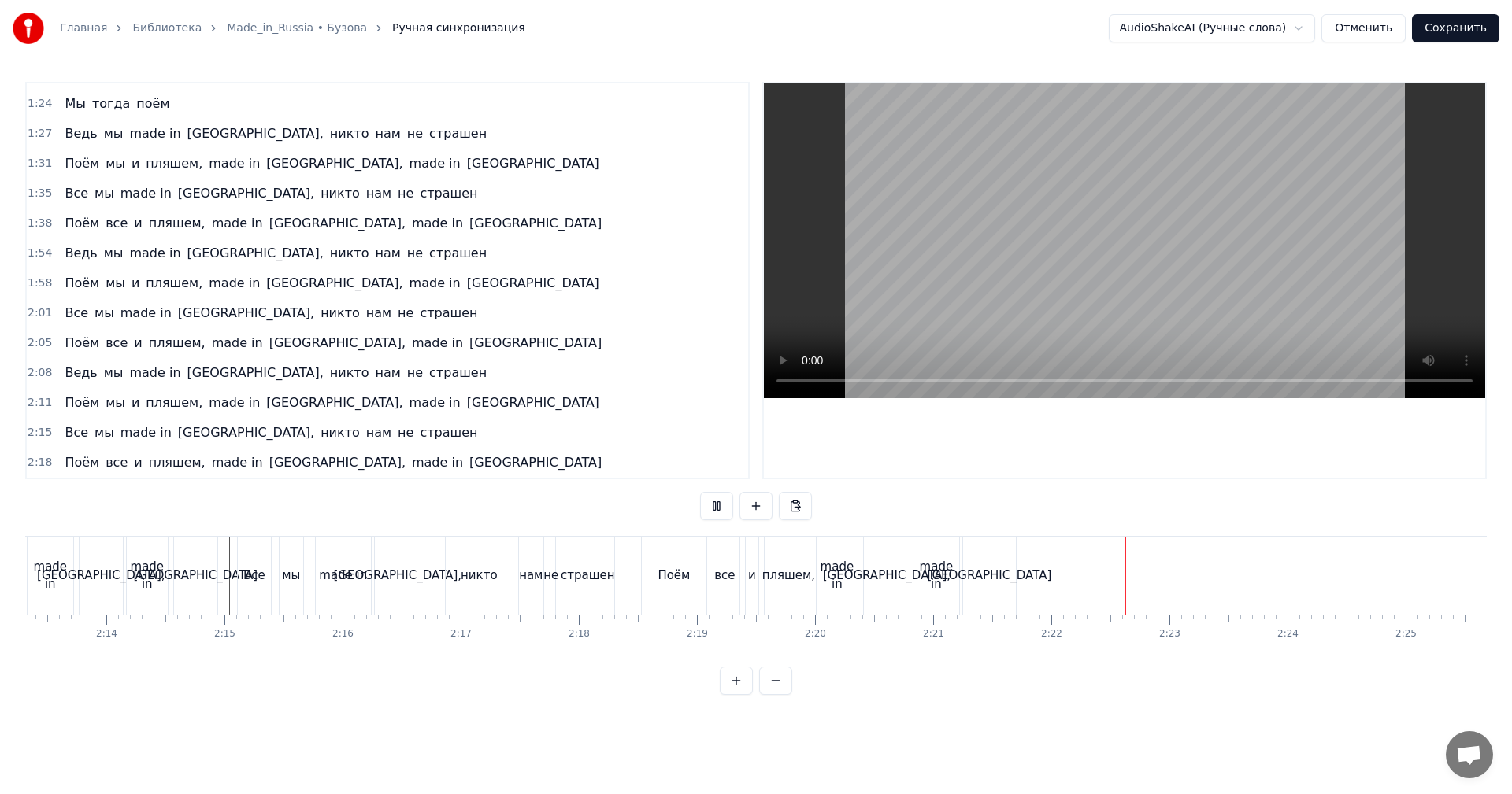
click at [1456, 33] on button "Сохранить" at bounding box center [1455, 28] width 87 height 28
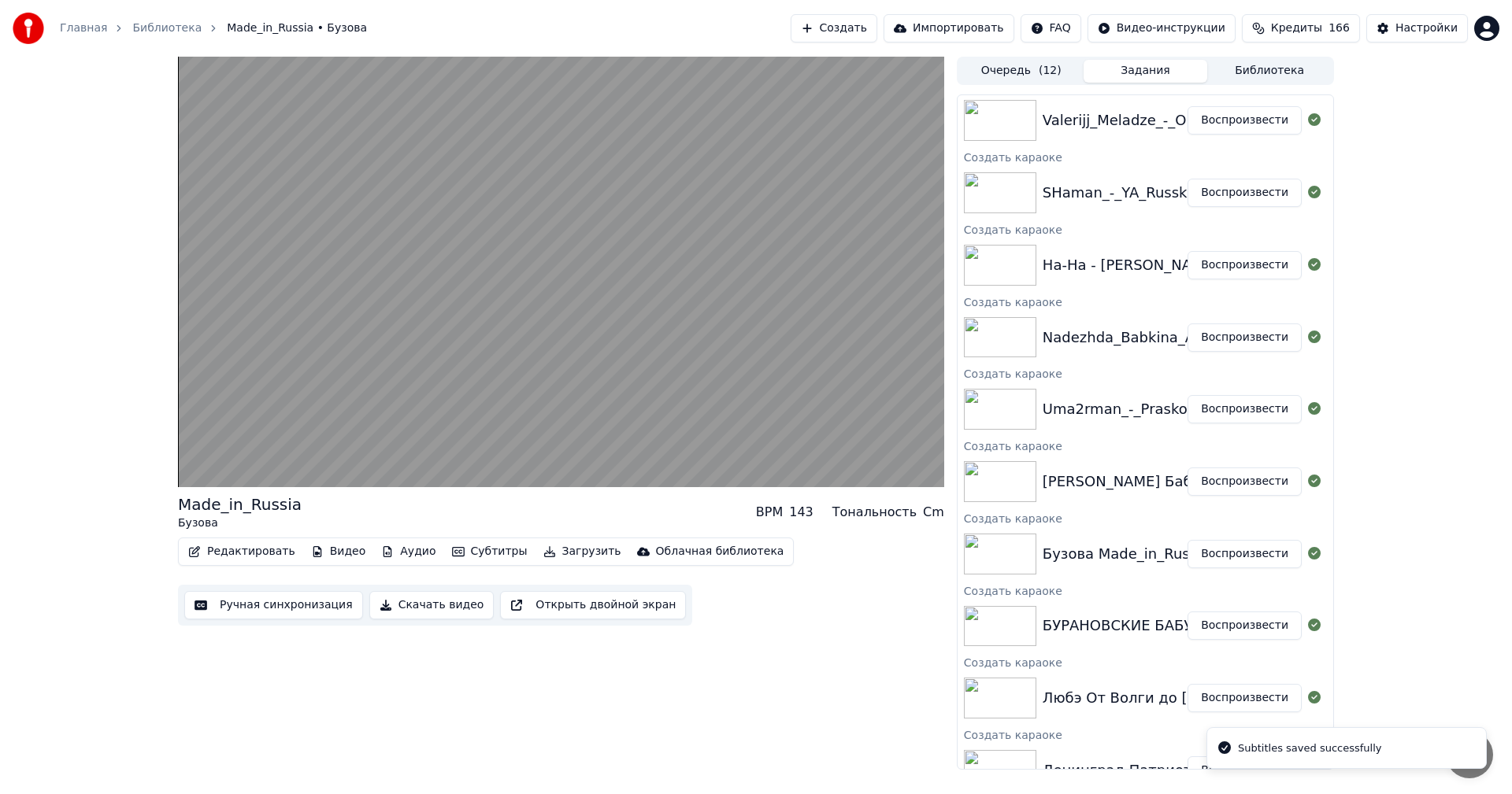
scroll to position [193, 0]
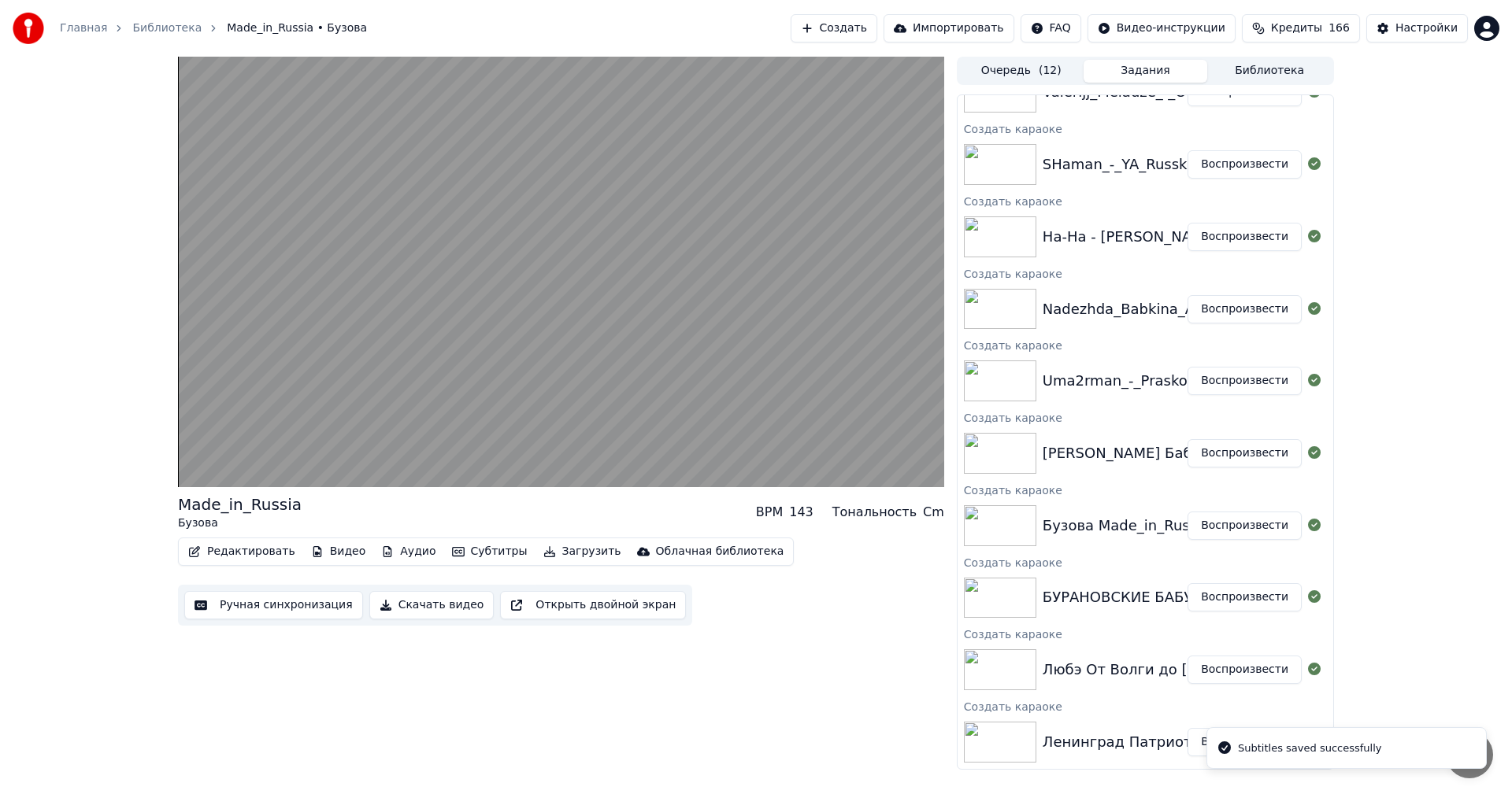
click at [1231, 447] on button "Воспроизвести" at bounding box center [1244, 453] width 114 height 28
click at [282, 610] on button "Ручная синхронизация" at bounding box center [273, 605] width 179 height 28
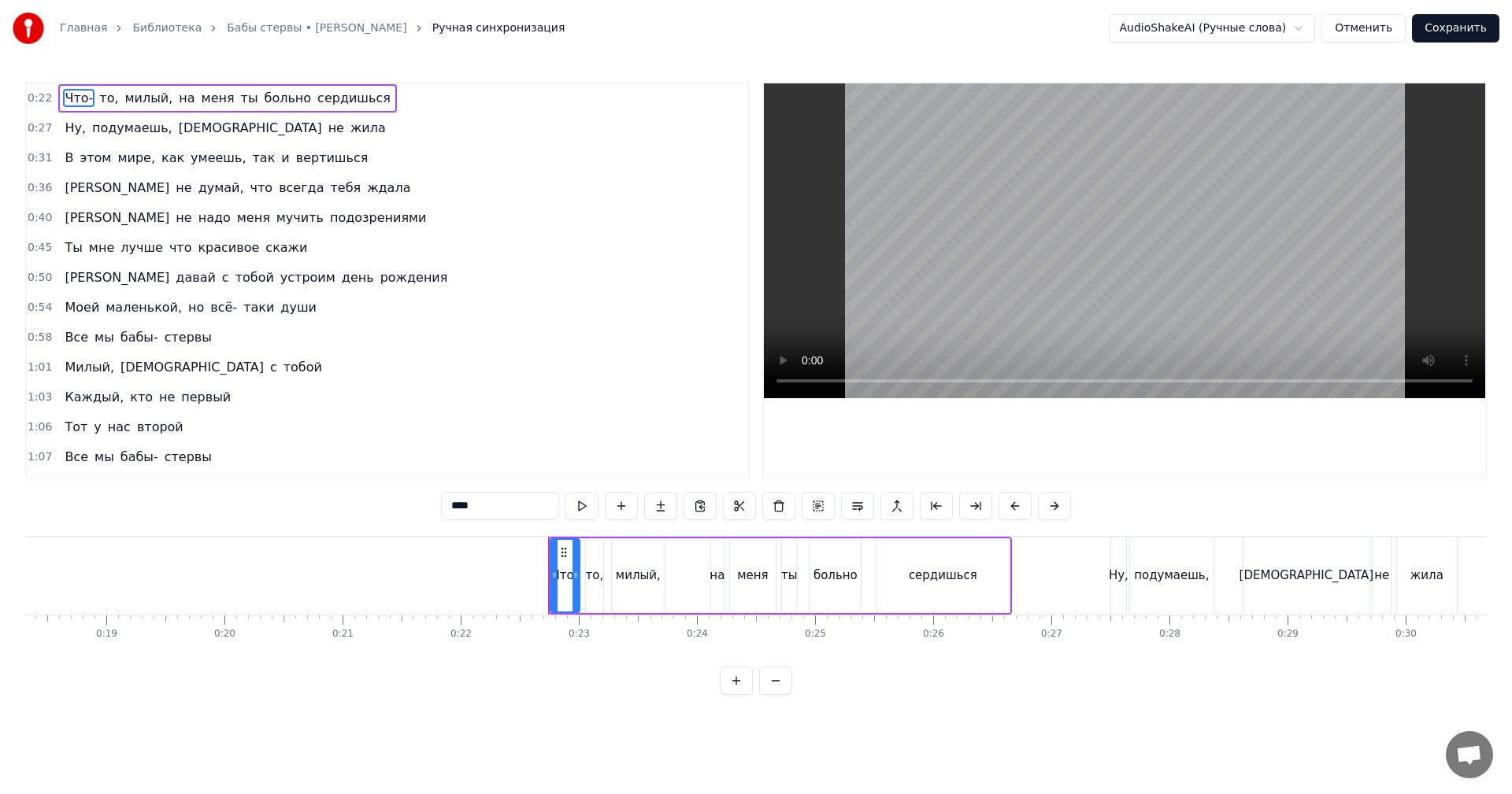
scroll to position [0, 2607]
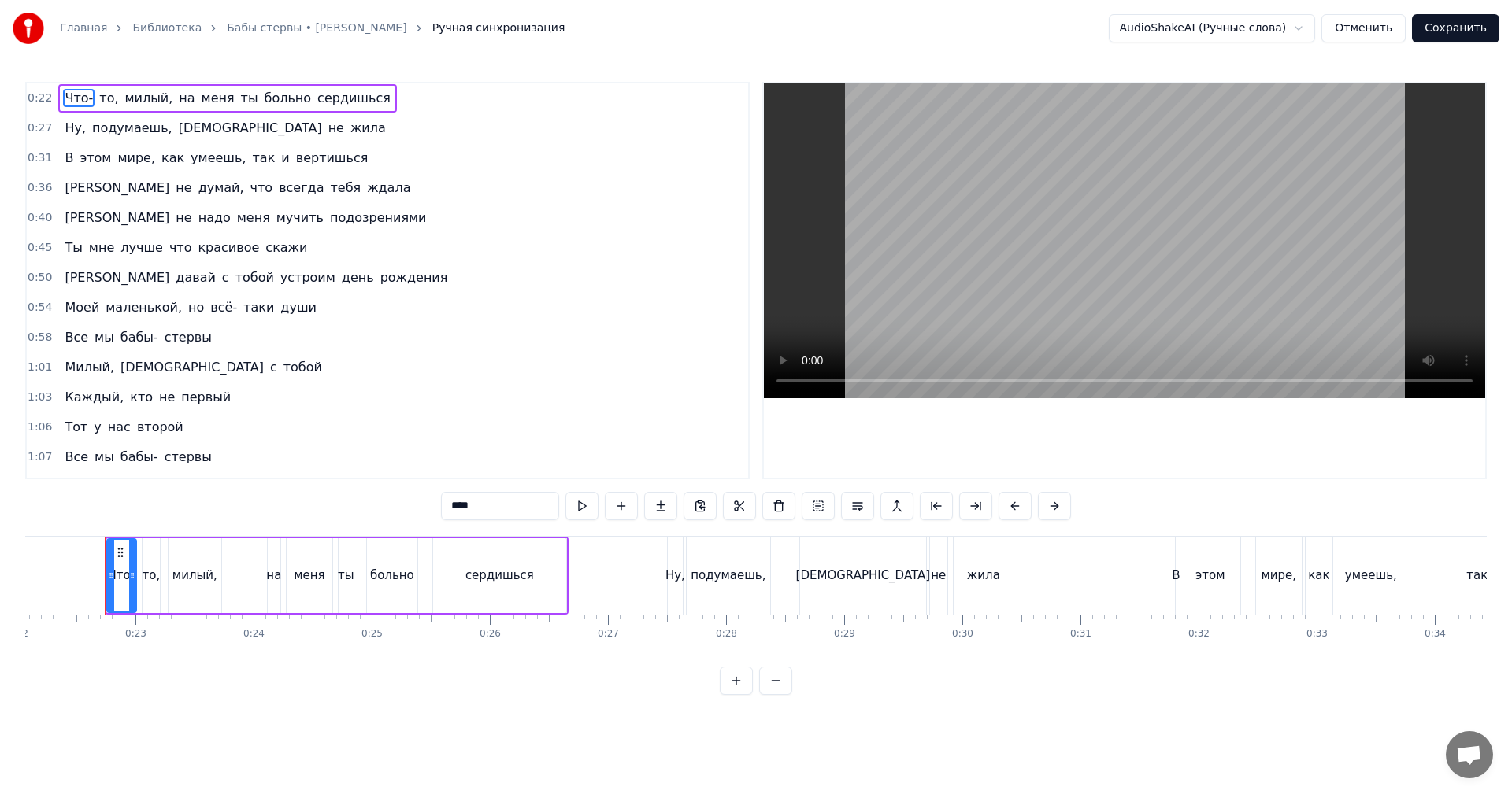
click at [948, 198] on video at bounding box center [1125, 241] width 721 height 315
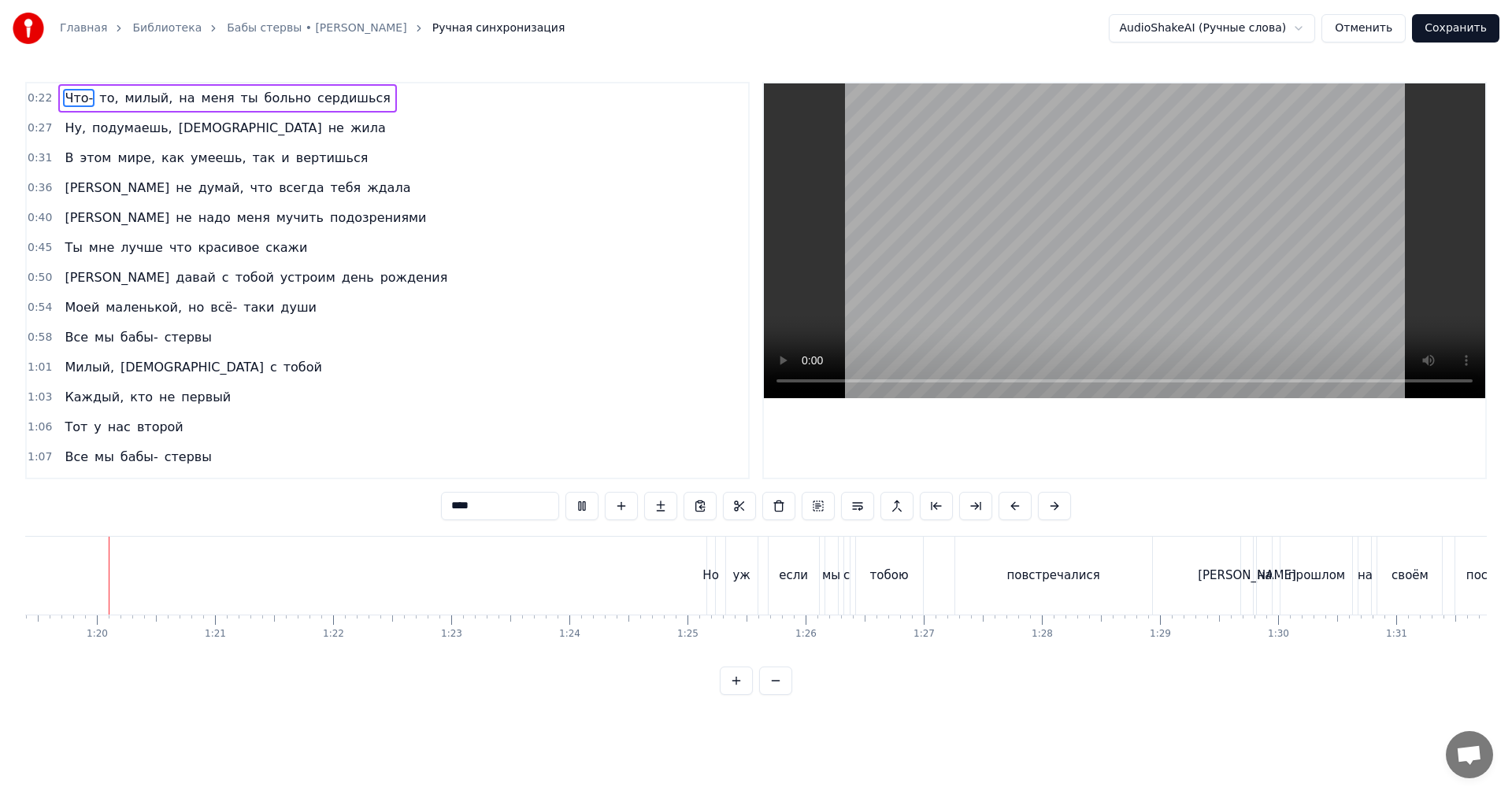
scroll to position [0, 9366]
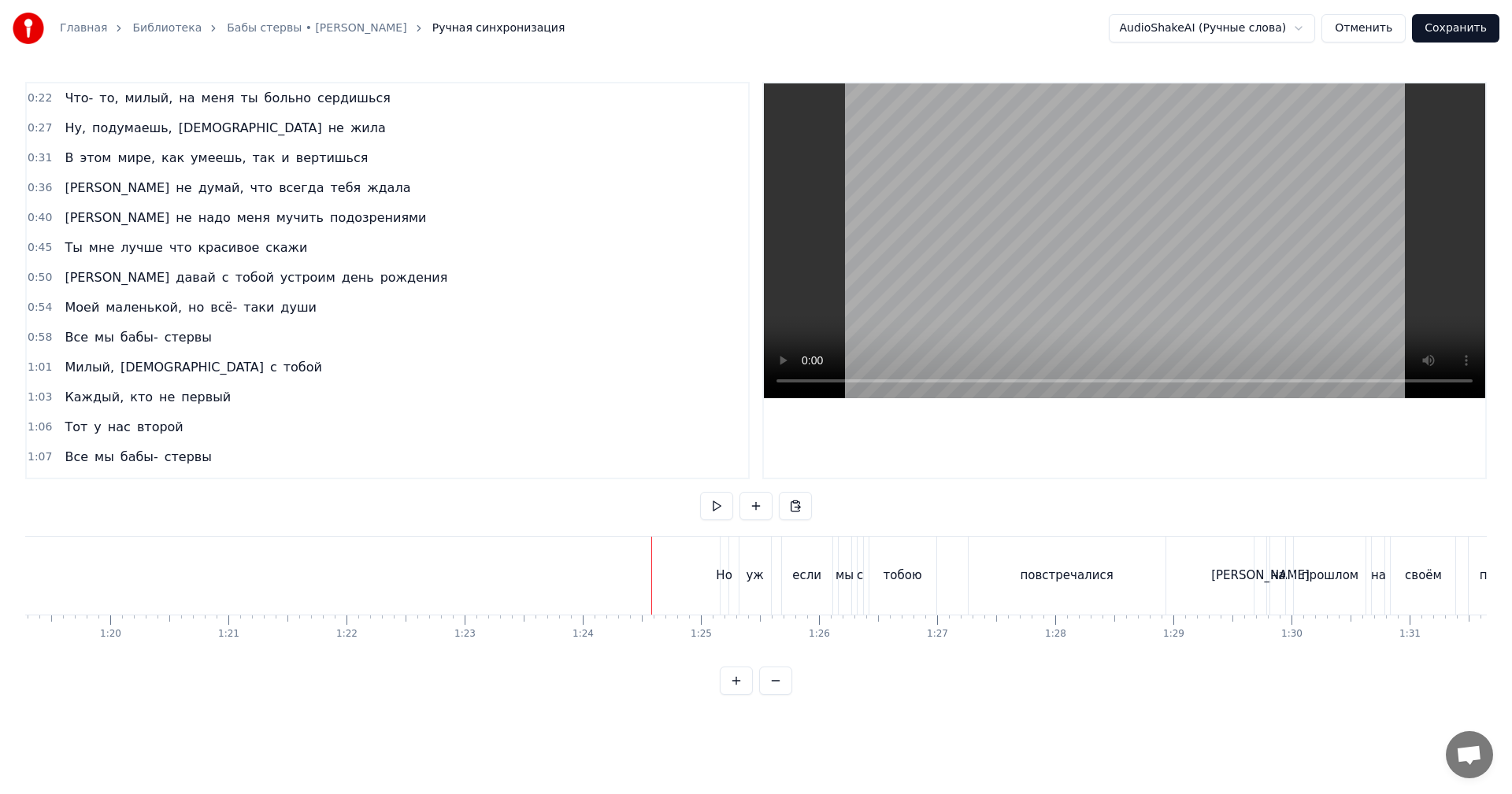
click at [1153, 281] on video at bounding box center [1125, 241] width 721 height 315
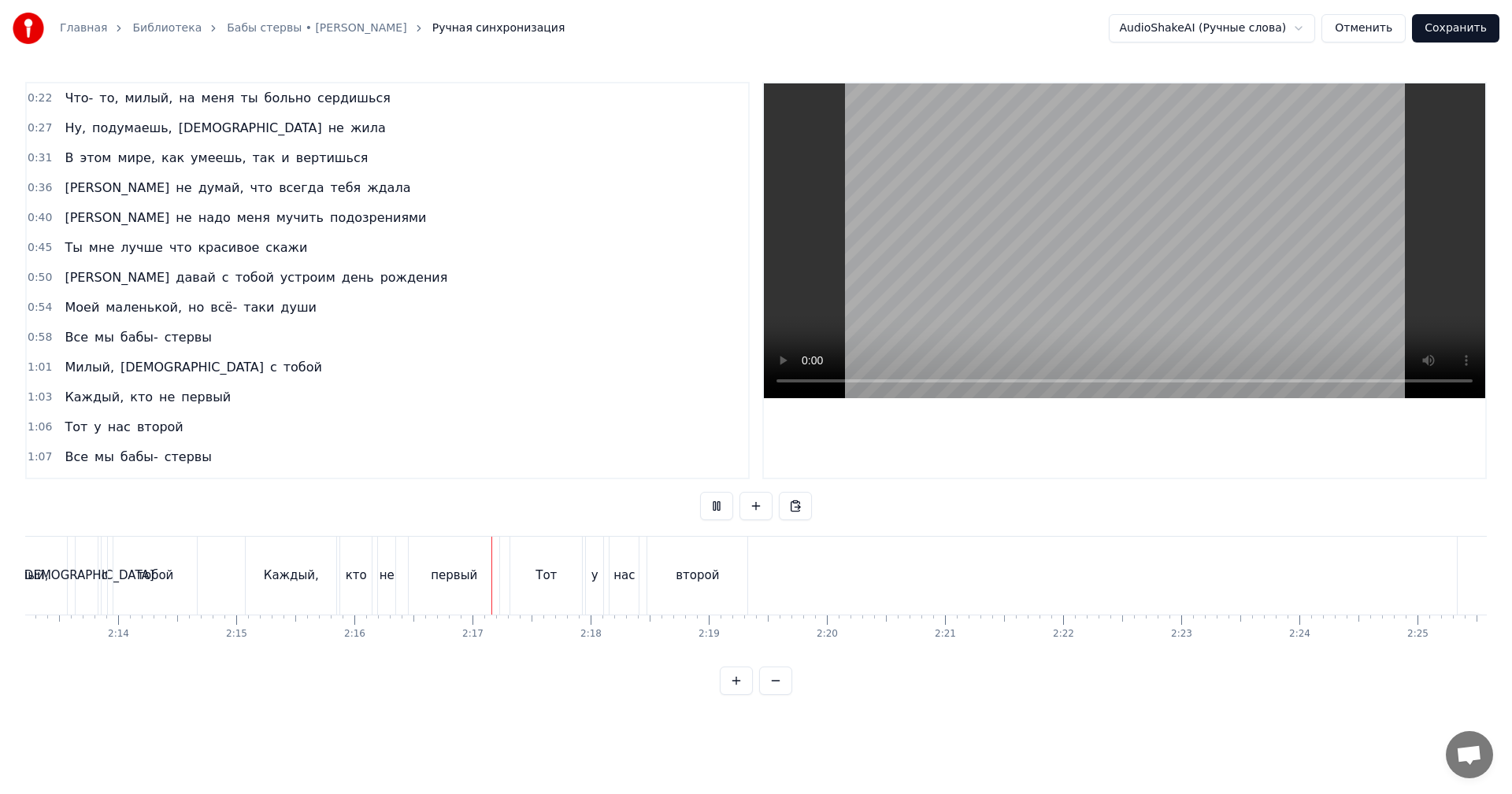
scroll to position [0, 16056]
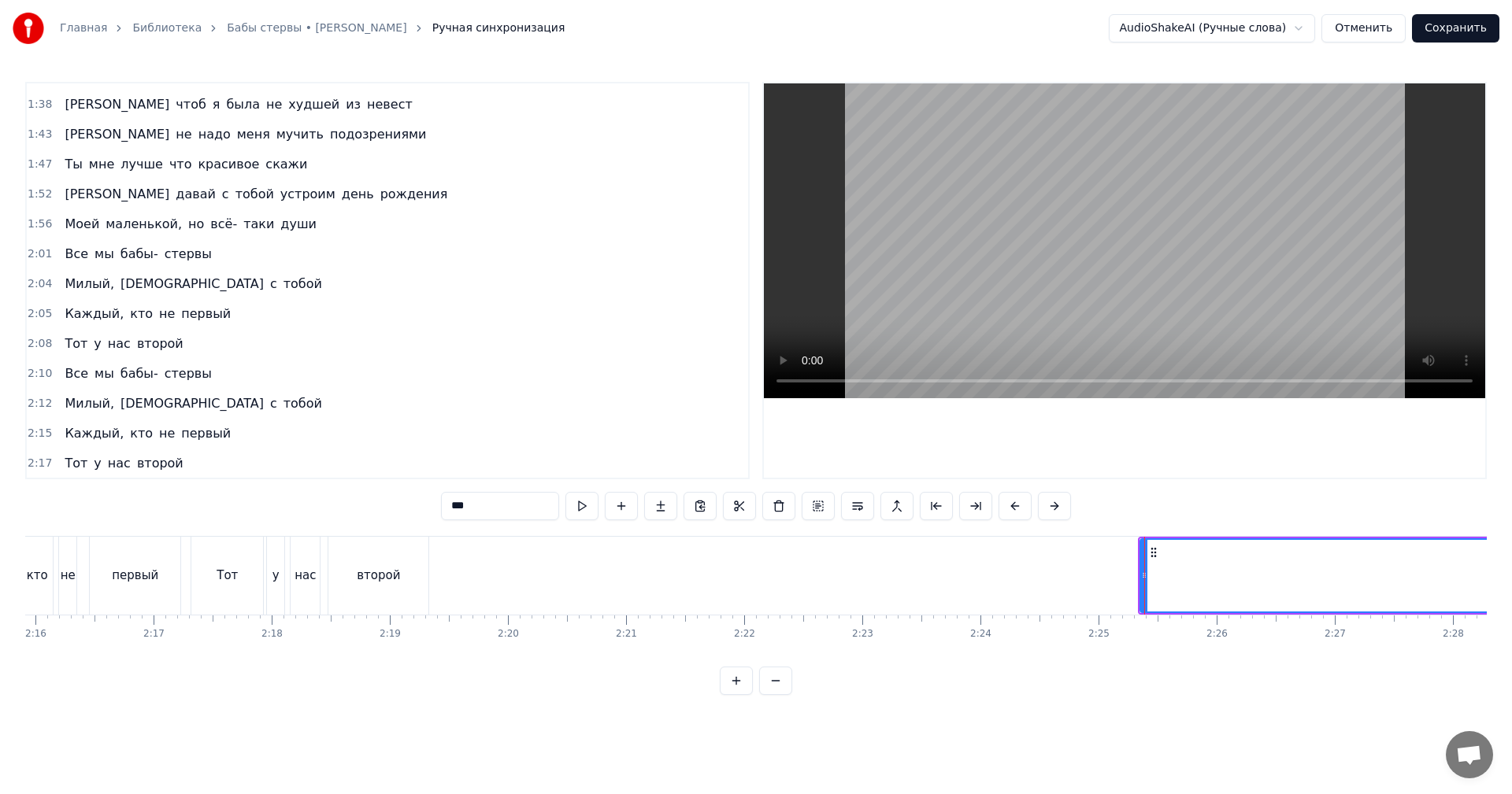
click at [1173, 244] on video at bounding box center [1125, 241] width 721 height 315
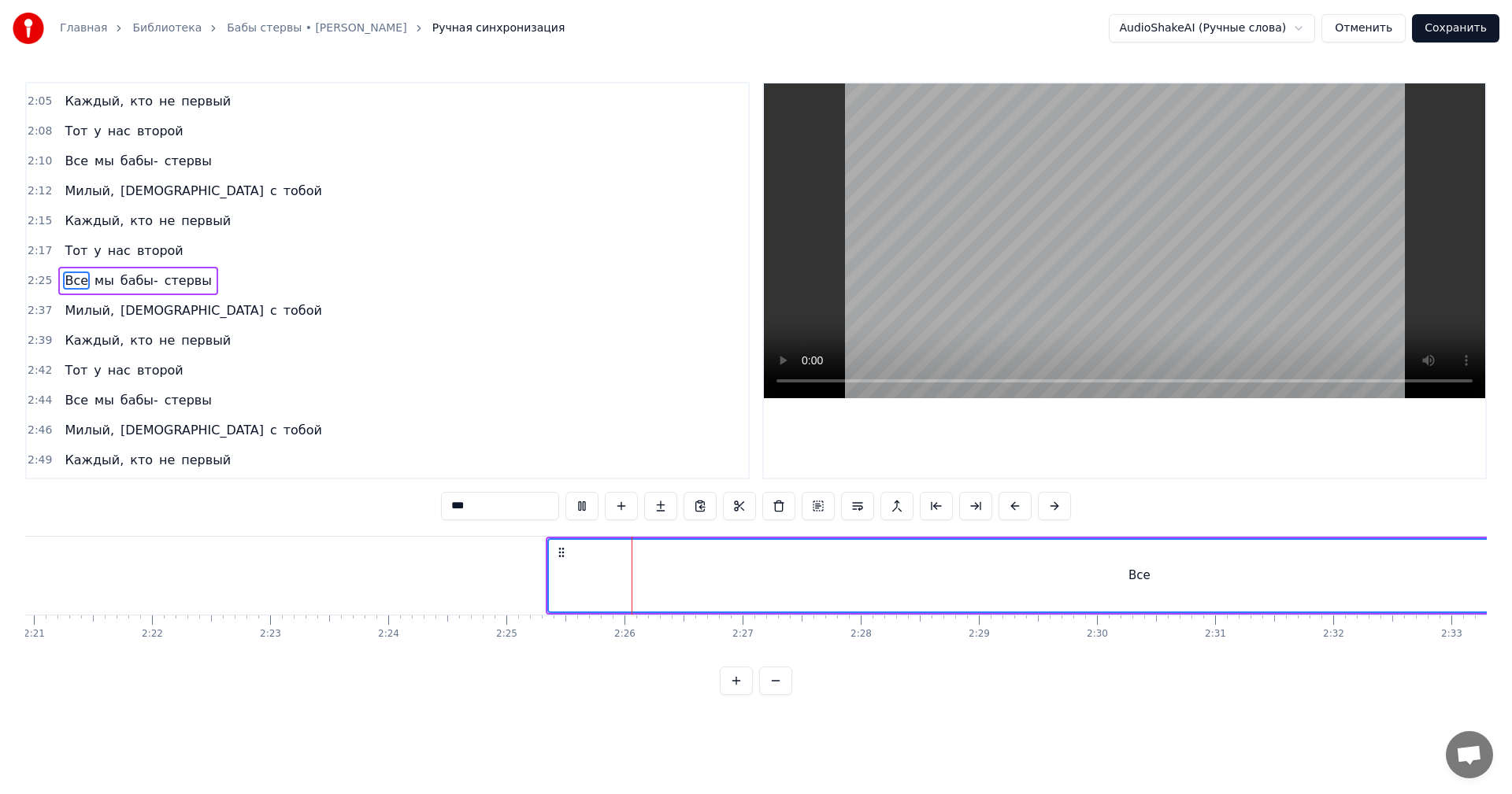
scroll to position [0, 16686]
click at [1011, 303] on video at bounding box center [1125, 241] width 721 height 315
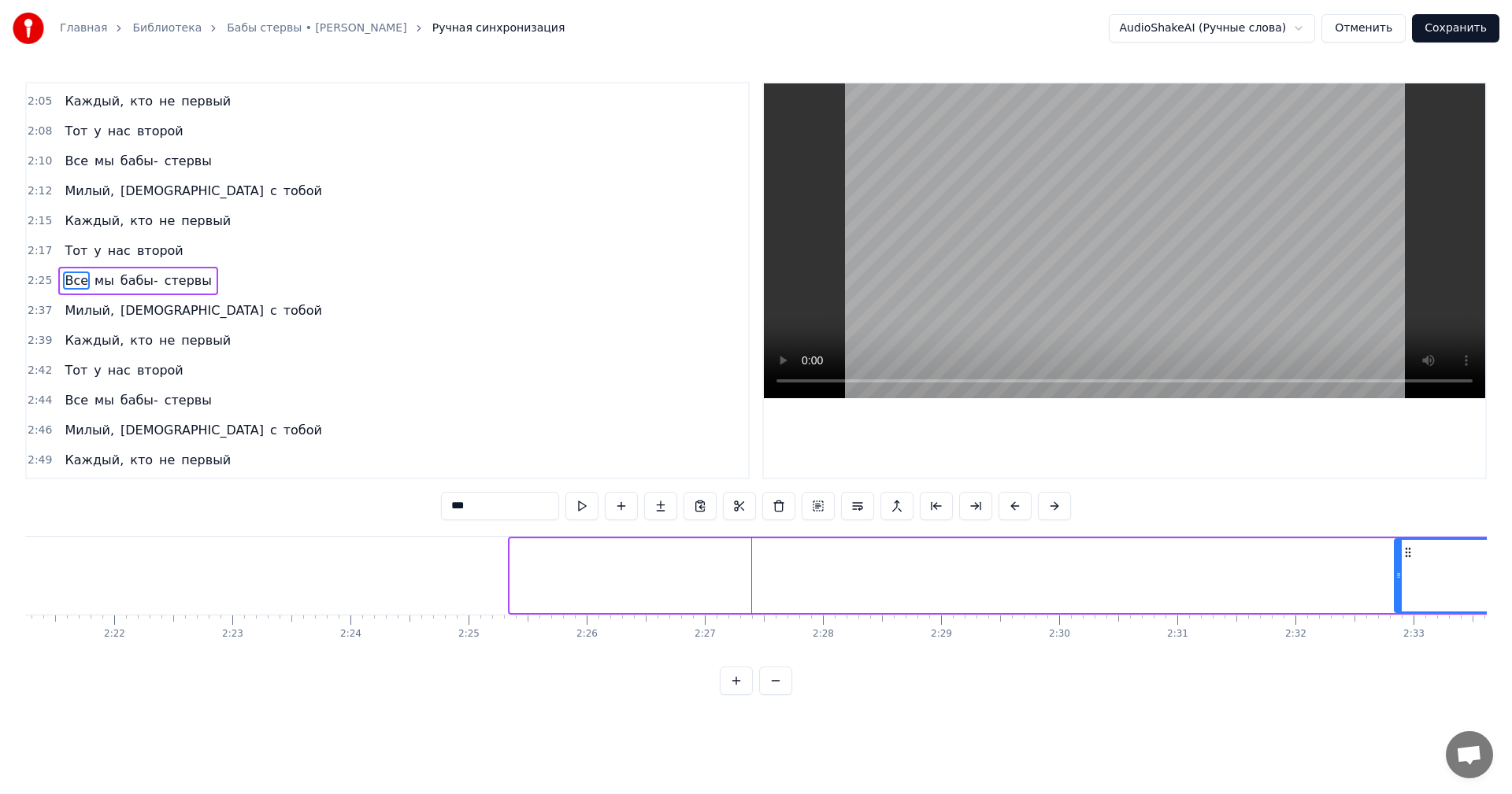
drag, startPoint x: 514, startPoint y: 578, endPoint x: 1401, endPoint y: 584, distance: 887.0
click at [1401, 584] on div at bounding box center [1399, 576] width 7 height 72
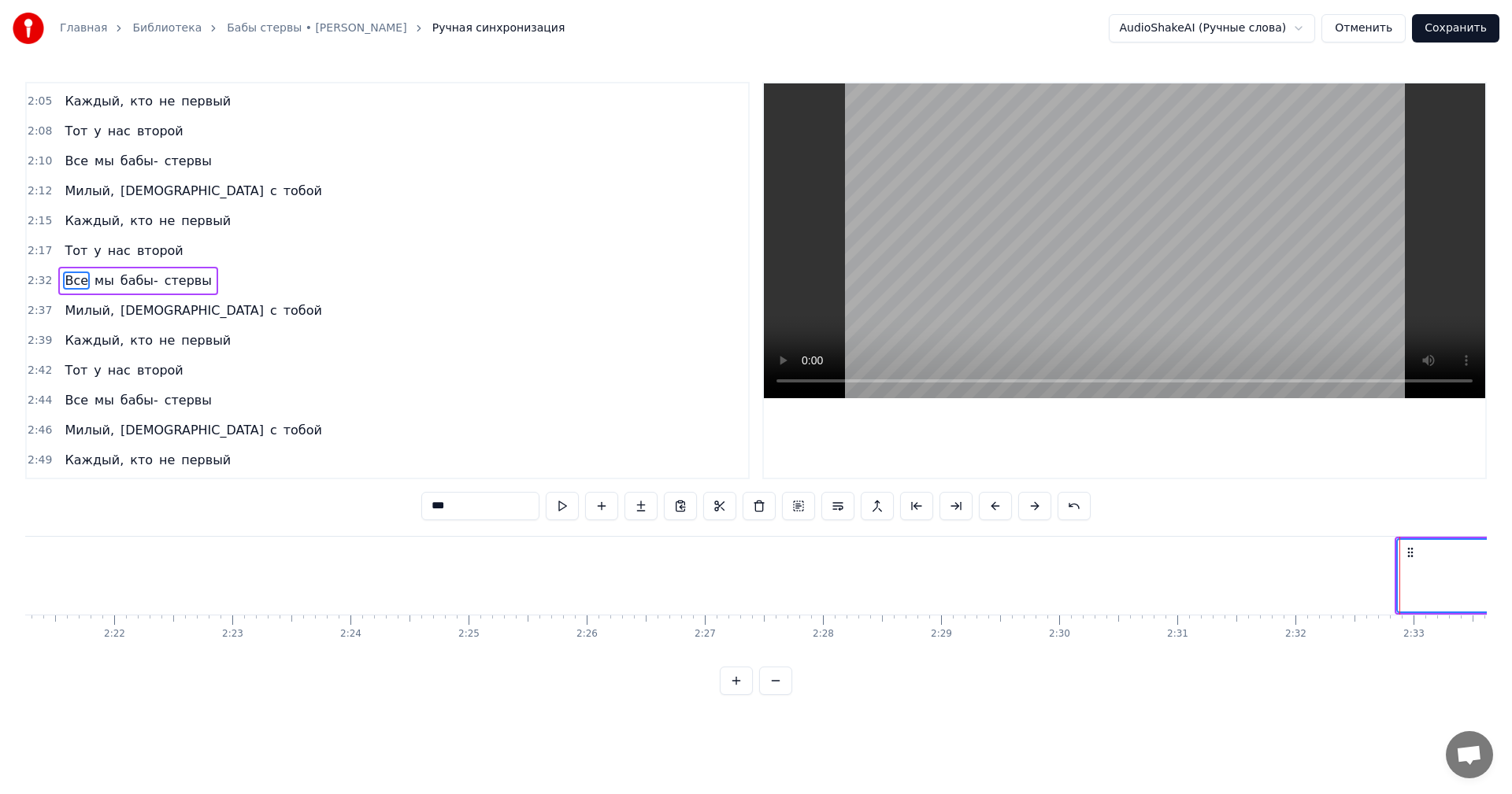
scroll to position [0, 17395]
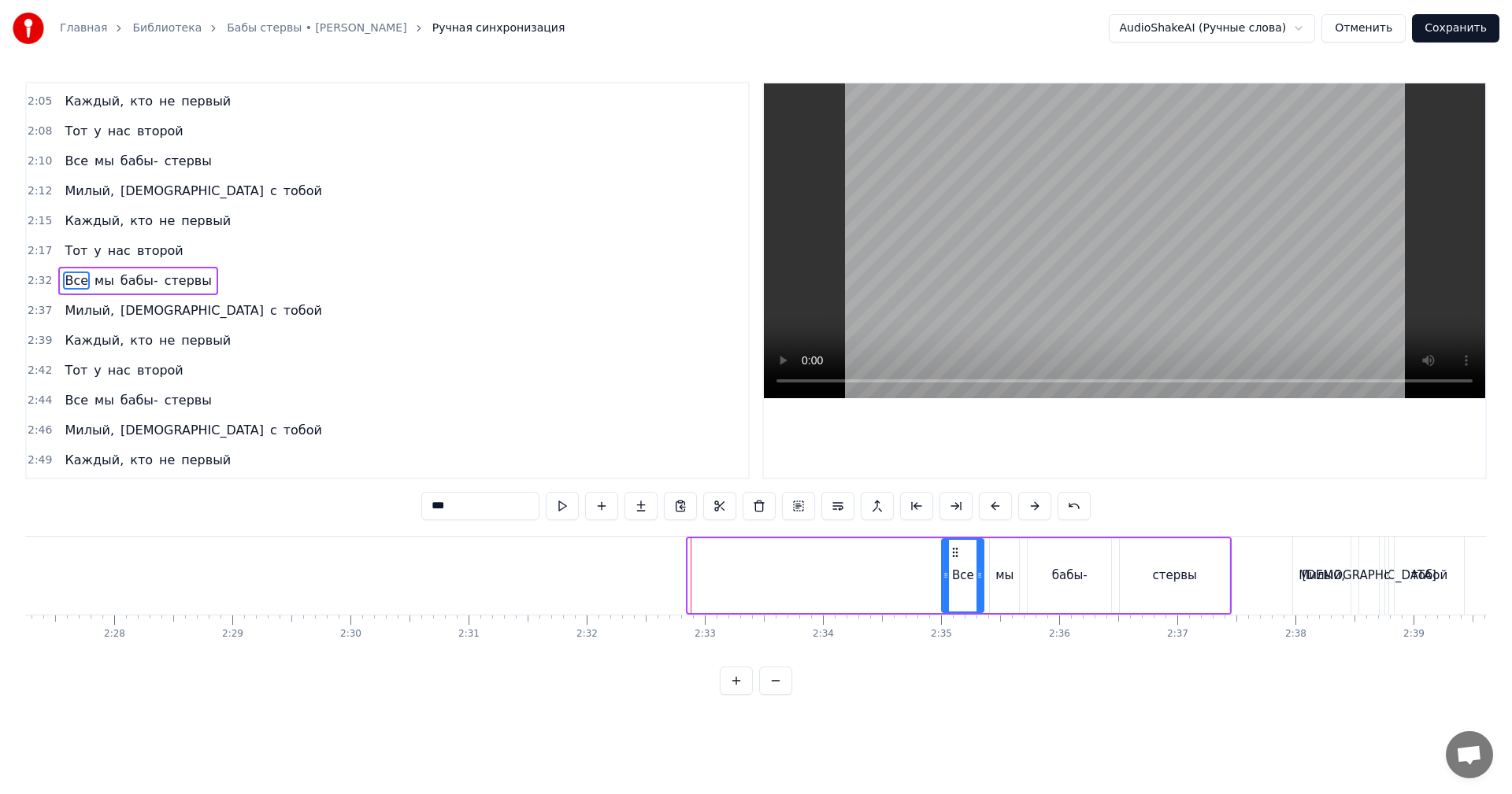
drag, startPoint x: 693, startPoint y: 575, endPoint x: 946, endPoint y: 579, distance: 253.0
click at [946, 579] on icon at bounding box center [946, 575] width 7 height 12
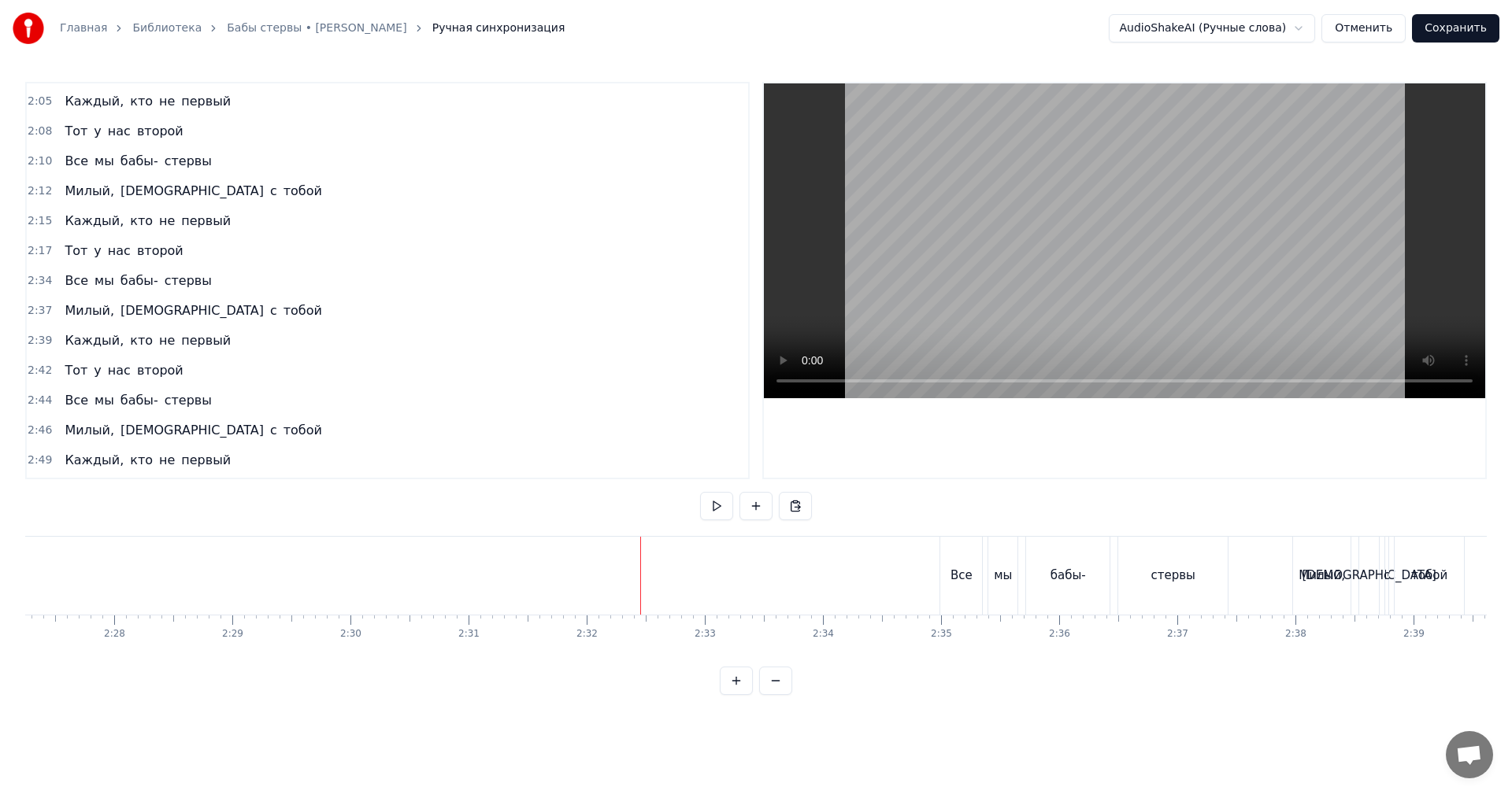
click at [1268, 284] on video at bounding box center [1125, 241] width 721 height 315
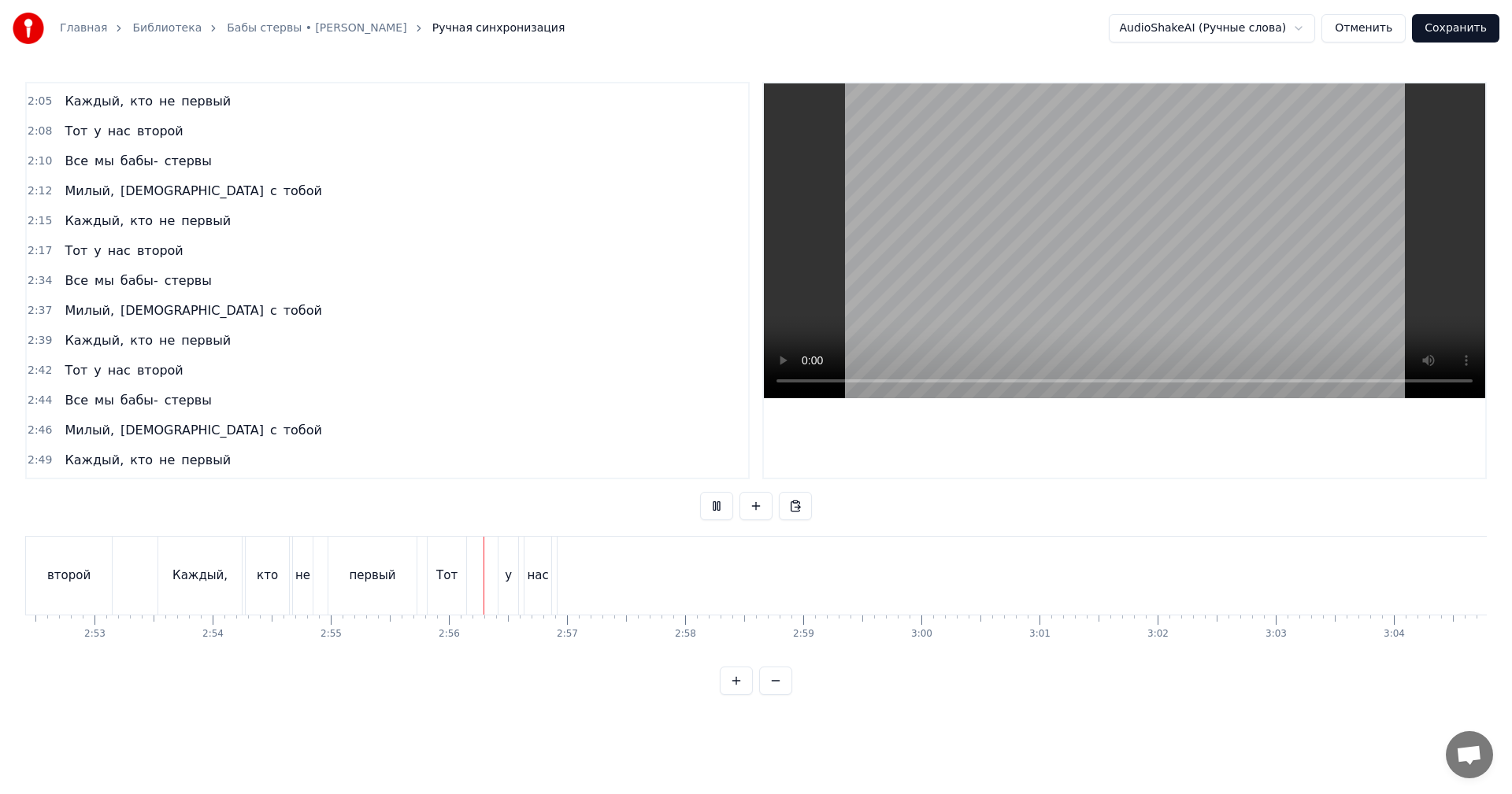
scroll to position [0, 20375]
click at [1103, 253] on video at bounding box center [1125, 241] width 721 height 315
drag, startPoint x: 889, startPoint y: 579, endPoint x: 965, endPoint y: 574, distance: 76.2
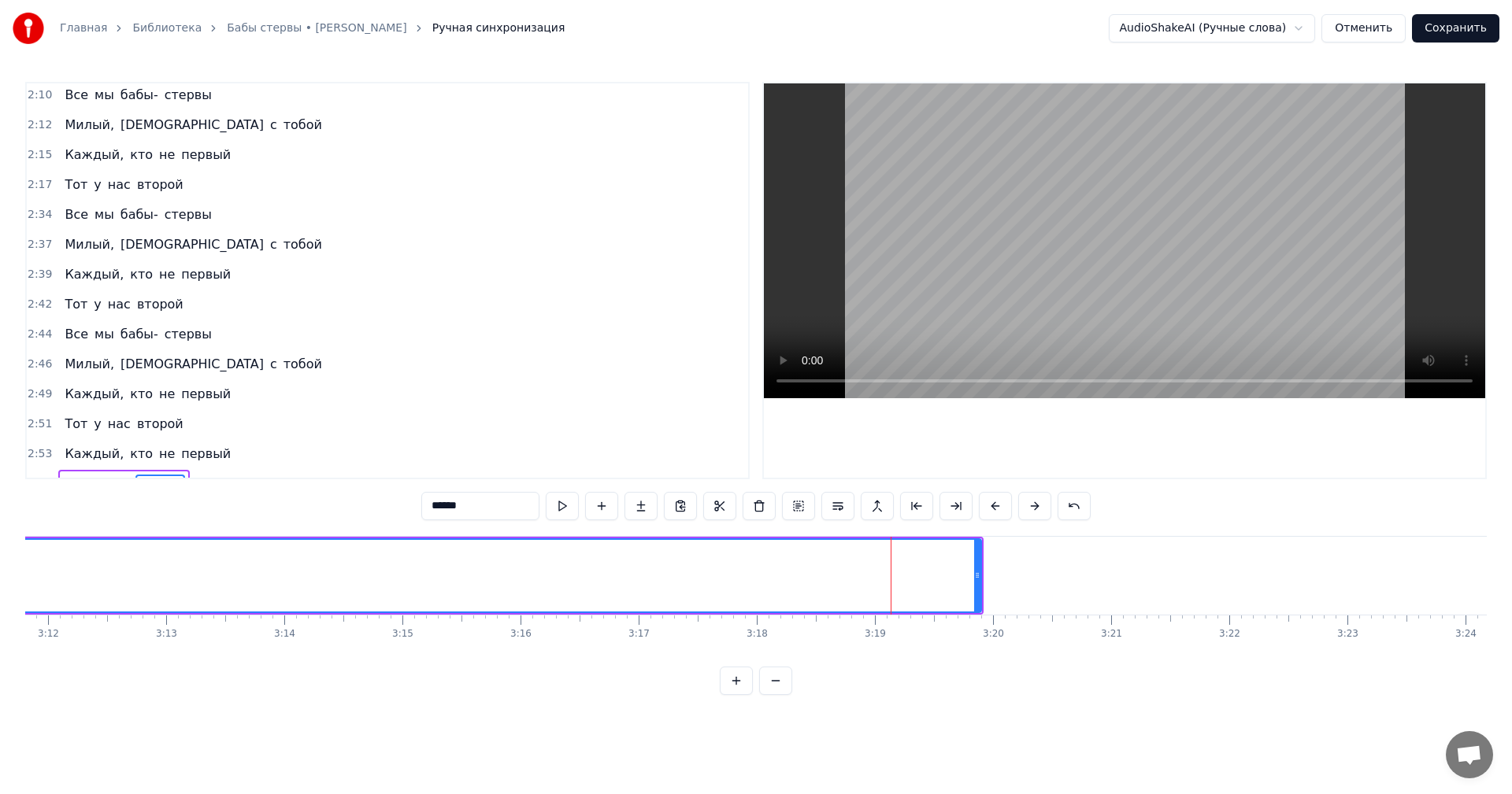
scroll to position [862, 0]
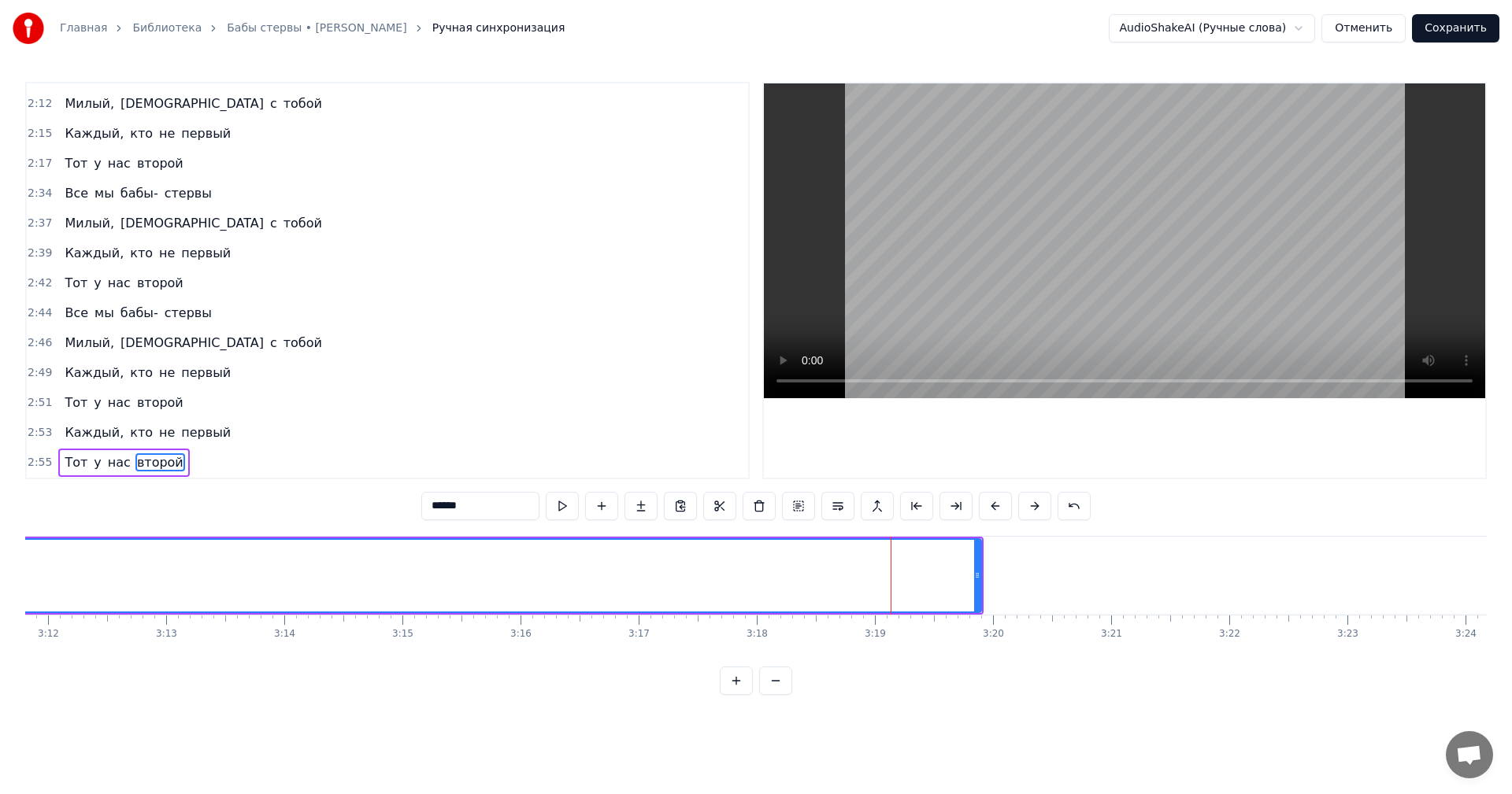
drag, startPoint x: 981, startPoint y: 571, endPoint x: 857, endPoint y: 582, distance: 124.5
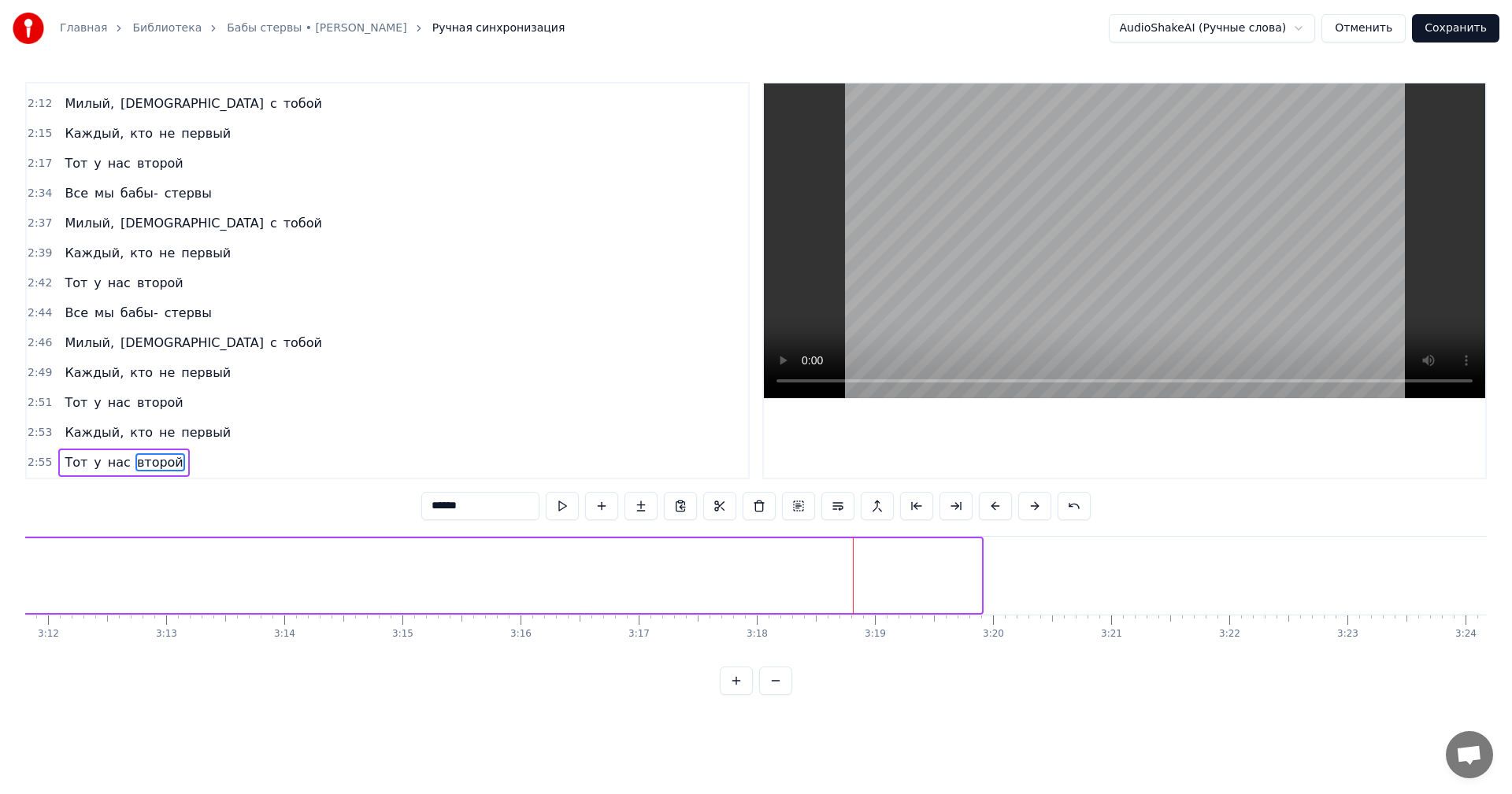
drag, startPoint x: 979, startPoint y: 573, endPoint x: 3, endPoint y: 546, distance: 976.4
click at [3, 546] on div "Главная Библиотека Бабы стервы • [PERSON_NAME] Ручная синхронизация AudioShakeA…" at bounding box center [756, 347] width 1512 height 696
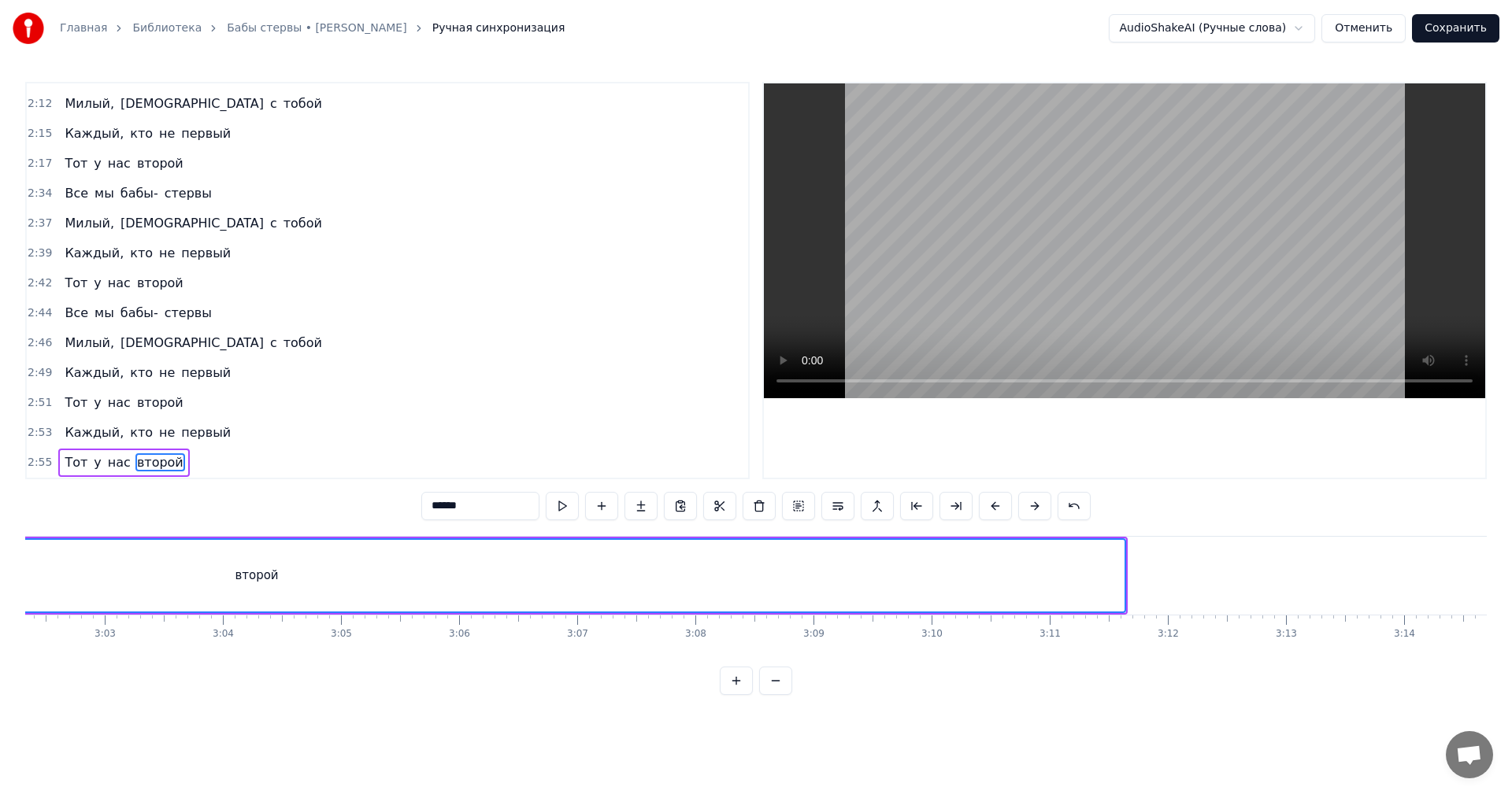
scroll to position [0, 21398]
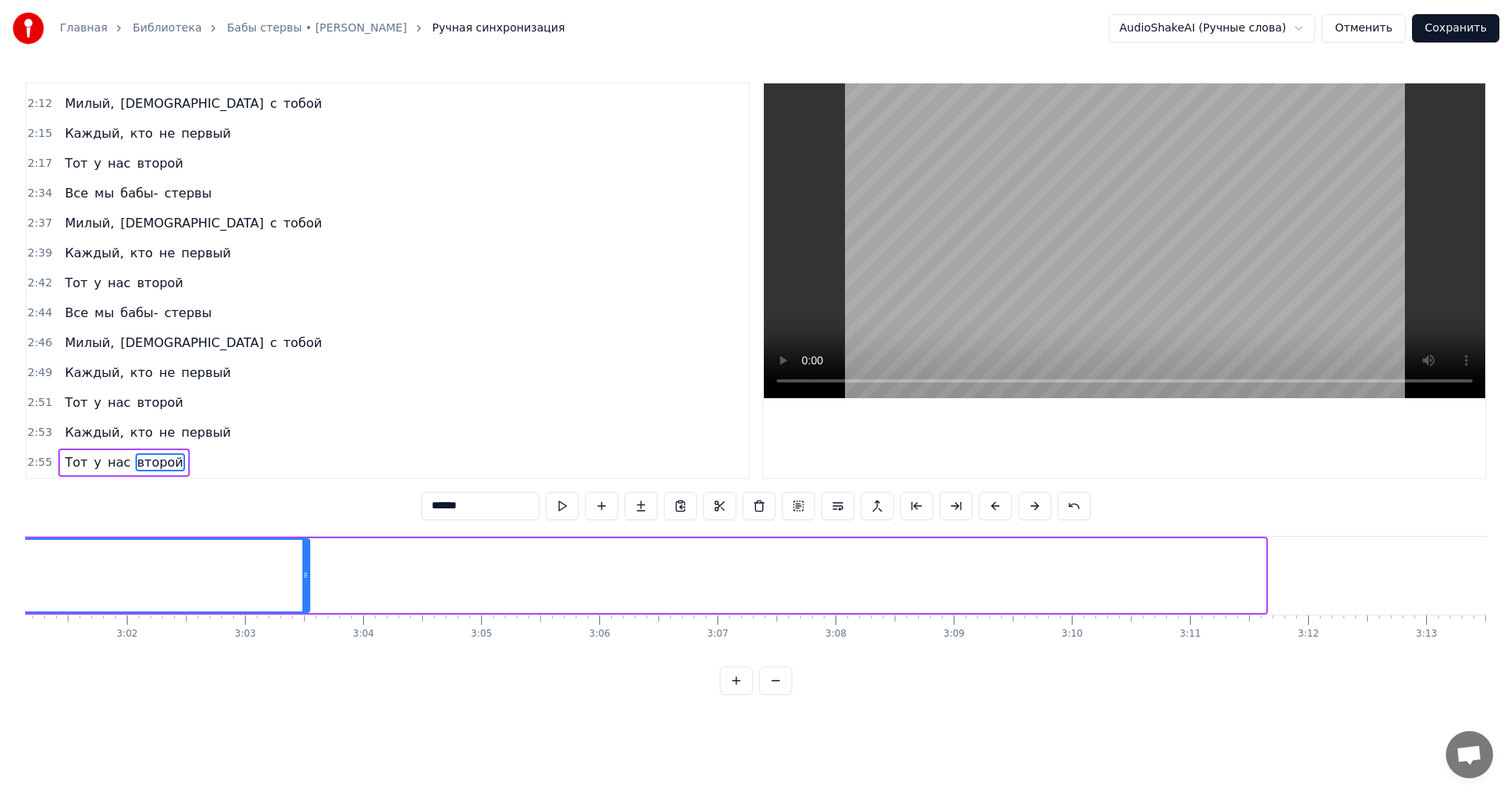
drag, startPoint x: 1263, startPoint y: 567, endPoint x: 293, endPoint y: 591, distance: 970.3
click at [293, 591] on div "второй" at bounding box center [396, 576] width 1739 height 75
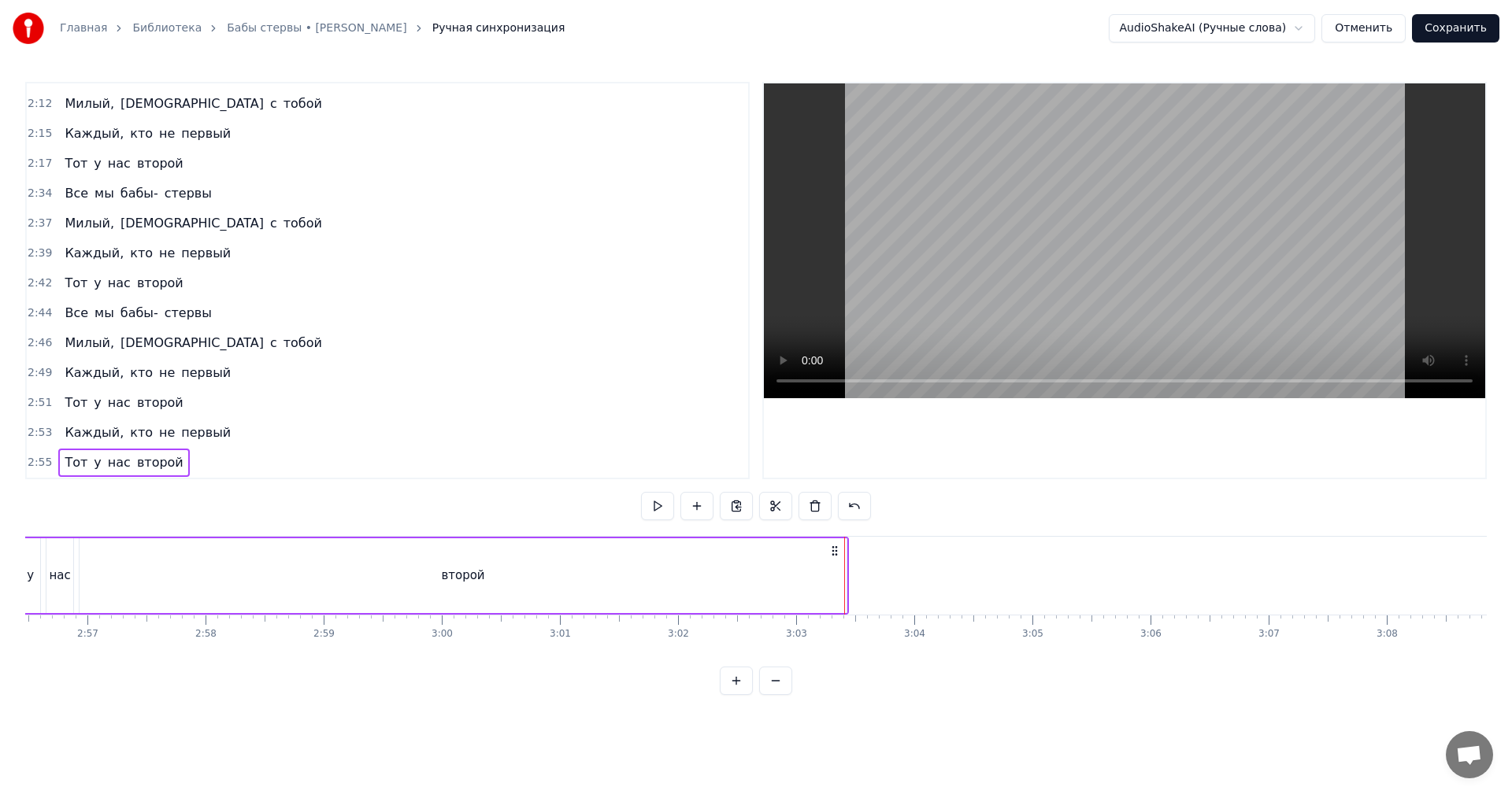
scroll to position [0, 20532]
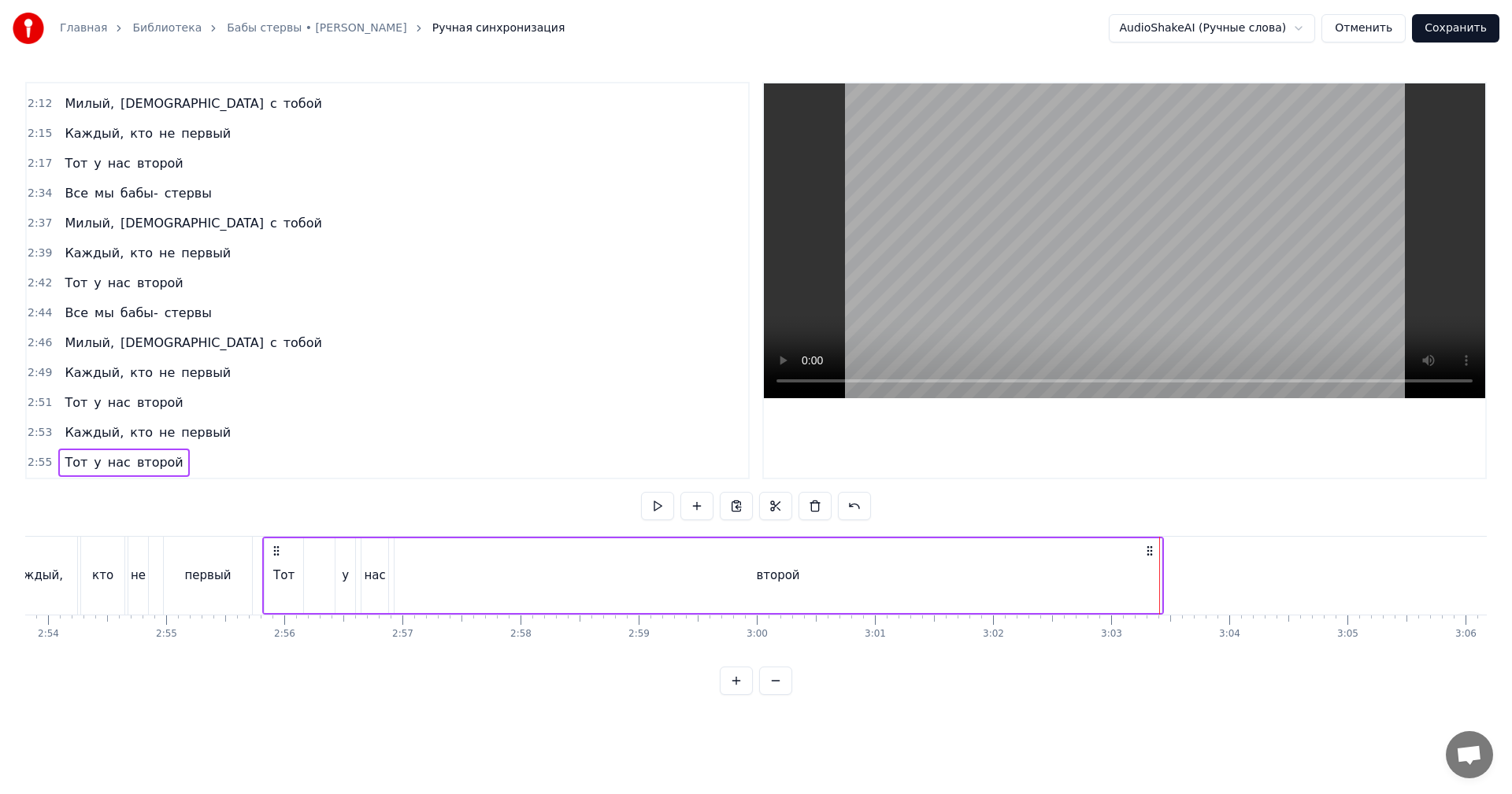
click at [1117, 574] on div "второй" at bounding box center [778, 576] width 767 height 75
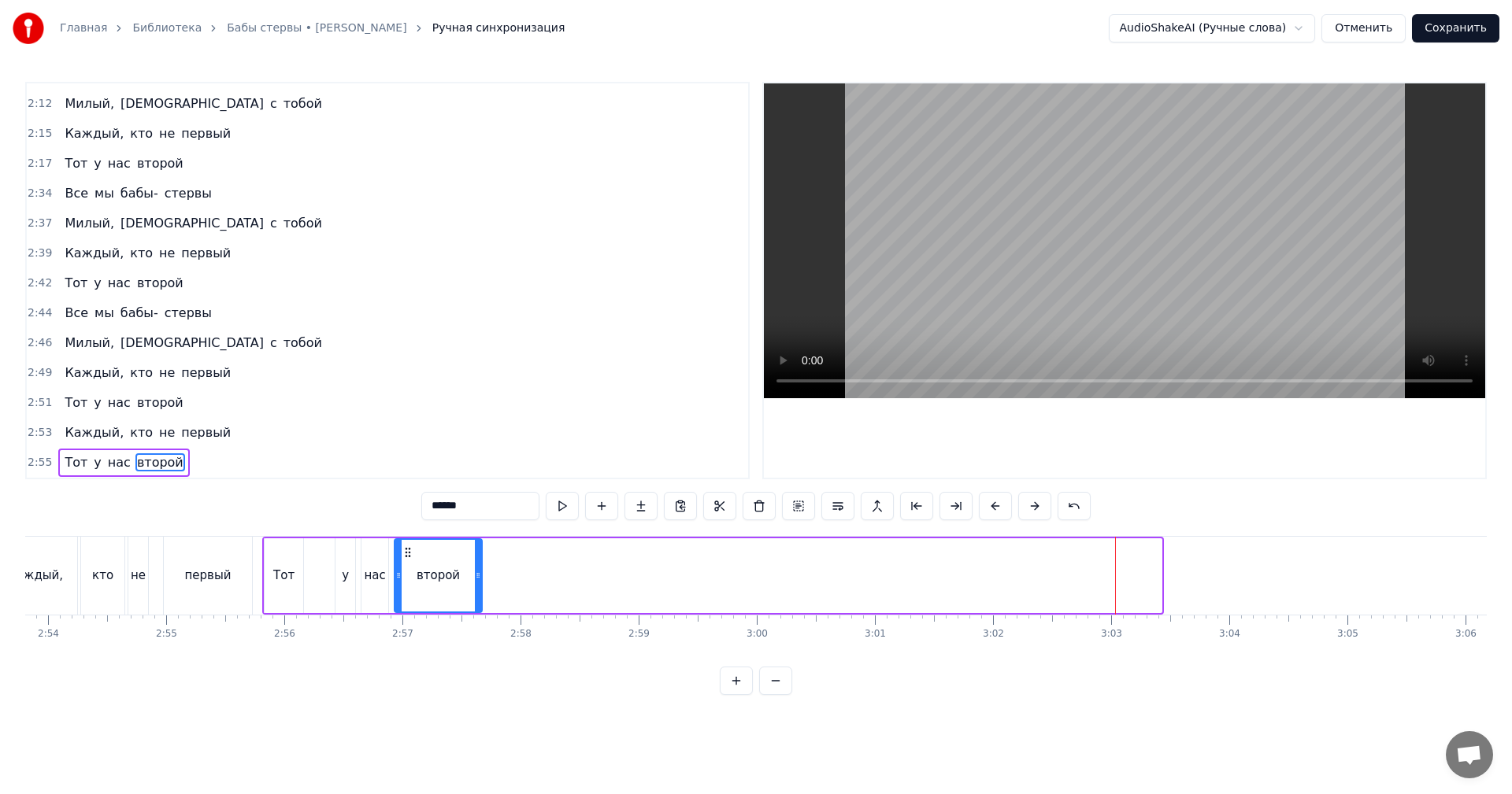
drag, startPoint x: 1158, startPoint y: 568, endPoint x: 478, endPoint y: 589, distance: 680.3
click at [478, 589] on div at bounding box center [479, 576] width 7 height 72
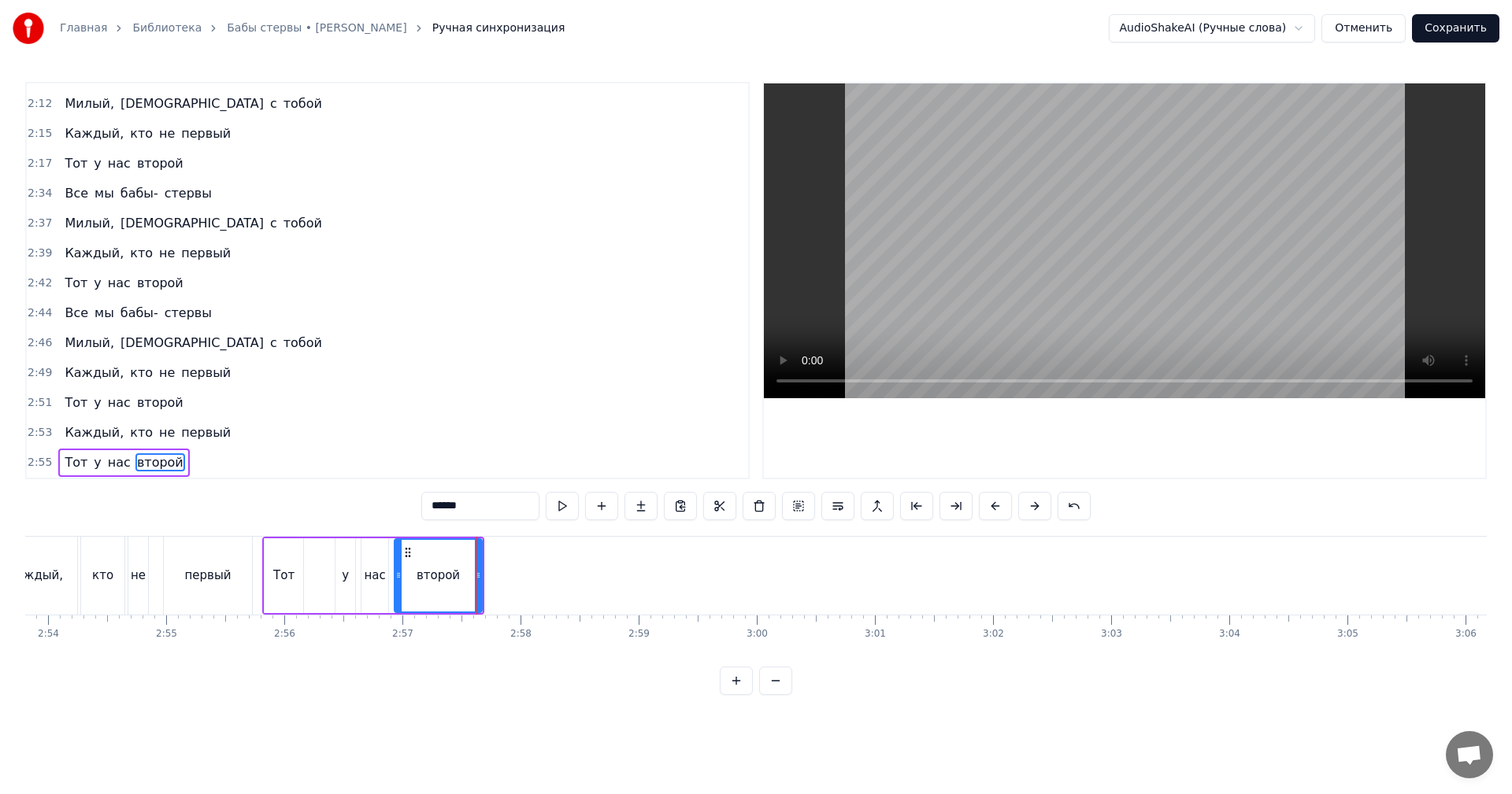
drag, startPoint x: 376, startPoint y: 582, endPoint x: 665, endPoint y: 422, distance: 330.3
click at [376, 582] on div "нас" at bounding box center [374, 576] width 21 height 18
type input "***"
click at [1007, 256] on video at bounding box center [1125, 241] width 721 height 315
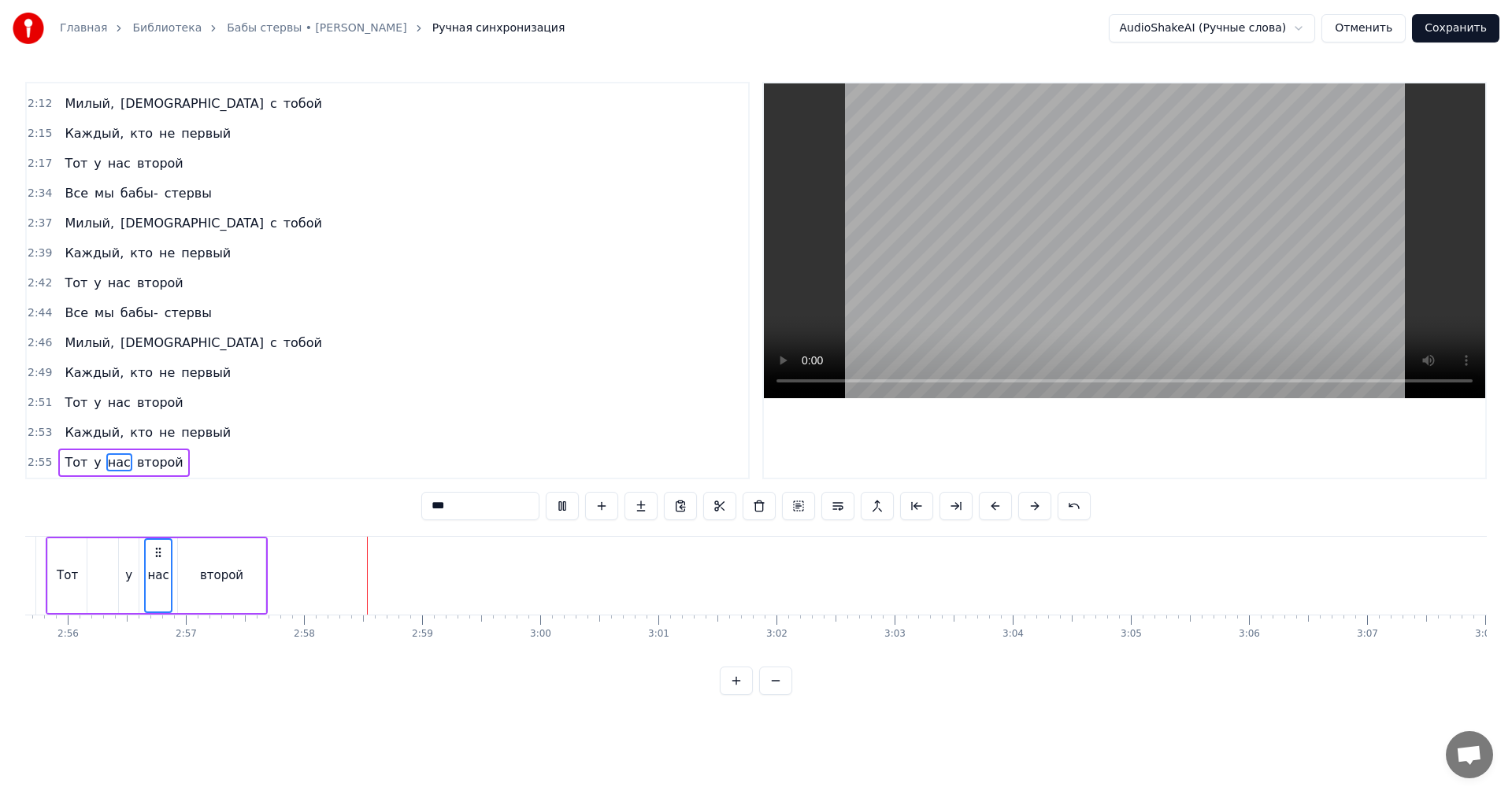
scroll to position [0, 20768]
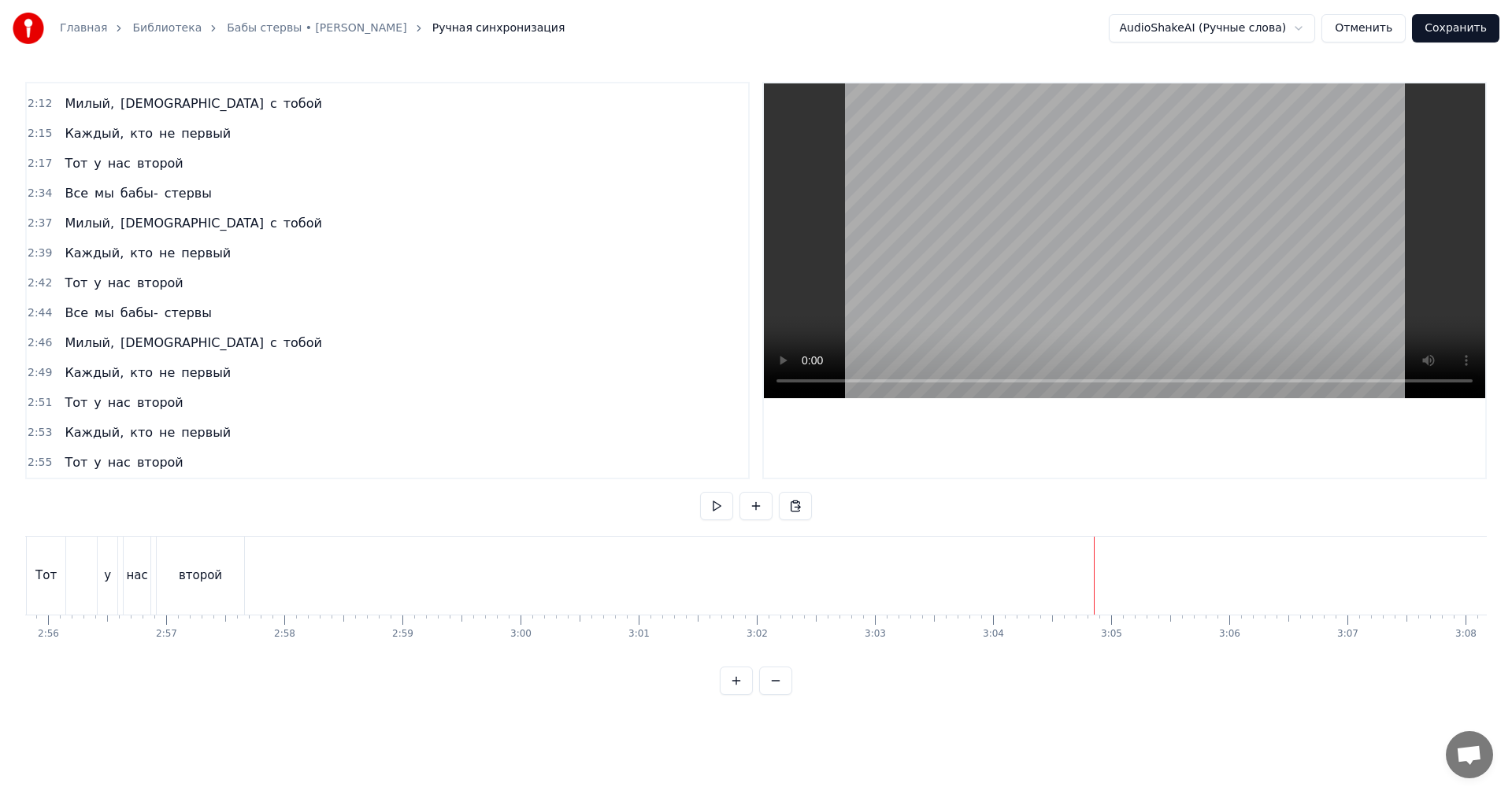
drag, startPoint x: 1186, startPoint y: 321, endPoint x: 1171, endPoint y: 345, distance: 28.3
click at [1186, 321] on video at bounding box center [1125, 241] width 721 height 315
click at [1173, 266] on video at bounding box center [1125, 241] width 721 height 315
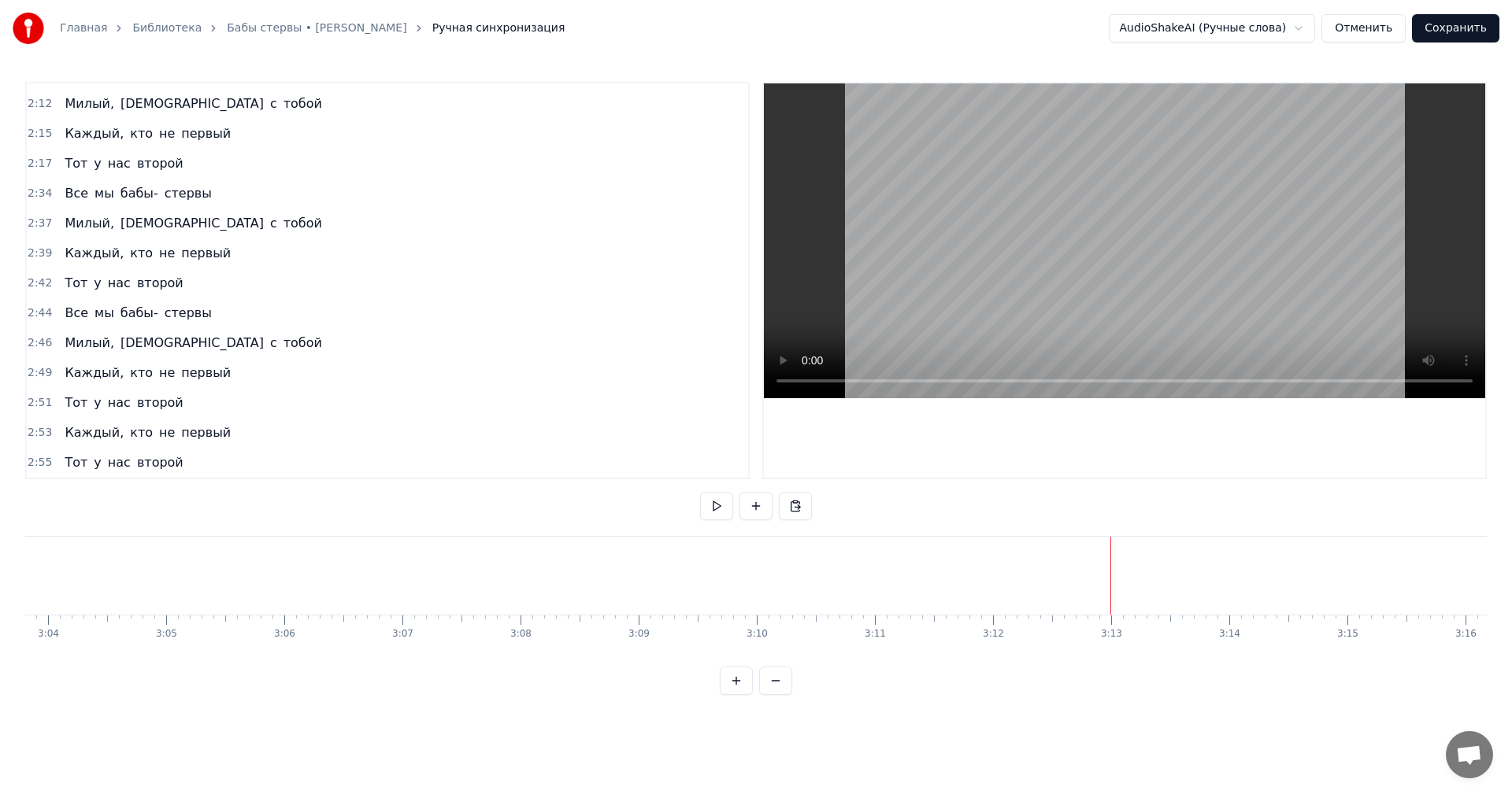
click at [1230, 247] on video at bounding box center [1125, 241] width 721 height 315
click at [1332, 174] on video at bounding box center [1125, 241] width 721 height 315
click at [1465, 27] on button "Сохранить" at bounding box center [1455, 28] width 87 height 28
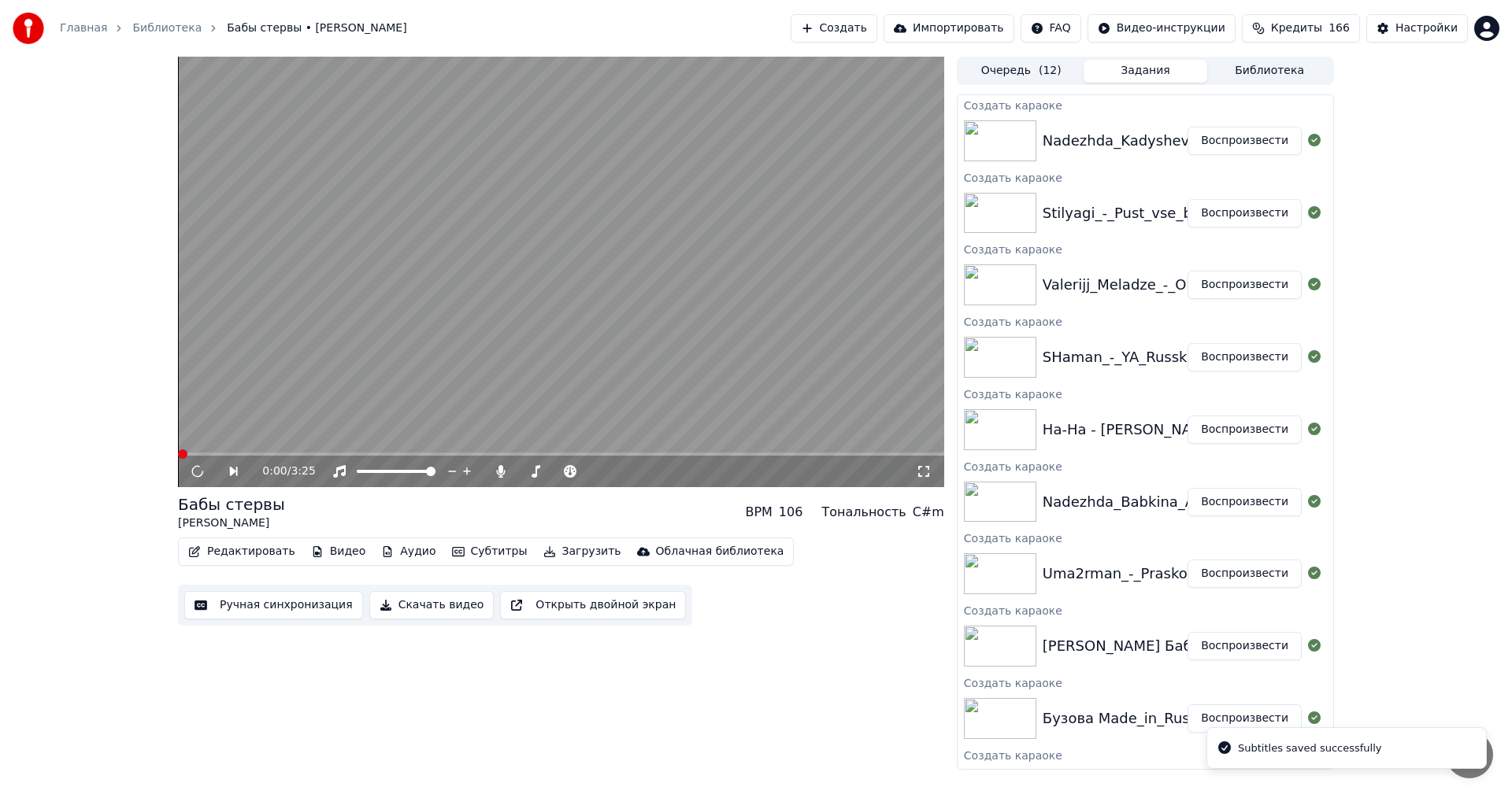
click at [1243, 565] on button "Воспроизвести" at bounding box center [1244, 574] width 114 height 28
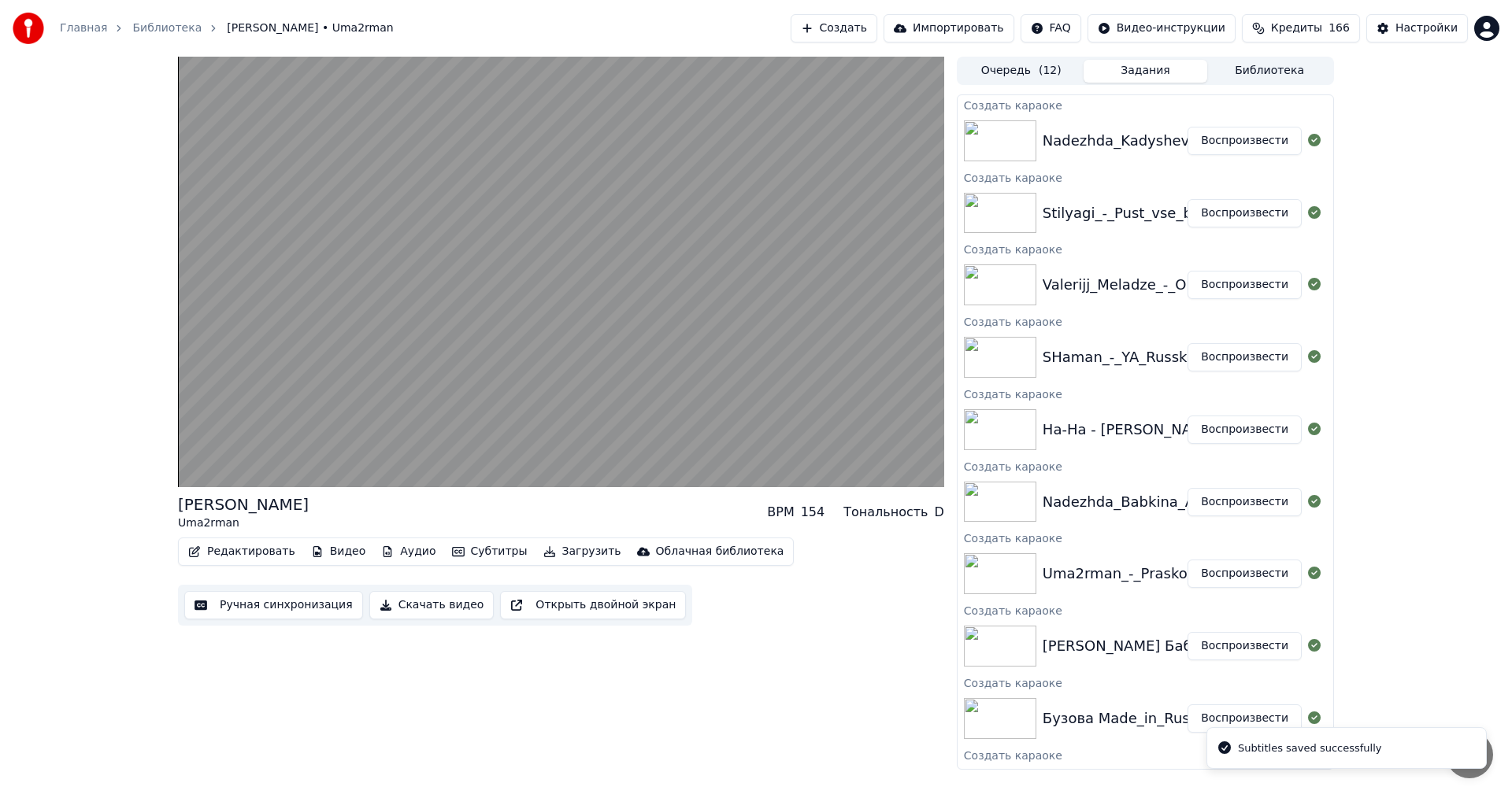
click at [237, 598] on button "Ручная синхронизация" at bounding box center [273, 605] width 179 height 28
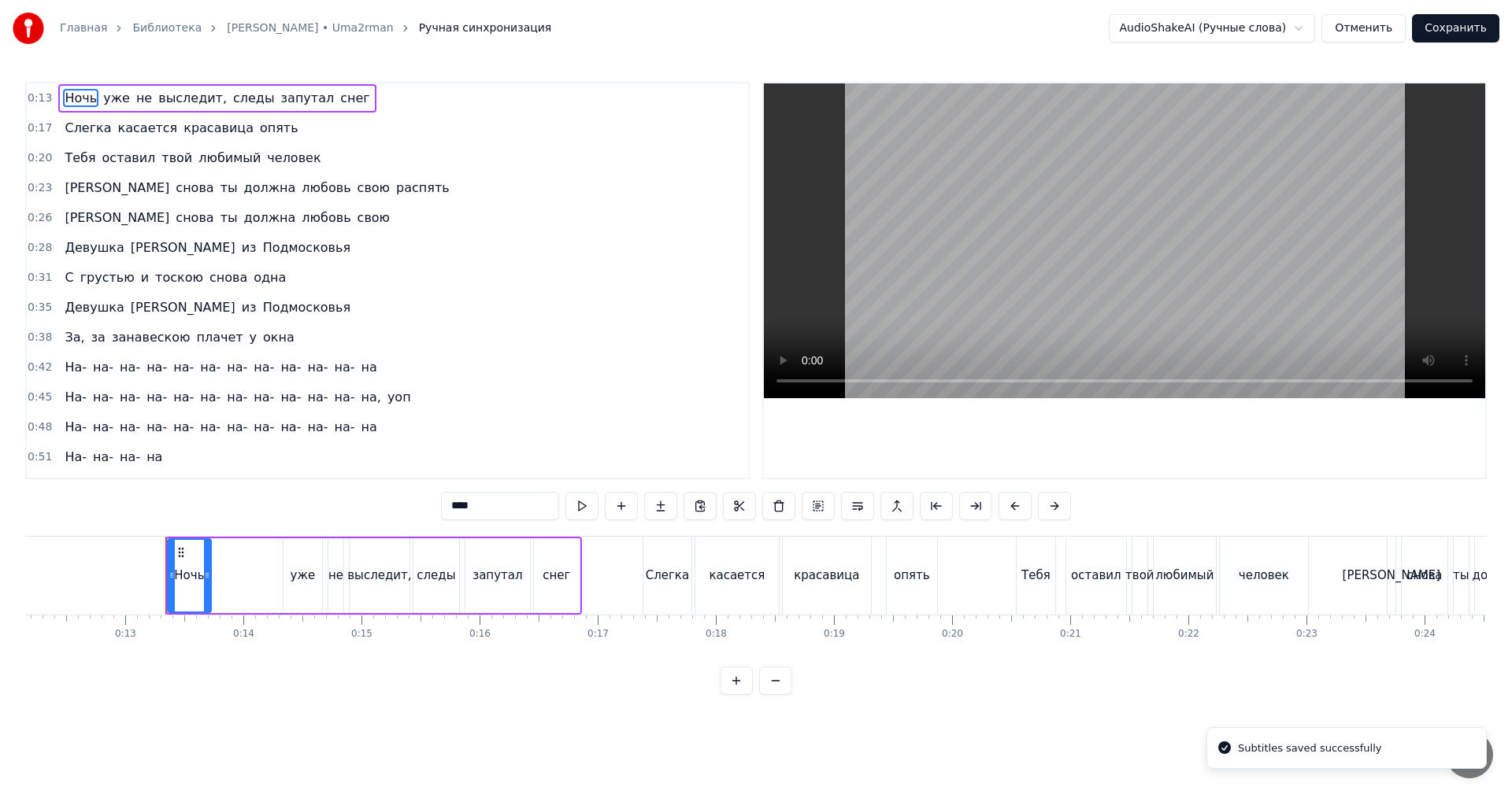
scroll to position [0, 1497]
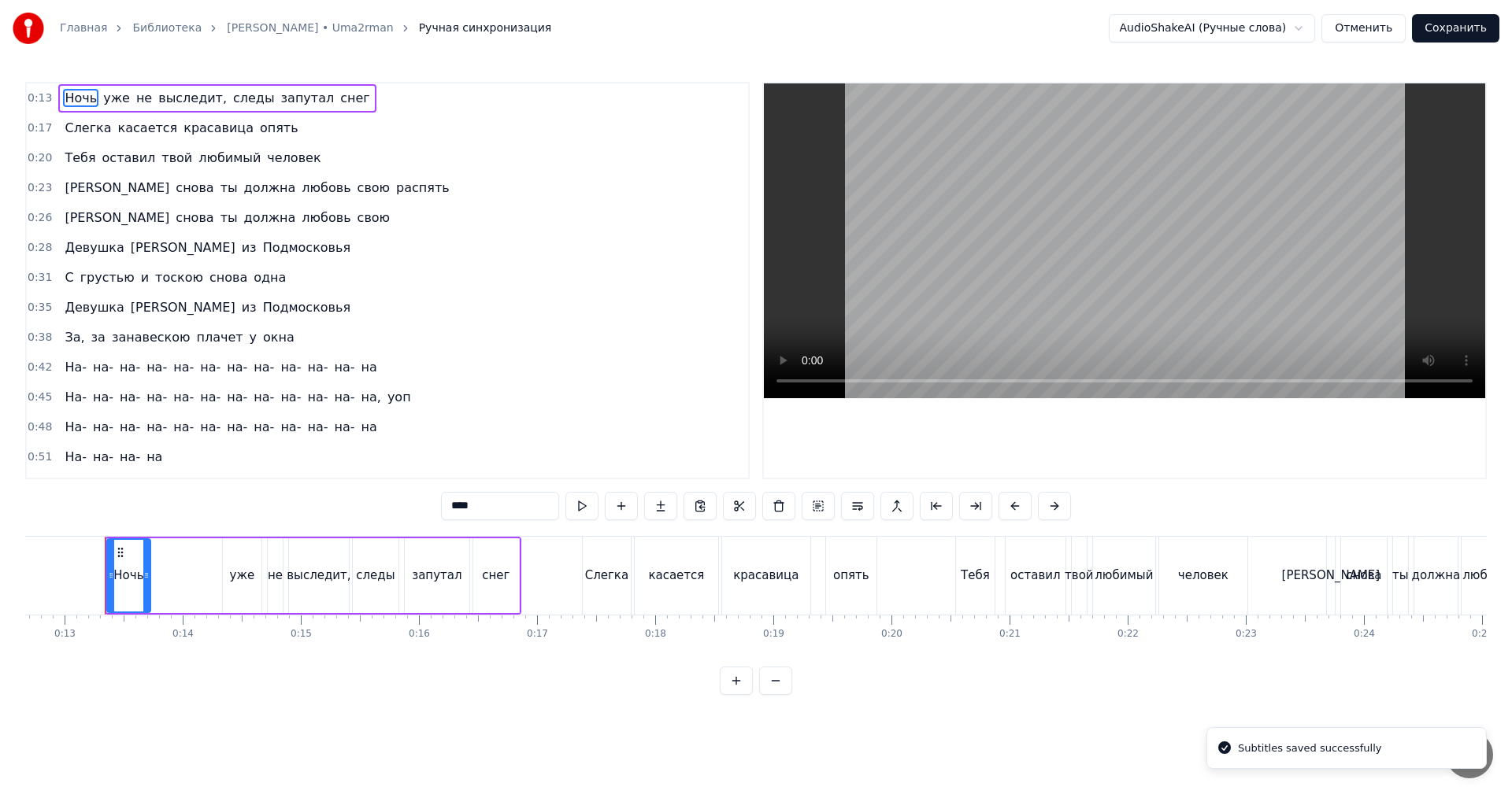
click at [996, 233] on video at bounding box center [1125, 241] width 721 height 315
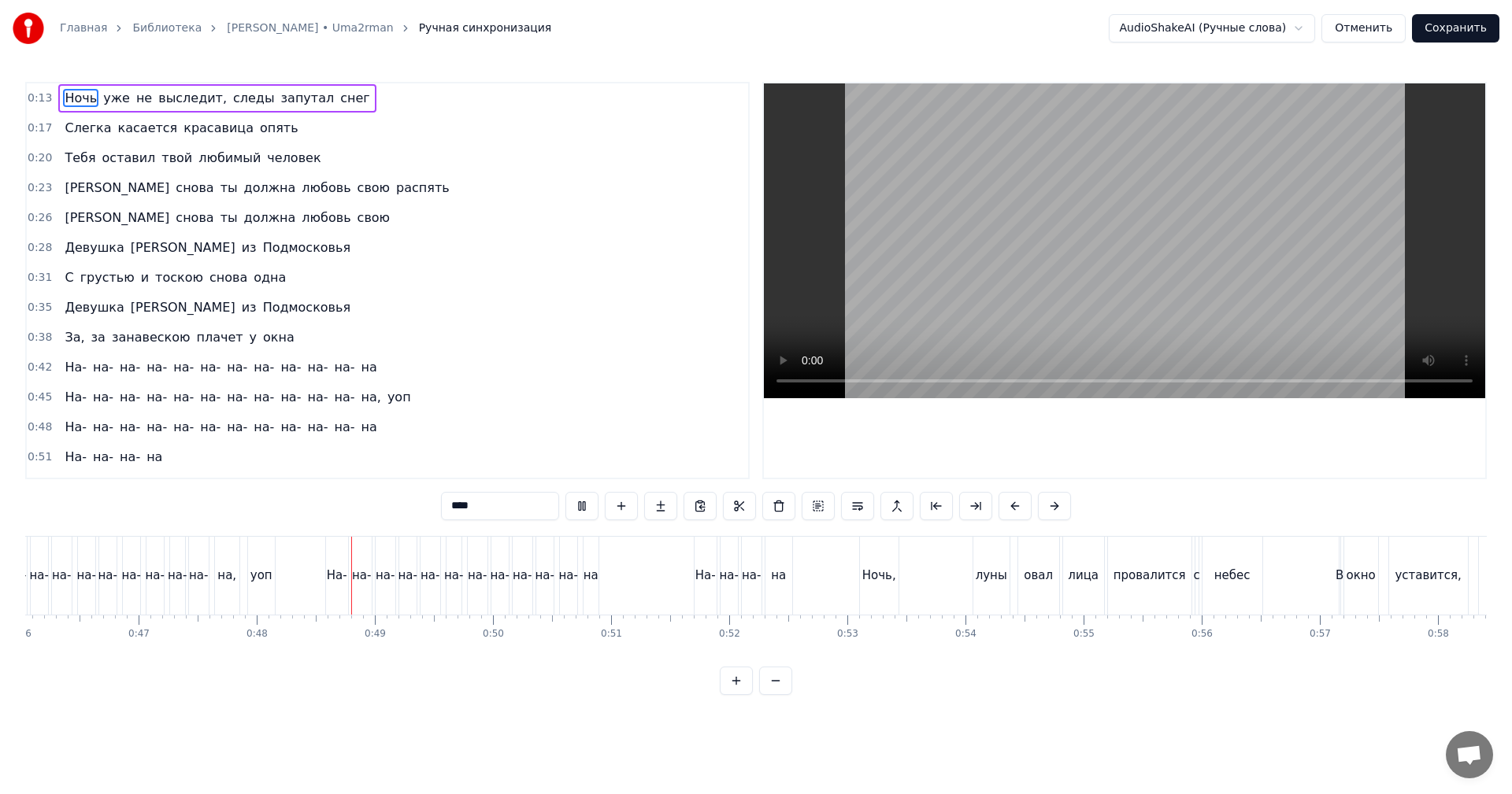
scroll to position [0, 5466]
click at [1099, 239] on video at bounding box center [1125, 241] width 721 height 315
click at [1108, 242] on video at bounding box center [1125, 241] width 721 height 315
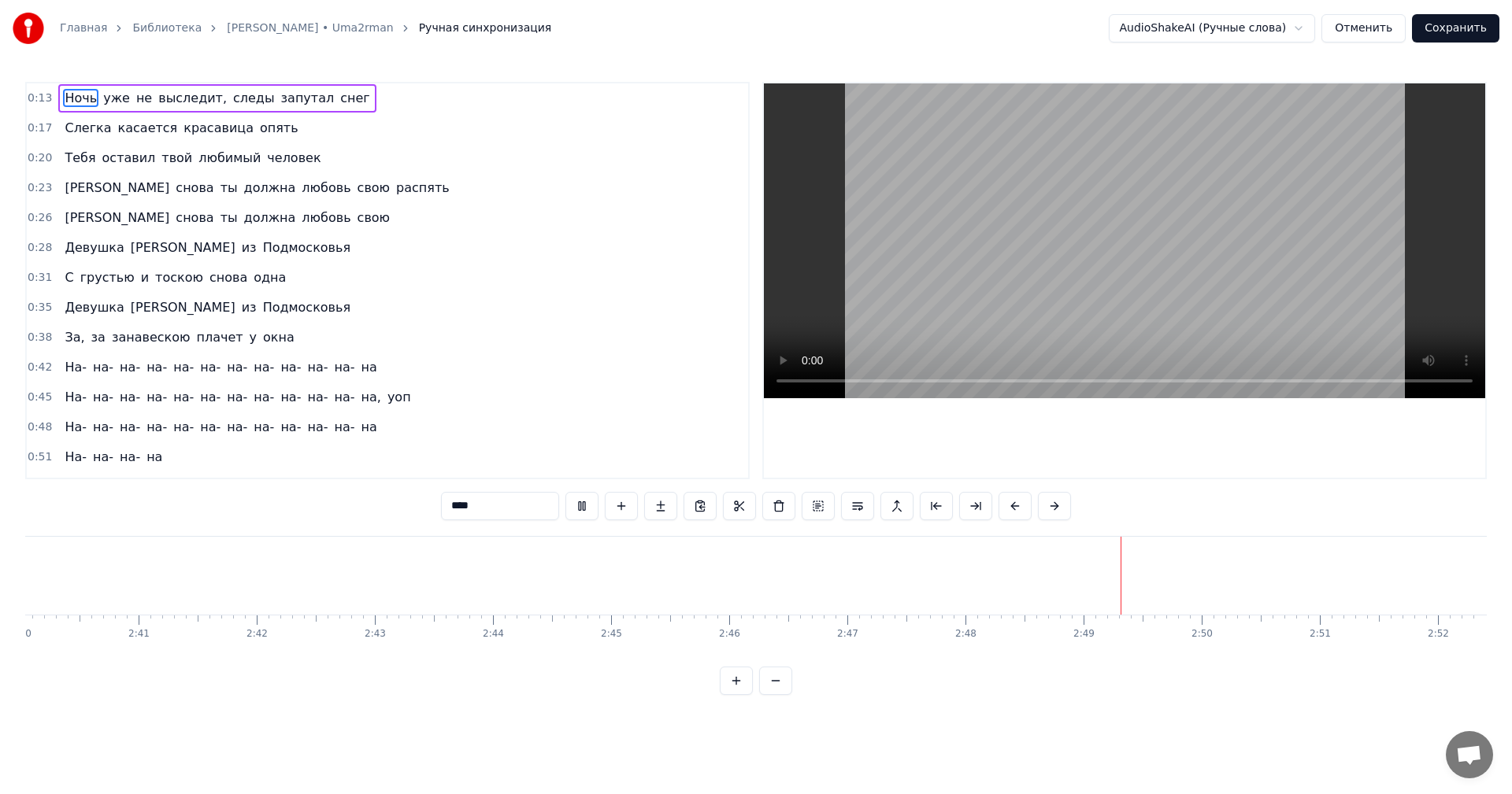
scroll to position [0, 18908]
click at [1455, 19] on button "Сохранить" at bounding box center [1455, 28] width 87 height 28
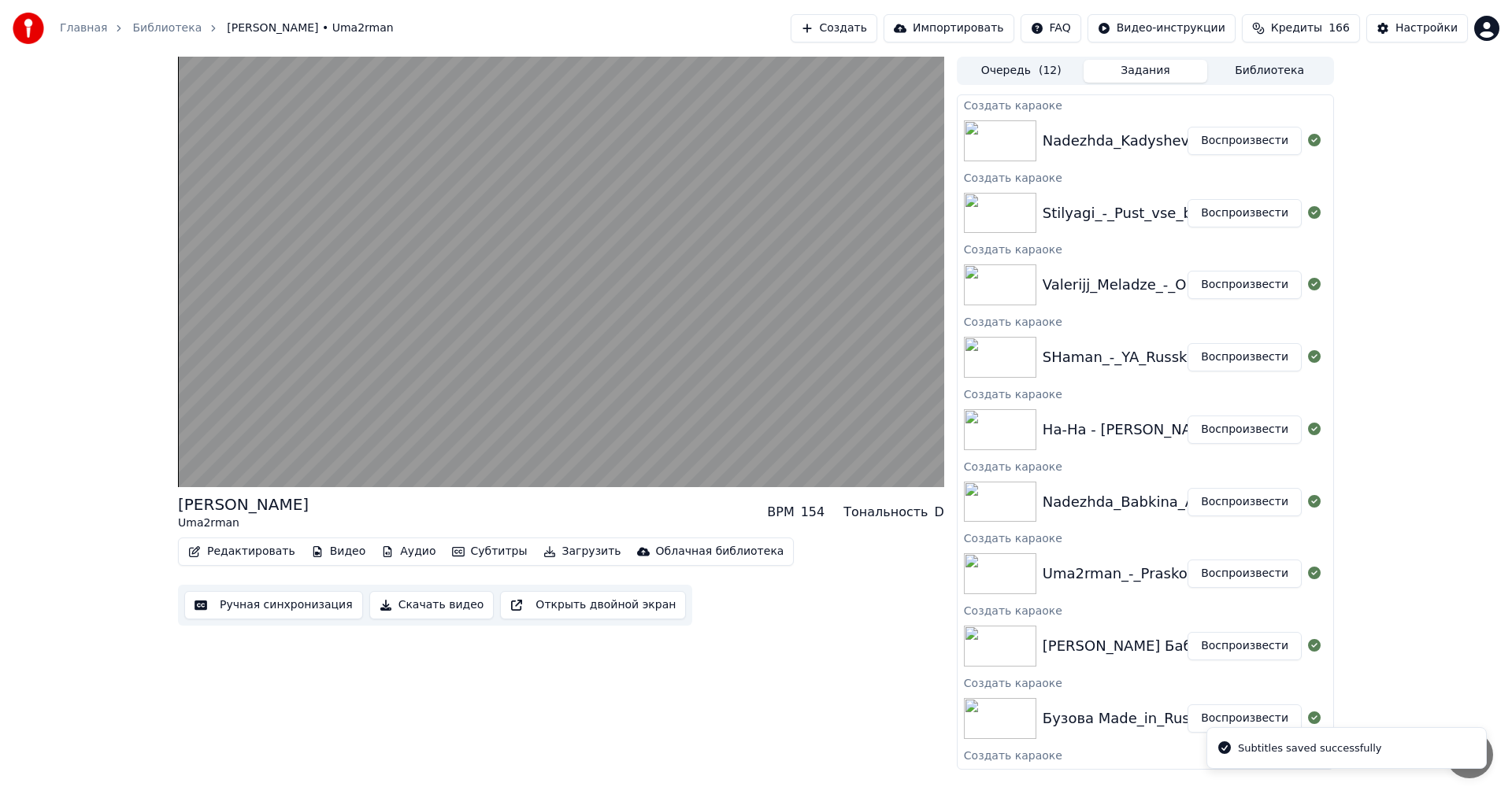
click at [1196, 502] on button "Воспроизвести" at bounding box center [1244, 502] width 114 height 28
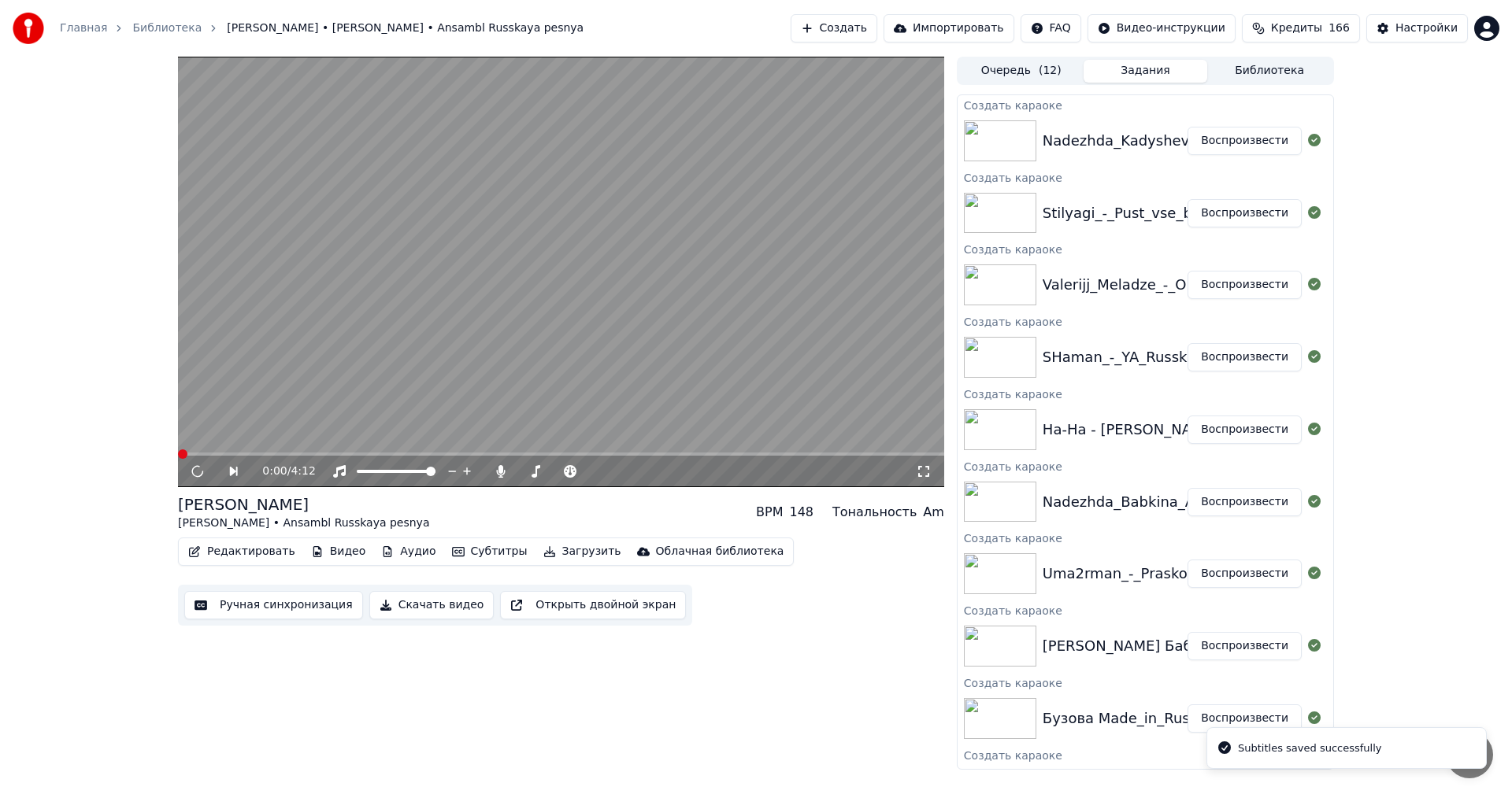
click at [256, 603] on button "Ручная синхронизация" at bounding box center [273, 605] width 179 height 28
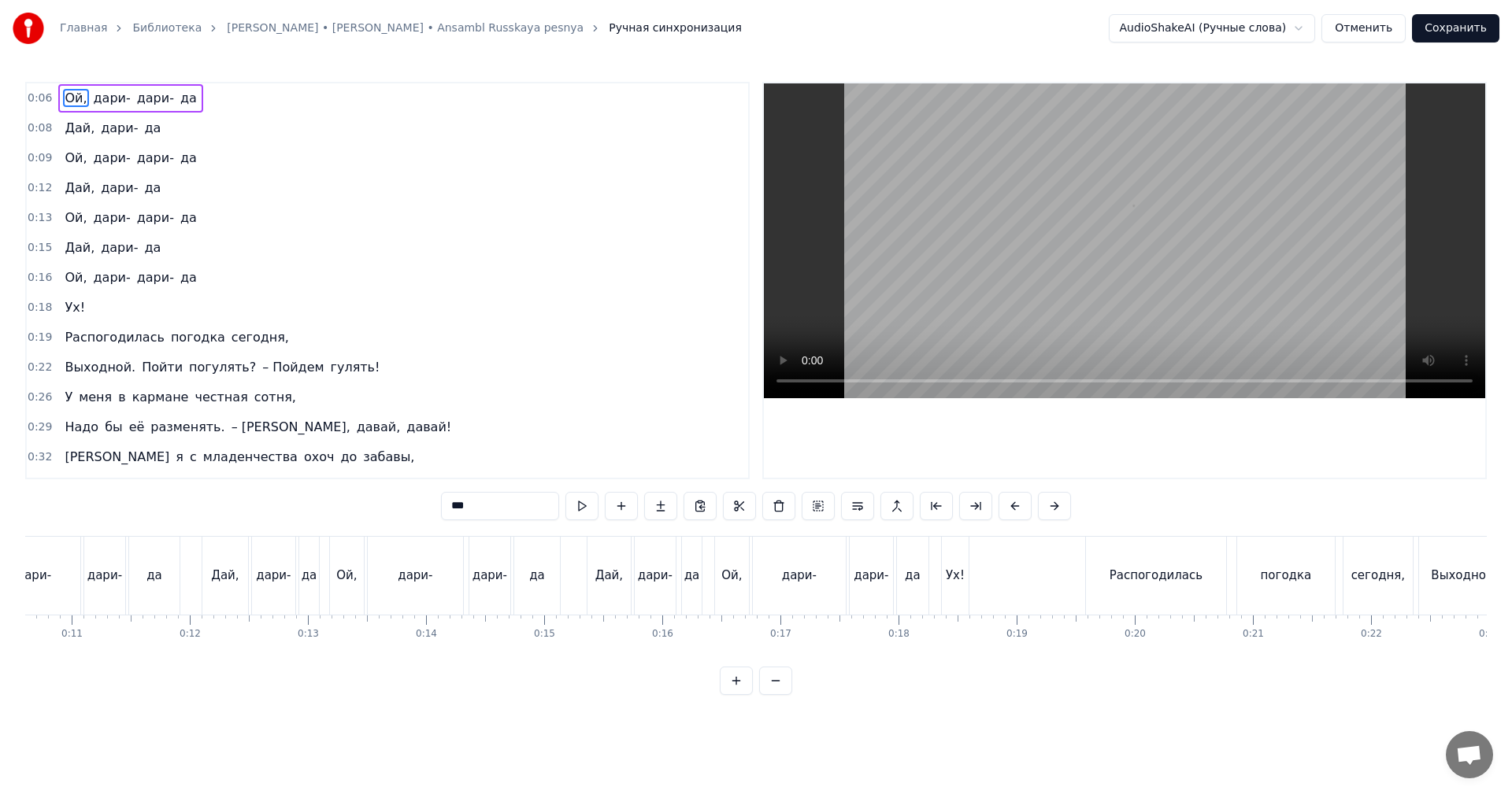
scroll to position [0, 710]
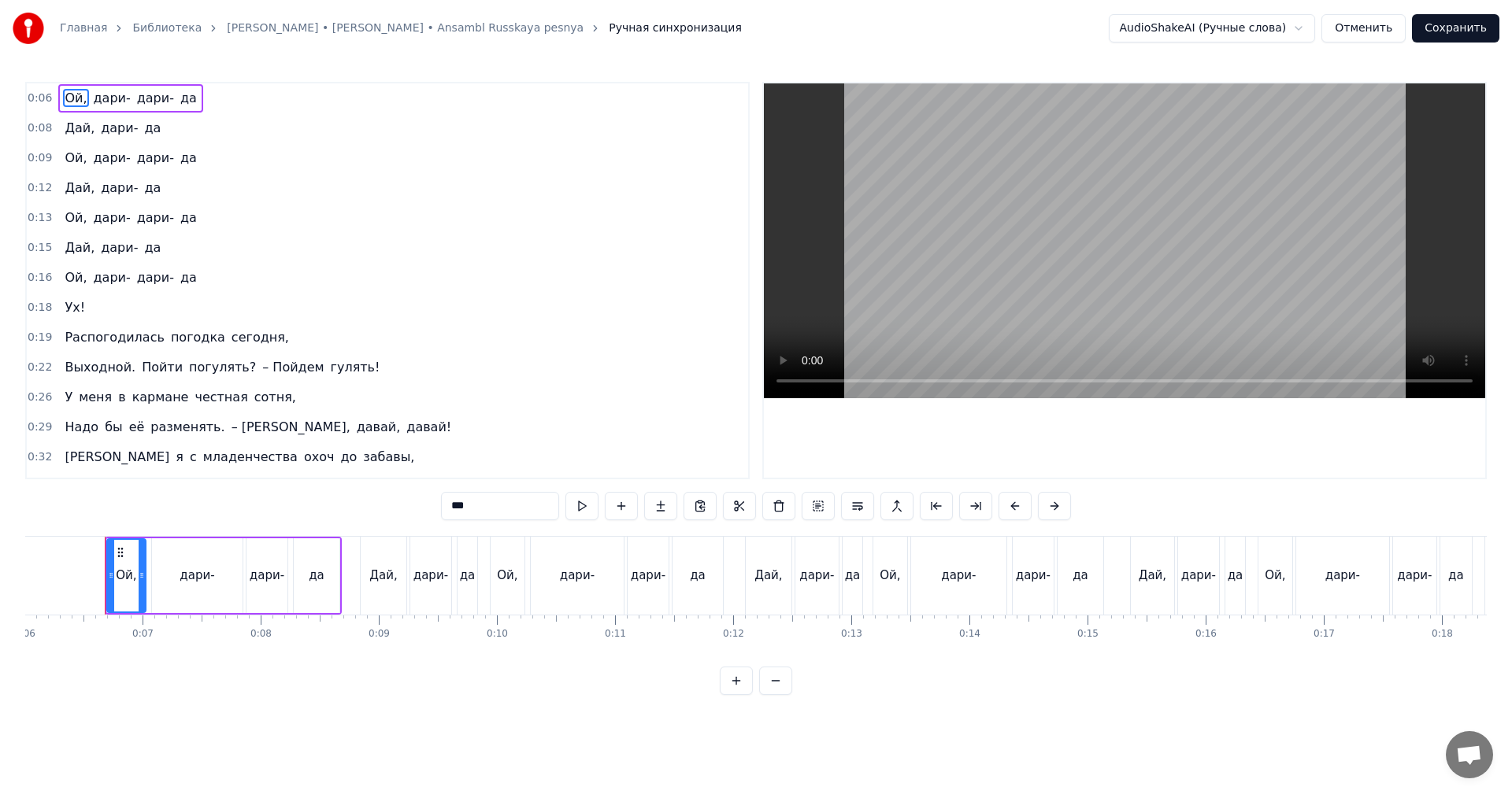
click at [1108, 254] on video at bounding box center [1125, 241] width 721 height 315
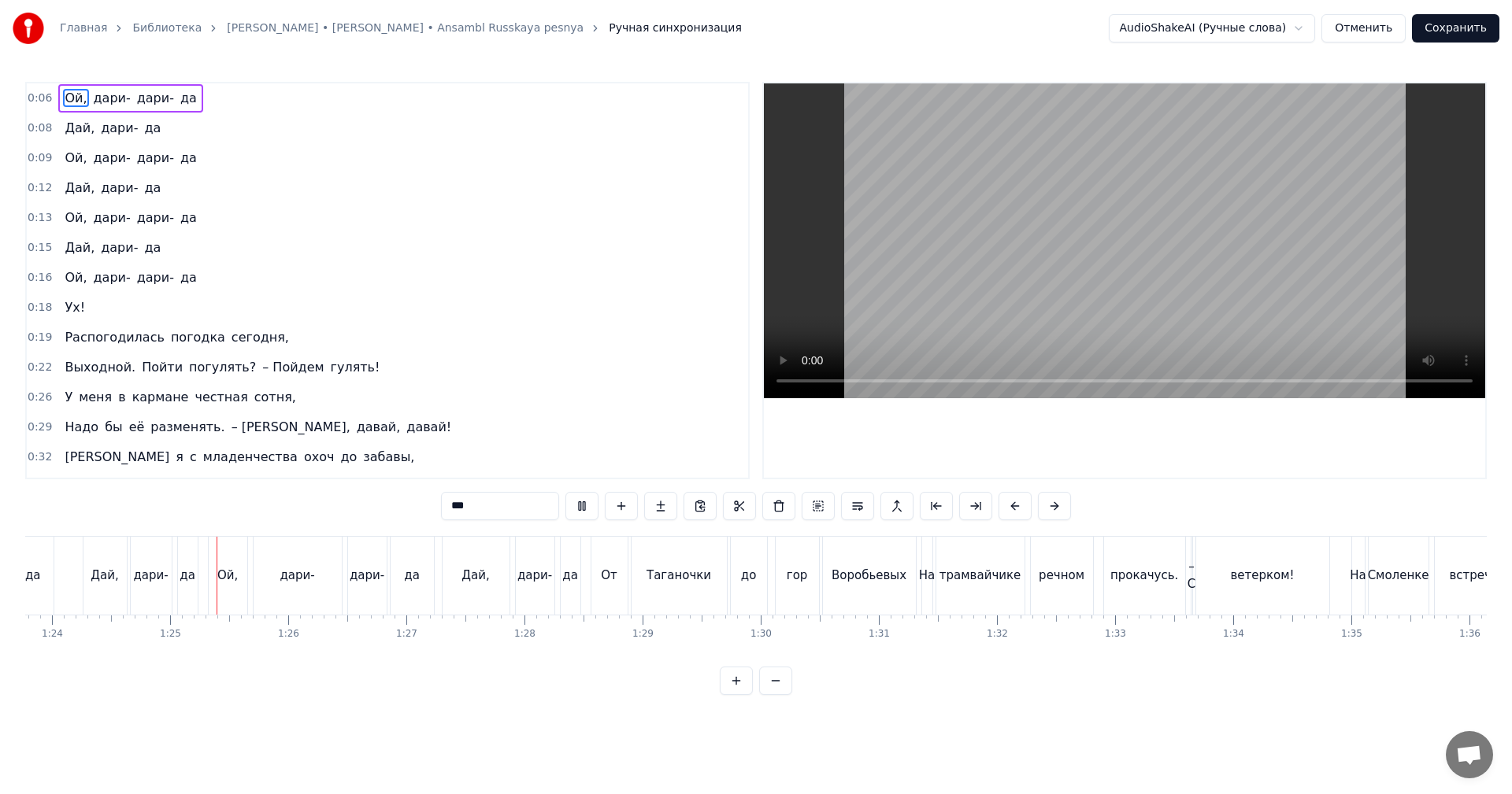
scroll to position [0, 9934]
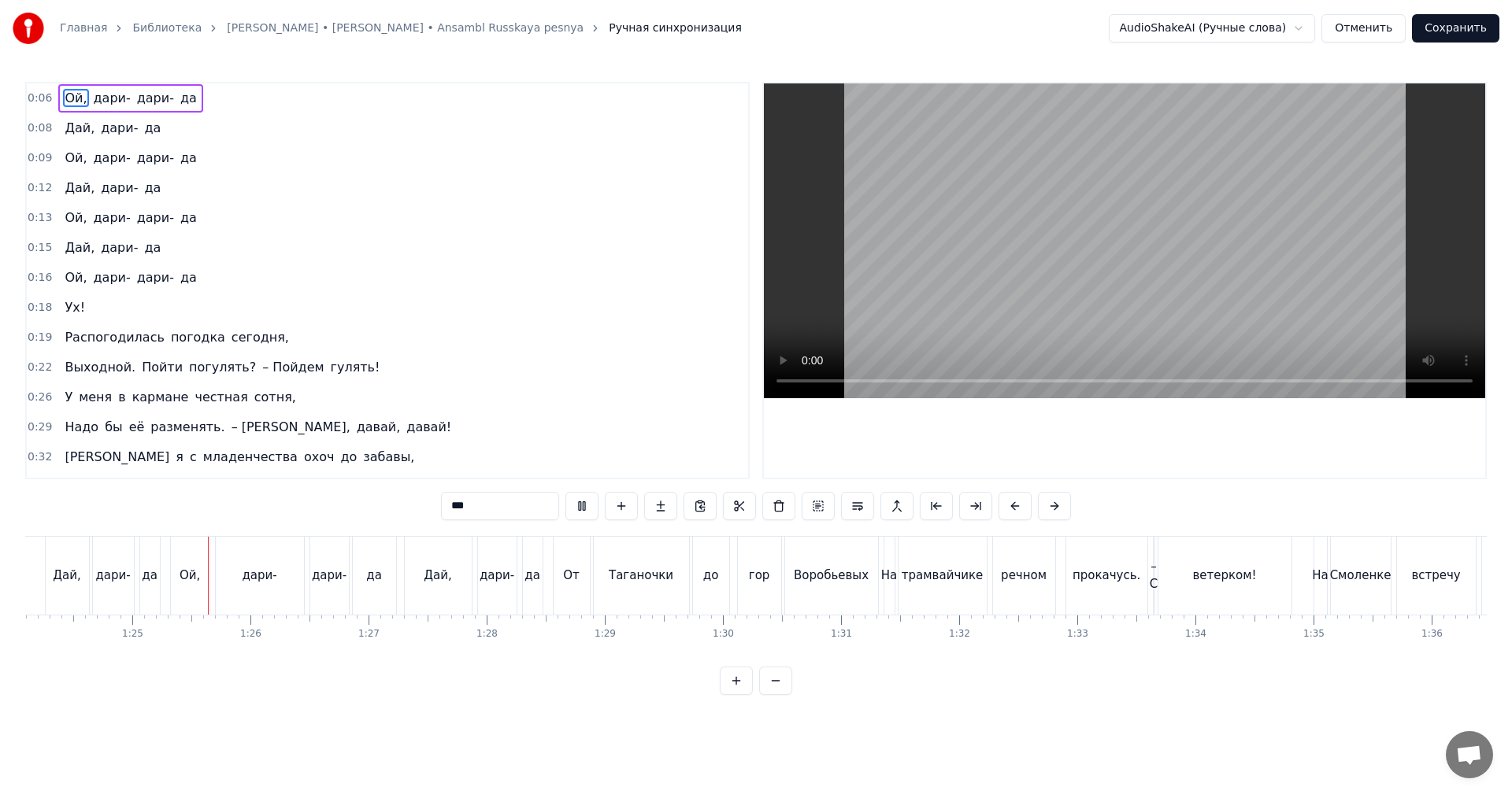
click at [1208, 202] on video at bounding box center [1125, 241] width 721 height 315
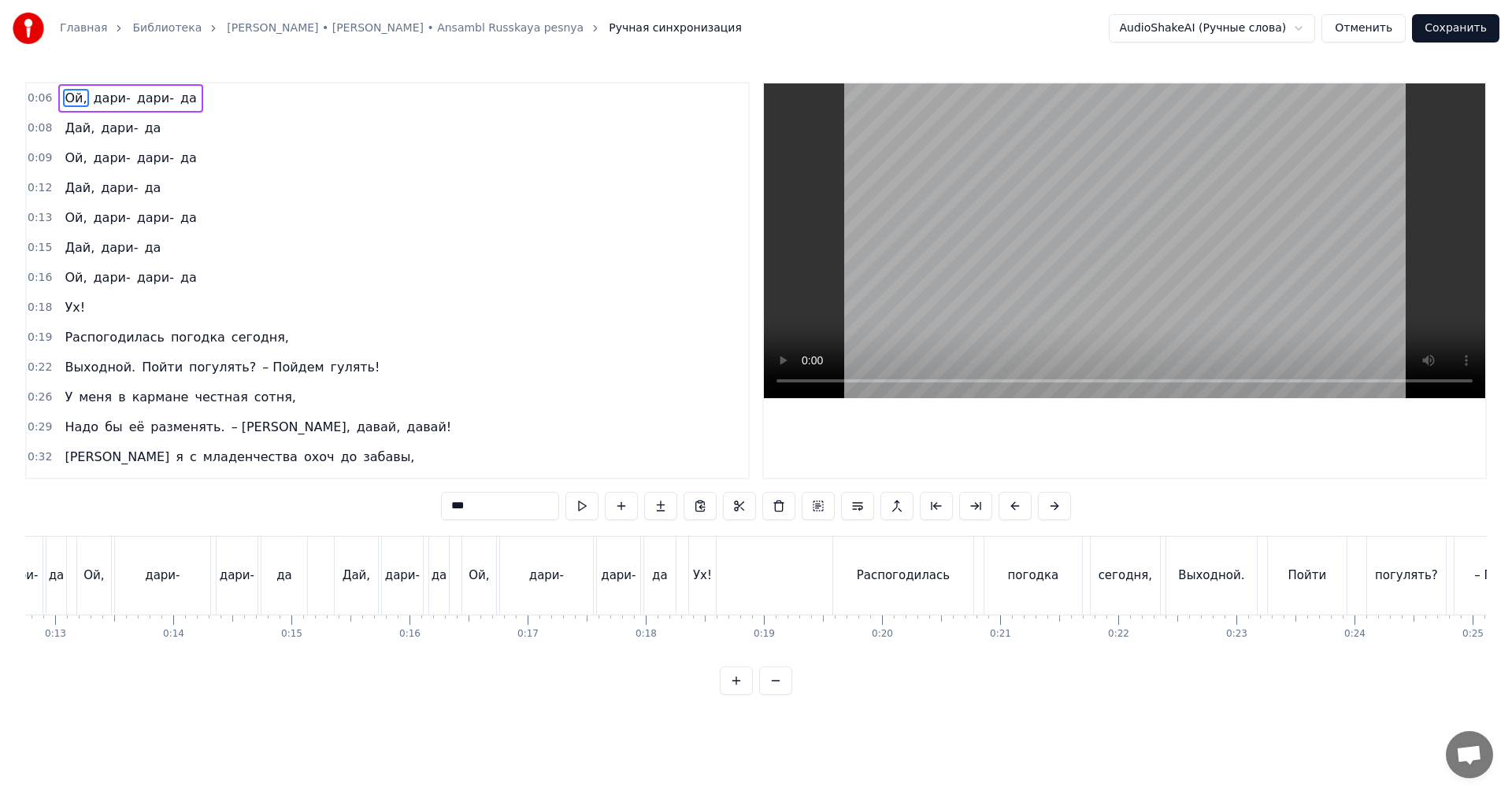
scroll to position [0, 0]
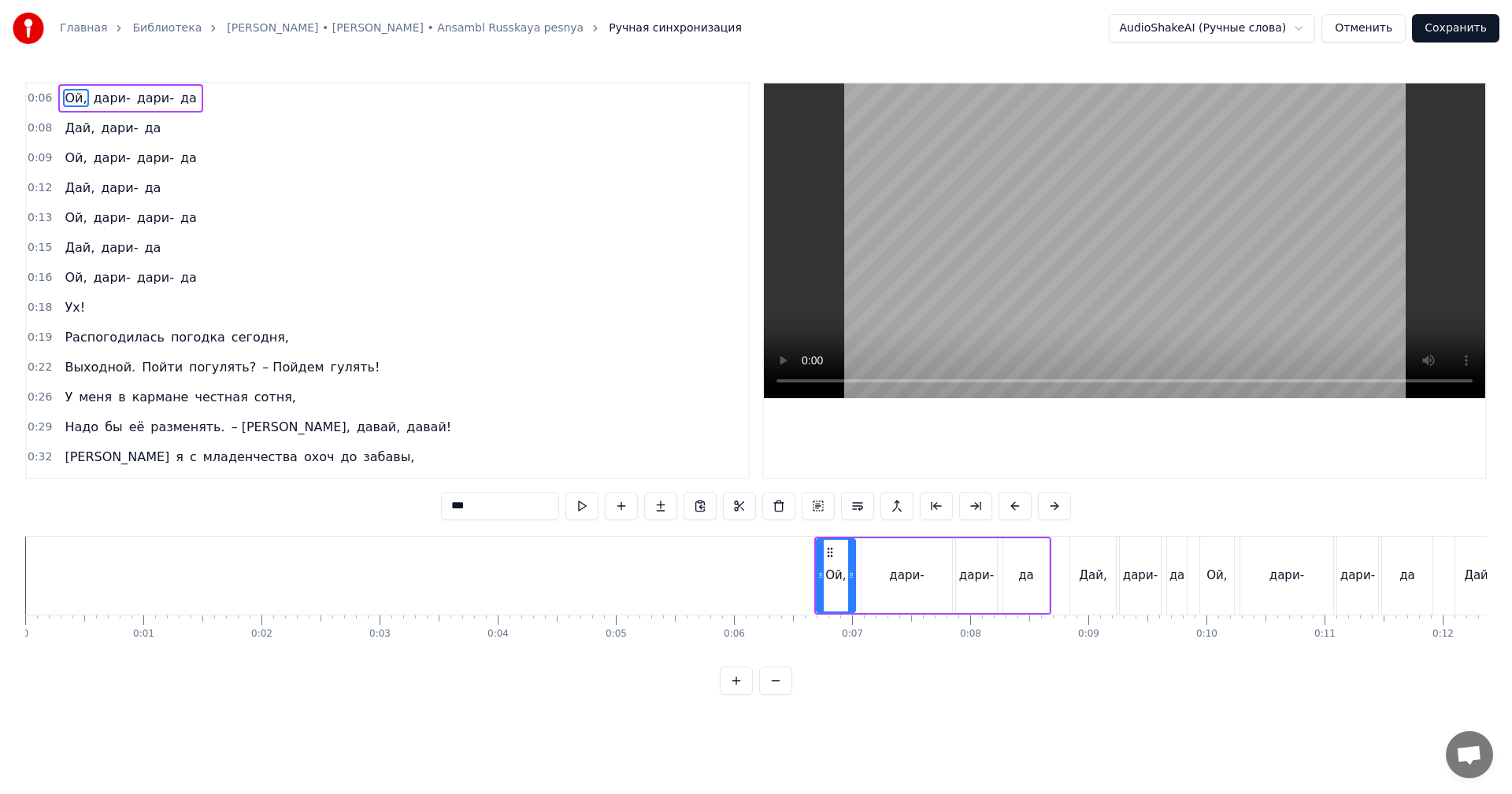
click at [828, 570] on div "Ой," at bounding box center [835, 576] width 20 height 18
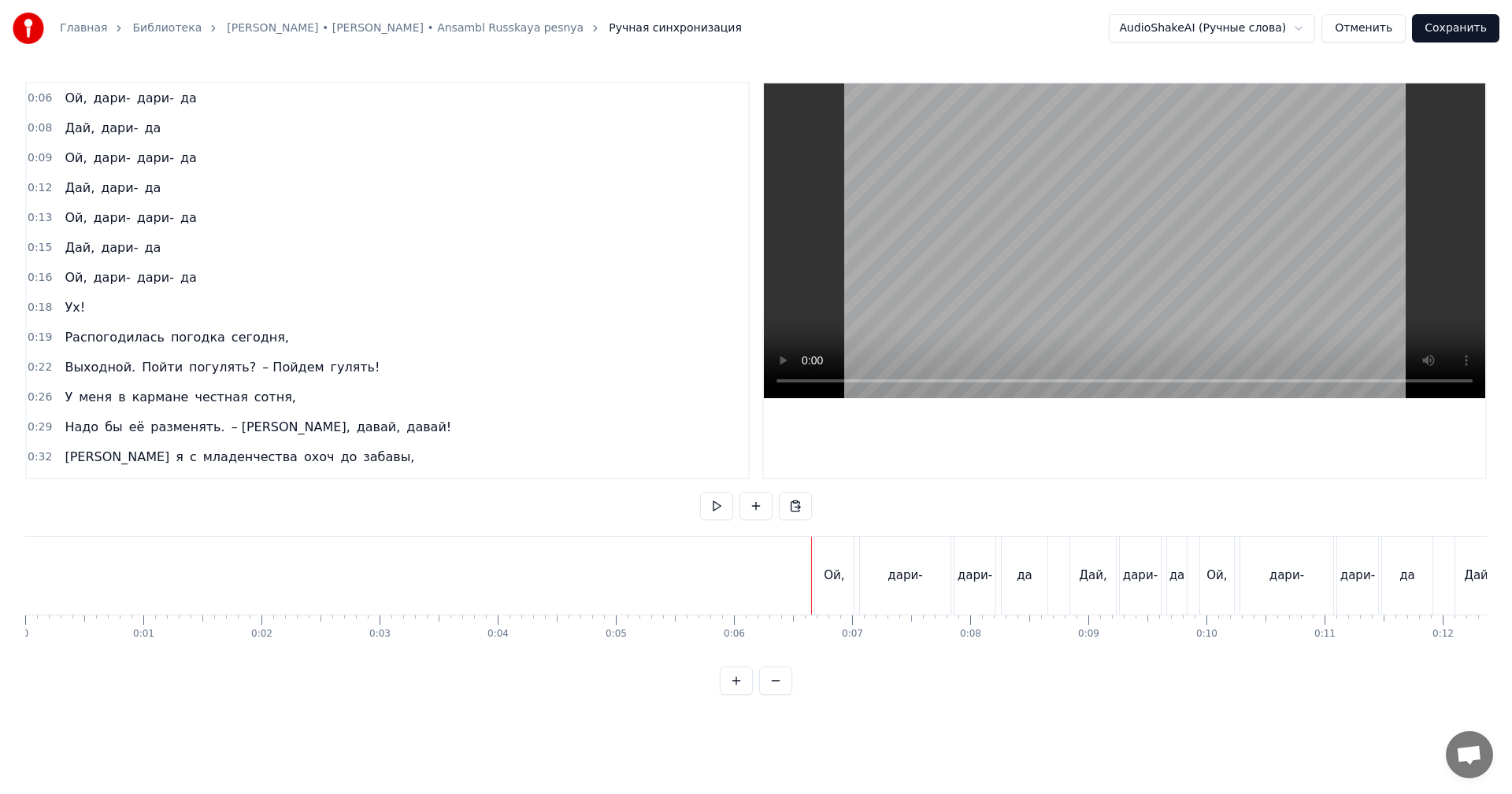
click at [965, 289] on video at bounding box center [1125, 241] width 721 height 315
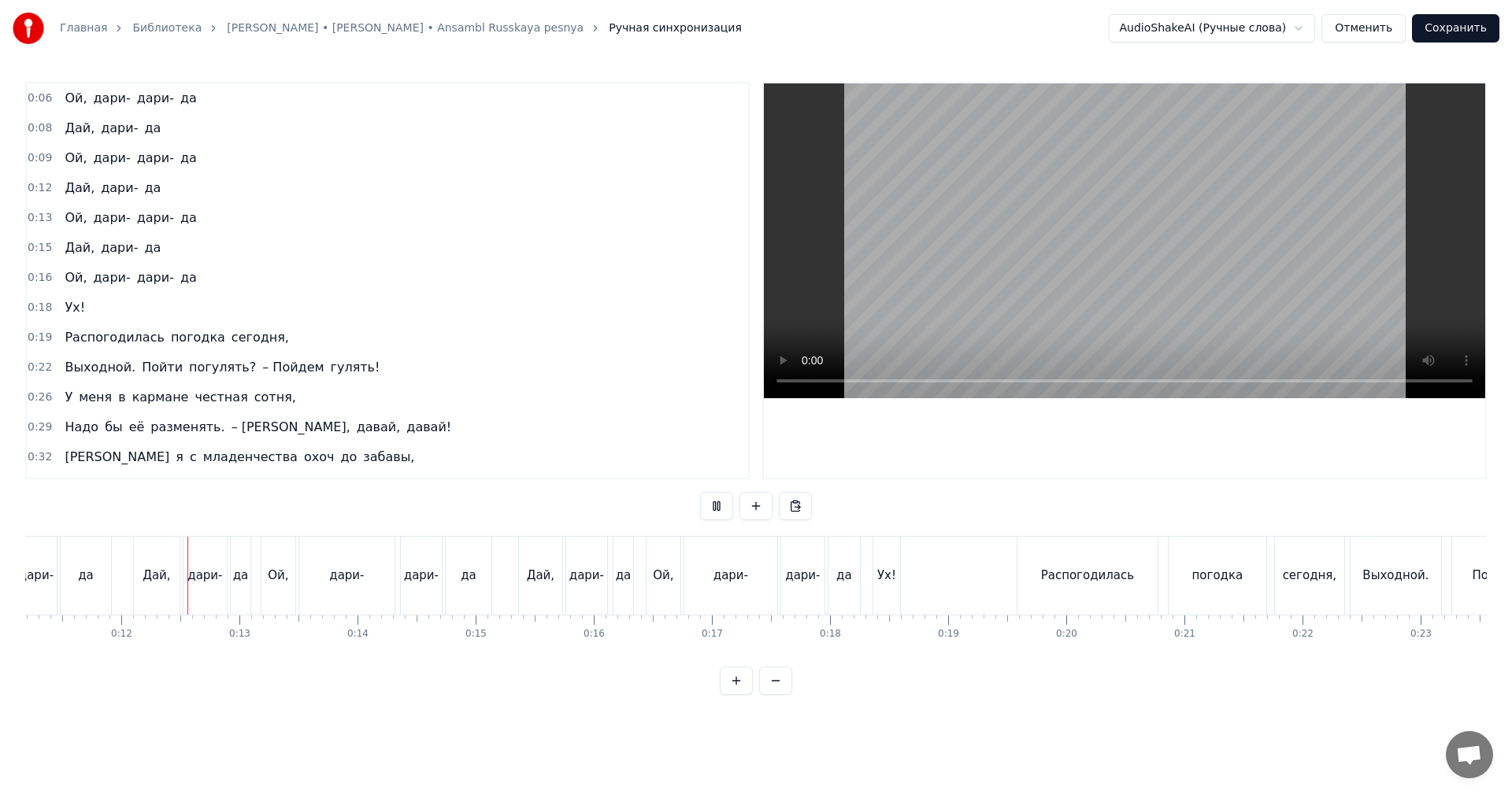
scroll to position [0, 1328]
drag, startPoint x: 1247, startPoint y: 313, endPoint x: 1027, endPoint y: 552, distance: 324.8
click at [1245, 314] on video at bounding box center [1125, 241] width 721 height 315
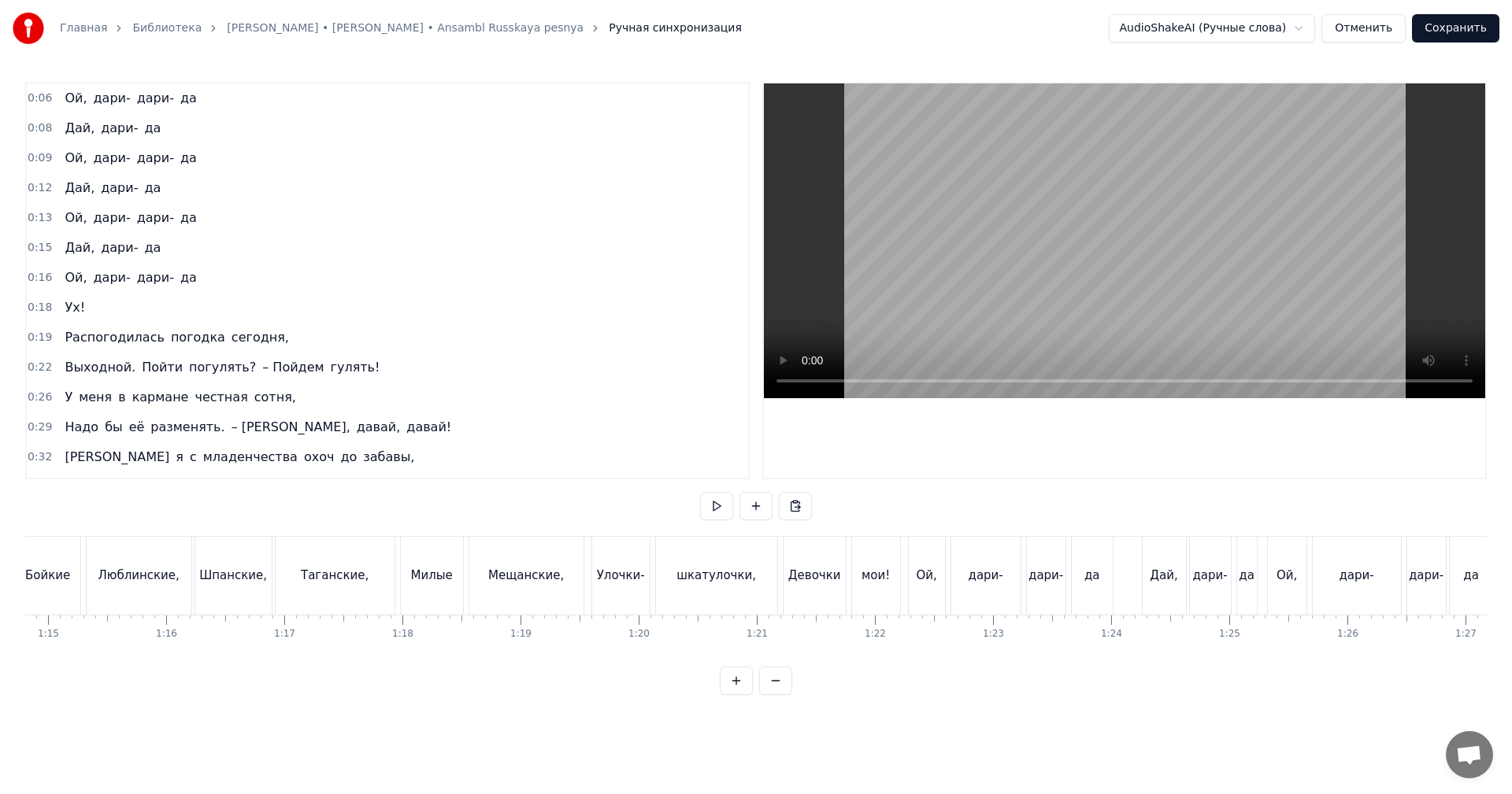
scroll to position [0, 8888]
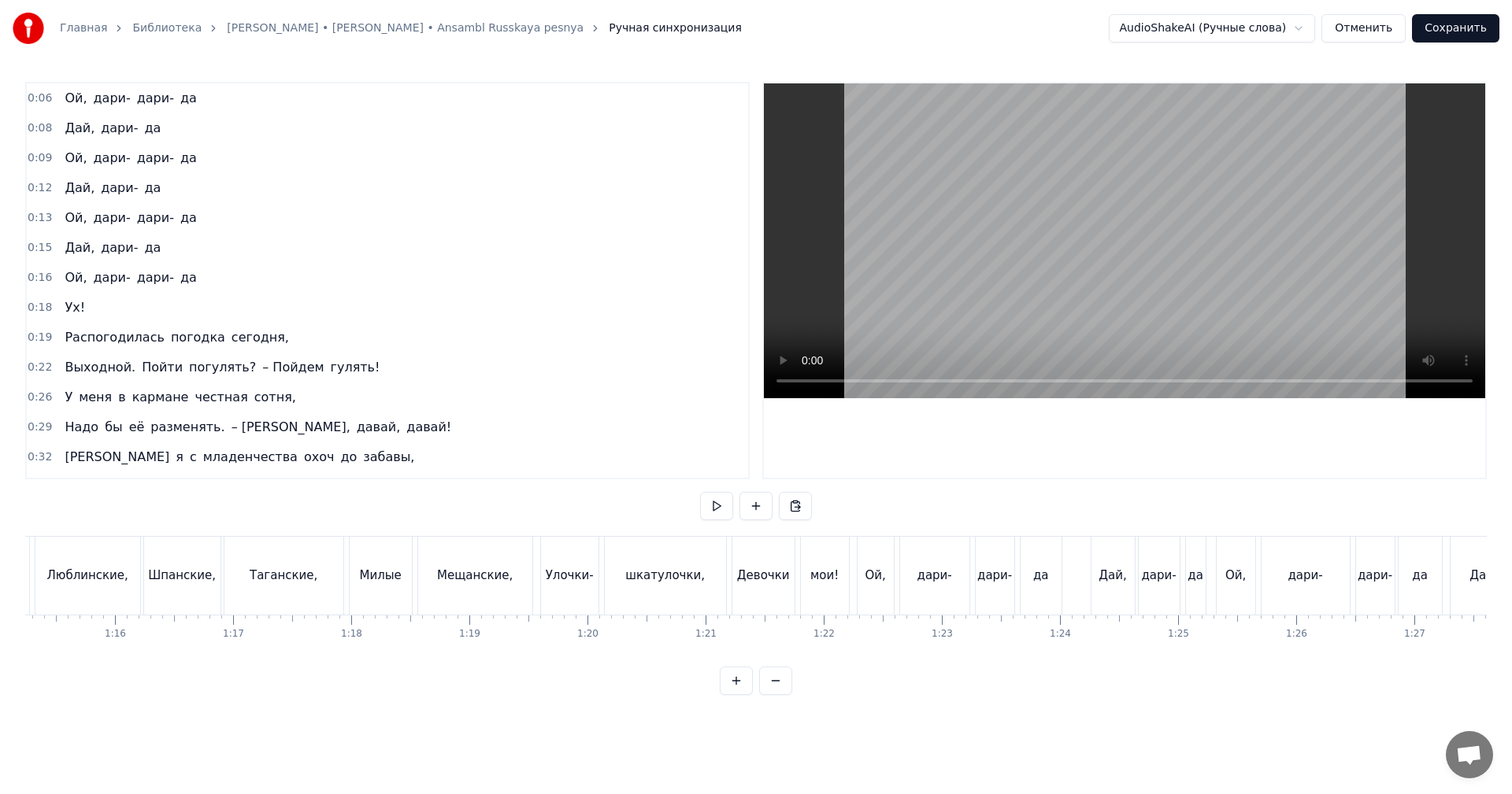
click at [798, 568] on div "Девочки мои!" at bounding box center [792, 576] width 121 height 78
click at [986, 246] on video at bounding box center [1125, 241] width 721 height 315
click at [1195, 260] on video at bounding box center [1125, 241] width 721 height 315
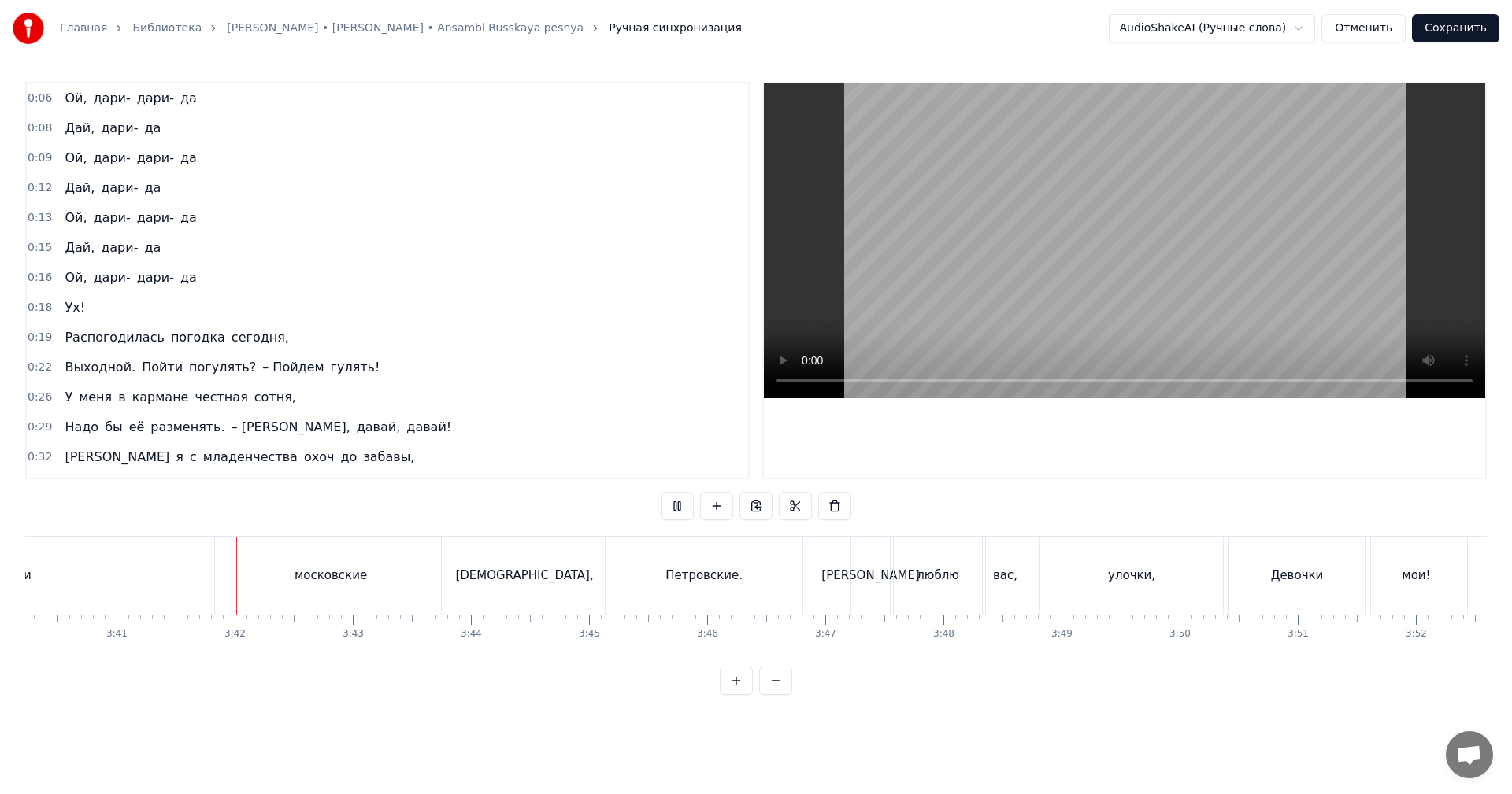
scroll to position [0, 25623]
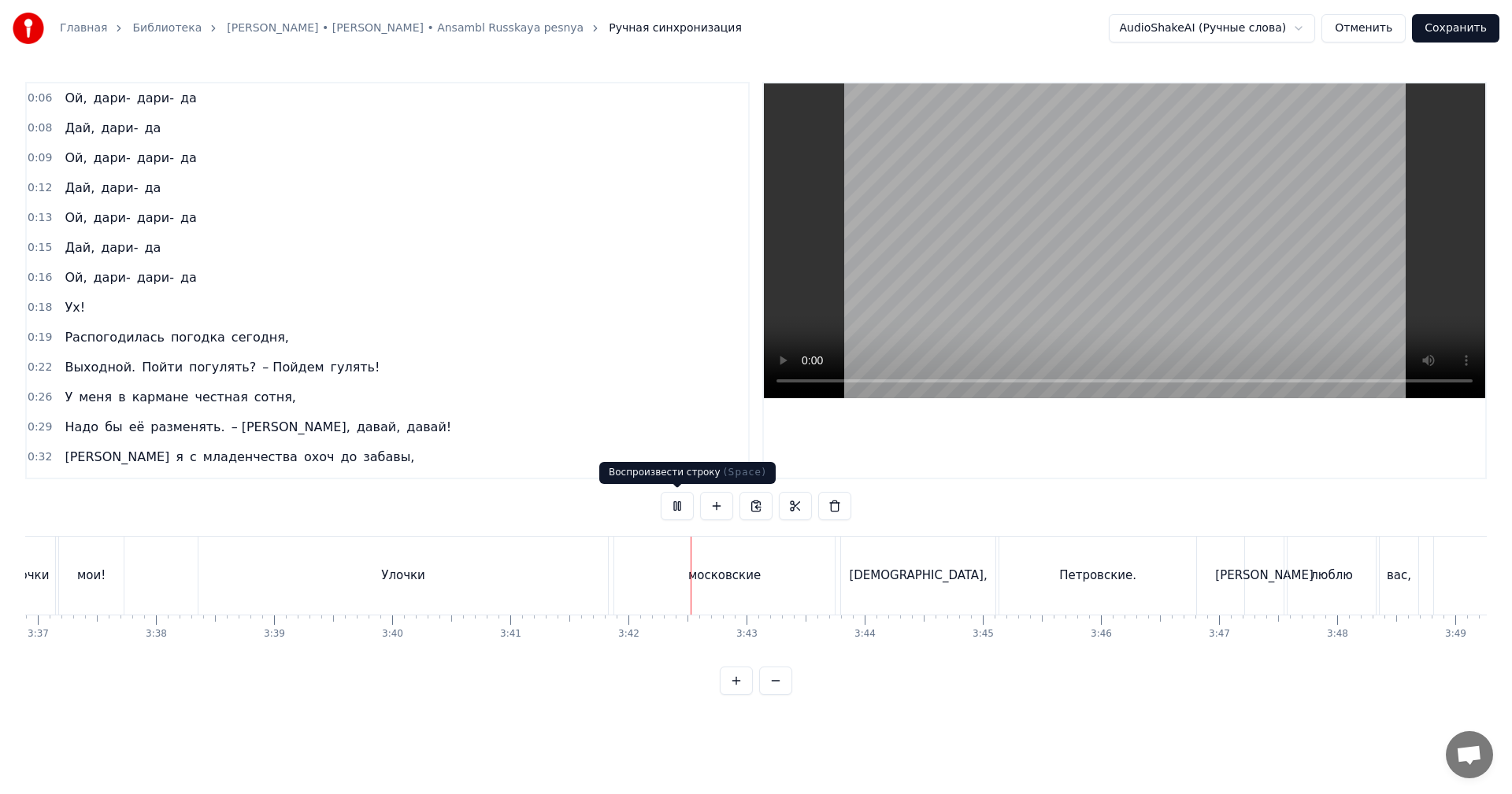
drag, startPoint x: 1078, startPoint y: 294, endPoint x: 831, endPoint y: 390, distance: 265.0
click at [1074, 297] on video at bounding box center [1125, 241] width 721 height 315
click at [309, 552] on div "Улочки" at bounding box center [403, 576] width 409 height 78
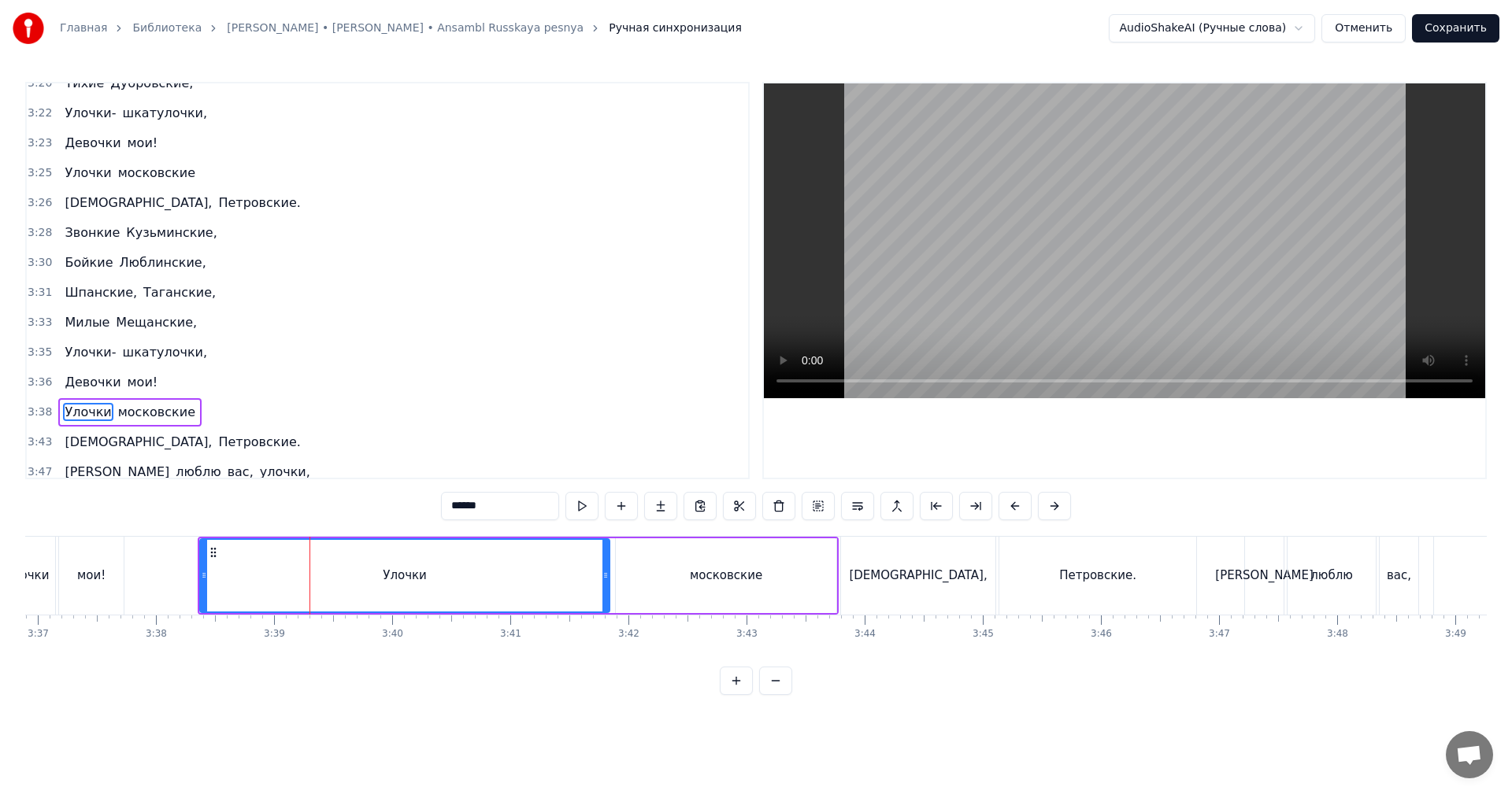
scroll to position [2331, 0]
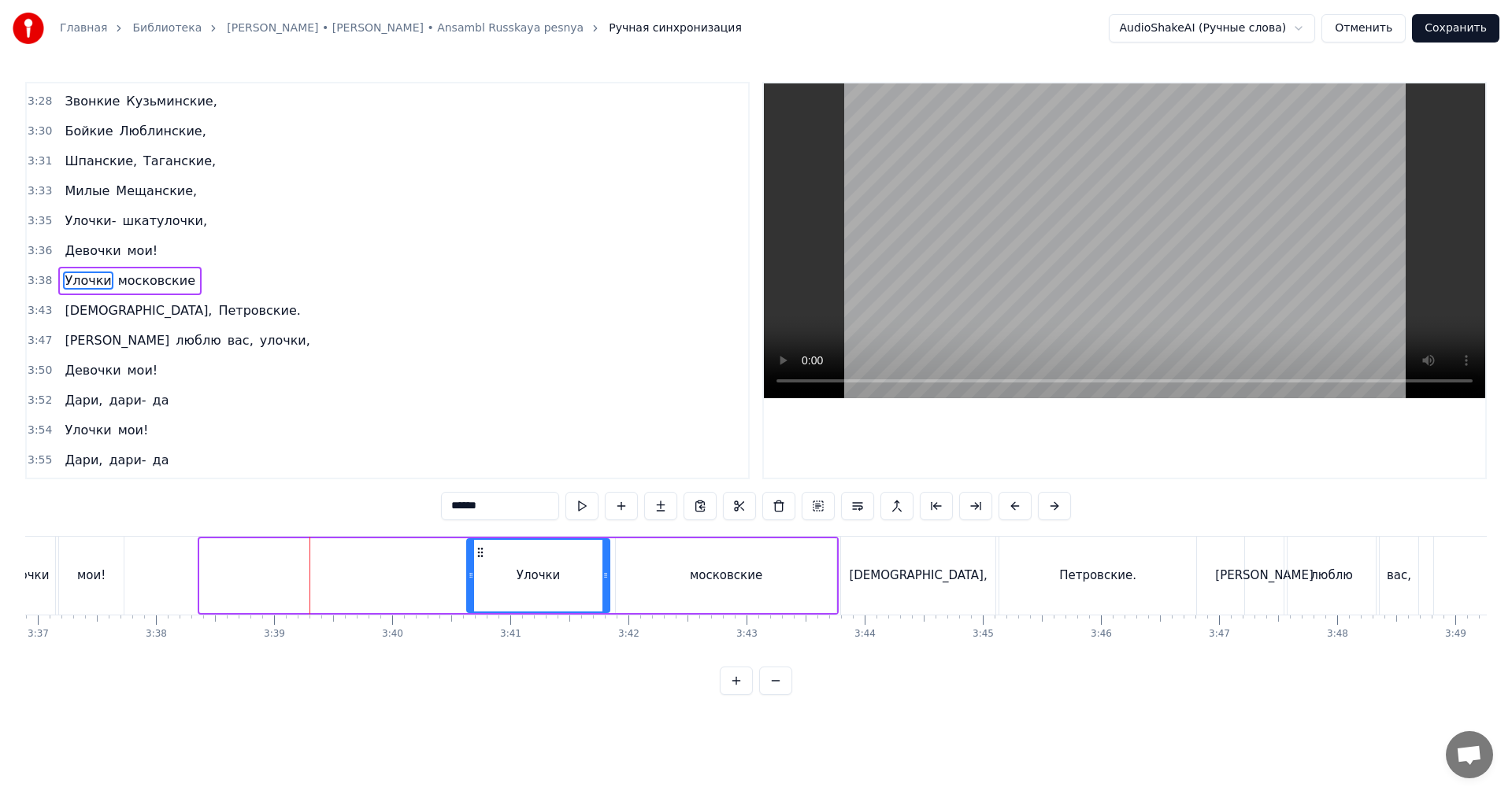
drag, startPoint x: 204, startPoint y: 571, endPoint x: 471, endPoint y: 565, distance: 267.1
click at [471, 565] on div at bounding box center [471, 576] width 7 height 72
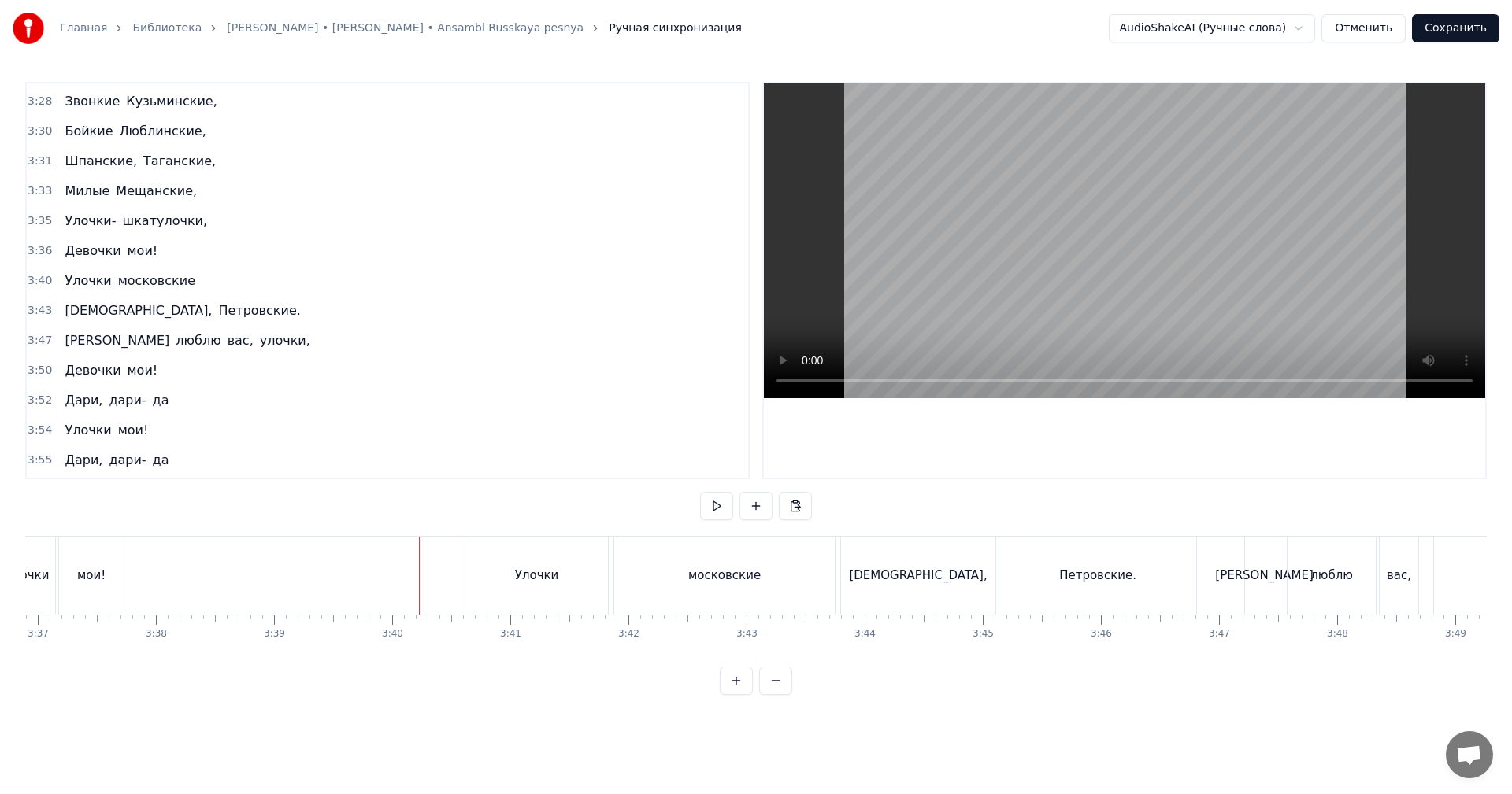
click at [971, 259] on video at bounding box center [1125, 241] width 721 height 315
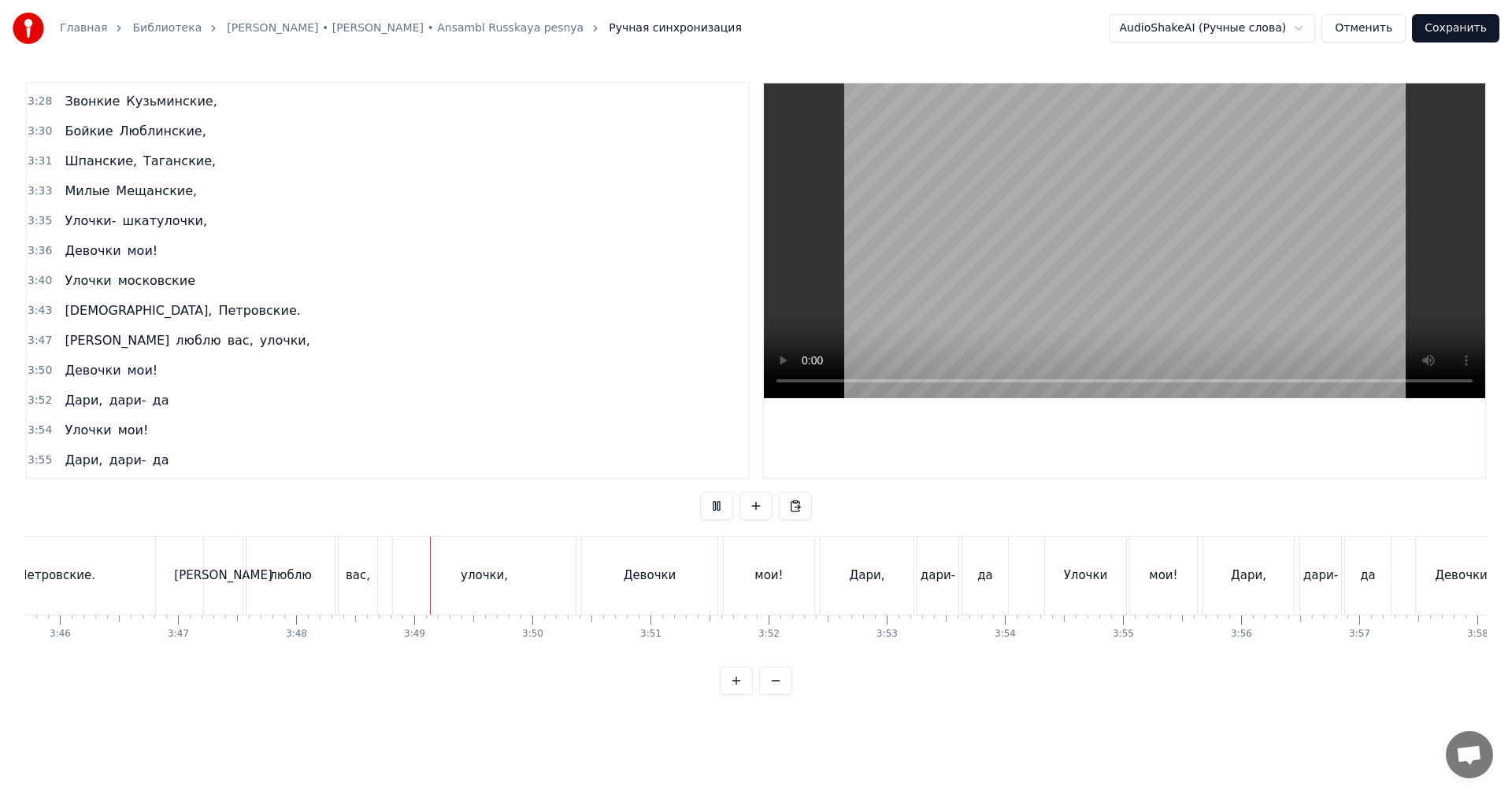
scroll to position [0, 26933]
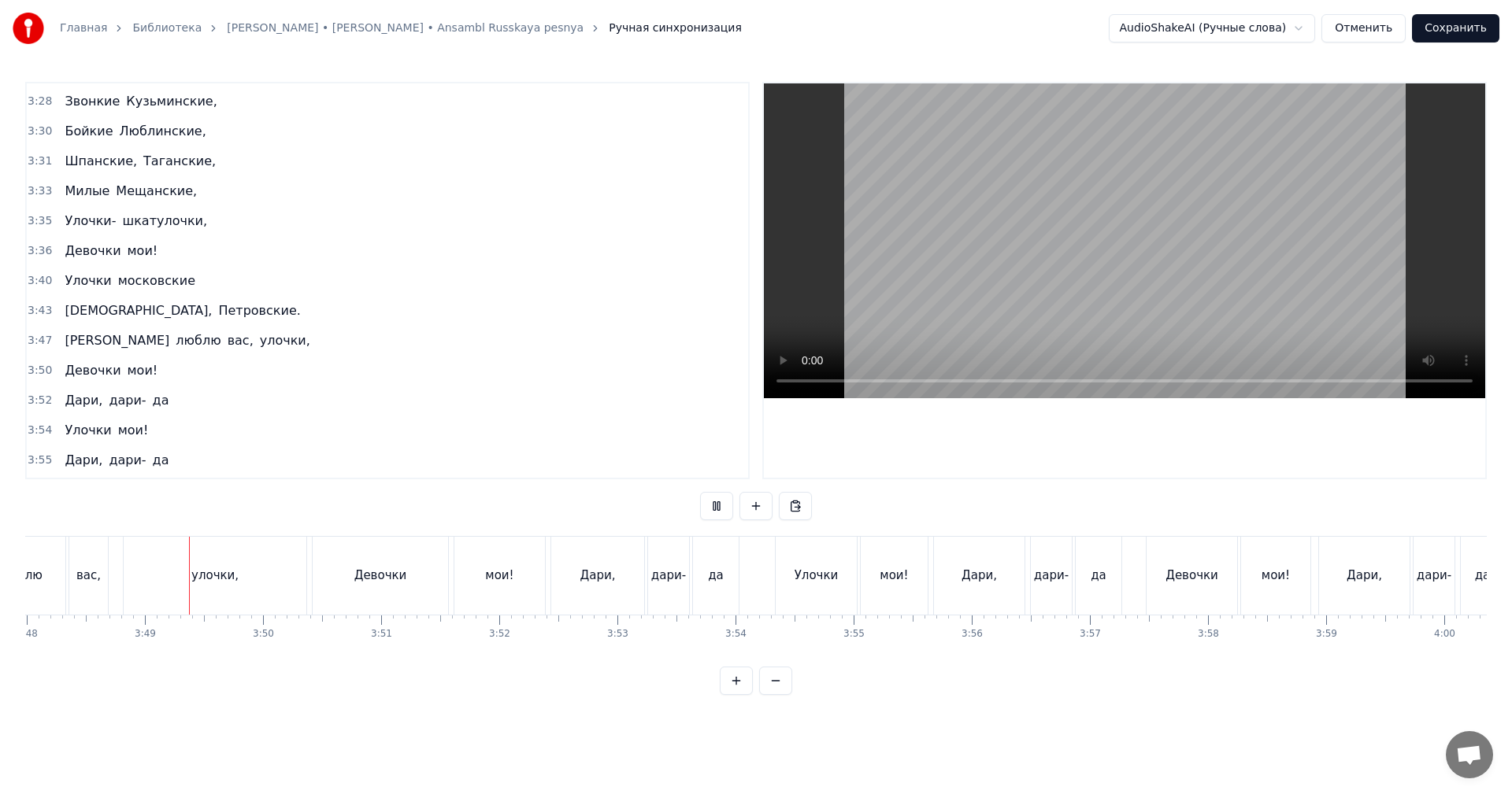
drag, startPoint x: 1068, startPoint y: 220, endPoint x: 1054, endPoint y: 242, distance: 26.1
click at [1067, 220] on video at bounding box center [1125, 241] width 721 height 315
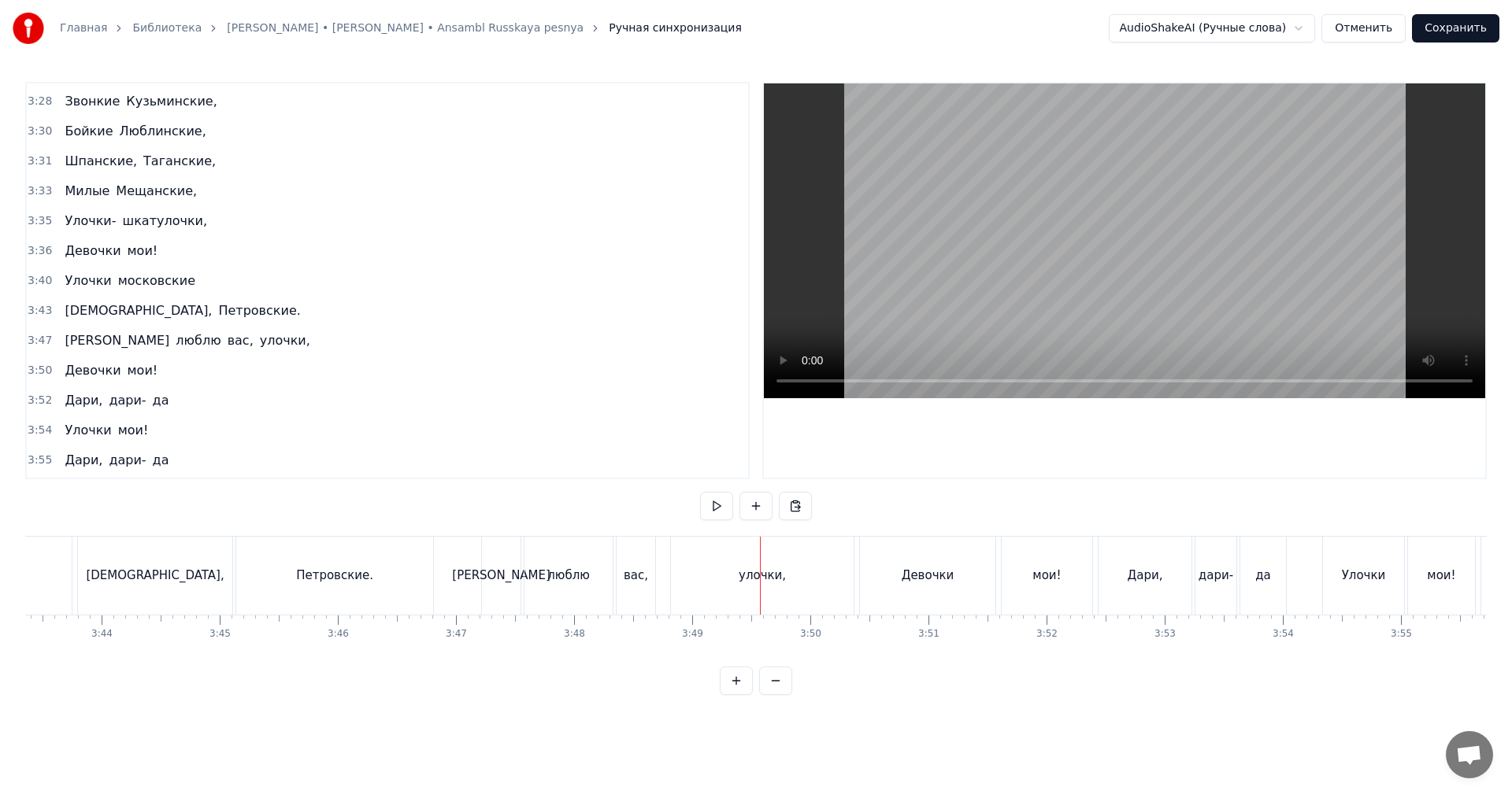
scroll to position [0, 26381]
click at [513, 559] on div "[PERSON_NAME]" at bounding box center [505, 576] width 38 height 78
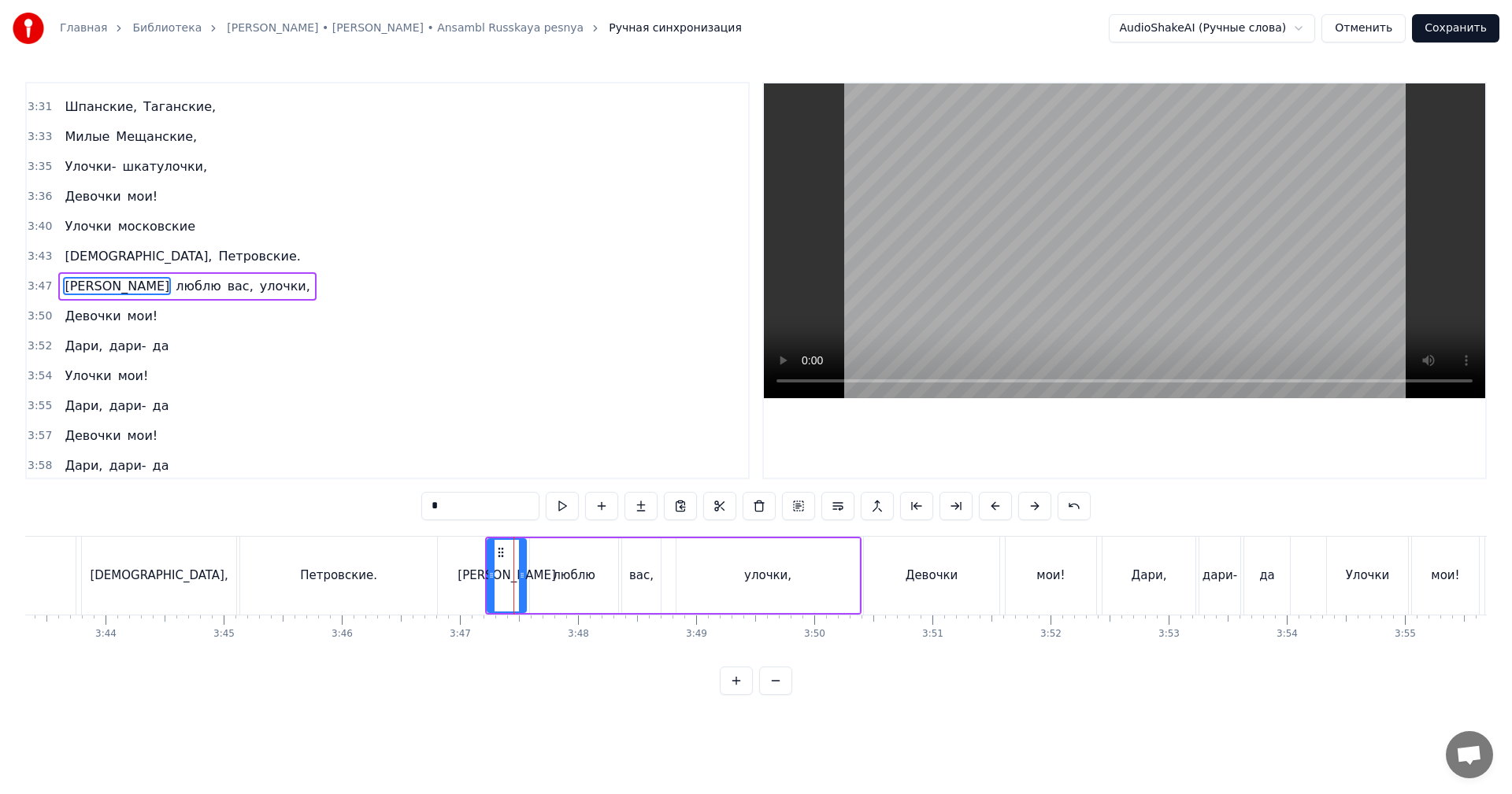
scroll to position [2390, 0]
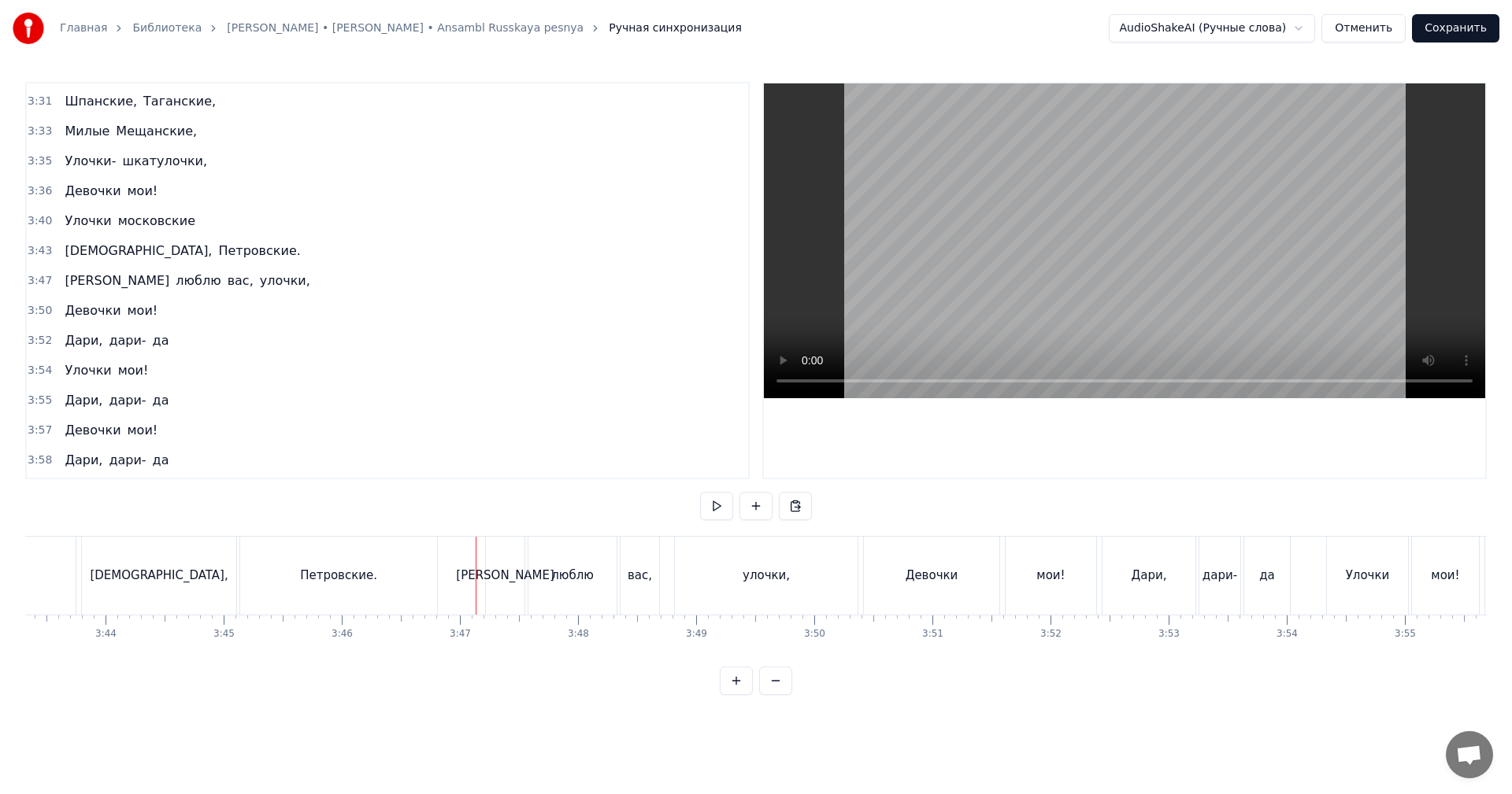
click at [493, 562] on div "[PERSON_NAME]" at bounding box center [505, 576] width 38 height 78
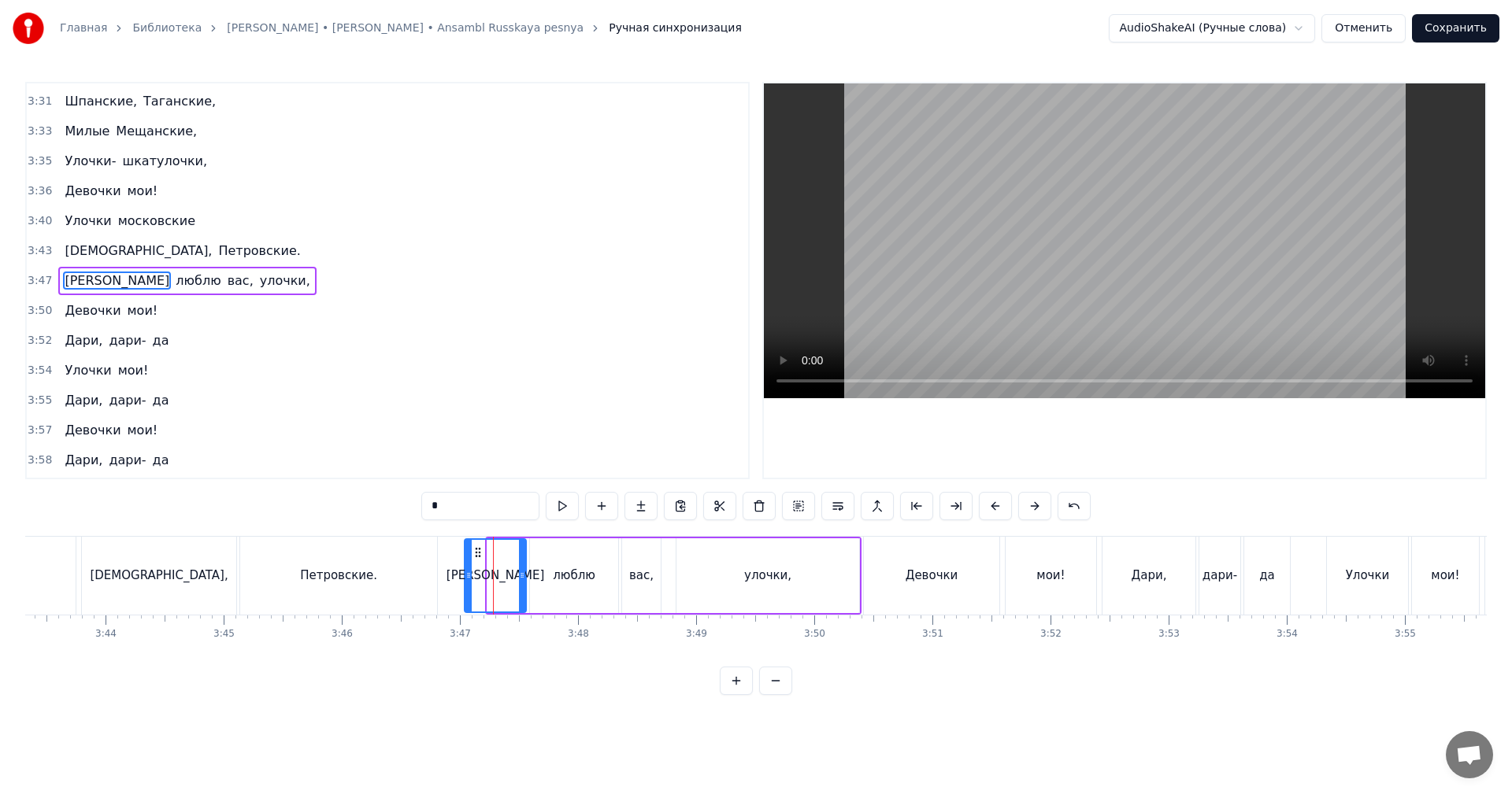
drag, startPoint x: 488, startPoint y: 563, endPoint x: 465, endPoint y: 566, distance: 23.2
click at [465, 566] on div at bounding box center [469, 576] width 7 height 72
drag, startPoint x: 404, startPoint y: 559, endPoint x: 782, endPoint y: 364, distance: 425.3
click at [415, 554] on div "Петровские." at bounding box center [339, 576] width 197 height 78
type input "**********"
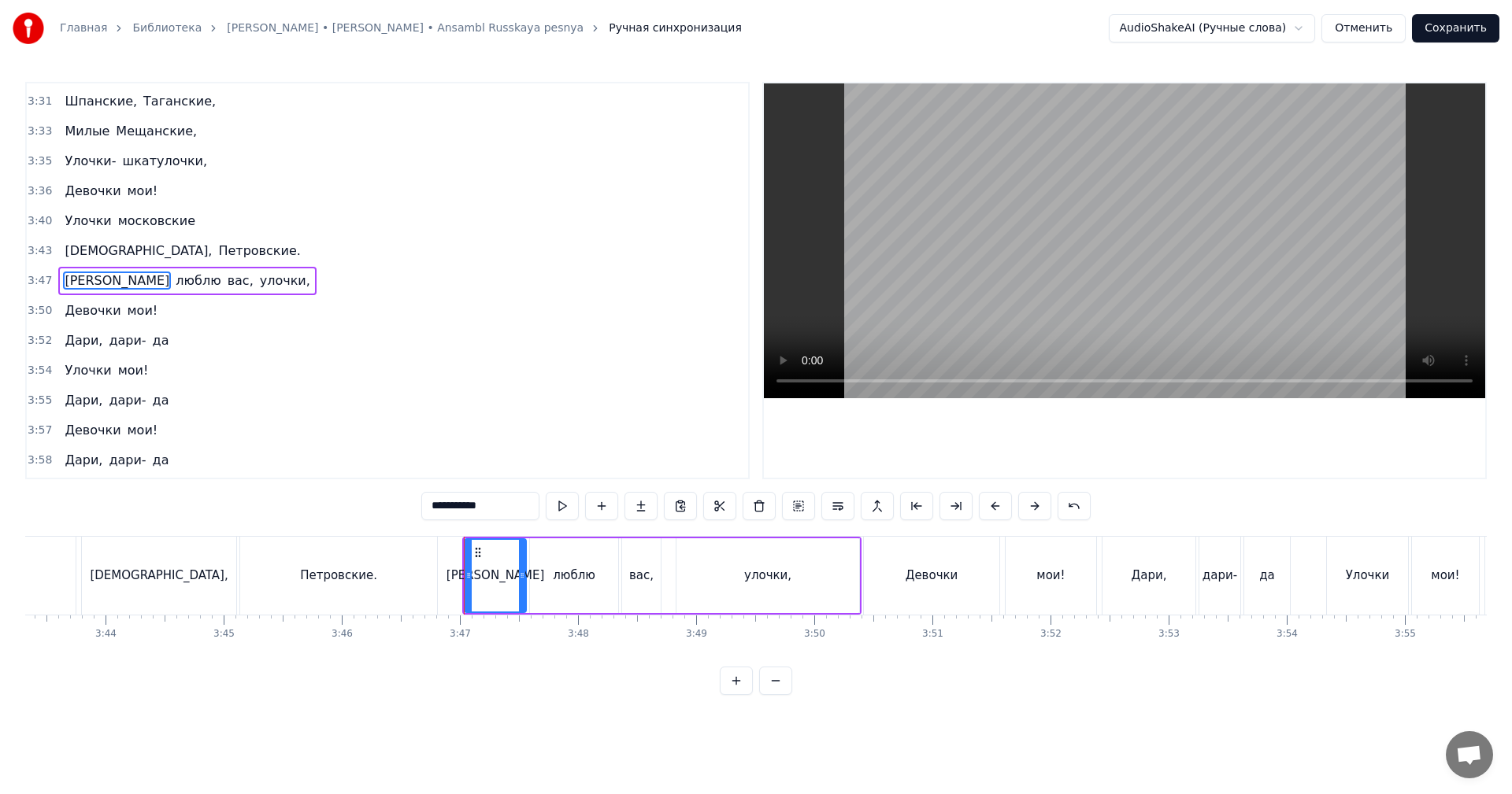
scroll to position [2360, 0]
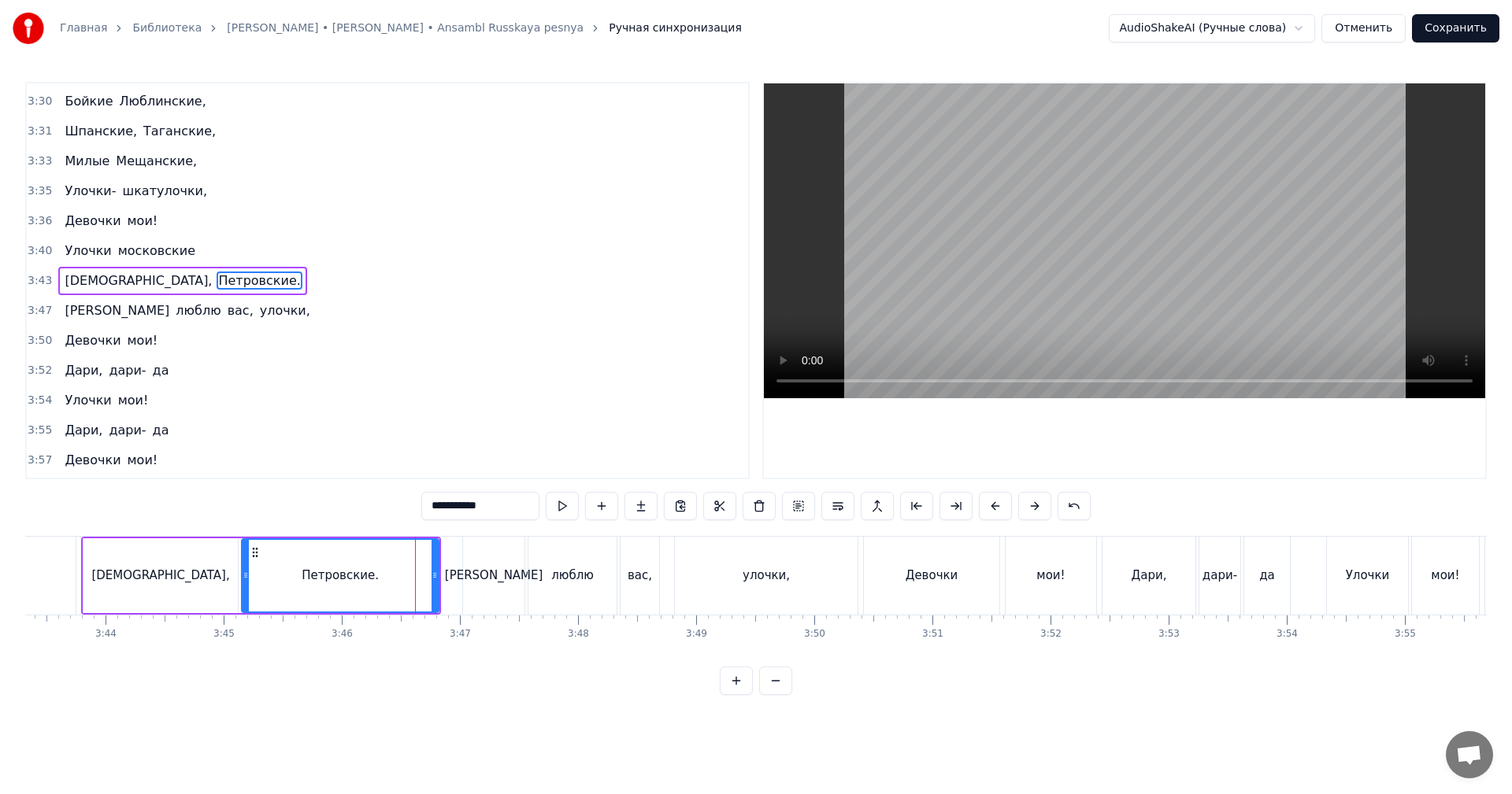
click at [1139, 238] on video at bounding box center [1125, 241] width 721 height 315
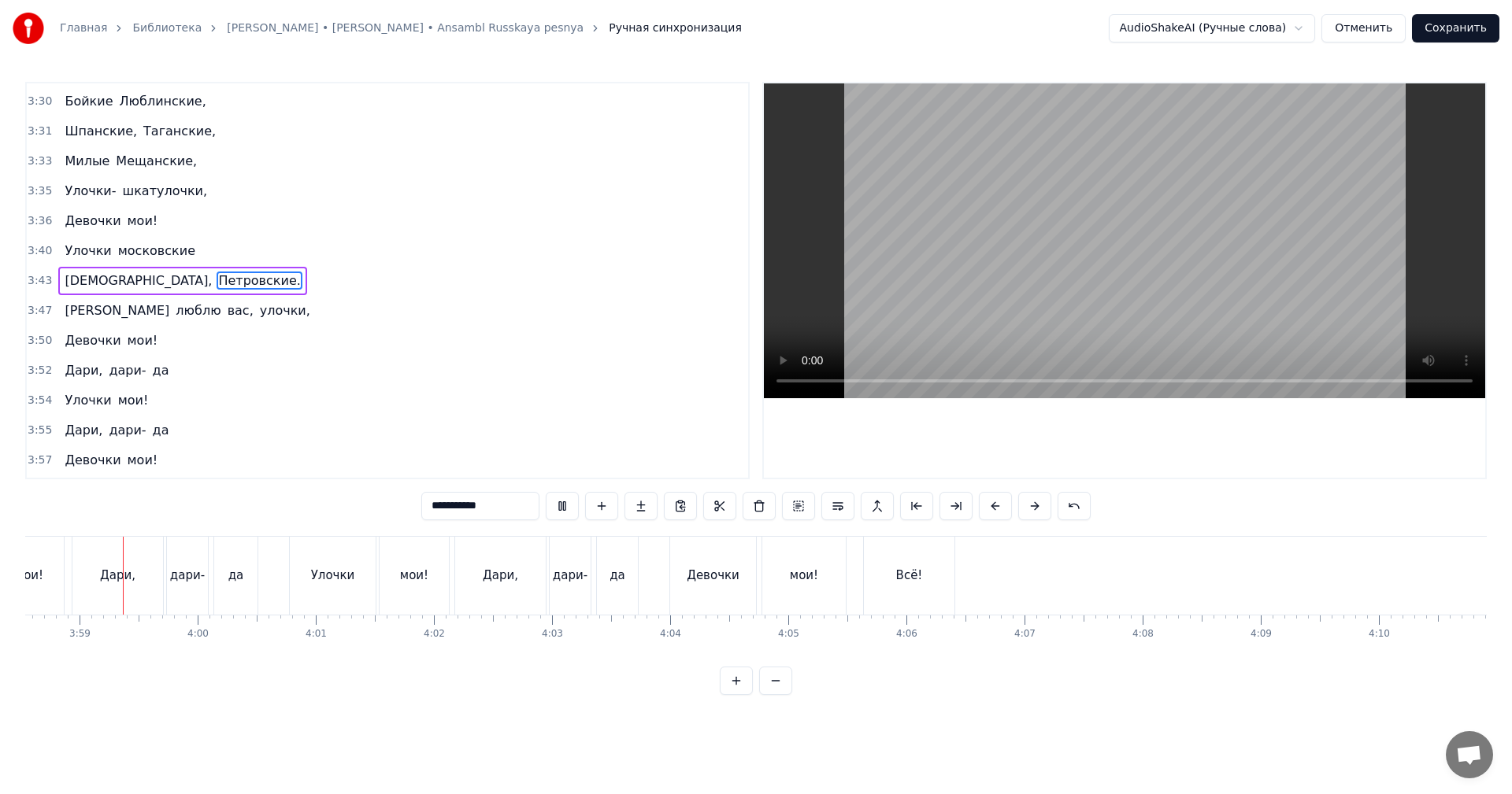
scroll to position [0, 28193]
click at [1454, 35] on button "Сохранить" at bounding box center [1455, 28] width 87 height 28
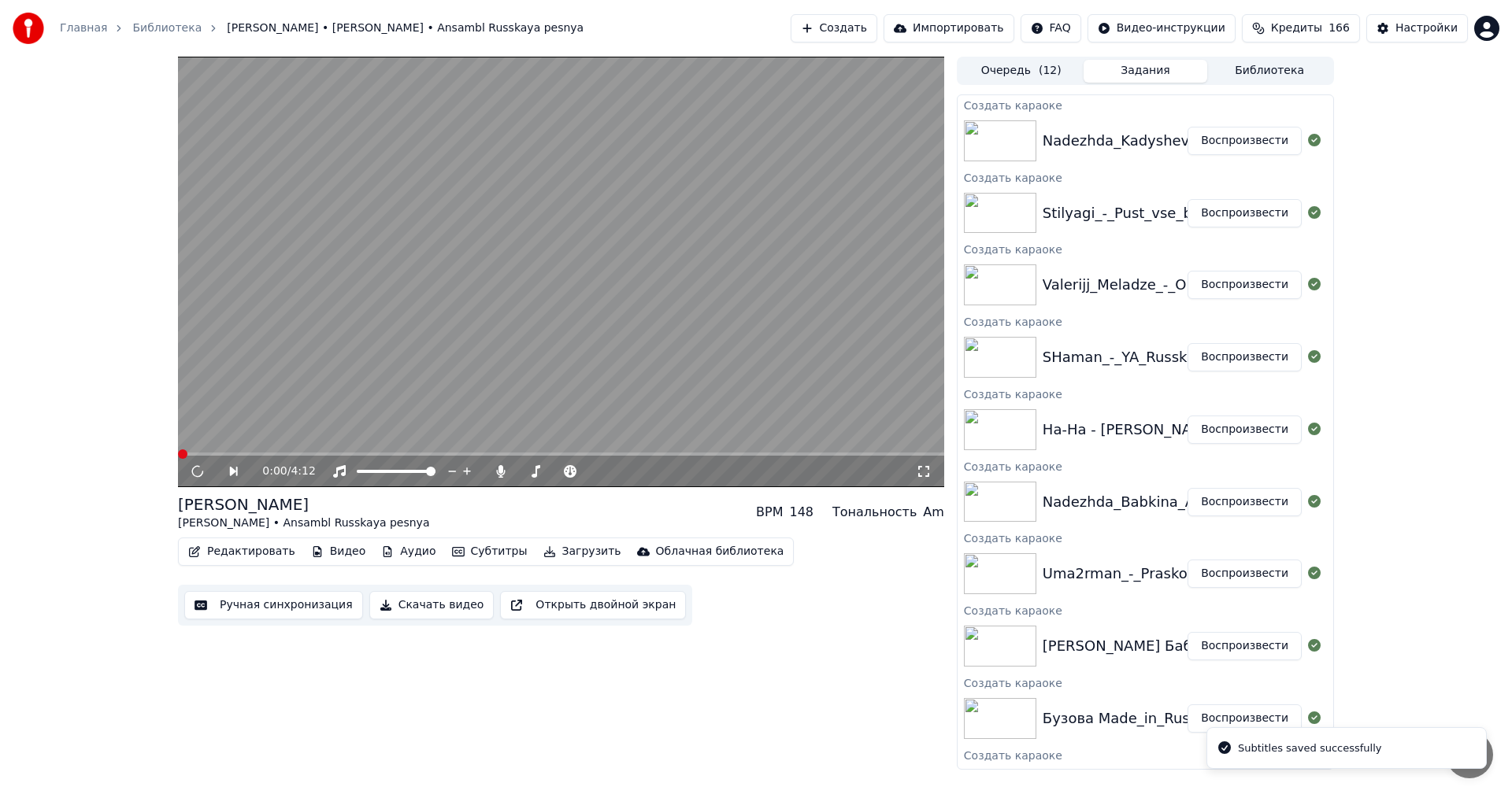
scroll to position [79, 0]
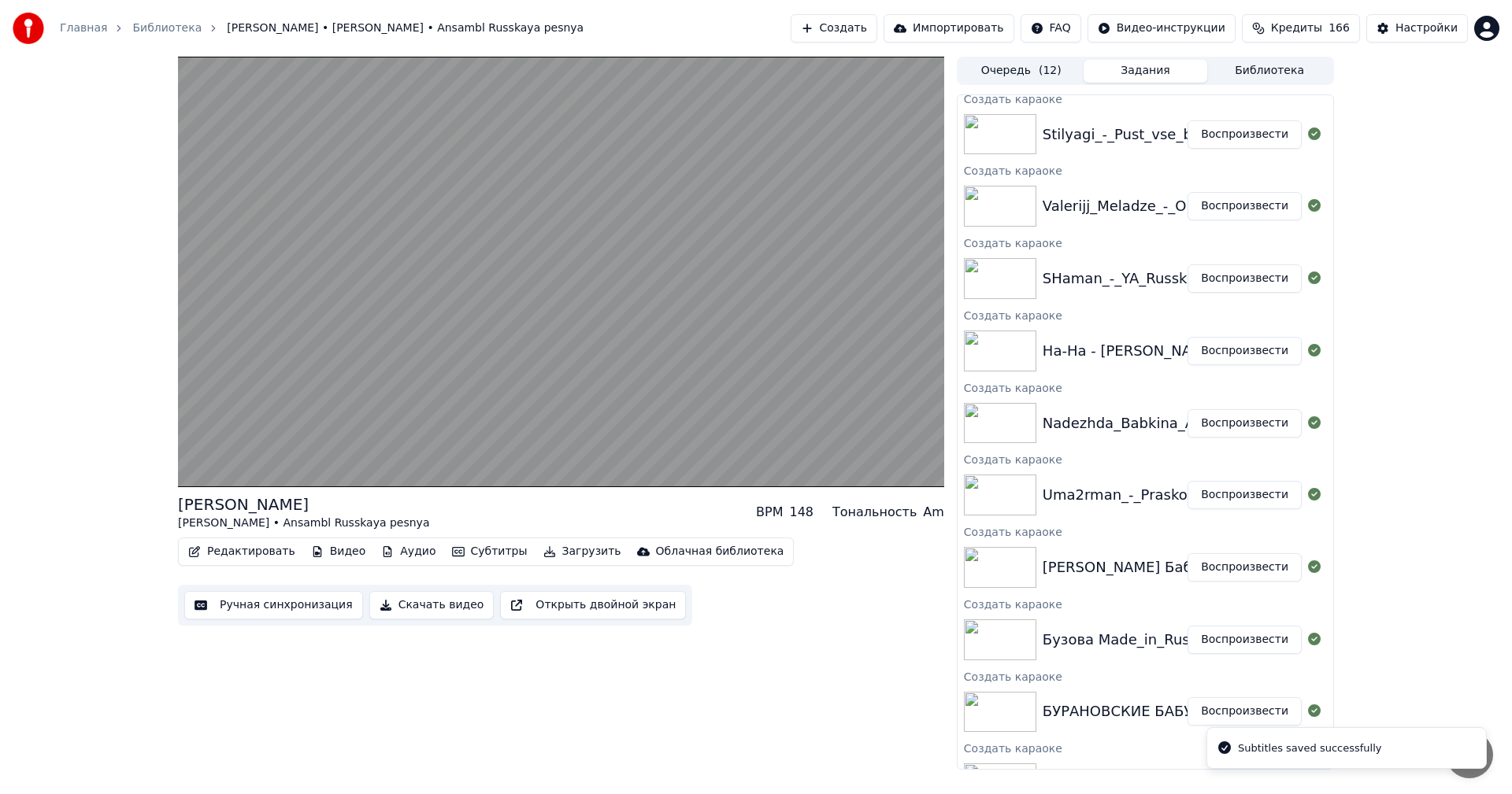
click at [1232, 351] on button "Воспроизвести" at bounding box center [1244, 351] width 114 height 28
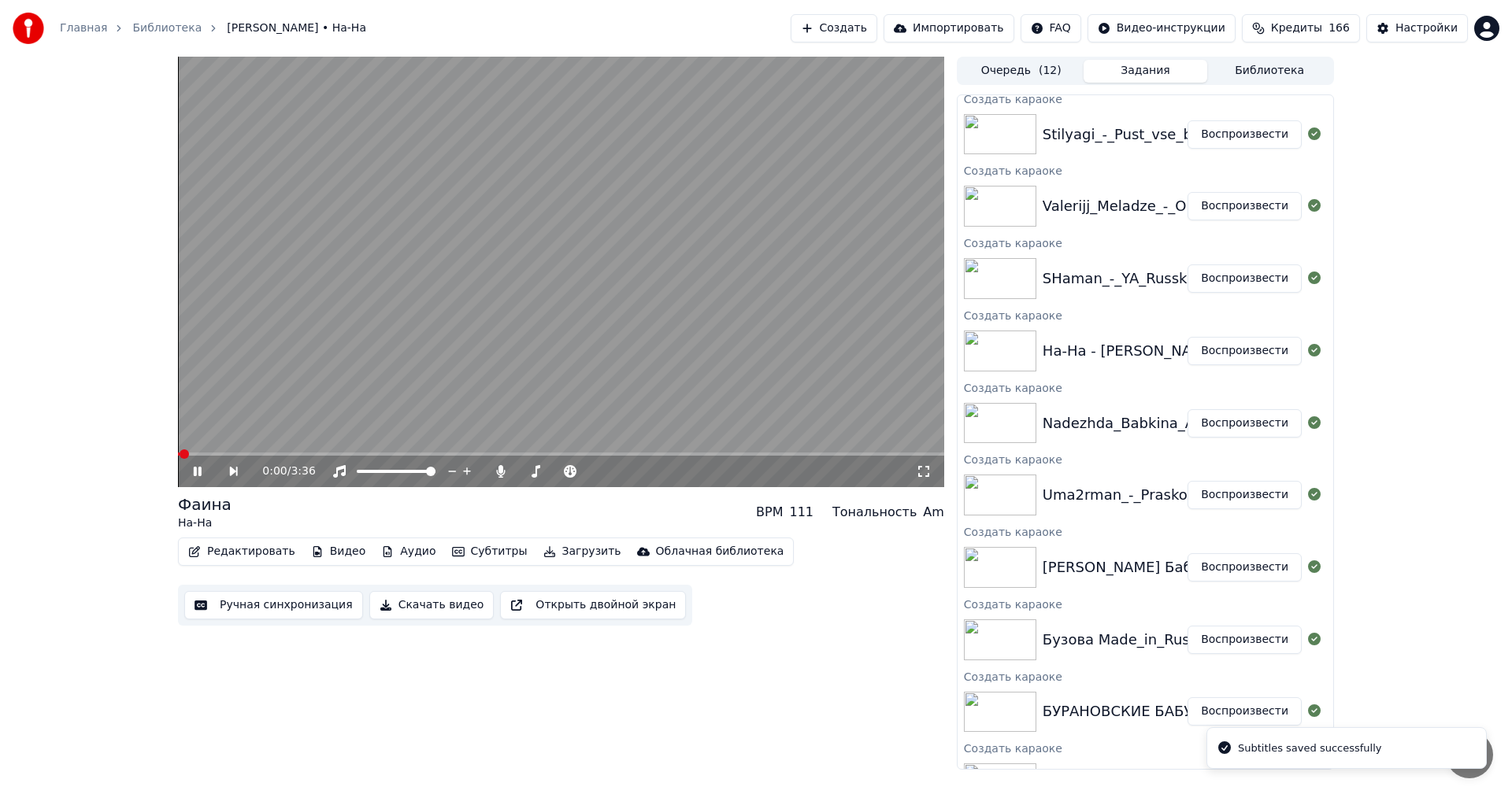
click at [262, 613] on button "Ручная синхронизация" at bounding box center [273, 605] width 179 height 28
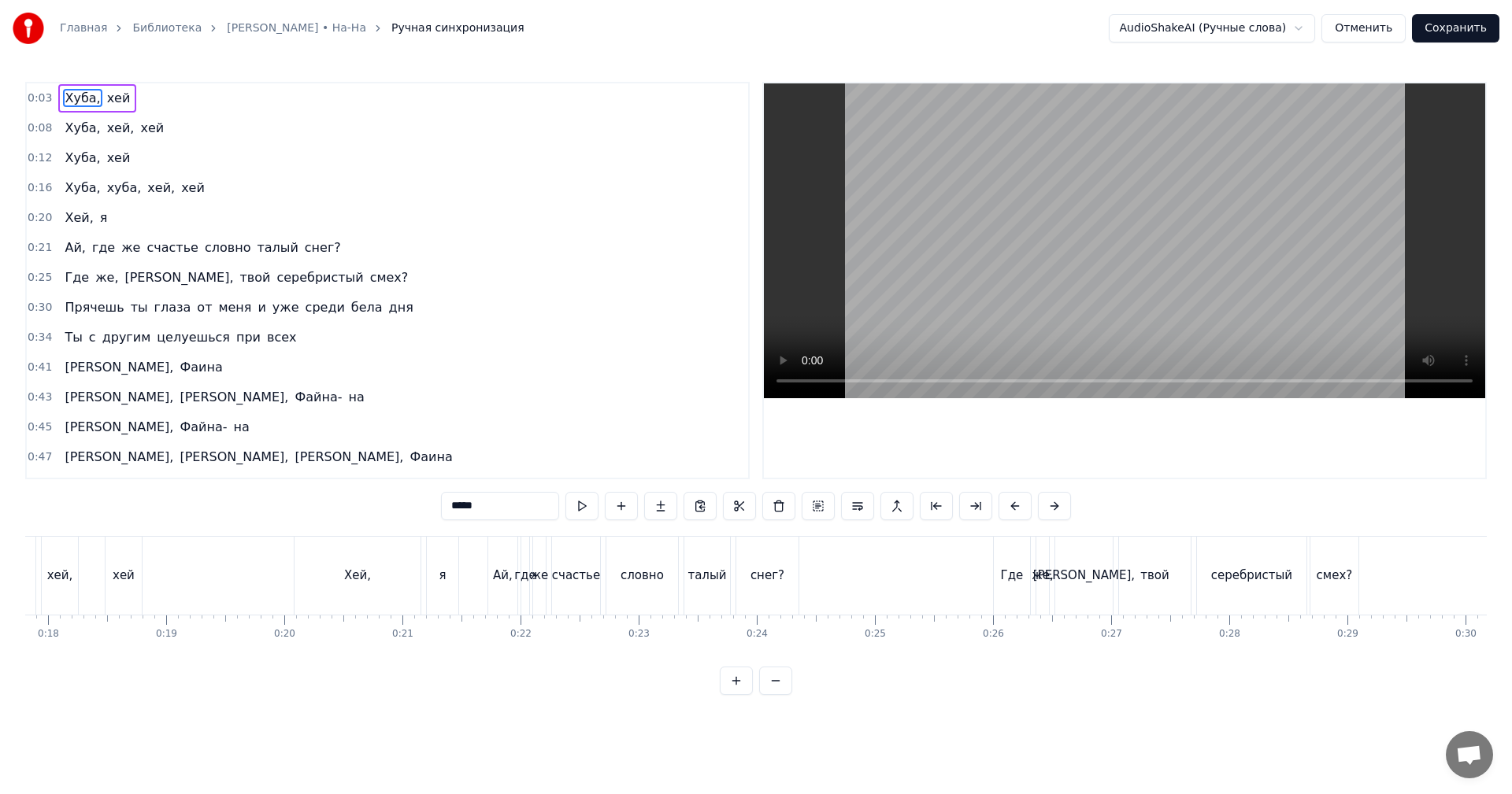
click at [1244, 254] on video at bounding box center [1125, 241] width 721 height 315
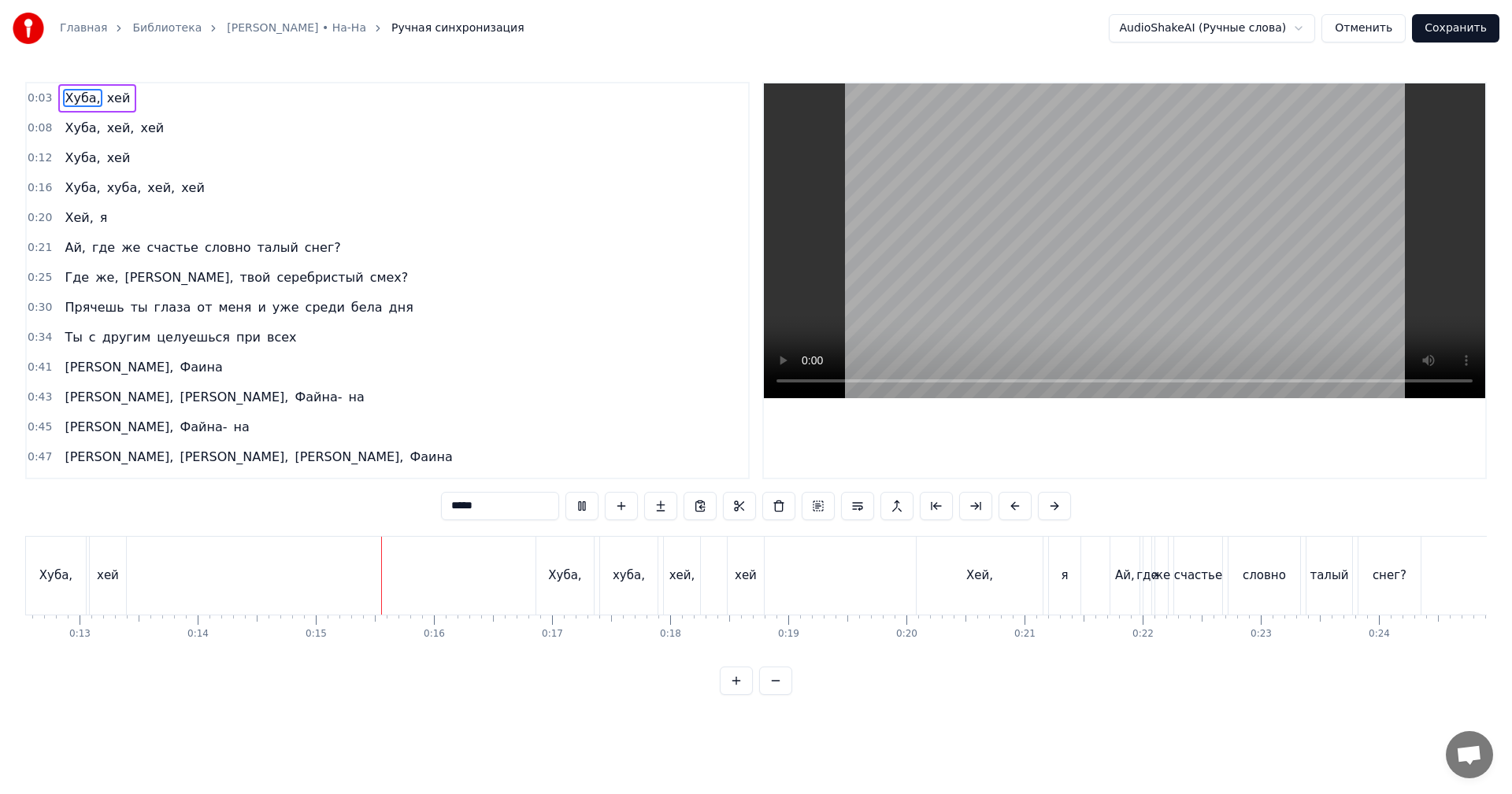
scroll to position [0, 1634]
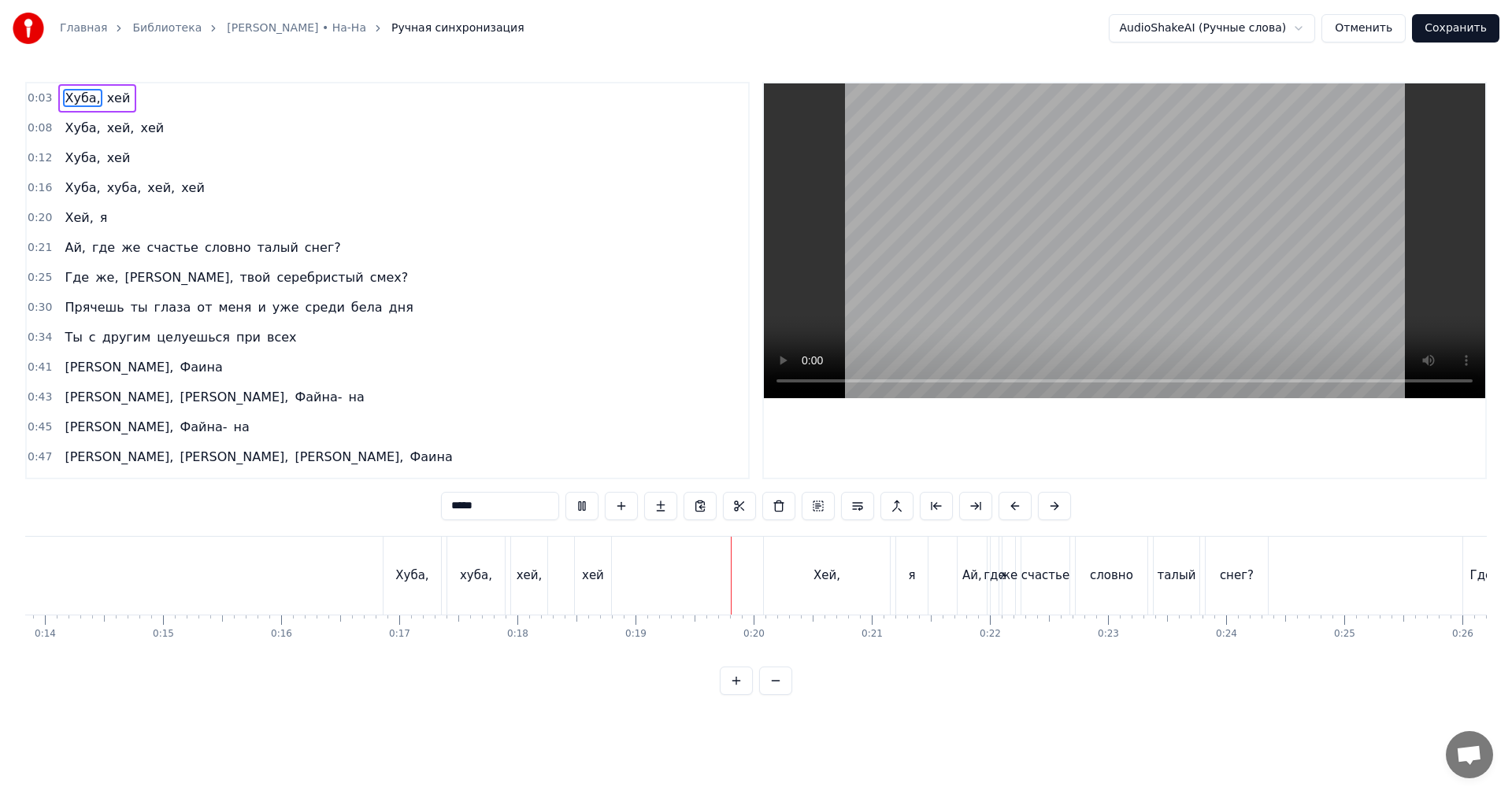
click at [1053, 290] on video at bounding box center [1125, 241] width 721 height 315
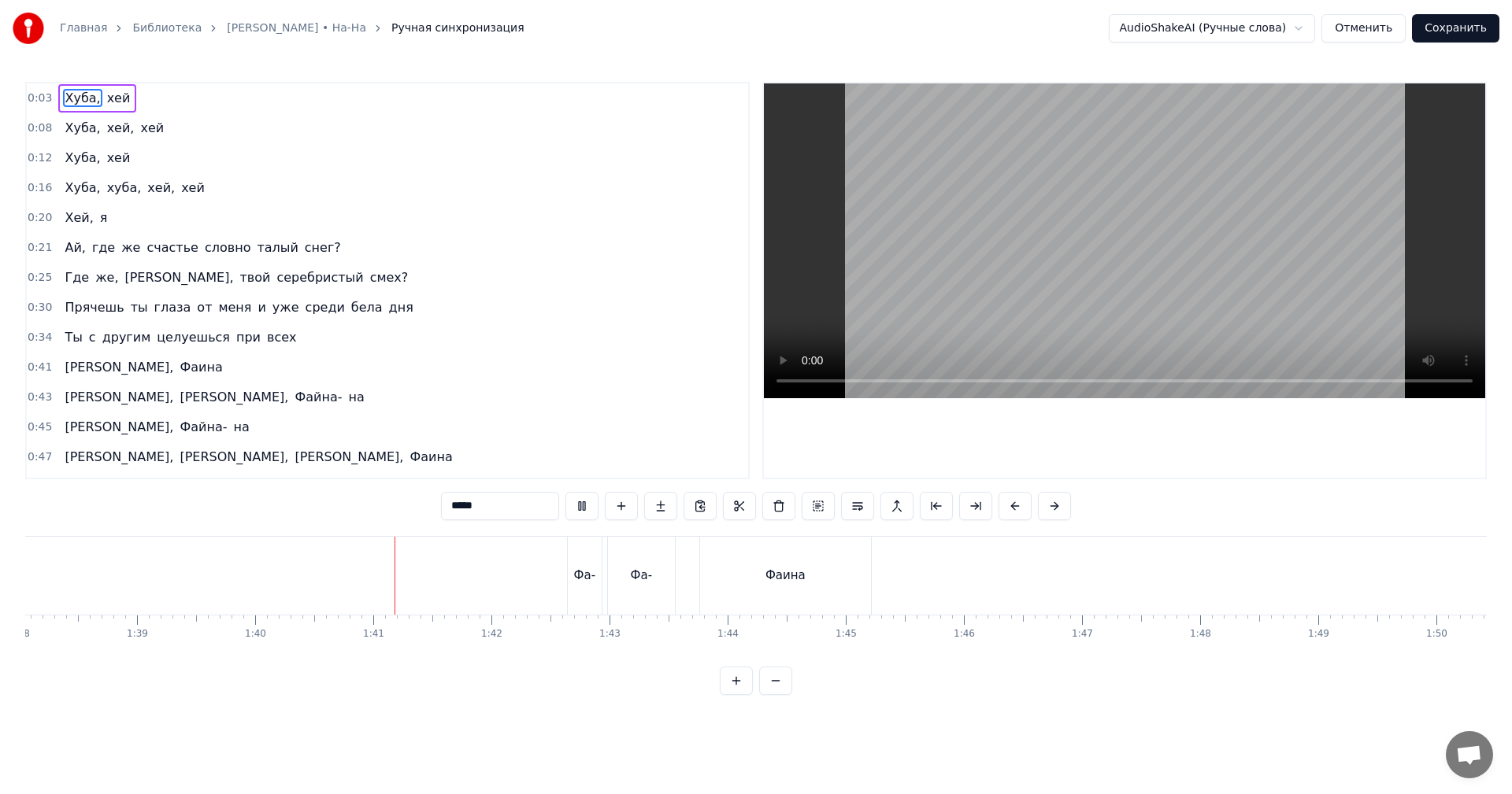
scroll to position [0, 11585]
click at [798, 578] on div "Фаина" at bounding box center [784, 576] width 40 height 18
type input "*****"
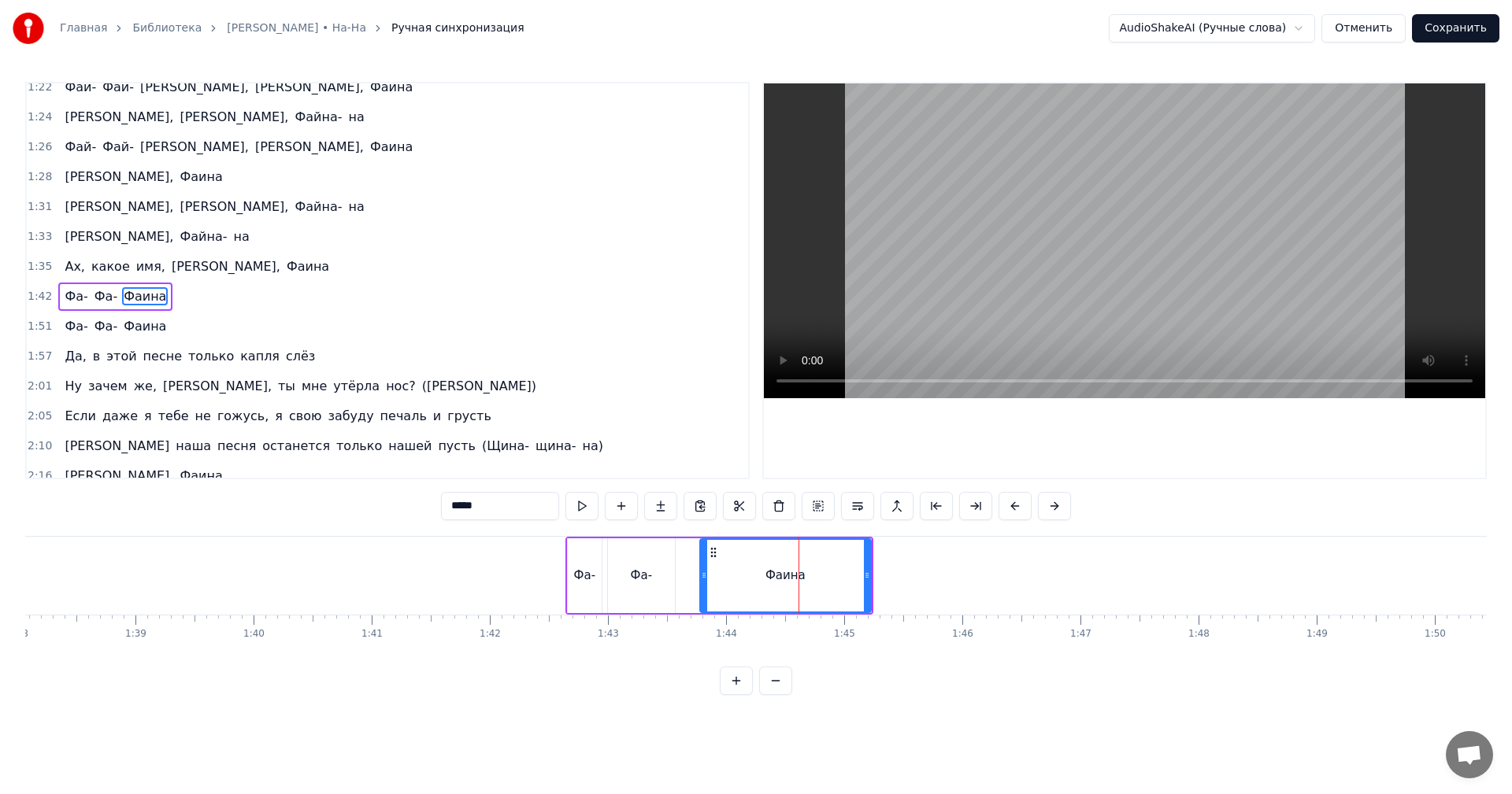
scroll to position [865, 0]
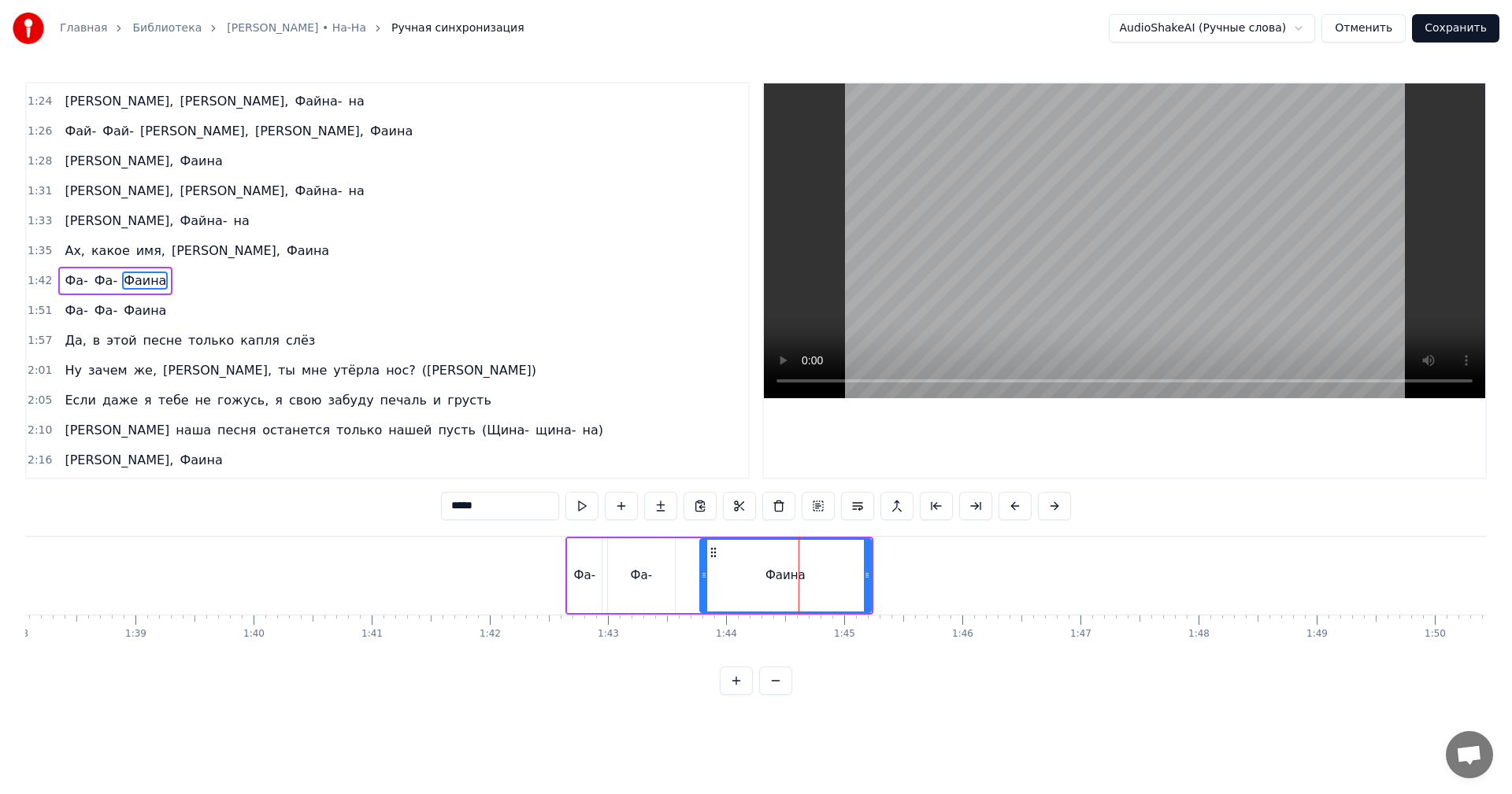
click at [37, 281] on span "1:42" at bounding box center [40, 281] width 24 height 15
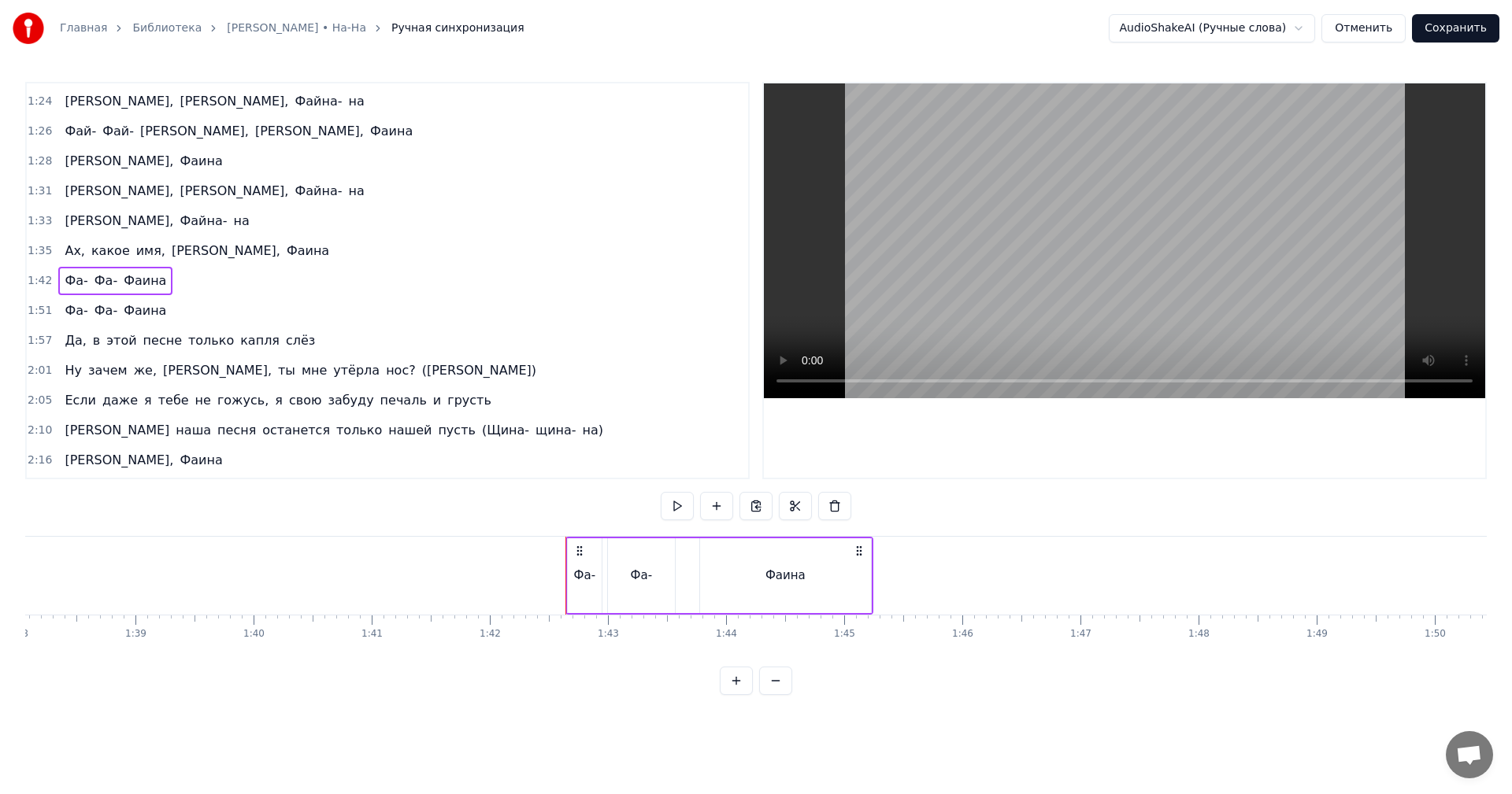
click at [34, 308] on span "1:51" at bounding box center [40, 311] width 24 height 15
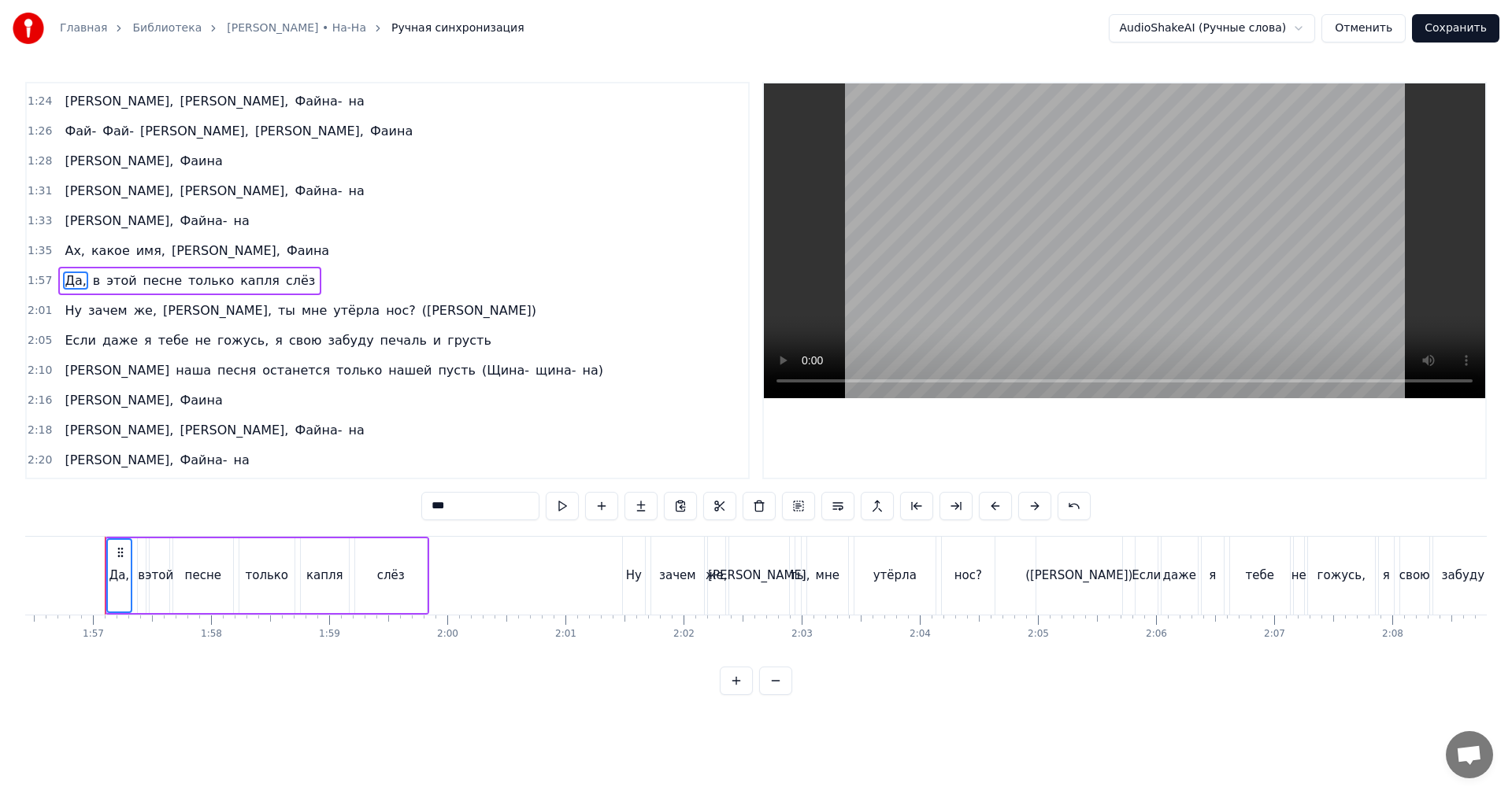
scroll to position [0, 13203]
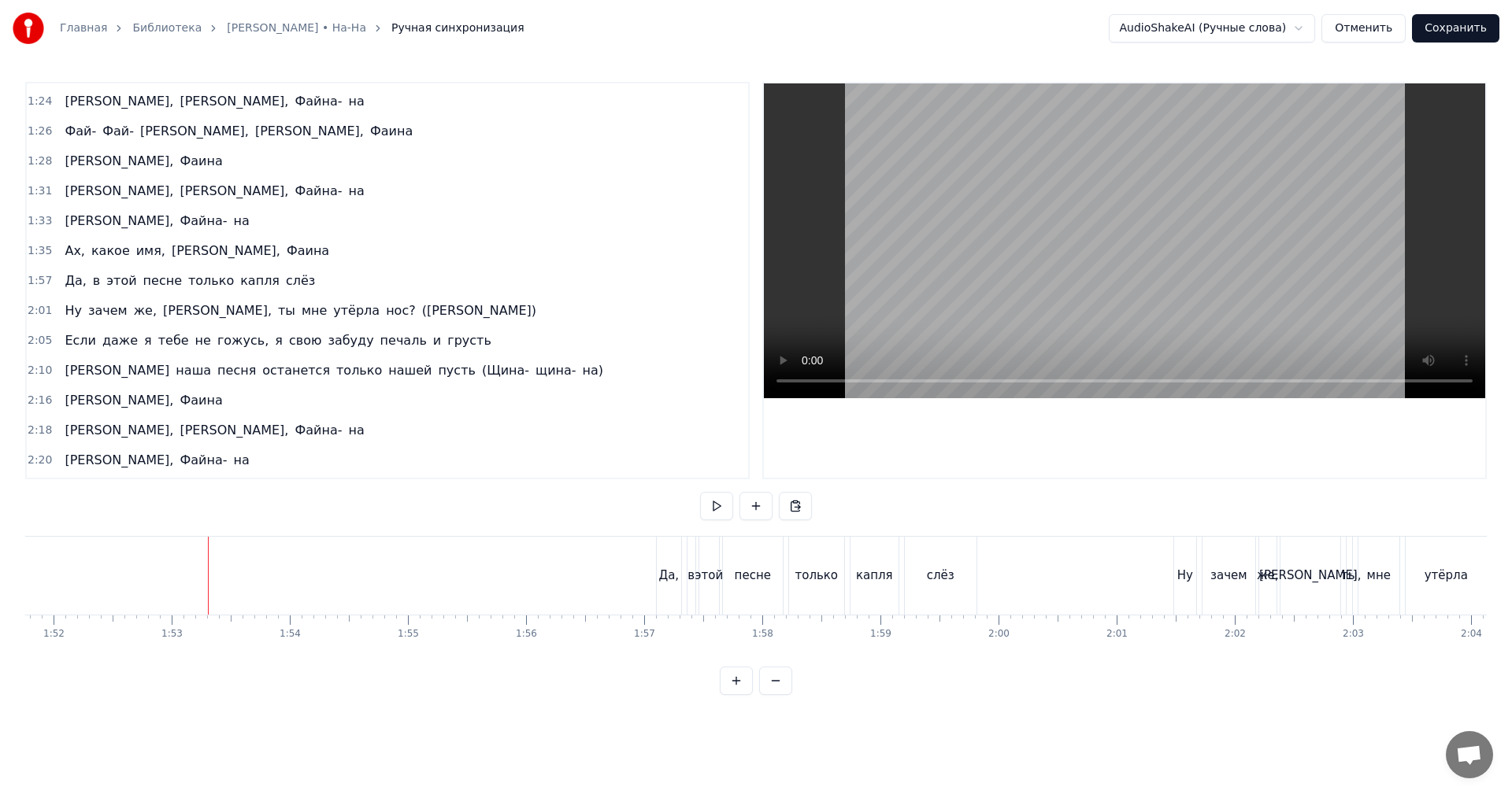
click at [1160, 231] on video at bounding box center [1125, 241] width 721 height 315
click at [1055, 165] on video at bounding box center [1125, 241] width 721 height 315
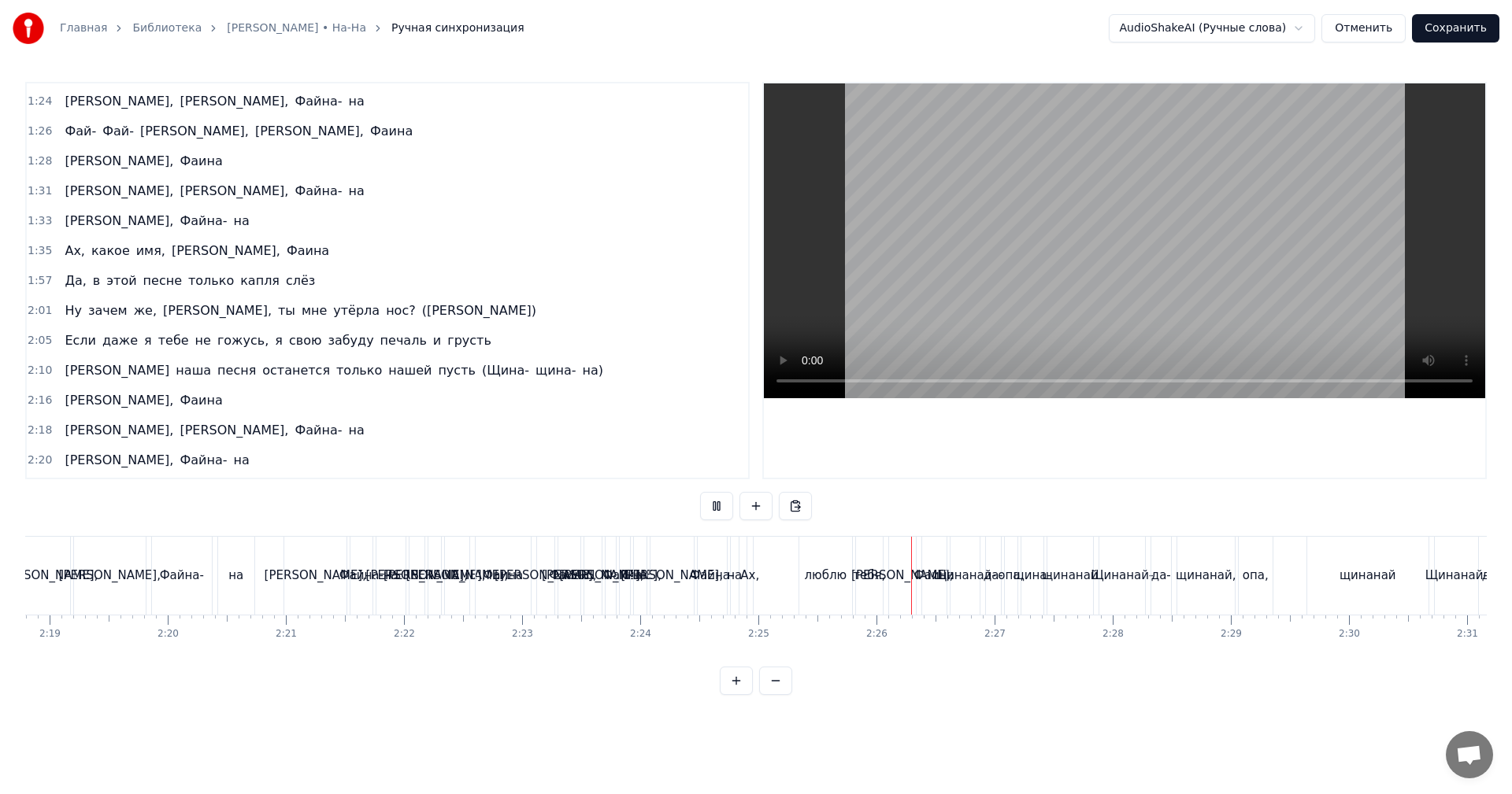
scroll to position [0, 16482]
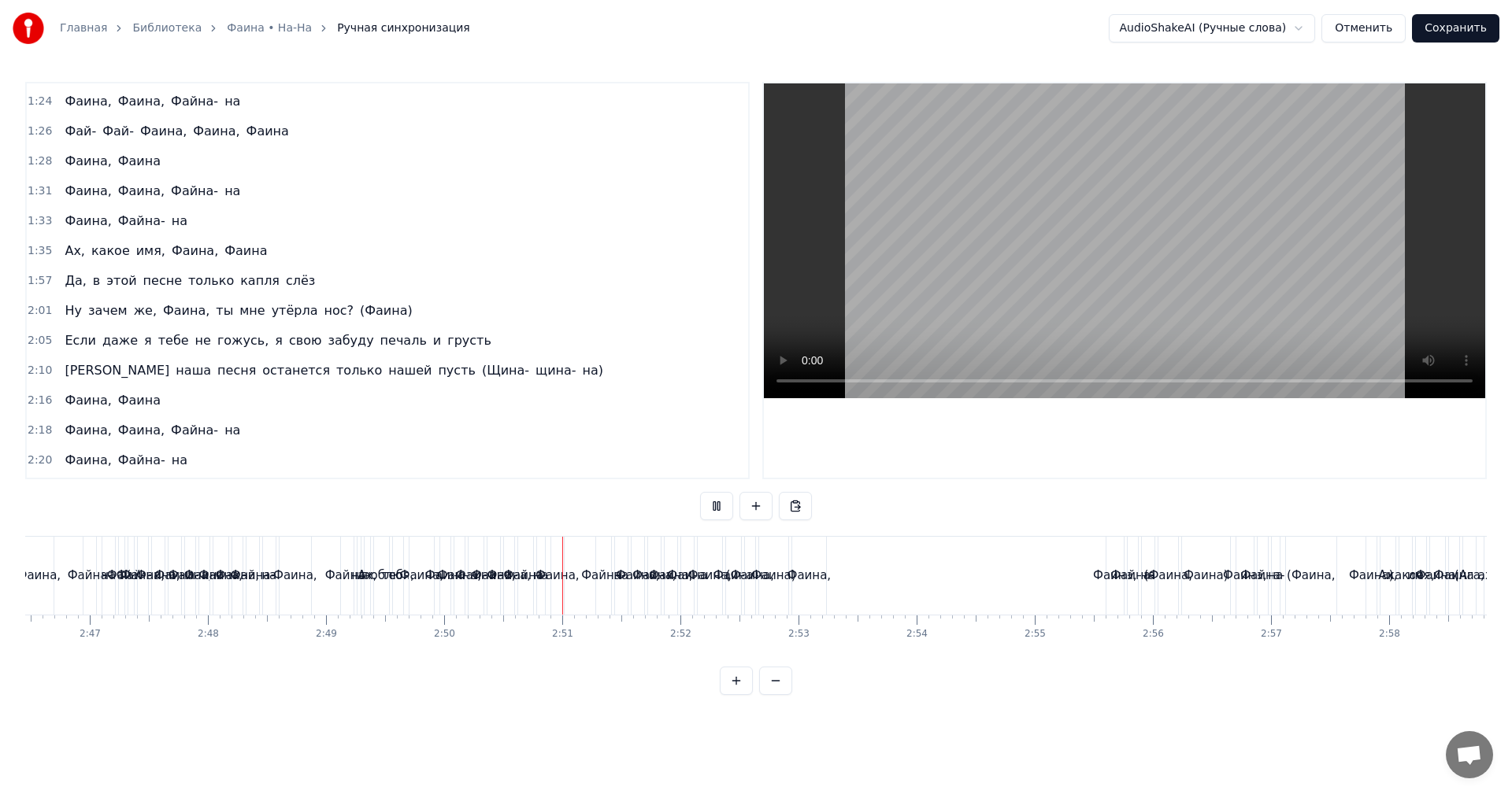
scroll to position [0, 19940]
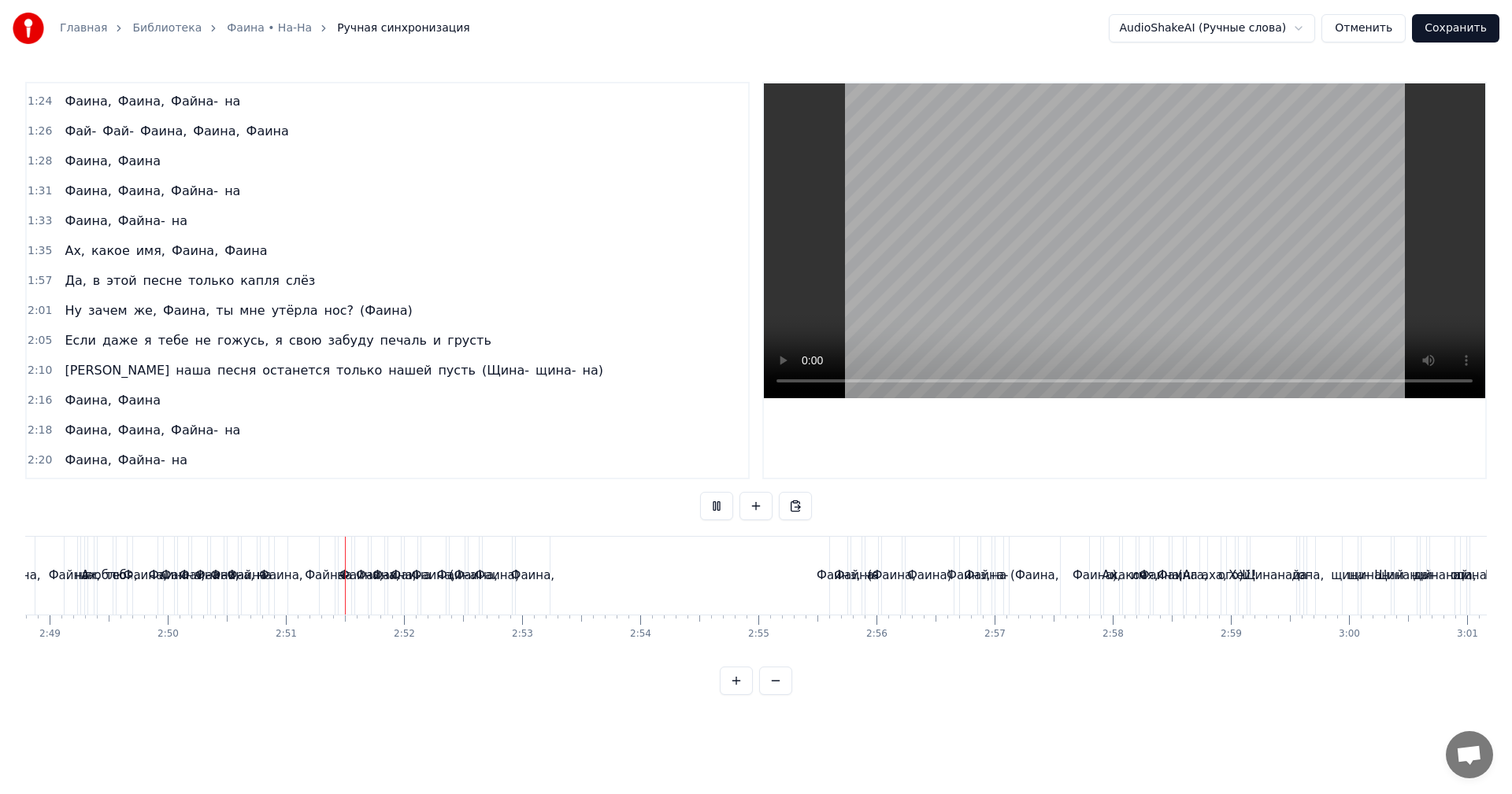
drag, startPoint x: 794, startPoint y: 570, endPoint x: 834, endPoint y: 521, distance: 63.3
click at [798, 567] on div "Фаина, Фаина, Файна- на (Фаина, Фаина)" at bounding box center [736, 576] width 443 height 78
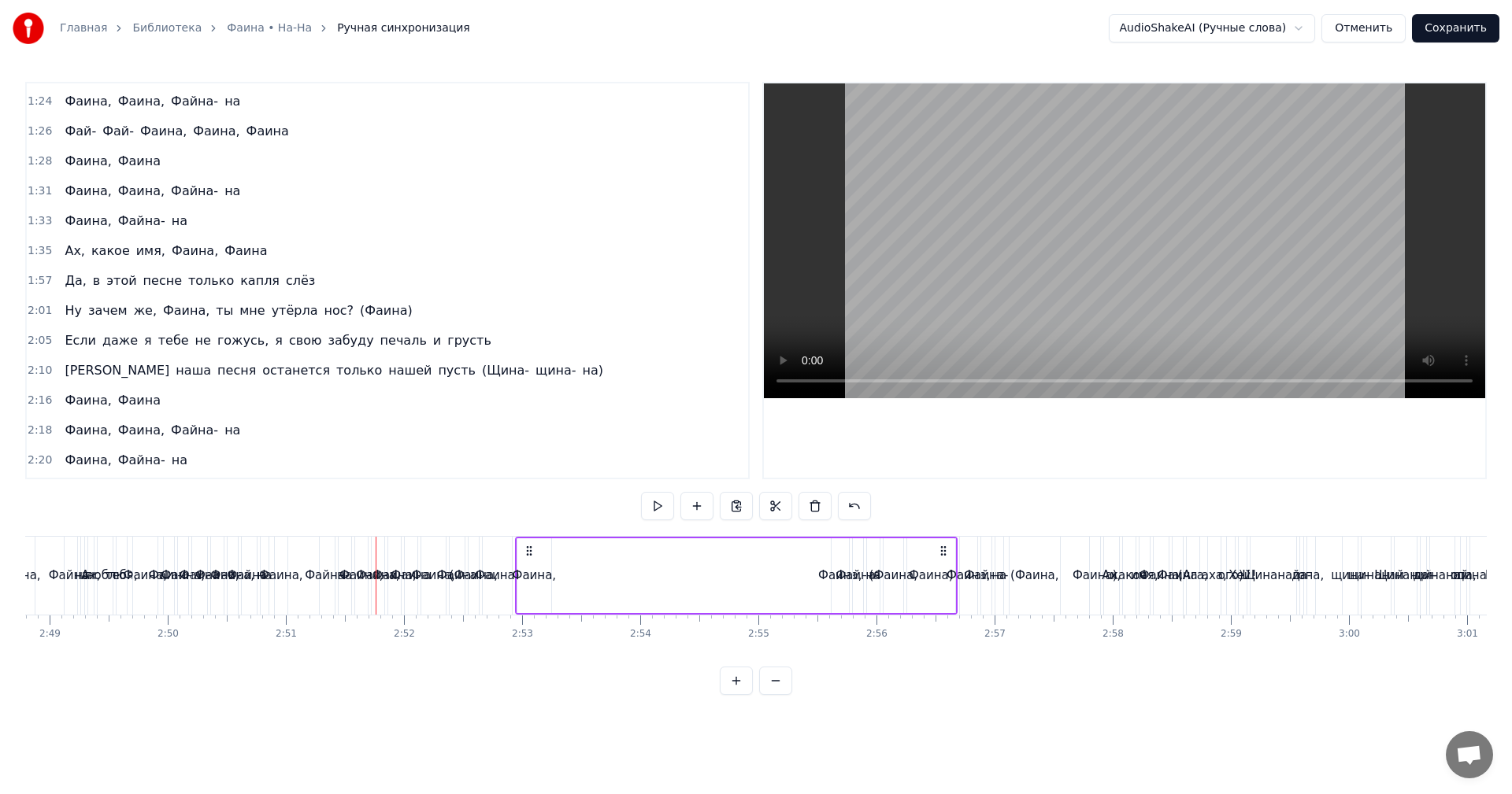
drag, startPoint x: 1119, startPoint y: 251, endPoint x: 1098, endPoint y: 328, distance: 79.8
click at [1121, 251] on video at bounding box center [1125, 241] width 721 height 315
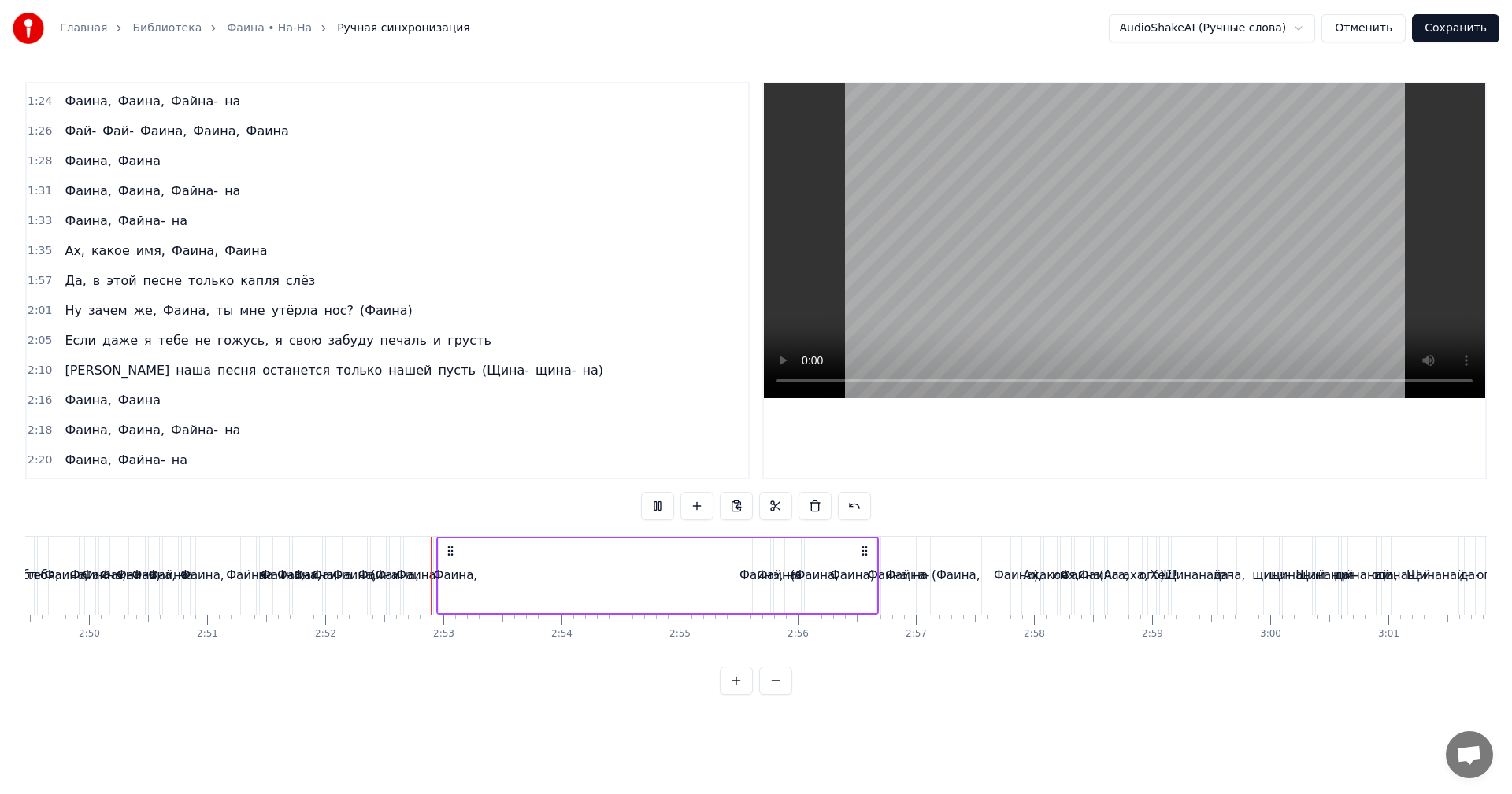
click at [662, 581] on div "Фаина, Фаина, Файна- на (Фаина, Фаина)" at bounding box center [658, 576] width 443 height 78
click at [695, 566] on div "Фаина, Фаина, Файна- на (Фаина, Фаина)" at bounding box center [658, 576] width 443 height 78
click at [1015, 232] on video at bounding box center [1125, 241] width 721 height 315
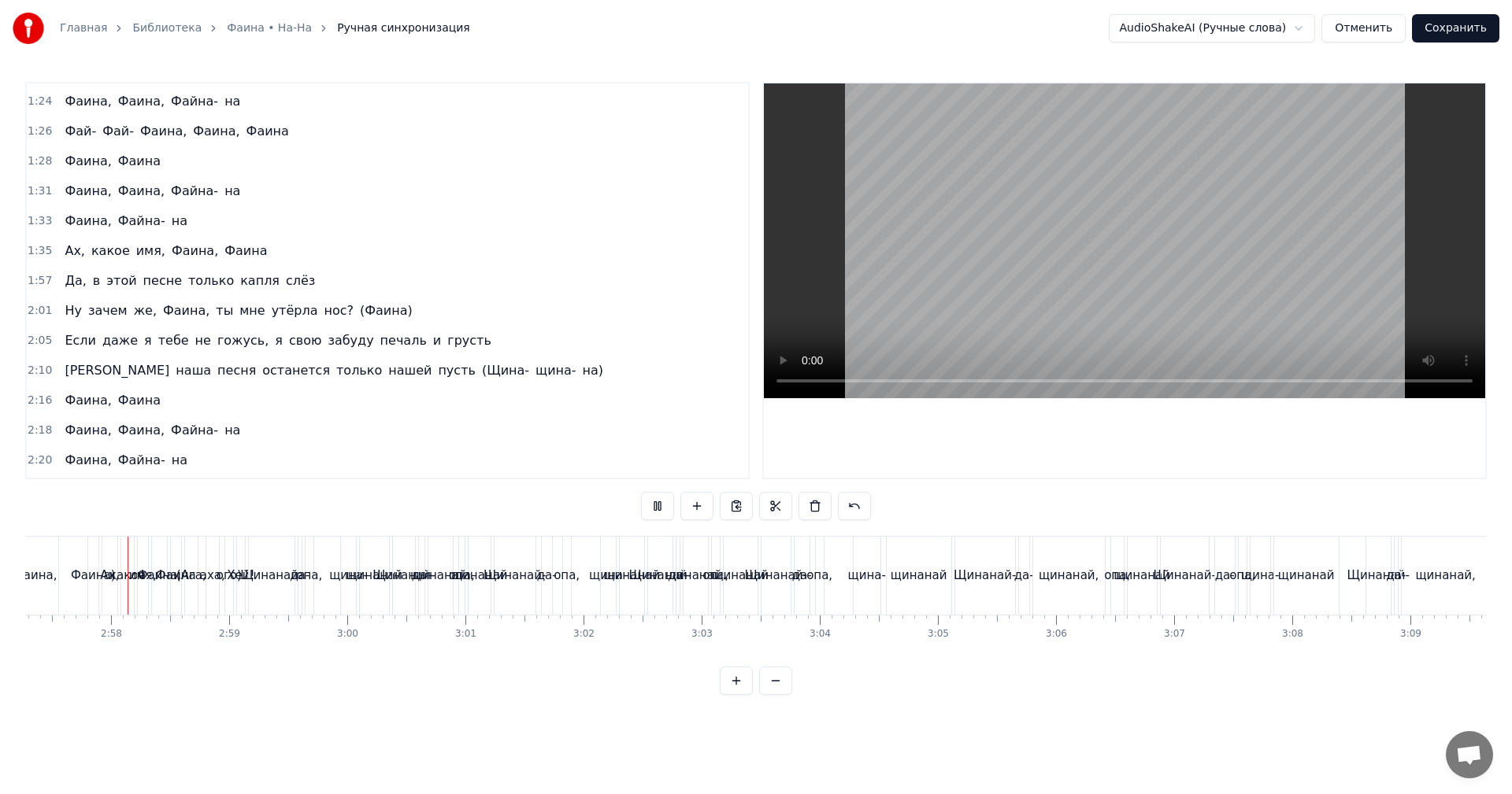
scroll to position [0, 20947]
click at [1221, 238] on video at bounding box center [1125, 241] width 721 height 315
click at [1037, 260] on video at bounding box center [1125, 241] width 721 height 315
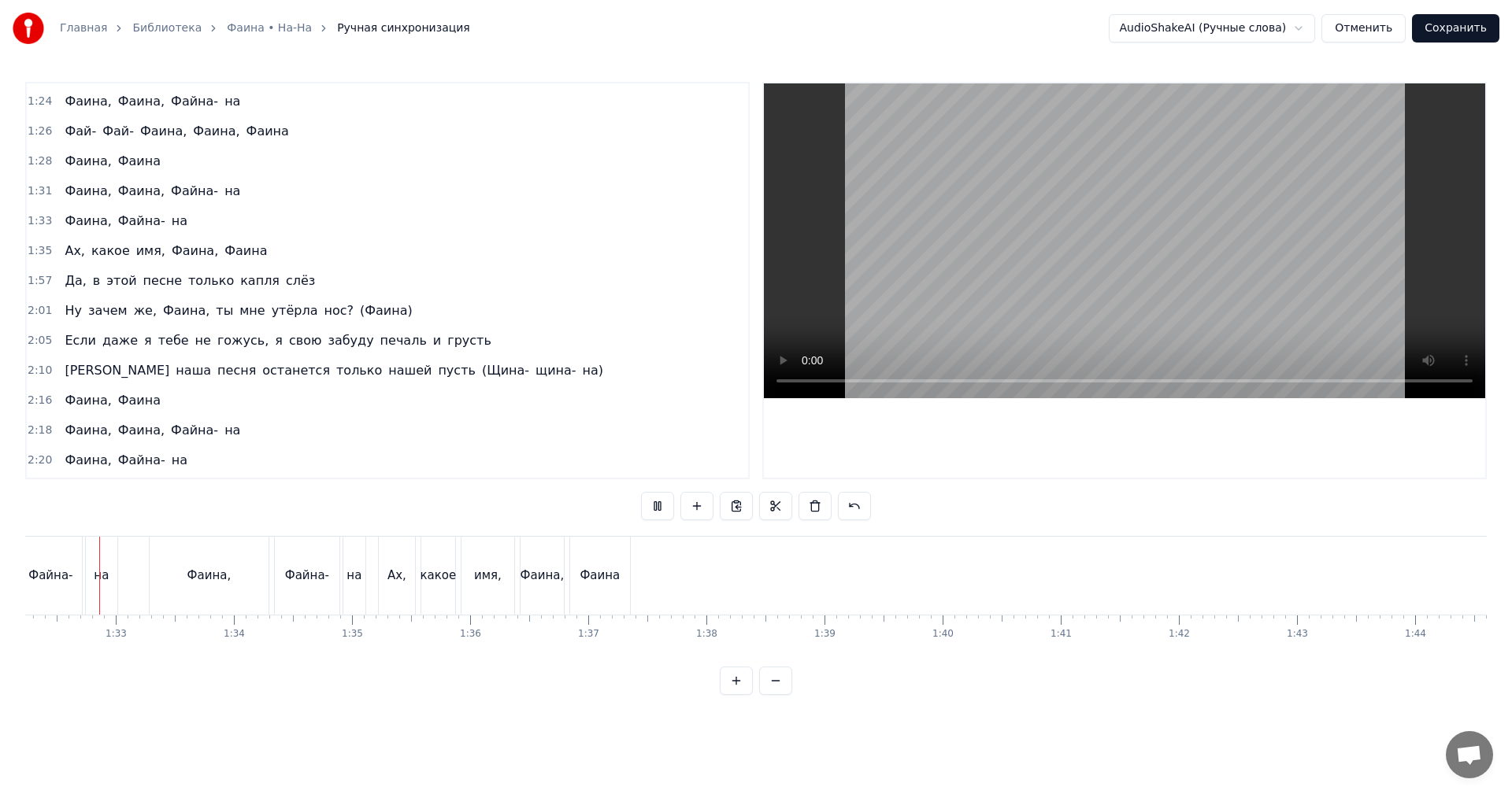
scroll to position [0, 10854]
click at [1048, 241] on video at bounding box center [1125, 241] width 721 height 315
click at [803, 569] on div at bounding box center [1343, 576] width 25604 height 78
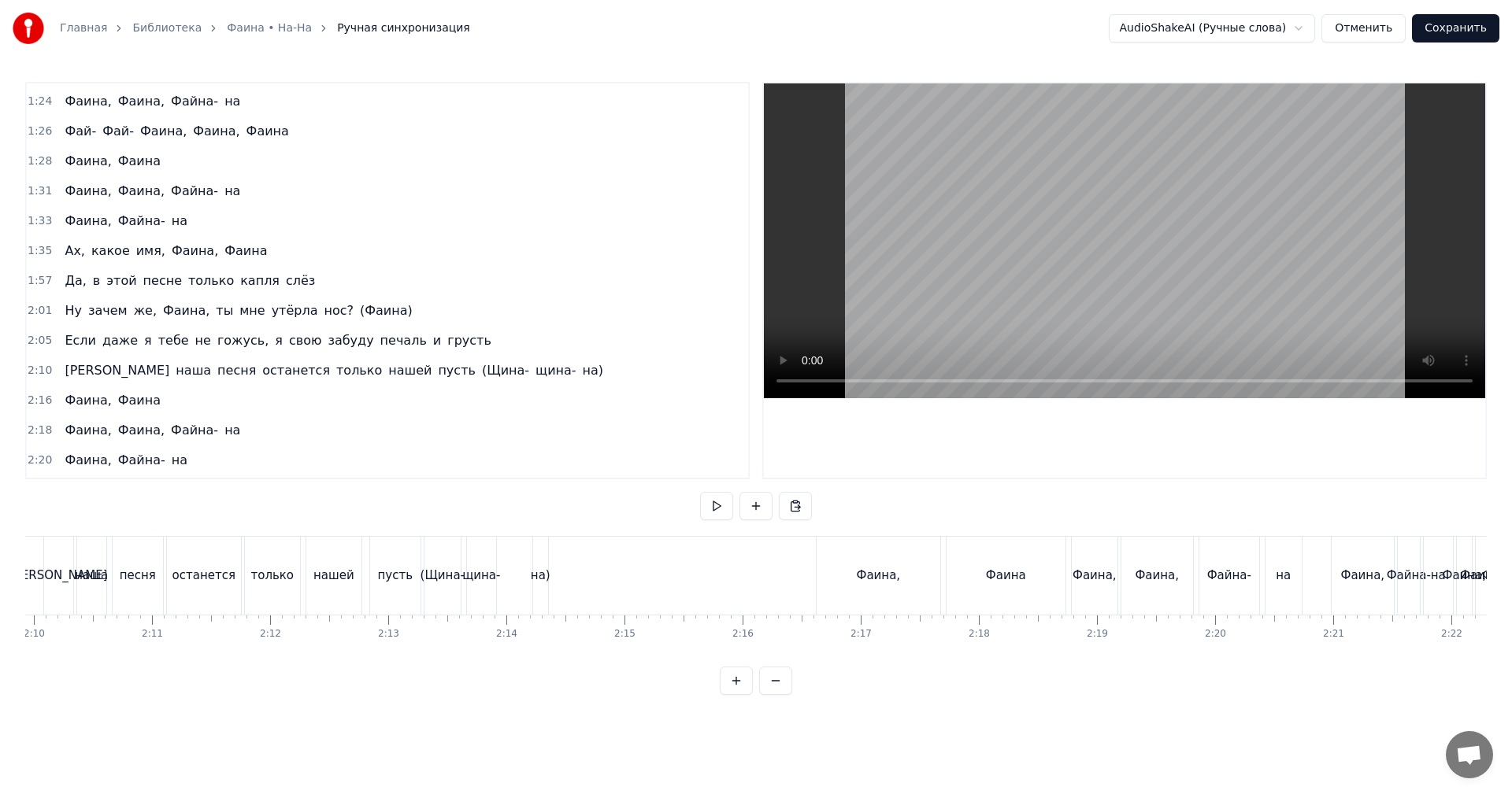
scroll to position [0, 15107]
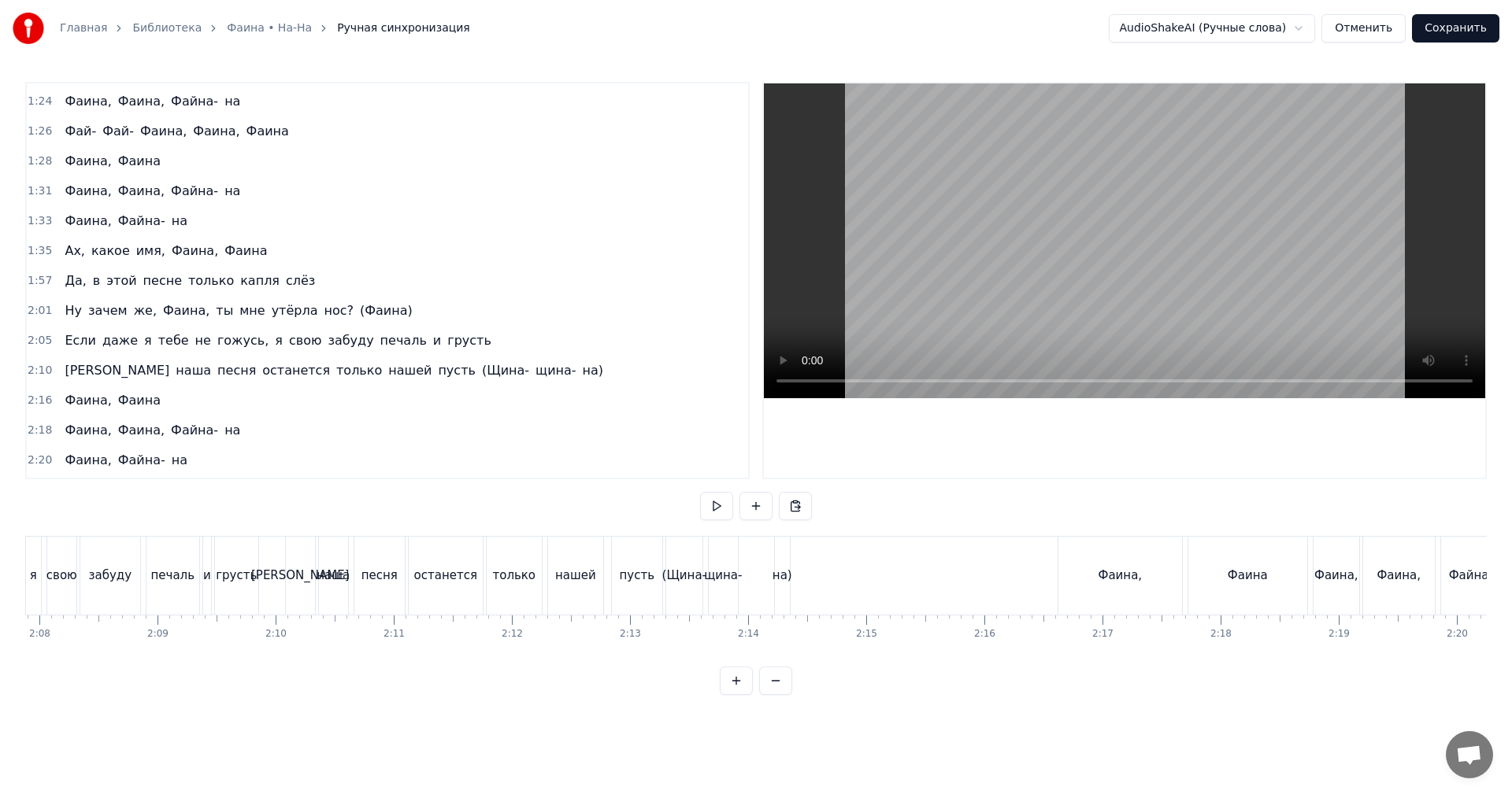
click at [577, 565] on div "нашей" at bounding box center [576, 576] width 55 height 78
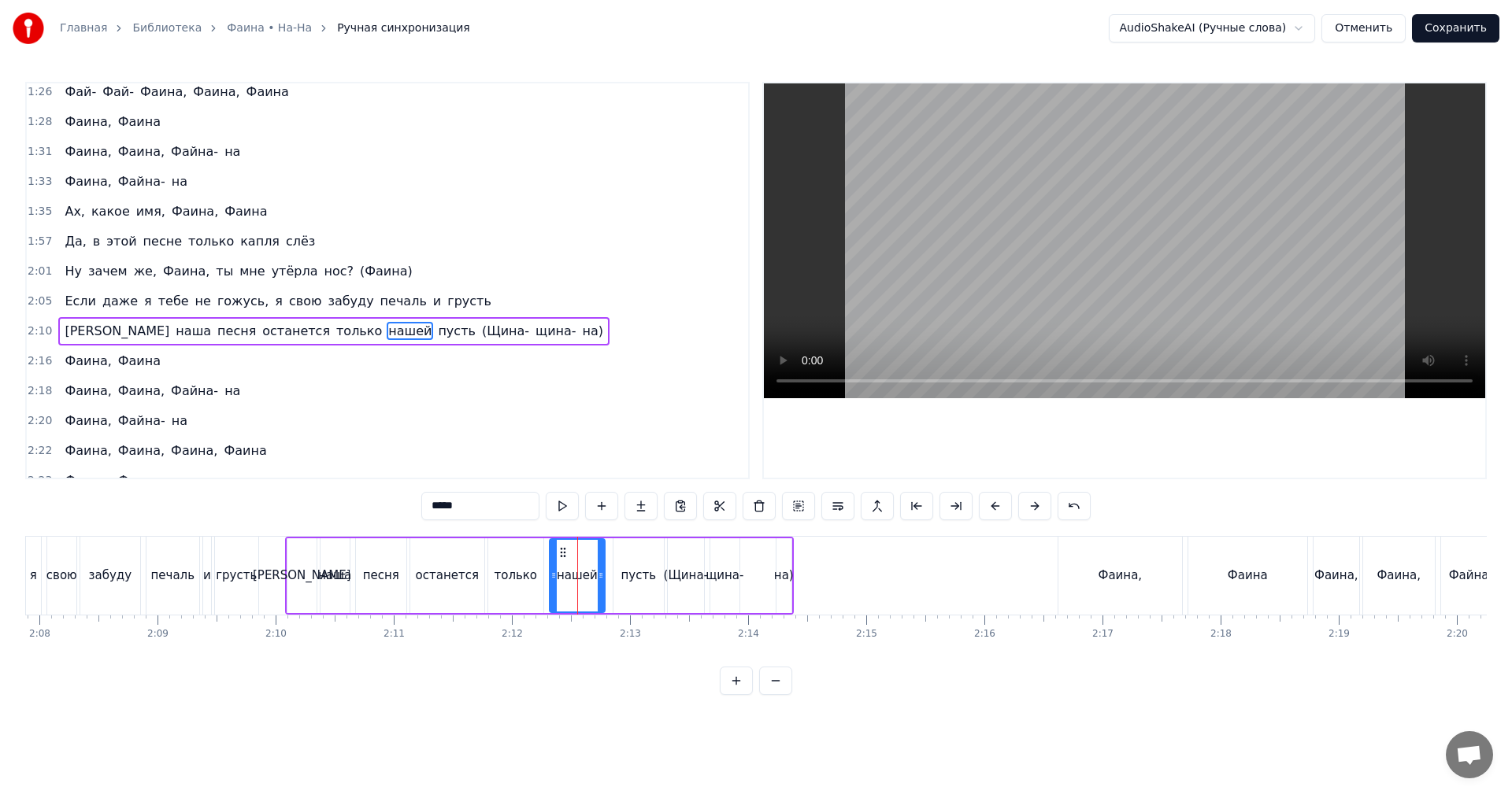
scroll to position [954, 0]
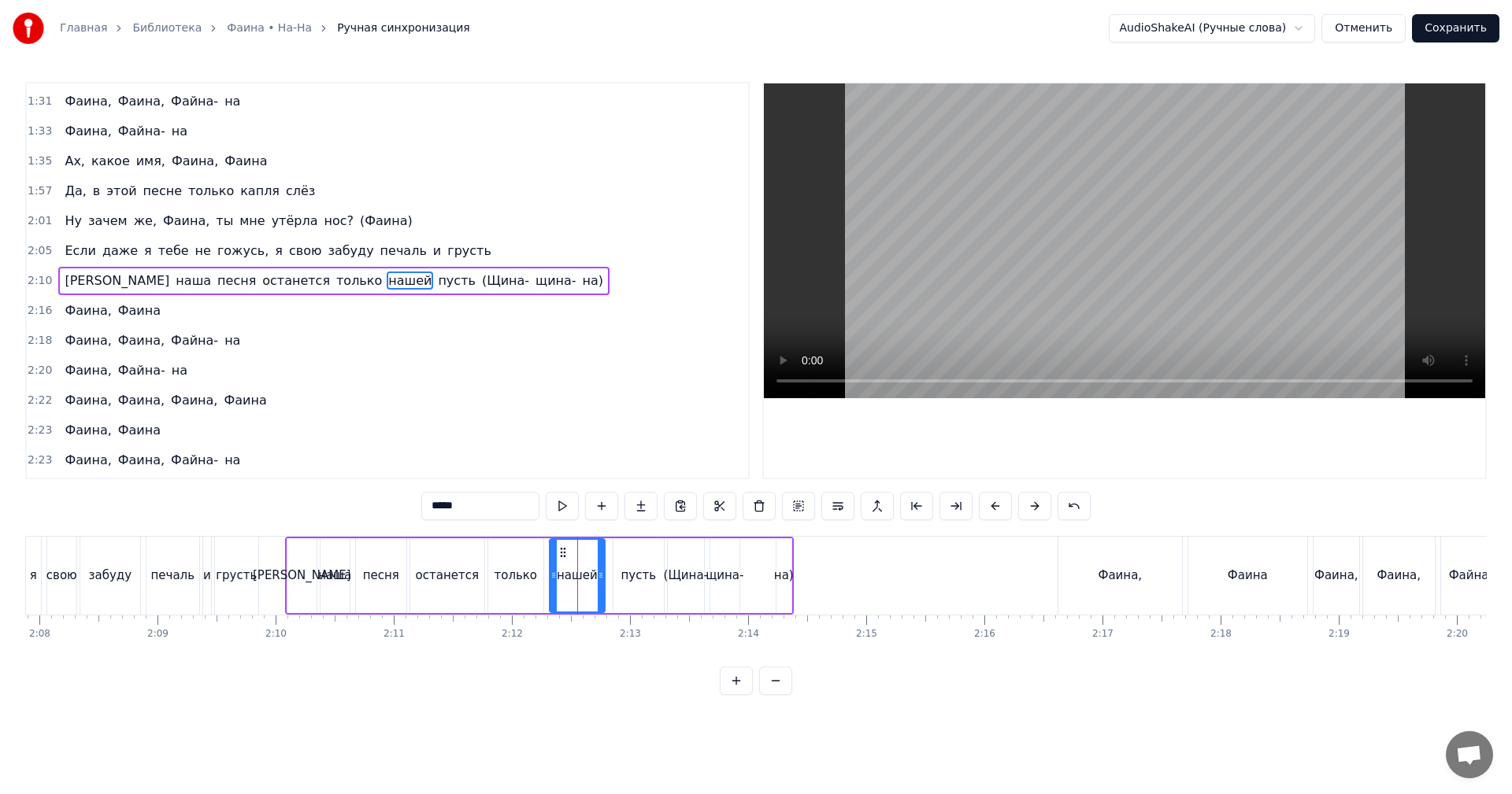
click at [932, 268] on video at bounding box center [1125, 241] width 721 height 315
click at [1014, 262] on video at bounding box center [1125, 241] width 721 height 315
click at [951, 261] on video at bounding box center [1125, 241] width 721 height 315
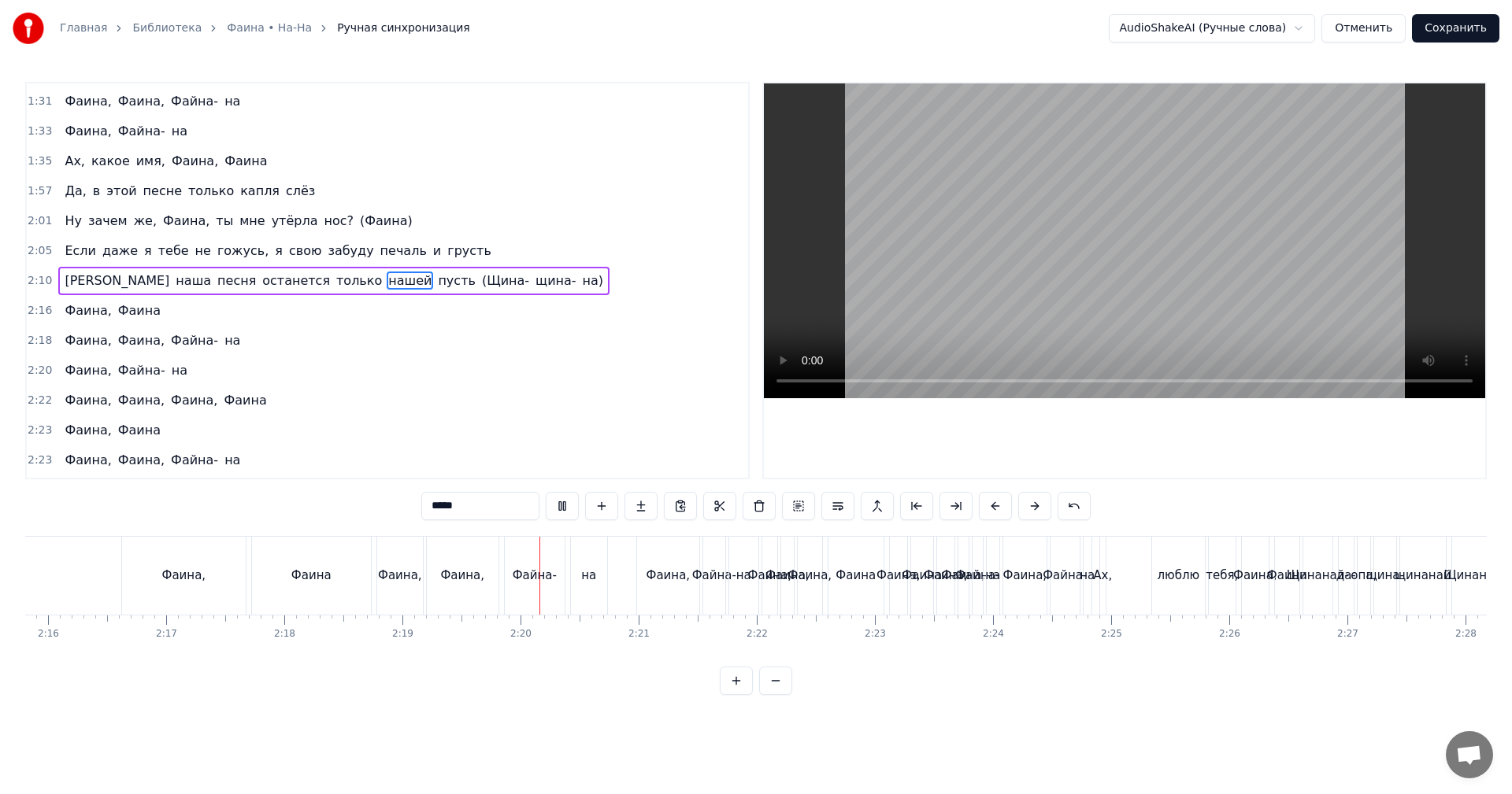
scroll to position [0, 16052]
click at [1060, 294] on video at bounding box center [1125, 241] width 721 height 315
click at [1029, 238] on video at bounding box center [1125, 241] width 721 height 315
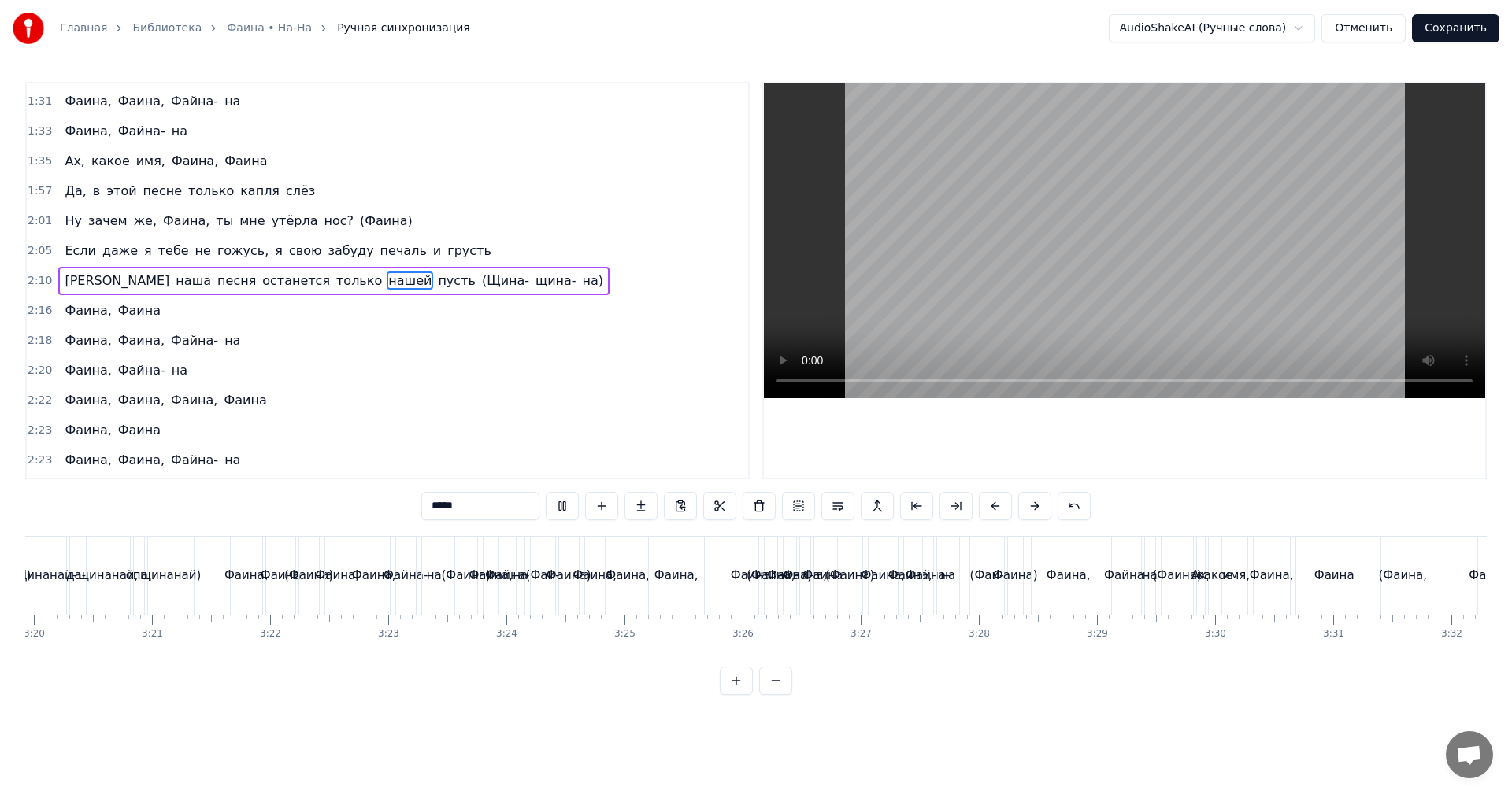
click at [1085, 219] on video at bounding box center [1125, 241] width 721 height 315
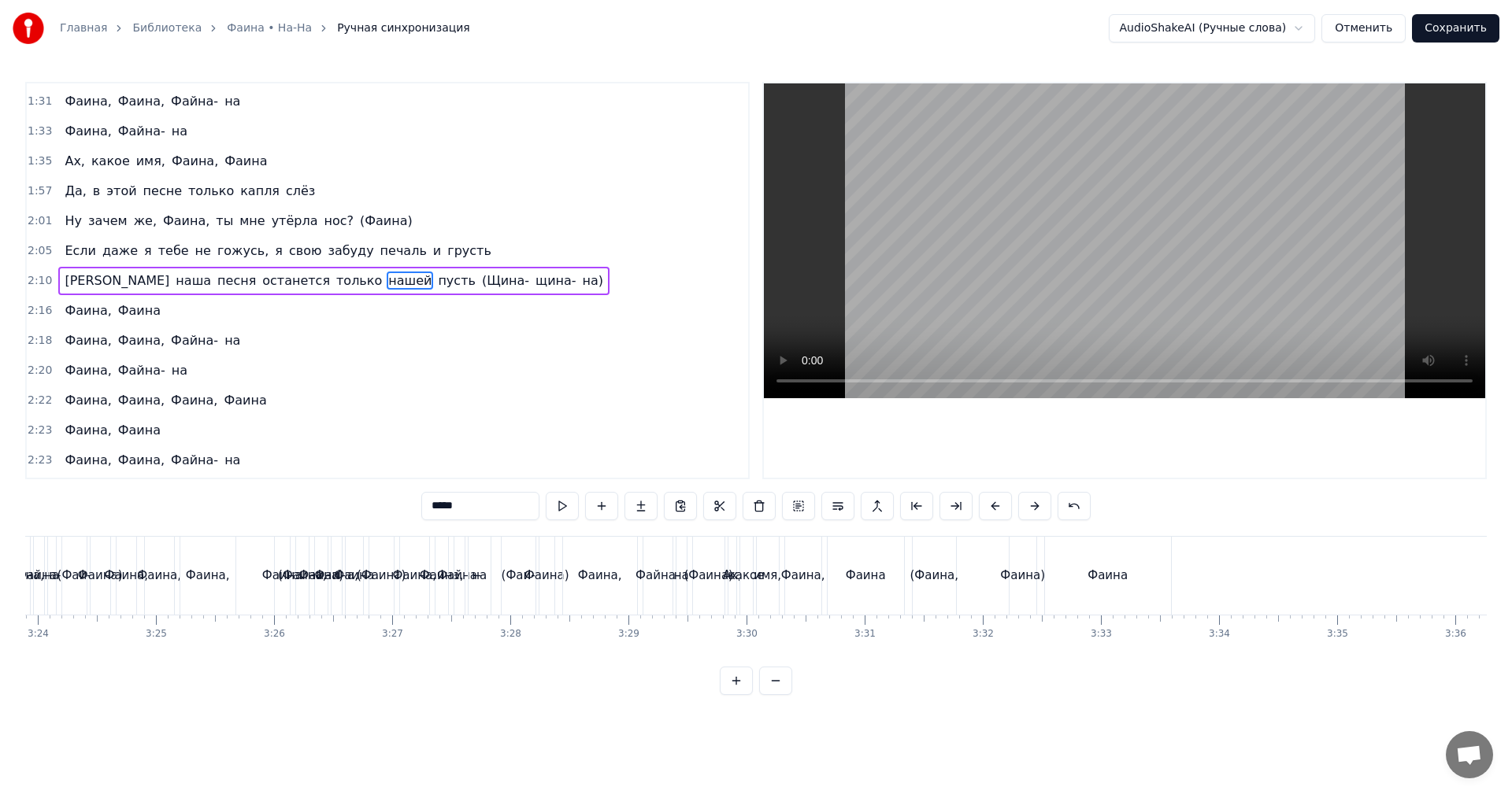
scroll to position [0, 24142]
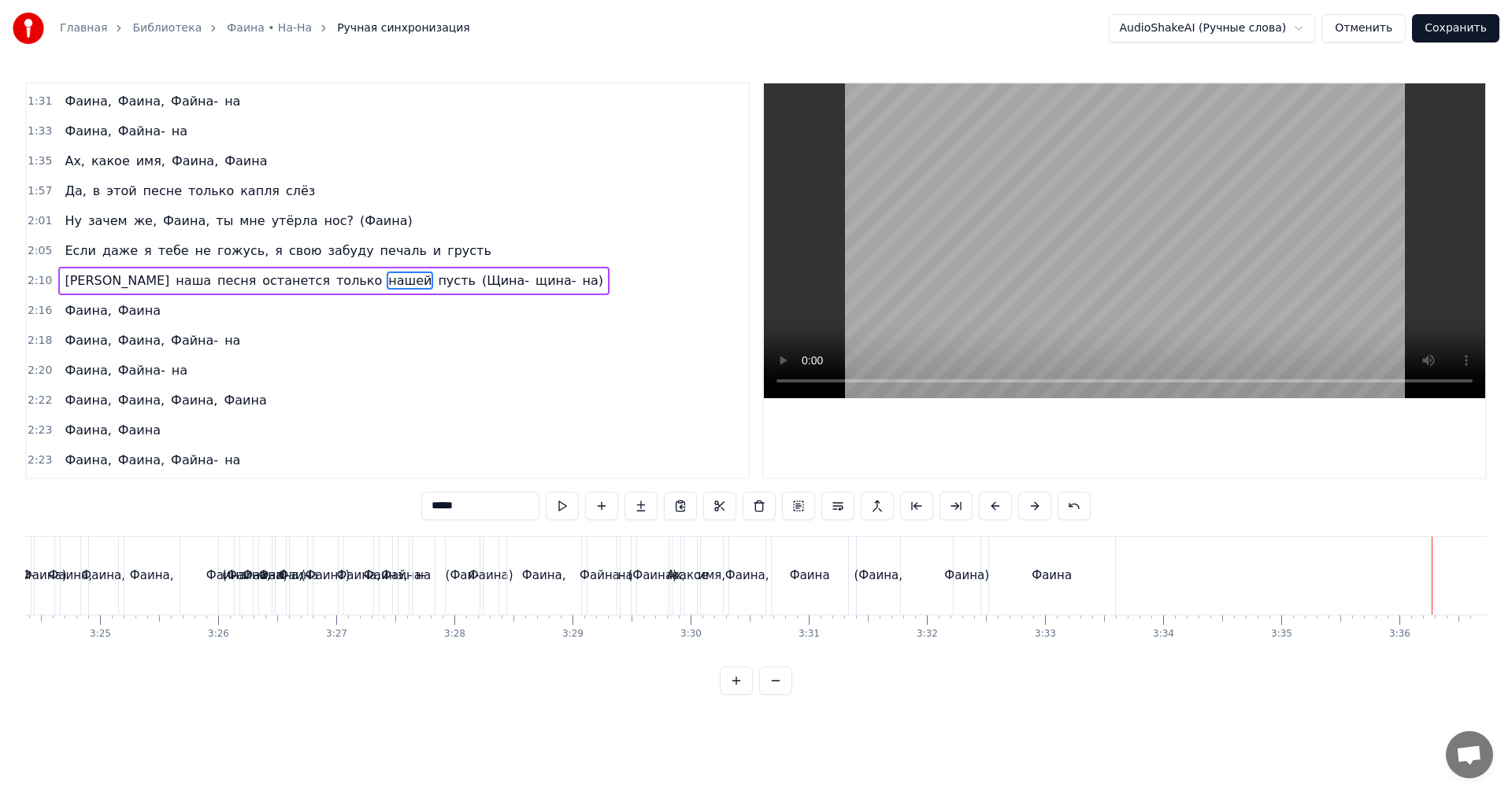
click at [1379, 26] on button "Отменить" at bounding box center [1364, 28] width 85 height 28
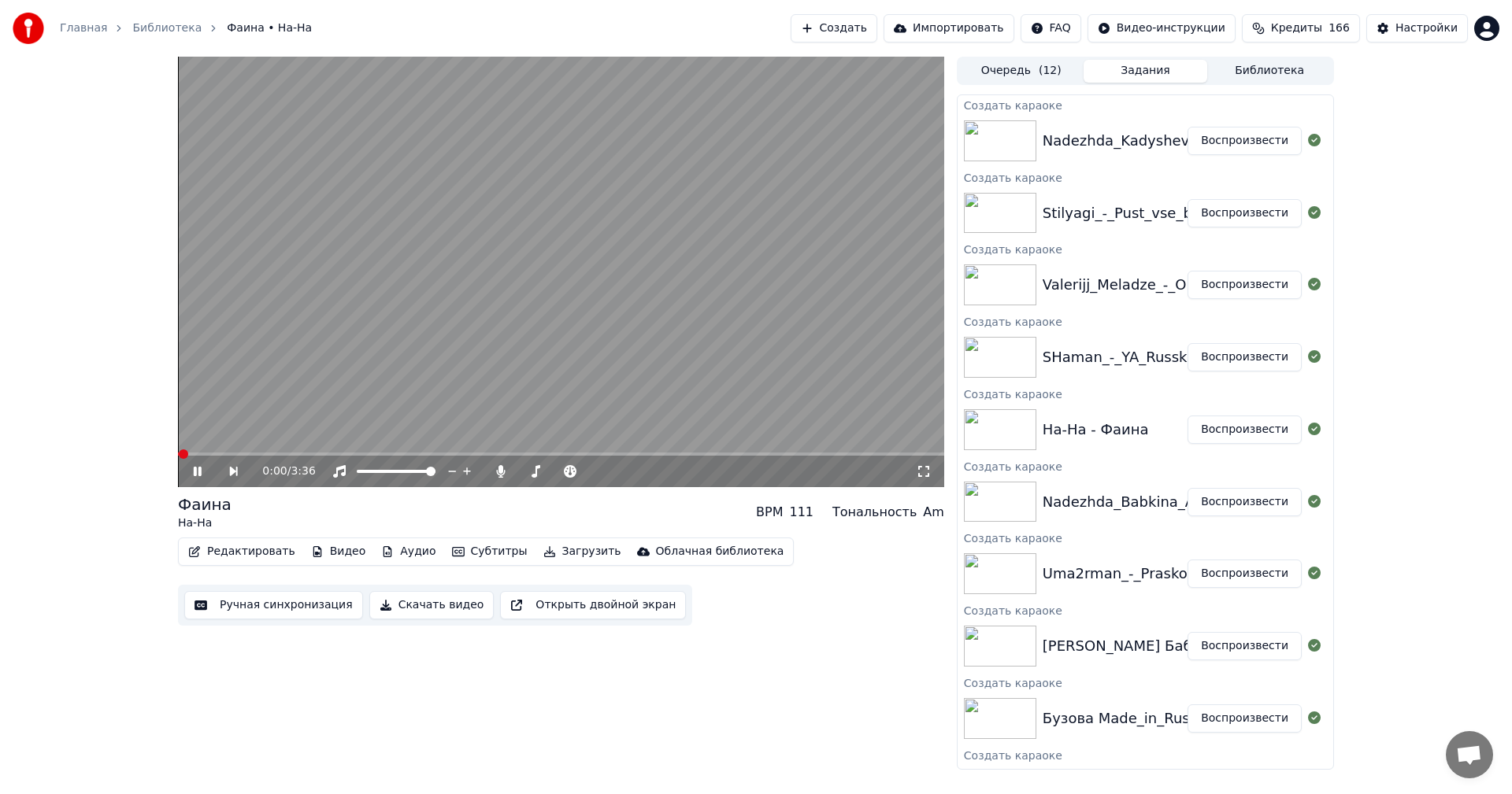
click at [549, 338] on video at bounding box center [562, 272] width 767 height 430
click at [263, 551] on button "Редактировать" at bounding box center [242, 552] width 120 height 22
click at [238, 552] on button "Редактировать" at bounding box center [242, 552] width 120 height 22
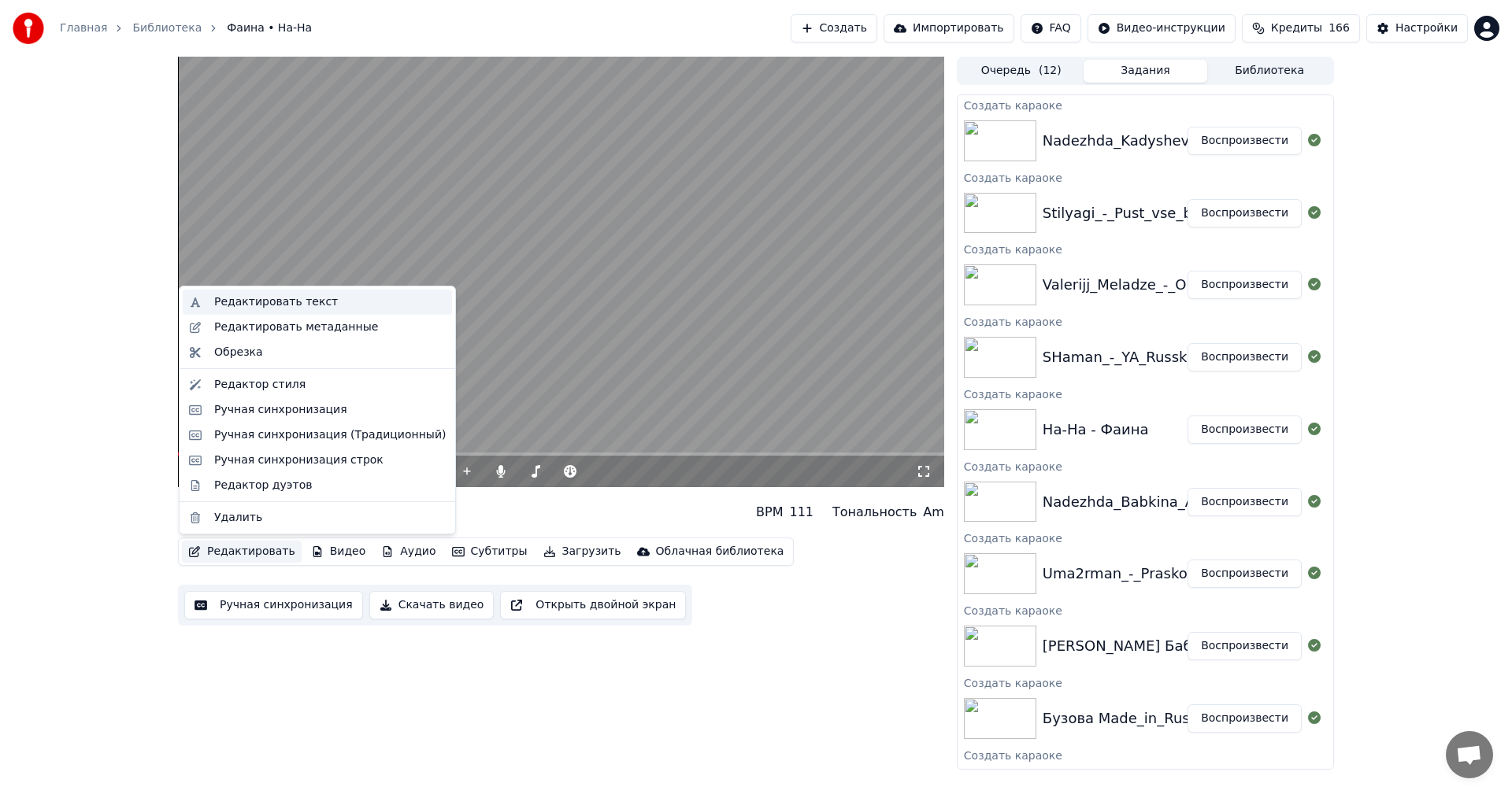
click at [237, 308] on div "Редактировать текст" at bounding box center [276, 302] width 124 height 15
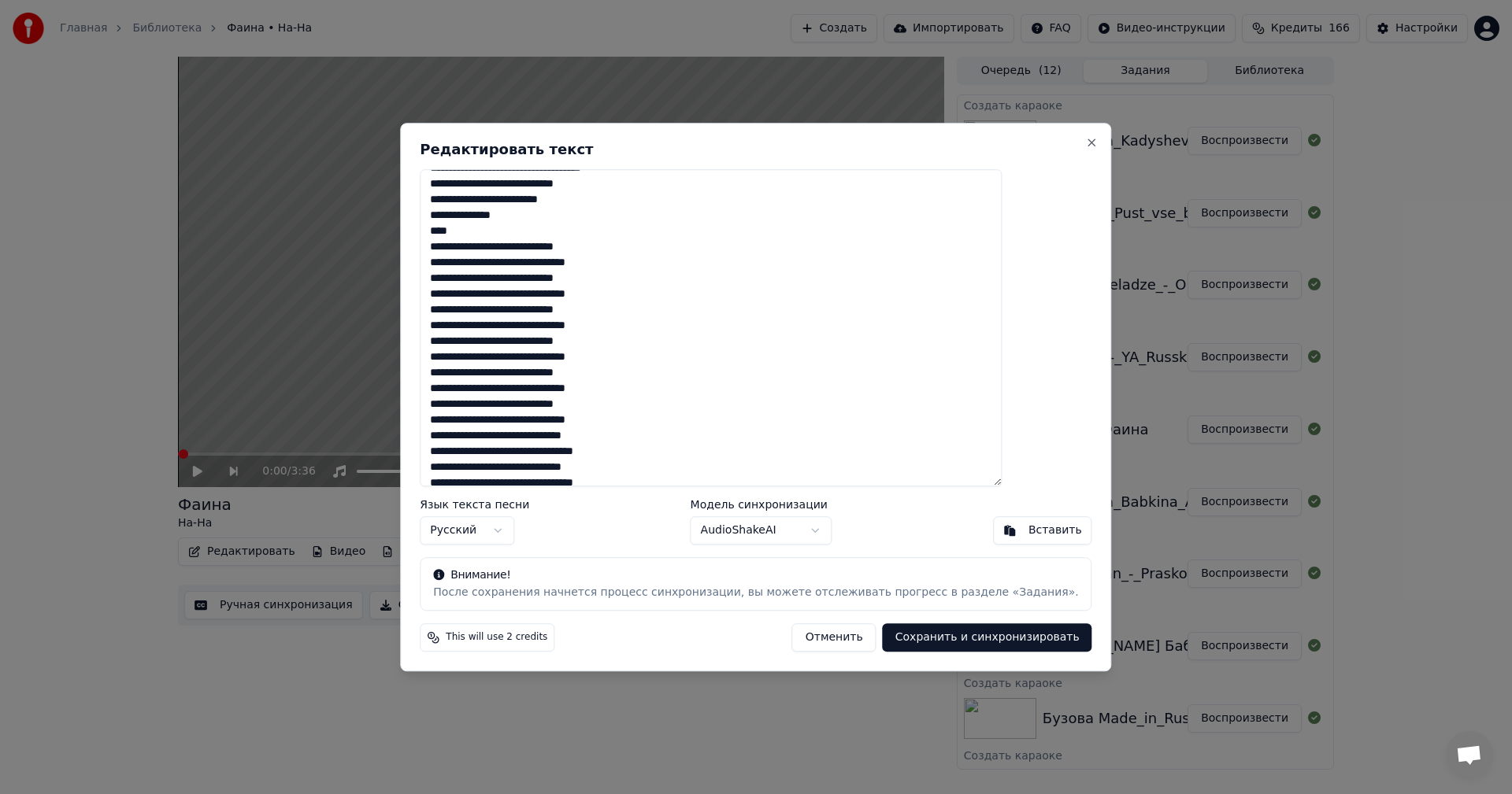
scroll to position [1269, 0]
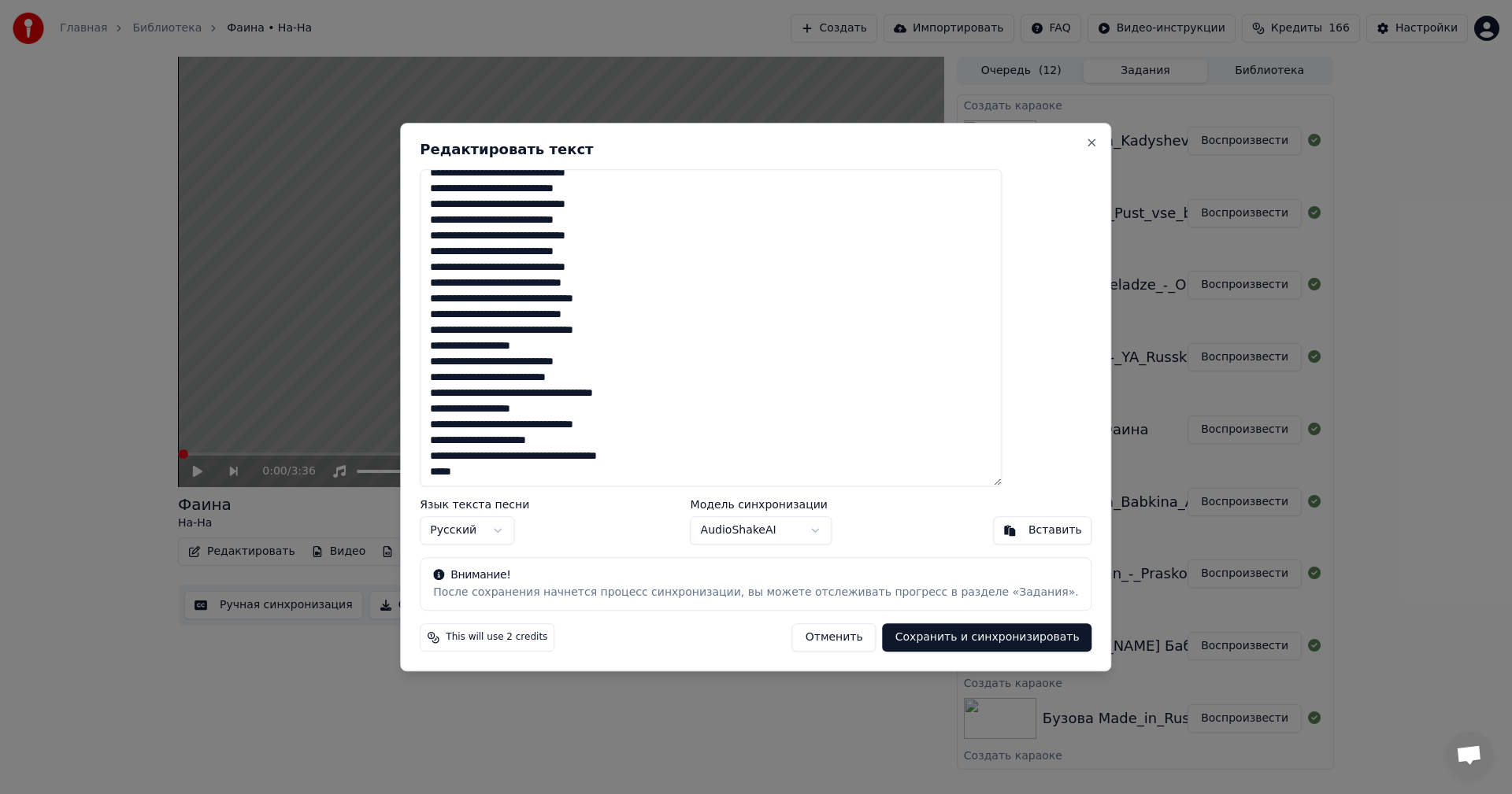
drag, startPoint x: 476, startPoint y: 316, endPoint x: 693, endPoint y: 483, distance: 273.8
click at [693, 483] on textarea at bounding box center [710, 328] width 582 height 318
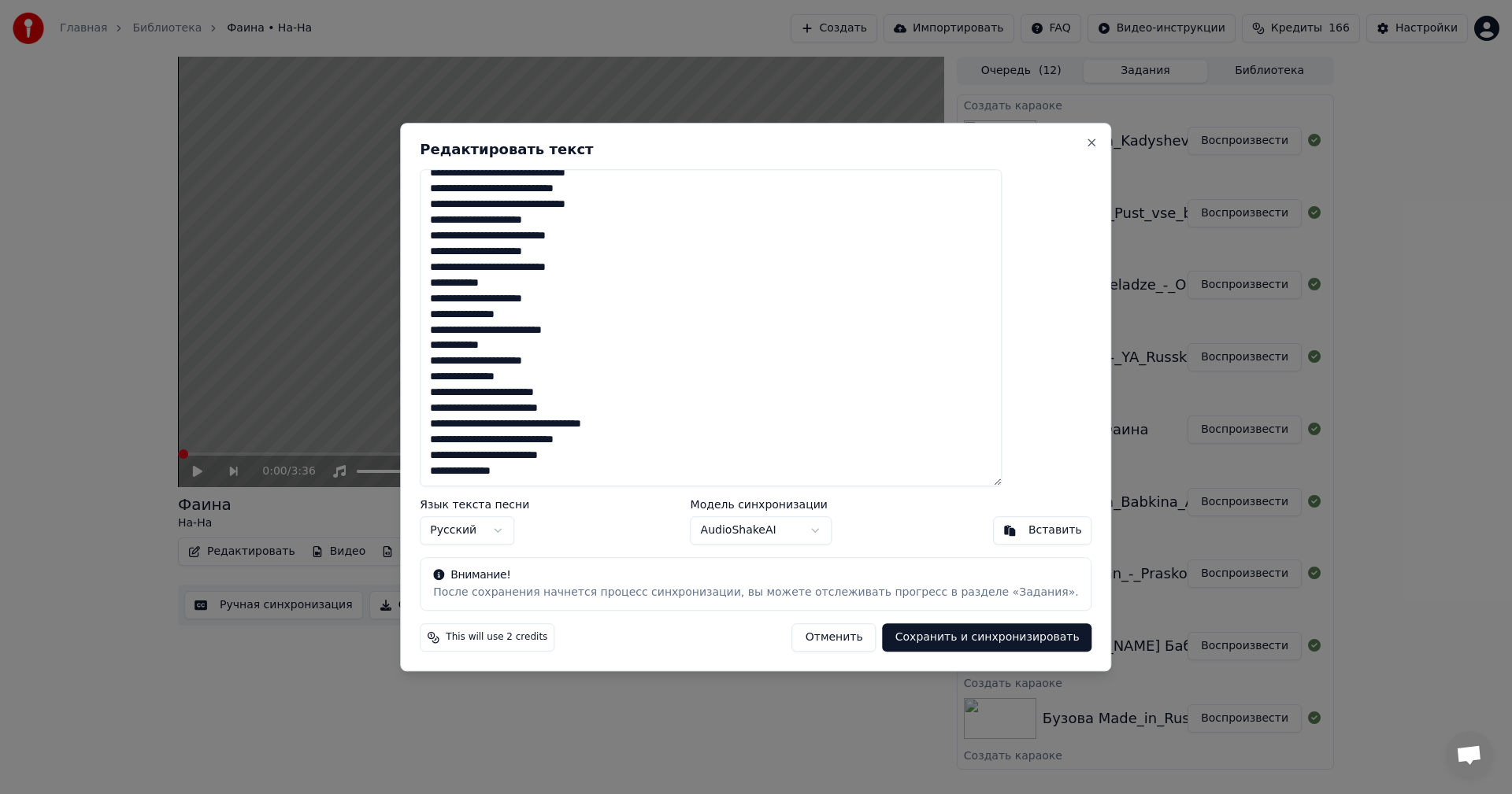
scroll to position [861, 0]
type textarea "**********"
click at [941, 635] on button "Сохранить и синхронизировать" at bounding box center [987, 637] width 209 height 28
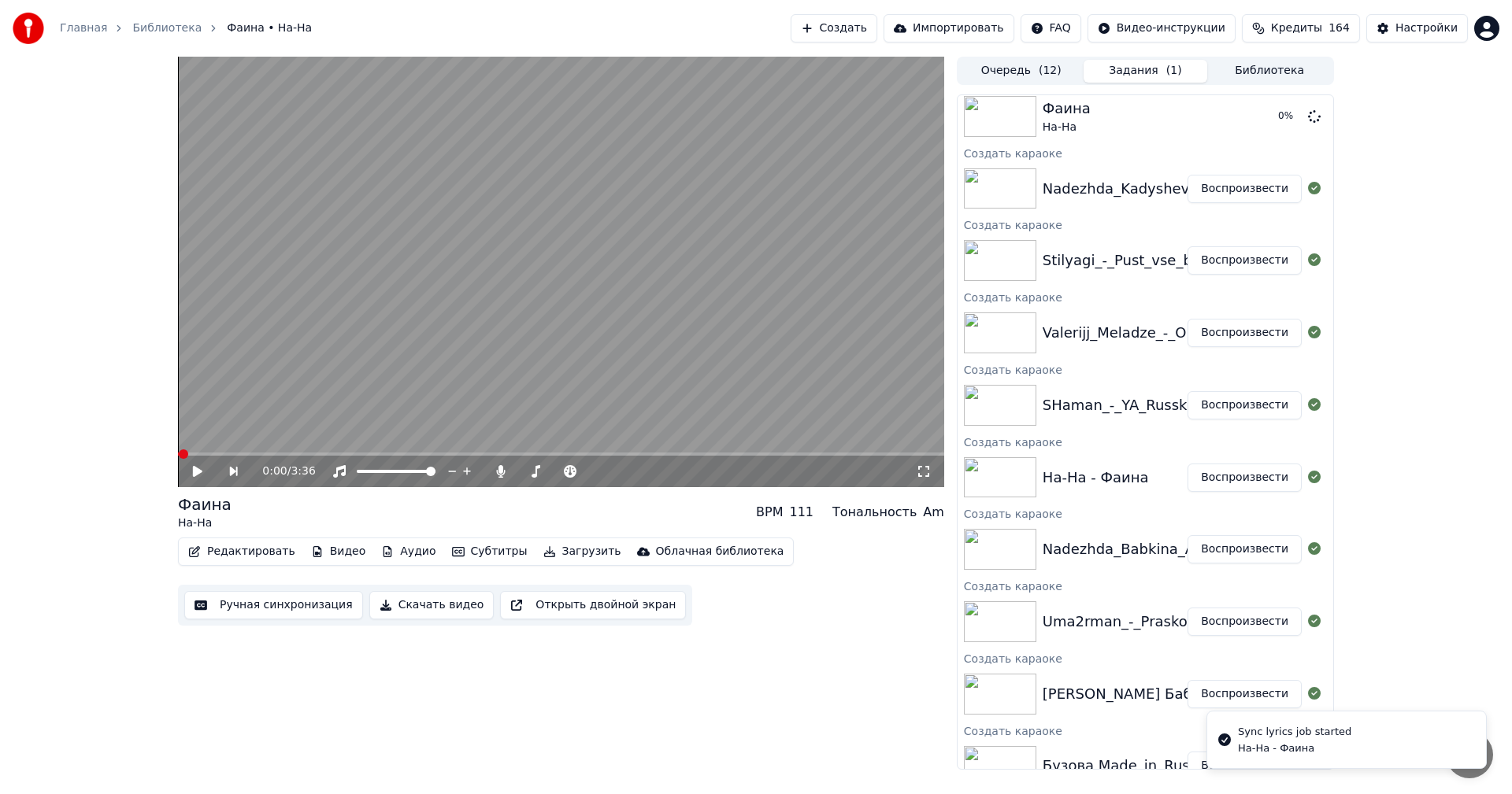
scroll to position [0, 0]
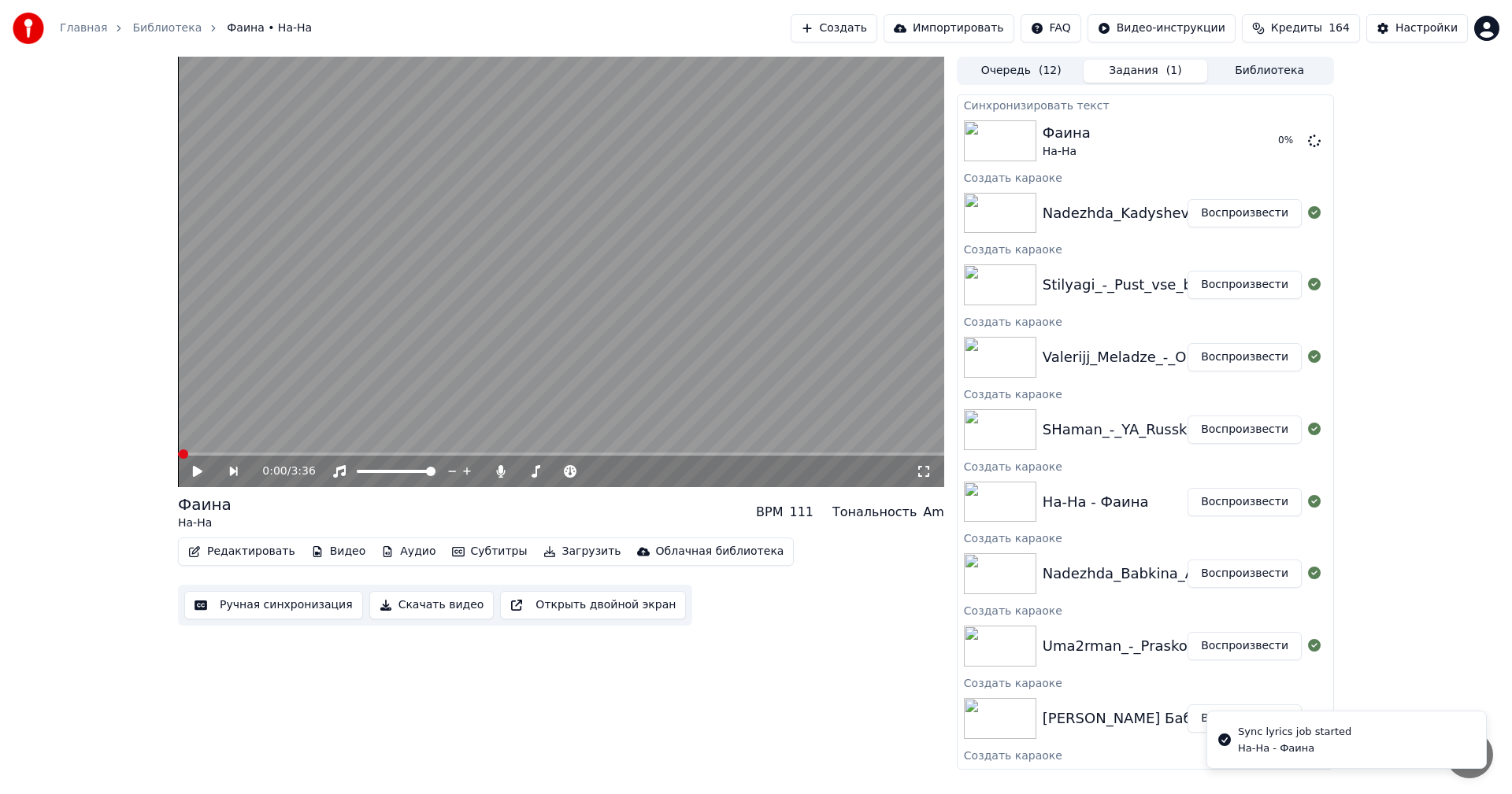
click at [1223, 430] on button "Воспроизвести" at bounding box center [1244, 430] width 114 height 28
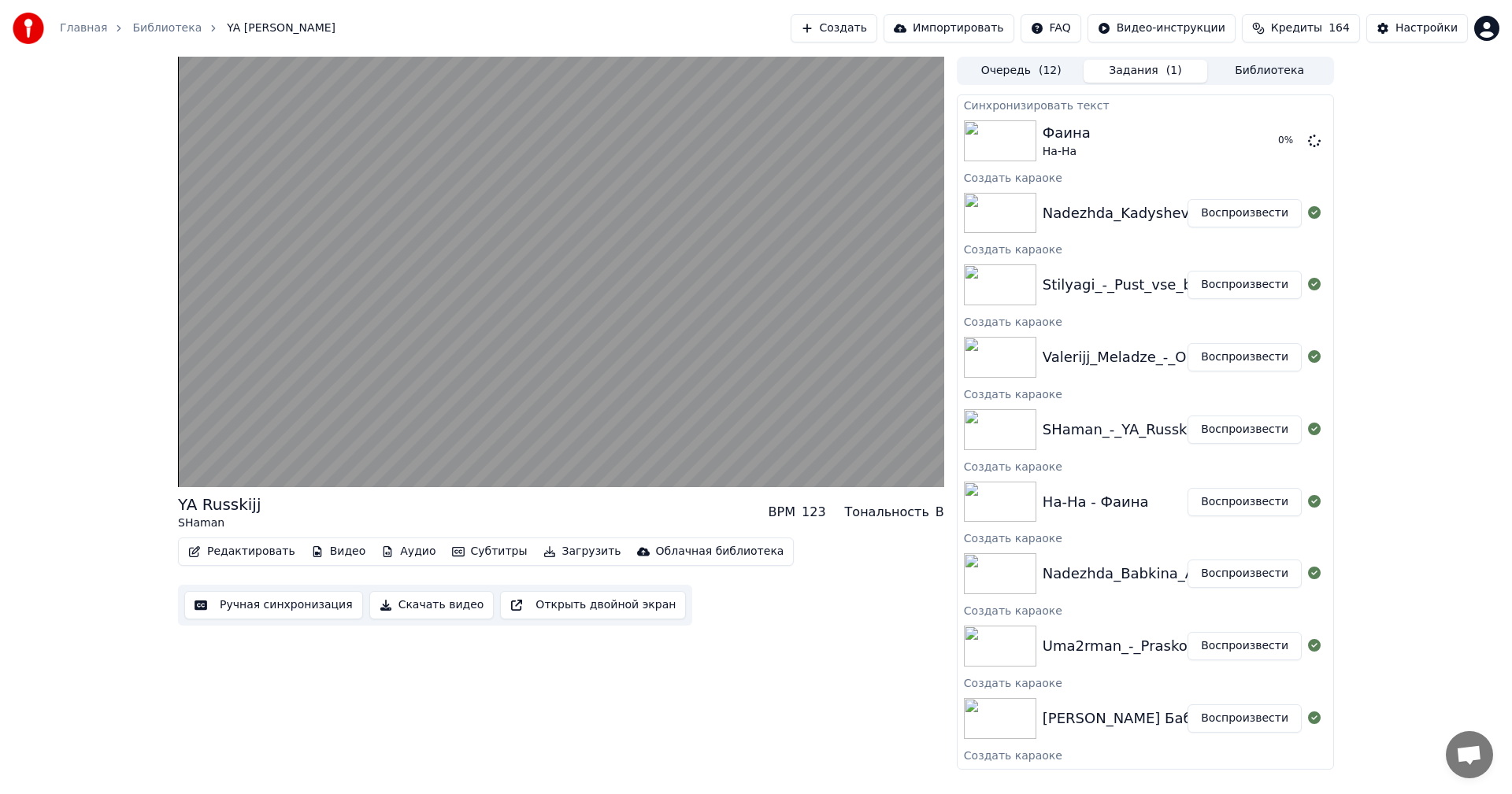
click at [244, 606] on button "Ручная синхронизация" at bounding box center [273, 605] width 179 height 28
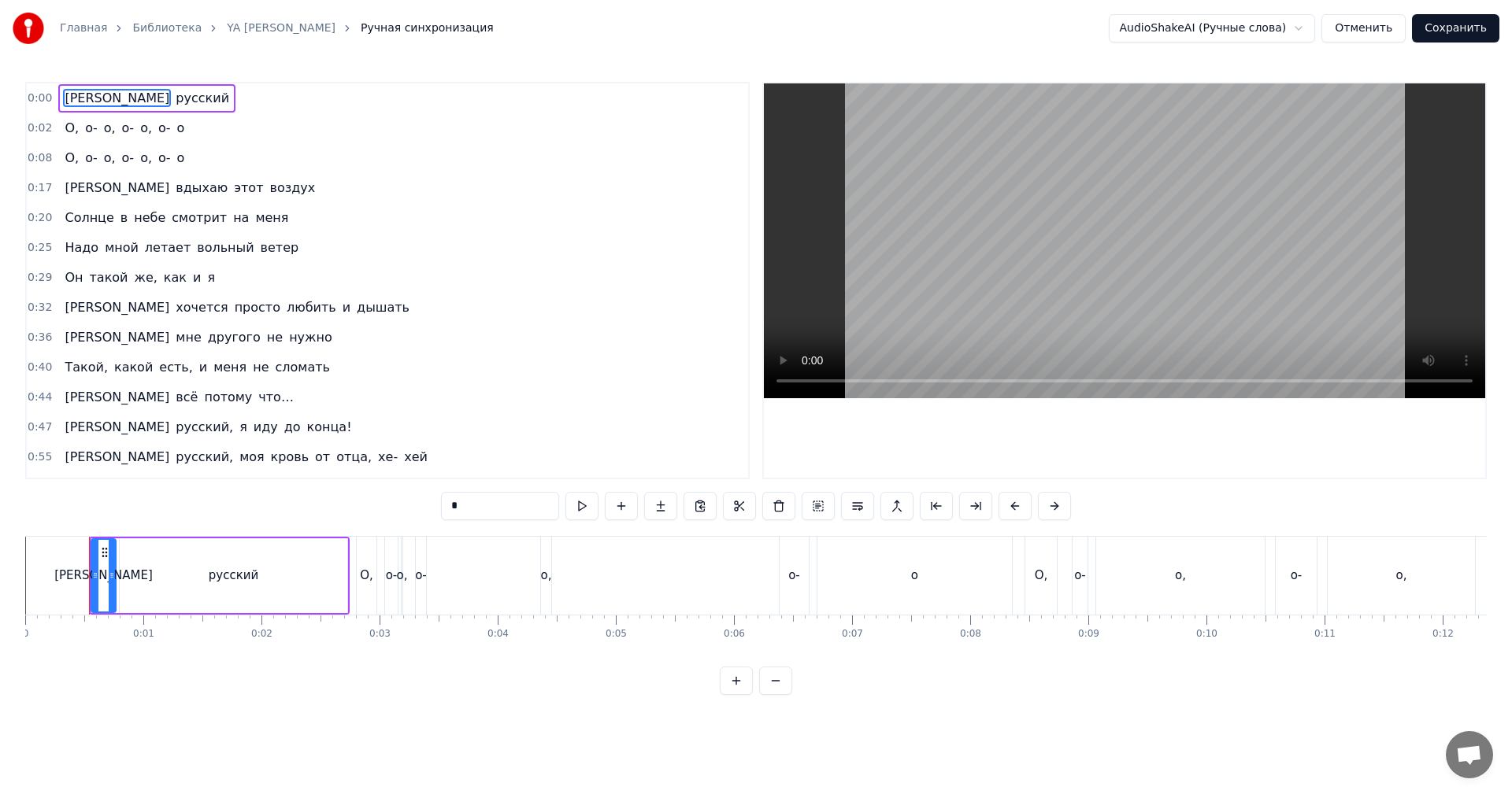
click at [1119, 251] on video at bounding box center [1125, 241] width 721 height 315
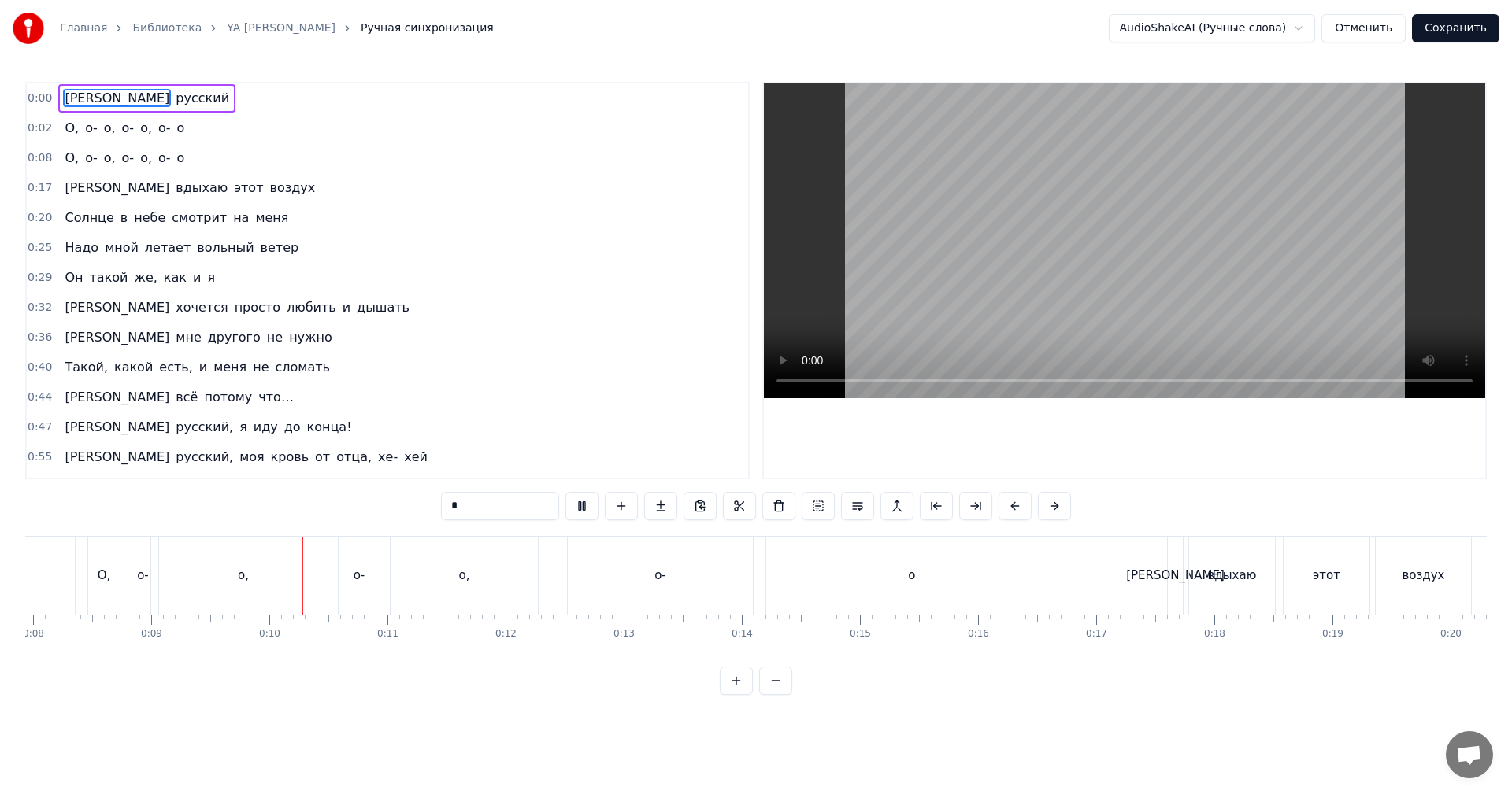
scroll to position [0, 1103]
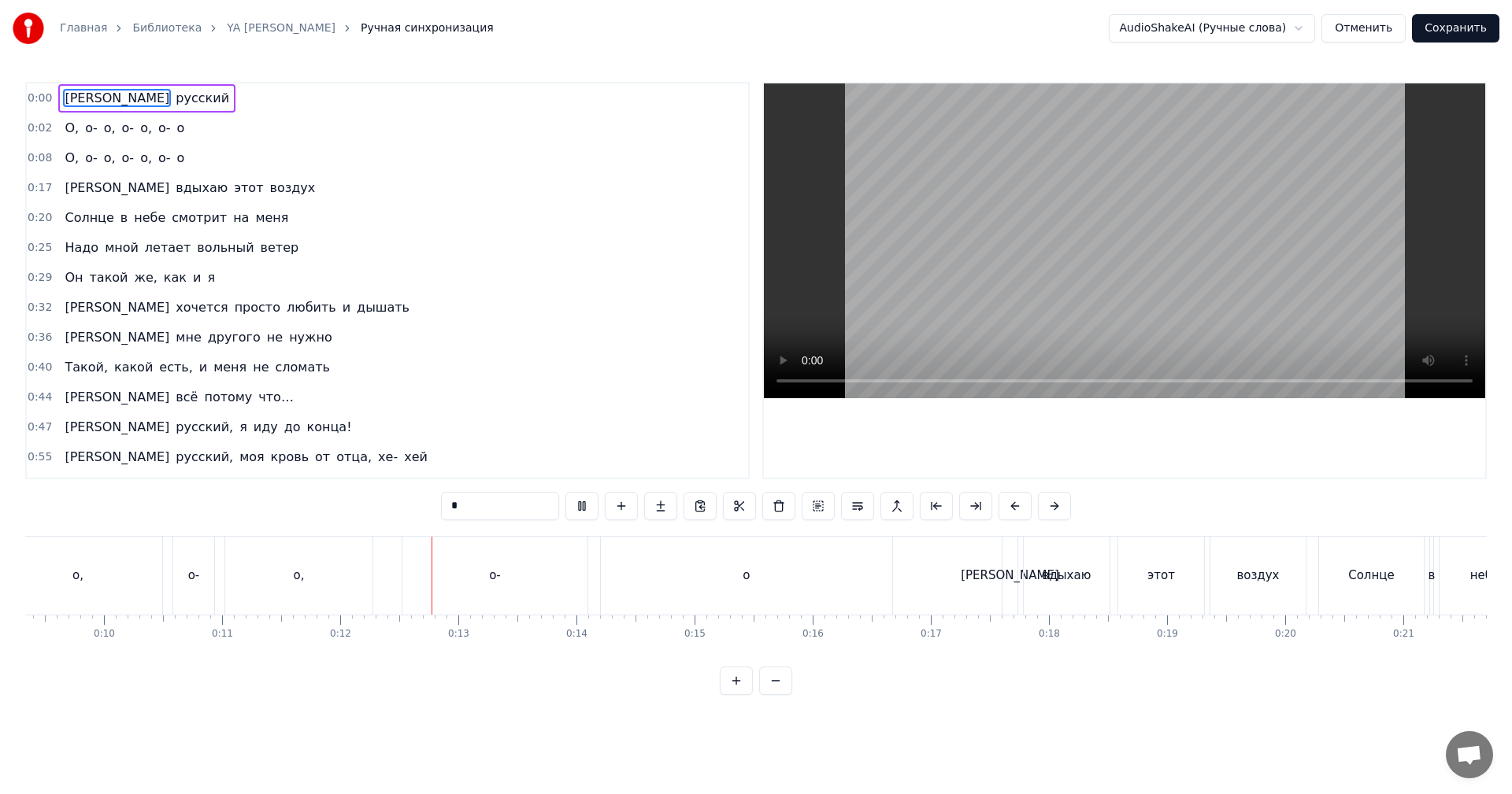
click at [33, 126] on span "0:02" at bounding box center [40, 128] width 24 height 15
click at [34, 154] on span "0:08" at bounding box center [40, 158] width 24 height 15
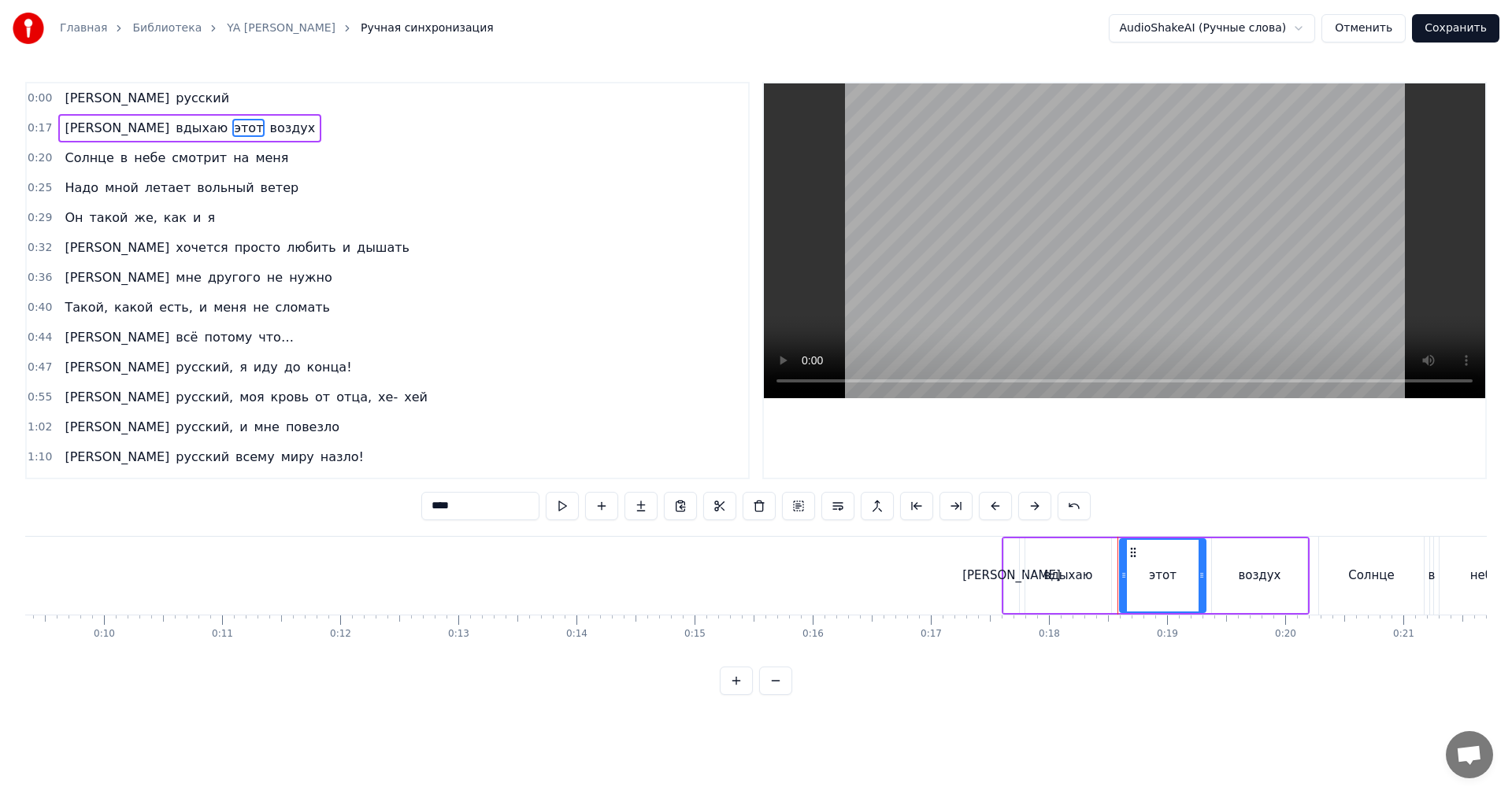
click at [1100, 322] on video at bounding box center [1125, 241] width 721 height 315
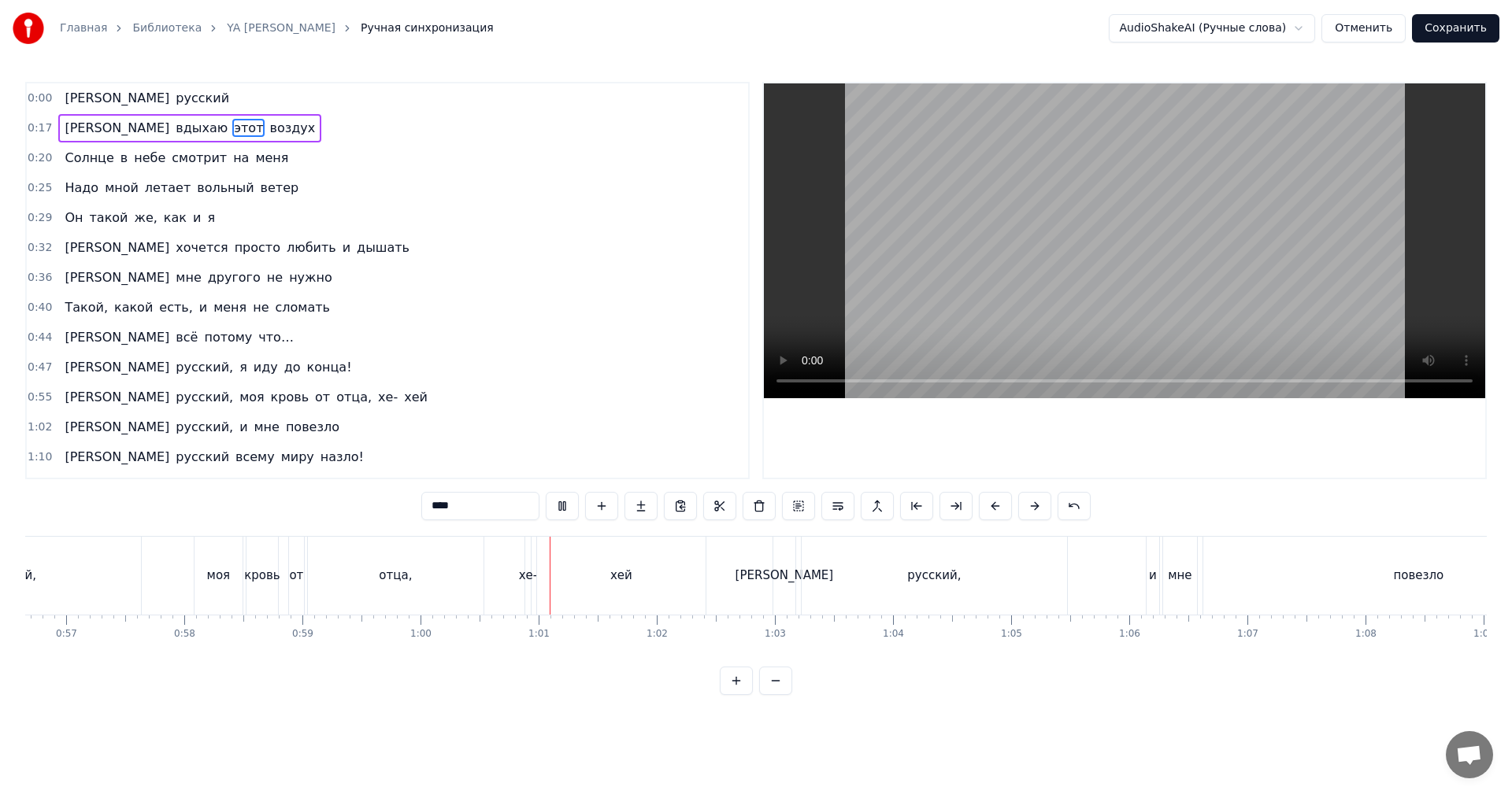
scroll to position [0, 6694]
drag, startPoint x: 1072, startPoint y: 290, endPoint x: 698, endPoint y: 420, distance: 395.9
click at [1063, 295] on video at bounding box center [1125, 241] width 721 height 315
click at [544, 590] on div "хей" at bounding box center [619, 576] width 168 height 78
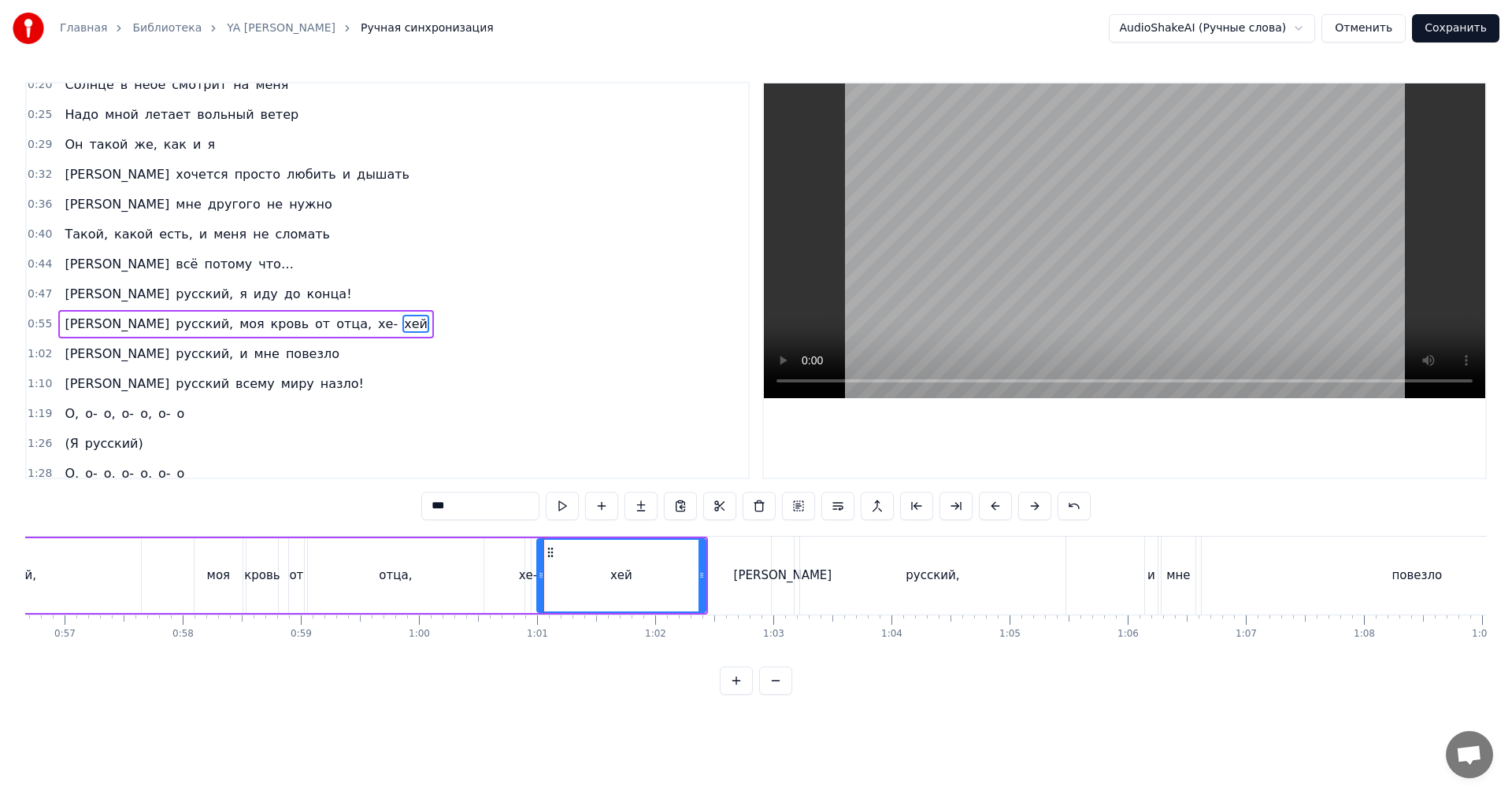
scroll to position [116, 0]
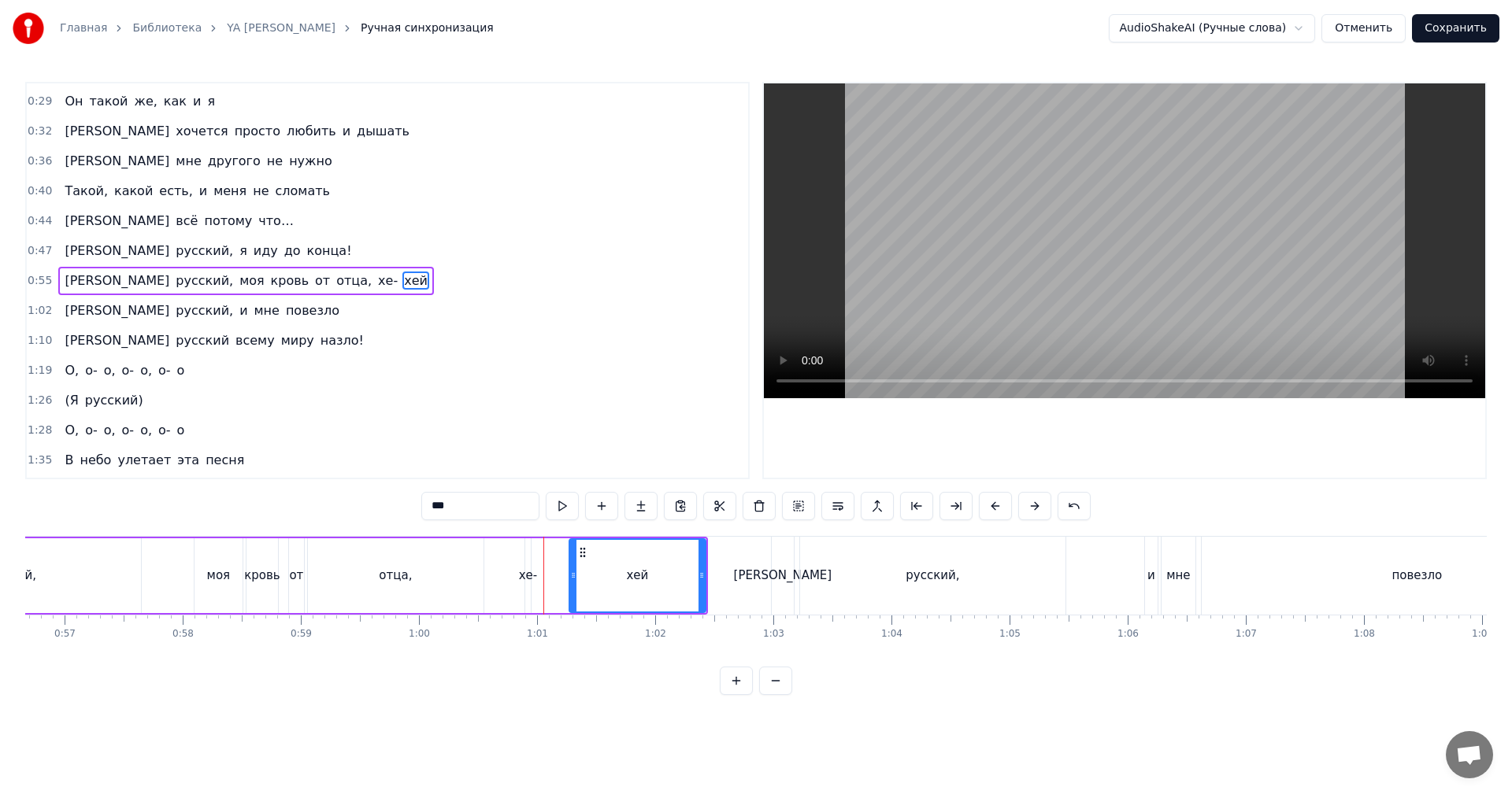
drag, startPoint x: 539, startPoint y: 589, endPoint x: 571, endPoint y: 586, distance: 32.1
click at [571, 586] on div at bounding box center [574, 576] width 7 height 72
click at [522, 582] on div "хе-" at bounding box center [528, 576] width 19 height 18
drag, startPoint x: 570, startPoint y: 591, endPoint x: 496, endPoint y: 595, distance: 74.1
click at [496, 595] on div at bounding box center [499, 576] width 7 height 72
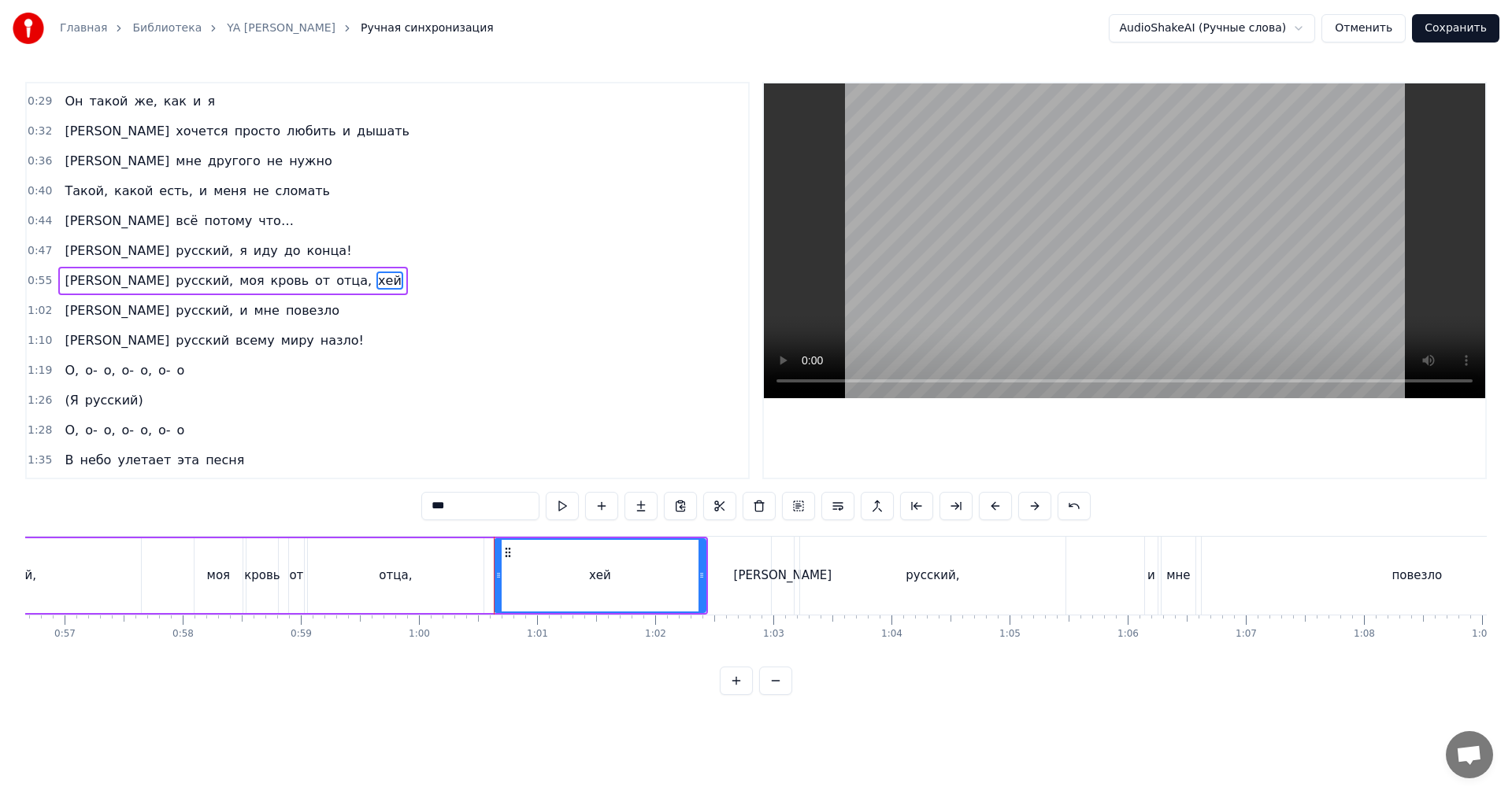
drag, startPoint x: 461, startPoint y: 596, endPoint x: 516, endPoint y: 554, distance: 69.2
click at [465, 592] on div "отца," at bounding box center [395, 576] width 176 height 75
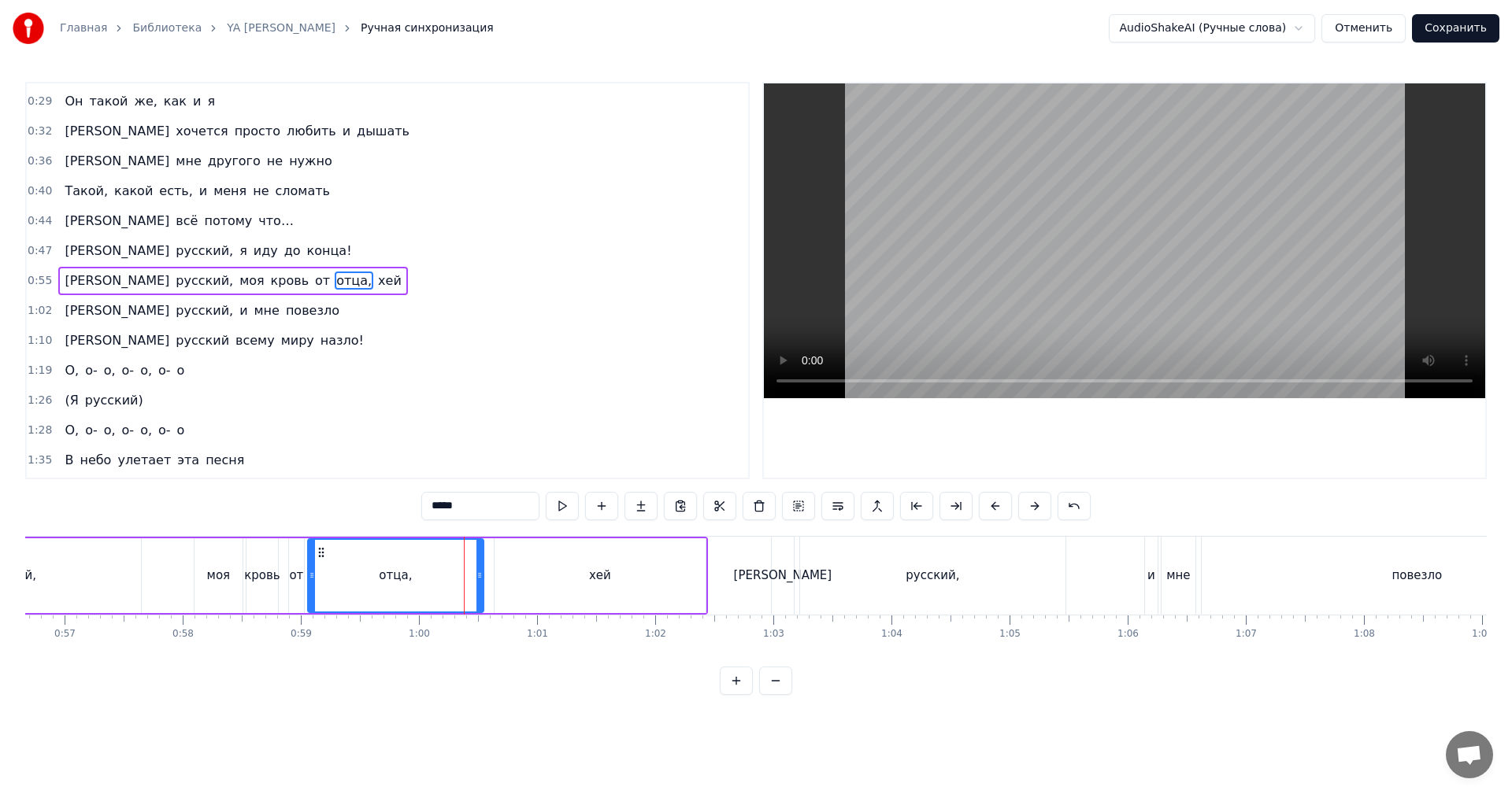
click at [1025, 314] on video at bounding box center [1125, 241] width 721 height 315
click at [1087, 325] on video at bounding box center [1125, 241] width 721 height 315
click at [435, 576] on div "отца," at bounding box center [395, 576] width 174 height 72
click at [1018, 223] on video at bounding box center [1125, 241] width 721 height 315
drag, startPoint x: 1012, startPoint y: 244, endPoint x: 784, endPoint y: 377, distance: 264.0
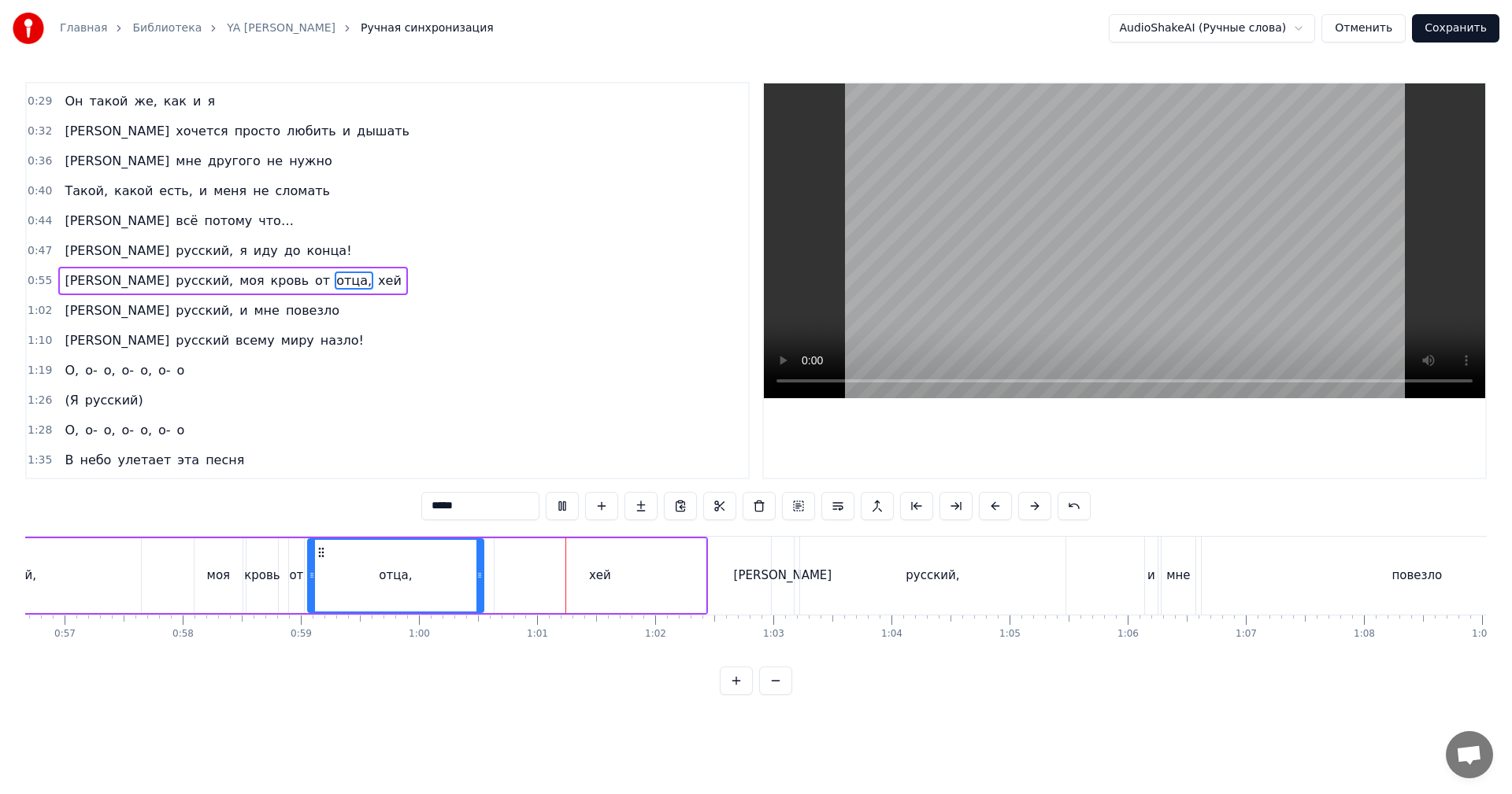
click at [1008, 246] on video at bounding box center [1125, 241] width 721 height 315
drag, startPoint x: 579, startPoint y: 595, endPoint x: 523, endPoint y: 588, distance: 56.4
click at [573, 595] on div "хей" at bounding box center [600, 576] width 211 height 75
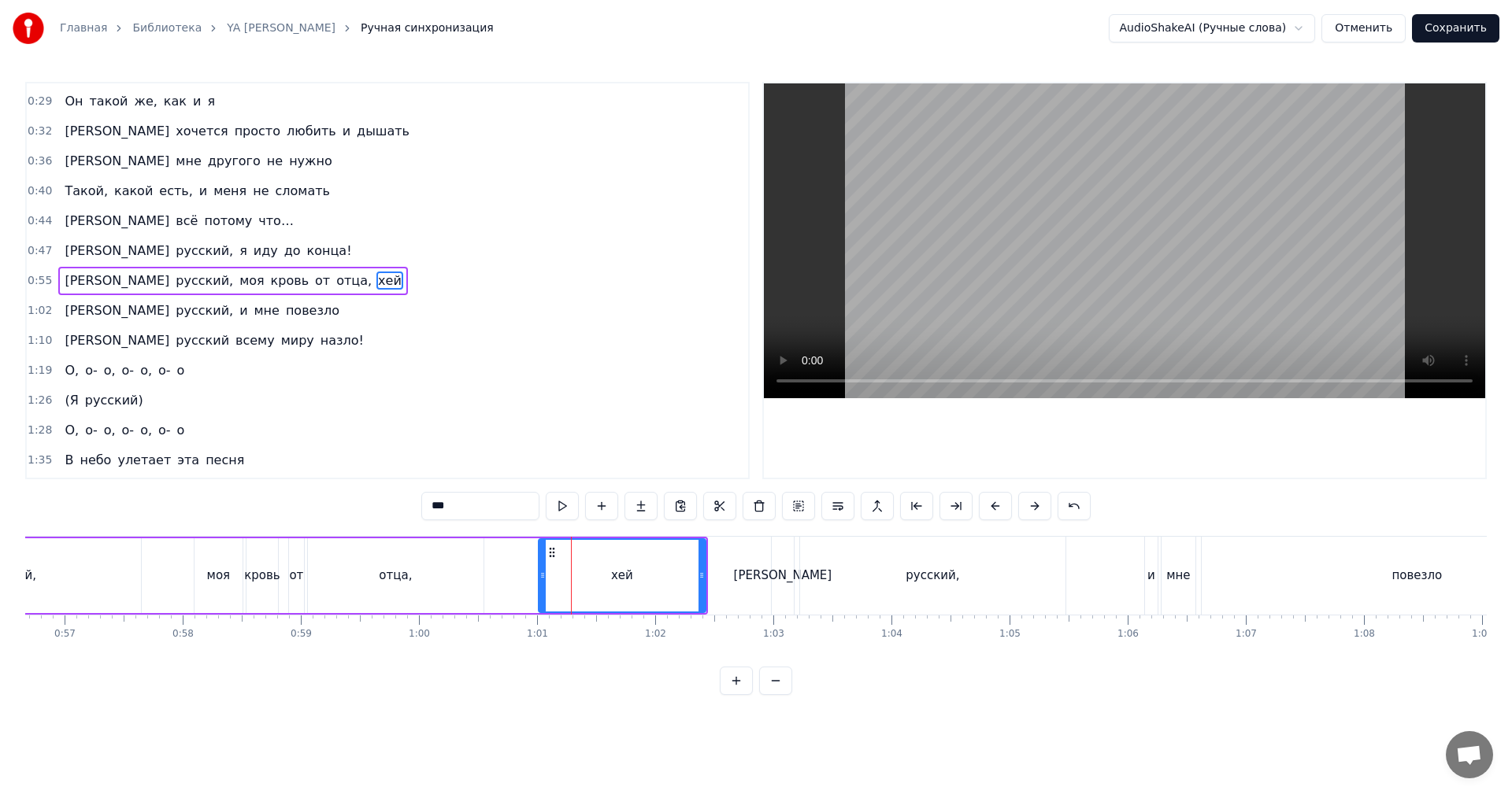
drag, startPoint x: 497, startPoint y: 586, endPoint x: 541, endPoint y: 587, distance: 44.0
click at [541, 587] on div at bounding box center [543, 576] width 7 height 72
drag, startPoint x: 449, startPoint y: 586, endPoint x: 474, endPoint y: 578, distance: 26.2
click at [451, 585] on div "отца," at bounding box center [395, 576] width 176 height 75
type input "*****"
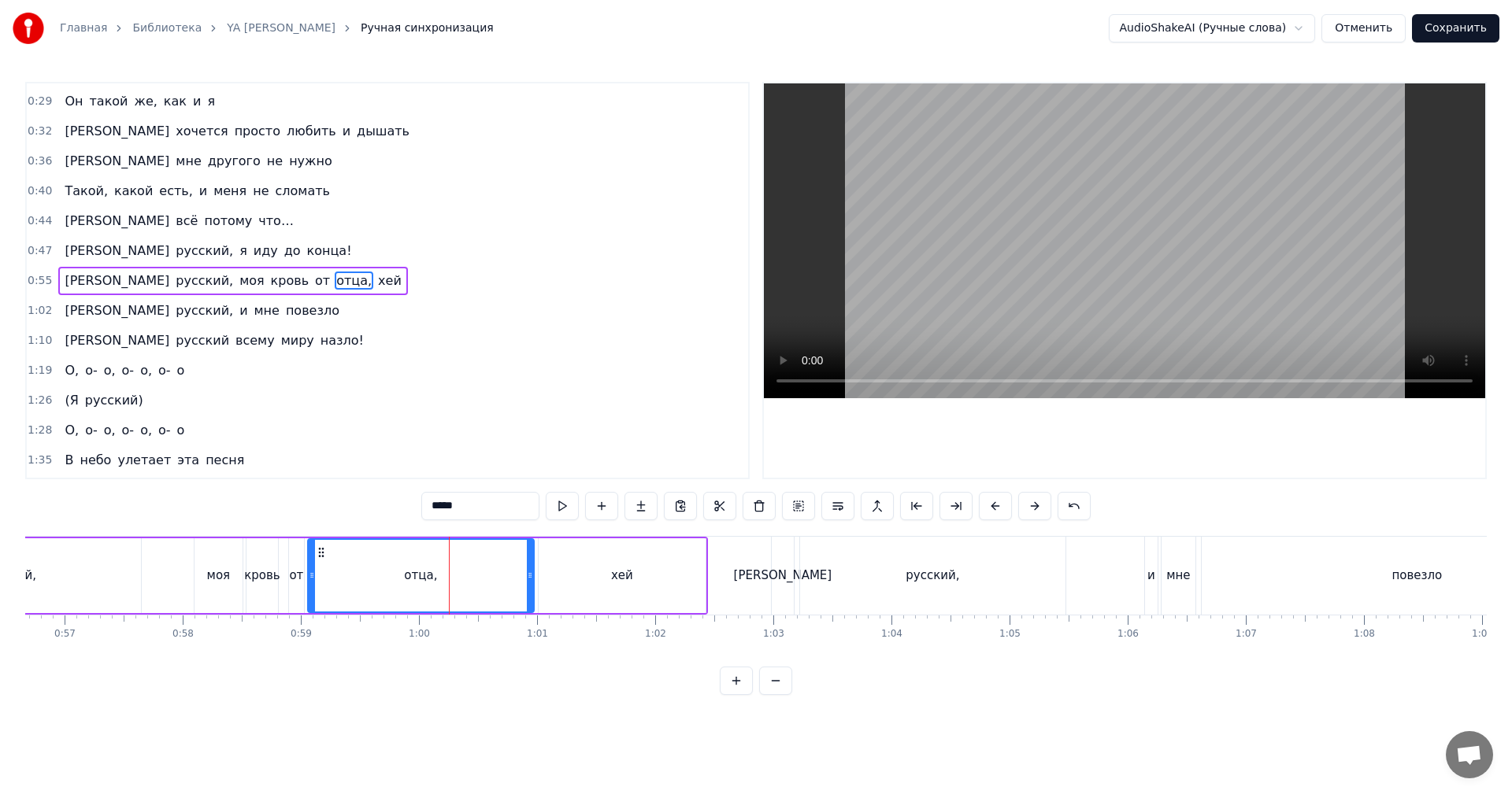
drag, startPoint x: 479, startPoint y: 575, endPoint x: 530, endPoint y: 574, distance: 51.0
click at [530, 574] on icon at bounding box center [530, 575] width 7 height 12
click at [463, 576] on div "отца," at bounding box center [421, 576] width 225 height 72
click at [1054, 255] on video at bounding box center [1125, 241] width 721 height 315
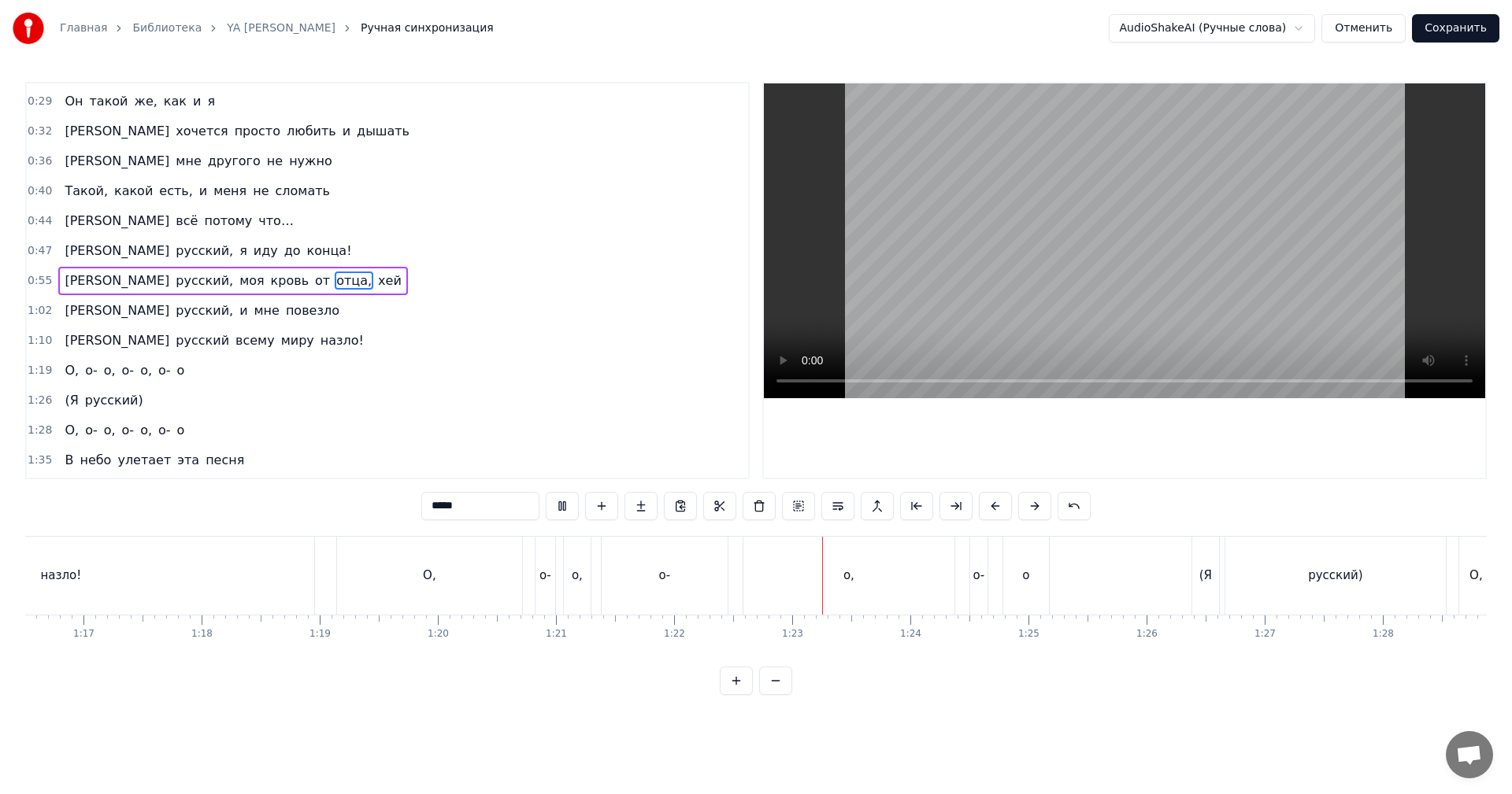
scroll to position [0, 9156]
click at [39, 369] on span "1:19" at bounding box center [40, 370] width 24 height 15
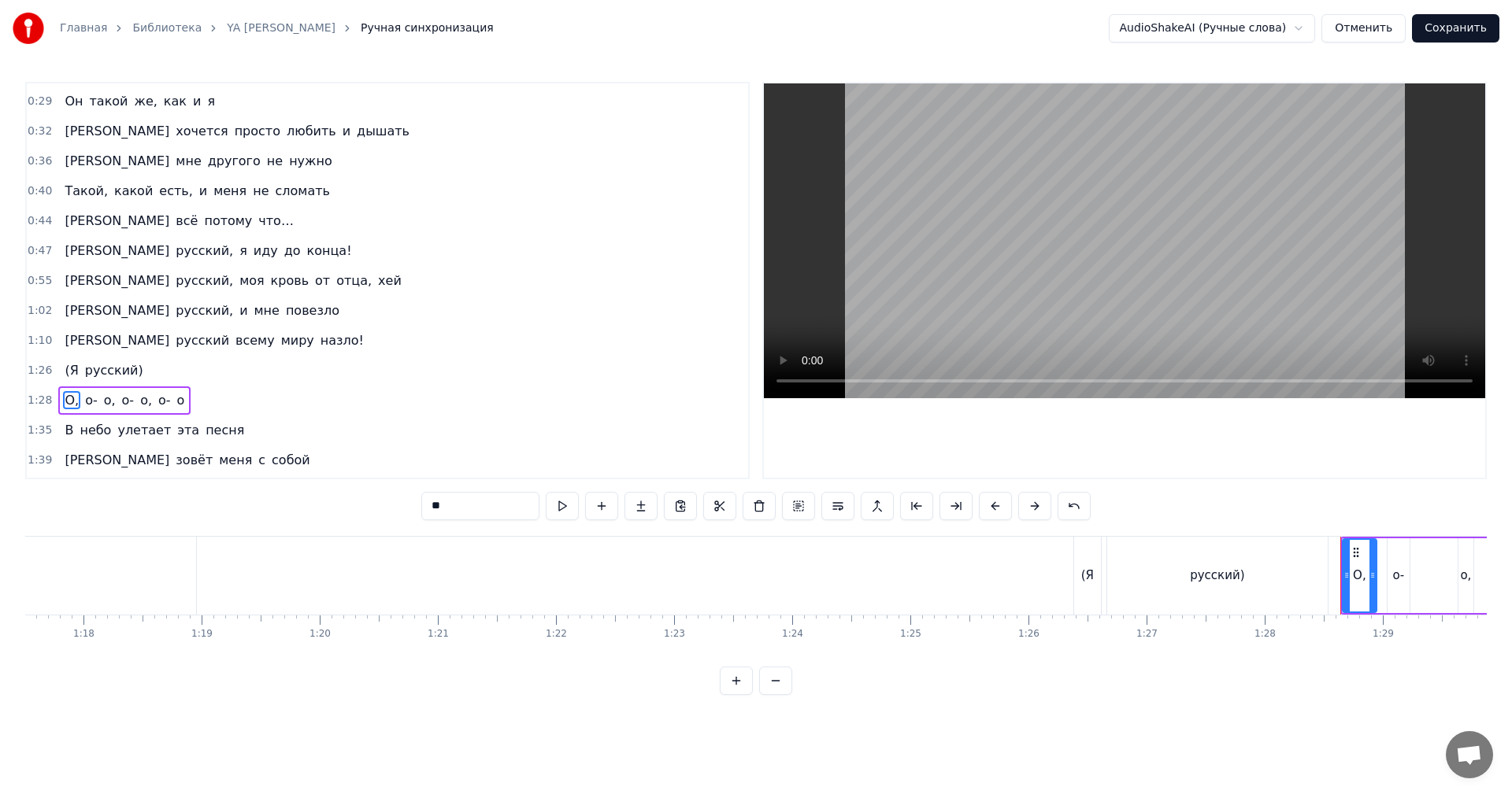
scroll to position [236, 0]
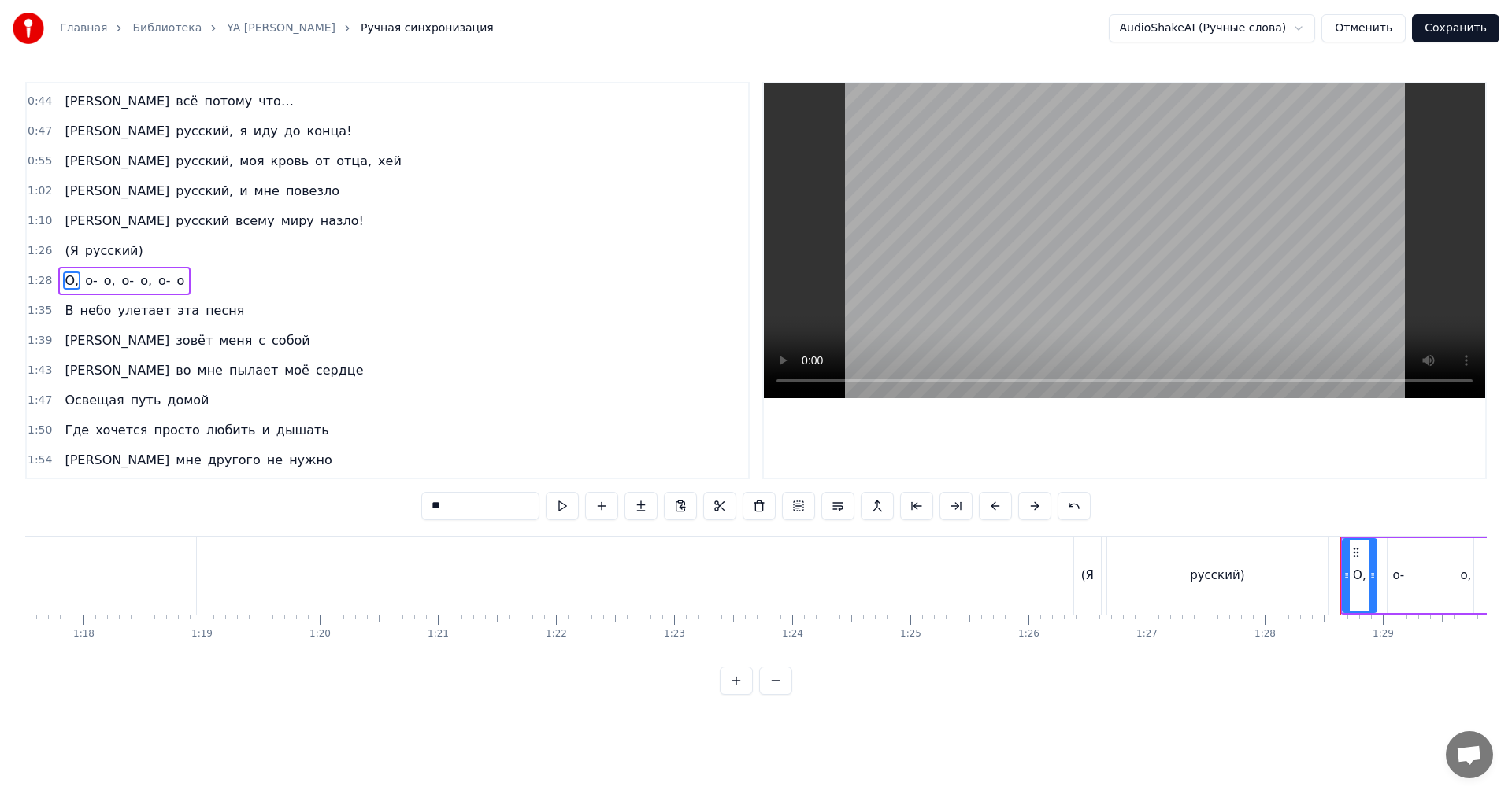
click at [32, 280] on span "1:28" at bounding box center [40, 281] width 24 height 15
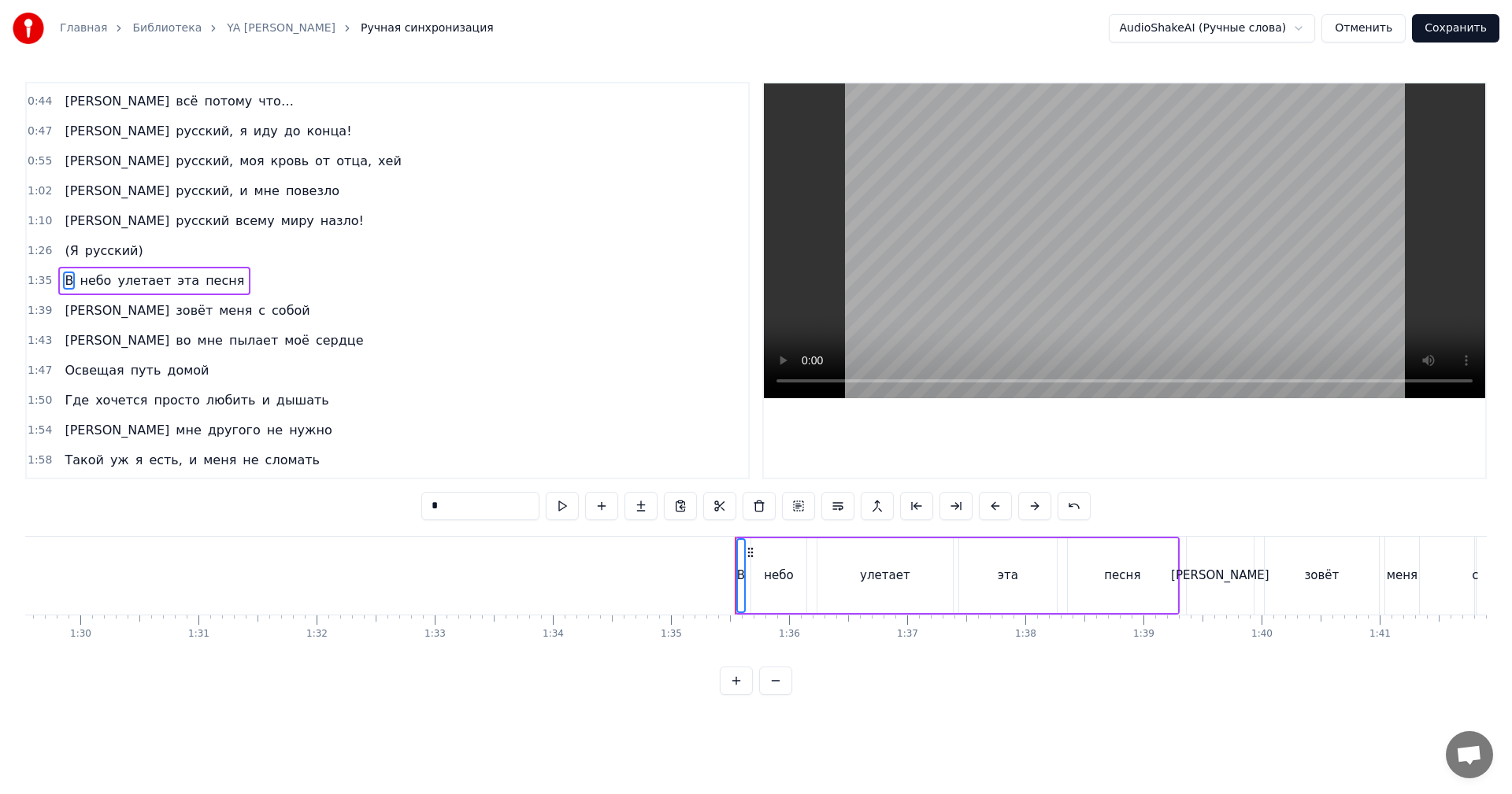
scroll to position [0, 10105]
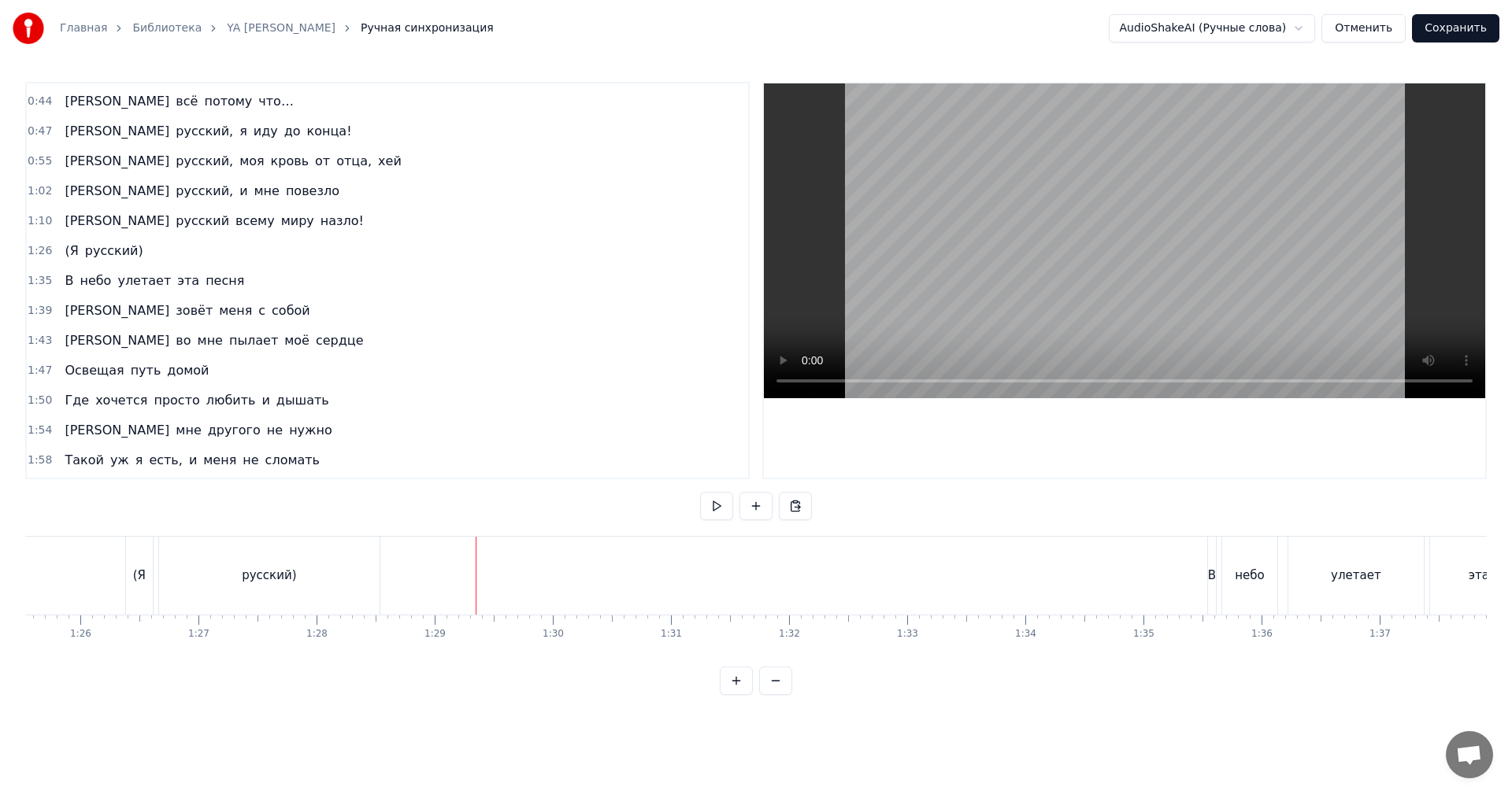
click at [1107, 215] on video at bounding box center [1125, 241] width 721 height 315
click at [1192, 316] on video at bounding box center [1125, 241] width 721 height 315
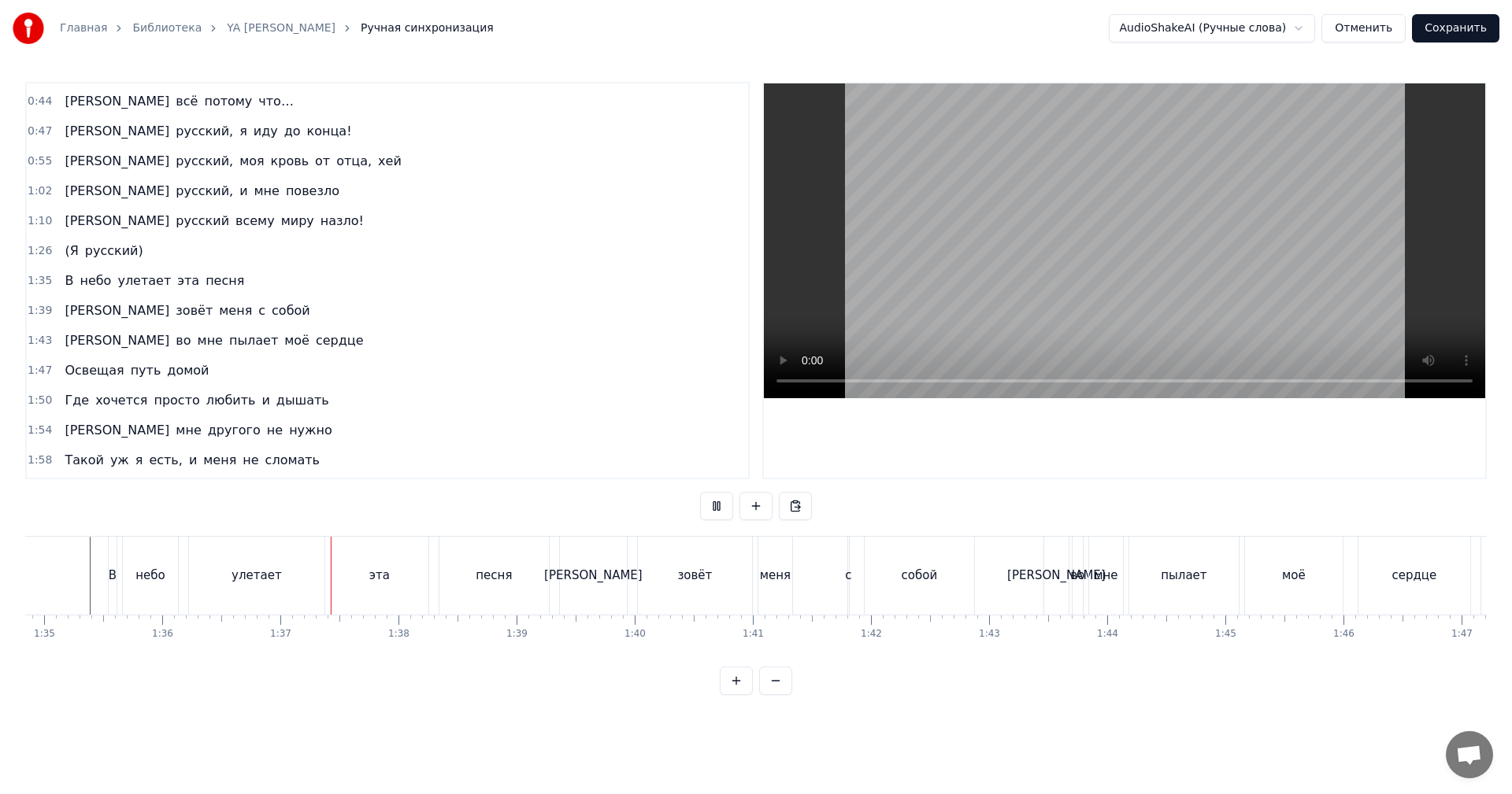
scroll to position [0, 11207]
click at [1055, 326] on video at bounding box center [1125, 241] width 721 height 315
click at [772, 596] on div "меня" at bounding box center [772, 576] width 34 height 78
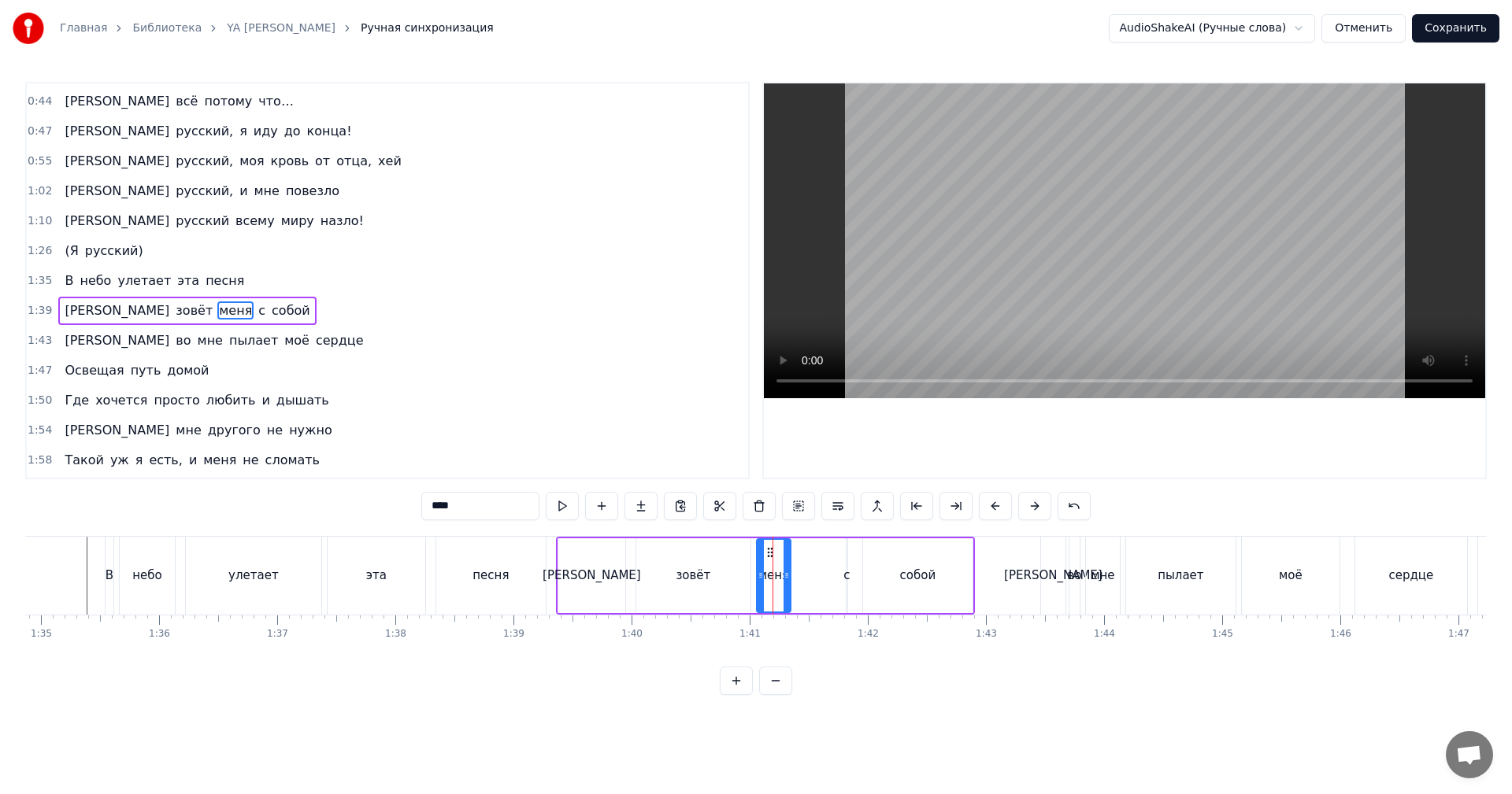
scroll to position [266, 0]
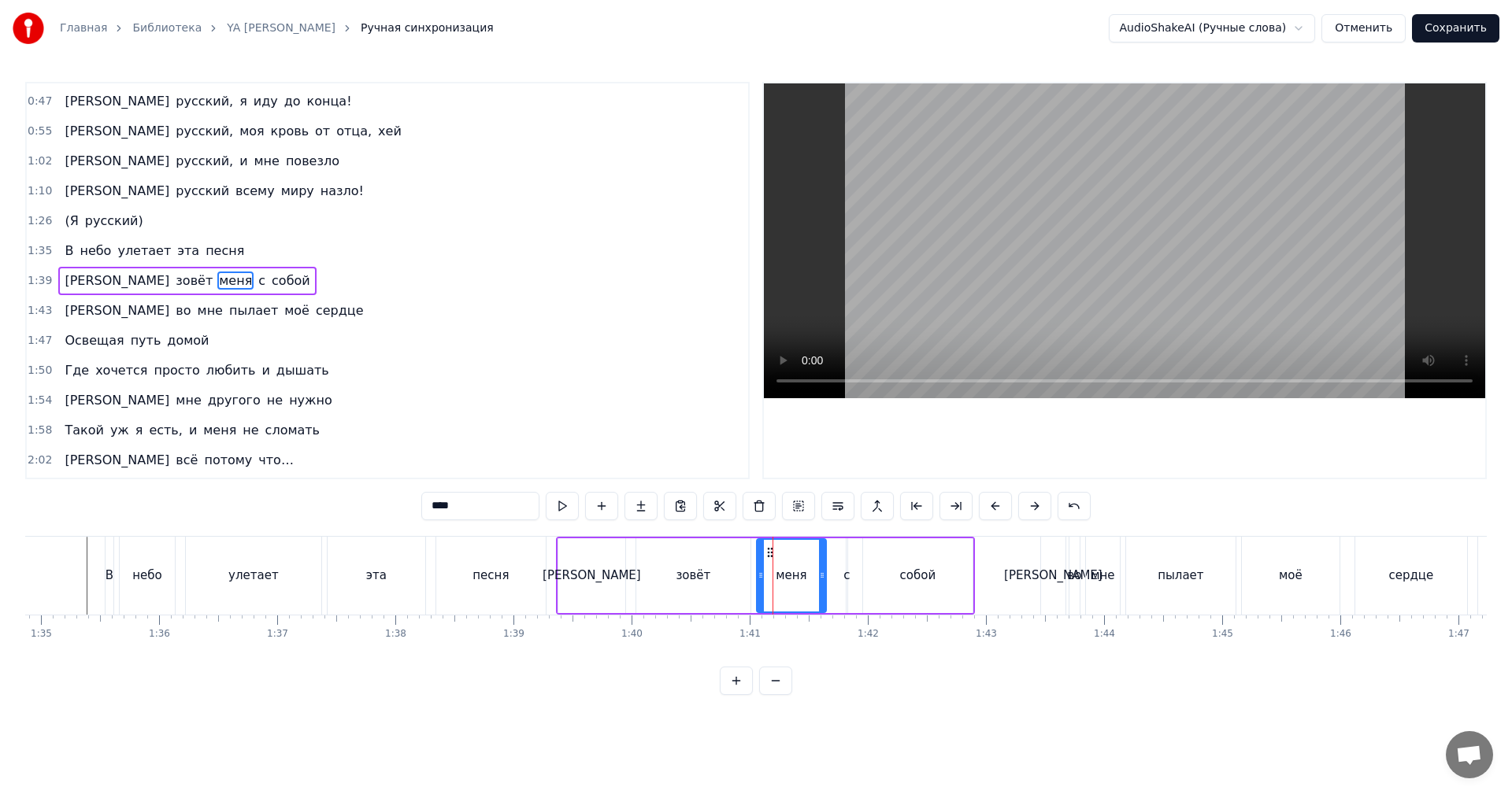
drag, startPoint x: 789, startPoint y: 578, endPoint x: 832, endPoint y: 570, distance: 43.7
click at [825, 570] on icon at bounding box center [822, 575] width 7 height 12
click at [802, 572] on div "меня" at bounding box center [795, 576] width 31 height 18
click at [1020, 281] on video at bounding box center [1125, 241] width 721 height 315
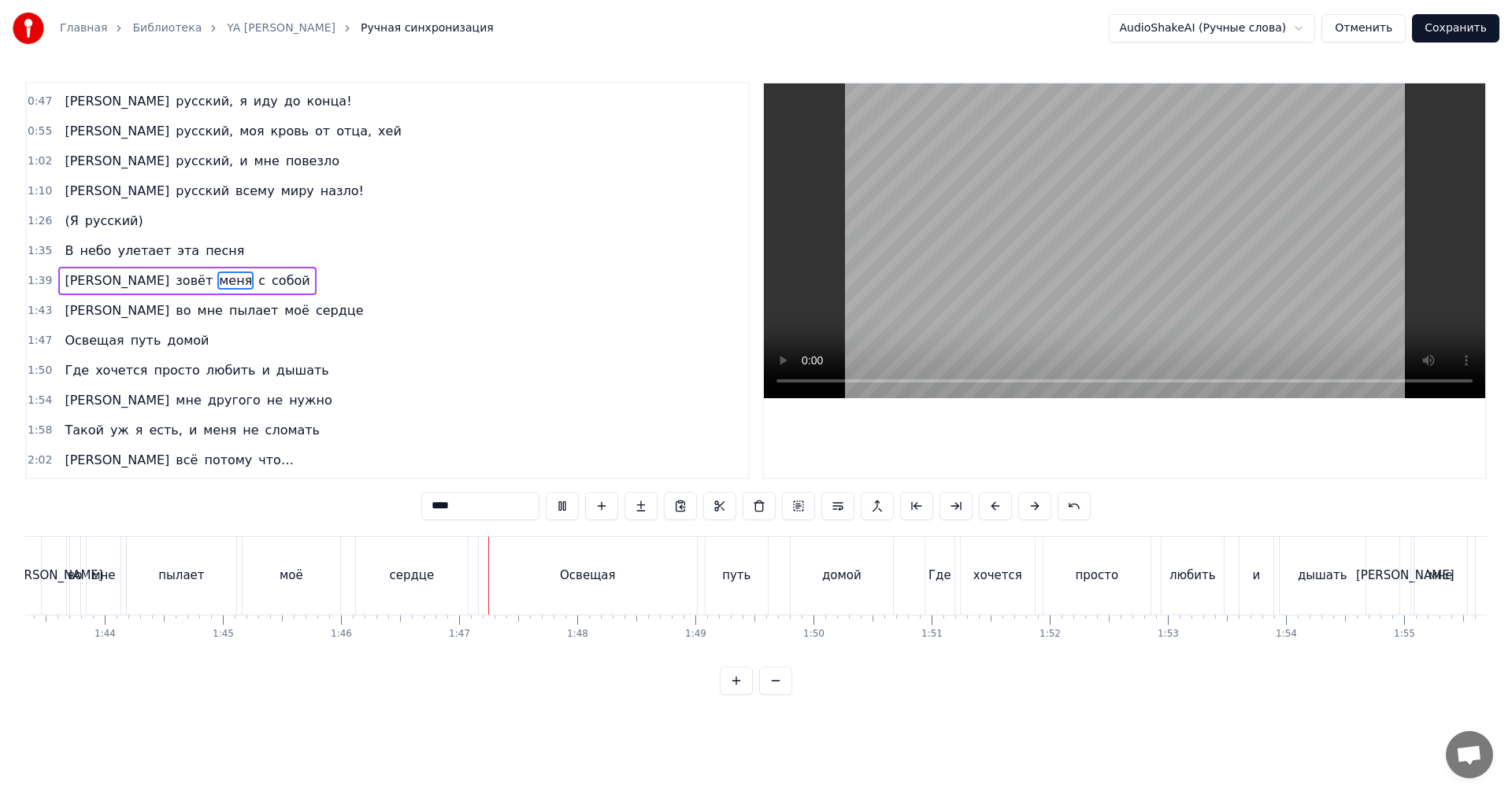
scroll to position [0, 12522]
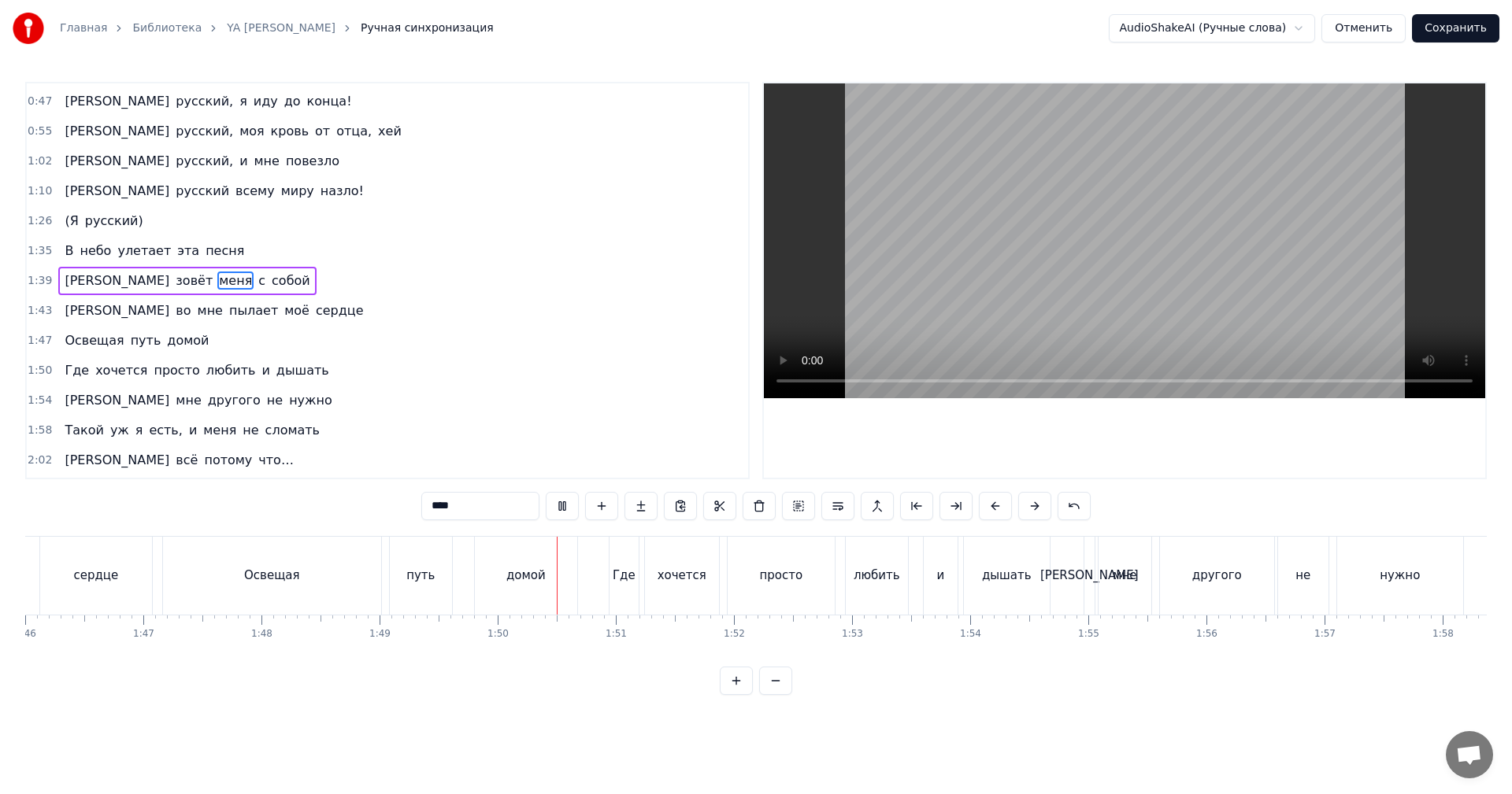
click at [1282, 225] on video at bounding box center [1125, 241] width 721 height 315
click at [1283, 225] on video at bounding box center [1125, 241] width 721 height 315
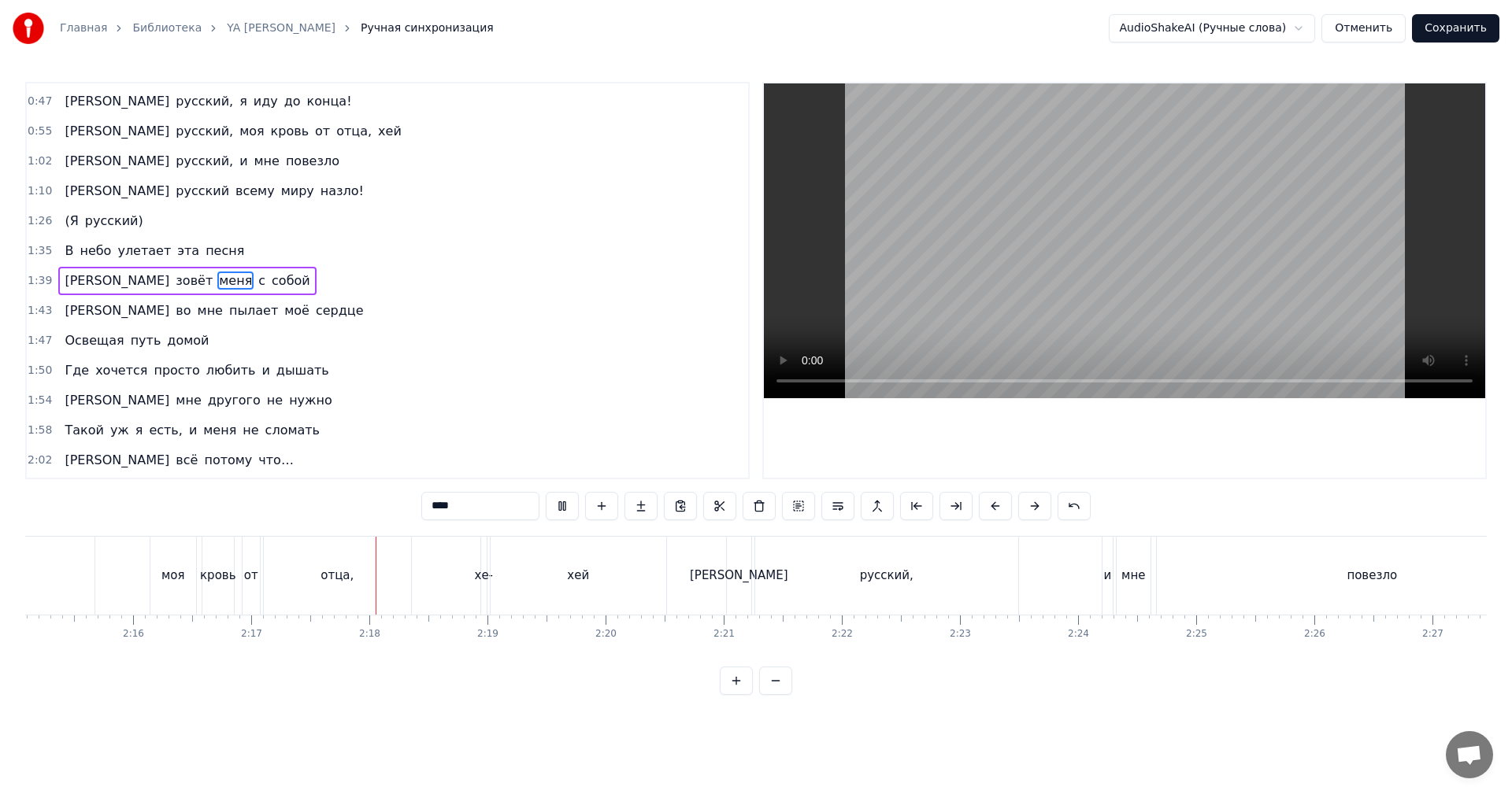
scroll to position [0, 15959]
drag, startPoint x: 1047, startPoint y: 298, endPoint x: 1012, endPoint y: 312, distance: 37.7
click at [1047, 299] on video at bounding box center [1125, 241] width 721 height 315
click at [482, 584] on div "хе-" at bounding box center [483, 576] width 19 height 18
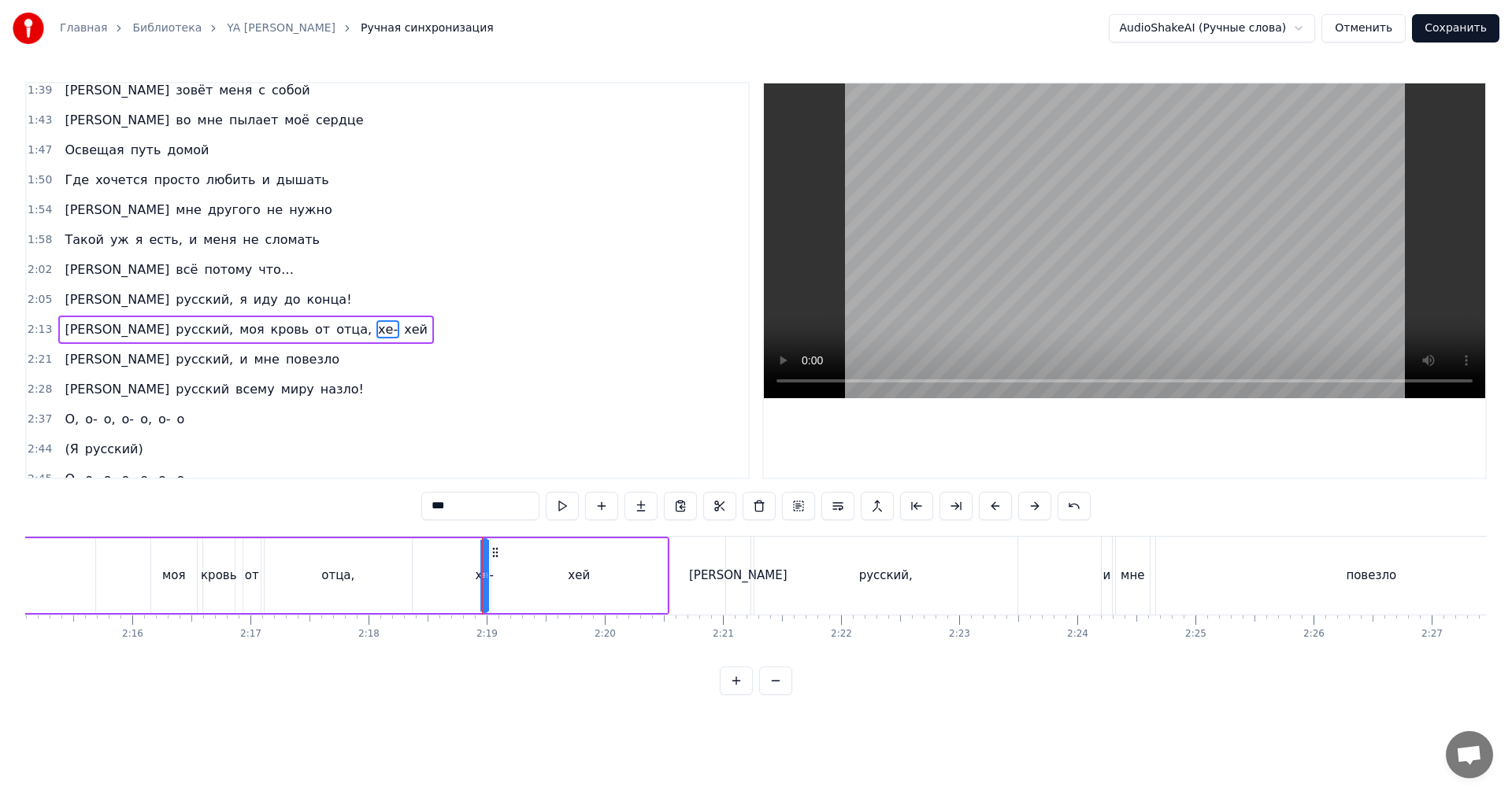
scroll to position [505, 0]
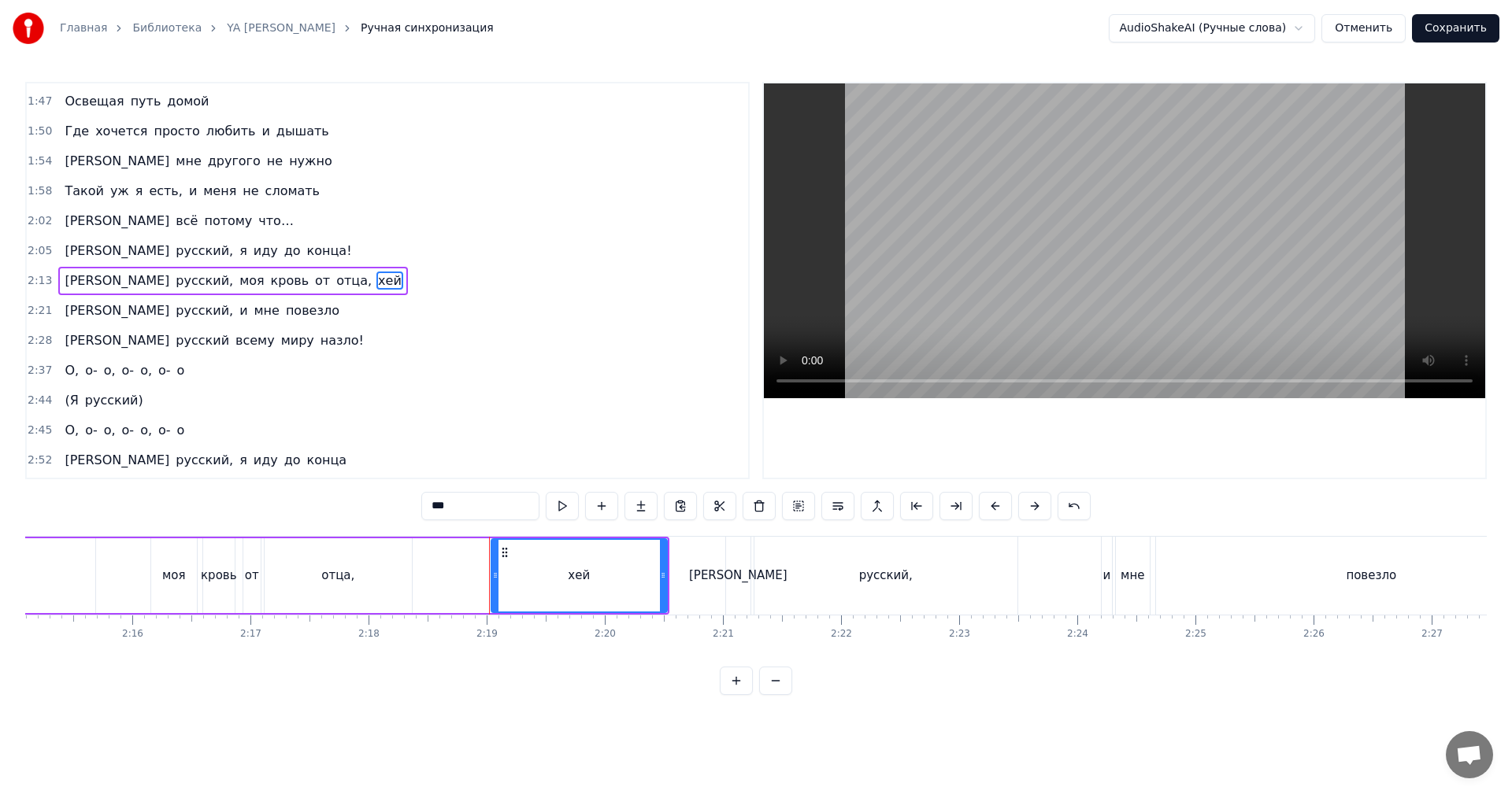
click at [407, 576] on div "отца," at bounding box center [338, 576] width 147 height 75
type input "*****"
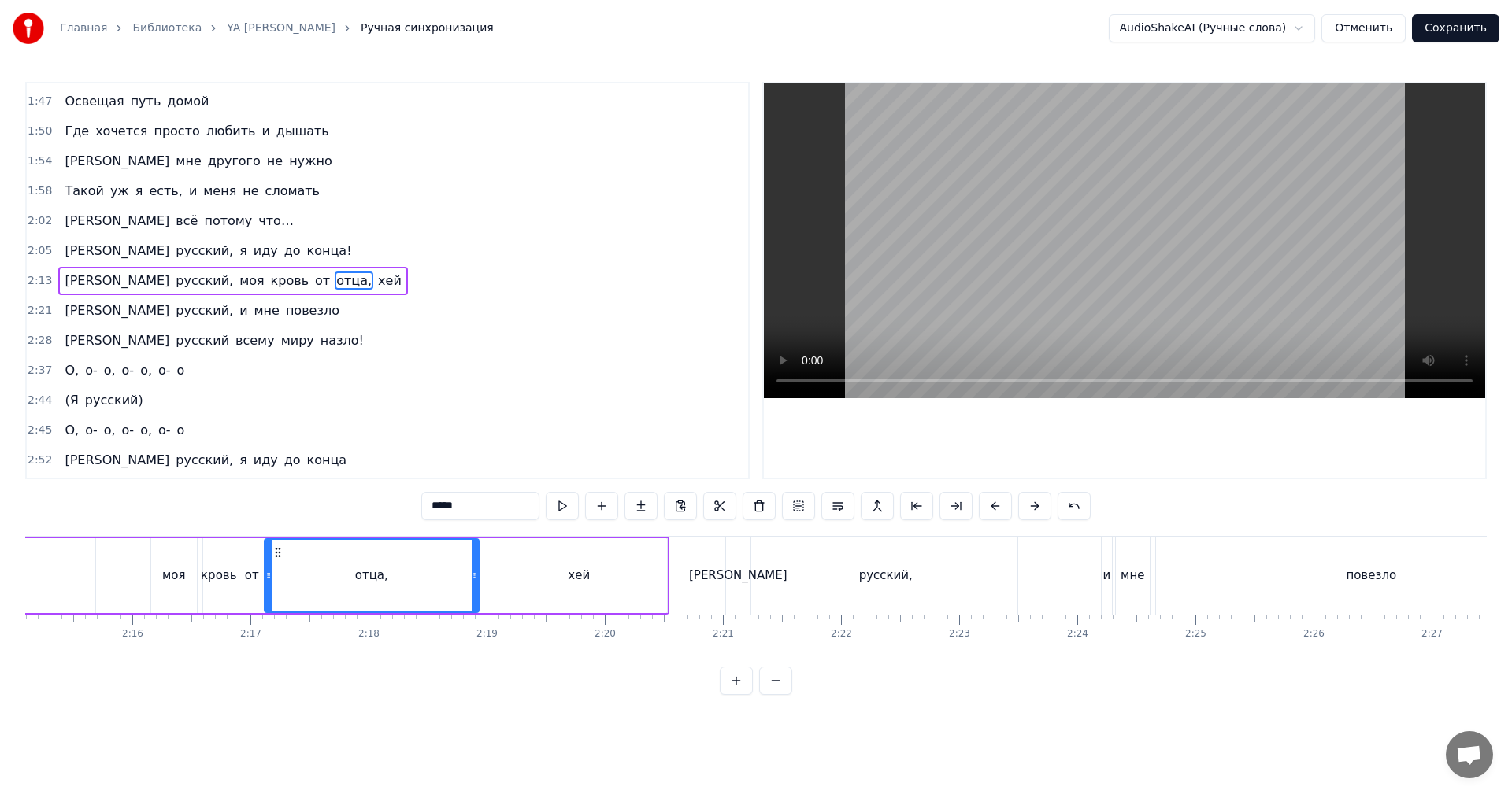
drag, startPoint x: 410, startPoint y: 573, endPoint x: 483, endPoint y: 560, distance: 74.1
click at [478, 560] on div at bounding box center [475, 576] width 7 height 72
drag, startPoint x: 355, startPoint y: 569, endPoint x: 767, endPoint y: 373, distance: 456.2
click at [358, 569] on div "отца," at bounding box center [374, 576] width 219 height 72
click at [1064, 217] on video at bounding box center [1125, 241] width 721 height 315
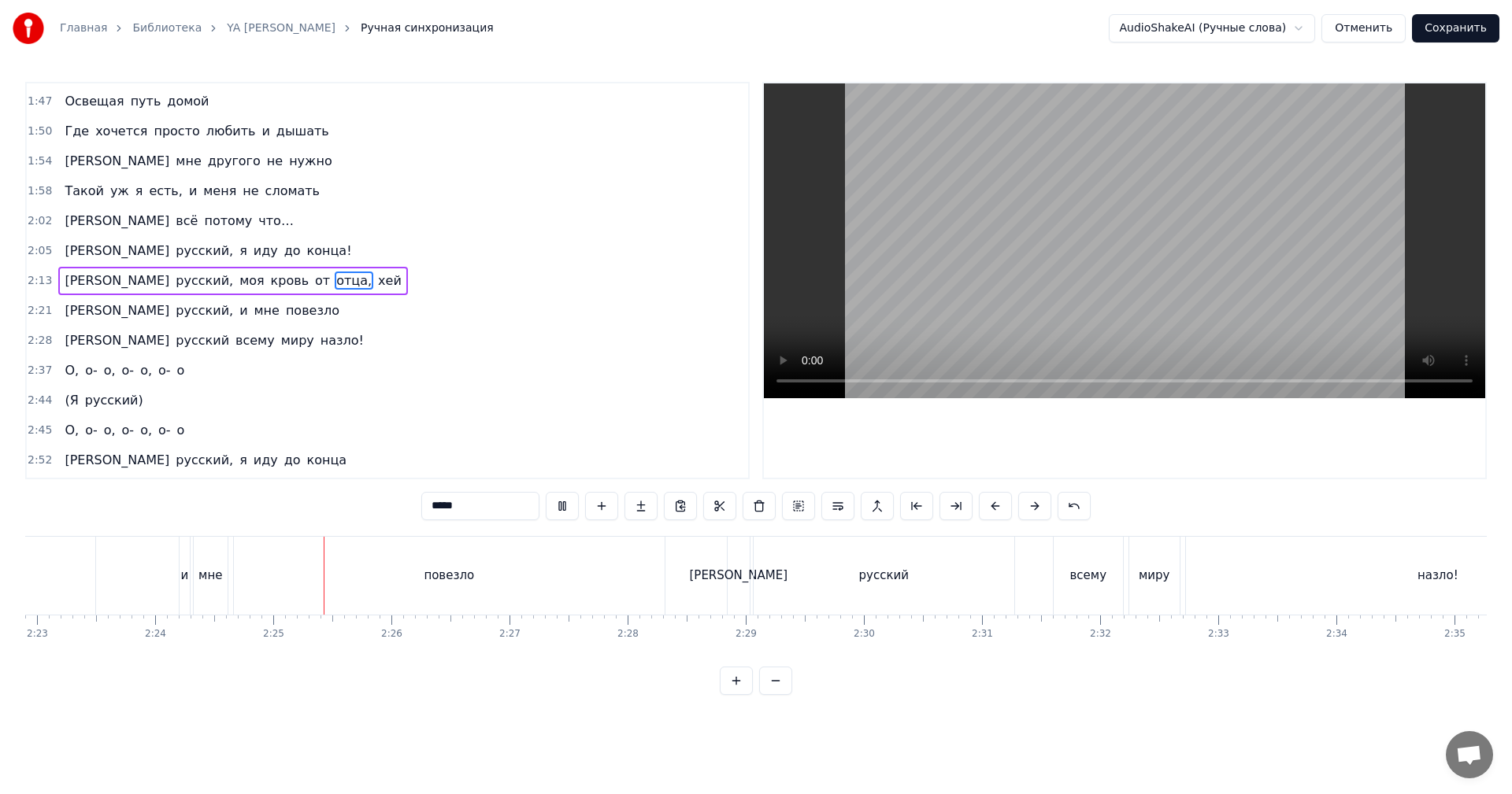
scroll to position [0, 16904]
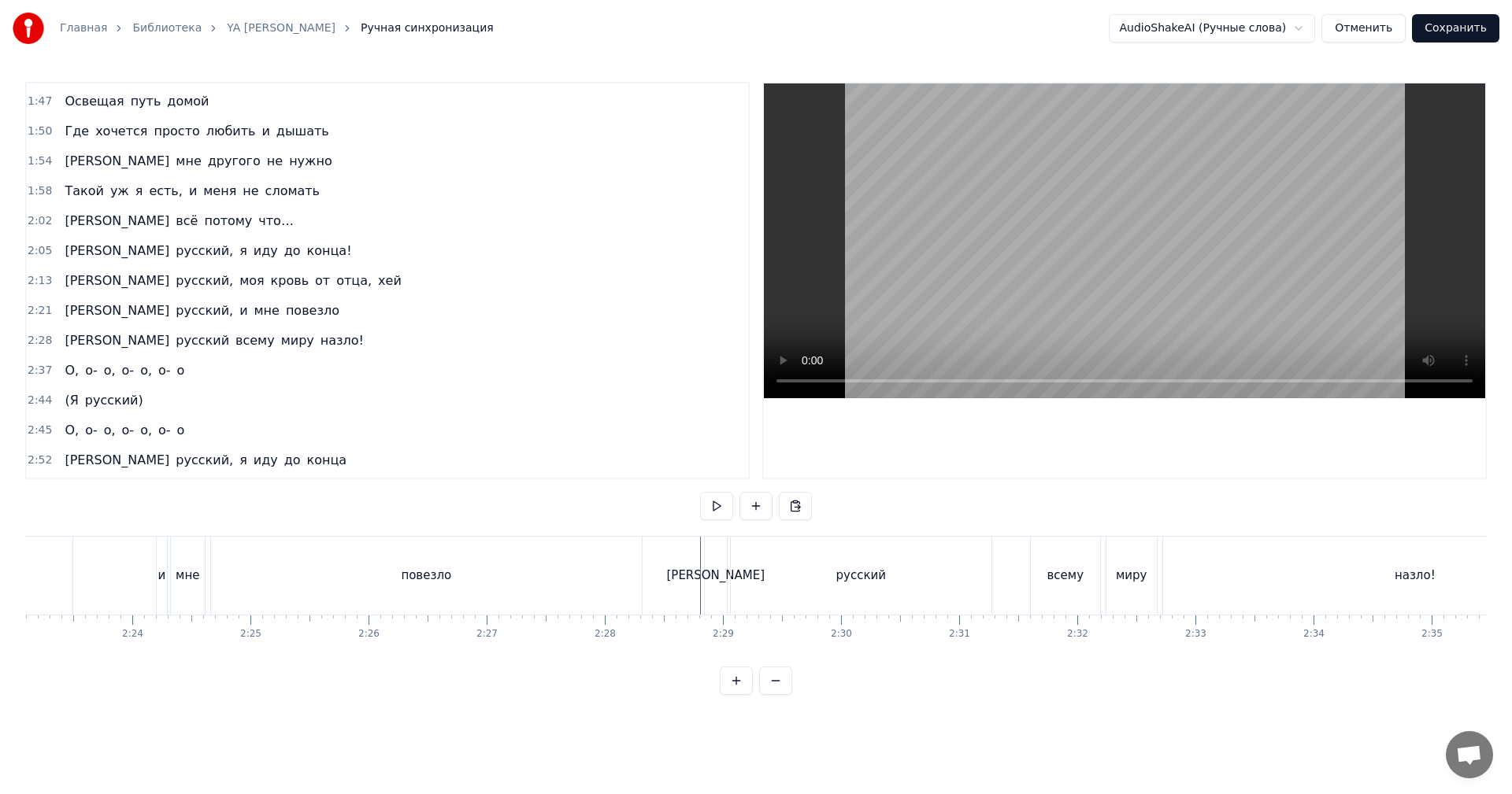
click at [710, 565] on div "[PERSON_NAME]" at bounding box center [715, 576] width 22 height 78
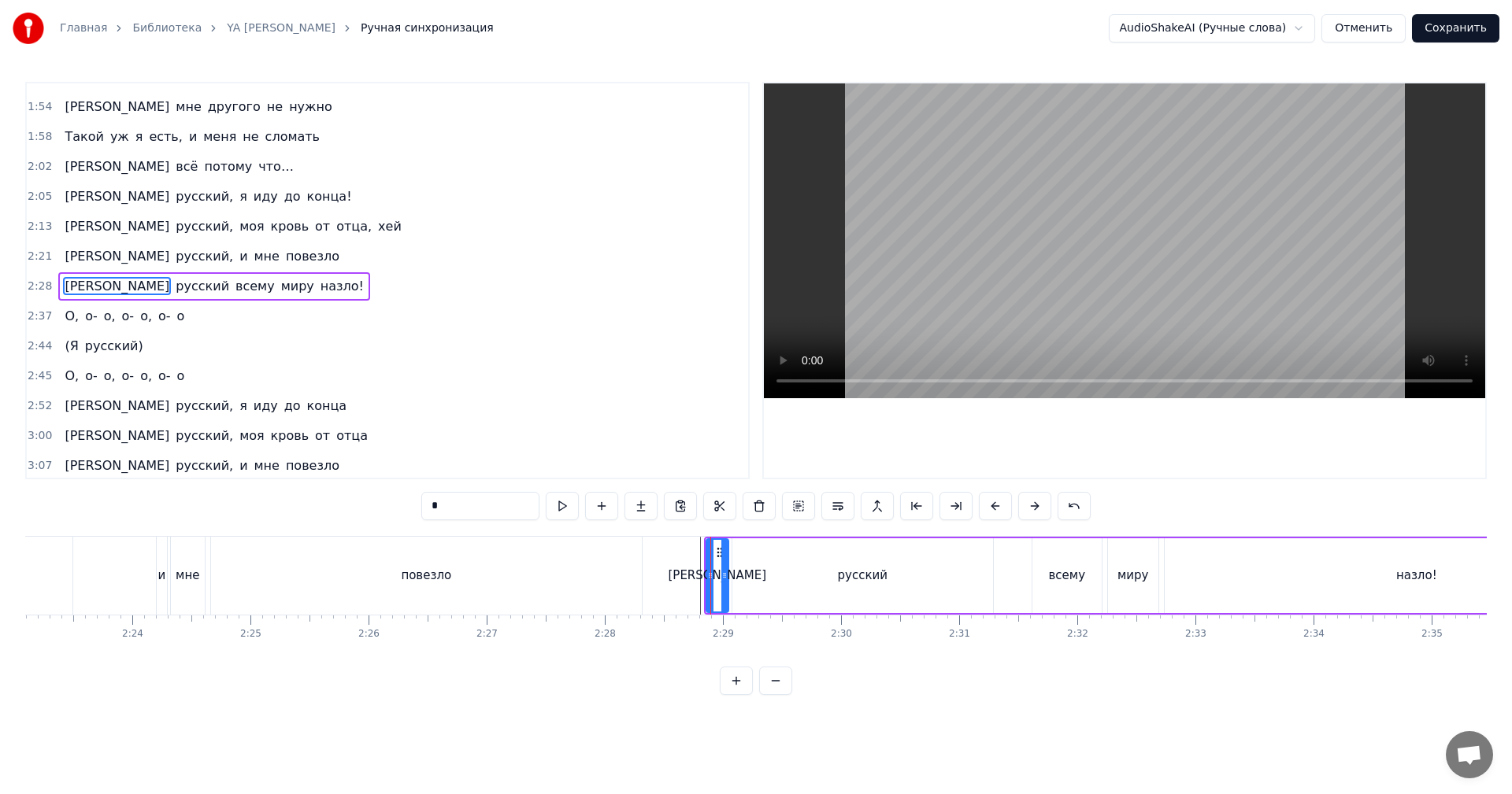
scroll to position [565, 0]
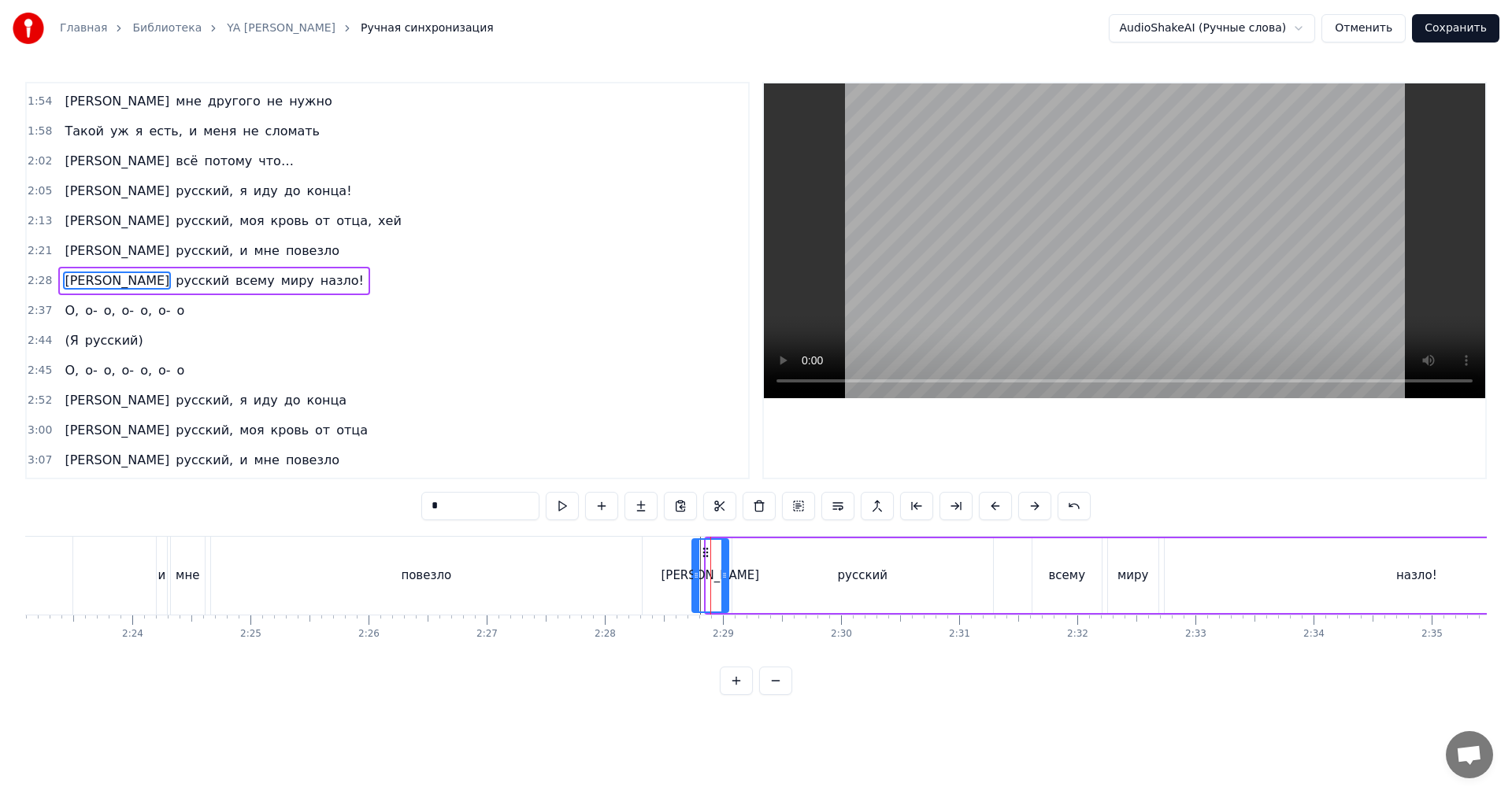
drag, startPoint x: 710, startPoint y: 565, endPoint x: 688, endPoint y: 571, distance: 22.8
click at [693, 569] on div at bounding box center [697, 576] width 7 height 72
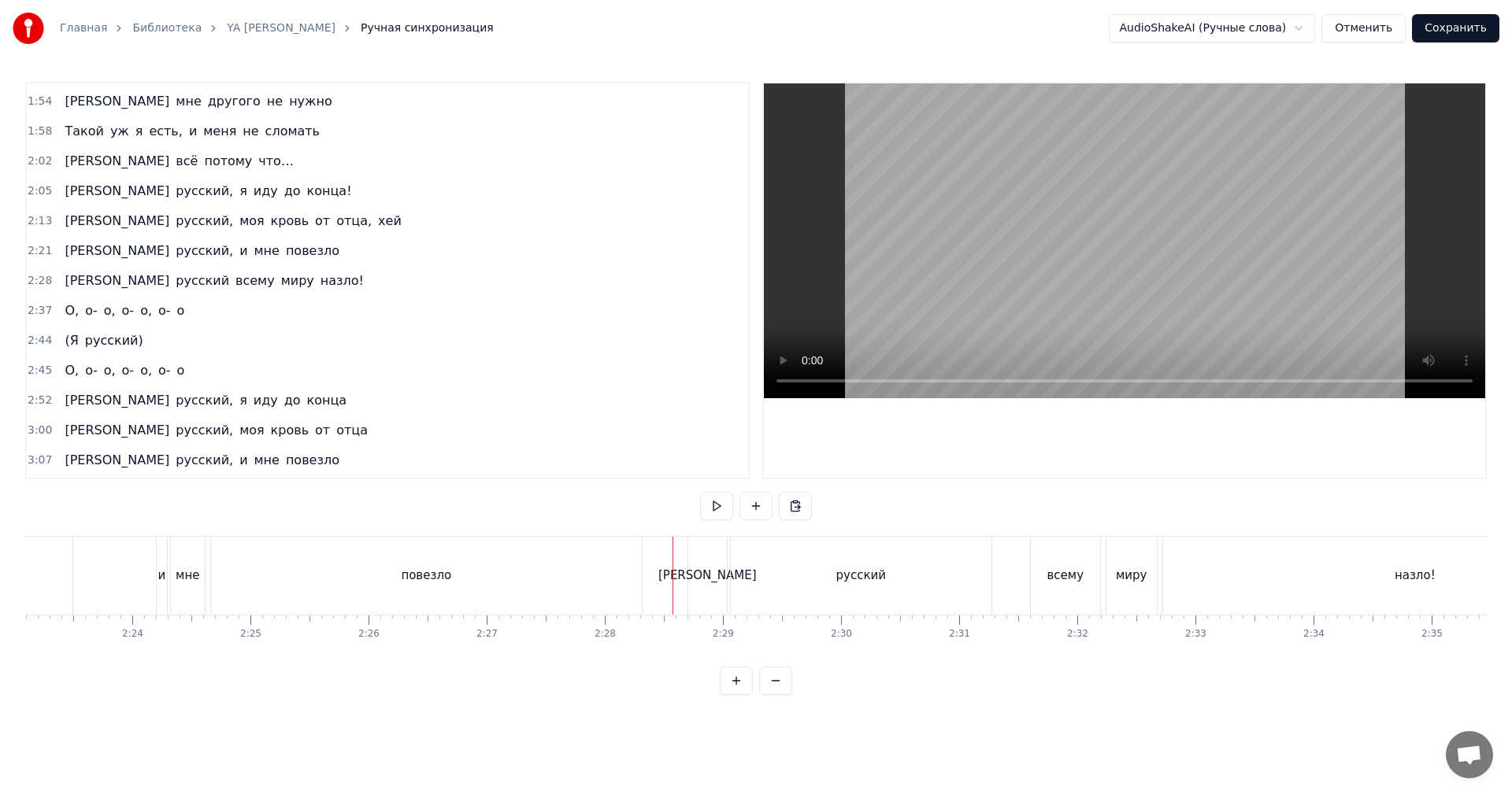
drag, startPoint x: 981, startPoint y: 294, endPoint x: 974, endPoint y: 299, distance: 8.6
click at [980, 294] on video at bounding box center [1125, 241] width 721 height 315
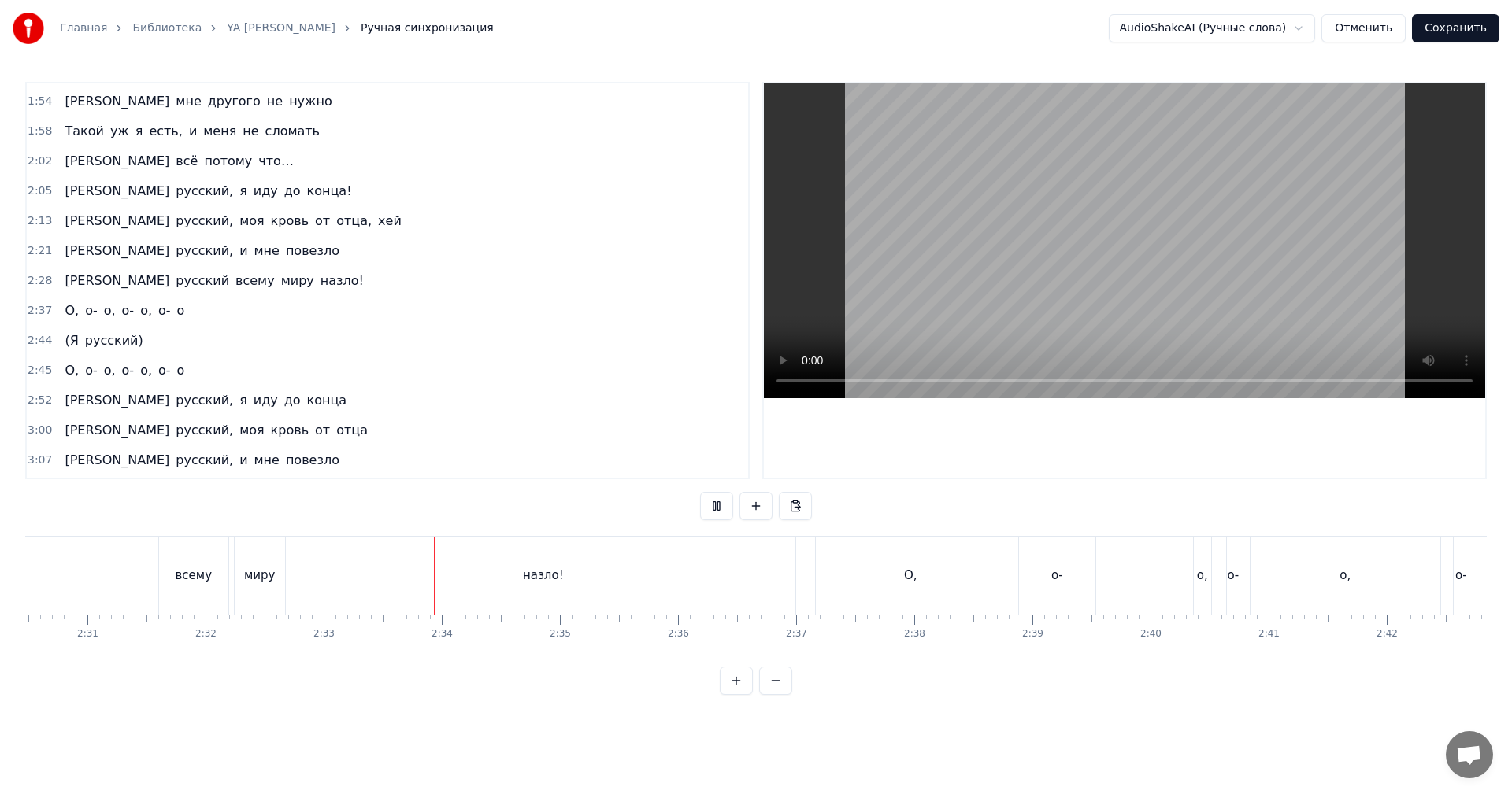
scroll to position [0, 17849]
click at [990, 255] on video at bounding box center [1125, 241] width 721 height 315
click at [847, 562] on div "О," at bounding box center [837, 576] width 190 height 78
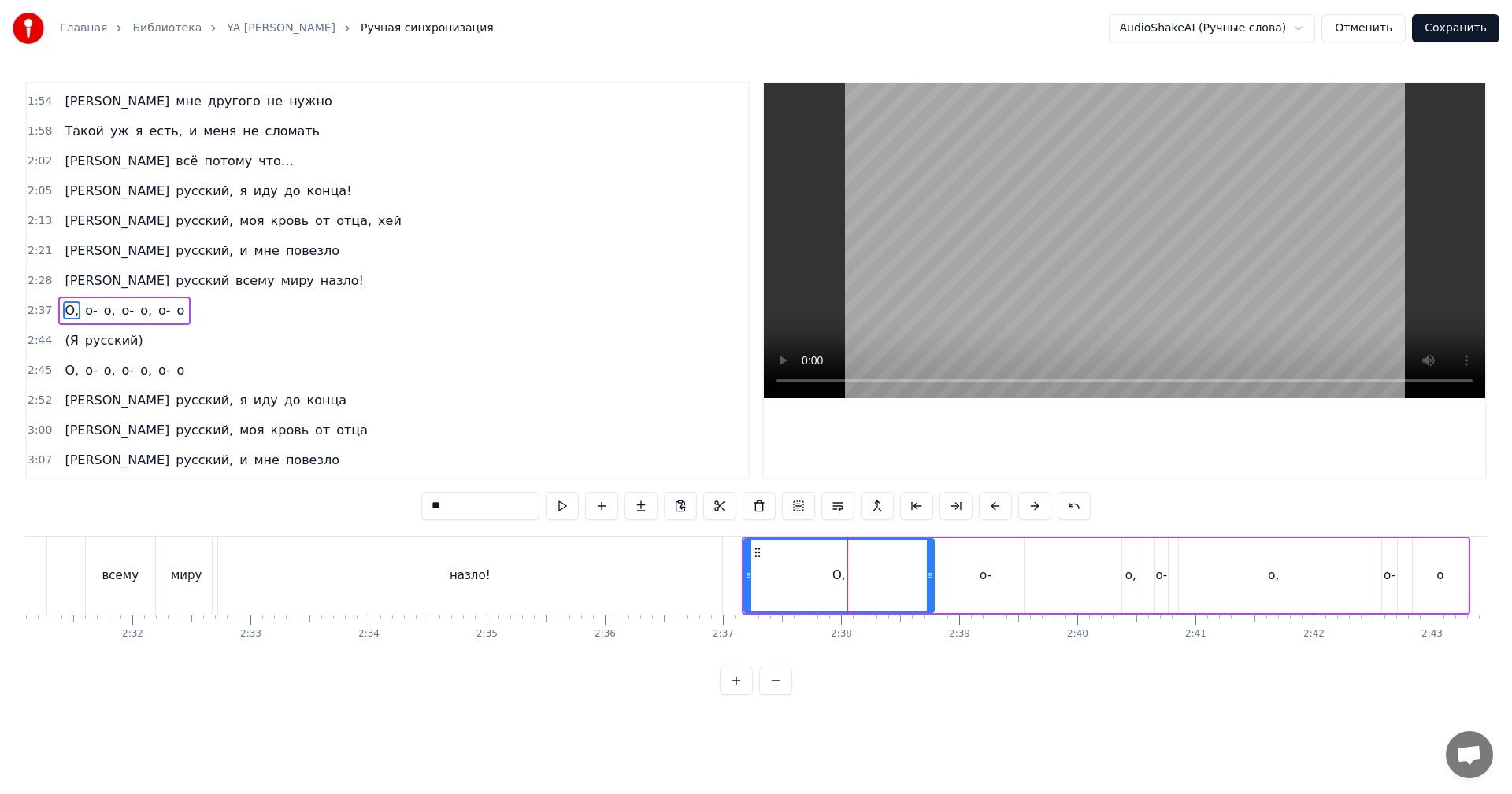
scroll to position [596, 0]
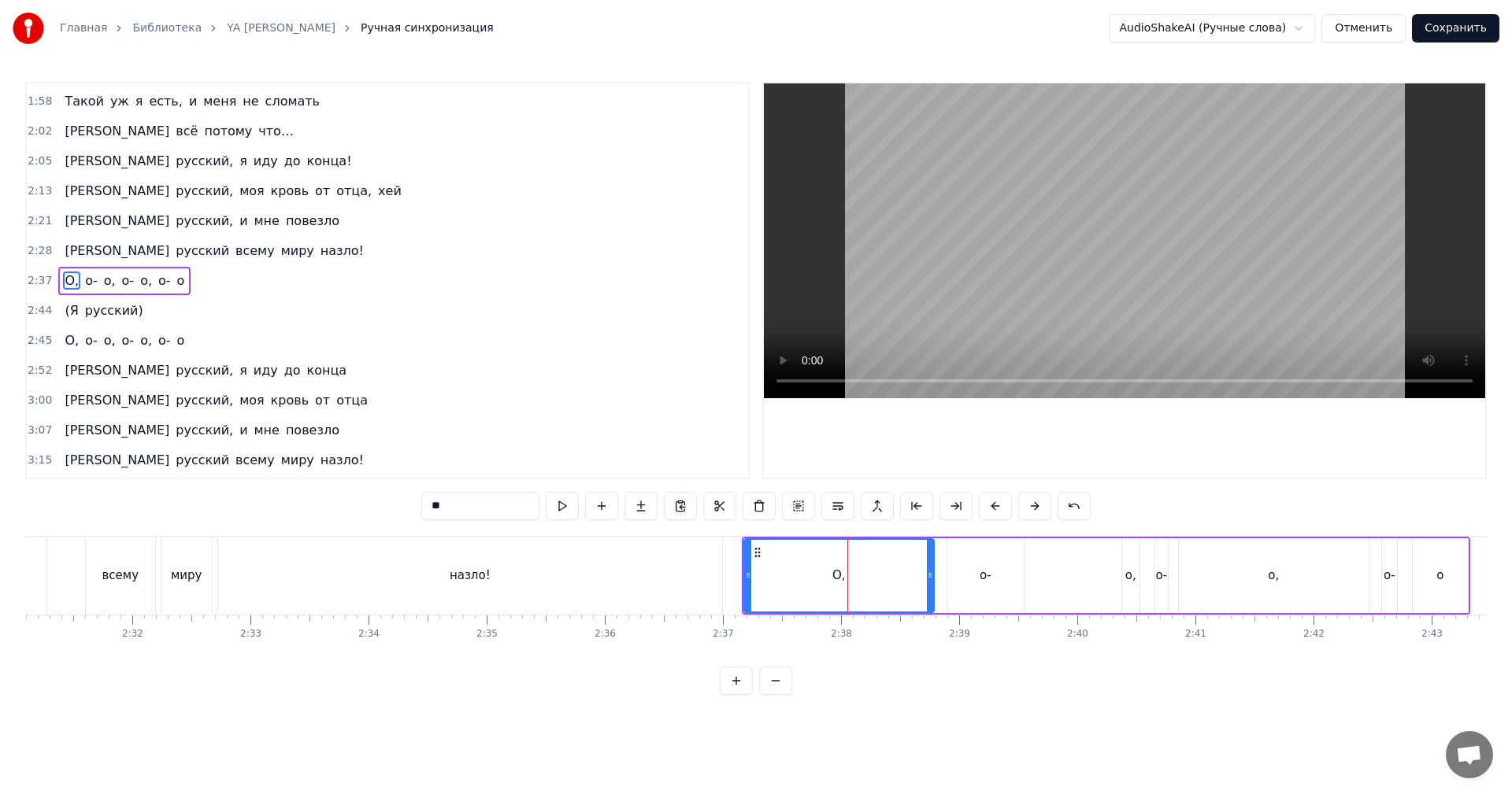
click at [43, 276] on span "2:37" at bounding box center [40, 281] width 24 height 15
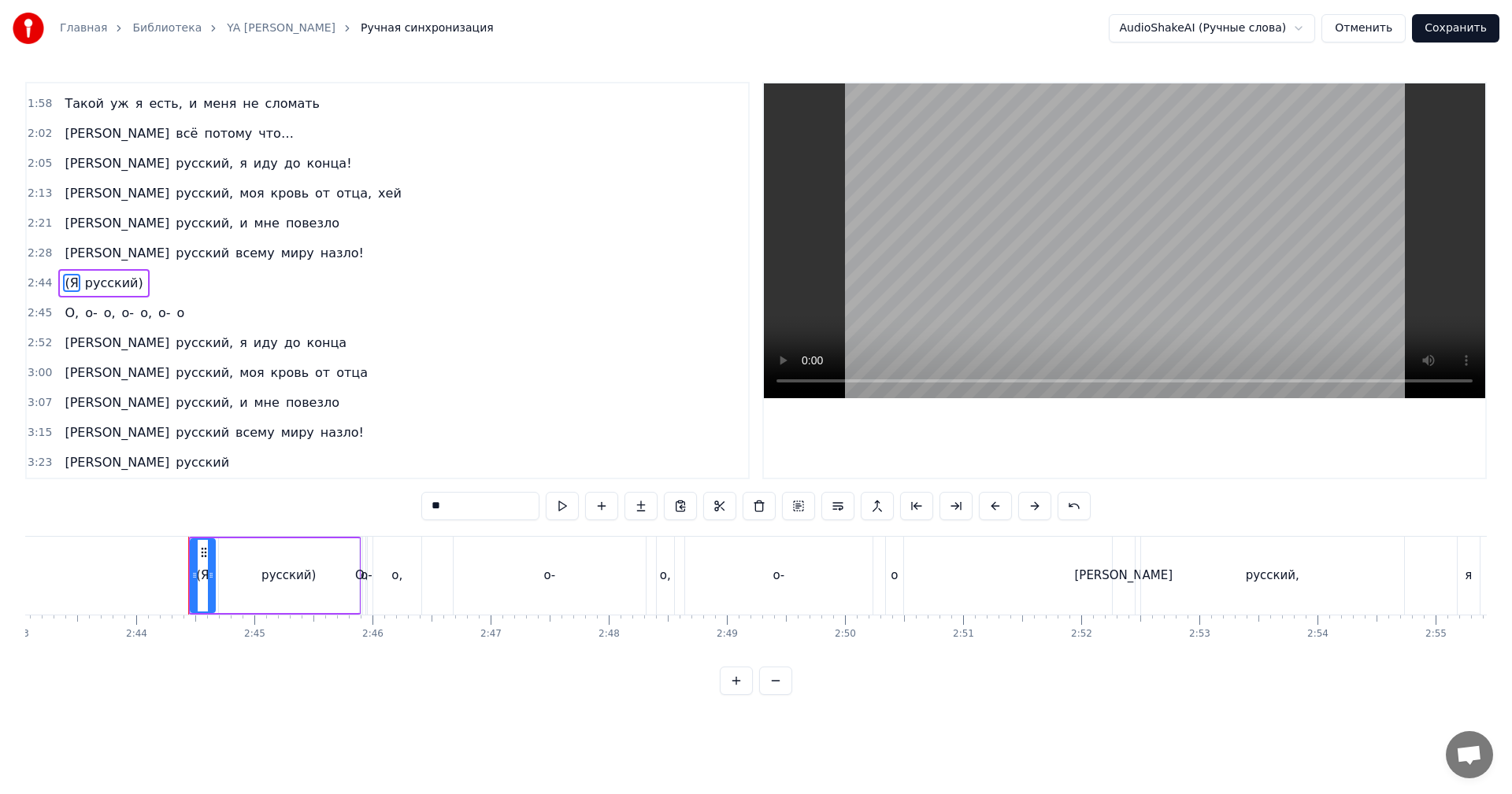
scroll to position [0, 19346]
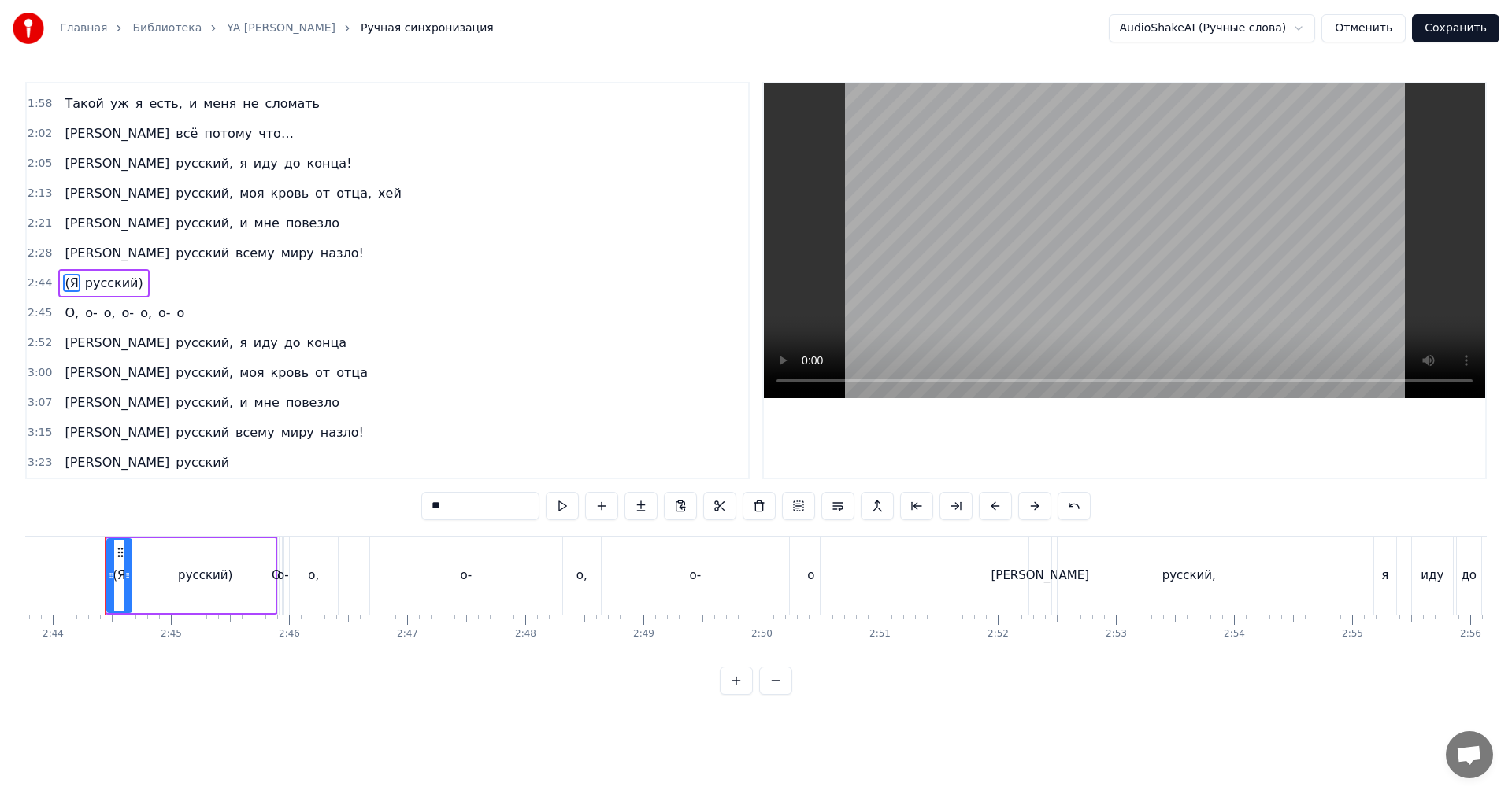
click at [37, 312] on span "2:45" at bounding box center [40, 312] width 24 height 15
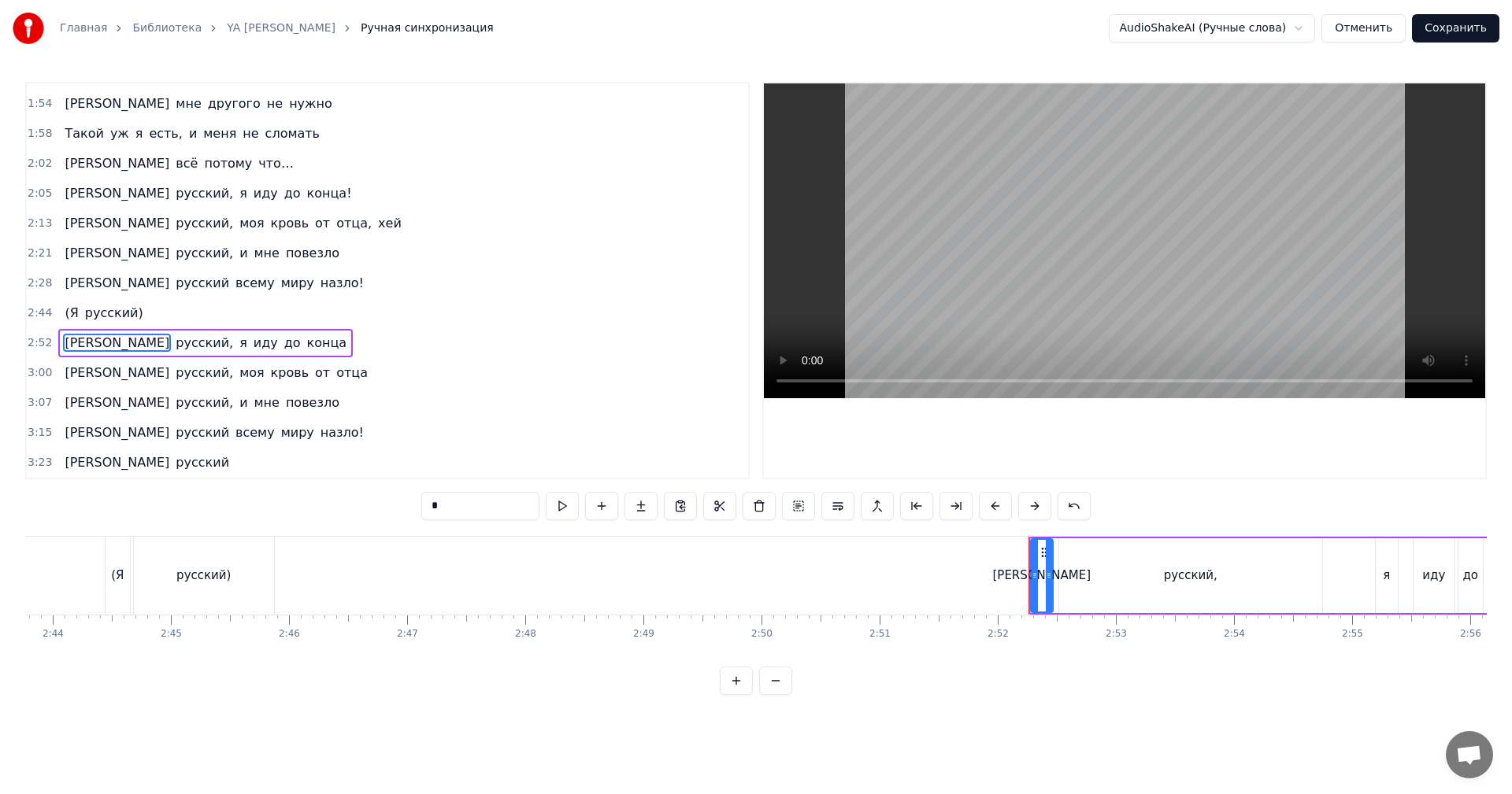
scroll to position [563, 0]
click at [43, 279] on span "2:28" at bounding box center [40, 283] width 24 height 15
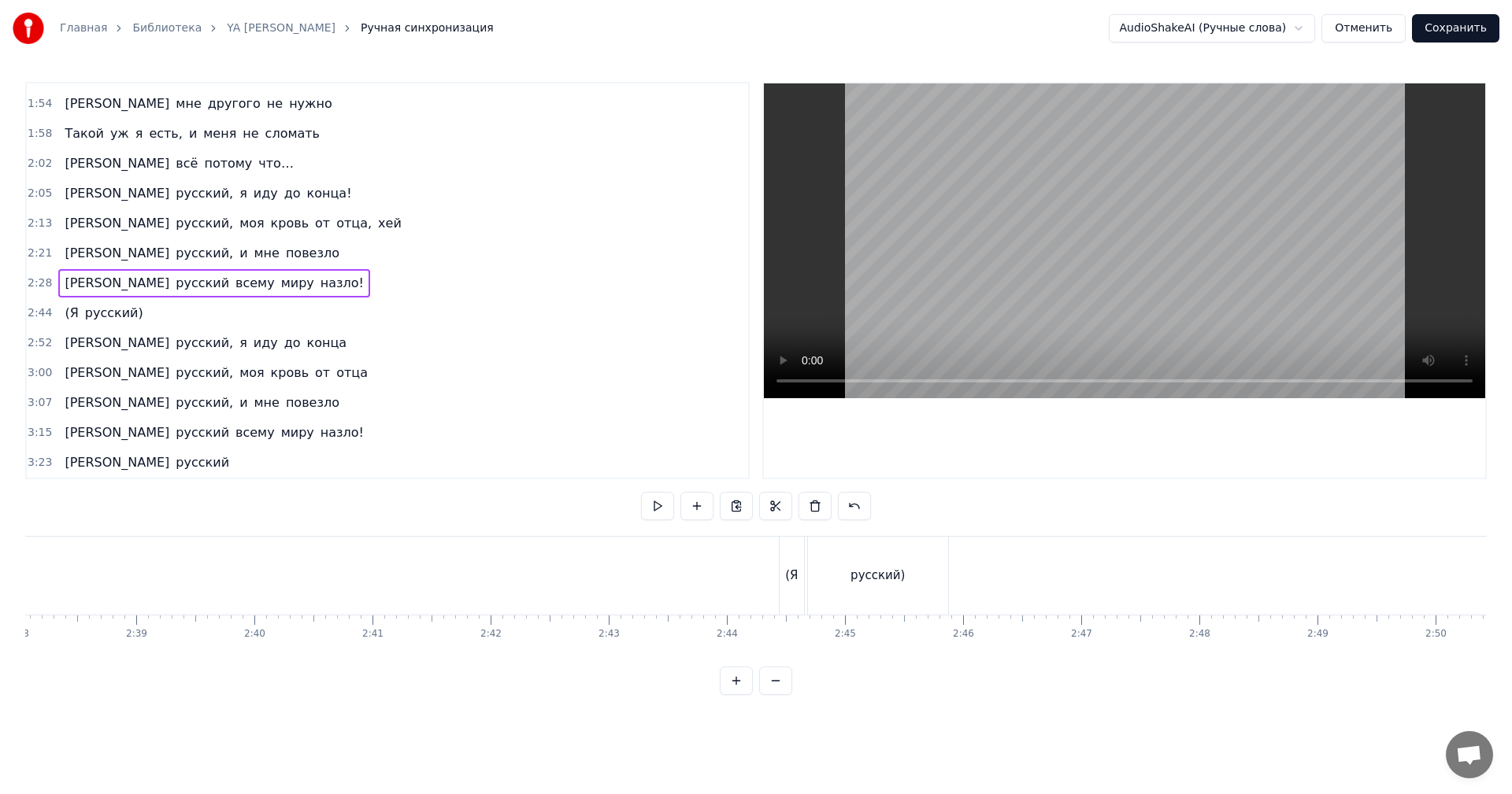
click at [1099, 177] on video at bounding box center [1125, 241] width 721 height 315
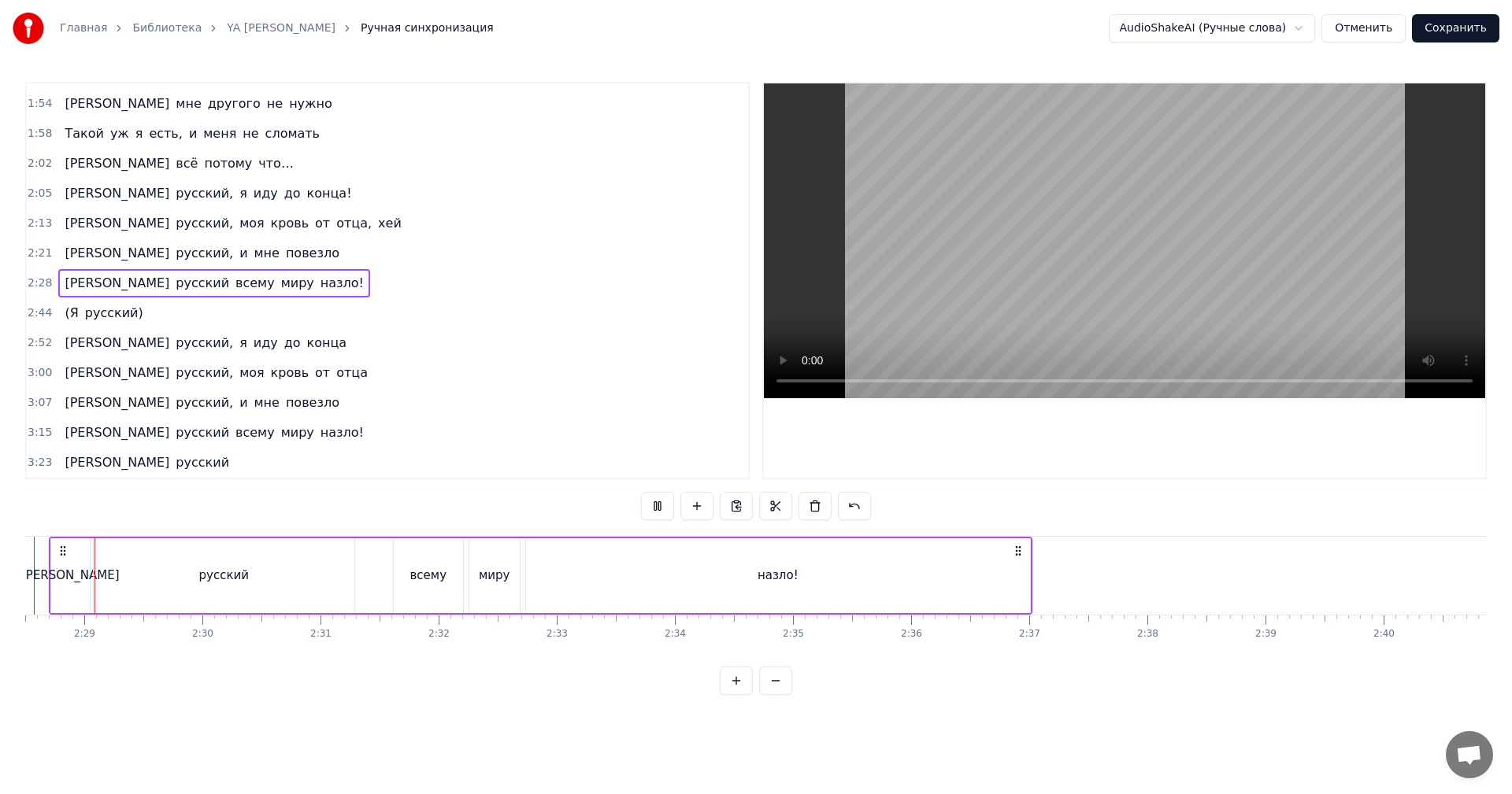
scroll to position [0, 17510]
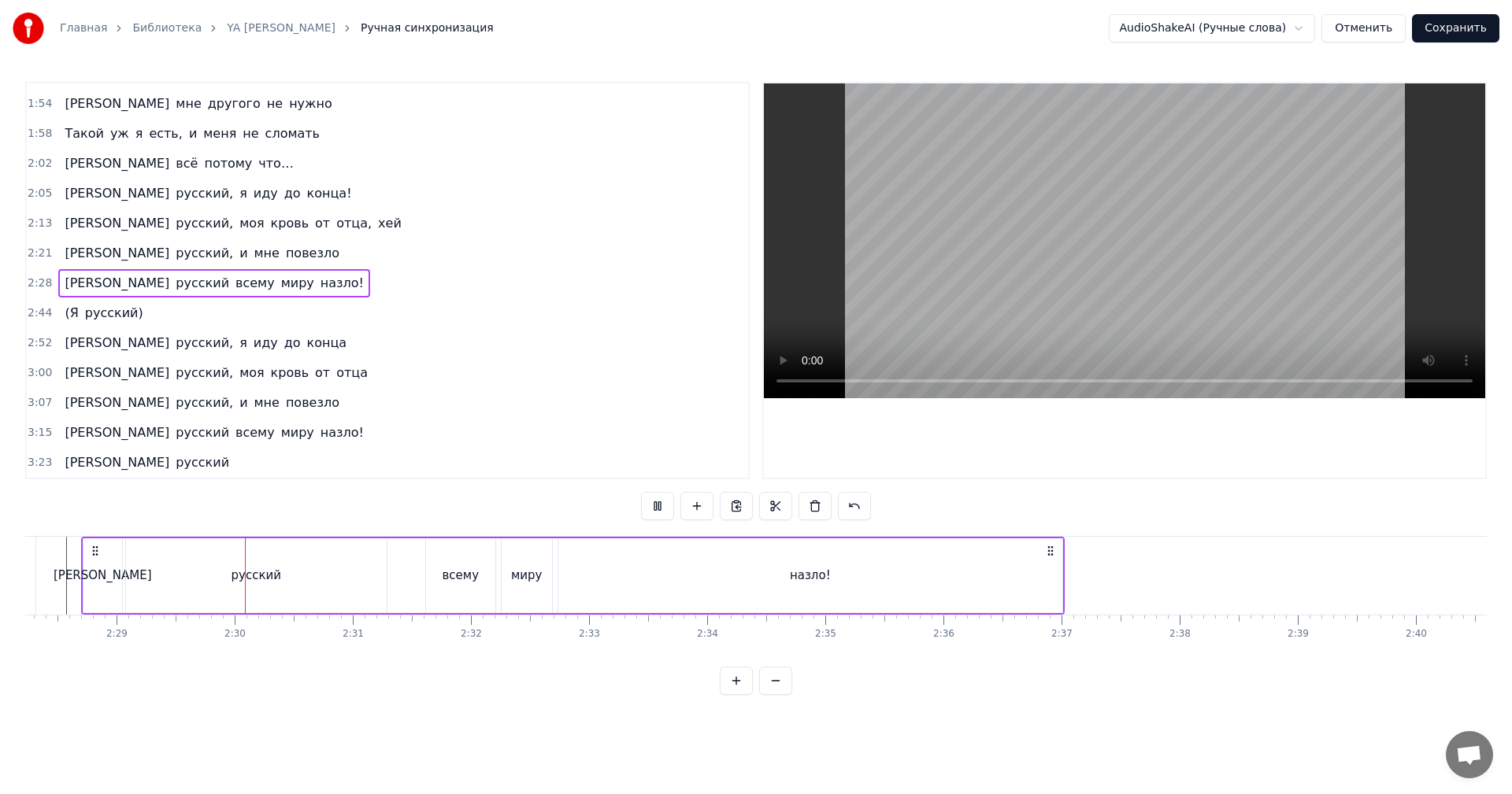
click at [987, 569] on div "назло!" at bounding box center [810, 576] width 504 height 75
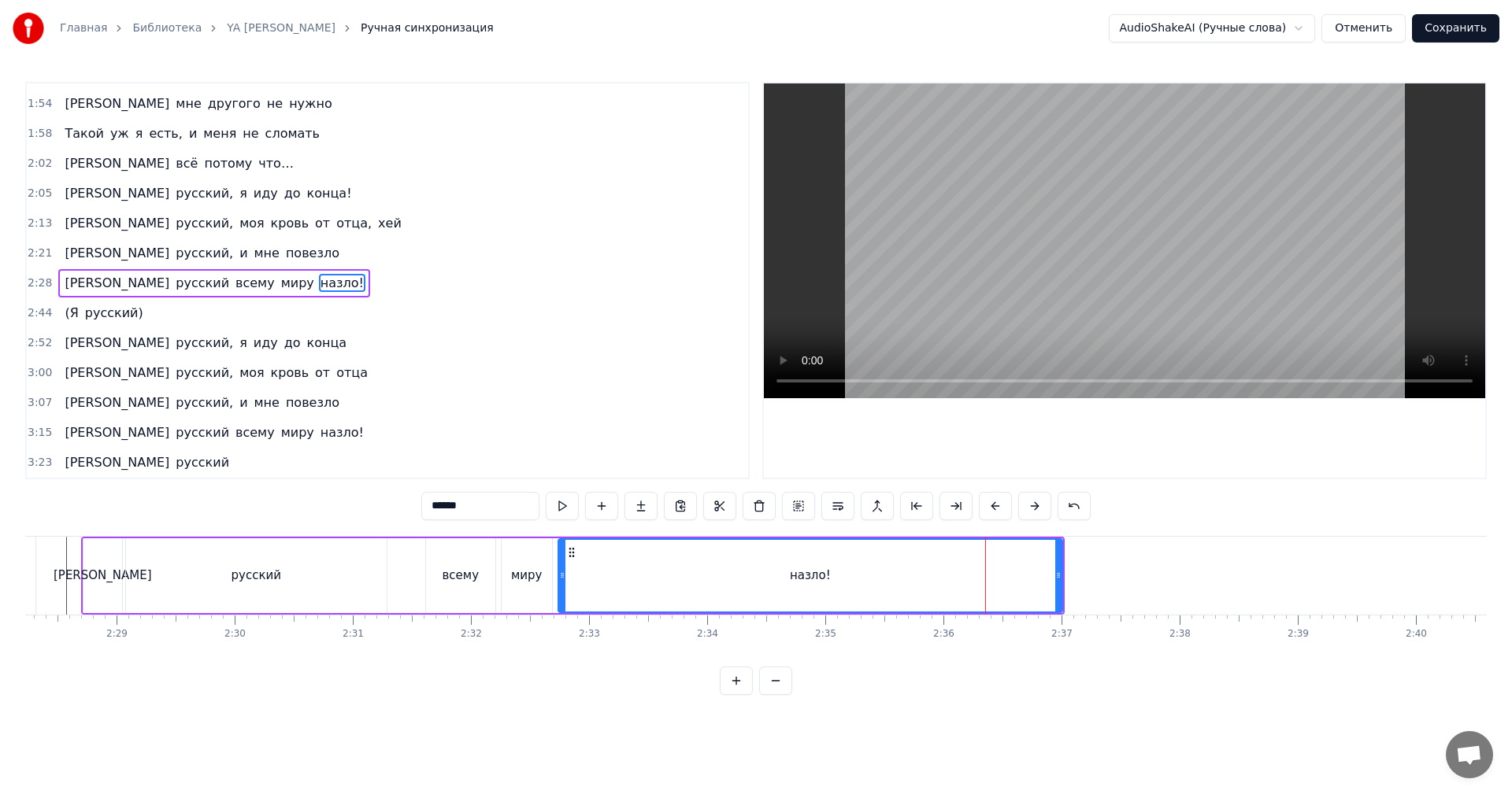
click at [1151, 262] on video at bounding box center [1125, 241] width 721 height 315
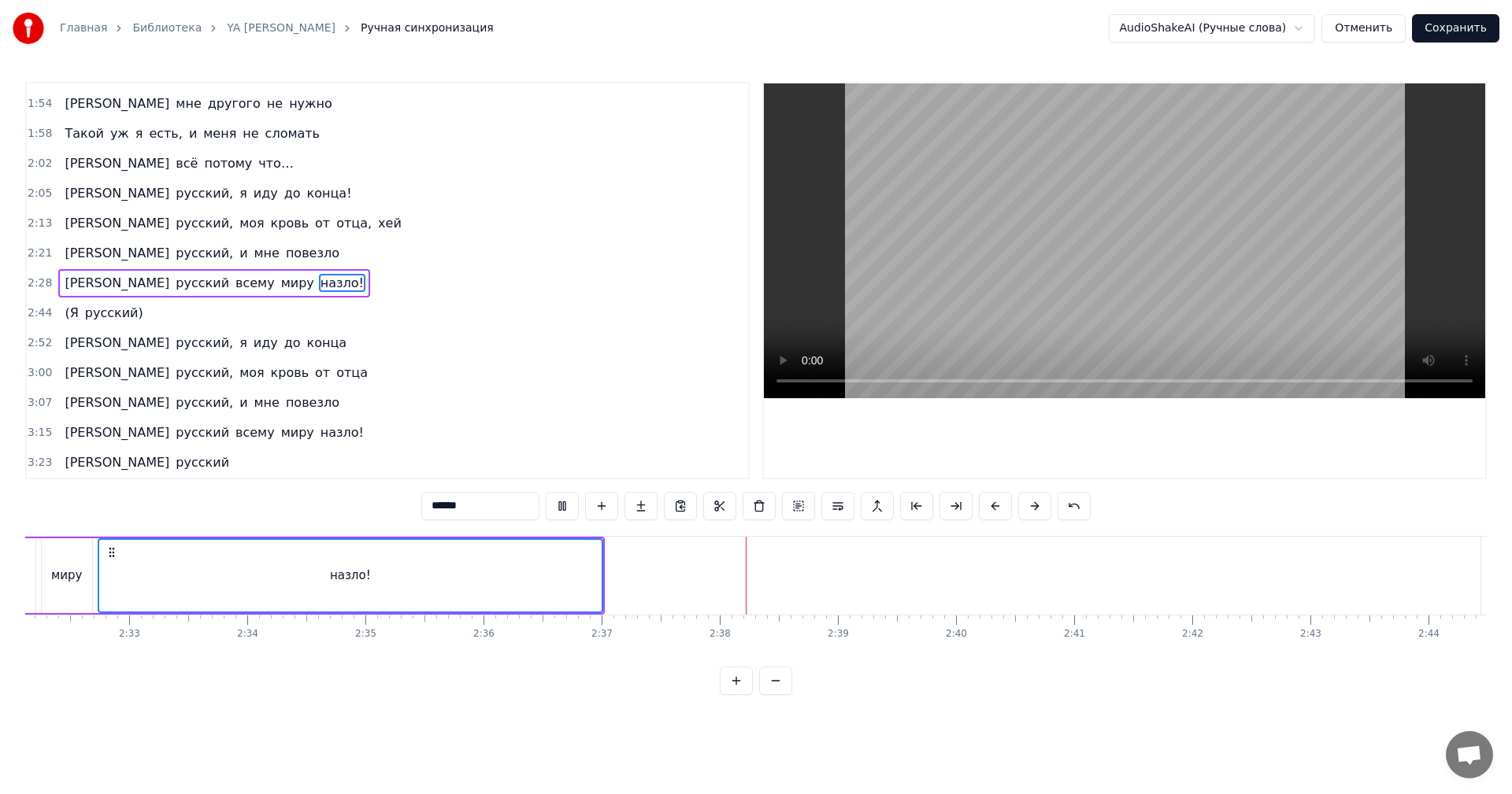
scroll to position [0, 18141]
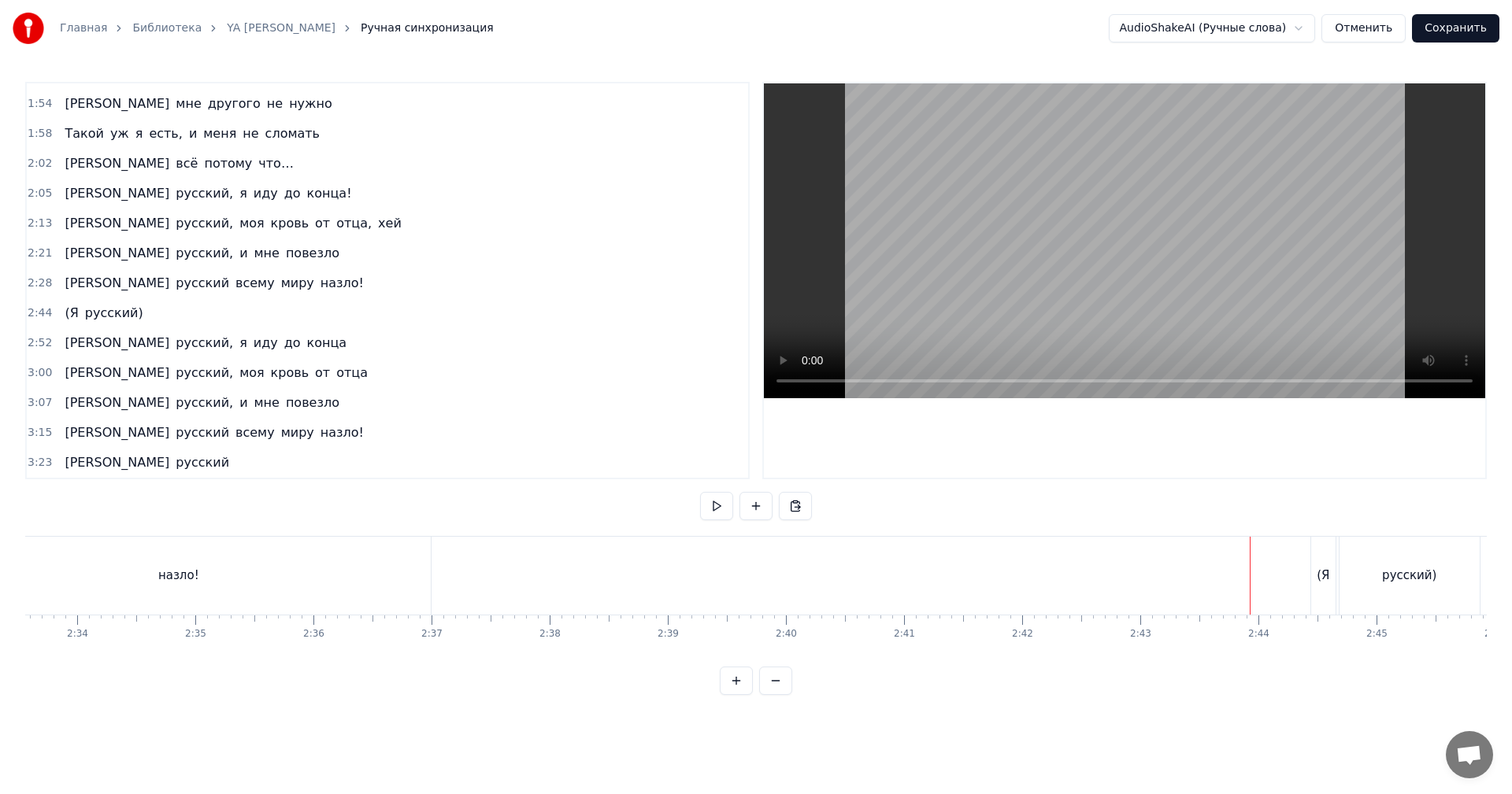
click at [1287, 299] on video at bounding box center [1125, 241] width 721 height 315
click at [1199, 296] on video at bounding box center [1125, 241] width 721 height 315
click at [1450, 29] on button "Сохранить" at bounding box center [1455, 28] width 87 height 28
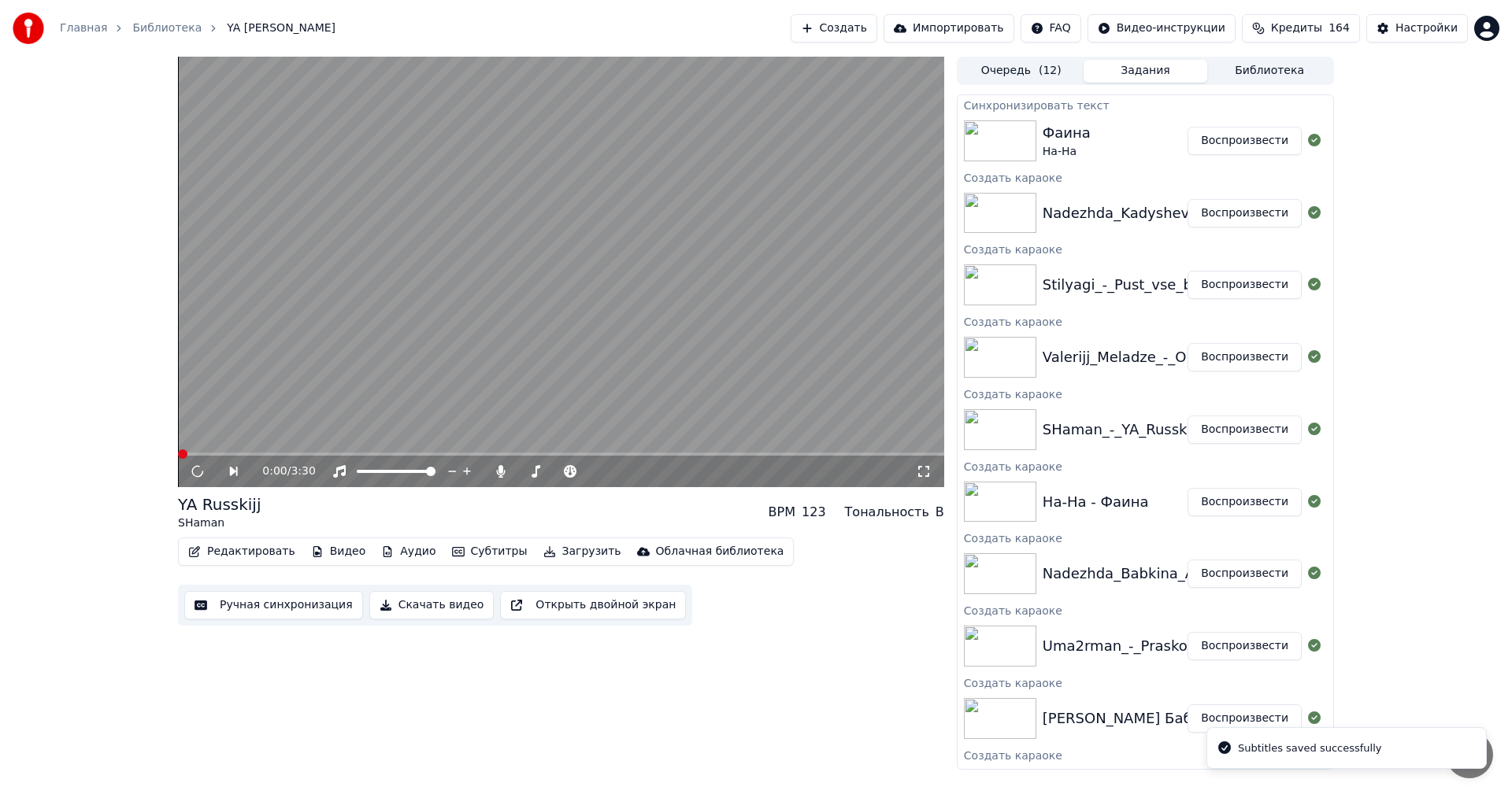
click at [1230, 352] on button "Воспроизвести" at bounding box center [1244, 357] width 114 height 28
click at [241, 603] on button "Ручная синхронизация" at bounding box center [273, 605] width 179 height 28
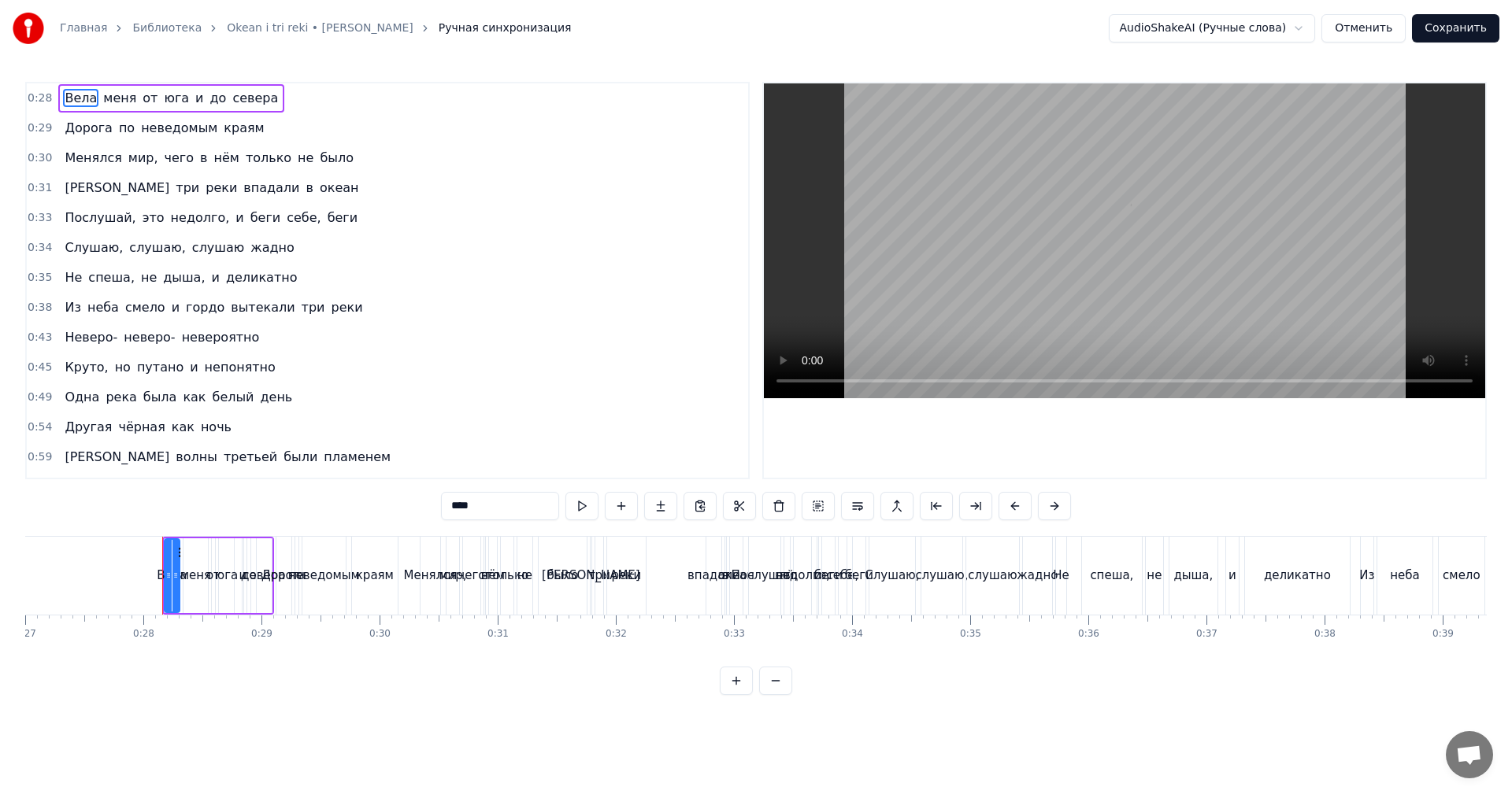
scroll to position [0, 3247]
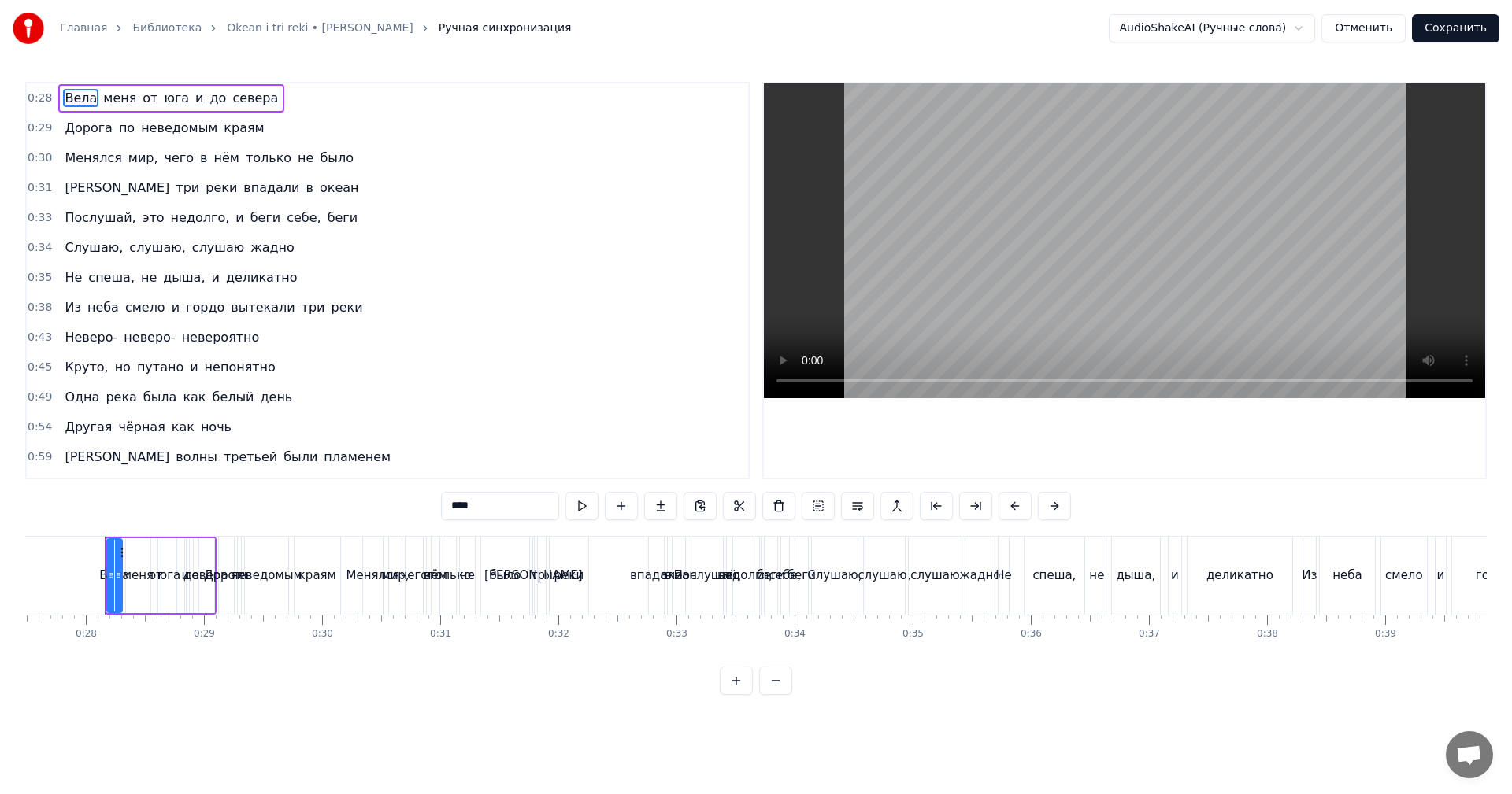
click at [1080, 207] on video at bounding box center [1125, 241] width 721 height 315
click at [1081, 214] on video at bounding box center [1125, 241] width 721 height 315
click at [25, 180] on div "0:28 Вела меня от юга и до севера 0:29 Дорога по неведомым краям 0:30 Менялся м…" at bounding box center [387, 281] width 724 height 398
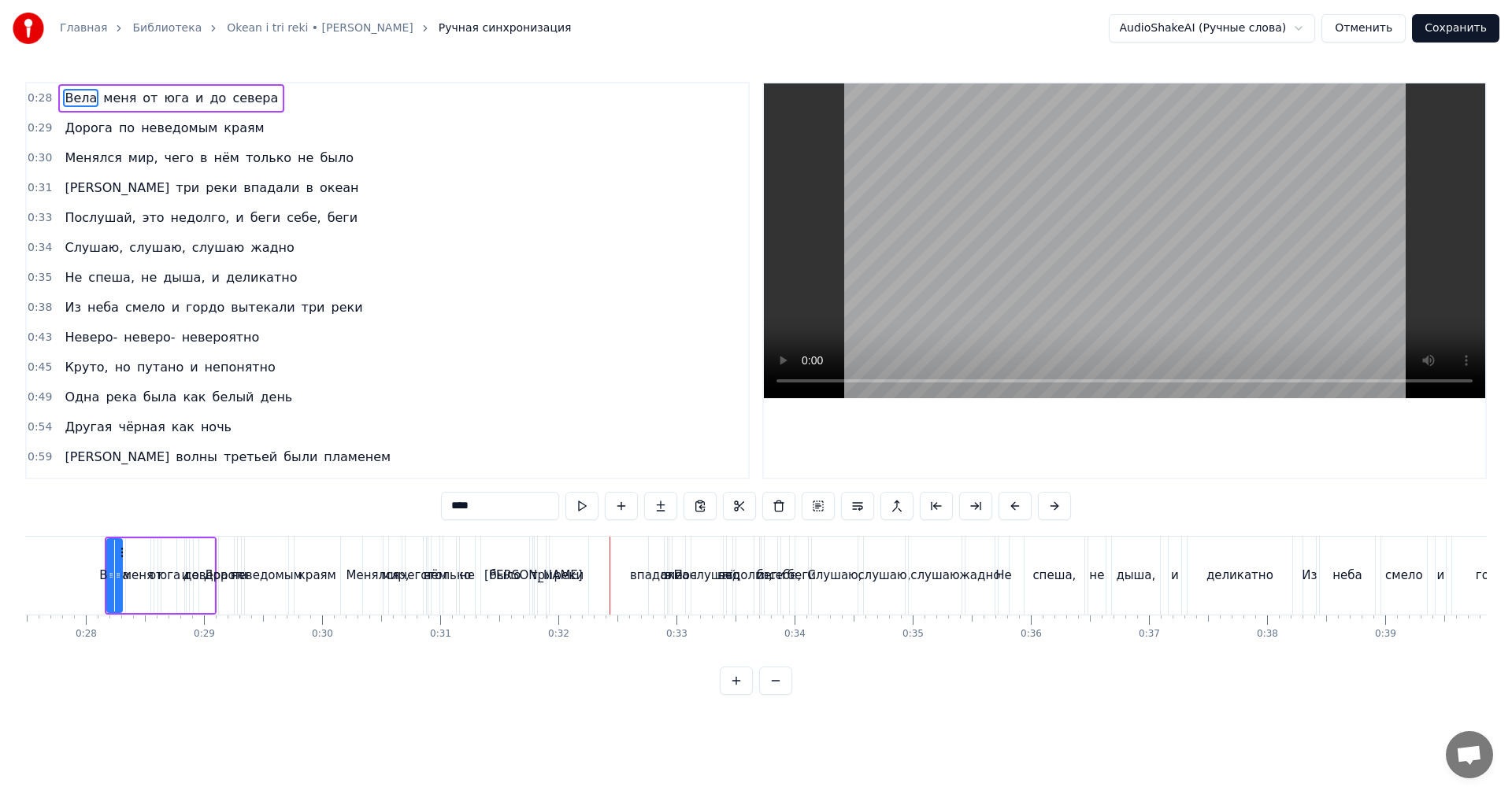
click at [30, 184] on span "0:31" at bounding box center [40, 188] width 24 height 15
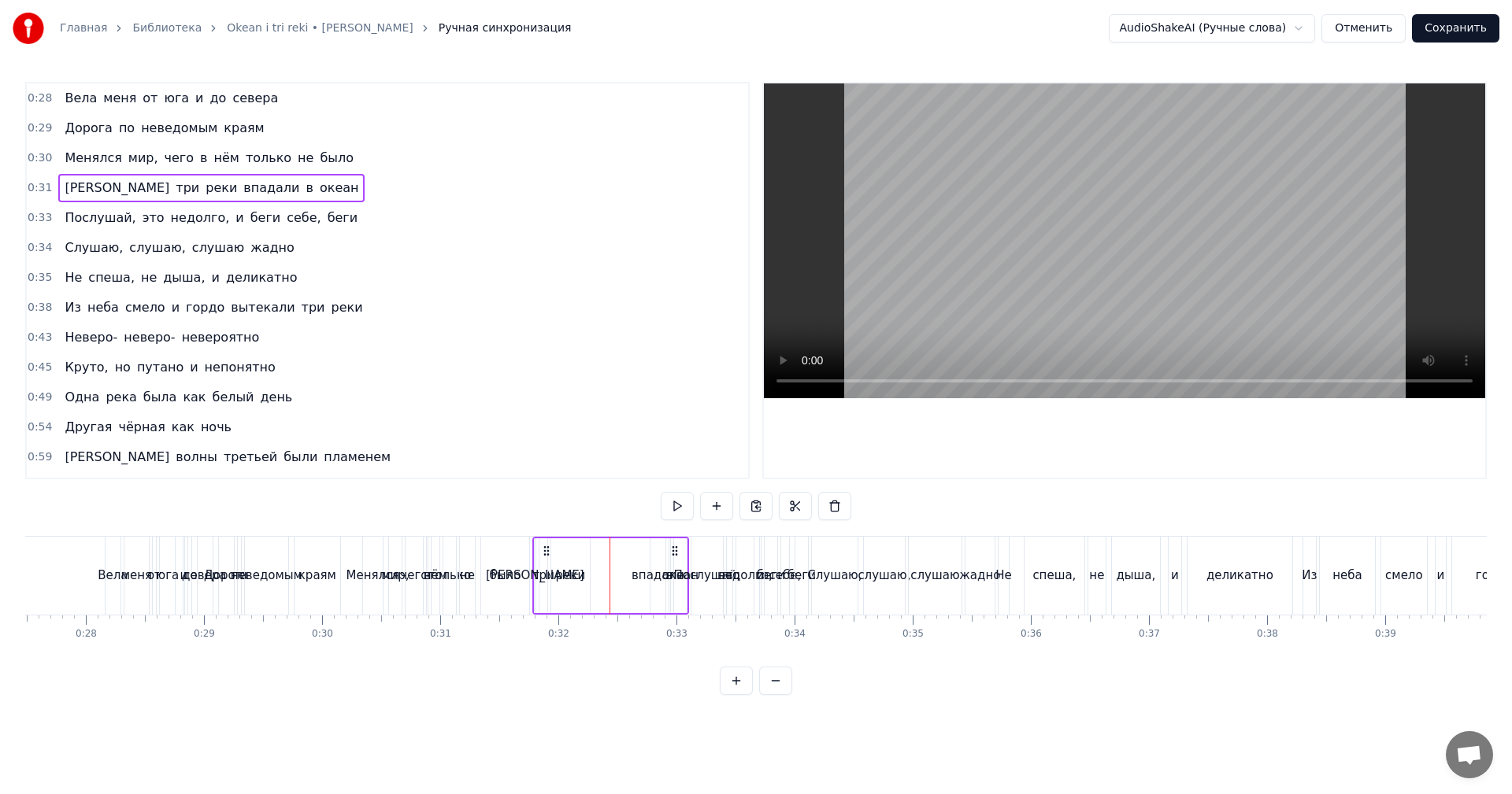
click at [37, 155] on span "0:30" at bounding box center [40, 158] width 24 height 15
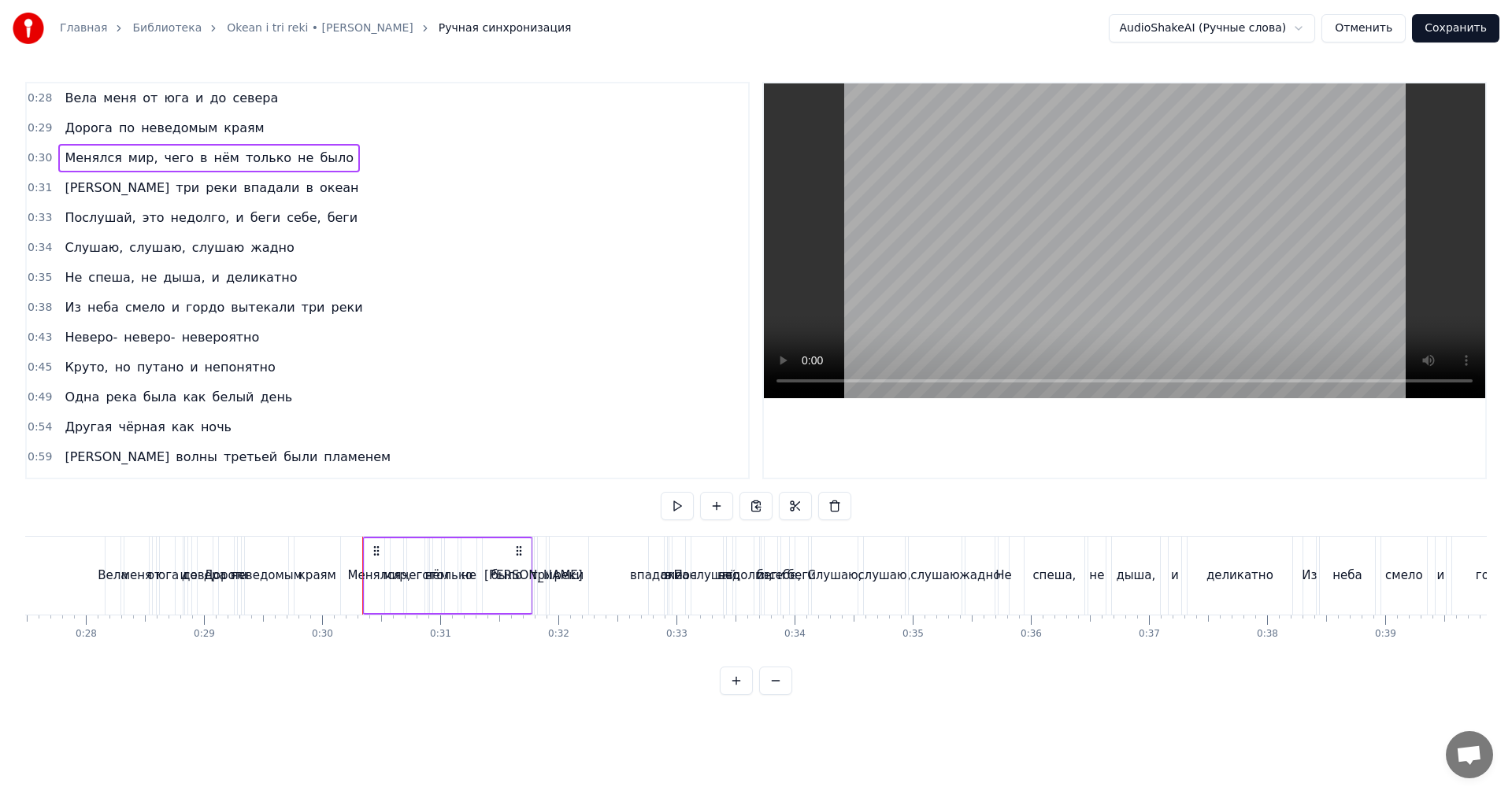
click at [1076, 227] on video at bounding box center [1125, 241] width 721 height 315
drag, startPoint x: 967, startPoint y: 570, endPoint x: 1014, endPoint y: 433, distance: 144.8
click at [968, 569] on div "жадно" at bounding box center [980, 576] width 41 height 18
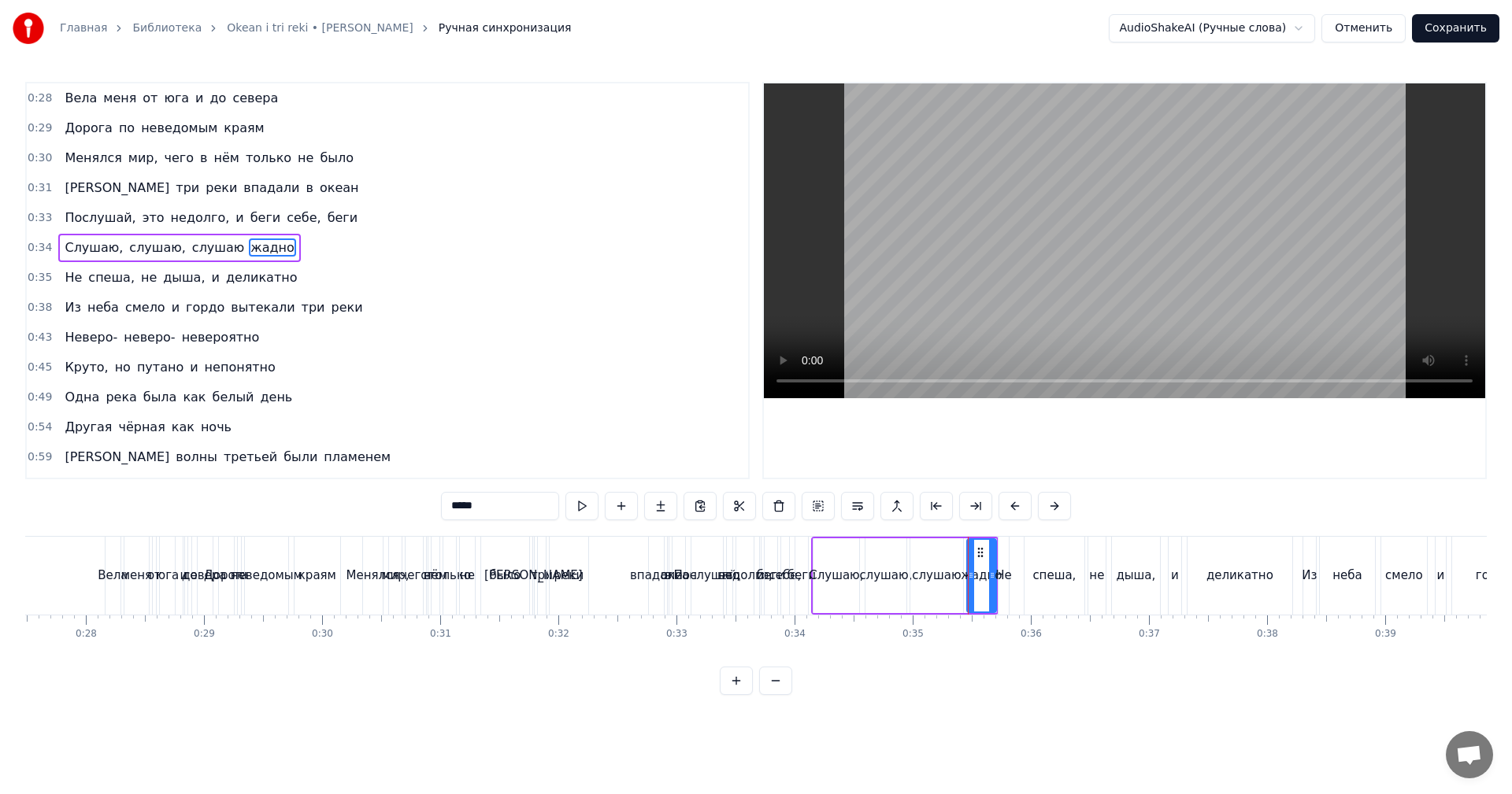
click at [1033, 325] on video at bounding box center [1125, 241] width 721 height 315
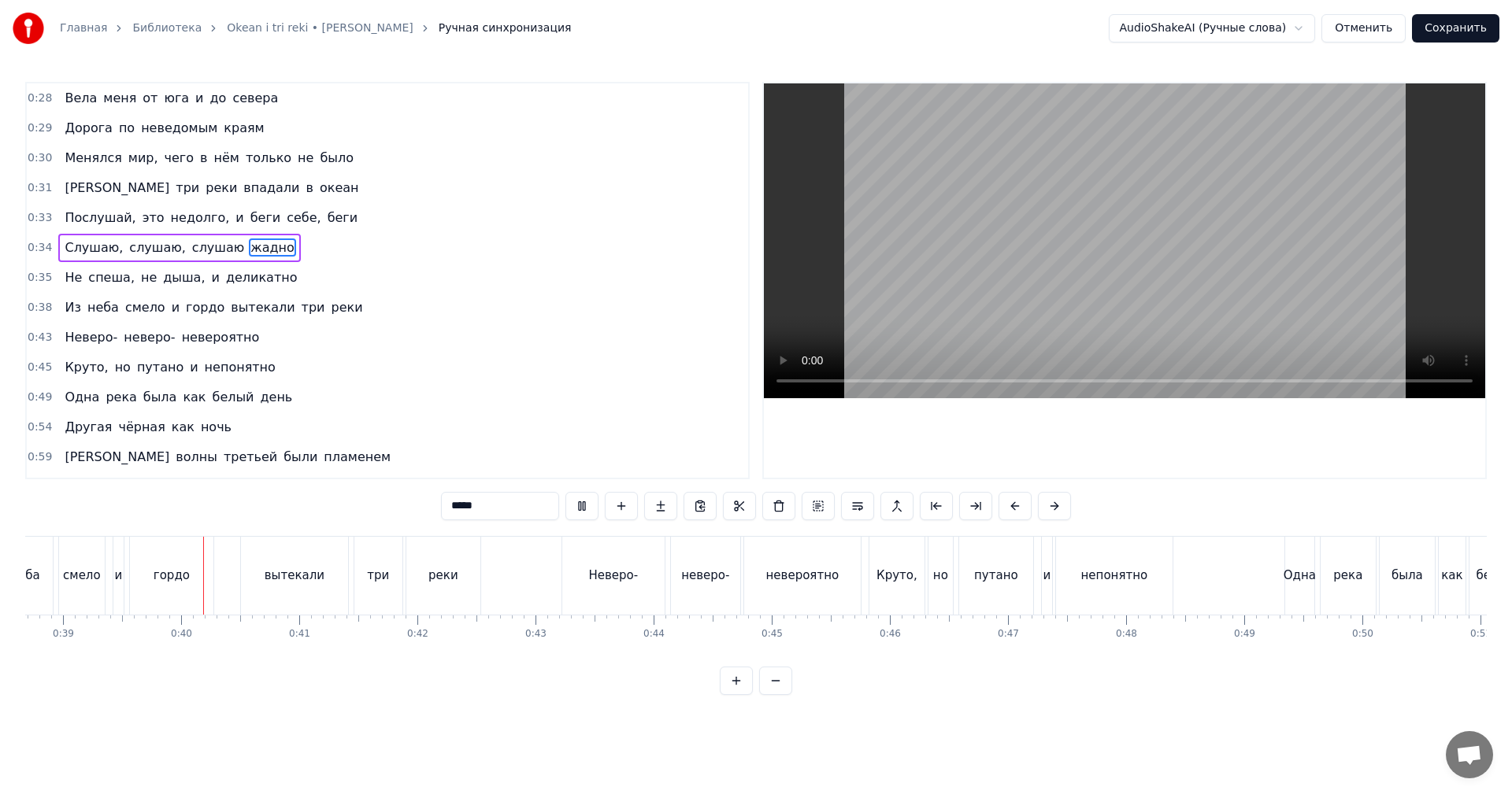
scroll to position [0, 4577]
click at [1117, 282] on video at bounding box center [1125, 241] width 721 height 315
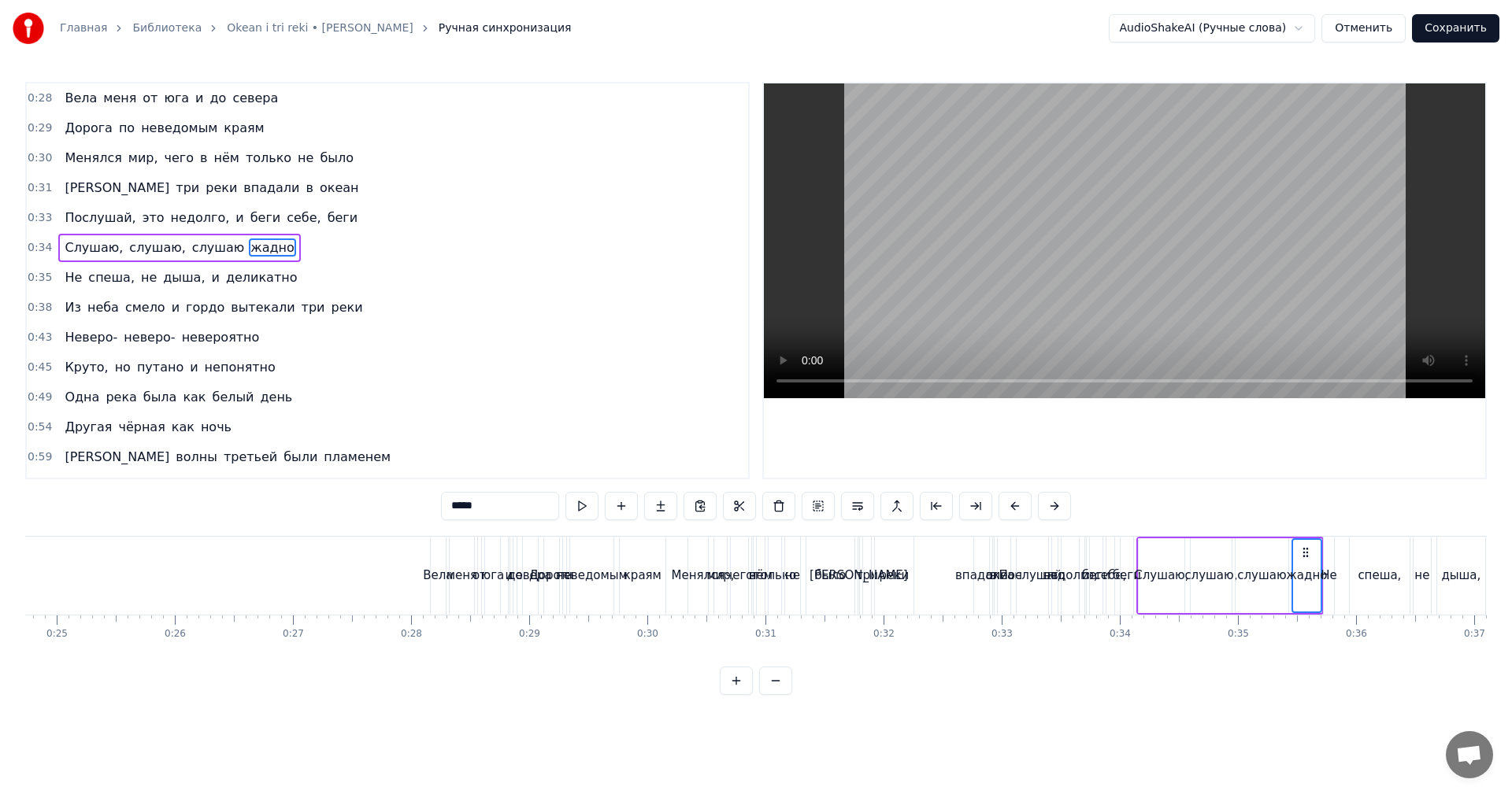
scroll to position [0, 2922]
click at [39, 185] on span "0:31" at bounding box center [40, 188] width 24 height 15
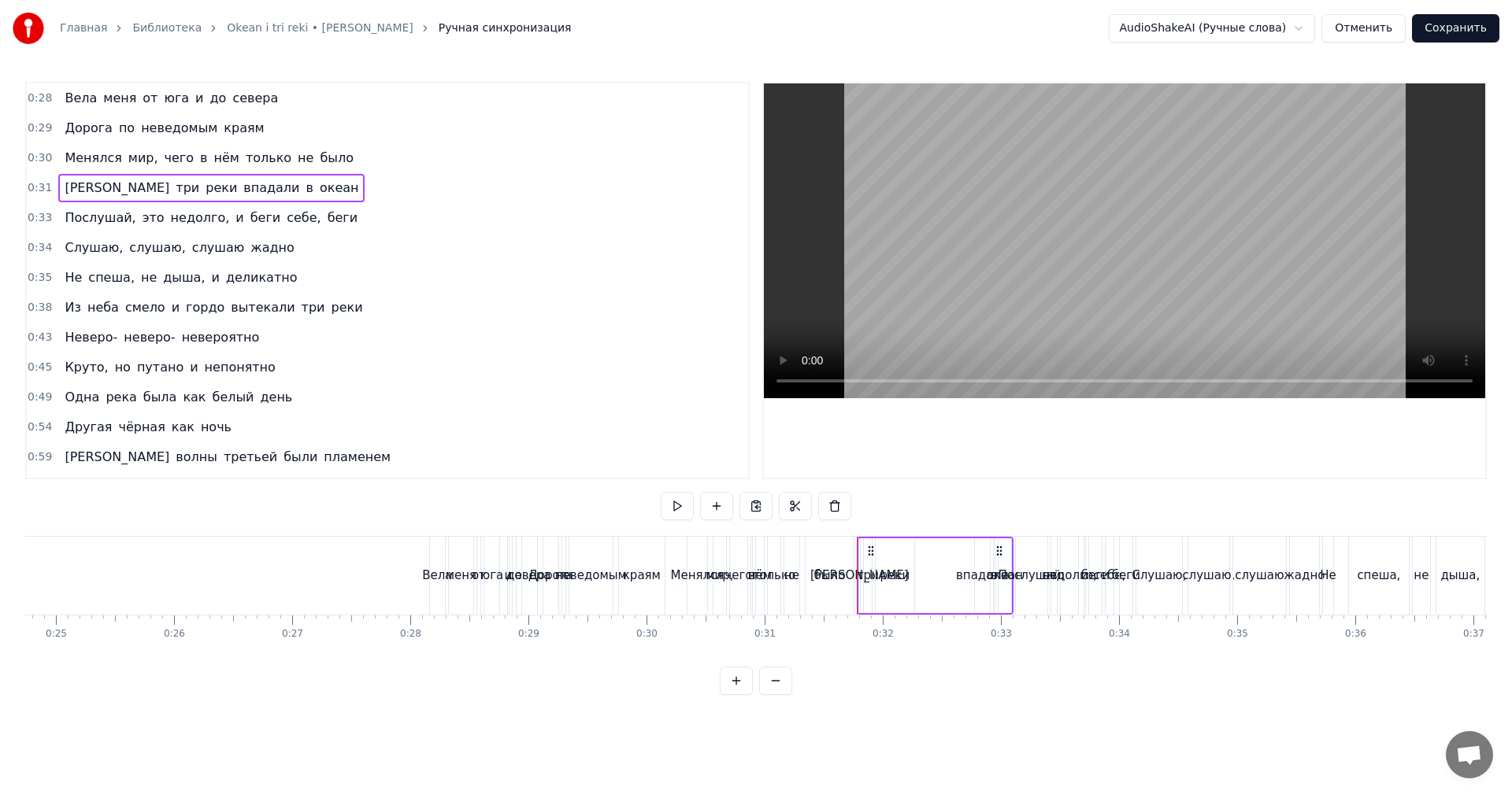
click at [20, 153] on div "Главная Библиотека Okean i tri reki • Valerijj Meladze Ручная синхронизация Aud…" at bounding box center [756, 347] width 1512 height 696
click at [37, 123] on span "0:29" at bounding box center [40, 128] width 24 height 15
drag, startPoint x: 39, startPoint y: 148, endPoint x: 34, endPoint y: 103, distance: 45.3
click at [39, 147] on div "0:30 Менялся мир, чего в нём только не было" at bounding box center [387, 158] width 721 height 30
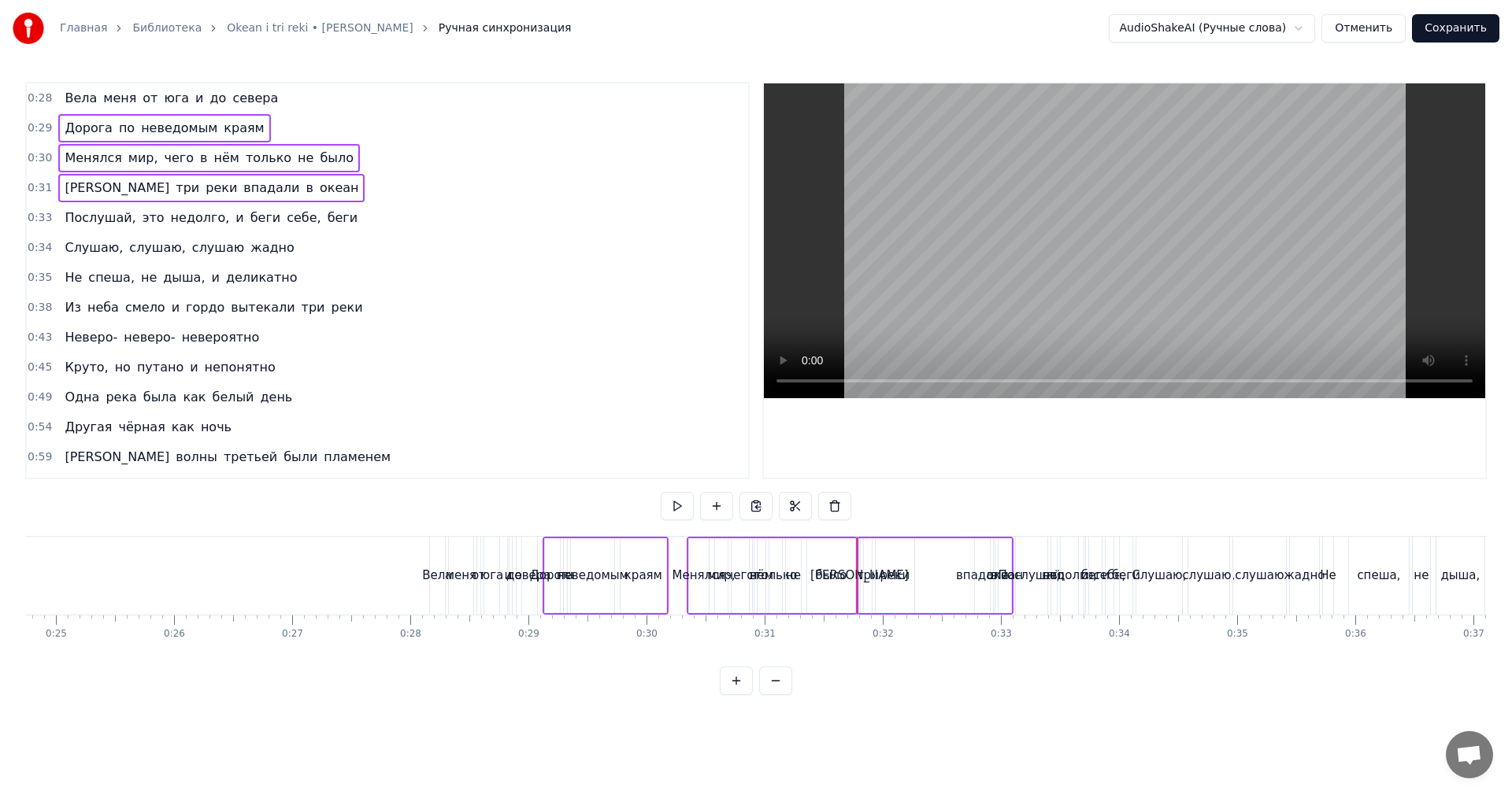
click at [31, 89] on div "0:28 Вела меня от юга и до севера" at bounding box center [387, 98] width 721 height 30
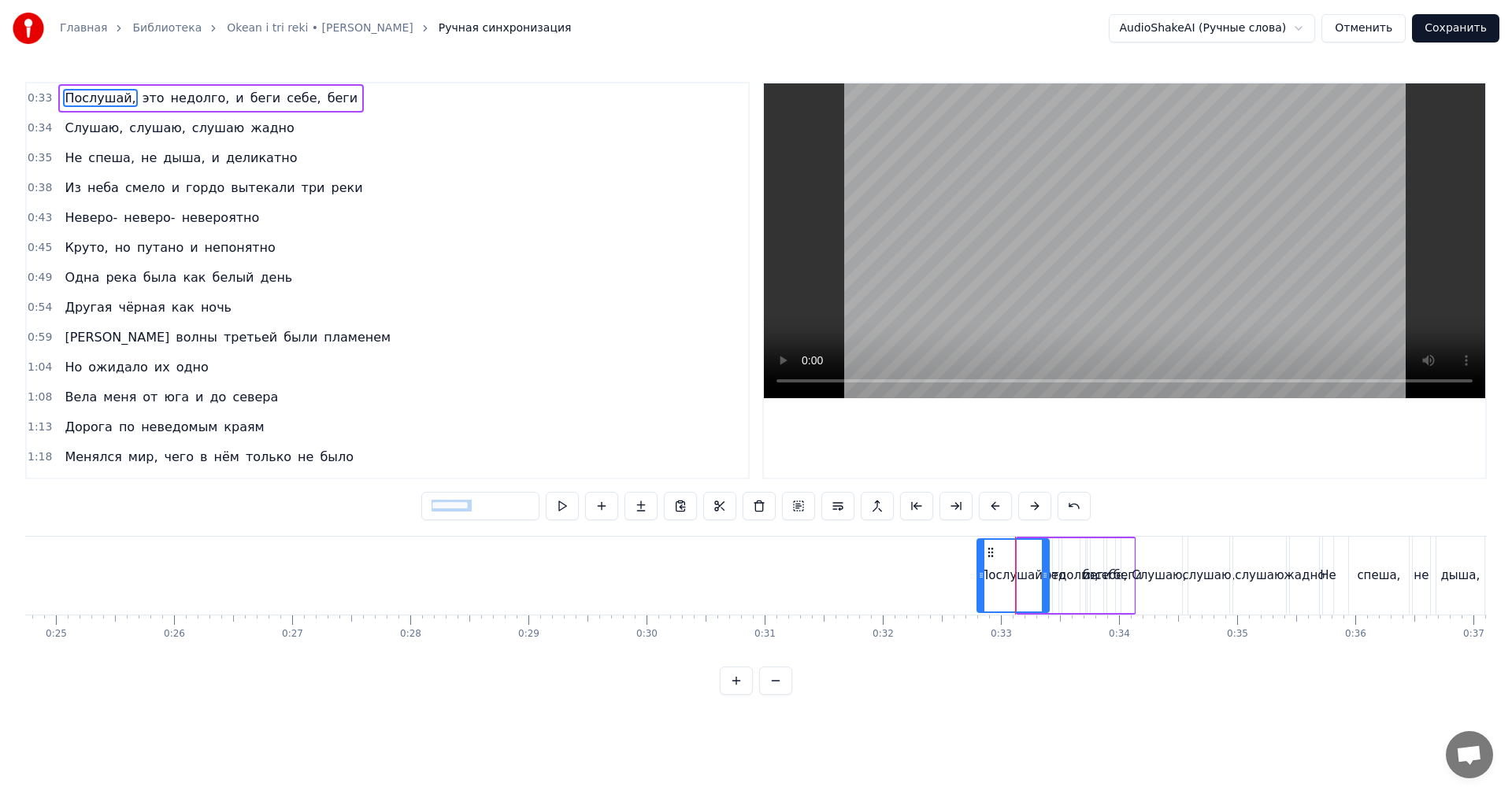
drag, startPoint x: 1020, startPoint y: 552, endPoint x: 981, endPoint y: 552, distance: 39.0
click at [978, 552] on div at bounding box center [981, 576] width 7 height 72
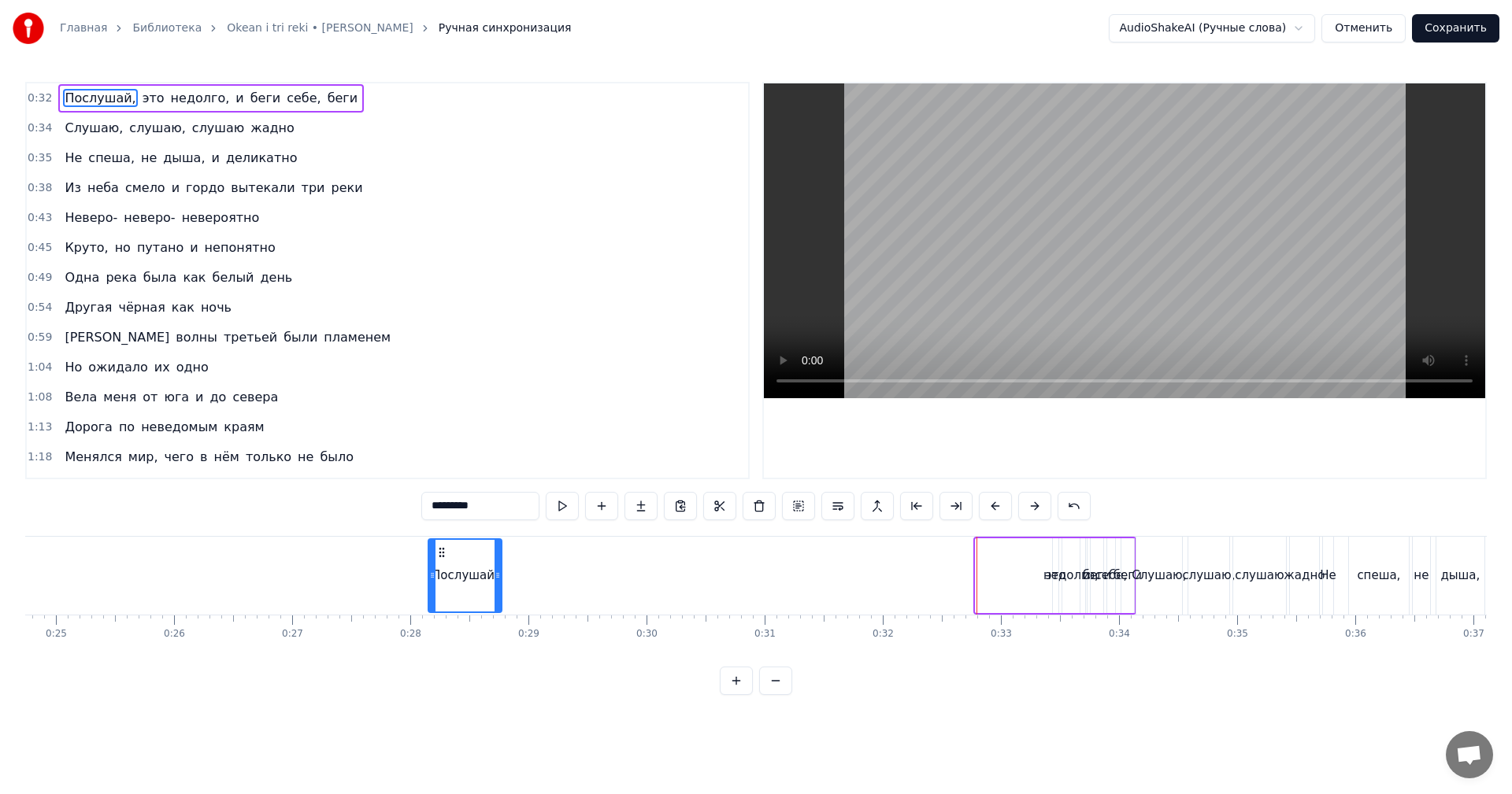
drag, startPoint x: 986, startPoint y: 548, endPoint x: 439, endPoint y: 559, distance: 547.1
click at [439, 559] on div "Послушай," at bounding box center [465, 576] width 72 height 72
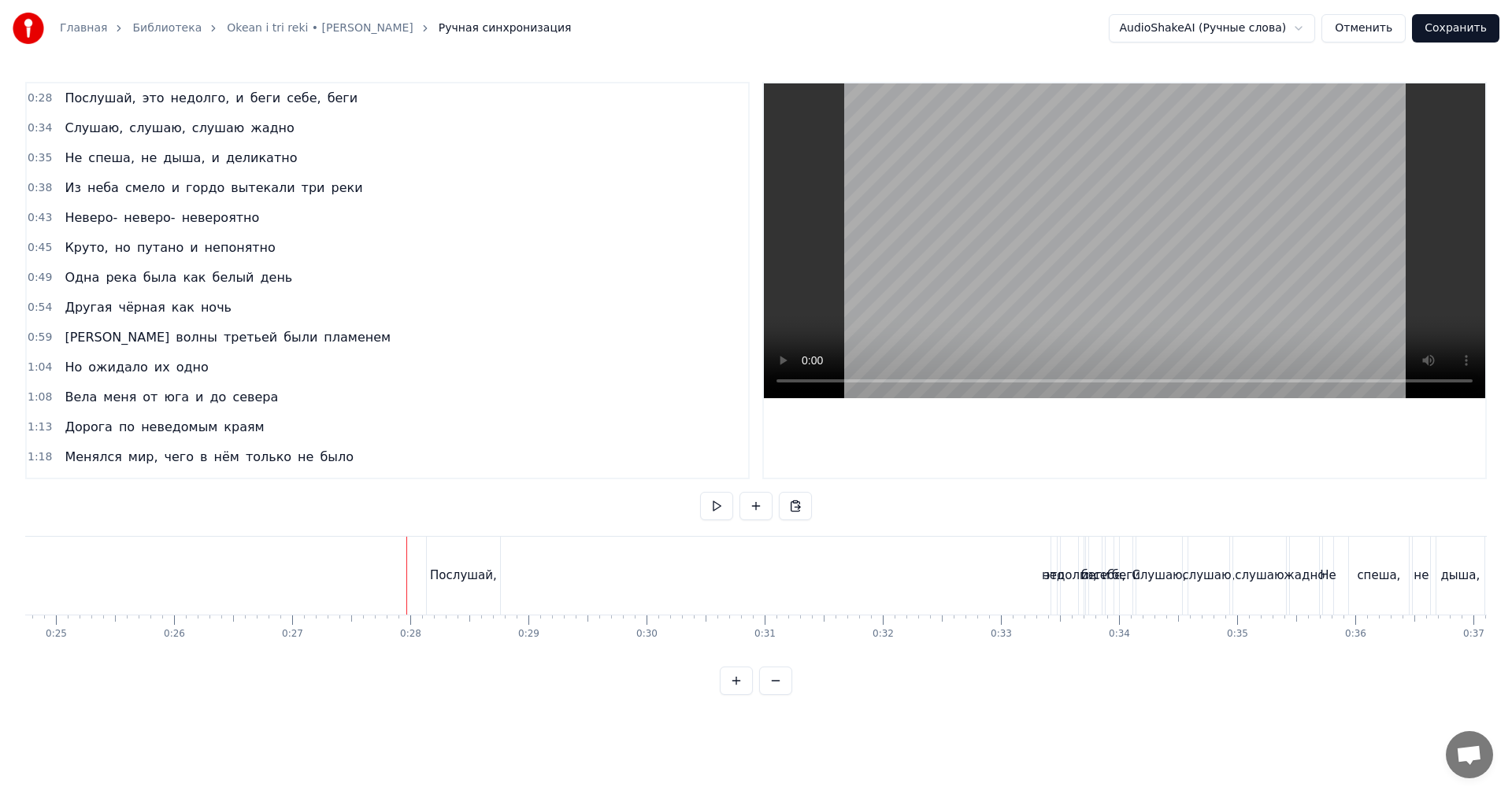
click at [1024, 261] on video at bounding box center [1125, 241] width 721 height 315
click at [1060, 583] on div "недолго," at bounding box center [1069, 576] width 55 height 18
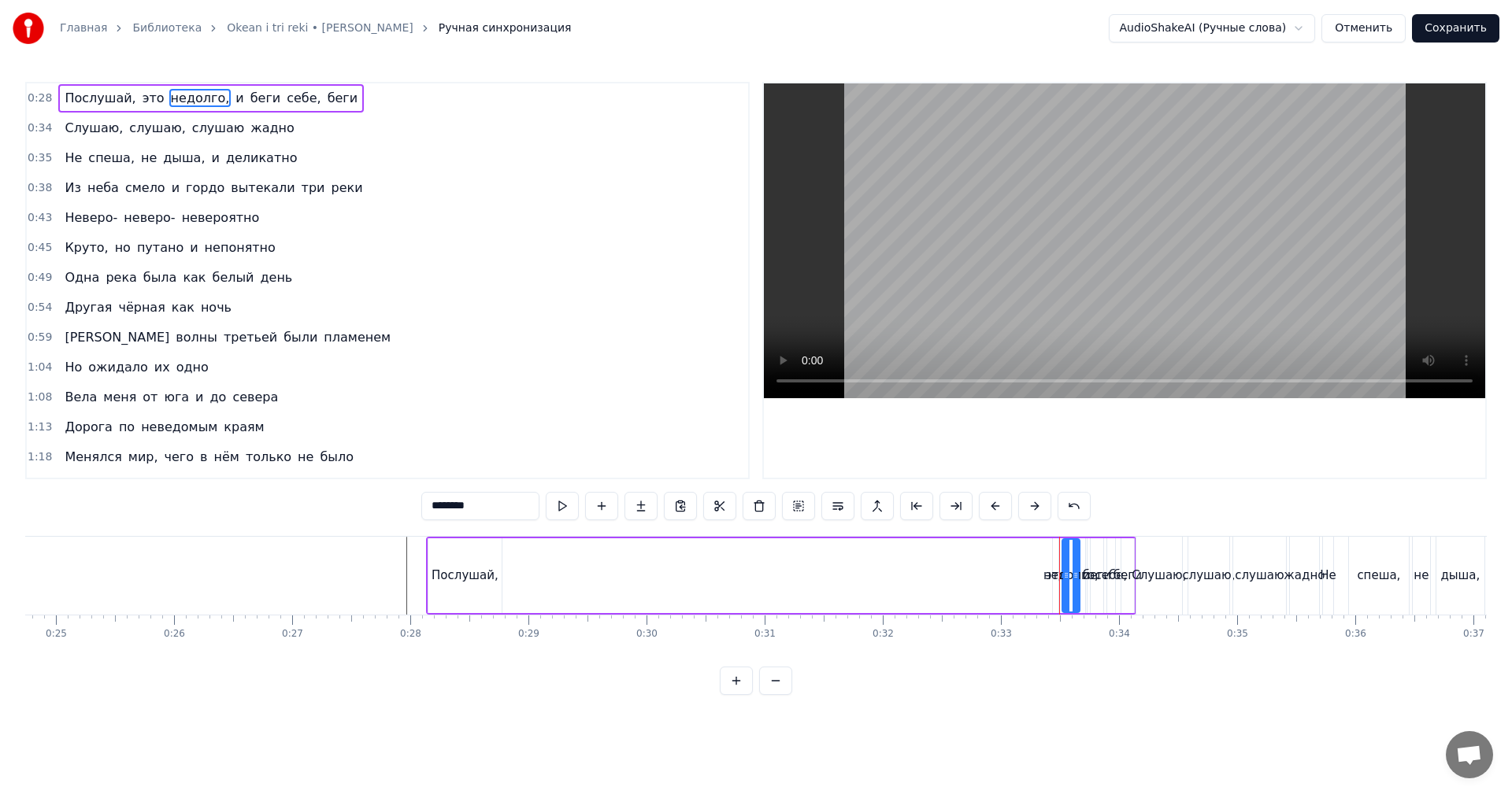
click at [1053, 582] on div "недолго," at bounding box center [1071, 576] width 55 height 18
click at [1058, 573] on div "недолго," at bounding box center [1071, 576] width 55 height 18
click at [1057, 568] on div at bounding box center [1056, 576] width 1 height 78
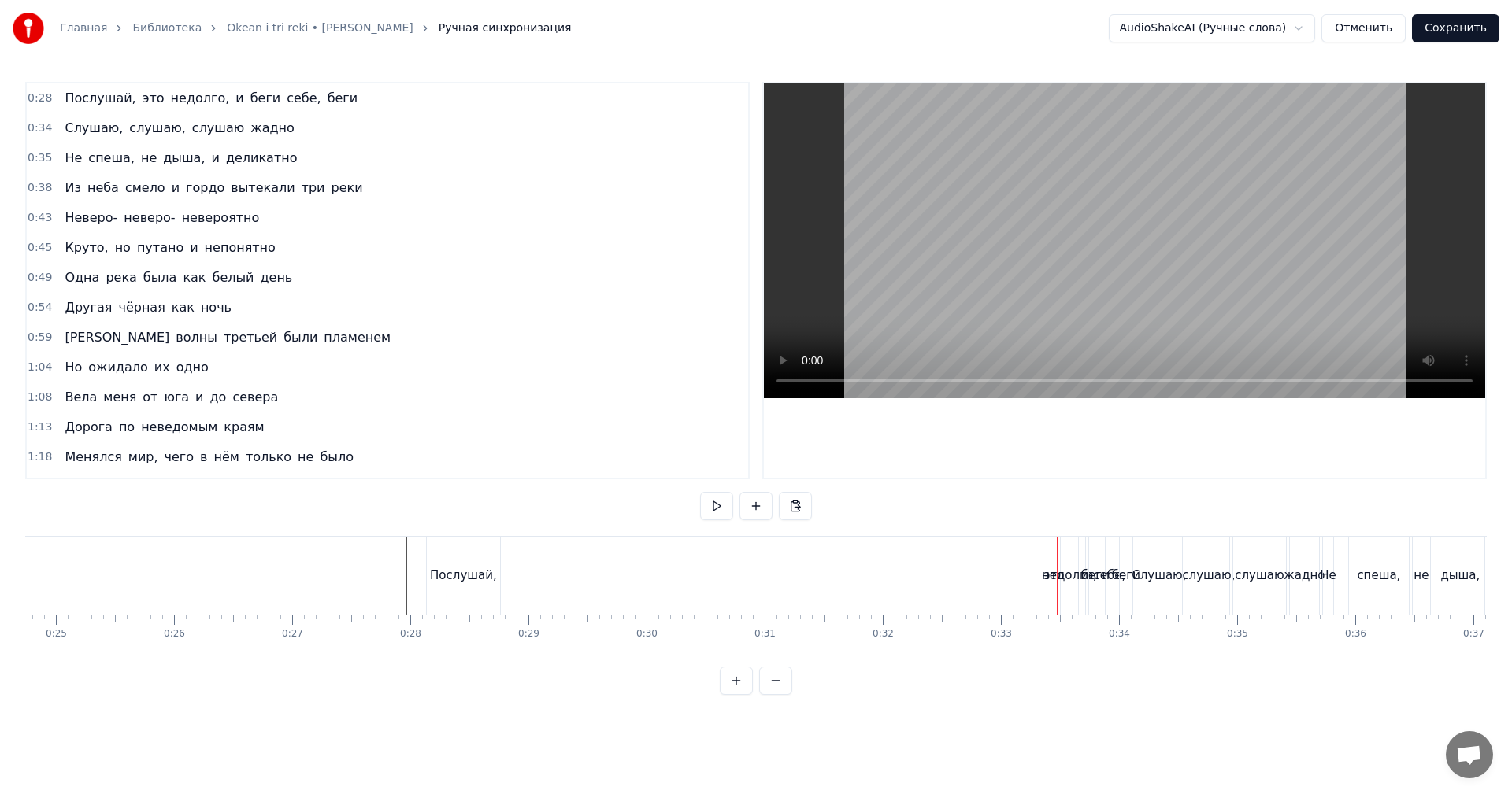
click at [1068, 558] on div "недолго," at bounding box center [1069, 576] width 17 height 78
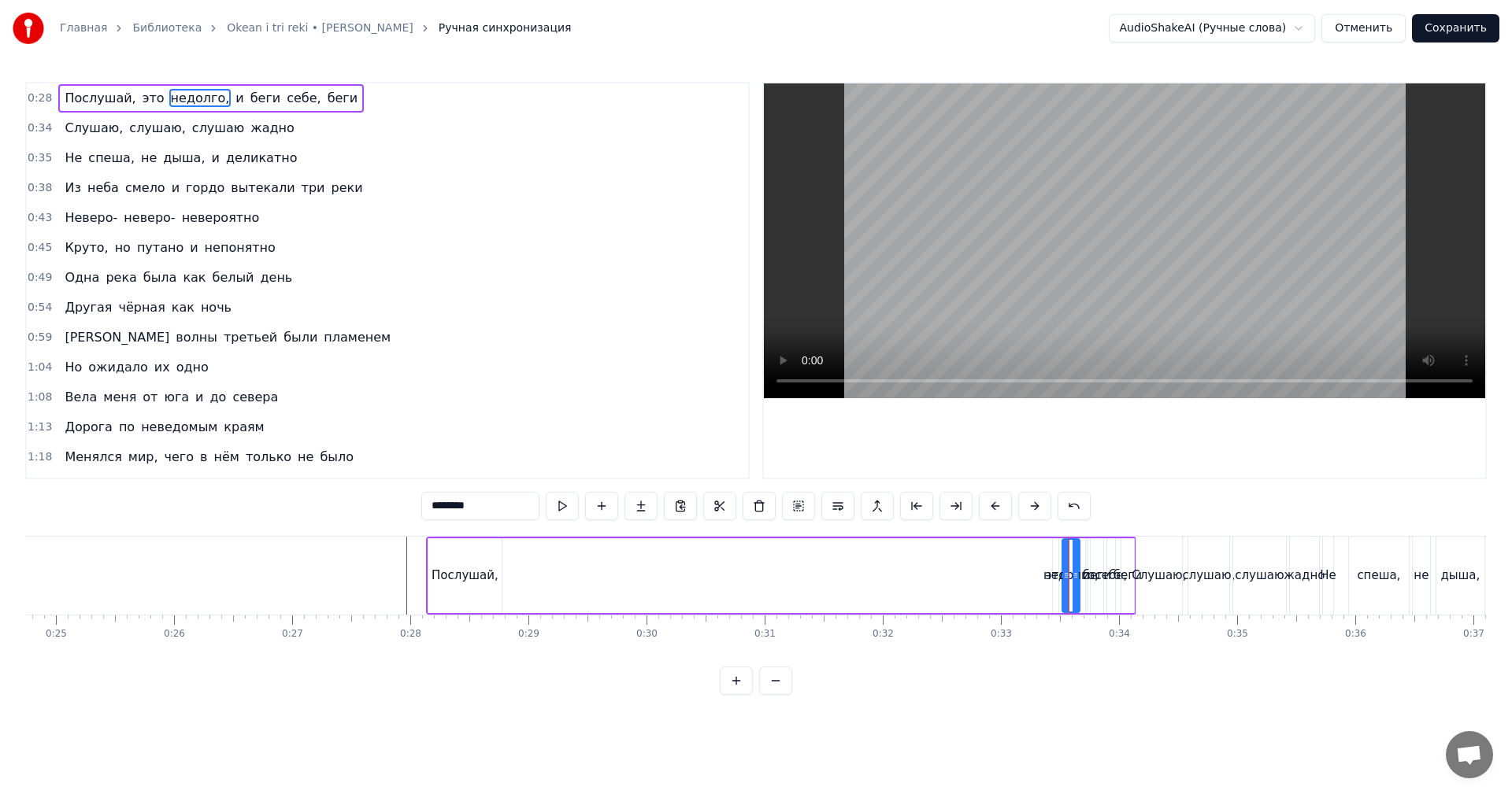
click at [1059, 561] on div "это" at bounding box center [1055, 576] width 7 height 75
type input "***"
drag, startPoint x: 1064, startPoint y: 548, endPoint x: 522, endPoint y: 559, distance: 542.1
click at [525, 557] on icon at bounding box center [527, 552] width 12 height 12
click at [540, 564] on div "Послушай, это недолго, и беги себе, беги" at bounding box center [781, 576] width 710 height 78
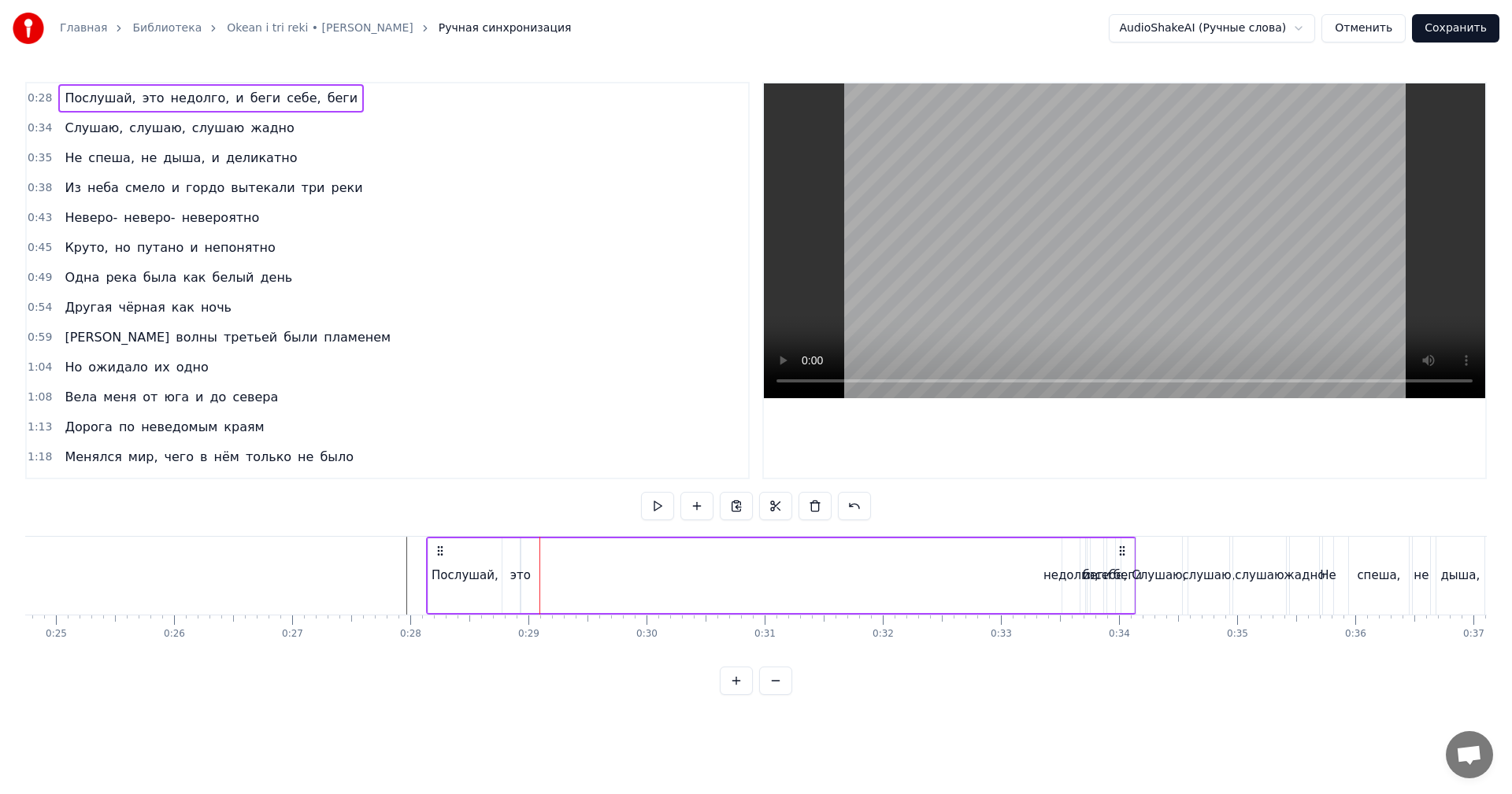
drag, startPoint x: 517, startPoint y: 569, endPoint x: 525, endPoint y: 567, distance: 8.2
click at [525, 567] on div "это" at bounding box center [520, 576] width 20 height 18
drag, startPoint x: 519, startPoint y: 568, endPoint x: 541, endPoint y: 564, distance: 22.4
click at [540, 564] on div "это" at bounding box center [530, 576] width 20 height 75
drag, startPoint x: 530, startPoint y: 547, endPoint x: 522, endPoint y: 550, distance: 8.5
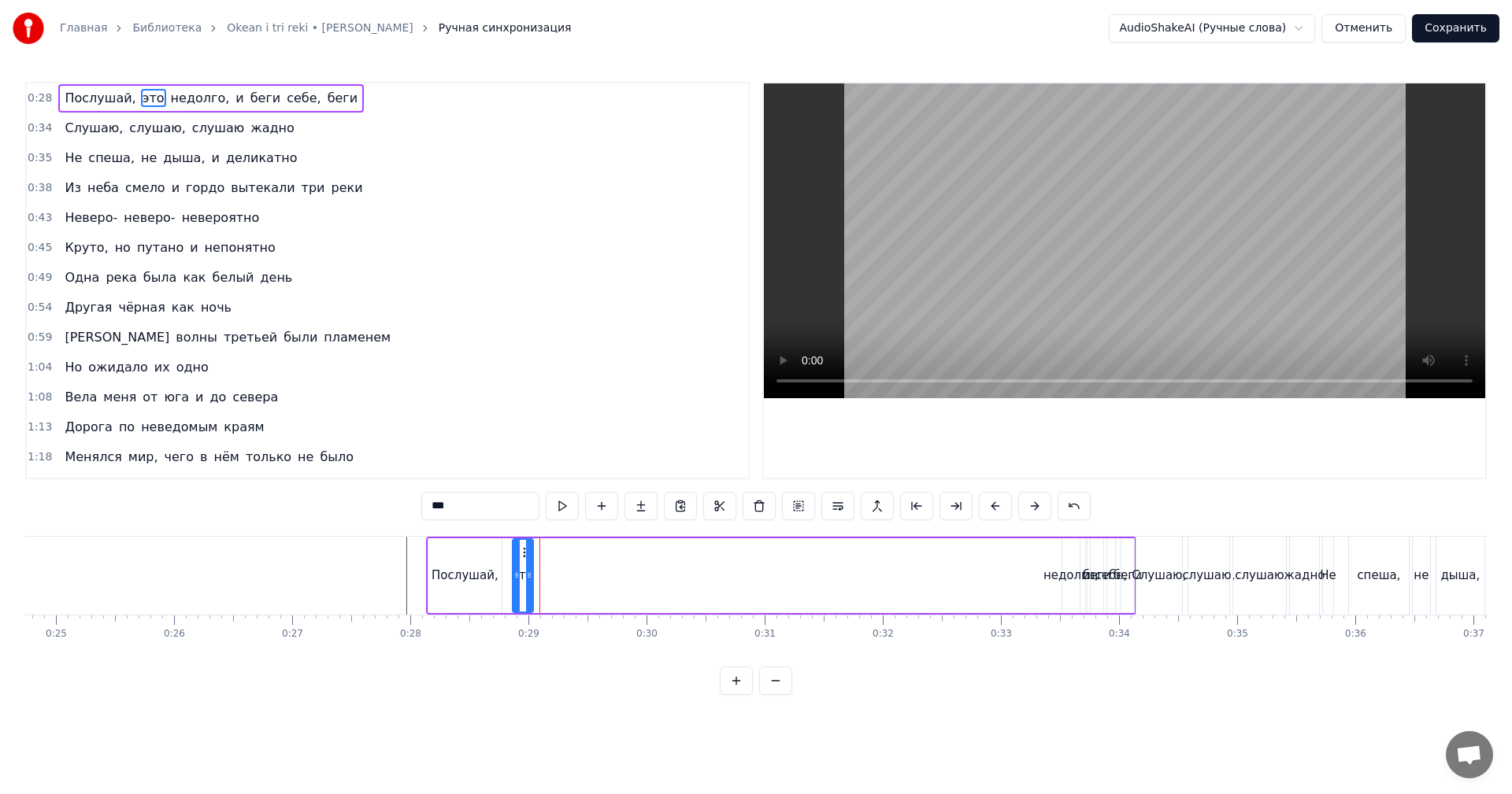
click at [522, 550] on icon at bounding box center [526, 552] width 12 height 12
click at [1049, 567] on div "недолго," at bounding box center [1071, 576] width 55 height 18
type input "********"
drag, startPoint x: 1070, startPoint y: 548, endPoint x: 548, endPoint y: 569, distance: 522.4
click at [548, 569] on div "недолго," at bounding box center [550, 576] width 15 height 72
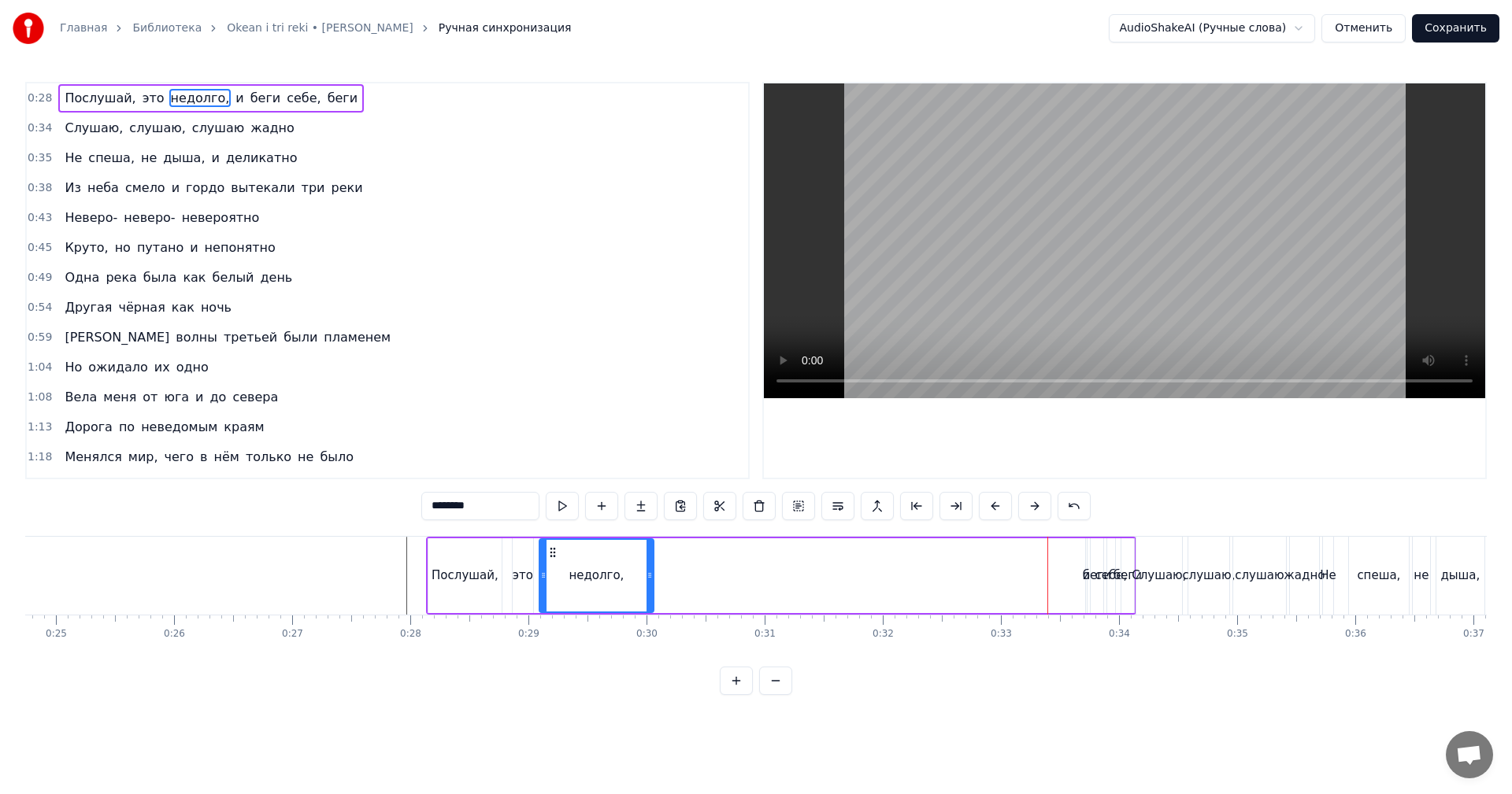
drag, startPoint x: 554, startPoint y: 567, endPoint x: 651, endPoint y: 565, distance: 97.0
click at [651, 565] on div at bounding box center [650, 576] width 7 height 72
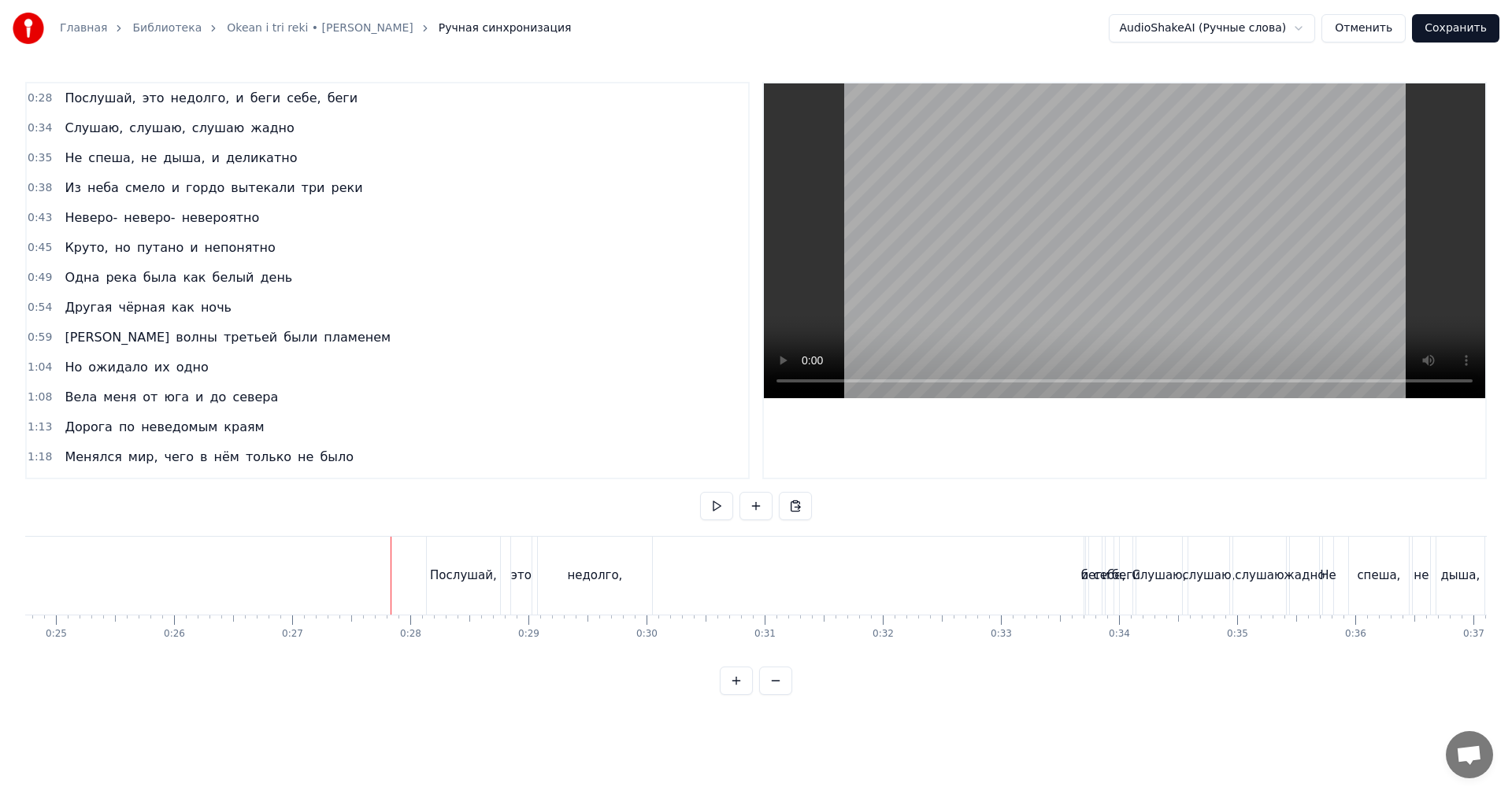
click at [1034, 181] on video at bounding box center [1125, 241] width 721 height 315
click at [1147, 251] on video at bounding box center [1125, 241] width 721 height 315
click at [1086, 582] on div "беги" at bounding box center [1095, 576] width 28 height 18
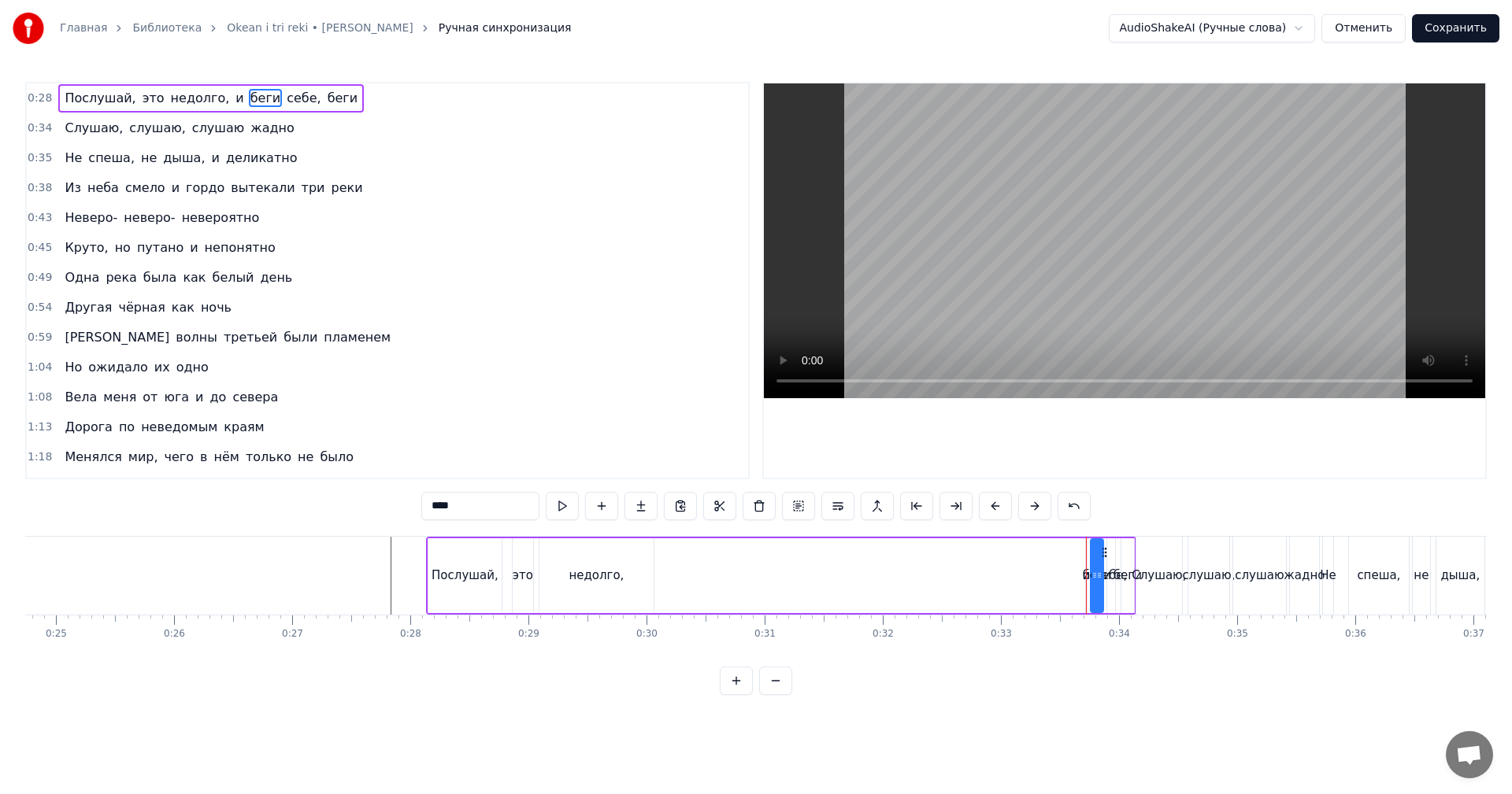
click at [1086, 583] on div "беги" at bounding box center [1097, 576] width 28 height 18
drag, startPoint x: 1092, startPoint y: 579, endPoint x: 1102, endPoint y: 584, distance: 11.2
click at [1102, 584] on div "беги" at bounding box center [1102, 576] width 2 height 72
click at [1090, 582] on div "беги" at bounding box center [1101, 576] width 28 height 18
click at [1086, 584] on div "и" at bounding box center [1087, 576] width 8 height 18
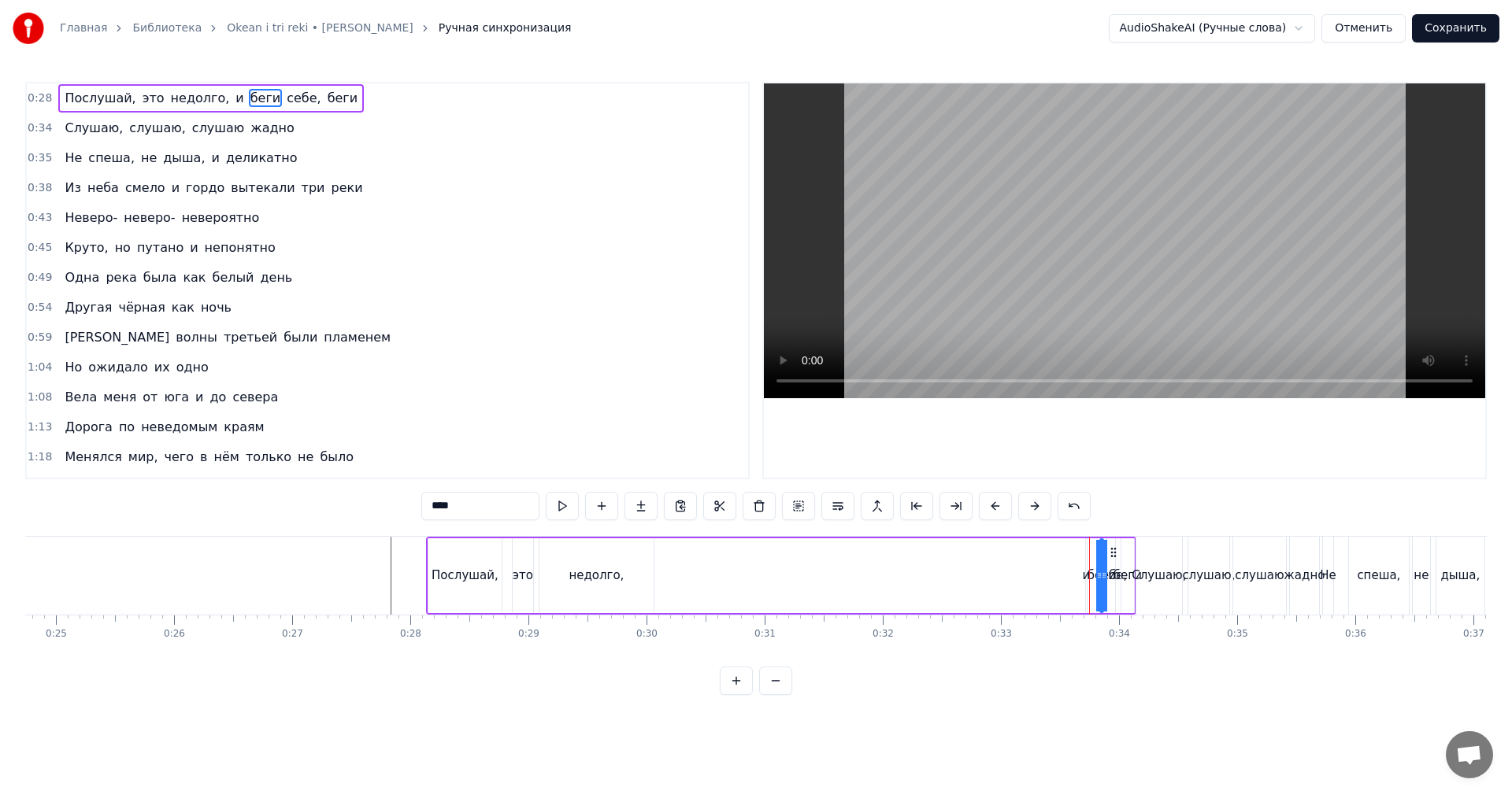
type input "*"
drag, startPoint x: 1086, startPoint y: 582, endPoint x: 1074, endPoint y: 581, distance: 12.0
click at [1060, 583] on div "Послушай, это недолго, и беги себе, беги" at bounding box center [781, 576] width 710 height 78
click at [1084, 578] on div "и" at bounding box center [1086, 576] width 8 height 18
drag, startPoint x: 1087, startPoint y: 575, endPoint x: 1064, endPoint y: 578, distance: 23.2
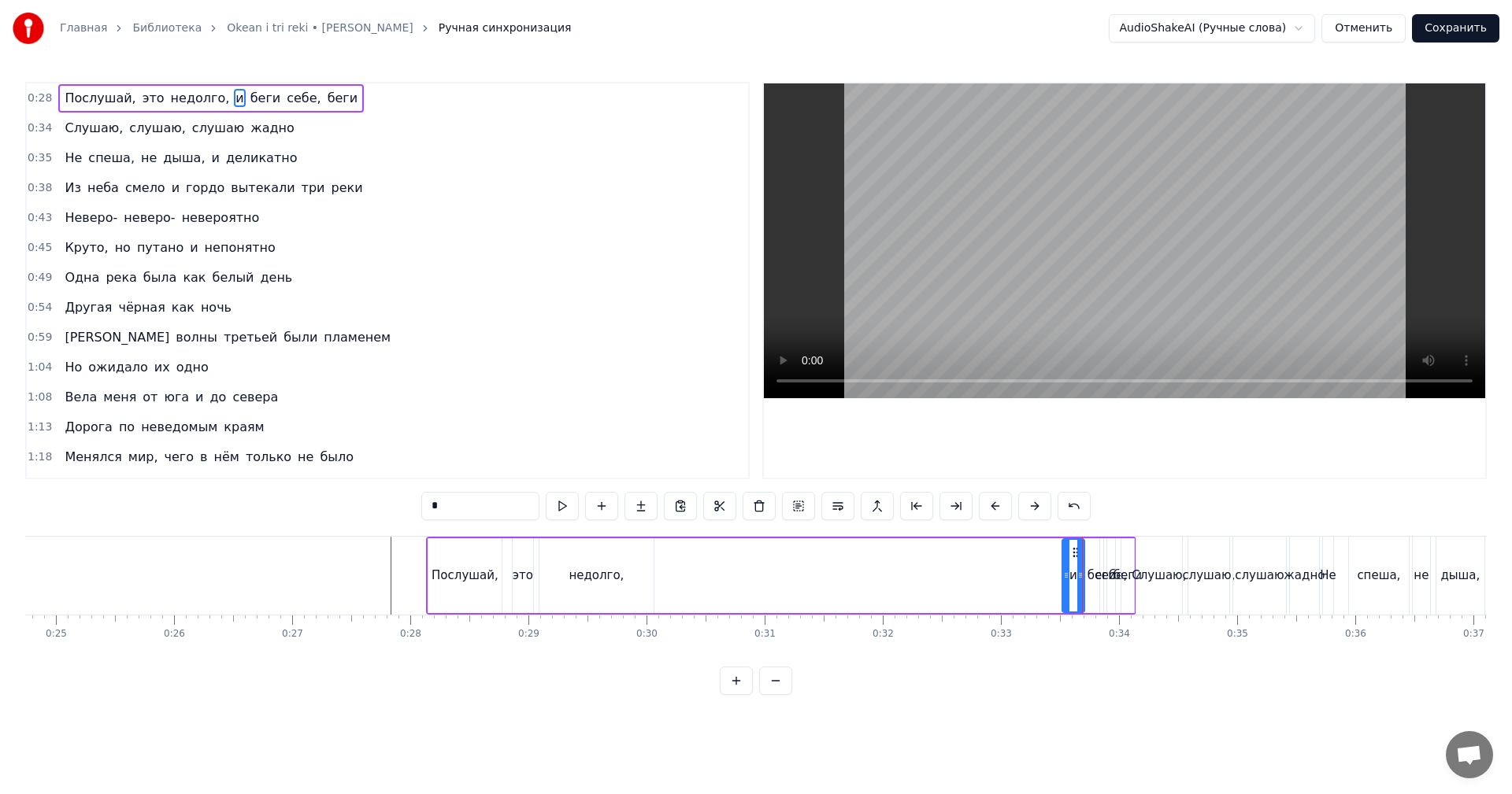
click at [1064, 578] on icon at bounding box center [1066, 575] width 7 height 12
drag, startPoint x: 1074, startPoint y: 554, endPoint x: 698, endPoint y: 567, distance: 376.2
click at [698, 567] on div "и" at bounding box center [697, 576] width 20 height 72
click at [1098, 571] on div "себе," at bounding box center [1112, 576] width 33 height 18
click at [1095, 573] on div "беги" at bounding box center [1101, 576] width 28 height 18
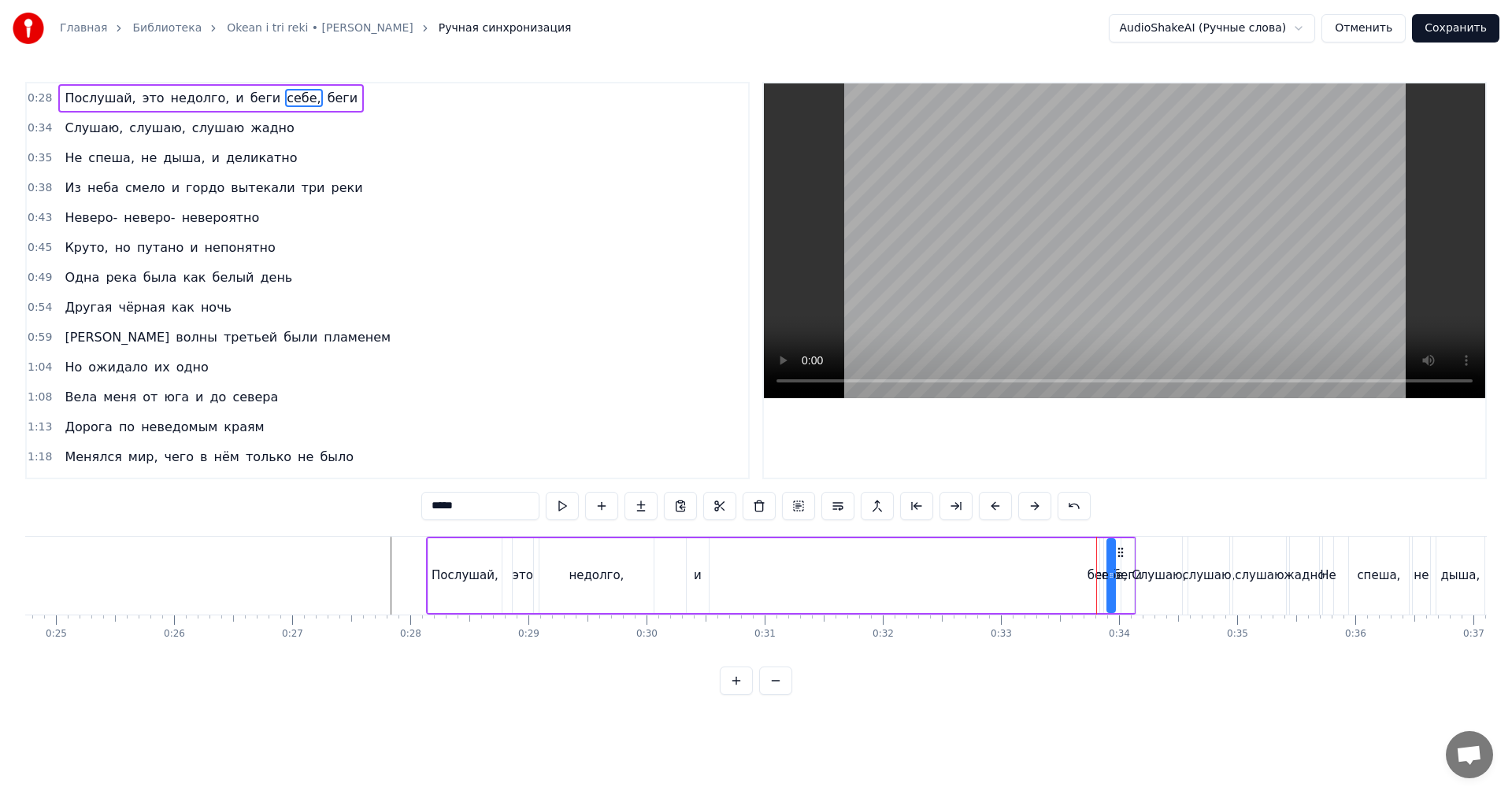
type input "****"
click at [1089, 575] on div "беги" at bounding box center [1101, 576] width 28 height 18
drag, startPoint x: 1099, startPoint y: 567, endPoint x: 1063, endPoint y: 569, distance: 36.1
click at [1047, 569] on div "Послушай, это недолго, и беги себе, беги" at bounding box center [781, 576] width 710 height 78
click at [1097, 571] on div "себе," at bounding box center [1112, 576] width 33 height 18
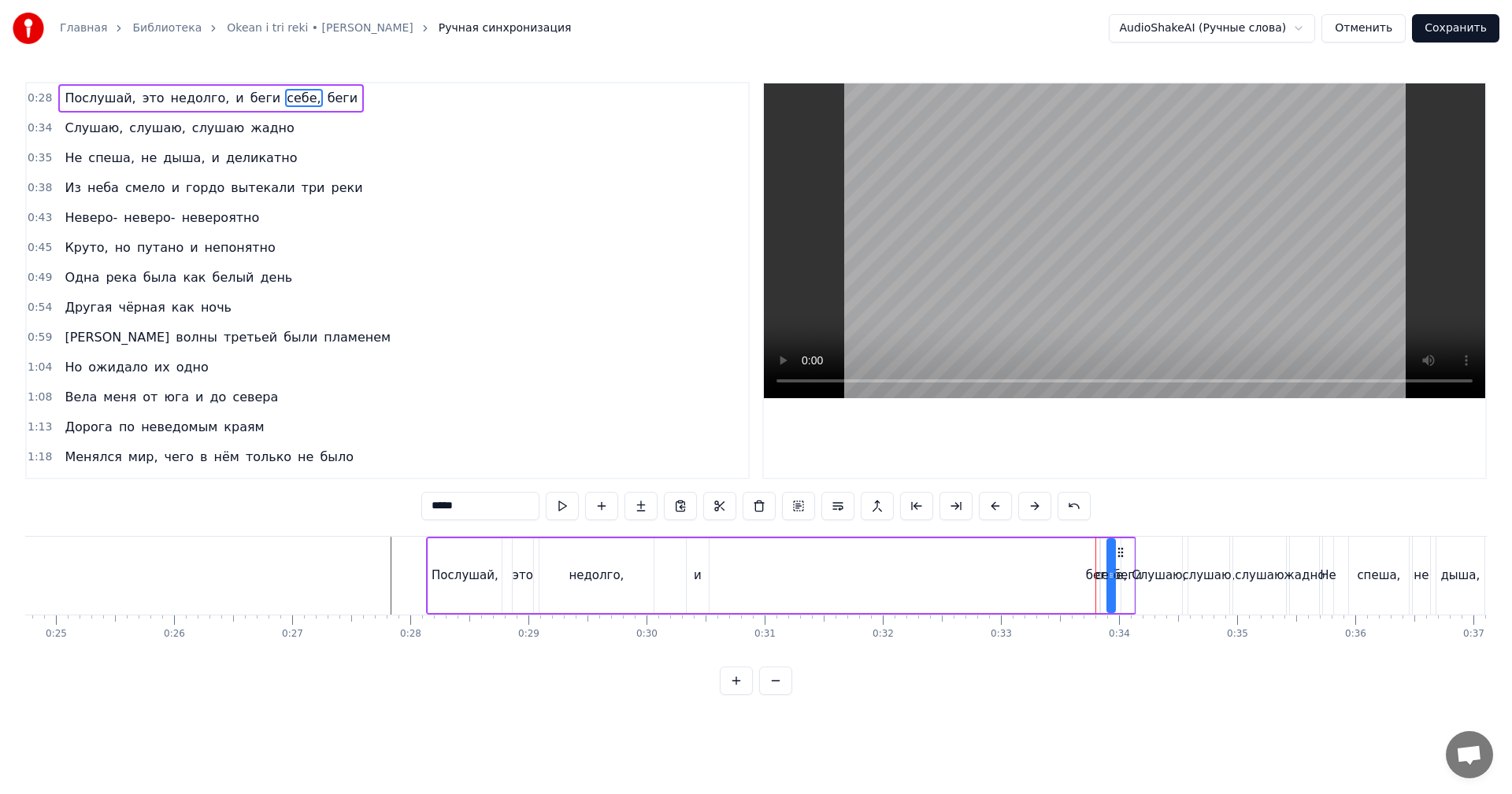
click at [1092, 573] on div "беги" at bounding box center [1100, 576] width 28 height 18
type input "****"
drag, startPoint x: 1086, startPoint y: 569, endPoint x: 1063, endPoint y: 569, distance: 23.0
click at [1063, 569] on div "Послушай, это недолго, и беги себе, беги" at bounding box center [781, 576] width 710 height 78
click at [1088, 574] on div "беги" at bounding box center [1100, 576] width 28 height 18
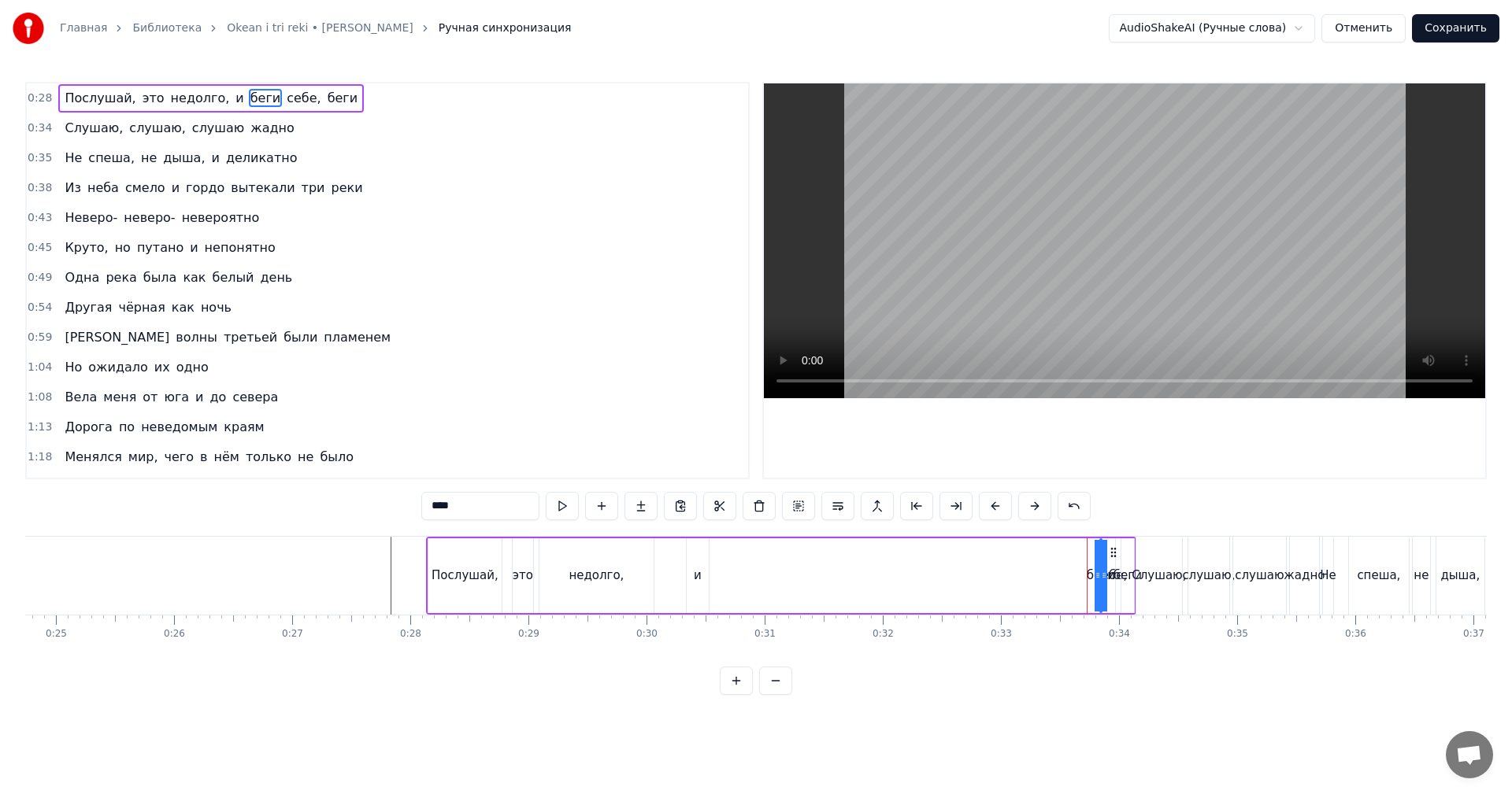
drag, startPoint x: 1099, startPoint y: 570, endPoint x: 1067, endPoint y: 573, distance: 32.1
click at [1038, 573] on div "Послушай, это недолго, и беги себе, беги" at bounding box center [781, 576] width 710 height 78
click at [1093, 575] on div "беги" at bounding box center [1100, 576] width 28 height 18
drag, startPoint x: 1103, startPoint y: 573, endPoint x: 1067, endPoint y: 570, distance: 36.1
click at [1064, 572] on icon at bounding box center [1066, 575] width 7 height 12
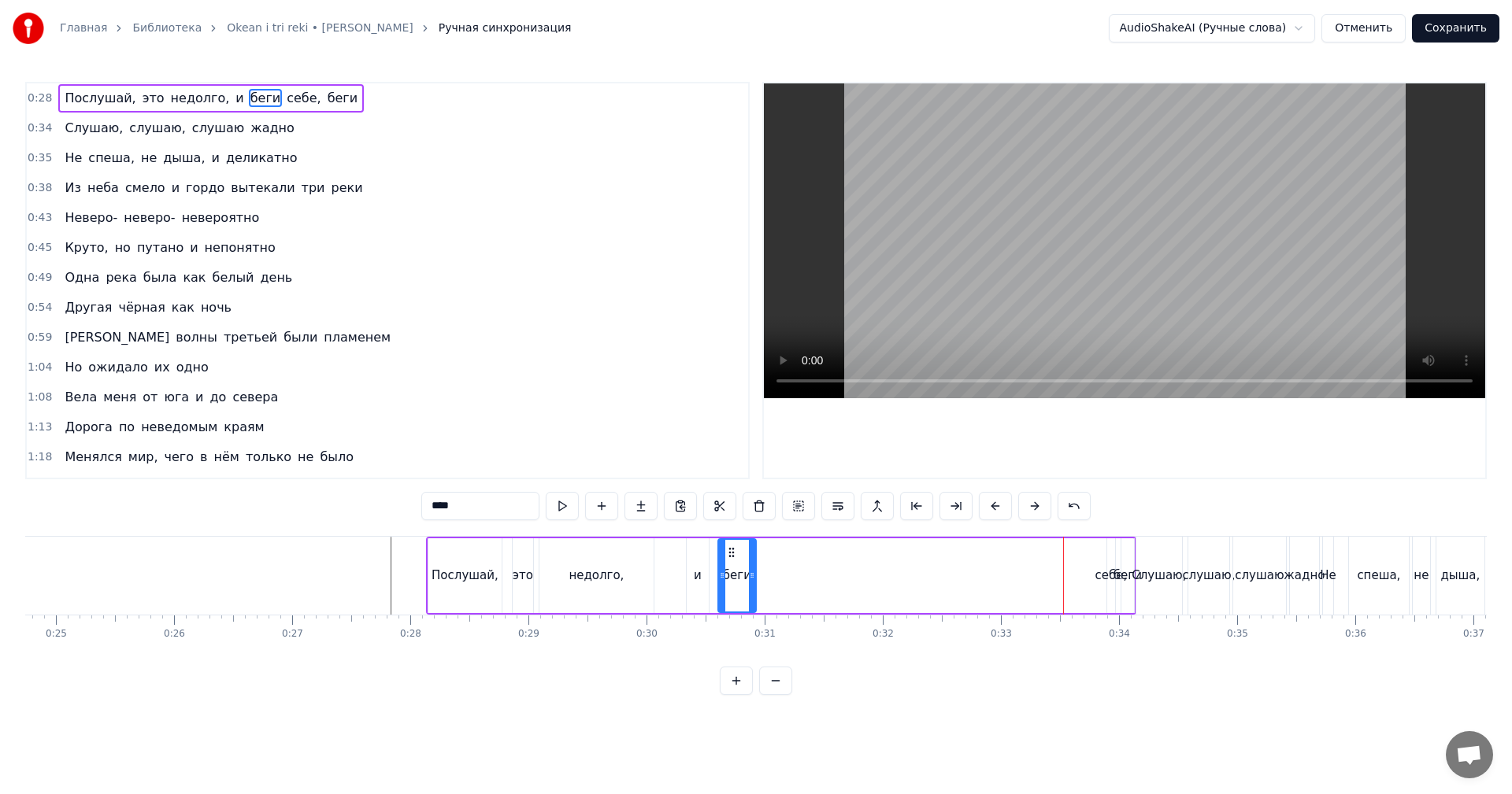
drag, startPoint x: 1073, startPoint y: 552, endPoint x: 730, endPoint y: 561, distance: 343.1
click at [730, 561] on div "беги" at bounding box center [737, 576] width 37 height 72
drag, startPoint x: 758, startPoint y: 580, endPoint x: 772, endPoint y: 580, distance: 14.0
click at [778, 580] on div "Послушай, это недолго, и беги себе, беги" at bounding box center [781, 576] width 710 height 78
click at [737, 584] on div "беги" at bounding box center [736, 576] width 28 height 18
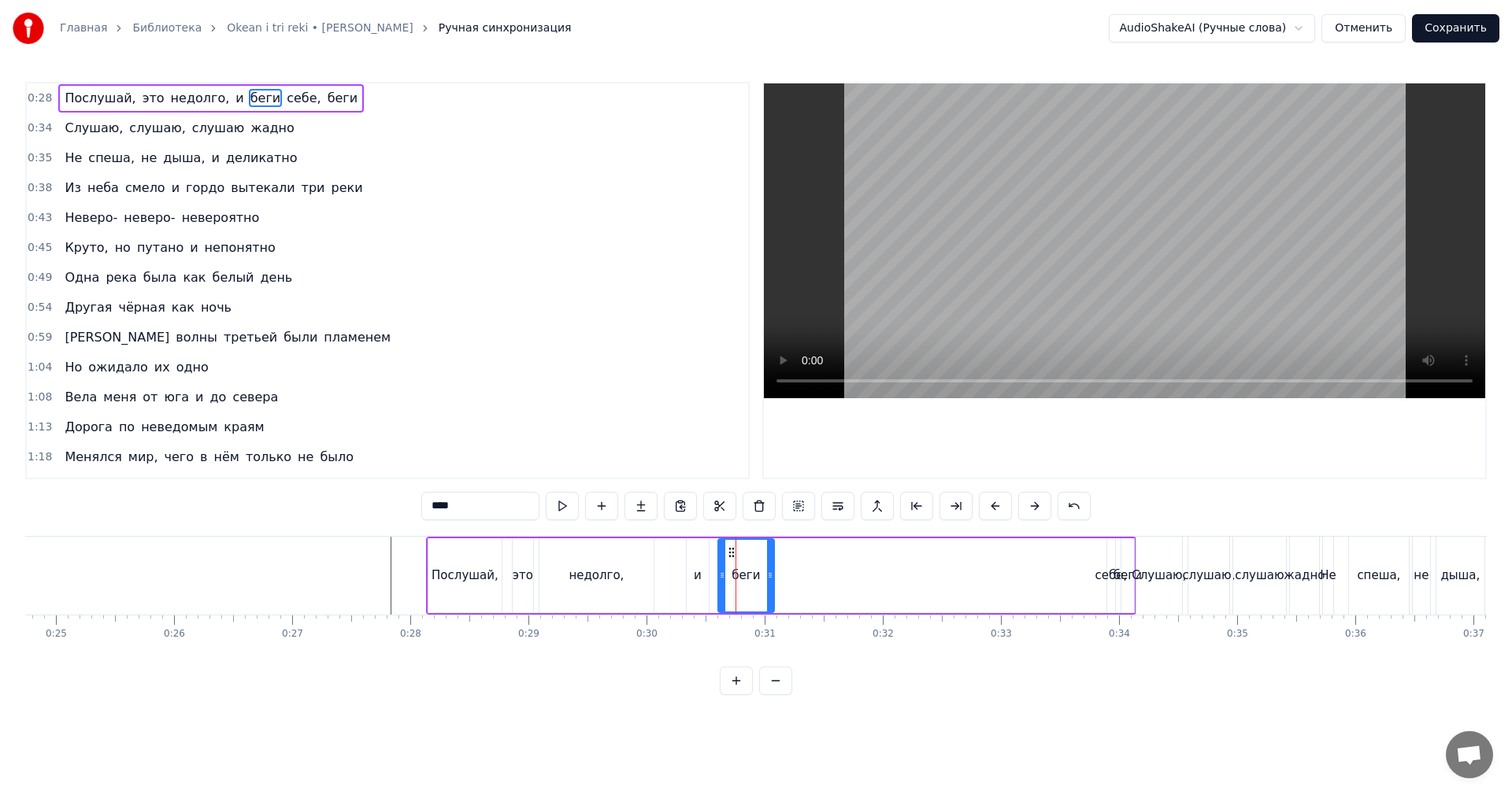
drag, startPoint x: 752, startPoint y: 573, endPoint x: 813, endPoint y: 579, distance: 61.3
click at [770, 575] on icon at bounding box center [771, 575] width 7 height 12
click at [1108, 583] on div "себе," at bounding box center [1112, 576] width 33 height 18
drag, startPoint x: 1117, startPoint y: 551, endPoint x: 810, endPoint y: 572, distance: 307.7
click at [810, 572] on div "себе," at bounding box center [806, 576] width 7 height 72
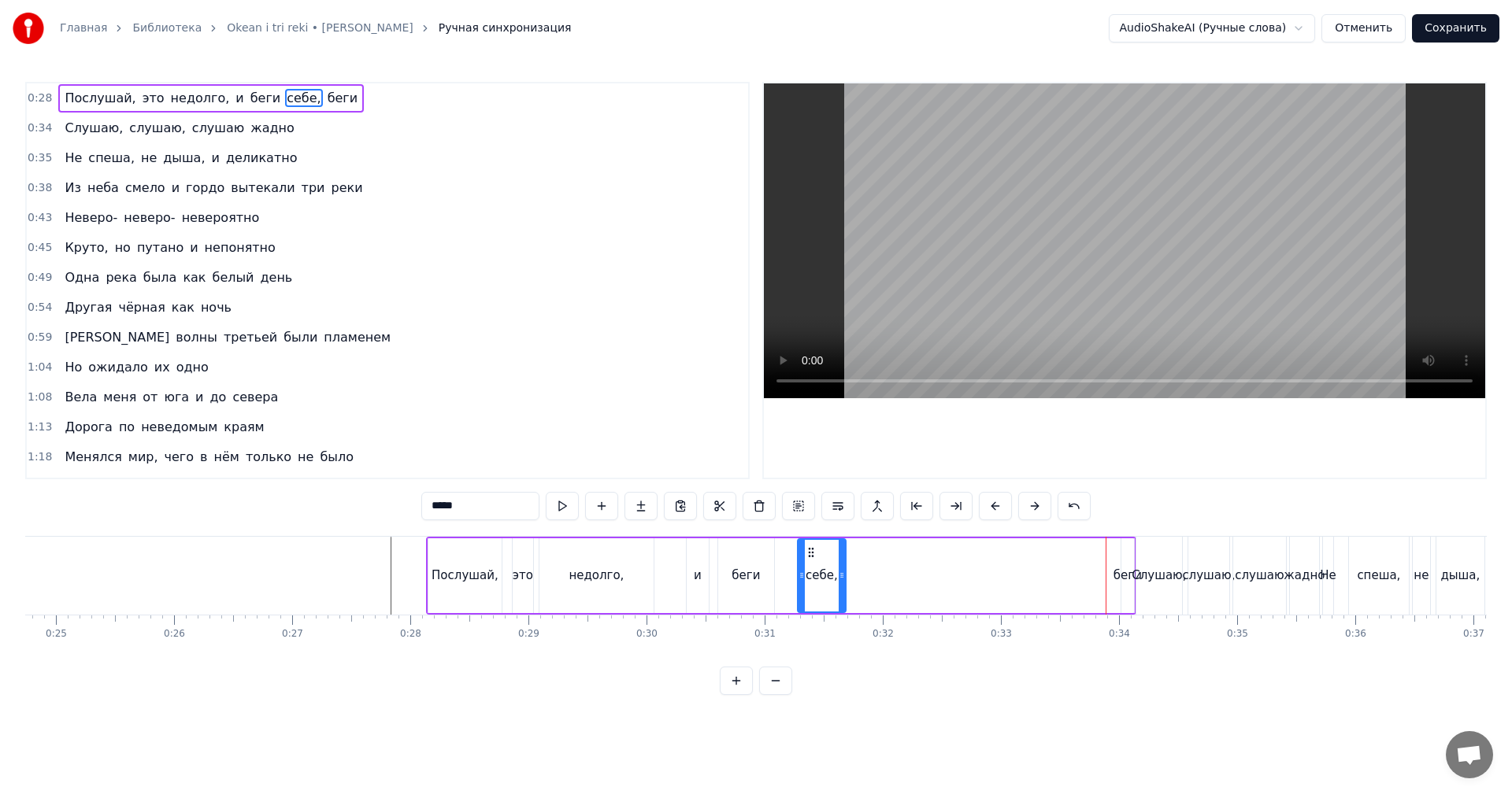
drag, startPoint x: 800, startPoint y: 574, endPoint x: 841, endPoint y: 574, distance: 41.0
click at [841, 574] on icon at bounding box center [842, 575] width 7 height 12
drag, startPoint x: 808, startPoint y: 550, endPoint x: 784, endPoint y: 558, distance: 25.3
click at [784, 558] on icon at bounding box center [787, 552] width 12 height 12
click at [1123, 579] on div "беги" at bounding box center [1127, 576] width 28 height 18
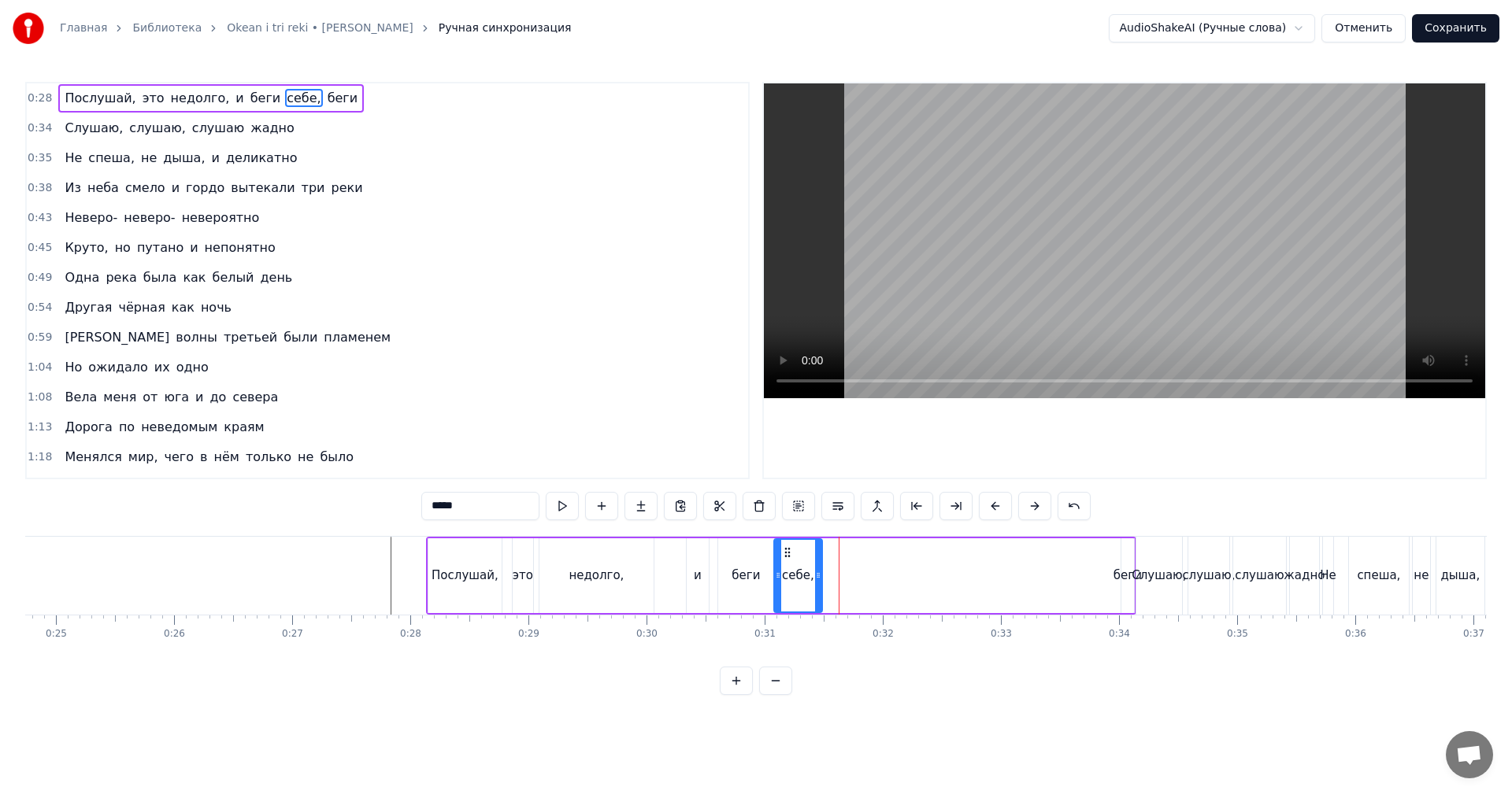
type input "****"
click at [1121, 574] on div at bounding box center [1121, 576] width 1 height 78
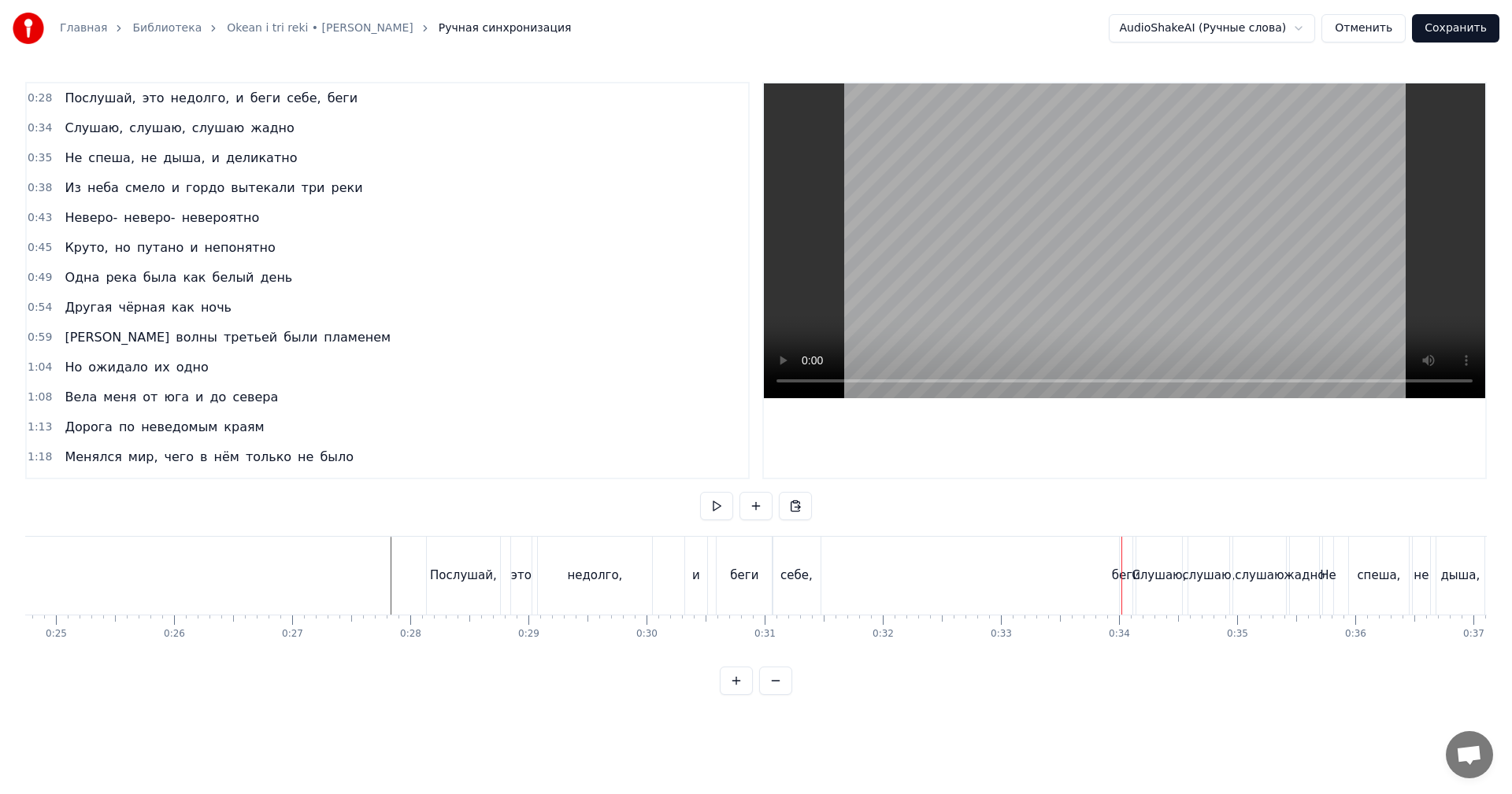
click at [1124, 573] on div "беги" at bounding box center [1125, 576] width 28 height 18
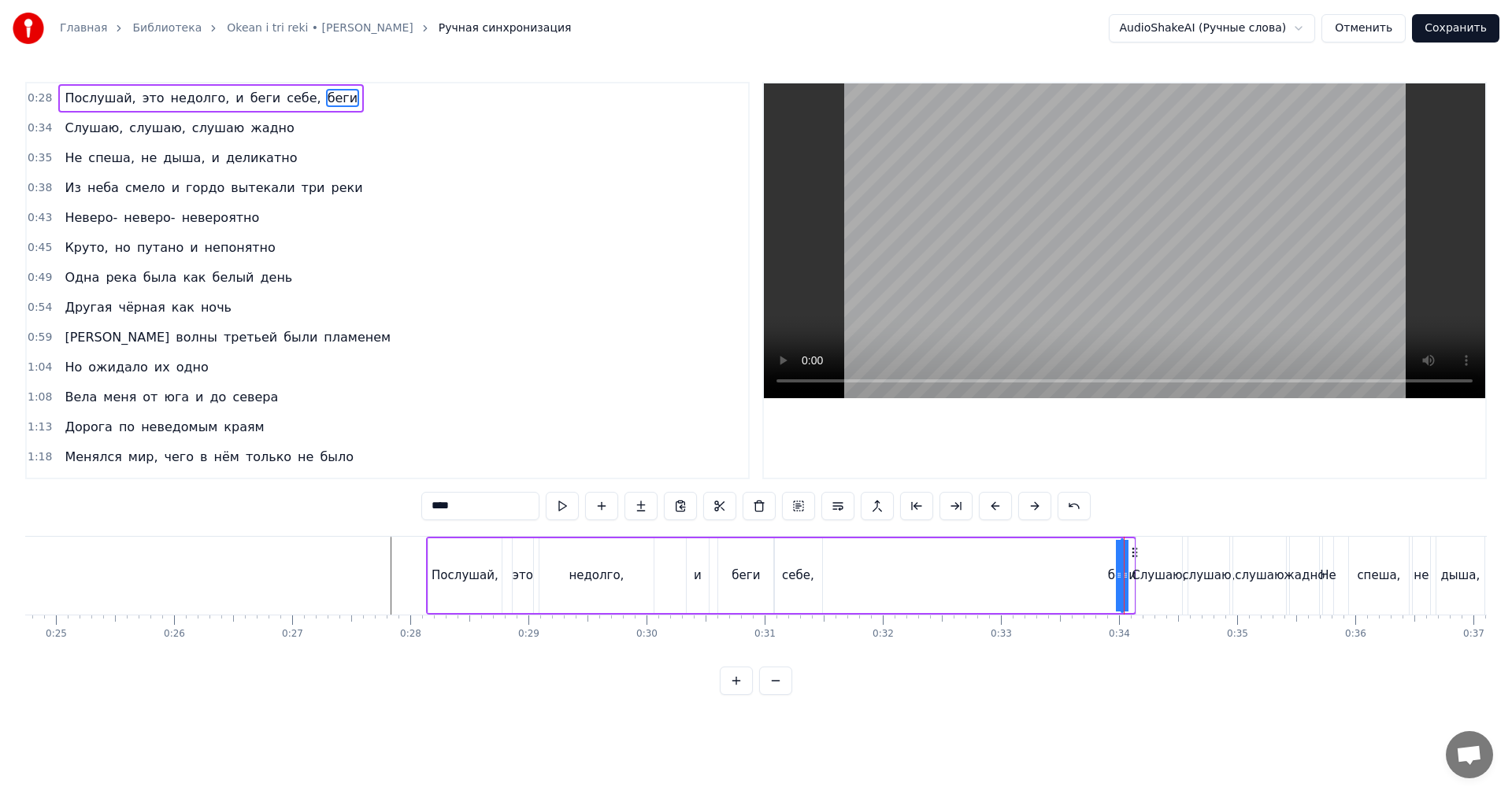
drag, startPoint x: 1127, startPoint y: 570, endPoint x: 1068, endPoint y: 574, distance: 59.1
click at [1056, 574] on div "Послушай, это недолго, и беги себе, беги" at bounding box center [781, 576] width 710 height 78
click at [1123, 573] on div "беги" at bounding box center [1121, 576] width 28 height 18
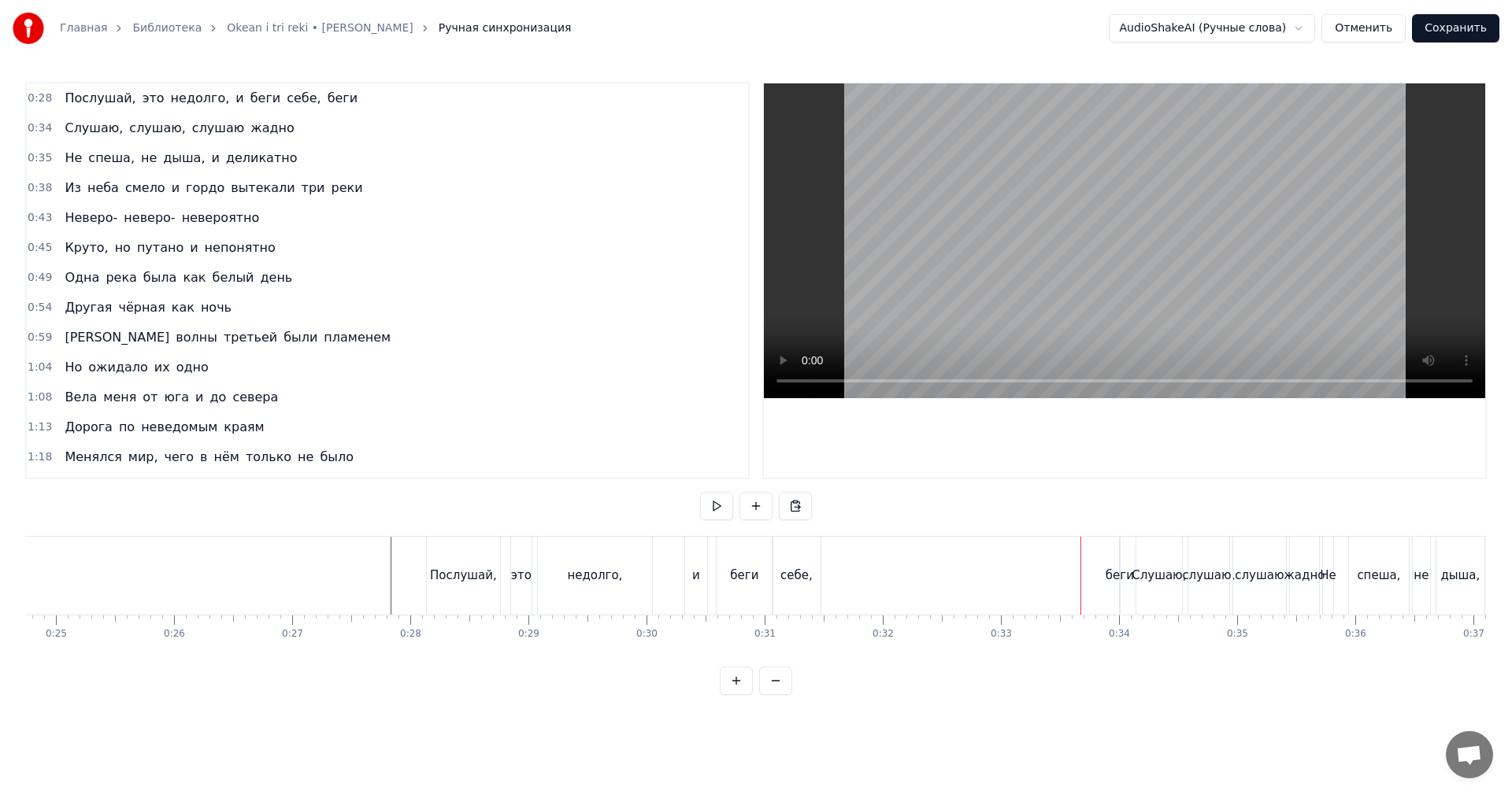
click at [1124, 569] on div "беги" at bounding box center [1120, 576] width 28 height 18
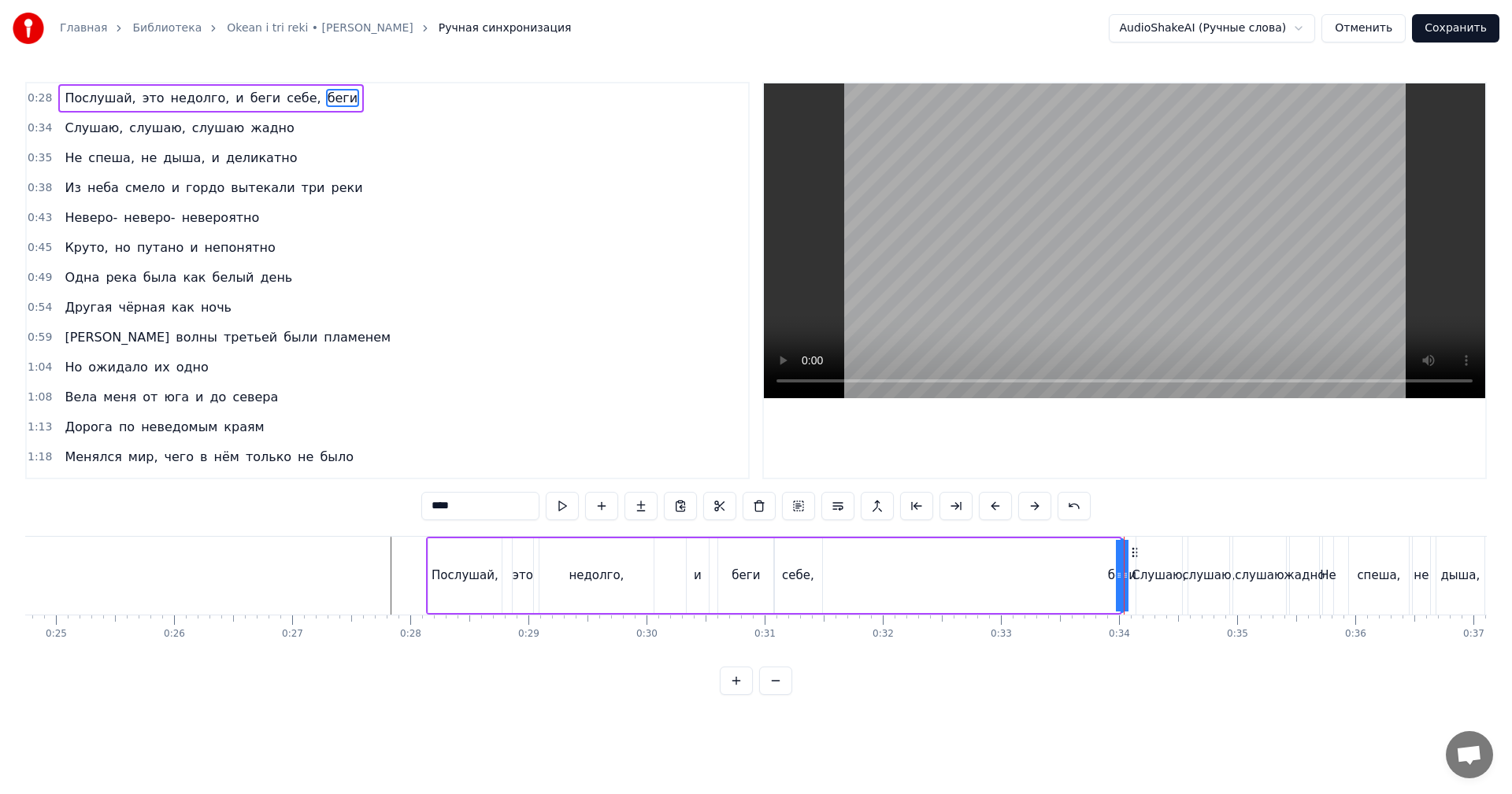
click at [1118, 577] on icon at bounding box center [1119, 575] width 7 height 12
click at [1076, 578] on div "Послушай, это недолго, и беги себе, беги" at bounding box center [775, 576] width 697 height 78
click at [1121, 574] on div "беги" at bounding box center [1121, 576] width 28 height 18
drag, startPoint x: 1125, startPoint y: 572, endPoint x: 1063, endPoint y: 574, distance: 62.0
click at [1063, 574] on icon at bounding box center [1064, 575] width 7 height 12
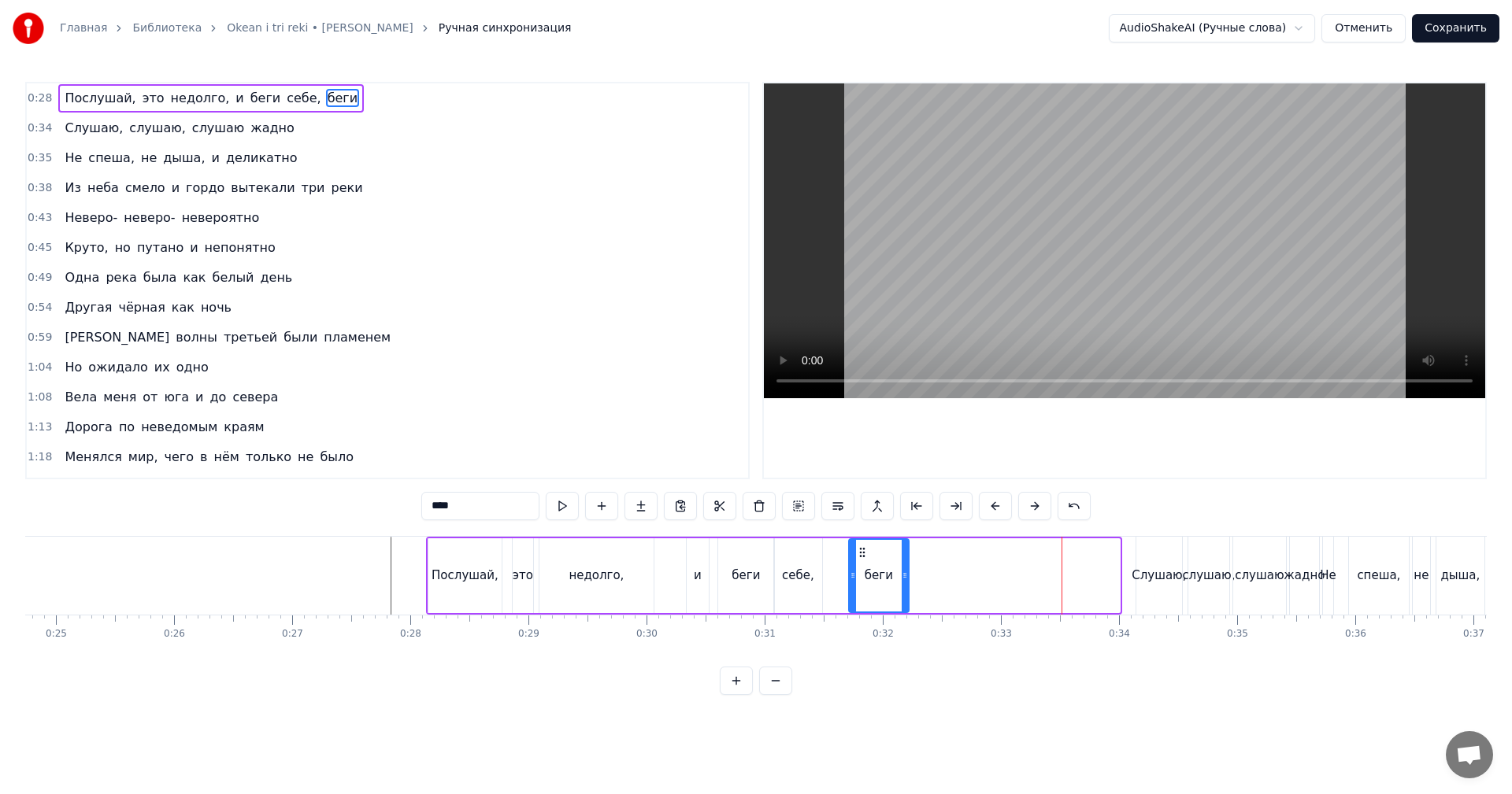
drag, startPoint x: 1073, startPoint y: 550, endPoint x: 862, endPoint y: 550, distance: 211.0
click at [862, 550] on icon at bounding box center [862, 552] width 12 height 12
drag, startPoint x: 807, startPoint y: 568, endPoint x: 802, endPoint y: 553, distance: 15.8
click at [808, 568] on div "себе," at bounding box center [798, 576] width 33 height 18
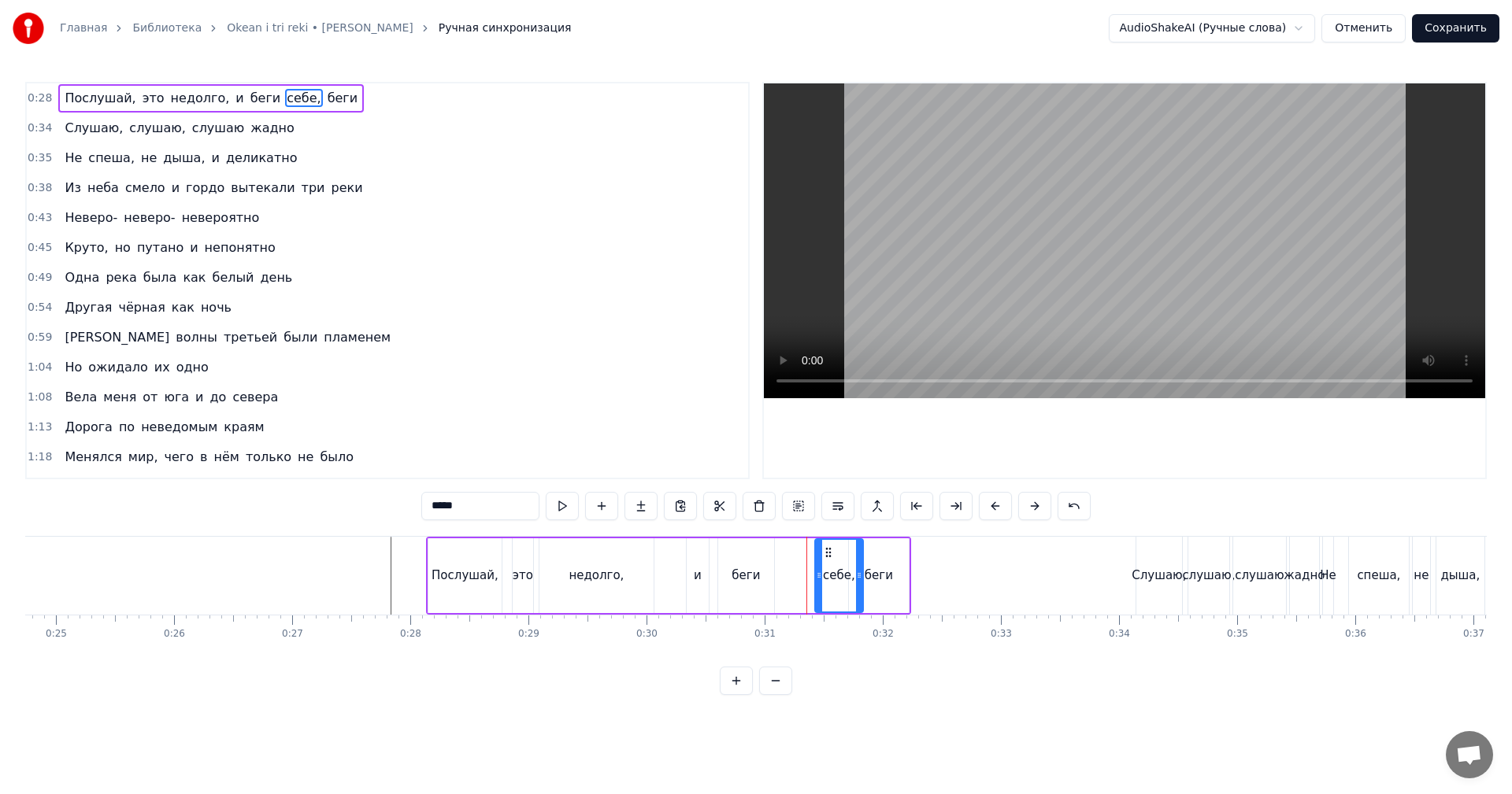
drag, startPoint x: 789, startPoint y: 550, endPoint x: 800, endPoint y: 561, distance: 15.6
click at [824, 554] on icon at bounding box center [828, 552] width 12 height 12
click at [768, 565] on div "беги" at bounding box center [746, 576] width 56 height 75
type input "****"
click at [776, 560] on div "Послушай, это недолго, и беги себе, беги" at bounding box center [669, 576] width 485 height 78
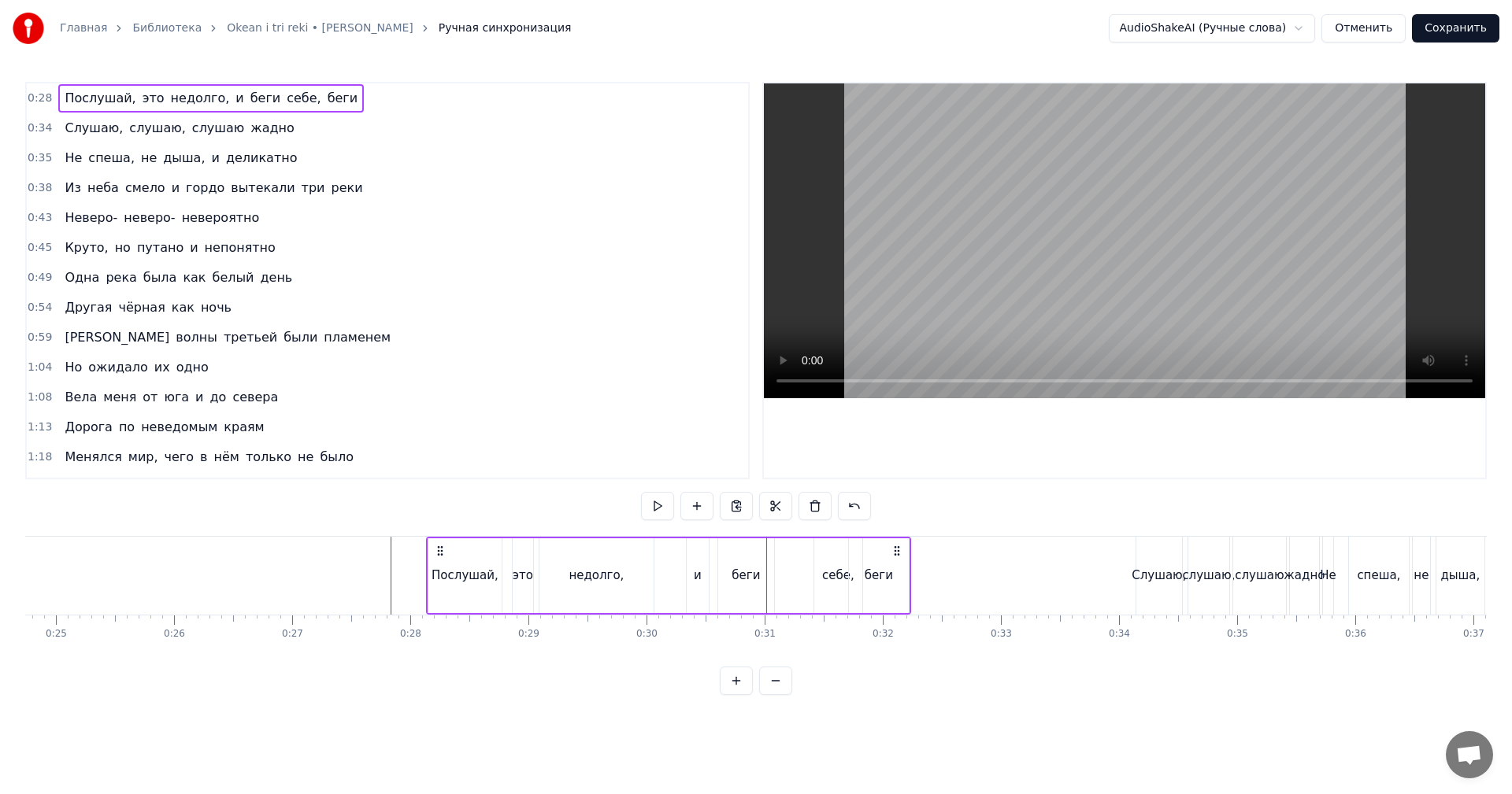
click at [771, 561] on div "беги" at bounding box center [746, 576] width 56 height 75
drag, startPoint x: 770, startPoint y: 561, endPoint x: 789, endPoint y: 560, distance: 19.0
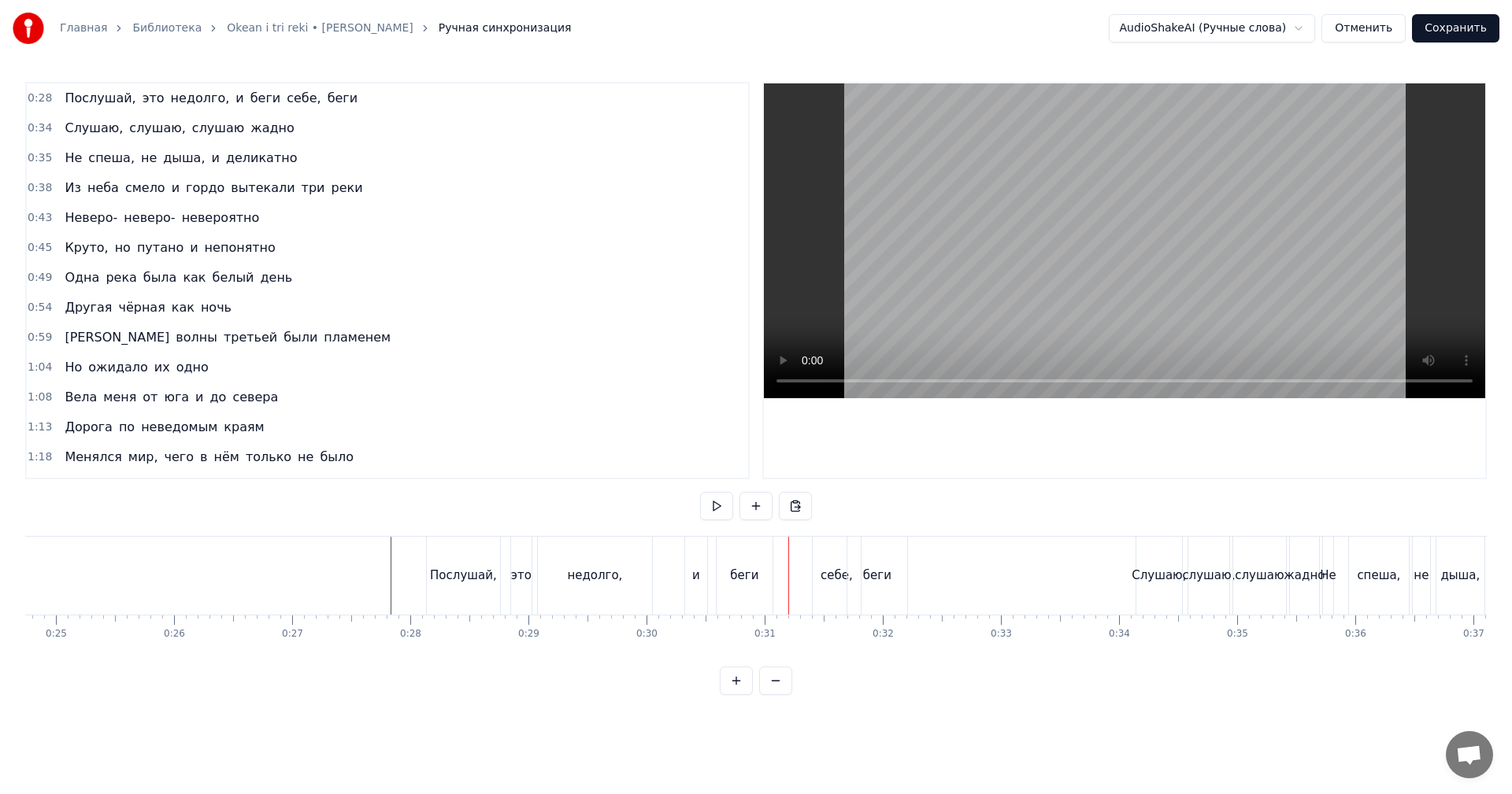
click at [763, 567] on div "беги" at bounding box center [745, 576] width 56 height 78
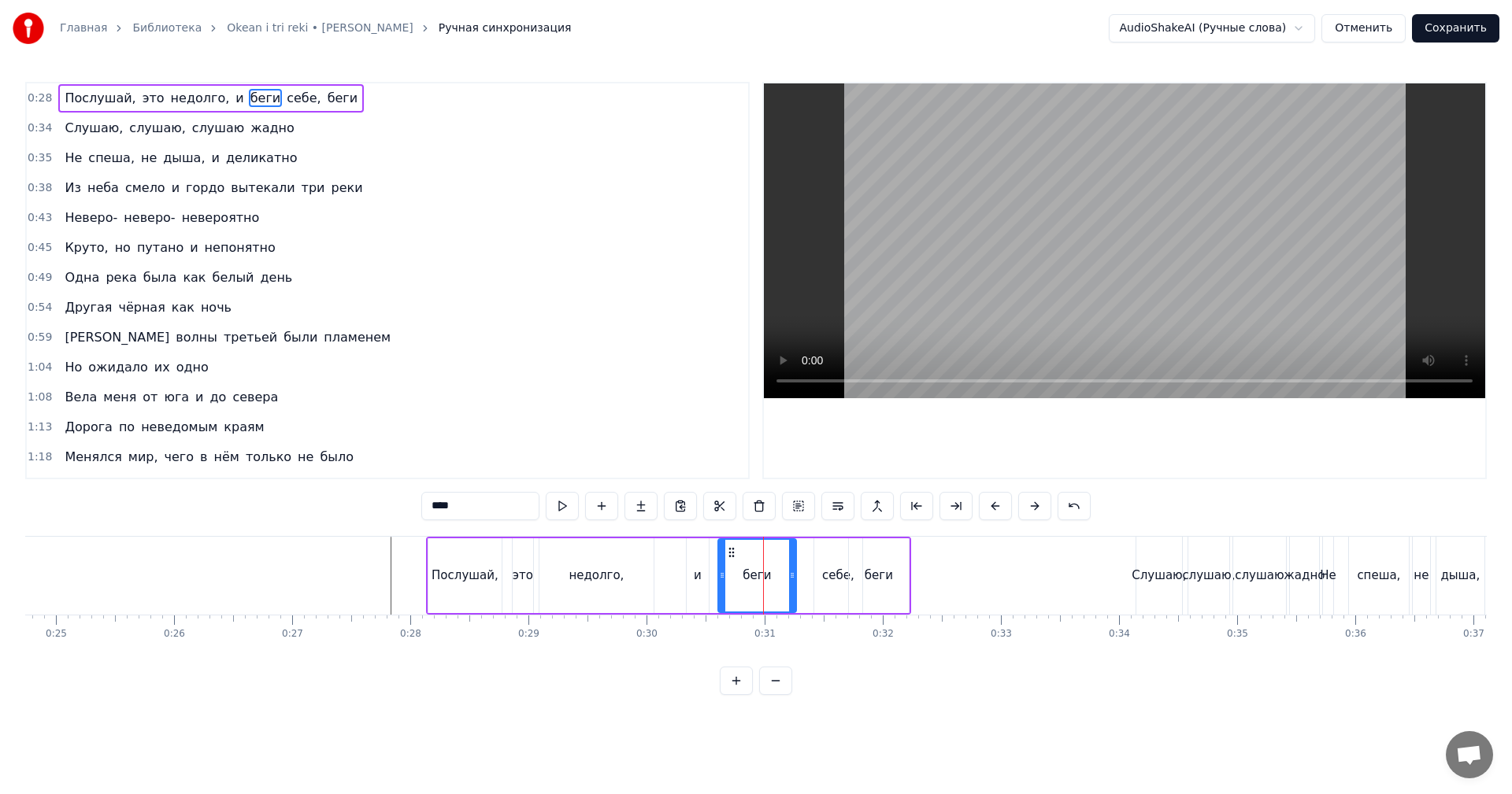
drag, startPoint x: 771, startPoint y: 564, endPoint x: 789, endPoint y: 563, distance: 18.0
click at [794, 563] on div at bounding box center [793, 576] width 7 height 72
drag, startPoint x: 553, startPoint y: 562, endPoint x: 705, endPoint y: 501, distance: 163.8
click at [556, 562] on div "недолго," at bounding box center [596, 576] width 114 height 75
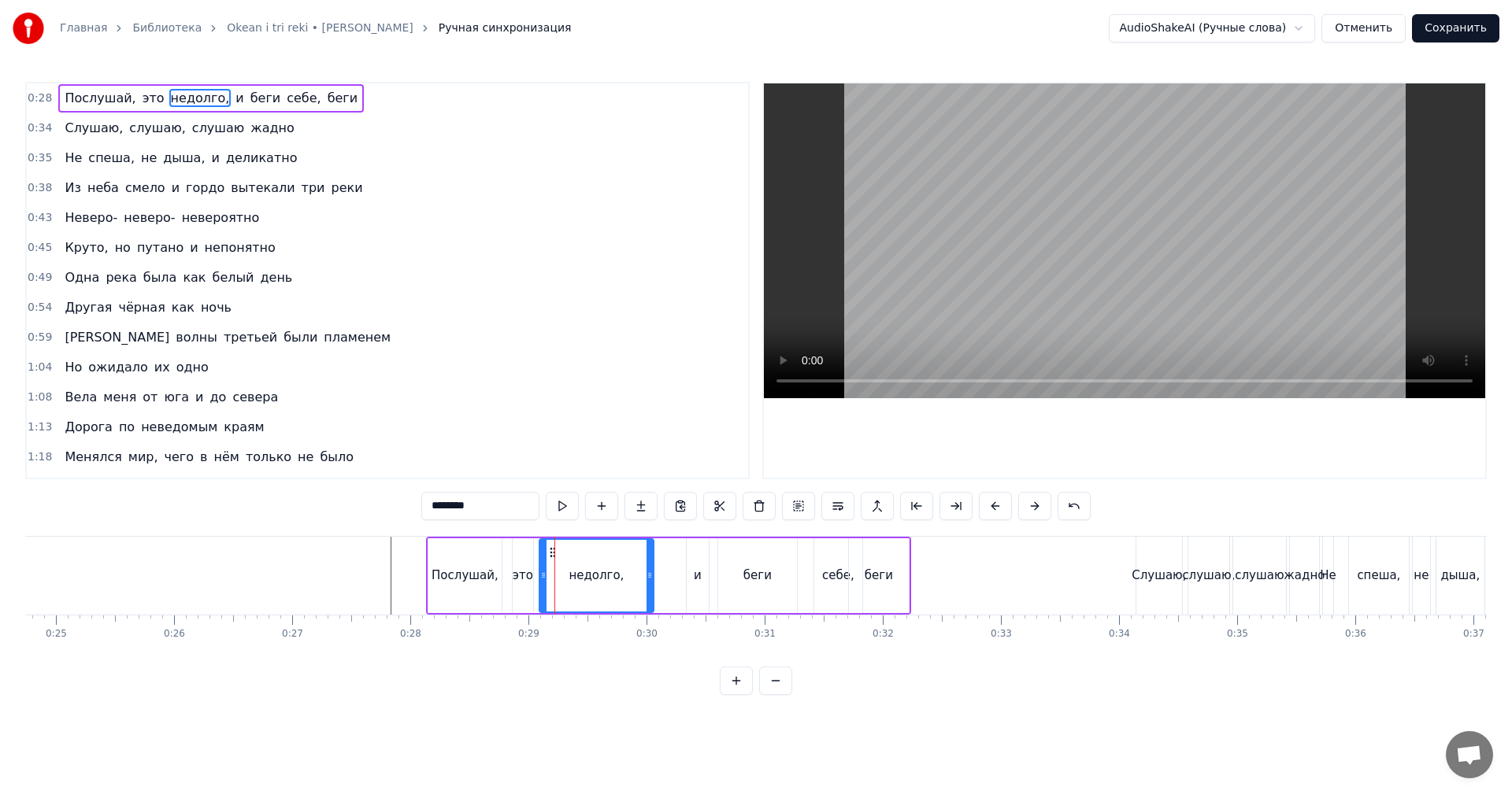
click at [1174, 273] on video at bounding box center [1125, 241] width 721 height 315
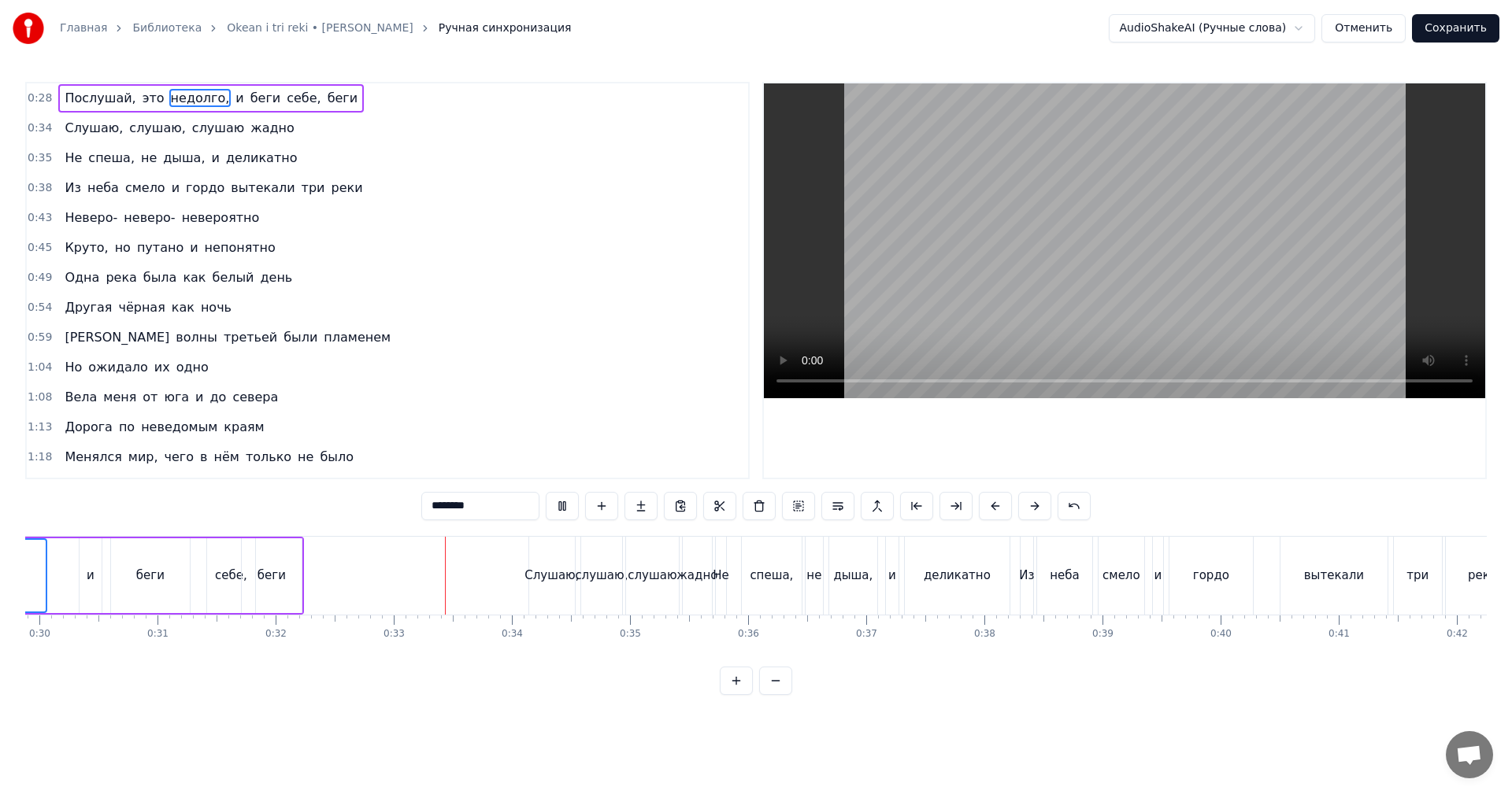
scroll to position [0, 3553]
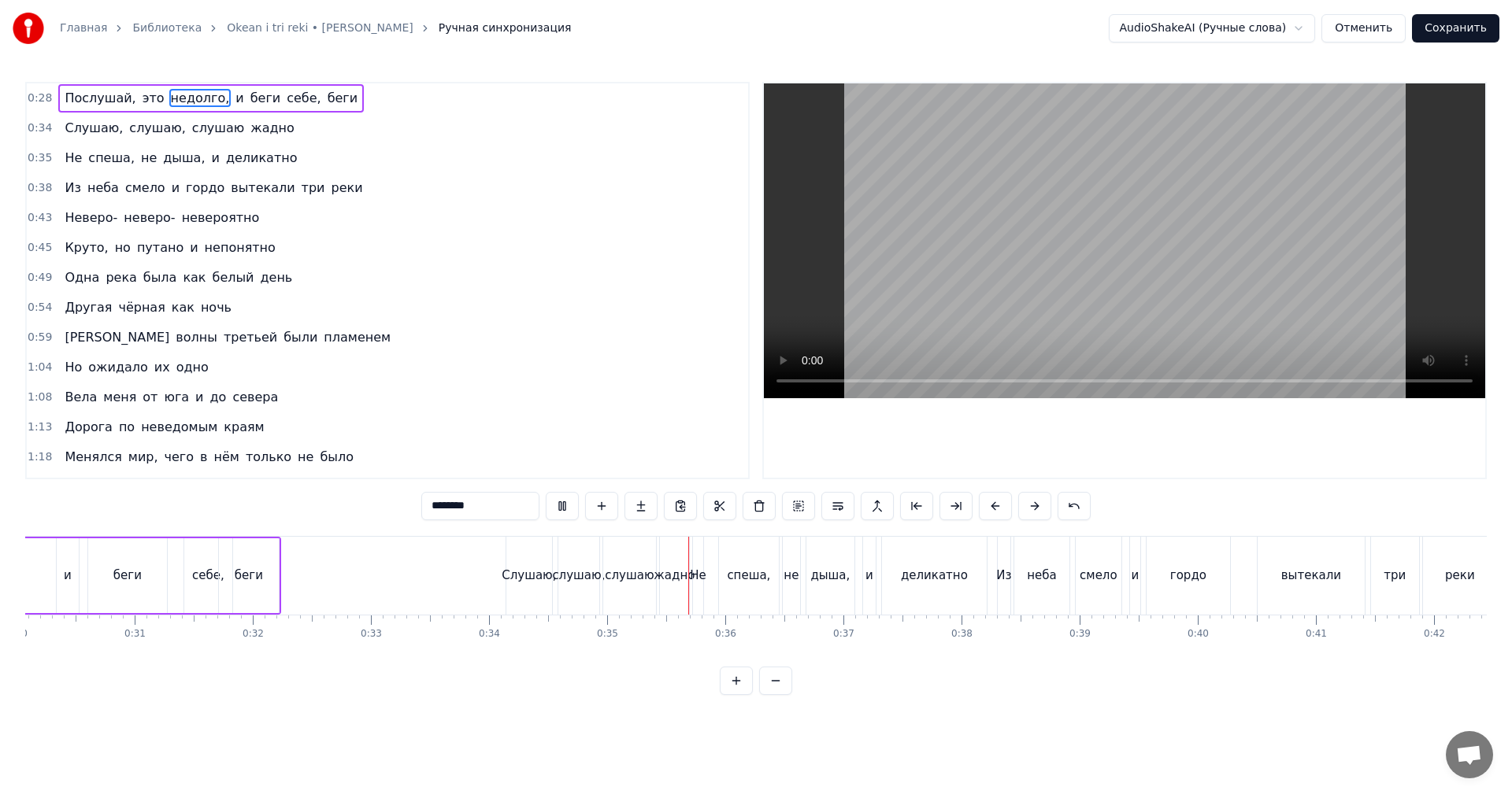
click at [1036, 304] on video at bounding box center [1125, 241] width 721 height 315
click at [509, 577] on div "Слушаю," at bounding box center [528, 576] width 55 height 18
type input "*******"
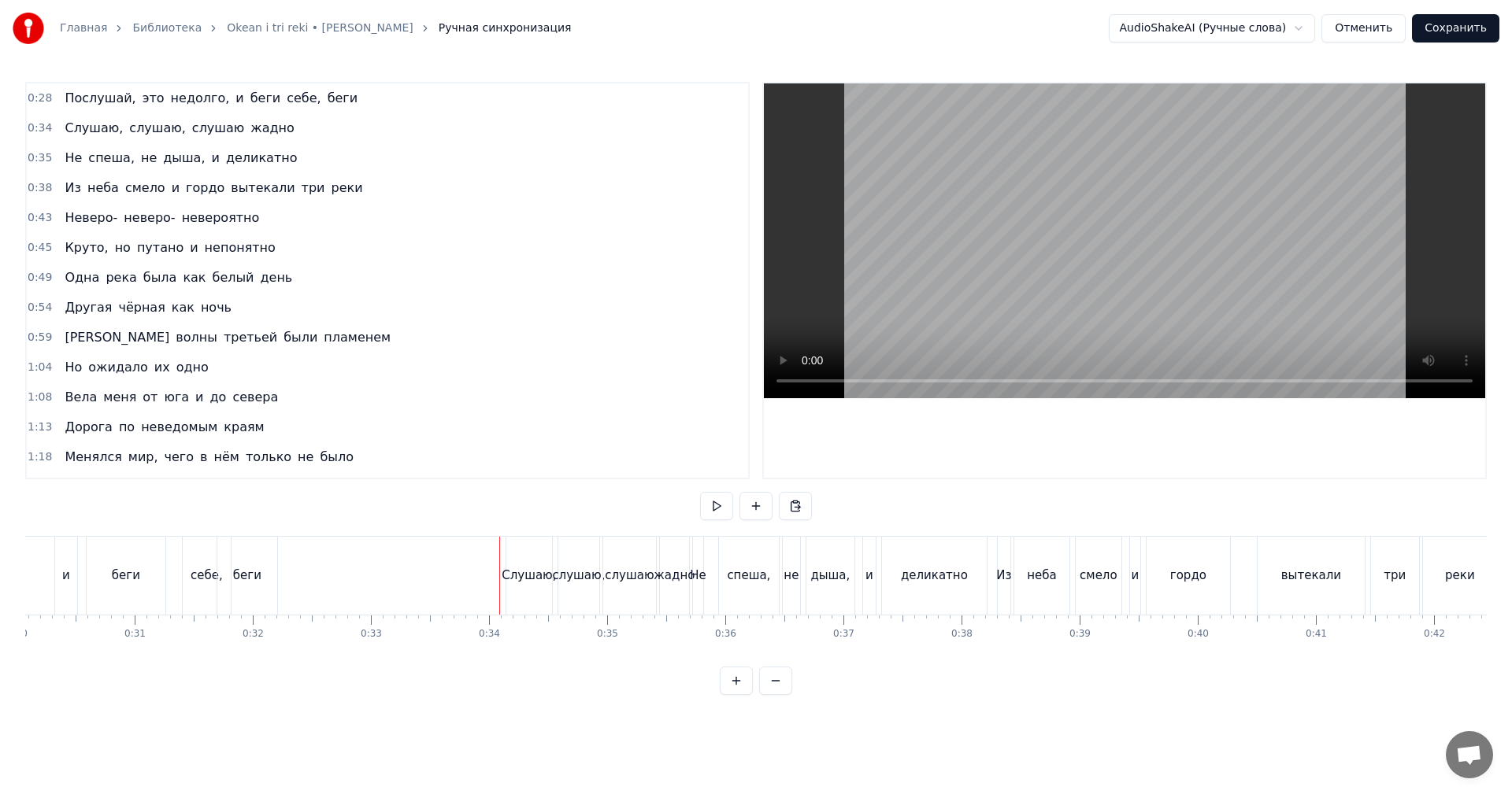
click at [522, 548] on div "Слушаю," at bounding box center [529, 576] width 46 height 78
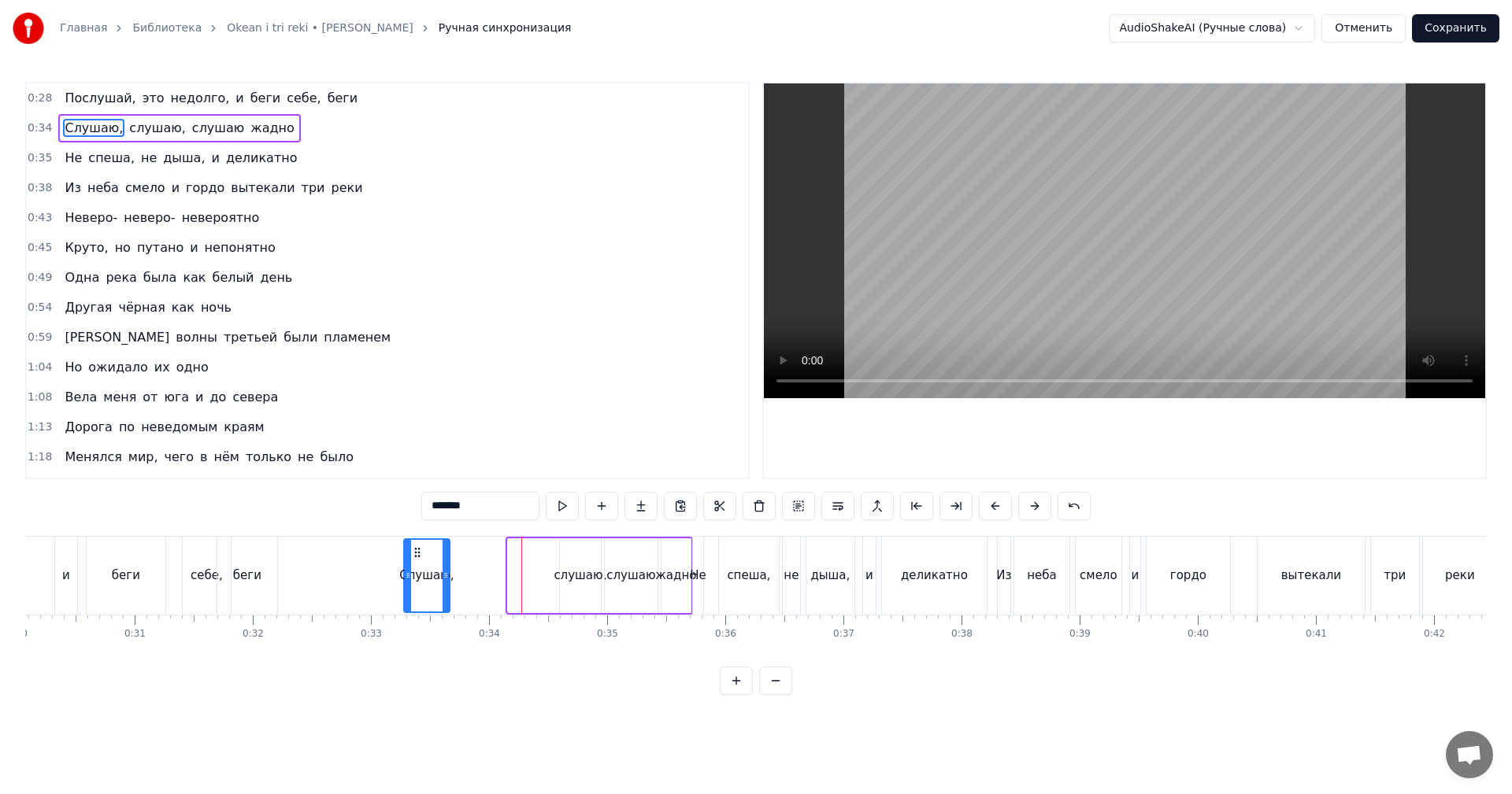
drag, startPoint x: 521, startPoint y: 548, endPoint x: 431, endPoint y: 561, distance: 90.9
click at [417, 561] on div "Слушаю," at bounding box center [426, 576] width 44 height 72
drag, startPoint x: 444, startPoint y: 558, endPoint x: 486, endPoint y: 554, distance: 42.2
click at [486, 554] on div at bounding box center [483, 576] width 7 height 72
click at [604, 563] on div "слушаю" at bounding box center [631, 576] width 55 height 75
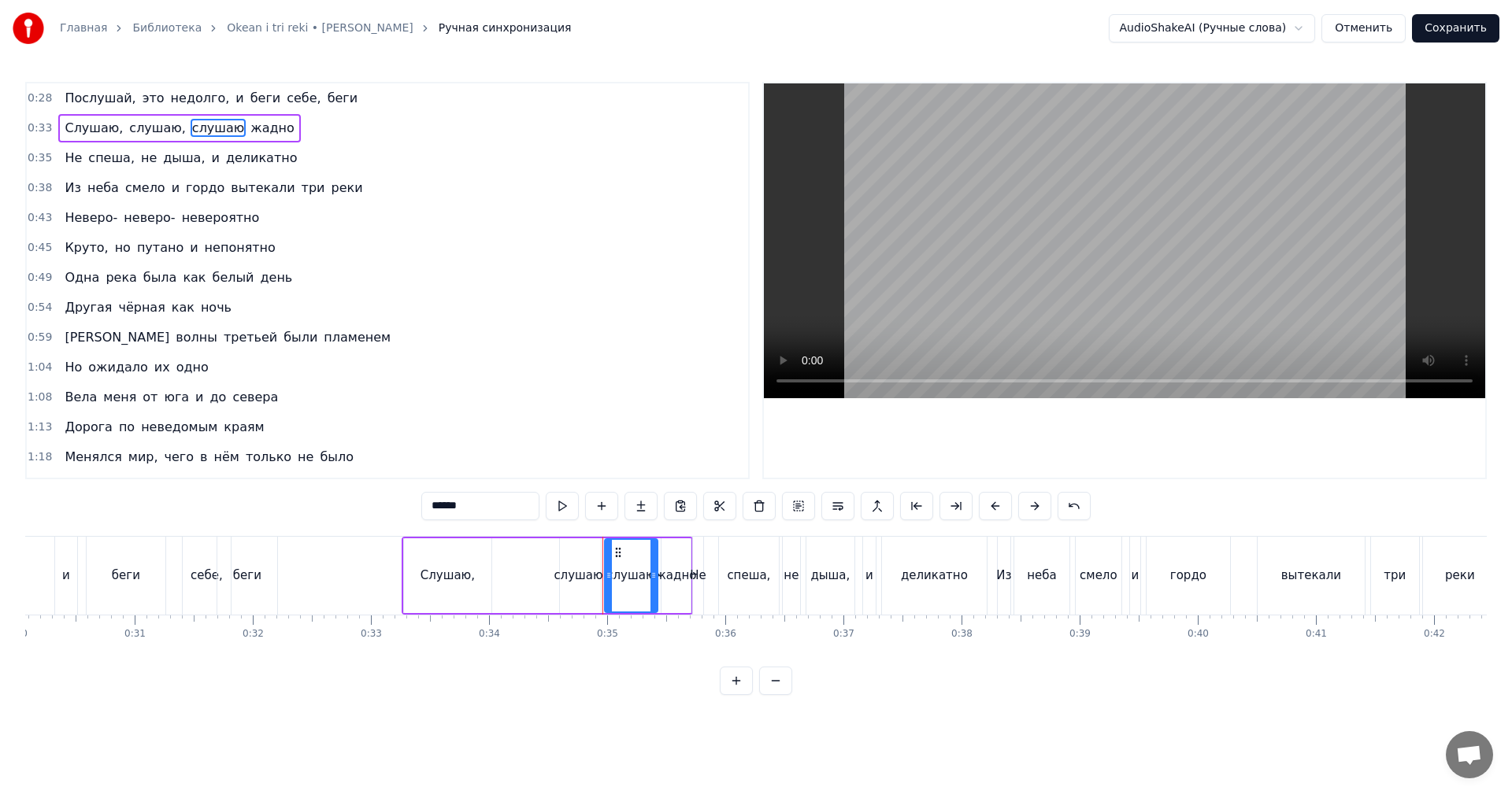
click at [584, 559] on div "слушаю," at bounding box center [580, 576] width 41 height 75
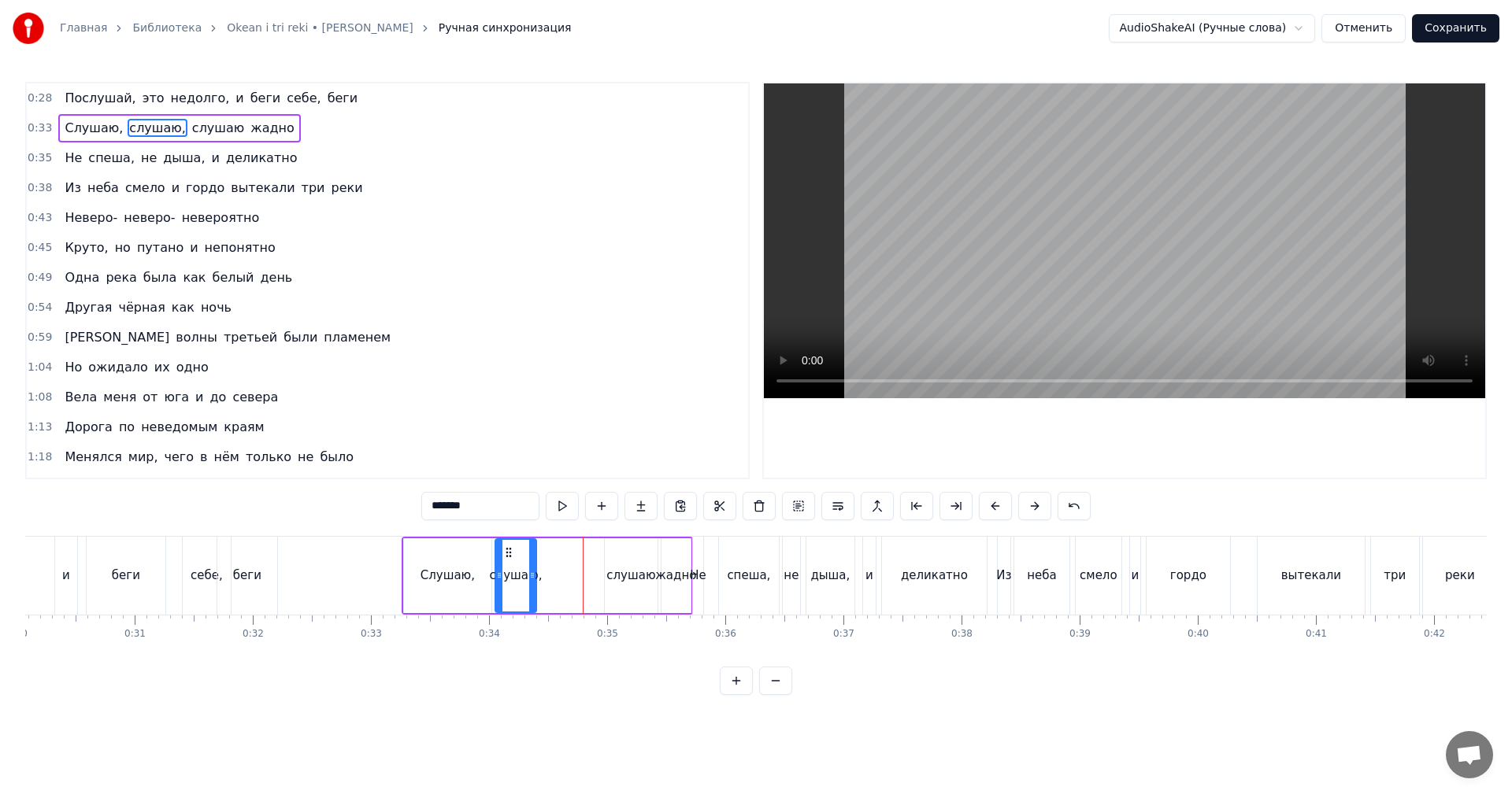
drag, startPoint x: 572, startPoint y: 551, endPoint x: 526, endPoint y: 562, distance: 47.3
click at [508, 560] on div "слушаю," at bounding box center [516, 576] width 39 height 72
drag, startPoint x: 527, startPoint y: 562, endPoint x: 535, endPoint y: 562, distance: 8.0
click at [535, 562] on div "слушаю," at bounding box center [517, 576] width 39 height 72
drag, startPoint x: 535, startPoint y: 562, endPoint x: 570, endPoint y: 556, distance: 35.5
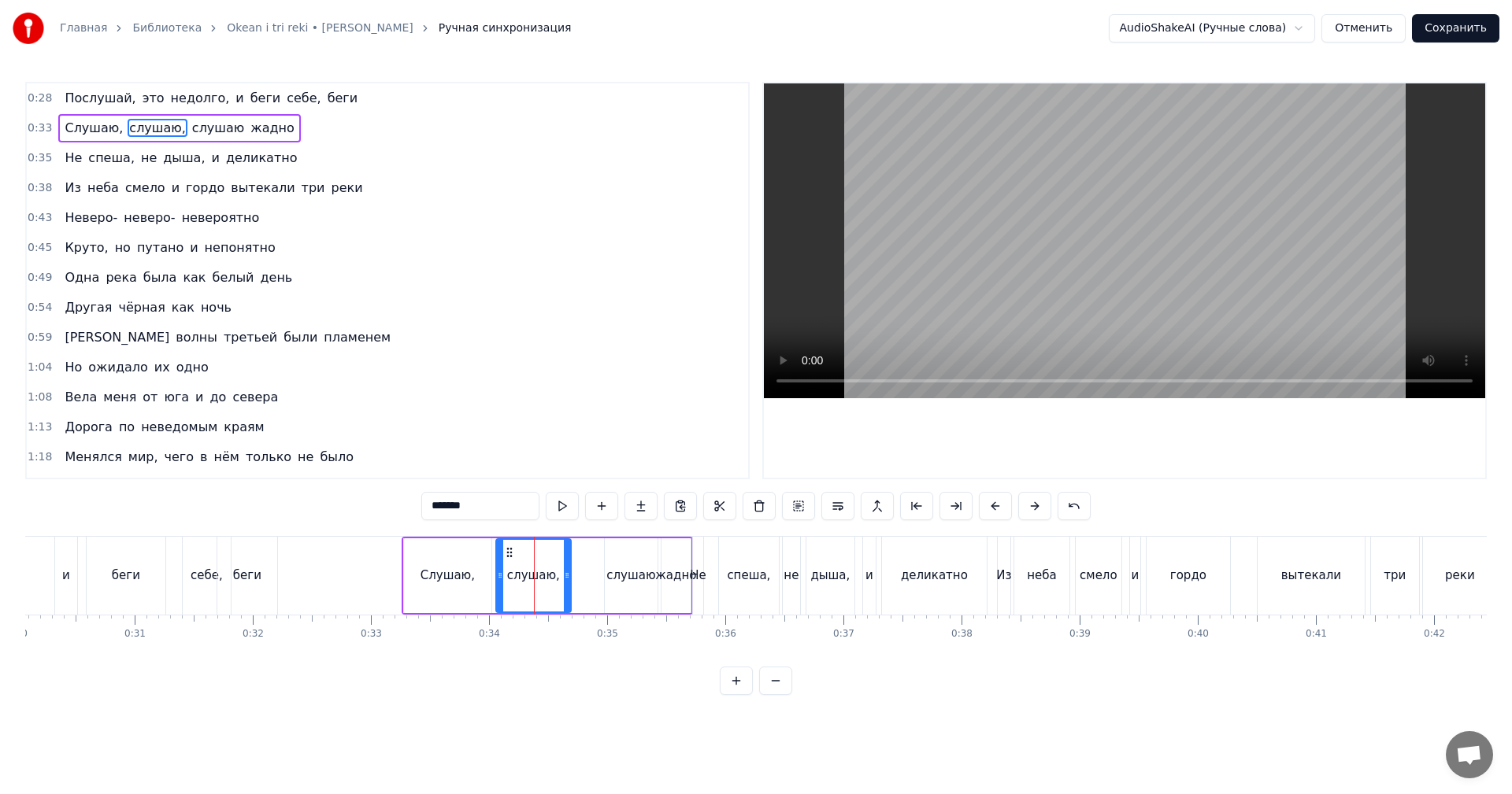
click at [570, 556] on div at bounding box center [567, 576] width 7 height 72
click at [623, 559] on div "слушаю" at bounding box center [631, 576] width 53 height 75
type input "******"
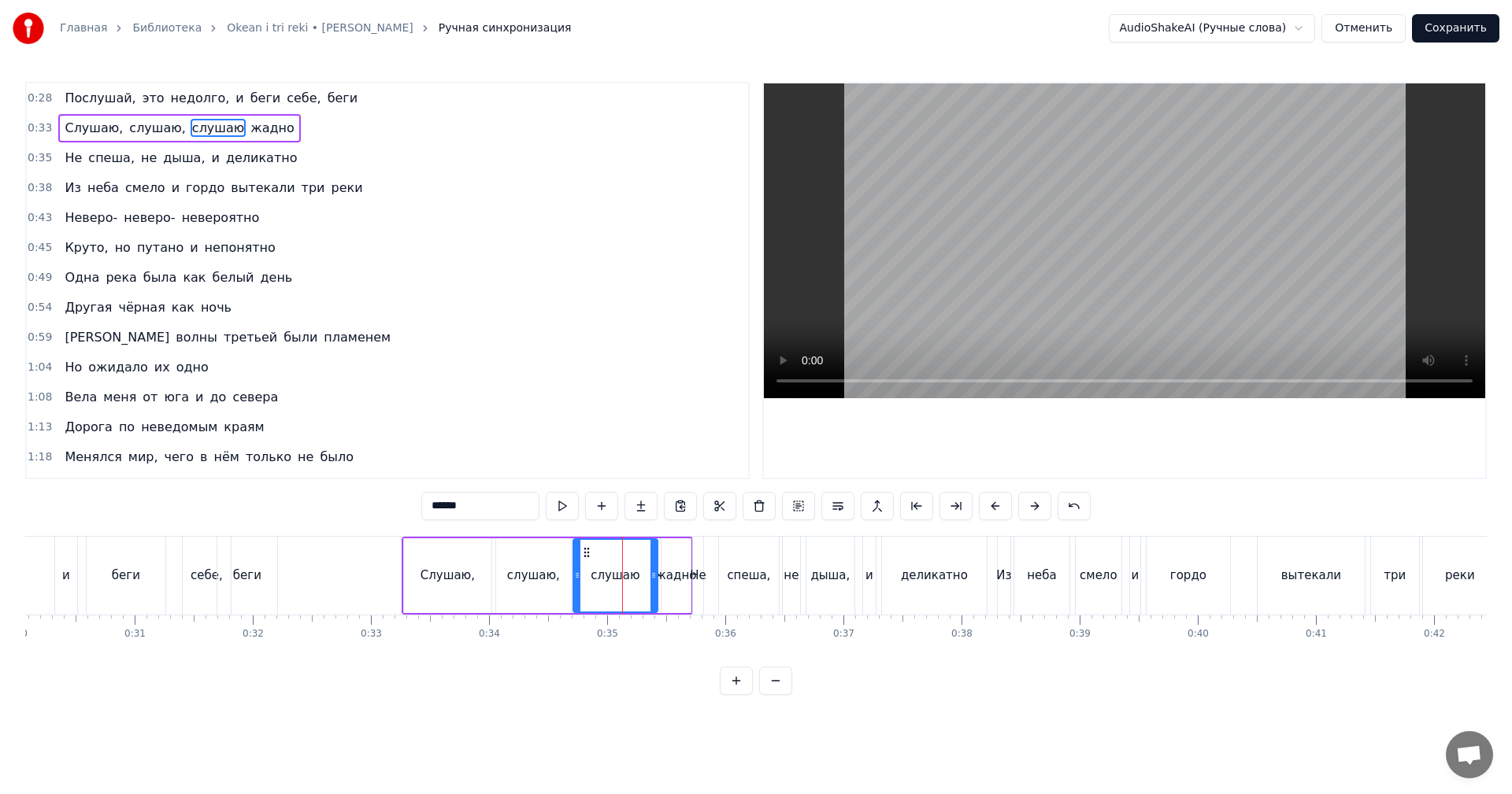
drag, startPoint x: 603, startPoint y: 558, endPoint x: 575, endPoint y: 558, distance: 28.0
click at [575, 558] on div at bounding box center [578, 576] width 7 height 72
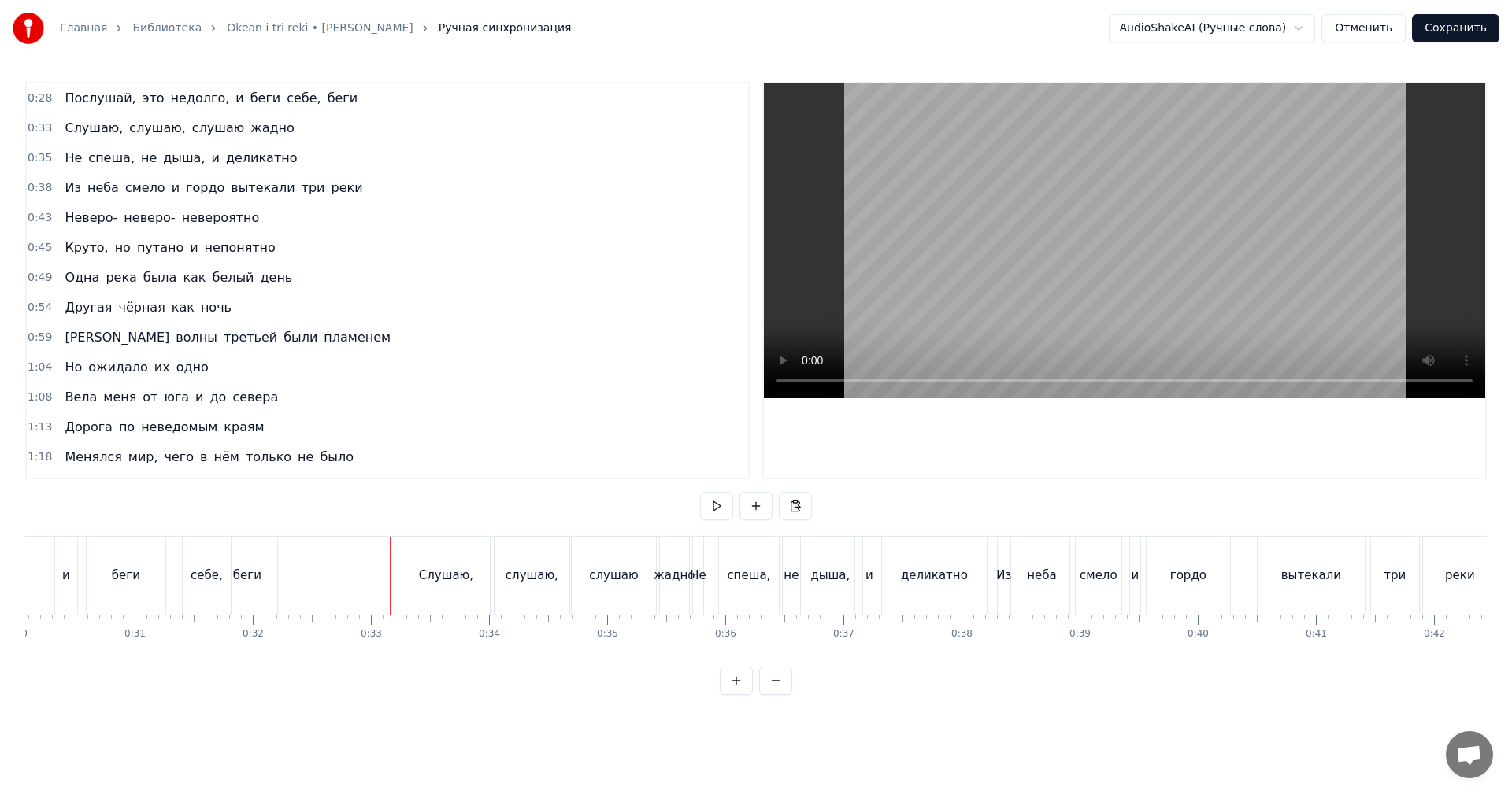
click at [1025, 260] on video at bounding box center [1125, 241] width 721 height 315
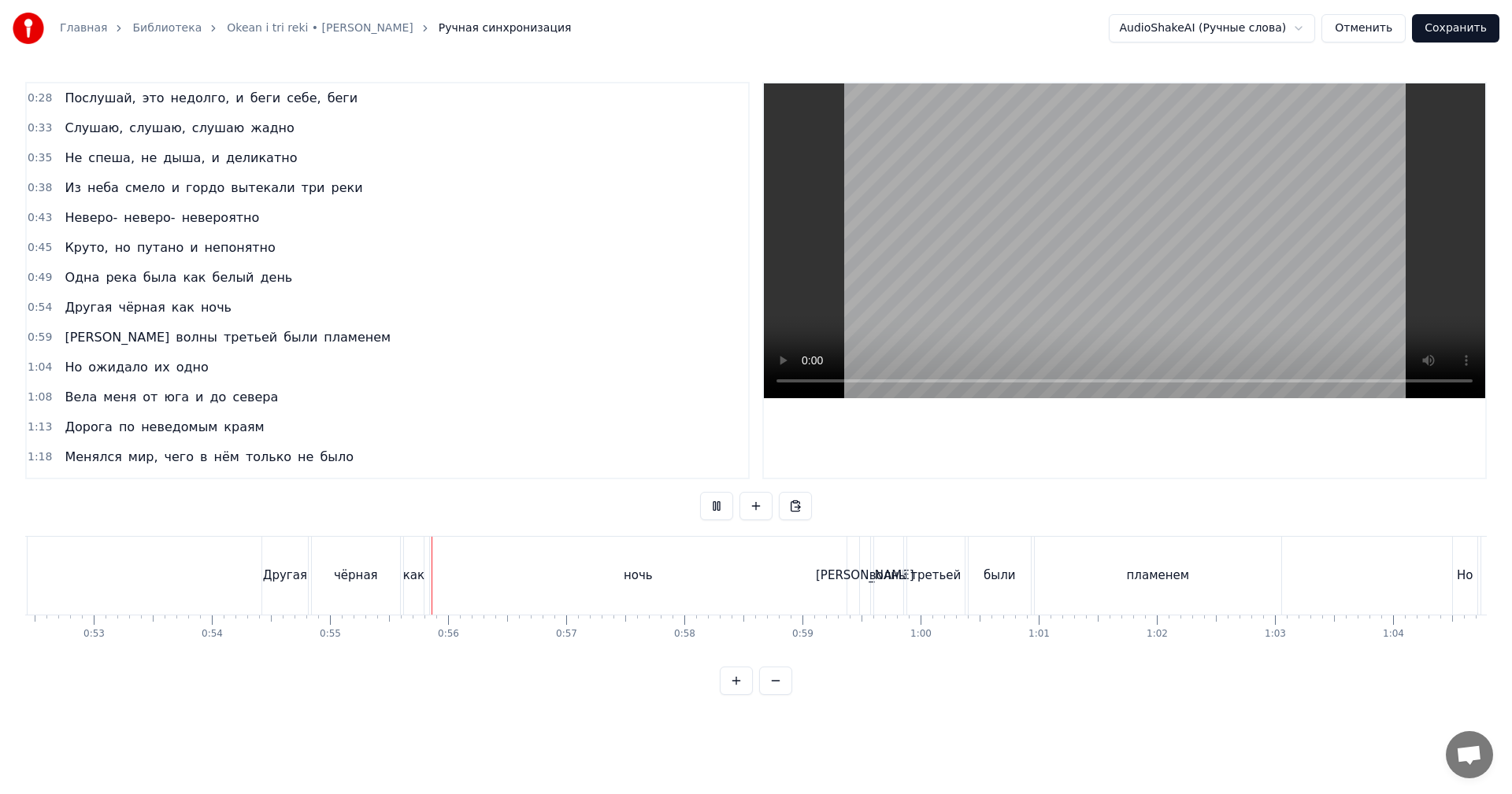
scroll to position [0, 6196]
click at [716, 569] on div "ночь" at bounding box center [635, 576] width 417 height 78
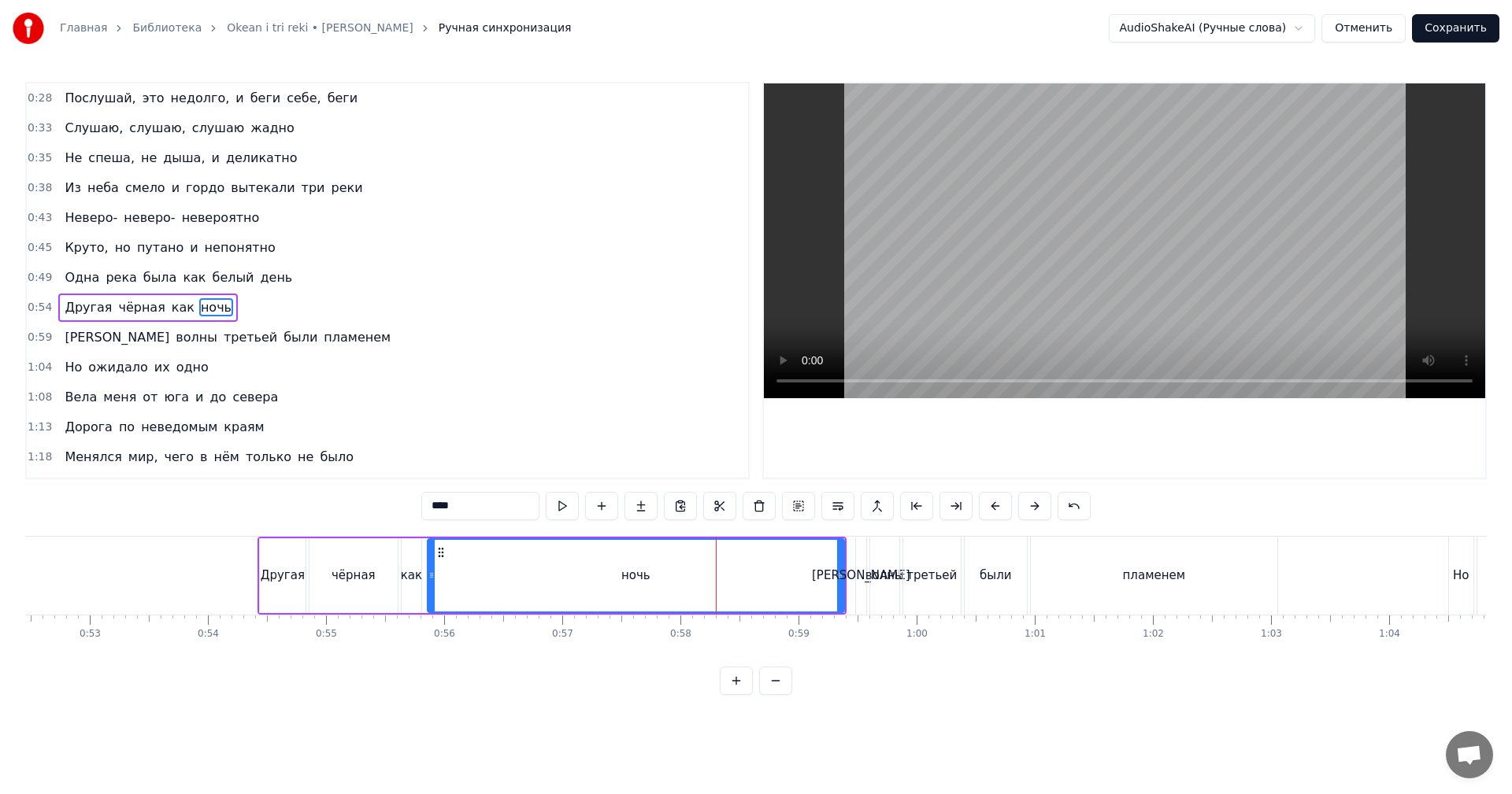
scroll to position [27, 0]
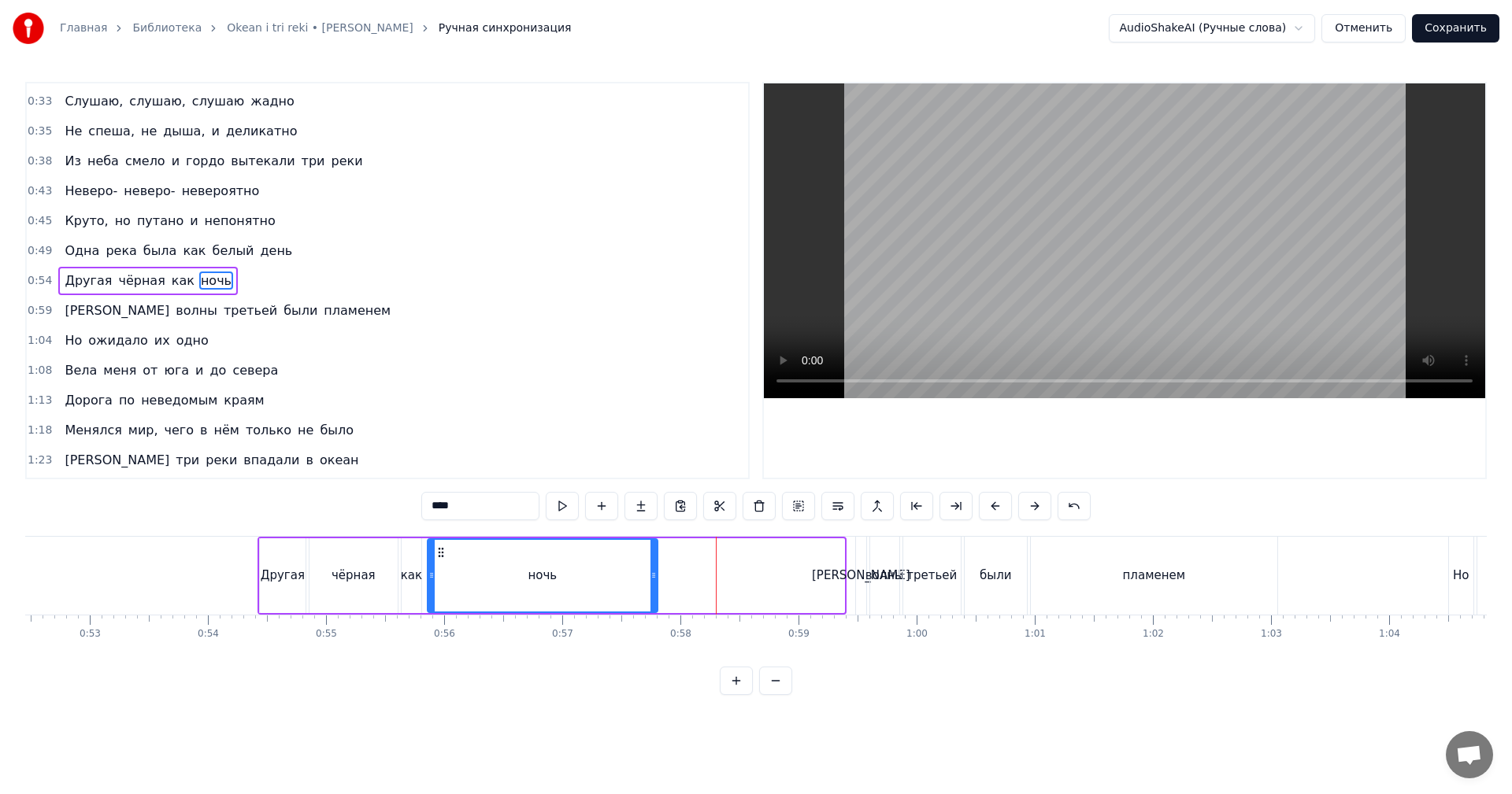
drag, startPoint x: 842, startPoint y: 558, endPoint x: 626, endPoint y: 577, distance: 216.8
click at [650, 574] on div at bounding box center [653, 576] width 7 height 72
click at [601, 578] on div "ночь" at bounding box center [539, 576] width 222 height 72
click at [1036, 281] on video at bounding box center [1125, 241] width 721 height 315
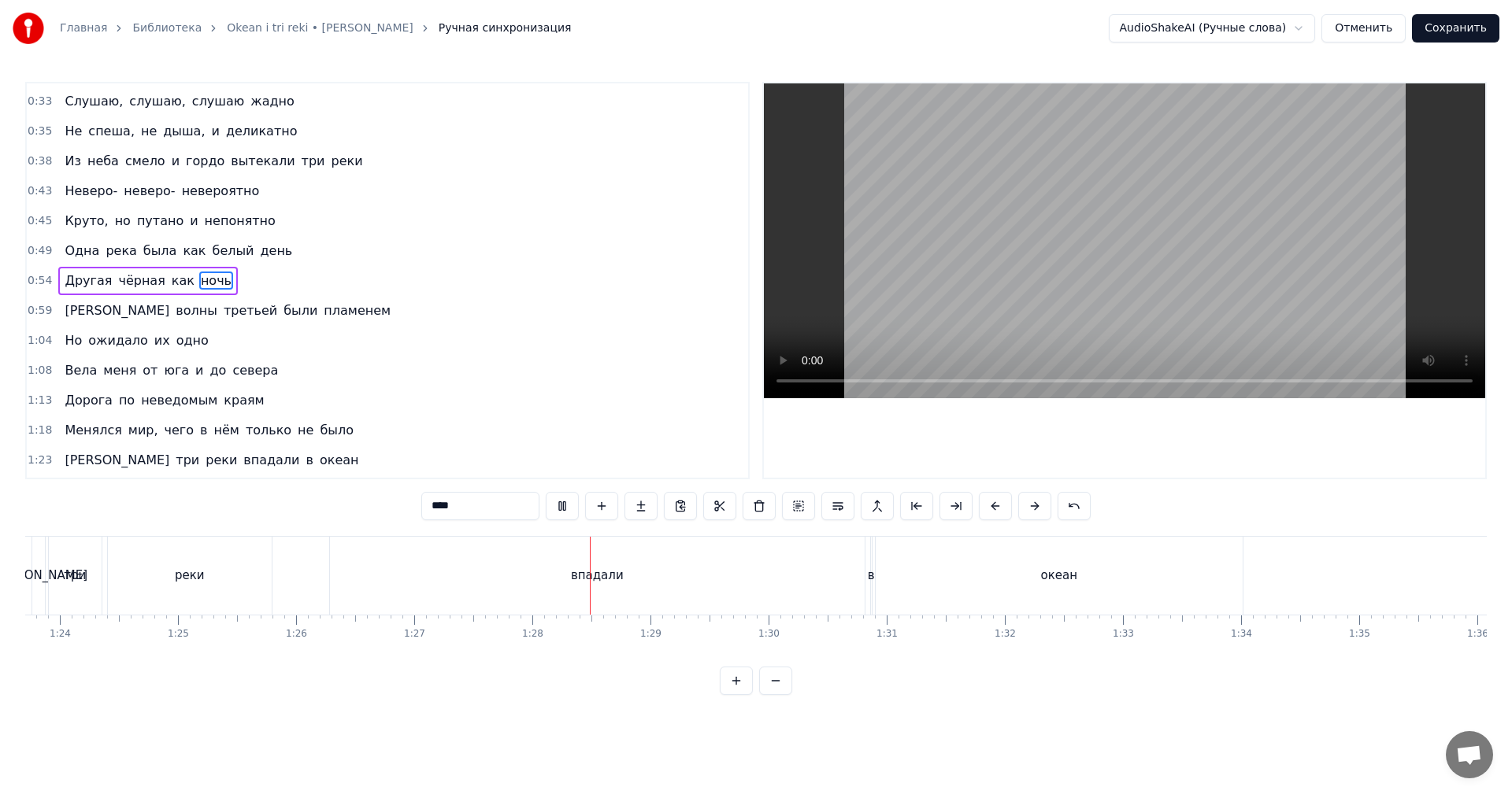
scroll to position [0, 9898]
click at [770, 584] on div "впадали" at bounding box center [588, 576] width 535 height 78
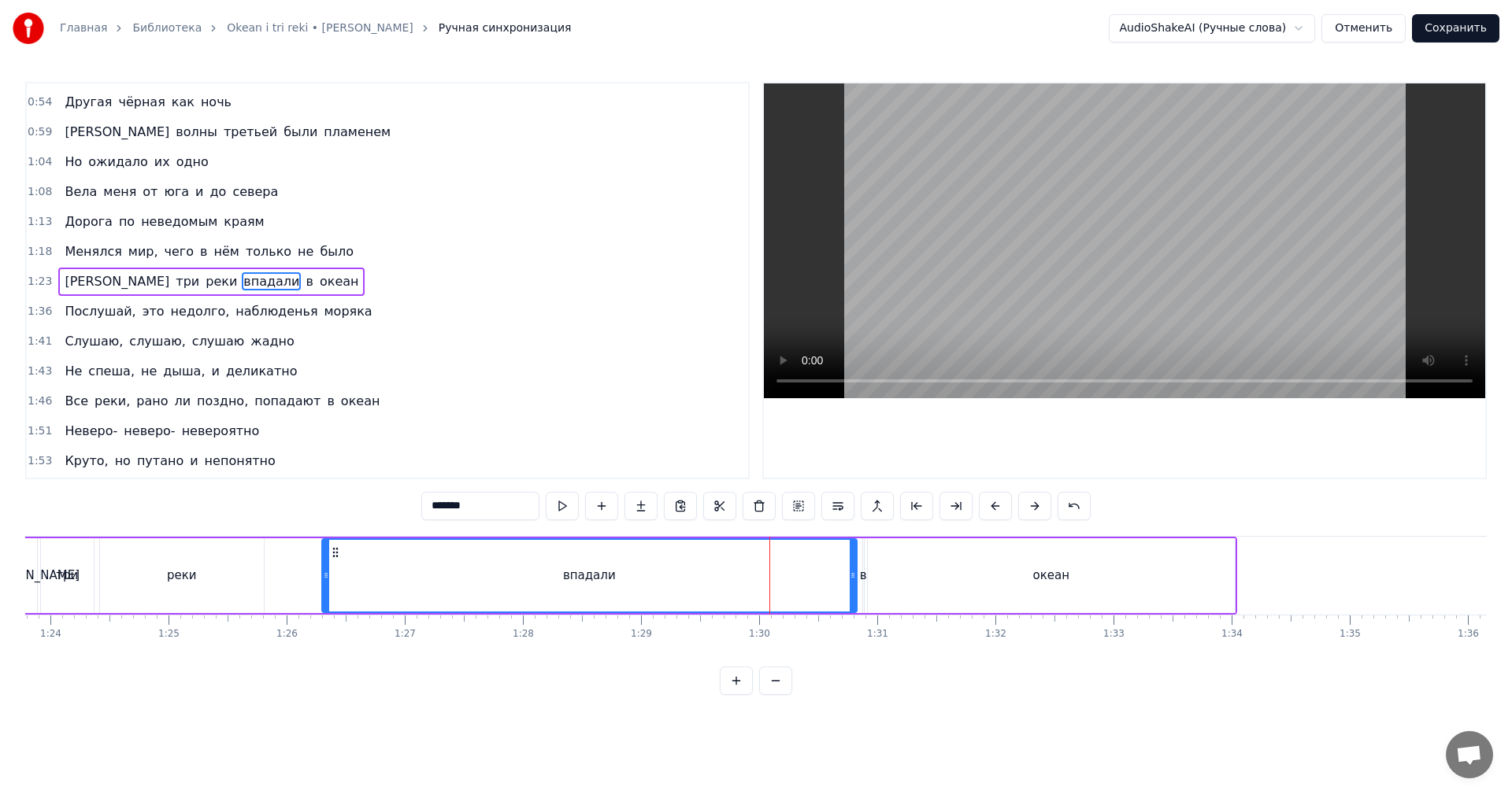
scroll to position [207, 0]
click at [962, 271] on video at bounding box center [1125, 241] width 721 height 315
click at [870, 560] on div "океан" at bounding box center [1051, 576] width 367 height 75
type input "*****"
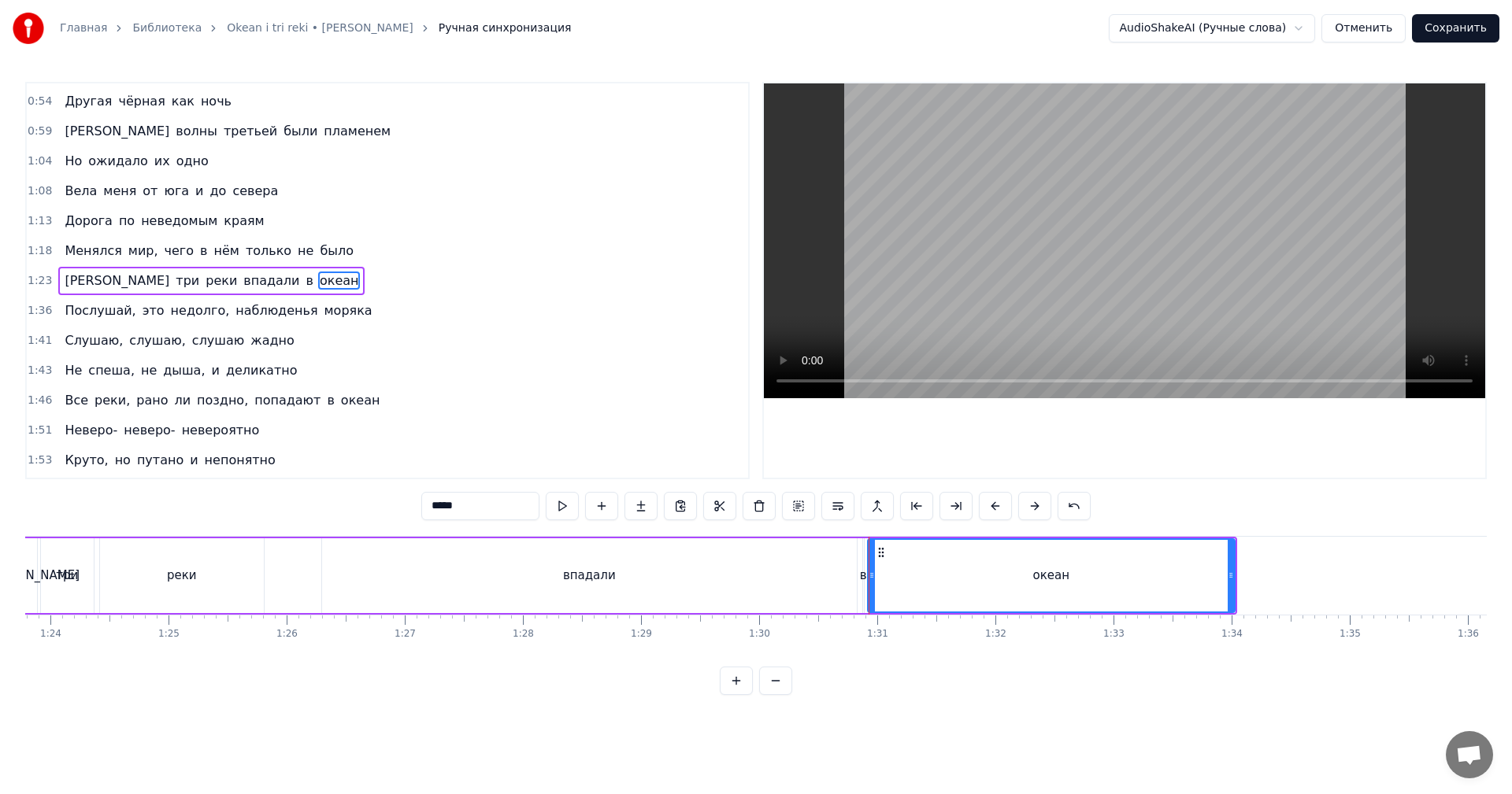
click at [865, 564] on div "А три реки впадали в океан" at bounding box center [629, 576] width 1215 height 78
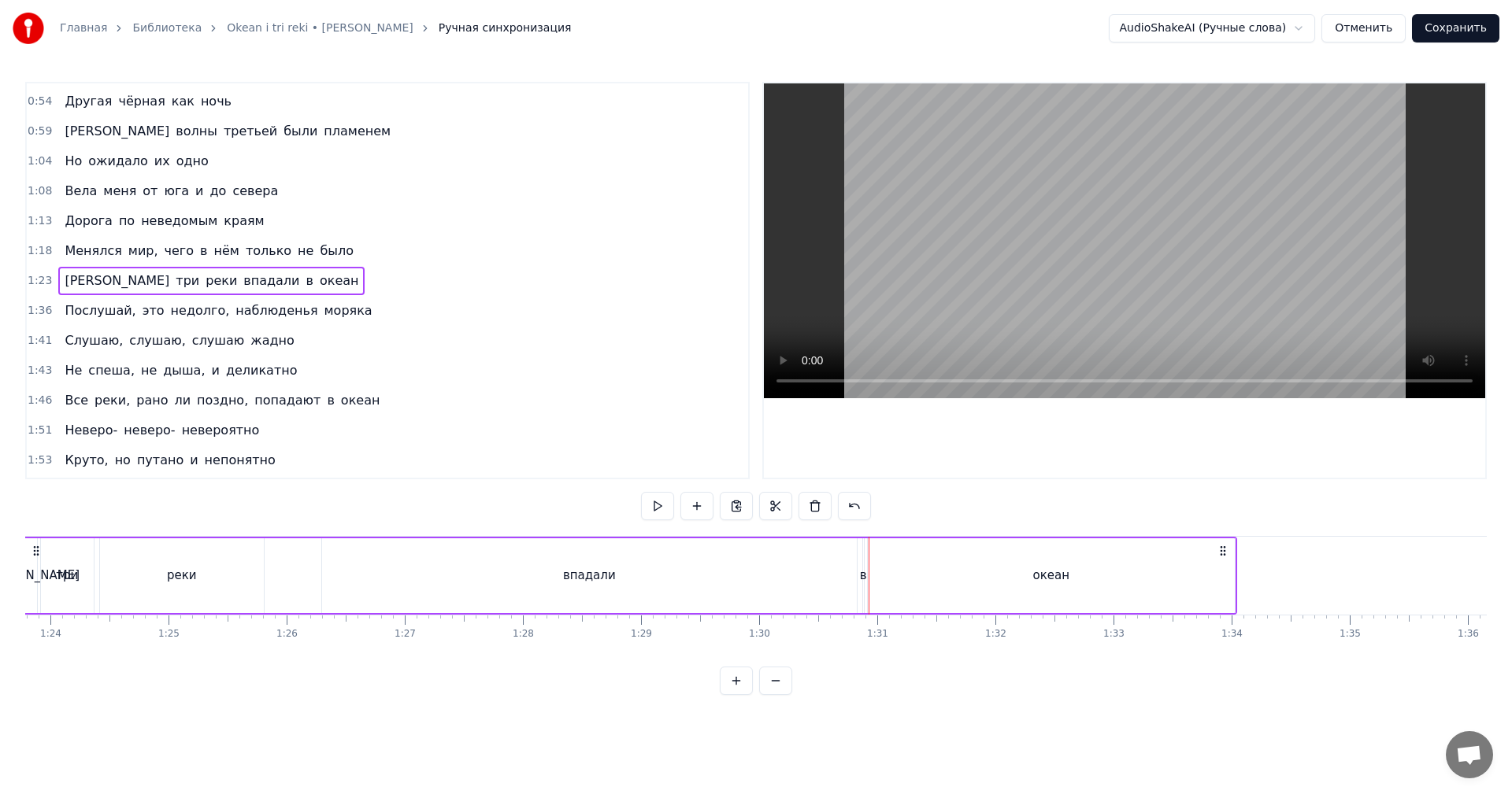
click at [862, 567] on div "в" at bounding box center [863, 576] width 7 height 18
click at [856, 566] on div "А три реки впадали в океан" at bounding box center [629, 576] width 1215 height 78
click at [861, 565] on div at bounding box center [860, 576] width 1 height 78
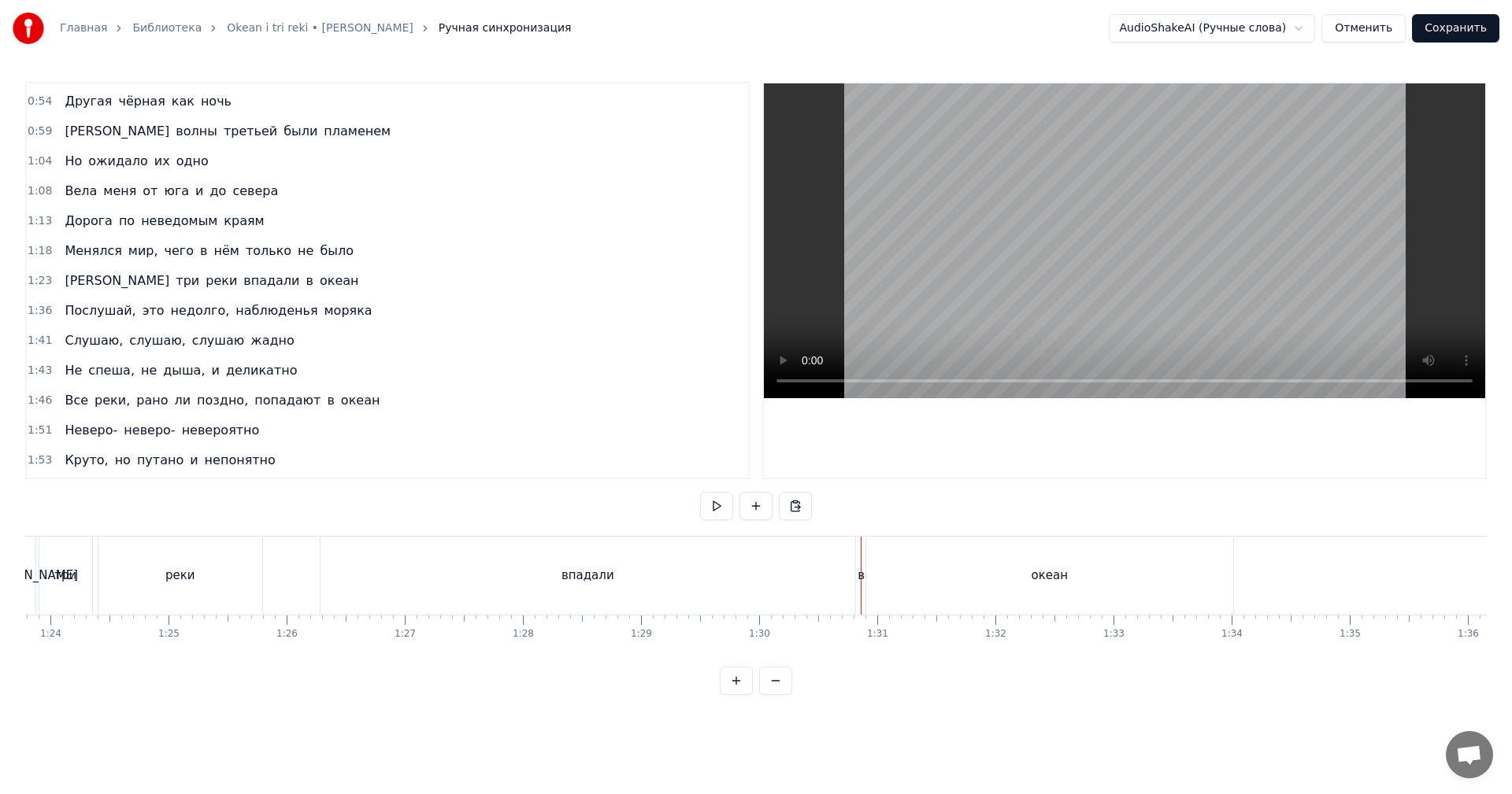
click at [863, 564] on div "в" at bounding box center [862, 576] width 2 height 78
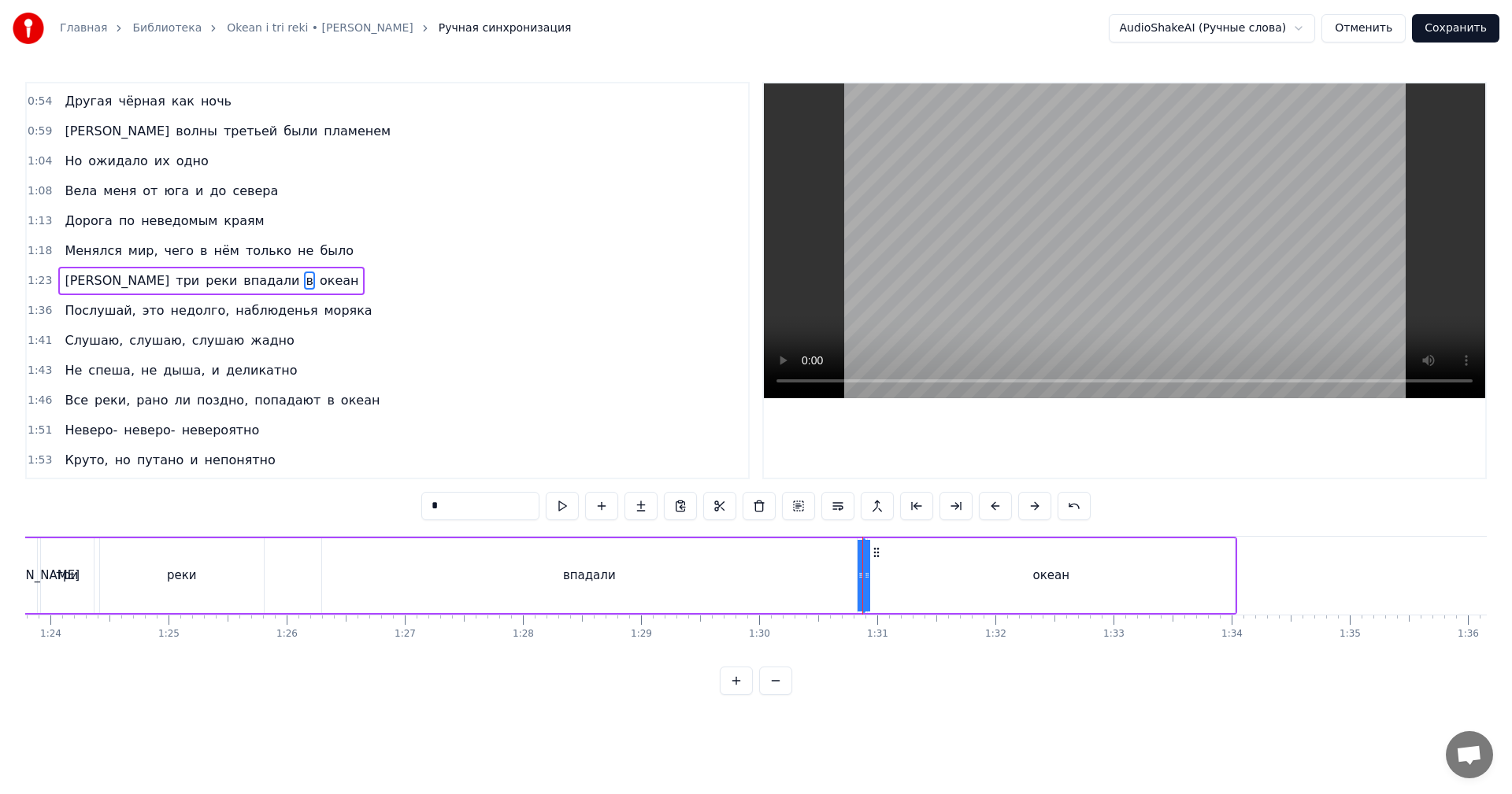
click at [872, 564] on div "А три реки впадали в океан" at bounding box center [629, 576] width 1215 height 78
click at [867, 563] on div "океан" at bounding box center [1051, 576] width 369 height 75
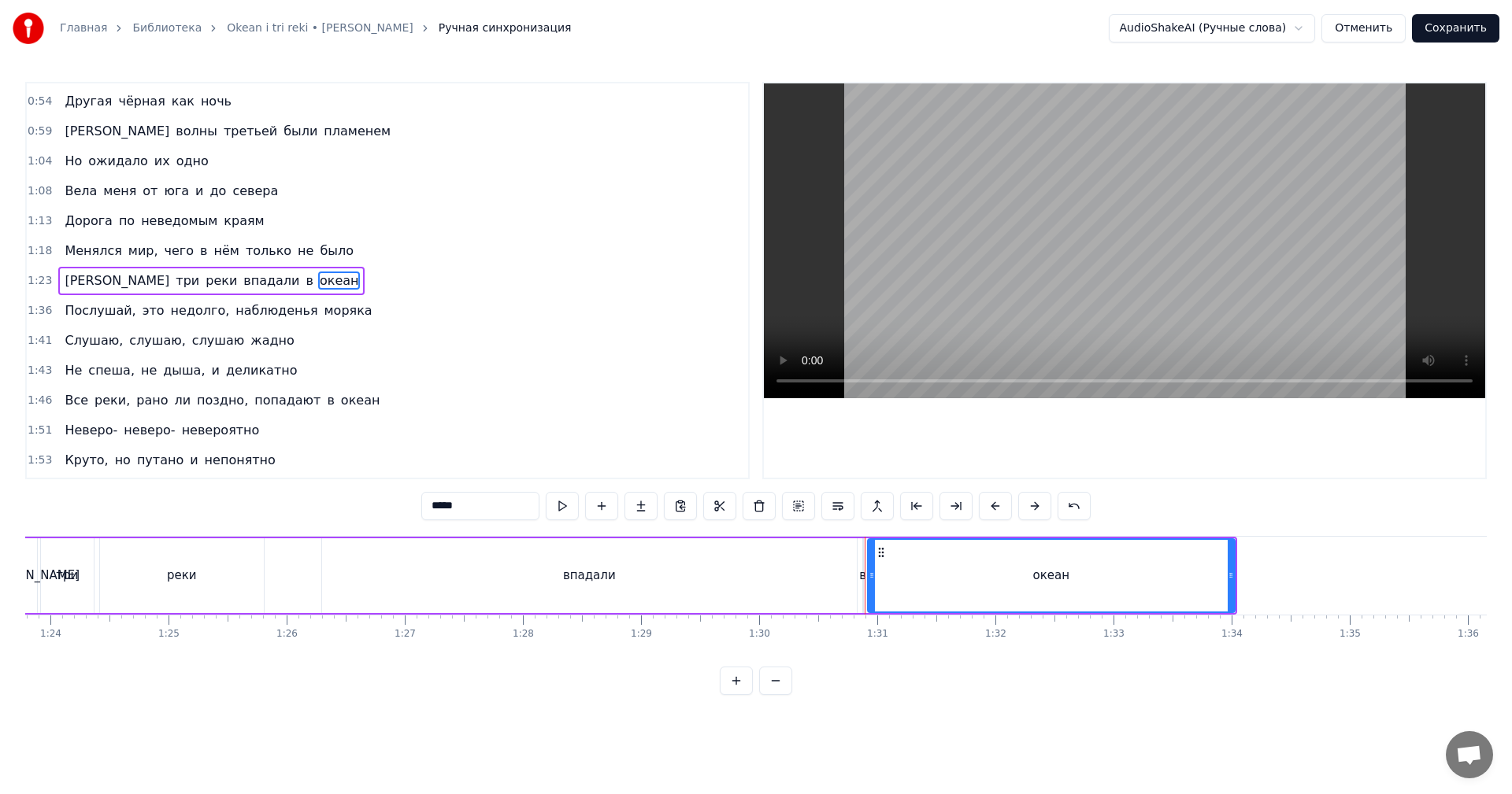
click at [863, 564] on div "в" at bounding box center [863, 576] width 2 height 75
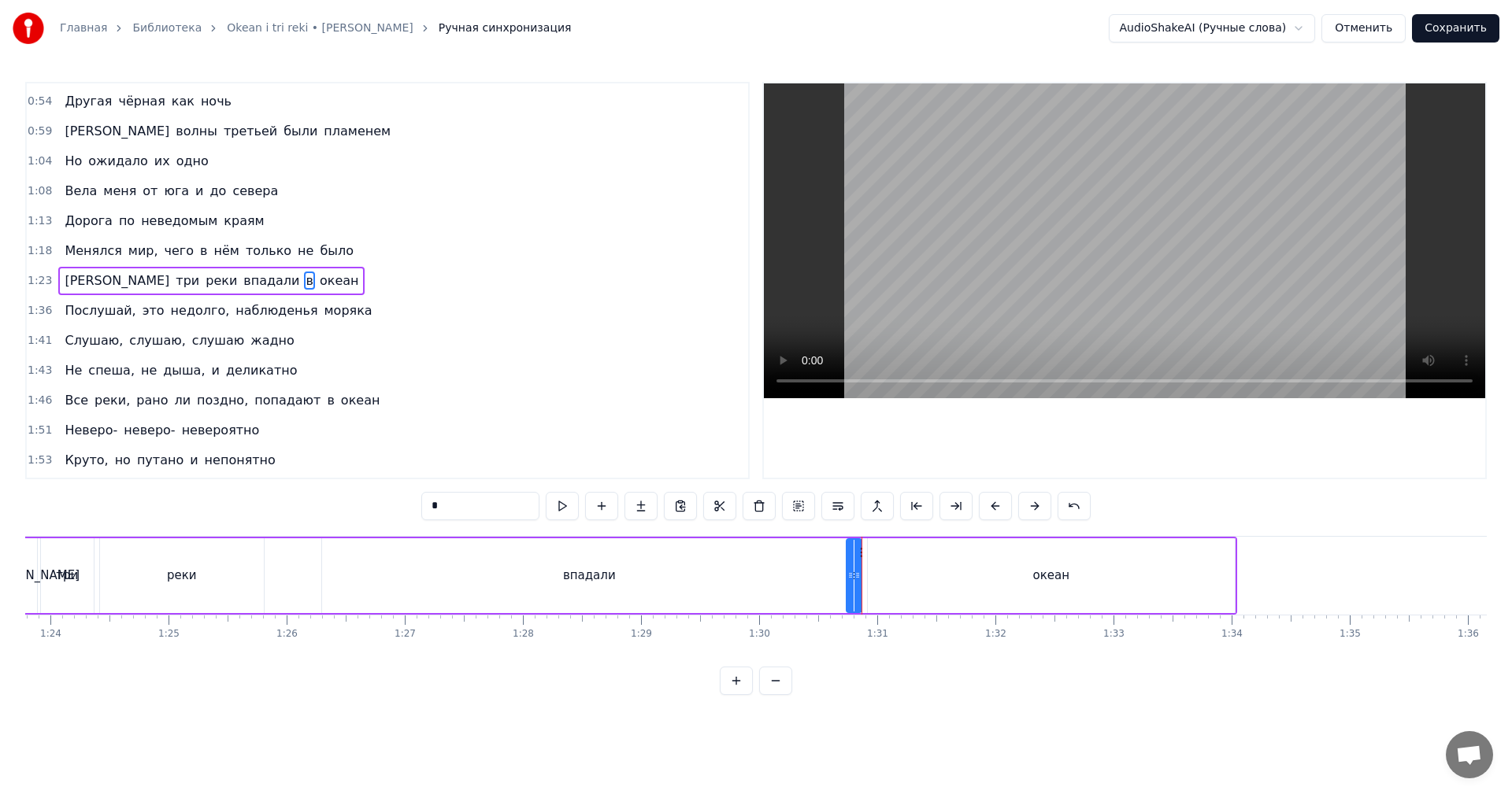
drag, startPoint x: 866, startPoint y: 563, endPoint x: 849, endPoint y: 564, distance: 17.0
click at [849, 564] on div at bounding box center [850, 576] width 7 height 72
click at [863, 560] on div at bounding box center [863, 576] width 7 height 72
drag, startPoint x: 749, startPoint y: 556, endPoint x: 1038, endPoint y: 340, distance: 360.8
click at [749, 556] on div "впадали" at bounding box center [589, 576] width 535 height 75
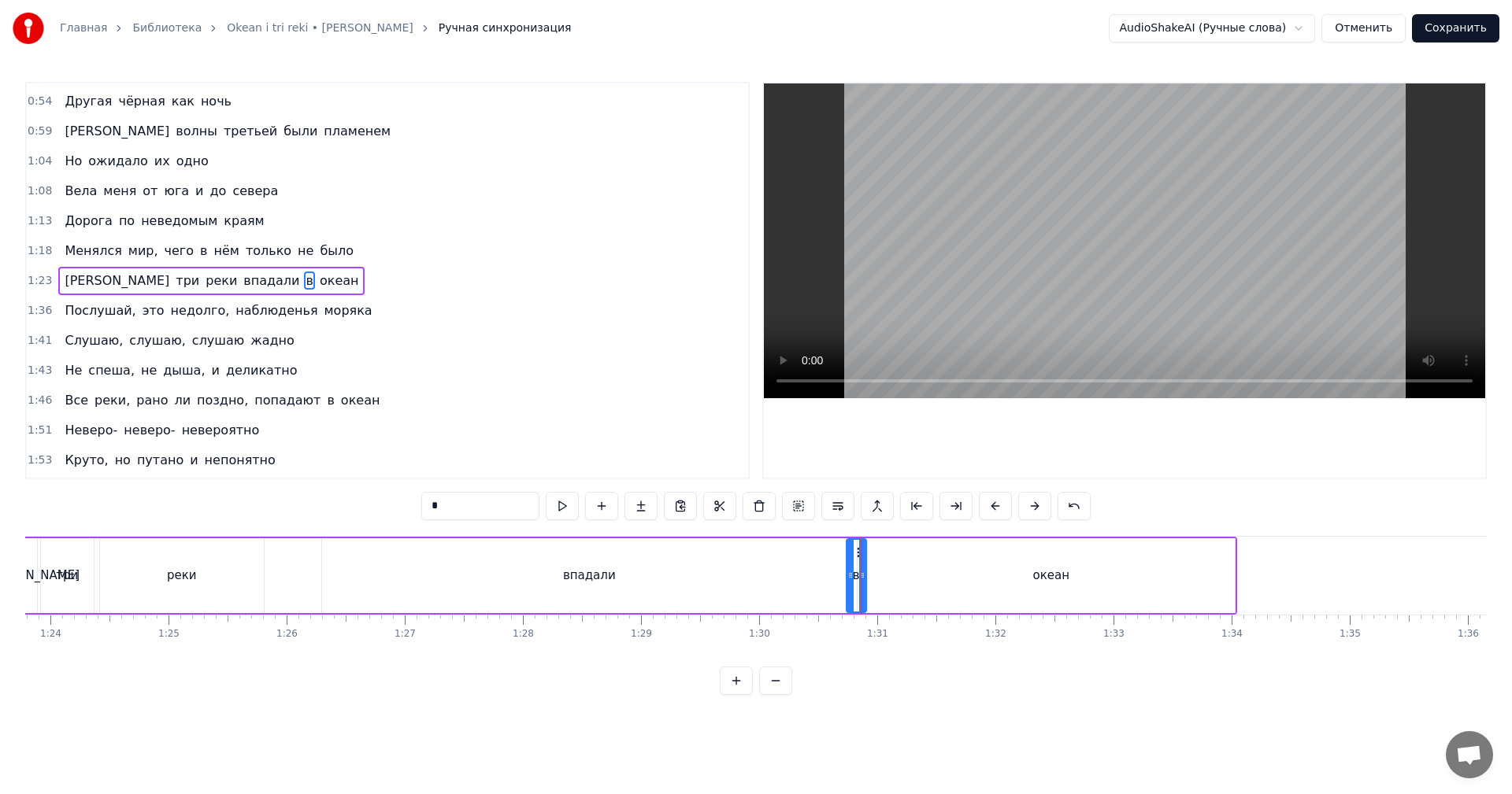
type input "*******"
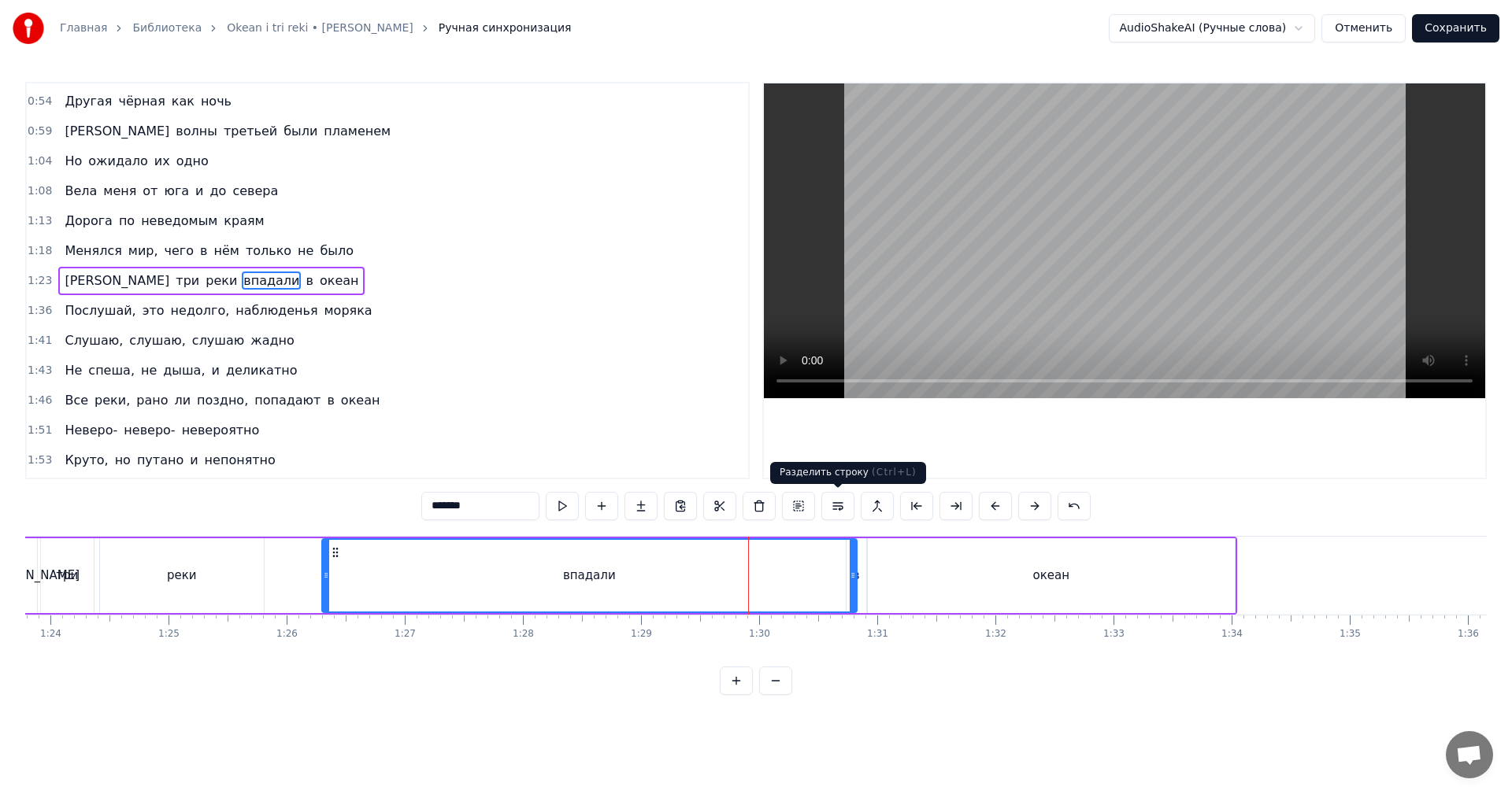
click at [1200, 197] on video at bounding box center [1125, 241] width 721 height 315
drag, startPoint x: 965, startPoint y: 505, endPoint x: 957, endPoint y: 519, distance: 16.1
click at [964, 508] on button at bounding box center [956, 506] width 33 height 28
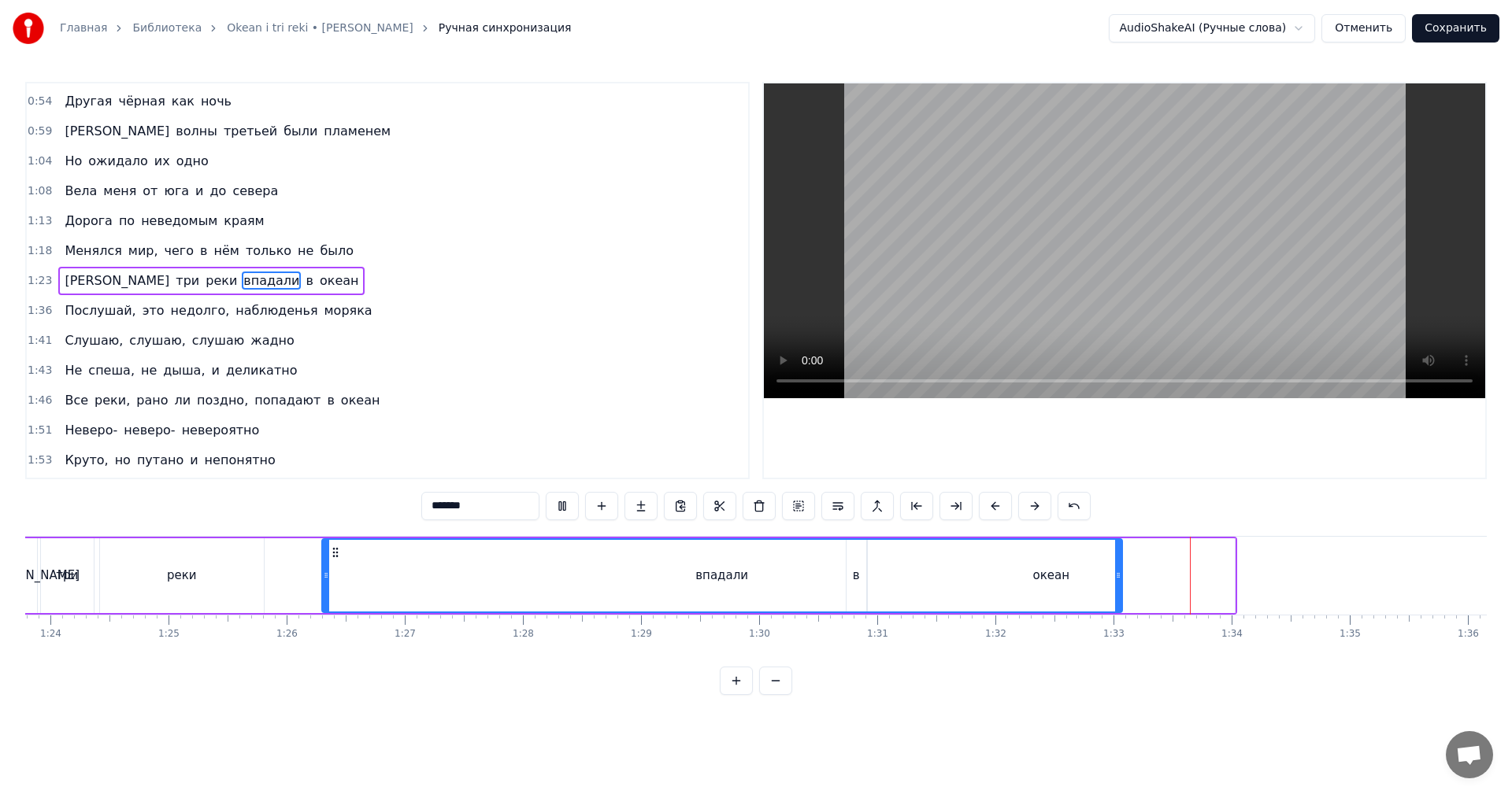
click at [933, 565] on div "впадали" at bounding box center [722, 576] width 798 height 72
click at [770, 572] on div "впадали" at bounding box center [722, 576] width 798 height 72
click at [1082, 245] on video at bounding box center [1125, 241] width 721 height 315
click at [1095, 587] on div "впадали" at bounding box center [722, 576] width 798 height 72
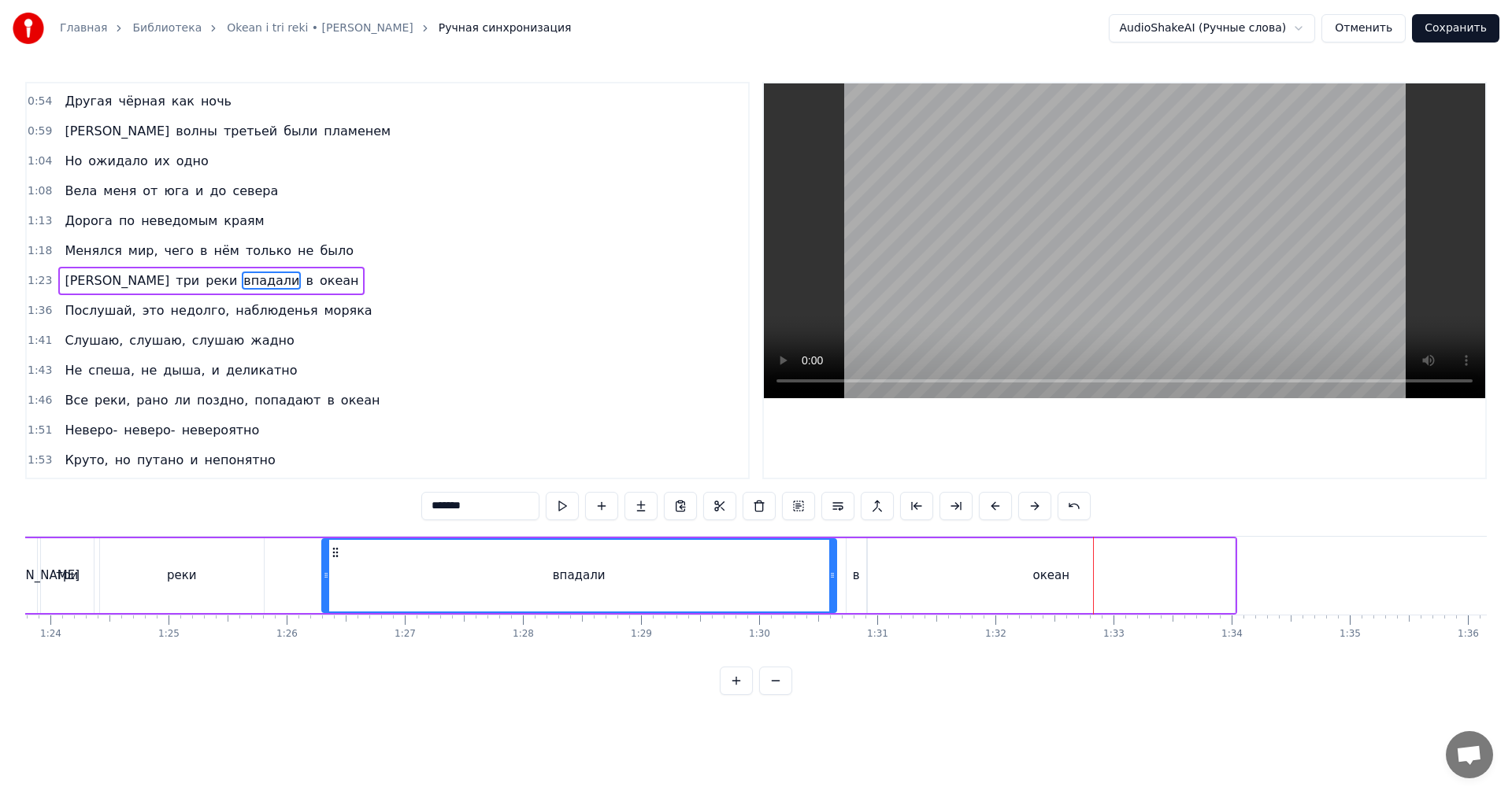
drag, startPoint x: 1115, startPoint y: 574, endPoint x: 829, endPoint y: 591, distance: 286.5
click at [829, 591] on div at bounding box center [832, 576] width 7 height 72
drag, startPoint x: 573, startPoint y: 567, endPoint x: 884, endPoint y: 378, distance: 363.9
click at [574, 565] on div "впадали" at bounding box center [579, 576] width 513 height 72
click at [1171, 201] on video at bounding box center [1125, 241] width 721 height 315
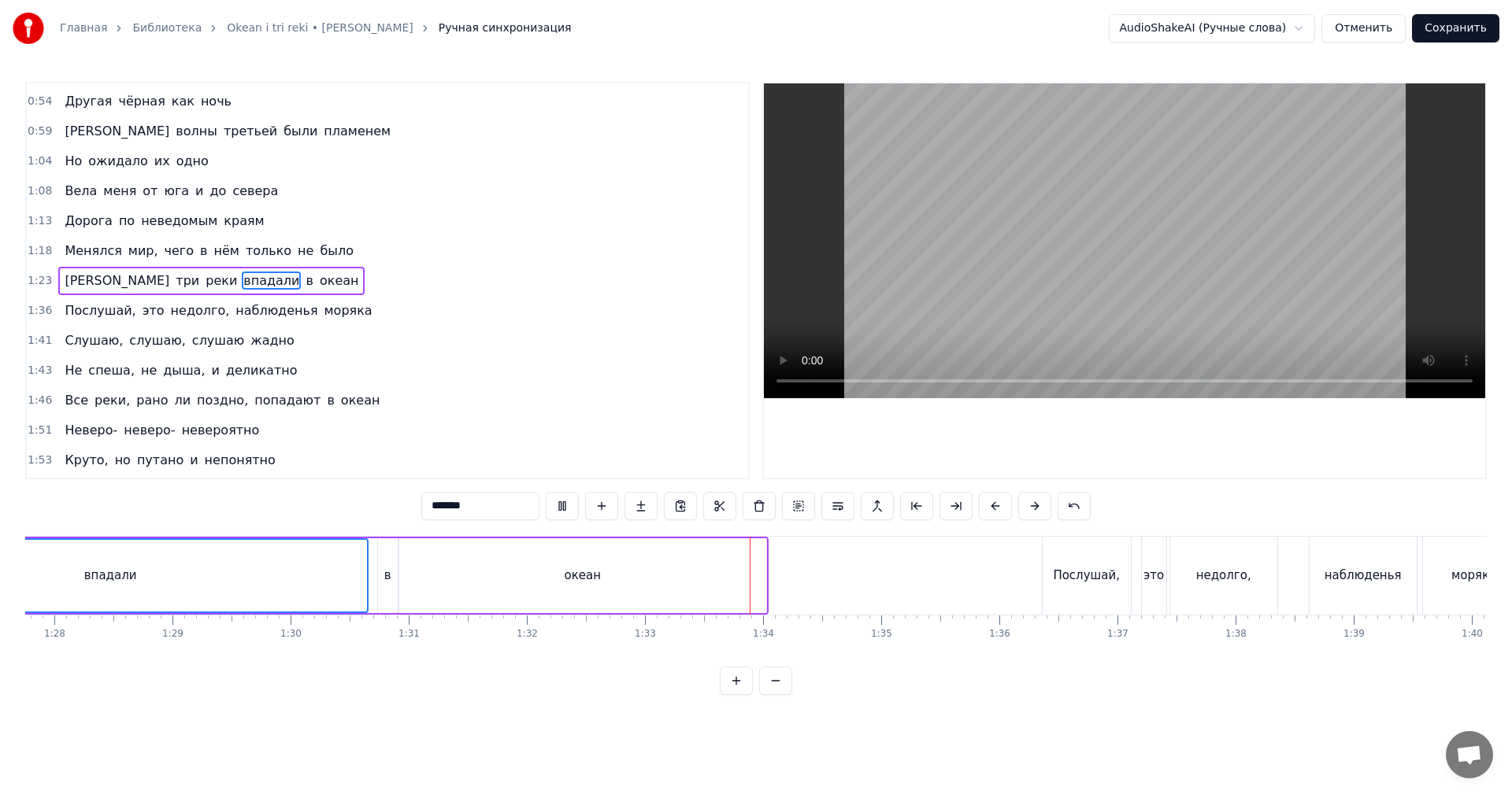
scroll to position [0, 10528]
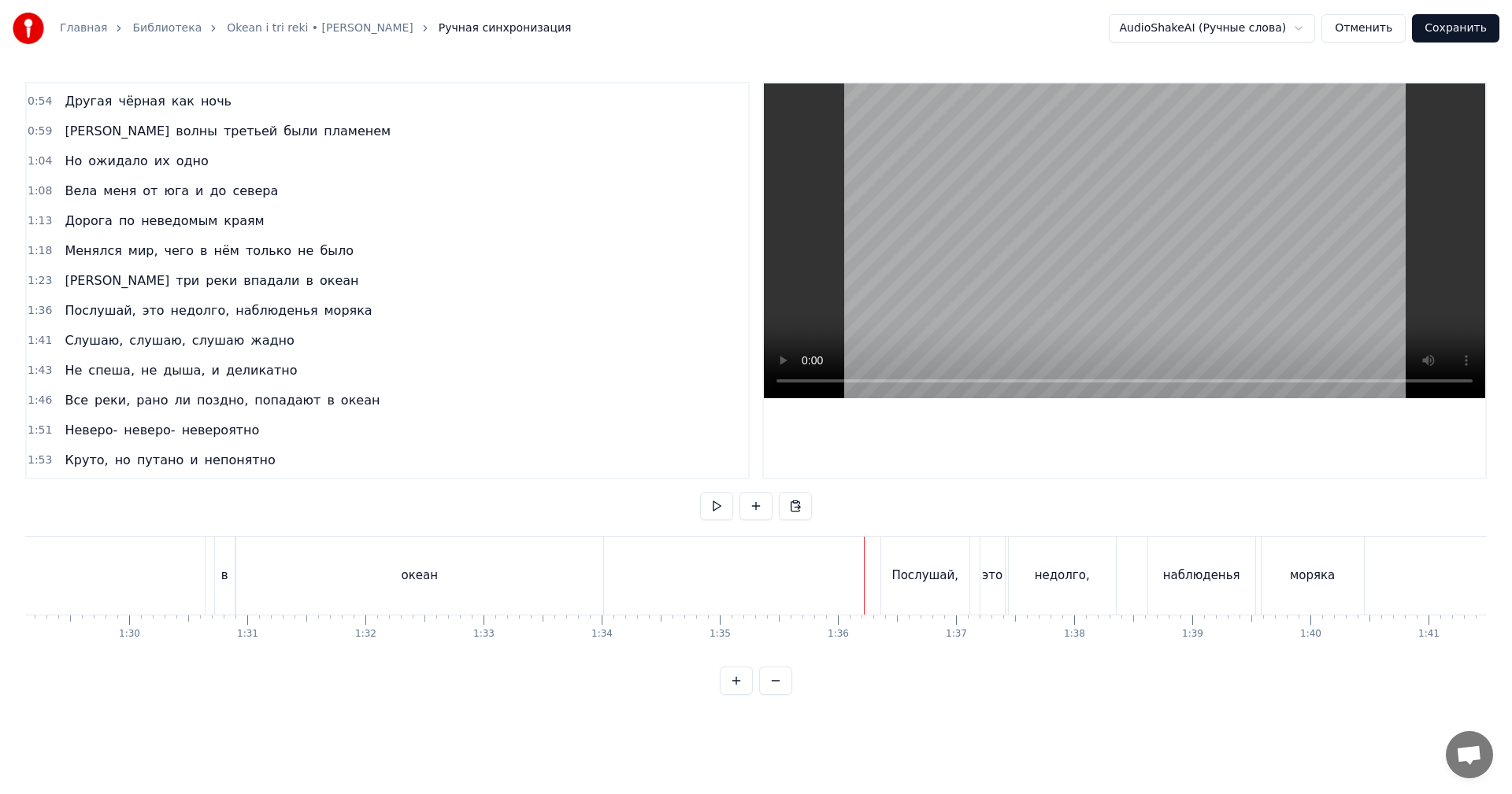
click at [1046, 291] on video at bounding box center [1125, 241] width 721 height 315
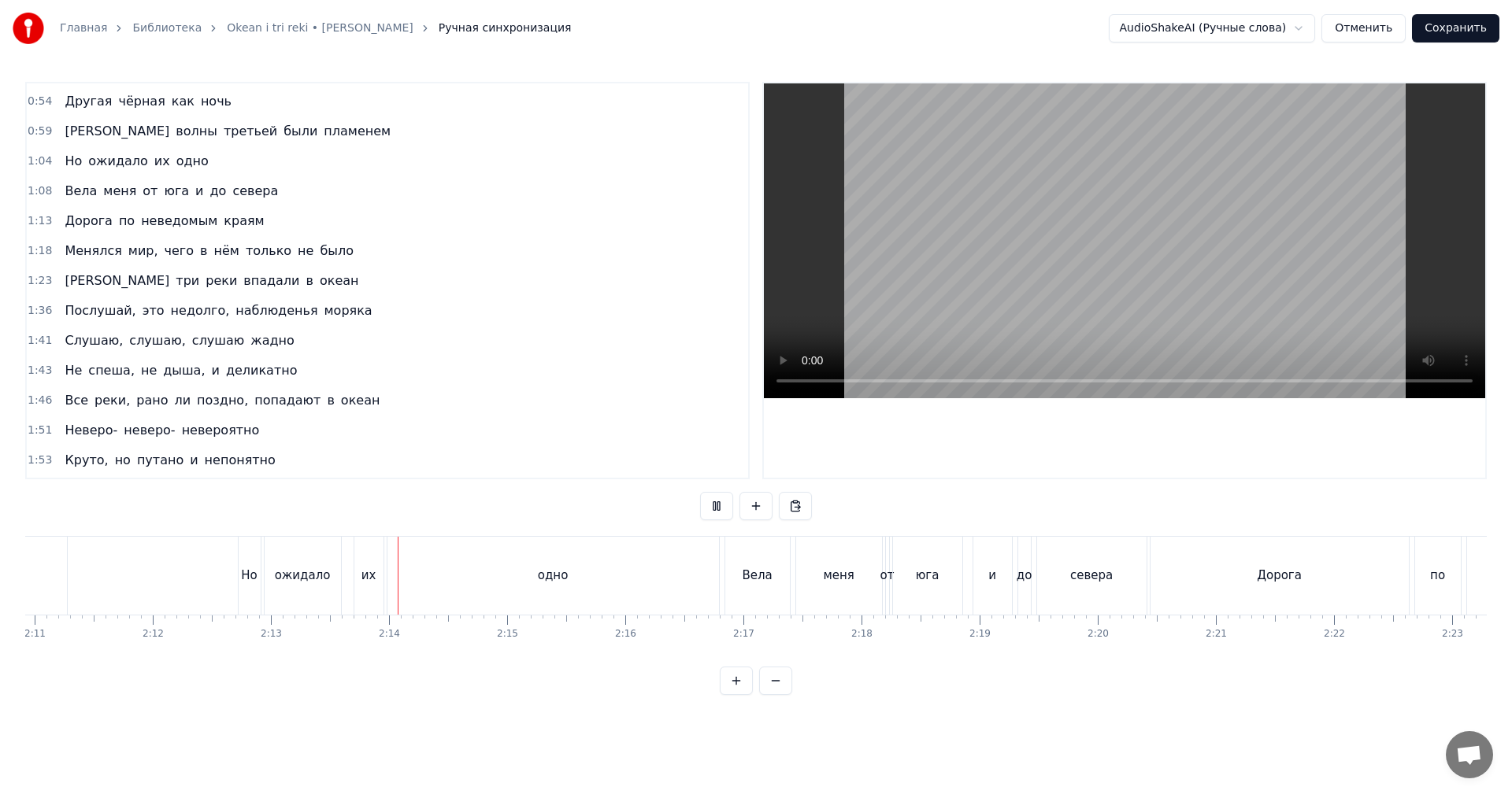
scroll to position [0, 15541]
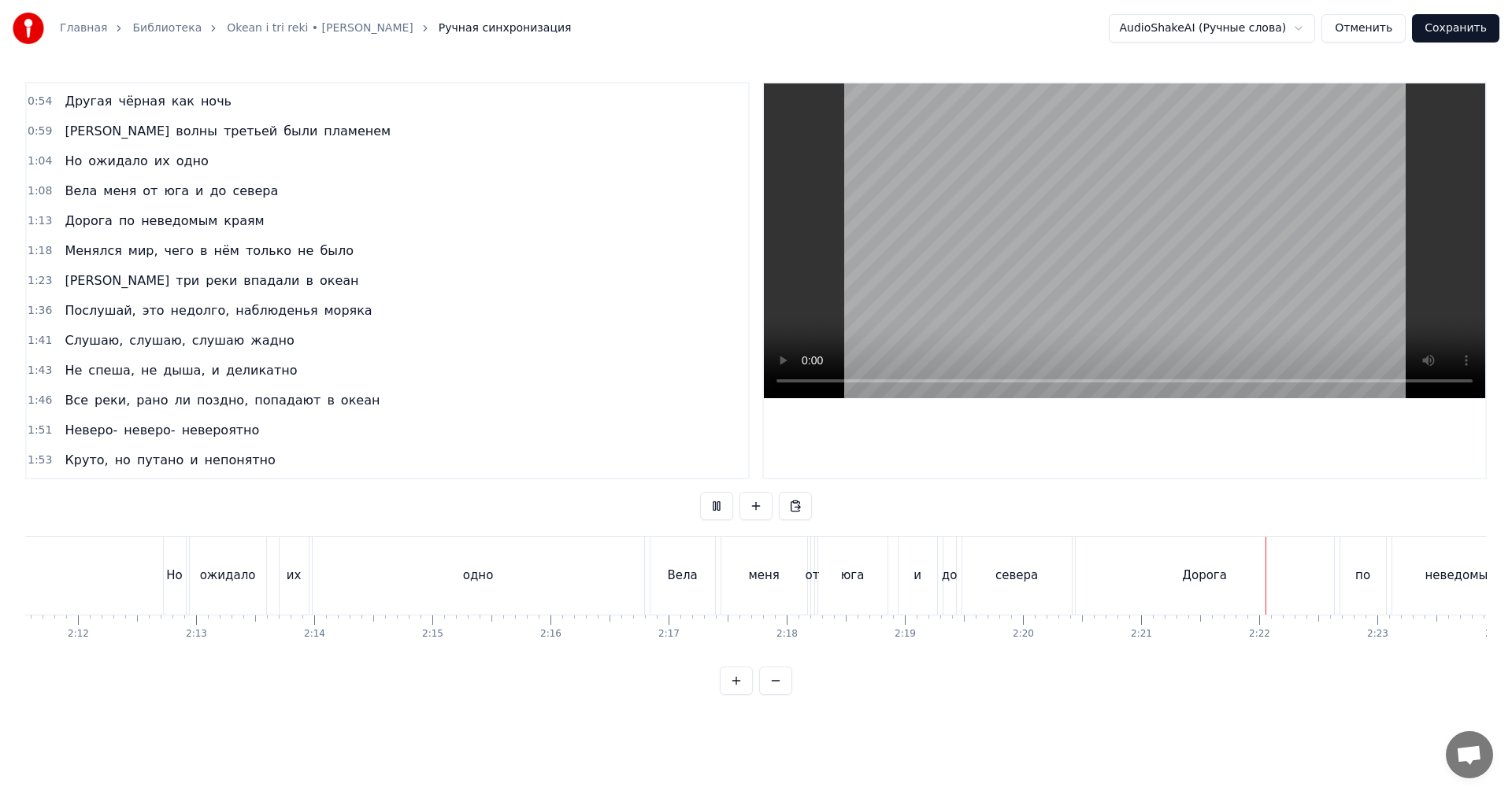
click at [1134, 565] on div "Дорога" at bounding box center [1204, 576] width 258 height 78
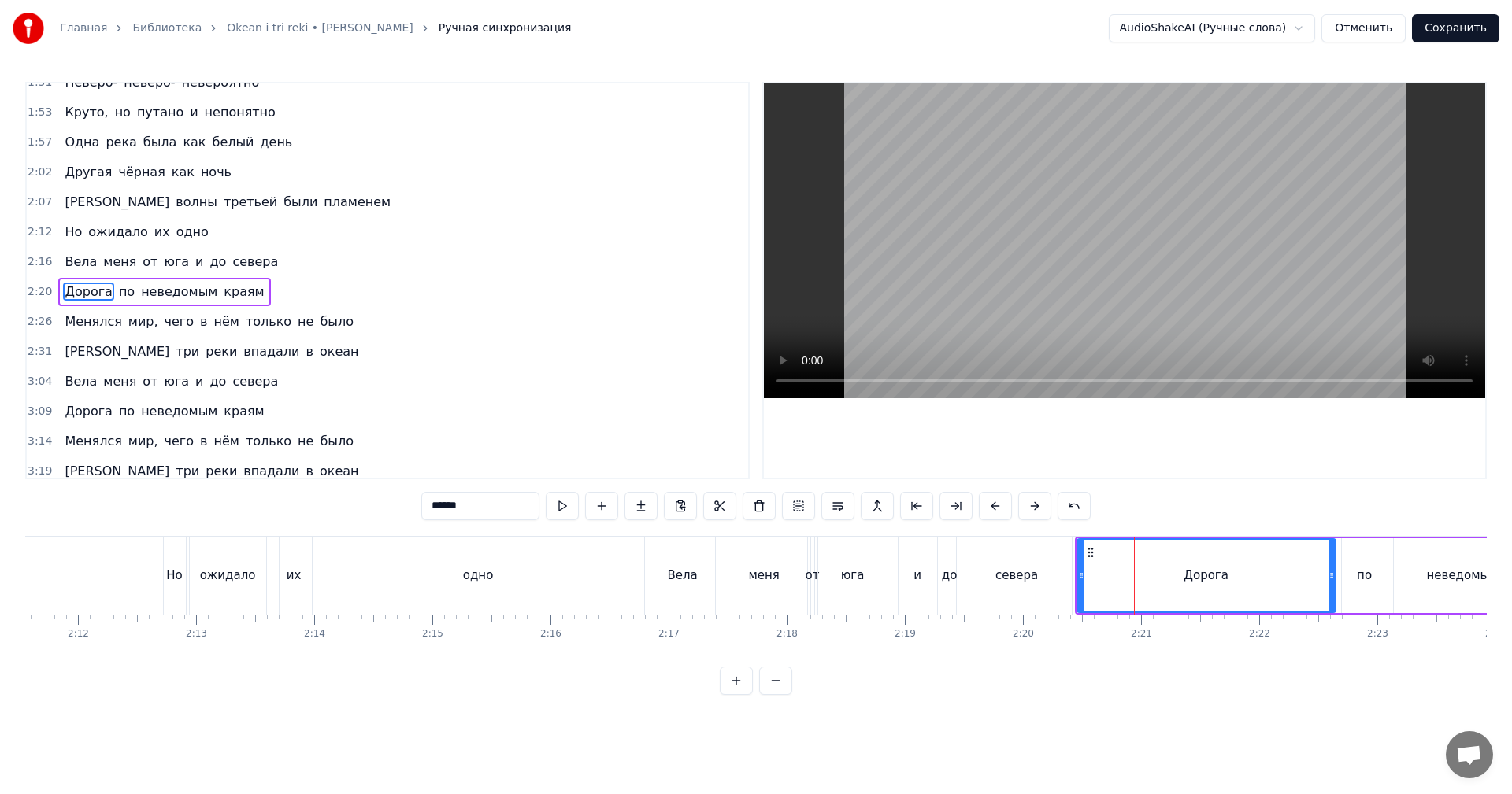
scroll to position [563, 0]
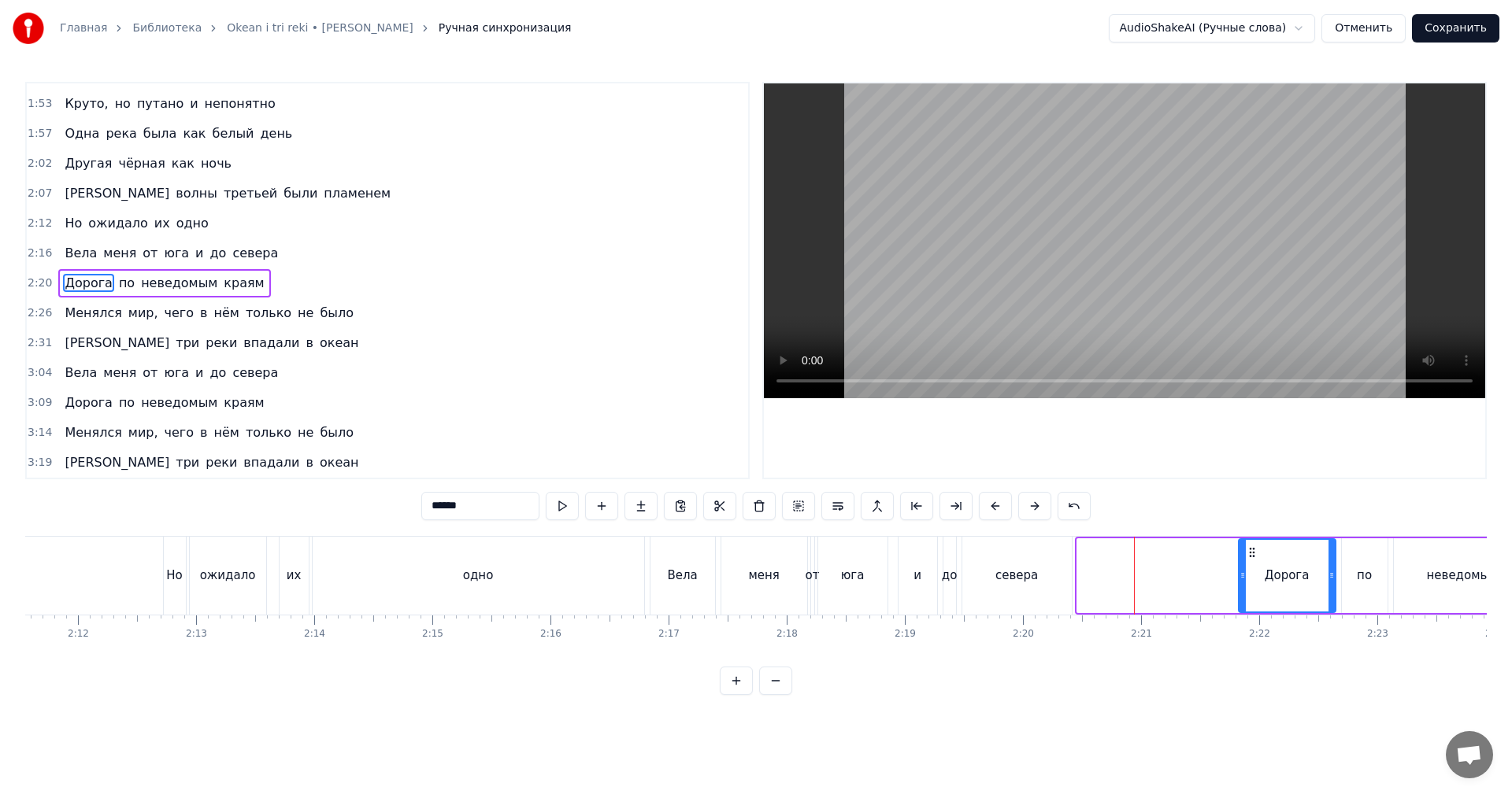
drag, startPoint x: 1080, startPoint y: 580, endPoint x: 1241, endPoint y: 573, distance: 161.2
click at [1241, 573] on icon at bounding box center [1243, 575] width 7 height 12
click at [1034, 576] on div "севера" at bounding box center [1016, 576] width 42 height 18
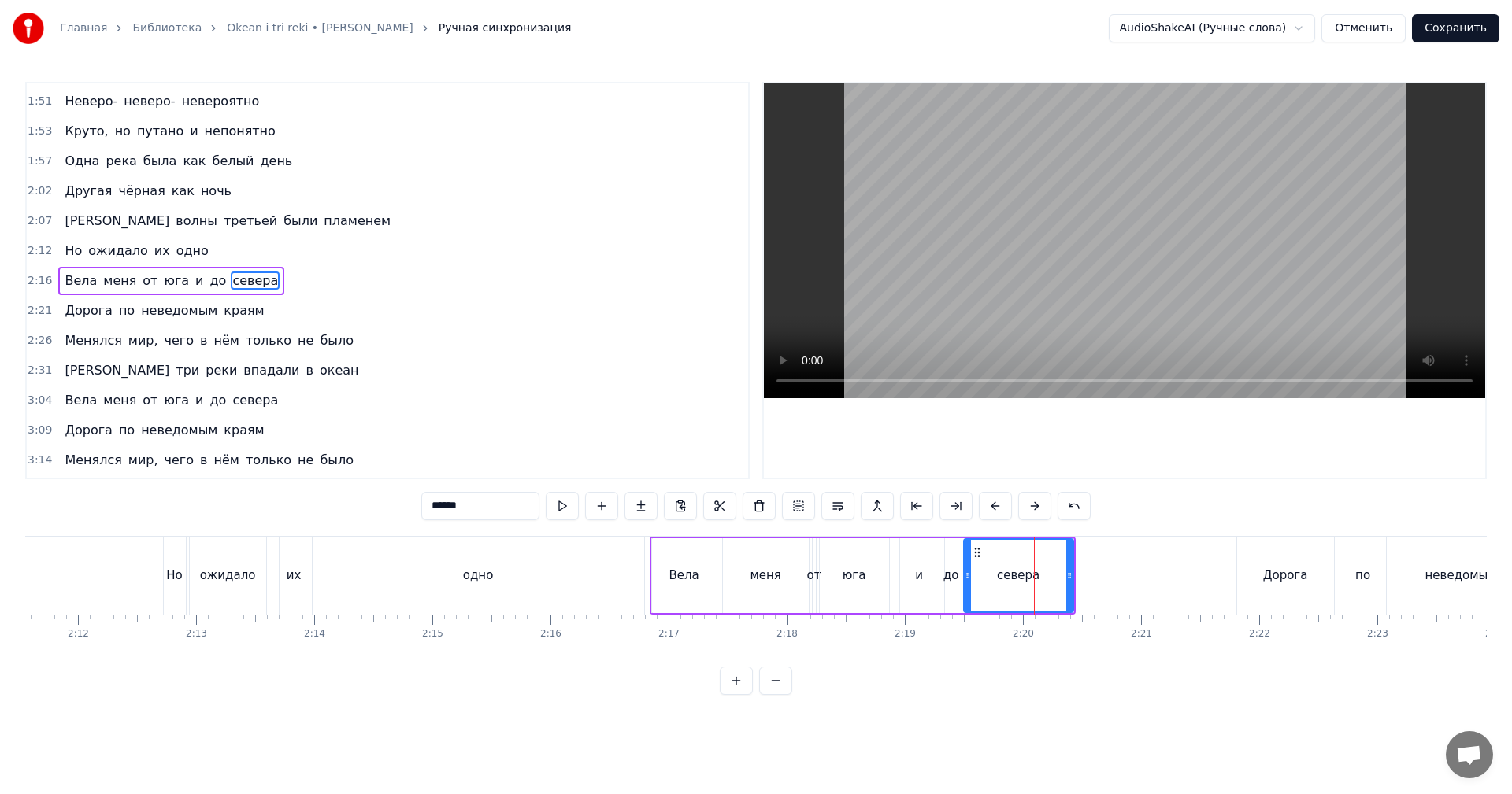
click at [1073, 569] on div "севера" at bounding box center [1019, 576] width 111 height 75
drag, startPoint x: 1071, startPoint y: 569, endPoint x: 1173, endPoint y: 562, distance: 102.2
click at [1168, 562] on div at bounding box center [1165, 576] width 7 height 72
drag, startPoint x: 916, startPoint y: 569, endPoint x: 1102, endPoint y: 379, distance: 265.9
click at [916, 569] on div "и" at bounding box center [920, 576] width 8 height 18
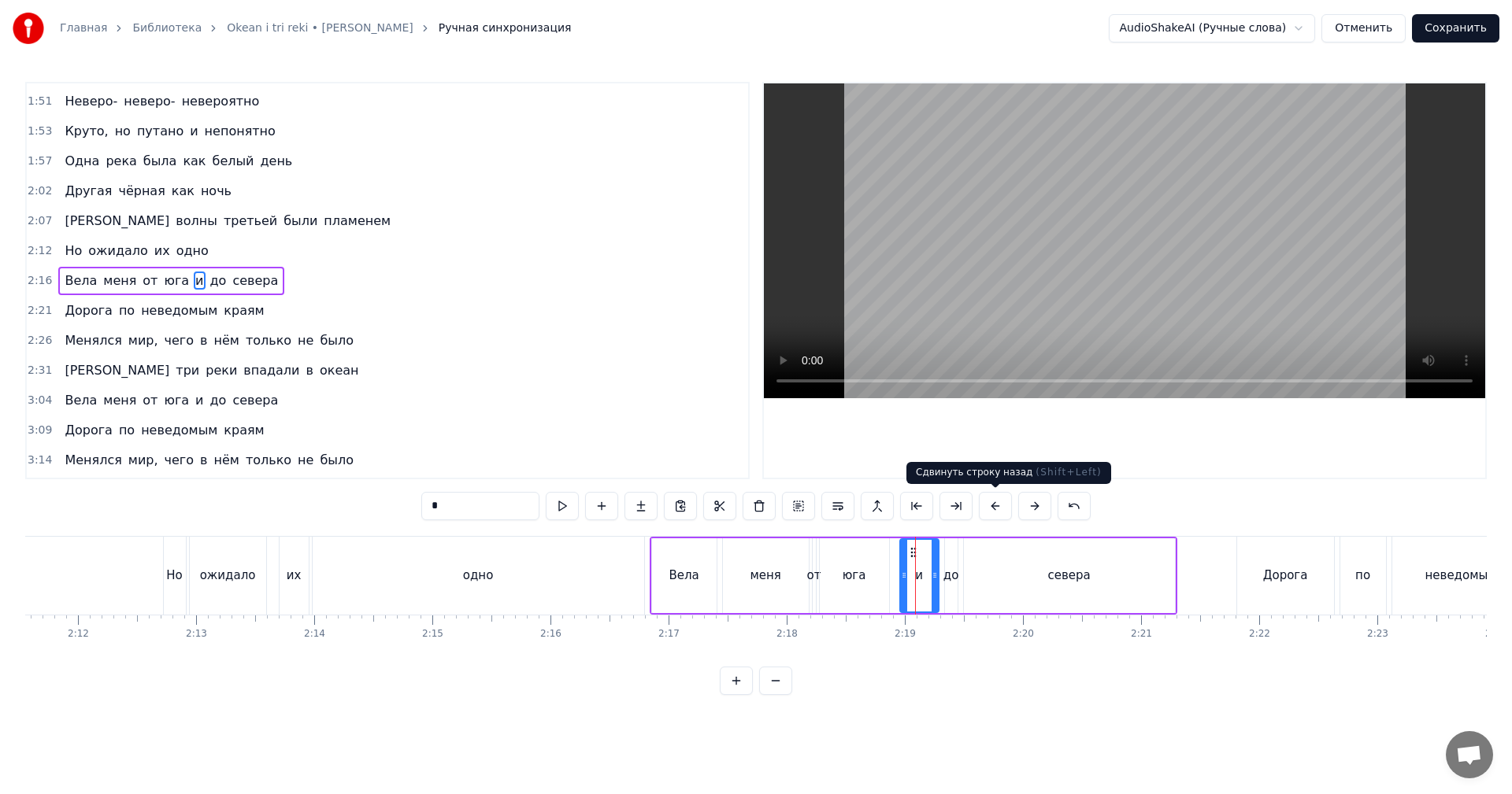
click at [1148, 298] on video at bounding box center [1125, 241] width 721 height 315
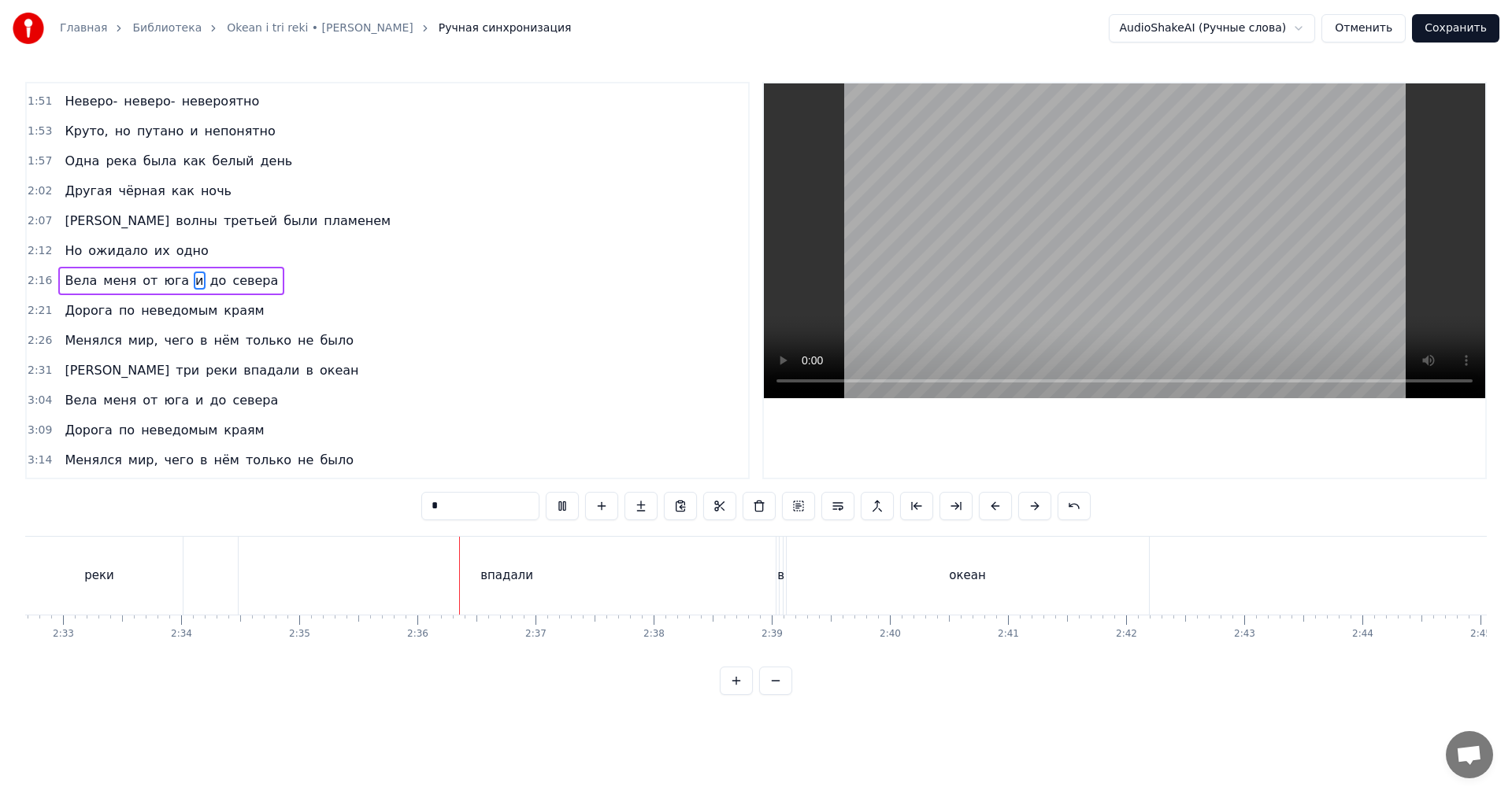
scroll to position [0, 18061]
click at [740, 582] on div "впадали" at bounding box center [483, 576] width 537 height 78
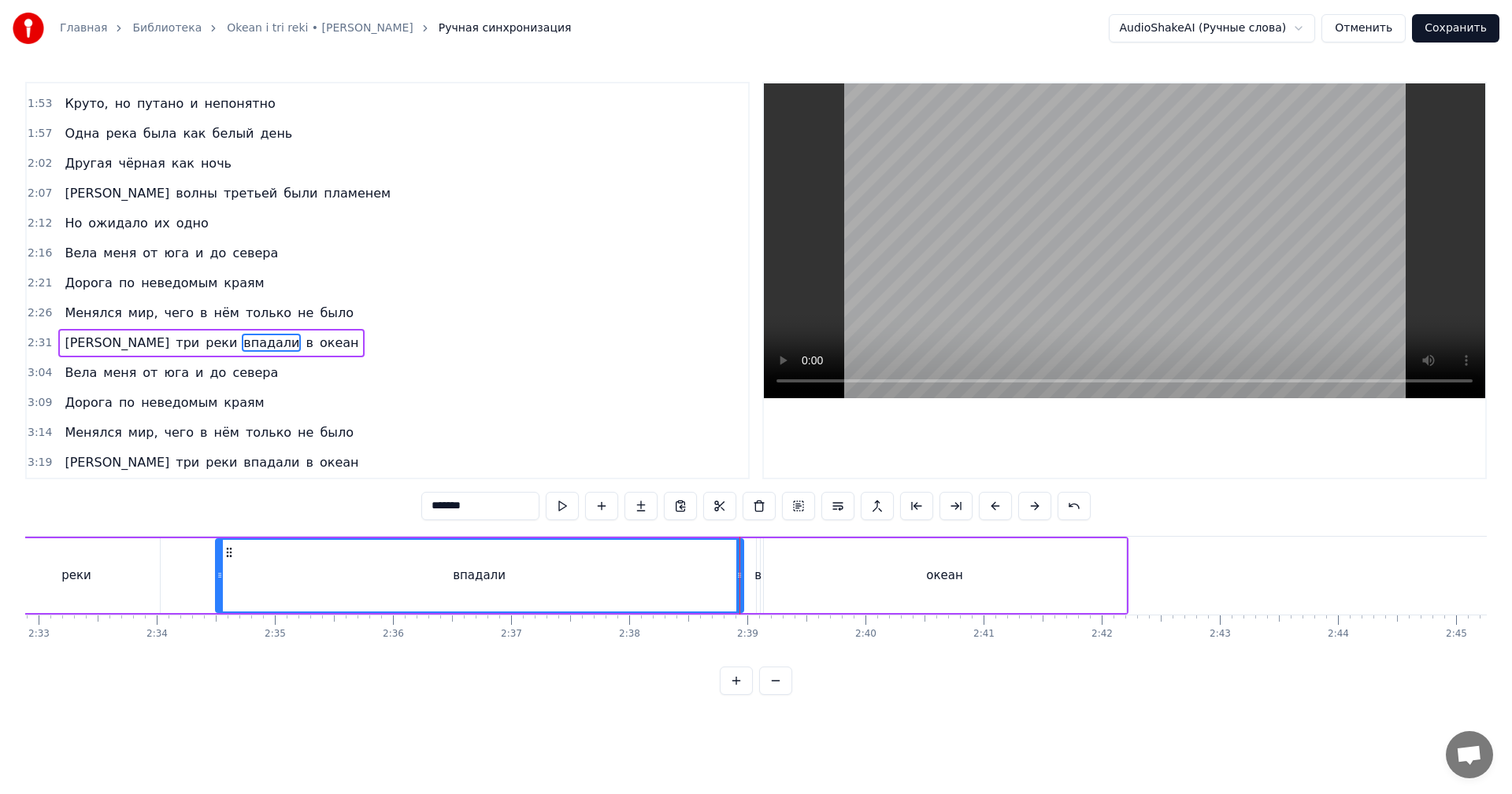
drag, startPoint x: 745, startPoint y: 578, endPoint x: 736, endPoint y: 581, distance: 9.5
click at [736, 581] on icon at bounding box center [740, 575] width 7 height 12
click at [757, 572] on div "в" at bounding box center [758, 576] width 7 height 18
type input "*"
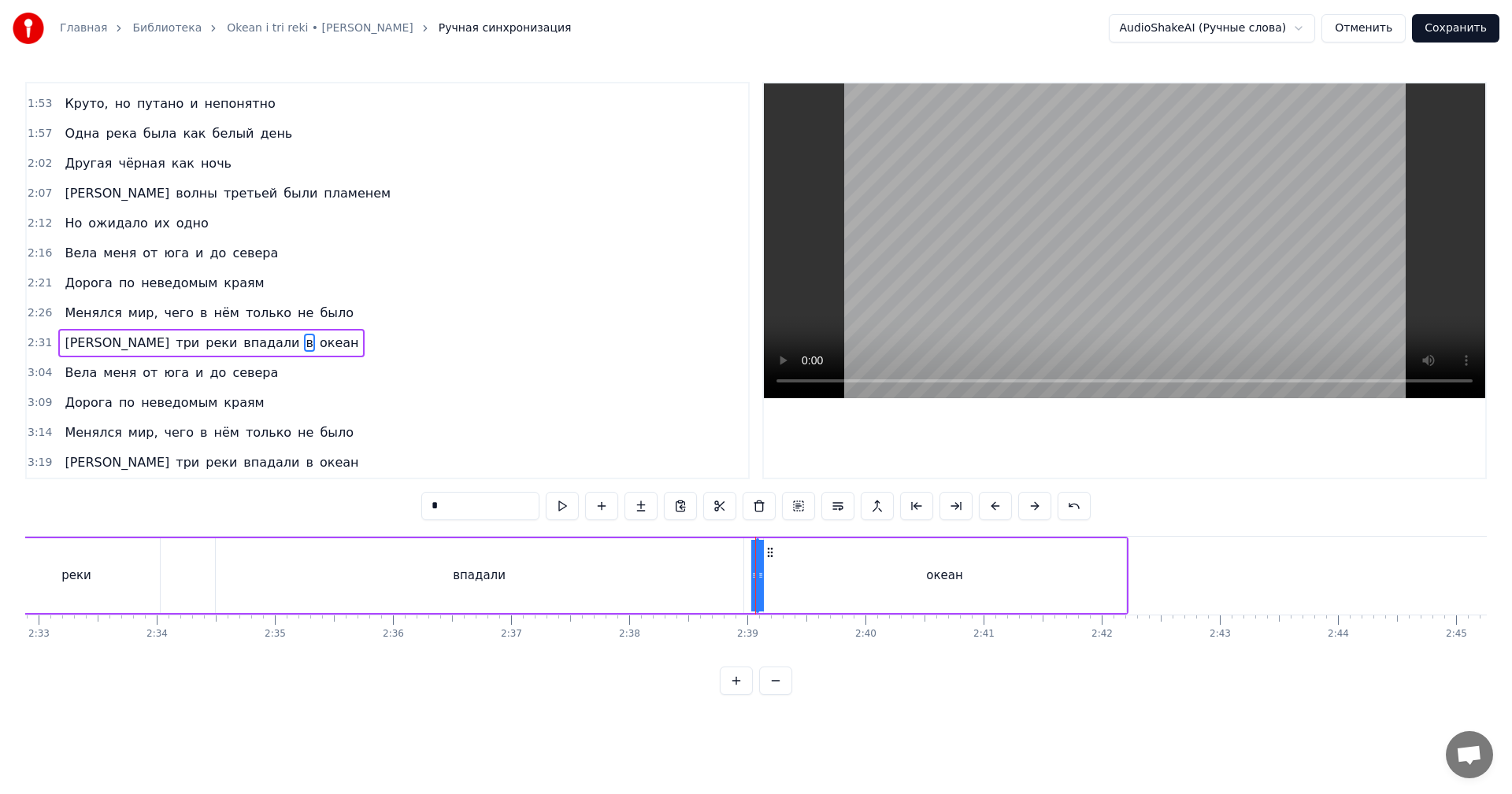
drag, startPoint x: 757, startPoint y: 572, endPoint x: 745, endPoint y: 575, distance: 12.4
click at [745, 575] on div "А три реки впадали в океан" at bounding box center [522, 576] width 1210 height 78
click at [757, 572] on div "в" at bounding box center [756, 576] width 7 height 18
drag, startPoint x: 761, startPoint y: 569, endPoint x: 747, endPoint y: 573, distance: 14.6
click at [747, 573] on div "в" at bounding box center [749, 576] width 11 height 72
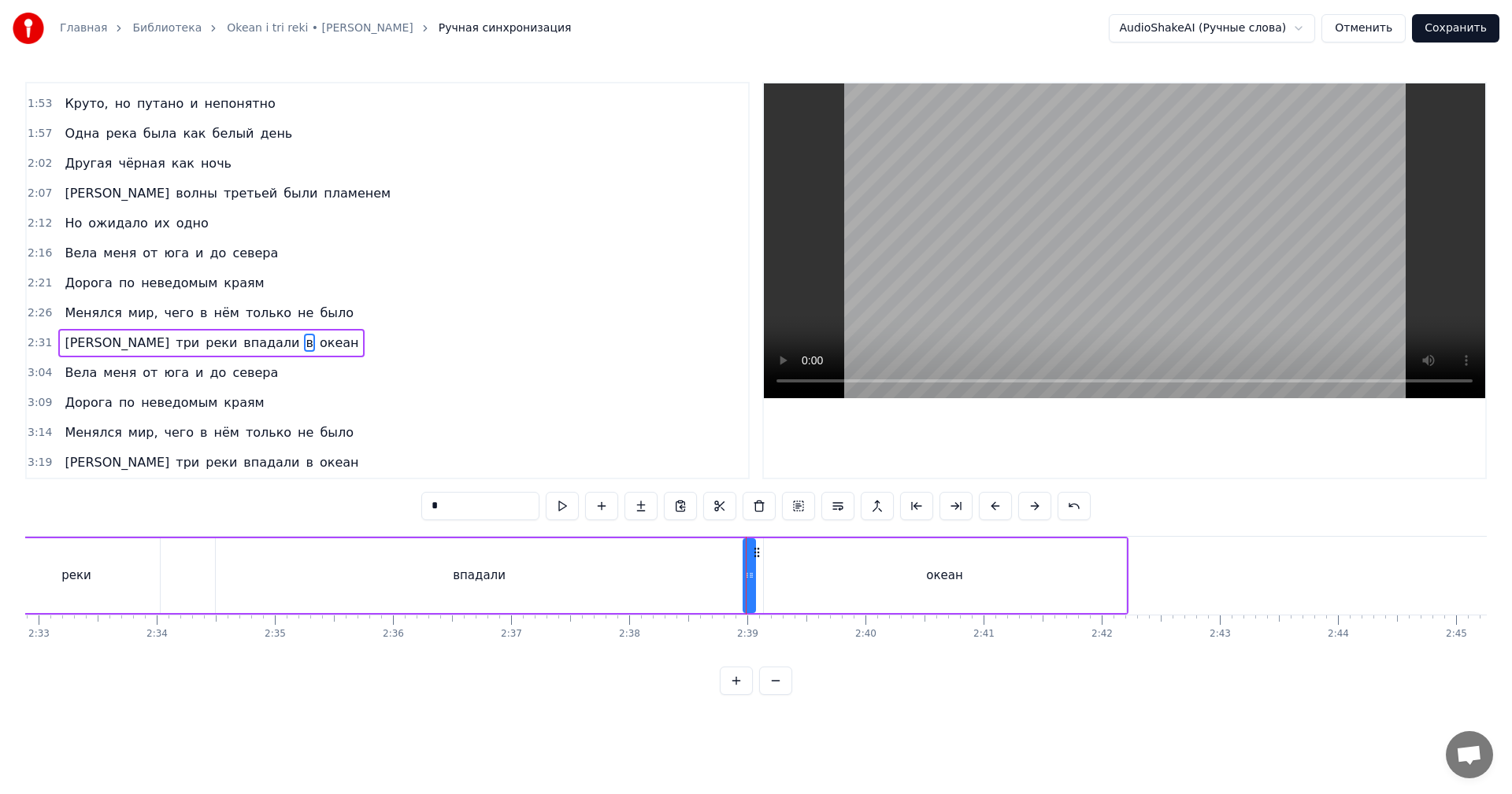
click at [750, 572] on icon at bounding box center [751, 575] width 7 height 12
drag, startPoint x: 753, startPoint y: 570, endPoint x: 767, endPoint y: 567, distance: 14.3
click at [767, 567] on div at bounding box center [766, 576] width 7 height 72
click at [648, 569] on div "впадали" at bounding box center [479, 576] width 527 height 75
type input "*******"
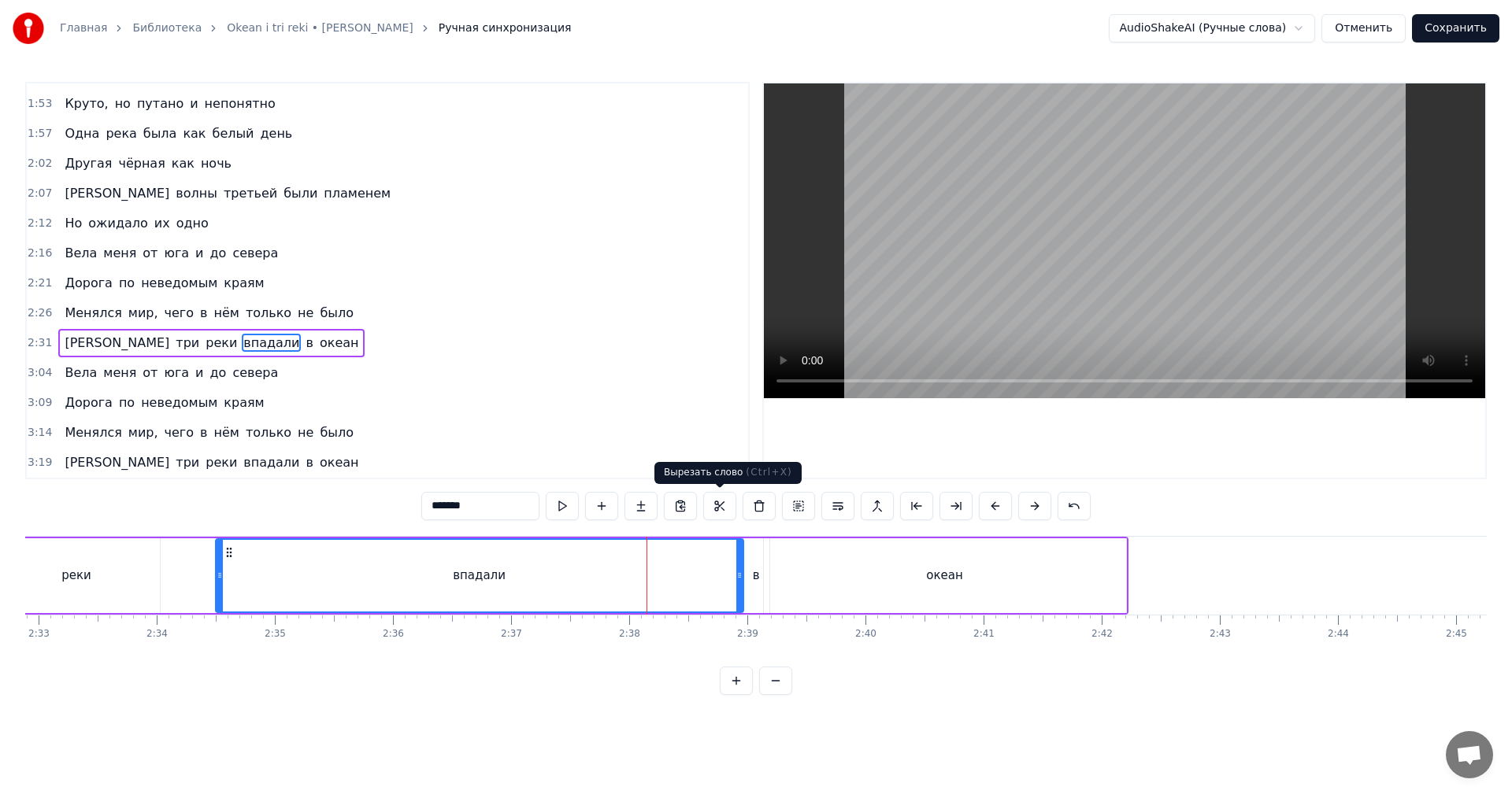
click at [1093, 290] on video at bounding box center [1125, 241] width 721 height 315
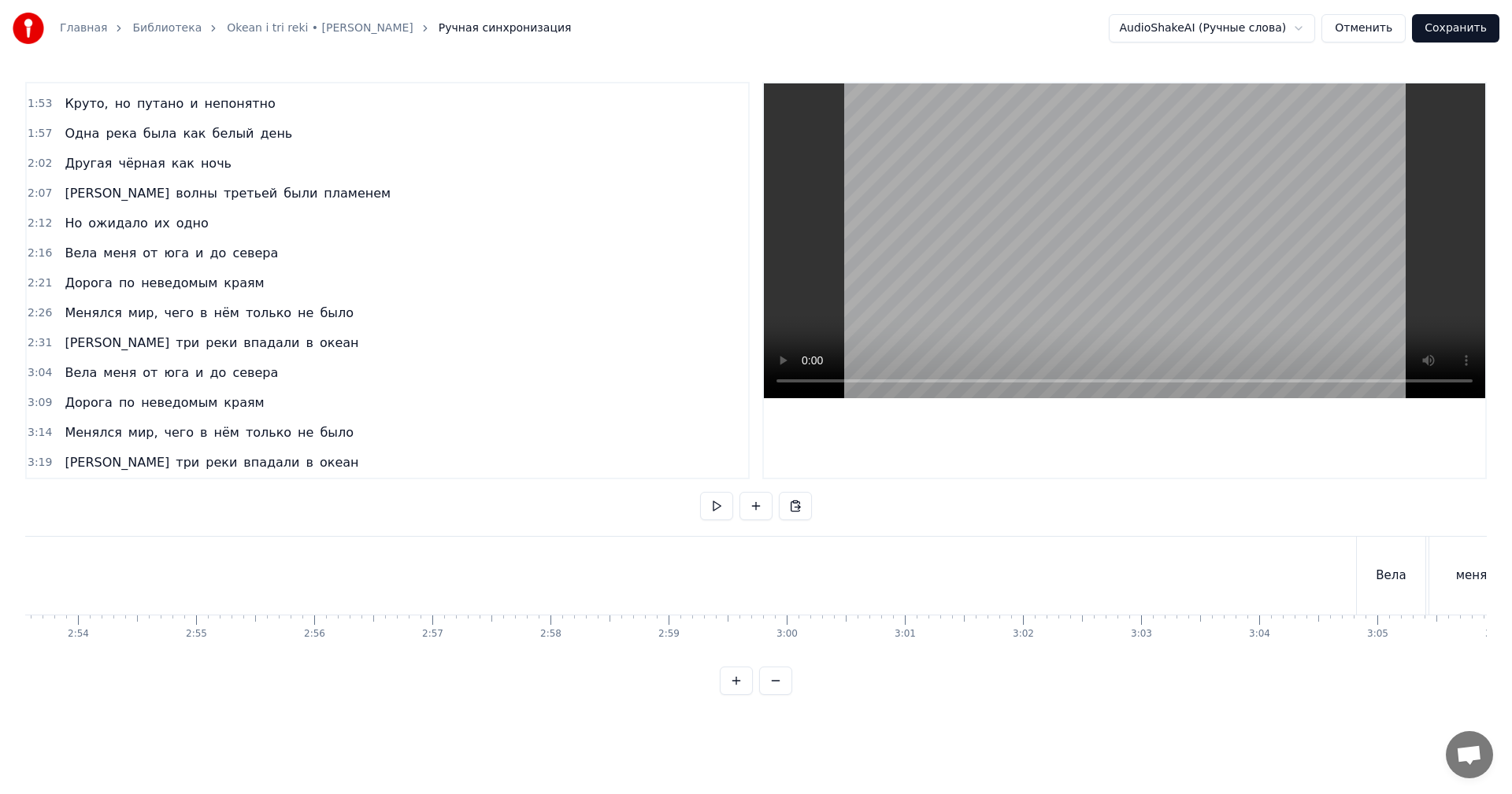
scroll to position [0, 20975]
click at [1183, 278] on video at bounding box center [1125, 241] width 721 height 315
click at [1362, 123] on video at bounding box center [1125, 241] width 721 height 315
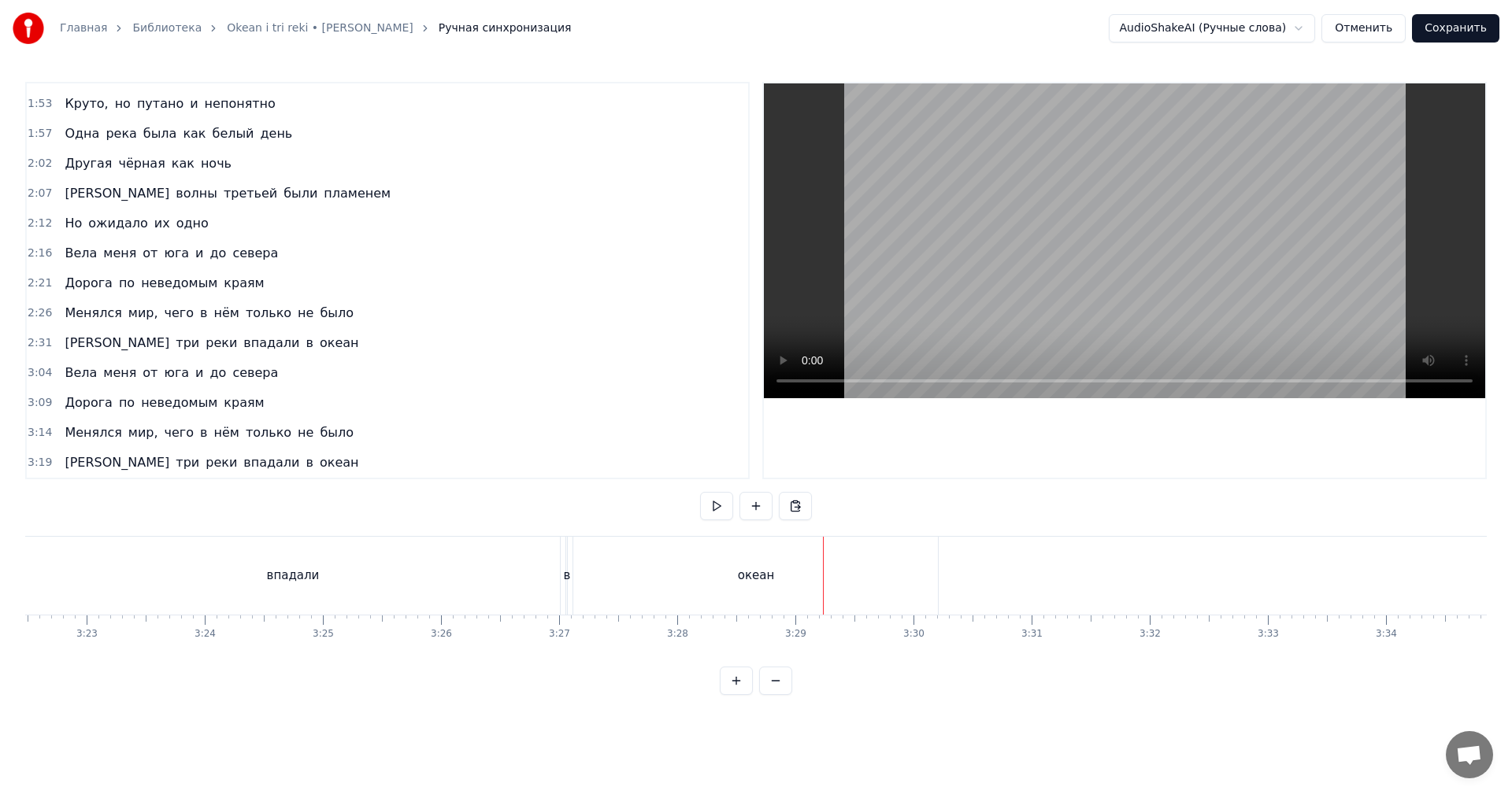
click at [557, 588] on div "впадали" at bounding box center [292, 576] width 535 height 78
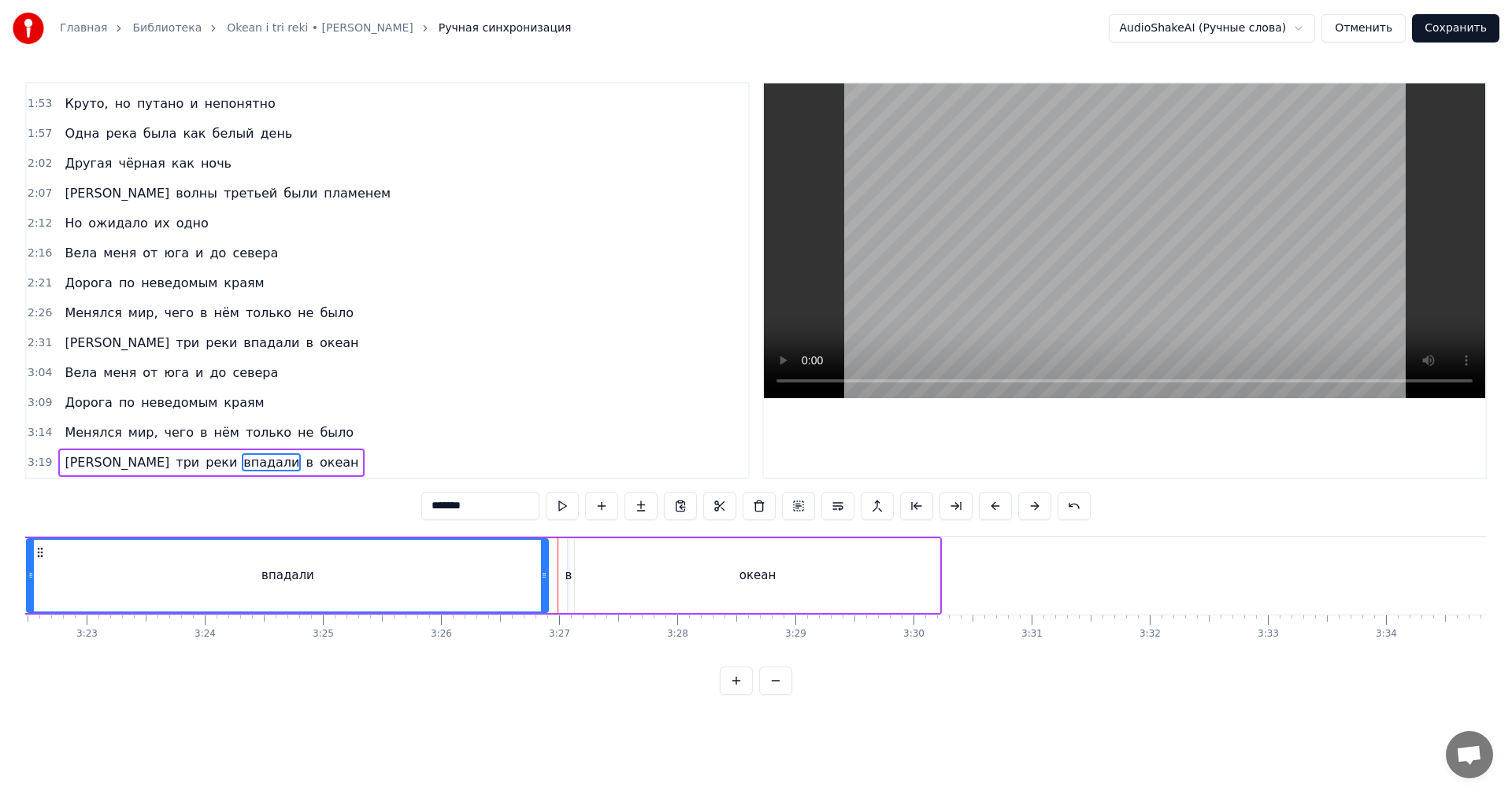
drag, startPoint x: 556, startPoint y: 587, endPoint x: 541, endPoint y: 592, distance: 15.8
click at [541, 592] on div at bounding box center [544, 576] width 7 height 72
click at [568, 578] on div "в" at bounding box center [569, 576] width 7 height 18
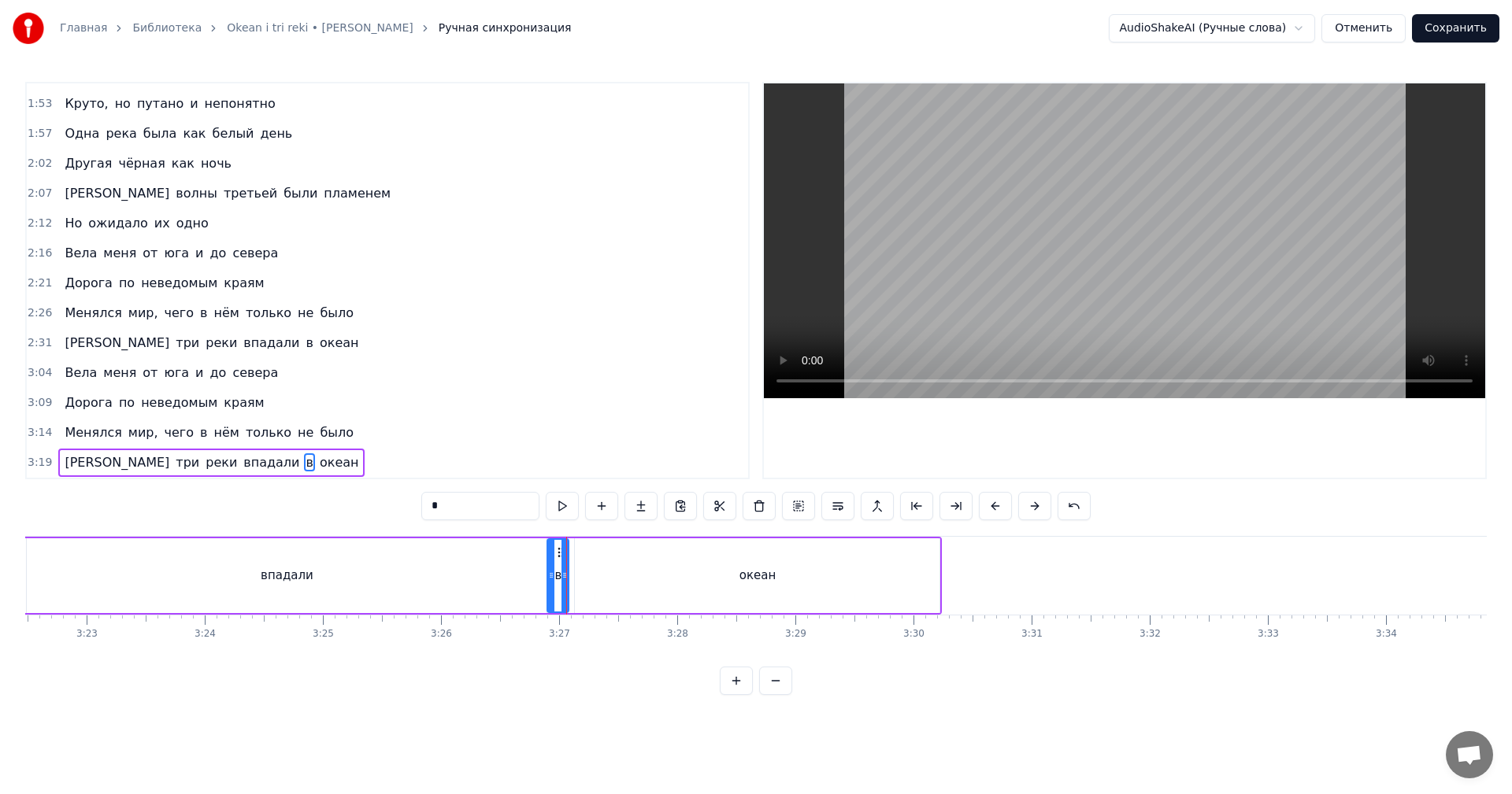
drag, startPoint x: 570, startPoint y: 577, endPoint x: 550, endPoint y: 582, distance: 20.6
click at [550, 582] on div at bounding box center [552, 576] width 7 height 72
drag, startPoint x: 513, startPoint y: 583, endPoint x: 596, endPoint y: 505, distance: 113.9
click at [514, 583] on div "впадали" at bounding box center [286, 576] width 520 height 75
type input "*******"
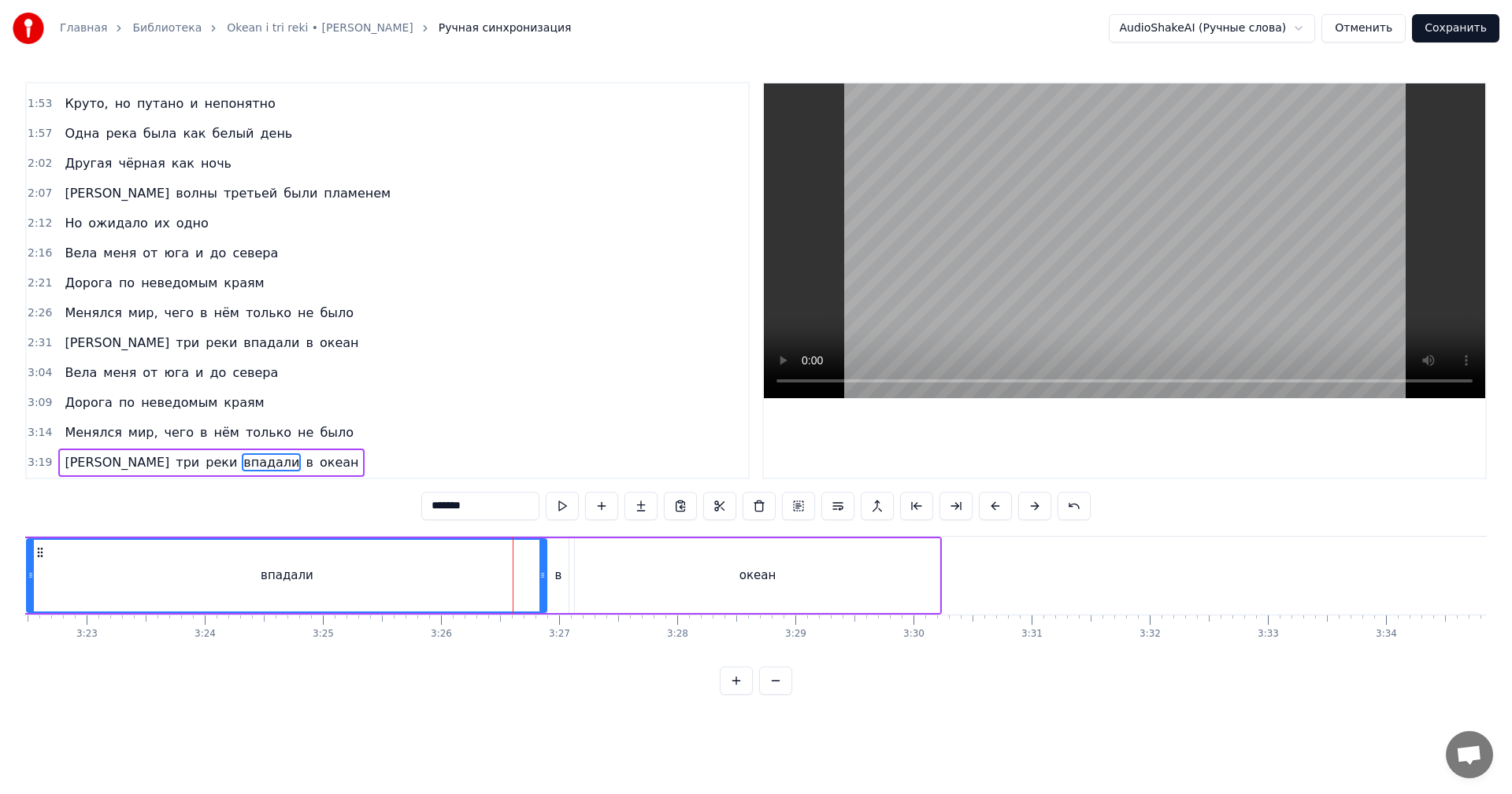
drag, startPoint x: 1124, startPoint y: 277, endPoint x: 1112, endPoint y: 295, distance: 21.6
click at [1123, 277] on video at bounding box center [1125, 241] width 721 height 315
click at [1456, 33] on button "Сохранить" at bounding box center [1455, 28] width 87 height 28
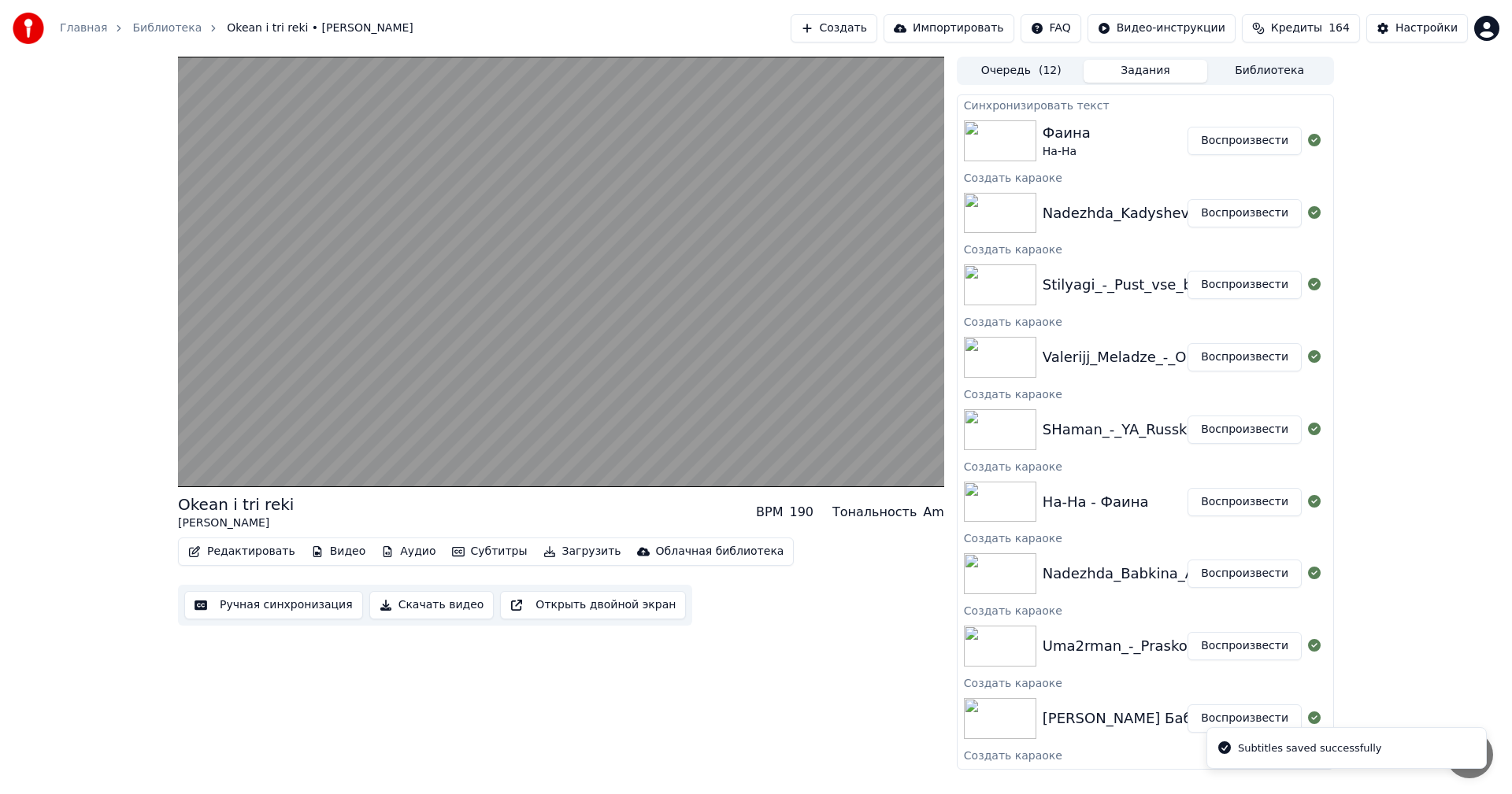
click at [1228, 277] on button "Воспроизвести" at bounding box center [1244, 285] width 114 height 28
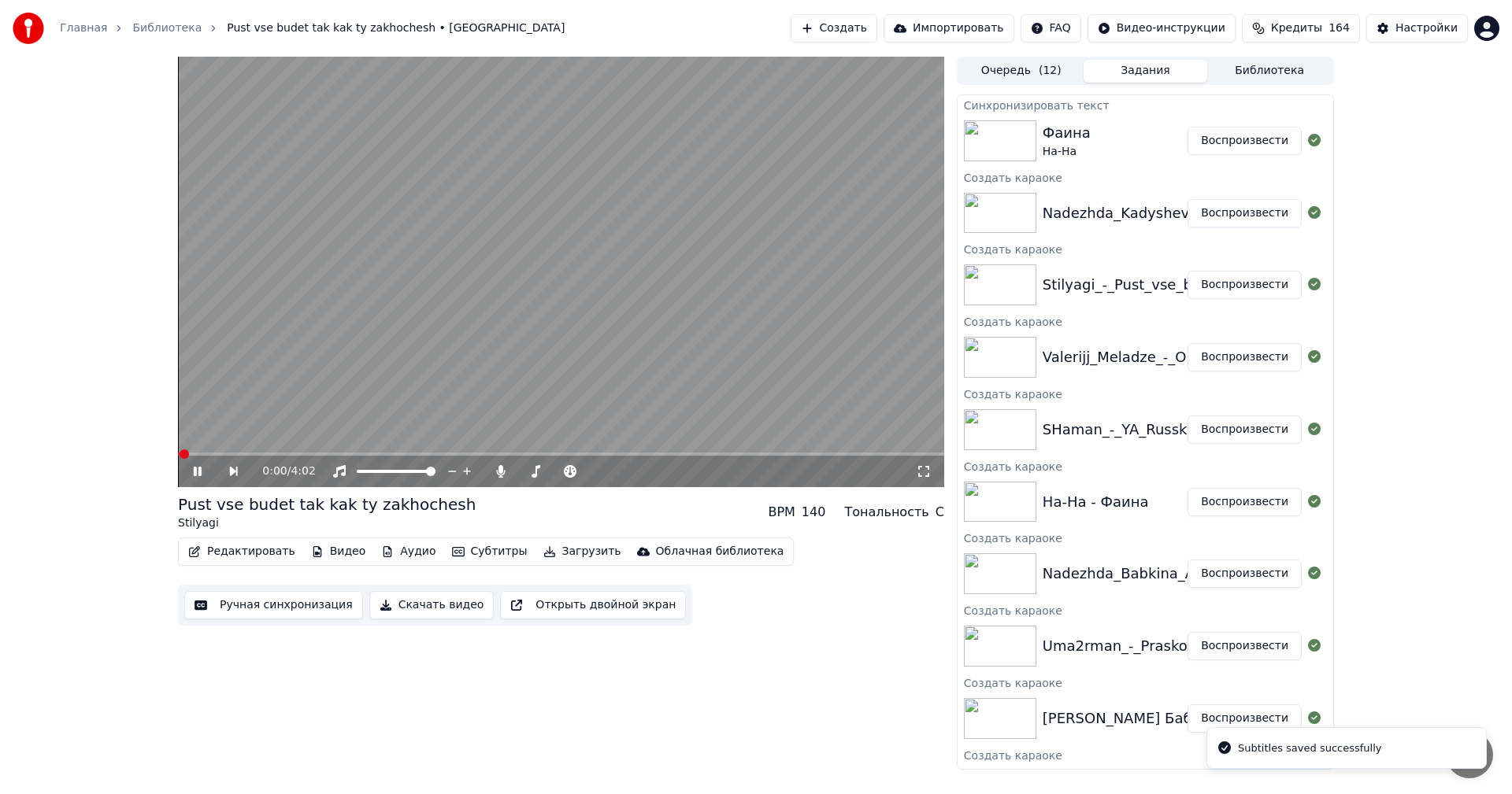
click at [258, 613] on button "Ручная синхронизация" at bounding box center [273, 605] width 179 height 28
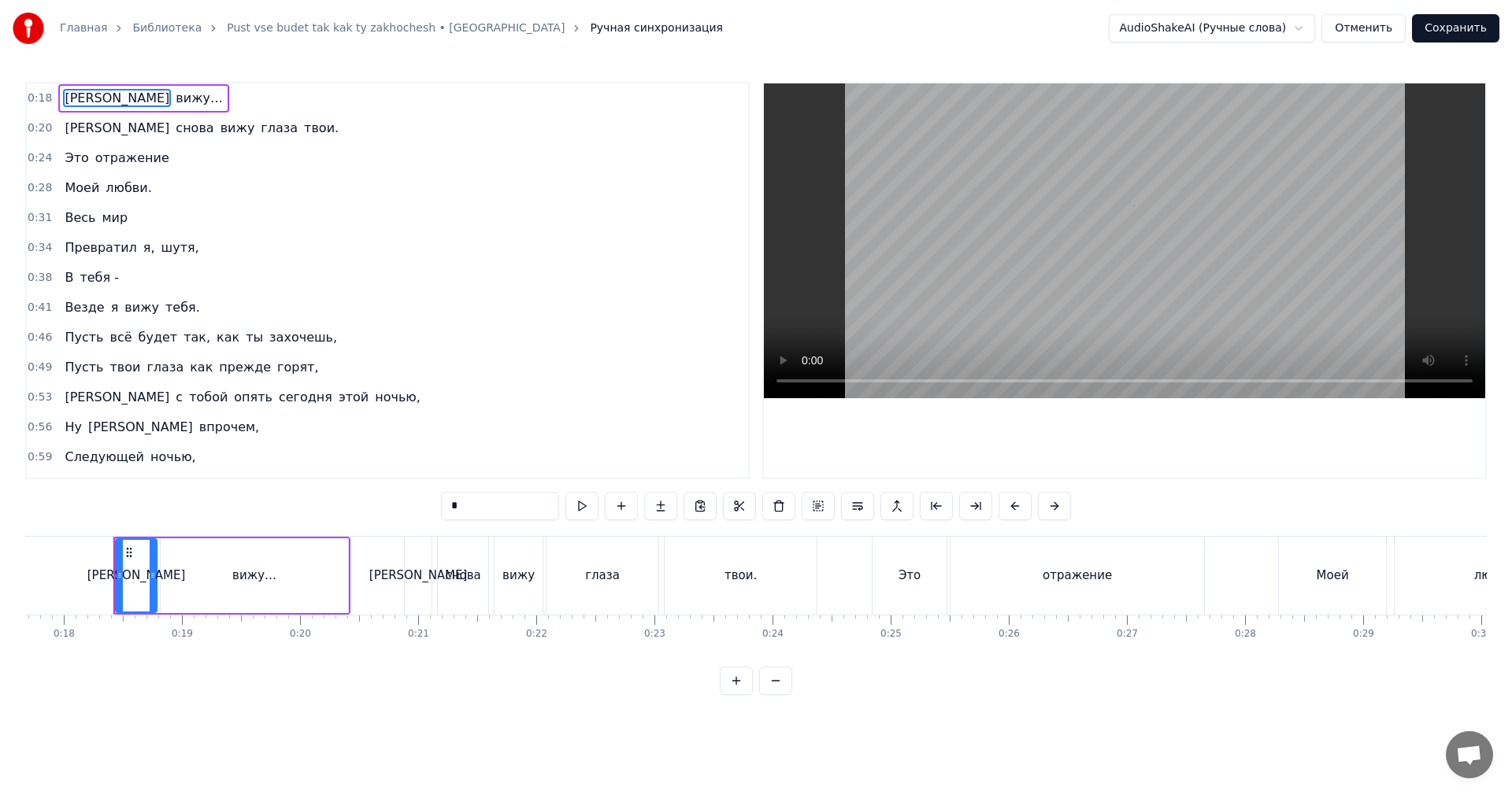
scroll to position [0, 2097]
click at [1016, 219] on video at bounding box center [1125, 241] width 721 height 315
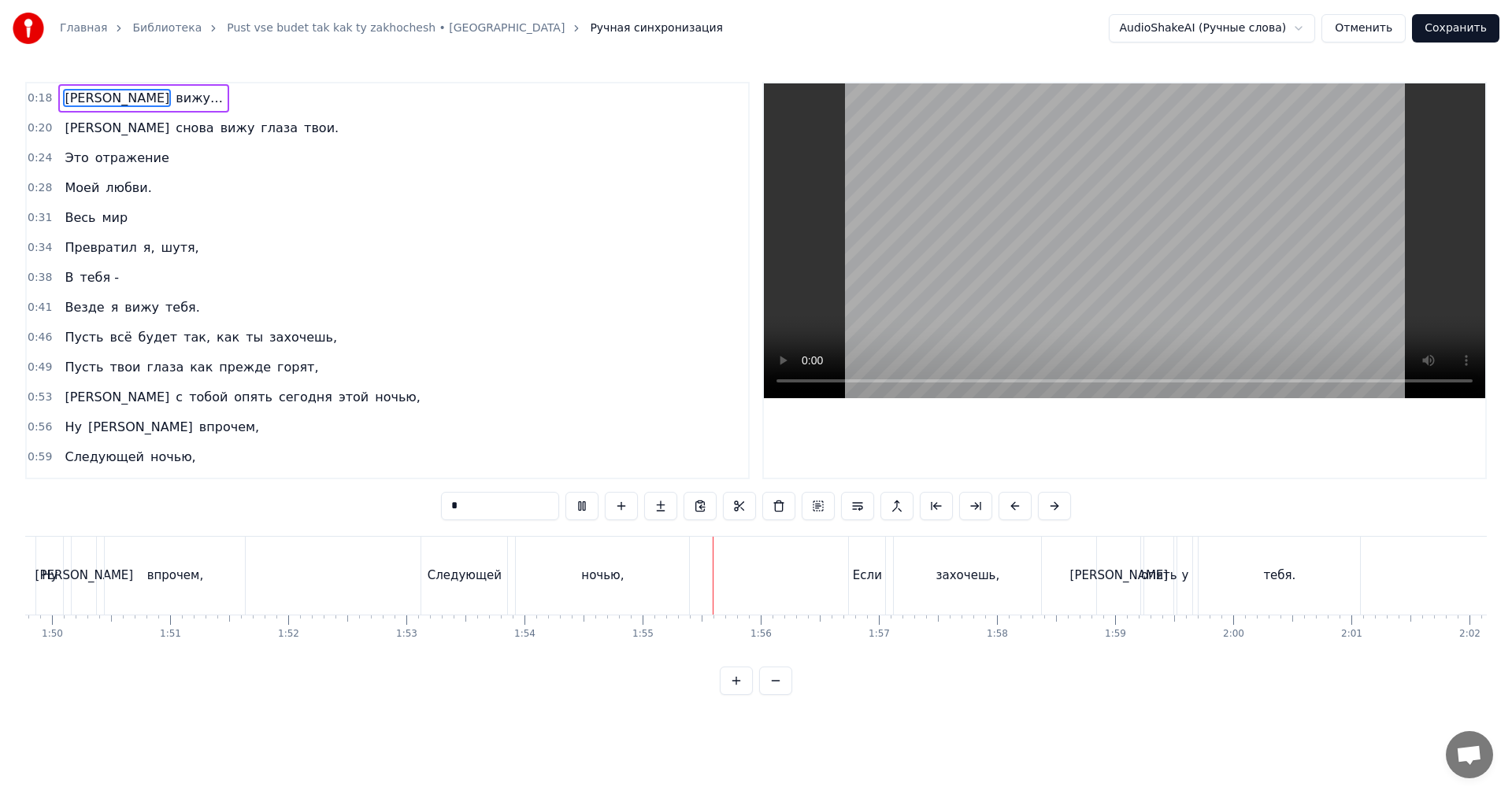
scroll to position [0, 12968]
click at [898, 596] on div "захочешь," at bounding box center [966, 576] width 147 height 78
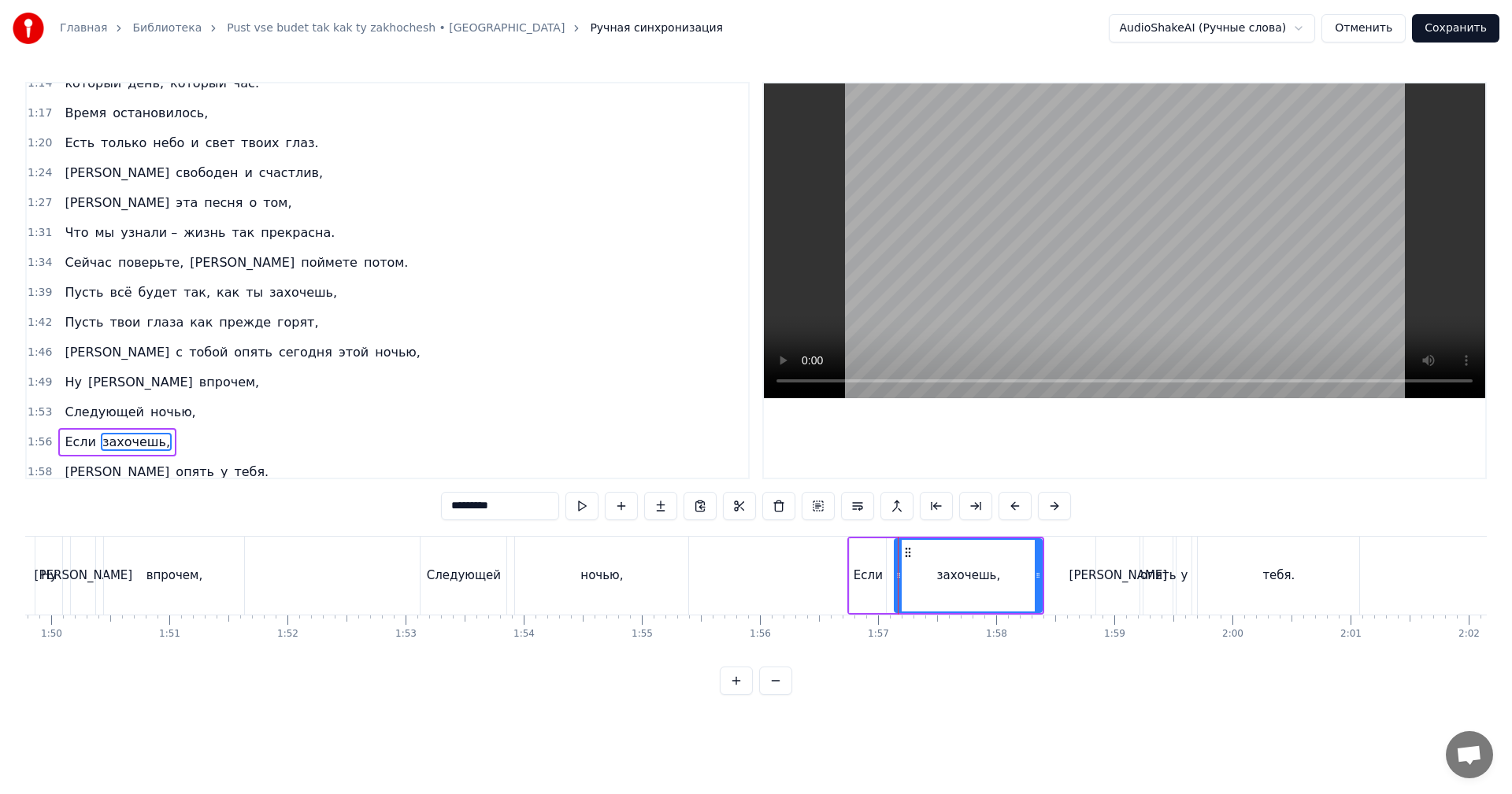
click at [864, 596] on div "Если" at bounding box center [867, 576] width 37 height 75
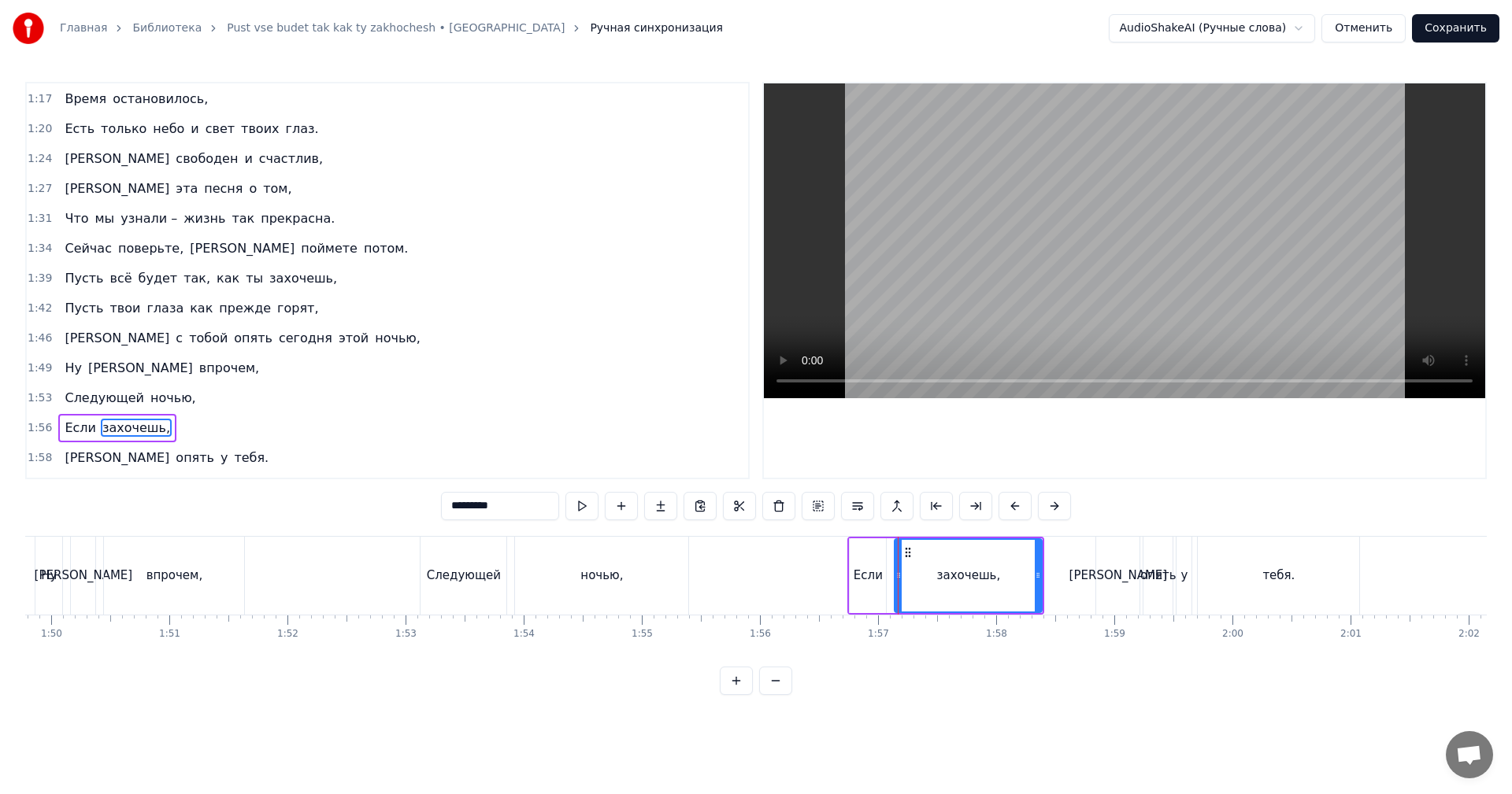
type input "****"
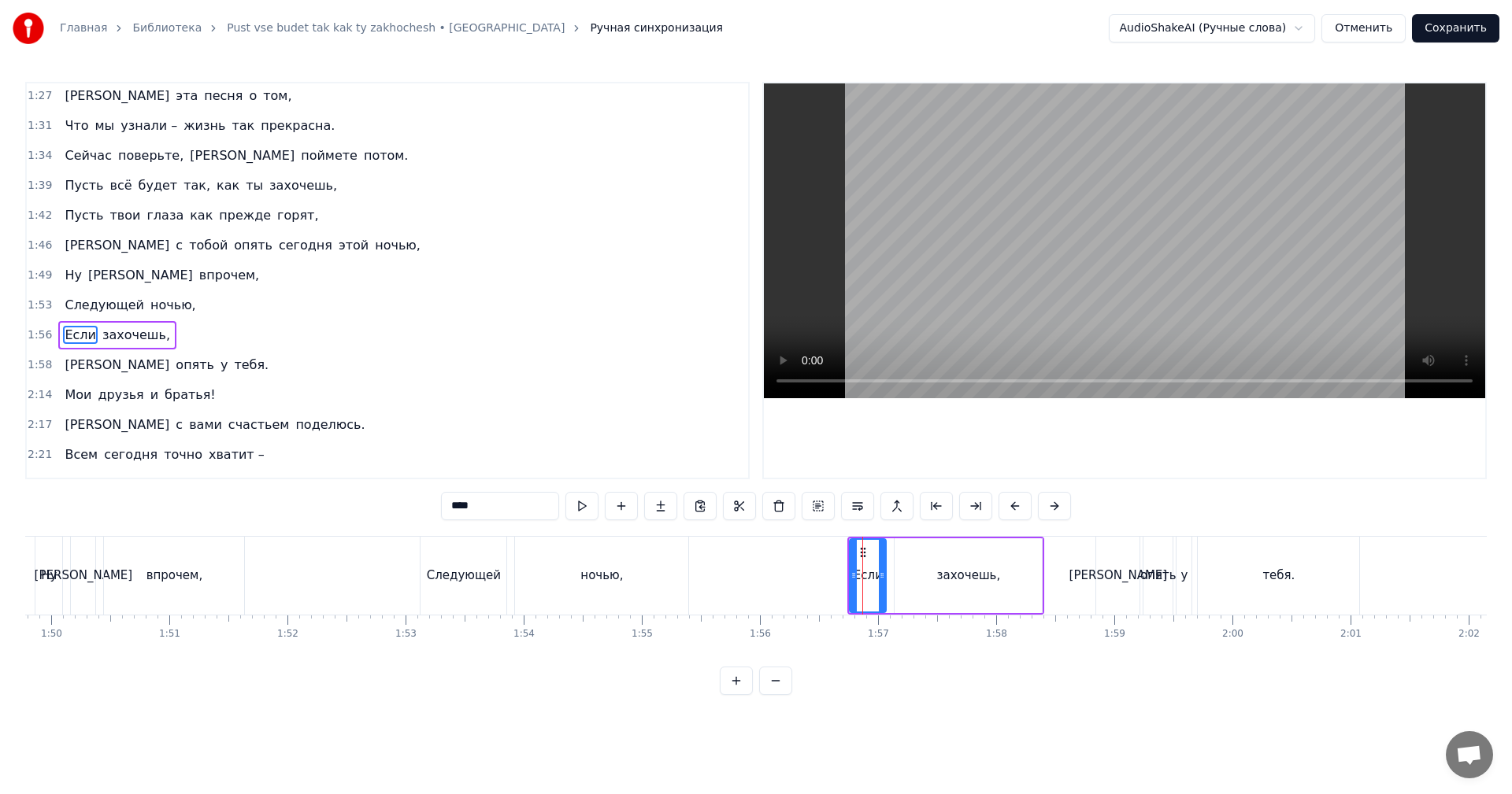
scroll to position [655, 0]
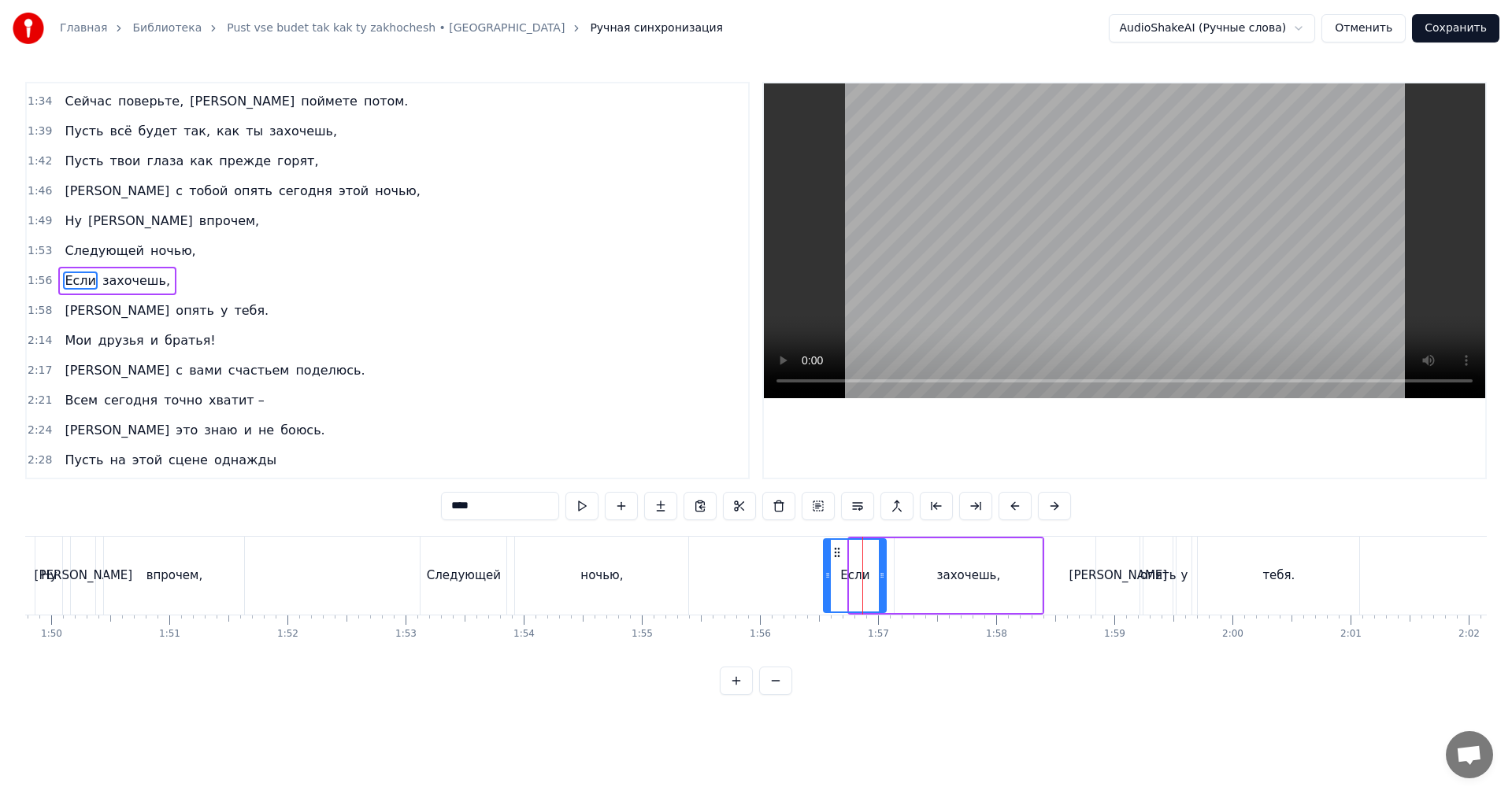
drag, startPoint x: 853, startPoint y: 588, endPoint x: 827, endPoint y: 591, distance: 26.2
click at [827, 591] on div at bounding box center [828, 576] width 7 height 72
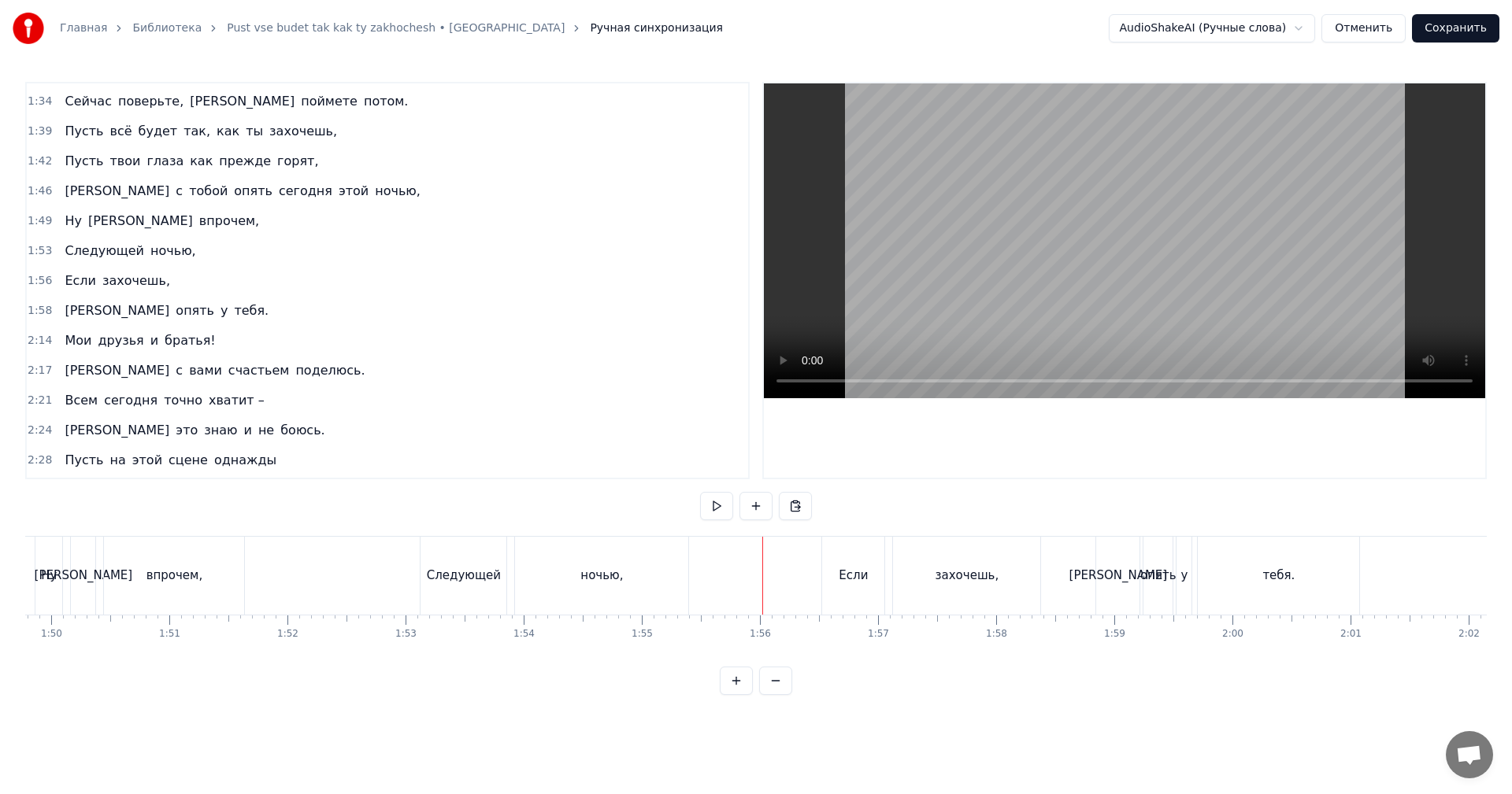
click at [1224, 225] on video at bounding box center [1125, 241] width 721 height 315
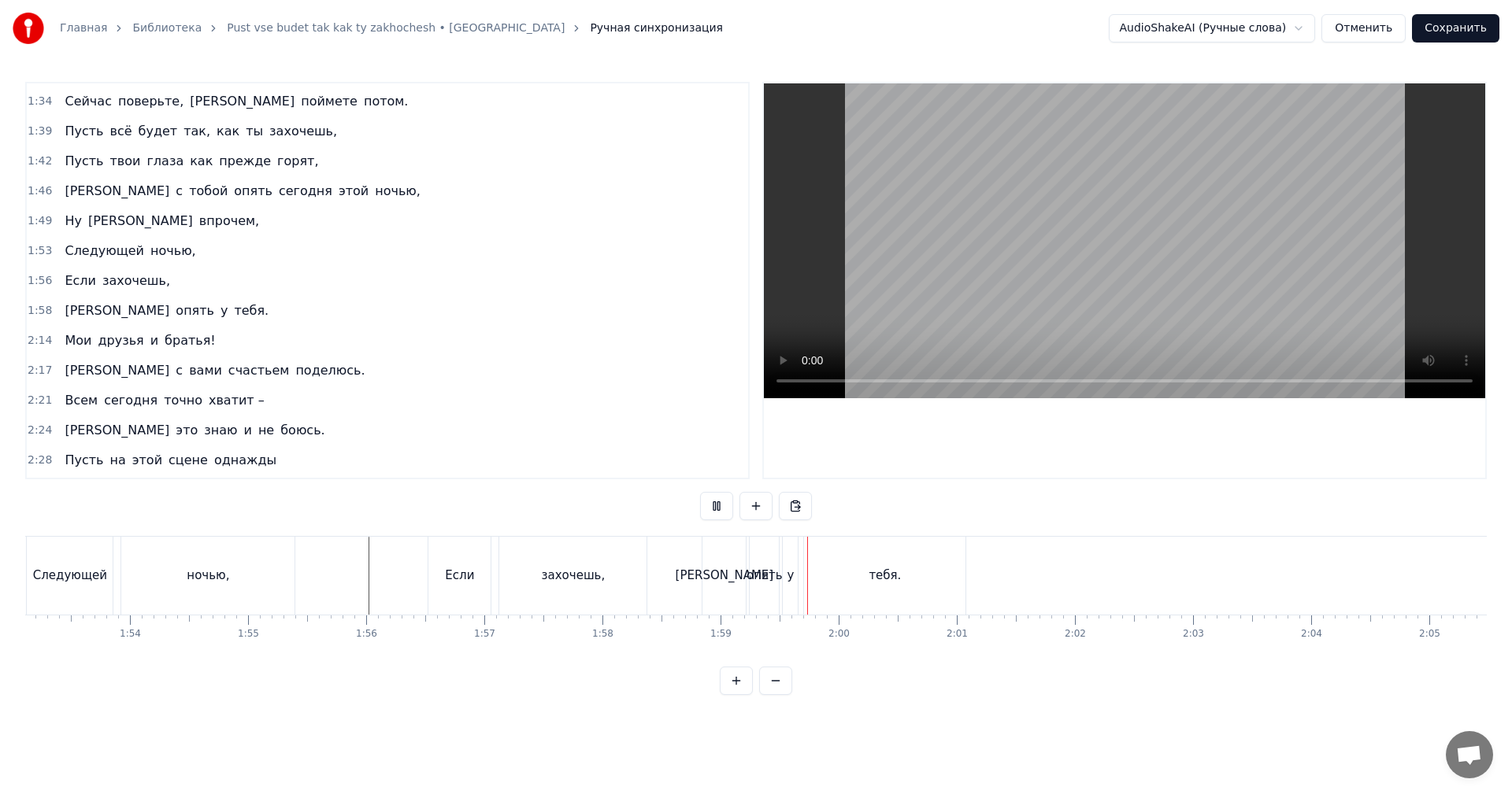
click at [732, 578] on div "[PERSON_NAME]" at bounding box center [723, 576] width 43 height 78
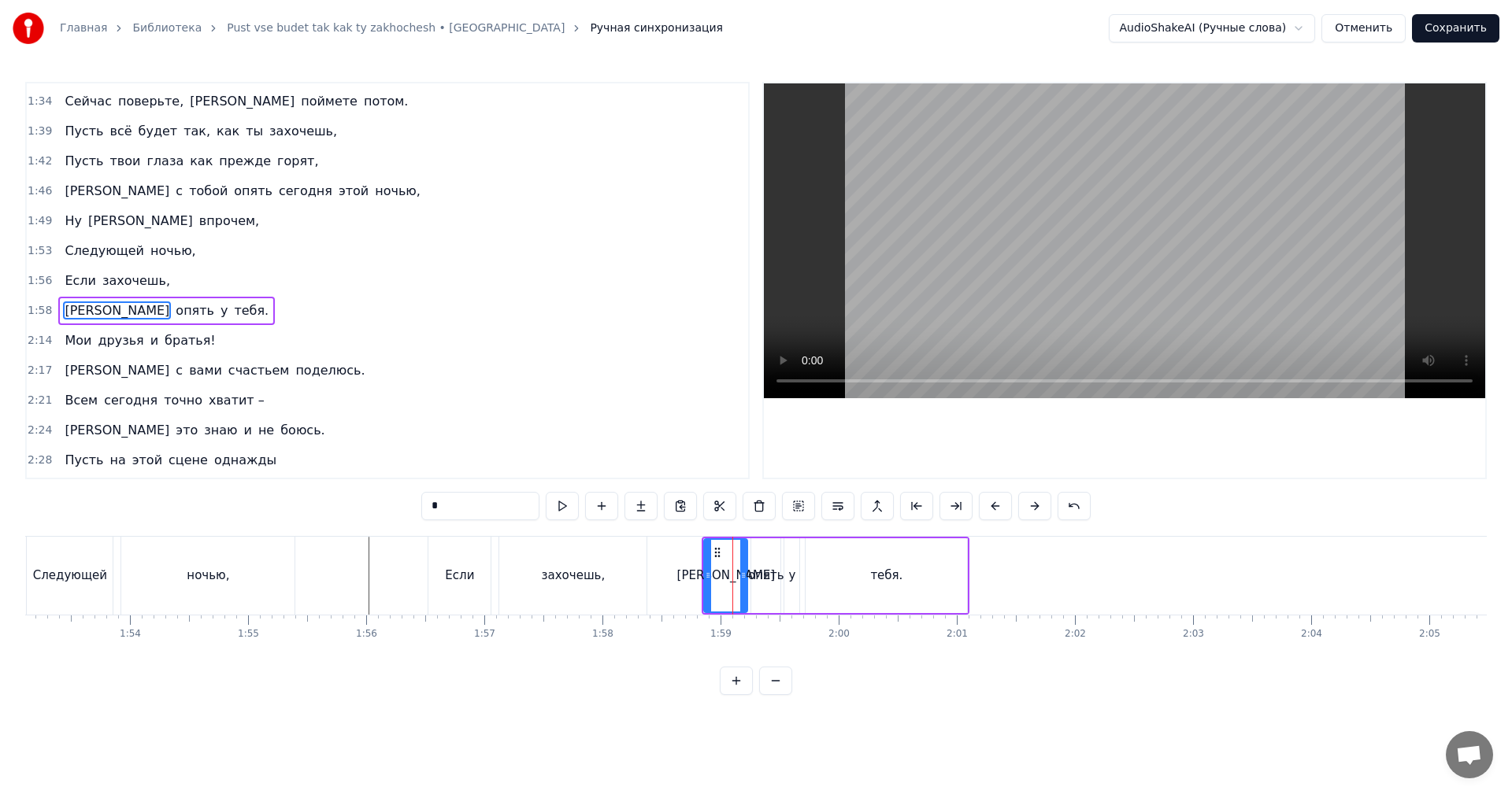
scroll to position [685, 0]
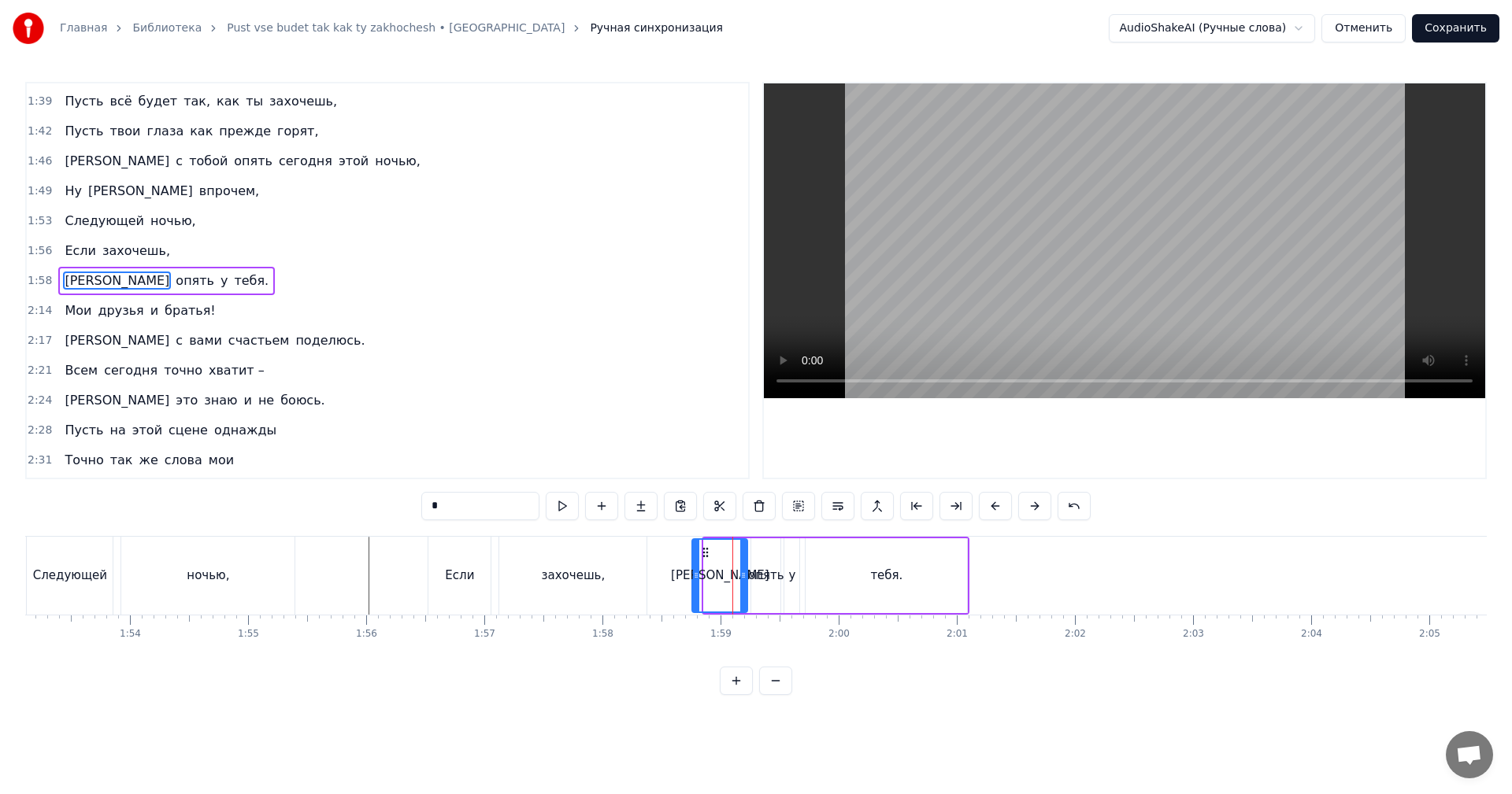
drag, startPoint x: 707, startPoint y: 578, endPoint x: 694, endPoint y: 583, distance: 13.9
click at [695, 583] on div at bounding box center [697, 576] width 7 height 72
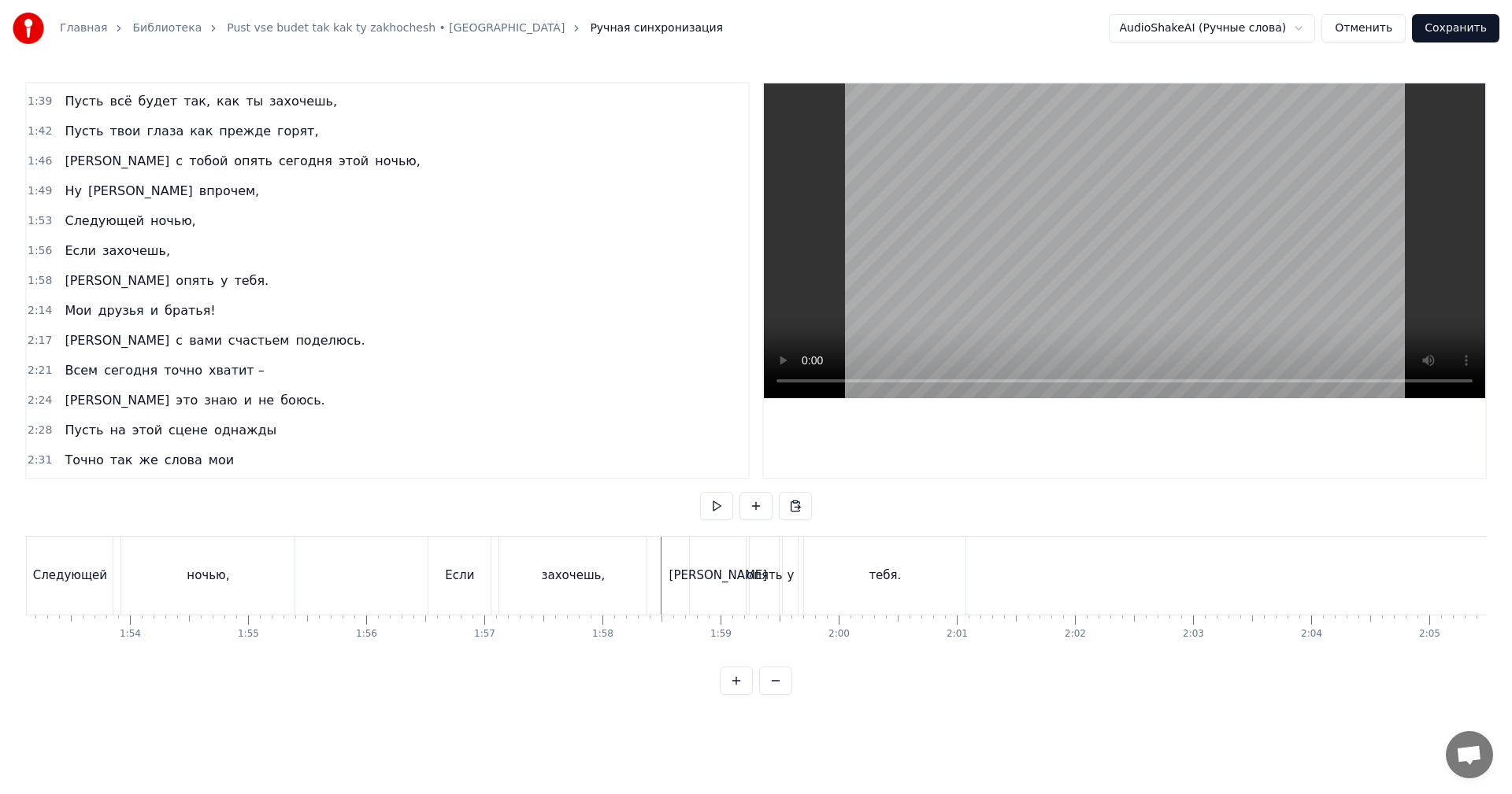
click at [1053, 290] on video at bounding box center [1125, 241] width 721 height 315
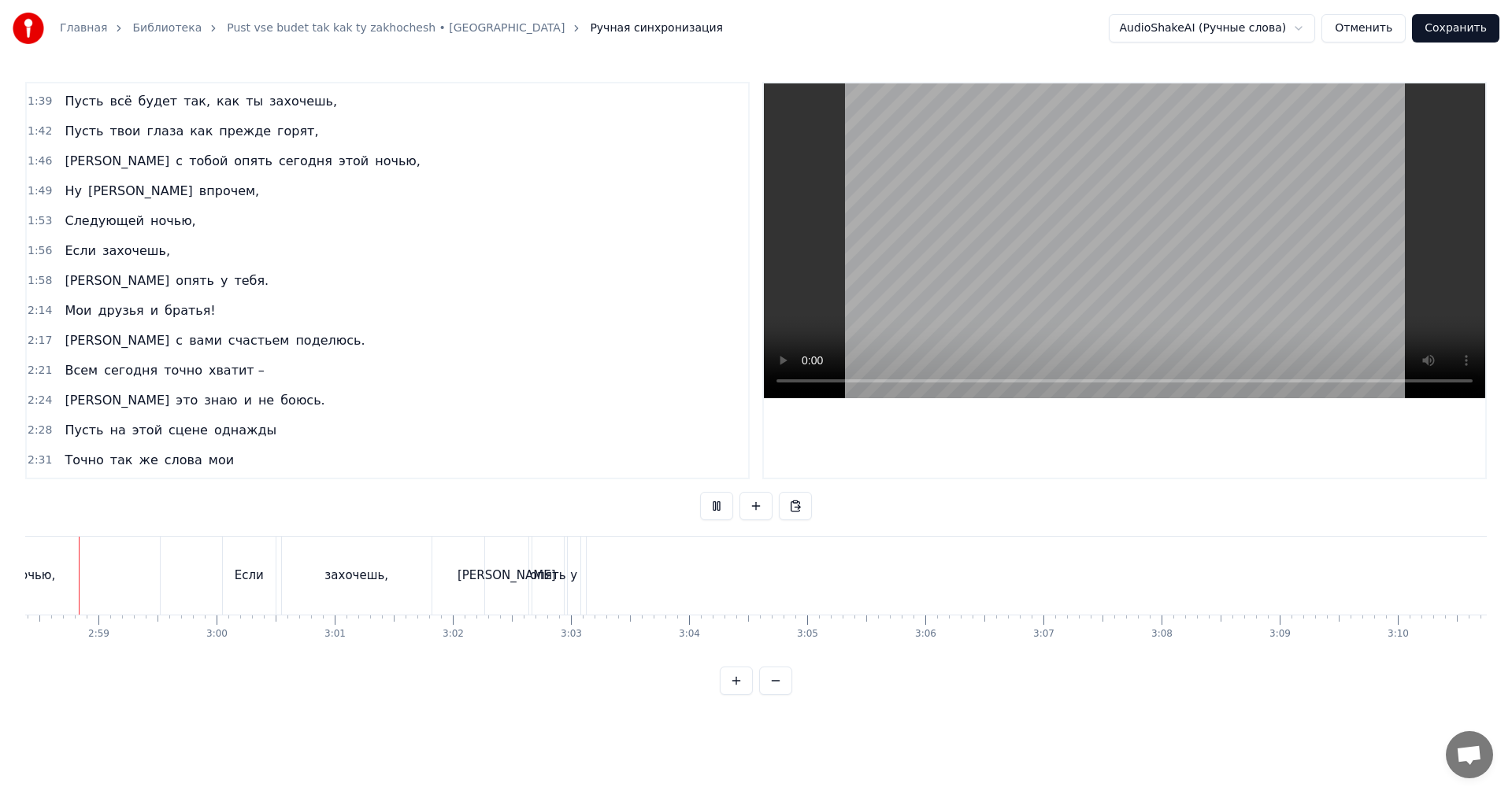
scroll to position [0, 21032]
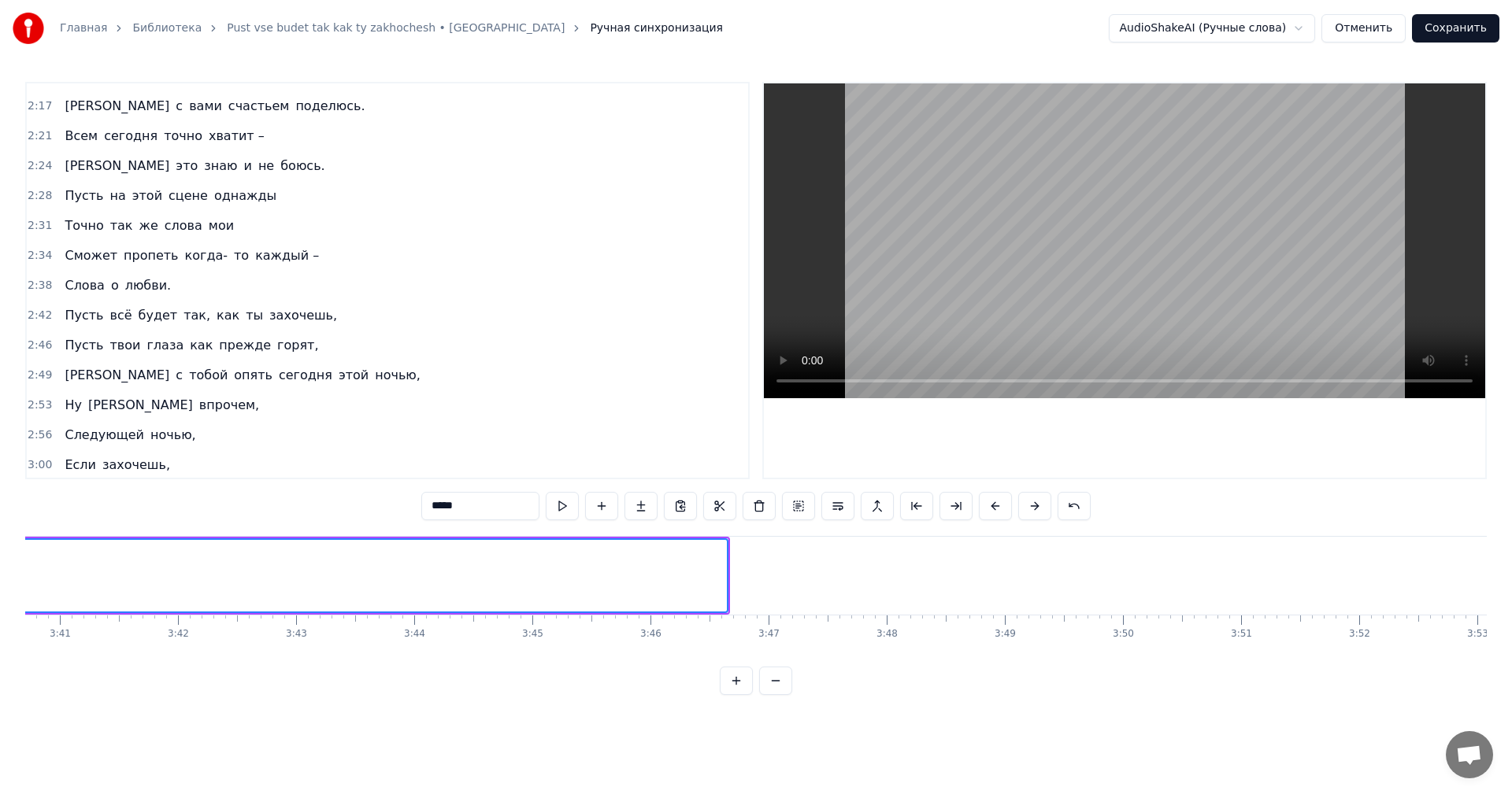
scroll to position [0, 25522]
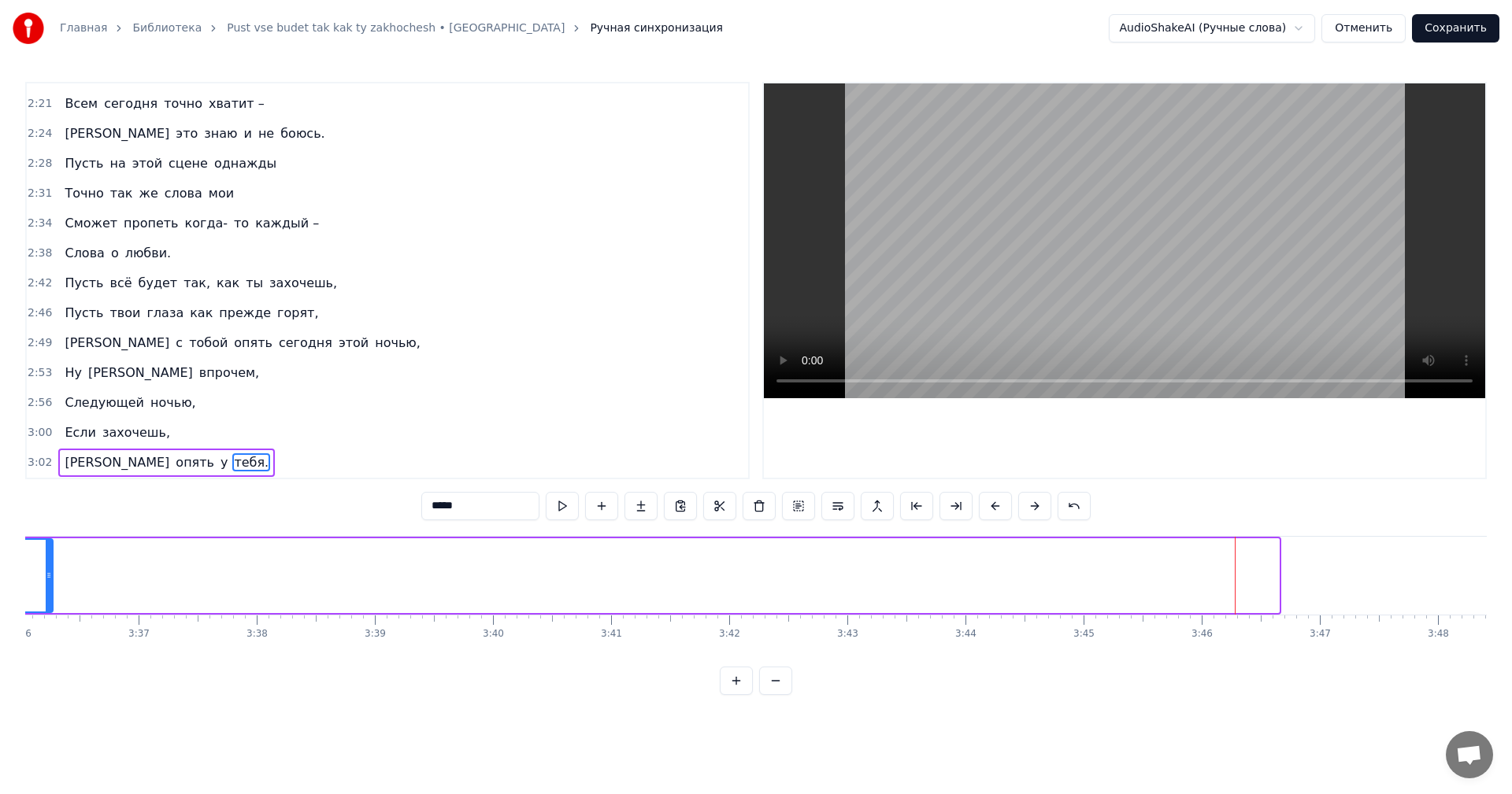
drag, startPoint x: 1275, startPoint y: 572, endPoint x: 0, endPoint y: 588, distance: 1275.1
click at [0, 588] on div "Главная Библиотека Pust vse budet tak kak ty zakhochesh • Stilyagi Ручная синхр…" at bounding box center [756, 347] width 1512 height 696
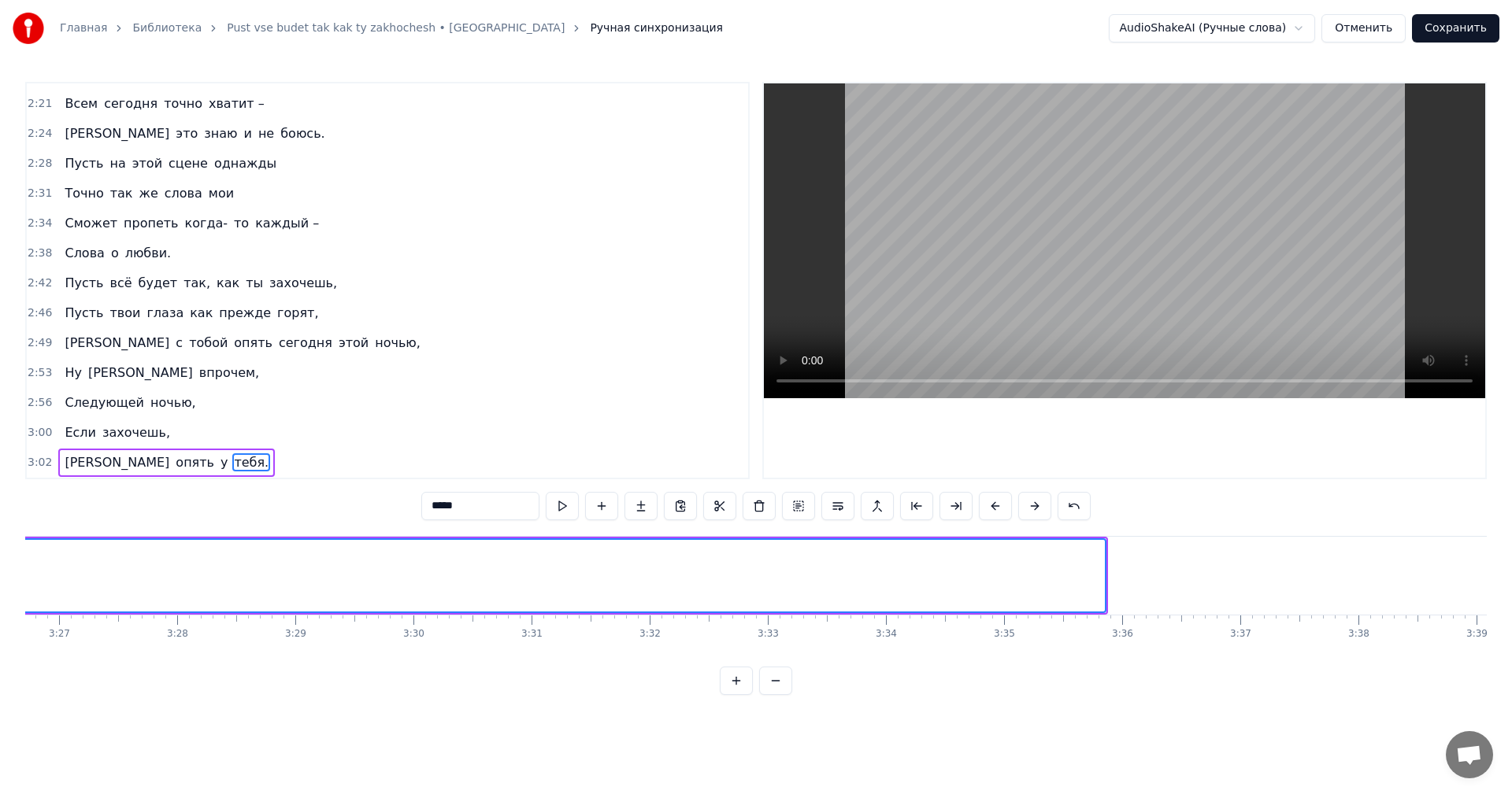
scroll to position [0, 24419]
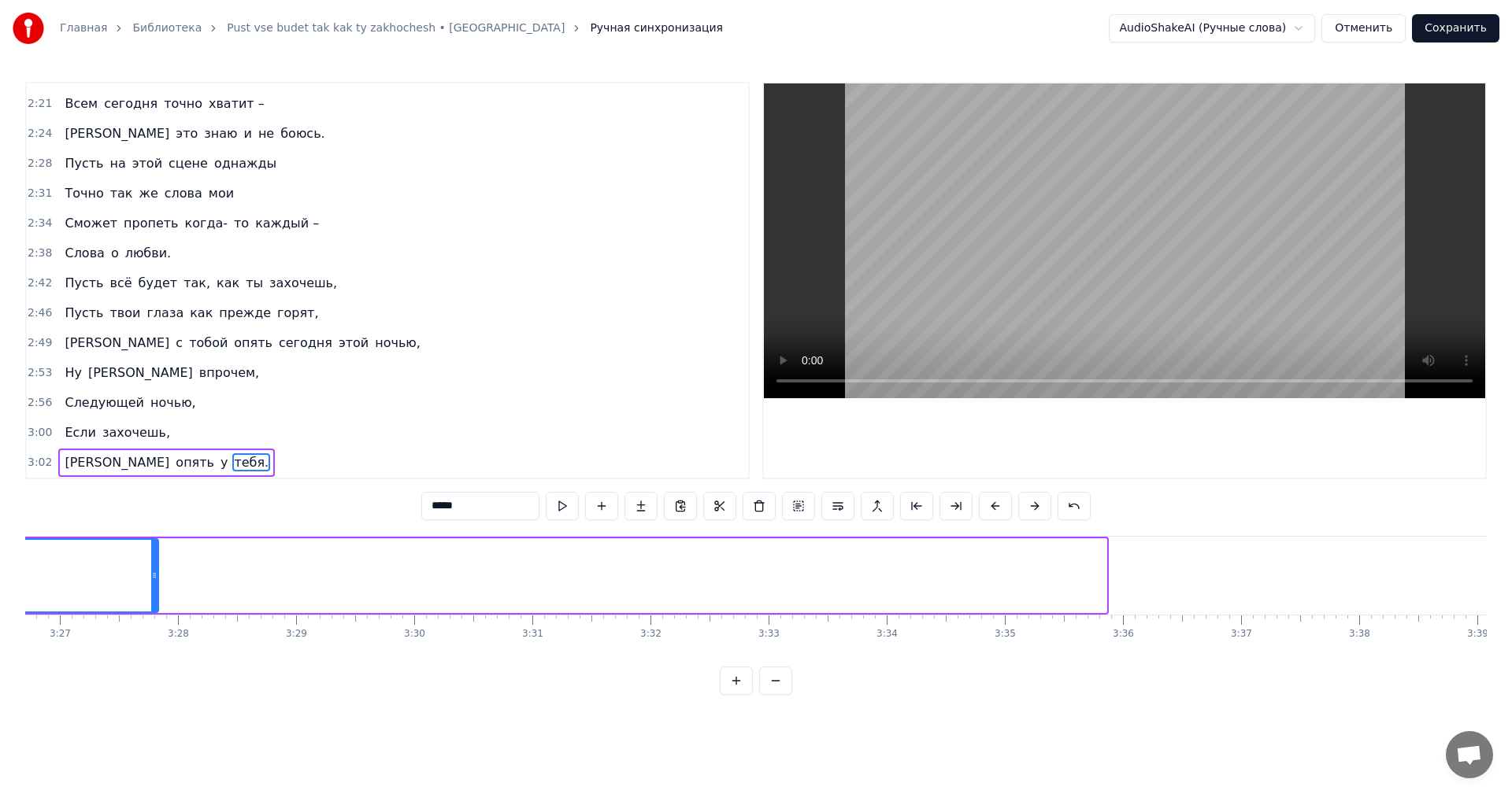
drag, startPoint x: 1103, startPoint y: 574, endPoint x: 97, endPoint y: 557, distance: 1006.1
click at [151, 557] on div at bounding box center [155, 576] width 7 height 72
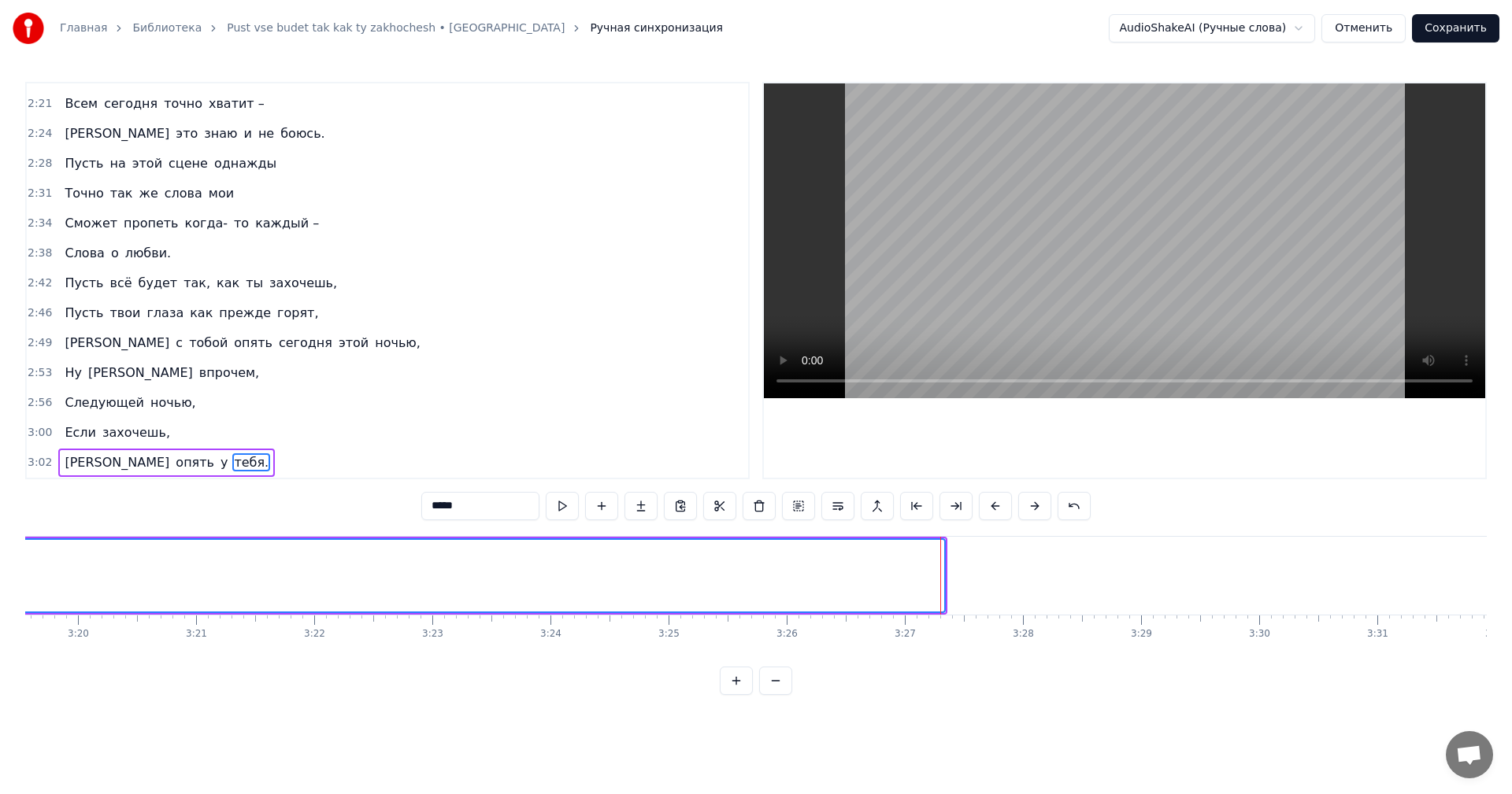
scroll to position [0, 23237]
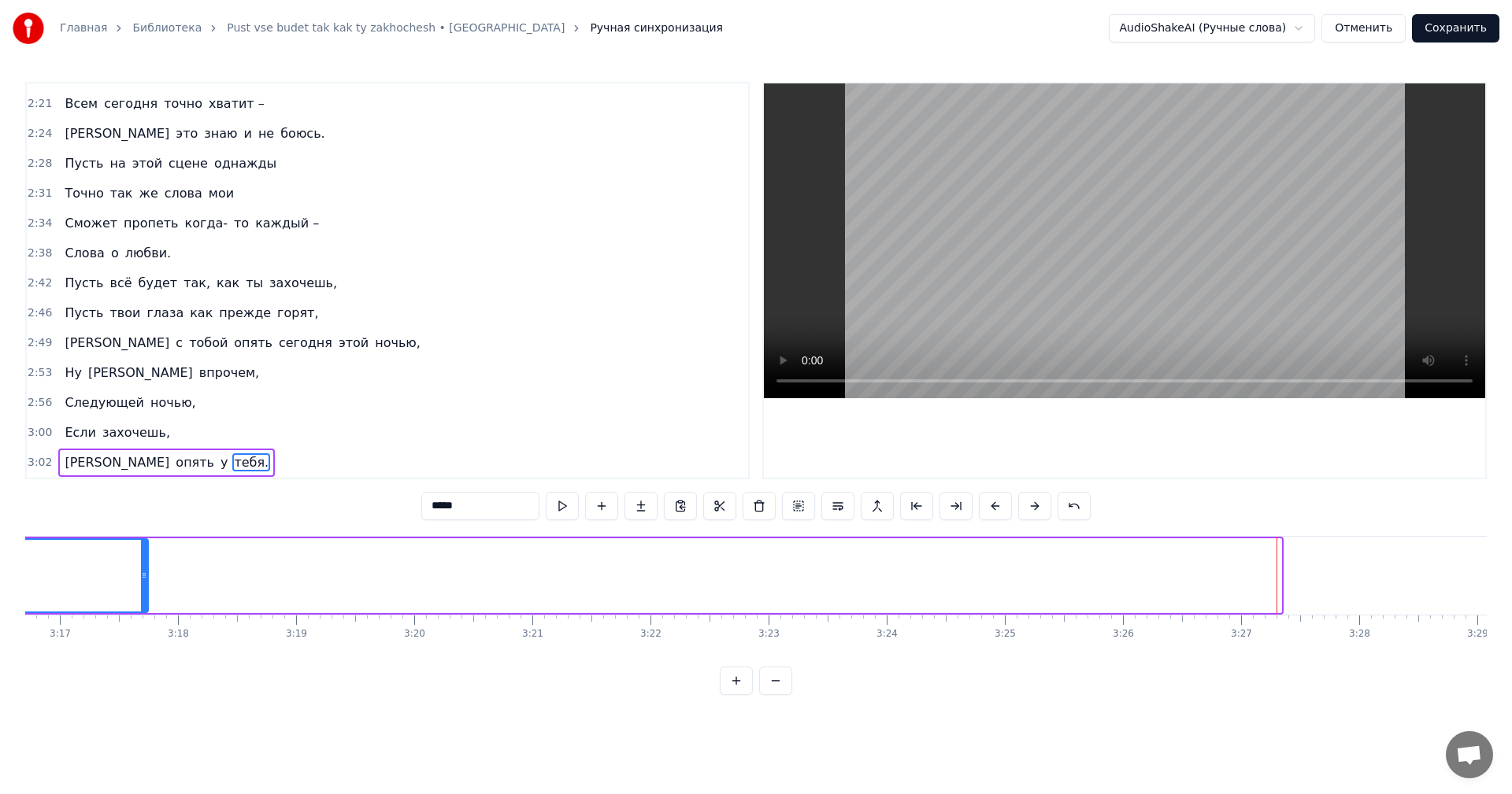
drag, startPoint x: 1278, startPoint y: 566, endPoint x: 111, endPoint y: 555, distance: 1167.1
click at [141, 555] on div at bounding box center [144, 576] width 7 height 72
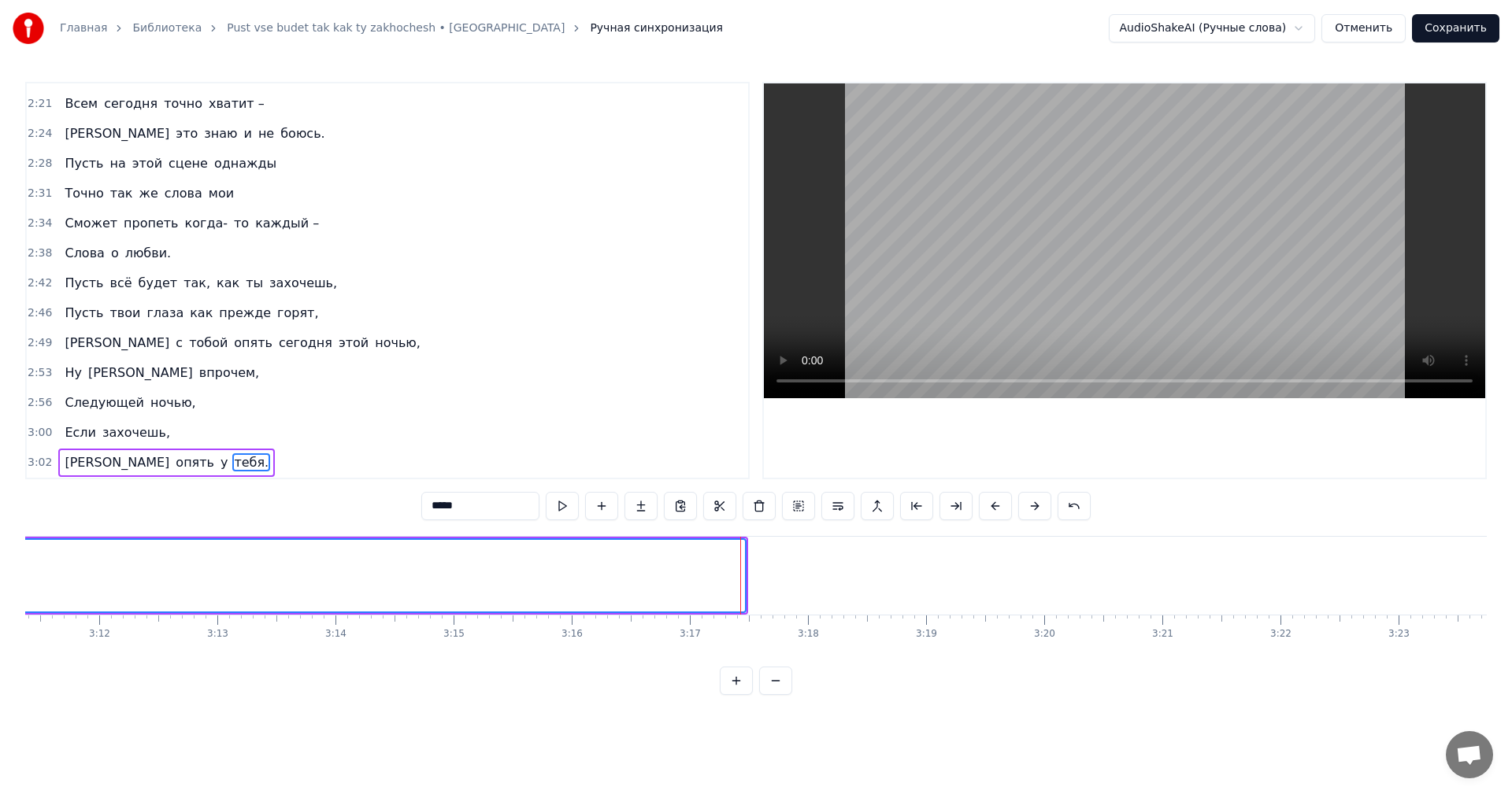
scroll to position [0, 22135]
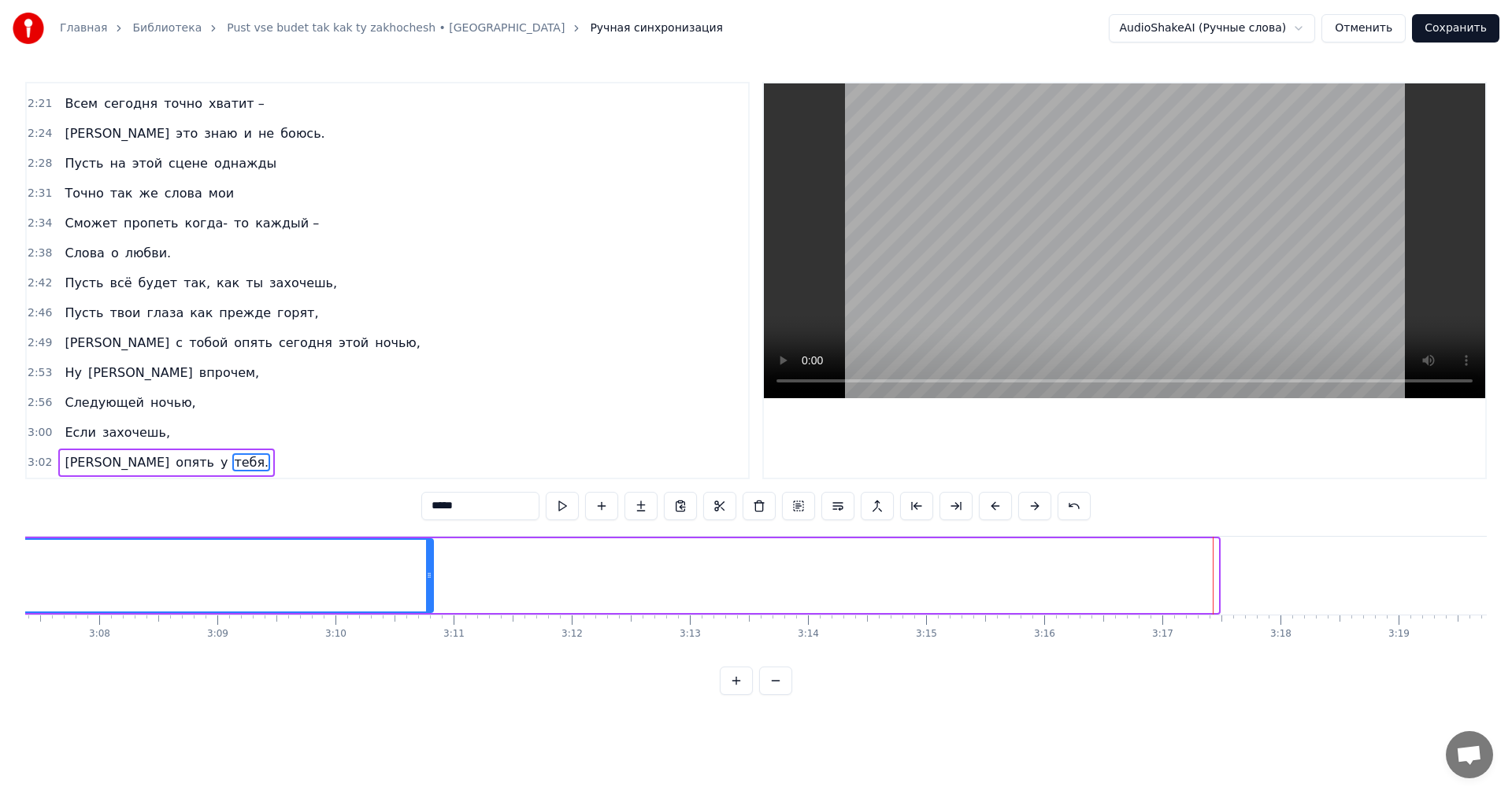
drag, startPoint x: 1215, startPoint y: 568, endPoint x: 333, endPoint y: 556, distance: 882.1
click at [426, 556] on div at bounding box center [430, 576] width 7 height 72
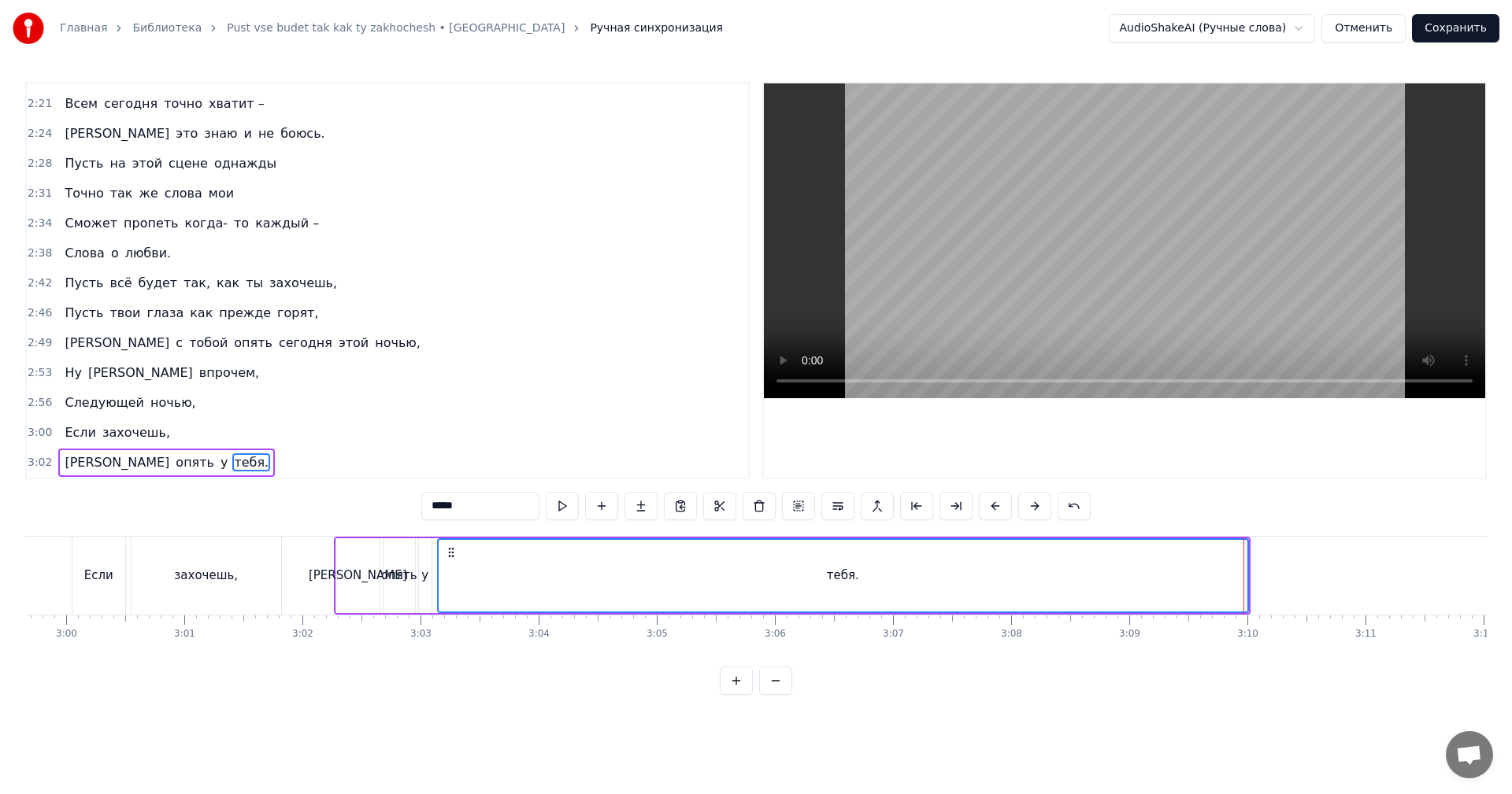
scroll to position [0, 21032]
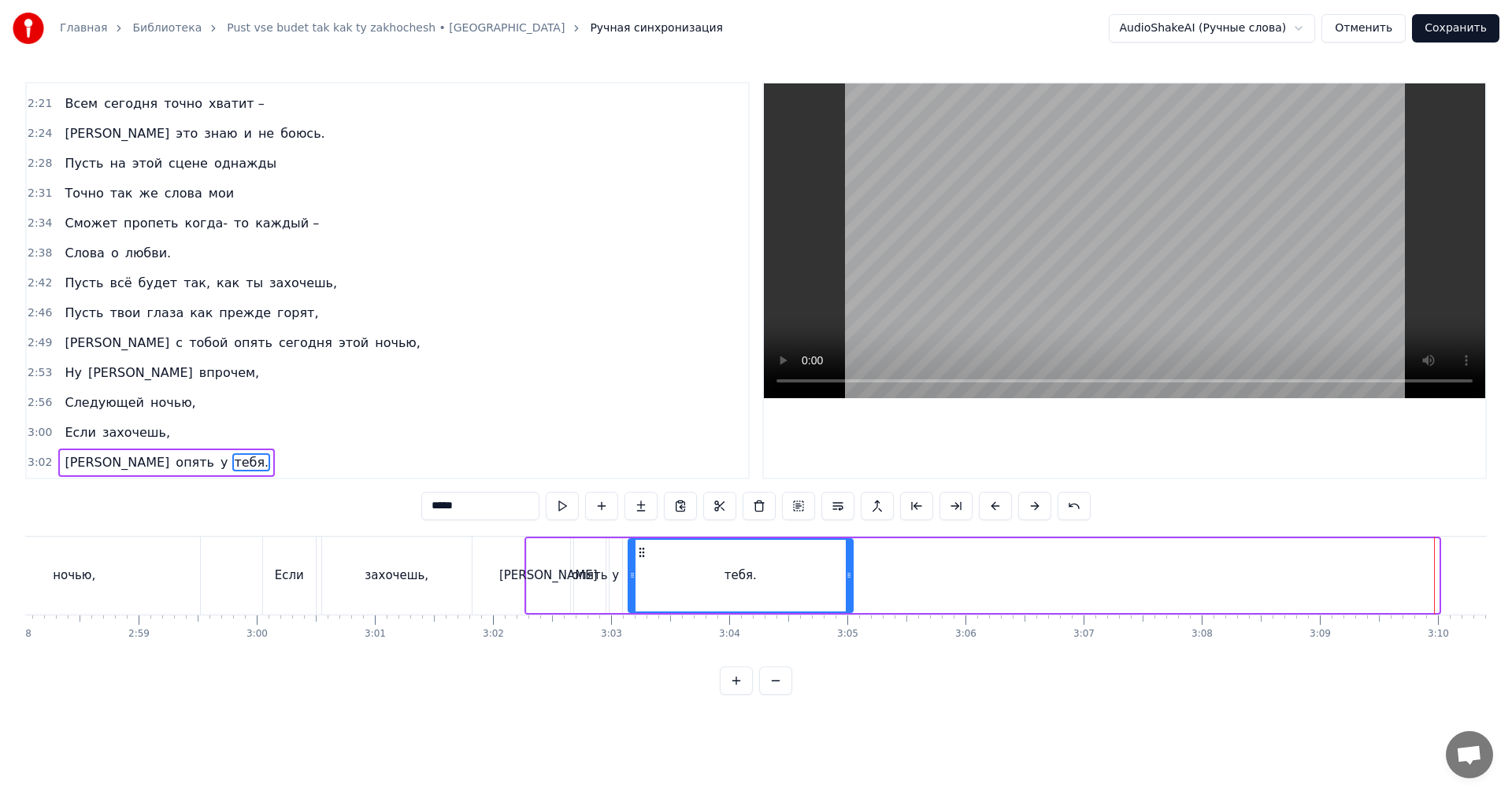
drag, startPoint x: 1436, startPoint y: 571, endPoint x: 842, endPoint y: 564, distance: 594.0
click at [852, 565] on div at bounding box center [849, 576] width 7 height 72
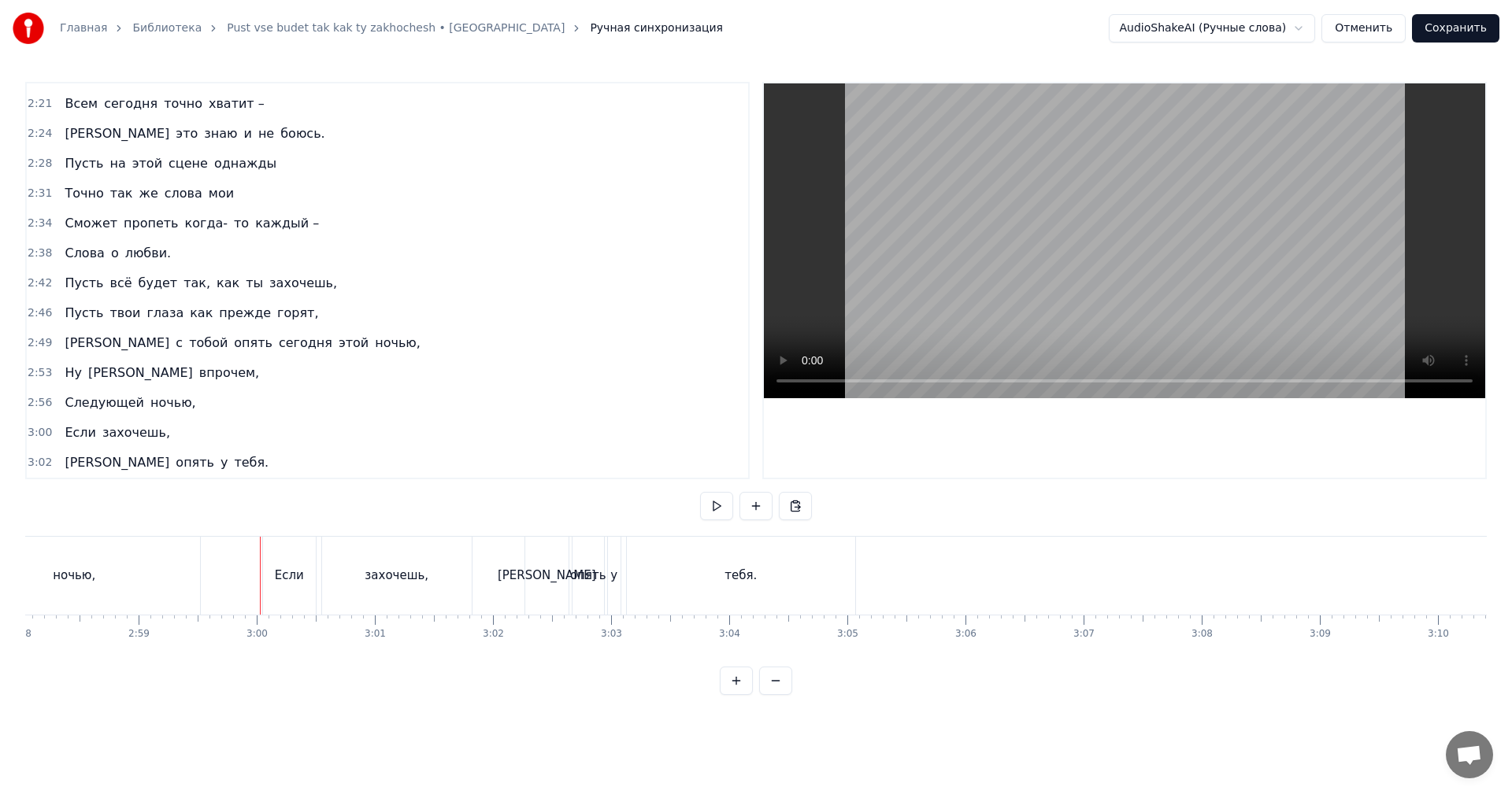
click at [1051, 188] on video at bounding box center [1125, 241] width 721 height 315
click at [1239, 239] on video at bounding box center [1125, 241] width 721 height 315
click at [1449, 36] on button "Сохранить" at bounding box center [1455, 28] width 87 height 28
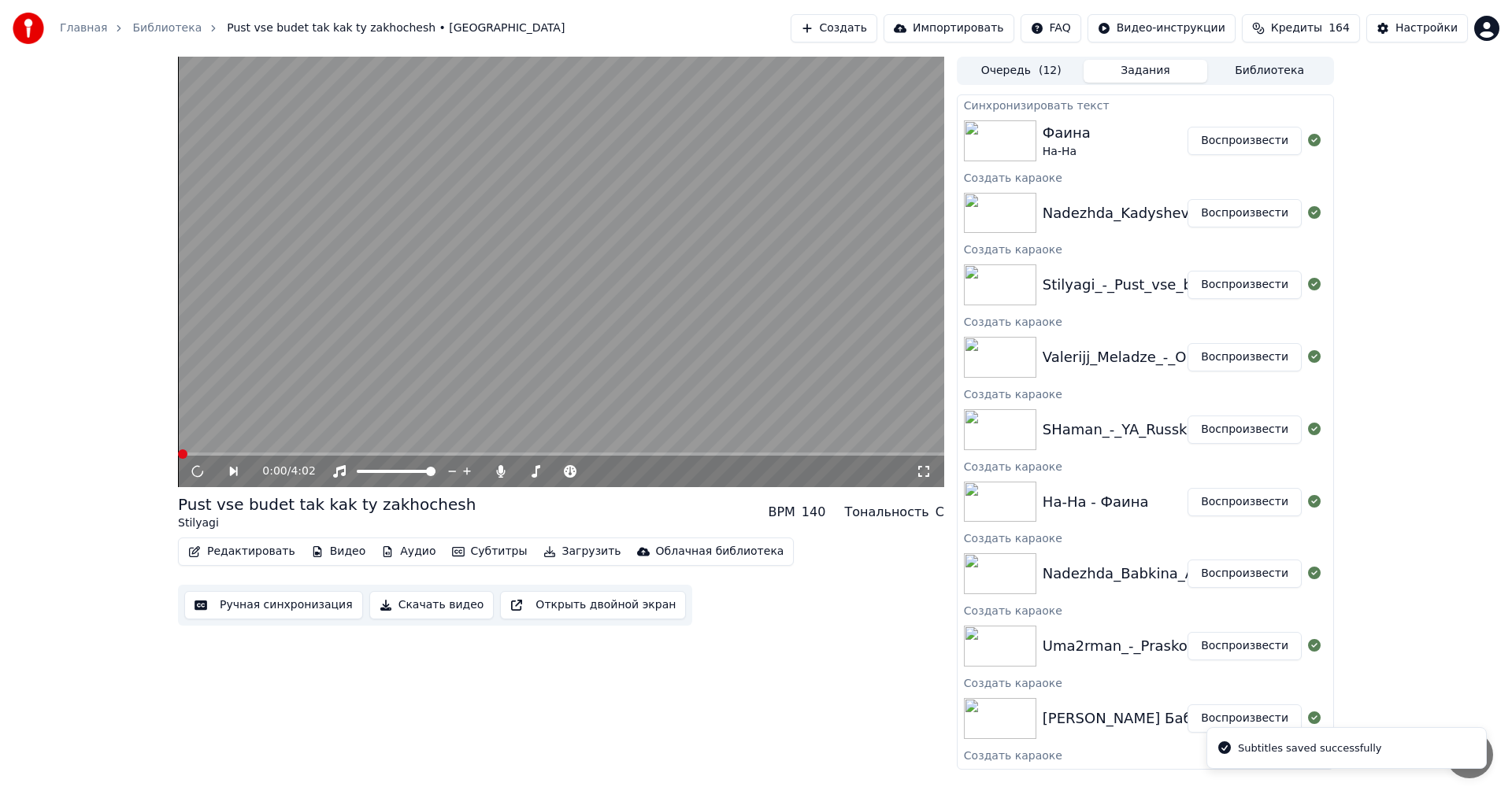
click at [1223, 137] on button "Воспроизвести" at bounding box center [1244, 141] width 114 height 28
click at [1243, 211] on button "Воспроизвести" at bounding box center [1244, 213] width 114 height 28
click at [234, 602] on button "Ручная синхронизация" at bounding box center [273, 605] width 179 height 28
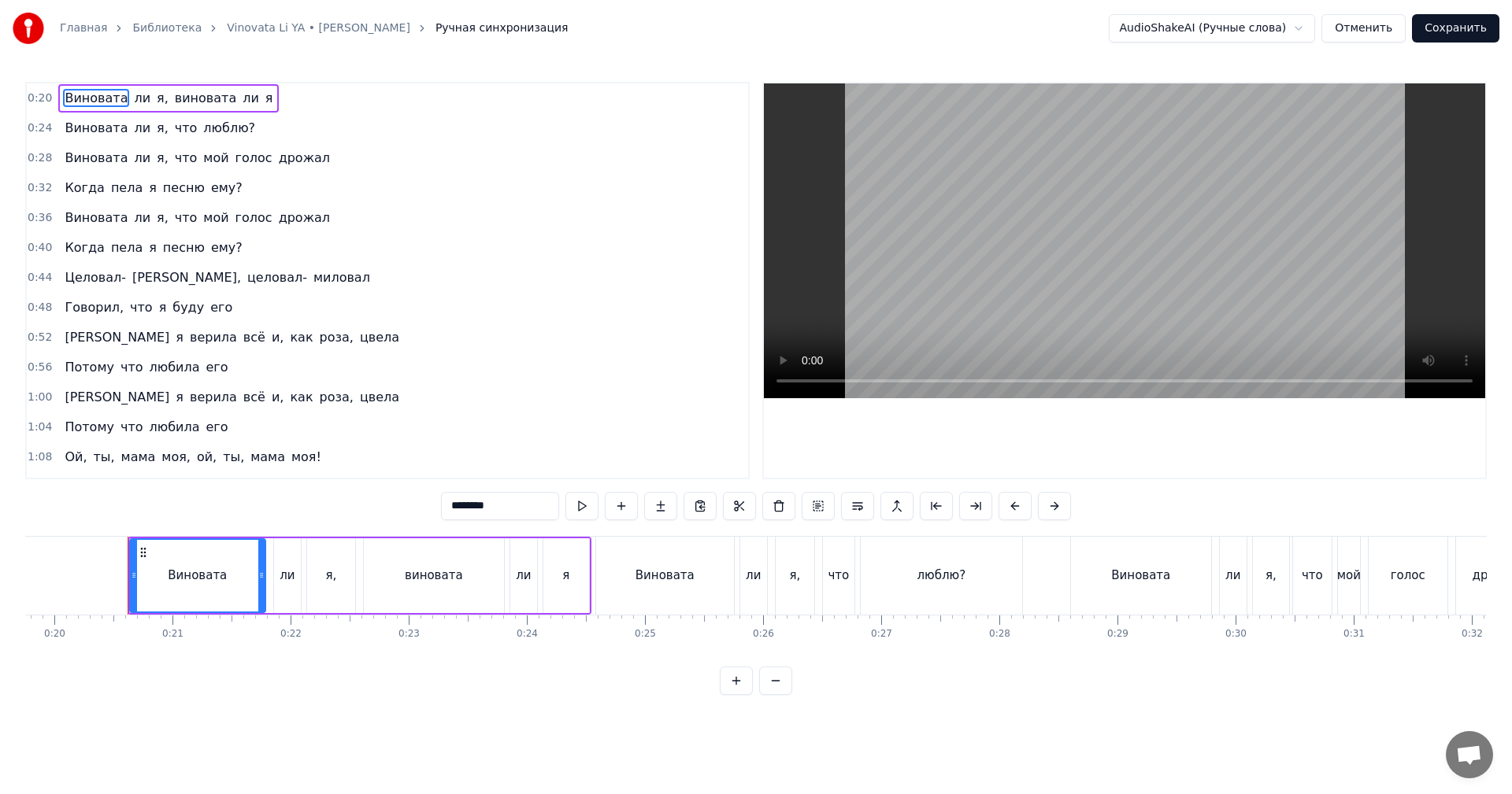
scroll to position [0, 2357]
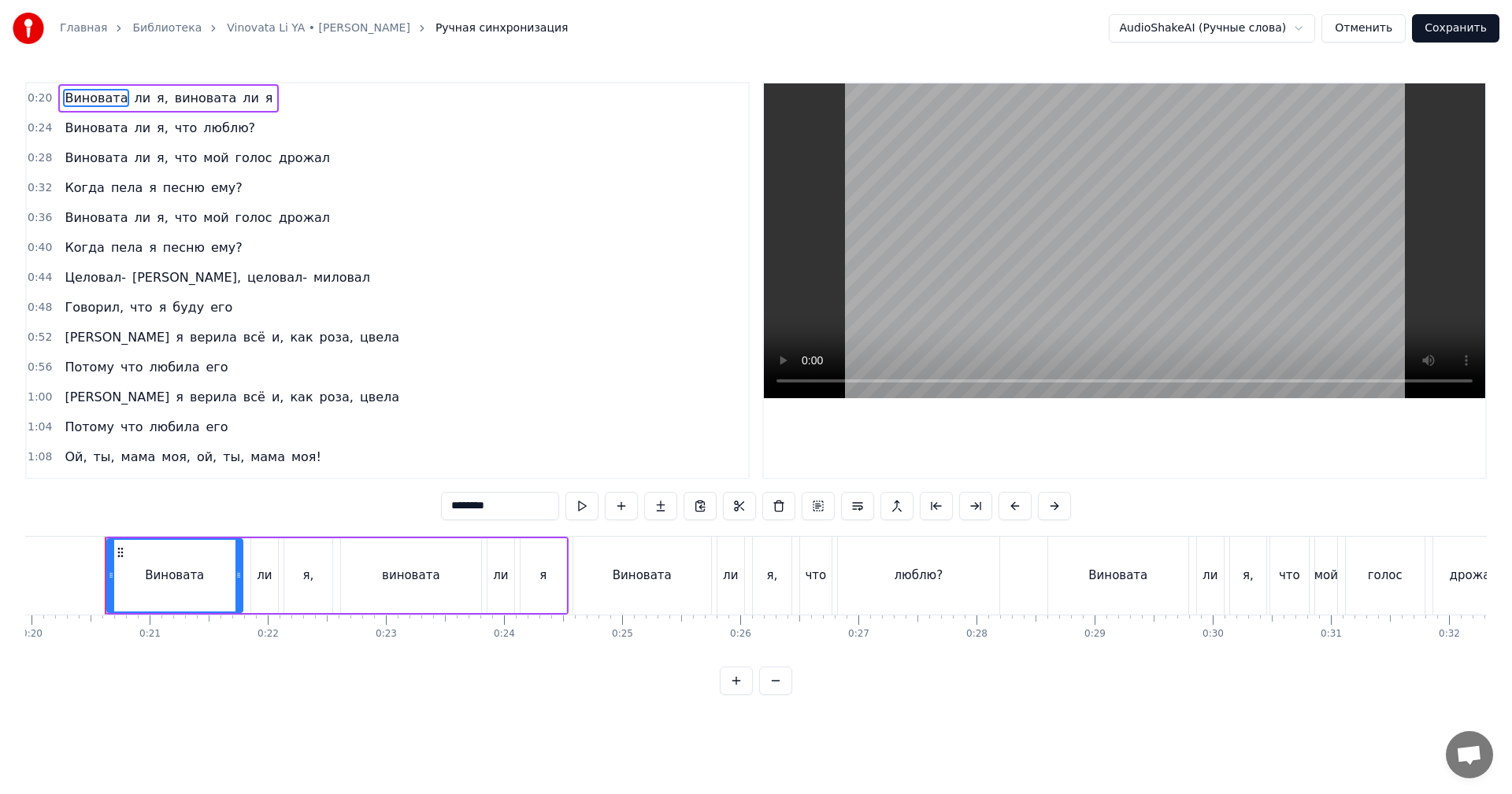
click at [1008, 254] on video at bounding box center [1125, 241] width 721 height 315
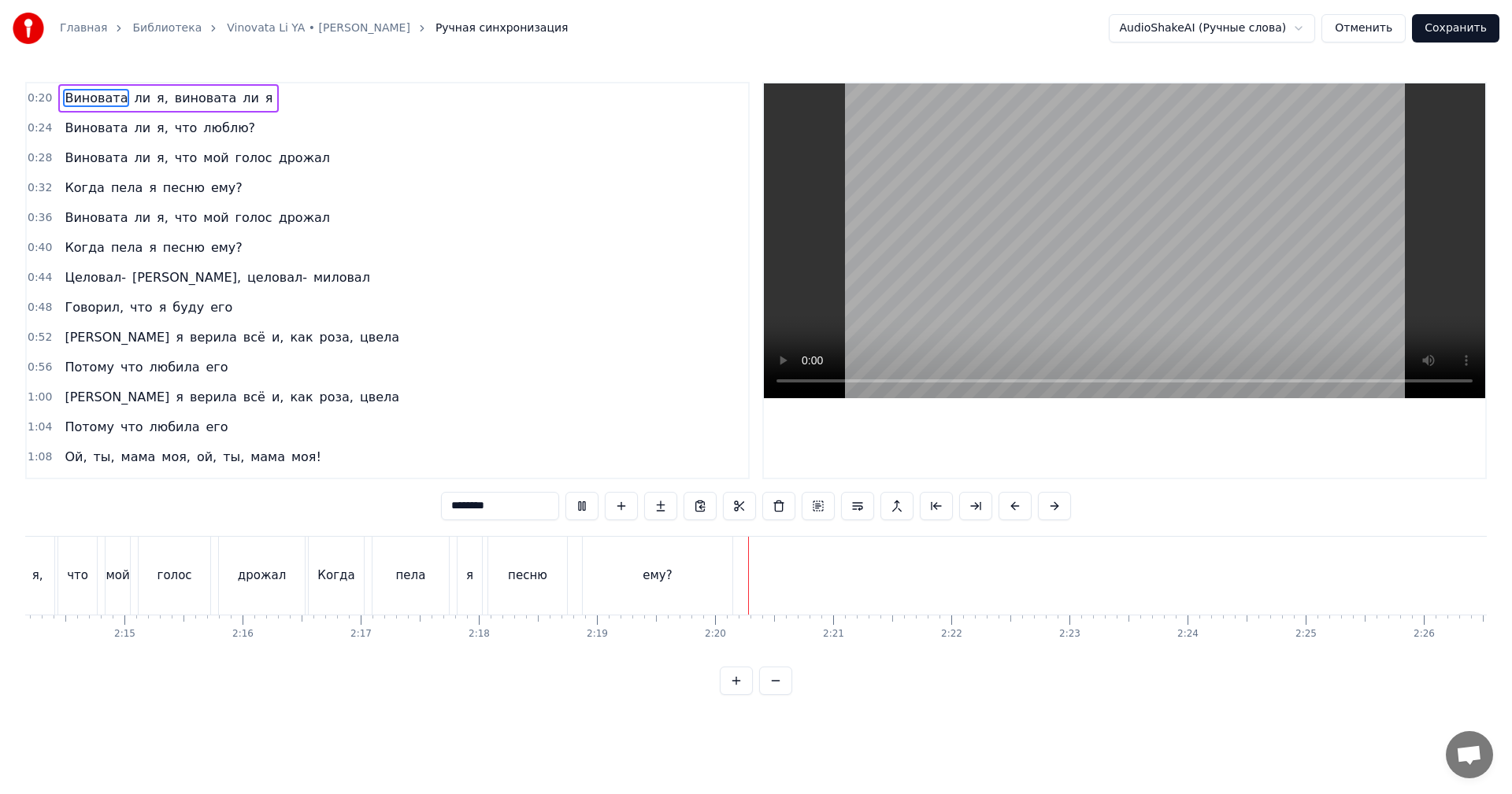
scroll to position [0, 15896]
click at [1459, 21] on button "Сохранить" at bounding box center [1455, 28] width 87 height 28
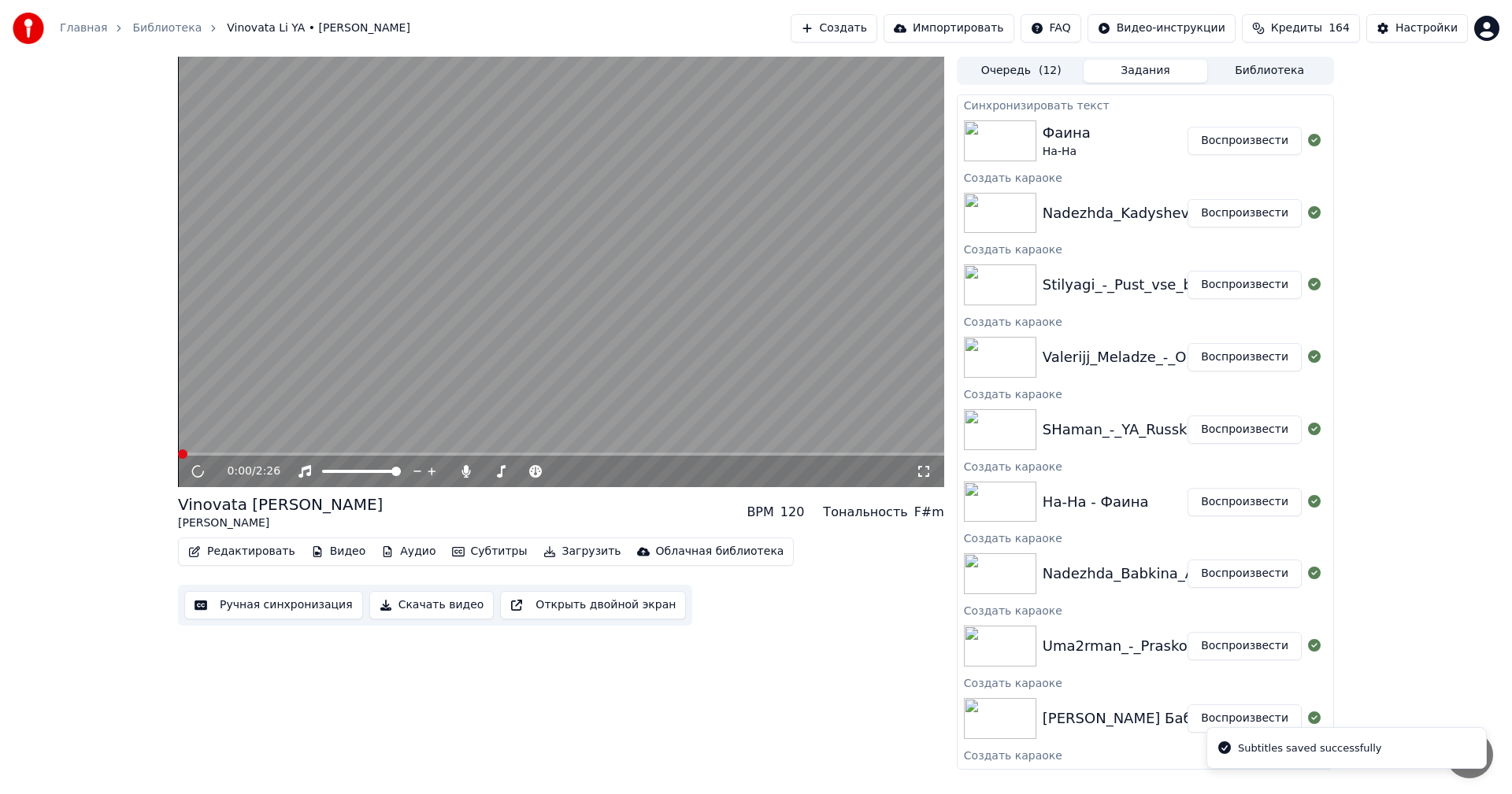
click at [1187, 142] on button "Воспроизвести" at bounding box center [1244, 141] width 114 height 28
click at [407, 452] on span at bounding box center [562, 454] width 767 height 3
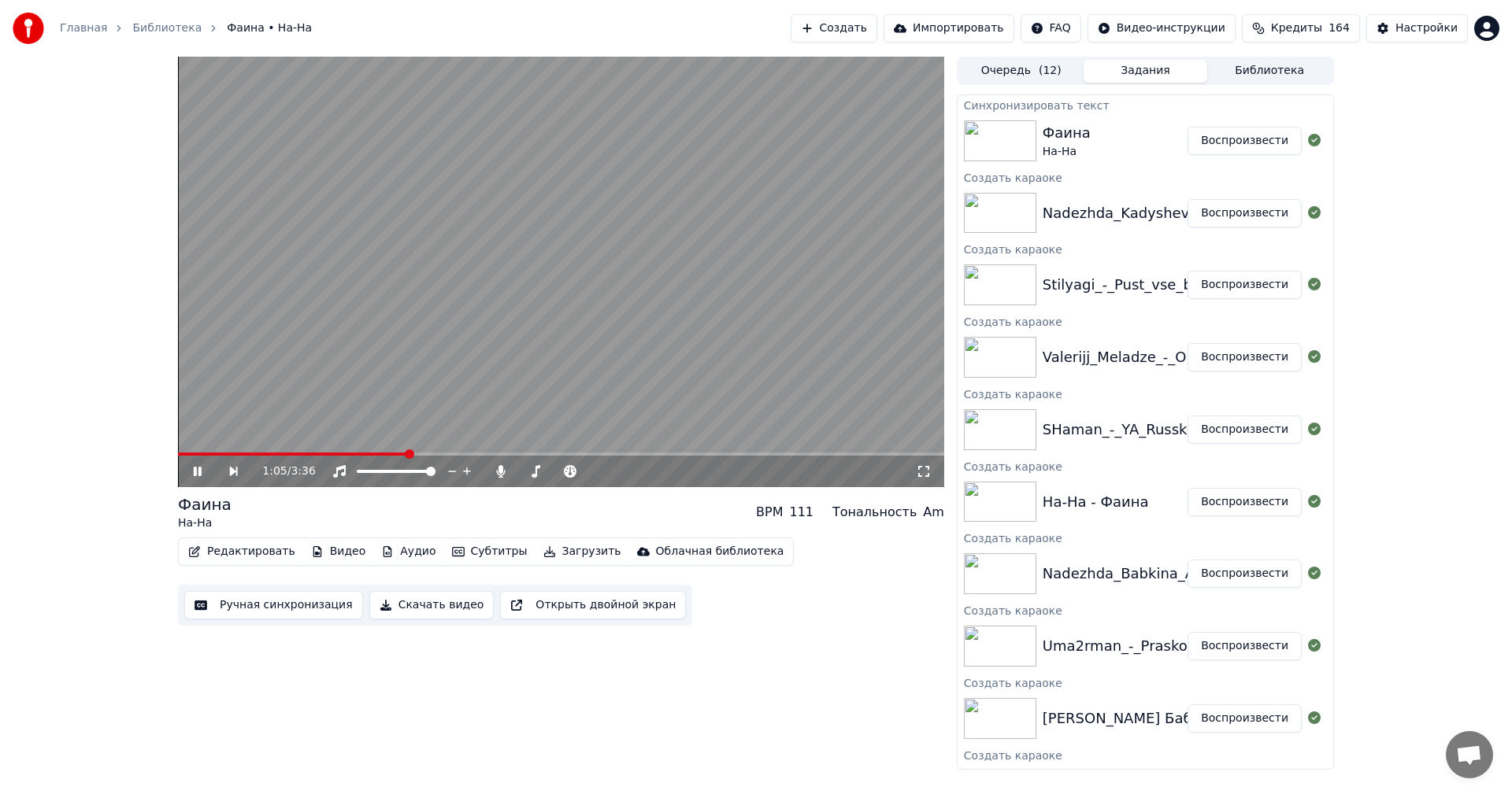
click at [500, 381] on video at bounding box center [562, 272] width 767 height 430
click at [599, 454] on span at bounding box center [562, 454] width 767 height 3
click at [697, 391] on video at bounding box center [562, 272] width 767 height 430
click at [686, 386] on video at bounding box center [562, 272] width 767 height 430
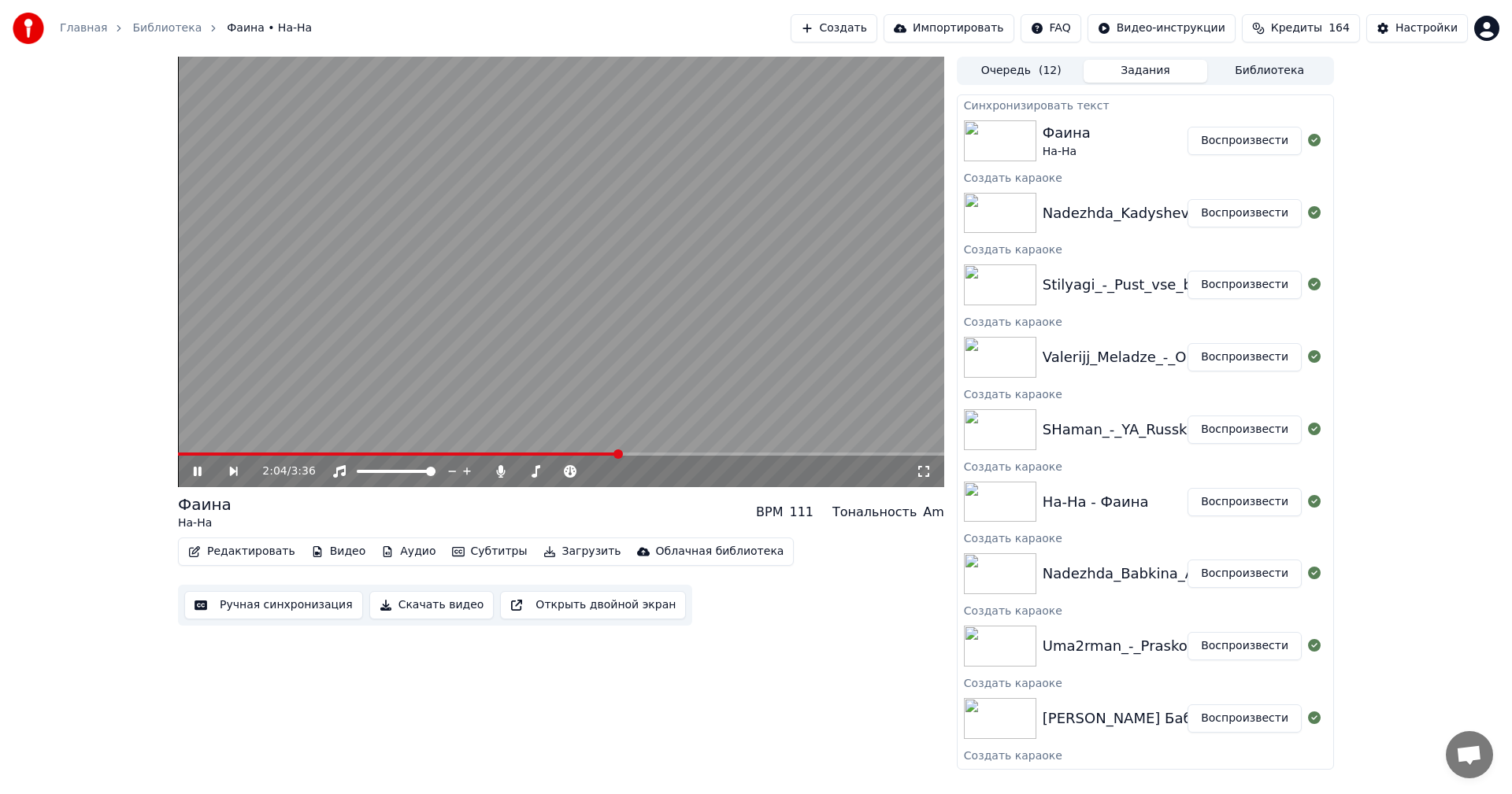
click at [706, 452] on video at bounding box center [562, 272] width 767 height 430
click at [711, 454] on span at bounding box center [562, 454] width 767 height 3
click at [680, 363] on video at bounding box center [562, 272] width 767 height 430
click at [264, 600] on button "Ручная синхронизация" at bounding box center [273, 605] width 179 height 28
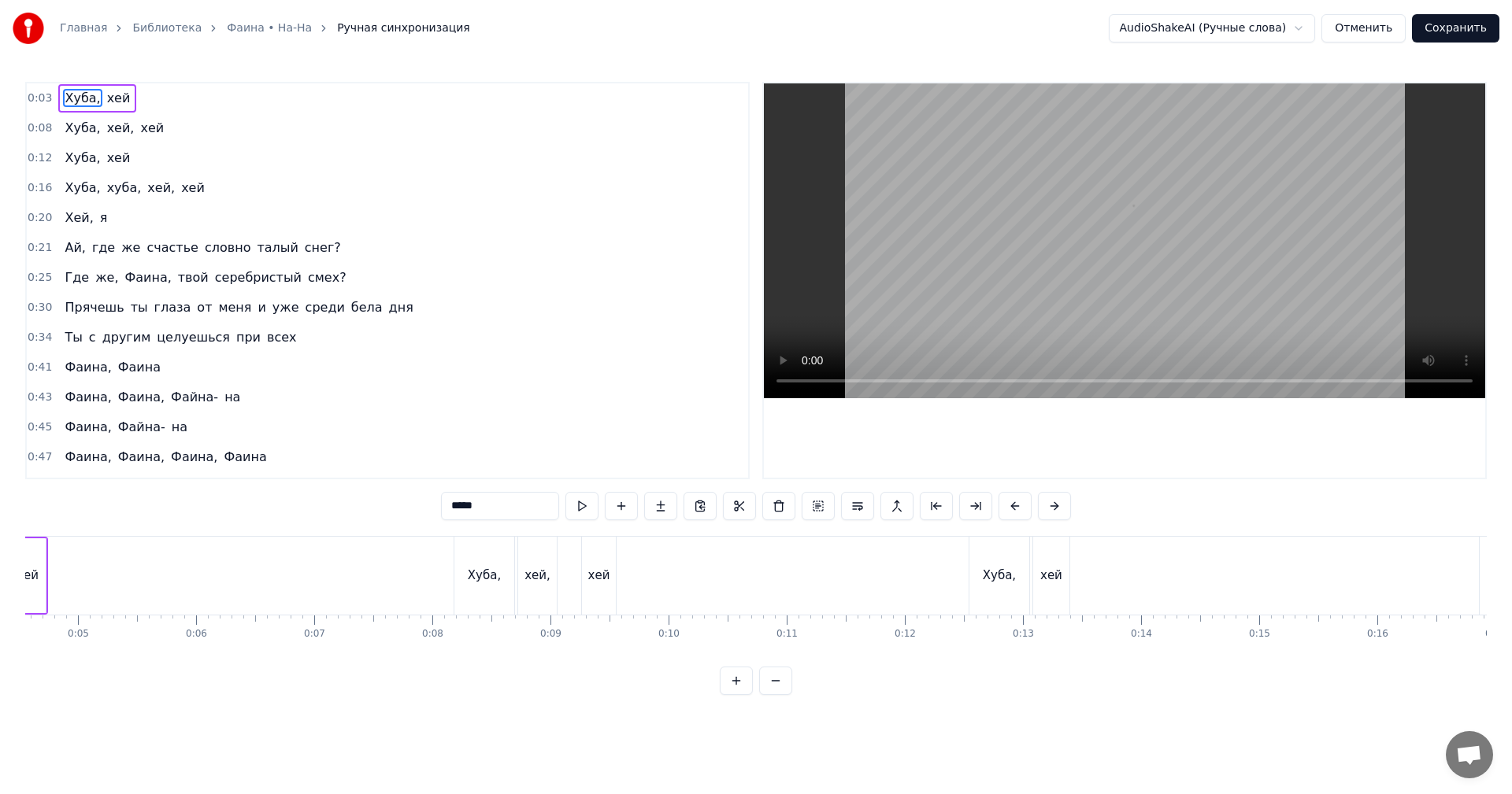
scroll to position [0, 374]
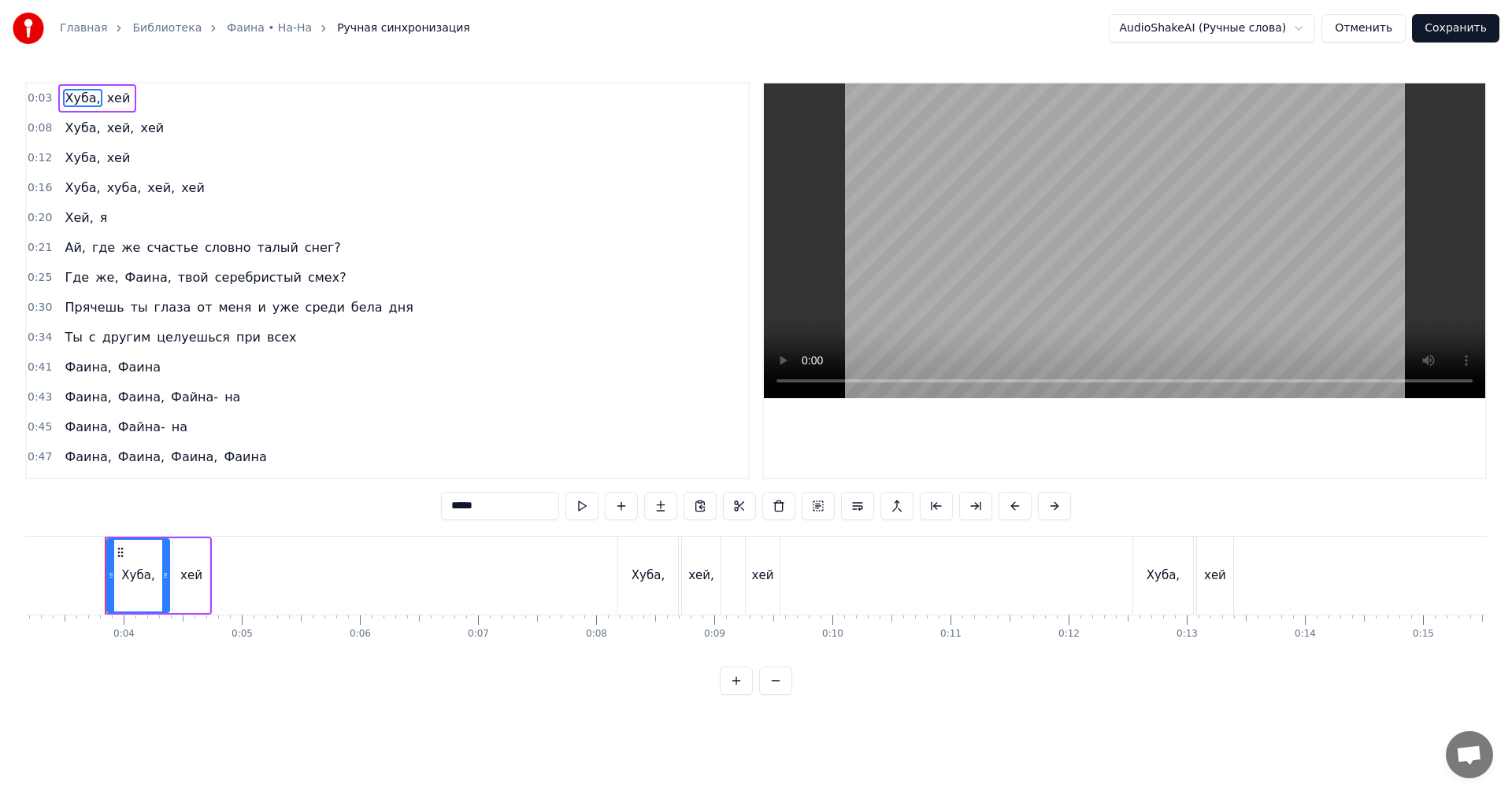
click at [1149, 286] on video at bounding box center [1125, 241] width 721 height 315
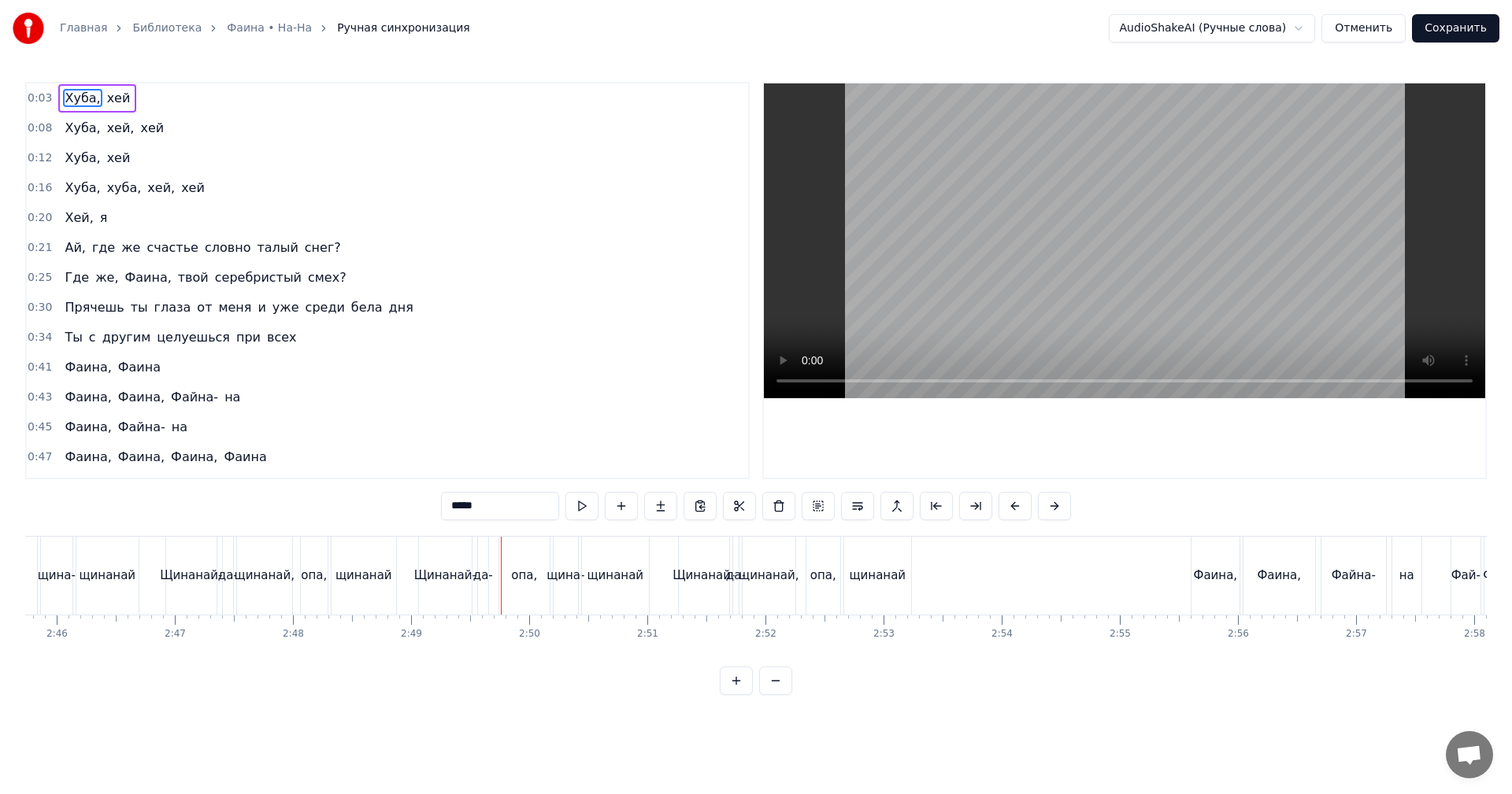
scroll to position [0, 19976]
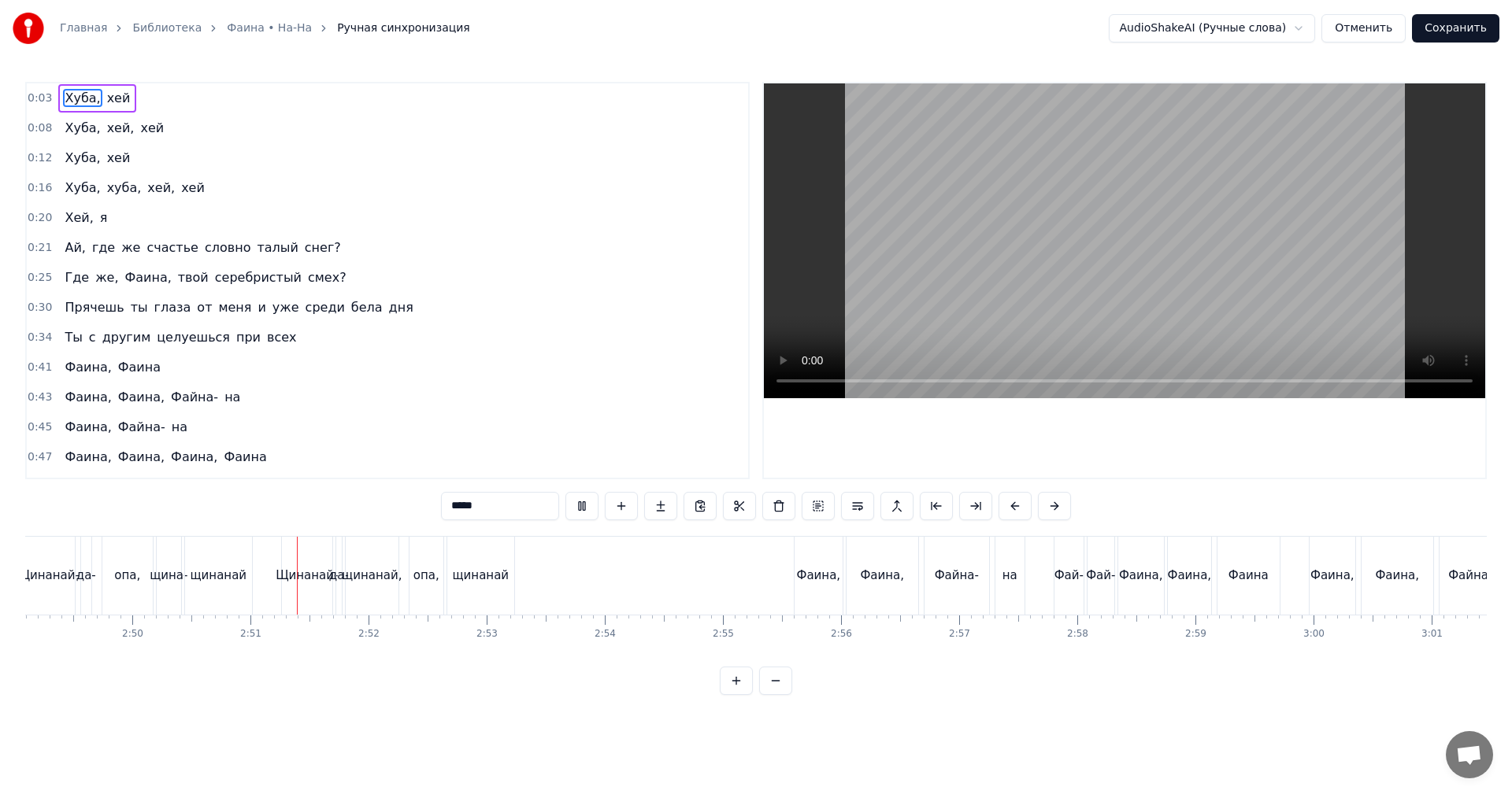
click at [1443, 33] on button "Сохранить" at bounding box center [1455, 28] width 87 height 28
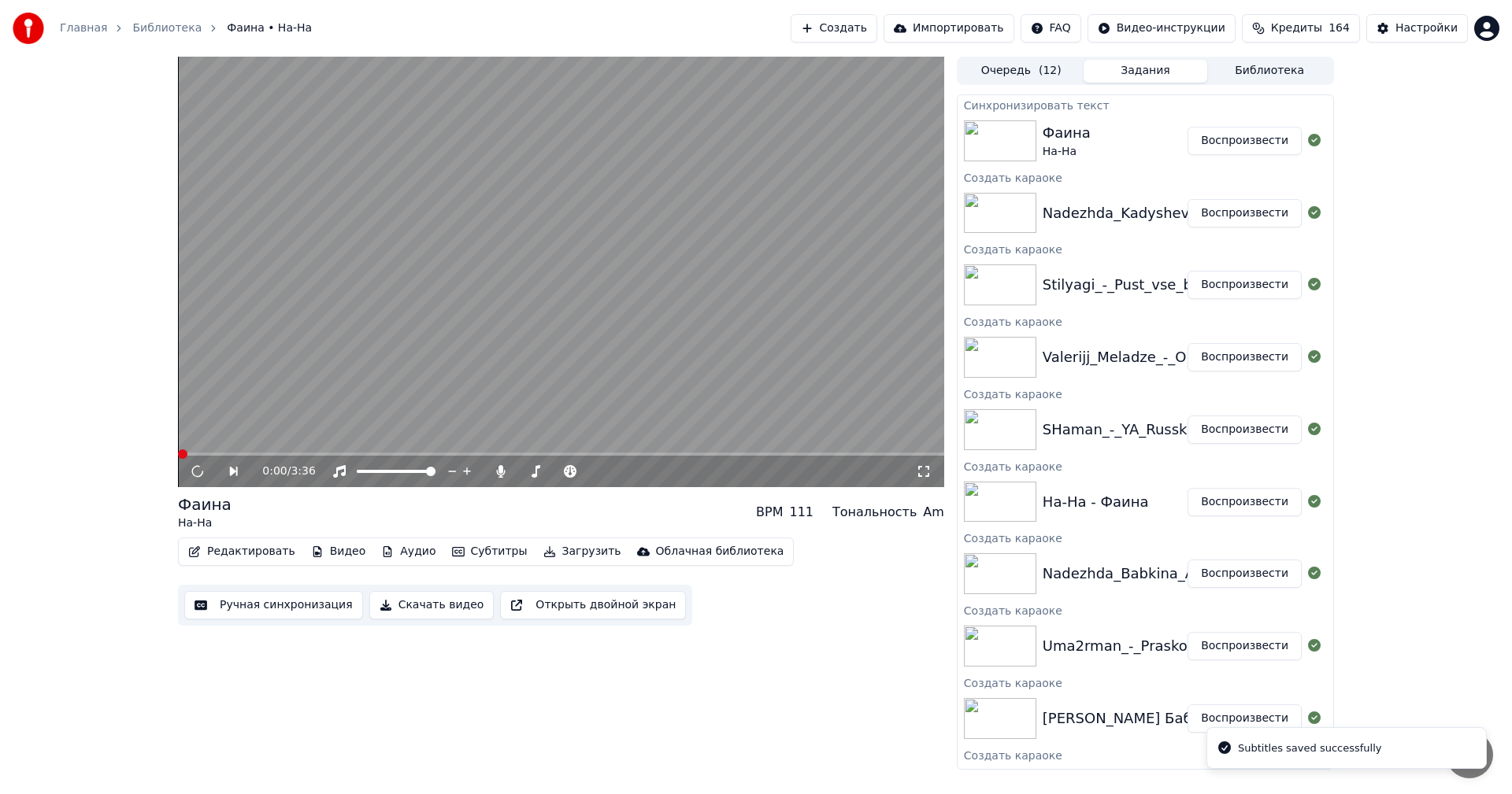
click at [669, 331] on video at bounding box center [562, 272] width 767 height 430
click at [602, 477] on div at bounding box center [607, 471] width 127 height 15
click at [606, 473] on span at bounding box center [592, 472] width 79 height 3
click at [583, 472] on span at bounding box center [569, 472] width 33 height 3
click at [593, 469] on div at bounding box center [607, 471] width 127 height 15
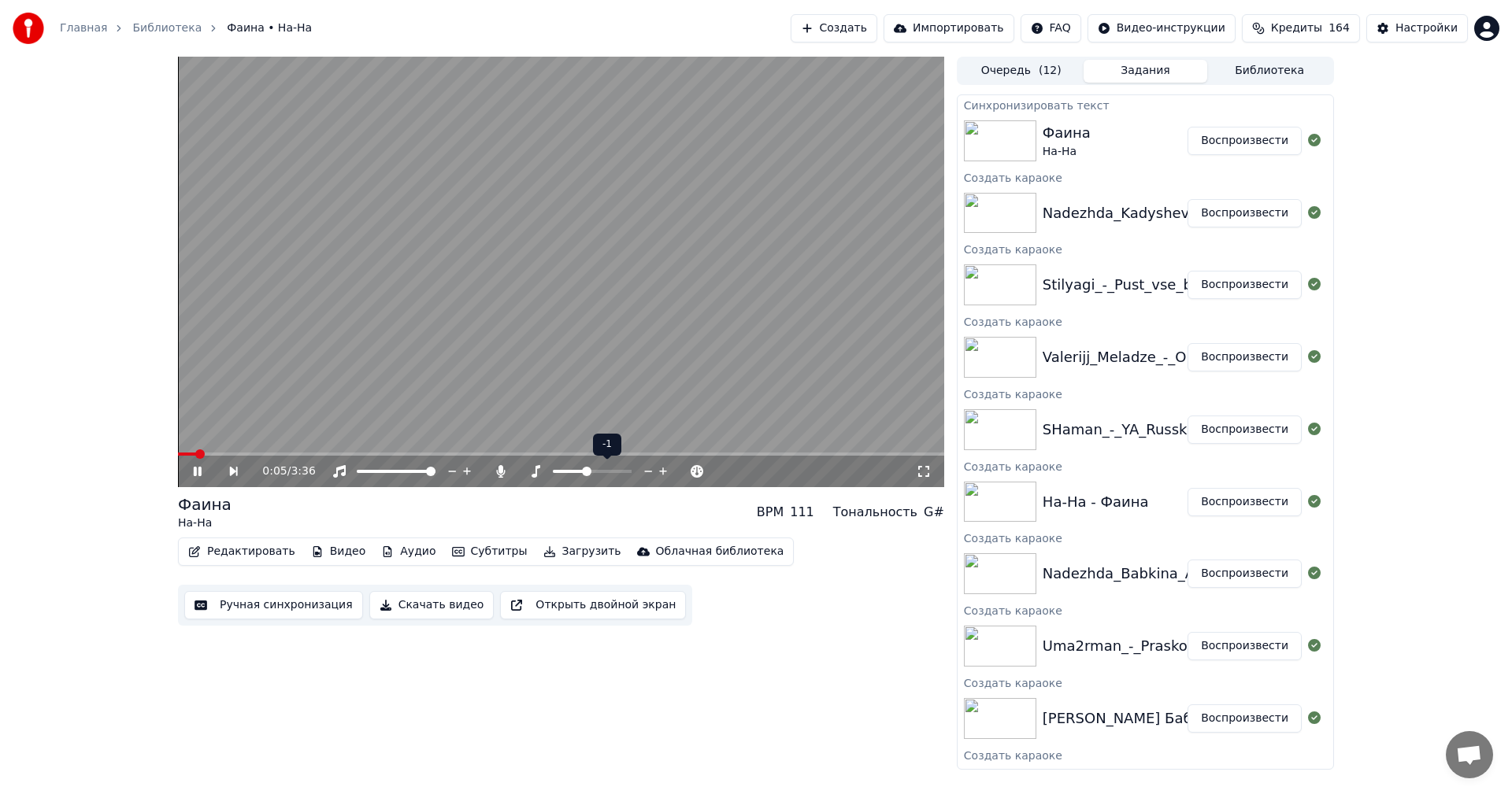
click at [598, 469] on div at bounding box center [607, 471] width 127 height 15
click at [597, 472] on span at bounding box center [592, 472] width 79 height 3
click at [631, 468] on span at bounding box center [627, 472] width 10 height 10
click at [594, 473] on span at bounding box center [592, 472] width 10 height 10
click at [631, 472] on span at bounding box center [627, 472] width 10 height 10
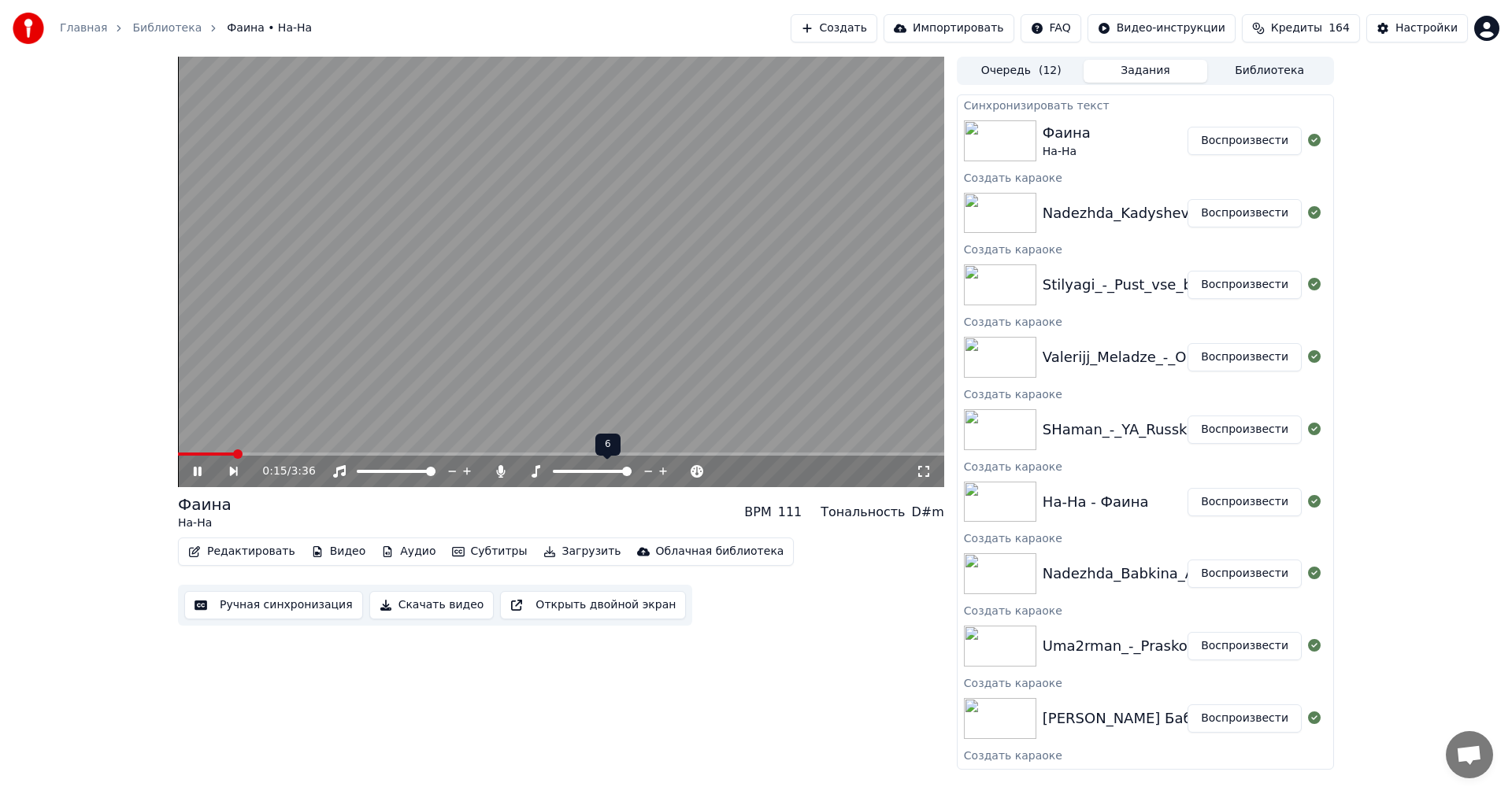
click at [588, 472] on span at bounding box center [592, 472] width 79 height 3
click at [592, 471] on span at bounding box center [592, 472] width 10 height 10
click at [627, 475] on span at bounding box center [627, 472] width 10 height 10
click at [395, 473] on span at bounding box center [375, 472] width 37 height 3
click at [382, 475] on div at bounding box center [411, 471] width 127 height 15
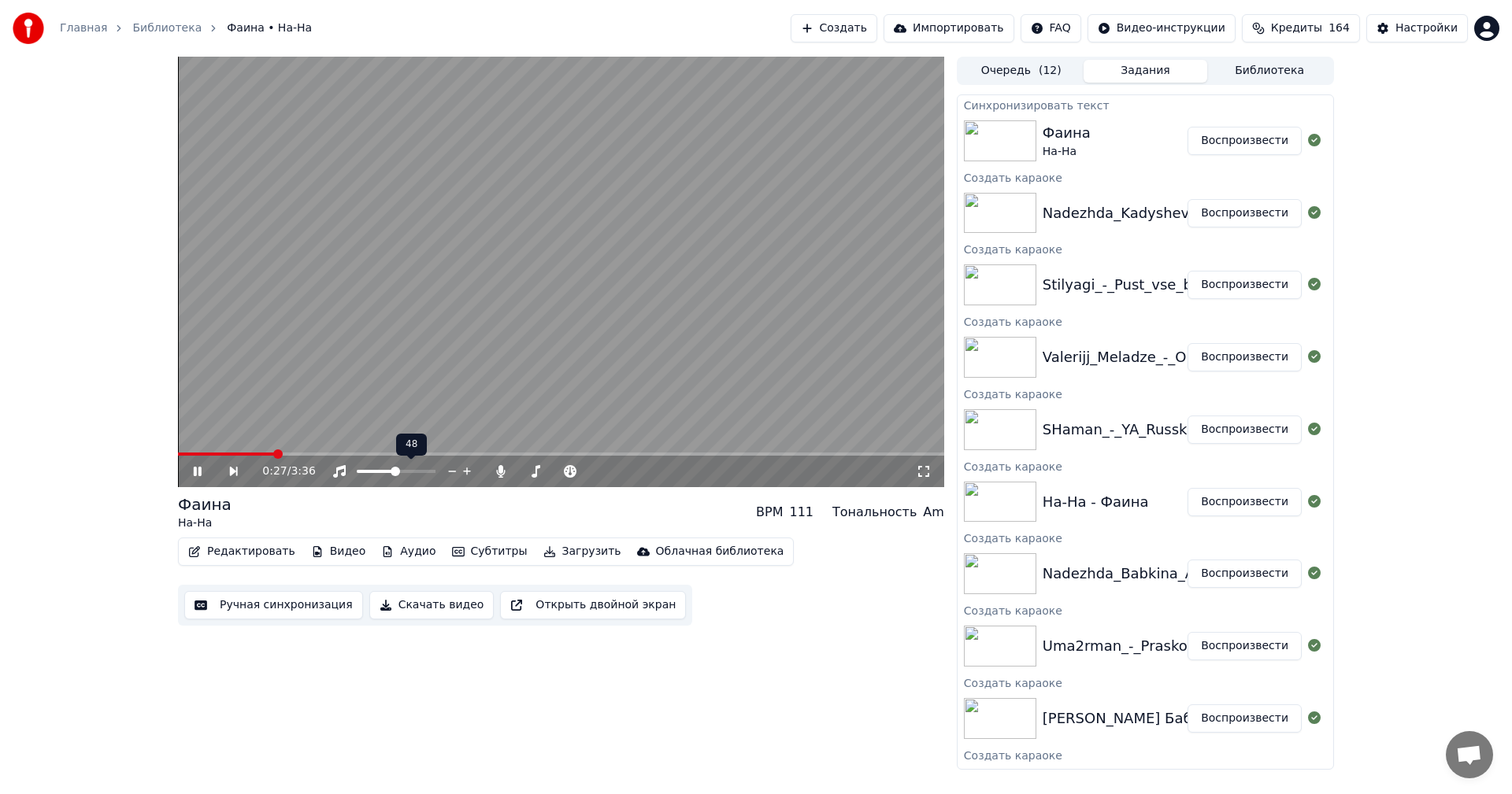
click at [377, 474] on div at bounding box center [411, 471] width 127 height 15
click at [373, 472] on span at bounding box center [365, 472] width 17 height 3
click at [360, 474] on span at bounding box center [365, 472] width 10 height 10
click at [356, 469] on span at bounding box center [361, 472] width 10 height 10
click at [432, 472] on span at bounding box center [428, 472] width 10 height 10
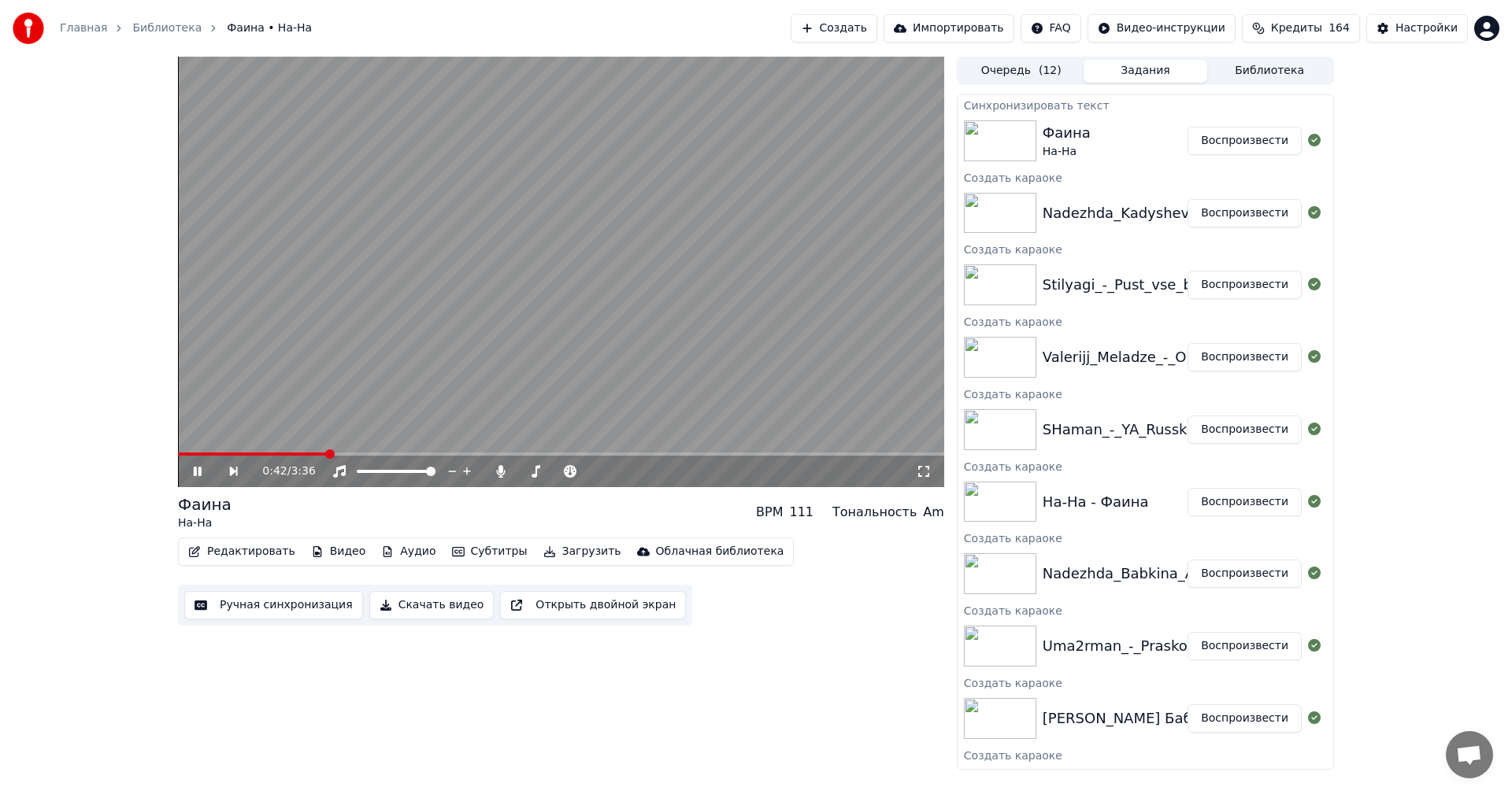
drag, startPoint x: 372, startPoint y: 474, endPoint x: 328, endPoint y: 473, distance: 44.0
click at [293, 473] on div "0:42 / 3:36" at bounding box center [588, 471] width 653 height 15
click at [344, 472] on icon at bounding box center [339, 471] width 15 height 12
click at [340, 473] on icon at bounding box center [339, 471] width 15 height 12
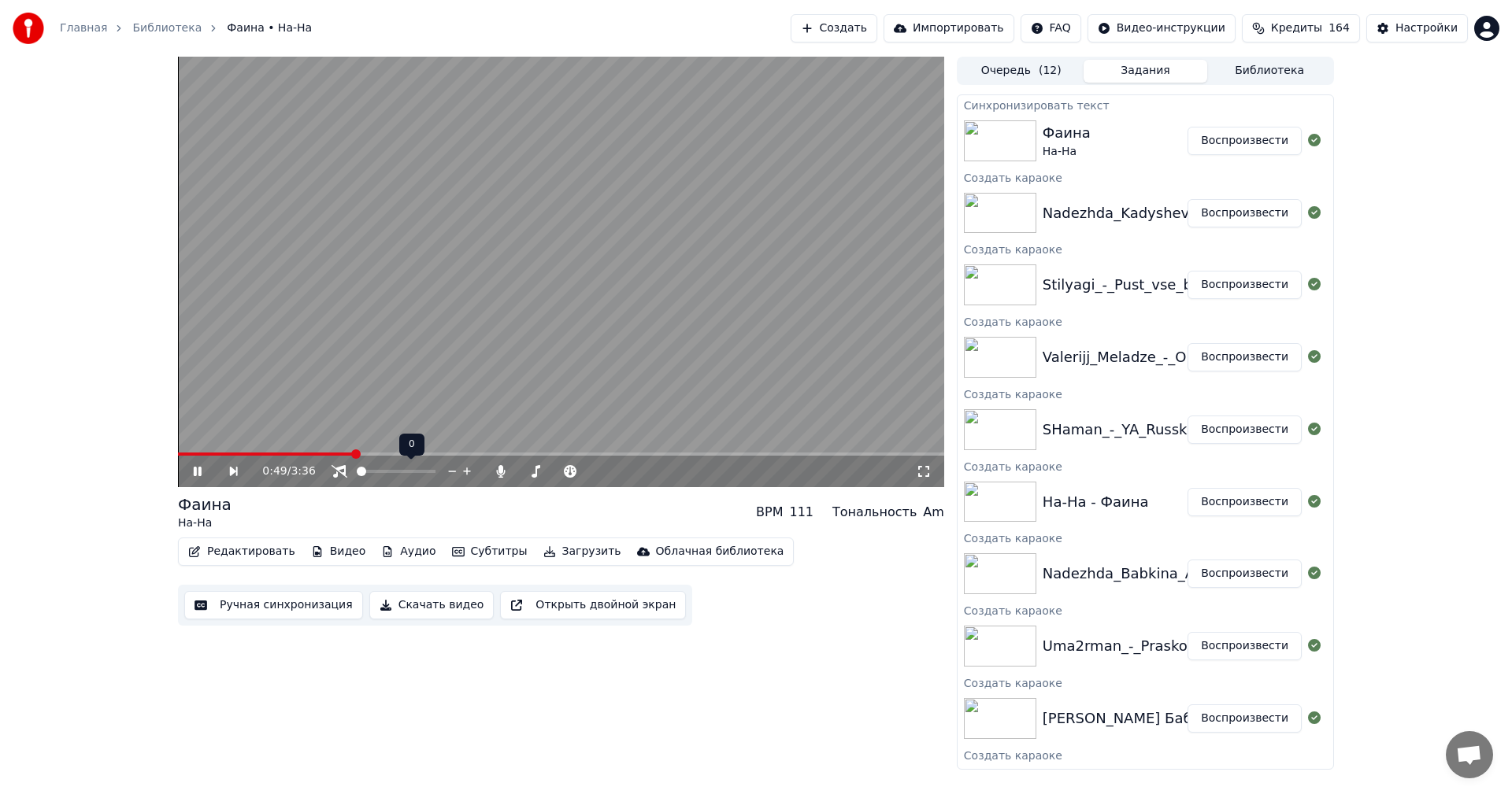
click at [340, 473] on icon at bounding box center [339, 471] width 15 height 12
click at [1231, 215] on button "Воспроизвести" at bounding box center [1244, 213] width 114 height 28
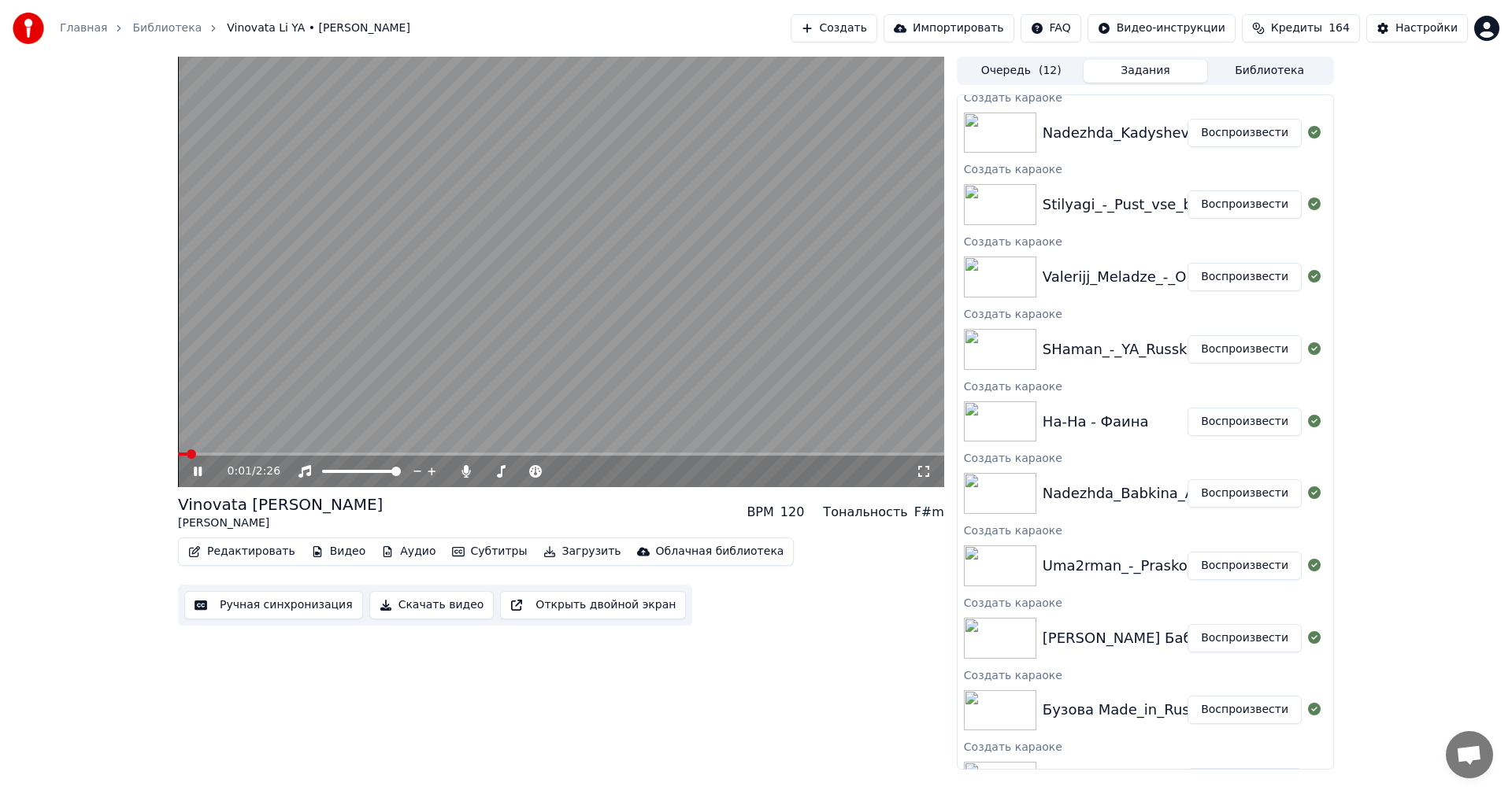
scroll to position [108, 0]
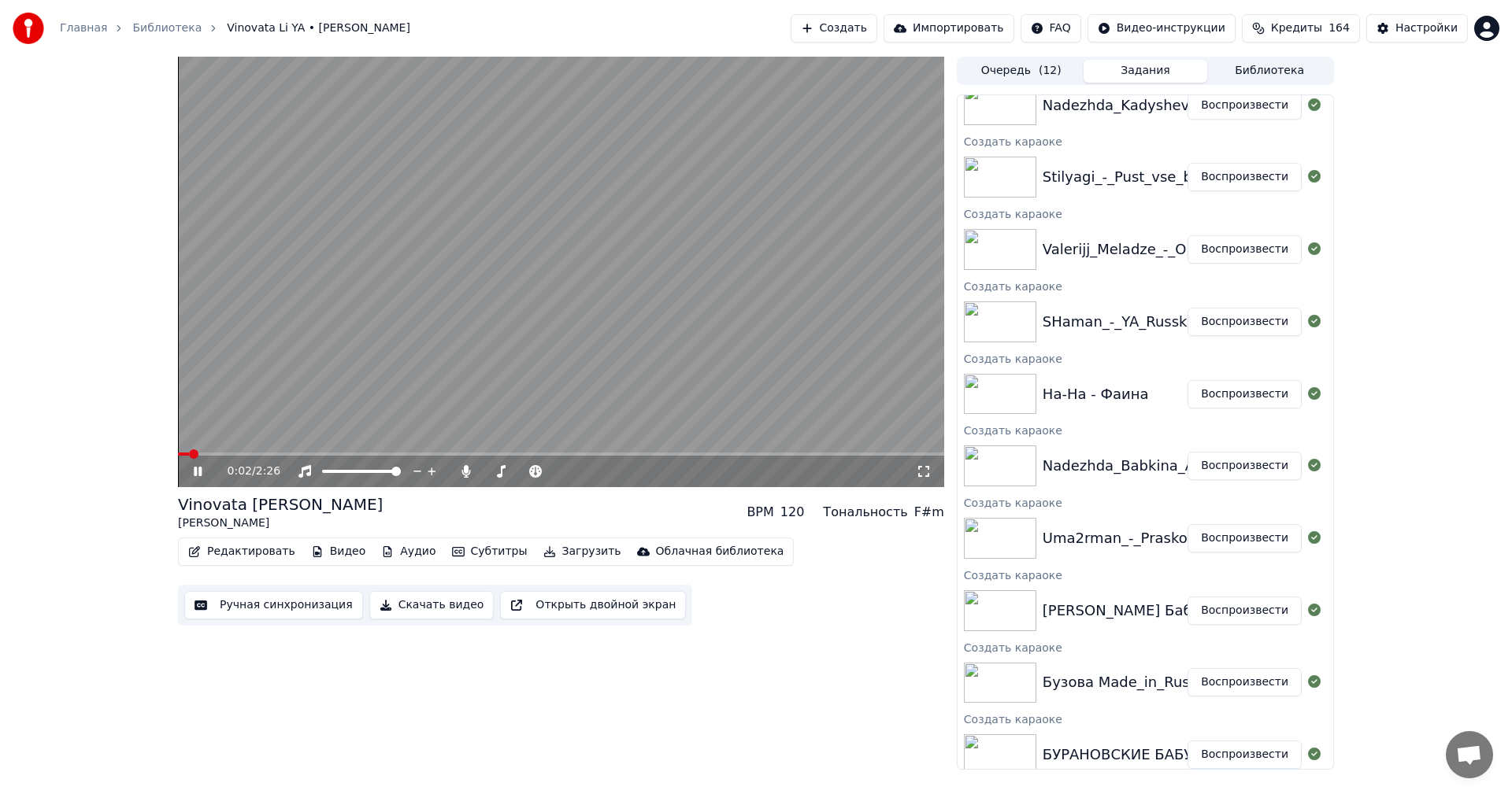
click at [1210, 459] on button "Воспроизвести" at bounding box center [1244, 466] width 114 height 28
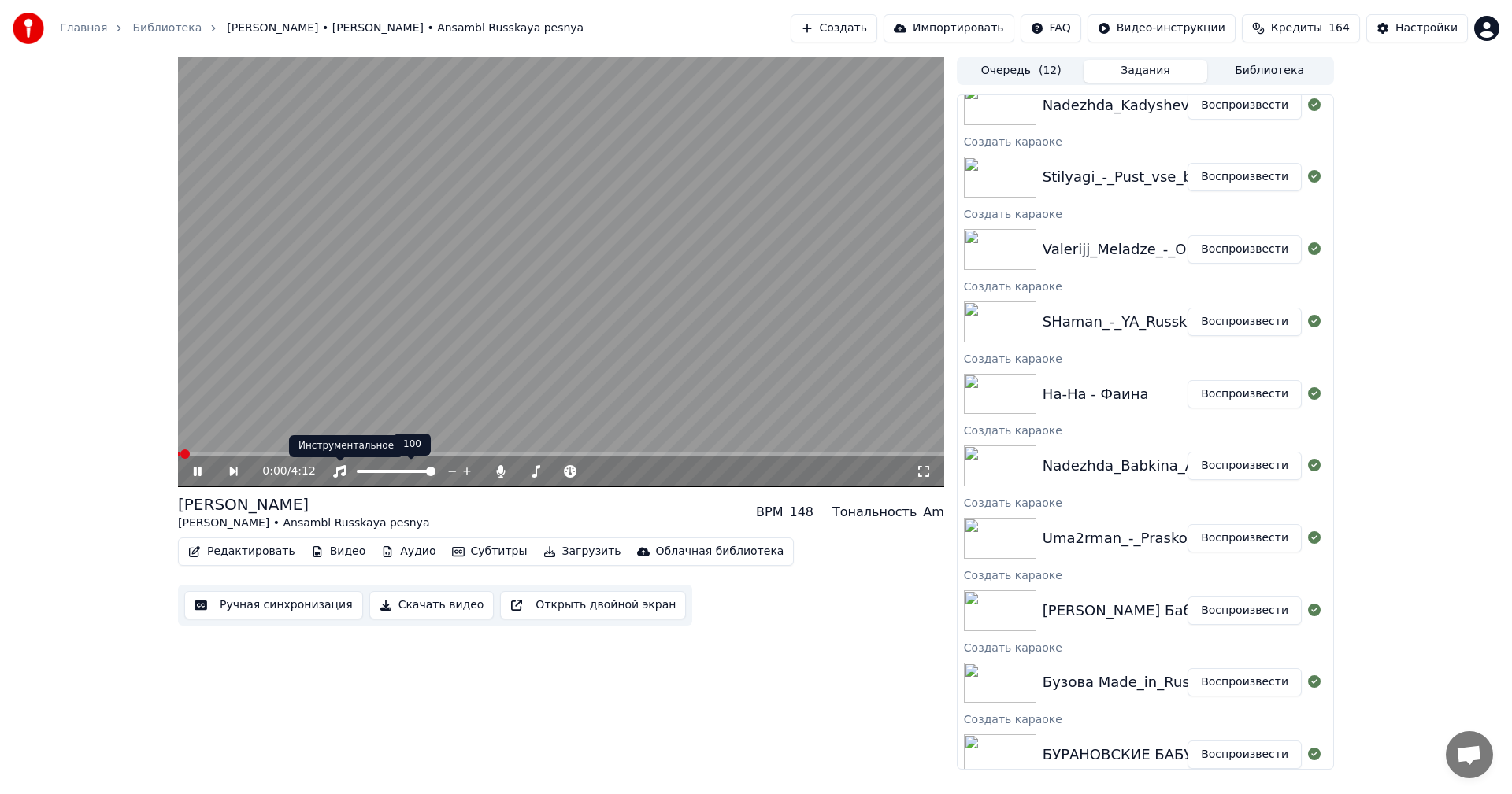
click at [336, 473] on icon at bounding box center [339, 471] width 15 height 12
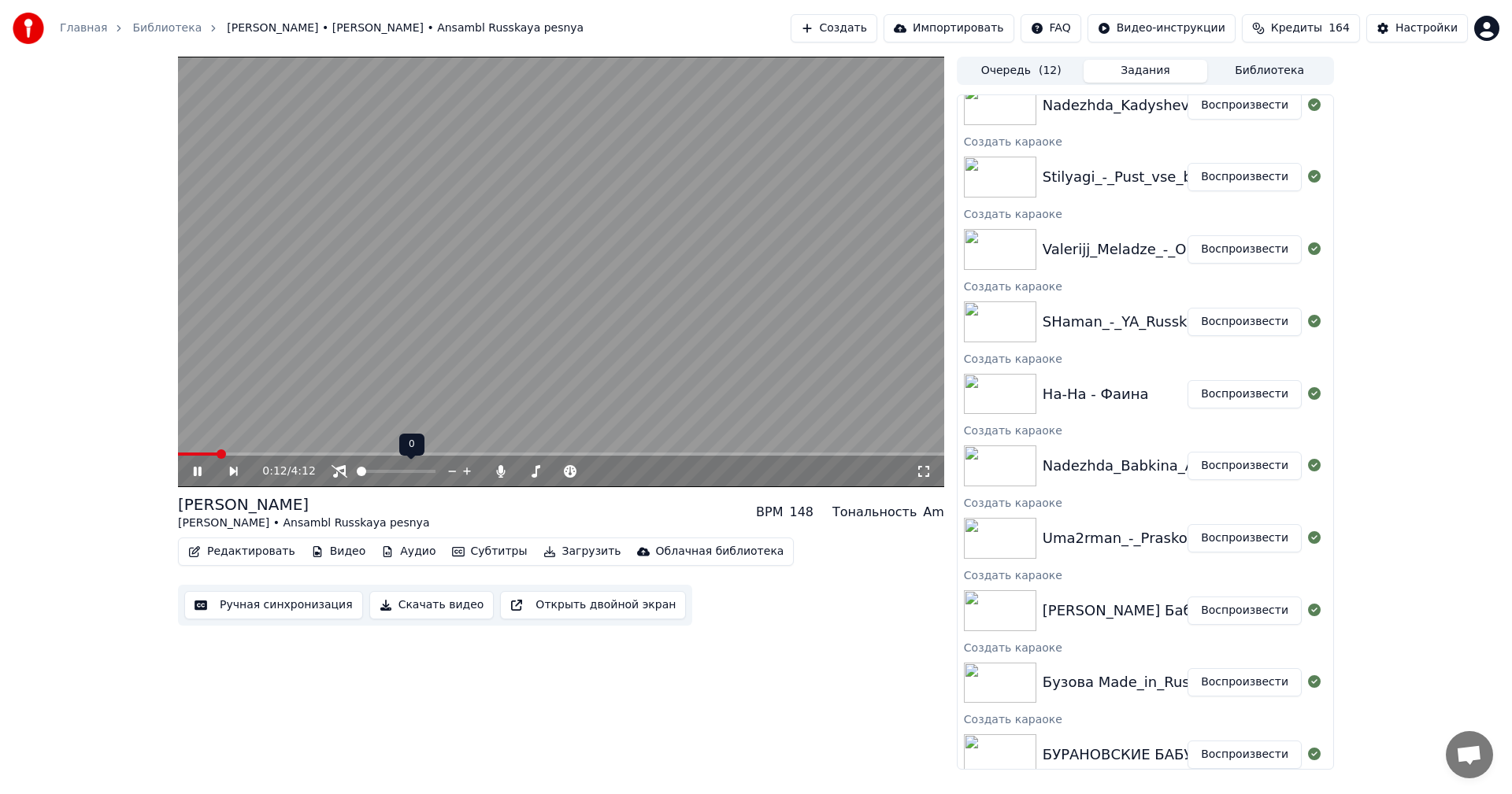
click at [336, 473] on icon at bounding box center [339, 471] width 15 height 12
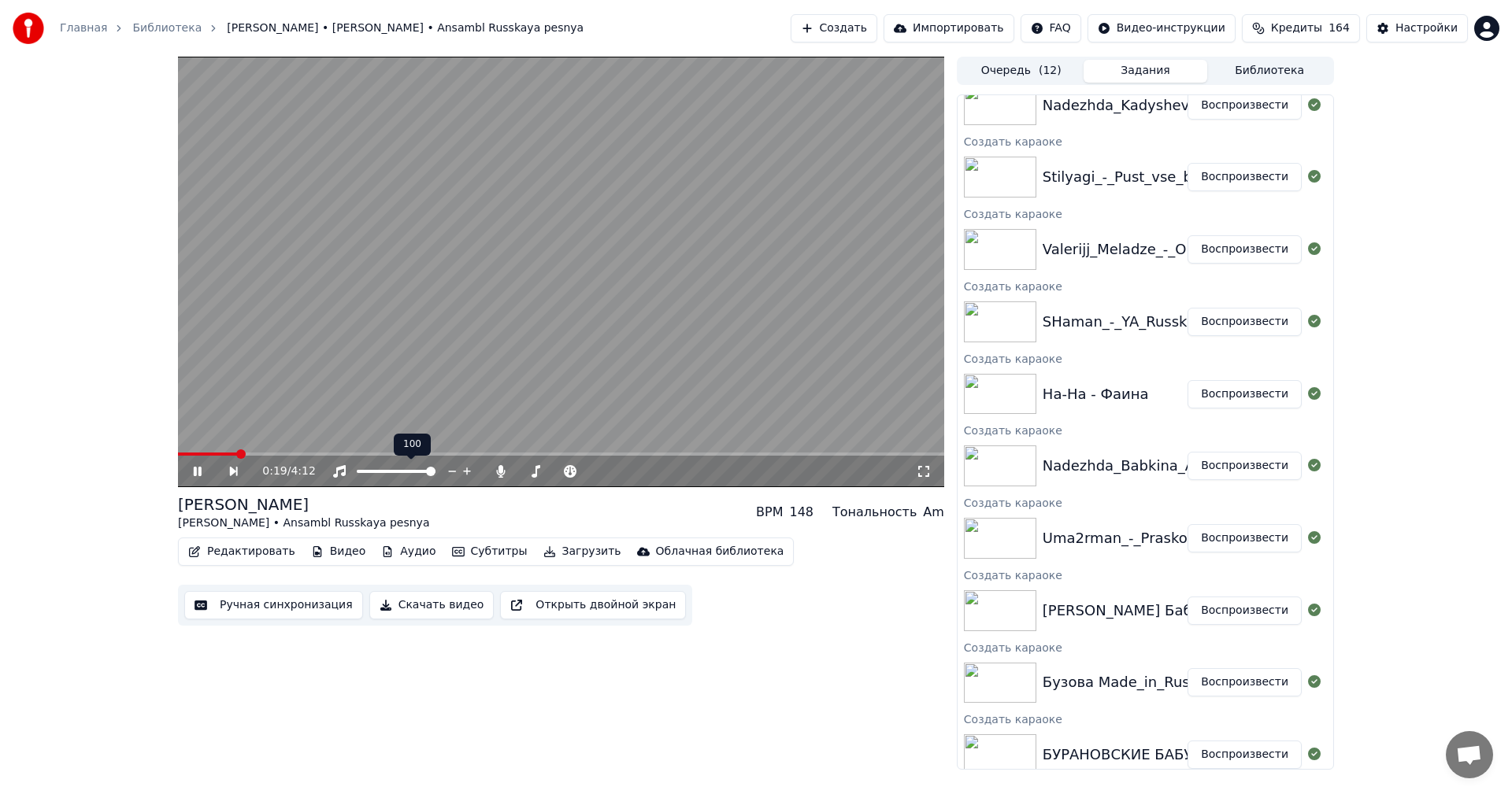
click at [336, 473] on icon at bounding box center [339, 471] width 15 height 12
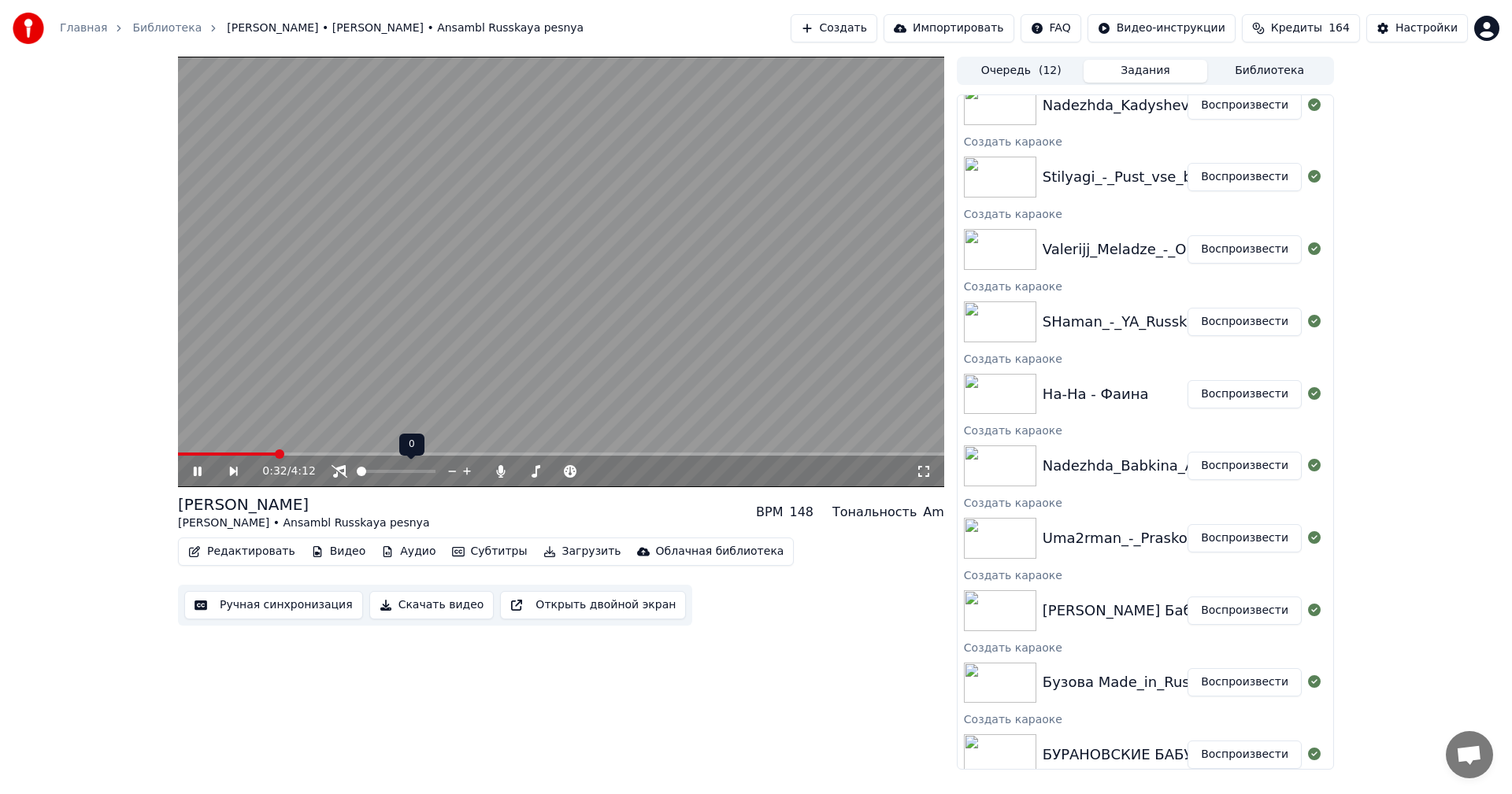
click at [338, 473] on icon at bounding box center [339, 471] width 15 height 12
click at [338, 473] on icon at bounding box center [339, 471] width 12 height 12
click at [338, 473] on icon at bounding box center [339, 471] width 15 height 12
click at [338, 473] on icon at bounding box center [339, 471] width 12 height 12
click at [338, 473] on icon at bounding box center [339, 471] width 15 height 12
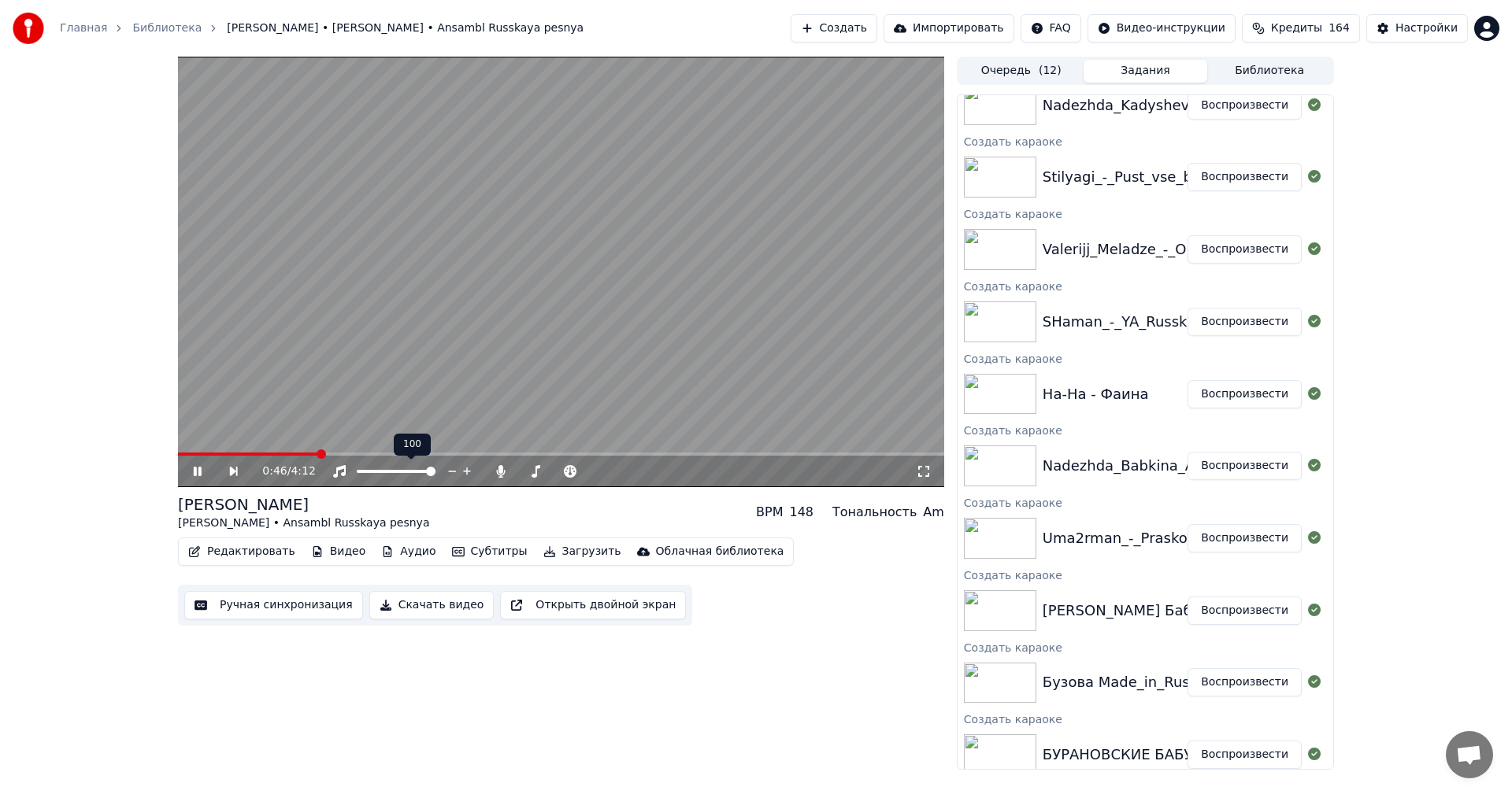
click at [338, 473] on icon at bounding box center [339, 471] width 12 height 12
click at [338, 473] on icon at bounding box center [339, 471] width 15 height 12
click at [338, 473] on icon at bounding box center [339, 471] width 12 height 12
click at [338, 473] on icon at bounding box center [339, 471] width 15 height 12
click at [338, 473] on icon at bounding box center [339, 471] width 12 height 12
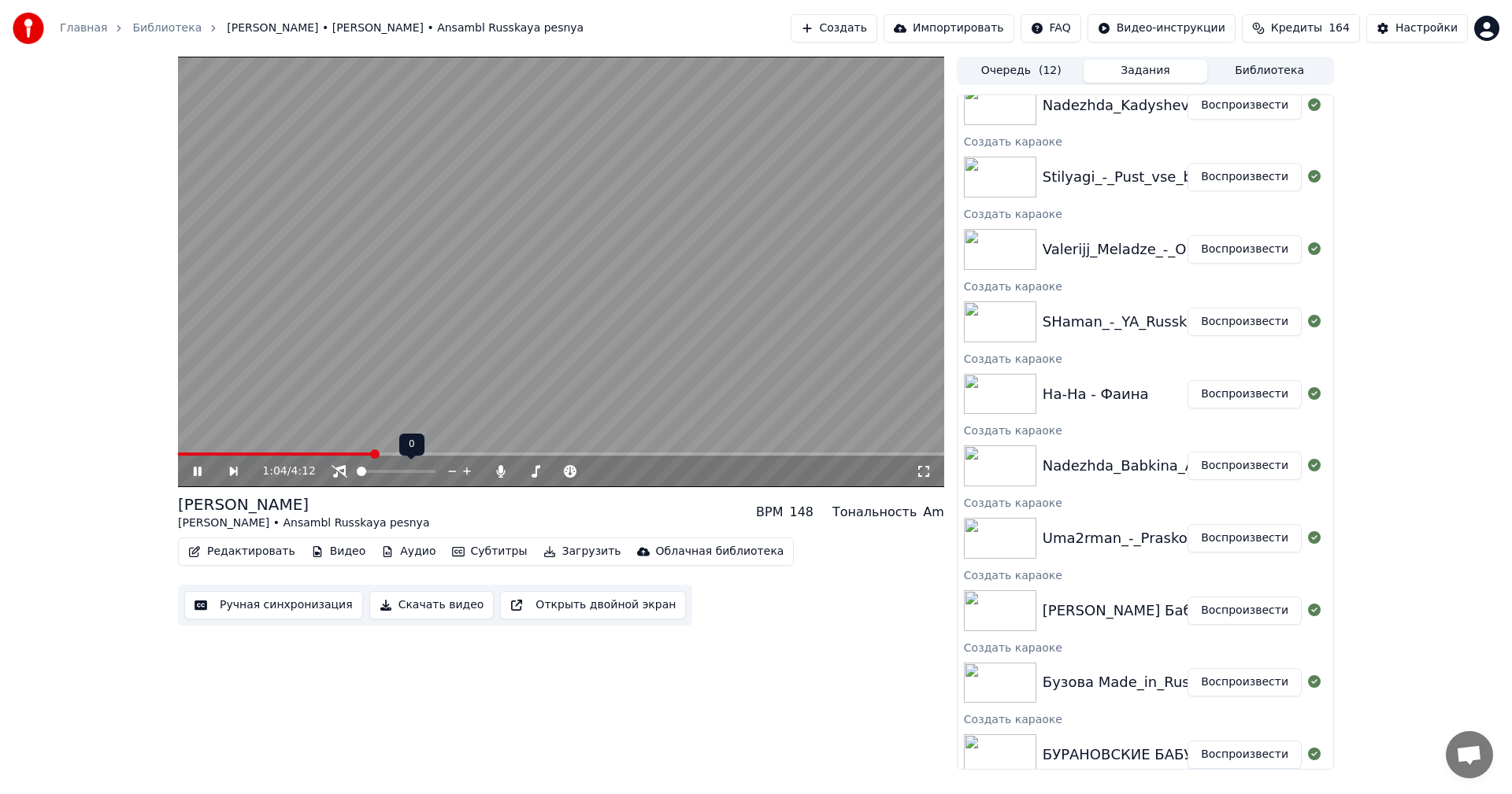
click at [338, 473] on icon at bounding box center [339, 471] width 15 height 12
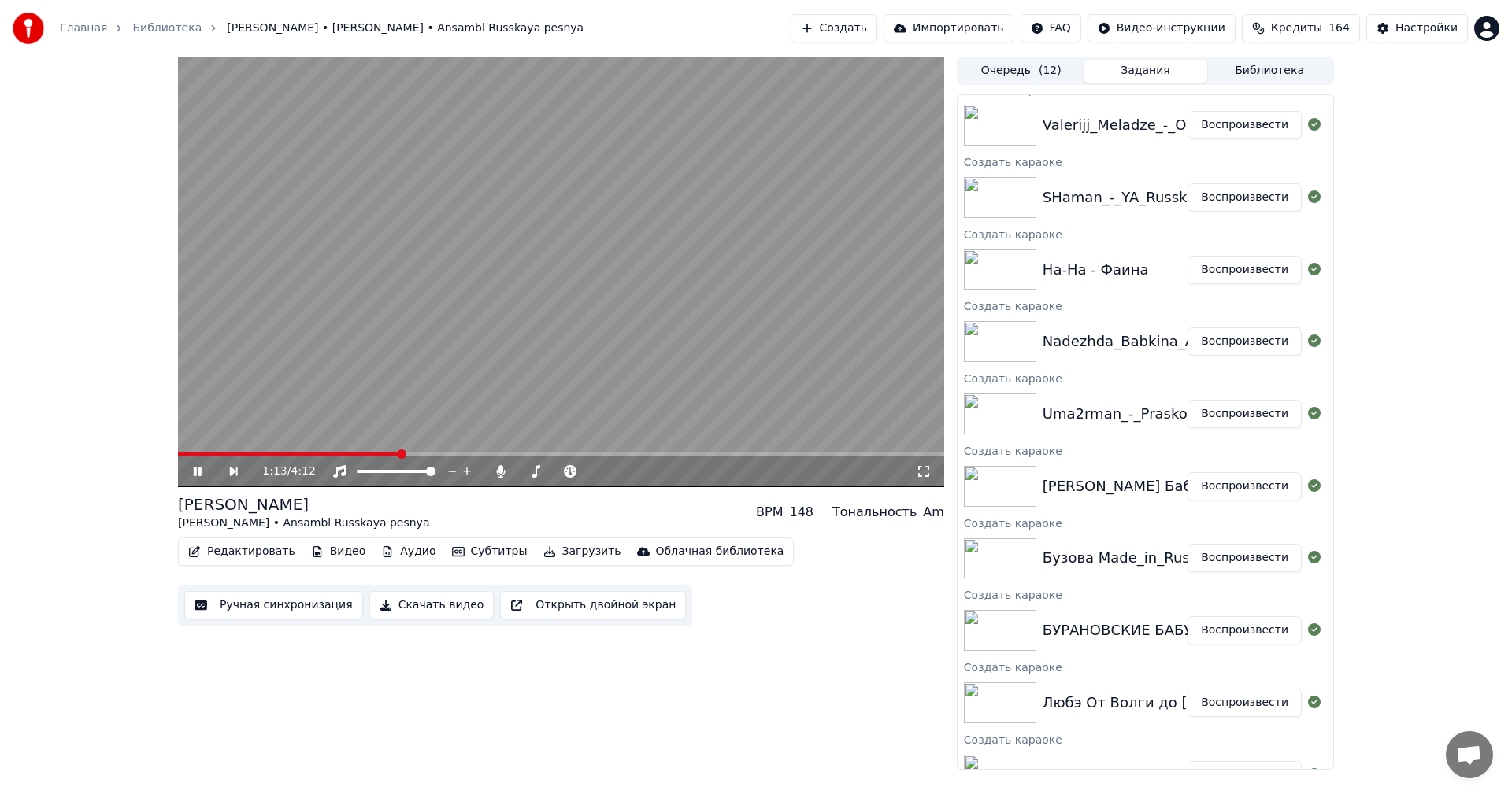
scroll to position [265, 0]
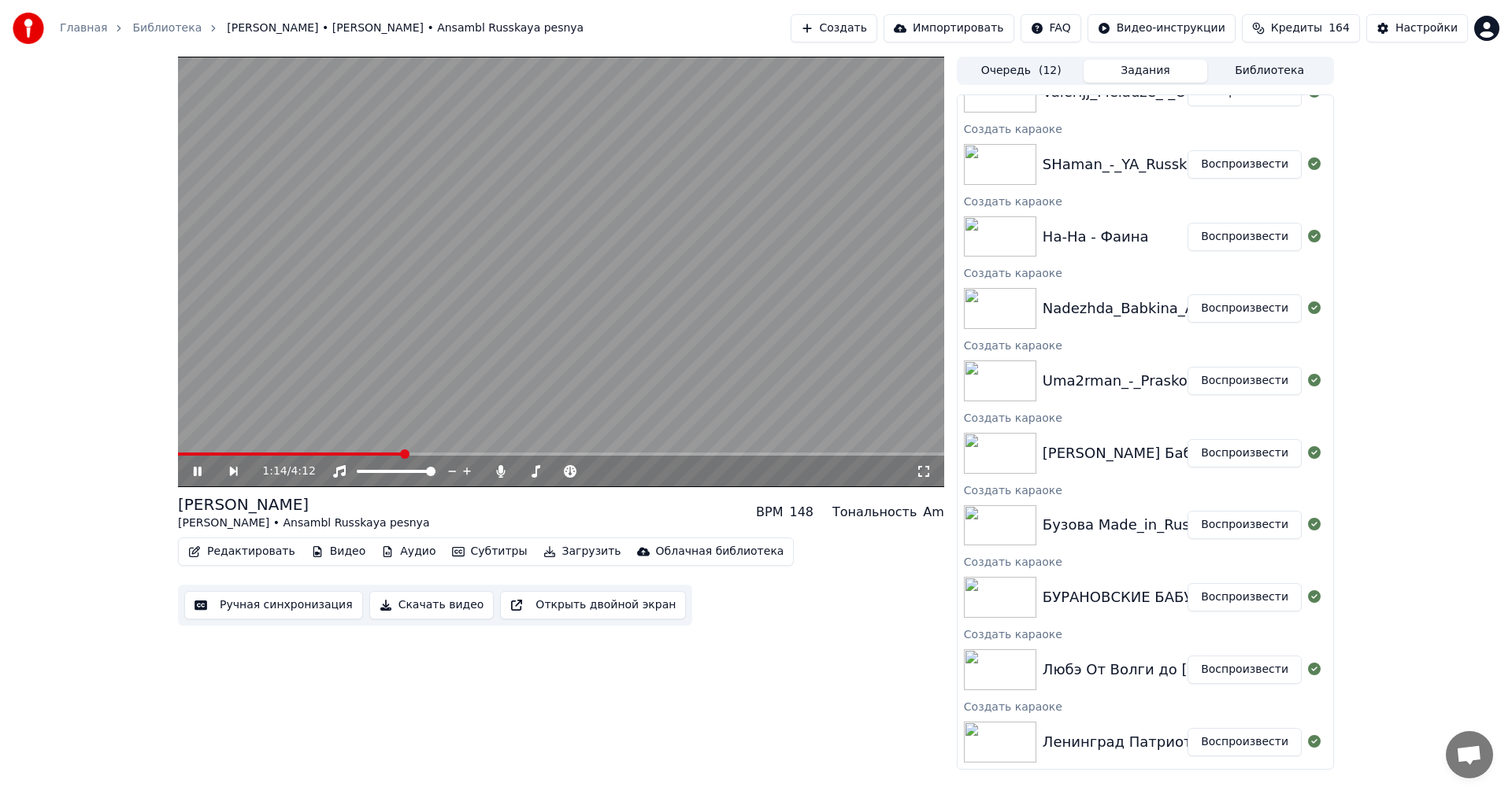
click at [1243, 744] on button "Воспроизвести" at bounding box center [1244, 742] width 114 height 28
drag, startPoint x: 388, startPoint y: 611, endPoint x: 428, endPoint y: 610, distance: 40.0
click at [387, 611] on button "Скачать видео" at bounding box center [432, 605] width 125 height 28
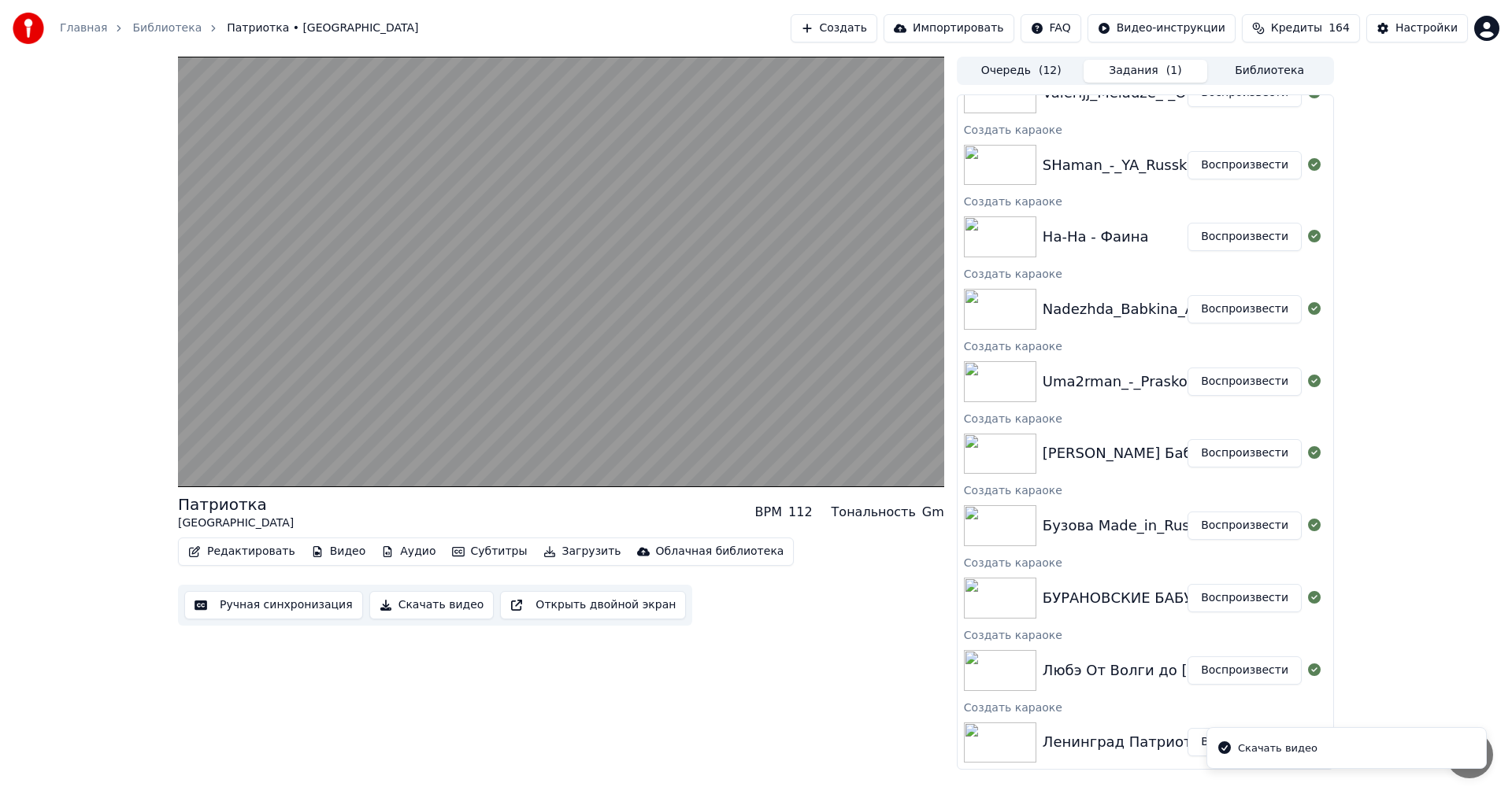
click at [1217, 676] on button "Воспроизвести" at bounding box center [1244, 670] width 114 height 28
click at [401, 604] on button "Скачать видео" at bounding box center [432, 605] width 125 height 28
click at [1230, 590] on button "Воспроизвести" at bounding box center [1244, 598] width 114 height 28
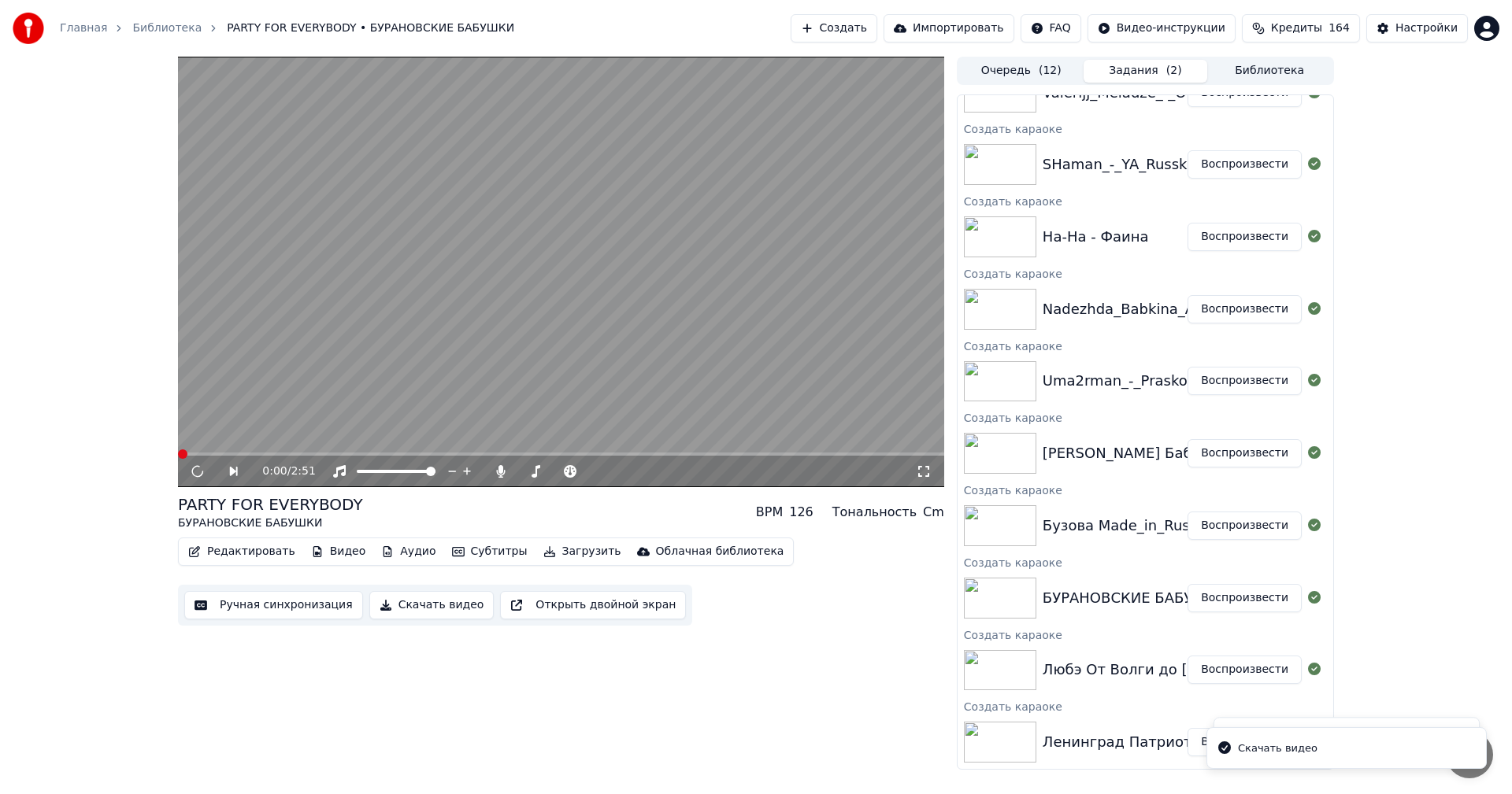
click at [412, 605] on button "Скачать видео" at bounding box center [432, 605] width 125 height 28
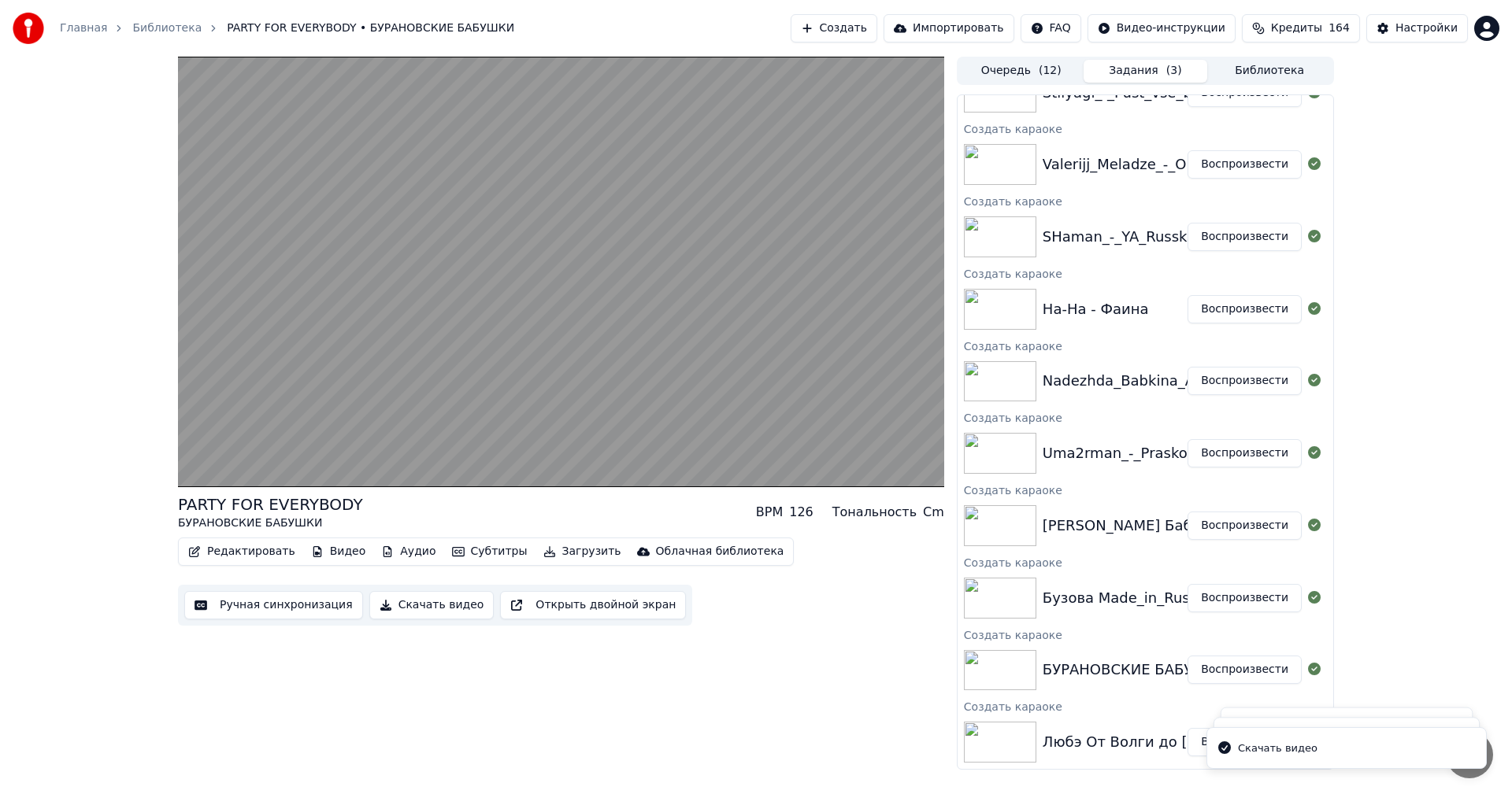
scroll to position [481, 0]
click at [1230, 529] on button "Воспроизвести" at bounding box center [1244, 526] width 114 height 28
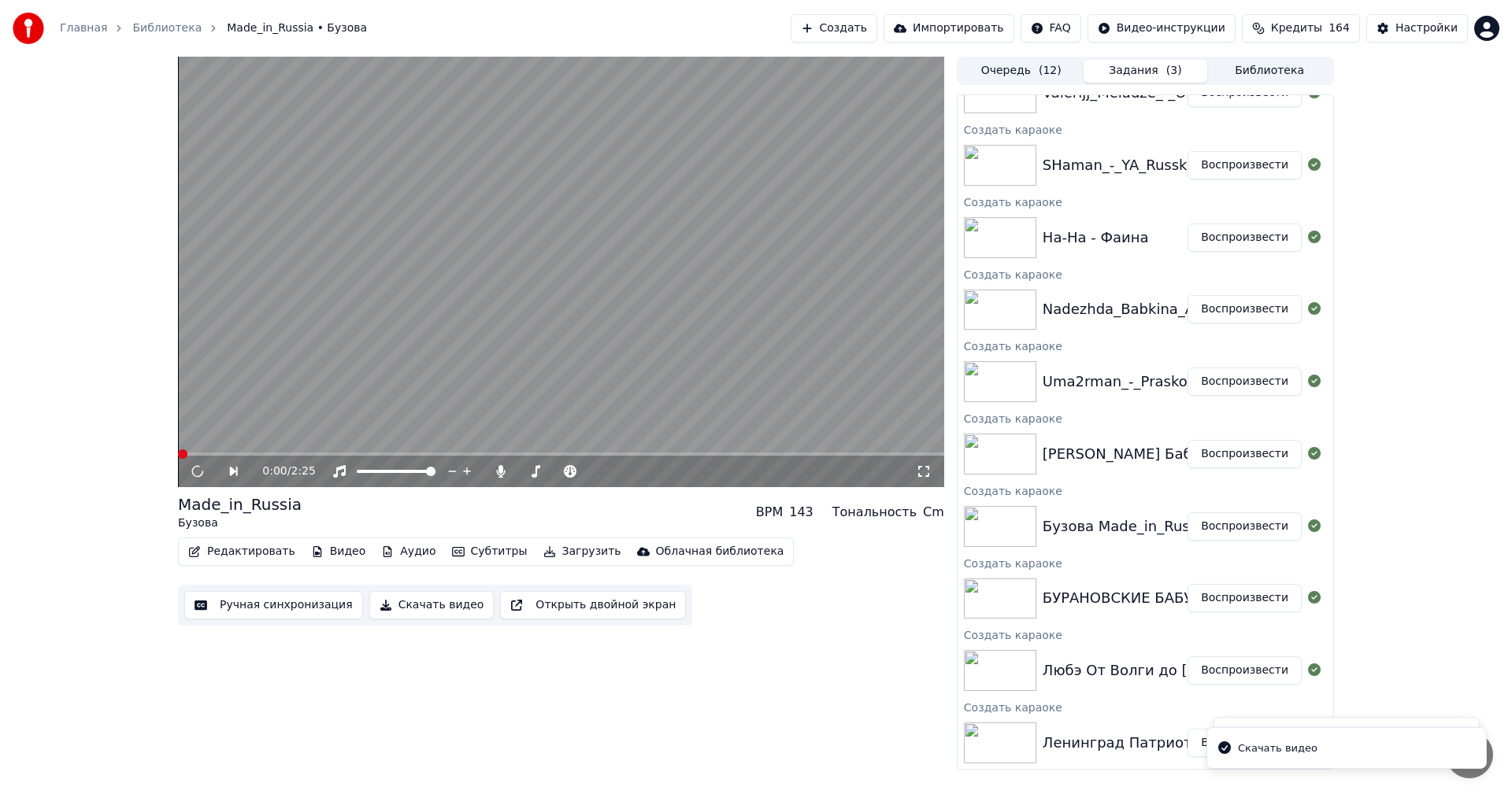
click at [411, 604] on button "Скачать видео" at bounding box center [432, 605] width 125 height 28
drag, startPoint x: 1233, startPoint y: 452, endPoint x: 784, endPoint y: 539, distance: 457.4
click at [1232, 452] on button "Воспроизвести" at bounding box center [1244, 454] width 114 height 28
click at [414, 612] on button "Скачать видео" at bounding box center [432, 605] width 125 height 28
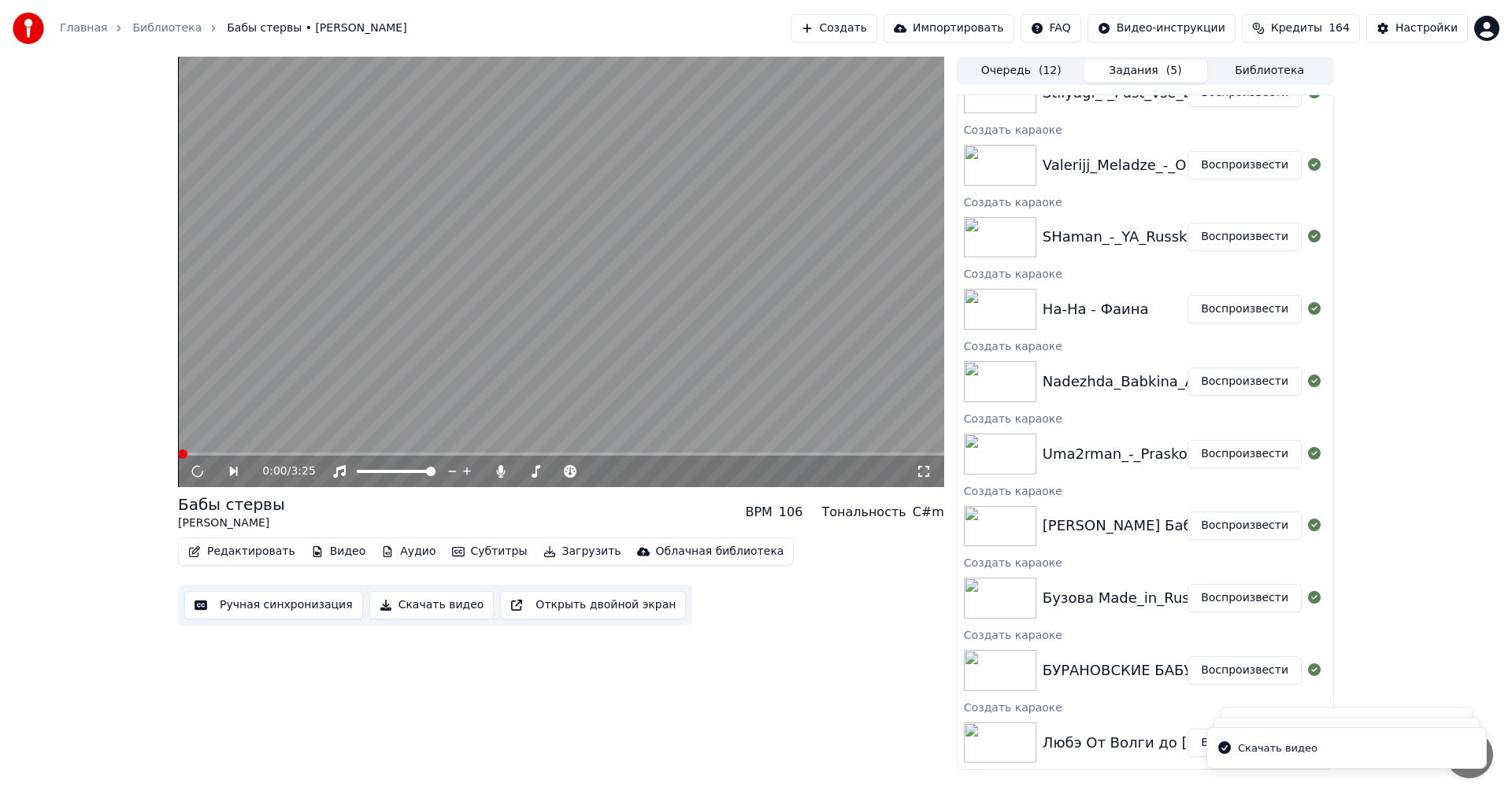
scroll to position [626, 0]
drag, startPoint x: 1222, startPoint y: 389, endPoint x: 1064, endPoint y: 440, distance: 166.0
click at [1221, 389] on button "Воспроизвести" at bounding box center [1244, 382] width 114 height 28
click at [431, 599] on button "Скачать видео" at bounding box center [432, 605] width 125 height 28
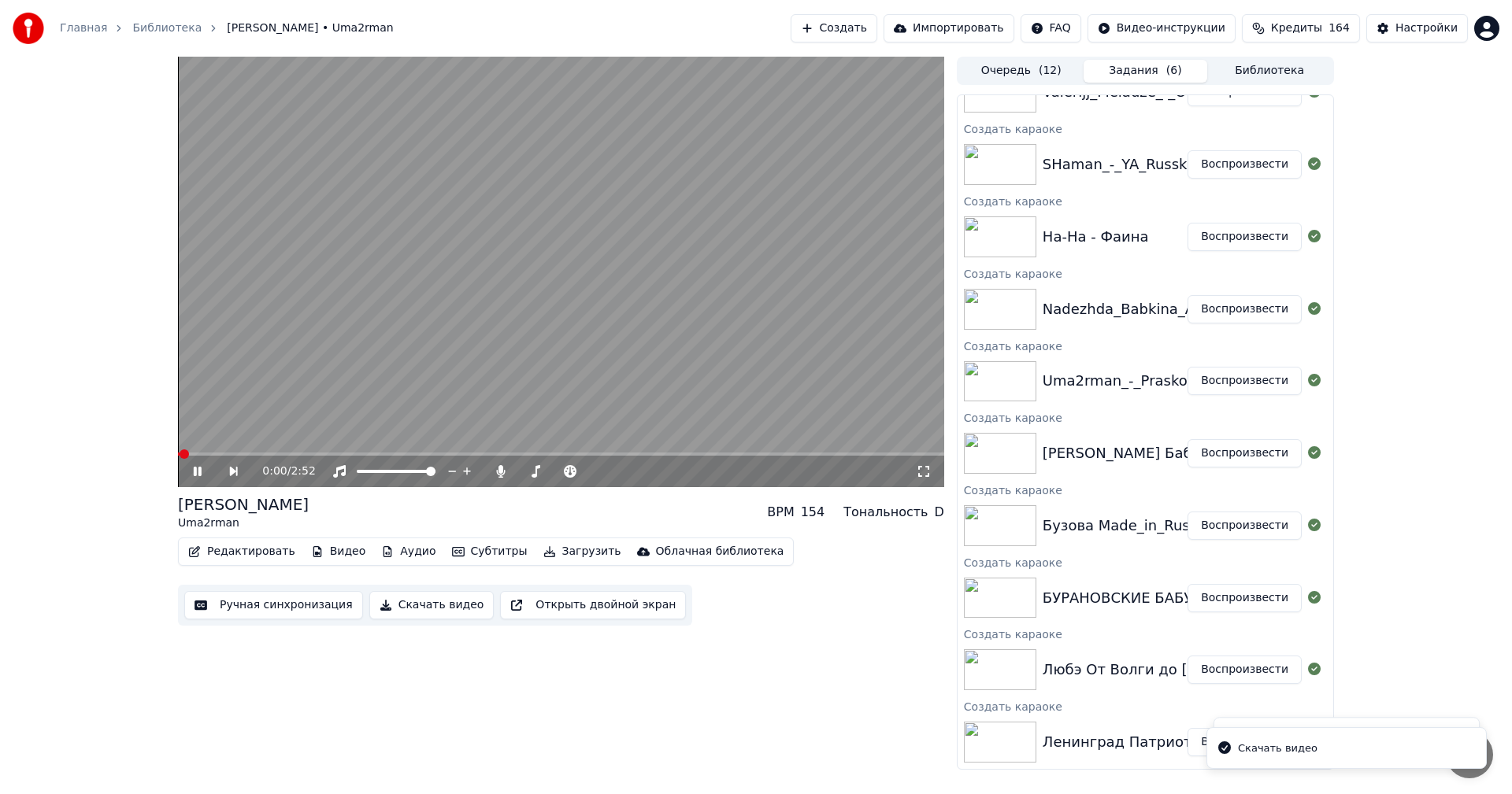
click at [1239, 309] on button "Воспроизвести" at bounding box center [1244, 309] width 114 height 28
click at [423, 605] on button "Скачать видео" at bounding box center [432, 605] width 125 height 28
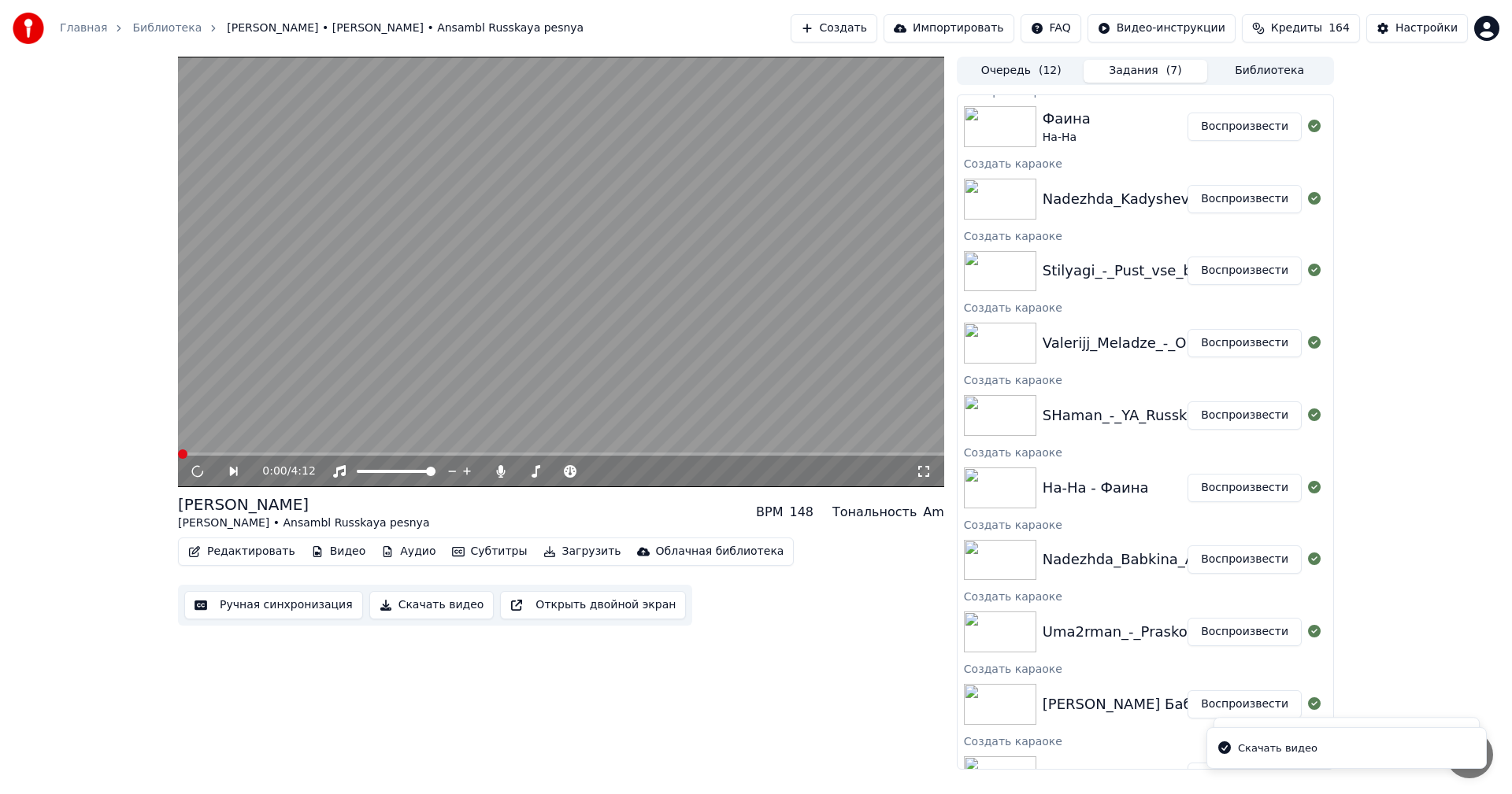
scroll to position [377, 0]
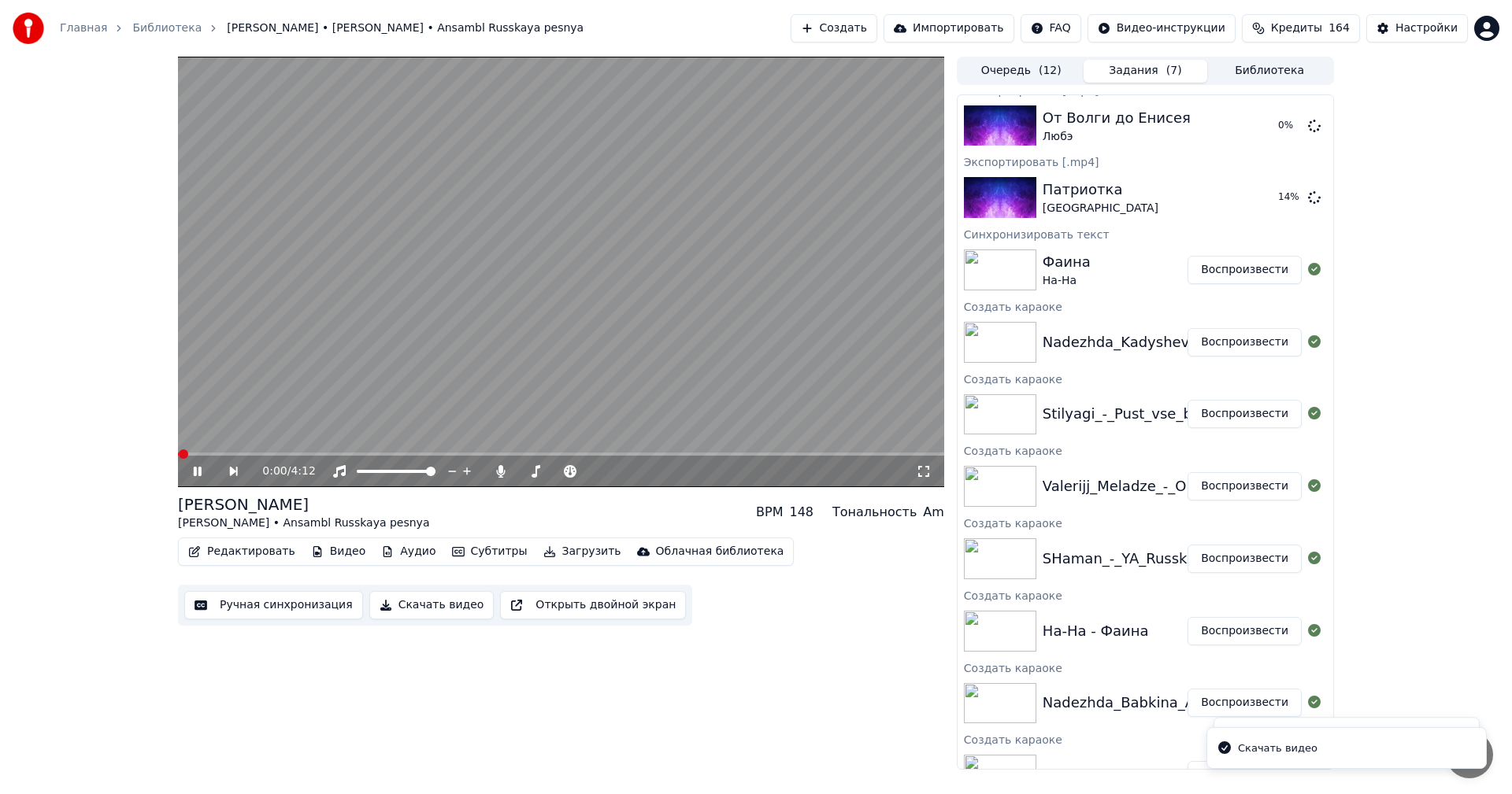
click at [1246, 562] on button "Воспроизвести" at bounding box center [1244, 559] width 114 height 28
click at [410, 603] on button "Скачать видео" at bounding box center [432, 605] width 125 height 28
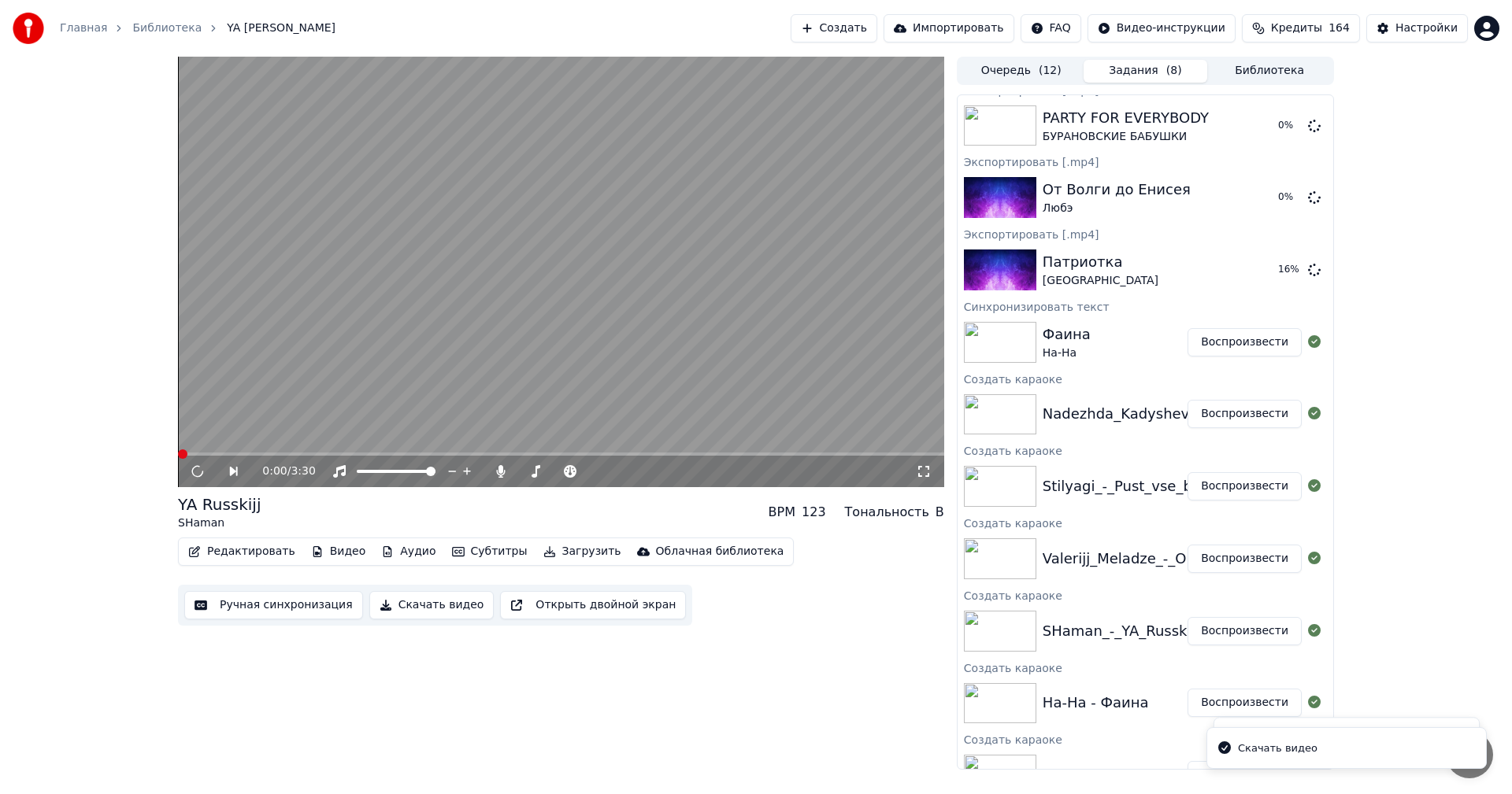
scroll to position [448, 0]
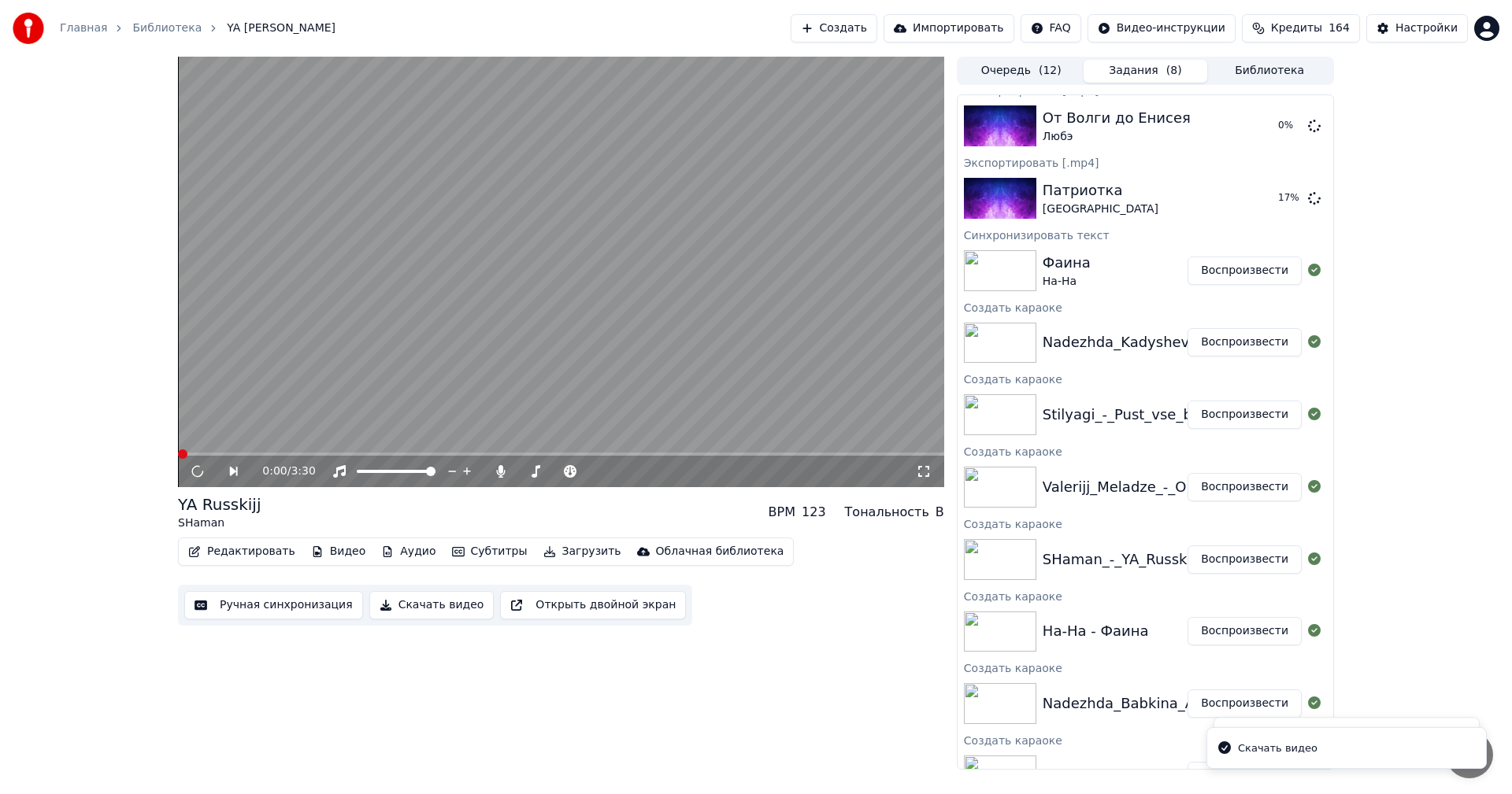
click at [1256, 485] on button "Воспроизвести" at bounding box center [1244, 487] width 114 height 28
click at [422, 606] on button "Скачать видео" at bounding box center [432, 605] width 125 height 28
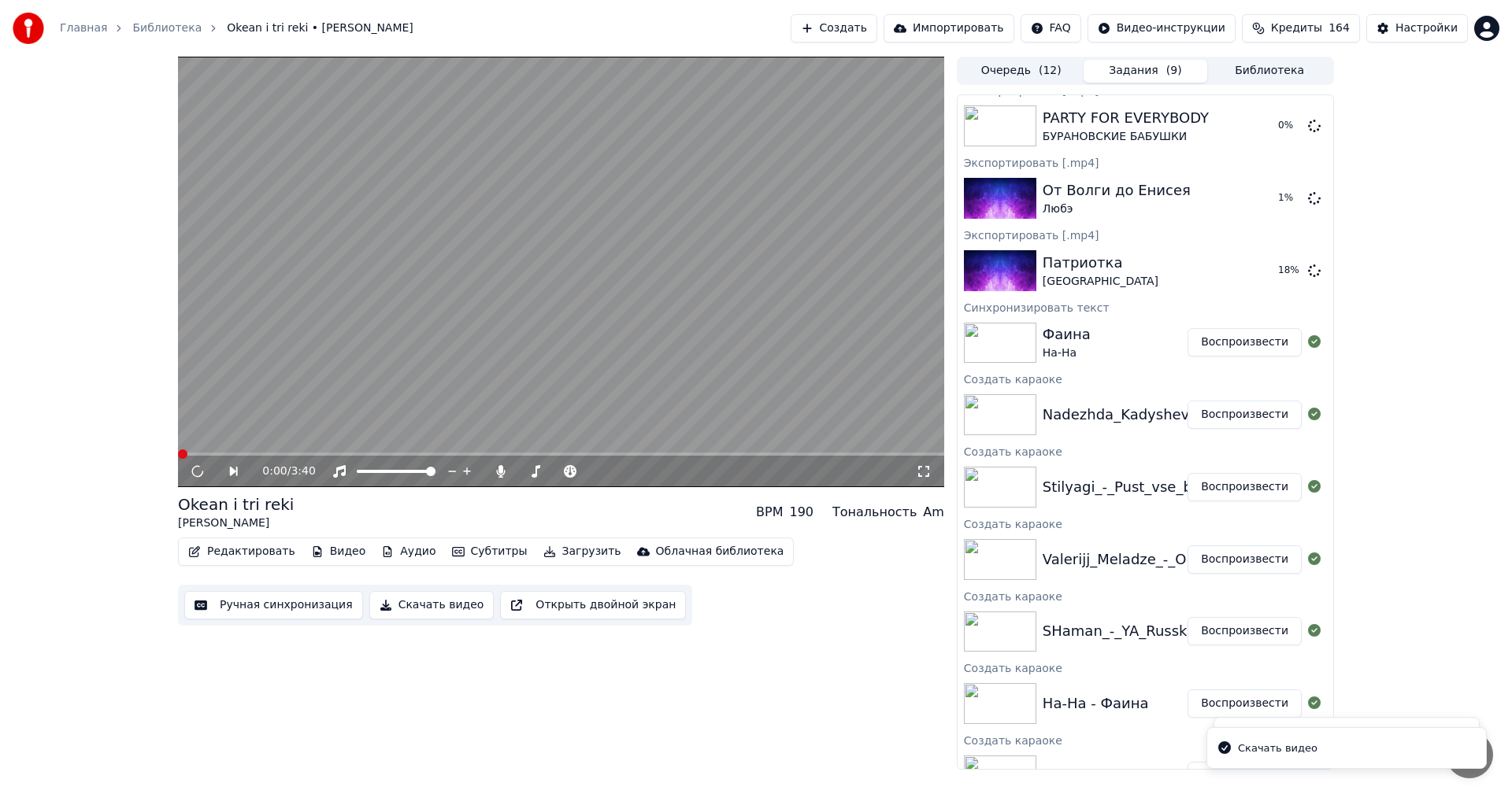
scroll to position [521, 0]
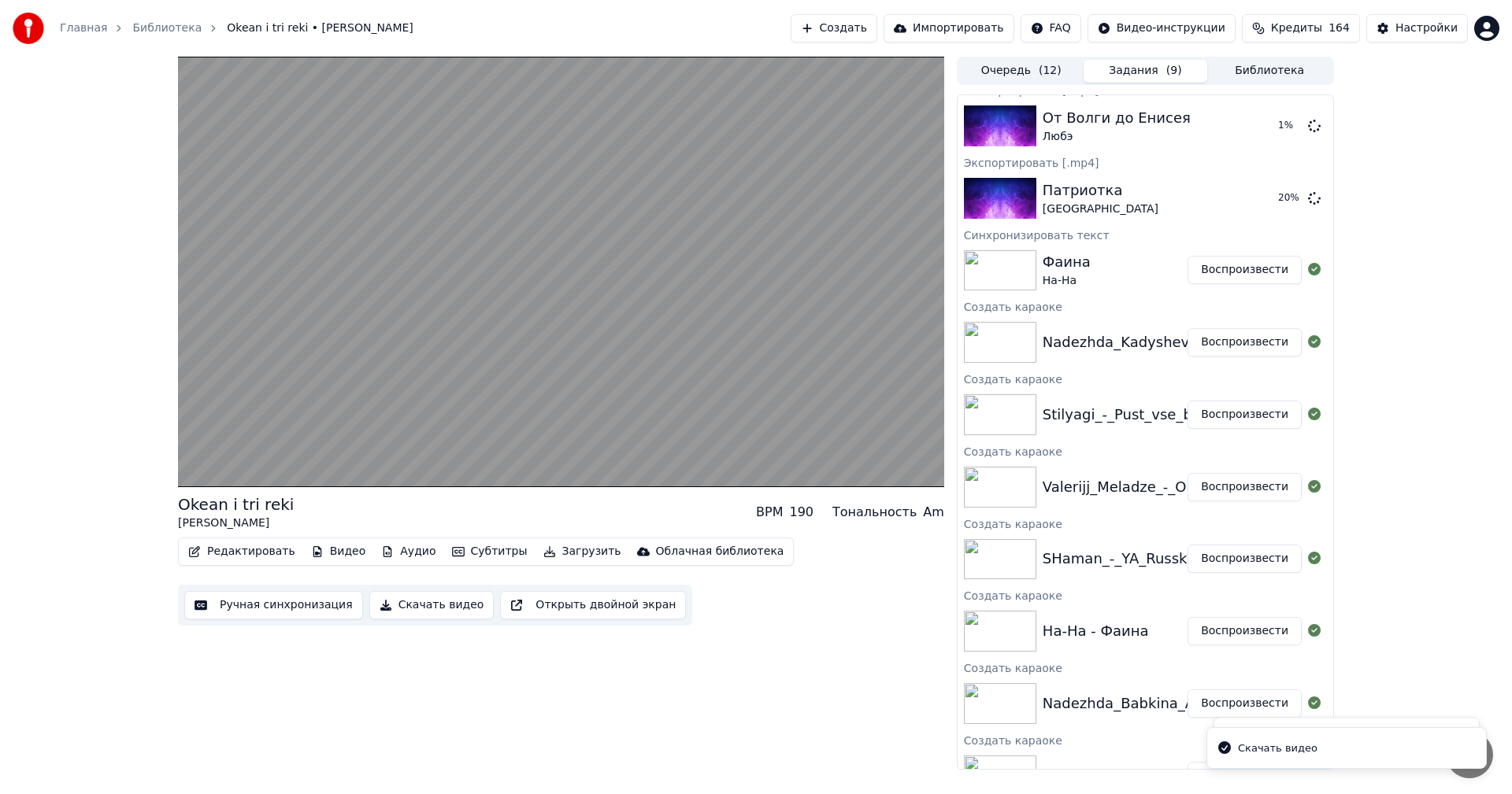
click at [1230, 413] on button "Воспроизвести" at bounding box center [1244, 415] width 114 height 28
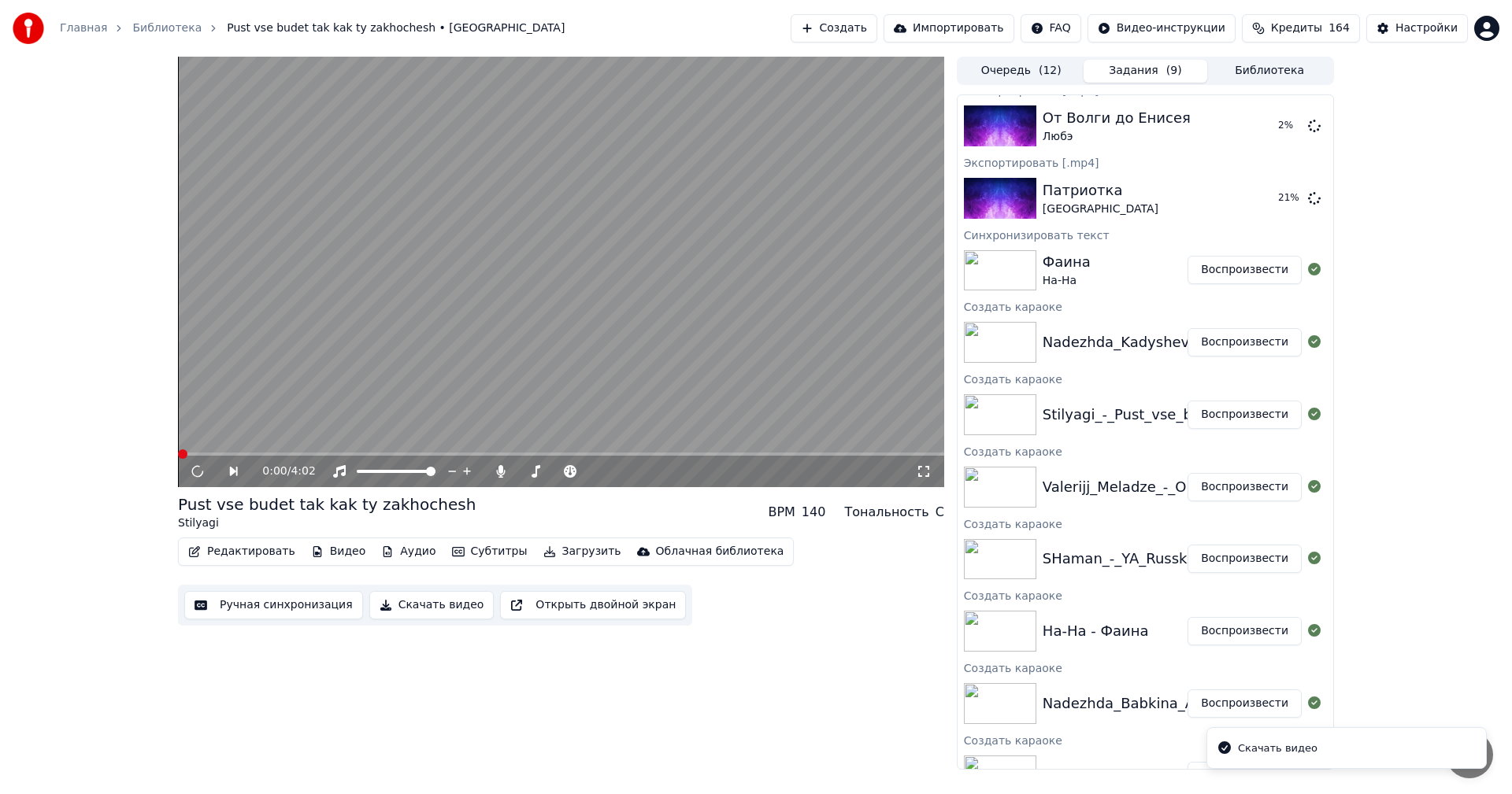
click at [424, 607] on button "Скачать видео" at bounding box center [432, 605] width 125 height 28
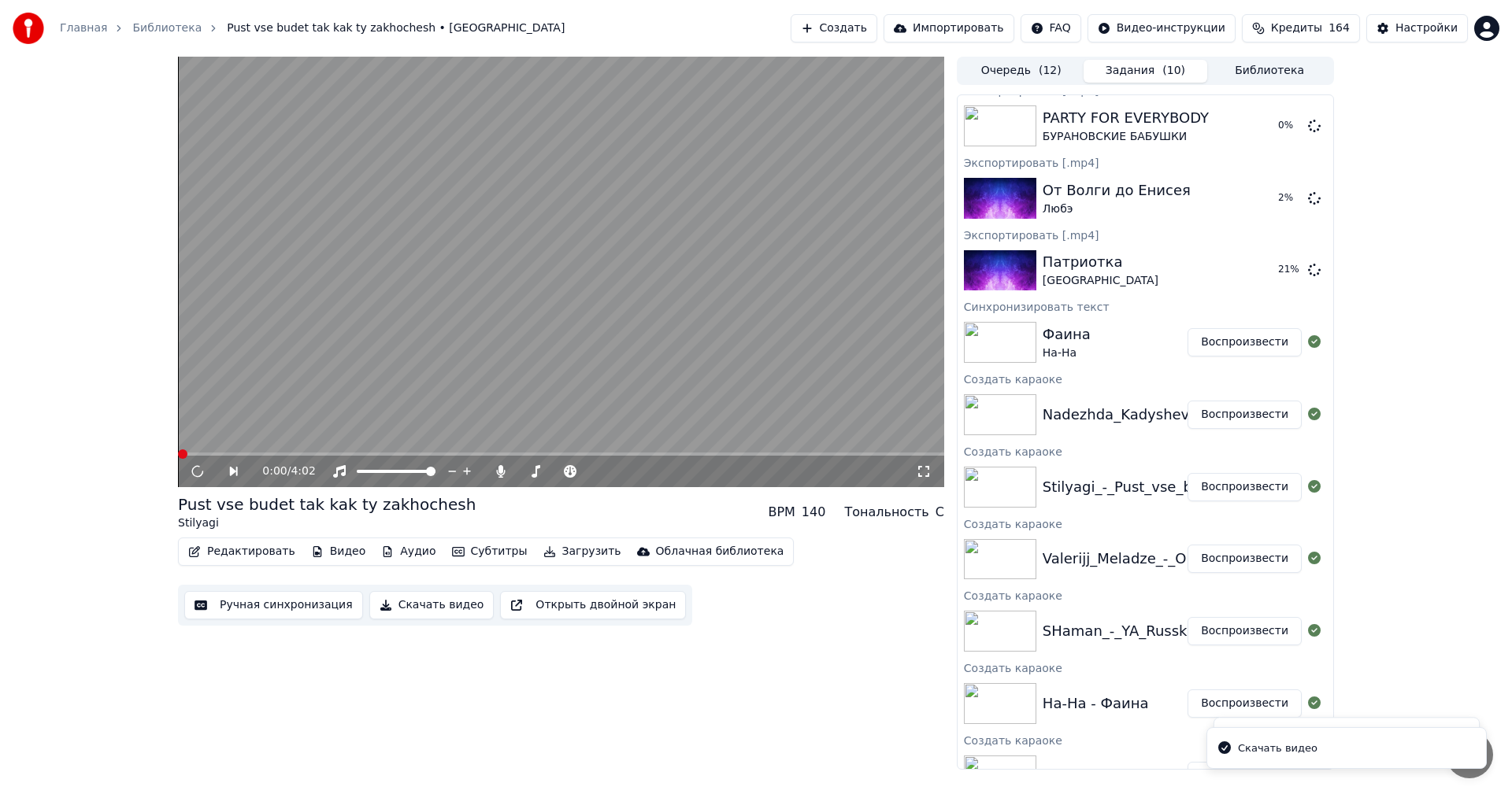
scroll to position [593, 0]
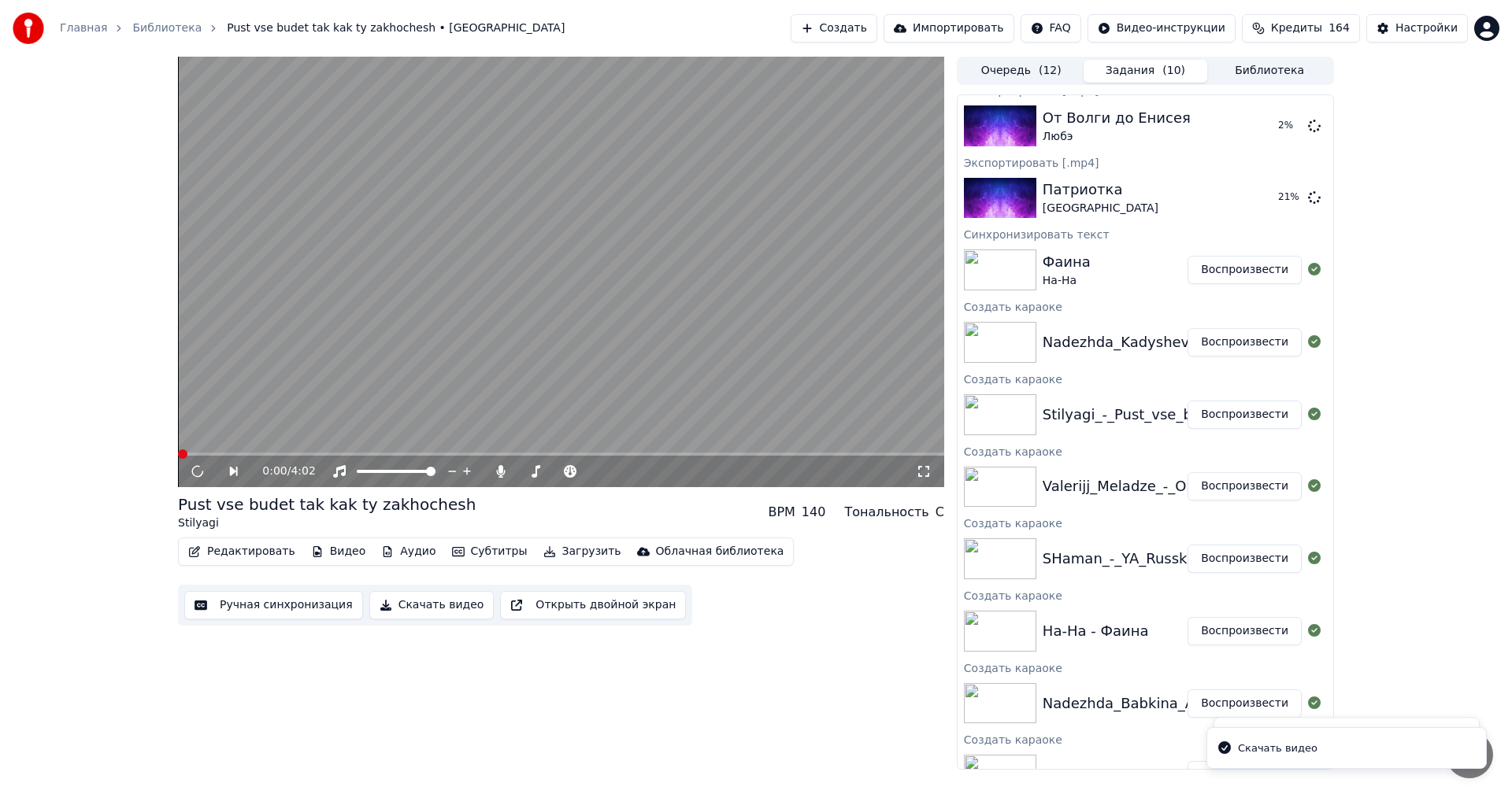
click at [1267, 343] on button "Воспроизвести" at bounding box center [1244, 342] width 114 height 28
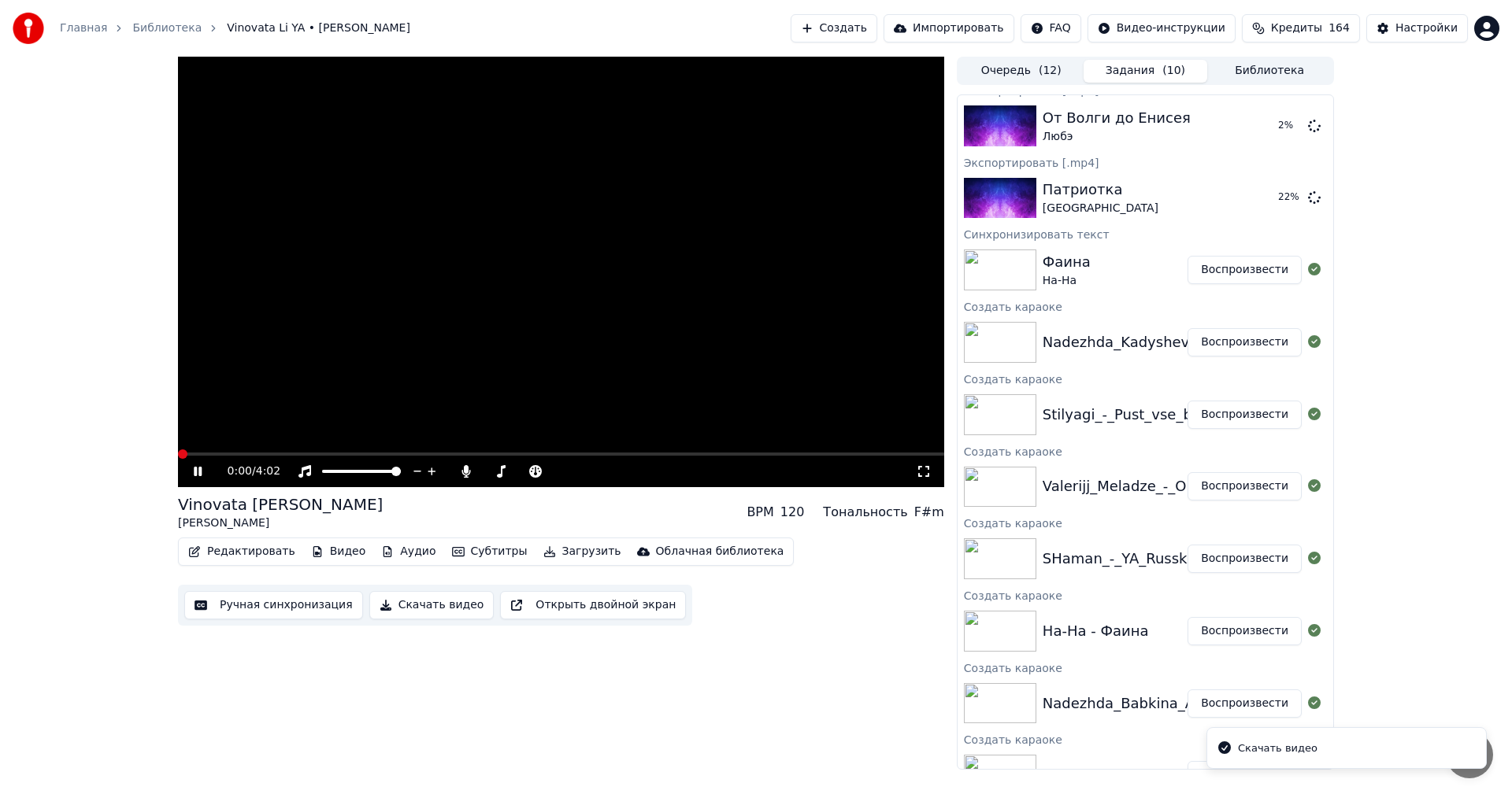
click at [418, 600] on button "Скачать видео" at bounding box center [432, 605] width 125 height 28
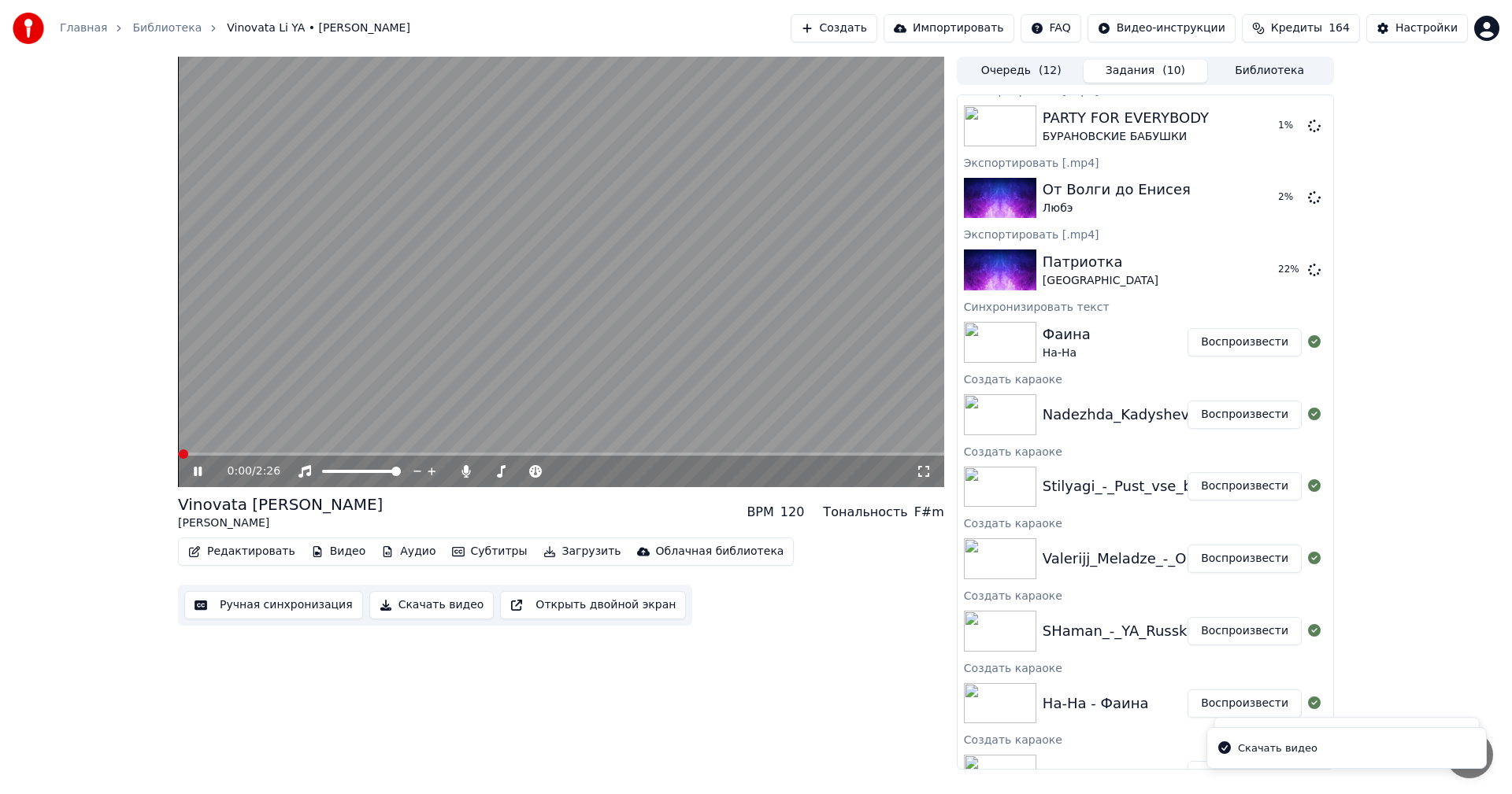
scroll to position [665, 0]
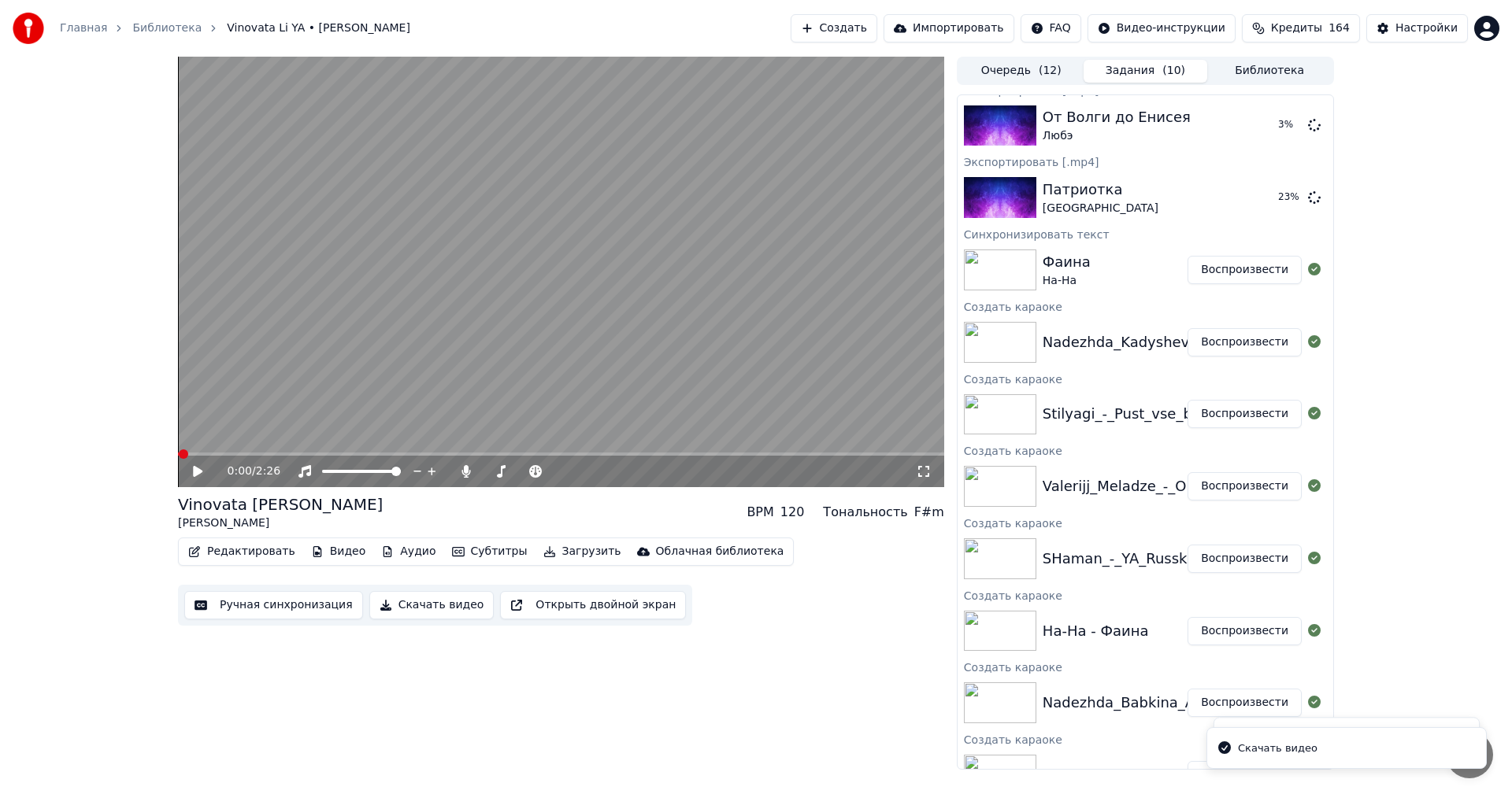
click at [1259, 273] on button "Воспроизвести" at bounding box center [1244, 270] width 114 height 28
click at [400, 604] on button "Скачать видео" at bounding box center [432, 605] width 125 height 28
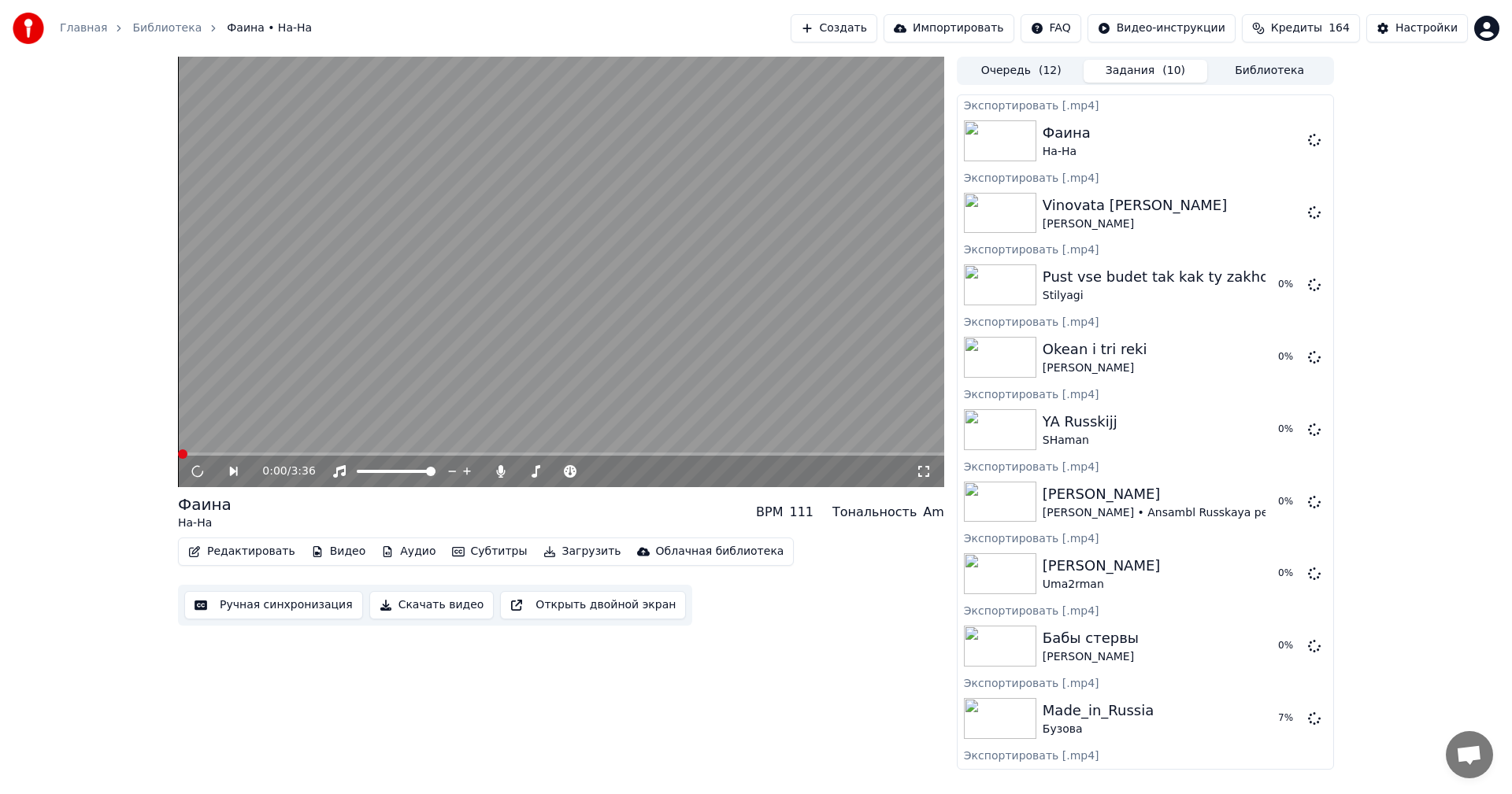
click at [671, 341] on video at bounding box center [562, 272] width 767 height 430
click at [719, 236] on video at bounding box center [562, 272] width 767 height 430
click at [1262, 142] on button "Показать" at bounding box center [1261, 141] width 81 height 28
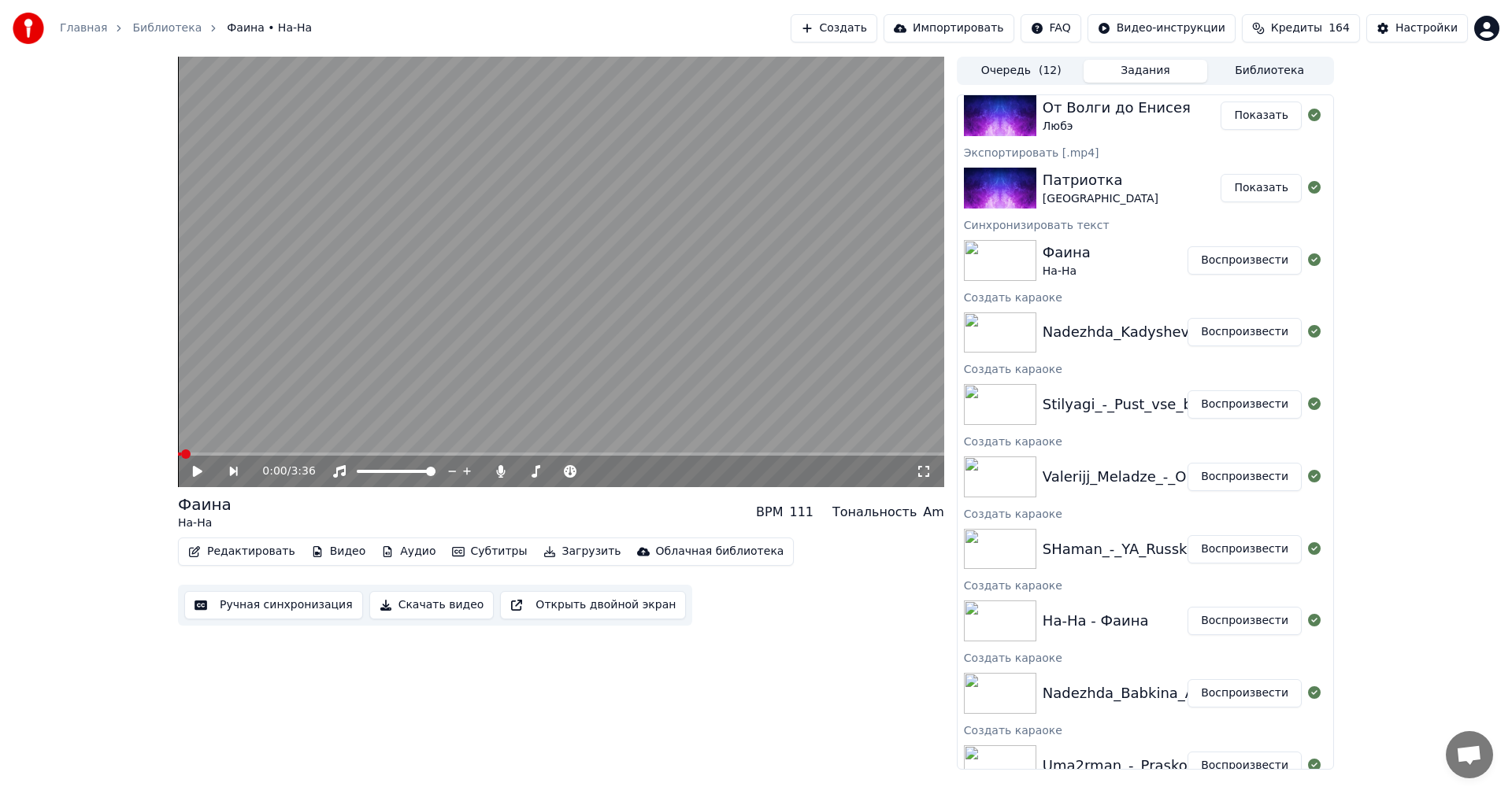
scroll to position [787, 0]
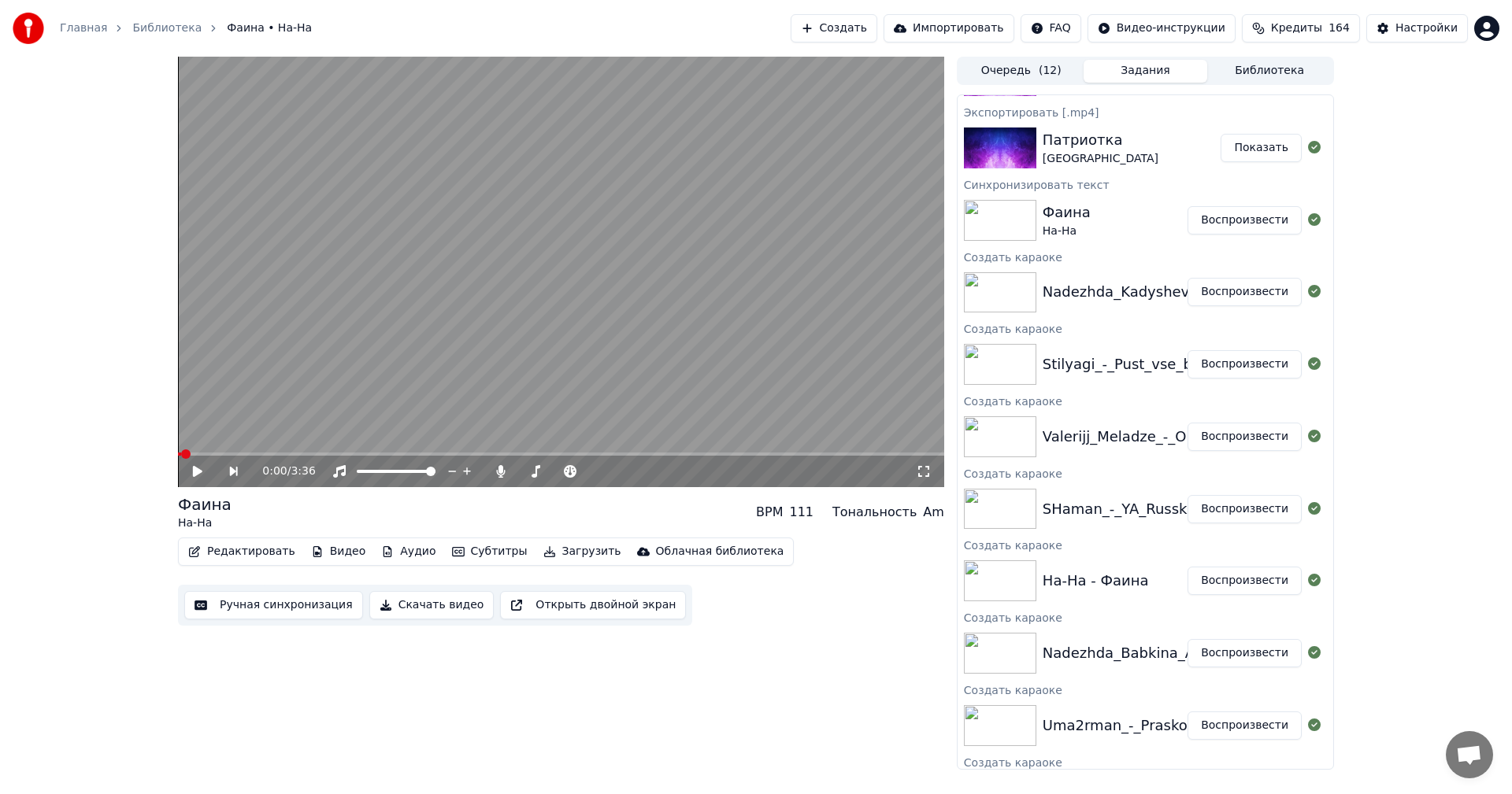
click at [1236, 360] on button "Воспроизвести" at bounding box center [1244, 364] width 114 height 28
click at [508, 349] on video at bounding box center [562, 272] width 767 height 430
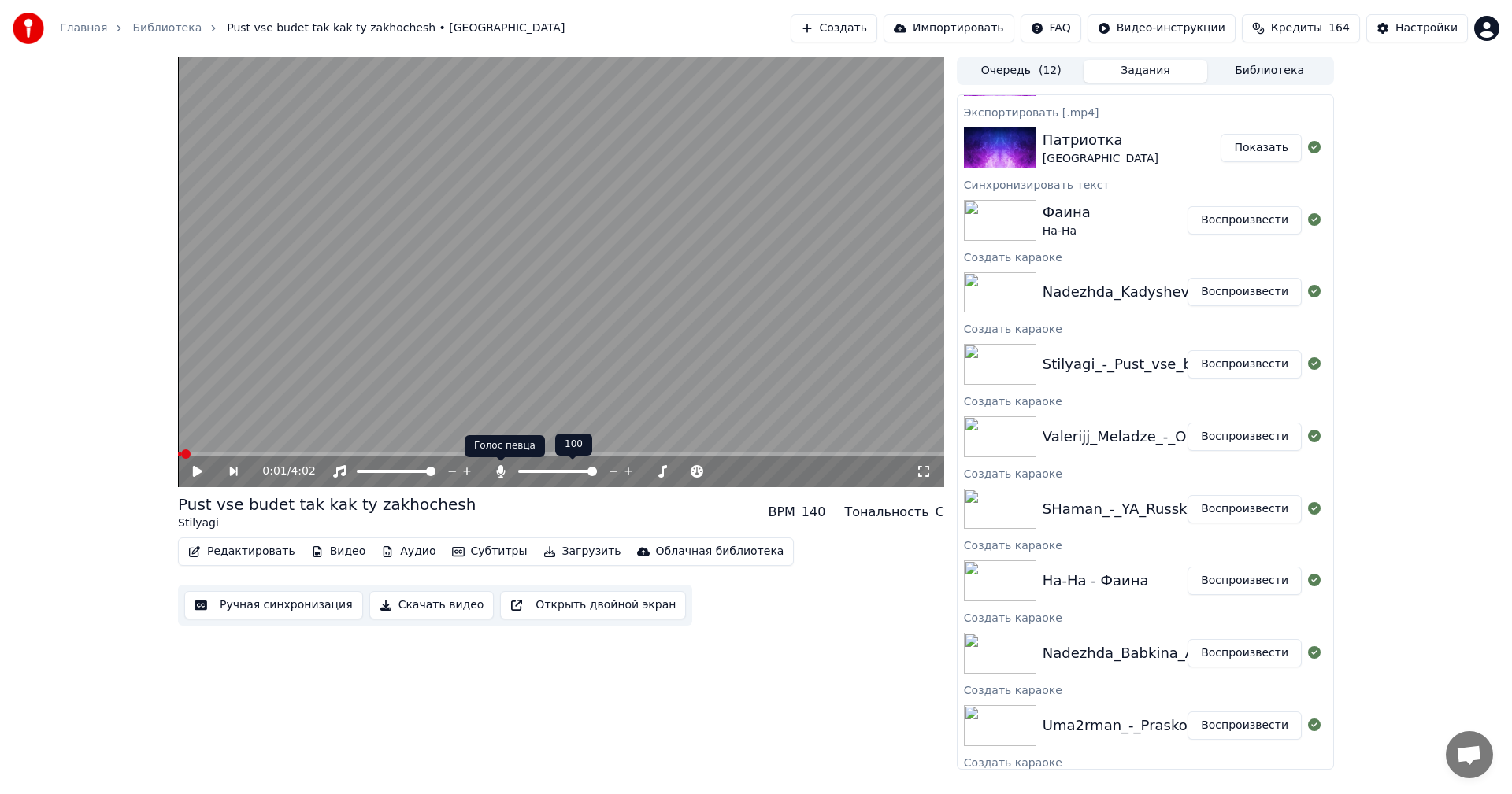
click at [500, 473] on icon at bounding box center [501, 471] width 9 height 12
click at [543, 379] on video at bounding box center [562, 272] width 767 height 430
click at [287, 456] on span at bounding box center [562, 454] width 767 height 3
click at [401, 455] on span at bounding box center [562, 454] width 767 height 3
click at [496, 469] on icon at bounding box center [500, 471] width 15 height 12
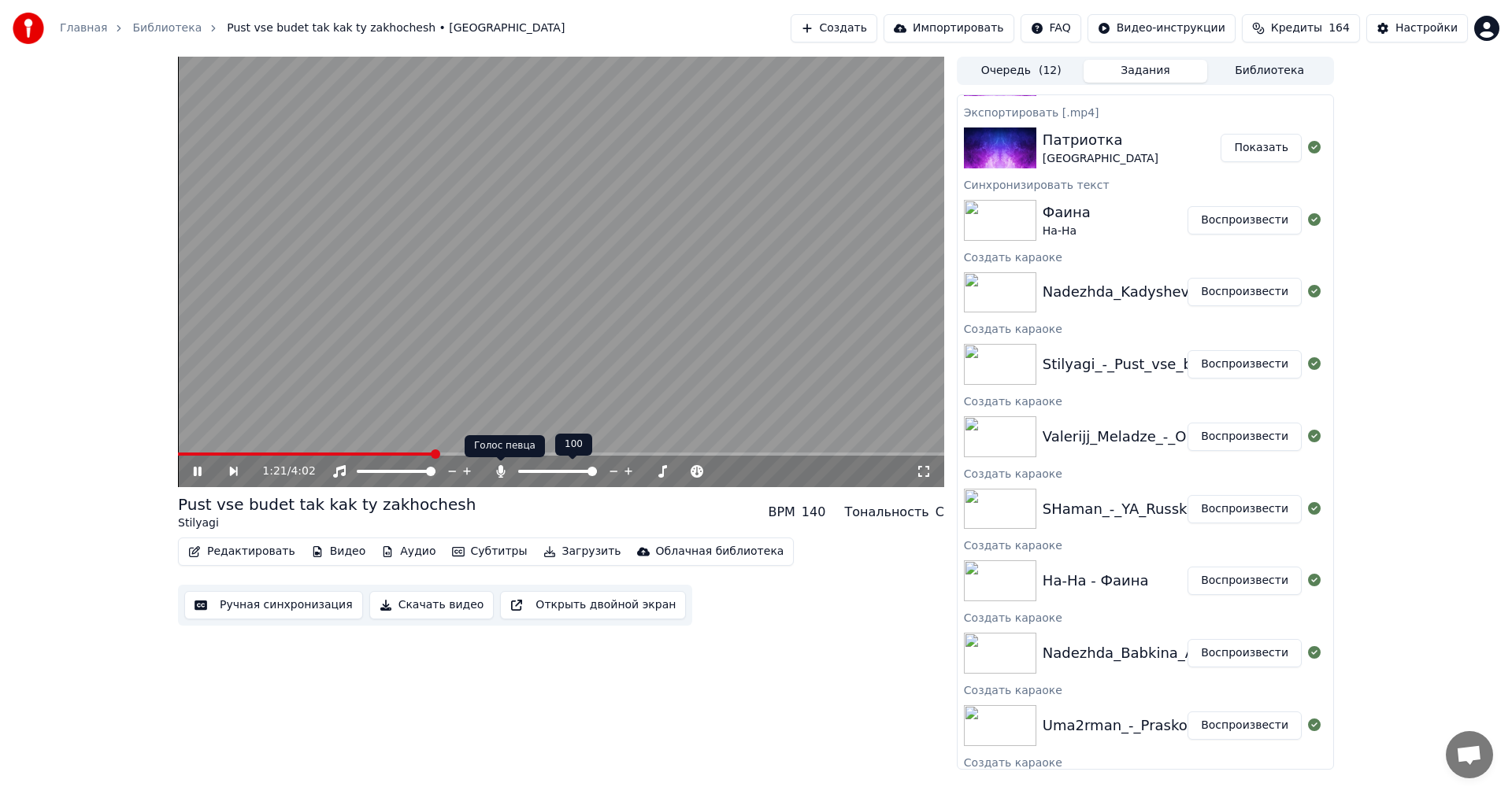
click at [497, 470] on icon at bounding box center [500, 471] width 15 height 12
click at [403, 604] on button "Скачать видео" at bounding box center [432, 605] width 125 height 28
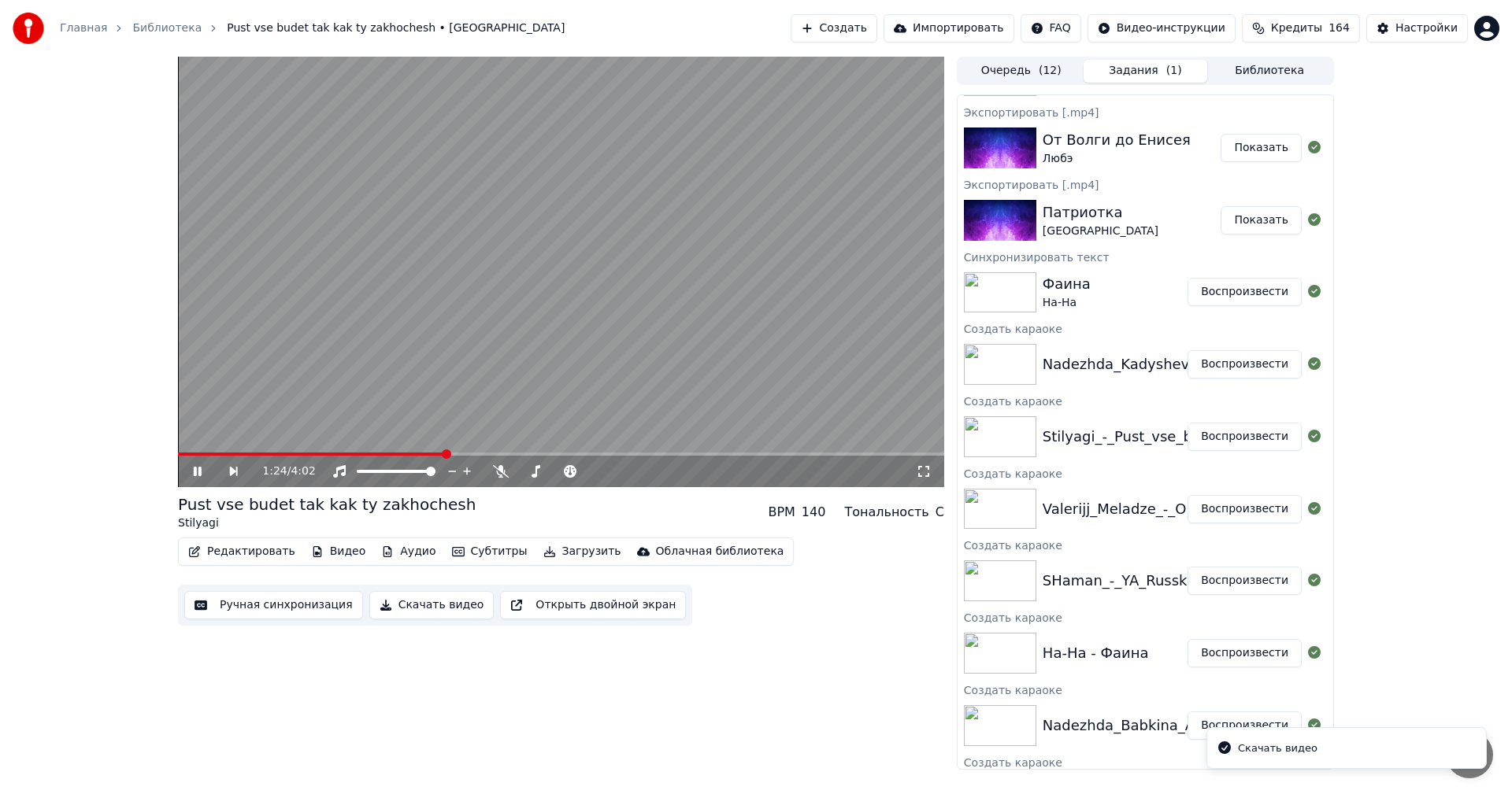
scroll to position [860, 0]
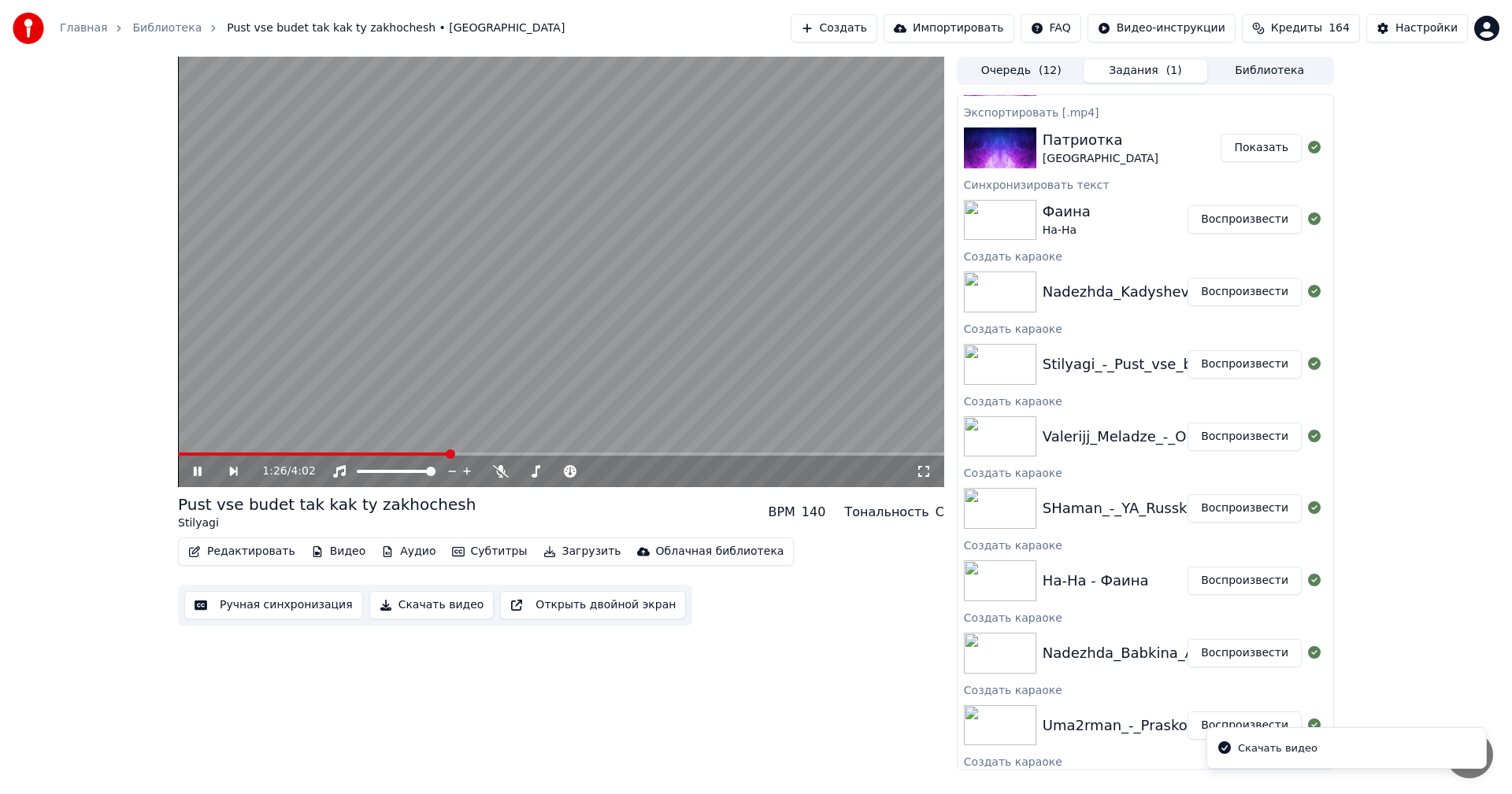
click at [501, 332] on video at bounding box center [562, 272] width 767 height 430
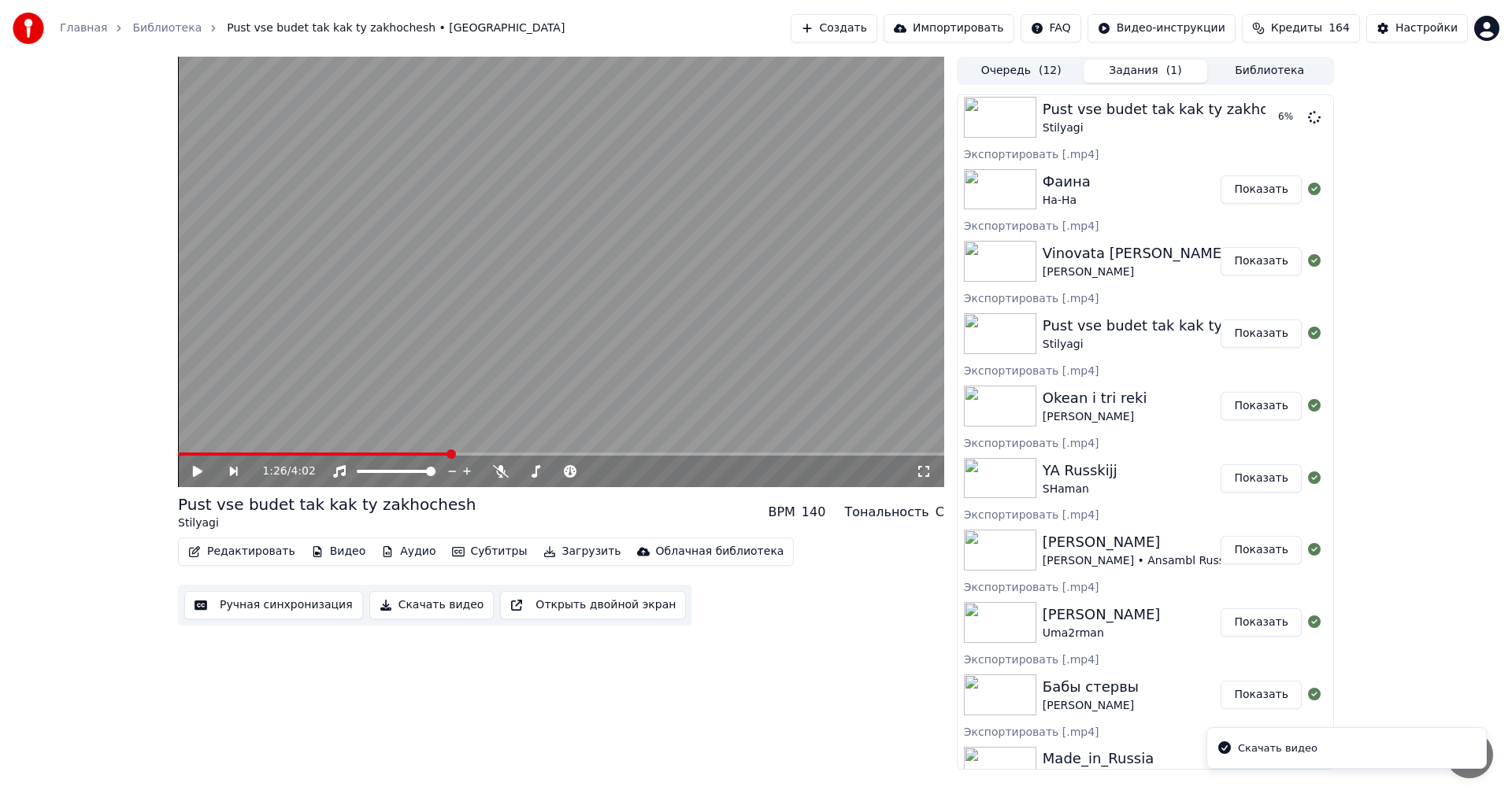
scroll to position [0, 0]
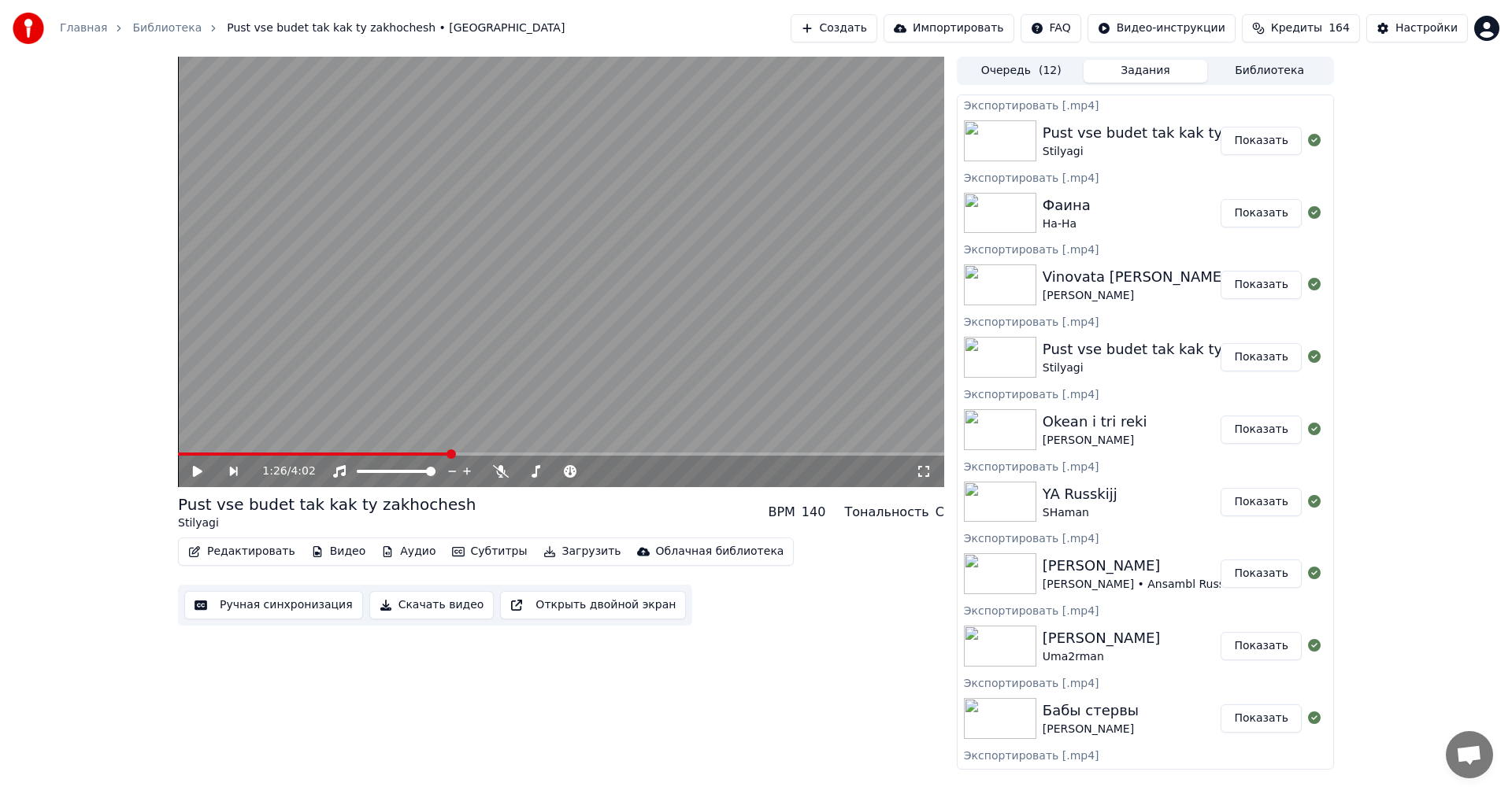
click at [1238, 139] on button "Показать" at bounding box center [1261, 141] width 81 height 28
